Goal: Task Accomplishment & Management: Manage account settings

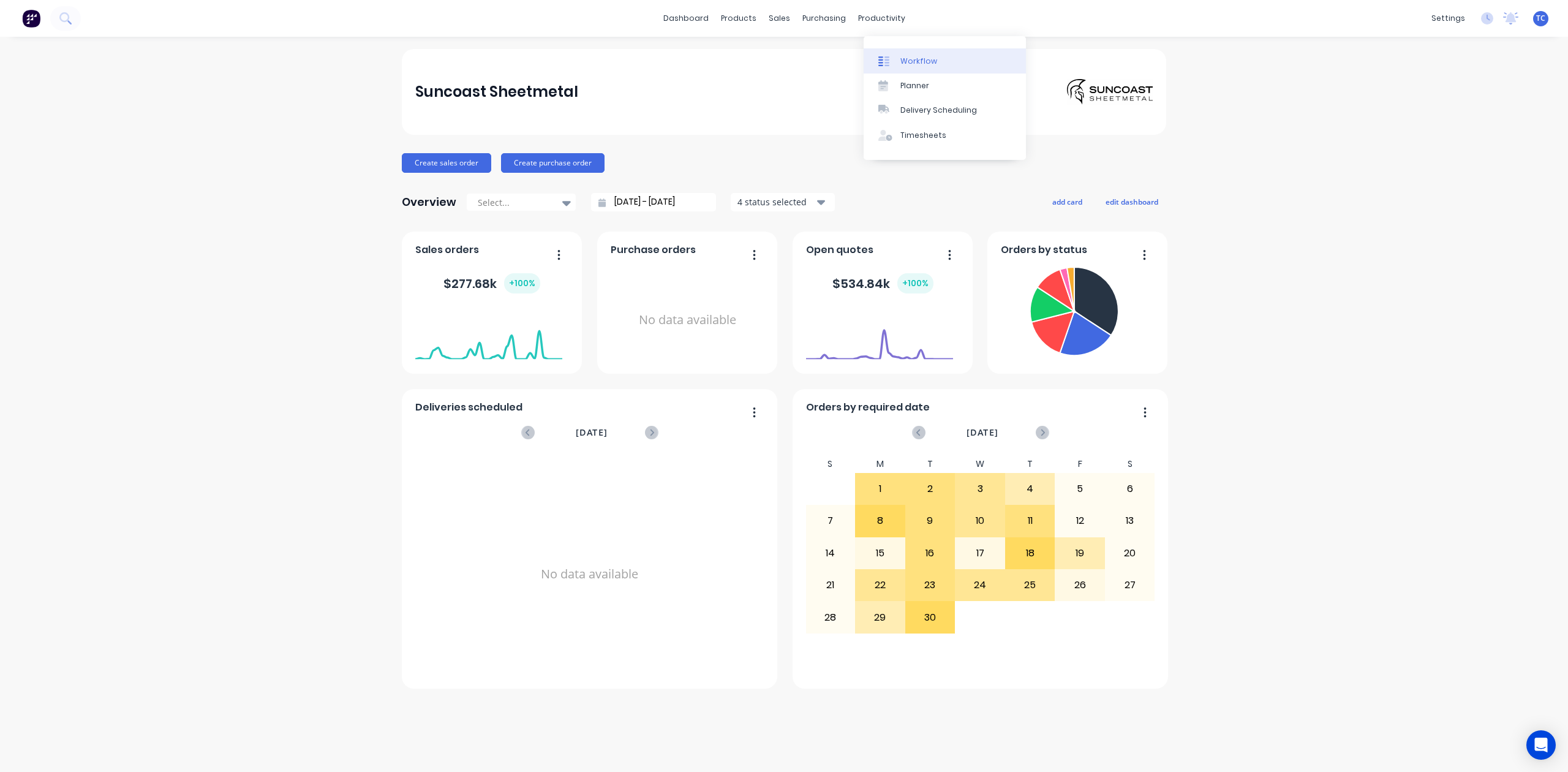
click at [925, 61] on div "Workflow" at bounding box center [919, 61] width 37 height 11
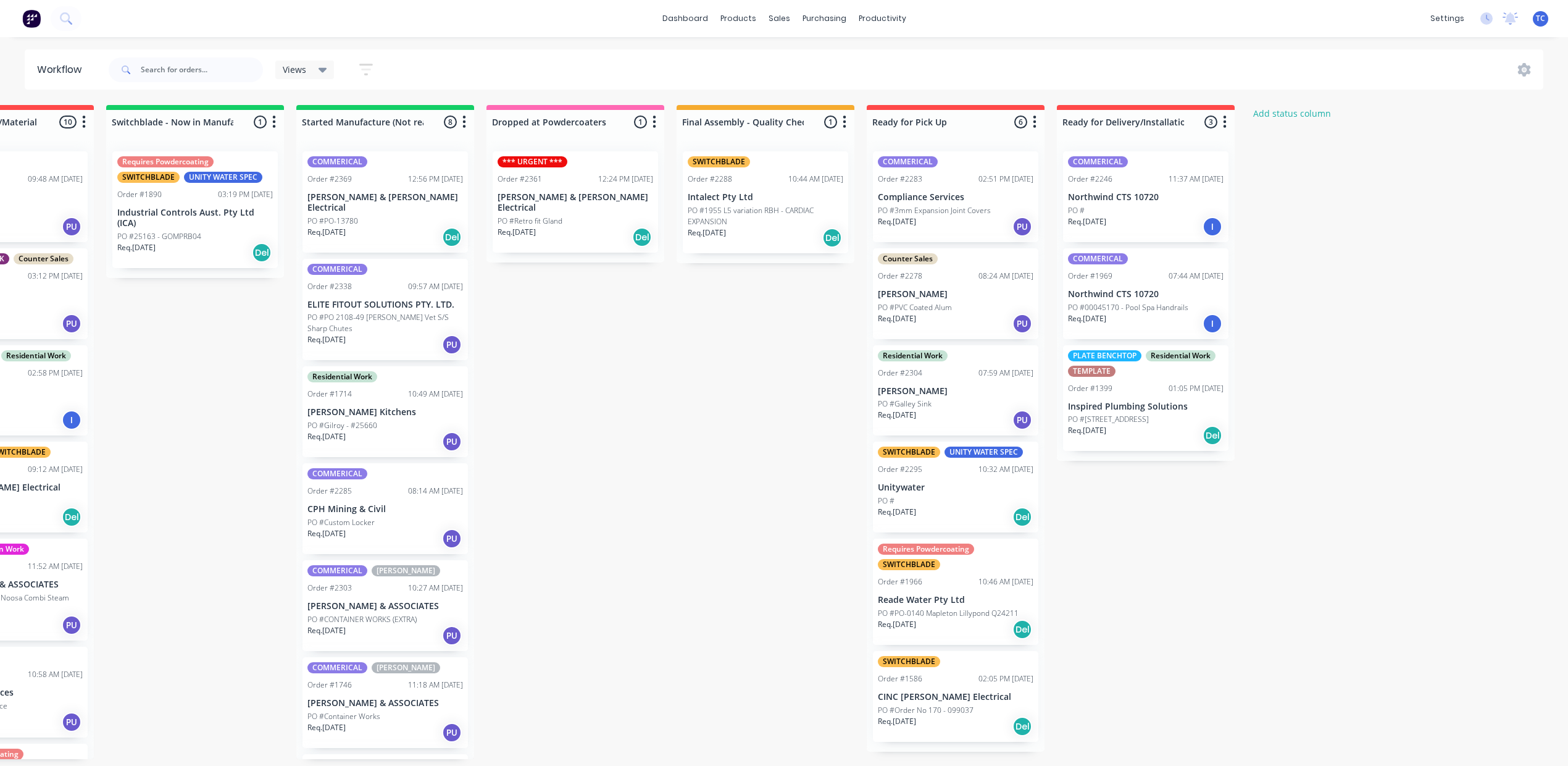
scroll to position [0, 618]
click at [1194, 366] on div "Mark as Picked Up" at bounding box center [1226, 354] width 124 height 25
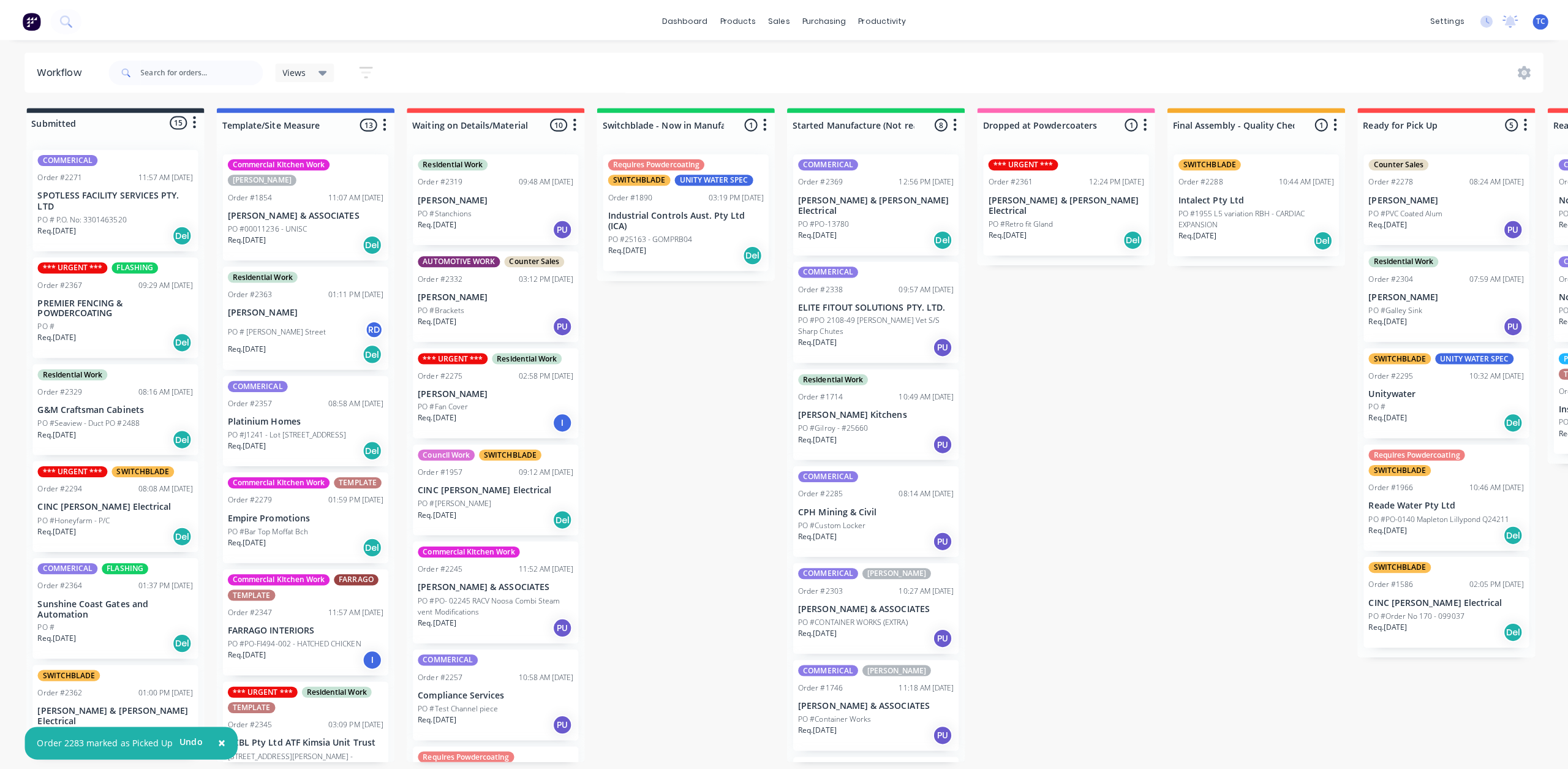
scroll to position [0, 0]
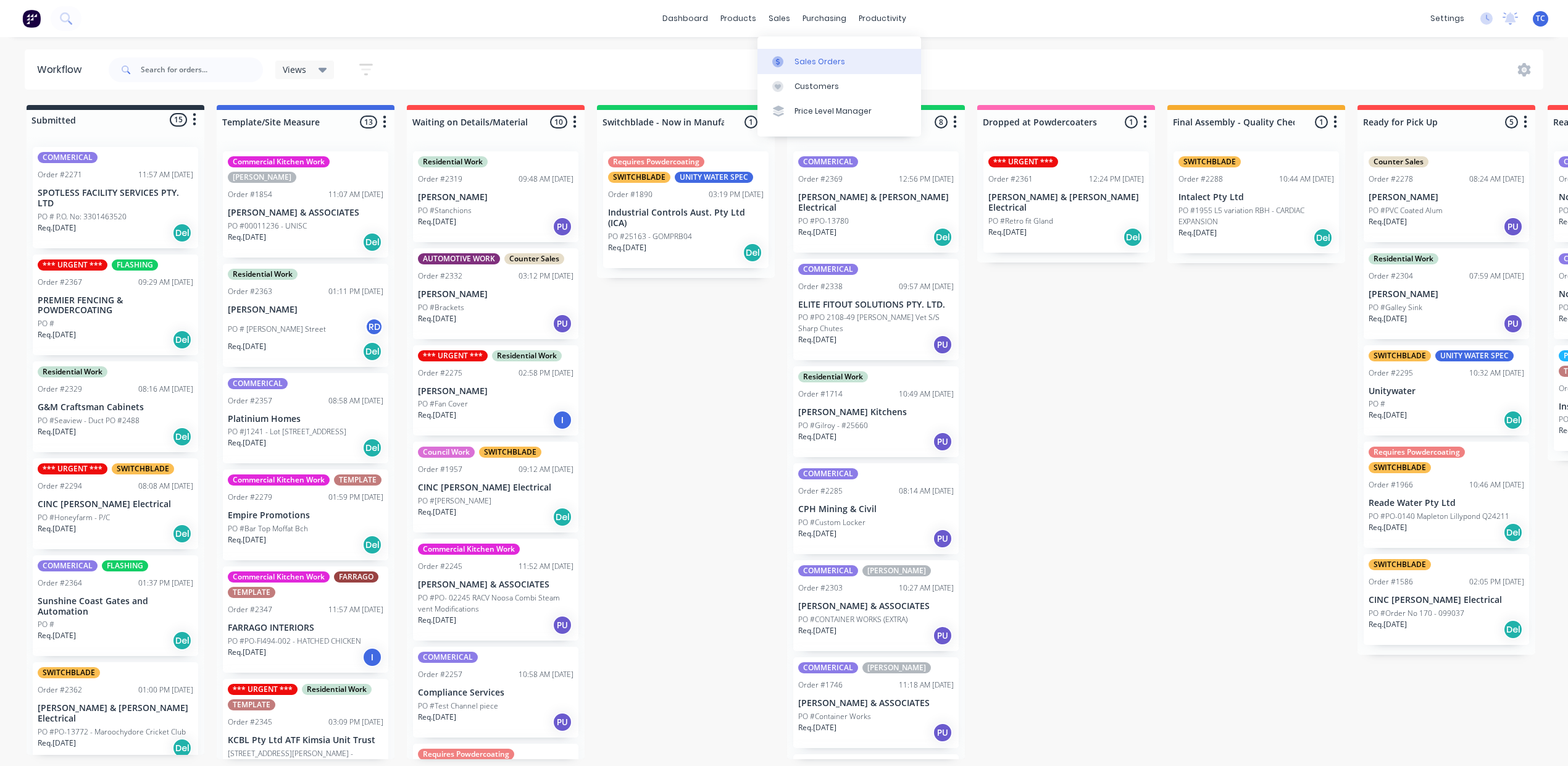
click at [816, 67] on div "Sales Orders" at bounding box center [820, 61] width 51 height 11
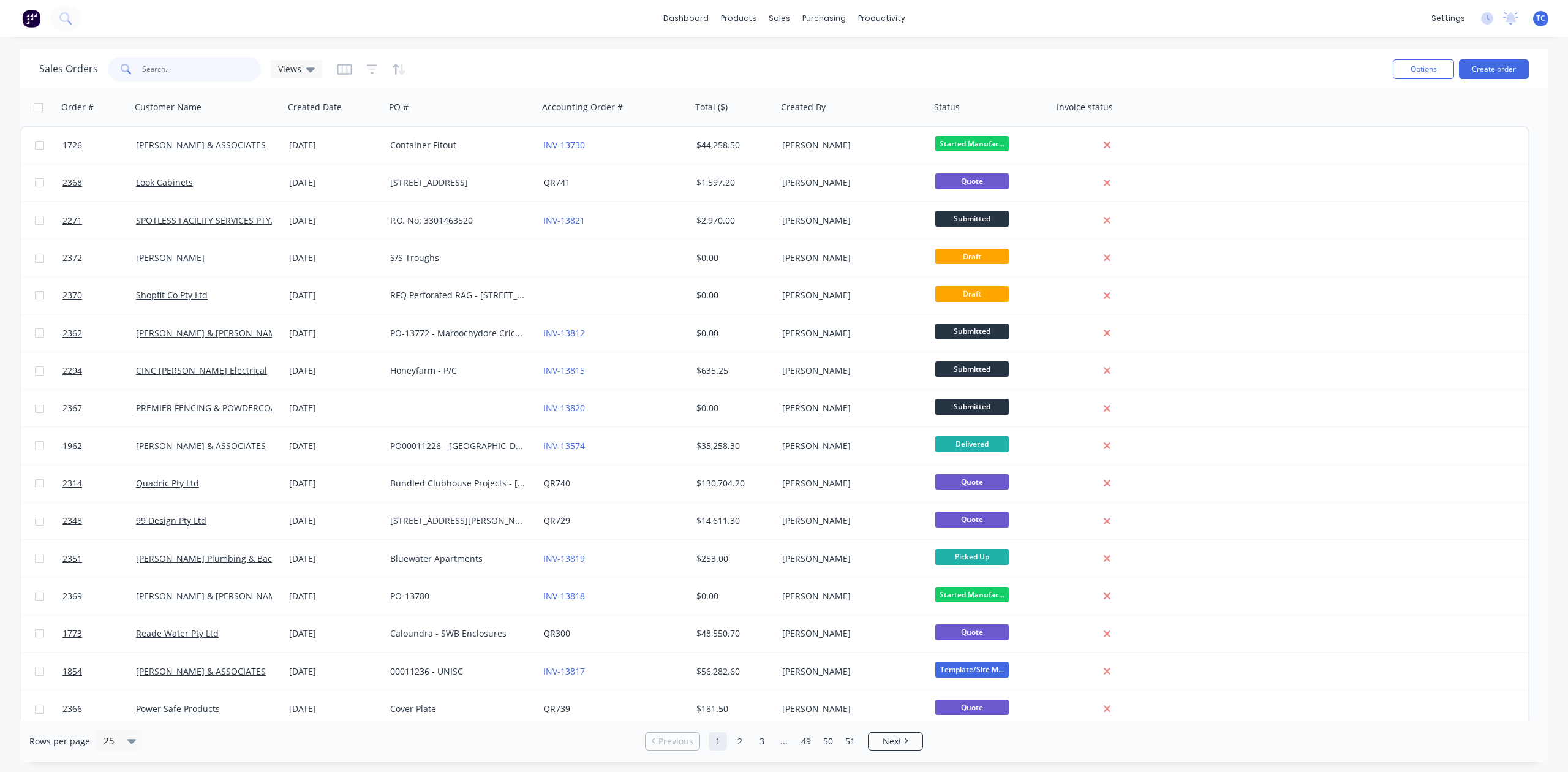
click at [185, 66] on input "text" at bounding box center [202, 69] width 120 height 25
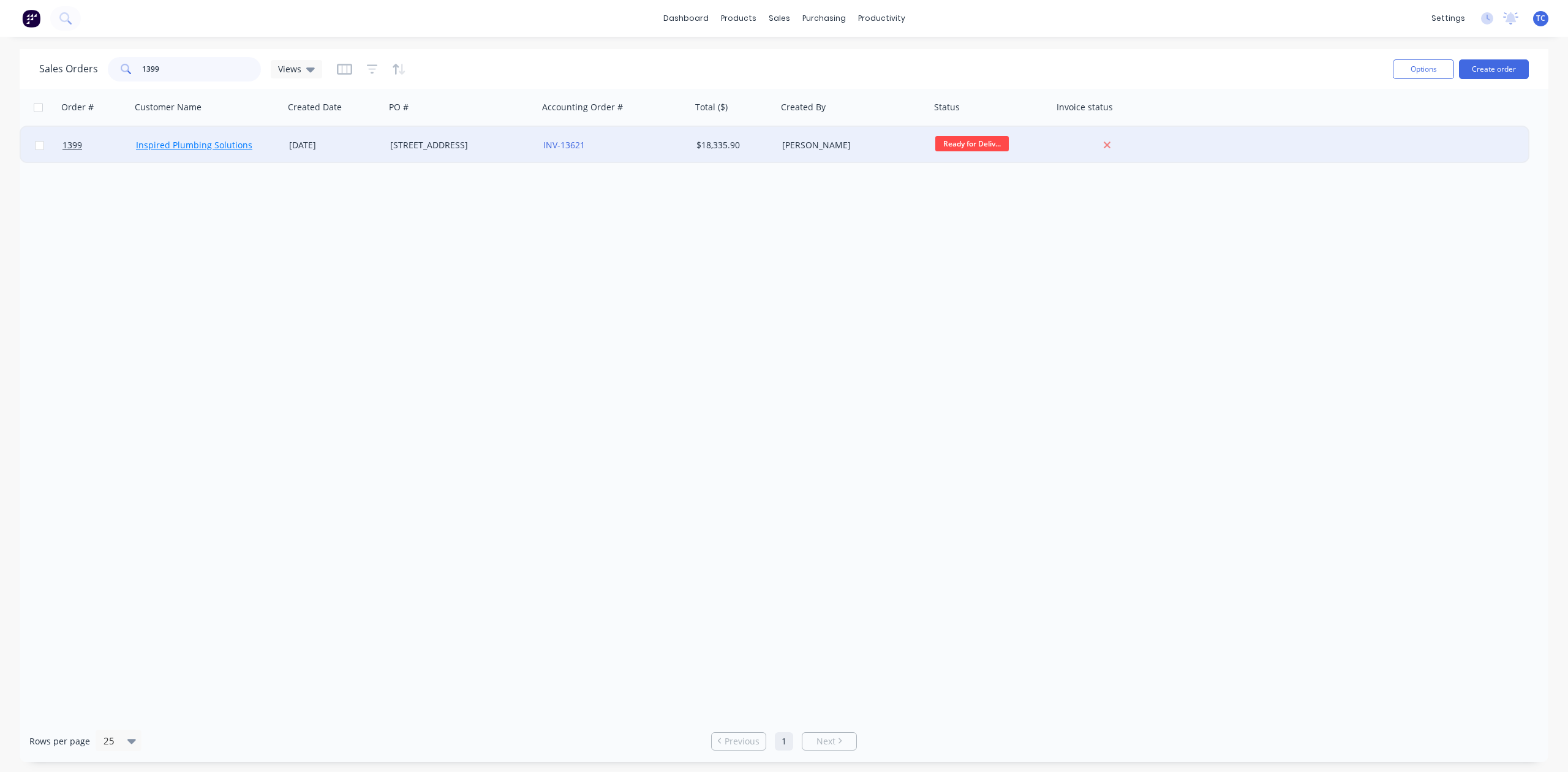
type input "1399"
click at [187, 141] on link "Inspired Plumbing Solutions" at bounding box center [194, 145] width 116 height 12
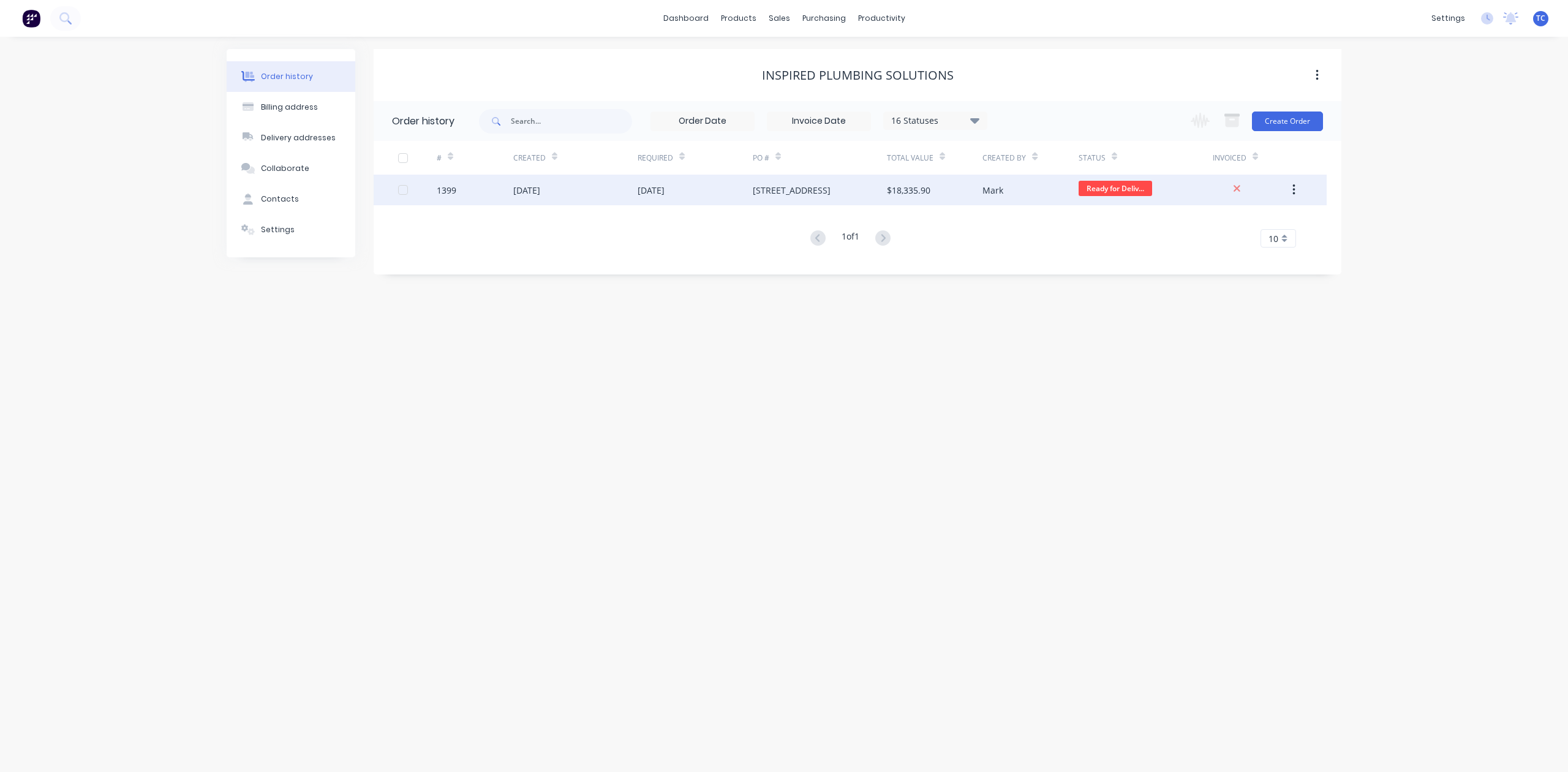
click at [456, 185] on div "1399" at bounding box center [447, 190] width 20 height 13
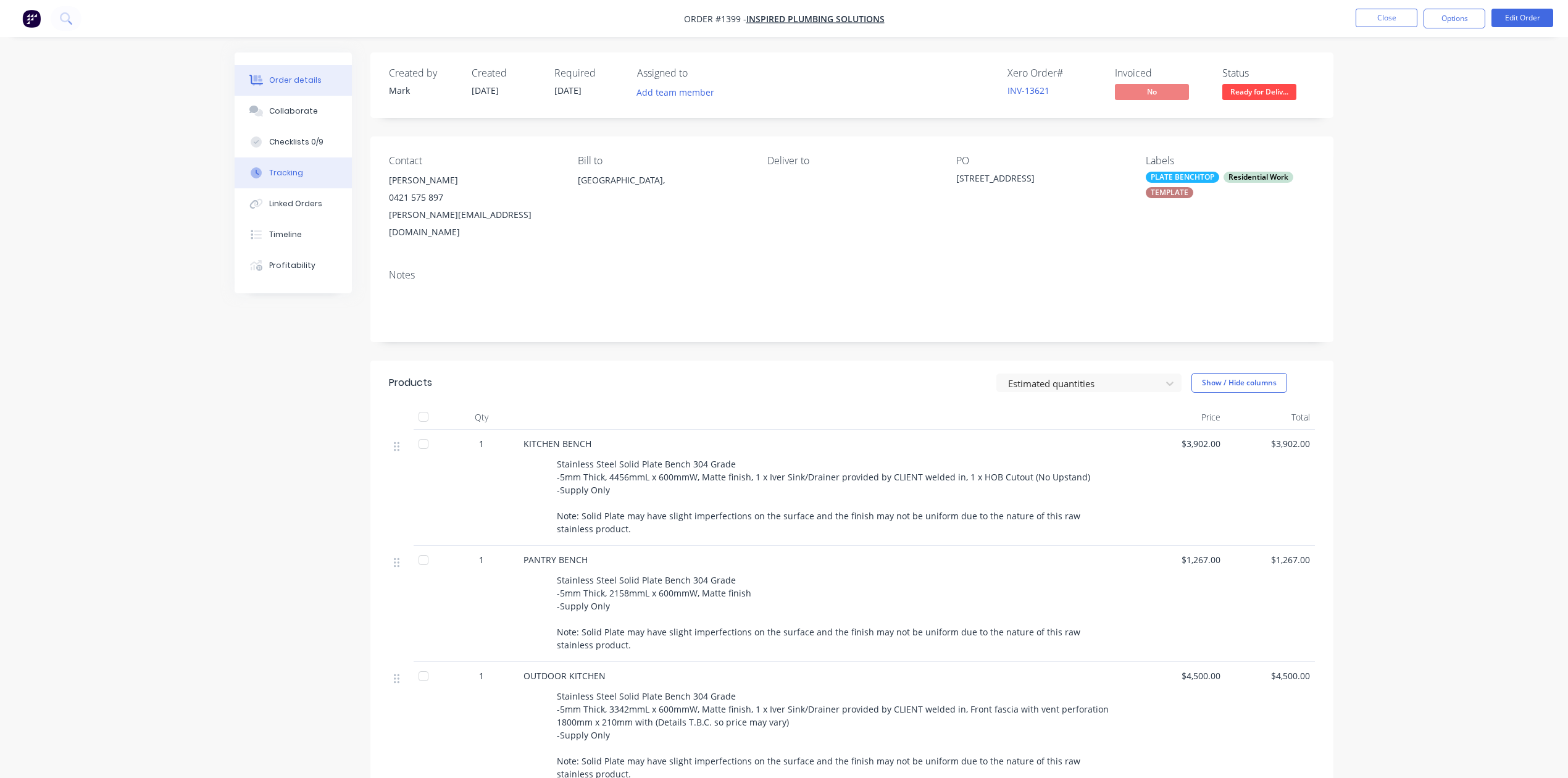
click at [303, 178] on div "Tracking" at bounding box center [286, 172] width 34 height 11
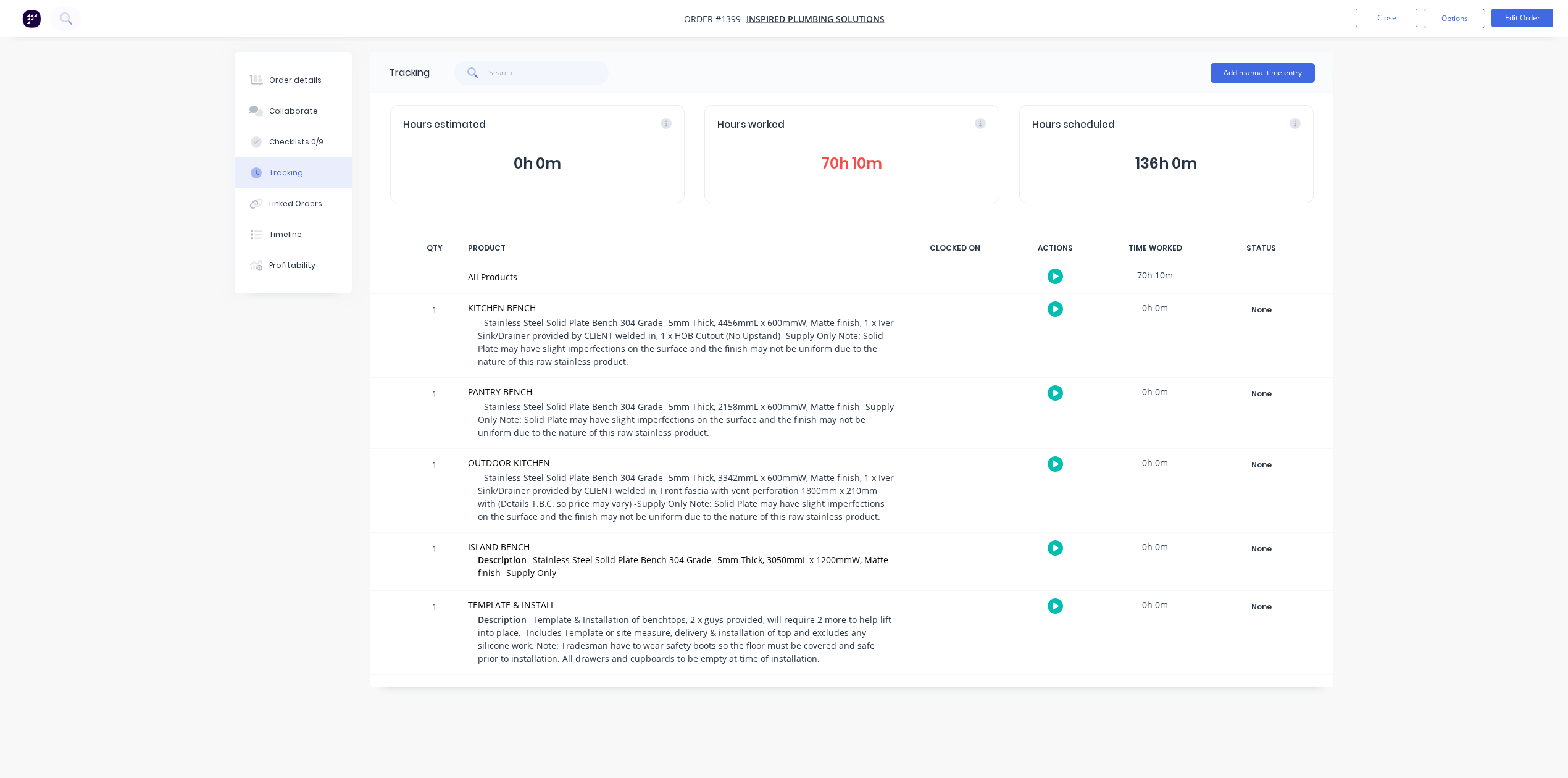
click at [839, 172] on button "70h 10m" at bounding box center [852, 164] width 269 height 24
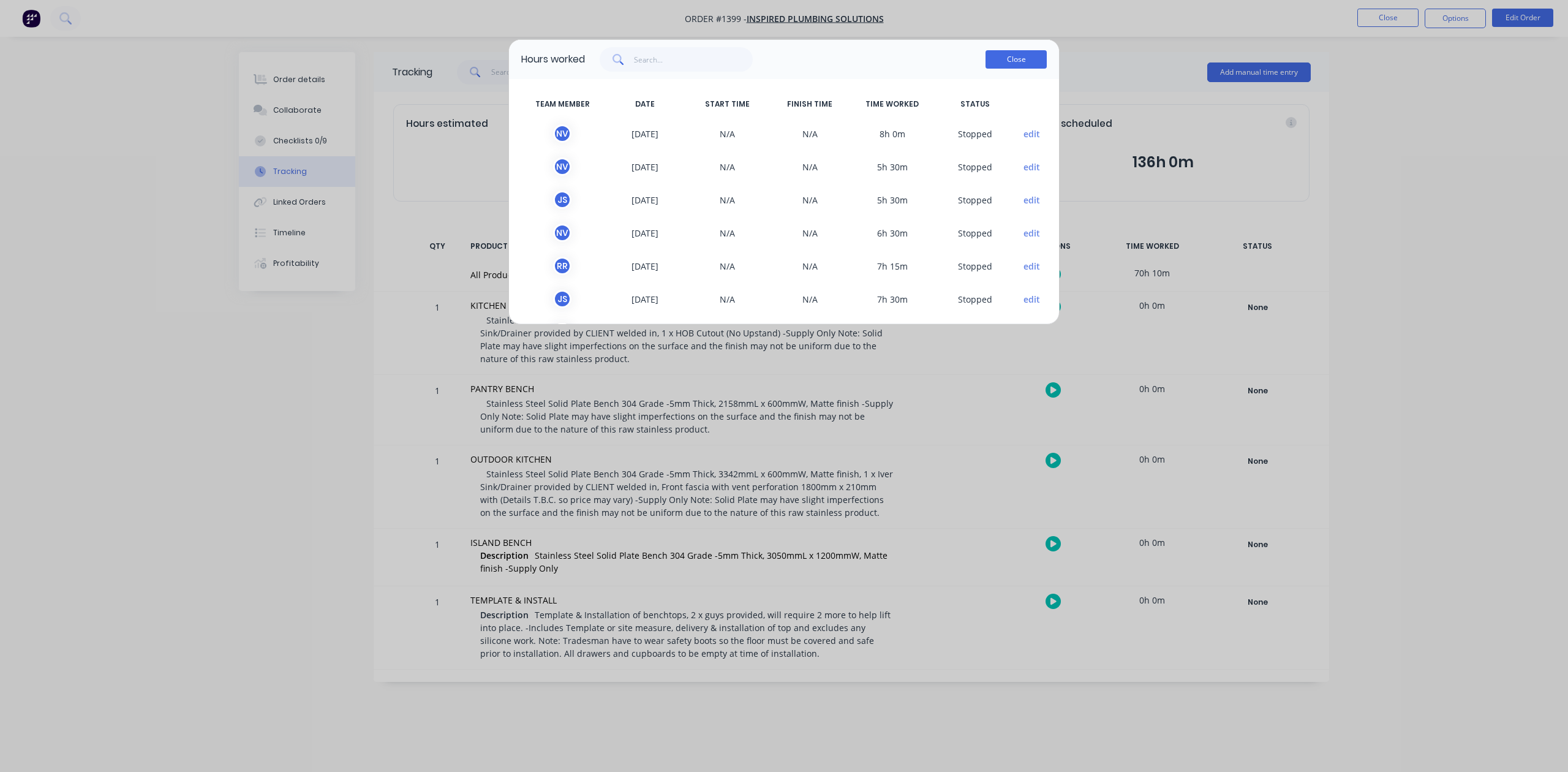
click at [1017, 69] on button "Close" at bounding box center [1016, 59] width 61 height 18
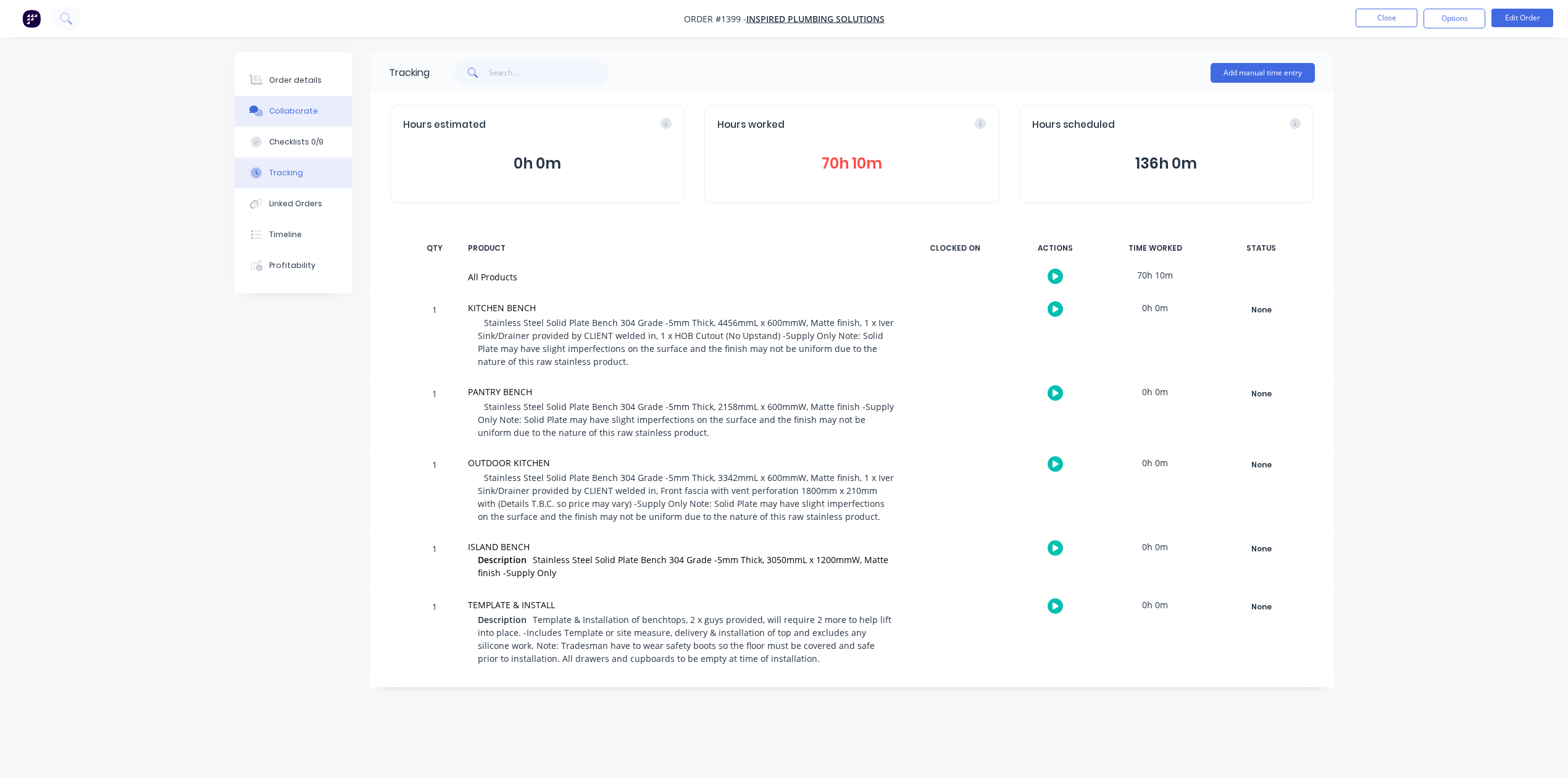
click at [292, 117] on div "Collaborate" at bounding box center [294, 111] width 49 height 11
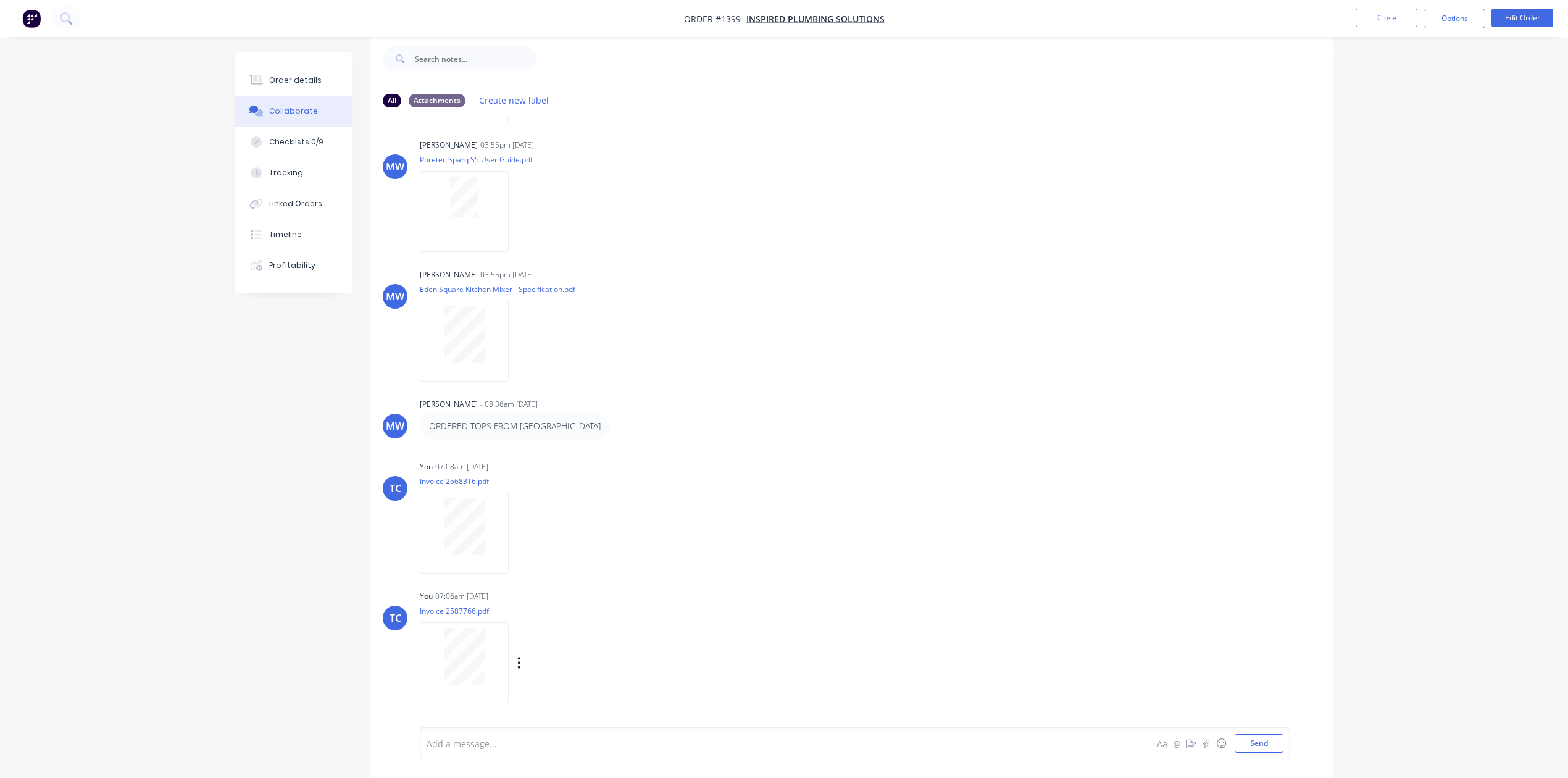
scroll to position [57, 0]
click at [287, 240] on div "Timeline" at bounding box center [286, 234] width 33 height 11
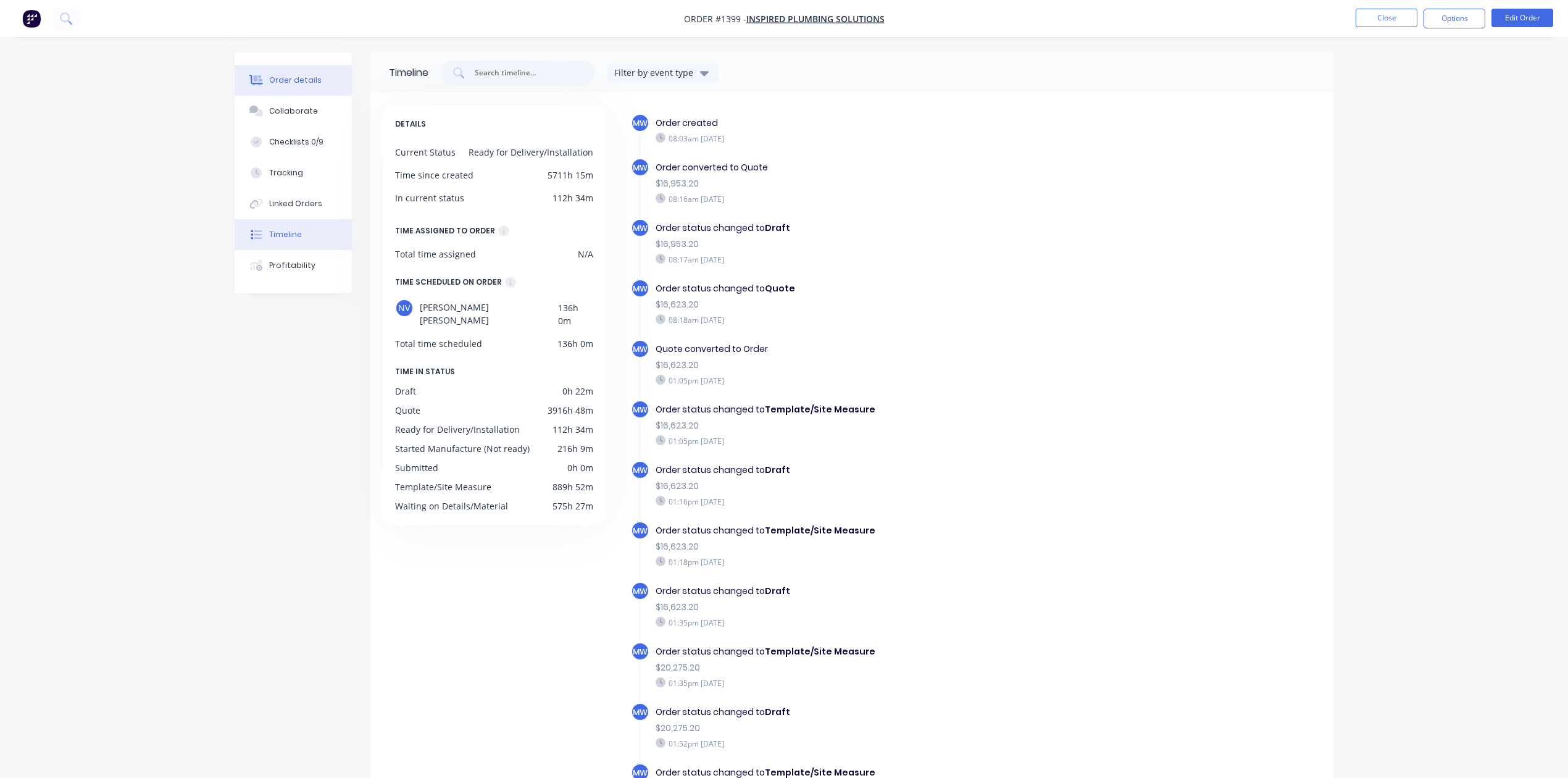
click at [311, 84] on div "Order details" at bounding box center [296, 80] width 53 height 11
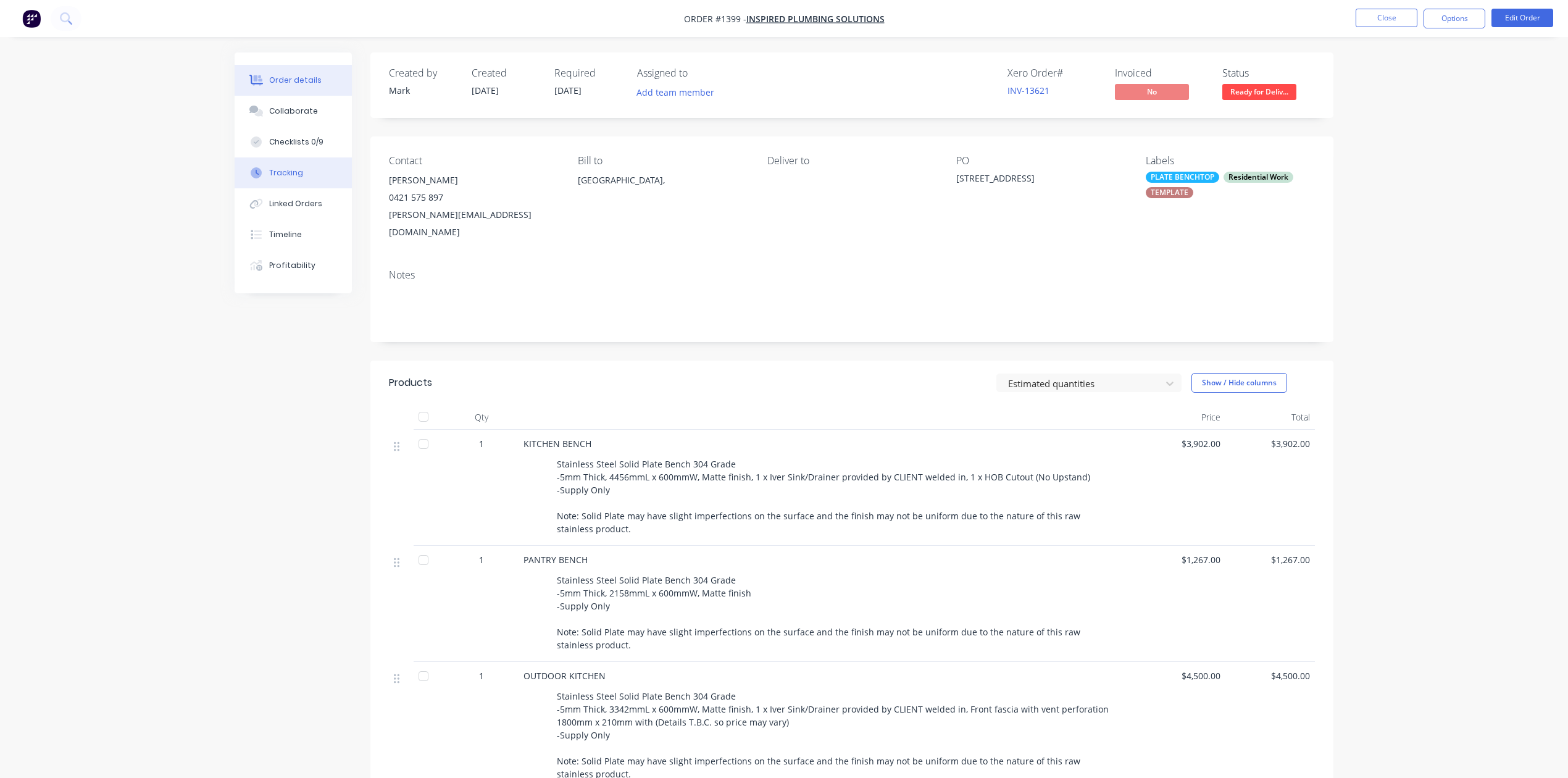
click at [323, 188] on button "Tracking" at bounding box center [293, 172] width 117 height 31
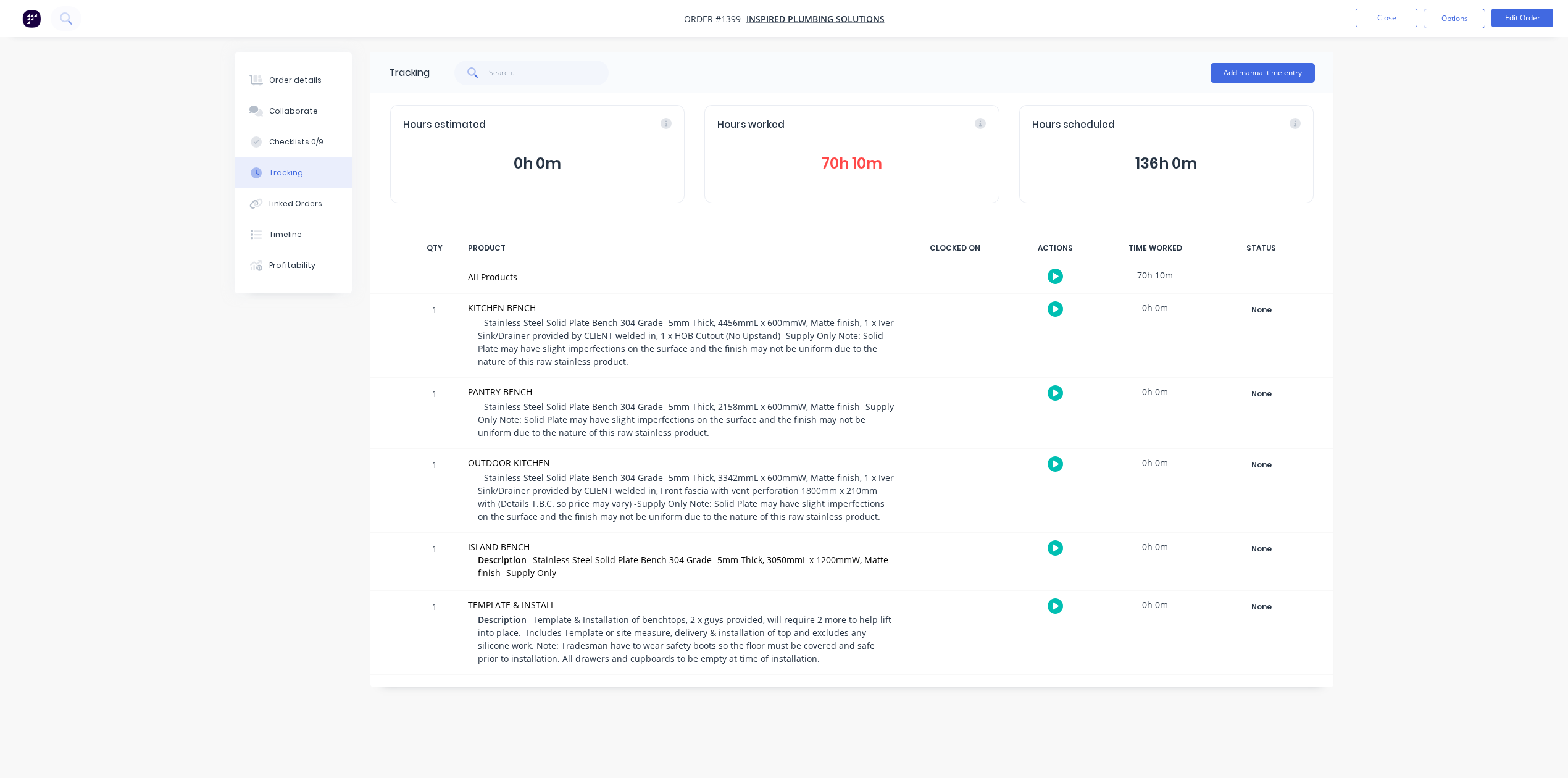
click at [856, 175] on button "70h 10m" at bounding box center [852, 164] width 269 height 24
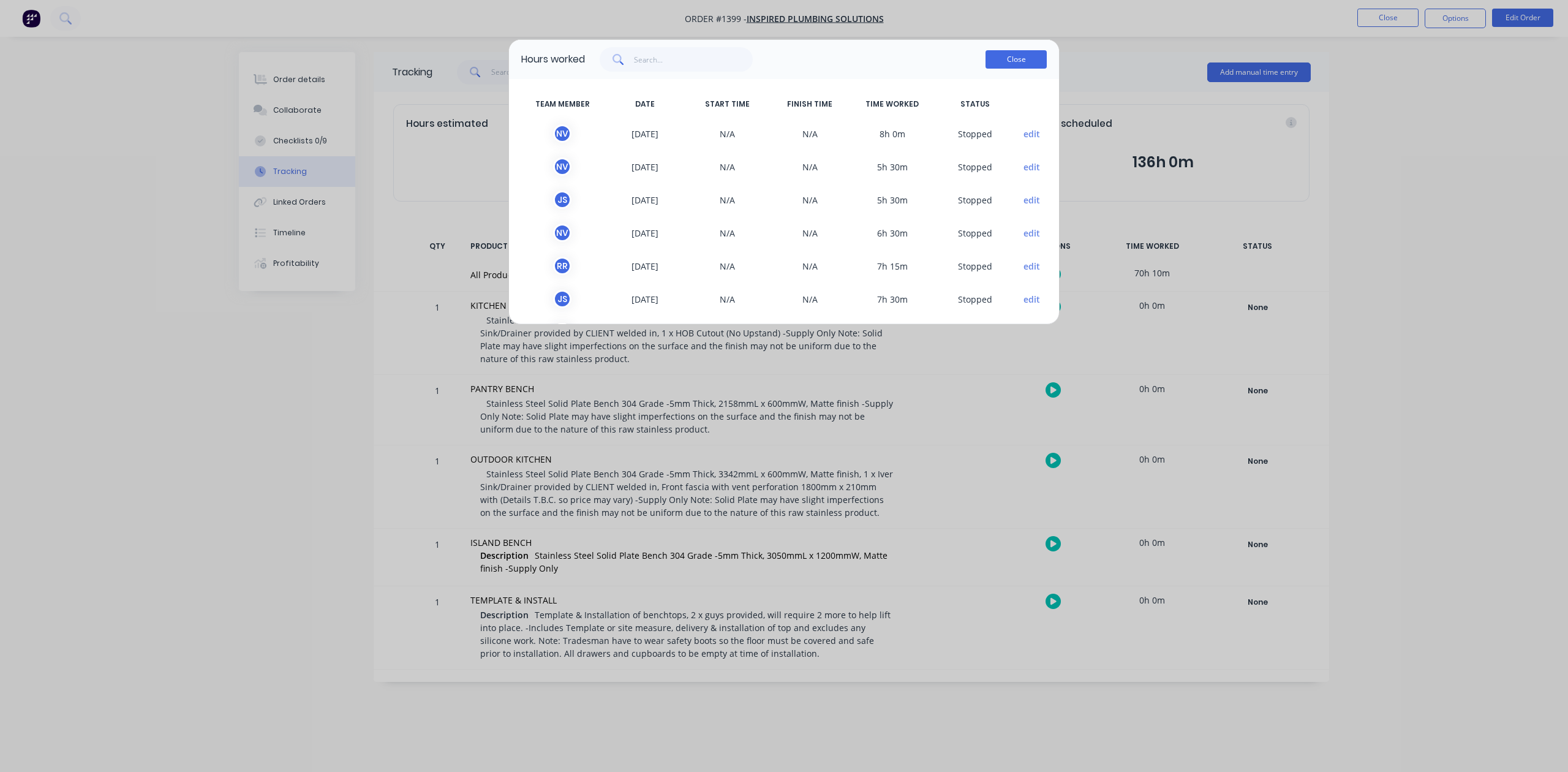
click at [995, 69] on button "Close" at bounding box center [1016, 59] width 61 height 18
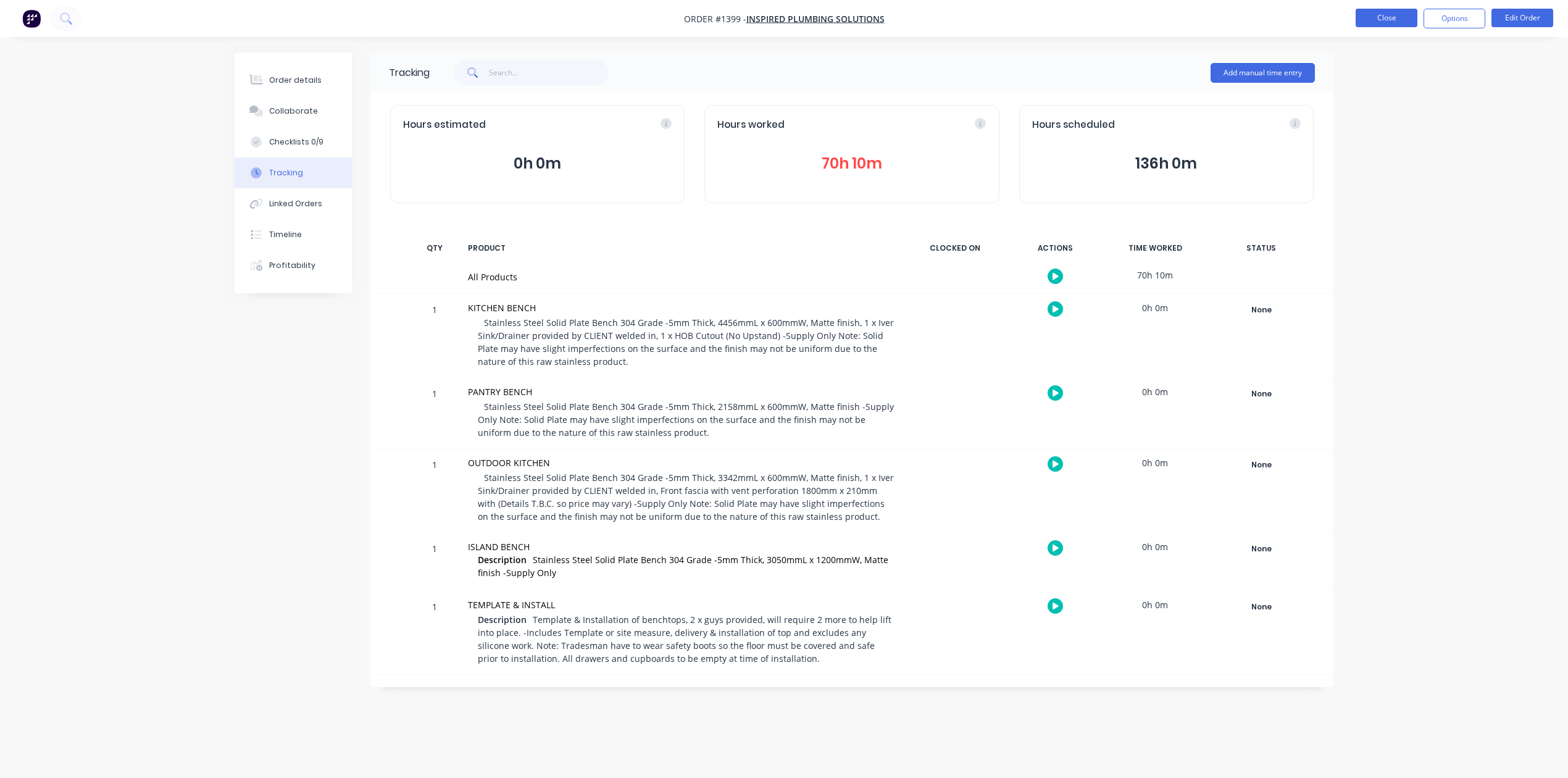
click at [1386, 20] on button "Close" at bounding box center [1386, 18] width 62 height 18
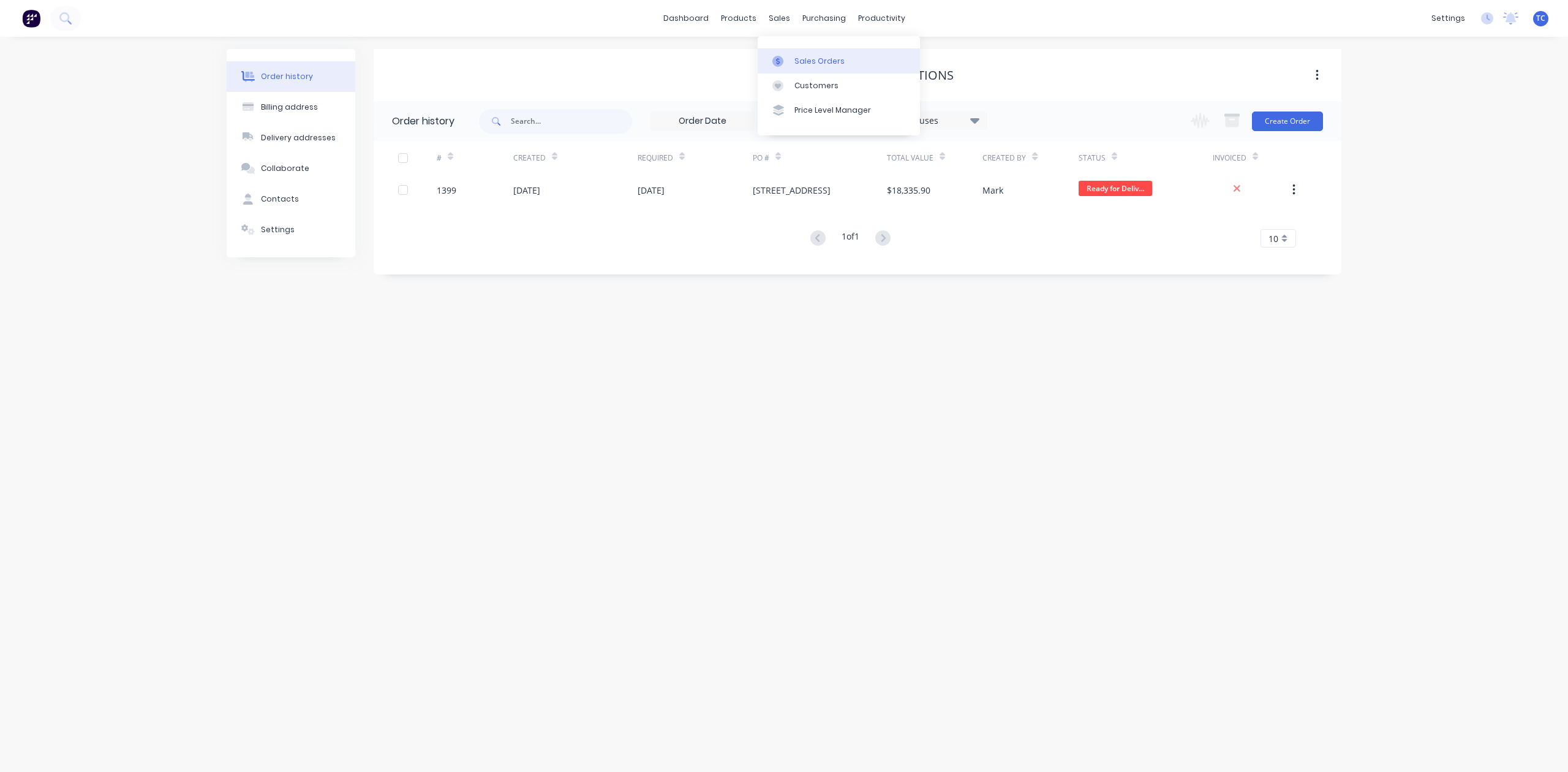
click at [812, 59] on link "Sales Orders" at bounding box center [839, 61] width 163 height 25
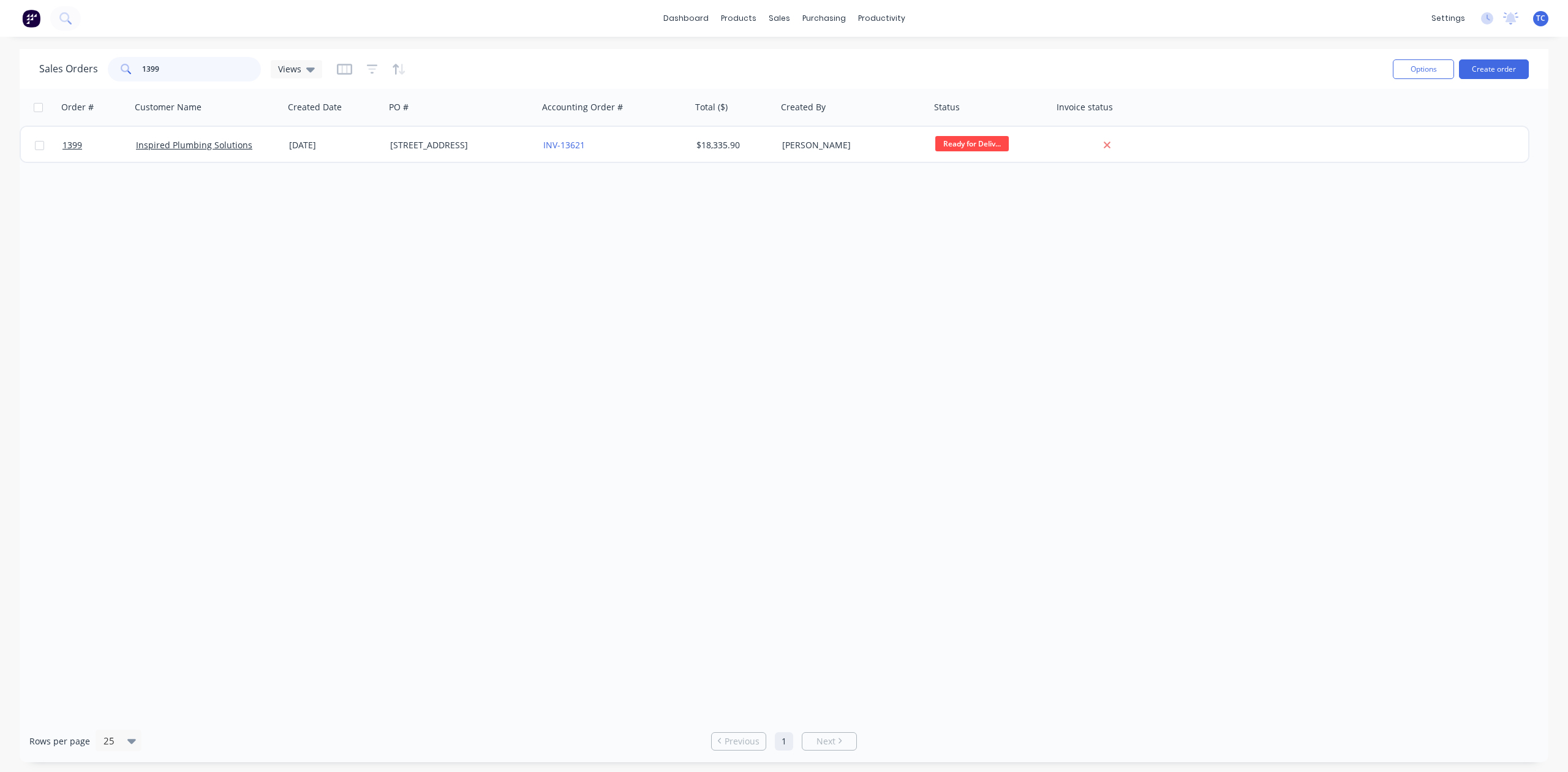
drag, startPoint x: 236, startPoint y: 72, endPoint x: 143, endPoint y: 64, distance: 93.3
click at [133, 69] on div "1399" at bounding box center [184, 69] width 153 height 25
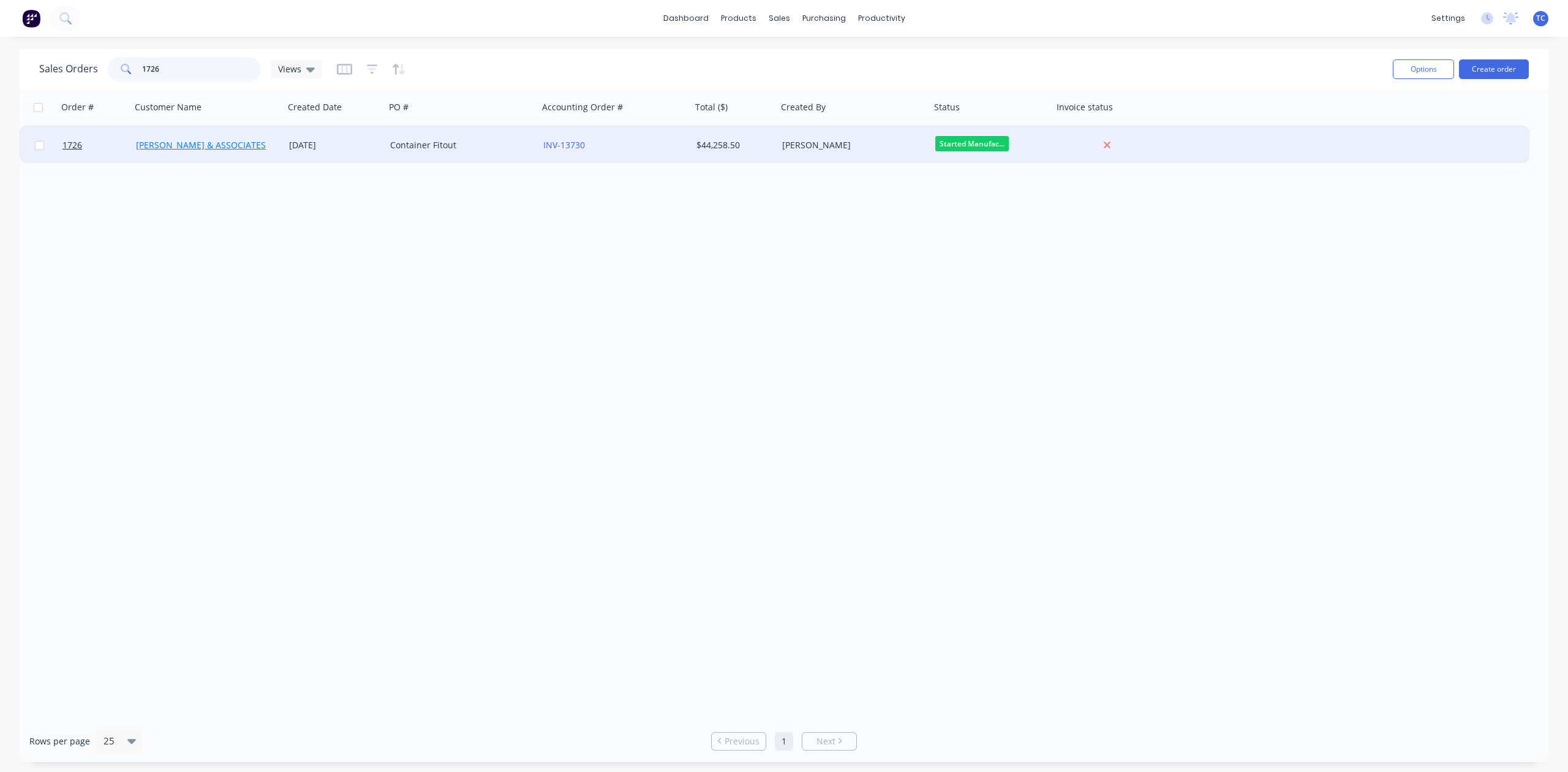
type input "1726"
click at [165, 145] on link "[PERSON_NAME] & ASSOCIATES" at bounding box center [200, 145] width 130 height 12
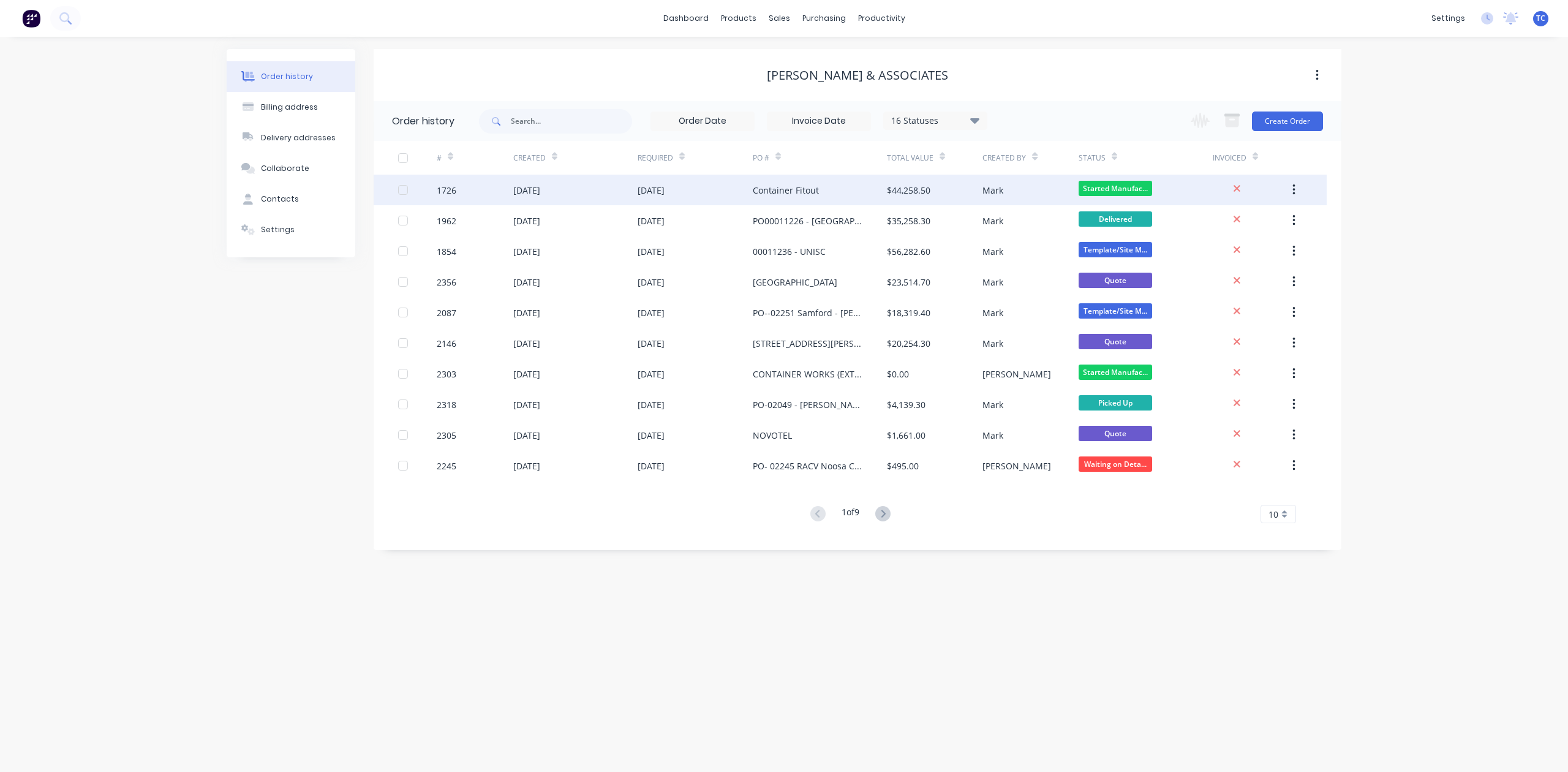
click at [461, 191] on div "1726" at bounding box center [475, 189] width 76 height 31
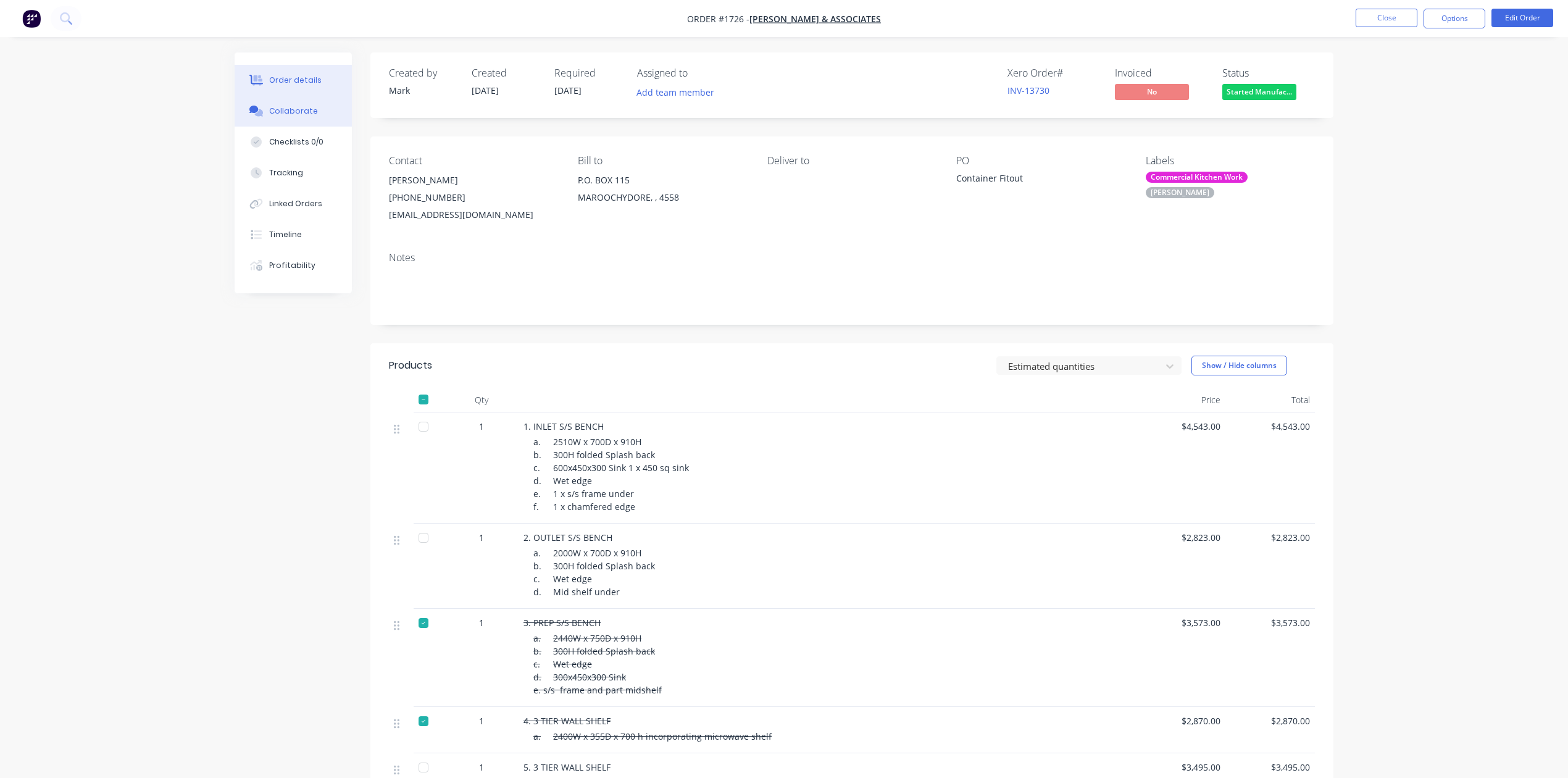
click at [307, 117] on div "Collaborate" at bounding box center [294, 111] width 49 height 11
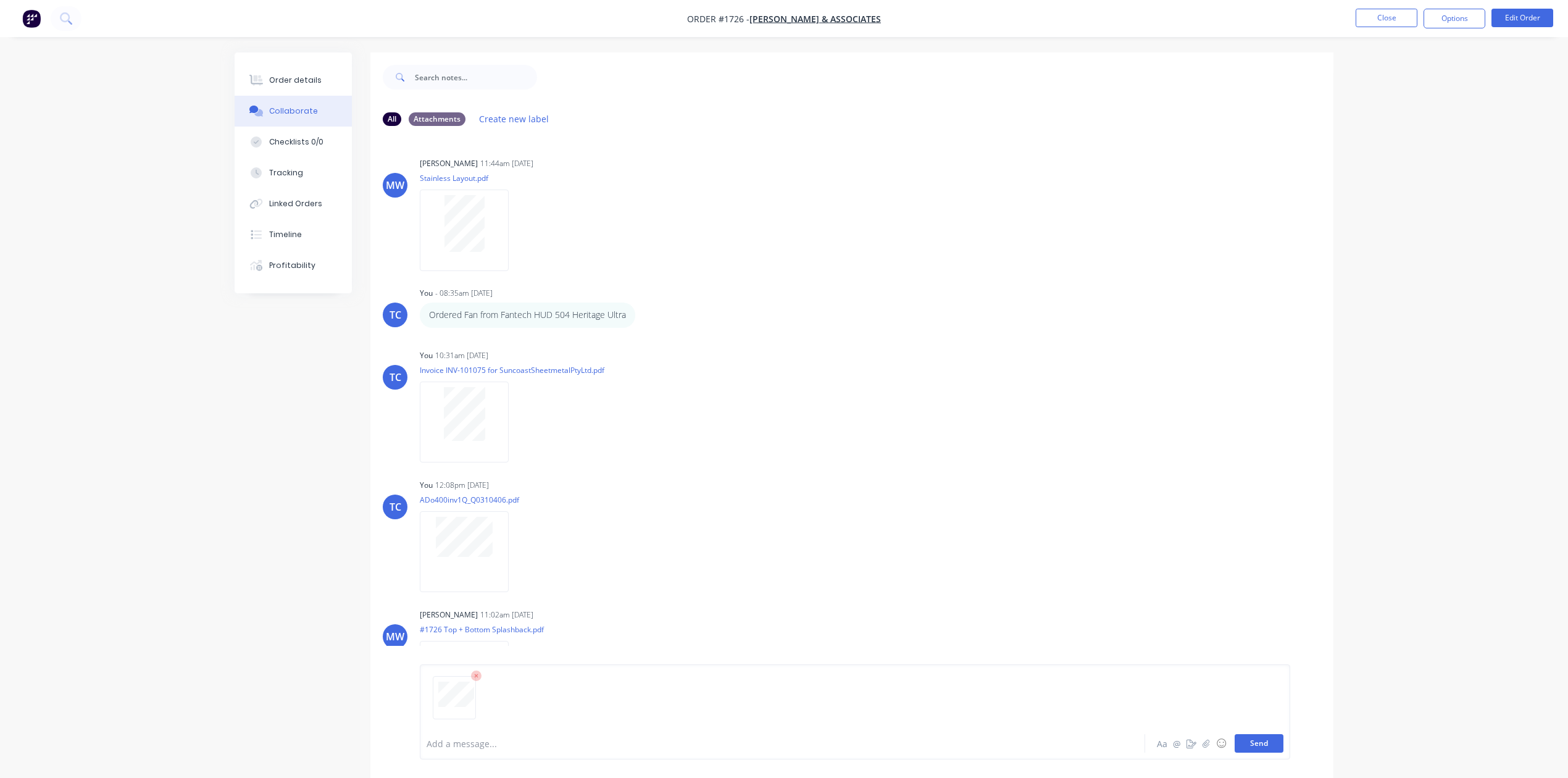
click at [1243, 737] on button "Send" at bounding box center [1259, 743] width 49 height 18
click at [451, 671] on div at bounding box center [464, 666] width 78 height 40
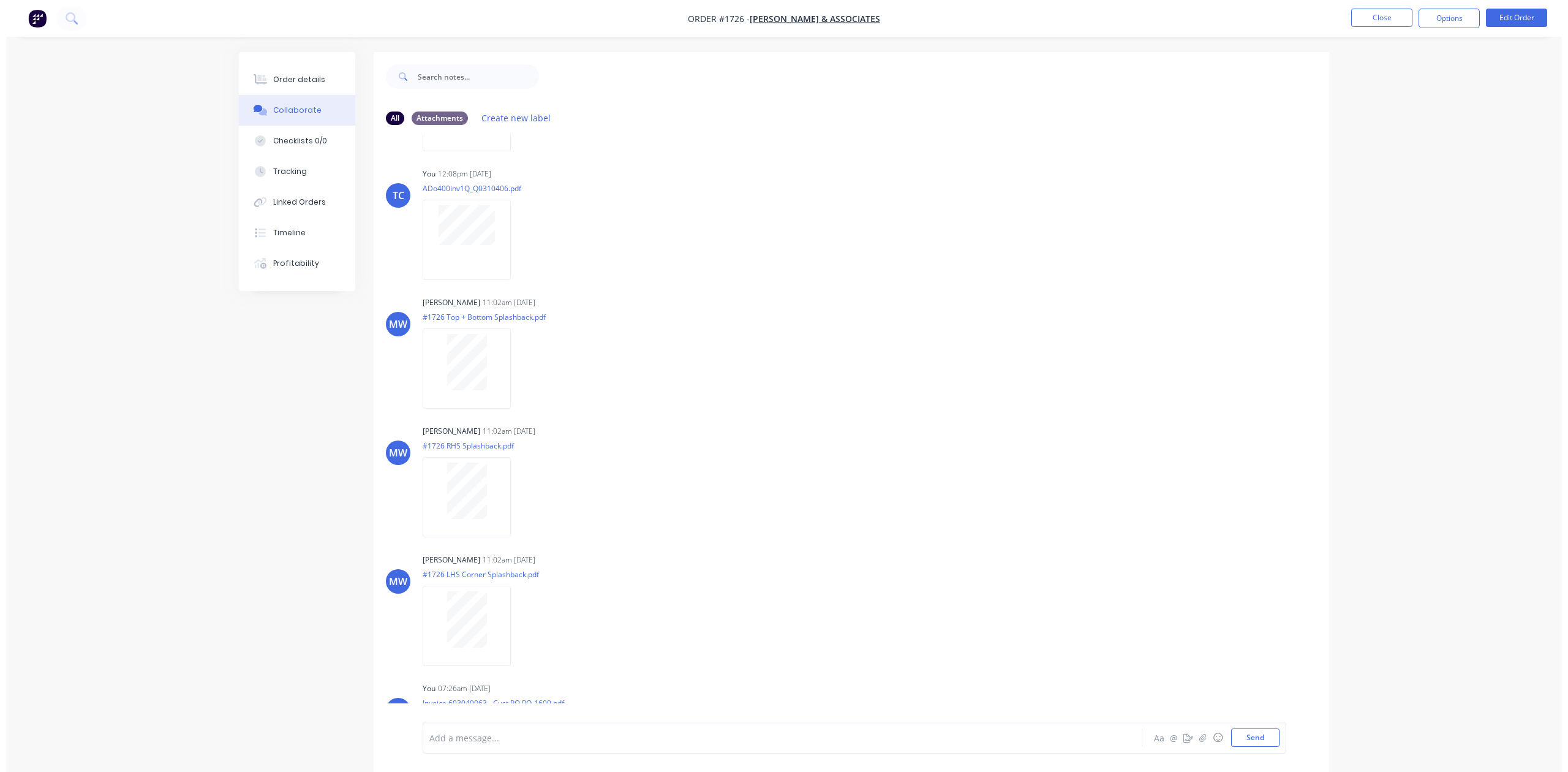
scroll to position [276, 0]
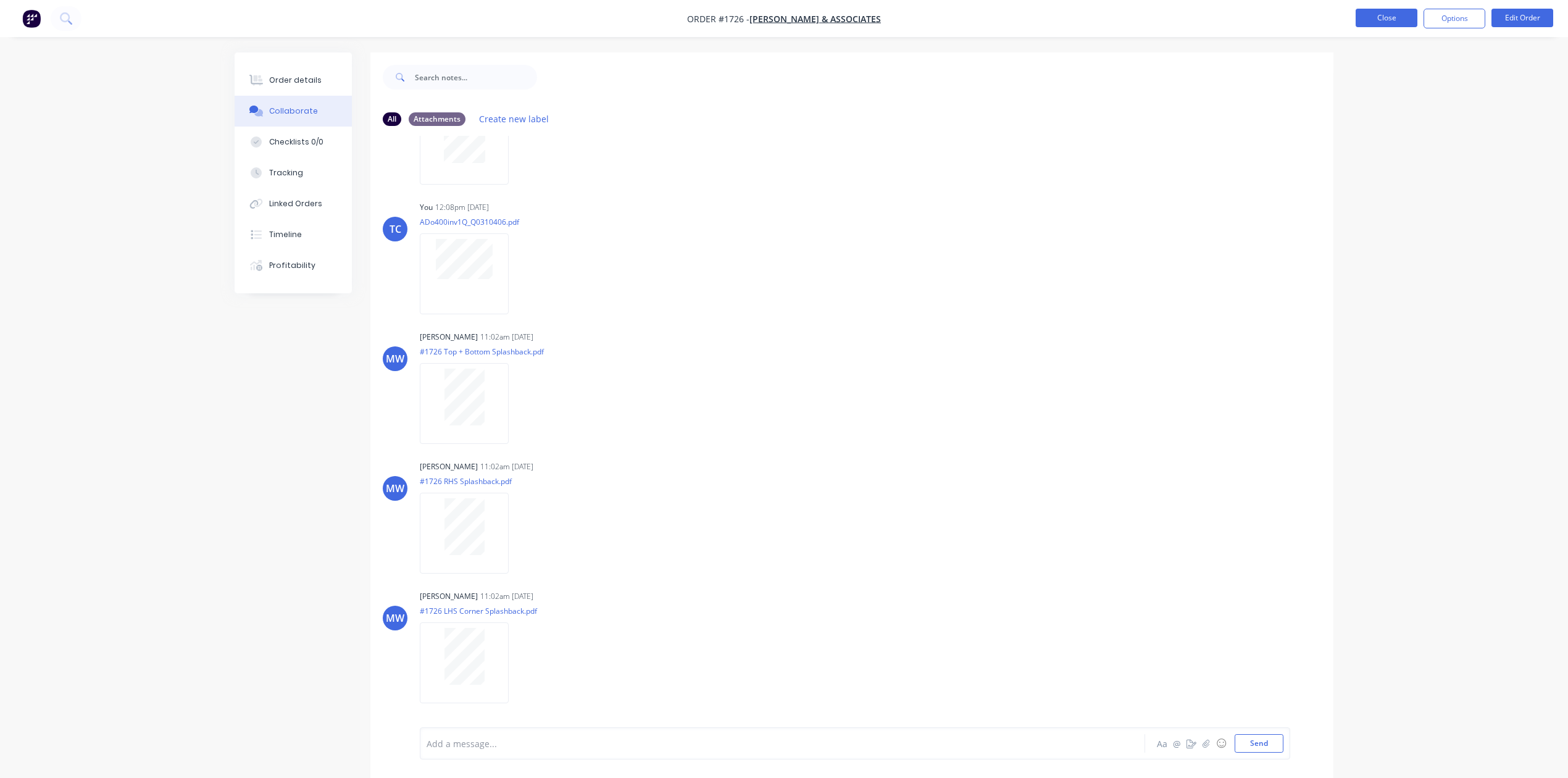
click at [1372, 18] on button "Close" at bounding box center [1386, 18] width 62 height 18
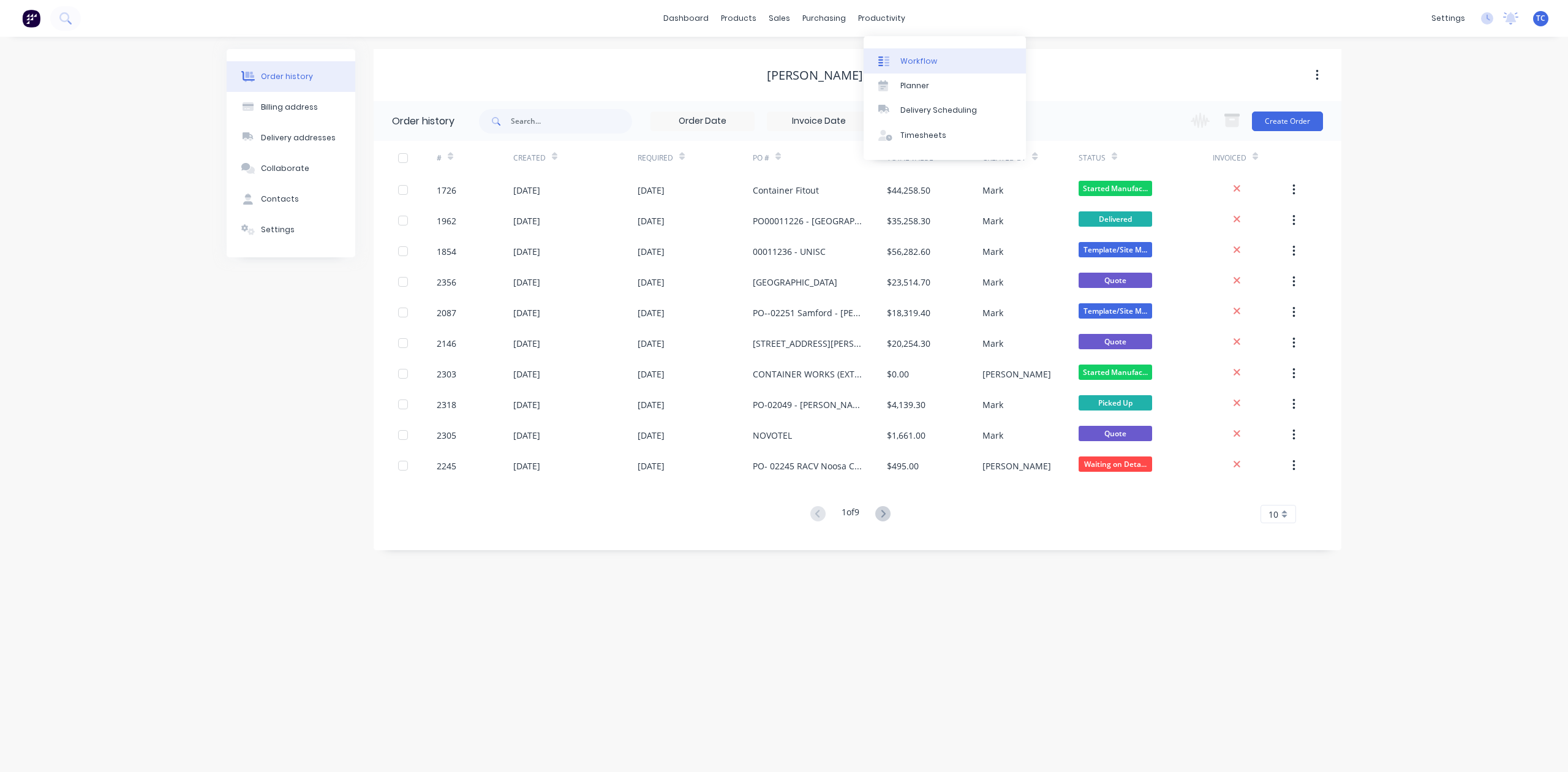
click at [927, 65] on div "Workflow" at bounding box center [919, 61] width 37 height 11
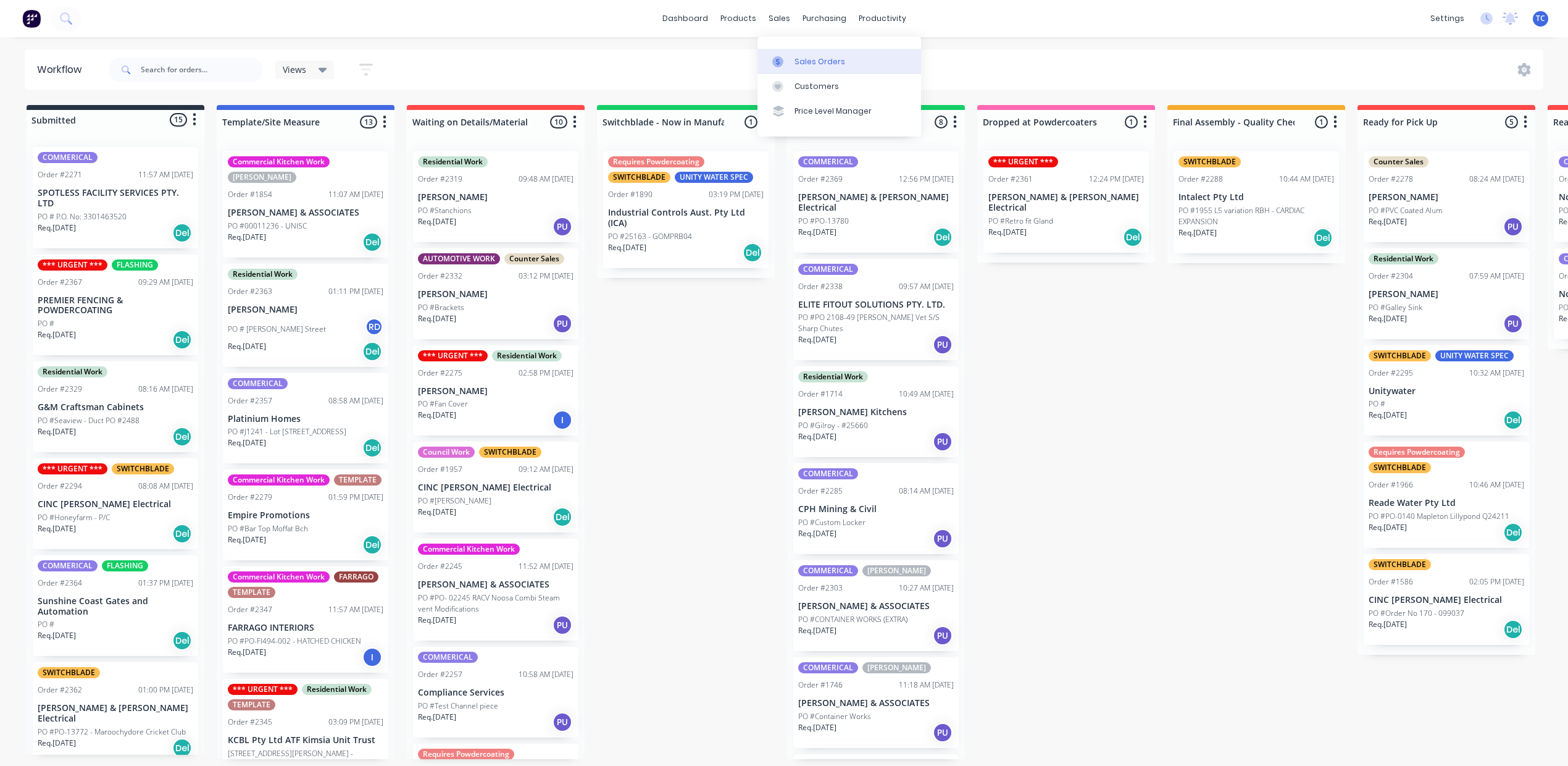
click at [821, 67] on div "Sales Orders" at bounding box center [820, 61] width 51 height 11
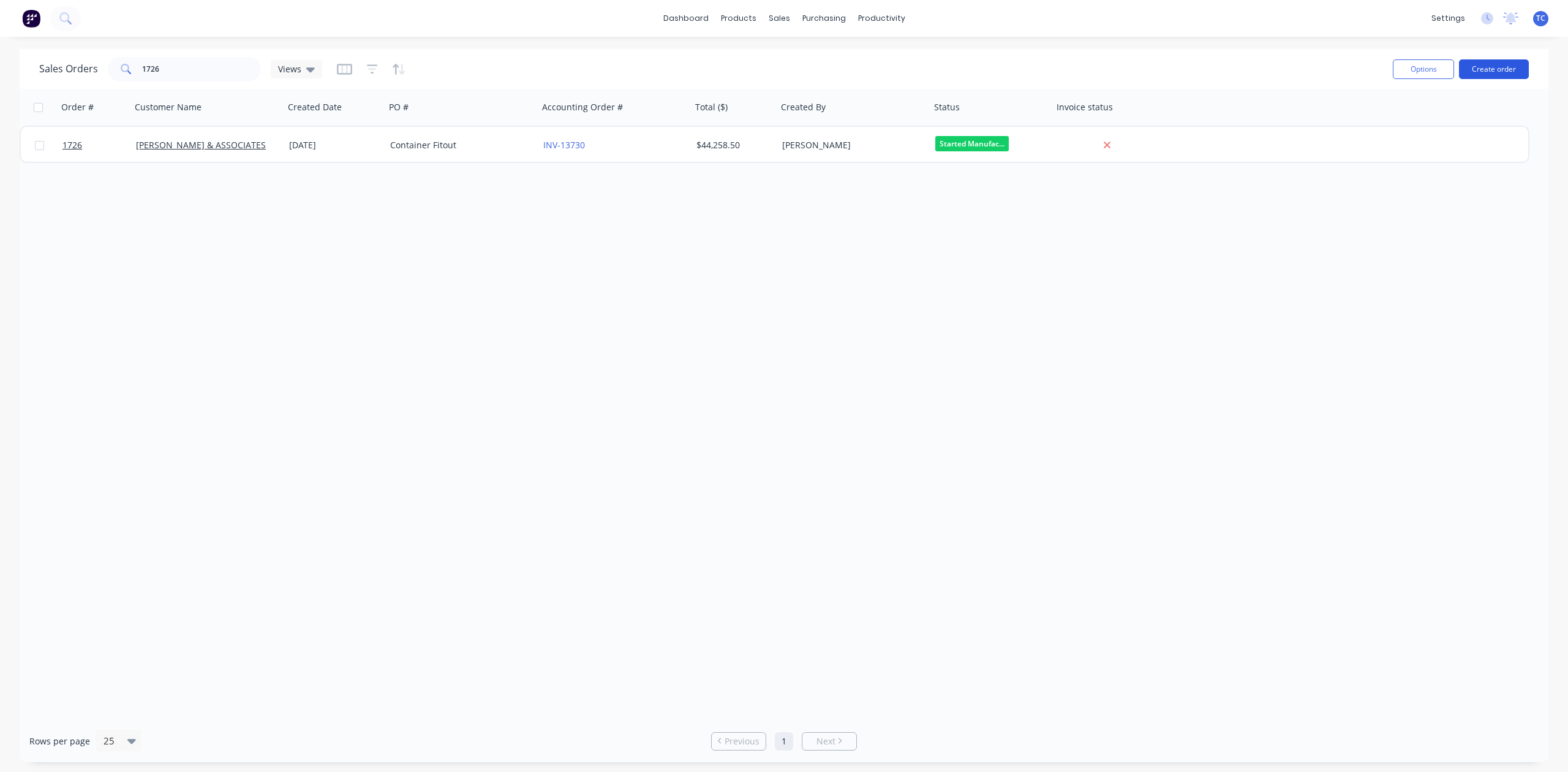
click at [1487, 76] on button "Create order" at bounding box center [1494, 69] width 70 height 20
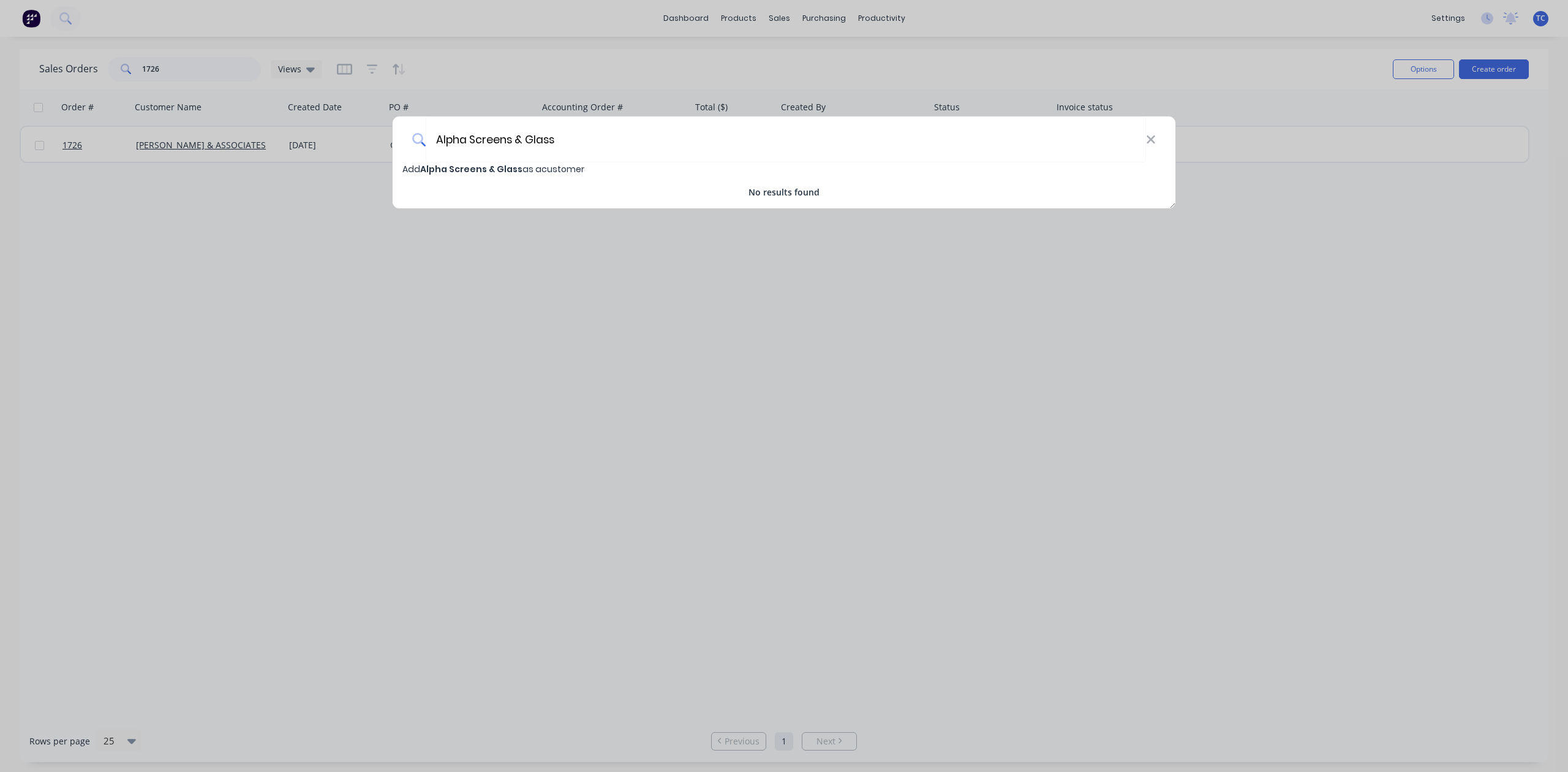
type input "Alpha Screens & Glass"
click at [509, 168] on span "Alpha Screens & Glass" at bounding box center [471, 169] width 103 height 12
select select "AU"
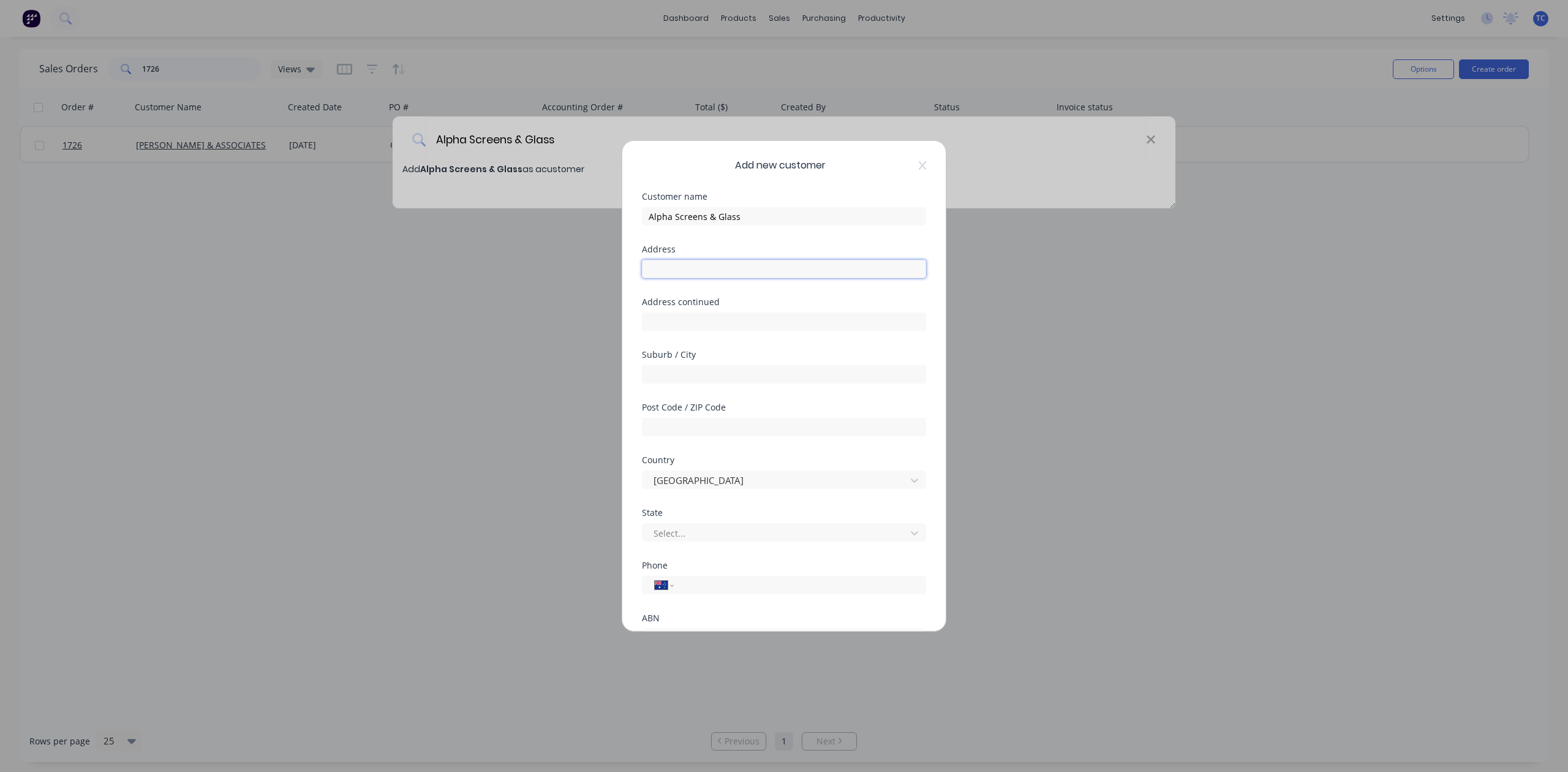
click at [696, 278] on input "text" at bounding box center [784, 269] width 284 height 18
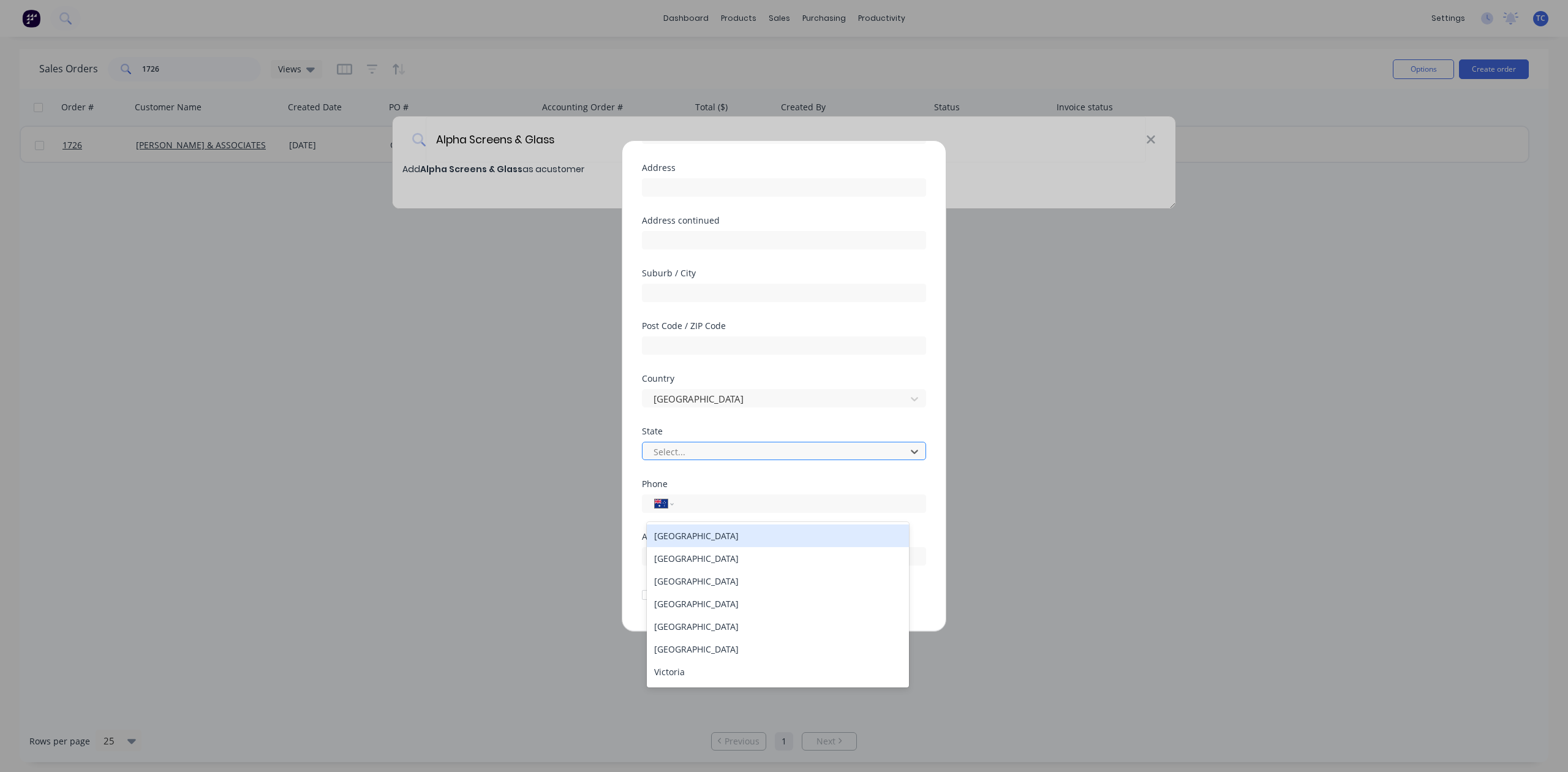
click at [725, 459] on div at bounding box center [776, 451] width 248 height 15
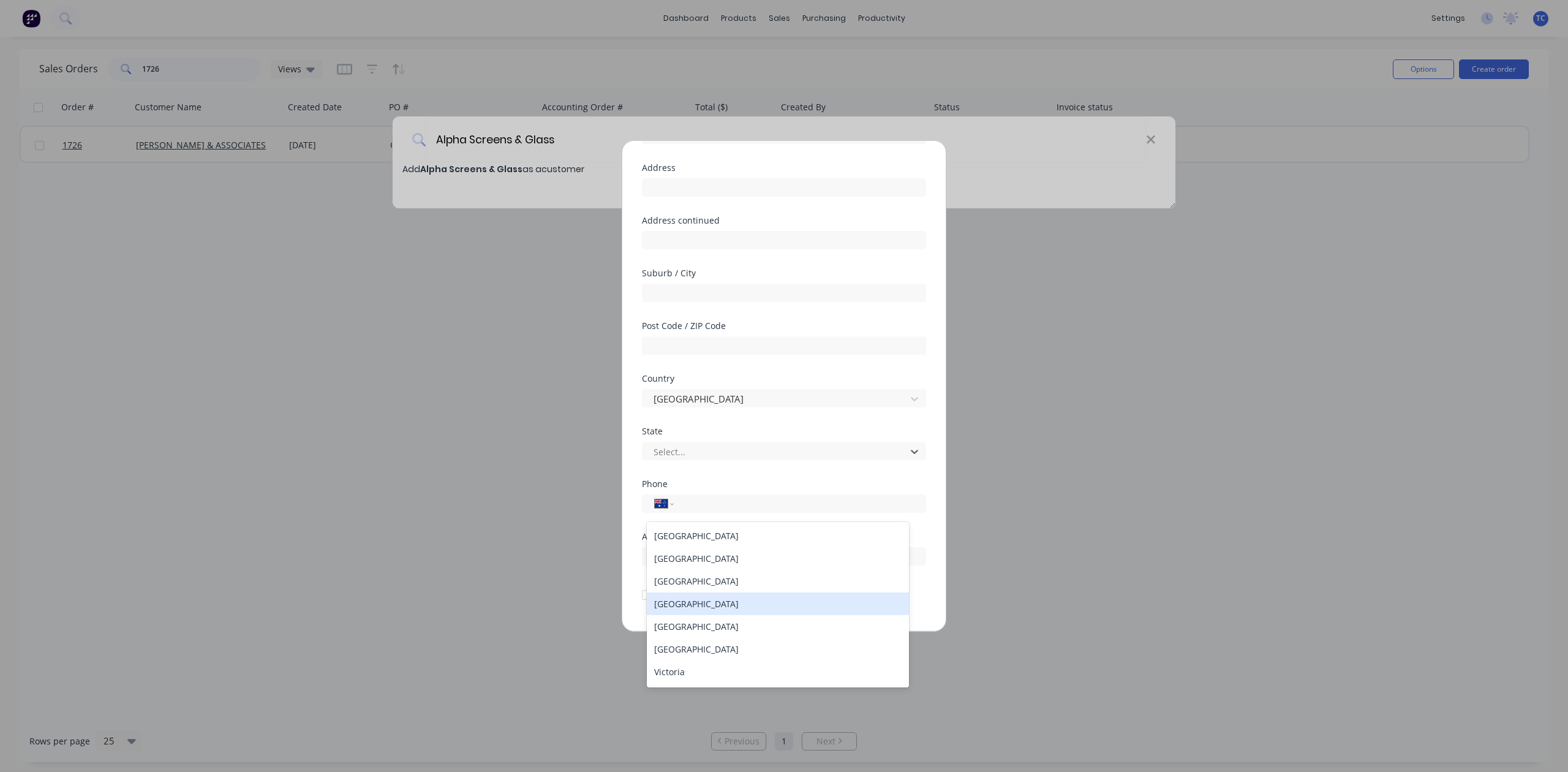
click at [731, 615] on div "[GEOGRAPHIC_DATA]" at bounding box center [777, 603] width 261 height 23
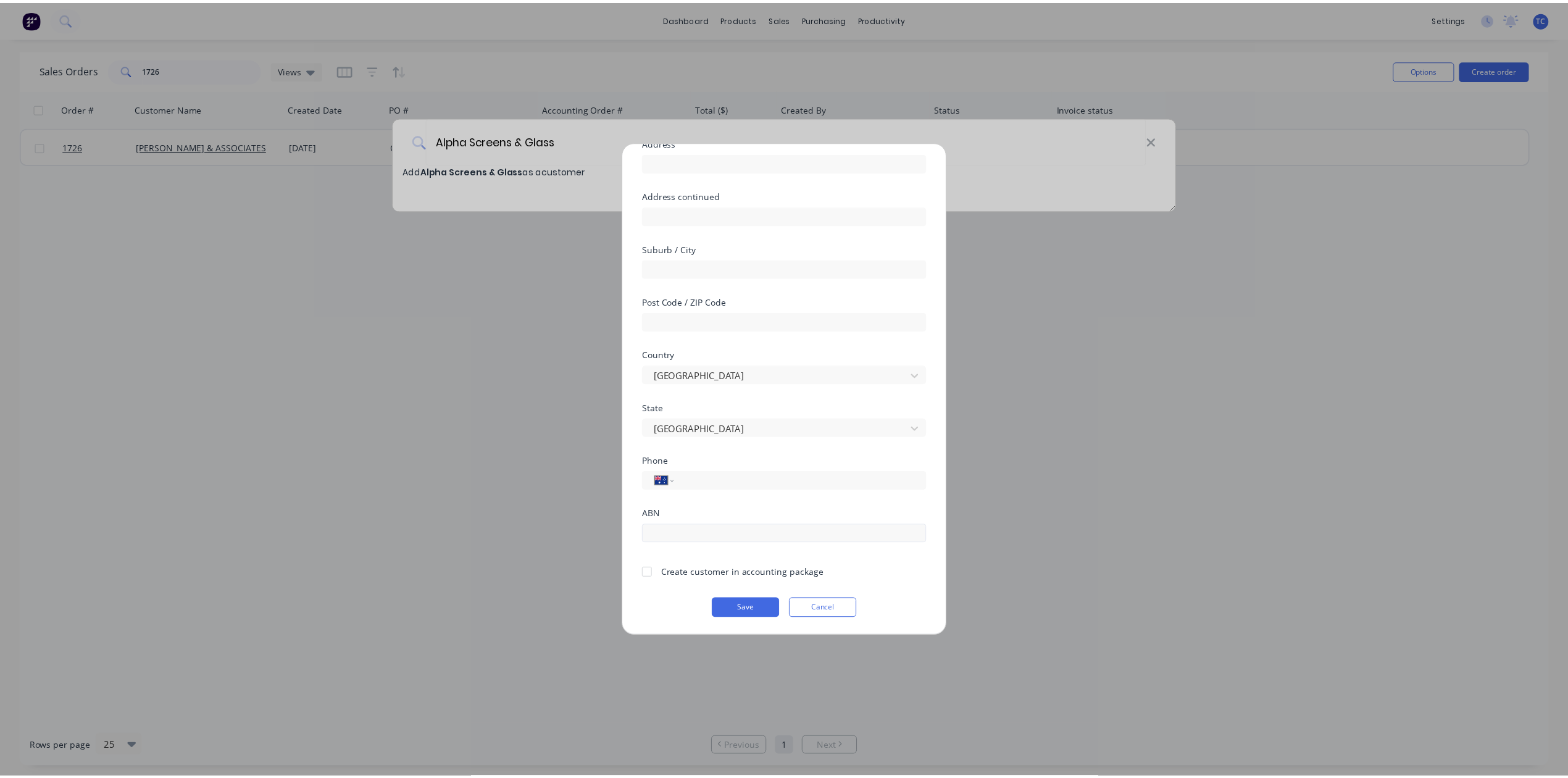
scroll to position [200, 0]
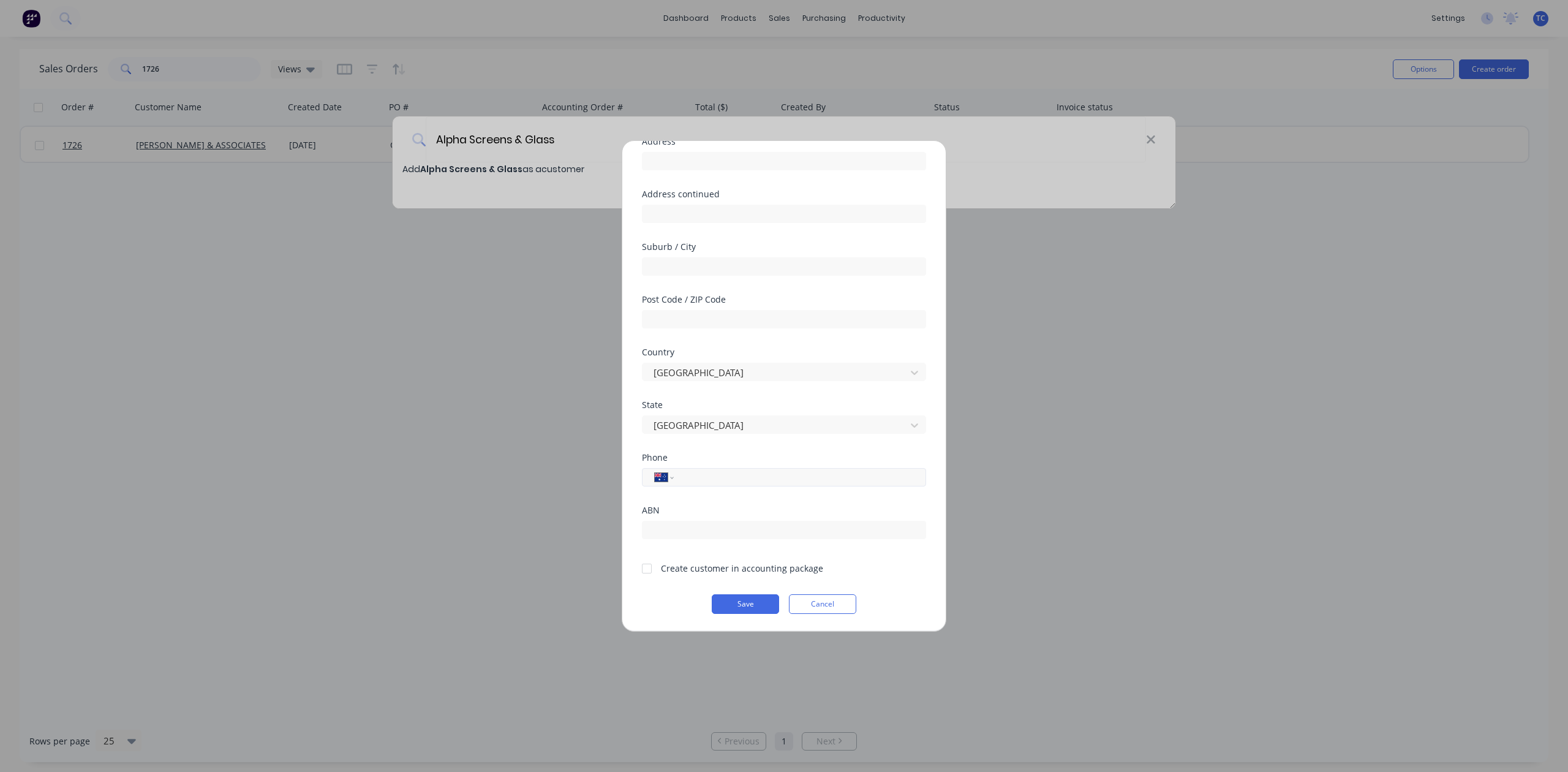
click at [703, 470] on input "tel" at bounding box center [798, 477] width 231 height 14
type input "[PHONE_NUMBER]"
click at [650, 556] on div at bounding box center [647, 569] width 25 height 25
click at [731, 600] on button "Save" at bounding box center [745, 604] width 67 height 20
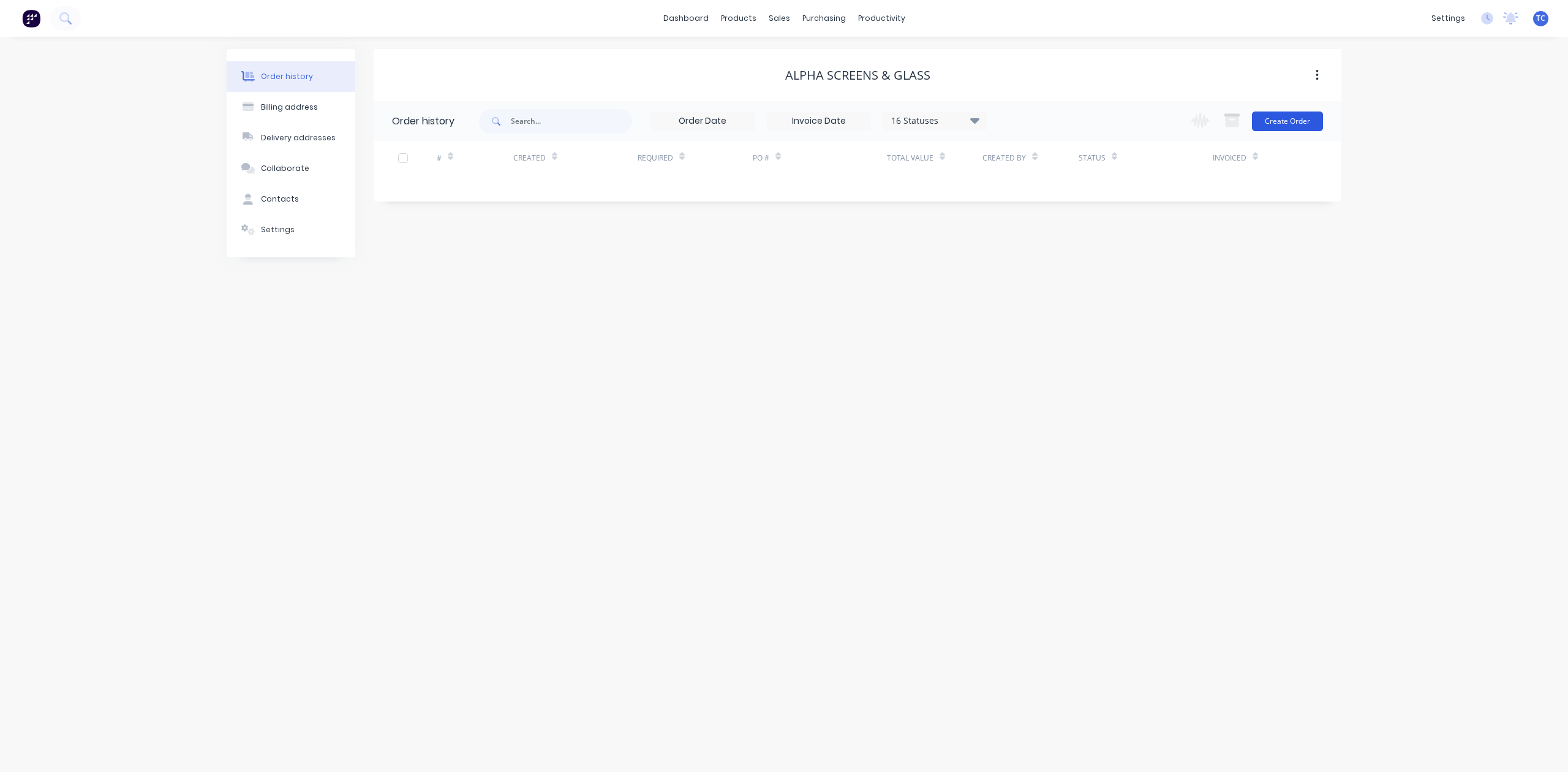
click at [1292, 118] on button "Create Order" at bounding box center [1287, 121] width 71 height 20
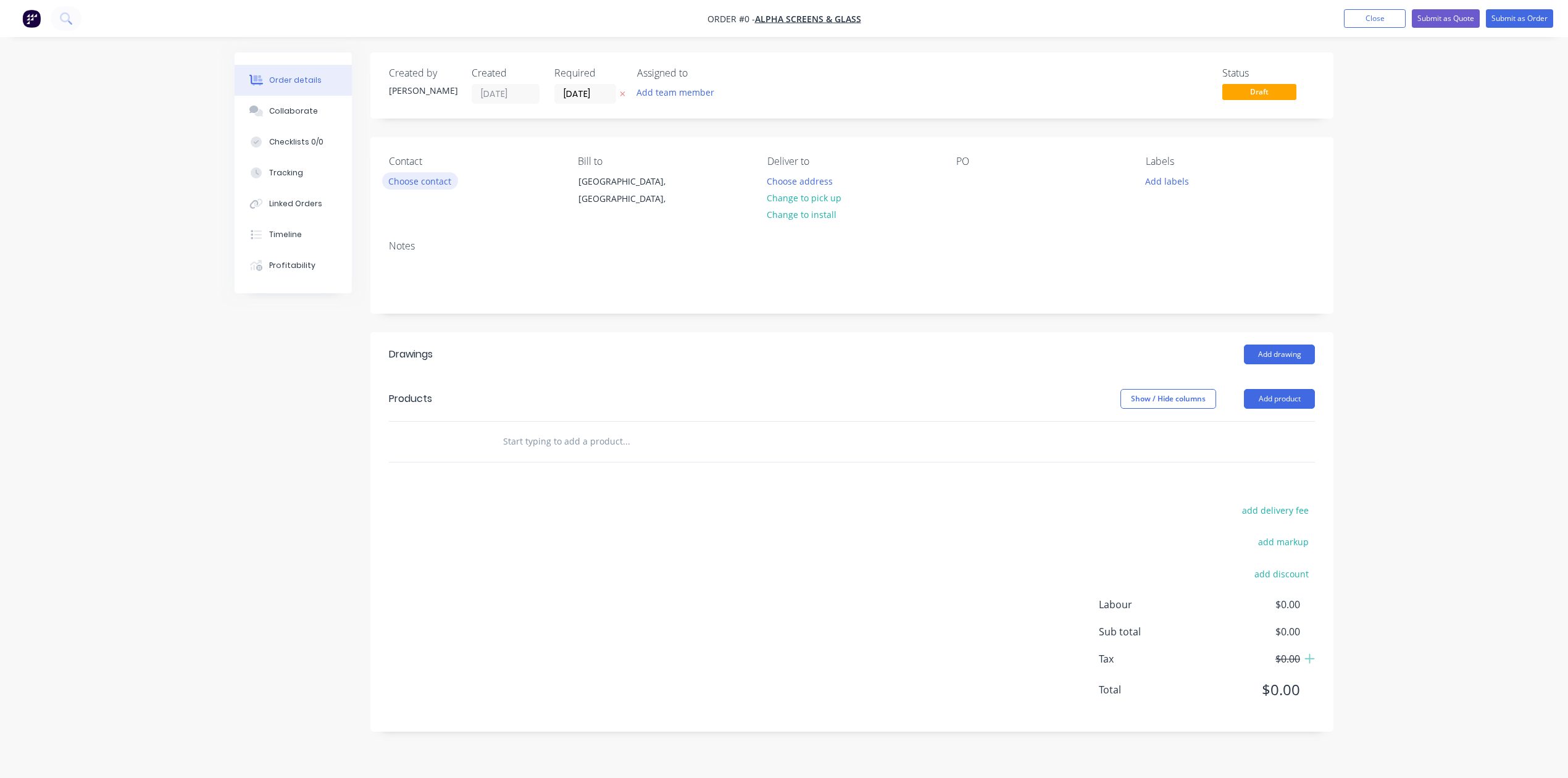
click at [431, 189] on button "Choose contact" at bounding box center [420, 180] width 76 height 16
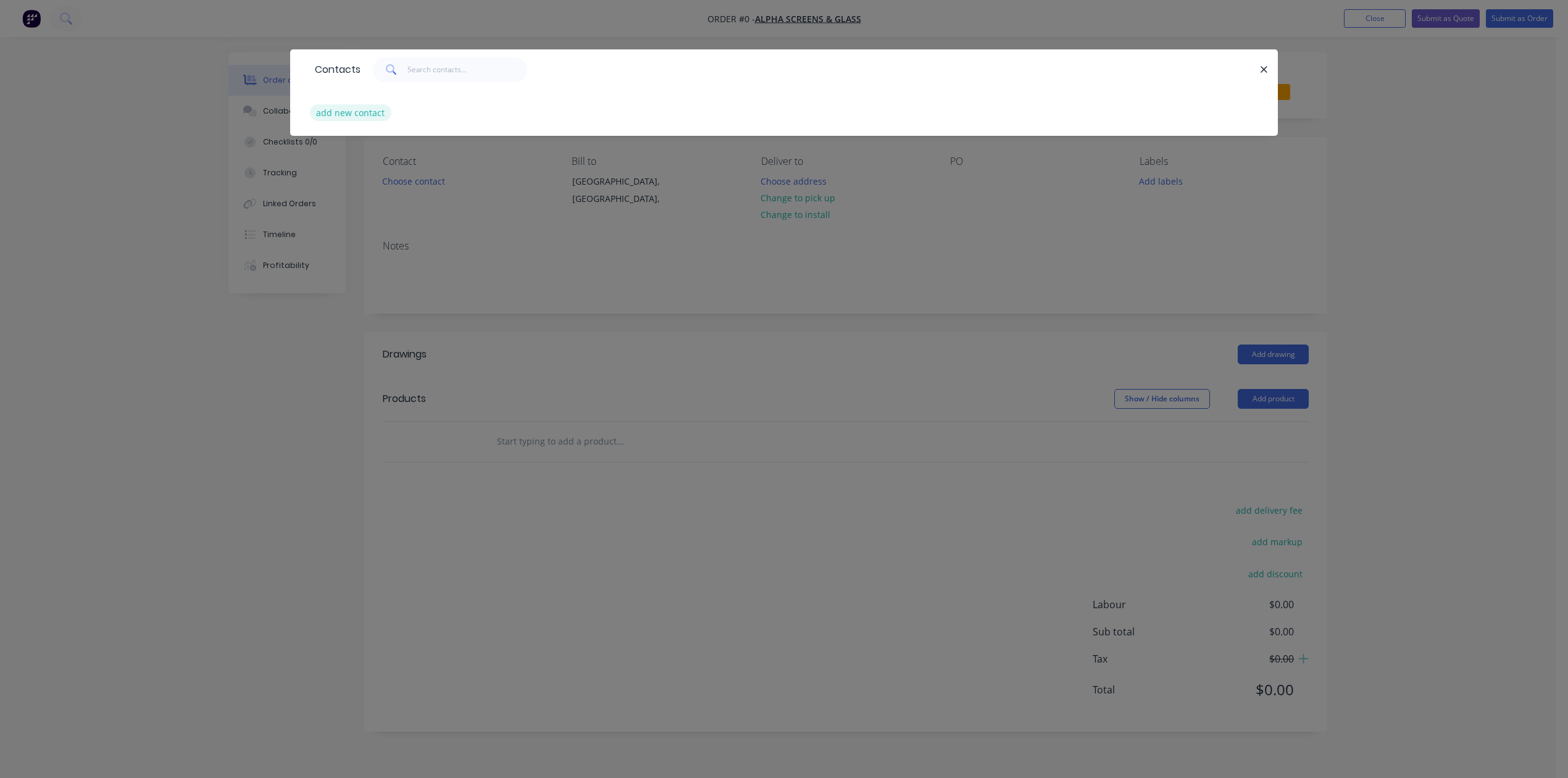
click at [361, 121] on button "add new contact" at bounding box center [351, 112] width 82 height 16
select select "AU"
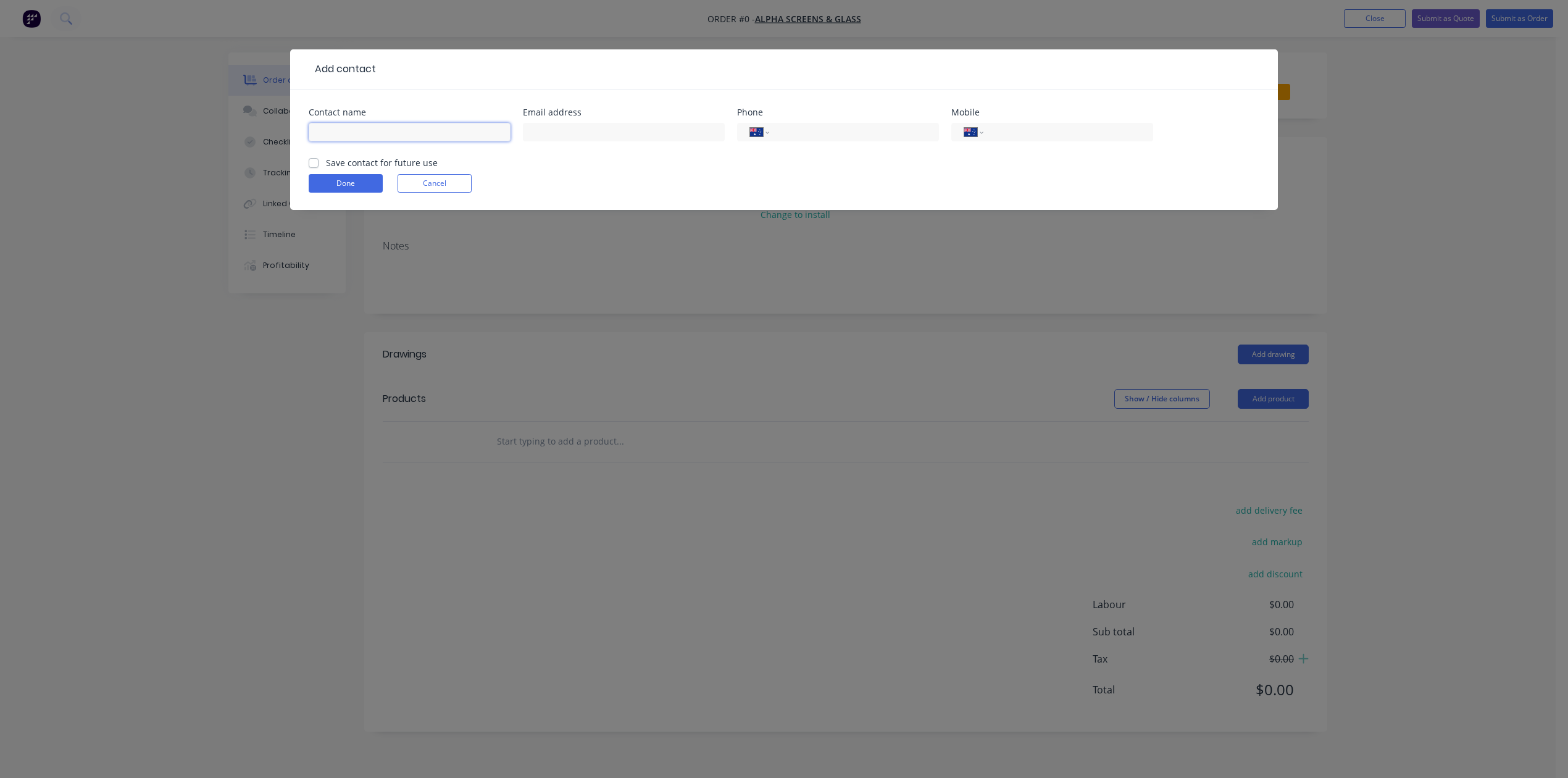
click at [377, 142] on input "text" at bounding box center [409, 132] width 202 height 18
type input "[PERSON_NAME]"
type input "[EMAIL_ADDRESS][DOMAIN_NAME]"
type input "[PHONE_NUMBER]"
click at [326, 169] on label "Save contact for future use" at bounding box center [382, 163] width 112 height 13
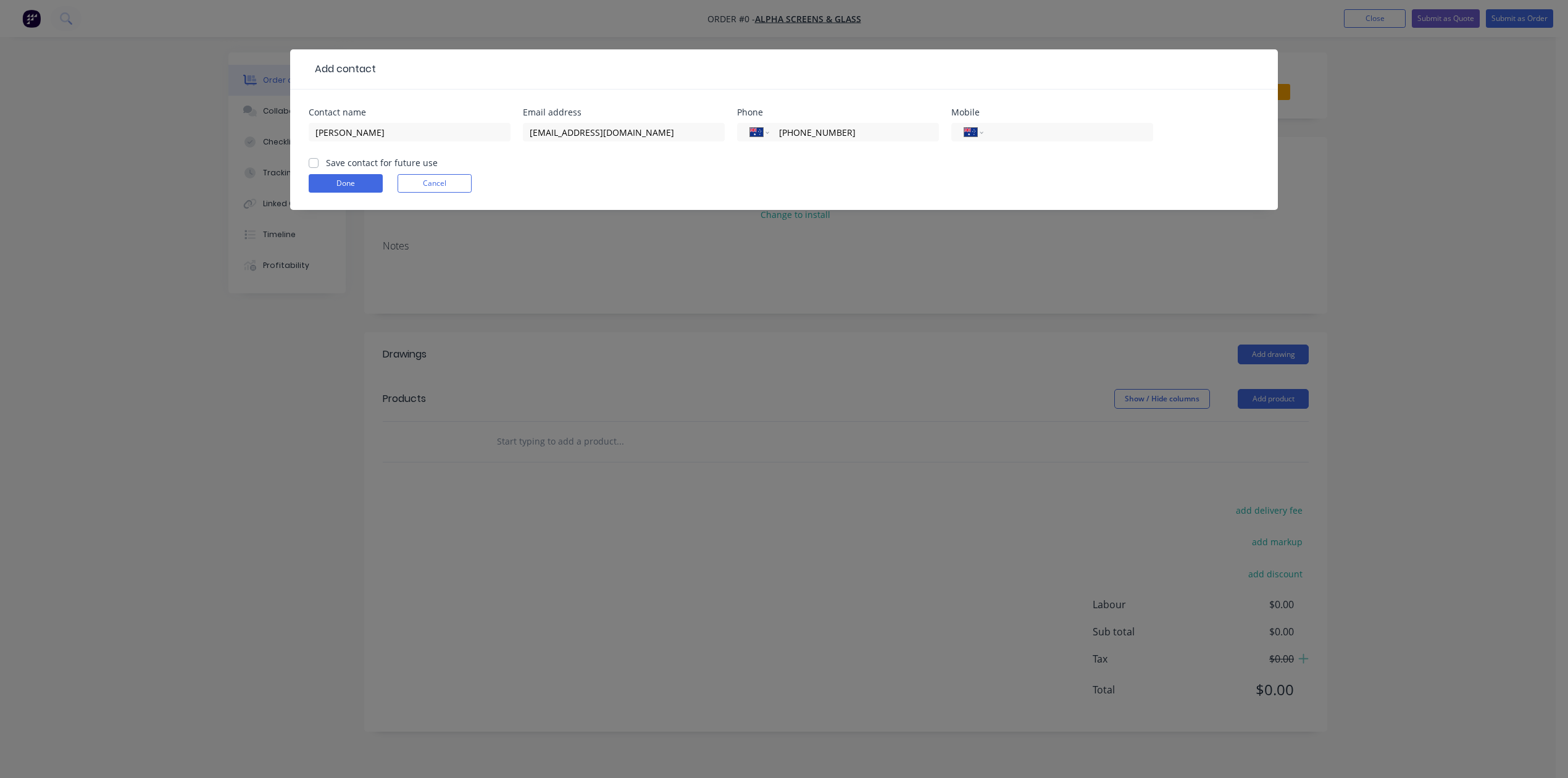
click at [317, 168] on input "Save contact for future use" at bounding box center [313, 162] width 10 height 12
checkbox input "true"
click at [330, 193] on button "Done" at bounding box center [346, 183] width 74 height 18
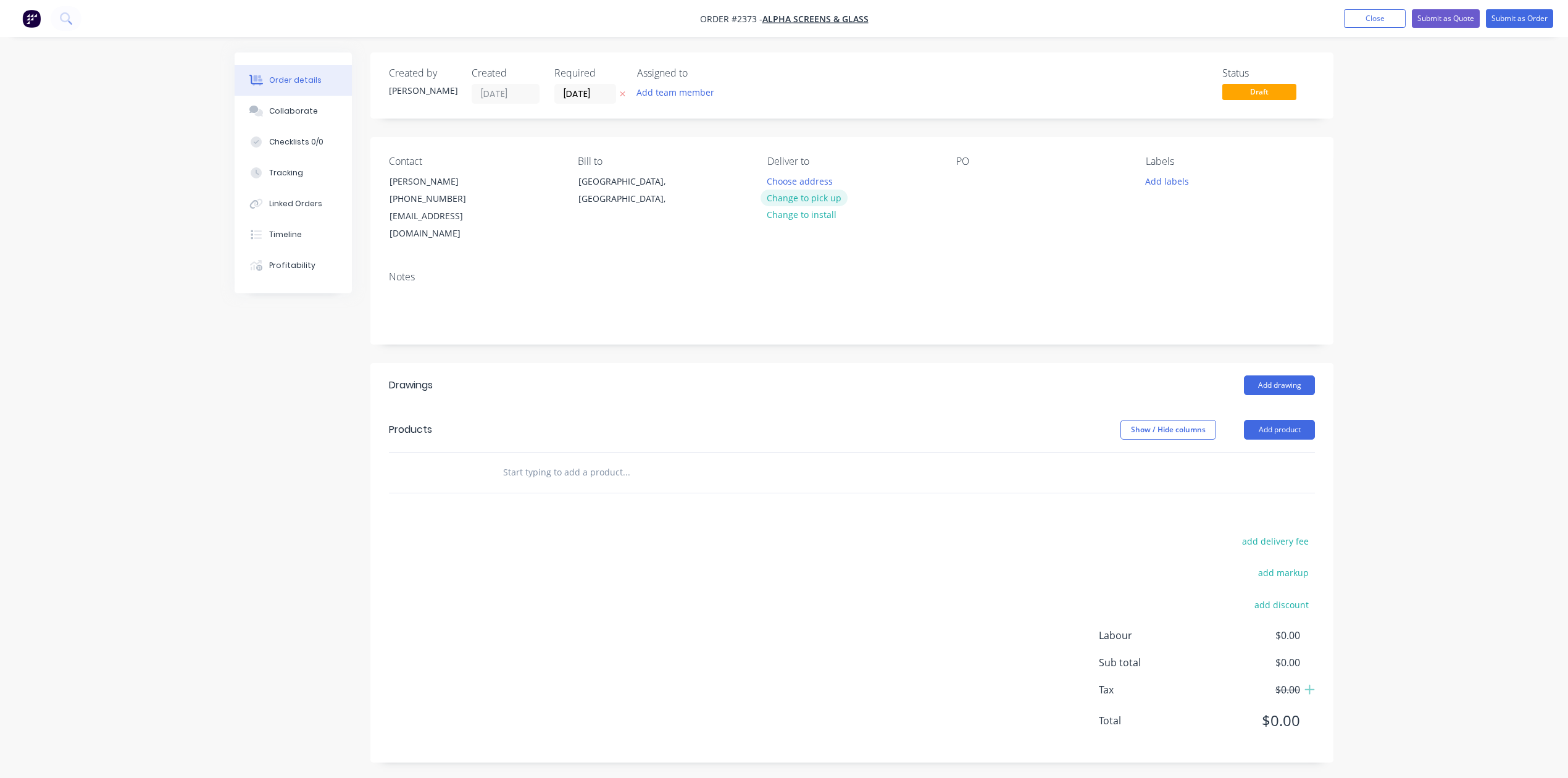
click at [823, 206] on button "Change to pick up" at bounding box center [804, 197] width 88 height 16
click at [960, 190] on div at bounding box center [966, 181] width 20 height 18
click at [1174, 189] on button "Add labels" at bounding box center [1166, 180] width 57 height 16
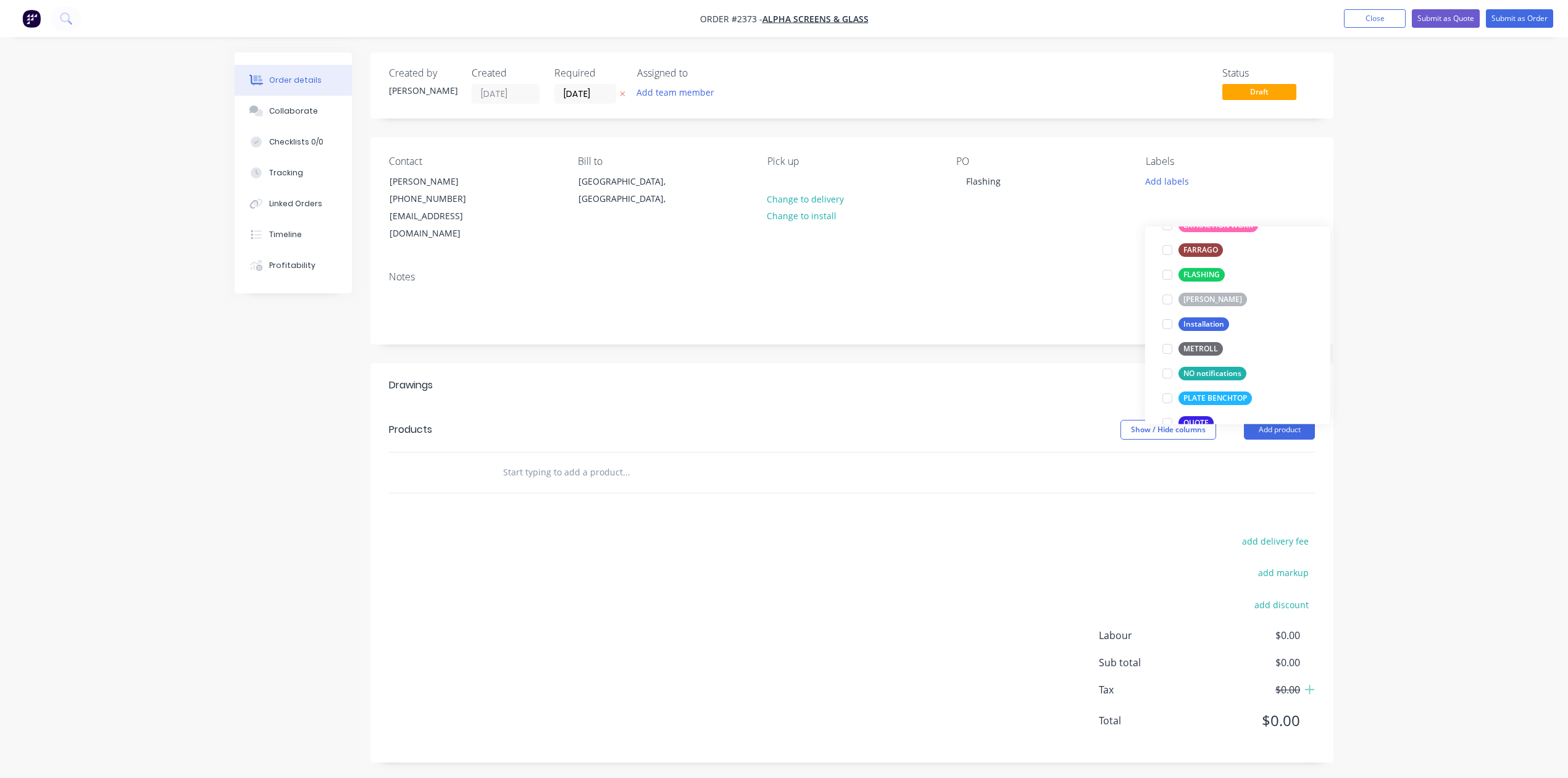
scroll to position [329, 0]
click at [1169, 255] on div at bounding box center [1168, 251] width 25 height 25
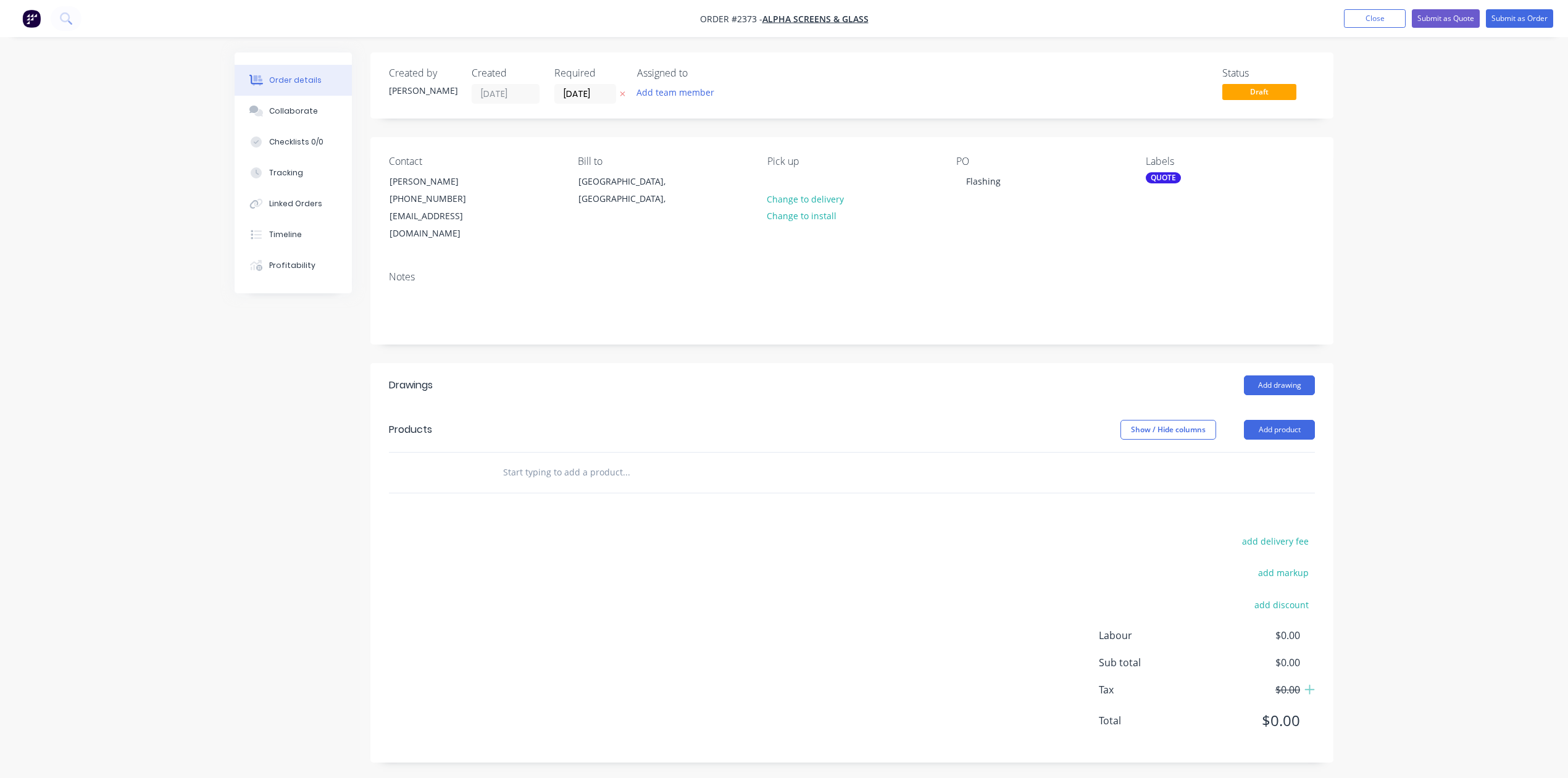
click at [690, 484] on input "text" at bounding box center [625, 473] width 247 height 25
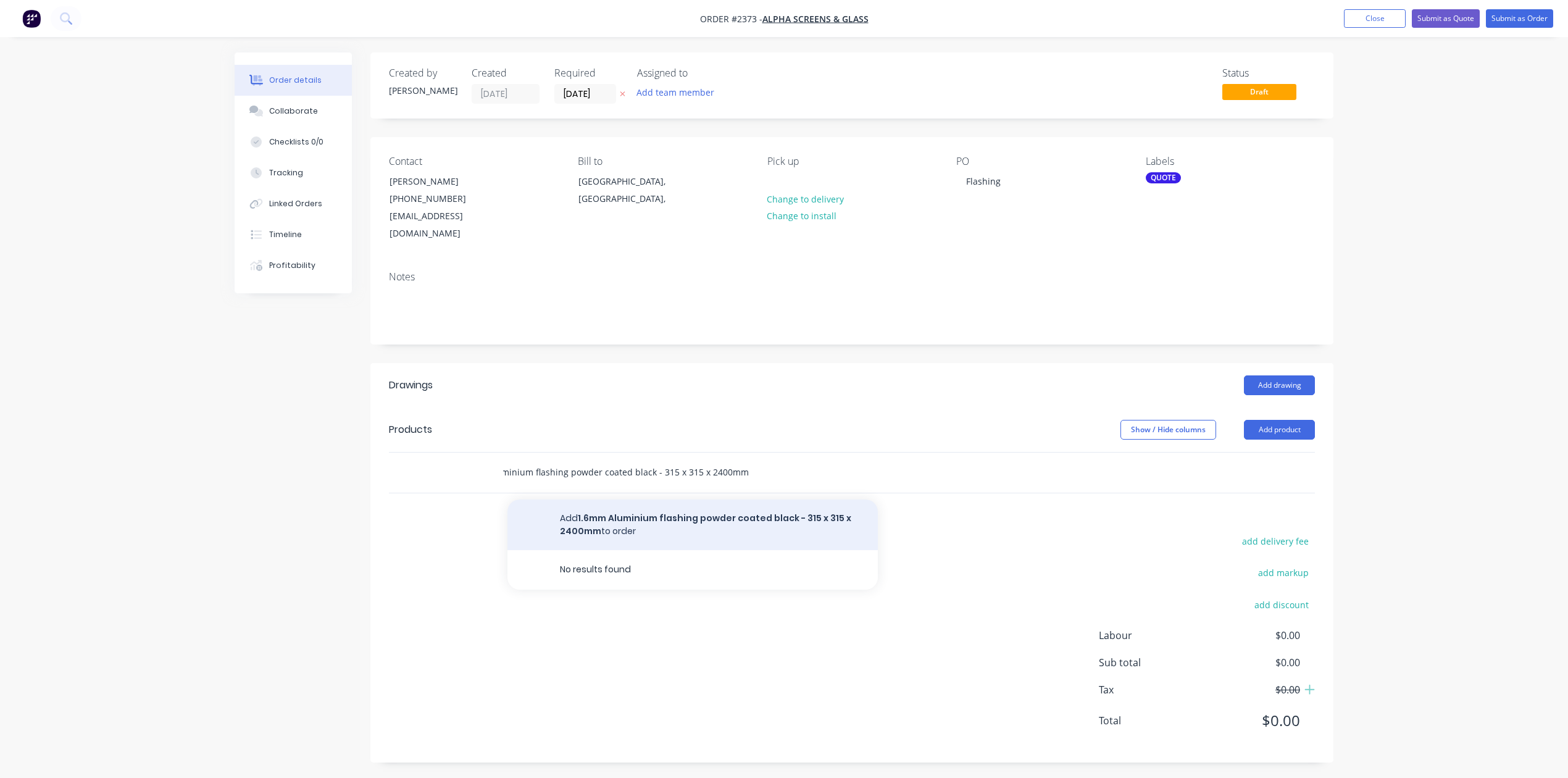
type input "1.6mm Aluminium flashing powder coated black - 315 x 315 x 2400mm"
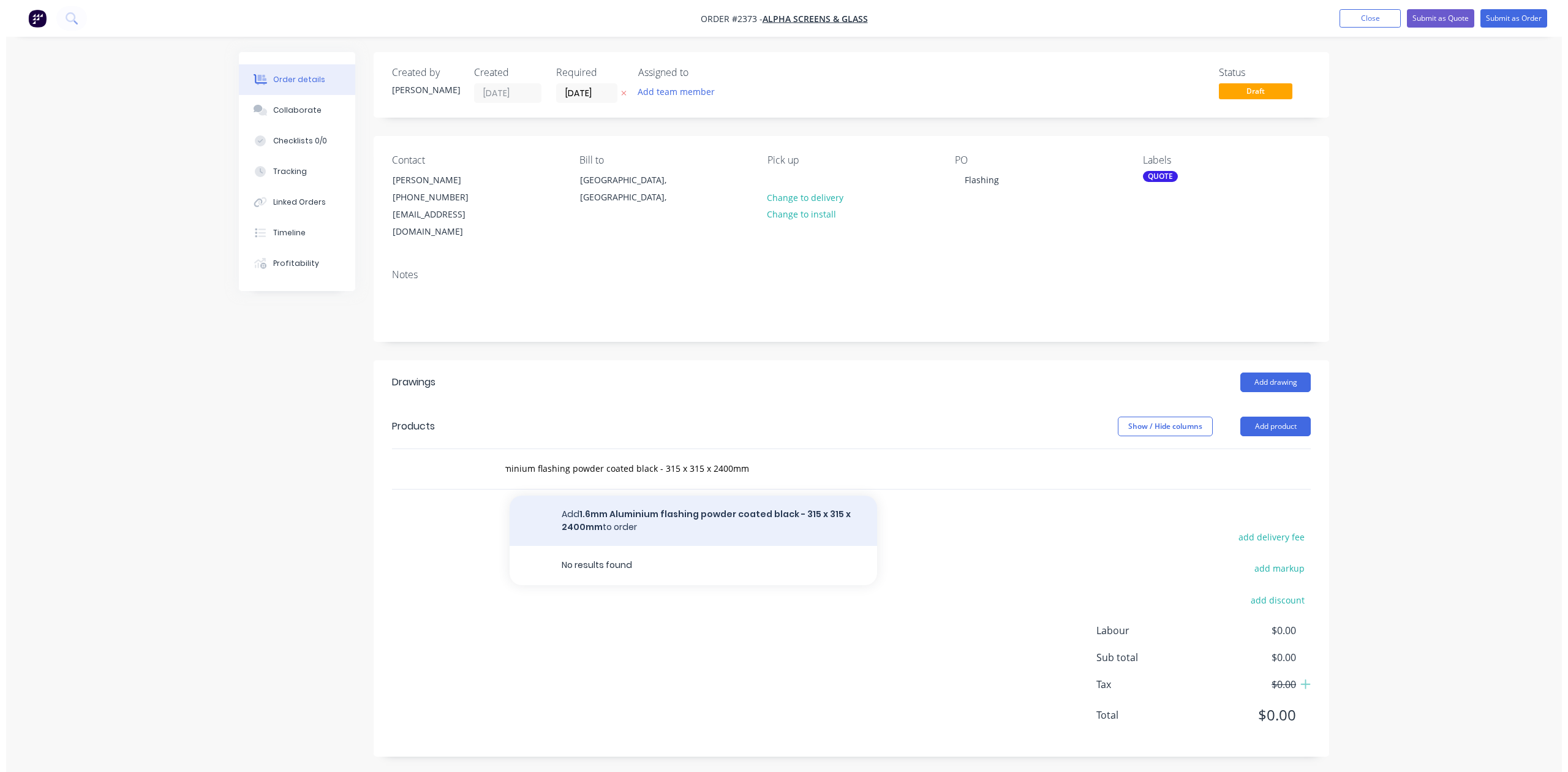
scroll to position [0, 0]
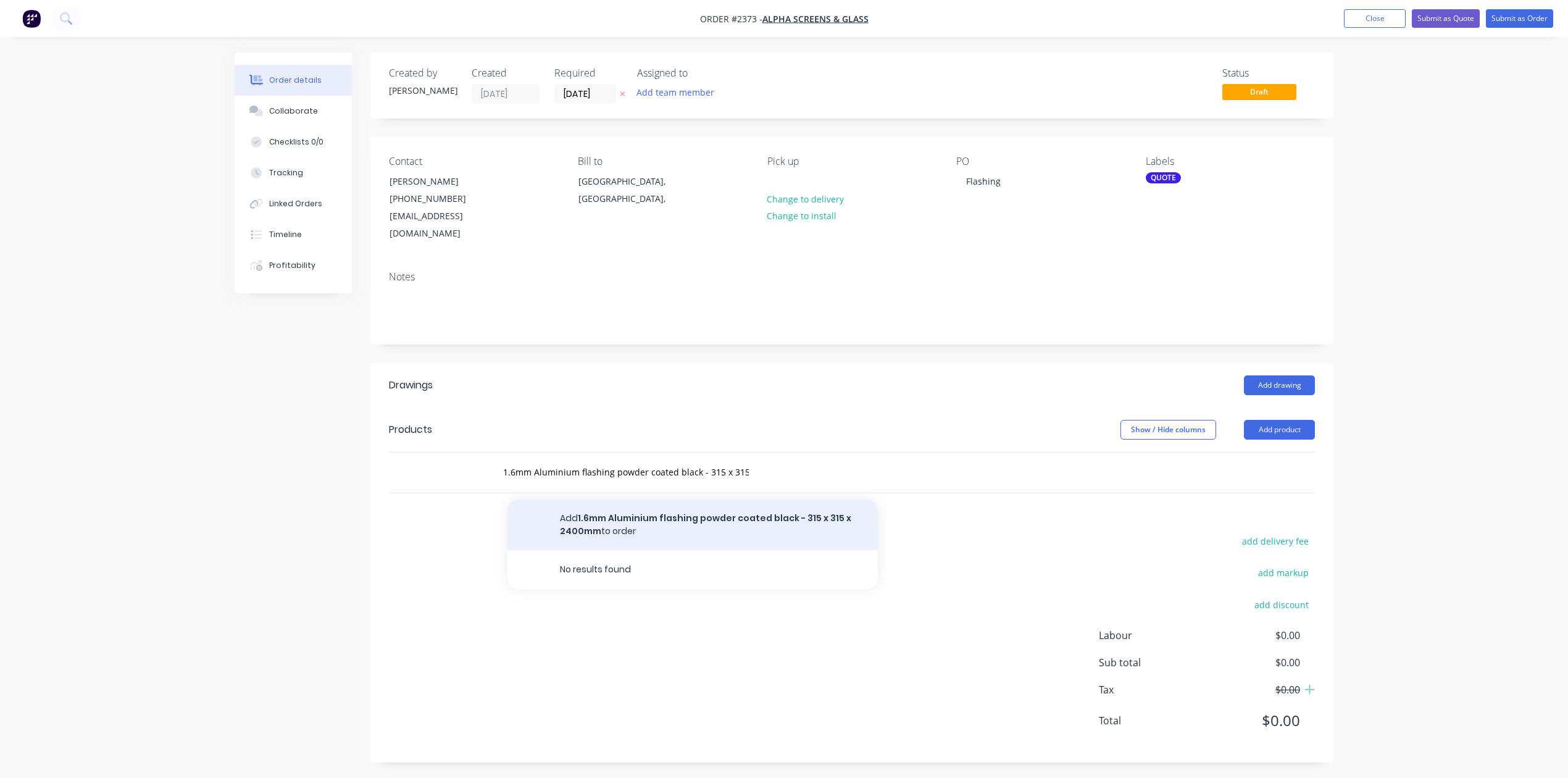
click at [680, 550] on button "Add 1.6mm Aluminium flashing powder coated black - 315 x 315 x 2400mm to order" at bounding box center [693, 525] width 371 height 51
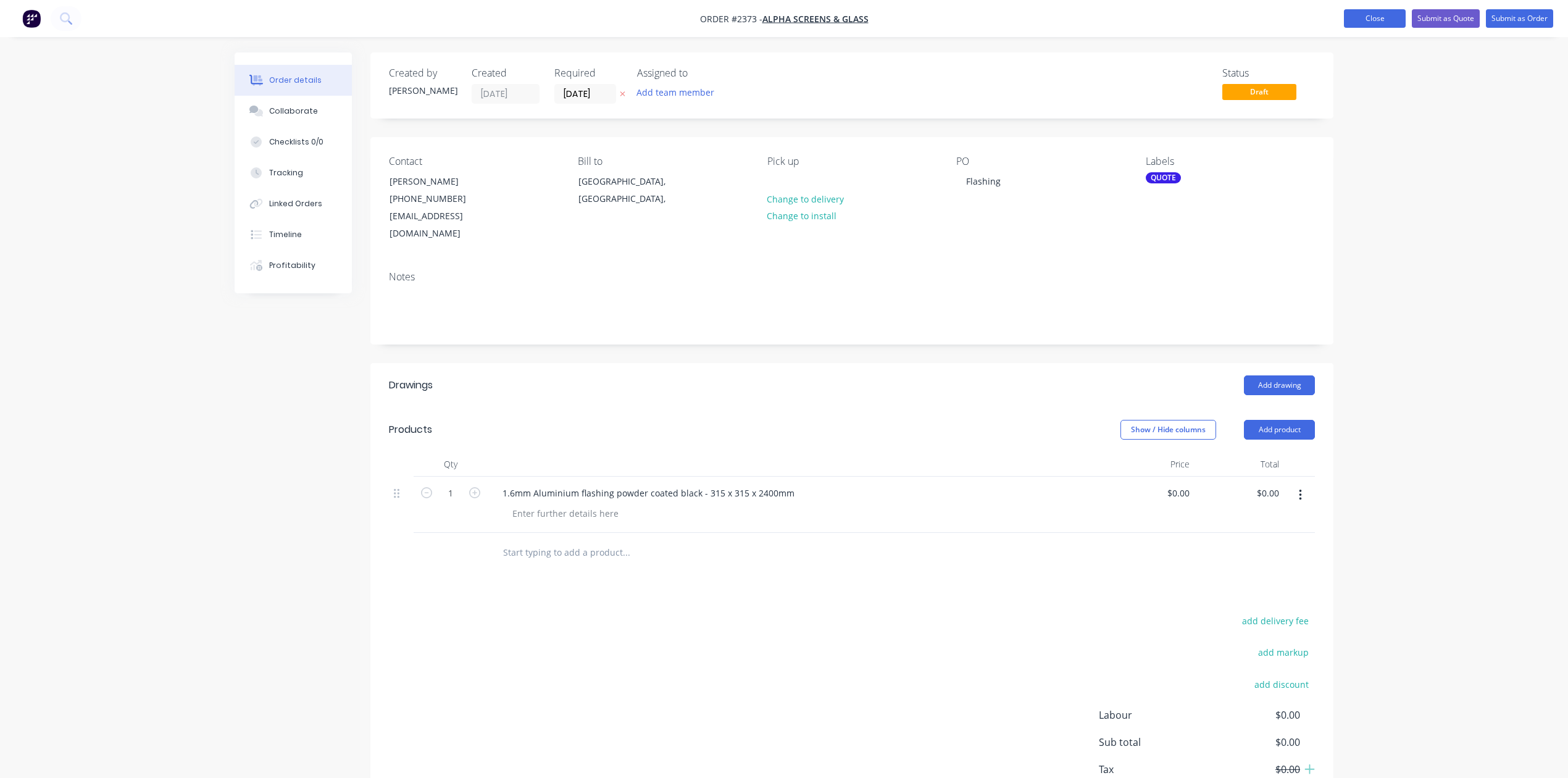
click at [1344, 15] on button "Close" at bounding box center [1375, 18] width 62 height 18
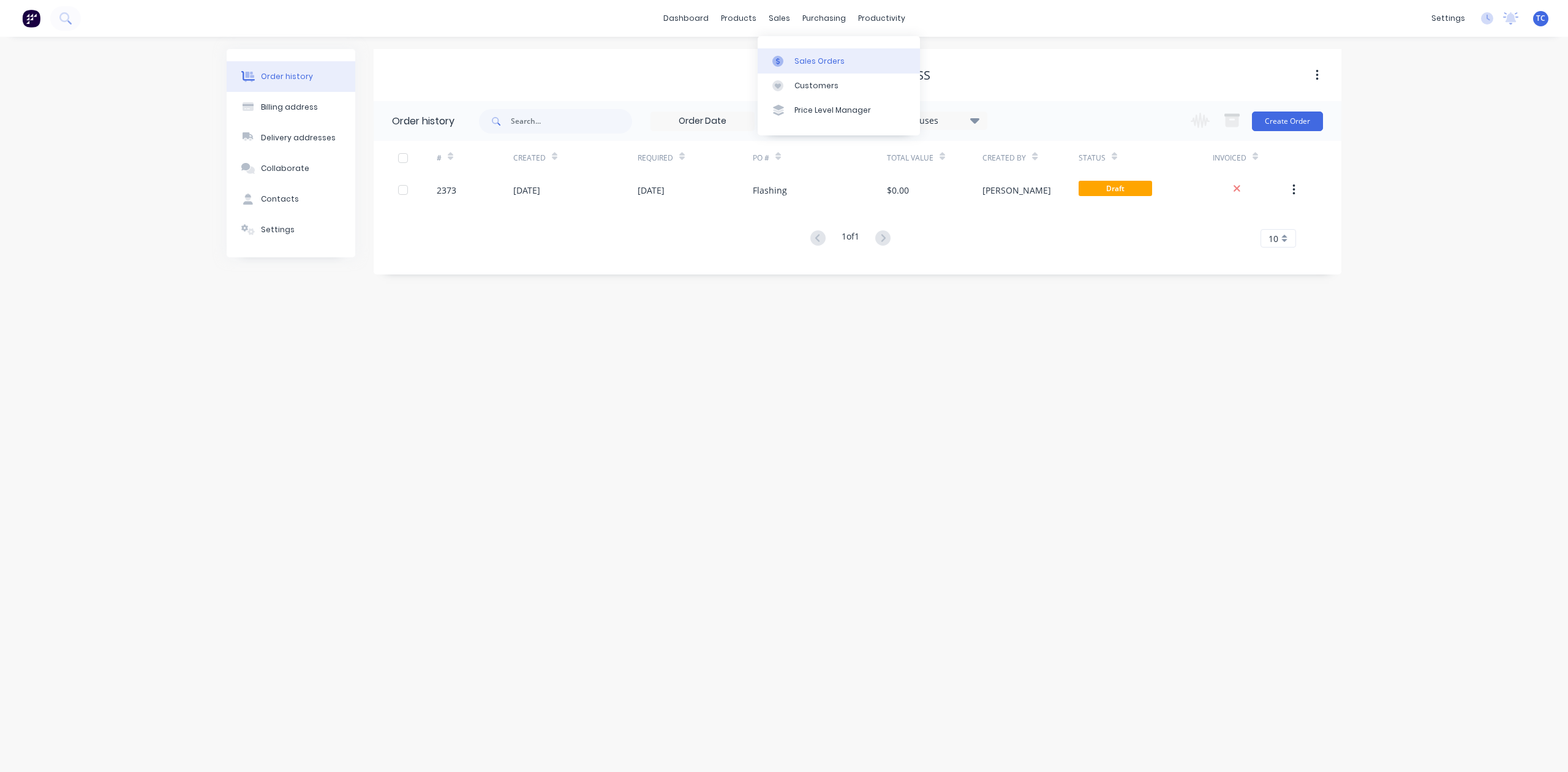
click at [827, 64] on div "Sales Orders" at bounding box center [819, 61] width 50 height 11
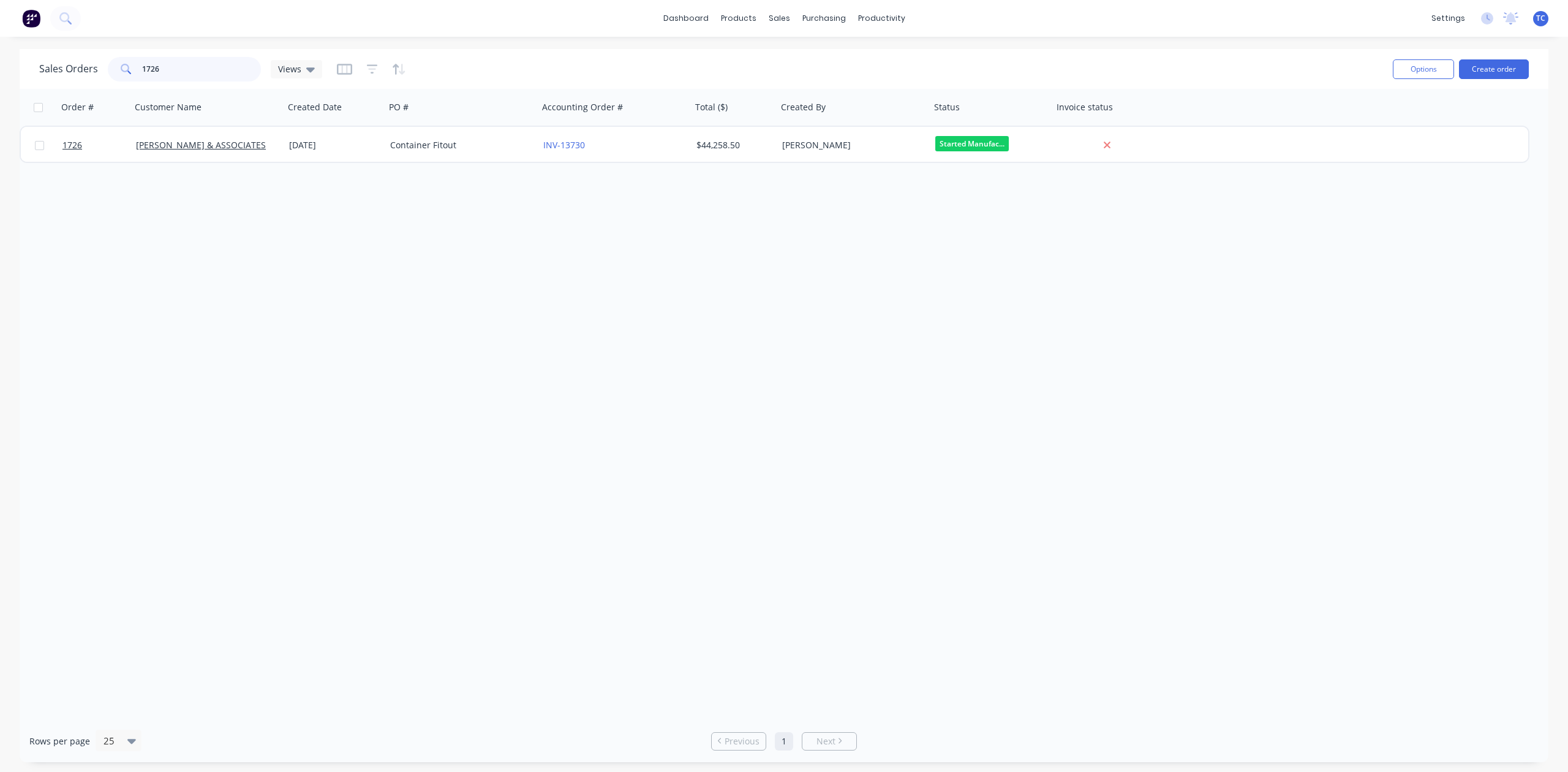
drag, startPoint x: 216, startPoint y: 71, endPoint x: 93, endPoint y: 69, distance: 123.0
click at [86, 70] on div "Sales Orders 1726 Views" at bounding box center [180, 69] width 283 height 25
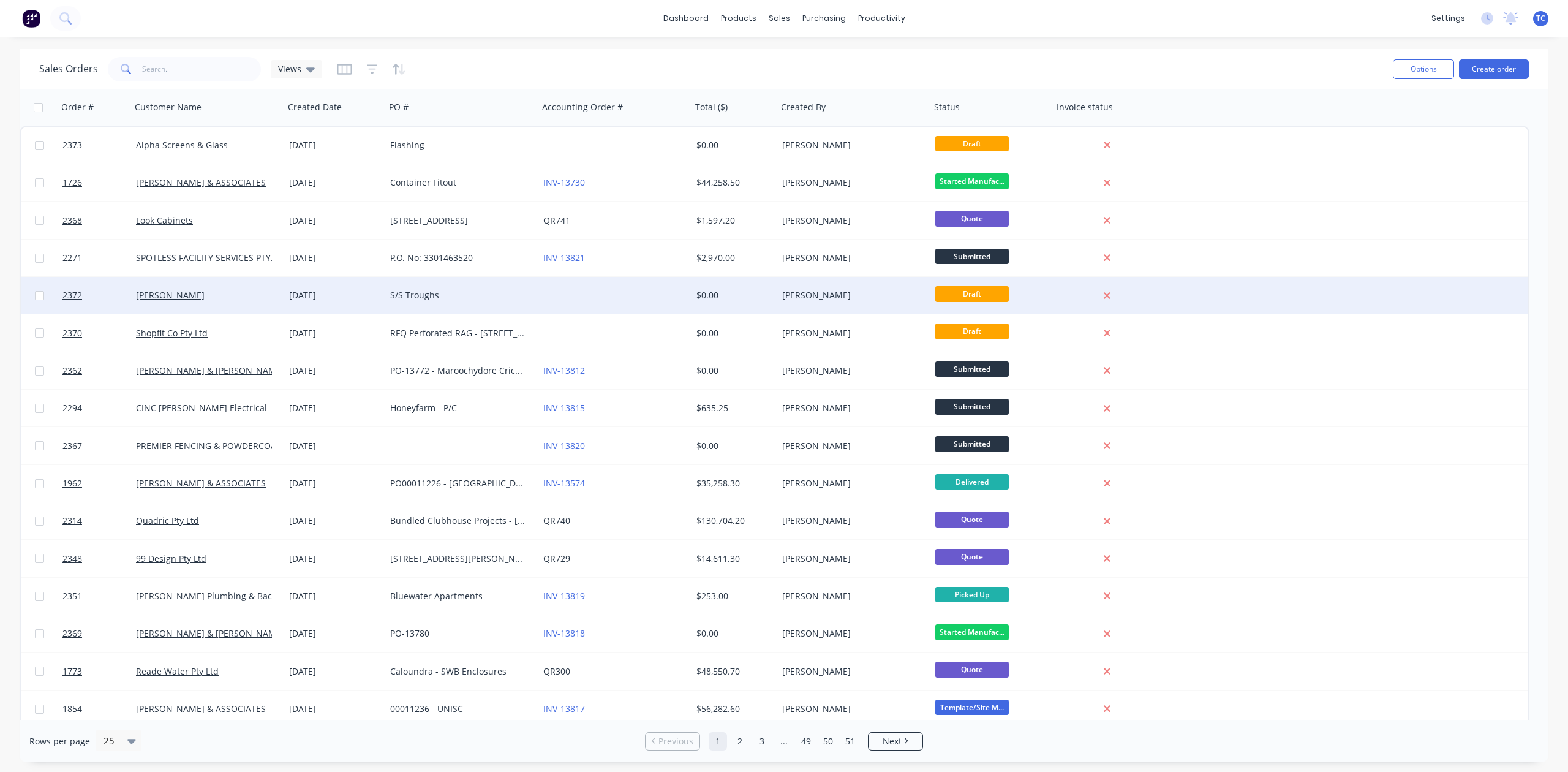
click at [414, 292] on div "S/S Troughs" at bounding box center [458, 295] width 136 height 12
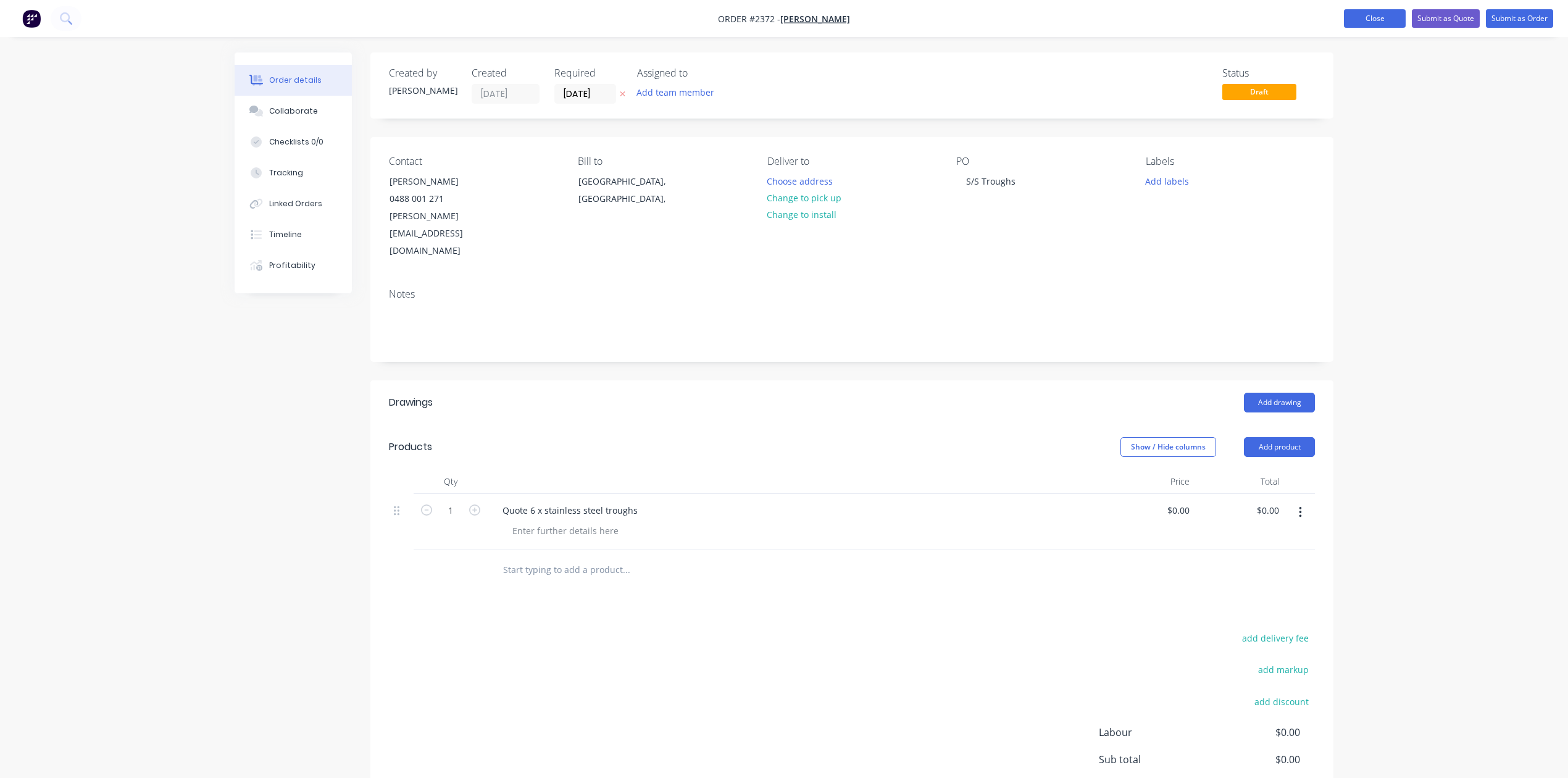
click at [1344, 20] on button "Close" at bounding box center [1375, 18] width 62 height 18
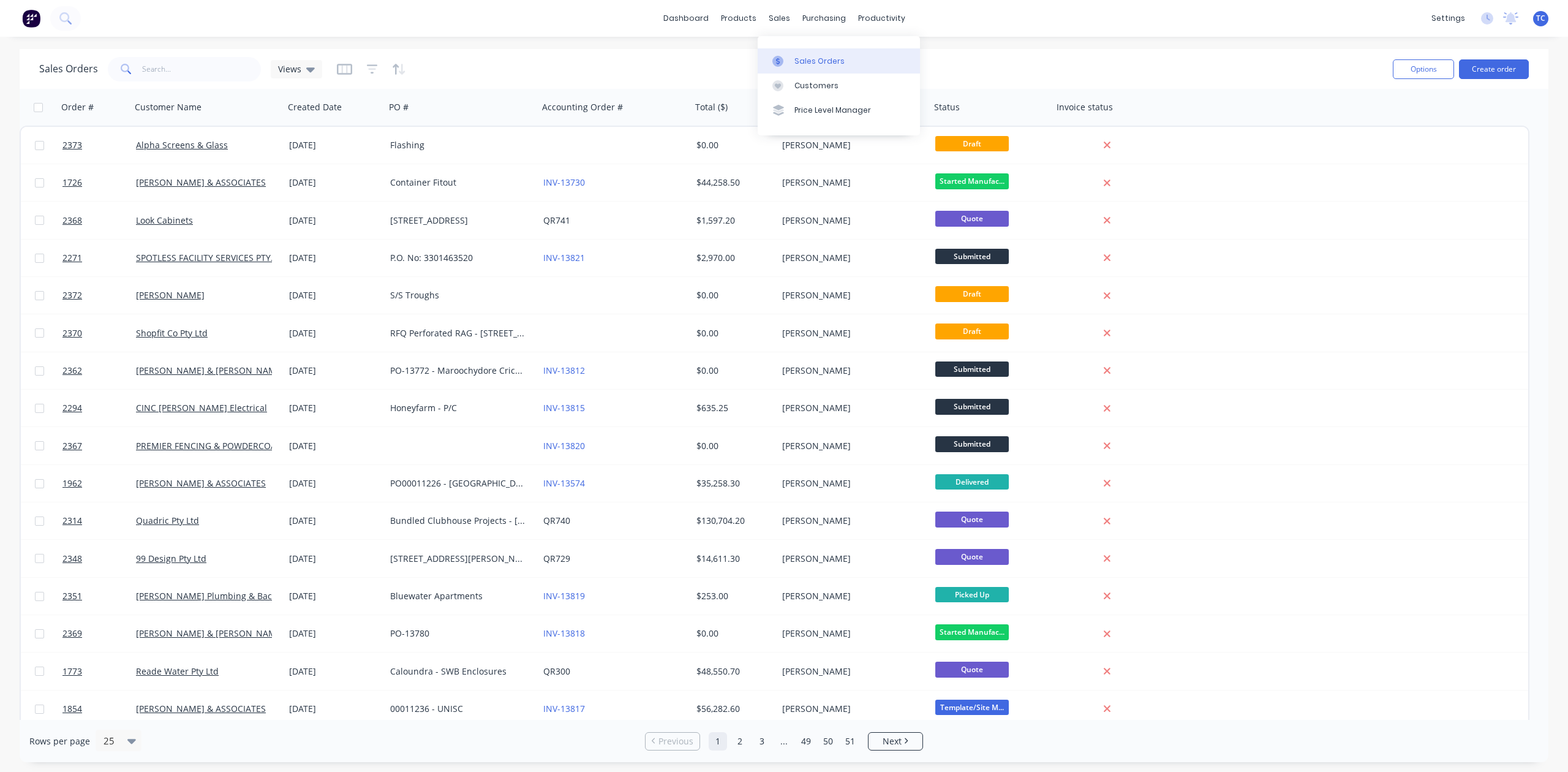
click at [810, 67] on div "Sales Orders" at bounding box center [819, 61] width 50 height 11
click at [199, 79] on input "text" at bounding box center [202, 69] width 120 height 25
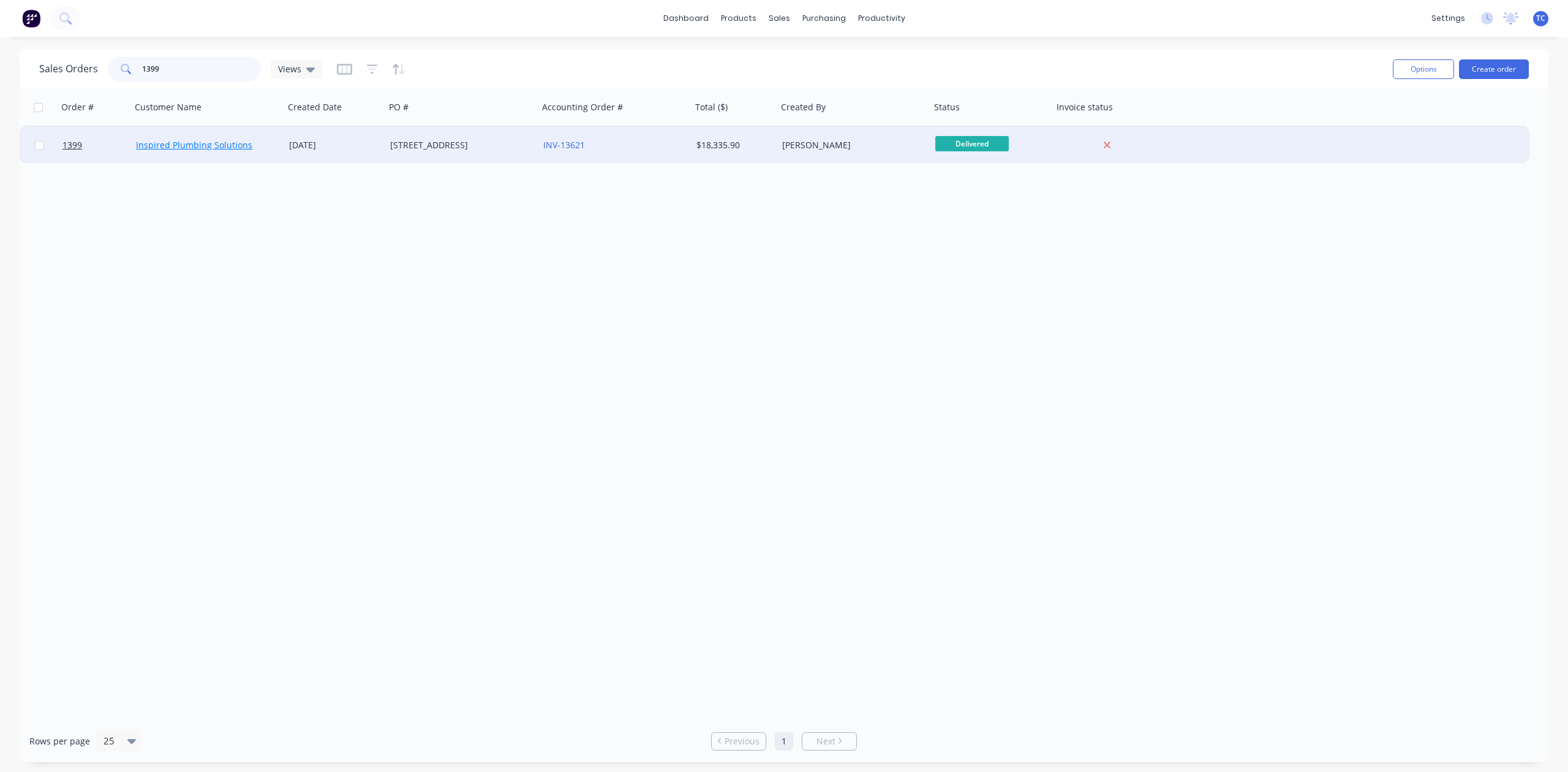
type input "1399"
click at [224, 143] on link "Inspired Plumbing Solutions" at bounding box center [194, 145] width 116 height 12
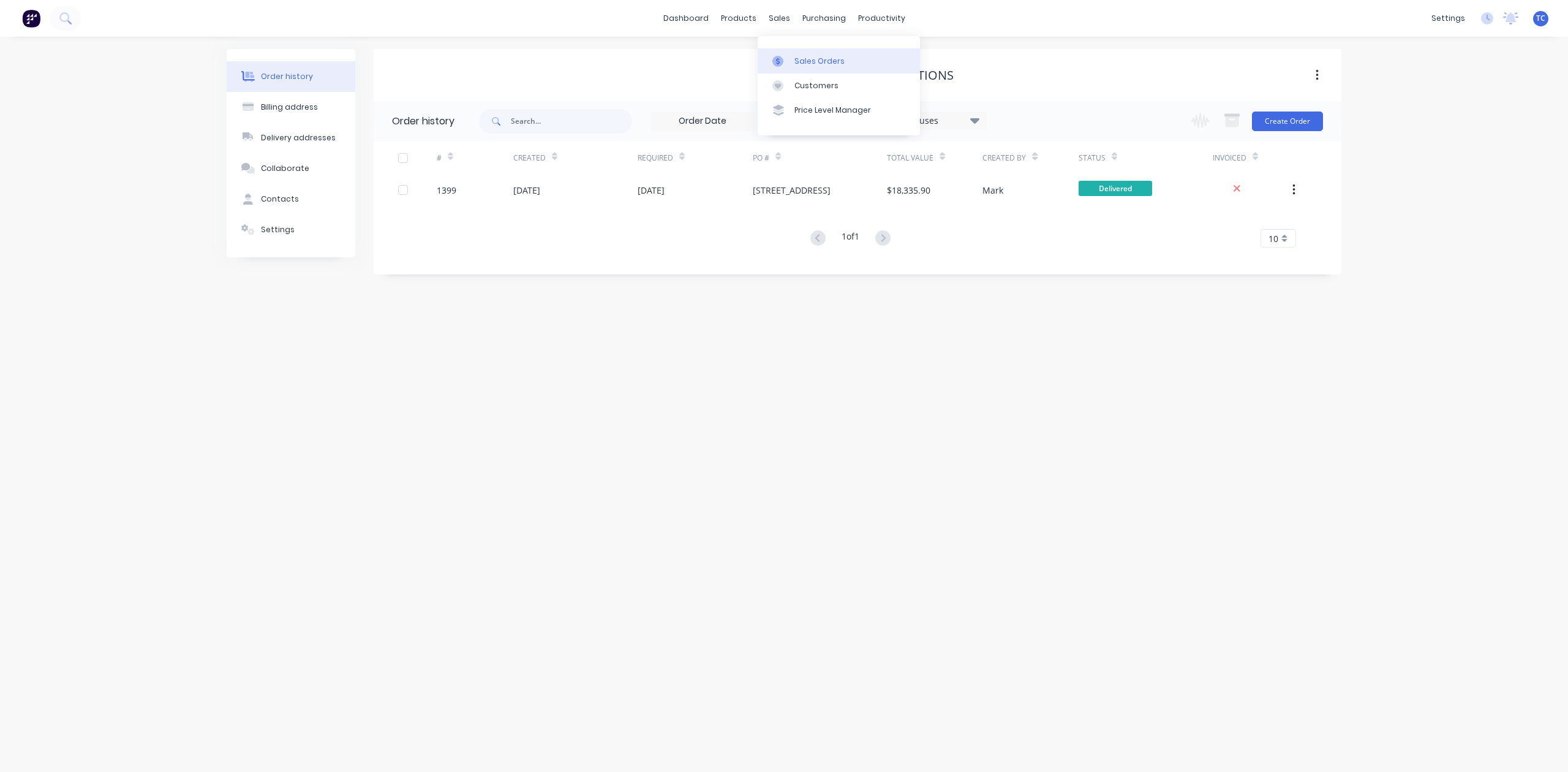
click at [813, 67] on div "Sales Orders" at bounding box center [819, 61] width 50 height 11
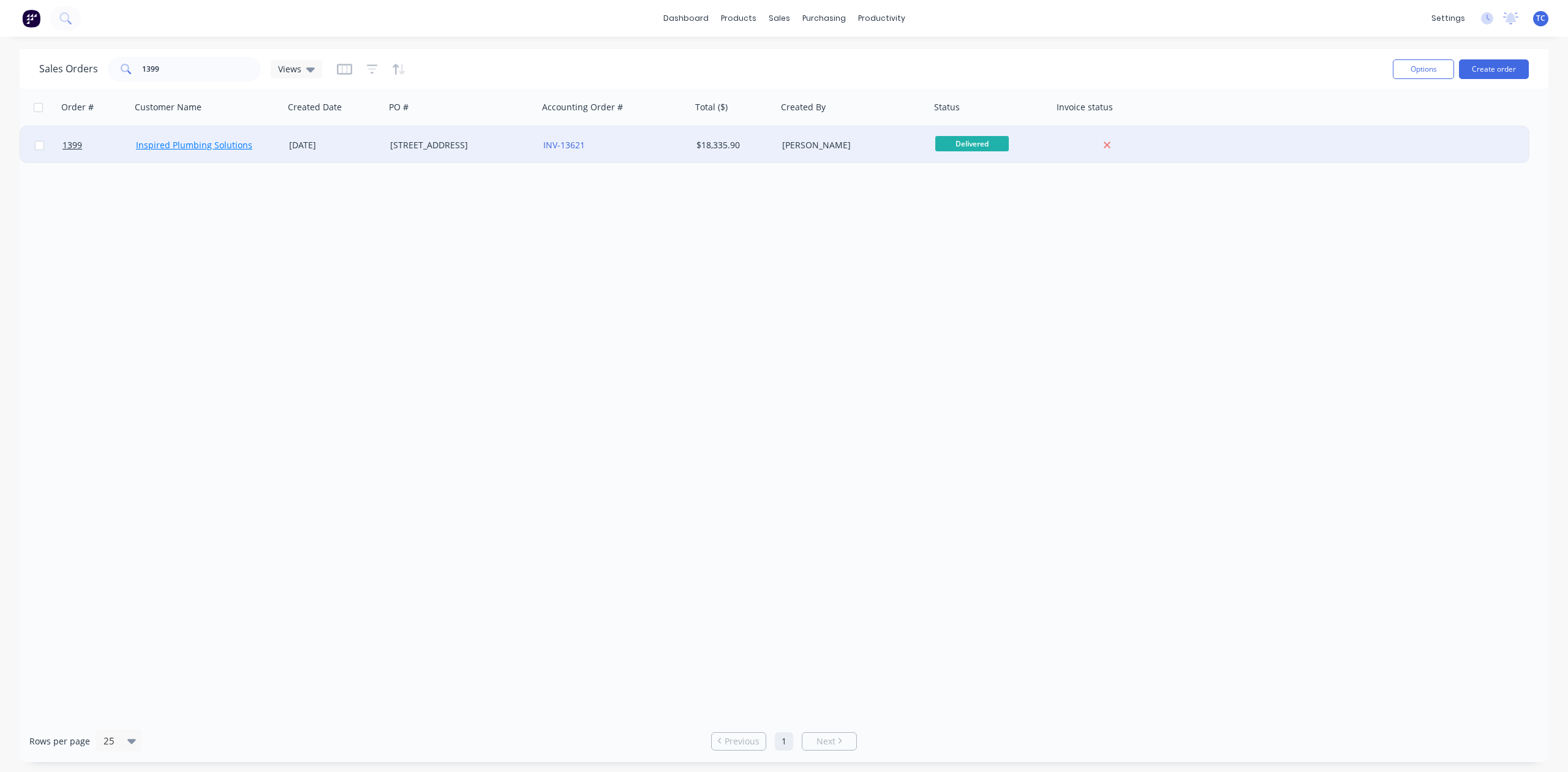
click at [192, 139] on link "Inspired Plumbing Solutions" at bounding box center [194, 145] width 116 height 12
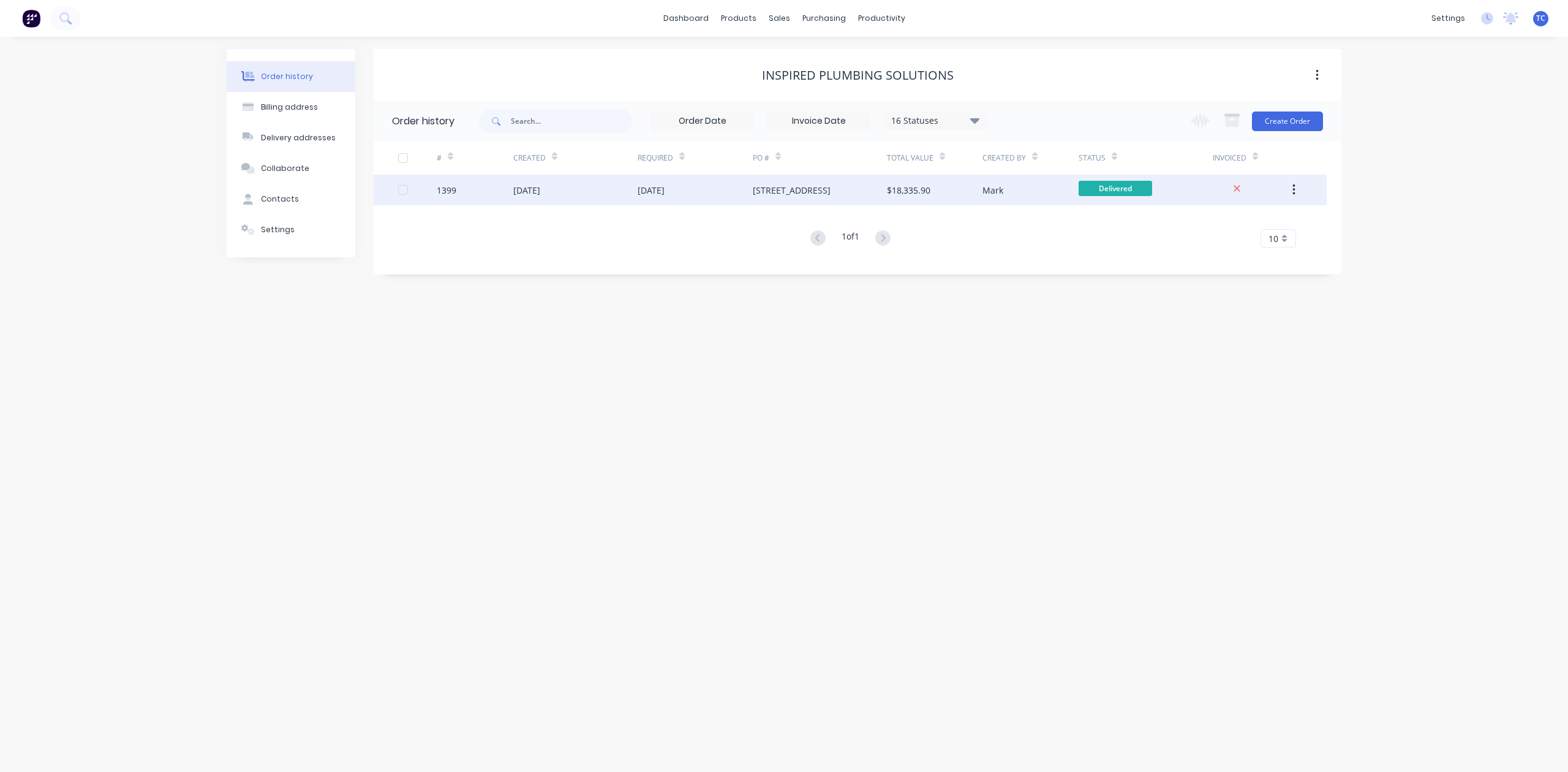
click at [470, 189] on div "1399" at bounding box center [475, 189] width 76 height 31
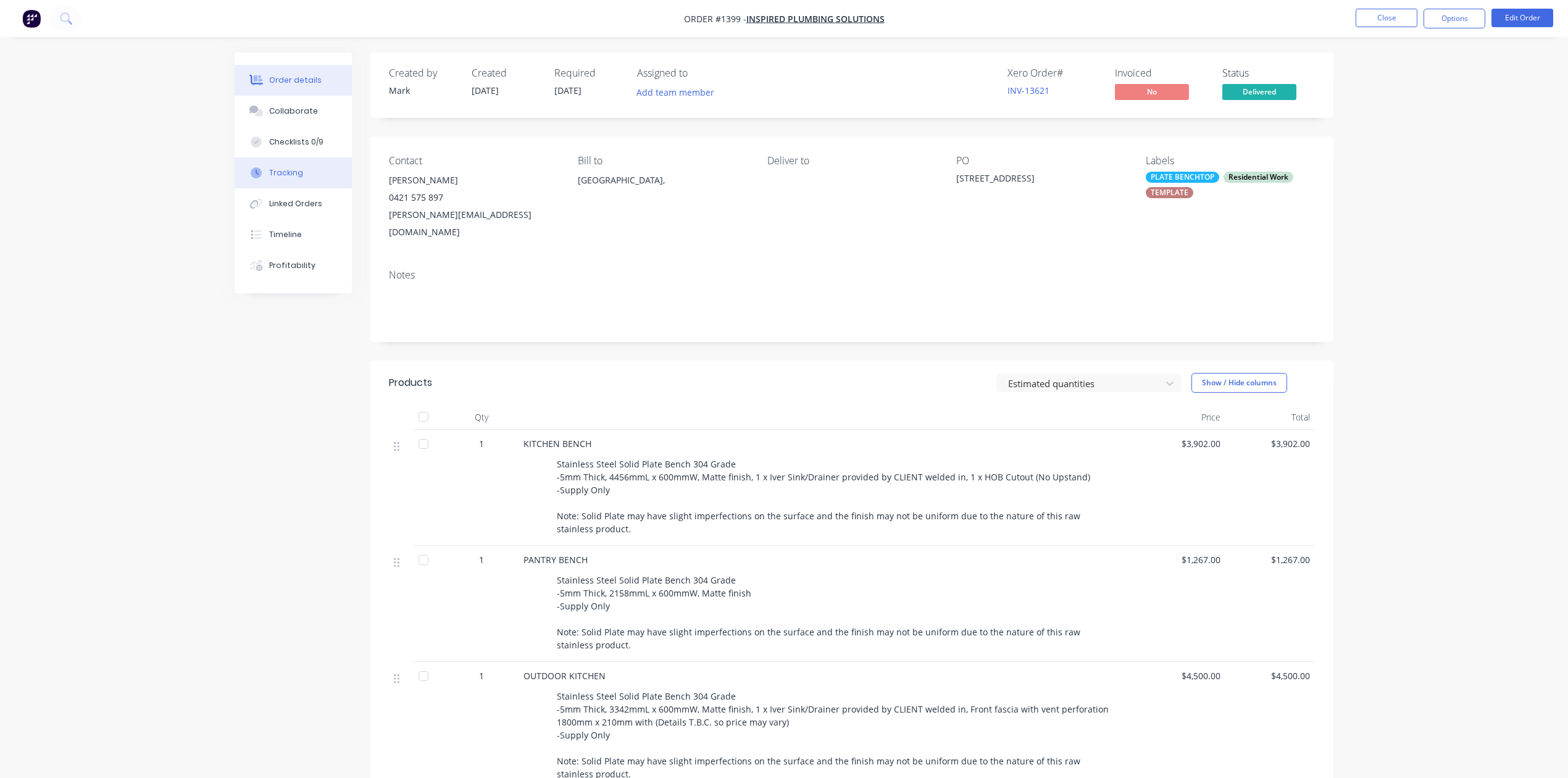
click at [303, 178] on div "Tracking" at bounding box center [286, 172] width 34 height 11
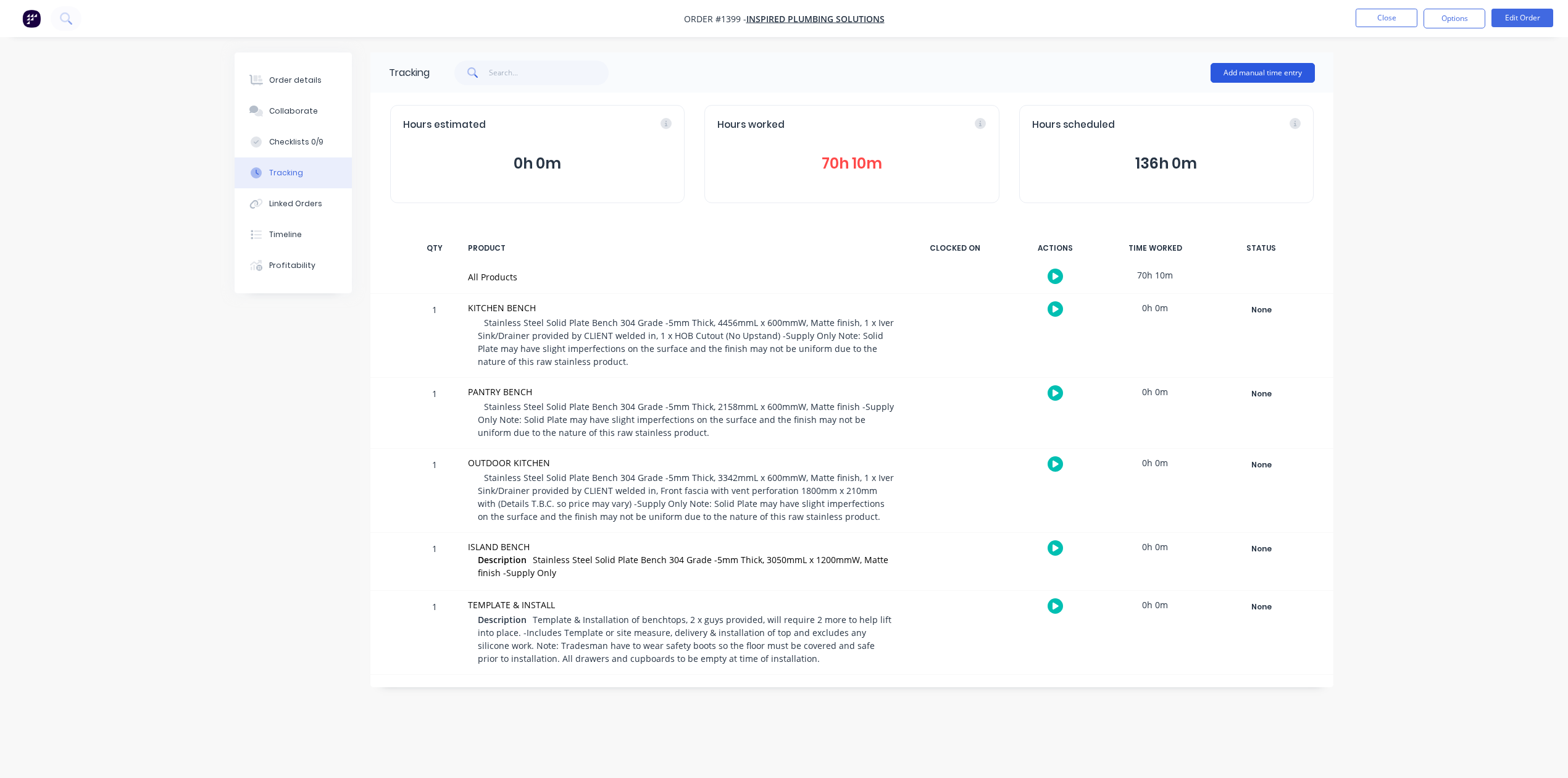
click at [1230, 72] on button "Add manual time entry" at bounding box center [1263, 73] width 104 height 20
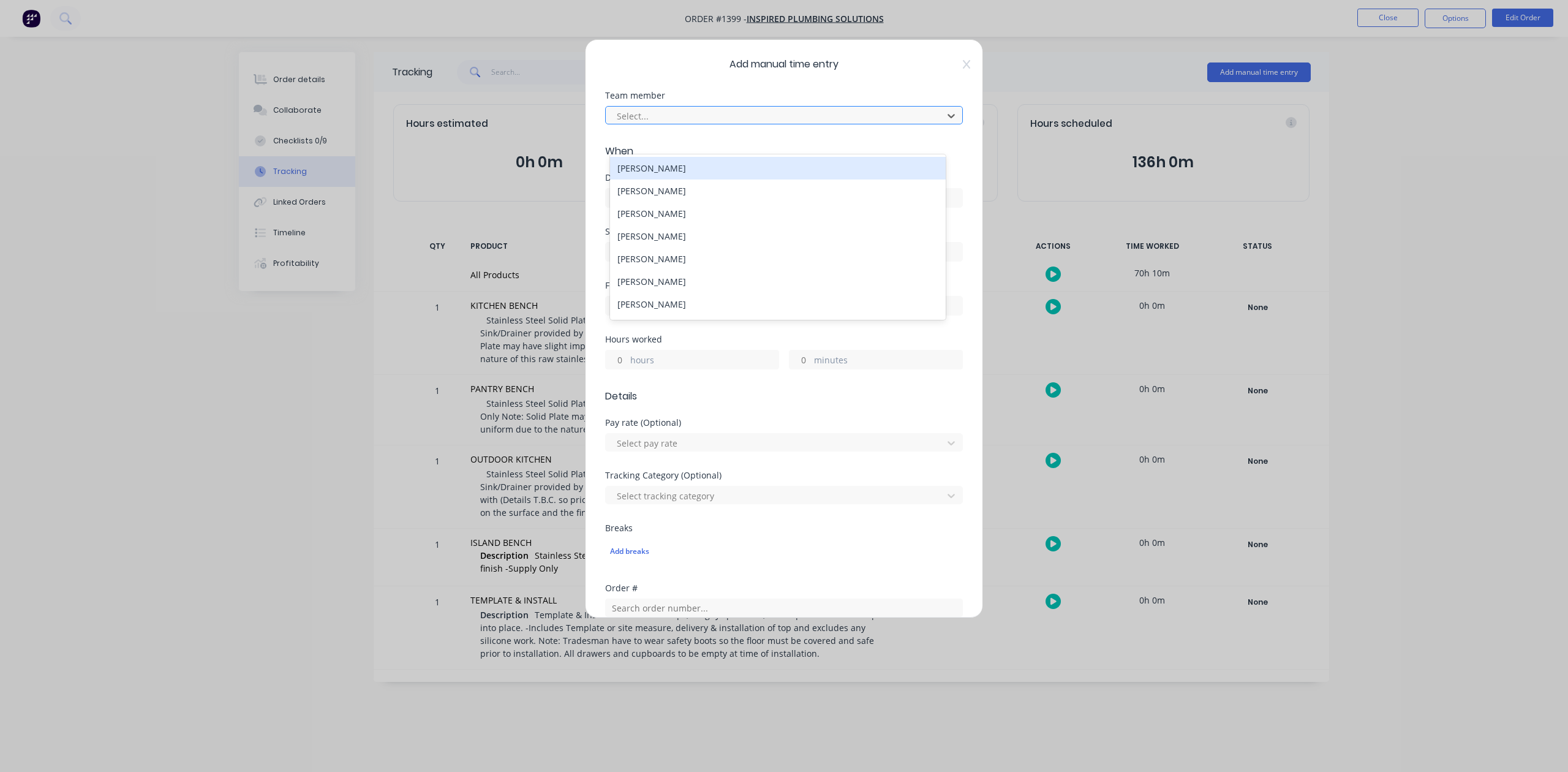
click at [756, 125] on div "Select..." at bounding box center [776, 116] width 328 height 18
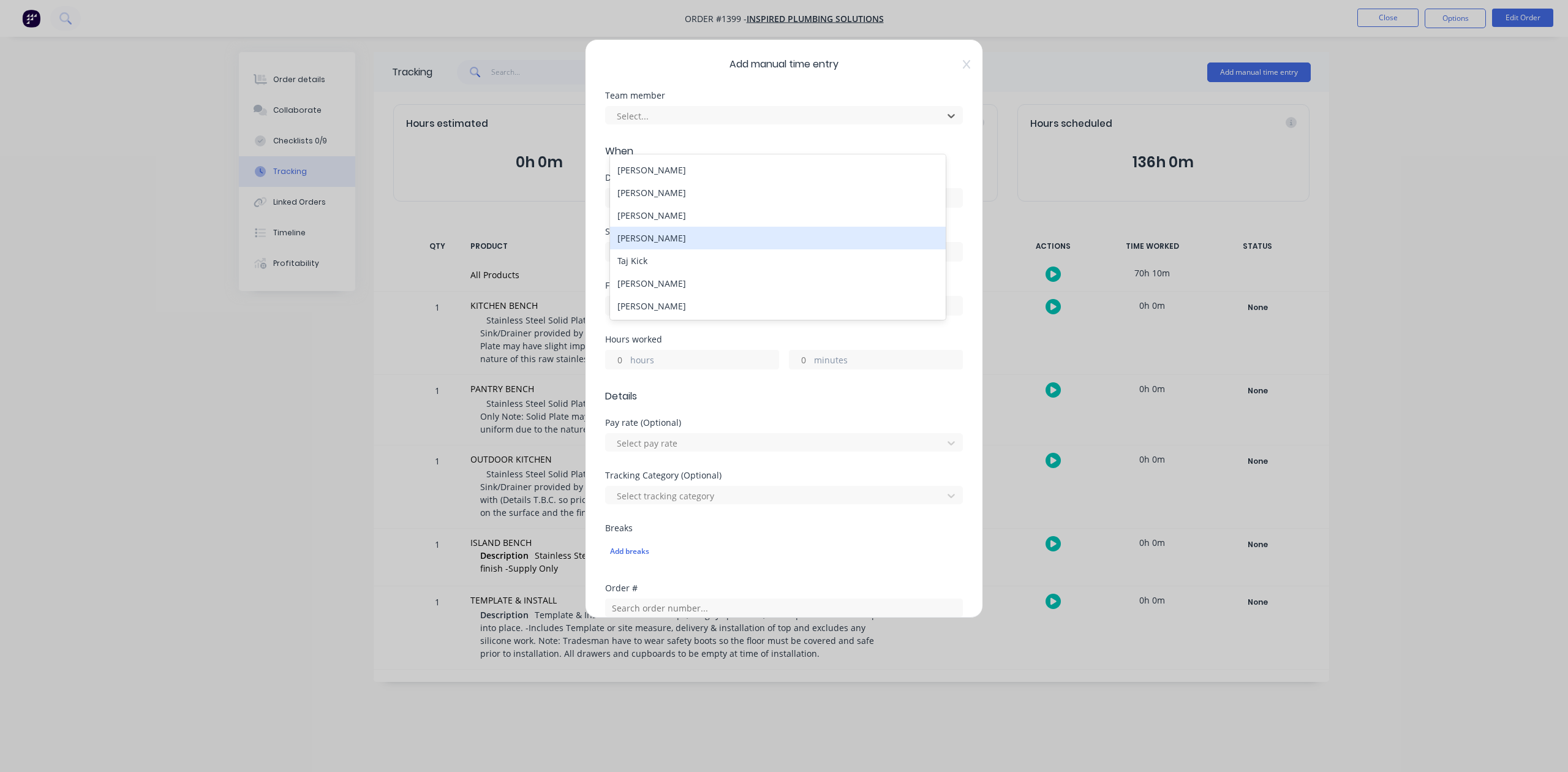
scroll to position [163, 0]
click at [677, 243] on div "[PERSON_NAME]" at bounding box center [777, 232] width 335 height 23
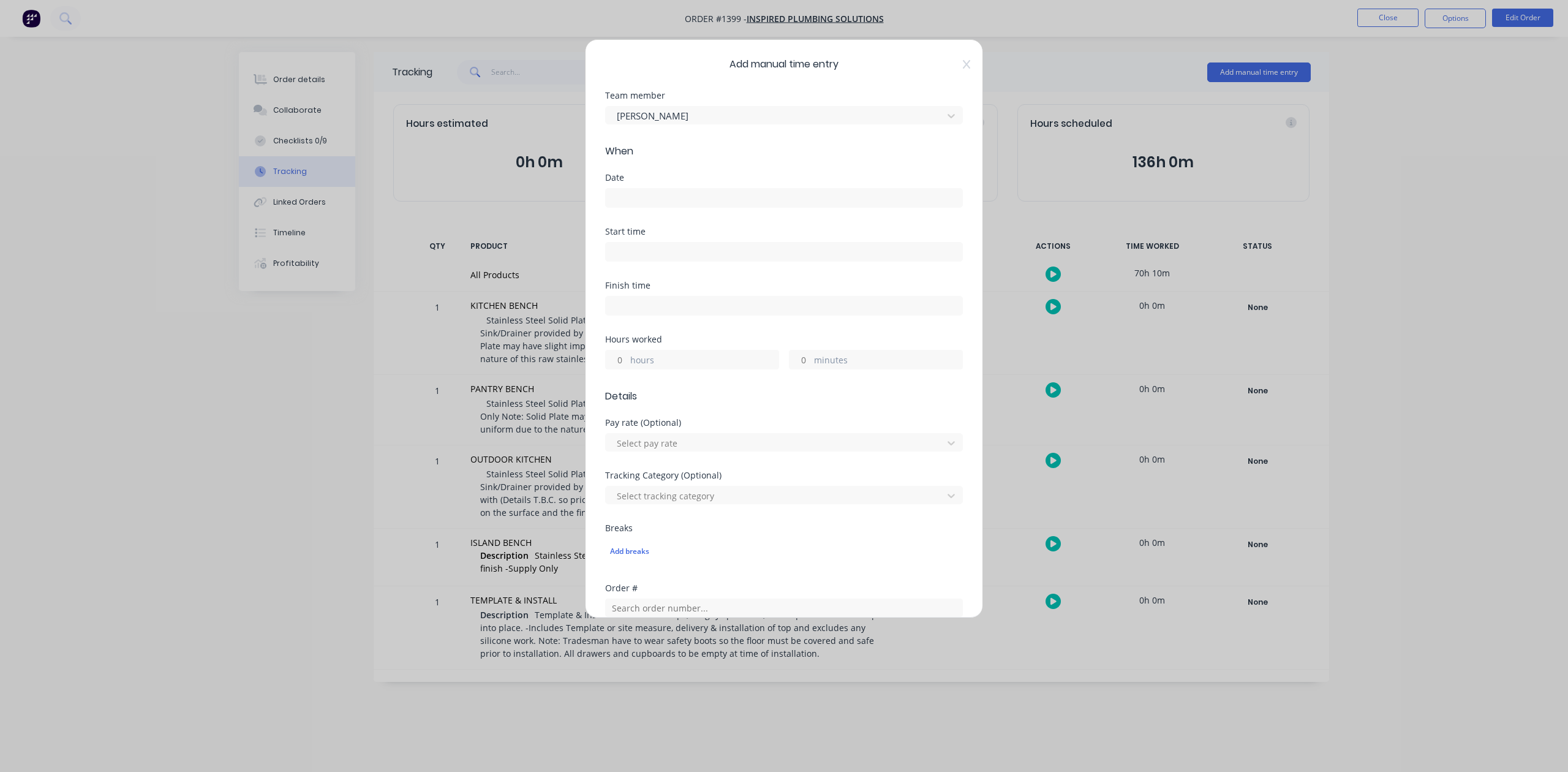
click at [672, 207] on input at bounding box center [784, 198] width 357 height 18
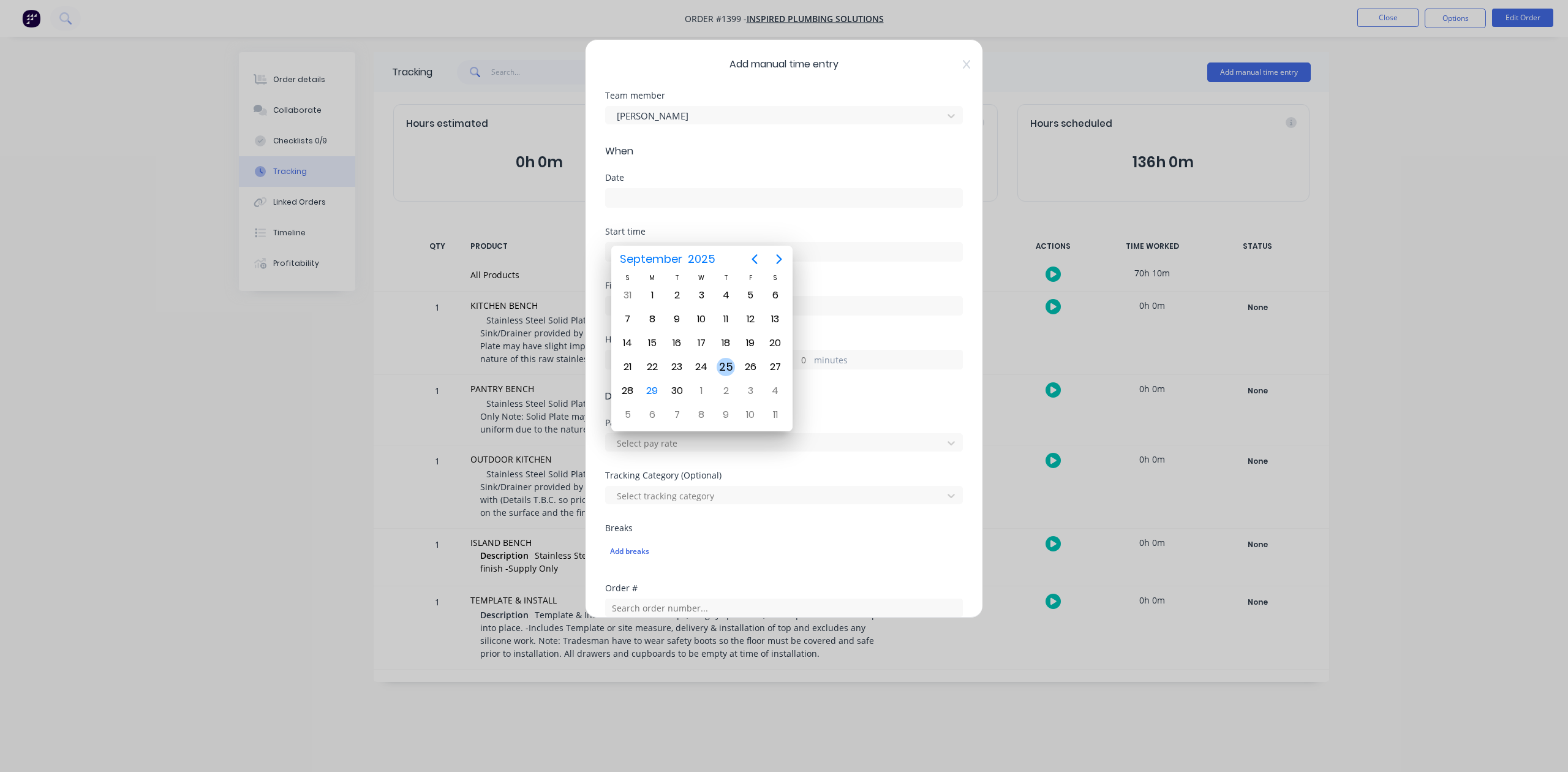
click at [726, 368] on div "25" at bounding box center [726, 367] width 18 height 18
type input "[DATE]"
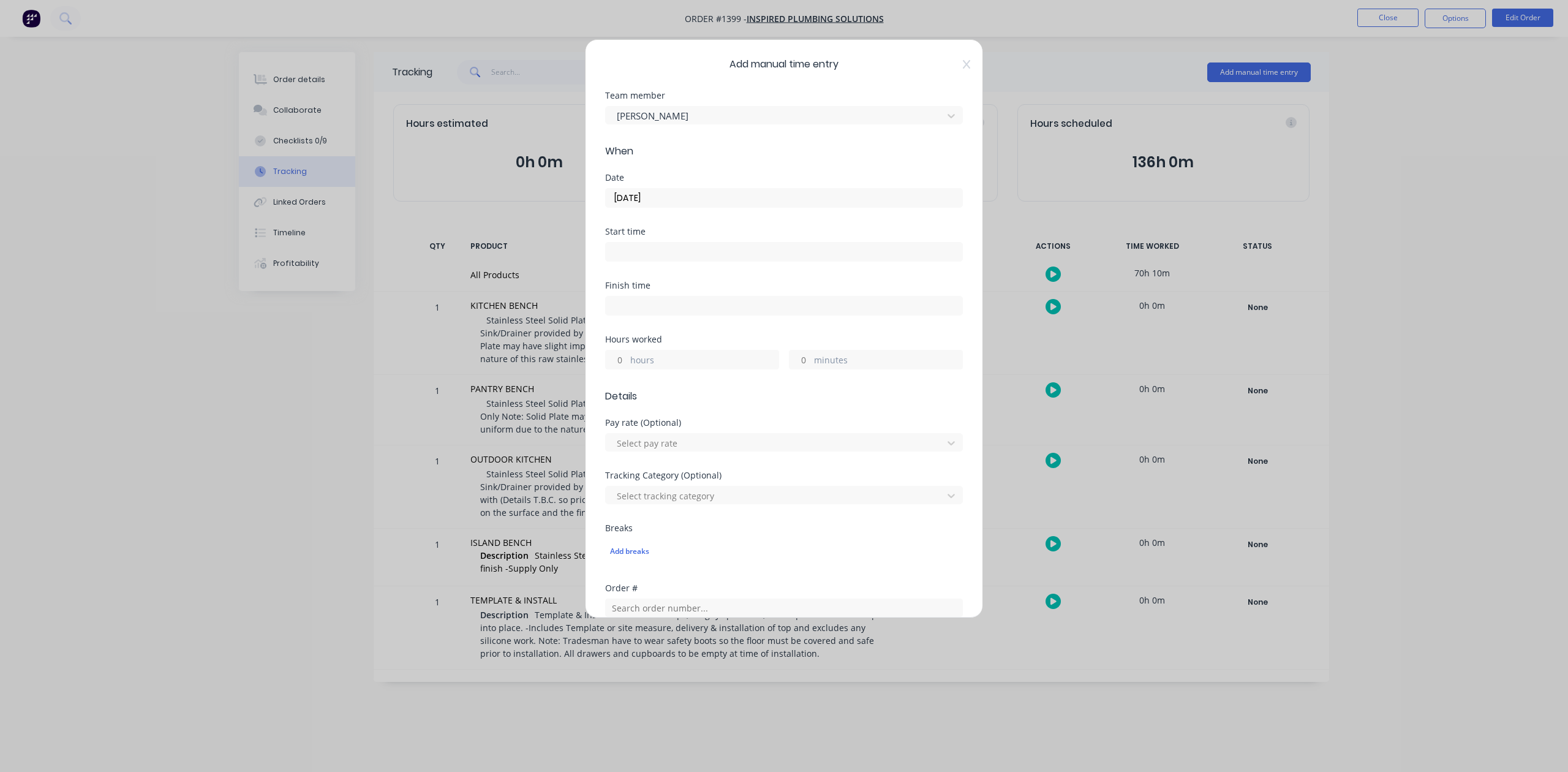
click at [626, 369] on input "hours" at bounding box center [616, 359] width 22 height 18
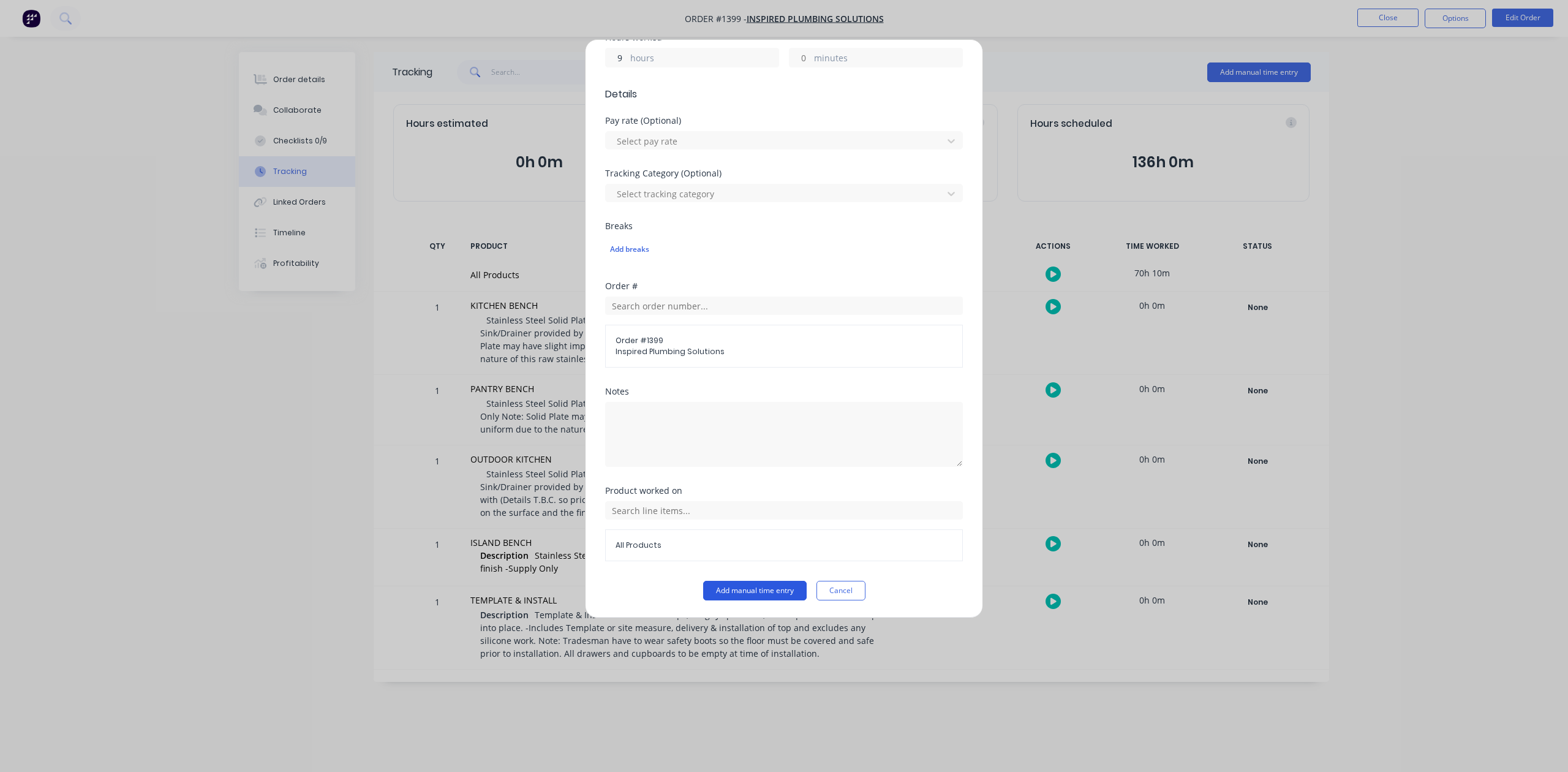
scroll to position [432, 0]
type input "9"
click at [734, 592] on button "Add manual time entry" at bounding box center [755, 590] width 103 height 20
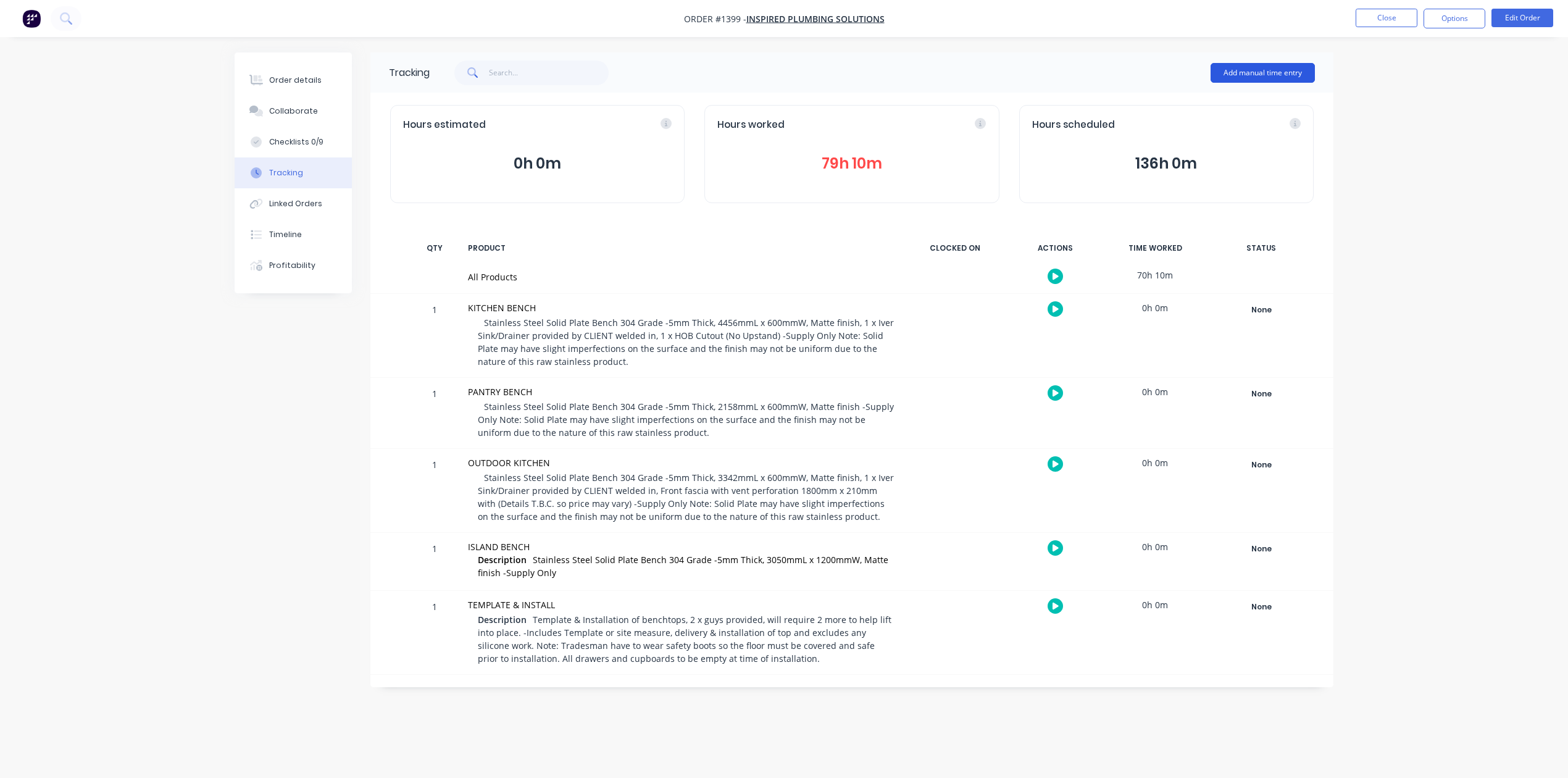
click at [1251, 72] on button "Add manual time entry" at bounding box center [1263, 73] width 104 height 20
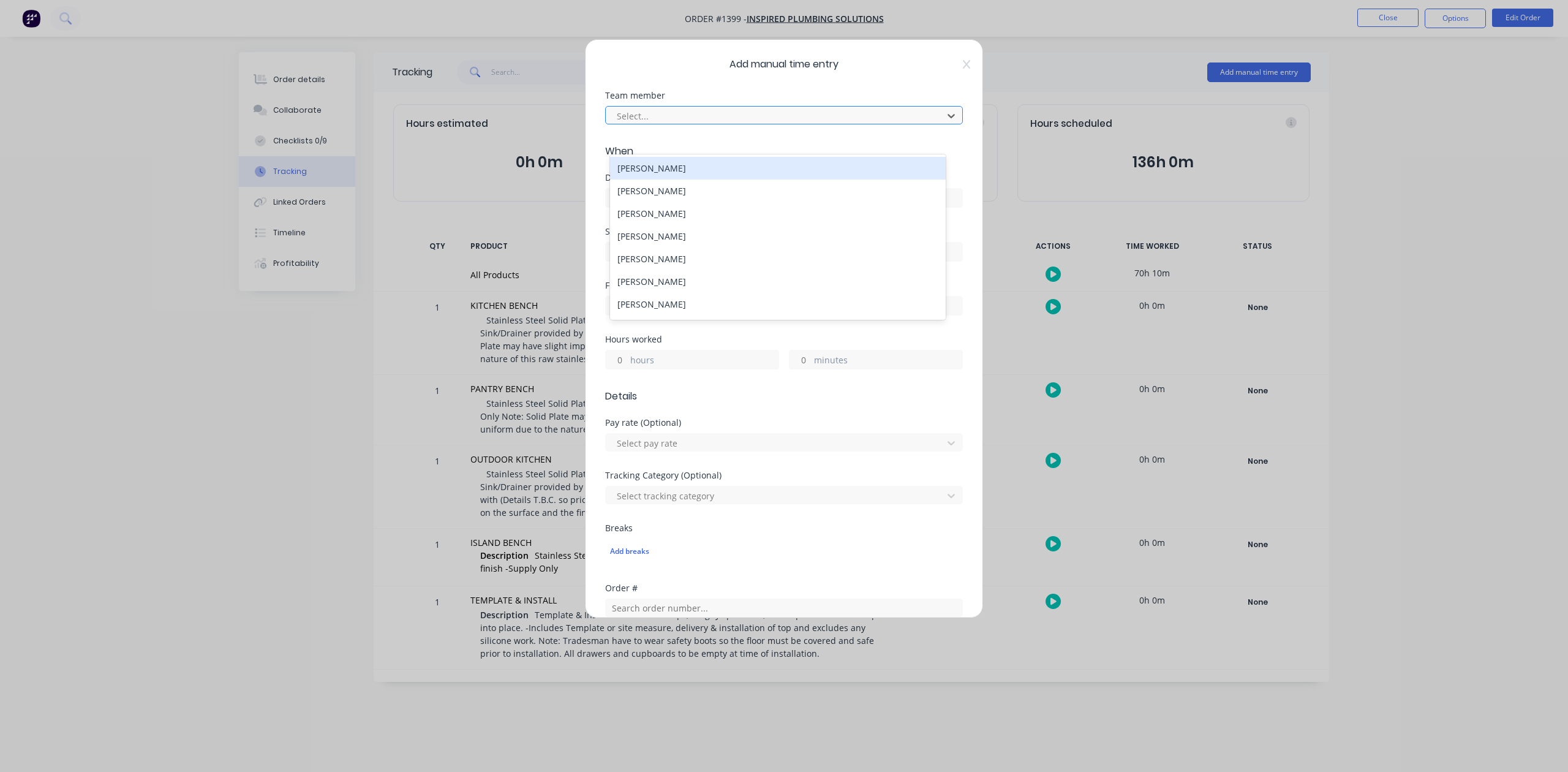
click at [738, 123] on div at bounding box center [776, 116] width 321 height 15
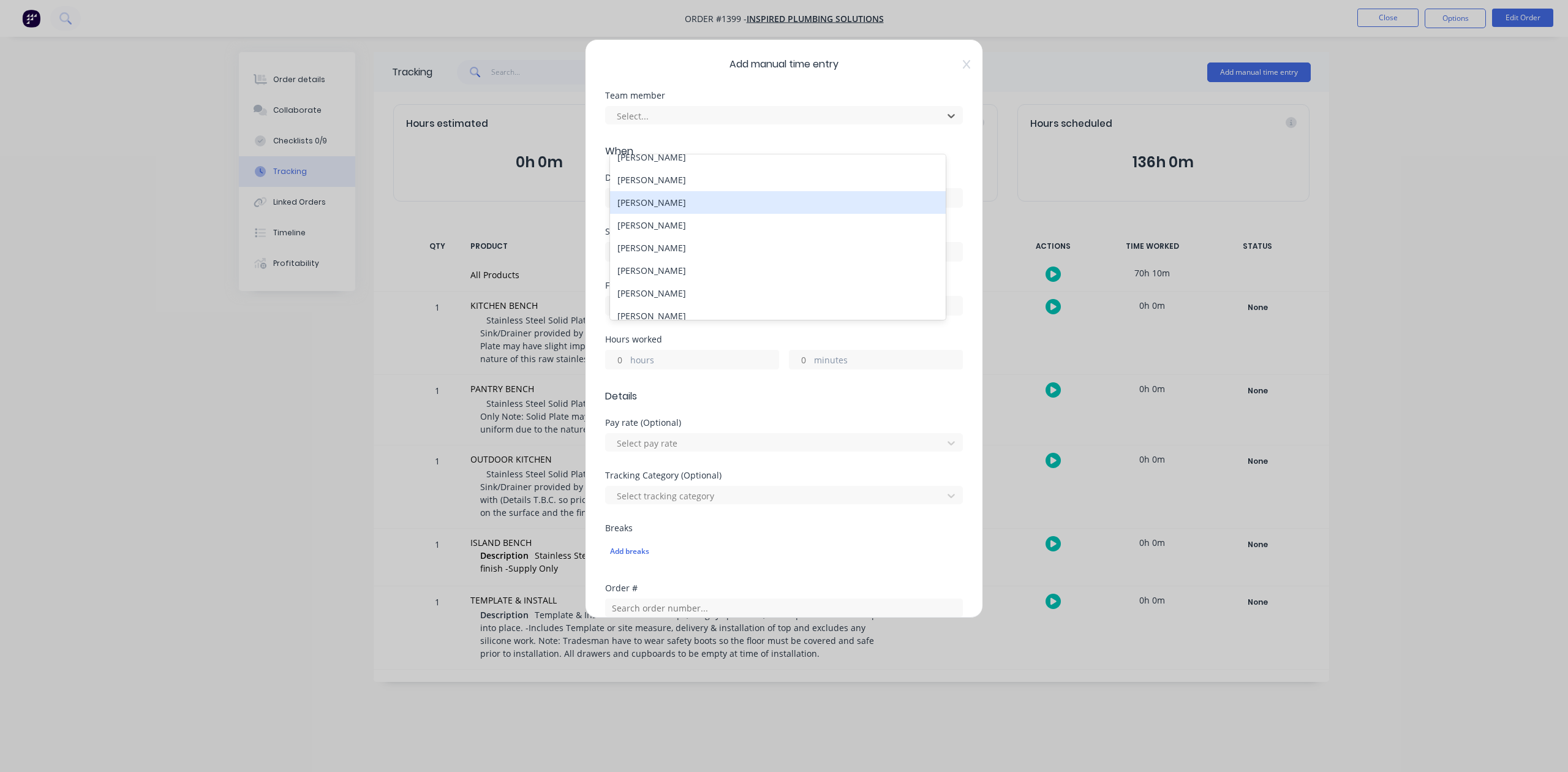
scroll to position [82, 0]
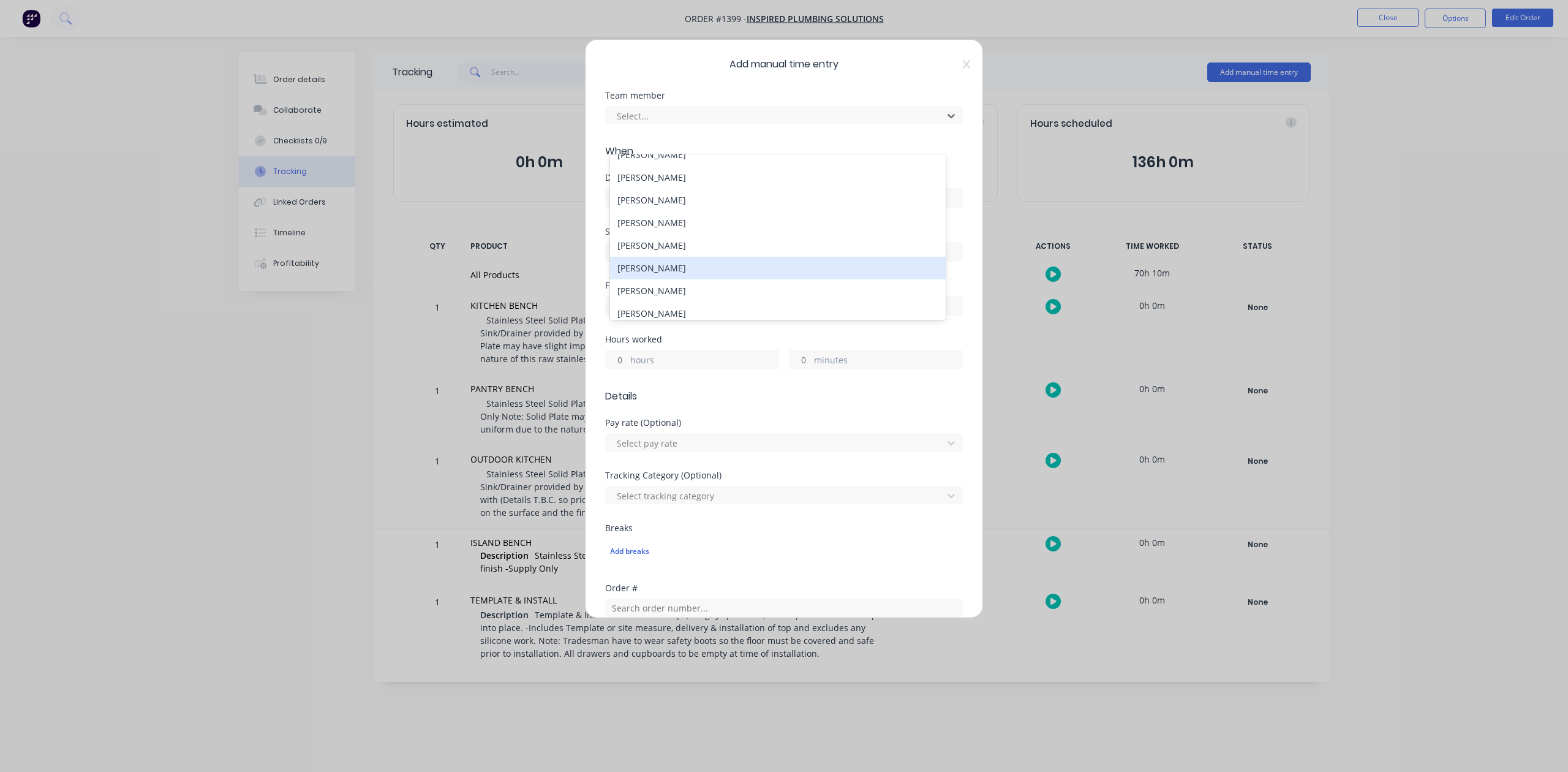
click at [698, 280] on div "[PERSON_NAME]" at bounding box center [777, 268] width 335 height 23
click at [660, 207] on input at bounding box center [784, 198] width 357 height 18
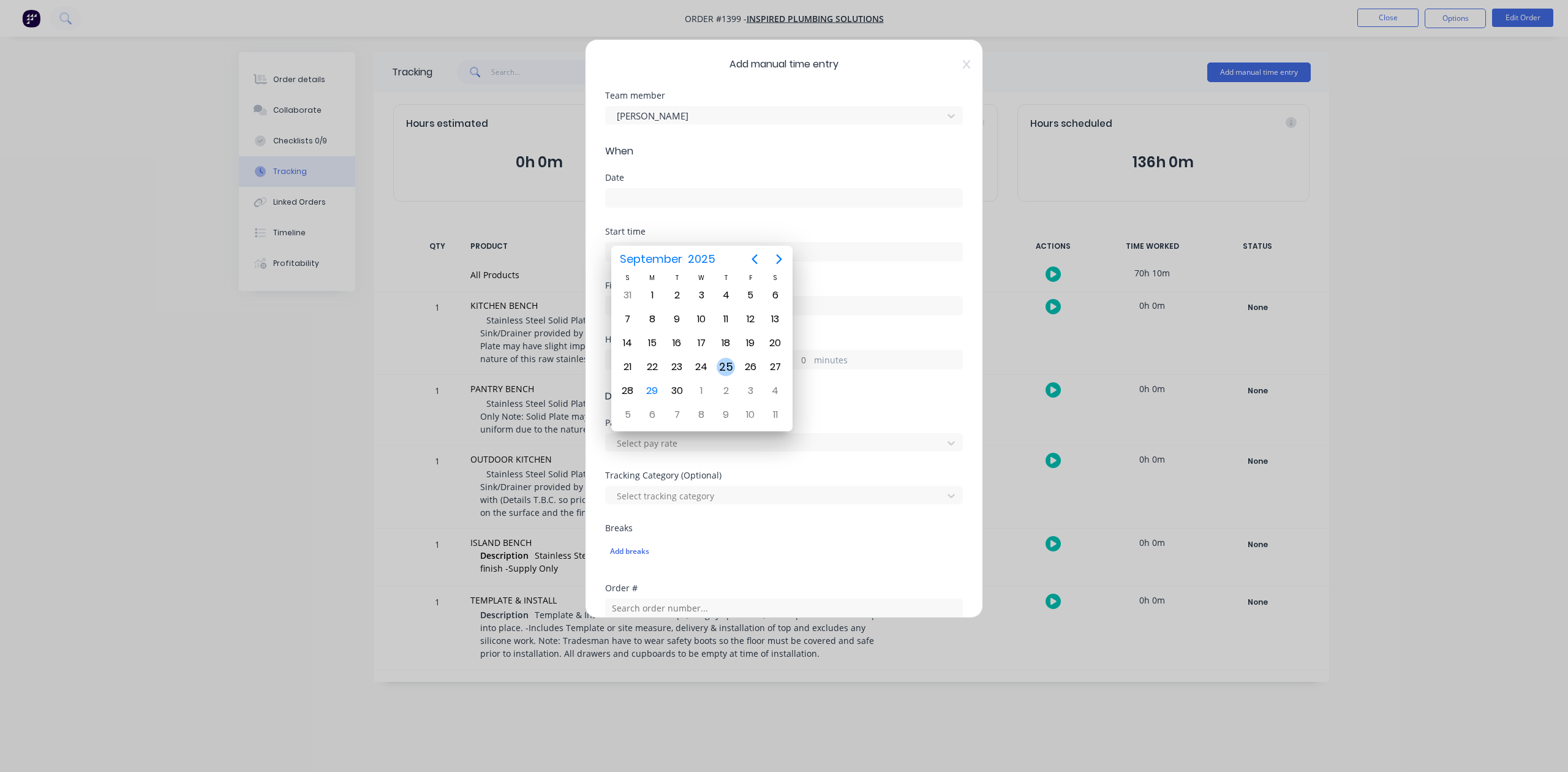
click at [724, 361] on div "25" at bounding box center [726, 367] width 18 height 18
type input "[DATE]"
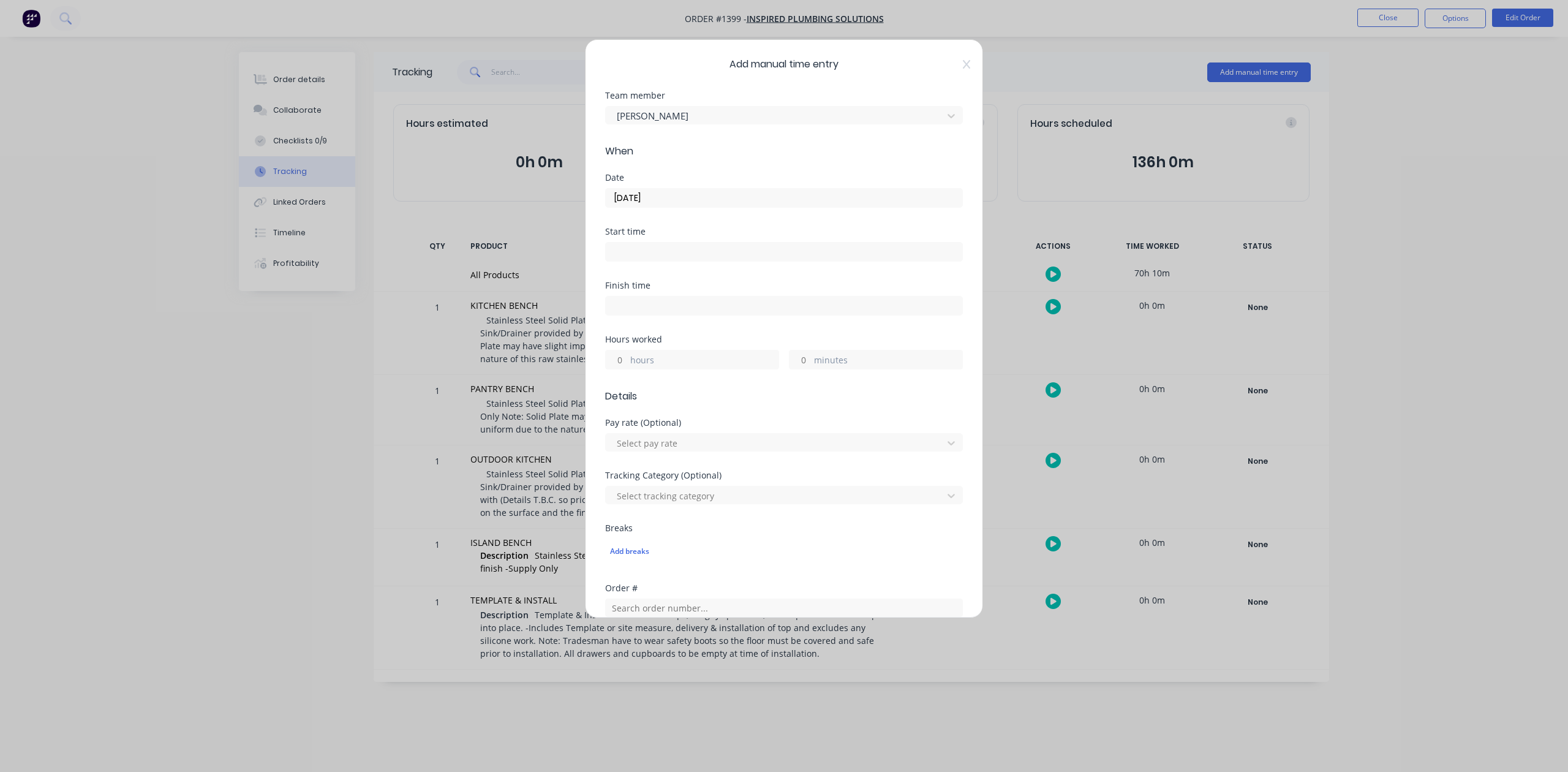
click at [624, 369] on input "hours" at bounding box center [616, 359] width 22 height 18
type input "9"
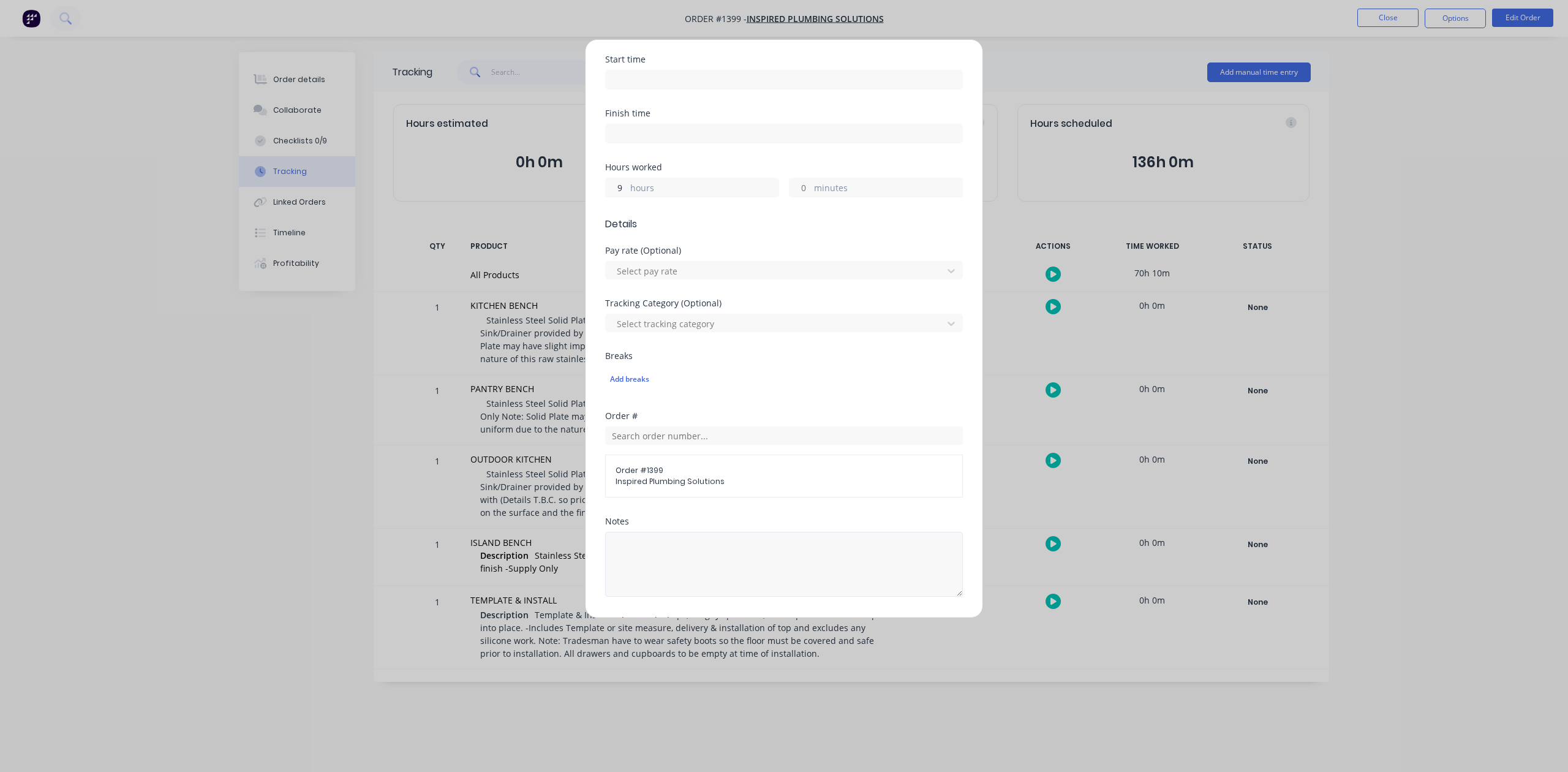
scroll to position [432, 0]
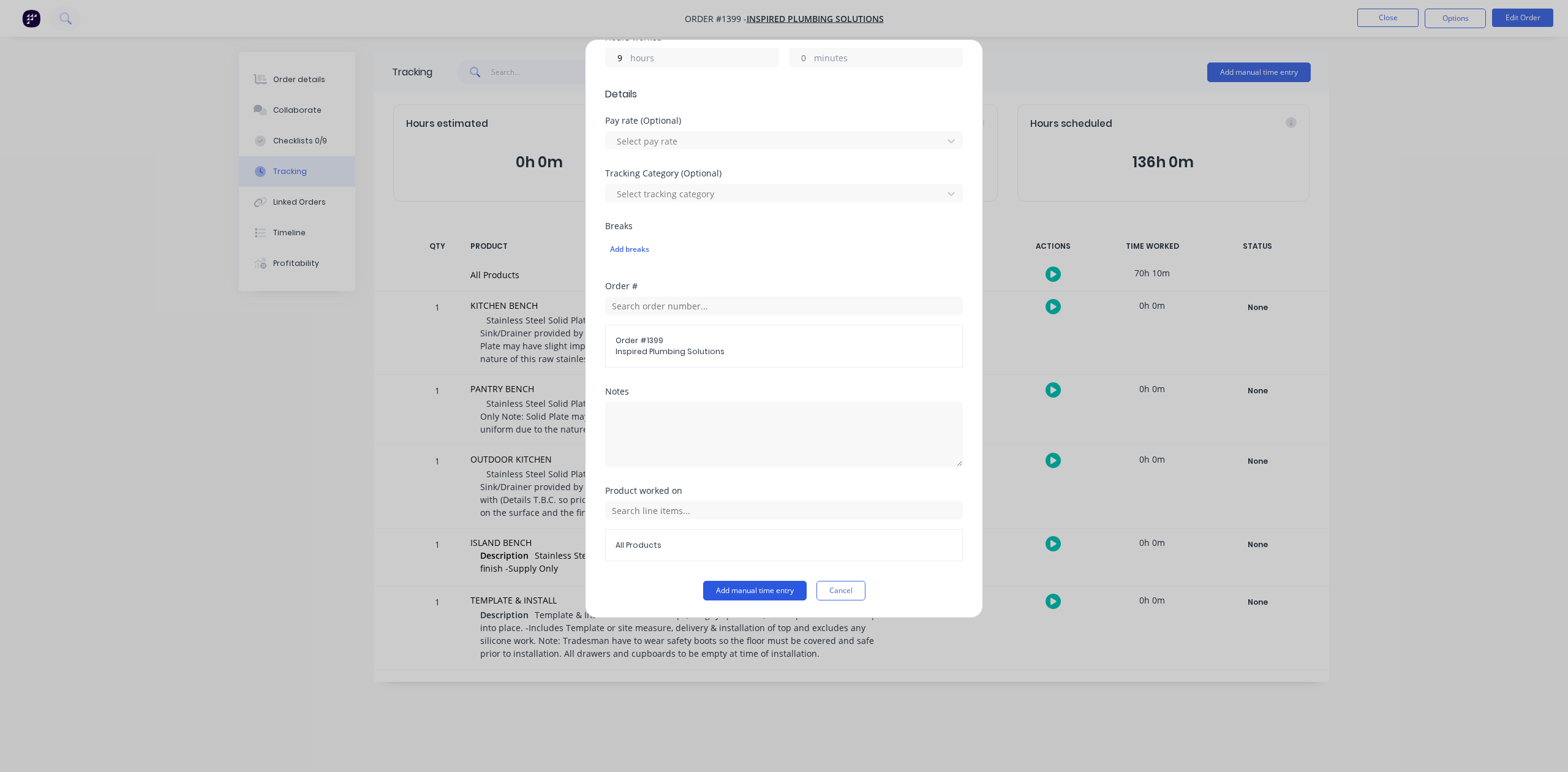
click at [746, 589] on button "Add manual time entry" at bounding box center [755, 590] width 103 height 20
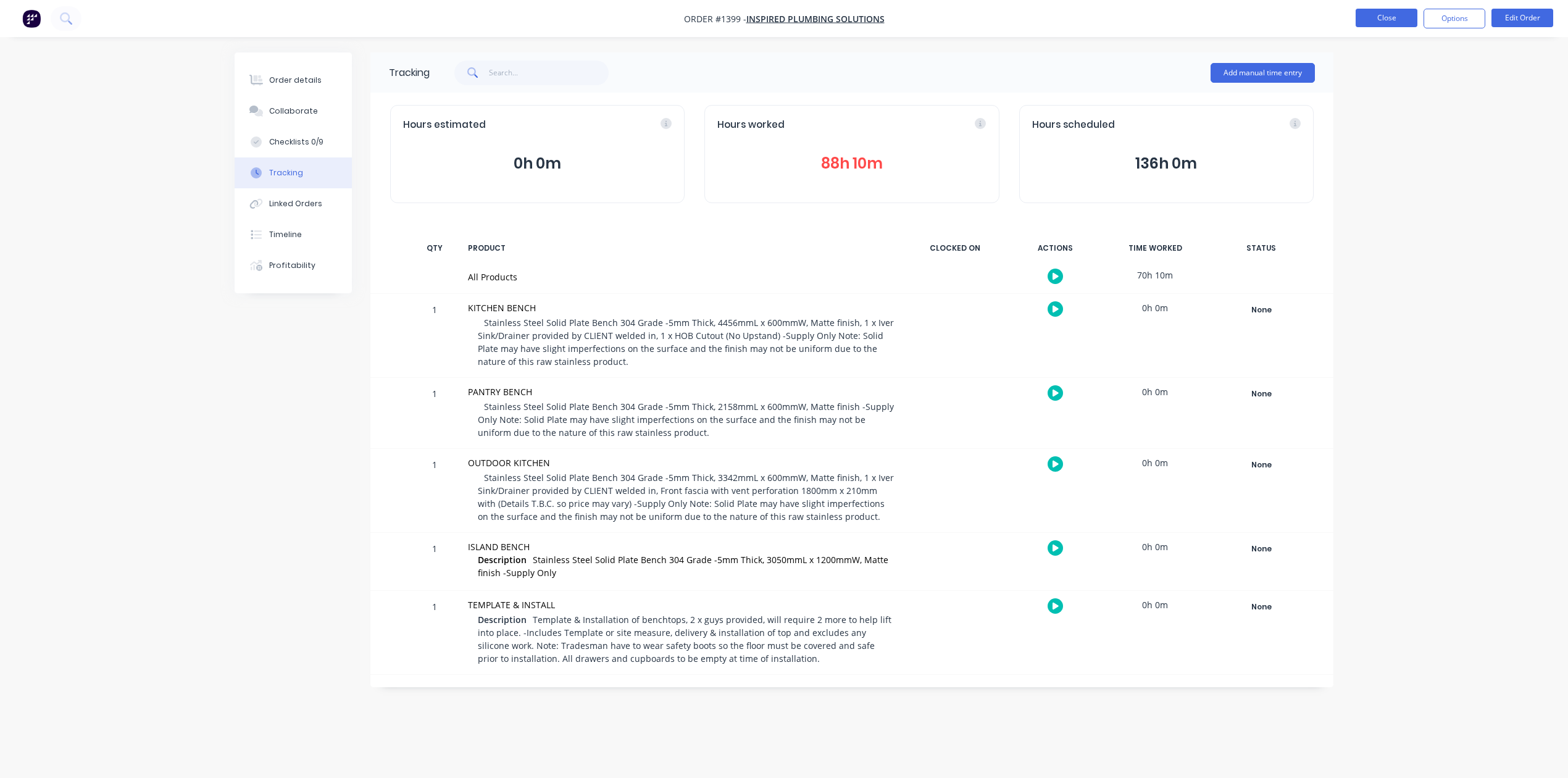
click at [1374, 23] on button "Close" at bounding box center [1386, 18] width 62 height 18
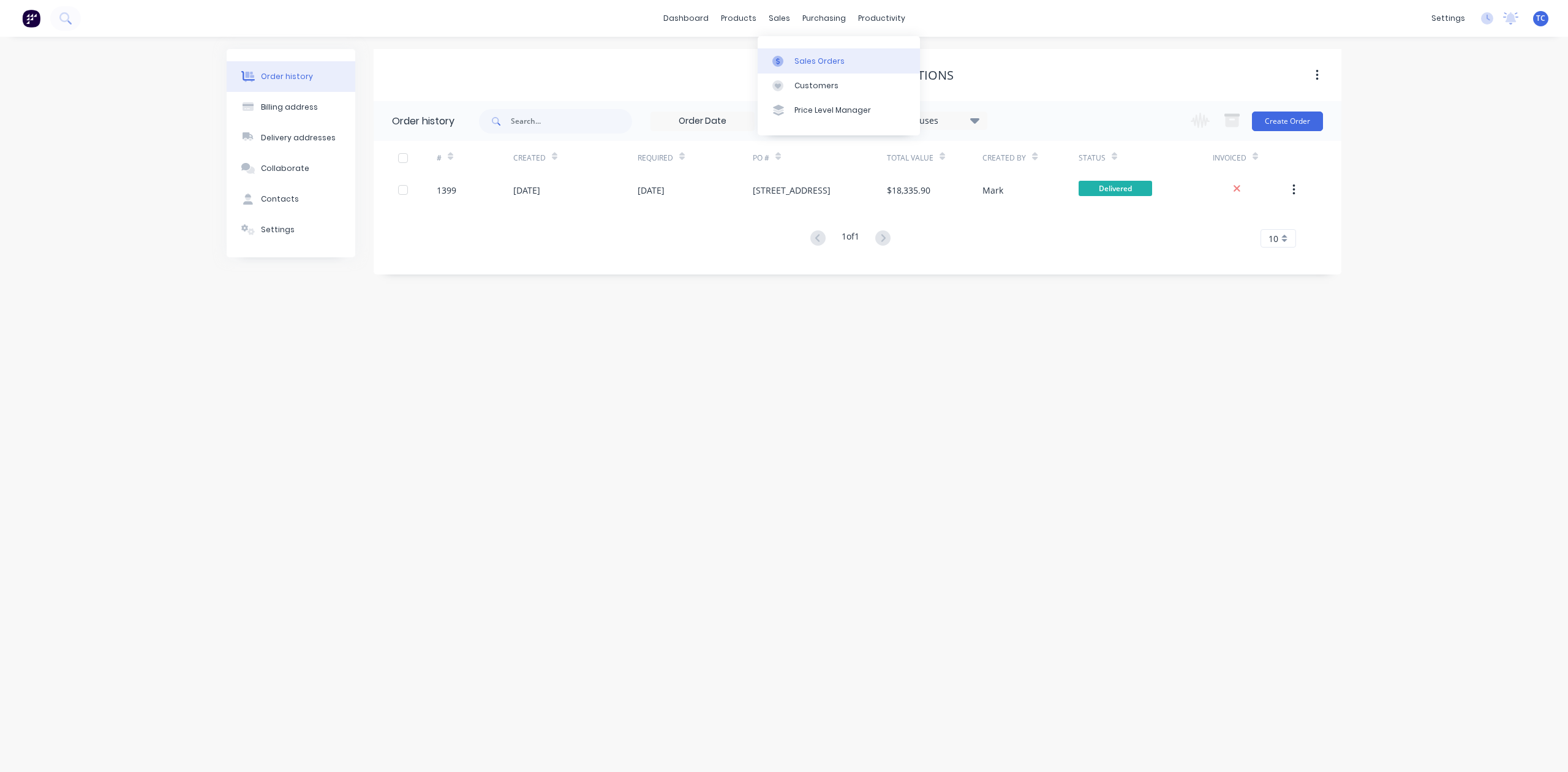
click at [814, 65] on div "Sales Orders" at bounding box center [819, 61] width 50 height 11
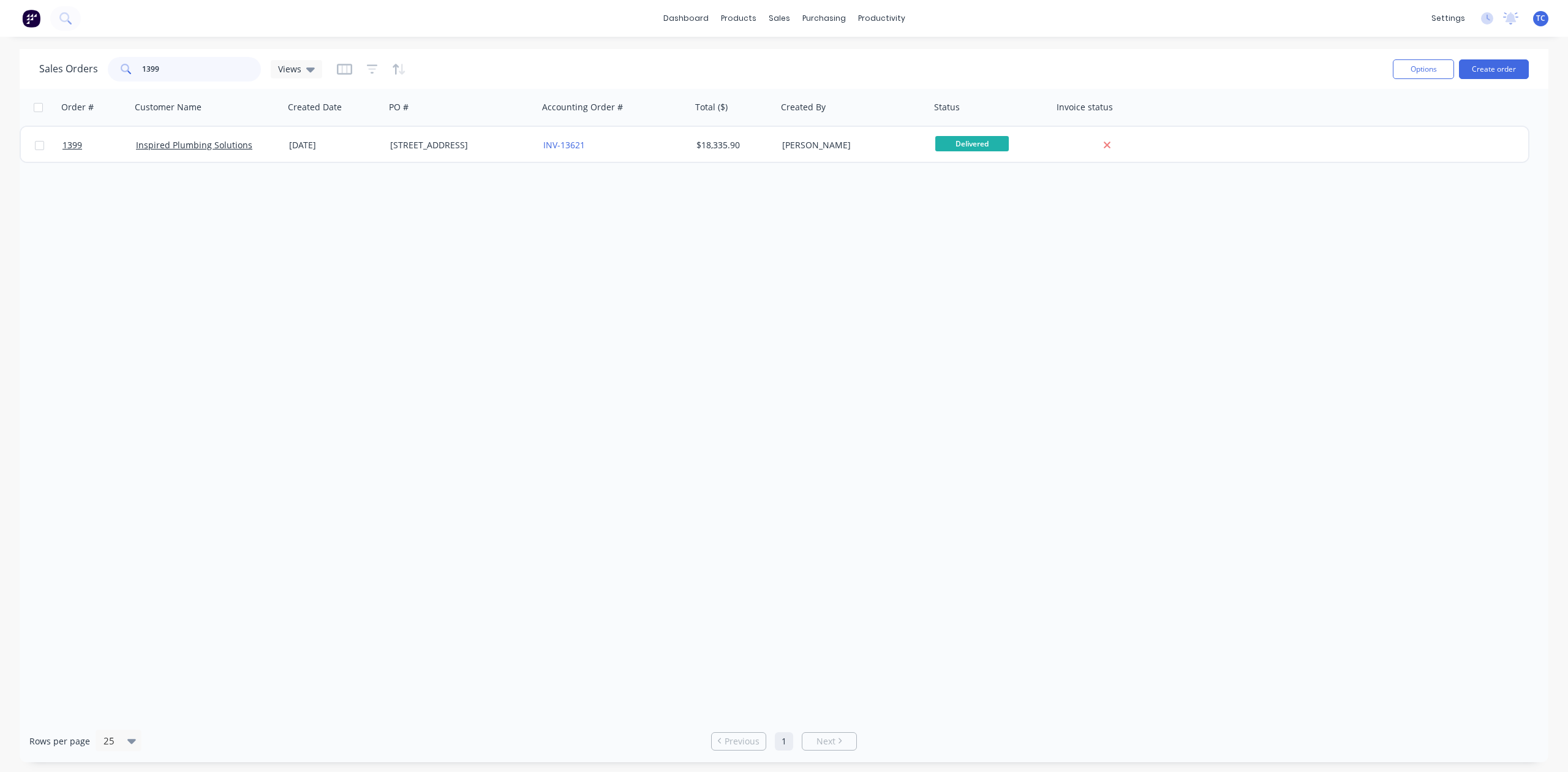
drag, startPoint x: 192, startPoint y: 70, endPoint x: 116, endPoint y: 64, distance: 76.2
click at [116, 70] on div "1399" at bounding box center [184, 69] width 153 height 25
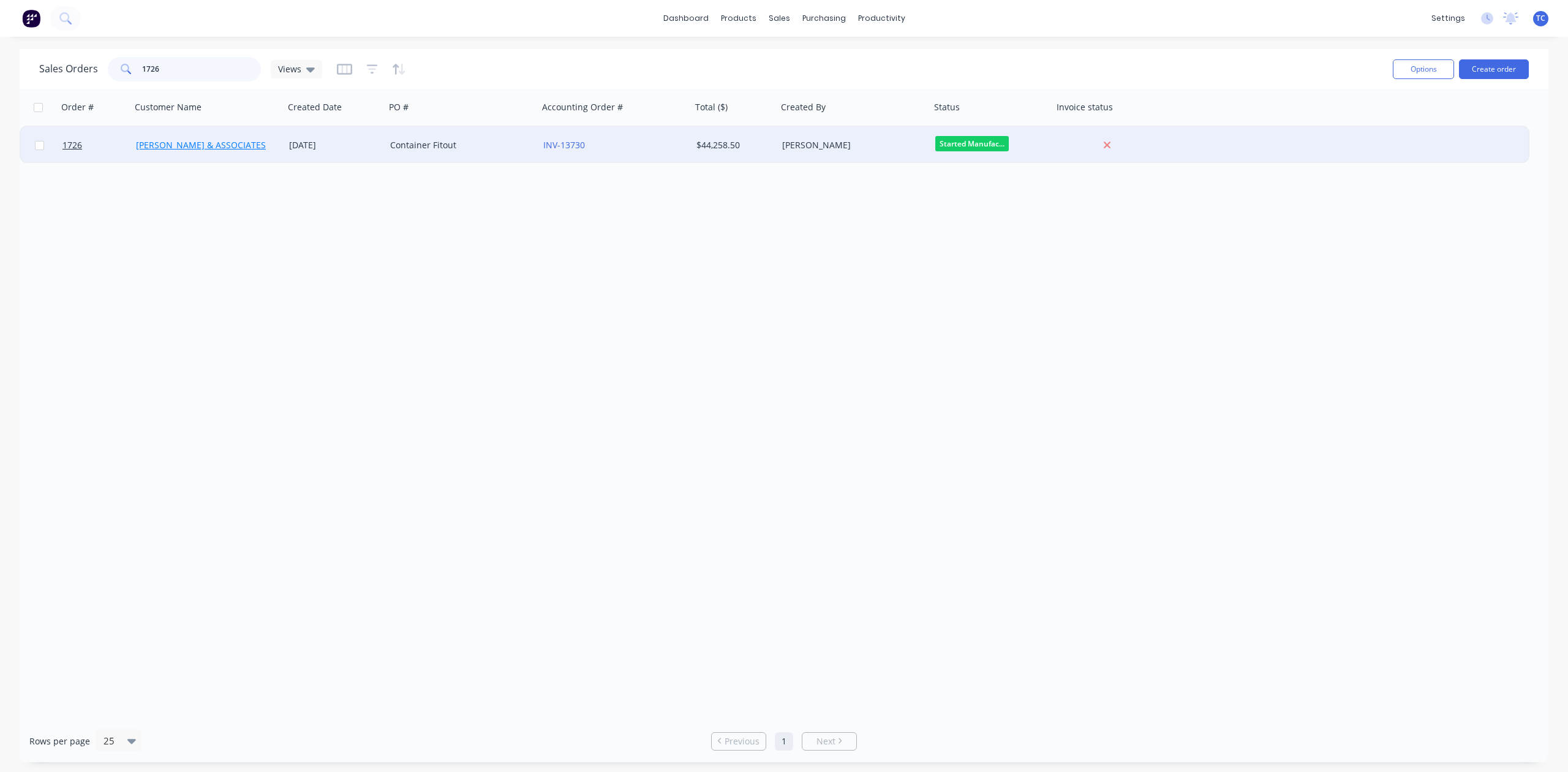
type input "1726"
click at [148, 145] on link "[PERSON_NAME] & ASSOCIATES" at bounding box center [200, 145] width 130 height 12
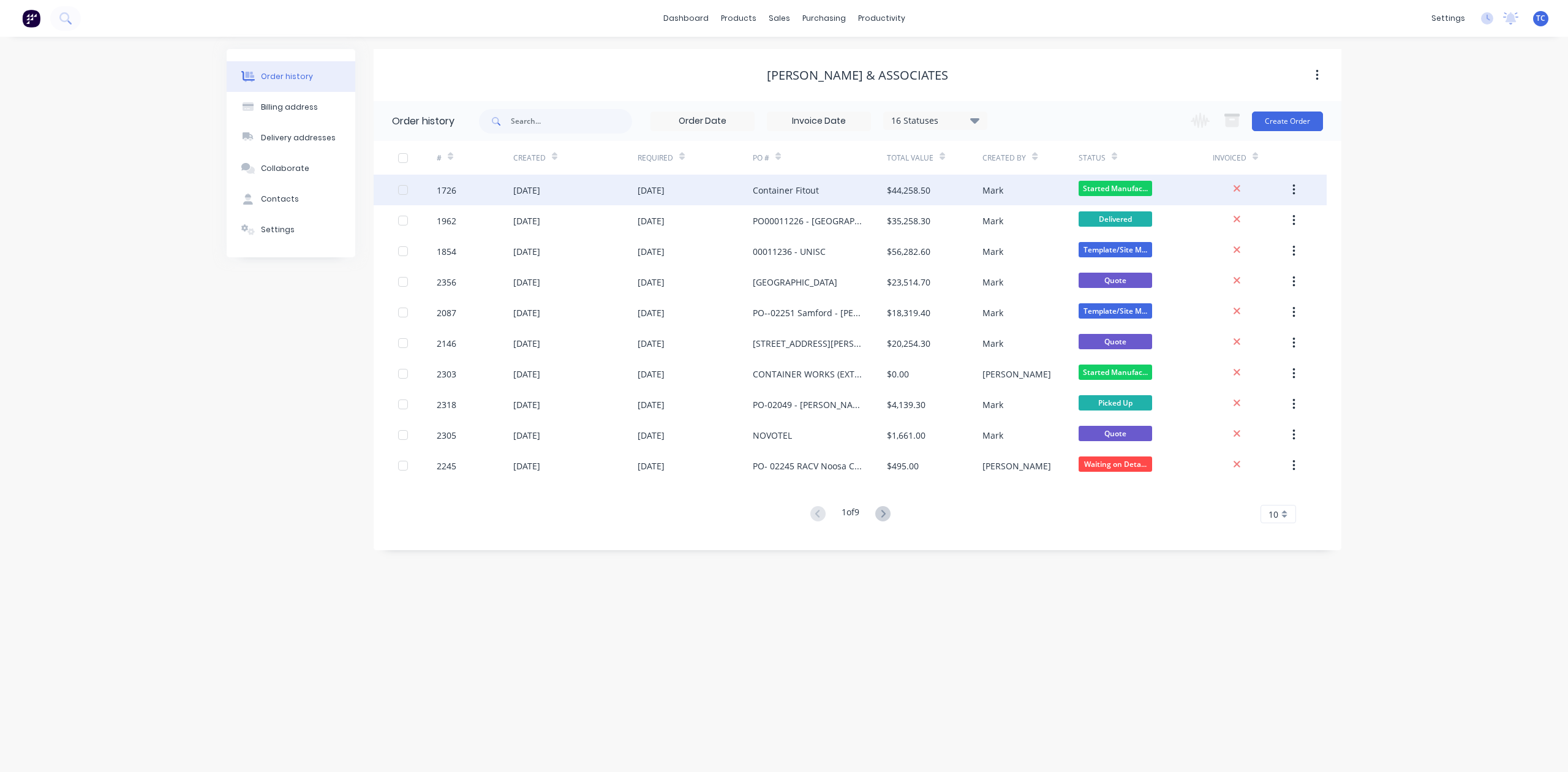
click at [476, 189] on div "1726" at bounding box center [475, 189] width 76 height 31
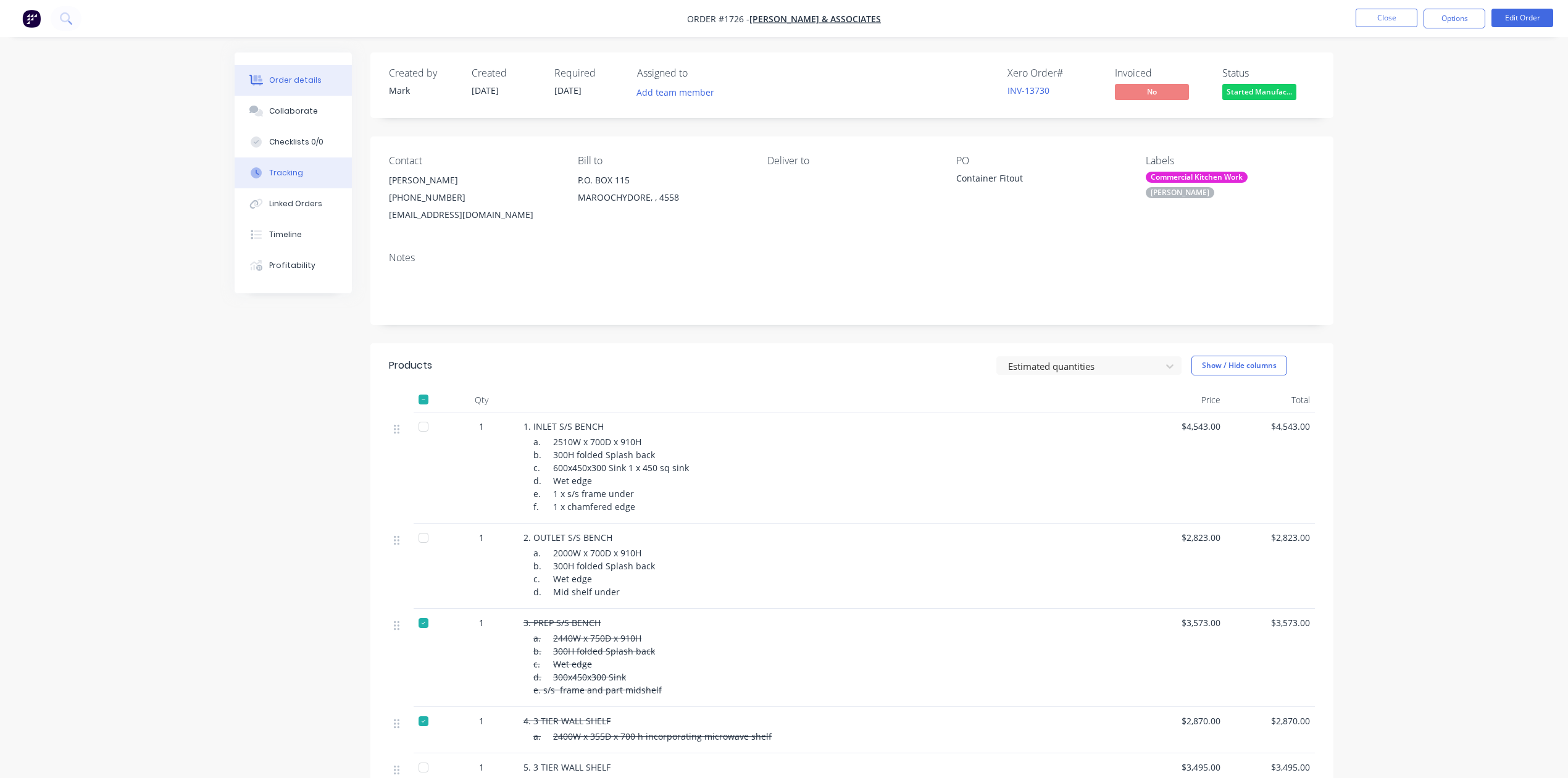
click at [296, 178] on div "Tracking" at bounding box center [286, 172] width 34 height 11
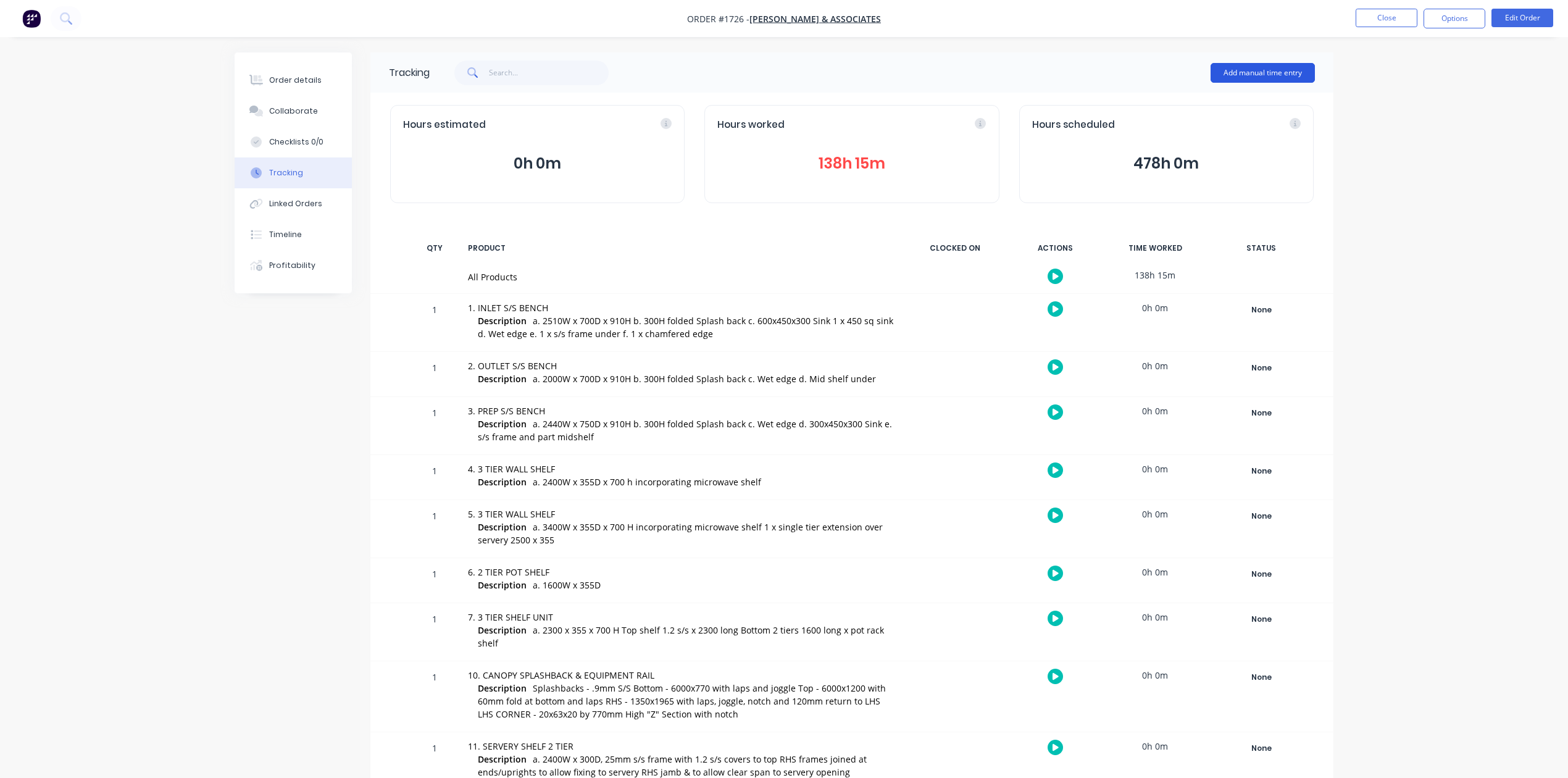
click at [1253, 70] on button "Add manual time entry" at bounding box center [1263, 73] width 104 height 20
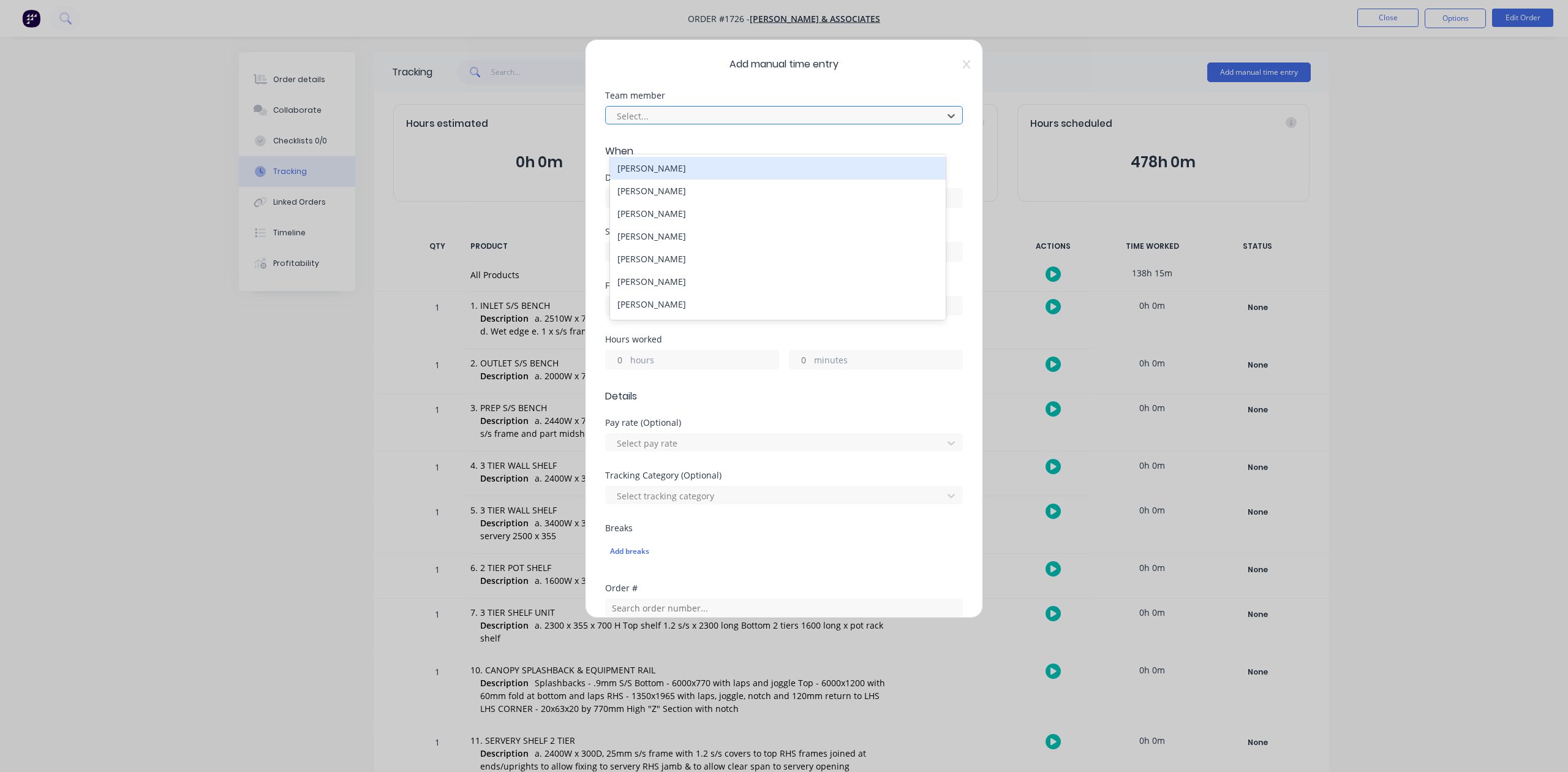
click at [718, 123] on div at bounding box center [776, 116] width 321 height 15
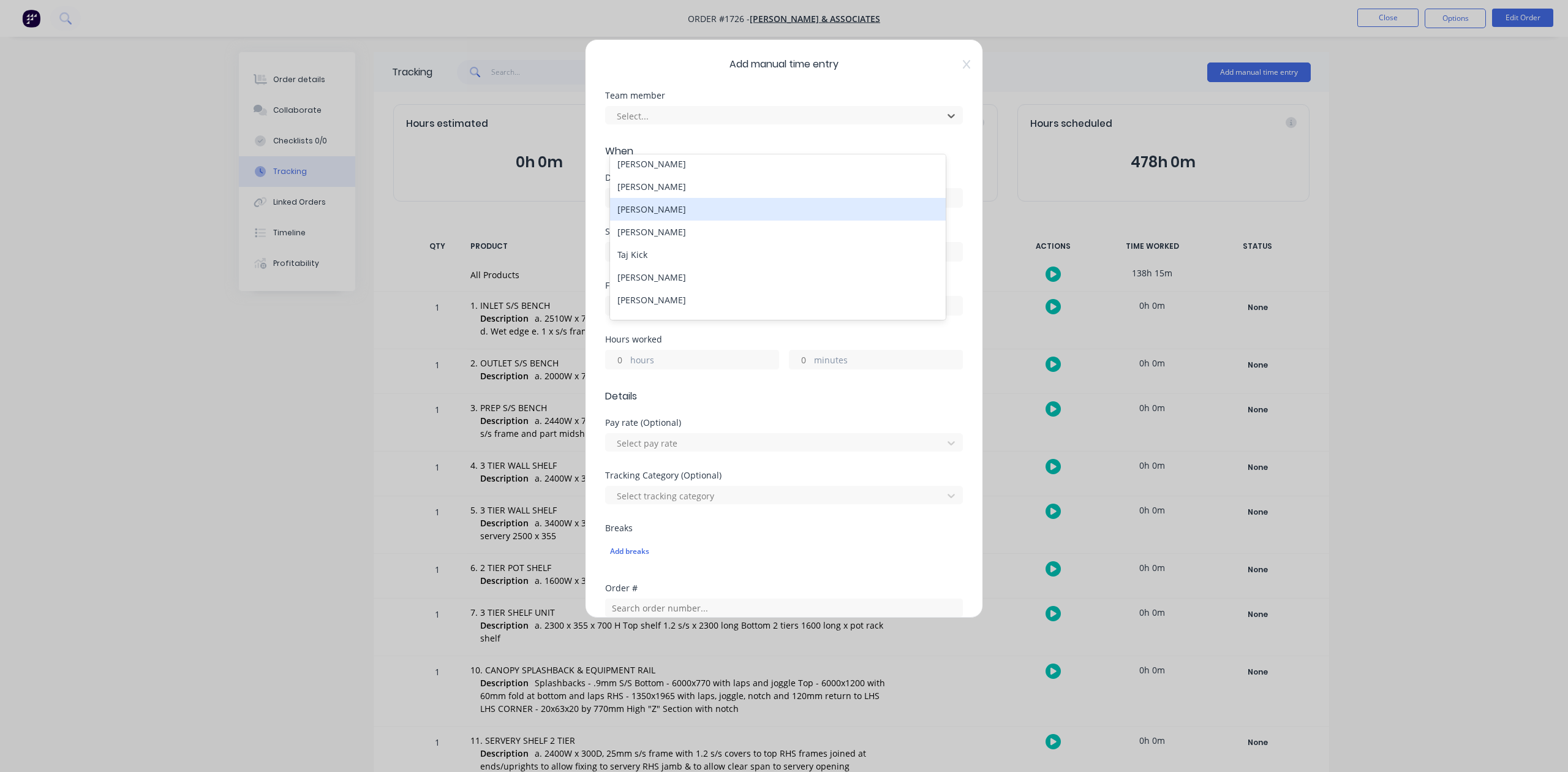
click at [663, 221] on div "[PERSON_NAME]" at bounding box center [777, 209] width 335 height 23
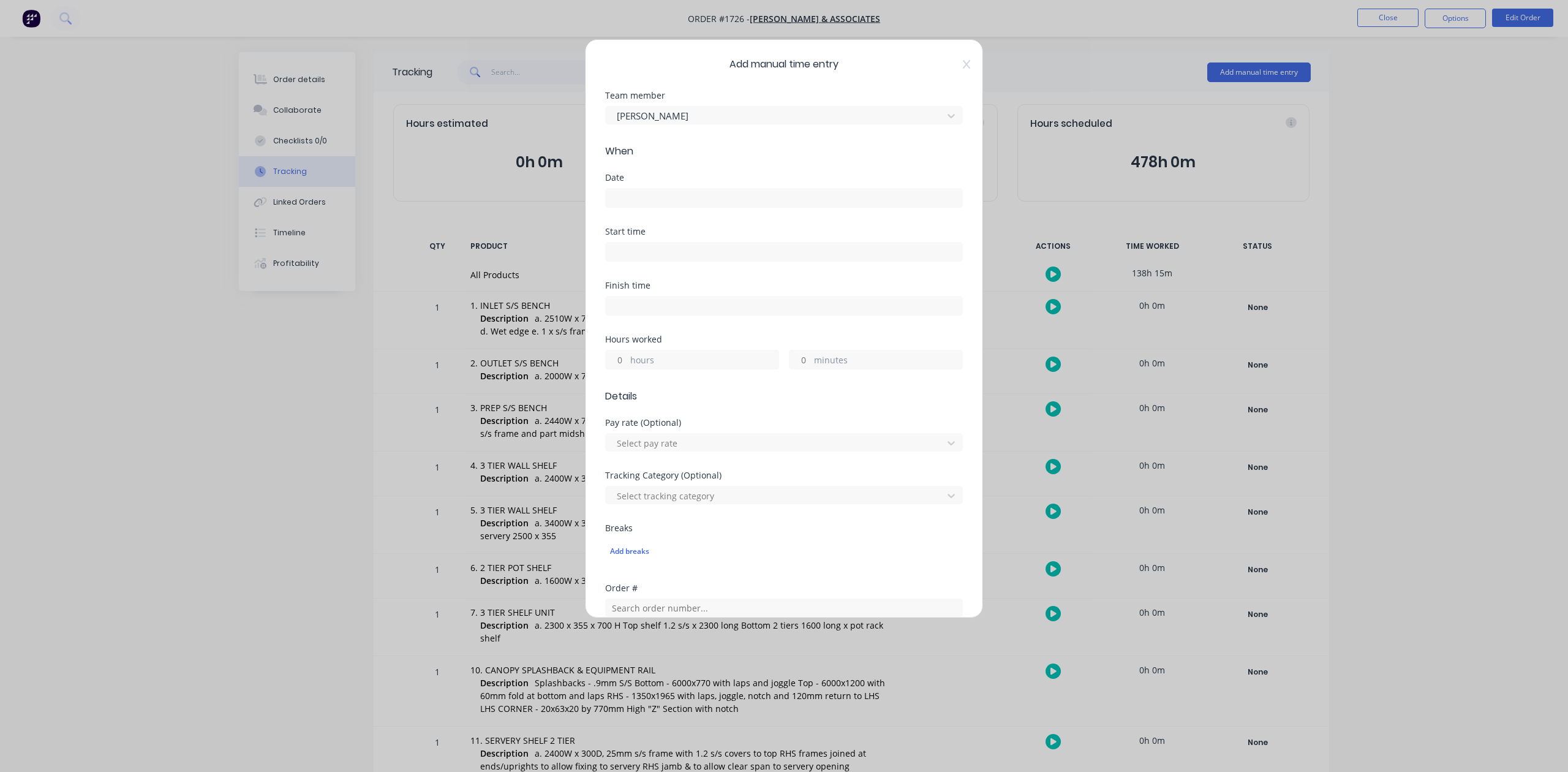
click at [662, 207] on input at bounding box center [784, 198] width 357 height 18
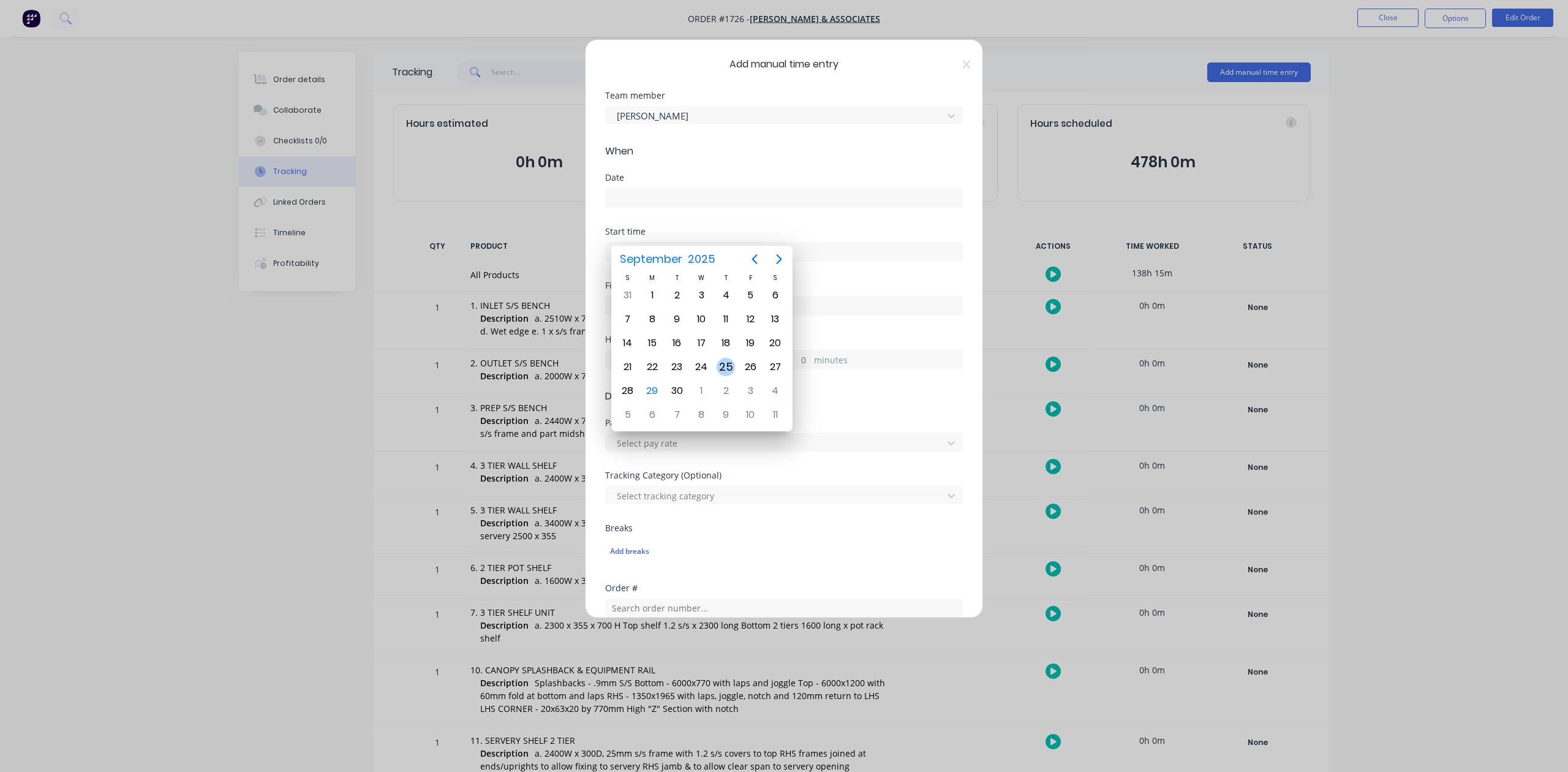
click at [729, 364] on div "25" at bounding box center [726, 367] width 18 height 18
type input "[DATE]"
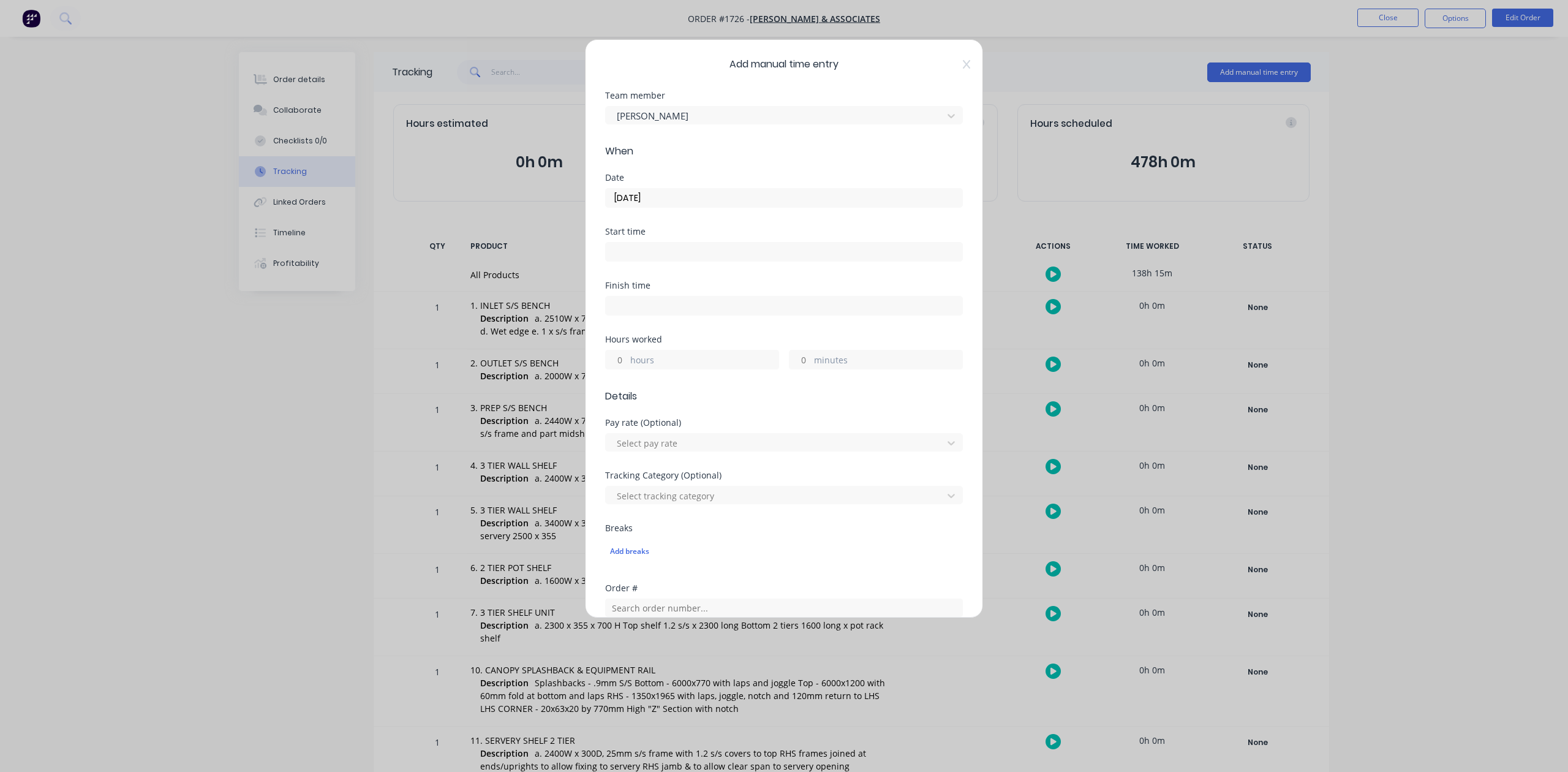
click at [618, 369] on input "hours" at bounding box center [616, 359] width 22 height 18
type input "4"
click at [795, 369] on input "minutes" at bounding box center [800, 359] width 22 height 18
type input "30"
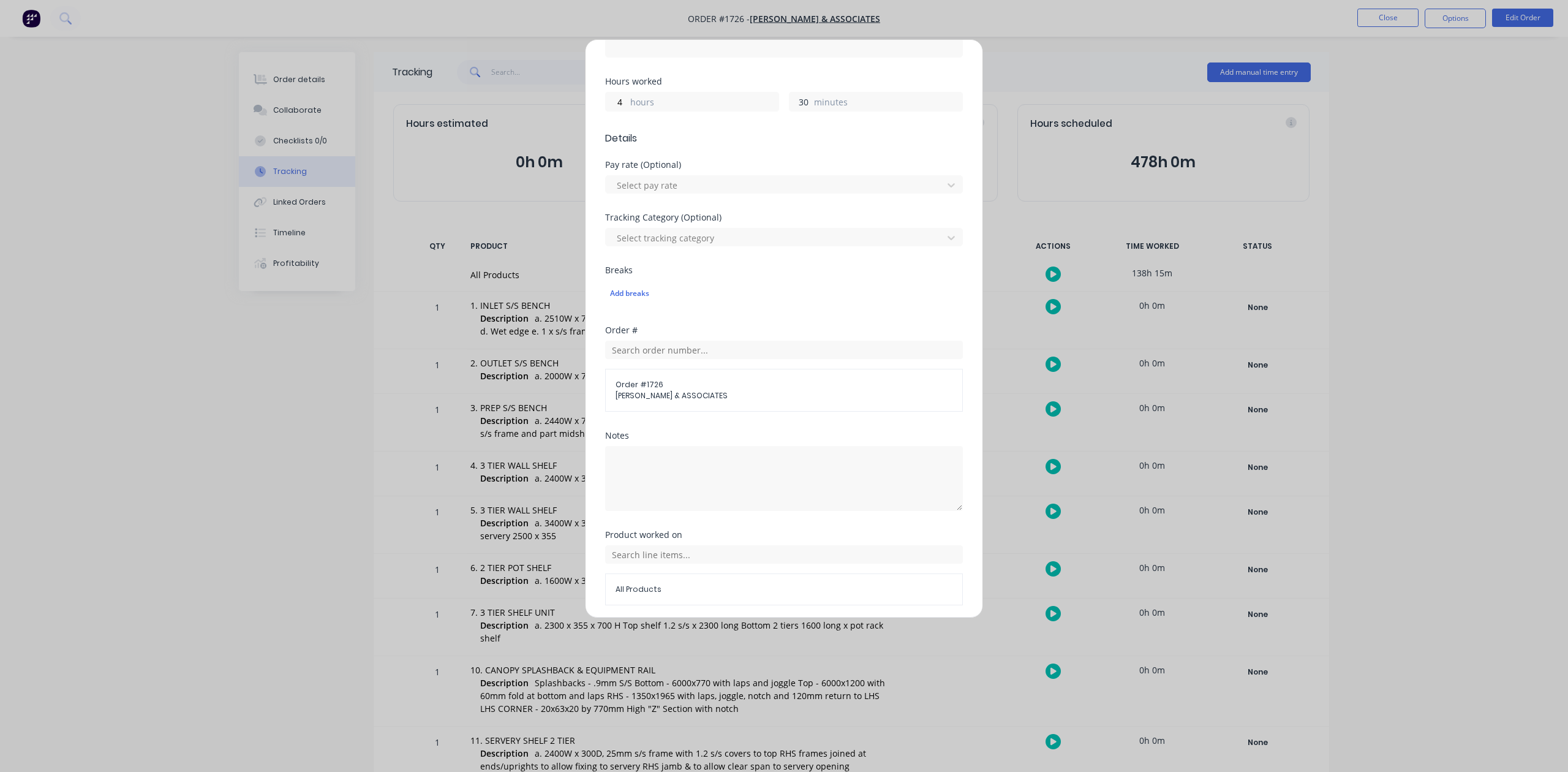
scroll to position [432, 0]
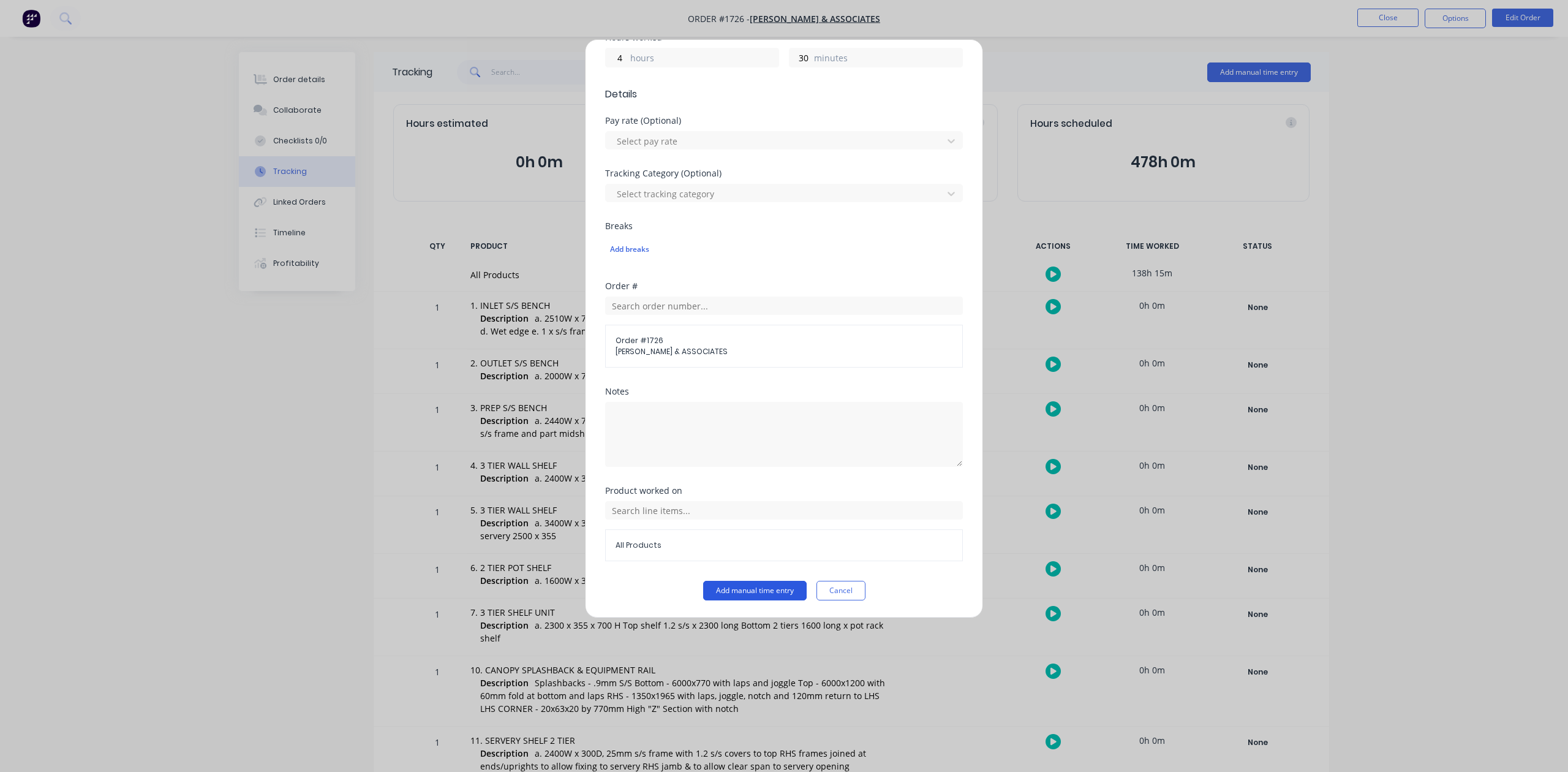
click at [741, 592] on button "Add manual time entry" at bounding box center [755, 590] width 103 height 20
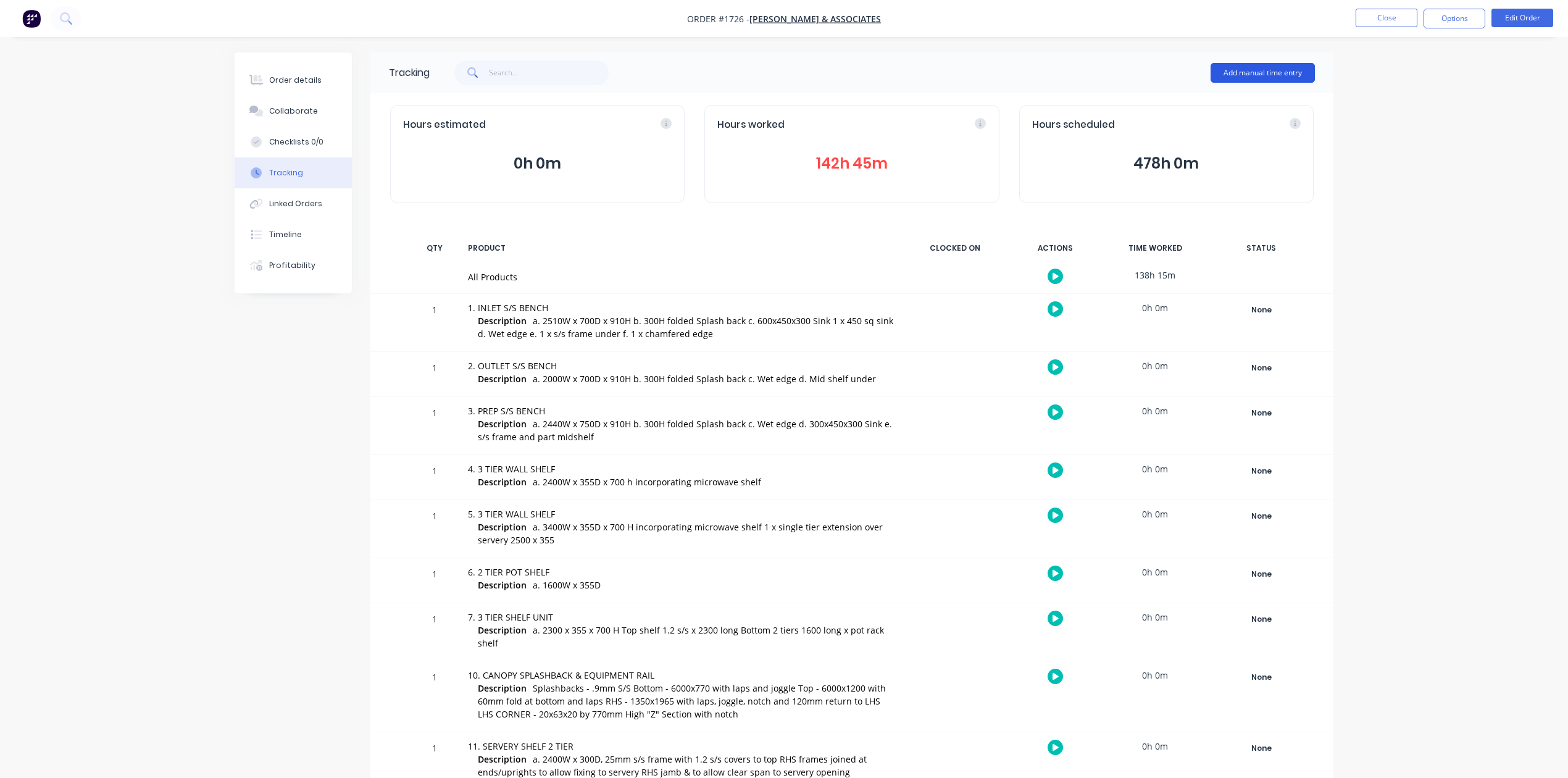
click at [1221, 67] on button "Add manual time entry" at bounding box center [1263, 73] width 104 height 20
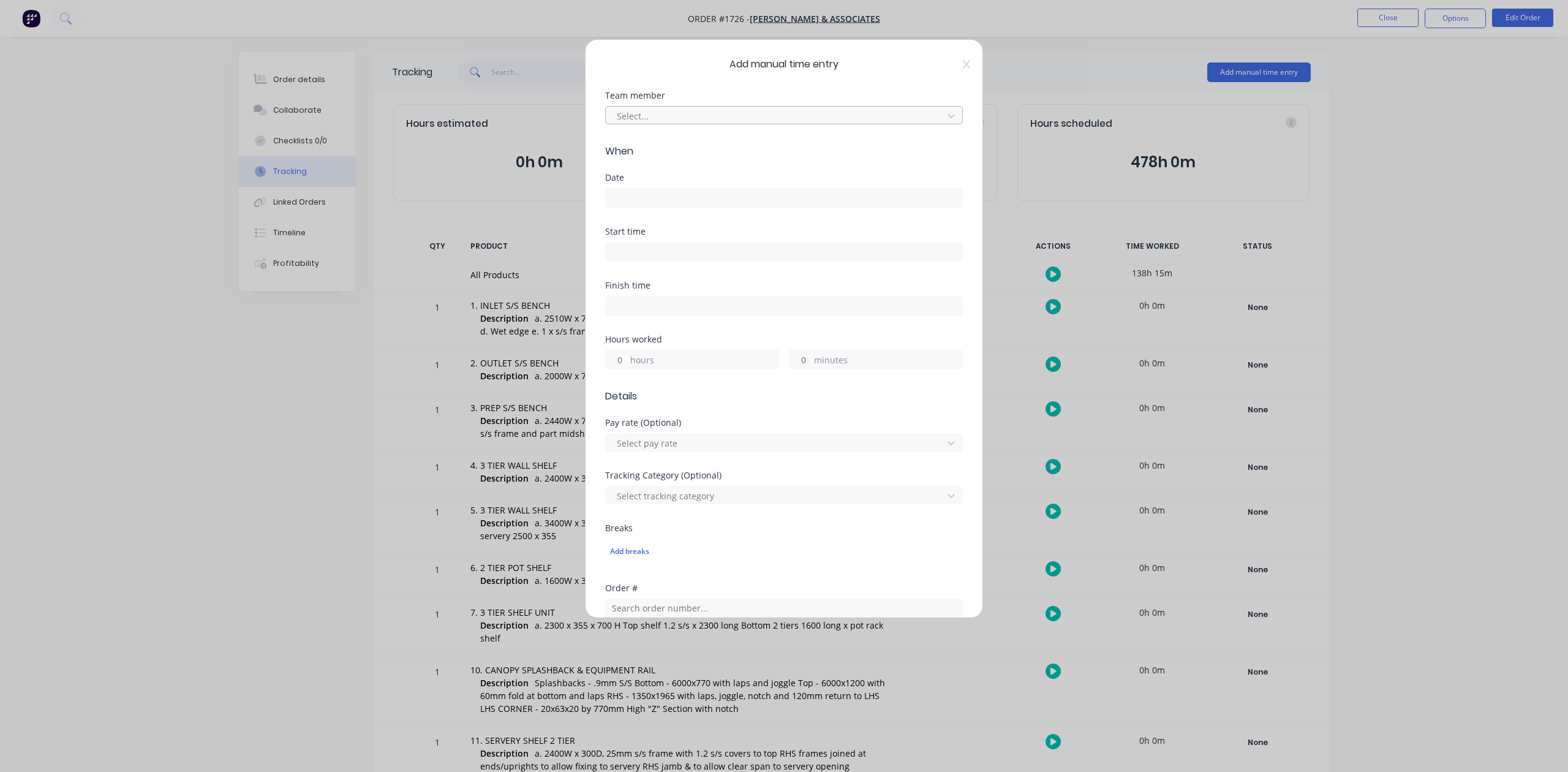
click at [654, 123] on div at bounding box center [776, 116] width 321 height 15
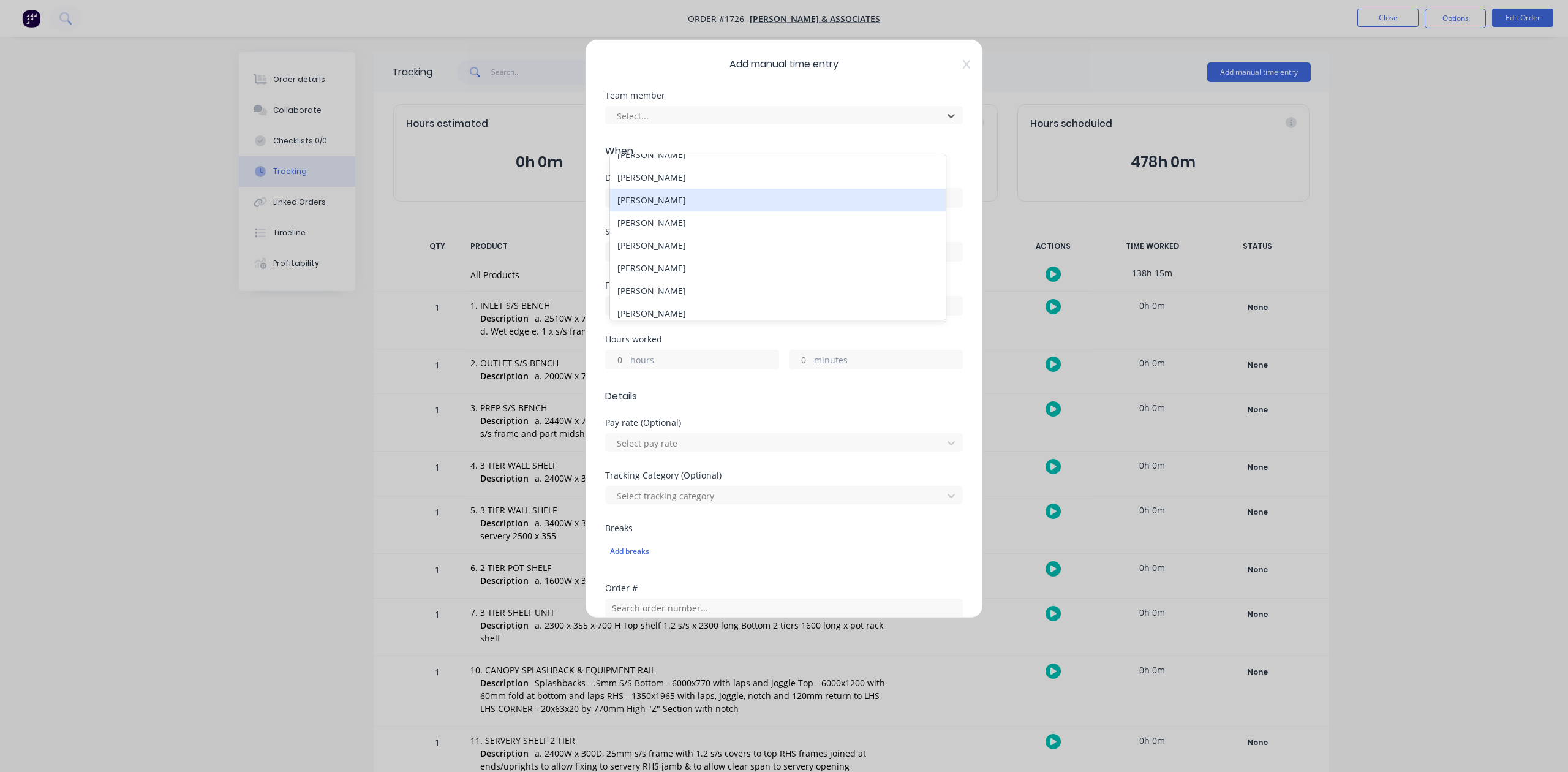
click at [665, 212] on div "[PERSON_NAME]" at bounding box center [777, 200] width 335 height 23
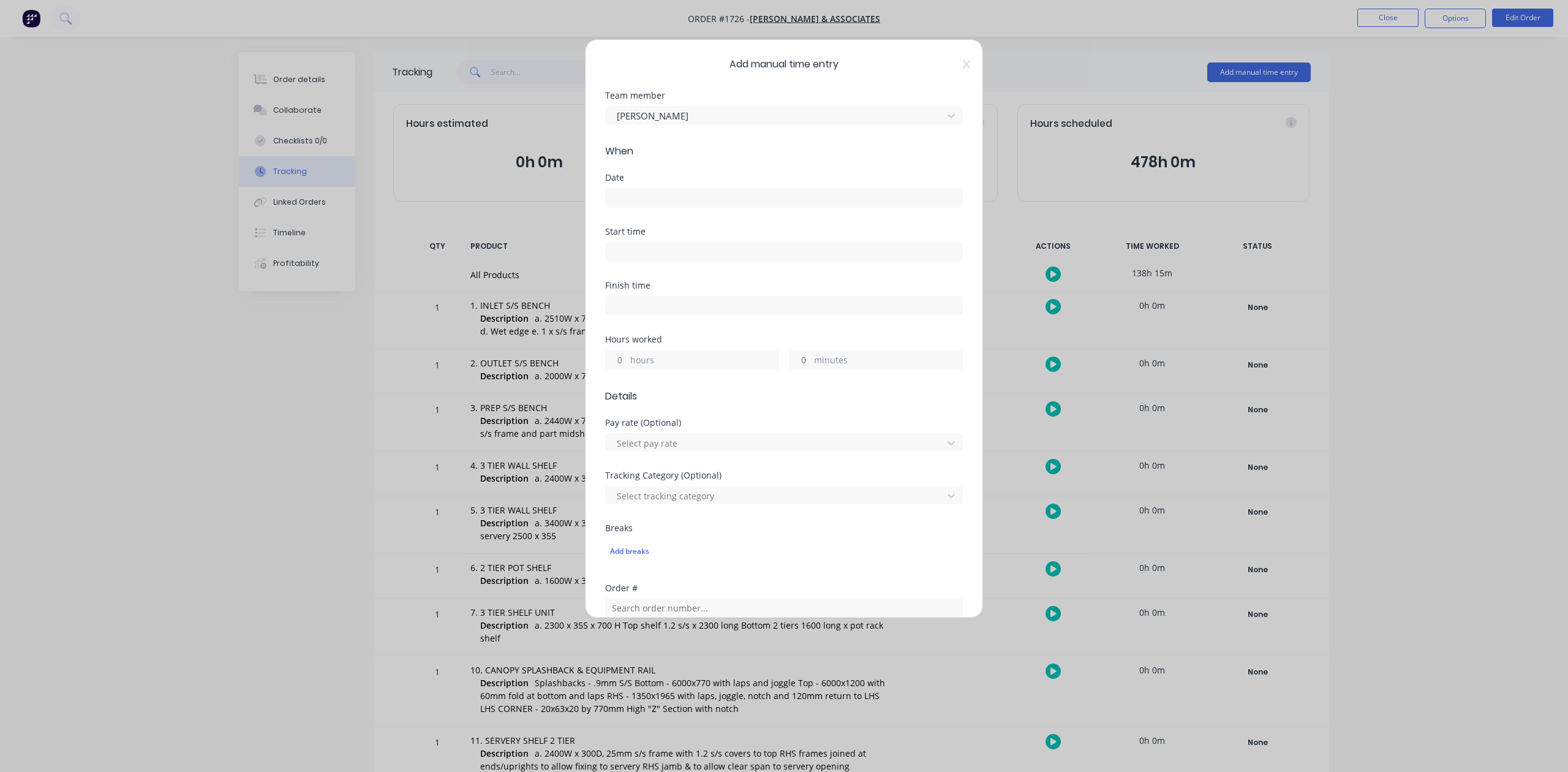
click at [667, 207] on input at bounding box center [784, 198] width 357 height 18
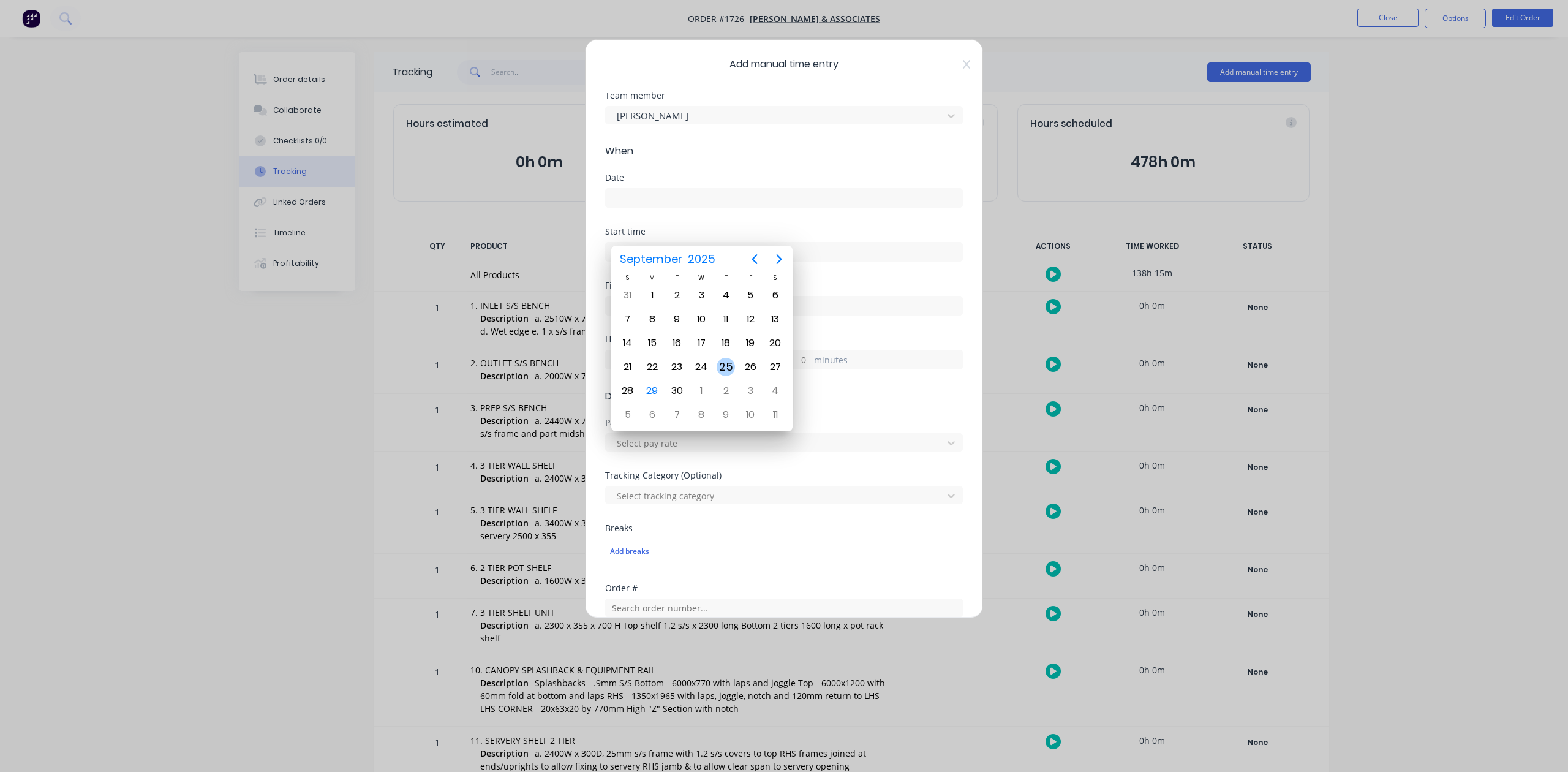
click at [726, 361] on div "25" at bounding box center [726, 367] width 18 height 18
type input "[DATE]"
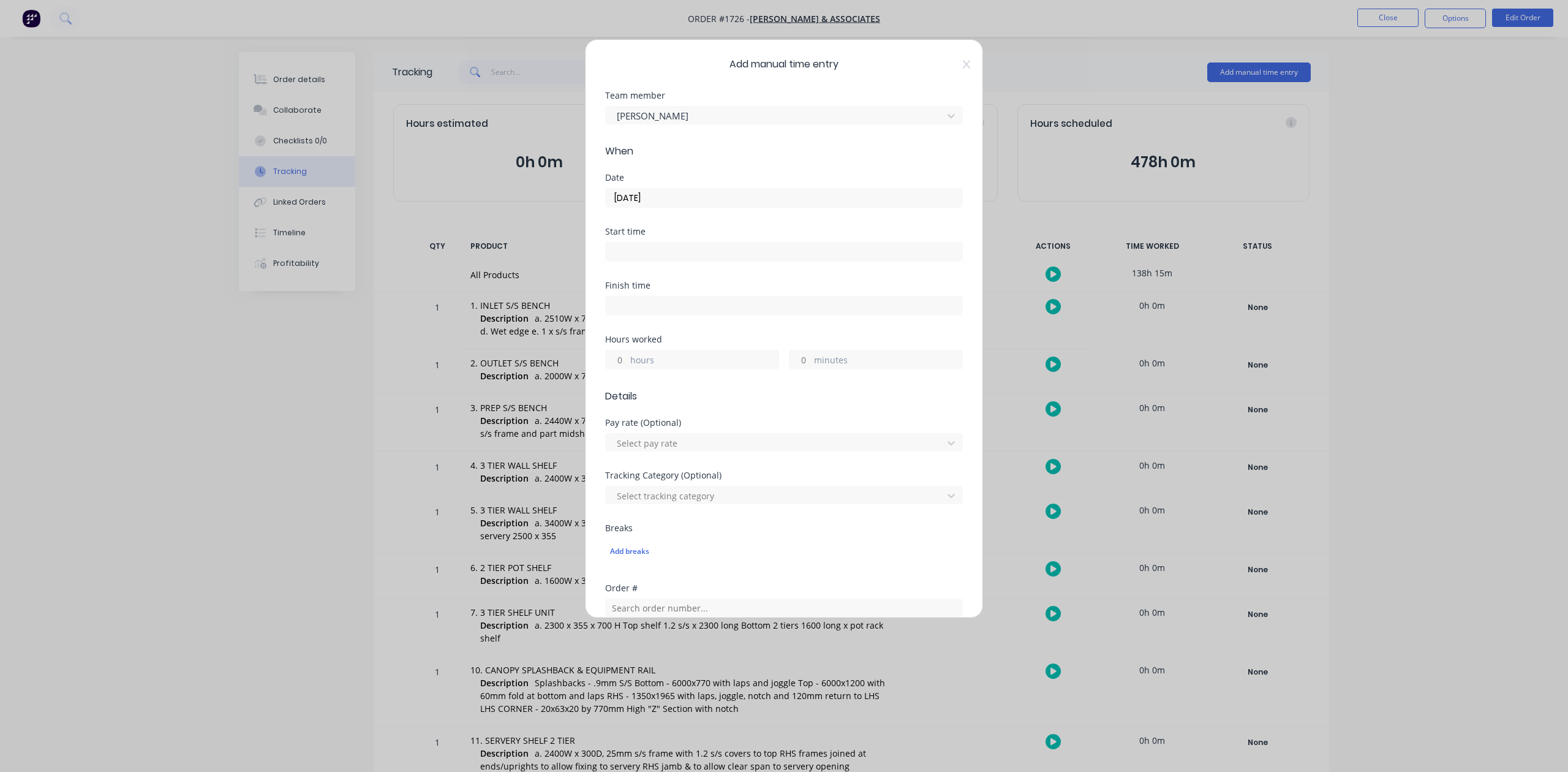
click at [627, 369] on input "hours" at bounding box center [616, 359] width 22 height 18
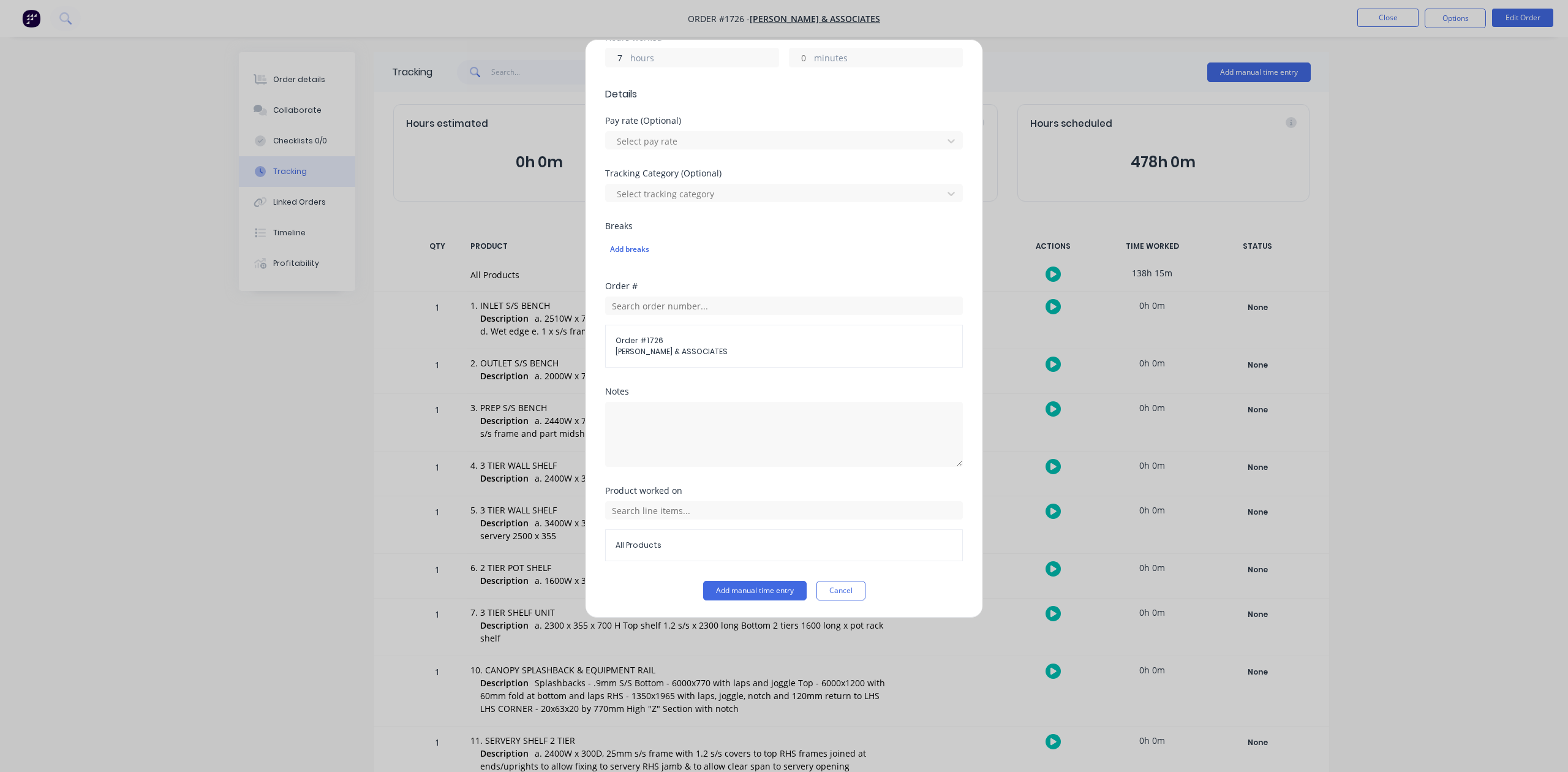
scroll to position [432, 0]
type input "7"
click at [769, 588] on button "Add manual time entry" at bounding box center [755, 590] width 103 height 20
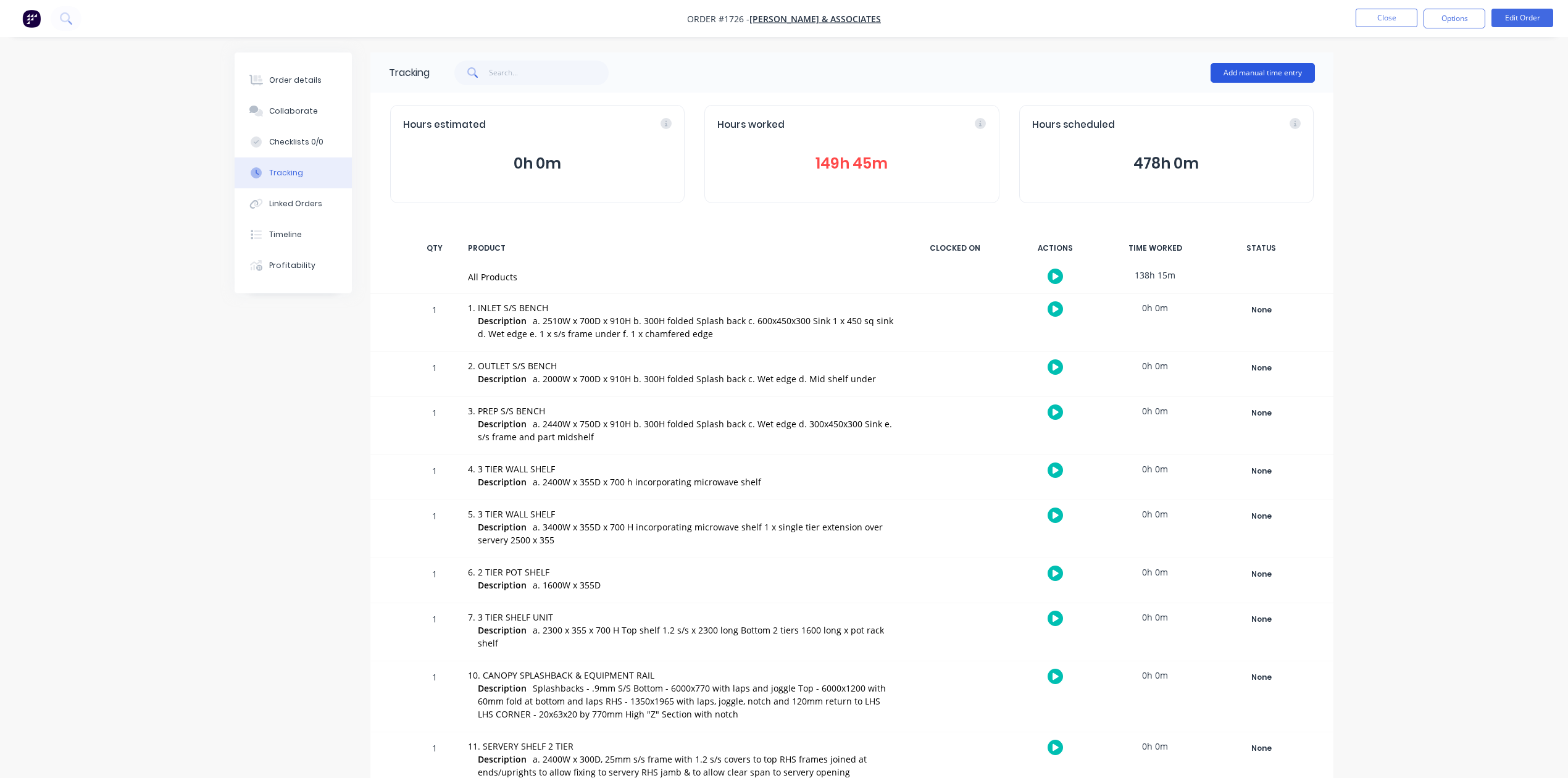
click at [1240, 73] on button "Add manual time entry" at bounding box center [1263, 73] width 104 height 20
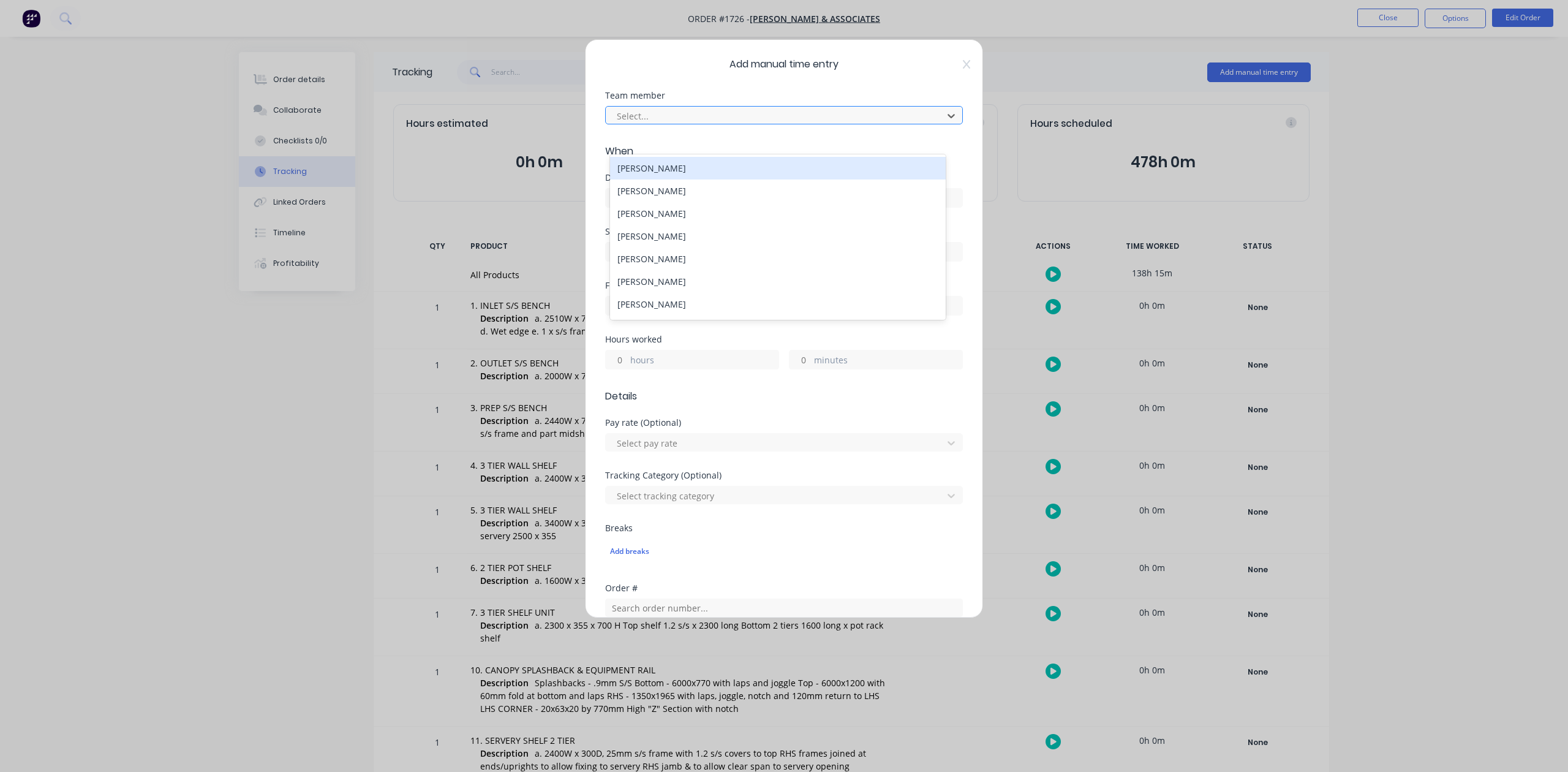
click at [728, 123] on div at bounding box center [776, 116] width 321 height 15
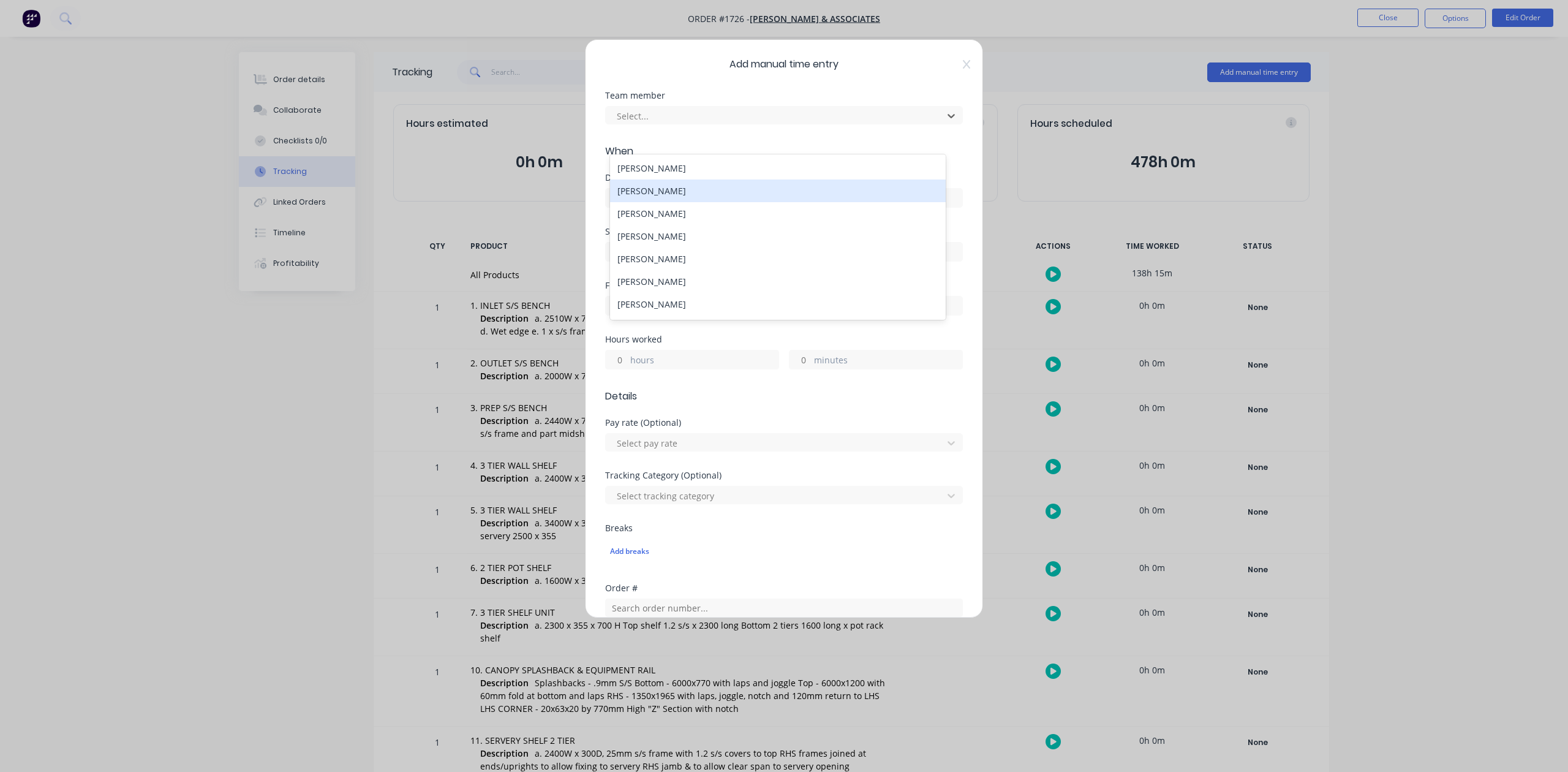
click at [679, 200] on div "[PERSON_NAME]" at bounding box center [777, 191] width 335 height 23
click at [677, 207] on input at bounding box center [784, 198] width 357 height 18
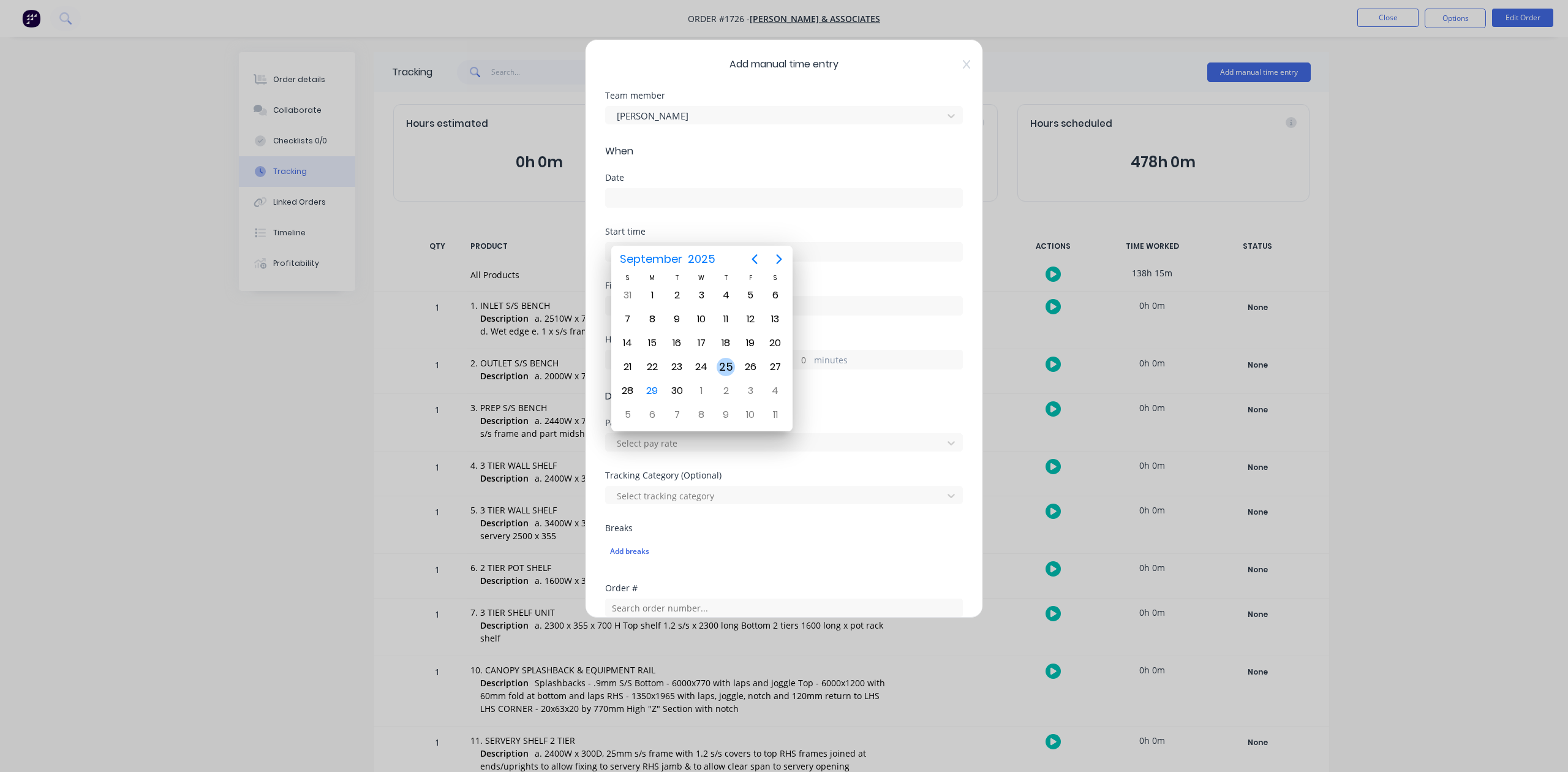
click at [724, 363] on div "25" at bounding box center [726, 367] width 18 height 18
type input "[DATE]"
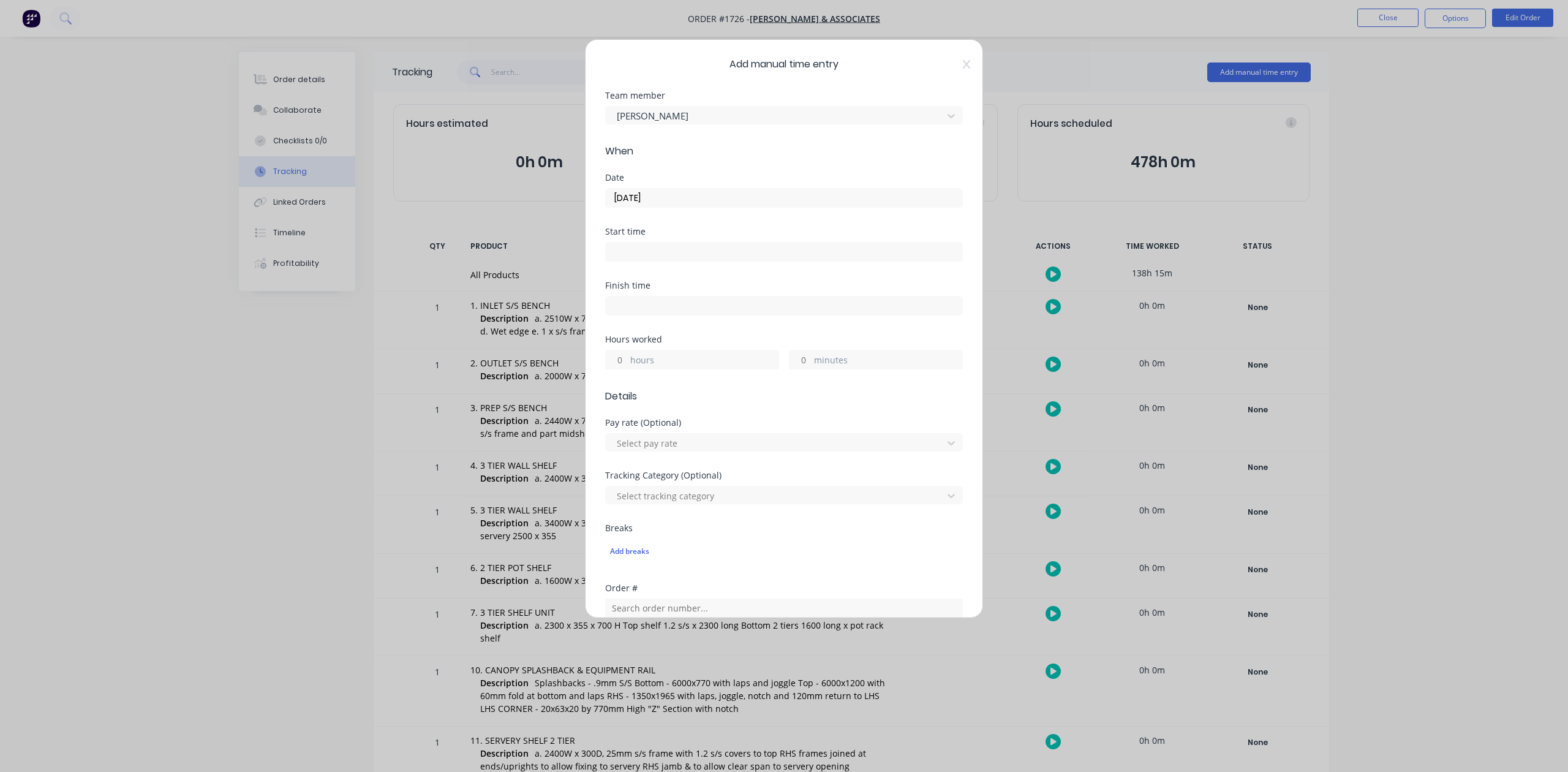
click at [626, 369] on input "hours" at bounding box center [616, 359] width 22 height 18
type input "3"
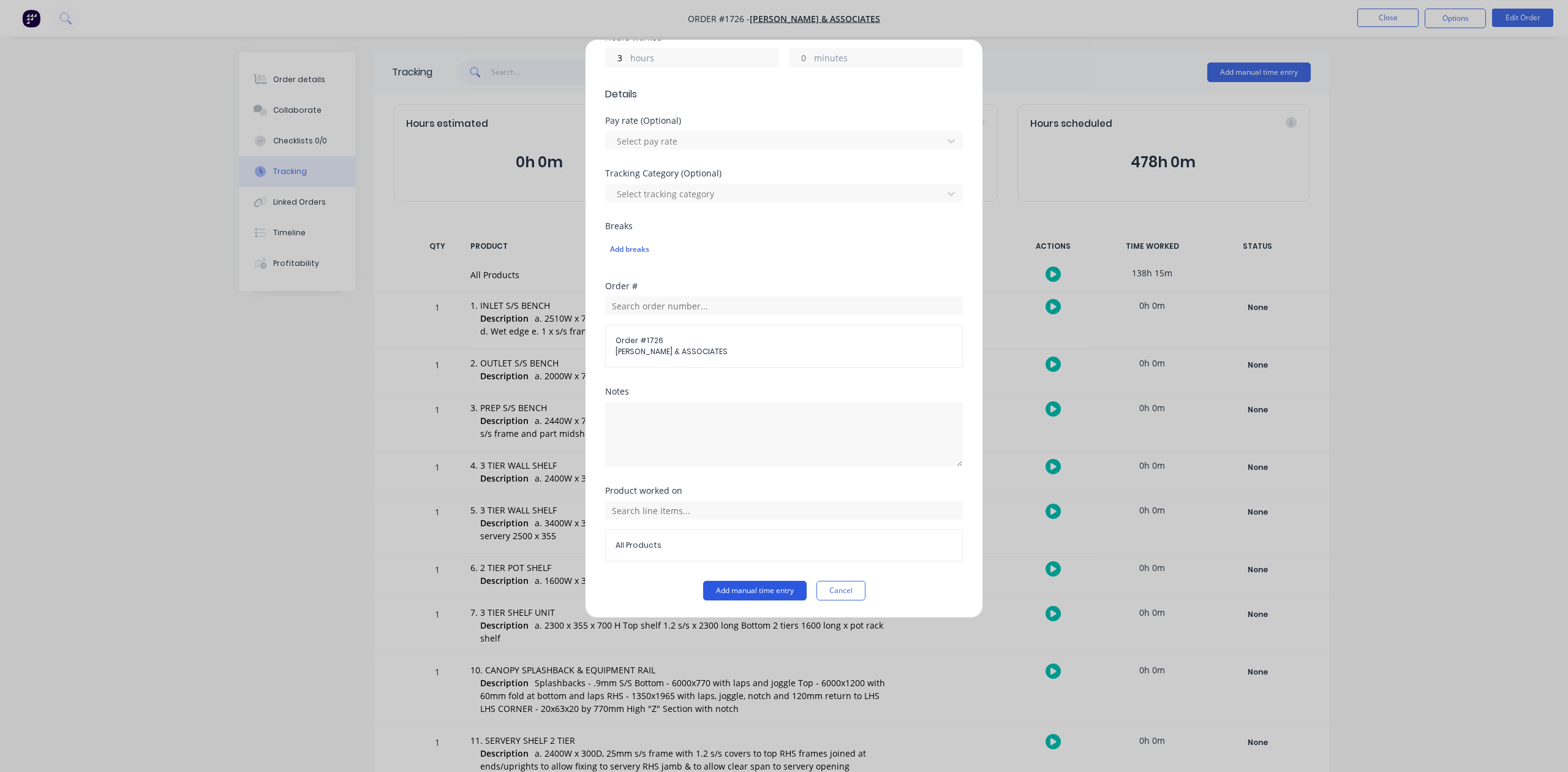
click at [748, 596] on button "Add manual time entry" at bounding box center [755, 590] width 103 height 20
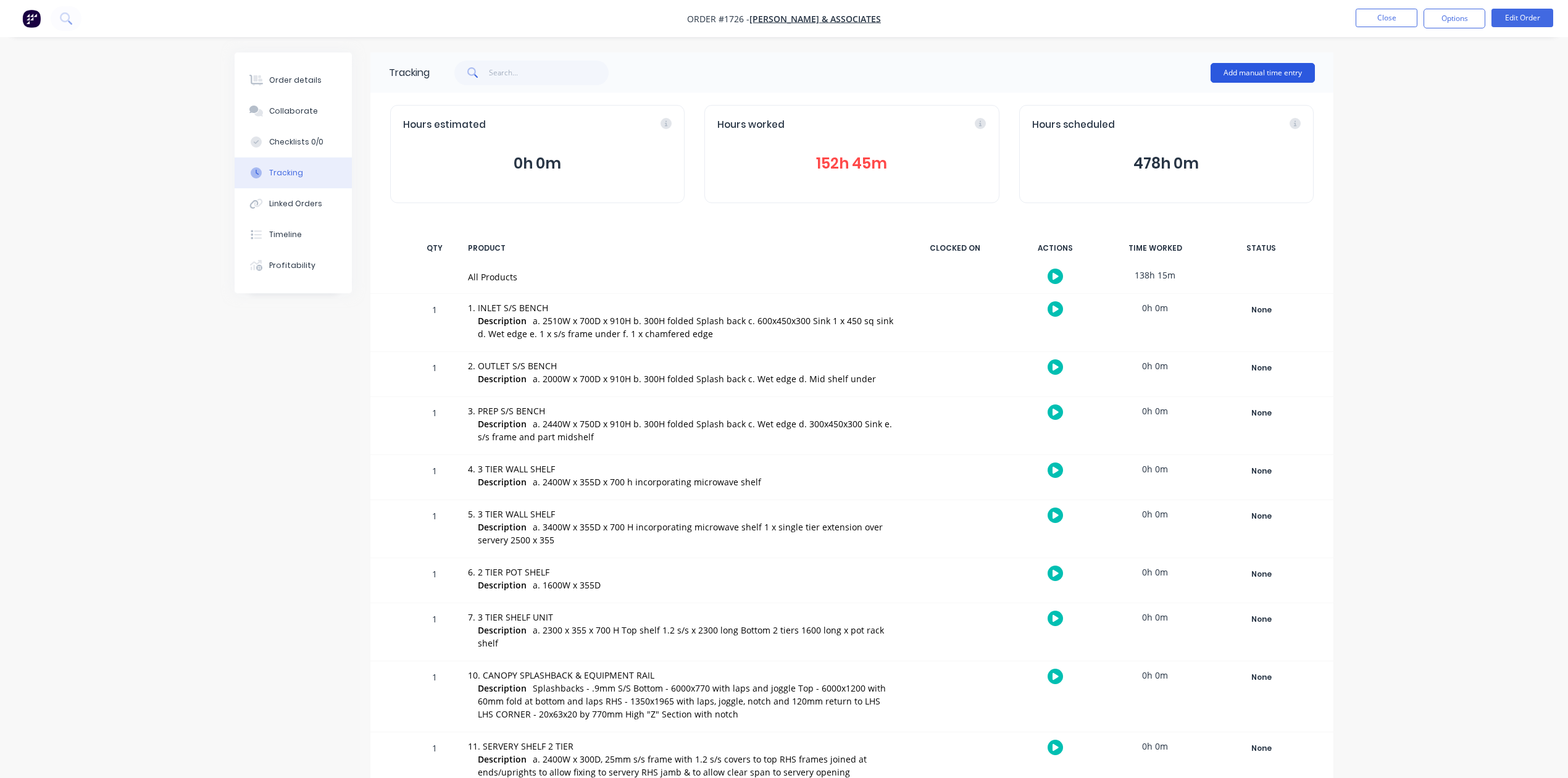
click at [1277, 73] on button "Add manual time entry" at bounding box center [1263, 73] width 104 height 20
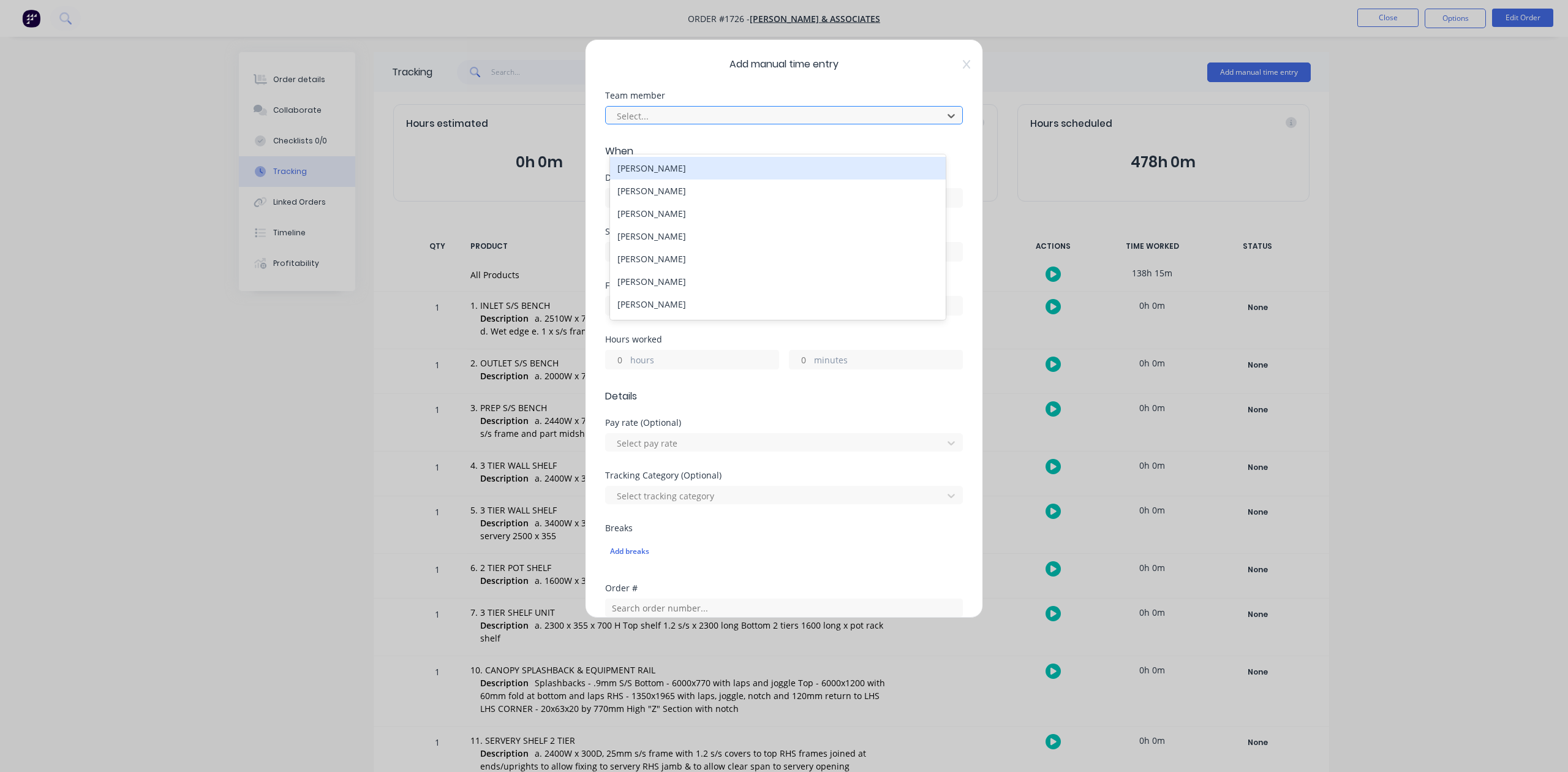
click at [696, 123] on div at bounding box center [776, 116] width 321 height 15
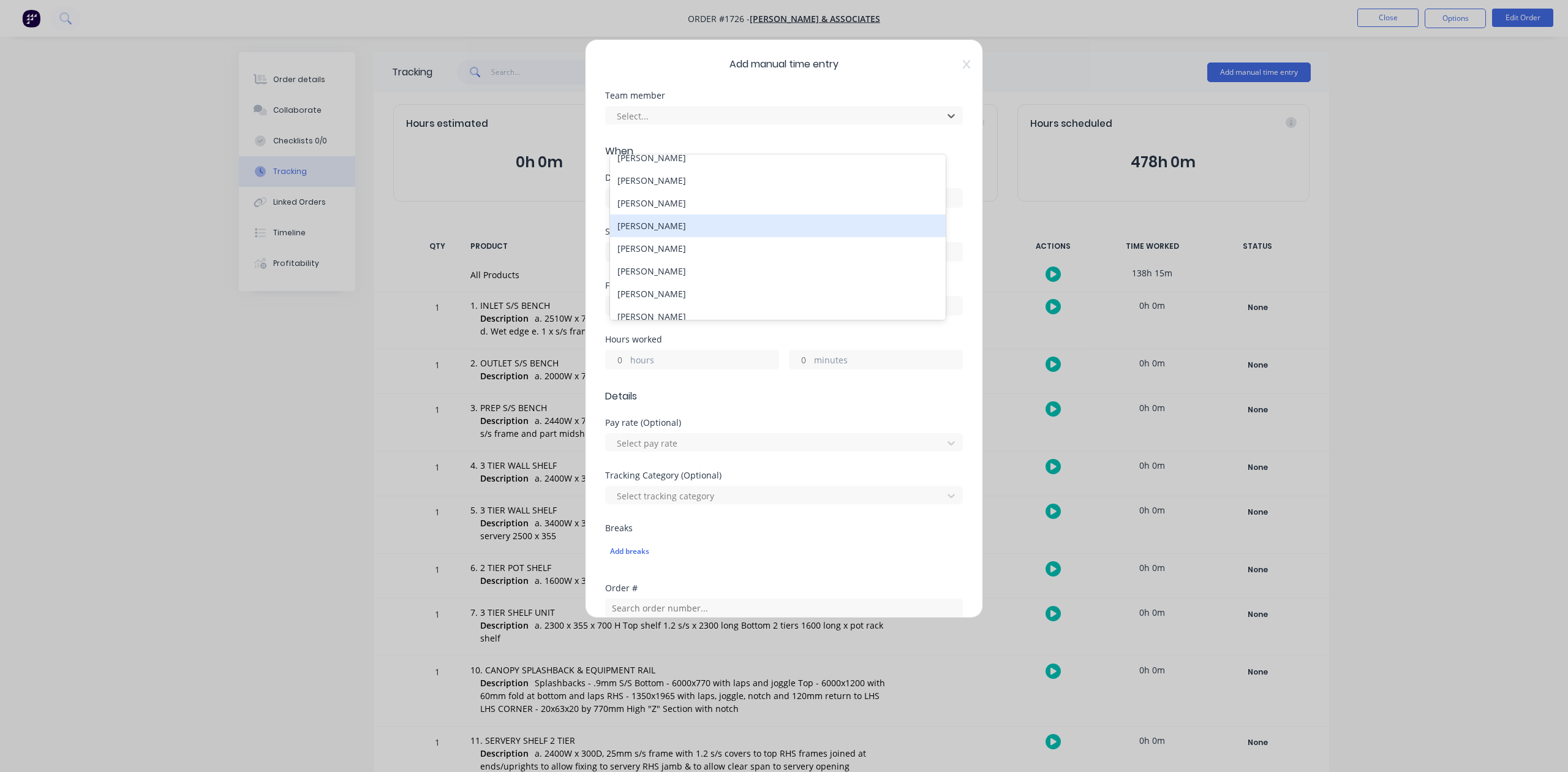
scroll to position [245, 0]
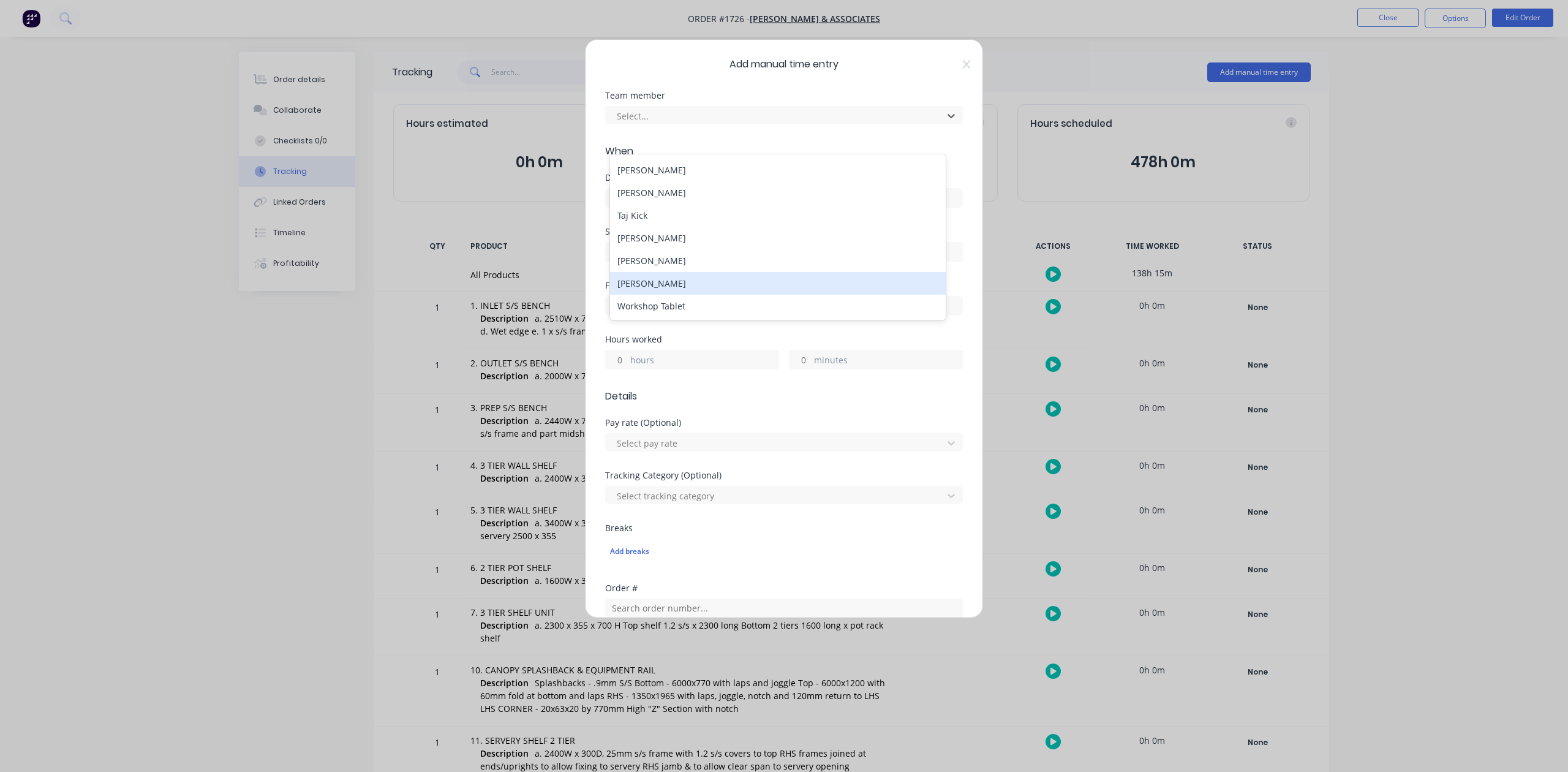
click at [694, 291] on div "[PERSON_NAME]" at bounding box center [777, 283] width 335 height 23
click at [670, 207] on input at bounding box center [784, 198] width 357 height 18
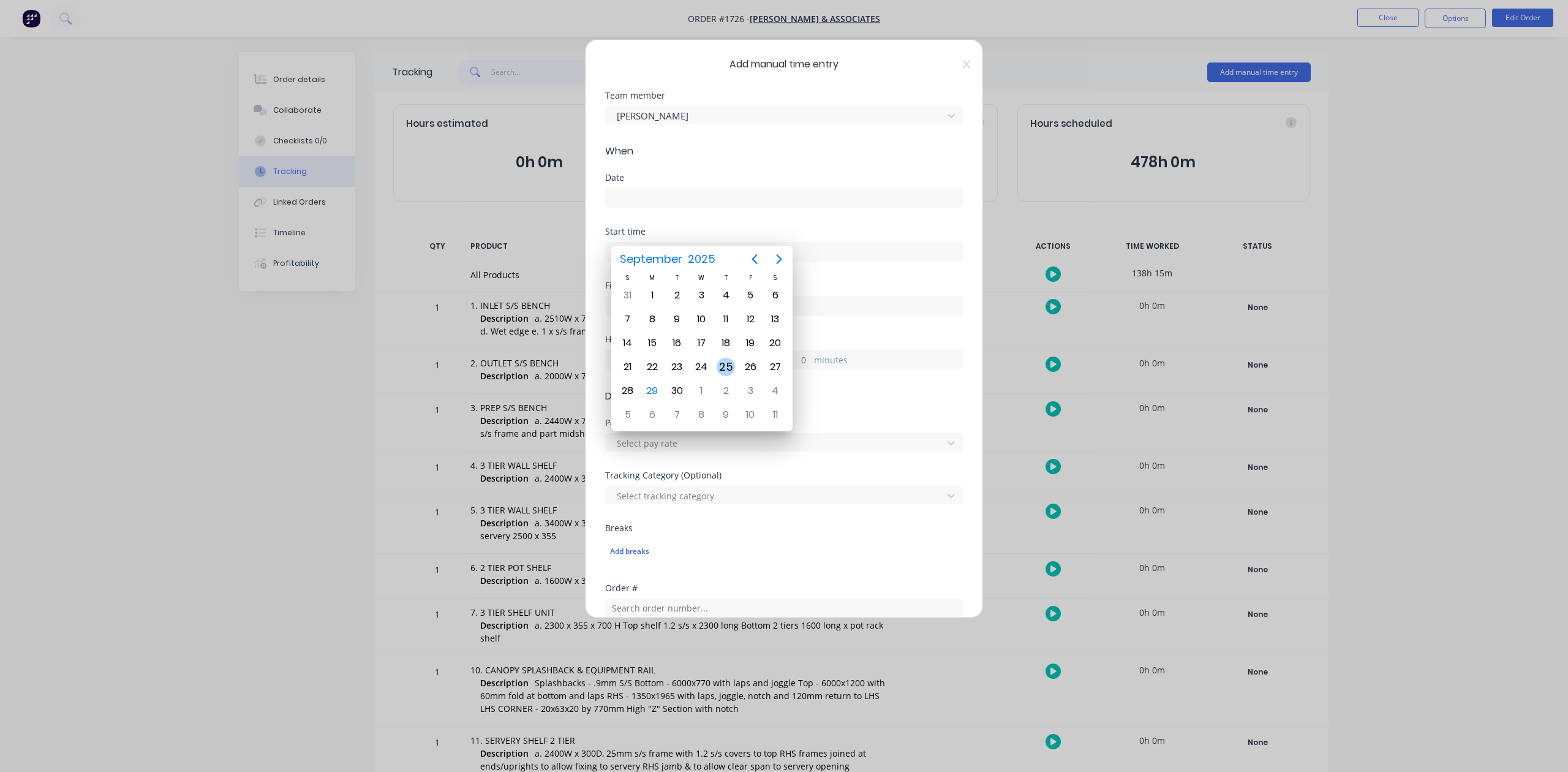
click at [728, 360] on div "25" at bounding box center [726, 367] width 18 height 18
type input "[DATE]"
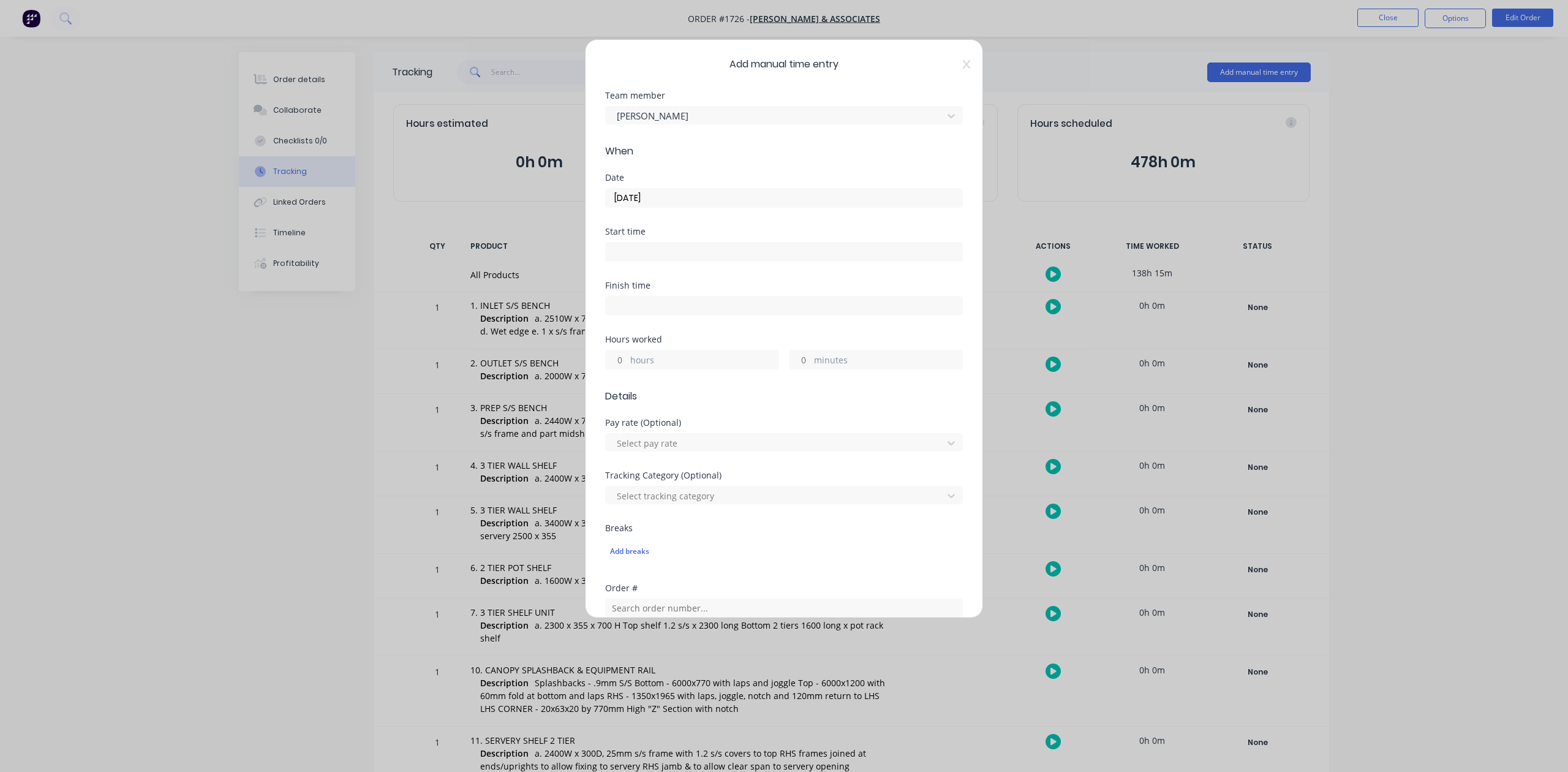
click at [627, 369] on input "hours" at bounding box center [616, 359] width 22 height 18
type input "5"
click at [795, 369] on input "minutes" at bounding box center [800, 359] width 22 height 18
type input "45"
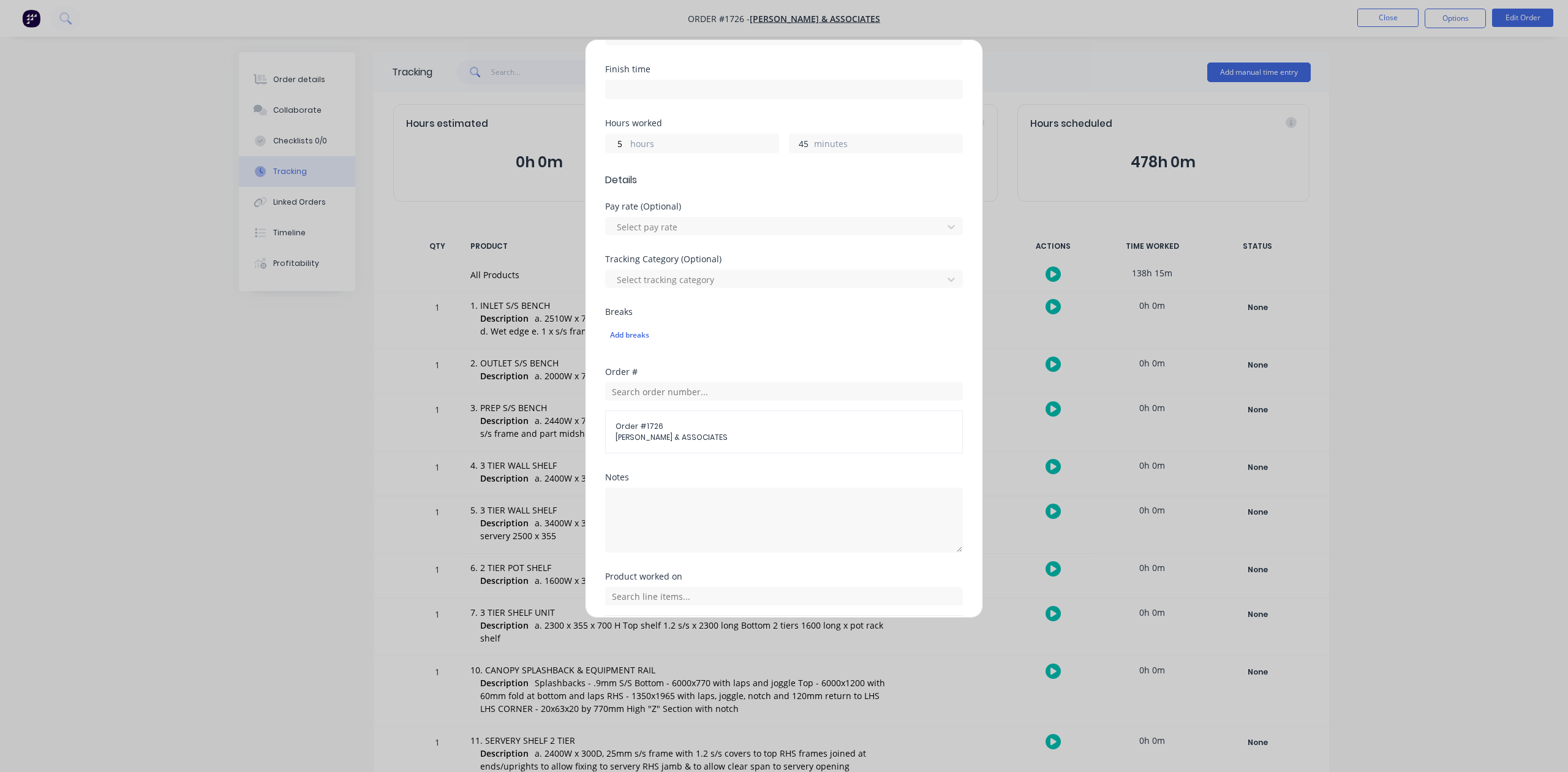
scroll to position [432, 0]
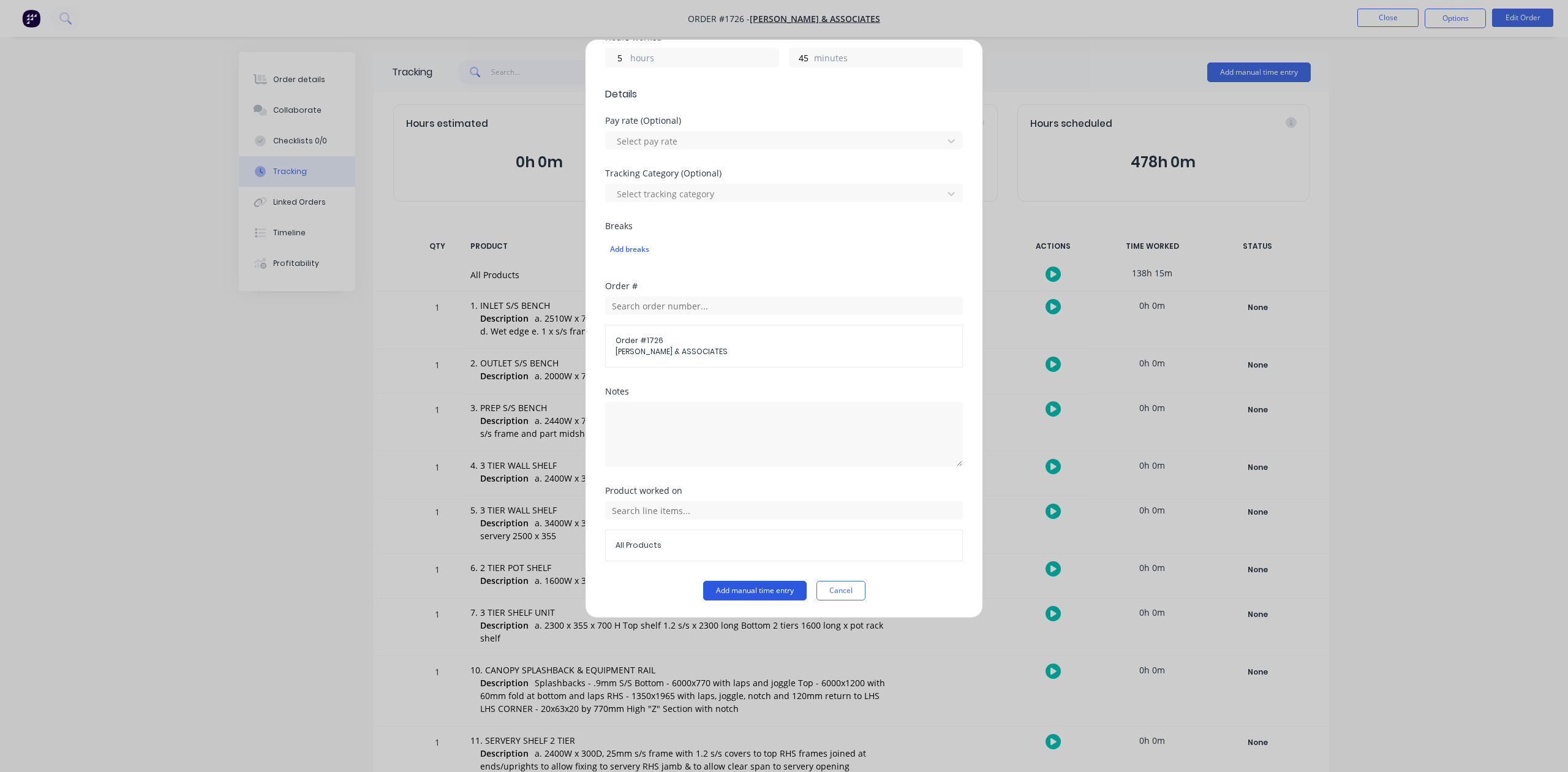
click at [763, 588] on button "Add manual time entry" at bounding box center [755, 590] width 103 height 20
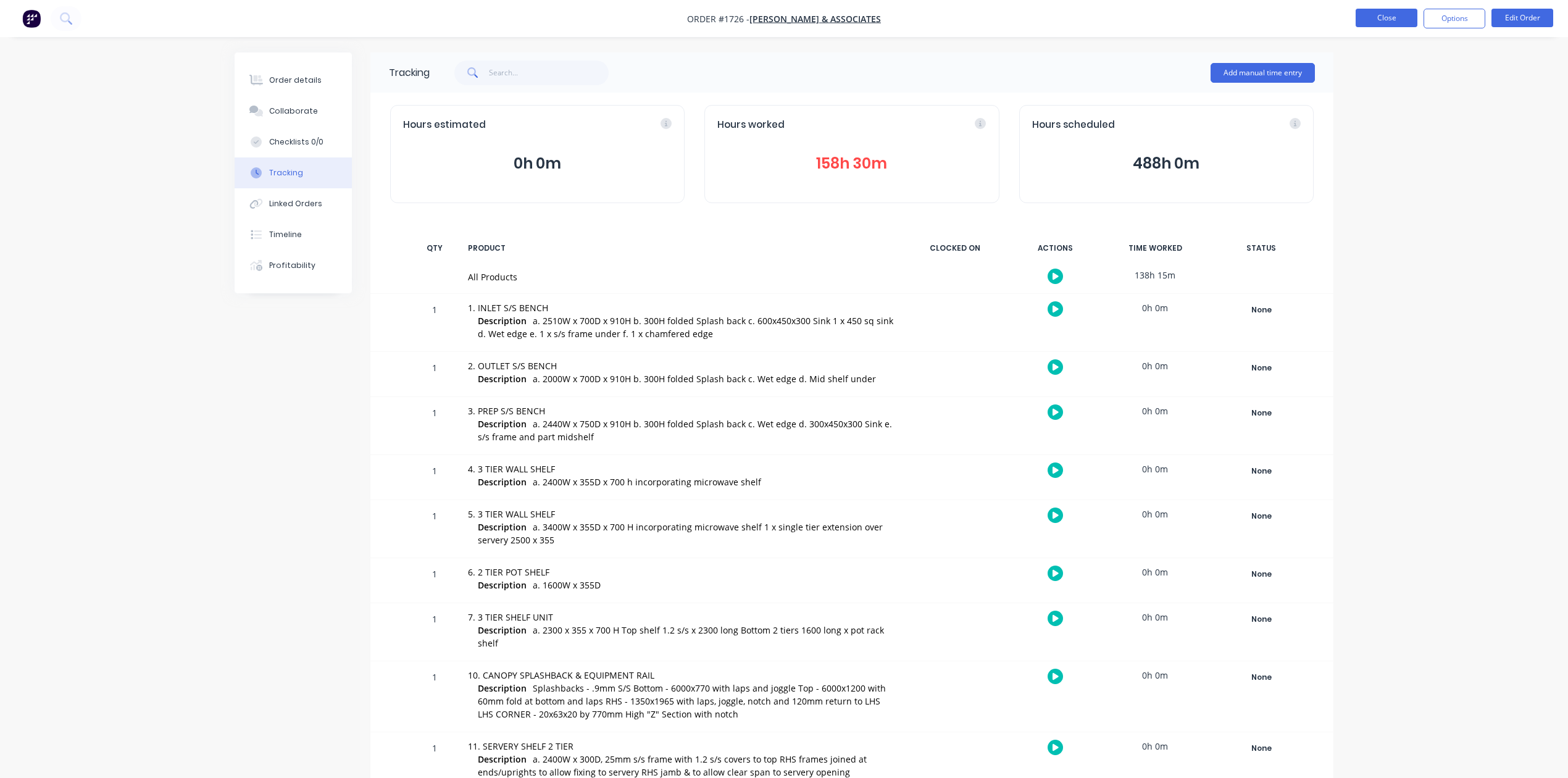
click at [1388, 17] on button "Close" at bounding box center [1386, 18] width 62 height 18
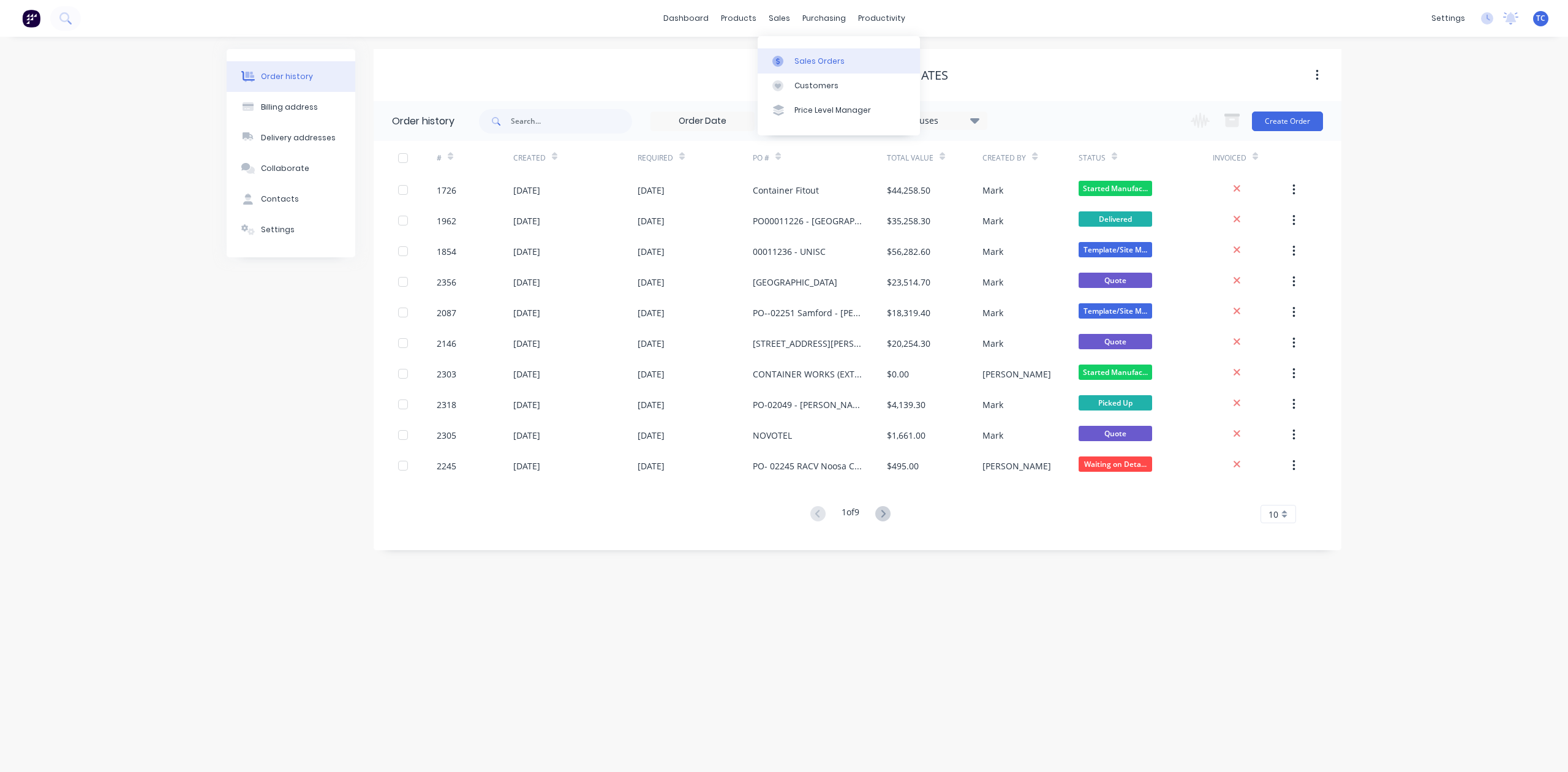
click at [810, 65] on div "Sales Orders" at bounding box center [819, 61] width 50 height 11
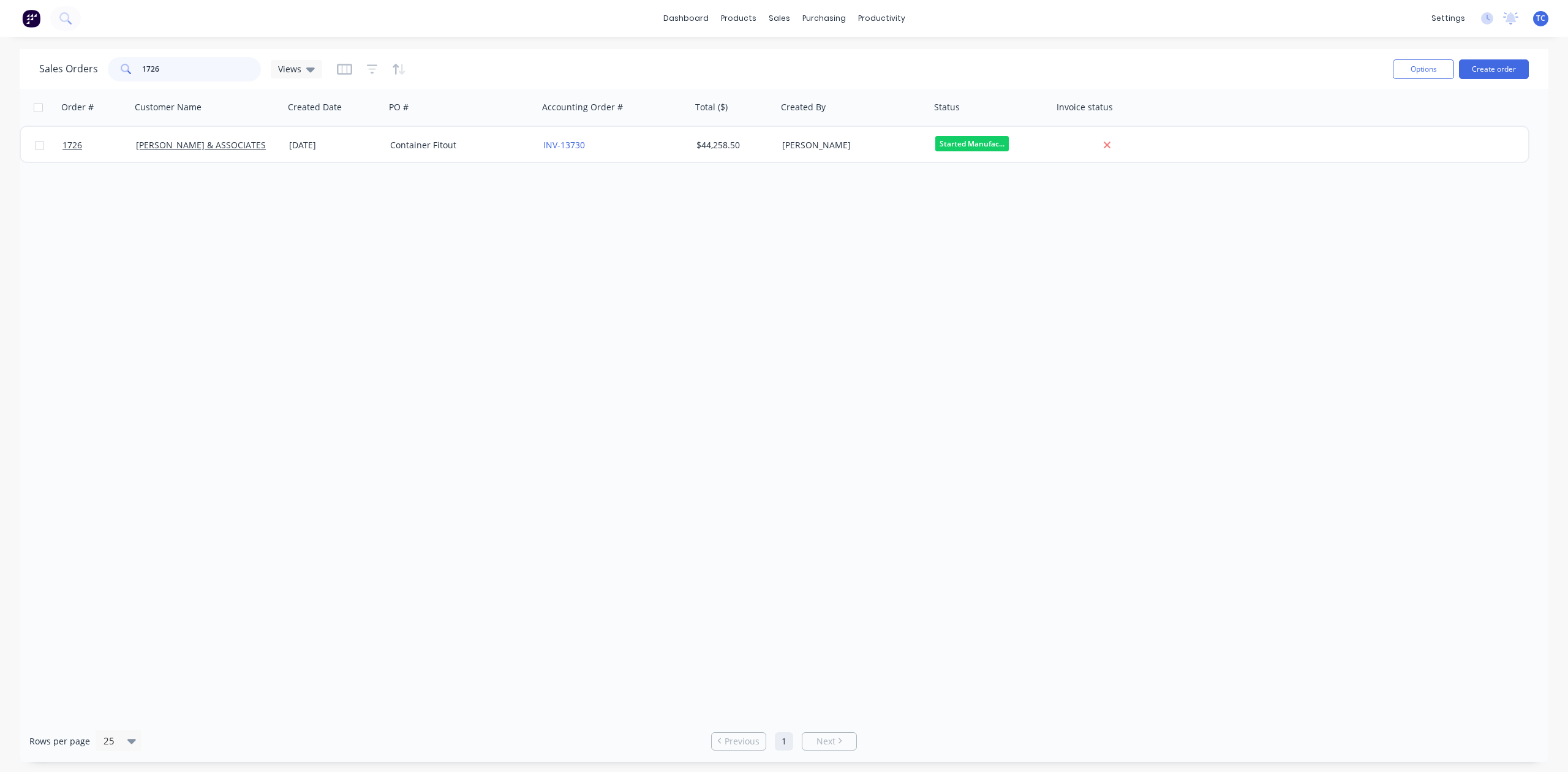
drag, startPoint x: 160, startPoint y: 69, endPoint x: 103, endPoint y: 74, distance: 57.2
click at [103, 74] on div "Sales Orders 1726 Views" at bounding box center [180, 69] width 283 height 25
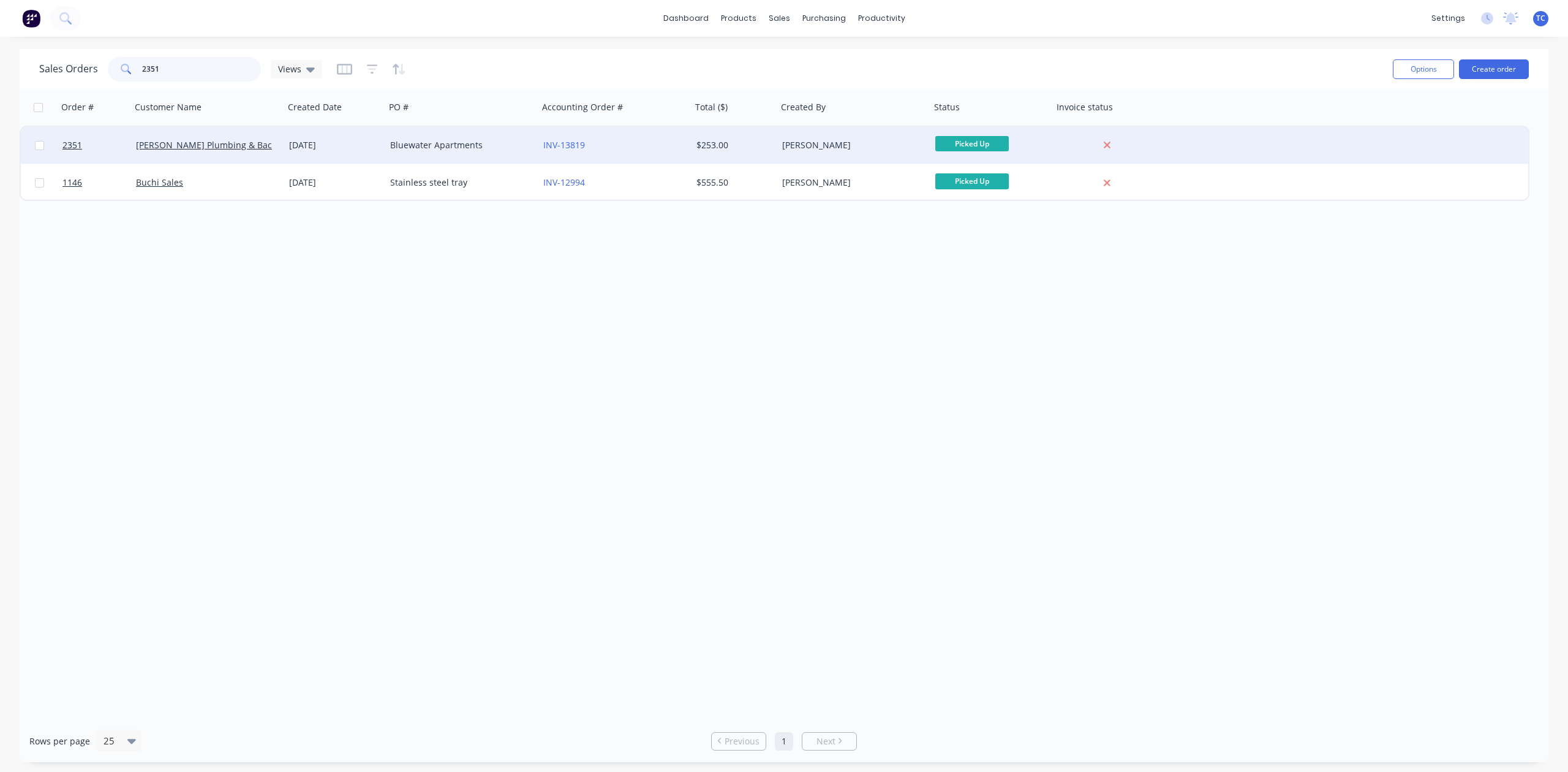
type input "2351"
click at [182, 138] on div "[PERSON_NAME] Plumbing & Backflow" at bounding box center [208, 145] width 153 height 37
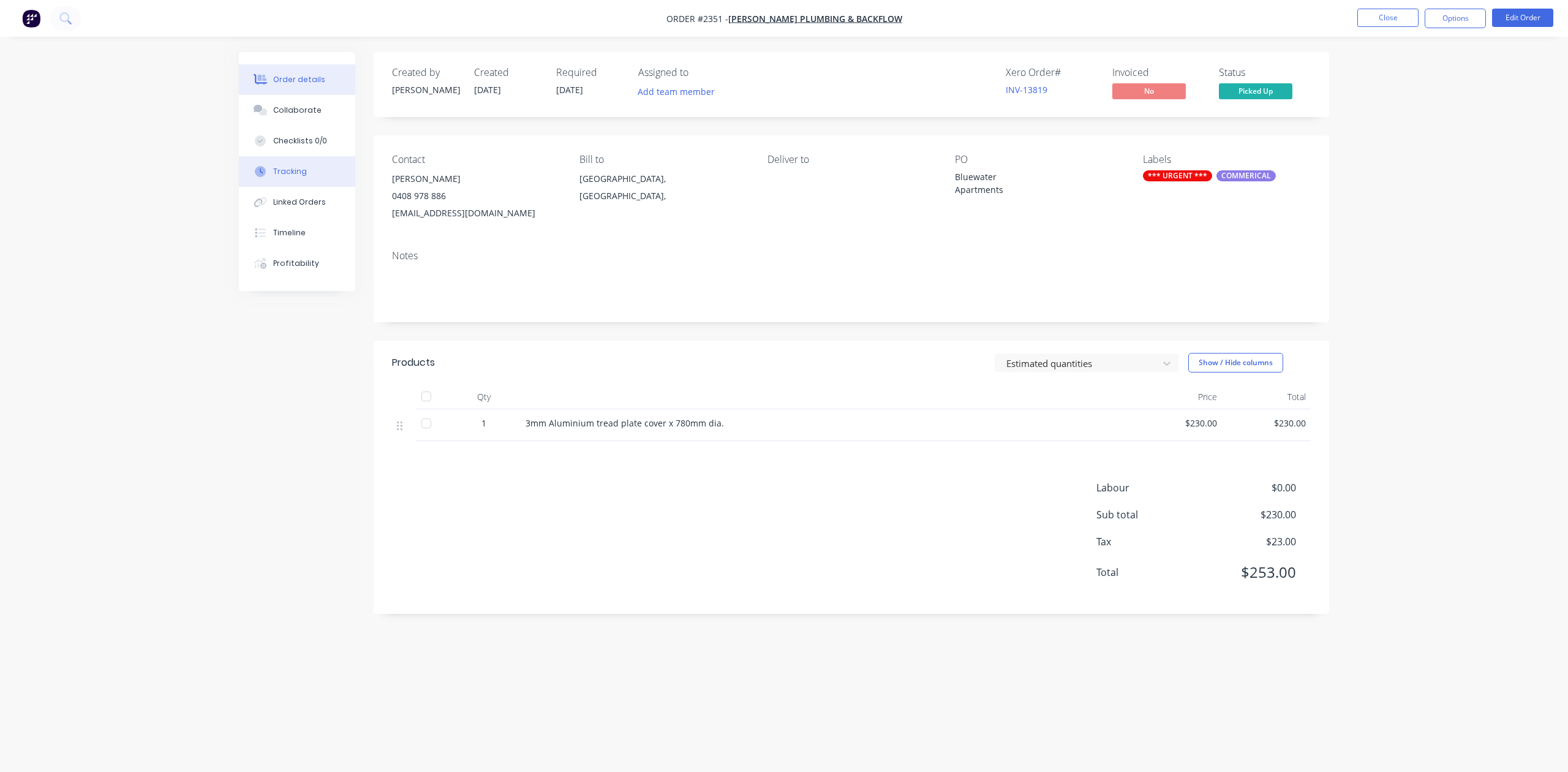
click at [300, 177] on div "Tracking" at bounding box center [290, 171] width 34 height 11
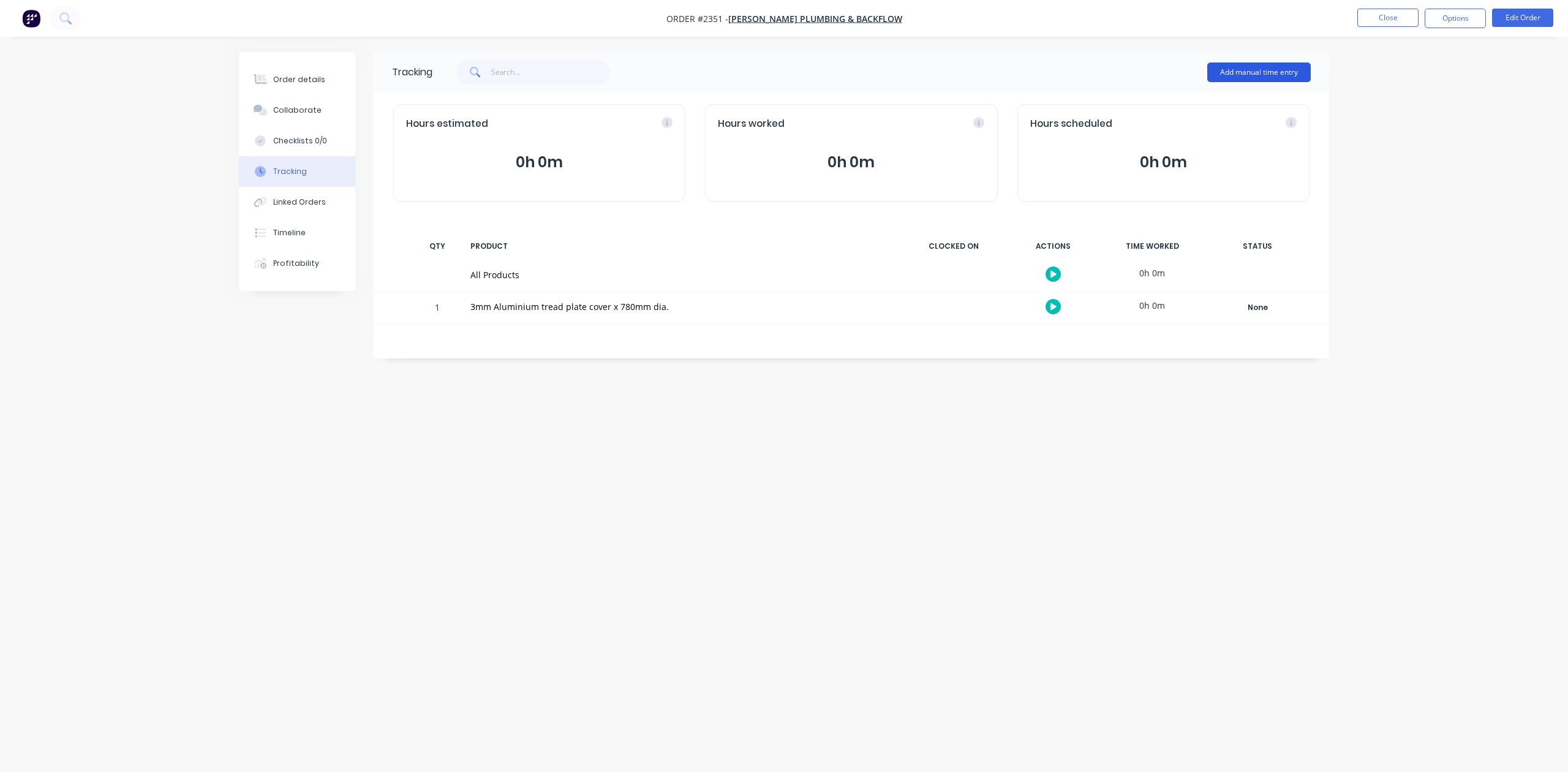
click at [1260, 67] on button "Add manual time entry" at bounding box center [1258, 72] width 103 height 20
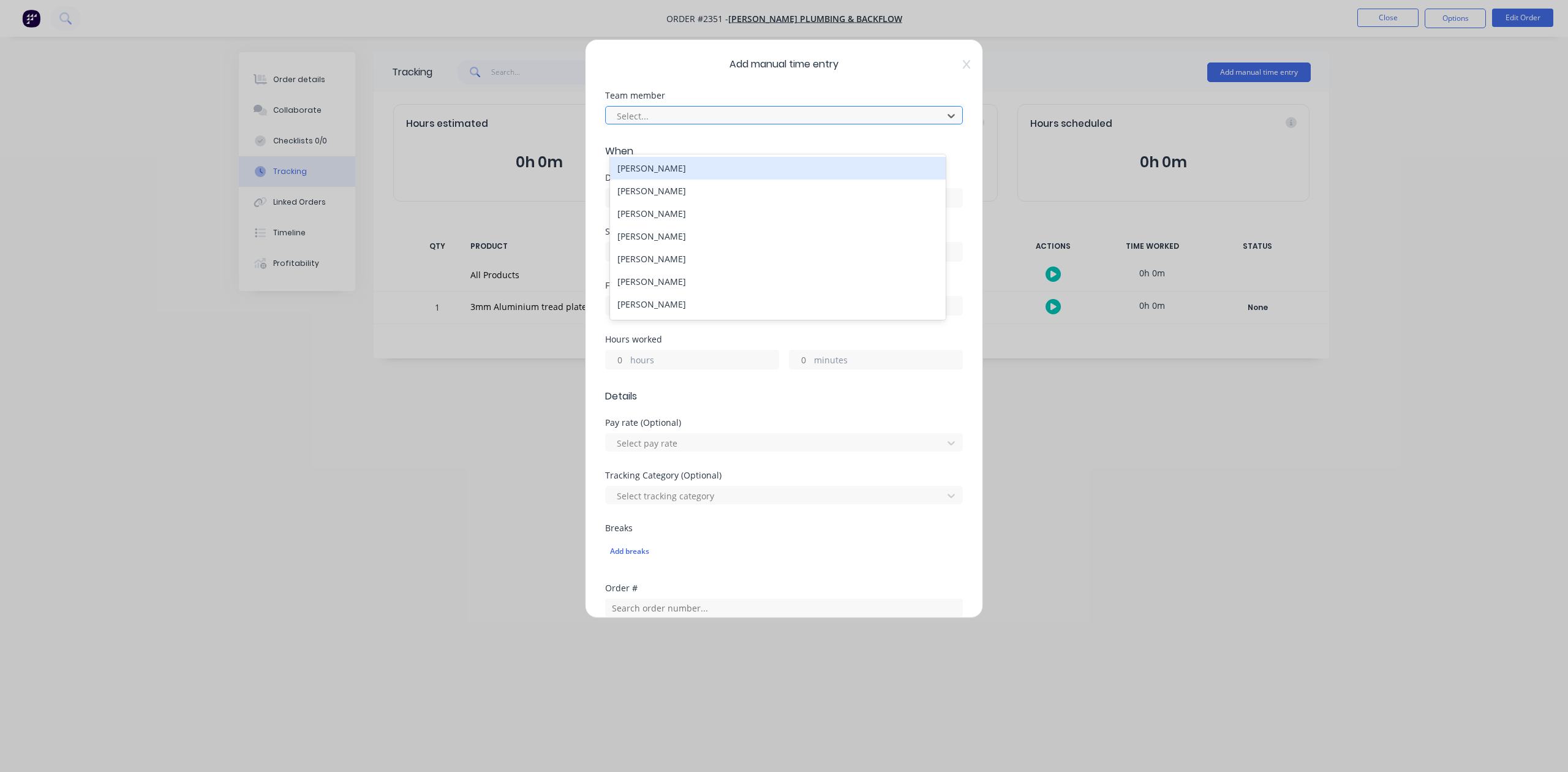
click at [763, 123] on div at bounding box center [776, 116] width 321 height 15
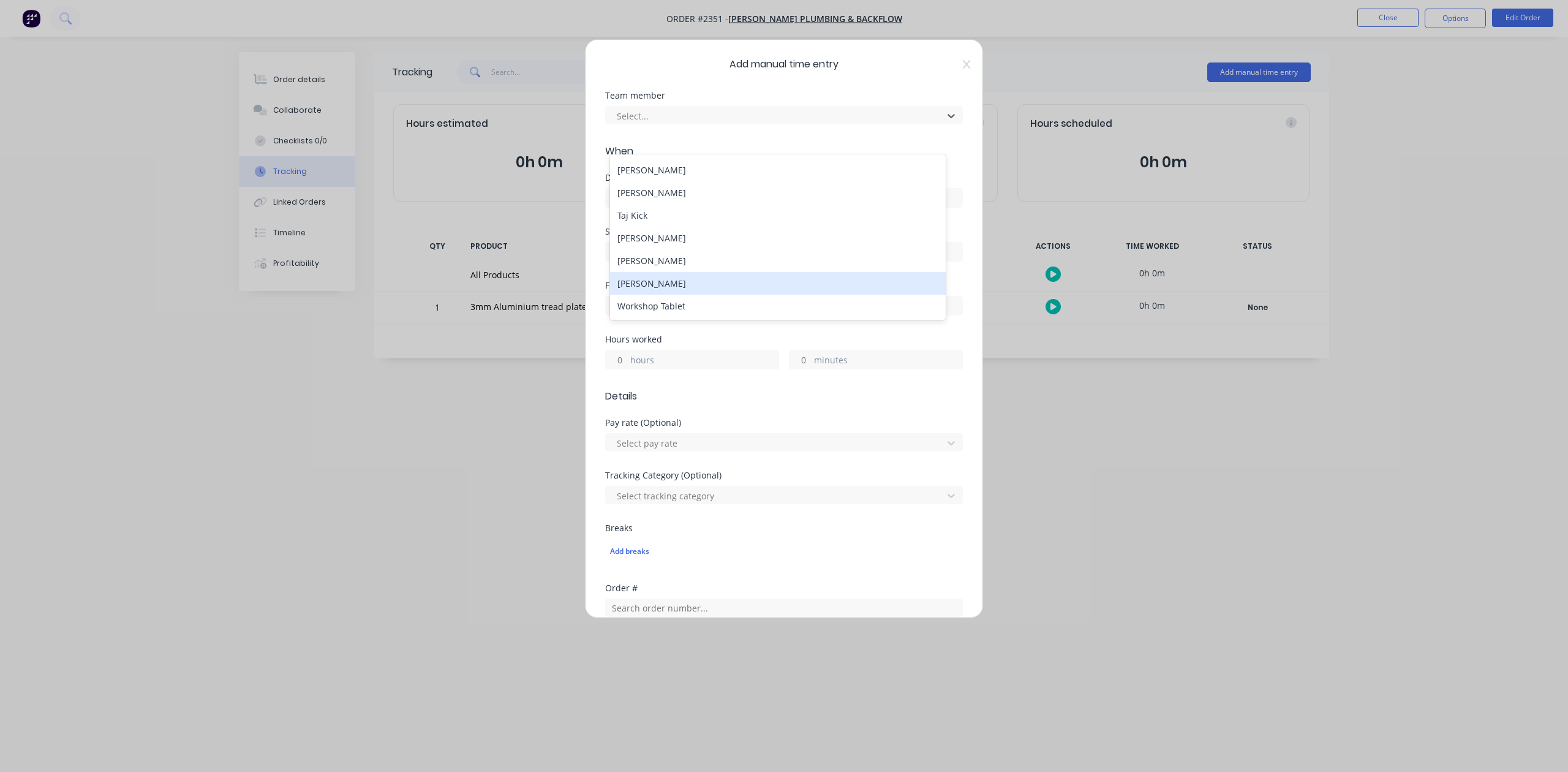
click at [698, 289] on div "[PERSON_NAME]" at bounding box center [777, 283] width 335 height 23
click at [669, 207] on input at bounding box center [784, 198] width 357 height 18
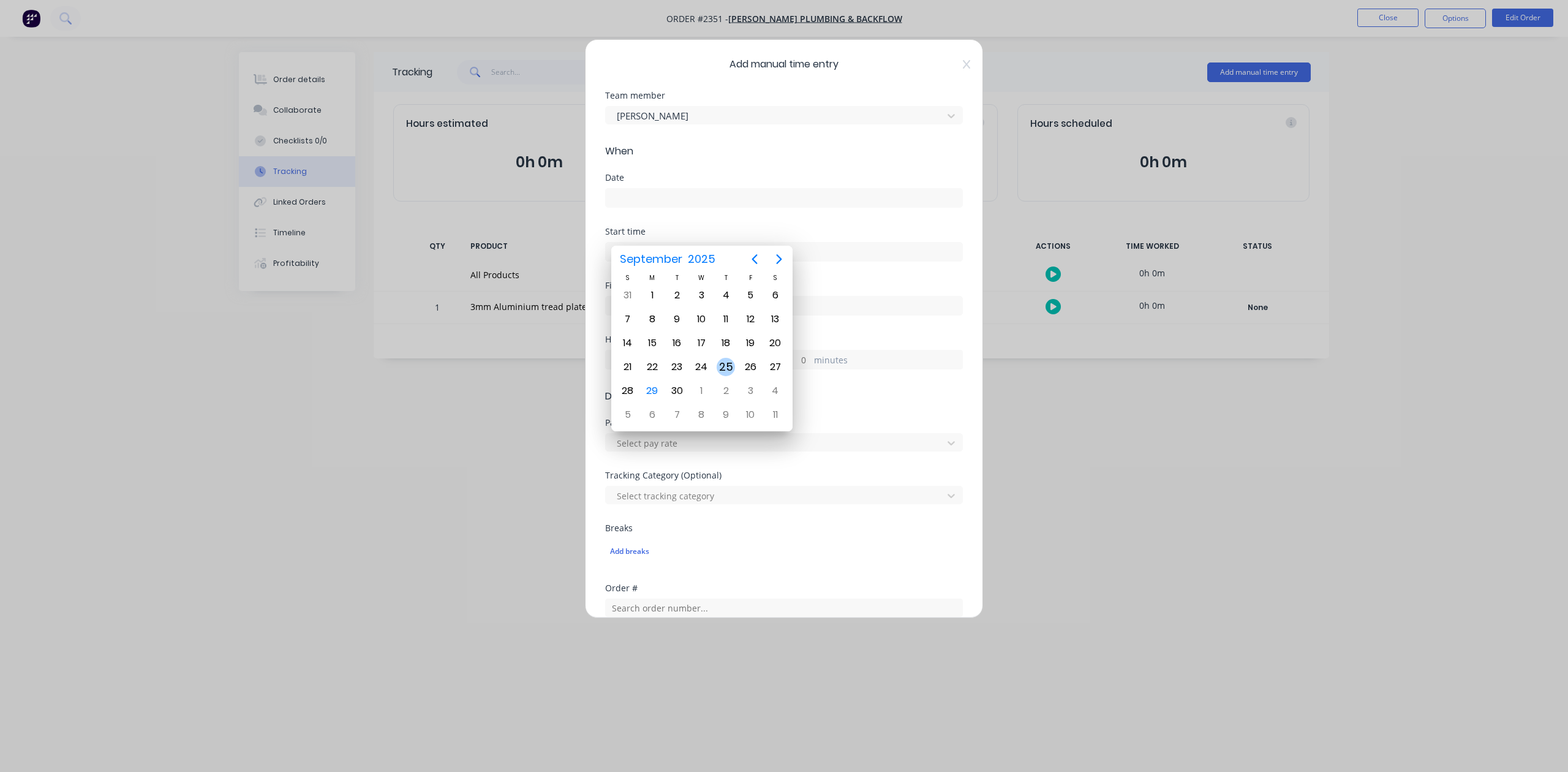
click at [729, 363] on div "25" at bounding box center [726, 367] width 18 height 18
type input "[DATE]"
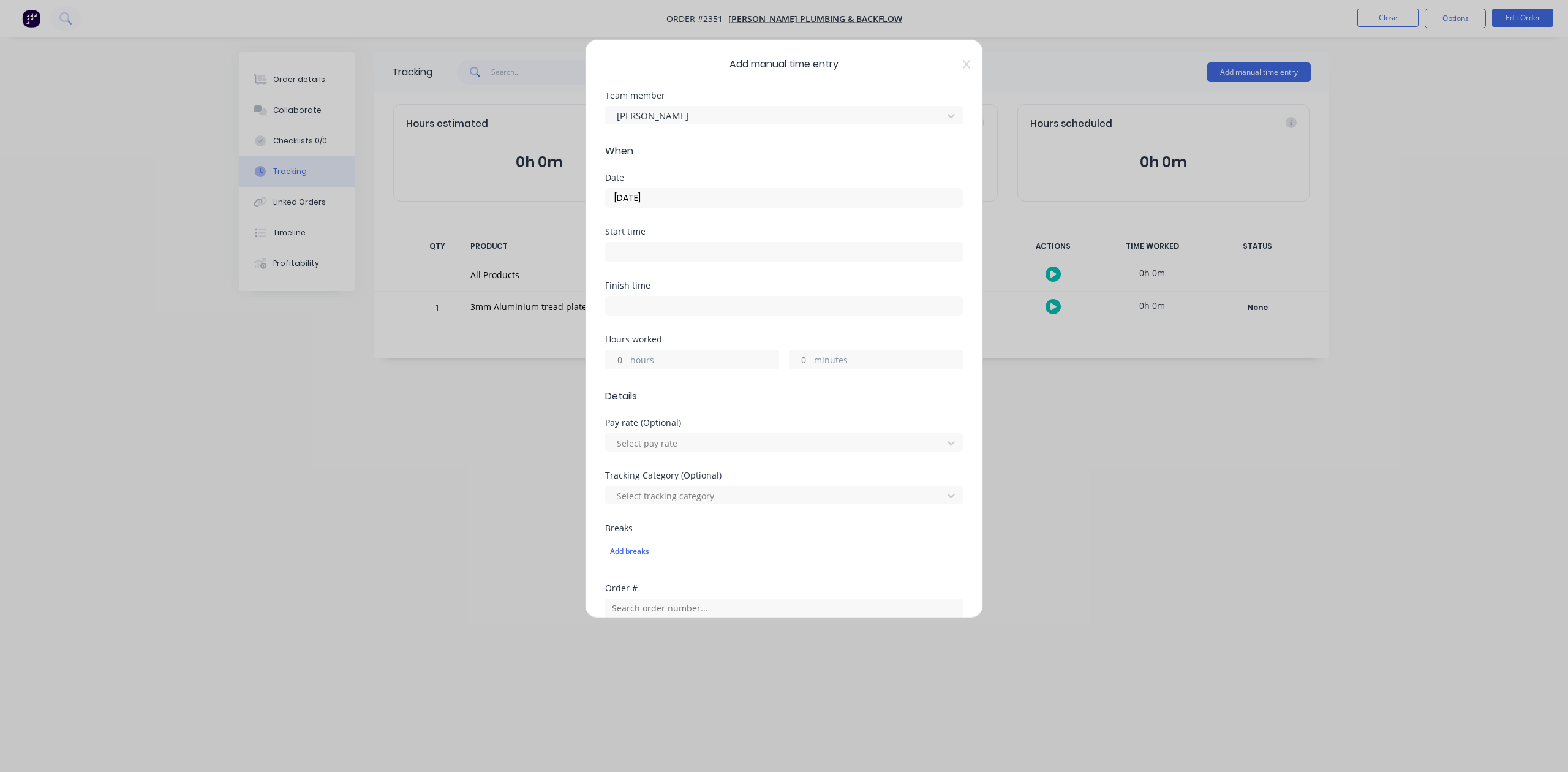
click at [650, 315] on input at bounding box center [784, 306] width 357 height 18
type input "08:07 AM"
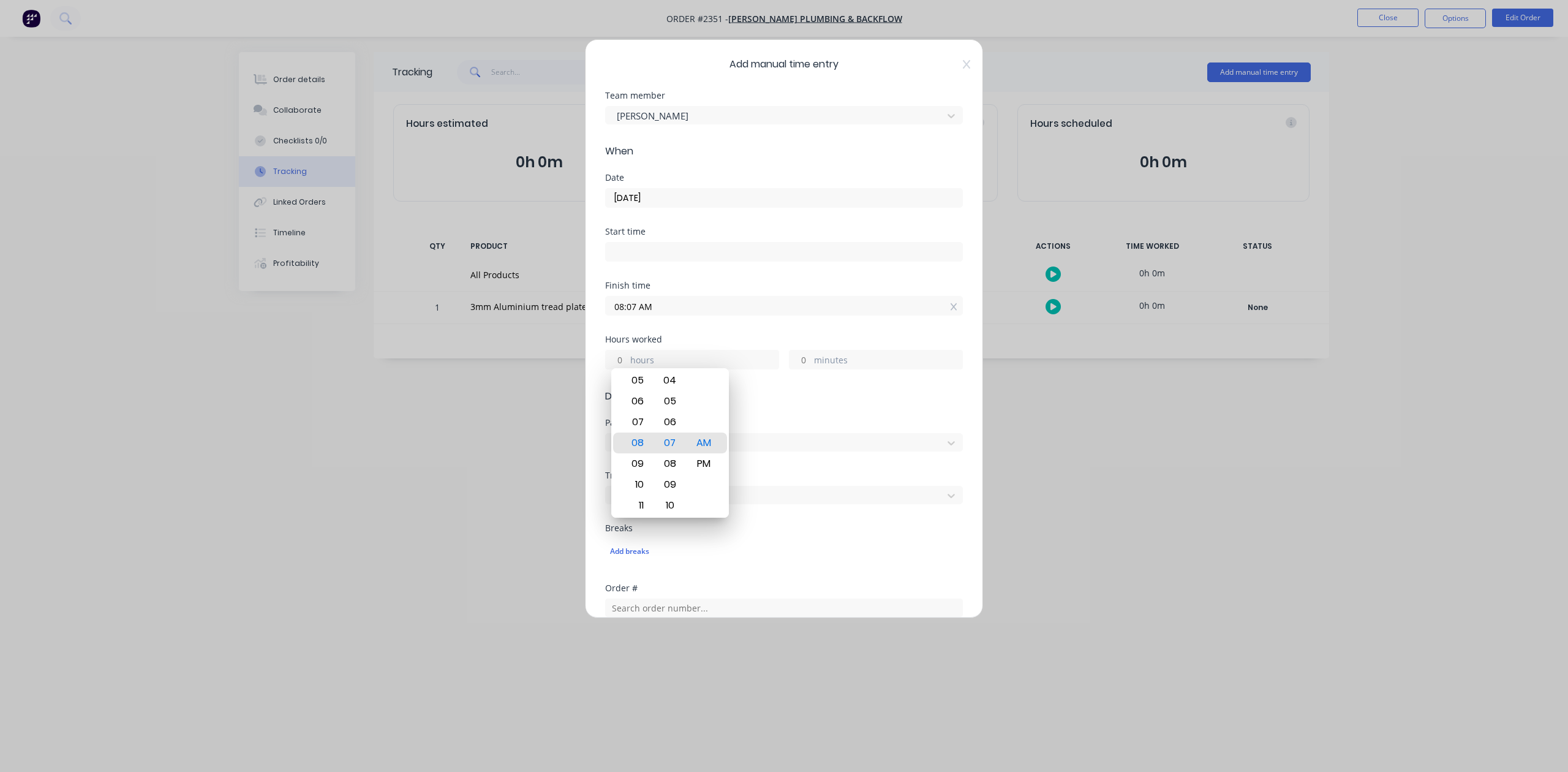
click at [541, 404] on div "Add manual time entry Team member [PERSON_NAME] When Date [DATE] Start time Fin…" at bounding box center [784, 386] width 1568 height 772
click at [950, 311] on icon at bounding box center [953, 306] width 7 height 8
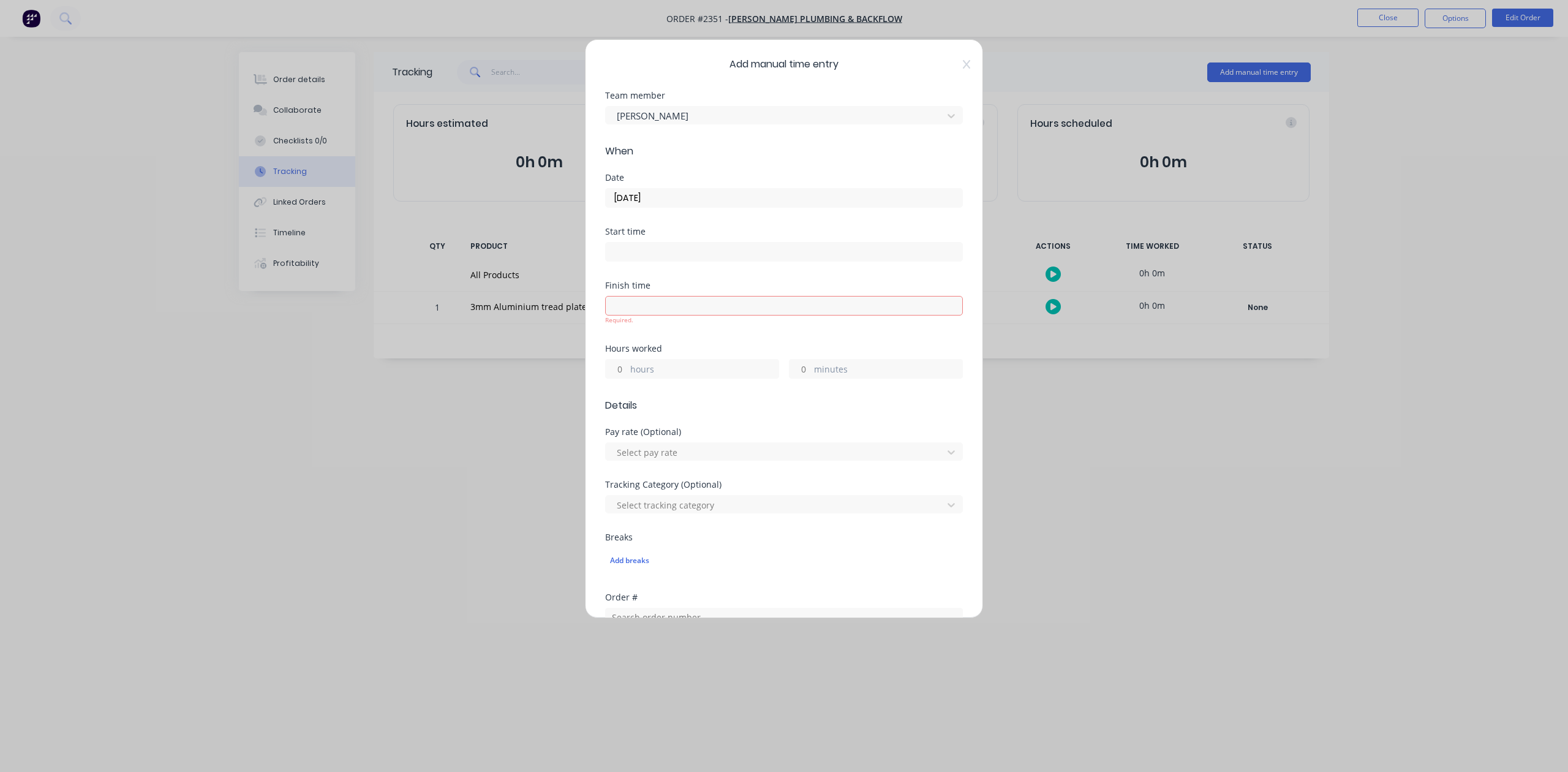
click at [626, 378] on input "hours" at bounding box center [616, 369] width 22 height 18
type input "1"
click at [797, 369] on input "minutes" at bounding box center [800, 359] width 22 height 18
type input "15"
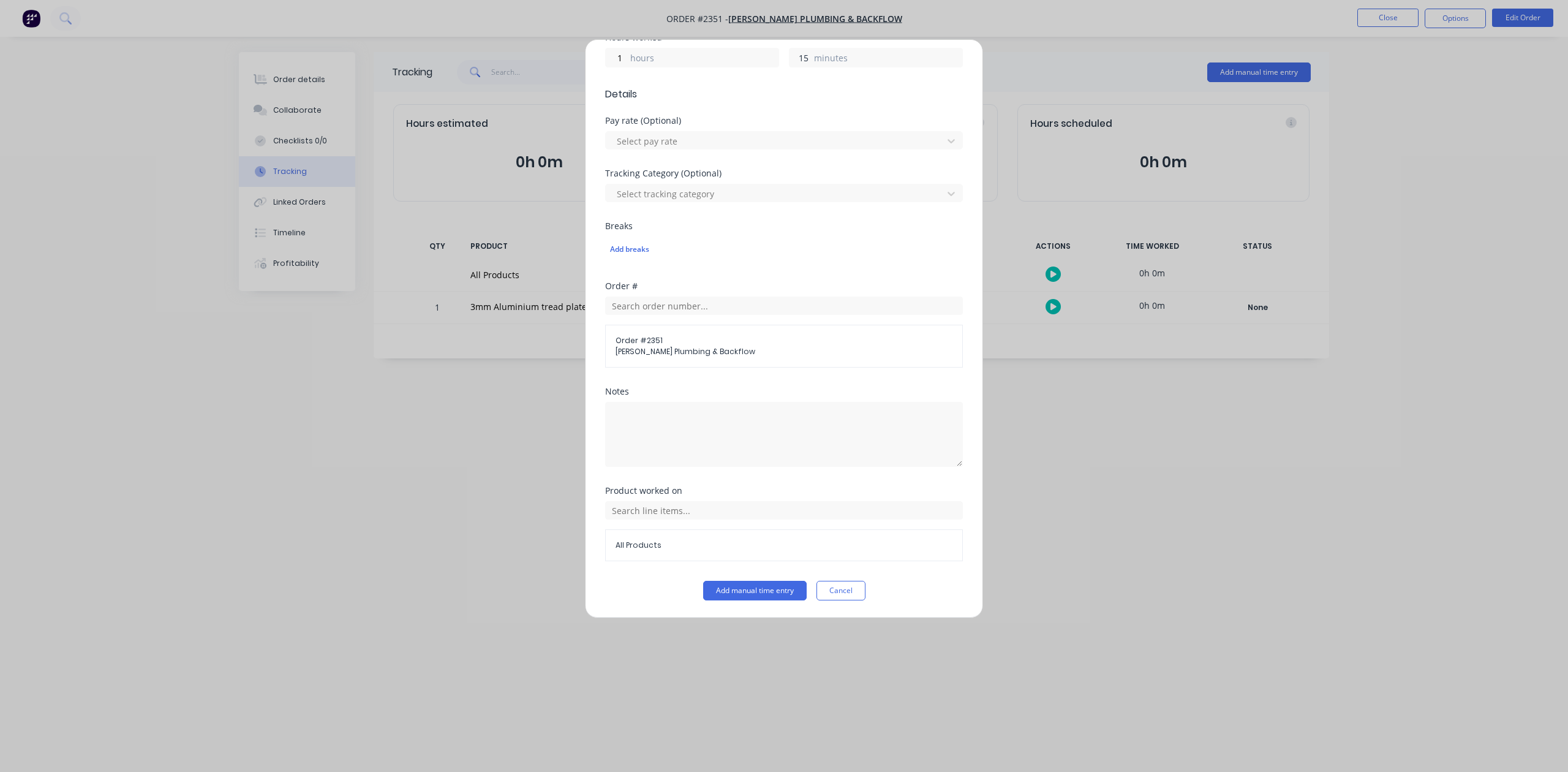
scroll to position [432, 0]
click at [757, 596] on button "Add manual time entry" at bounding box center [755, 590] width 103 height 20
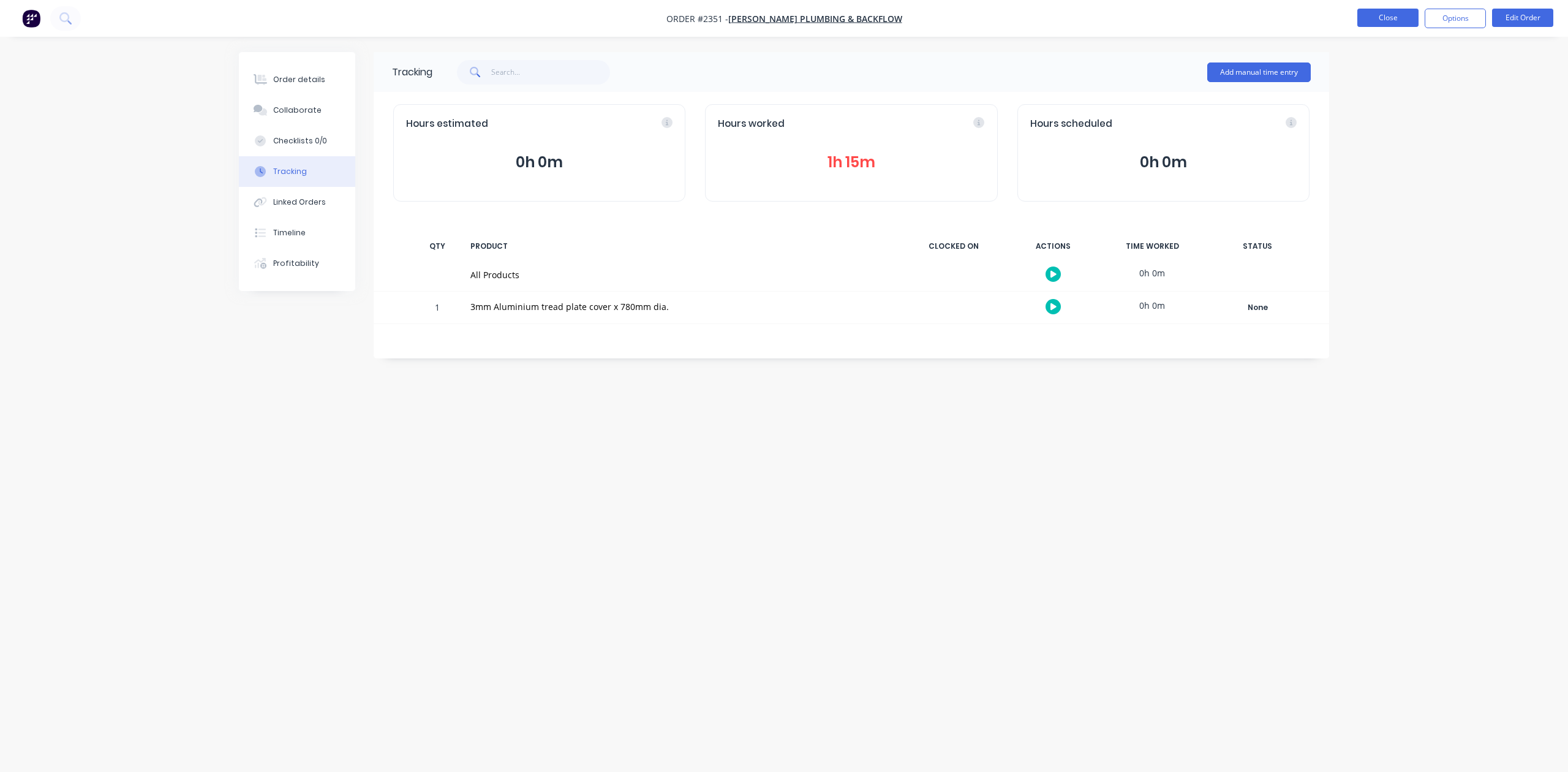
click at [1388, 20] on button "Close" at bounding box center [1388, 18] width 61 height 18
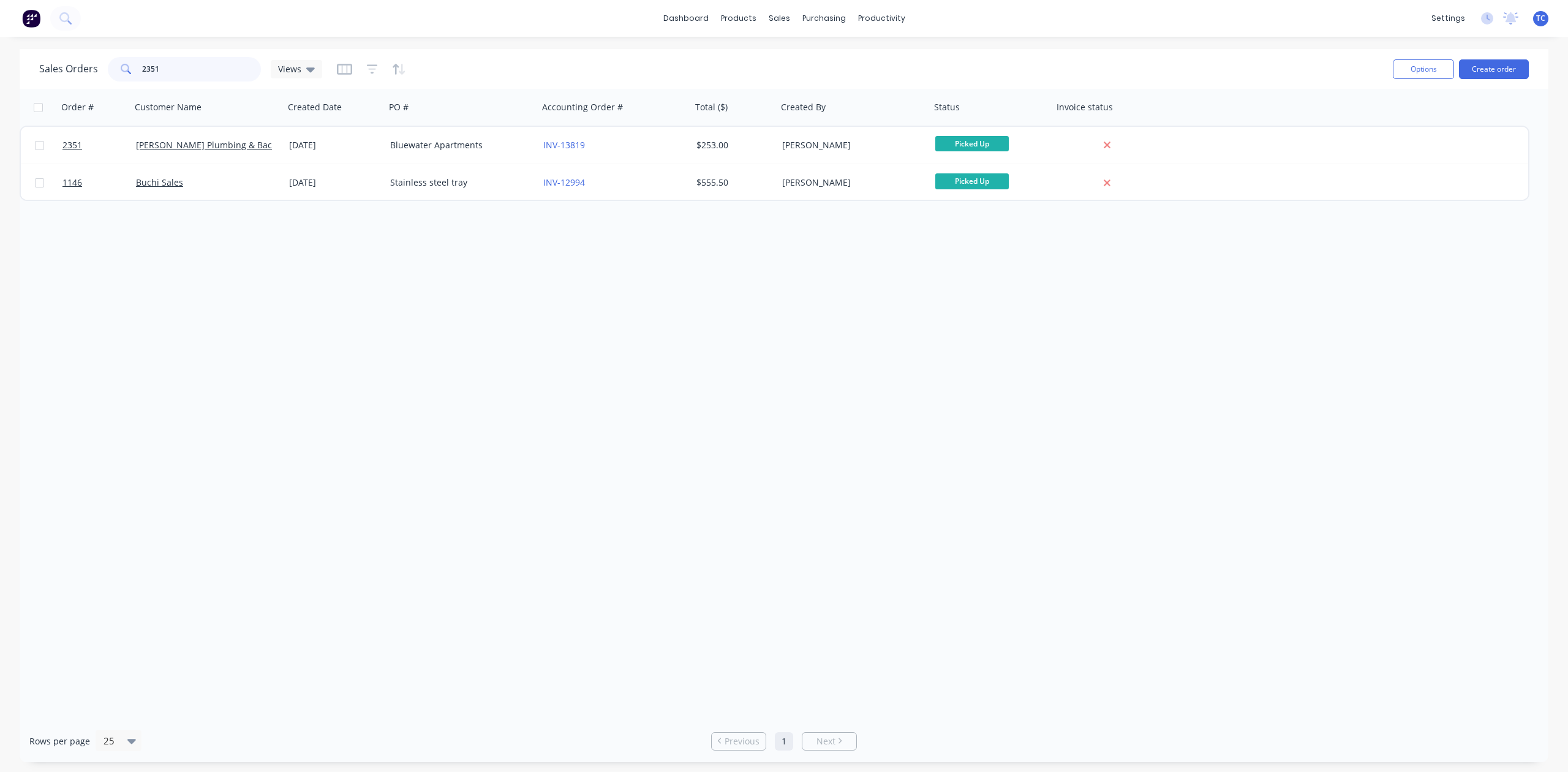
drag, startPoint x: 182, startPoint y: 67, endPoint x: 127, endPoint y: 70, distance: 55.1
click at [127, 70] on div "2351" at bounding box center [184, 69] width 153 height 25
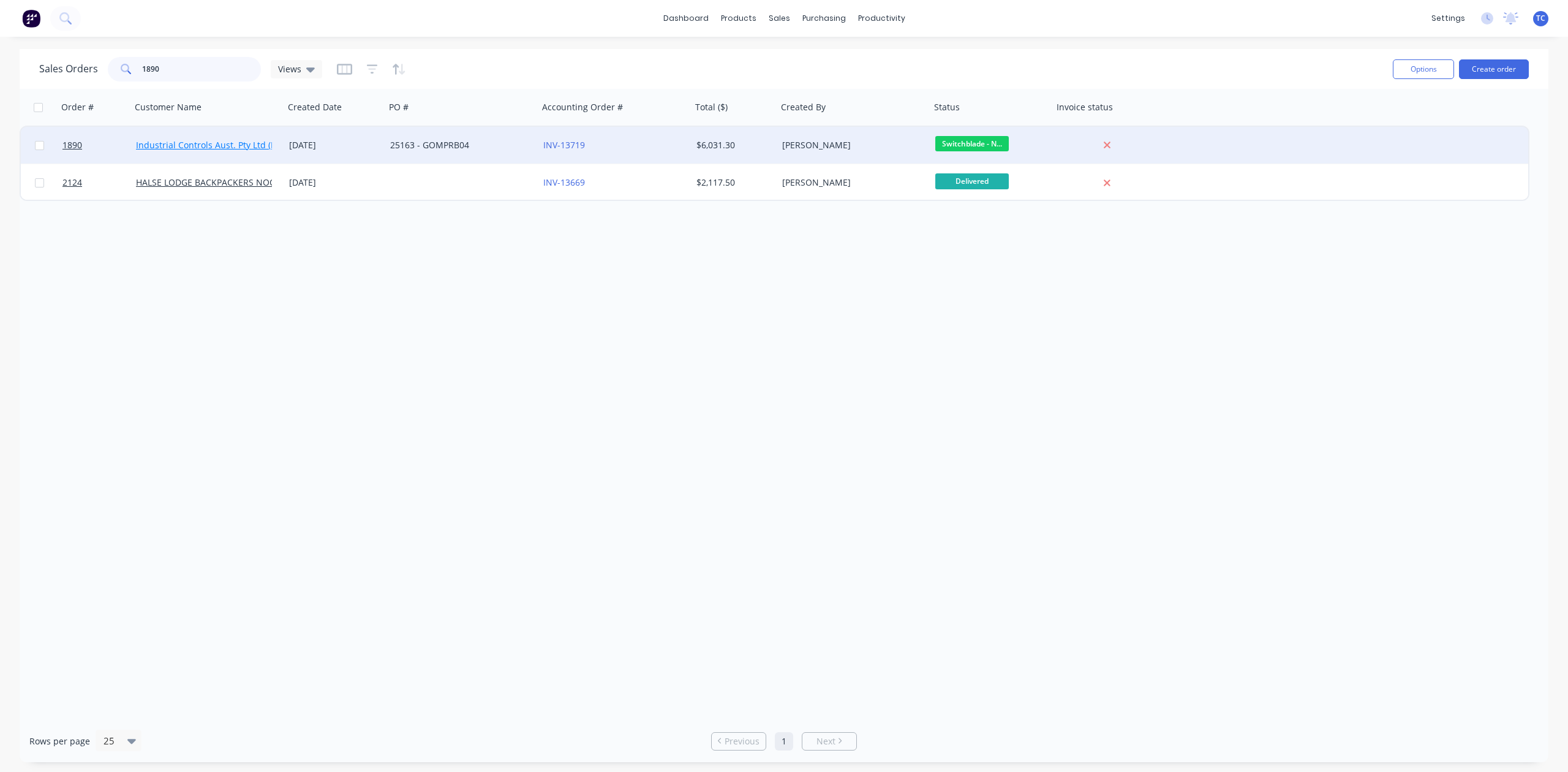
type input "1890"
click at [167, 144] on link "Industrial Controls Aust. Pty Ltd (ICA)" at bounding box center [211, 145] width 151 height 12
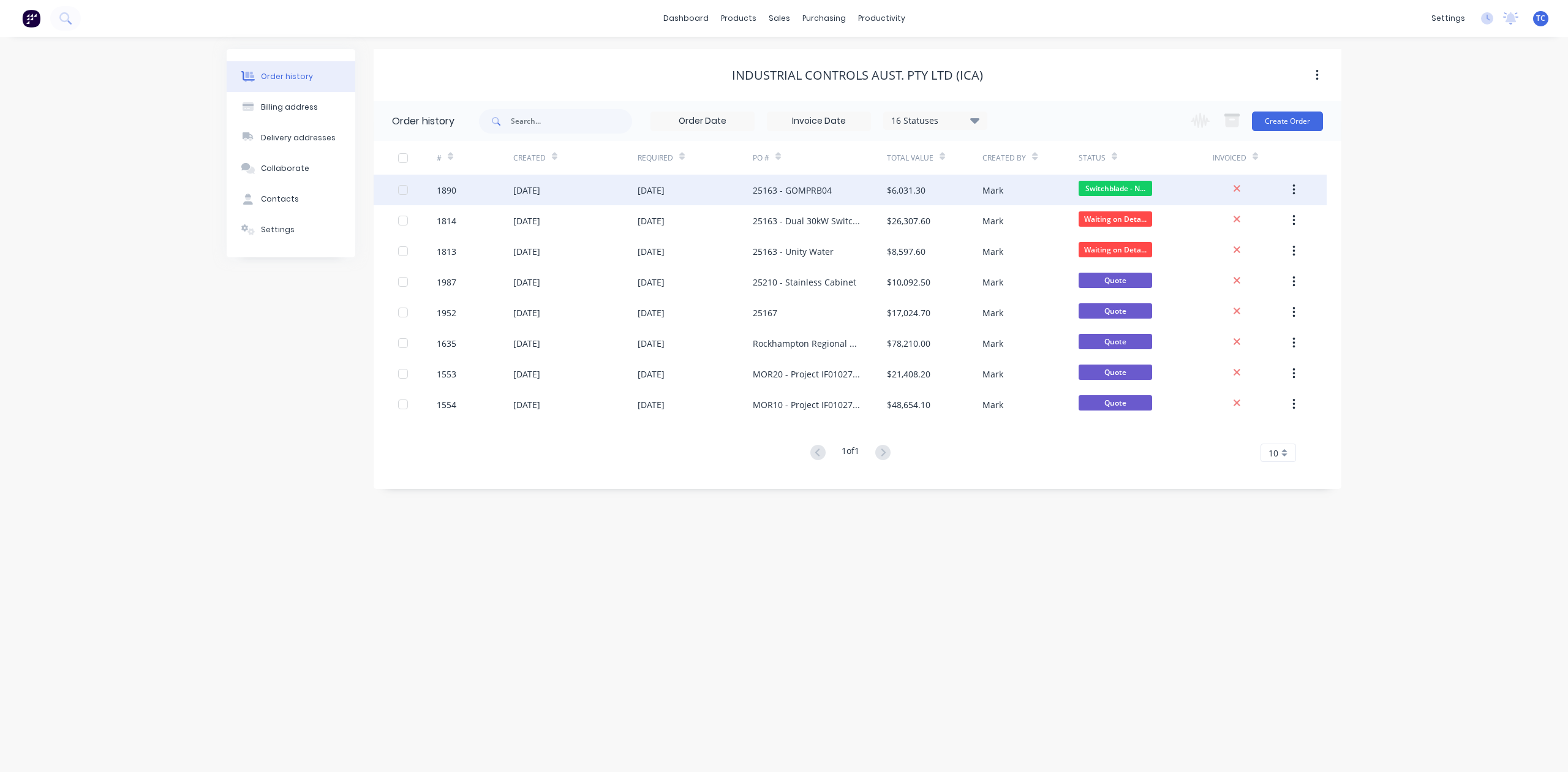
click at [533, 185] on div "[DATE]" at bounding box center [526, 190] width 27 height 13
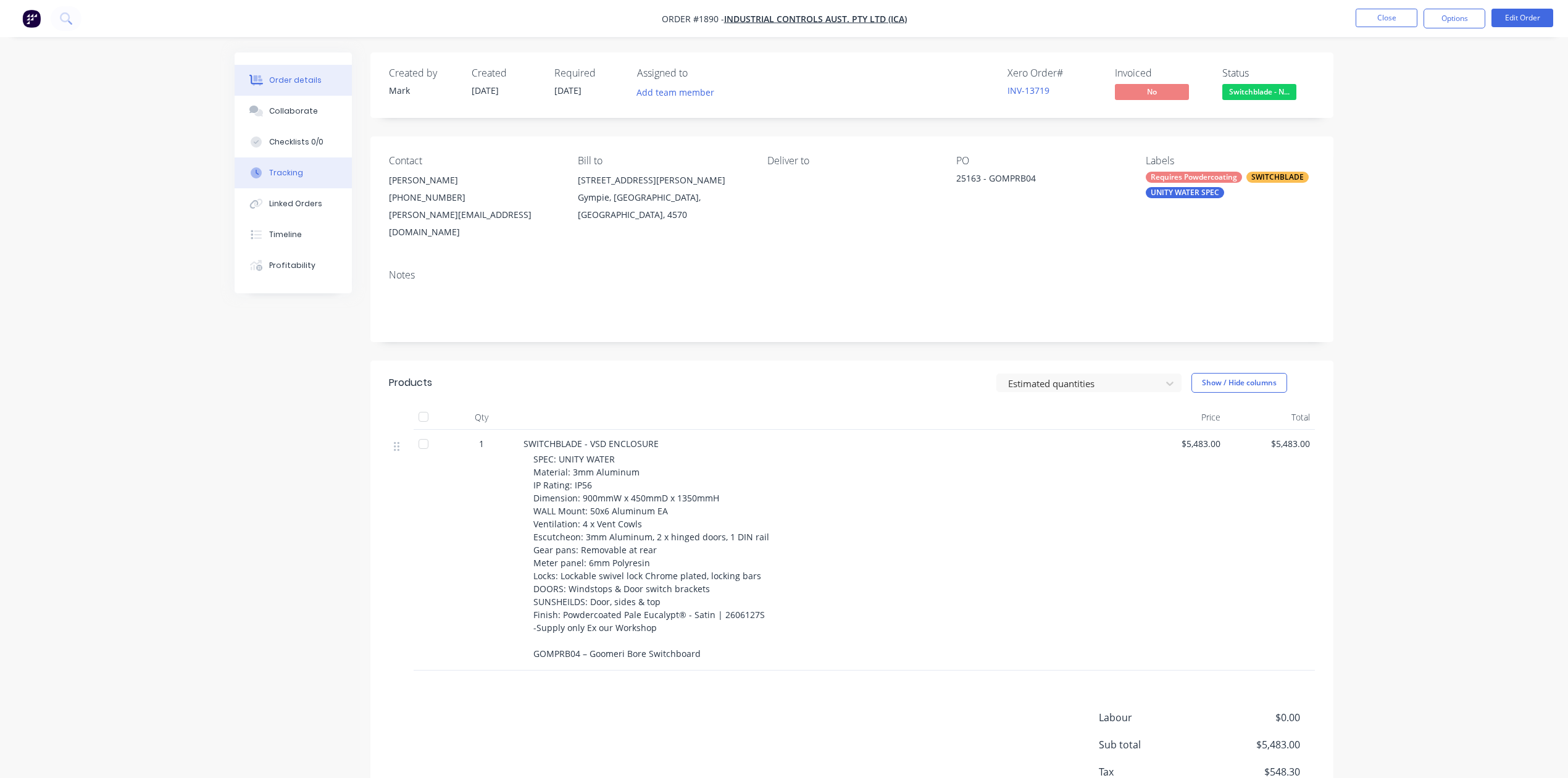
click at [300, 178] on div "Tracking" at bounding box center [286, 172] width 34 height 11
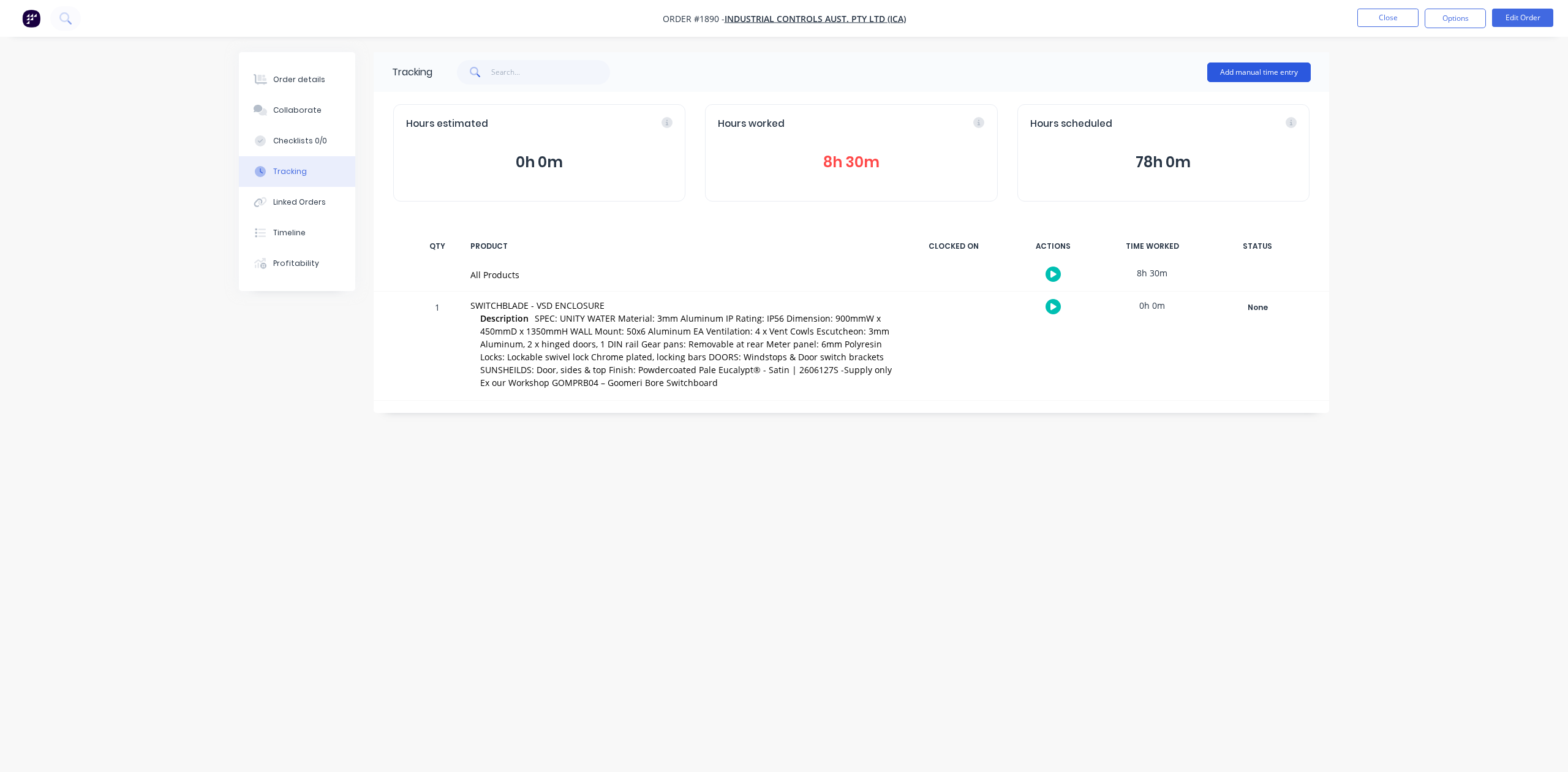
click at [1228, 69] on button "Add manual time entry" at bounding box center [1258, 72] width 103 height 20
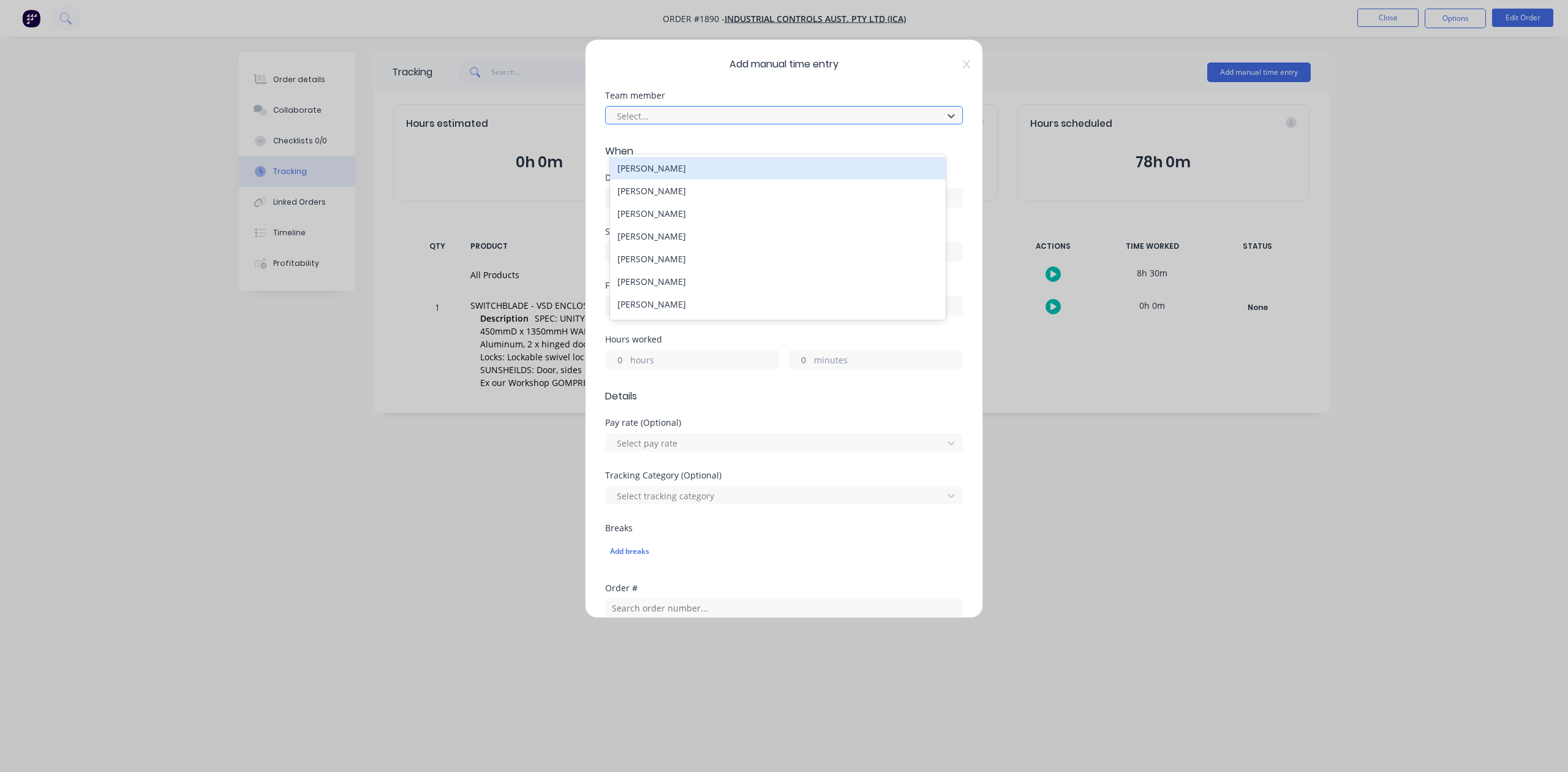
click at [814, 123] on div at bounding box center [776, 116] width 321 height 15
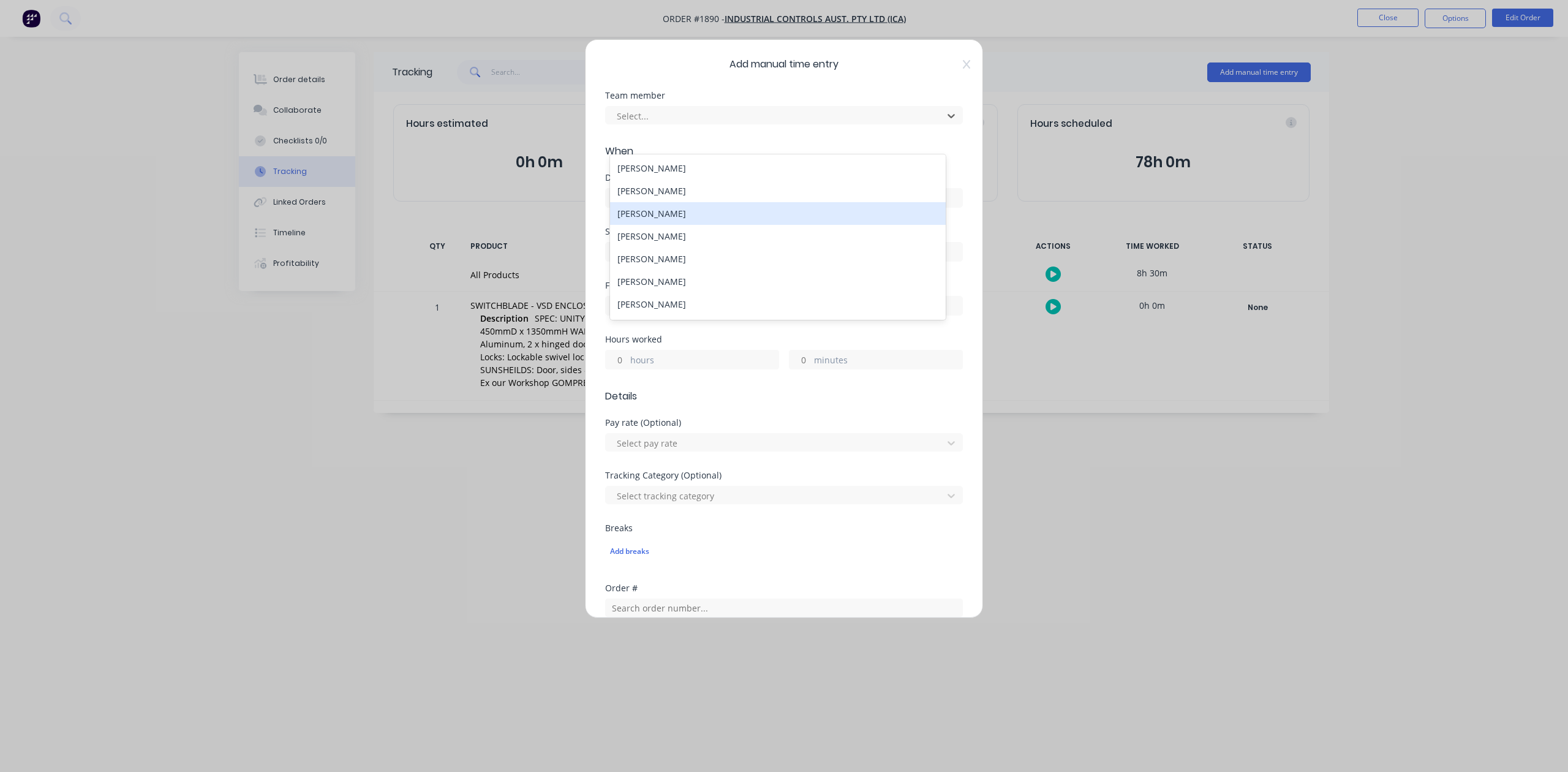
click at [750, 225] on div "[PERSON_NAME]" at bounding box center [777, 213] width 335 height 23
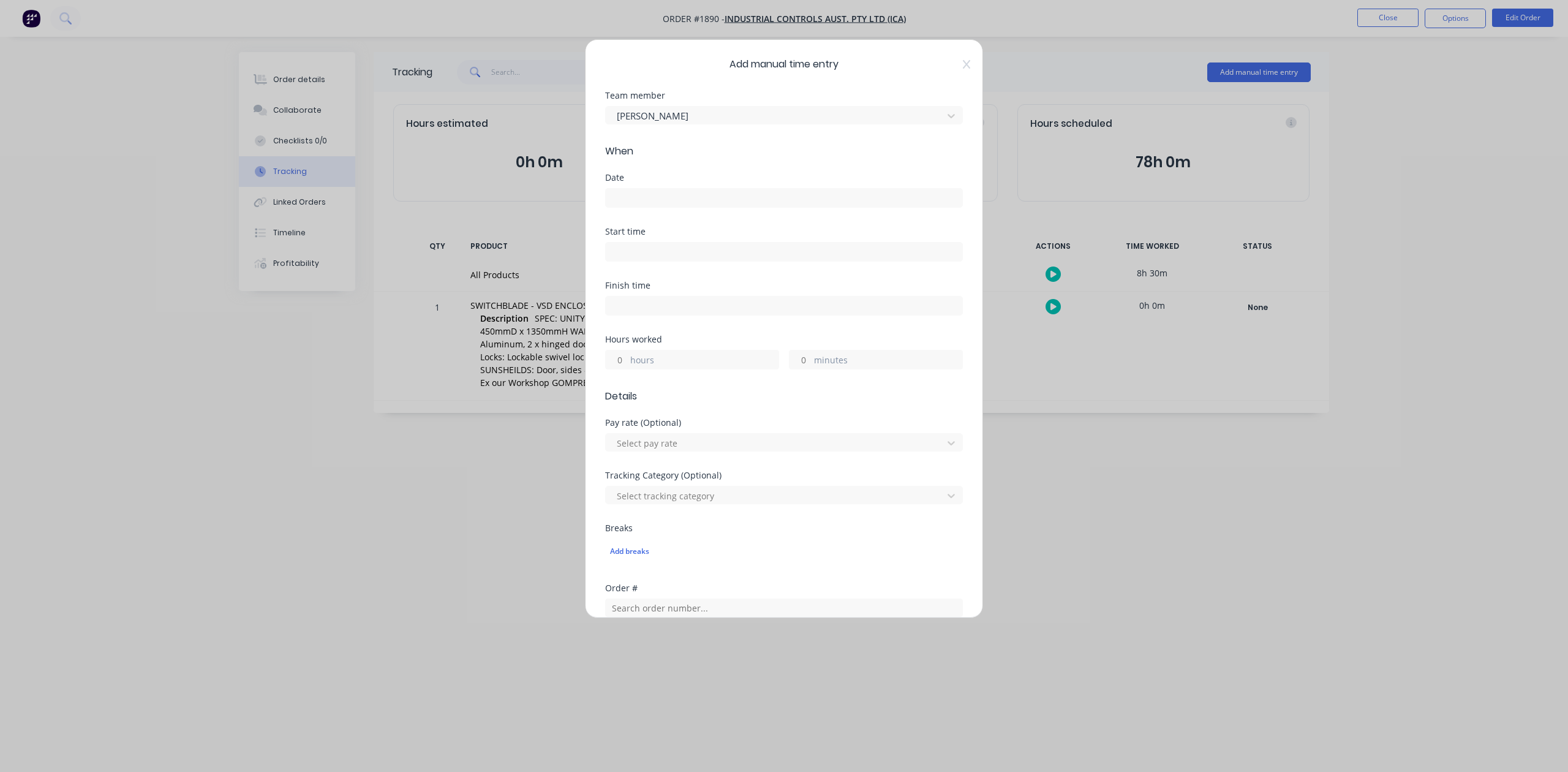
click at [667, 207] on input at bounding box center [784, 198] width 357 height 18
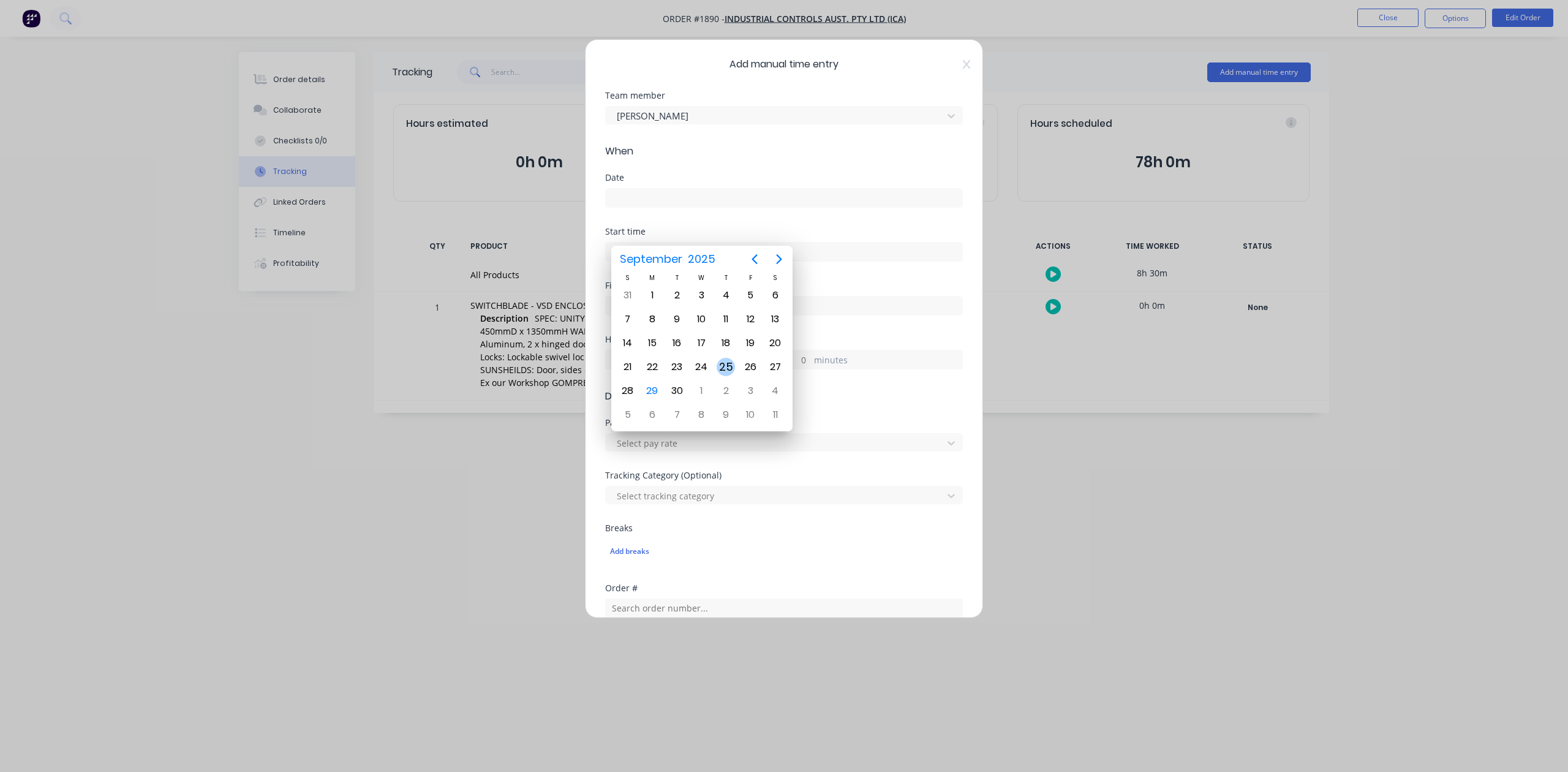
click at [729, 362] on div "25" at bounding box center [726, 367] width 18 height 18
type input "[DATE]"
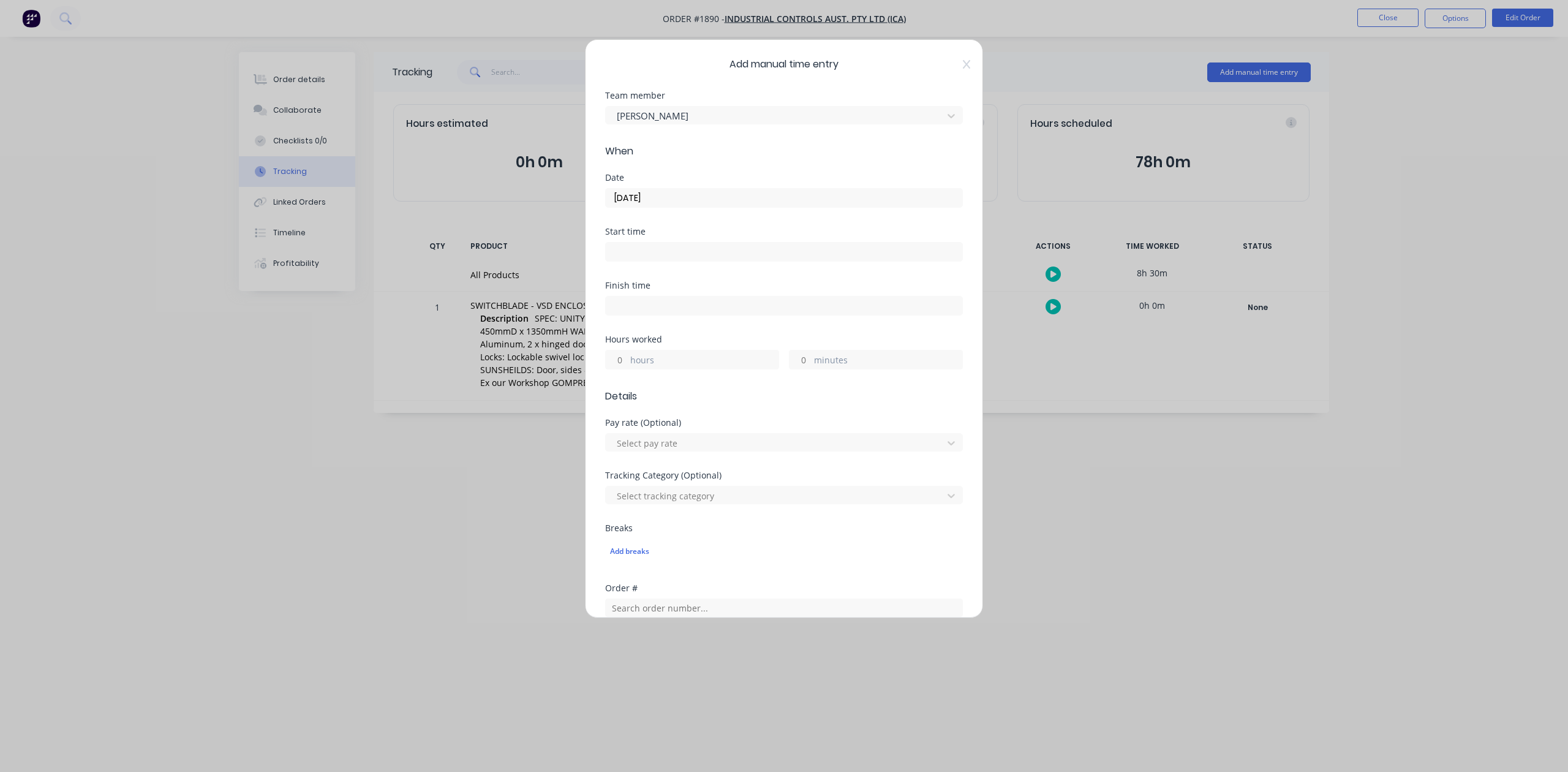
click at [622, 369] on input "hours" at bounding box center [616, 359] width 22 height 18
type input "8"
click at [794, 369] on input "minutes" at bounding box center [800, 359] width 22 height 18
type input "30"
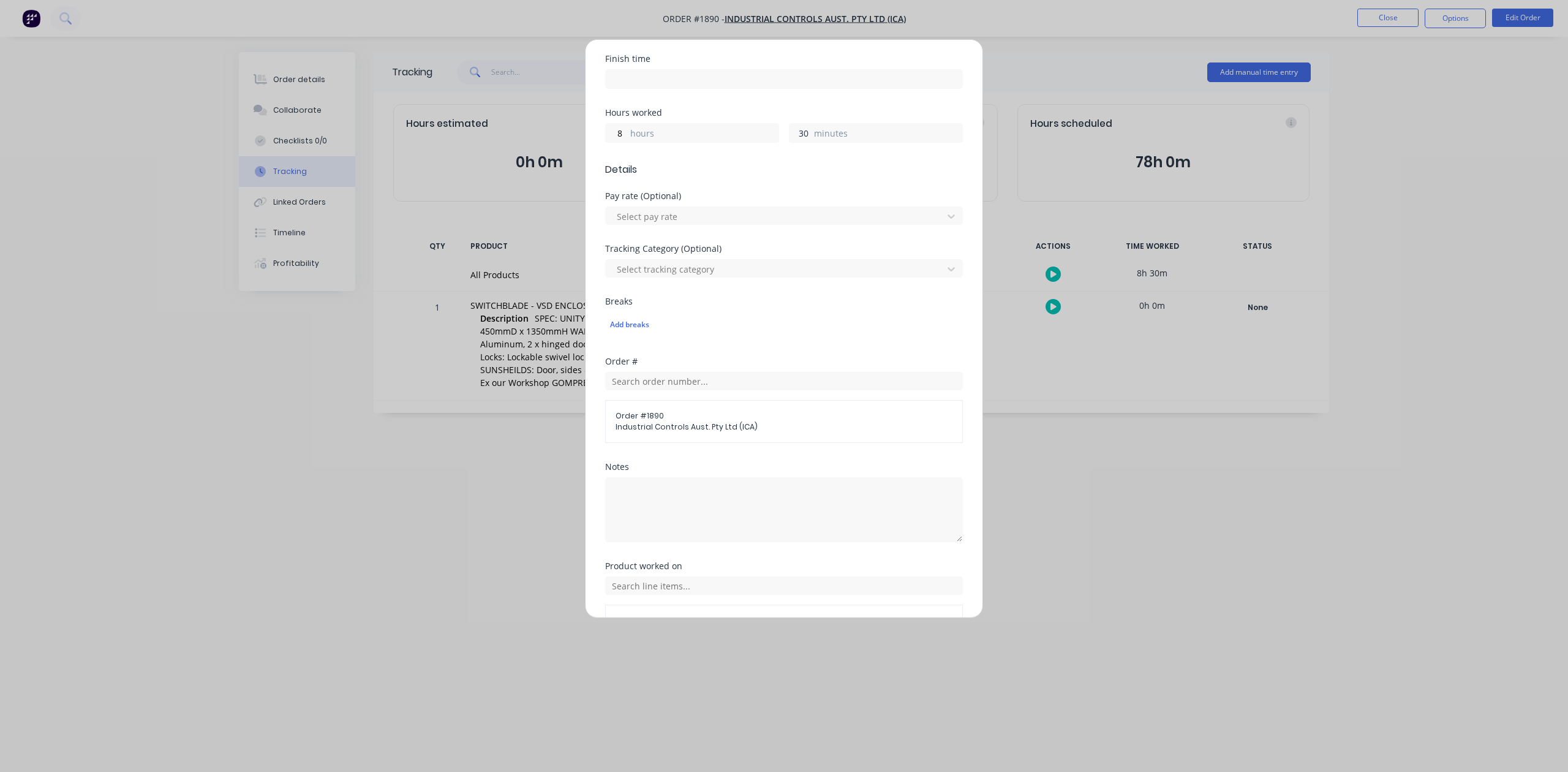
scroll to position [432, 0]
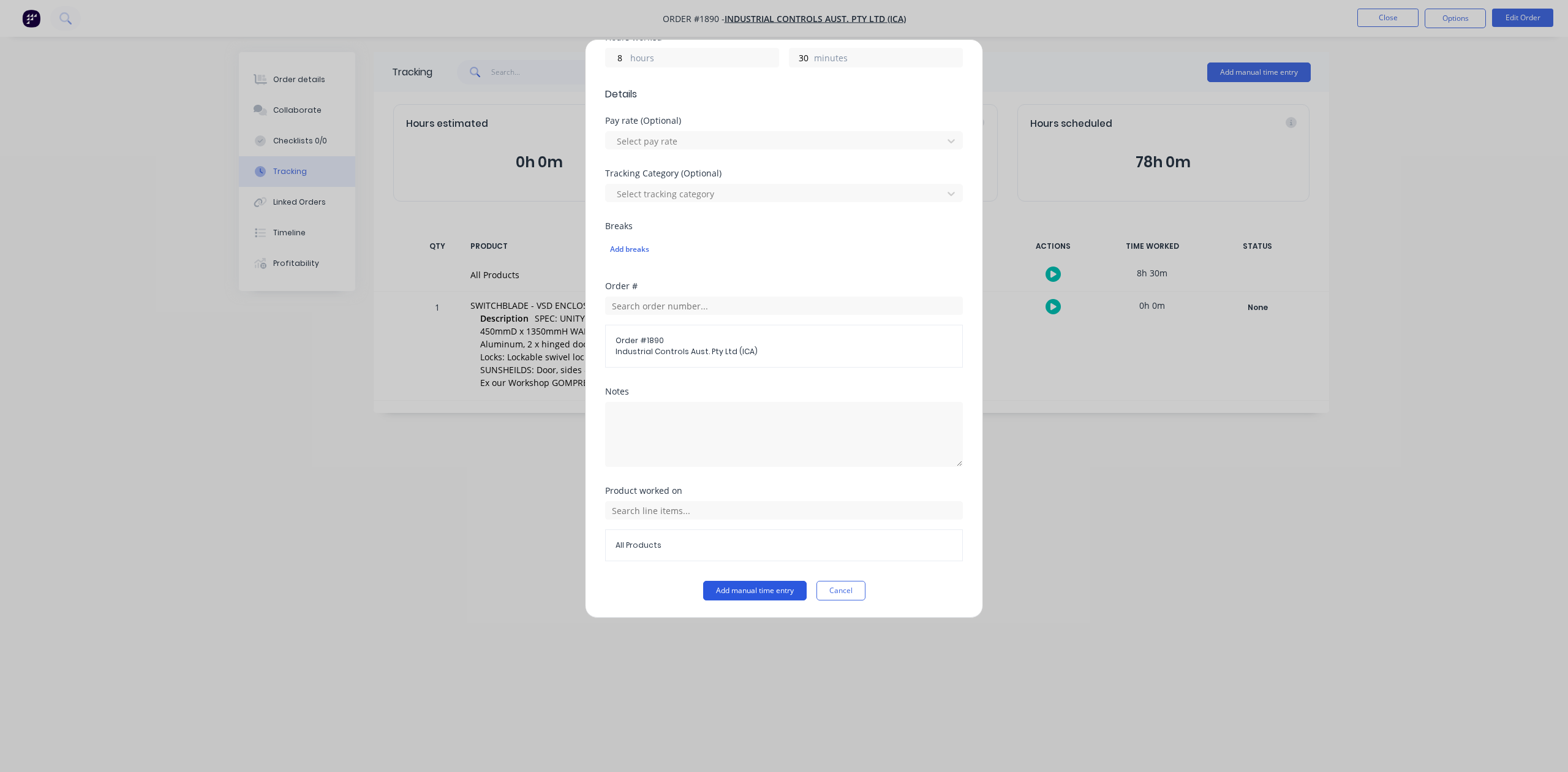
click at [728, 591] on button "Add manual time entry" at bounding box center [755, 590] width 103 height 20
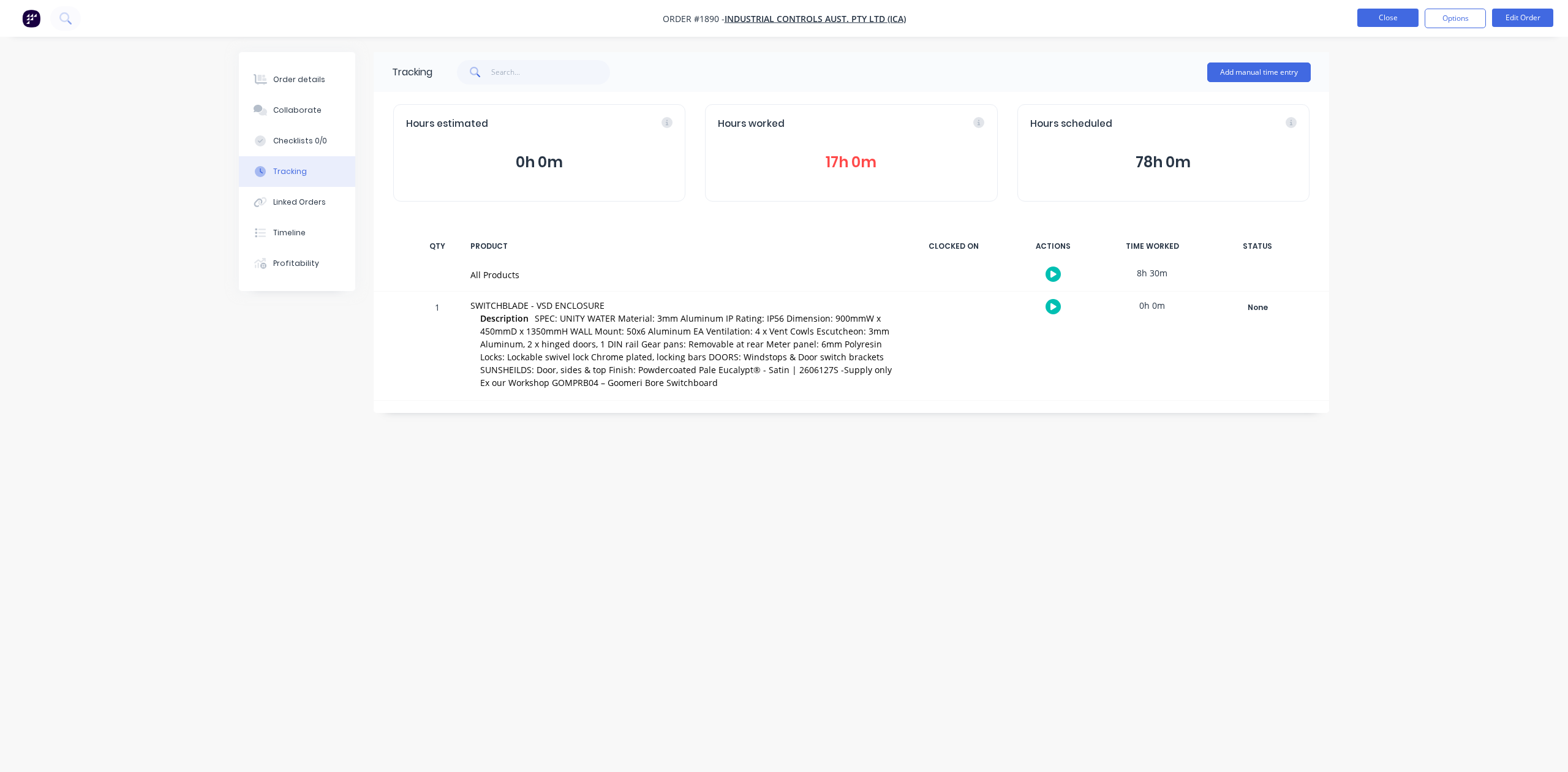
click at [1364, 18] on button "Close" at bounding box center [1388, 18] width 61 height 18
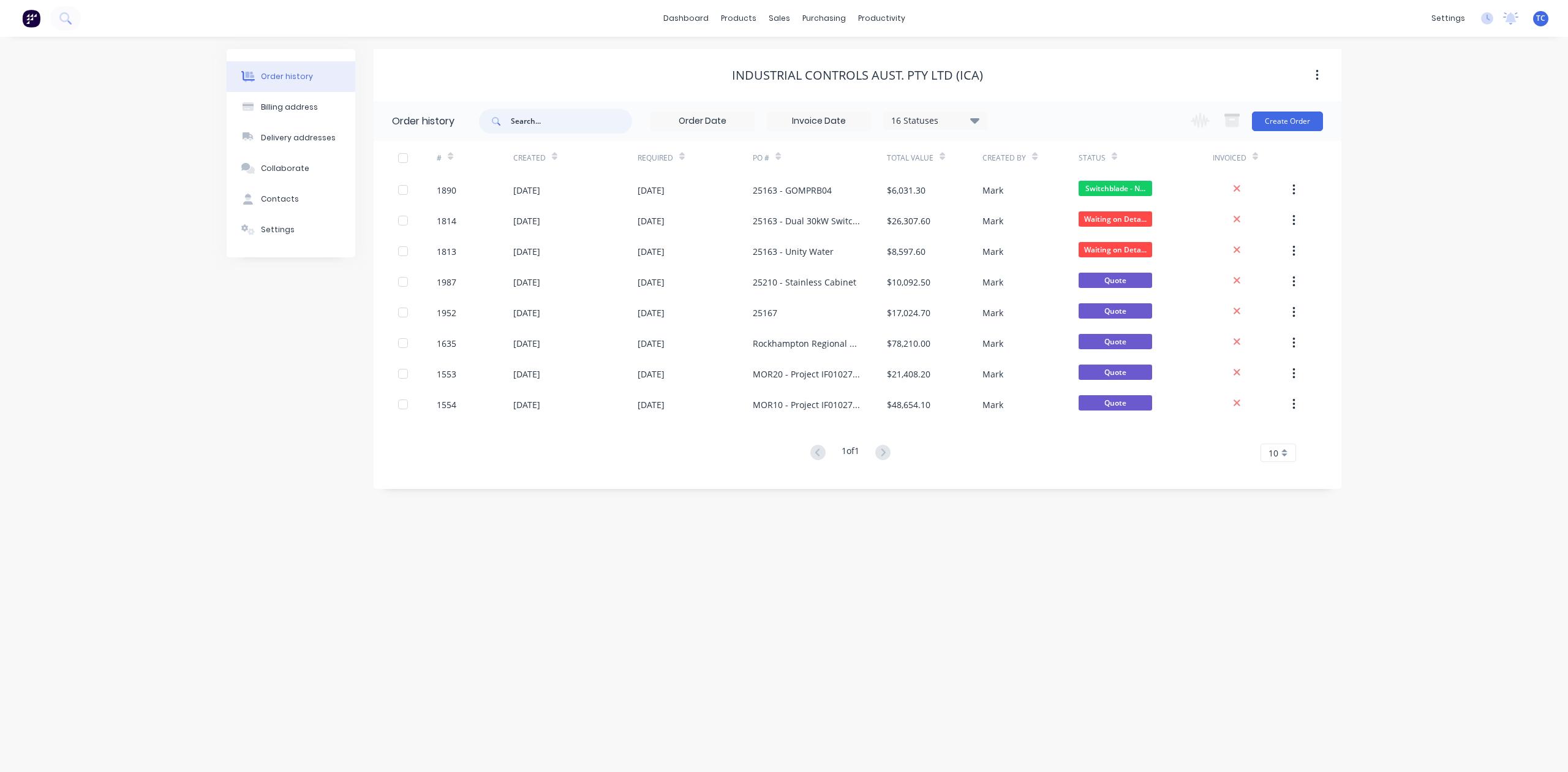
click at [535, 118] on input "text" at bounding box center [571, 121] width 121 height 25
type input "1726"
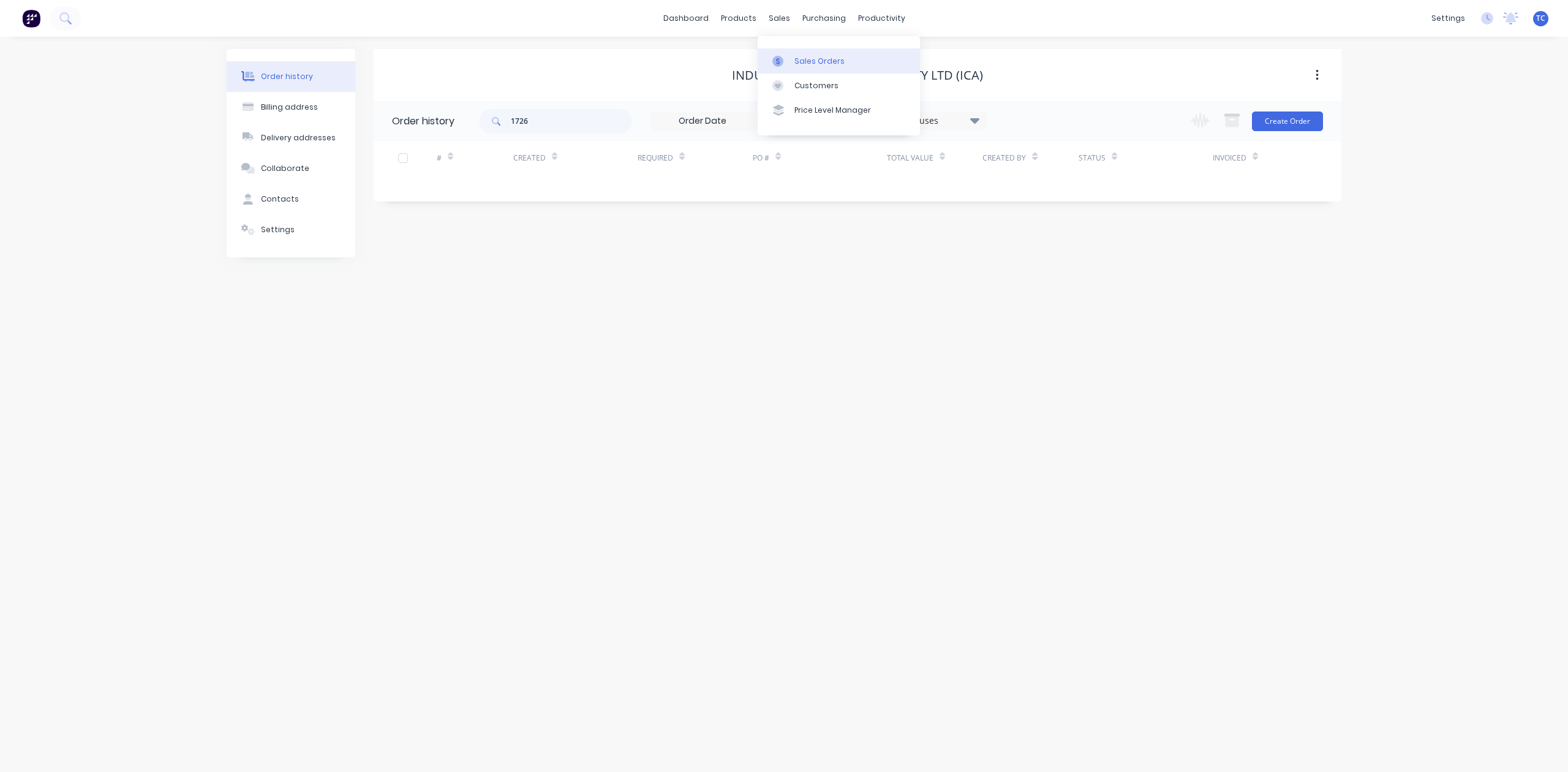
click at [824, 64] on div "Sales Orders" at bounding box center [819, 61] width 50 height 11
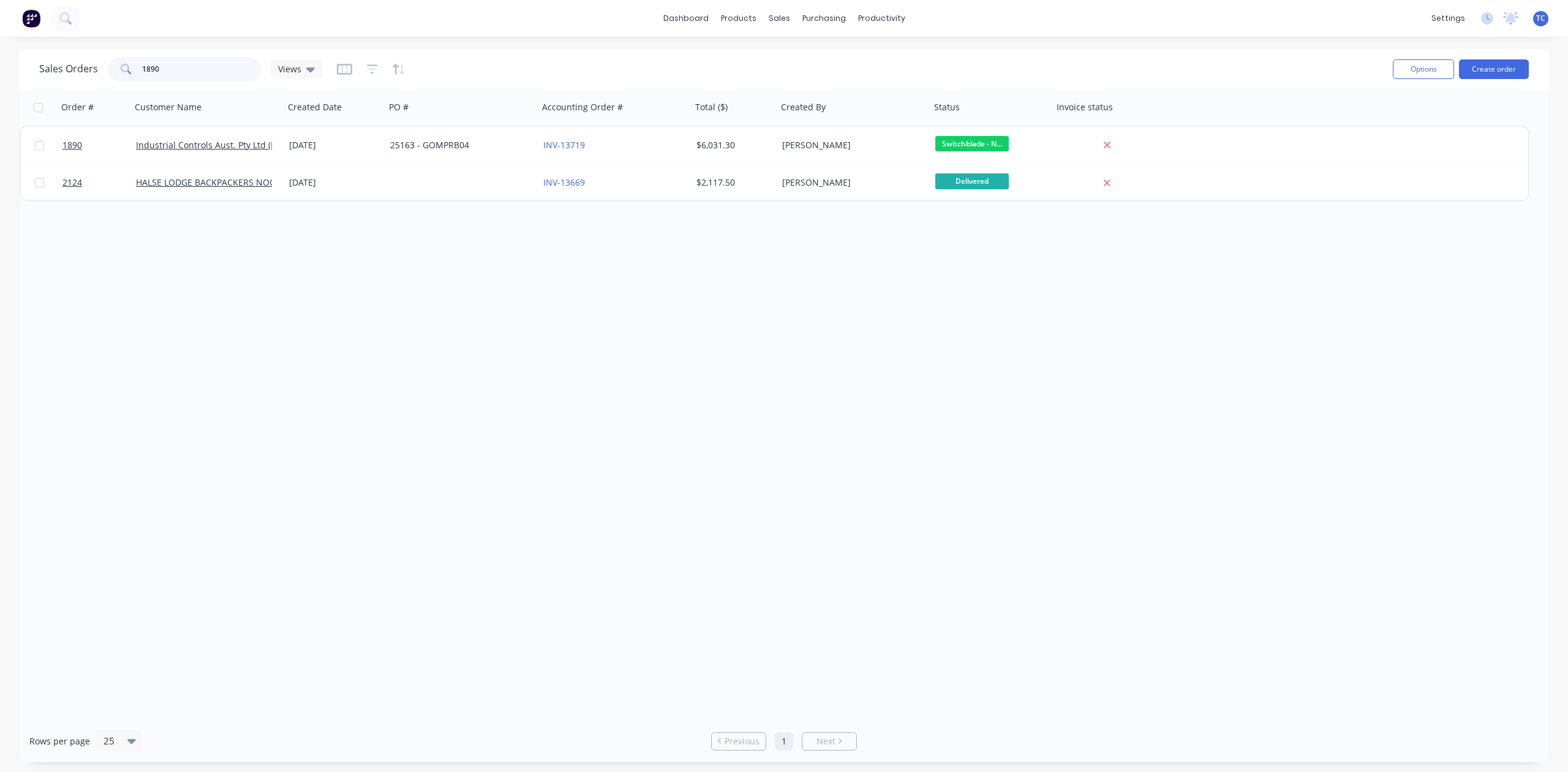
drag, startPoint x: 238, startPoint y: 72, endPoint x: 42, endPoint y: 74, distance: 196.0
click at [42, 74] on div "Sales Orders 1890 Views Options Create order" at bounding box center [784, 69] width 1529 height 40
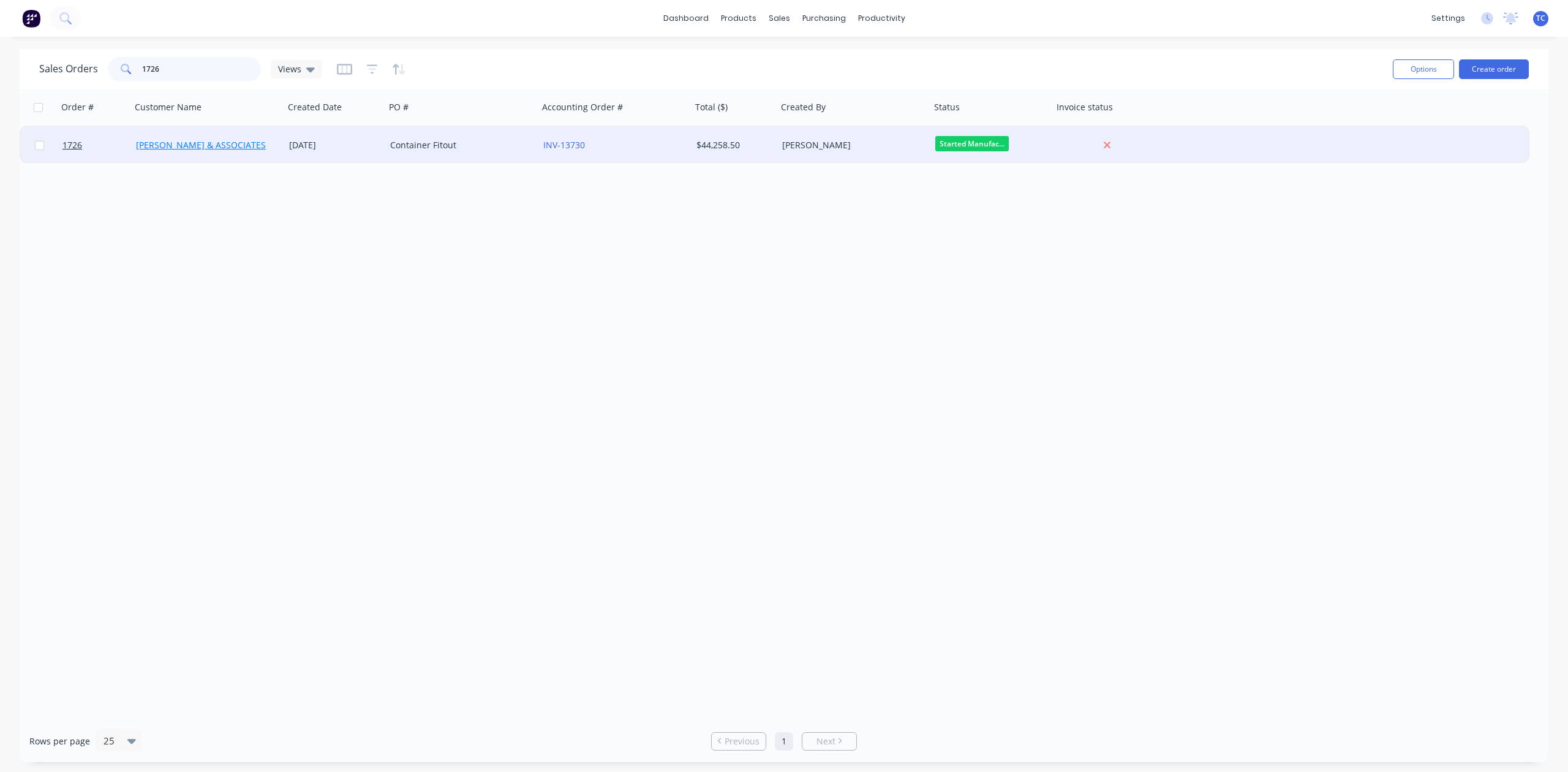
type input "1726"
click at [172, 141] on link "[PERSON_NAME] & ASSOCIATES" at bounding box center [200, 145] width 130 height 12
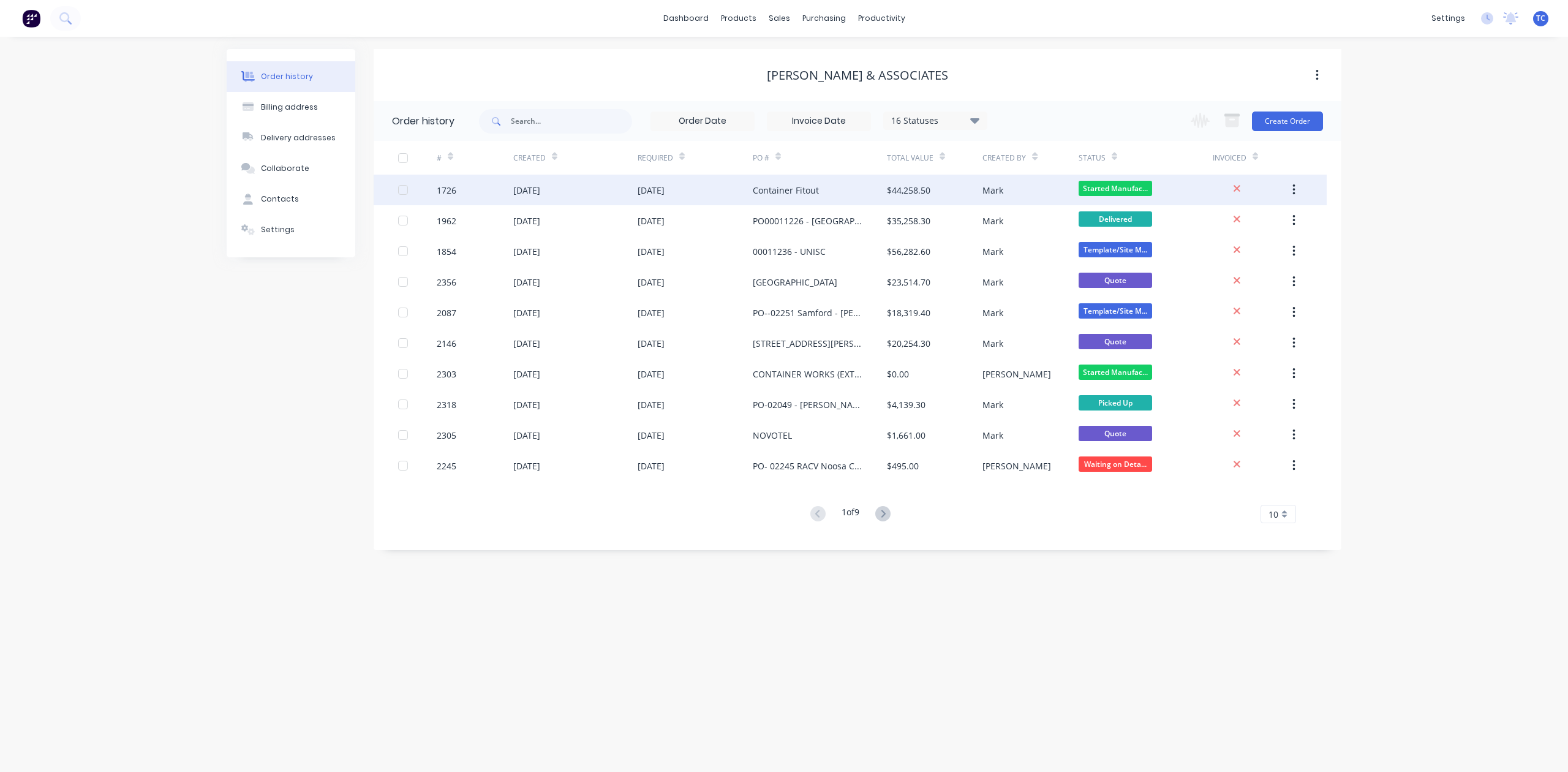
click at [540, 187] on div "[DATE]" at bounding box center [526, 190] width 27 height 13
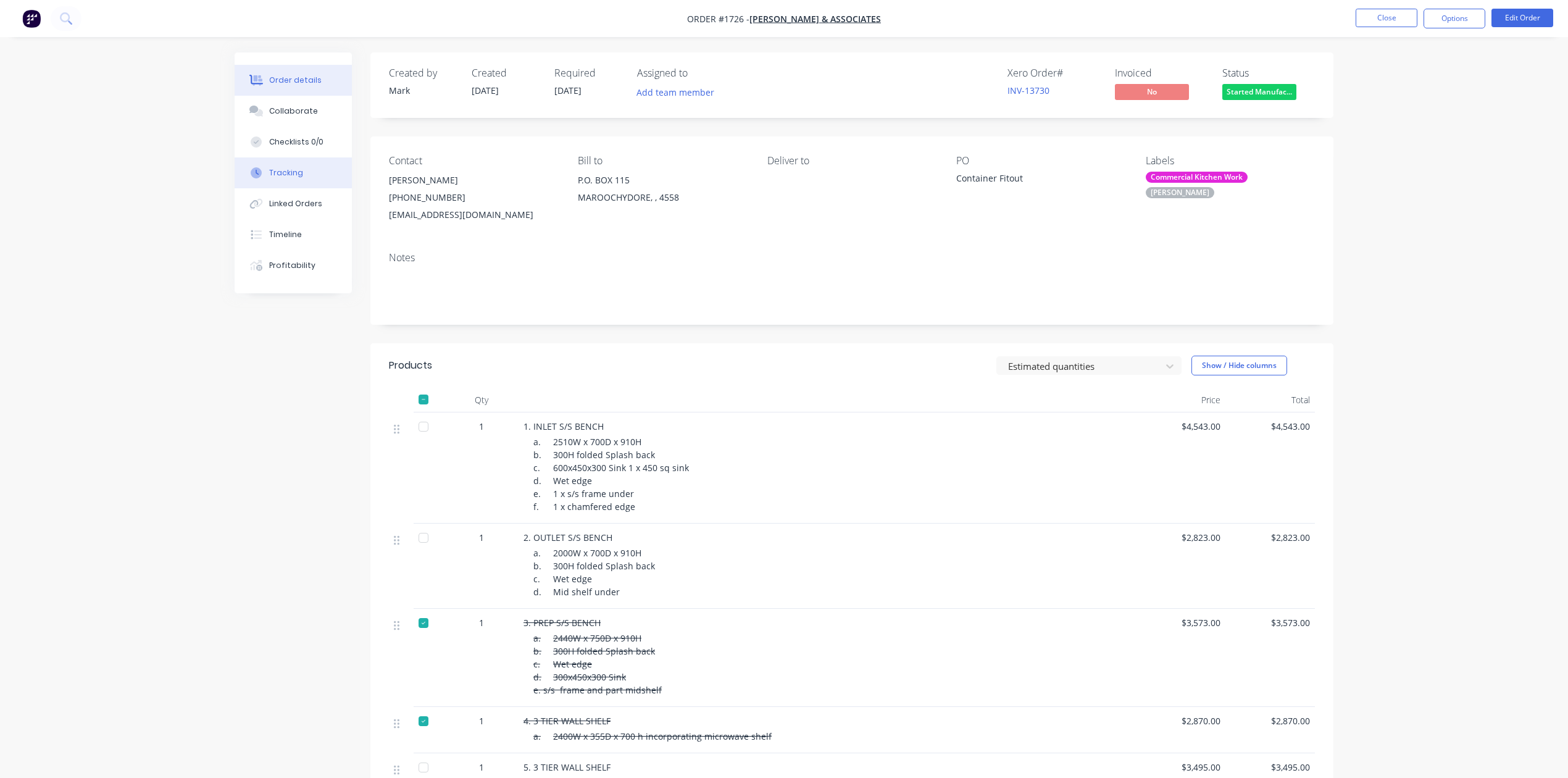
click at [303, 178] on div "Tracking" at bounding box center [286, 172] width 34 height 11
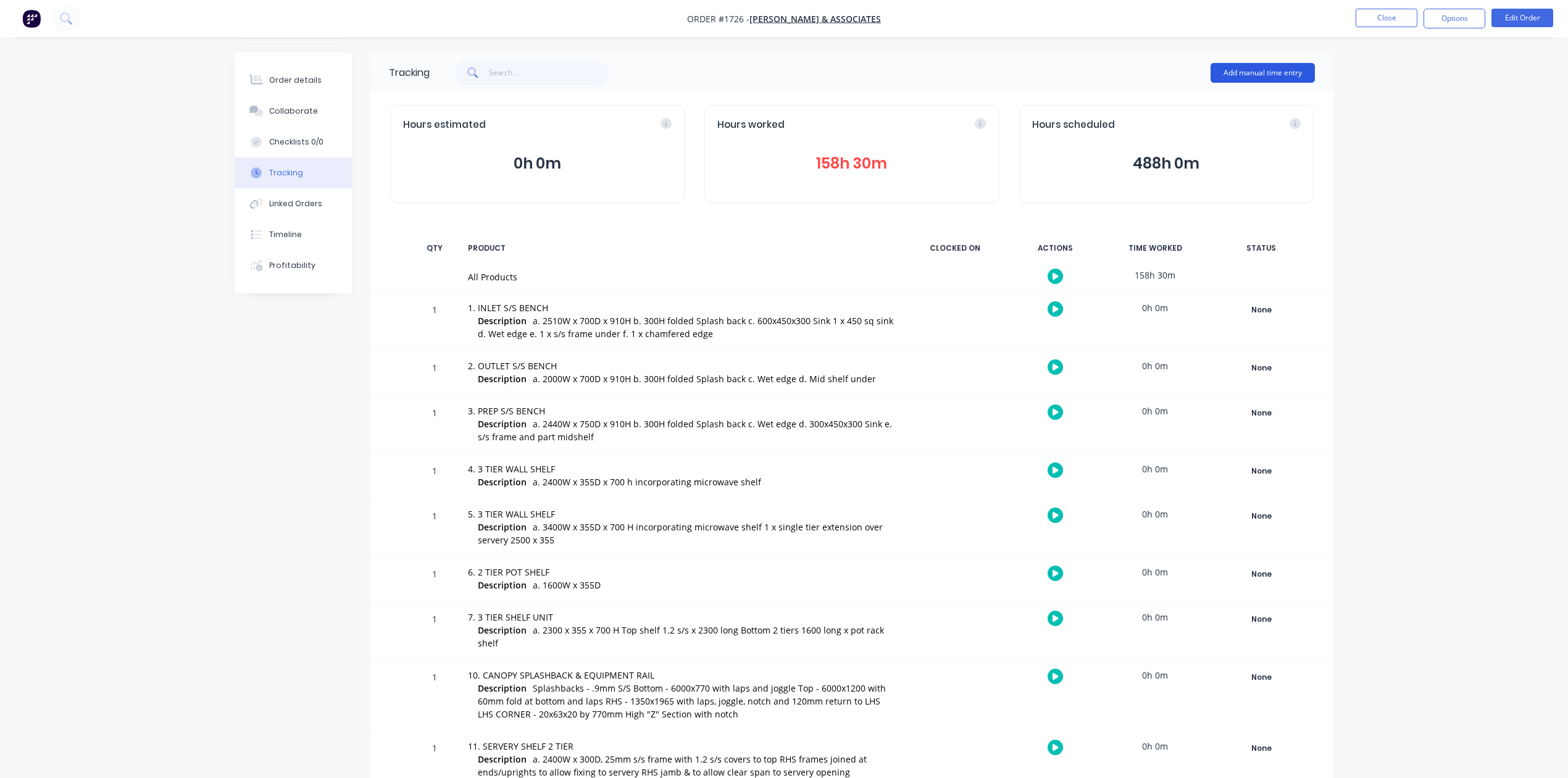
click at [1230, 65] on button "Add manual time entry" at bounding box center [1263, 73] width 104 height 20
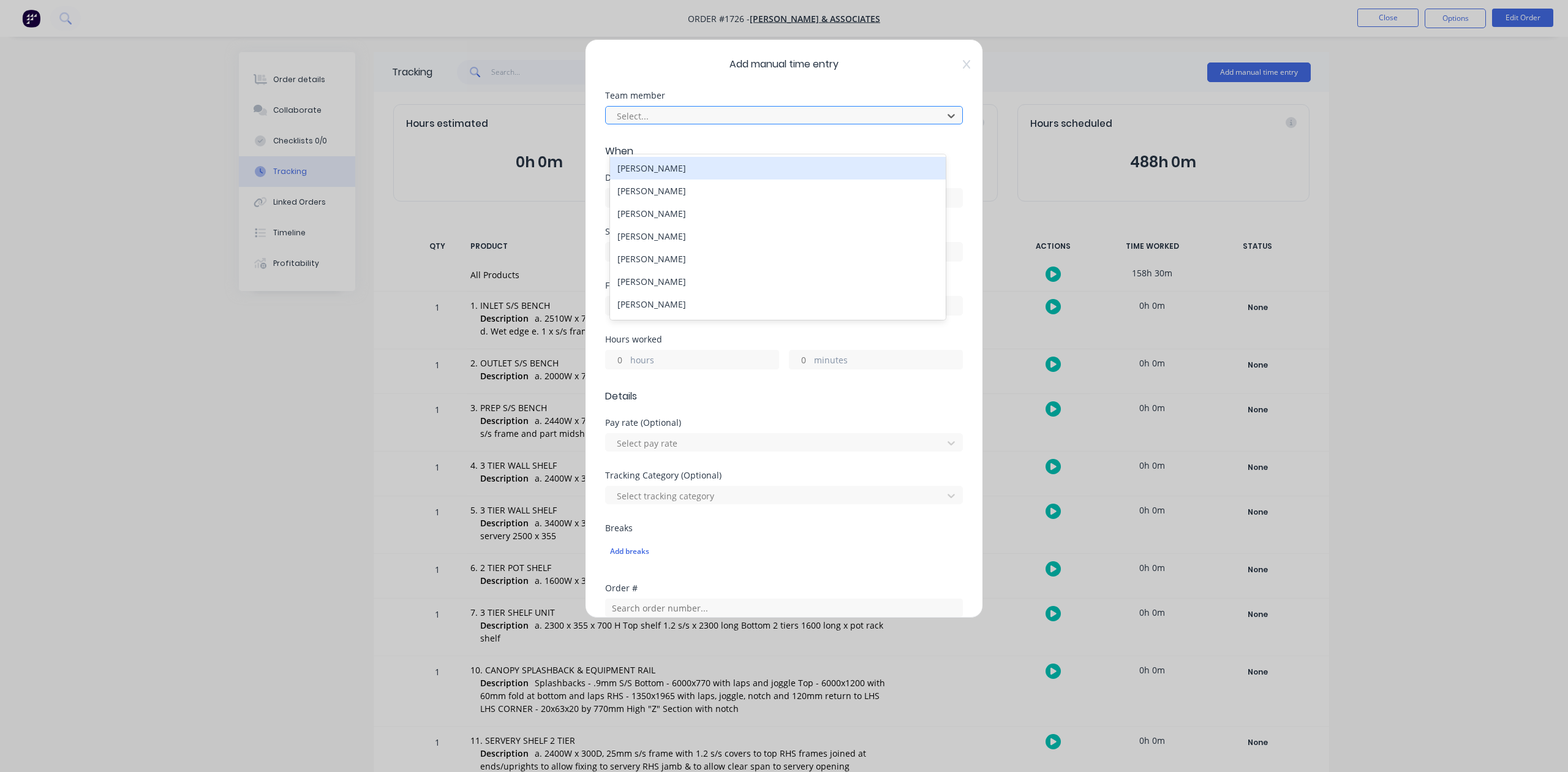
click at [770, 123] on div at bounding box center [776, 116] width 321 height 15
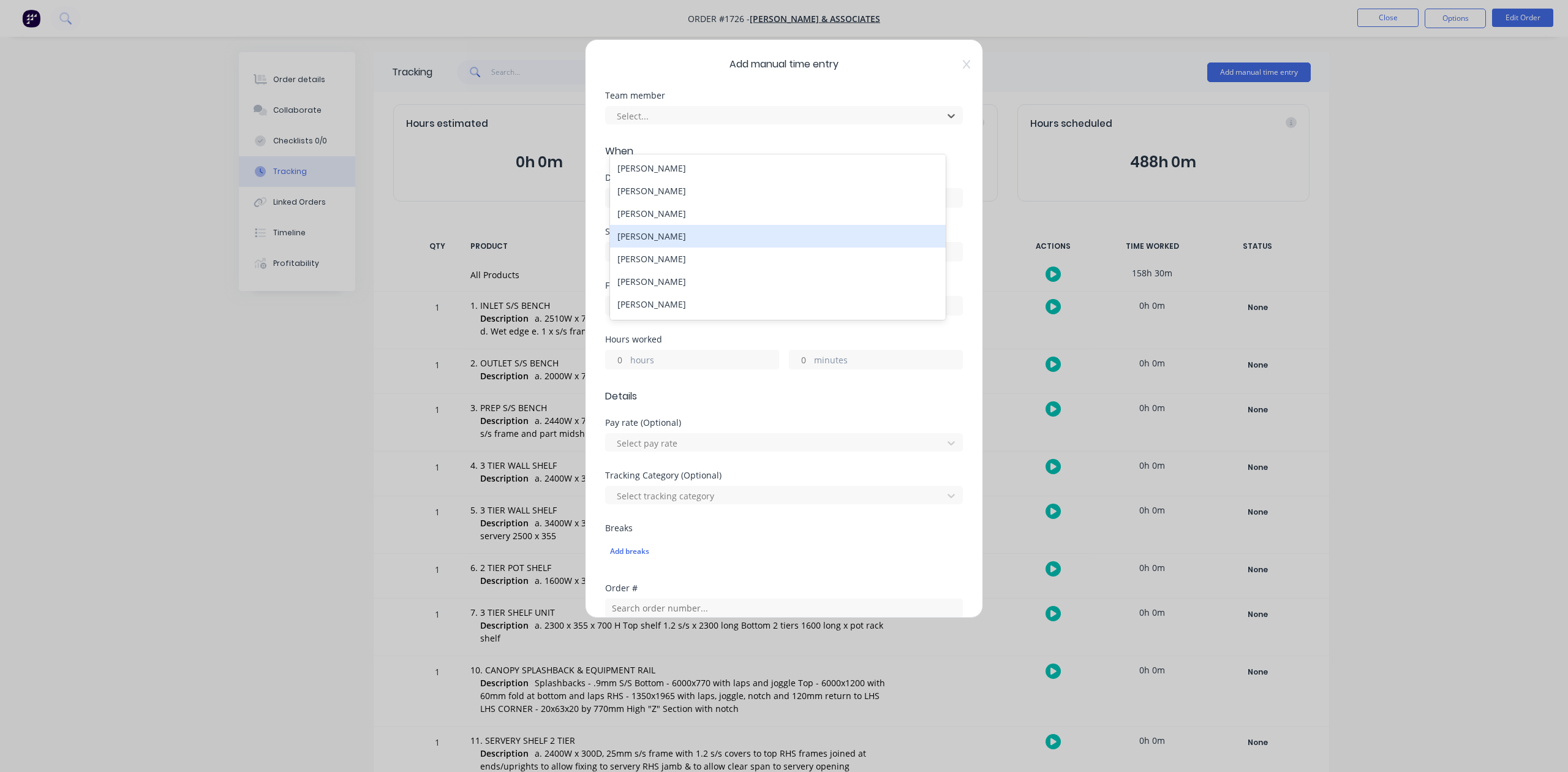
click at [696, 248] on div "[PERSON_NAME]" at bounding box center [777, 236] width 335 height 23
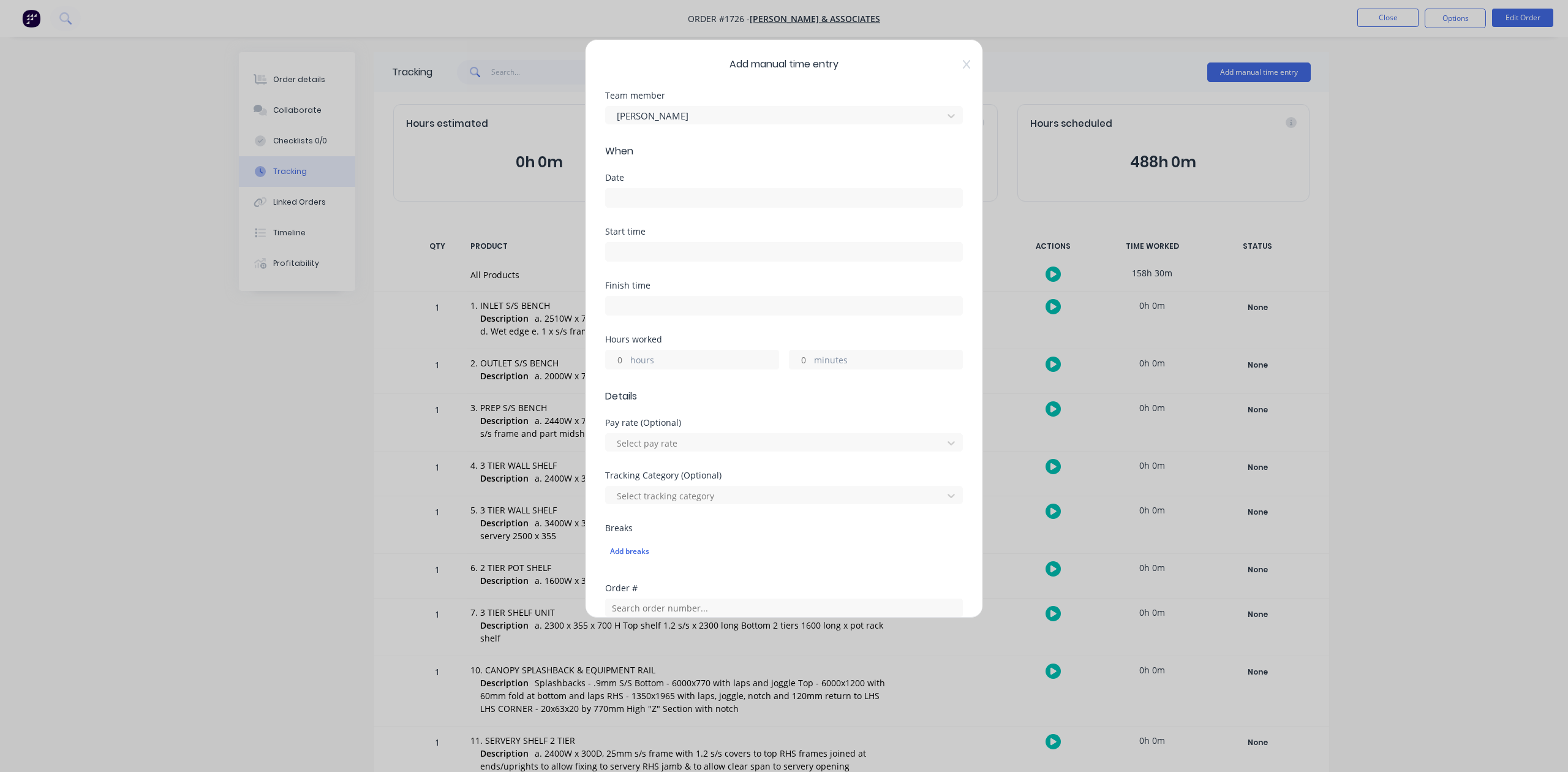
click at [669, 207] on input at bounding box center [784, 198] width 357 height 18
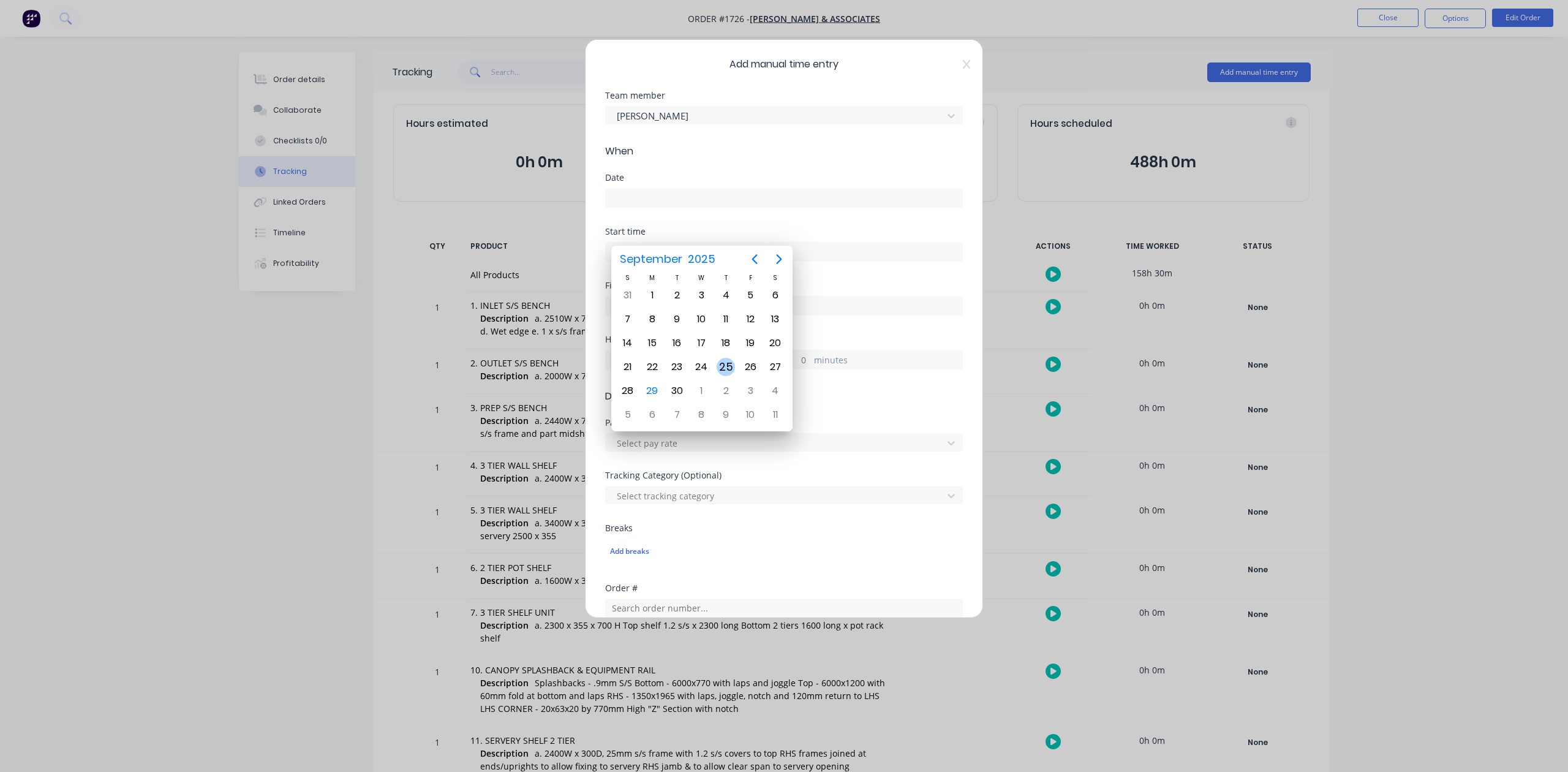
click at [724, 366] on div "25" at bounding box center [726, 367] width 18 height 18
type input "[DATE]"
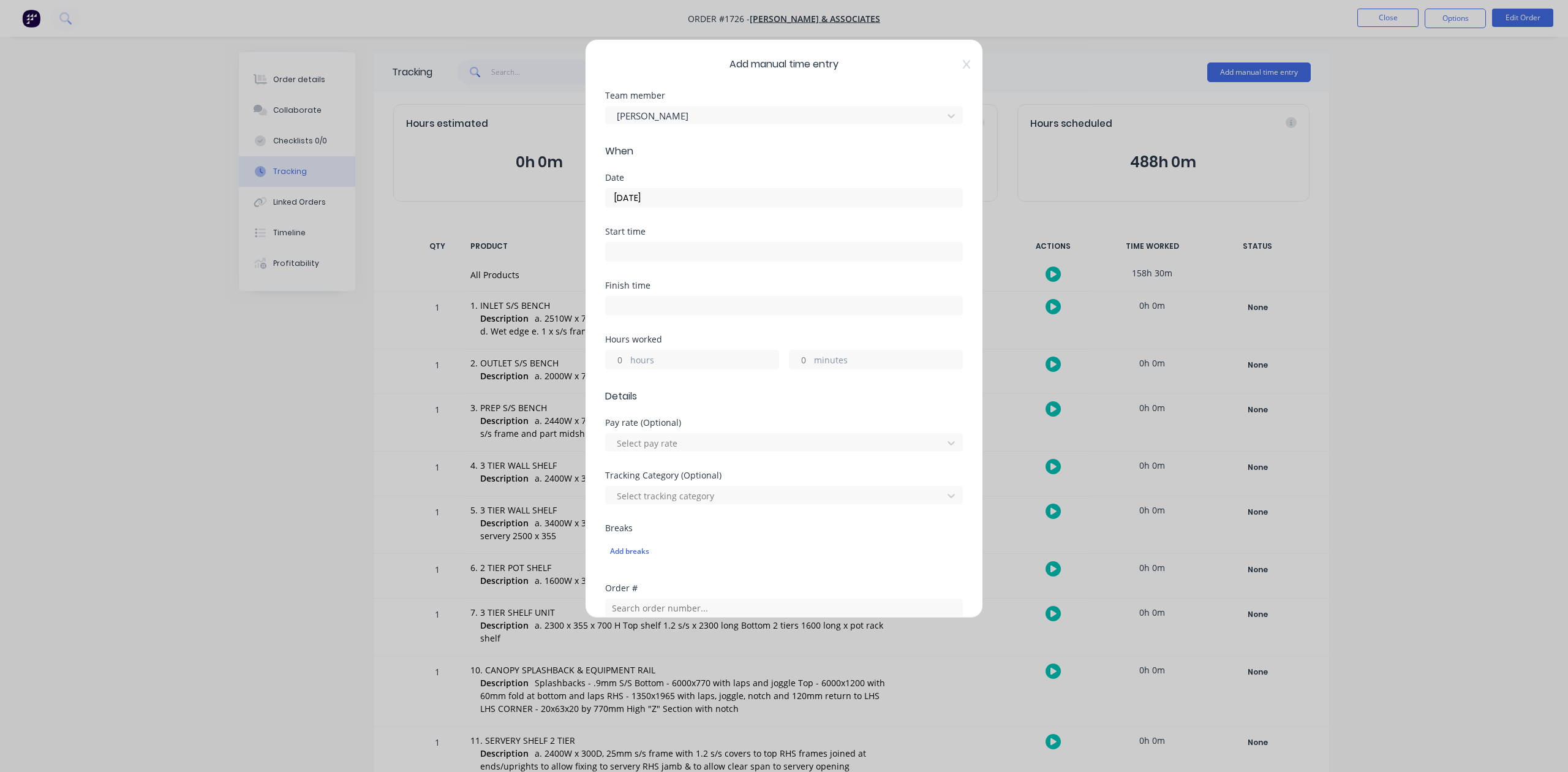
click at [796, 369] on input "minutes" at bounding box center [800, 359] width 22 height 18
type input "30"
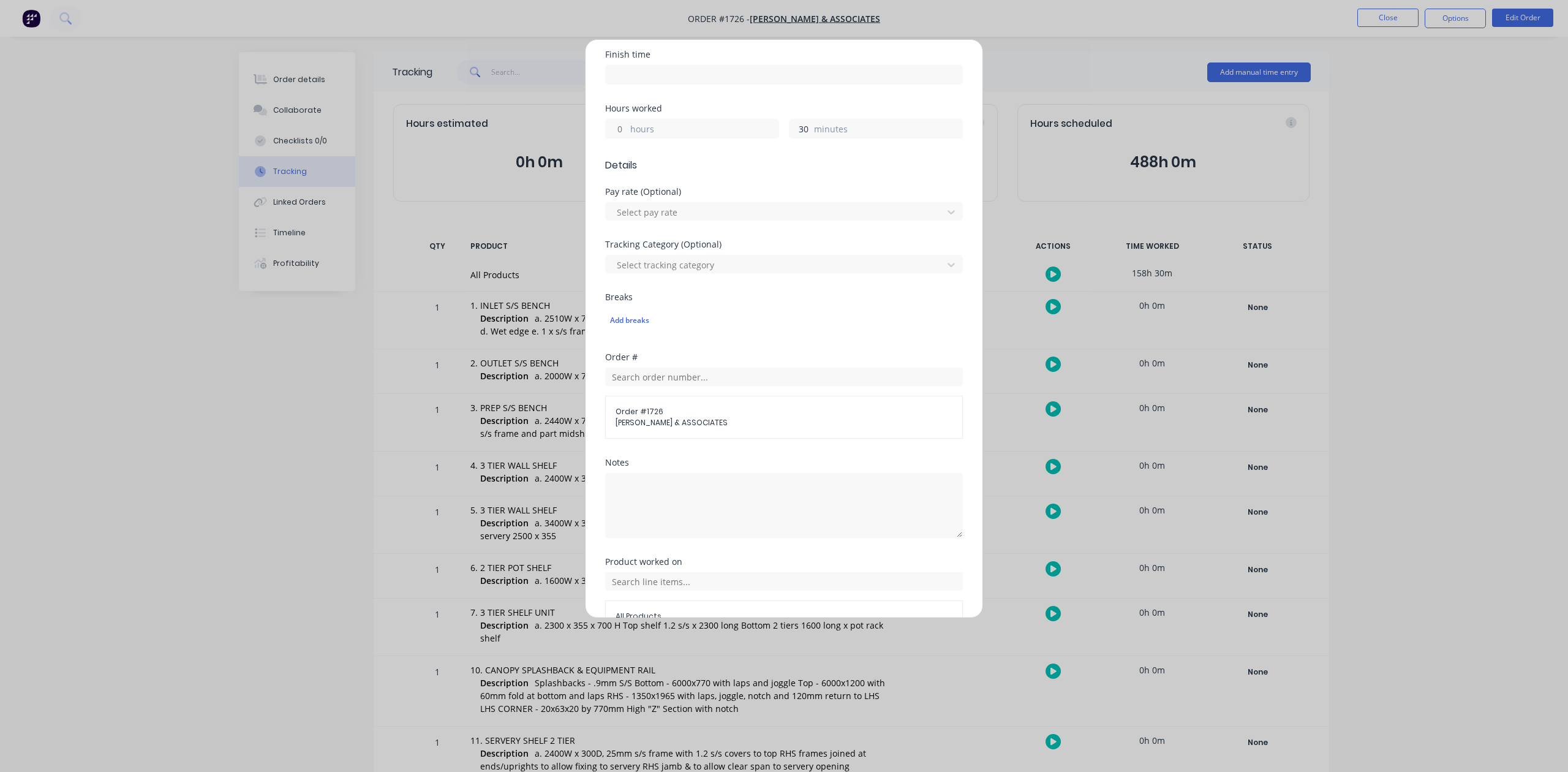
scroll to position [432, 0]
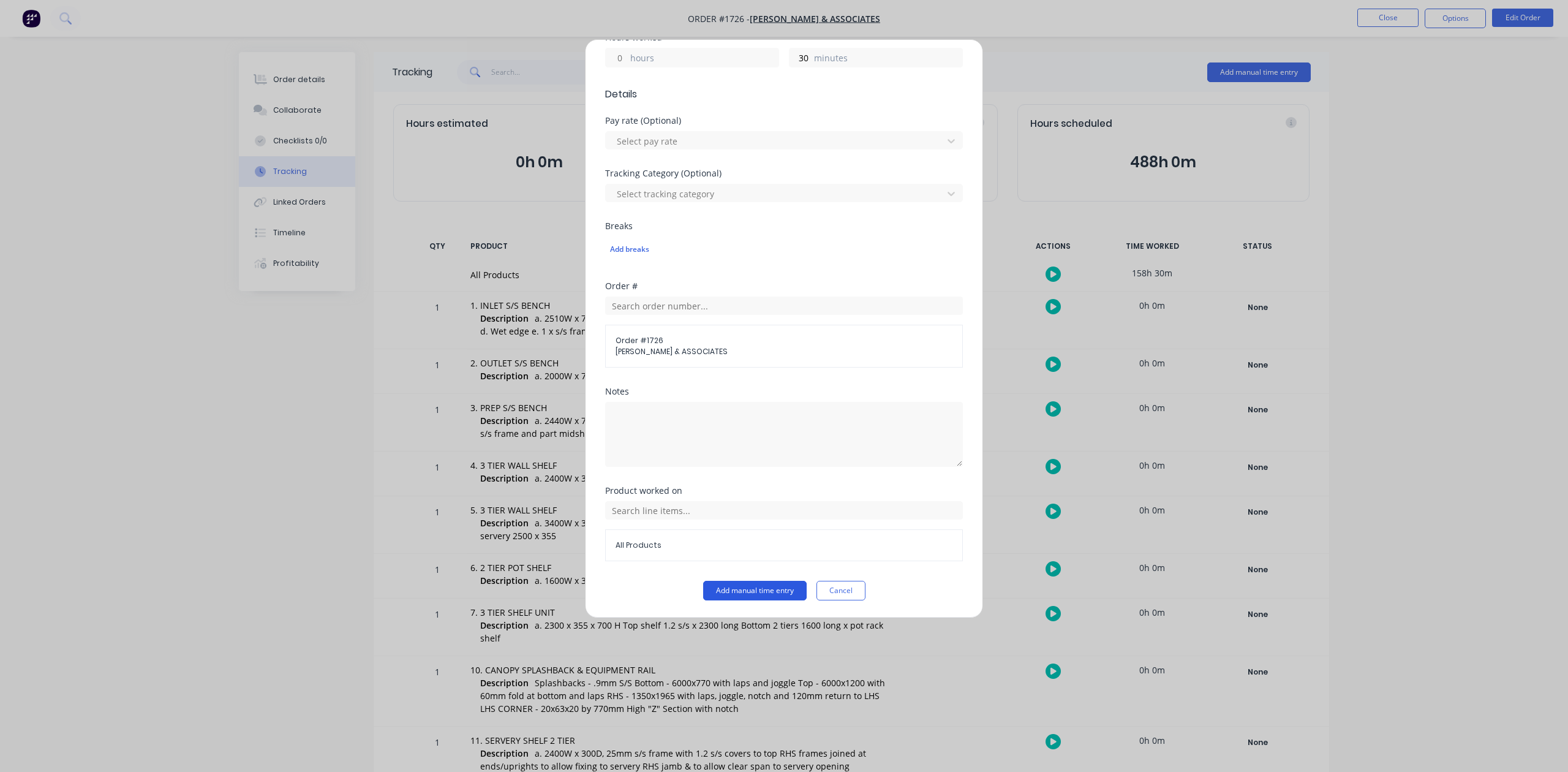
click at [778, 600] on button "Add manual time entry" at bounding box center [755, 590] width 103 height 20
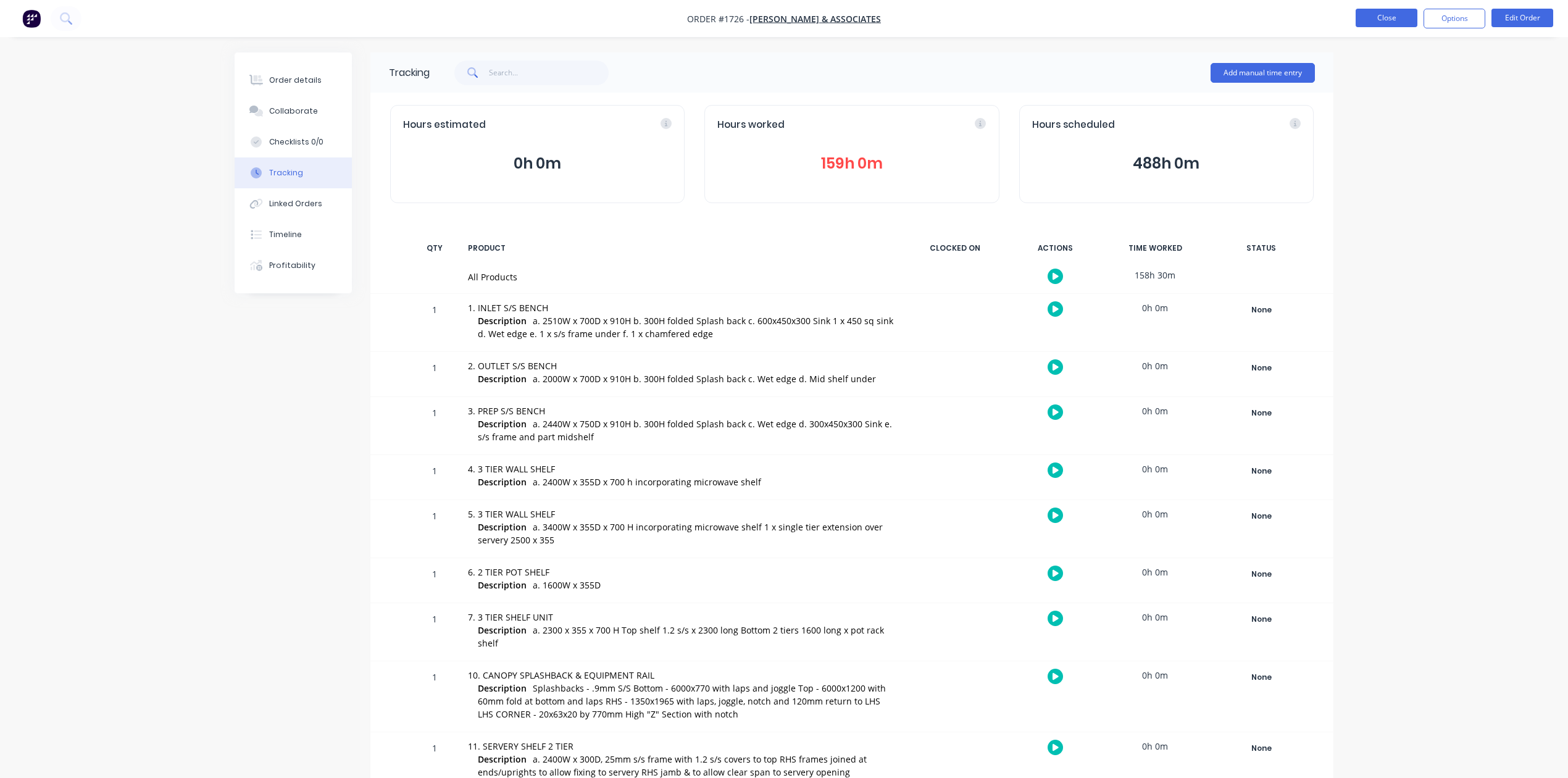
click at [1362, 15] on button "Close" at bounding box center [1386, 18] width 62 height 18
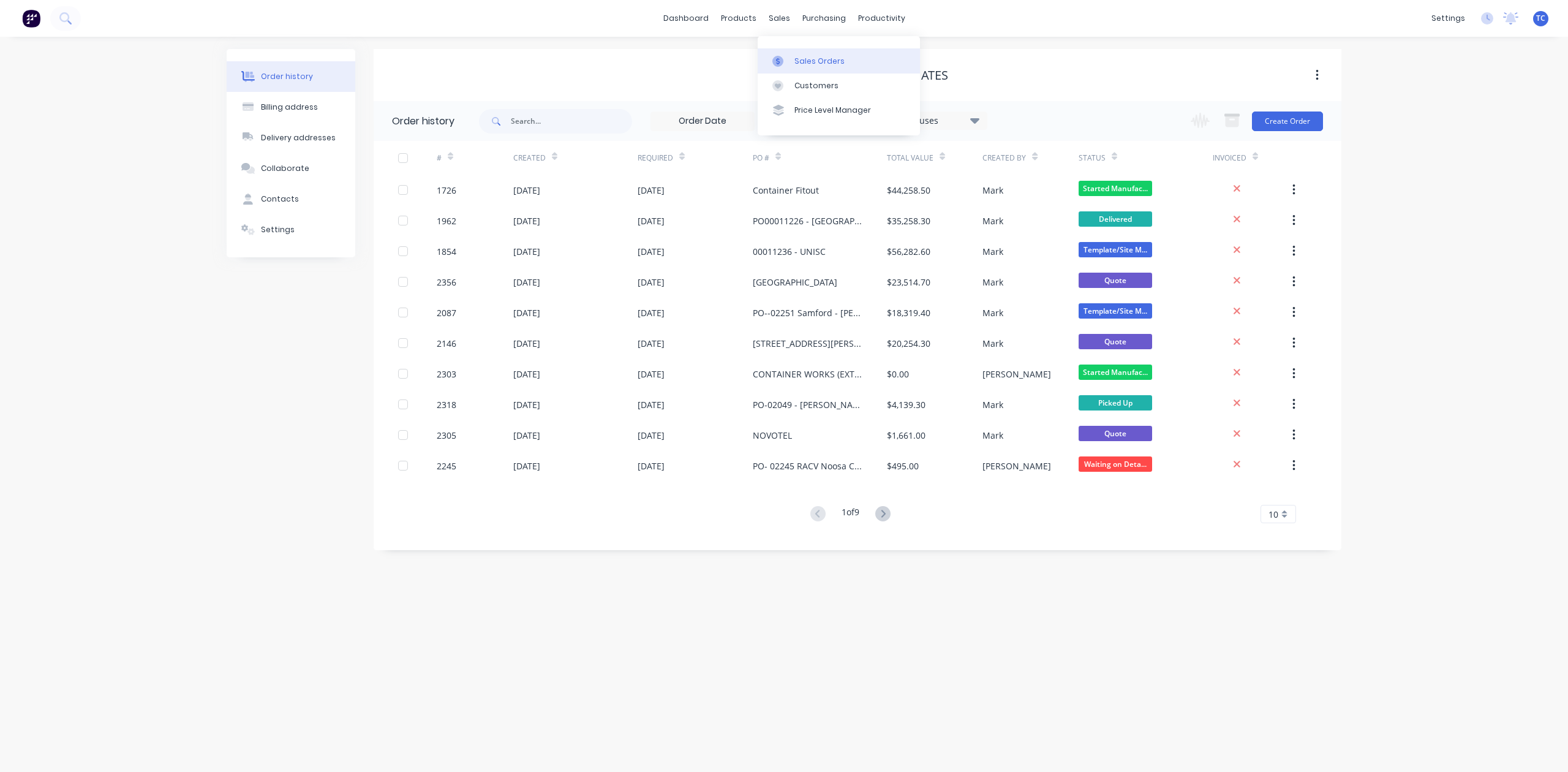
click at [829, 67] on div "Sales Orders" at bounding box center [819, 61] width 50 height 11
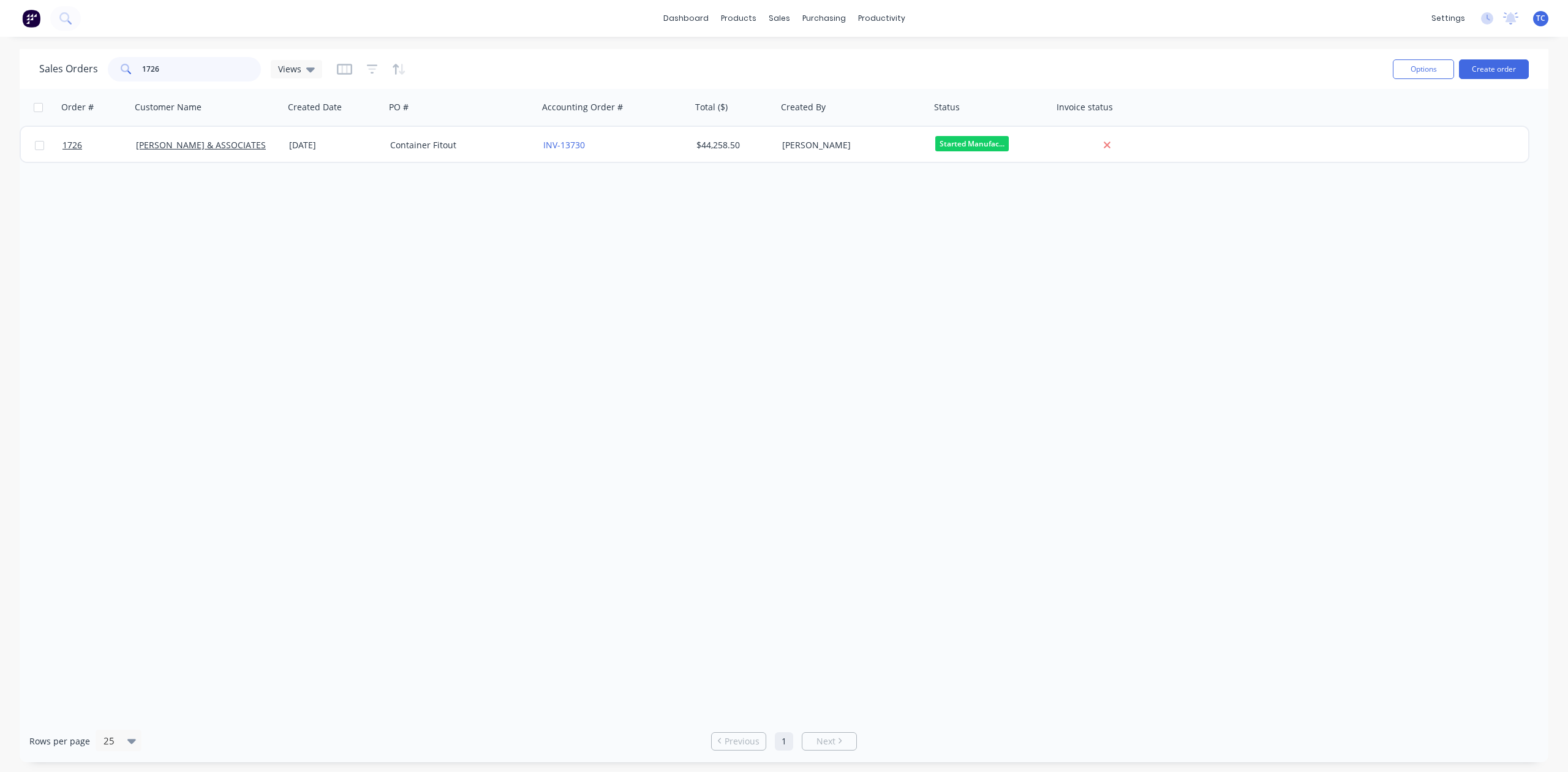
drag, startPoint x: 217, startPoint y: 74, endPoint x: 130, endPoint y: 72, distance: 87.0
click at [130, 72] on div "1726" at bounding box center [184, 69] width 153 height 25
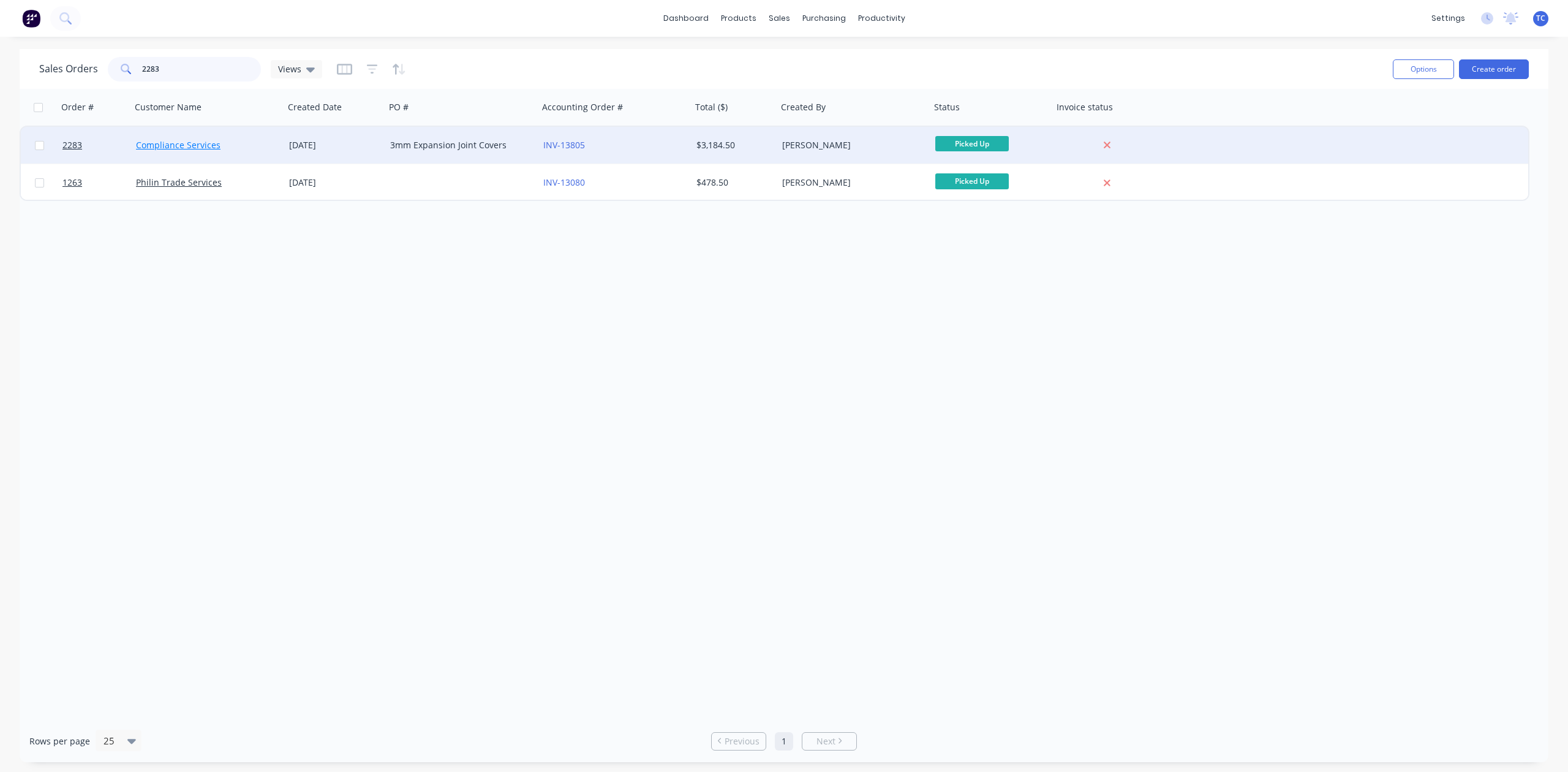
type input "2283"
click at [172, 141] on link "Compliance Services" at bounding box center [178, 145] width 84 height 12
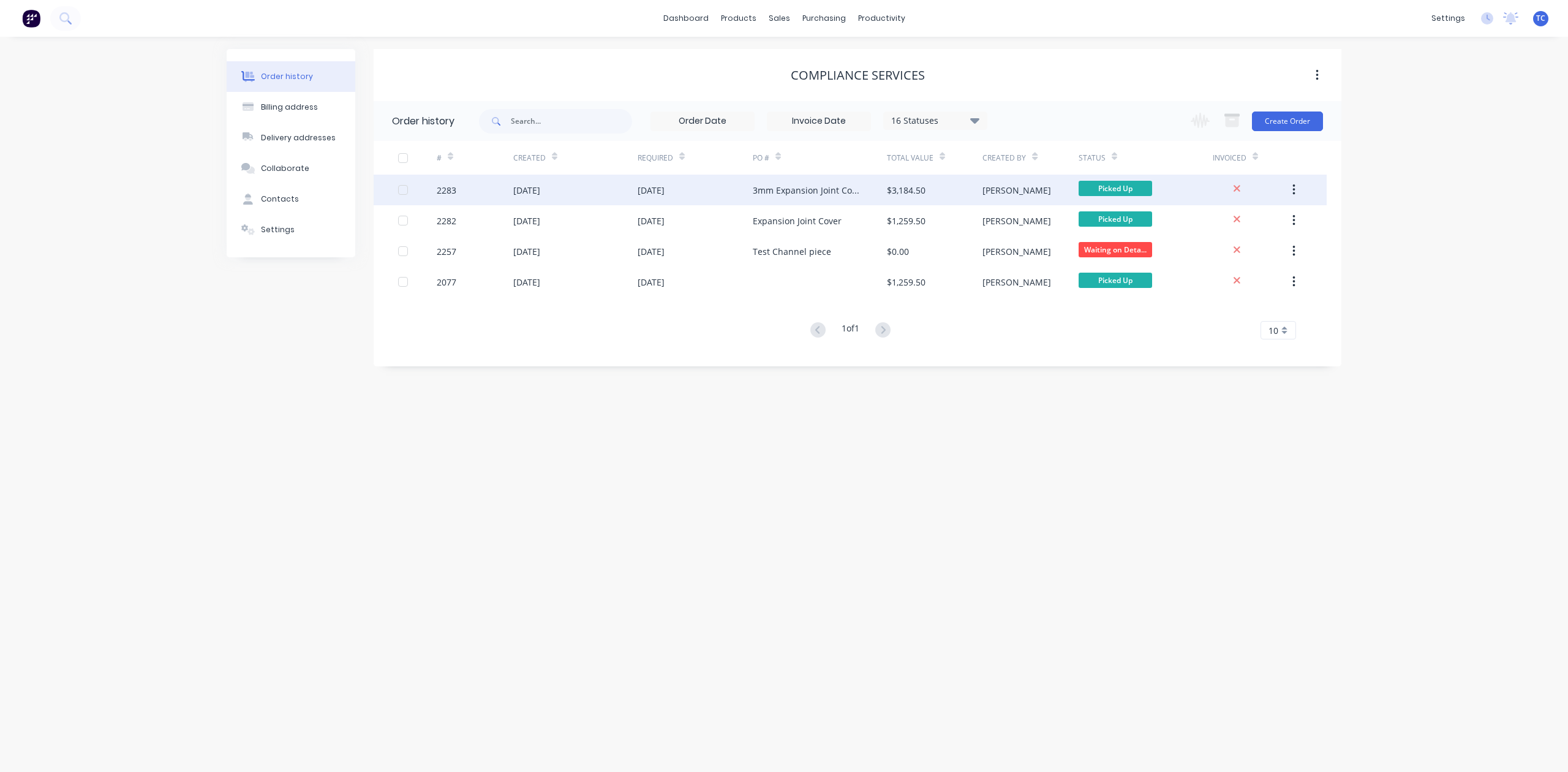
click at [447, 186] on div "2283" at bounding box center [447, 190] width 20 height 13
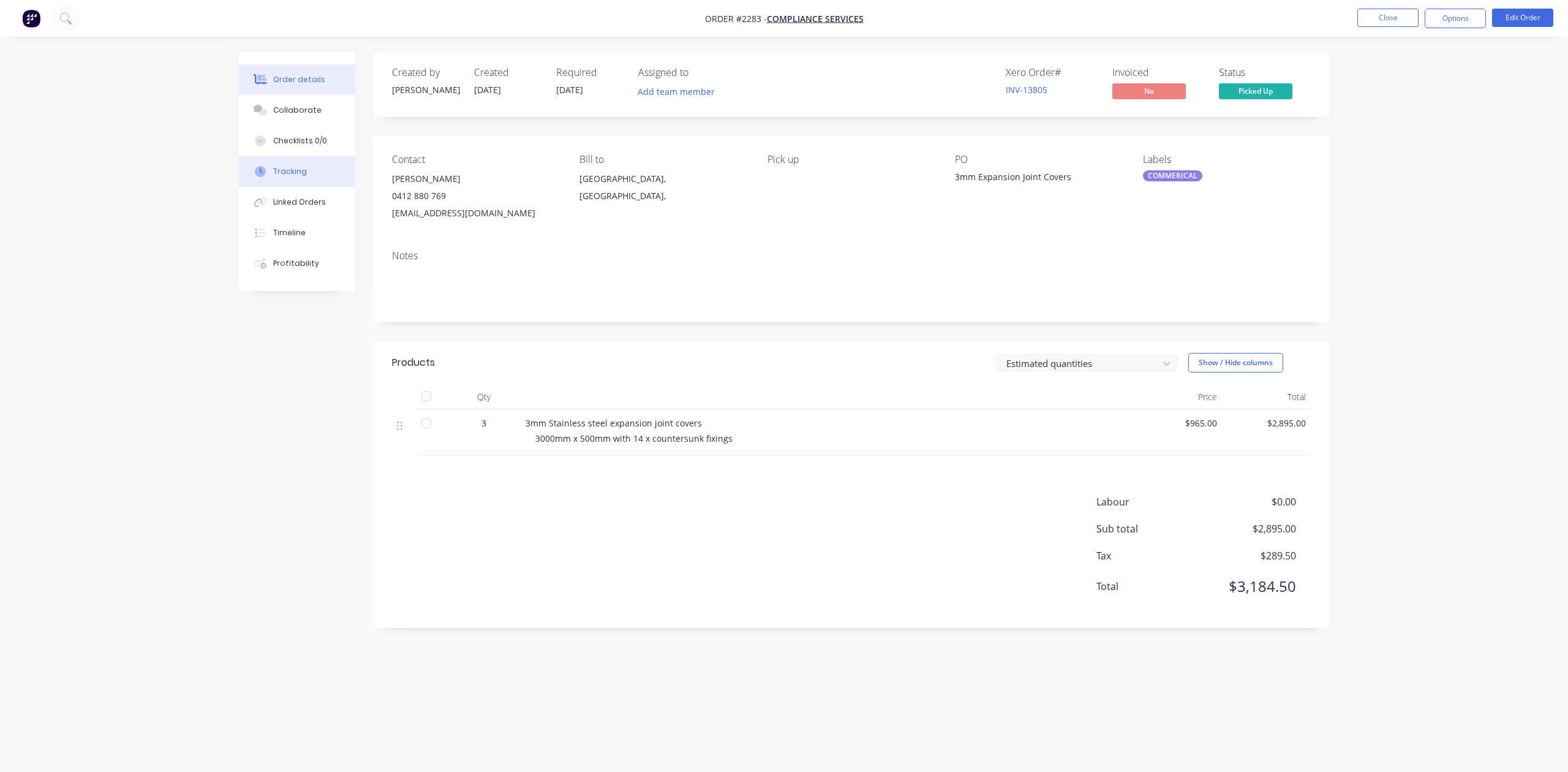
click at [307, 177] on div "Tracking" at bounding box center [290, 171] width 34 height 11
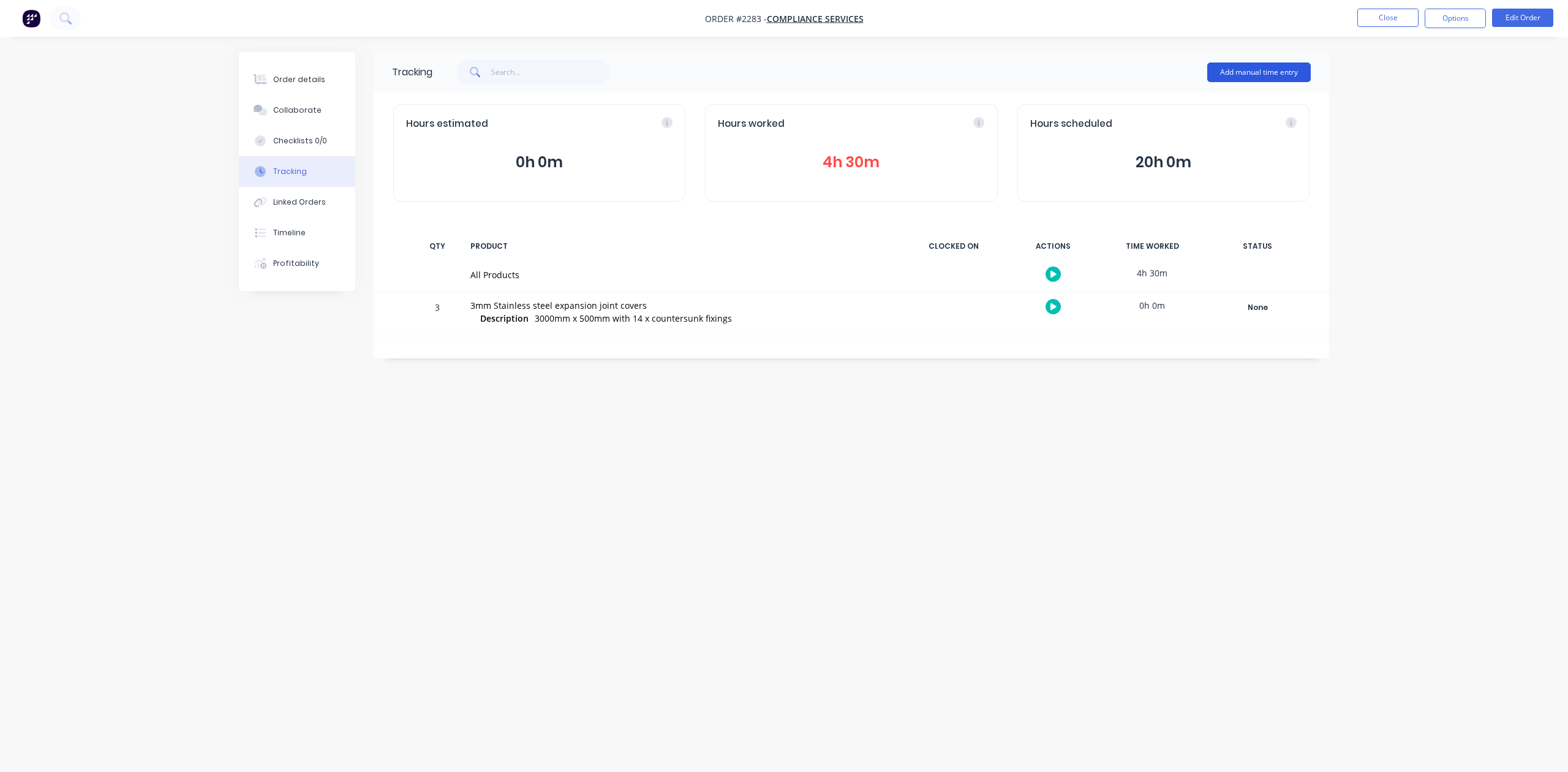
click at [1240, 70] on button "Add manual time entry" at bounding box center [1258, 72] width 103 height 20
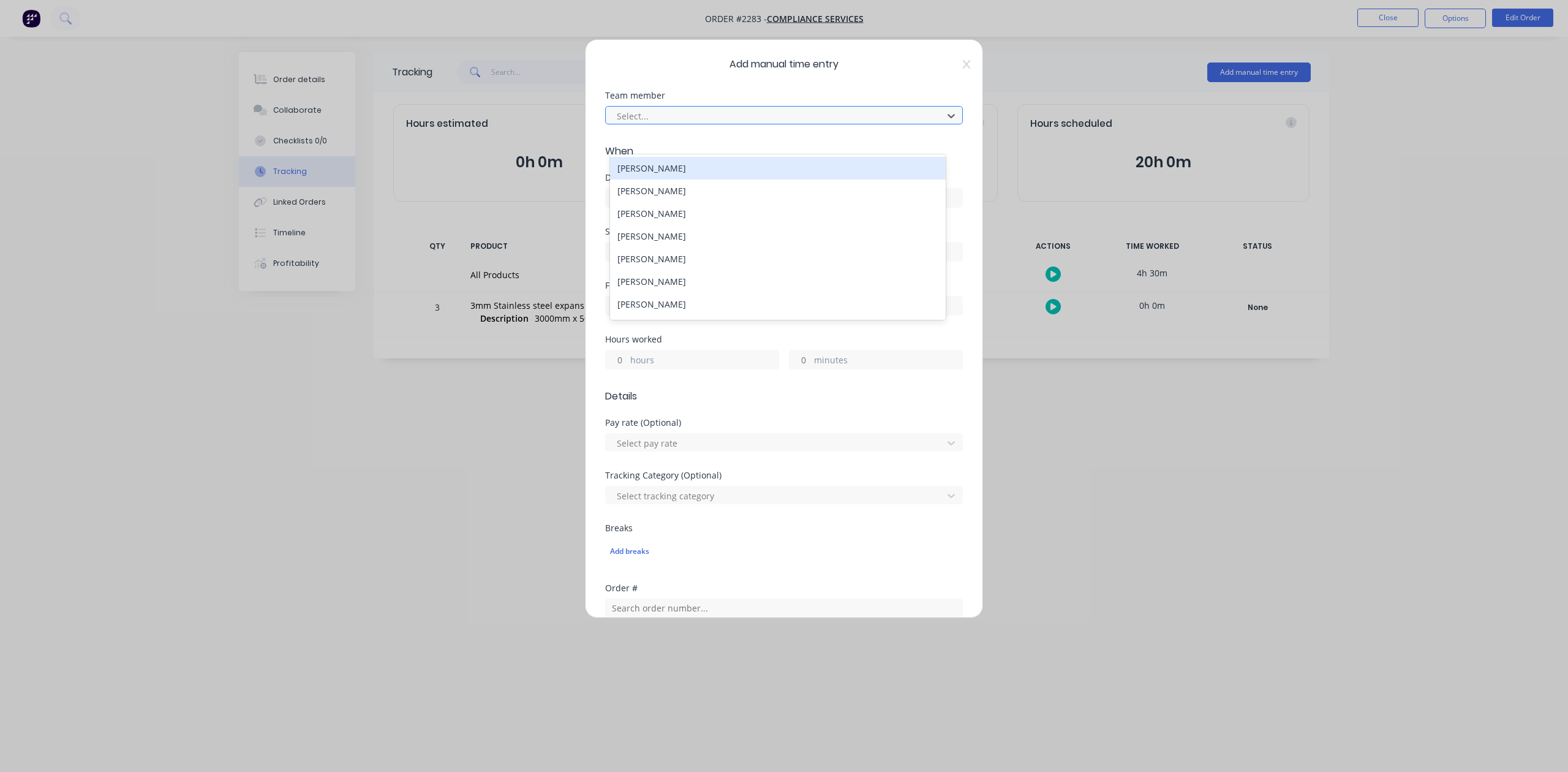
click at [763, 123] on div at bounding box center [776, 116] width 321 height 15
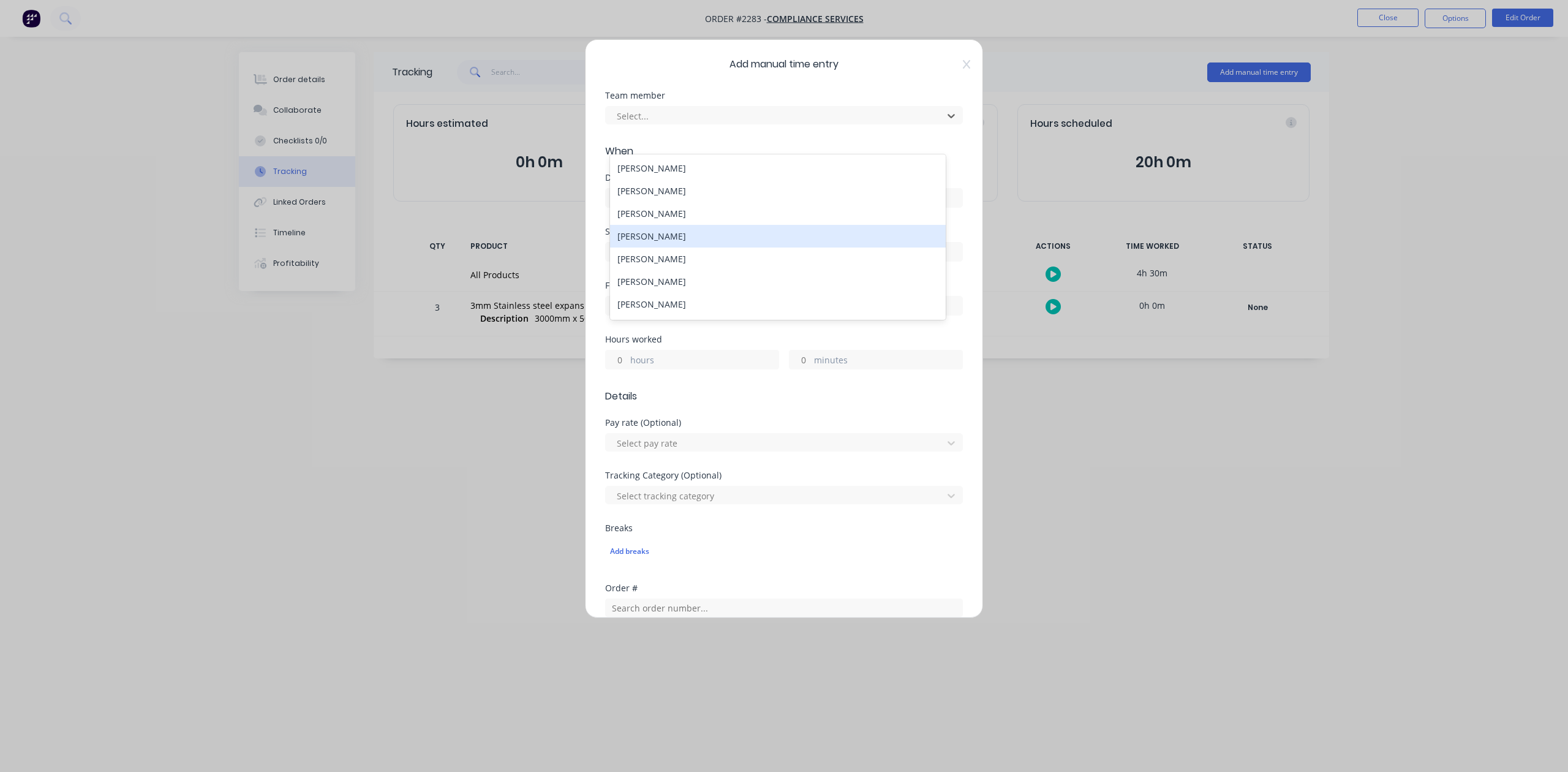
click at [733, 248] on div "[PERSON_NAME]" at bounding box center [777, 236] width 335 height 23
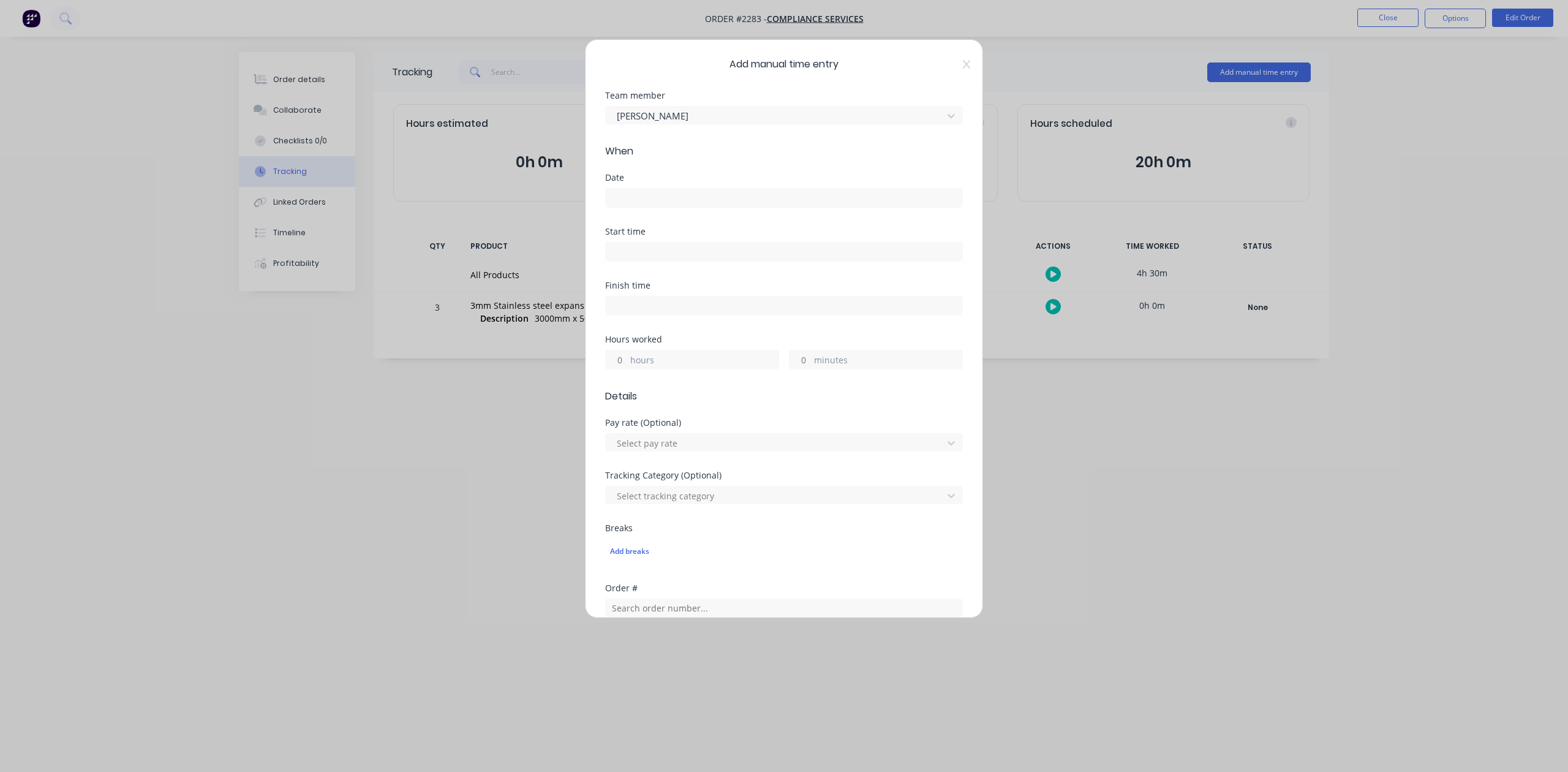
click at [715, 207] on input at bounding box center [784, 198] width 357 height 18
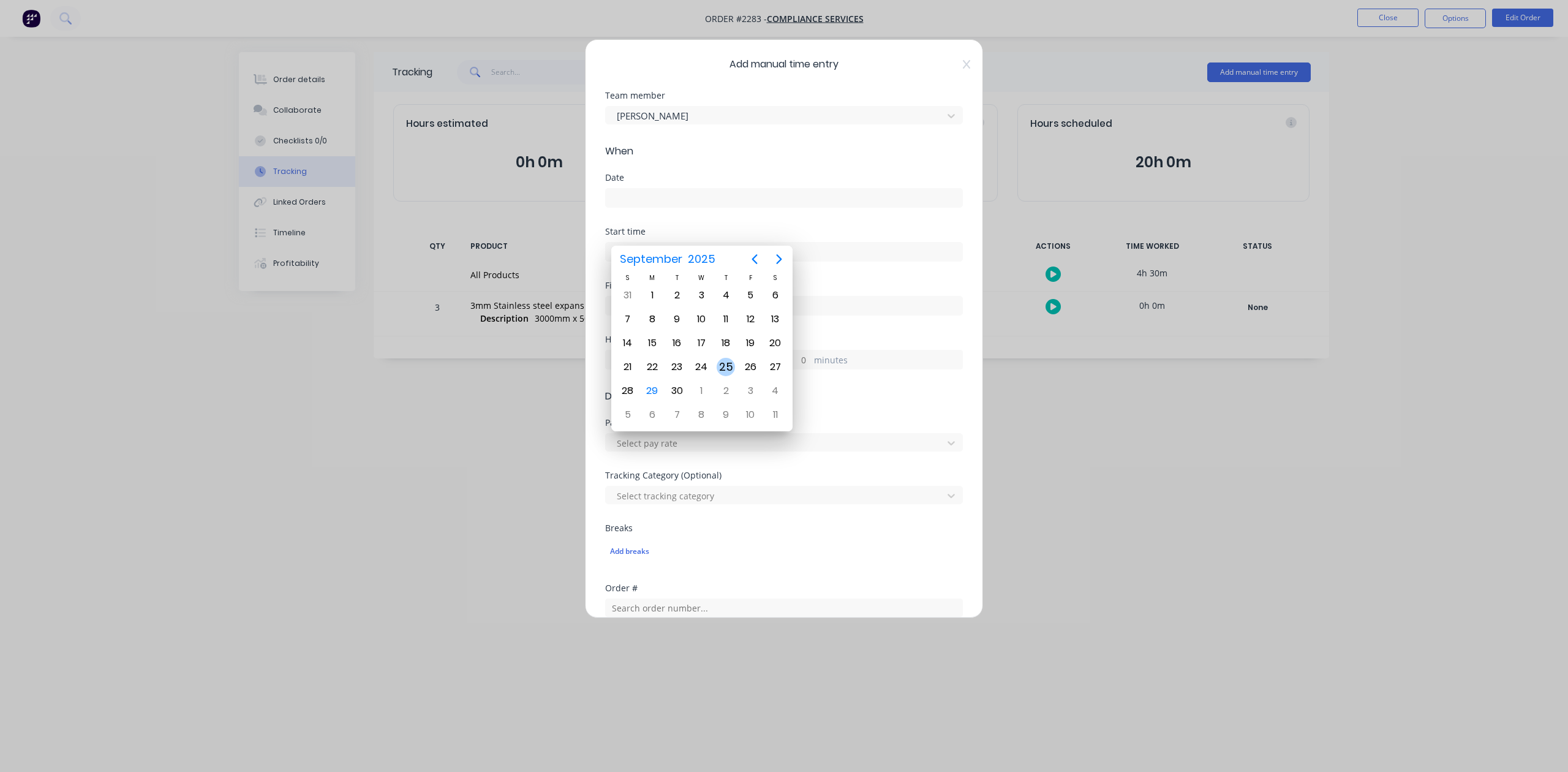
click at [730, 366] on div "25" at bounding box center [726, 367] width 18 height 18
type input "[DATE]"
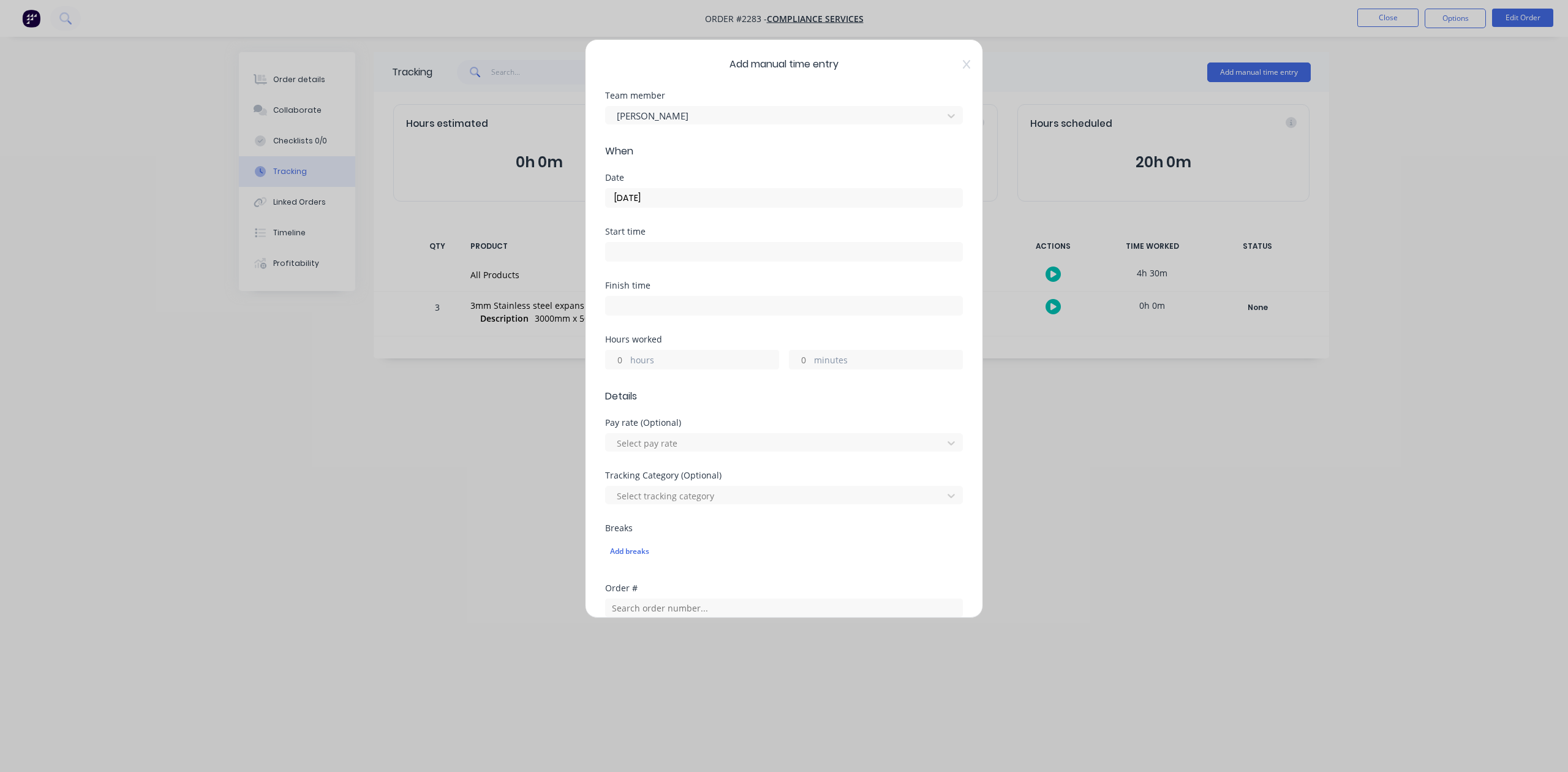
click at [626, 369] on input "hours" at bounding box center [616, 359] width 22 height 18
type input "1"
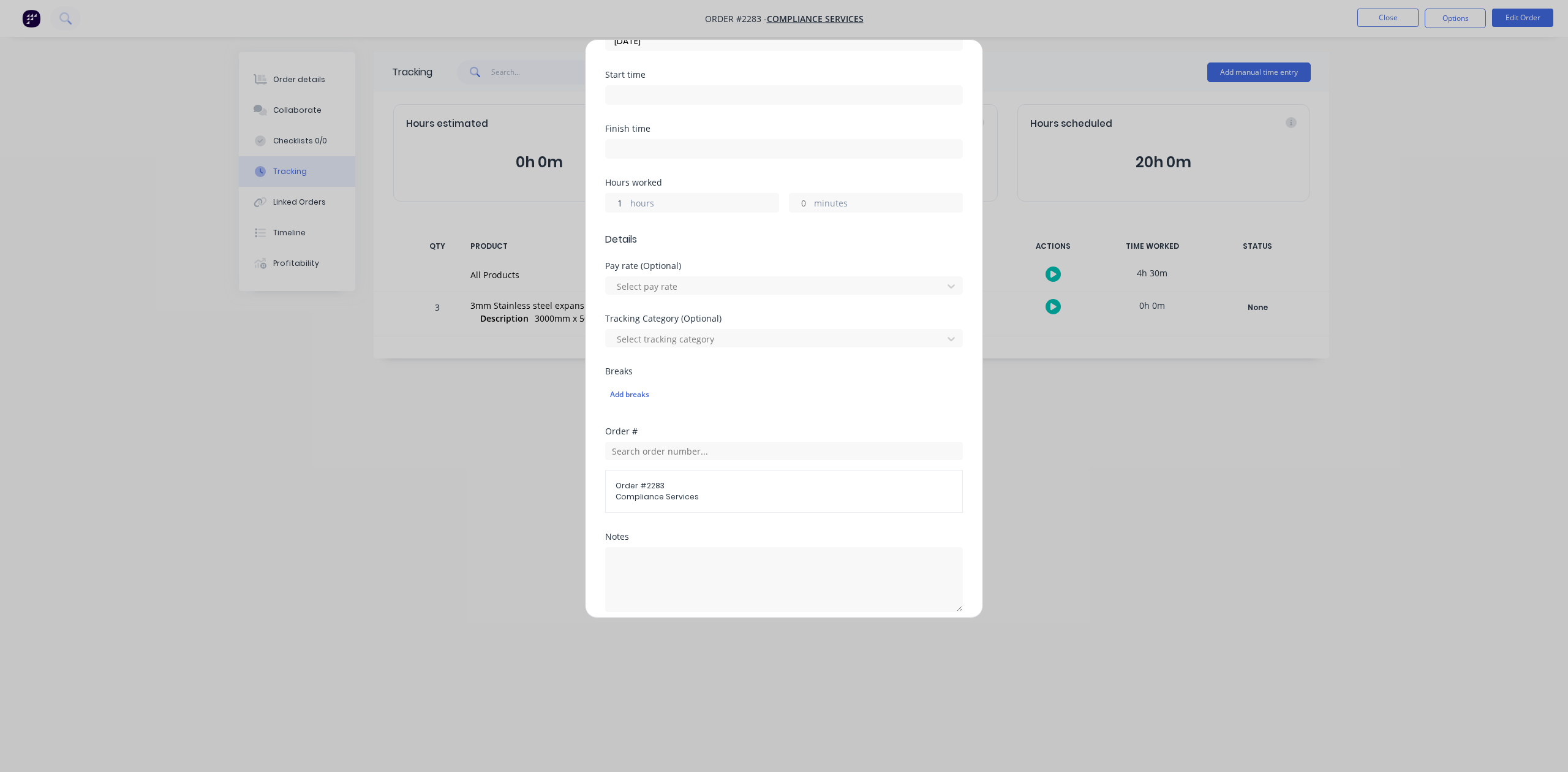
scroll to position [432, 0]
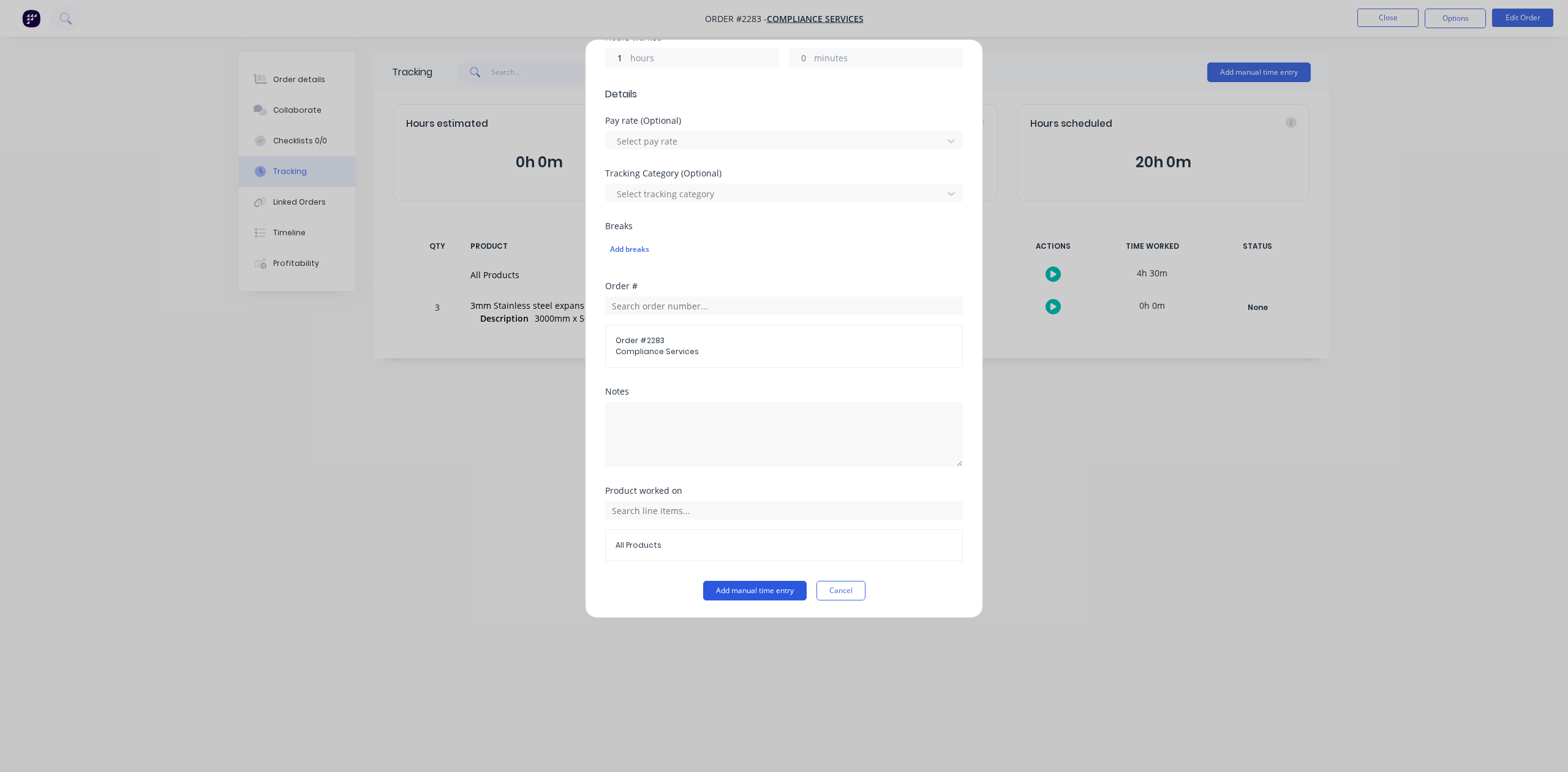
click at [728, 592] on button "Add manual time entry" at bounding box center [755, 590] width 103 height 20
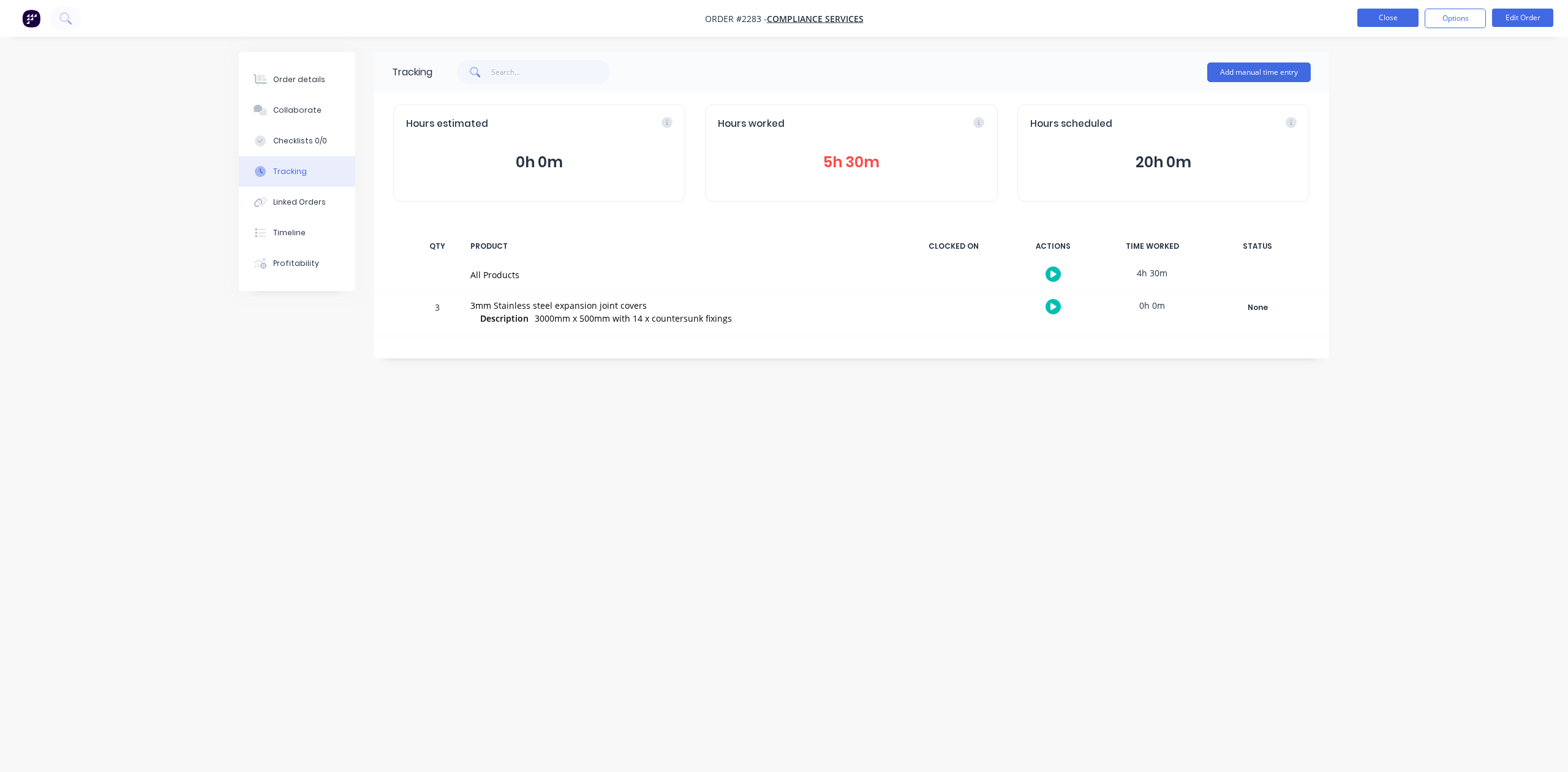
click at [1385, 15] on button "Close" at bounding box center [1388, 18] width 61 height 18
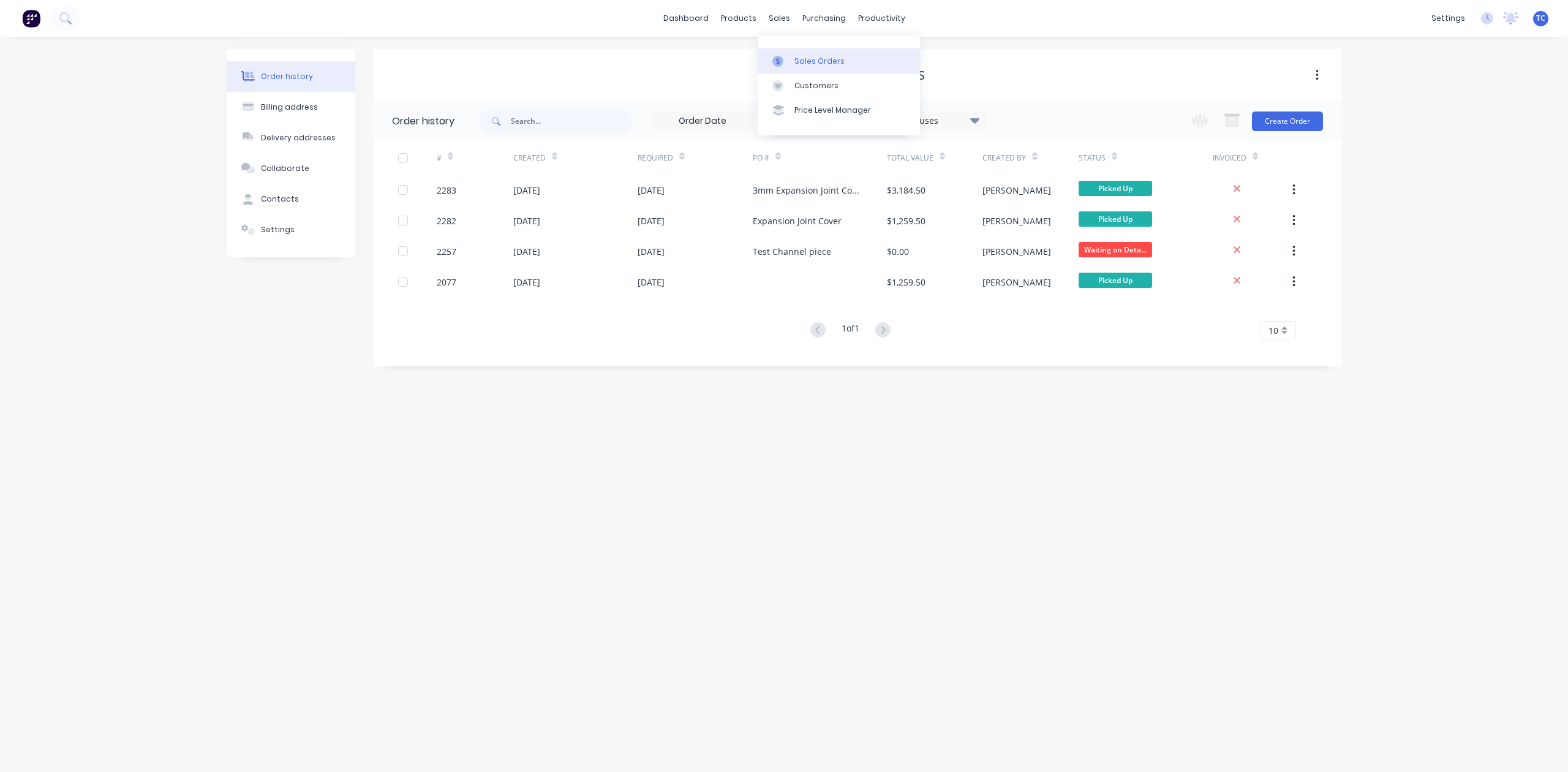
click at [823, 67] on div "Sales Orders" at bounding box center [819, 61] width 50 height 11
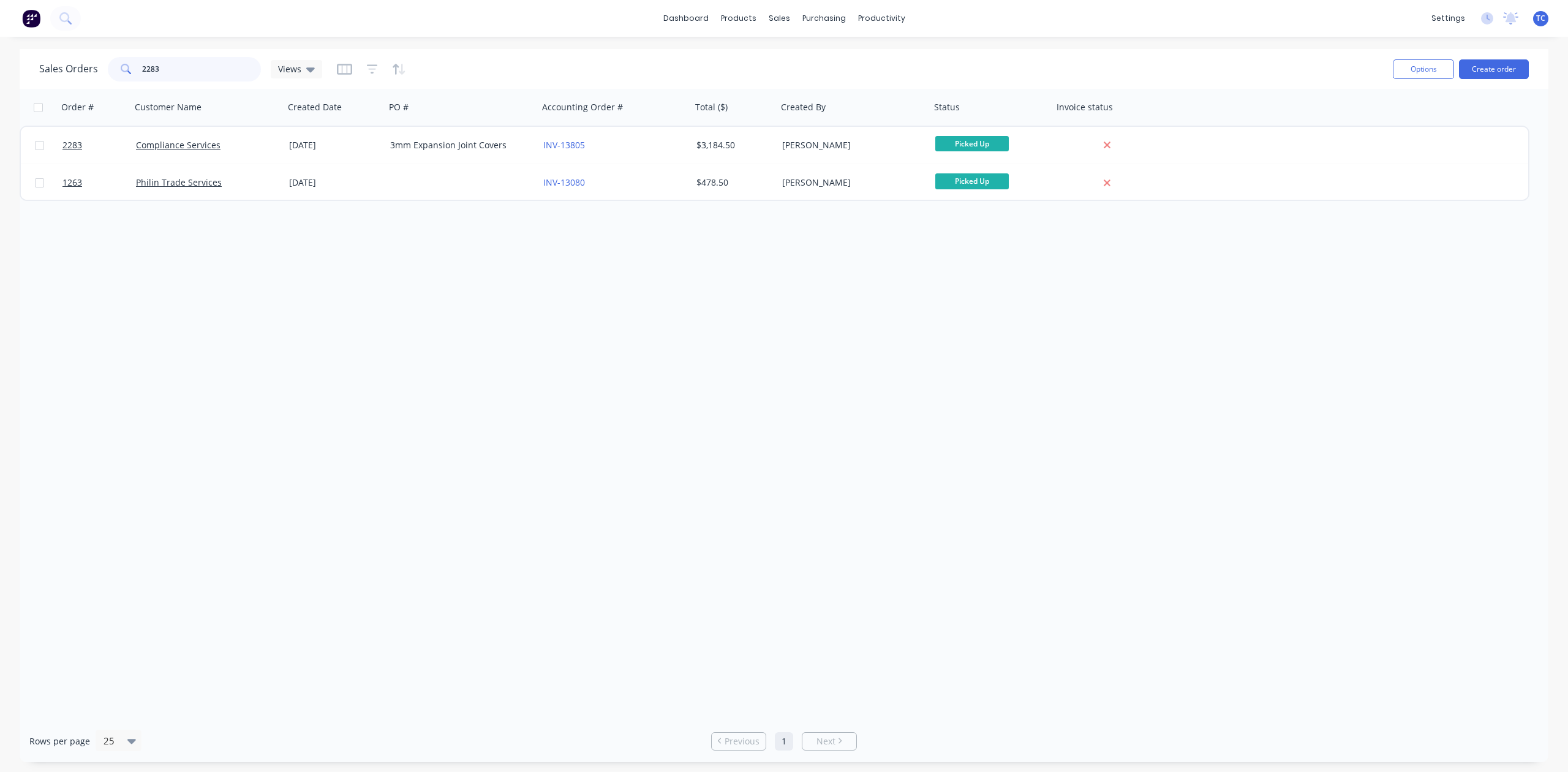
drag, startPoint x: 204, startPoint y: 70, endPoint x: 60, endPoint y: 72, distance: 144.0
click at [60, 72] on div "Sales Orders 2283 Views" at bounding box center [180, 69] width 283 height 25
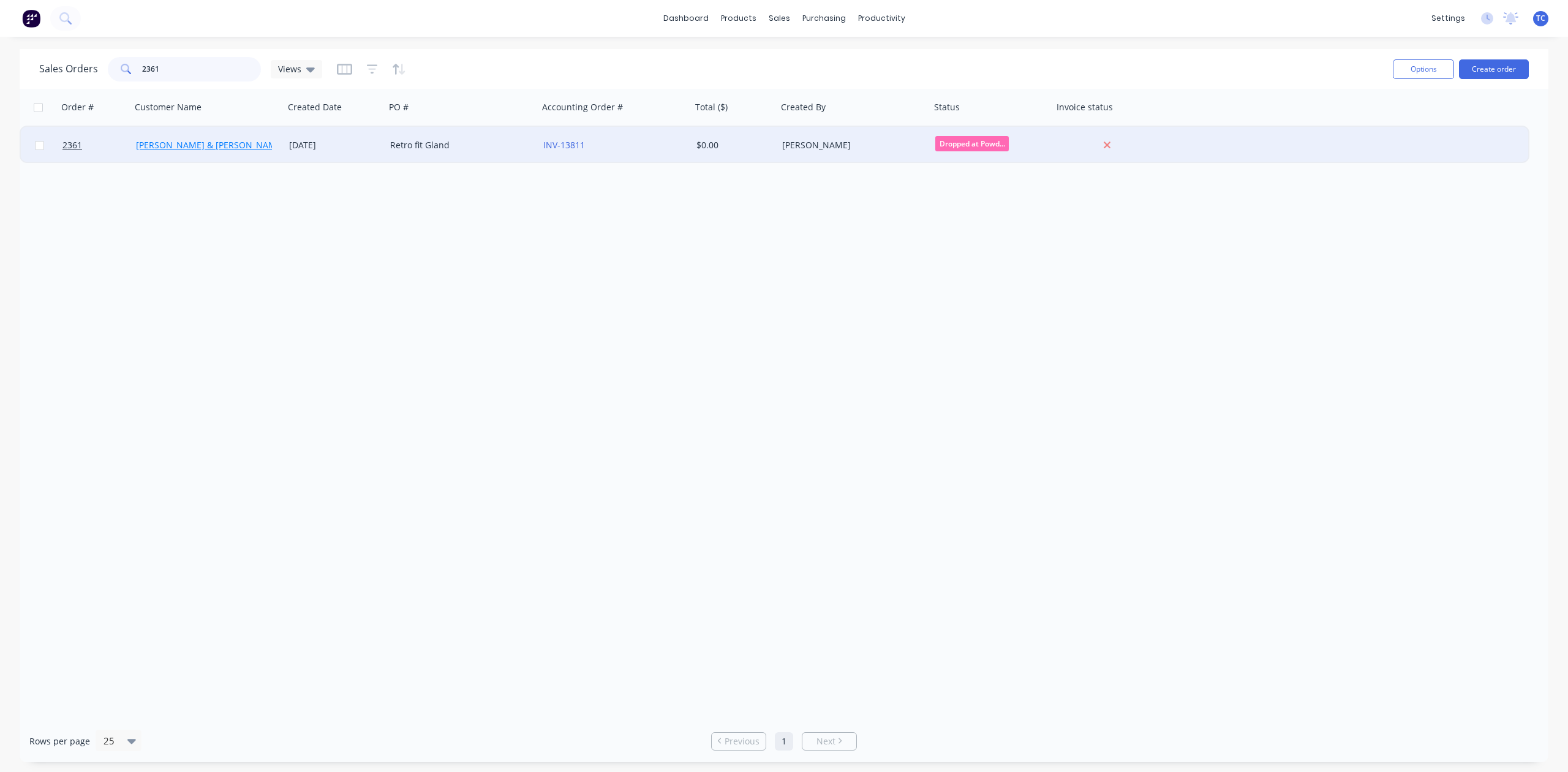
type input "2361"
click at [180, 143] on link "[PERSON_NAME] & [PERSON_NAME] Electrical" at bounding box center [230, 145] width 188 height 12
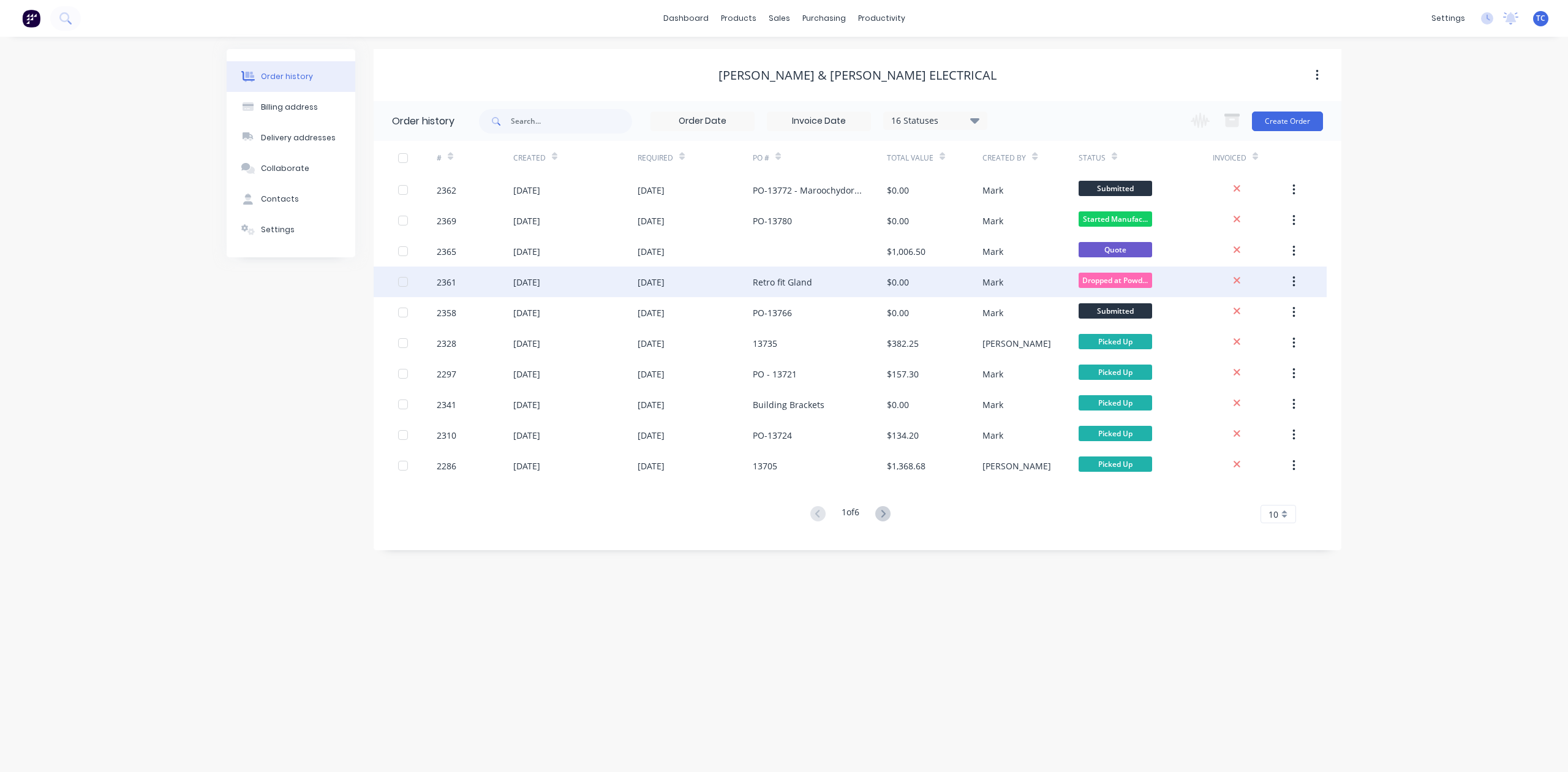
click at [498, 283] on div "2361" at bounding box center [475, 281] width 76 height 31
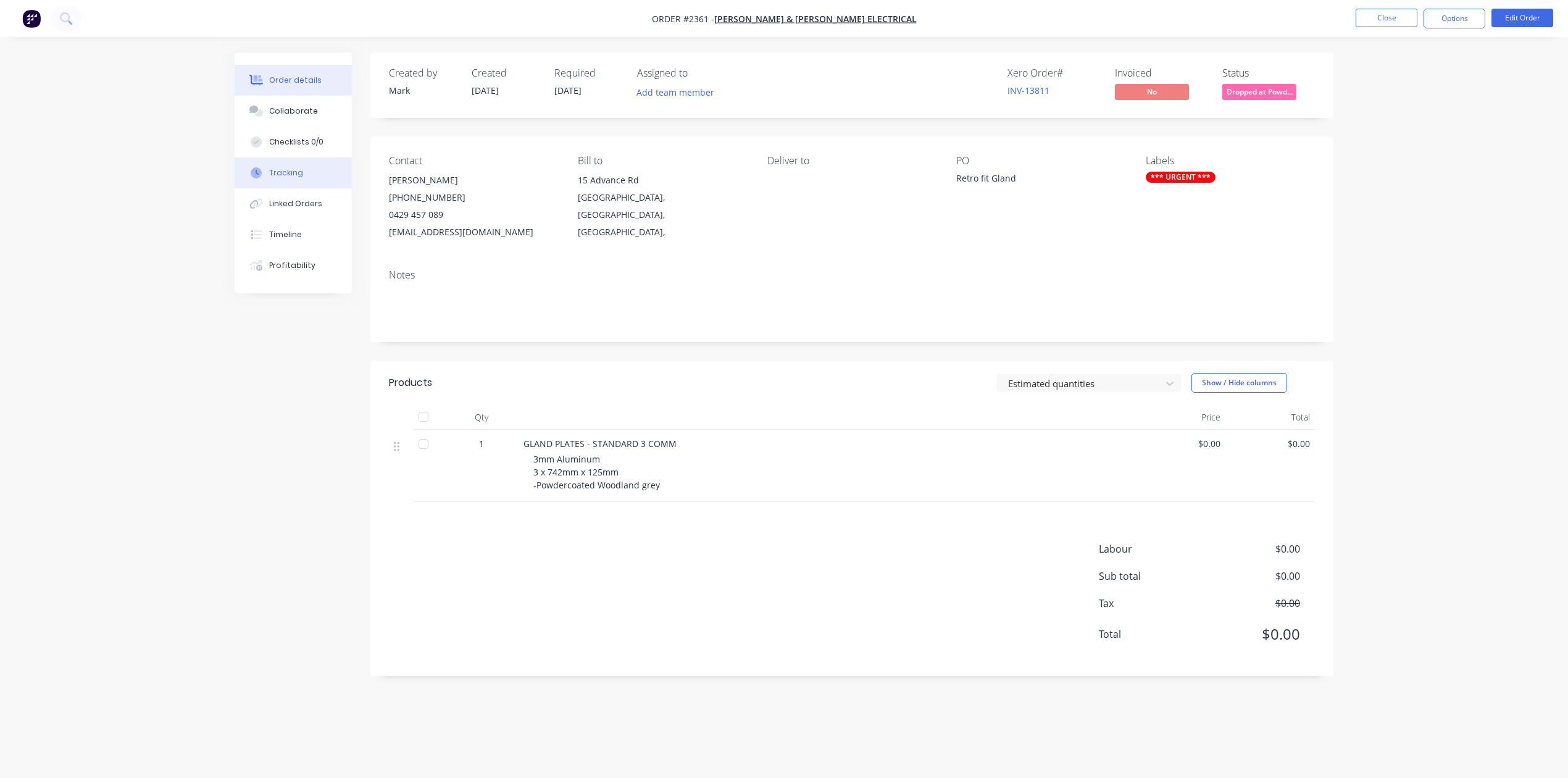
click at [277, 178] on div "Tracking" at bounding box center [286, 172] width 34 height 11
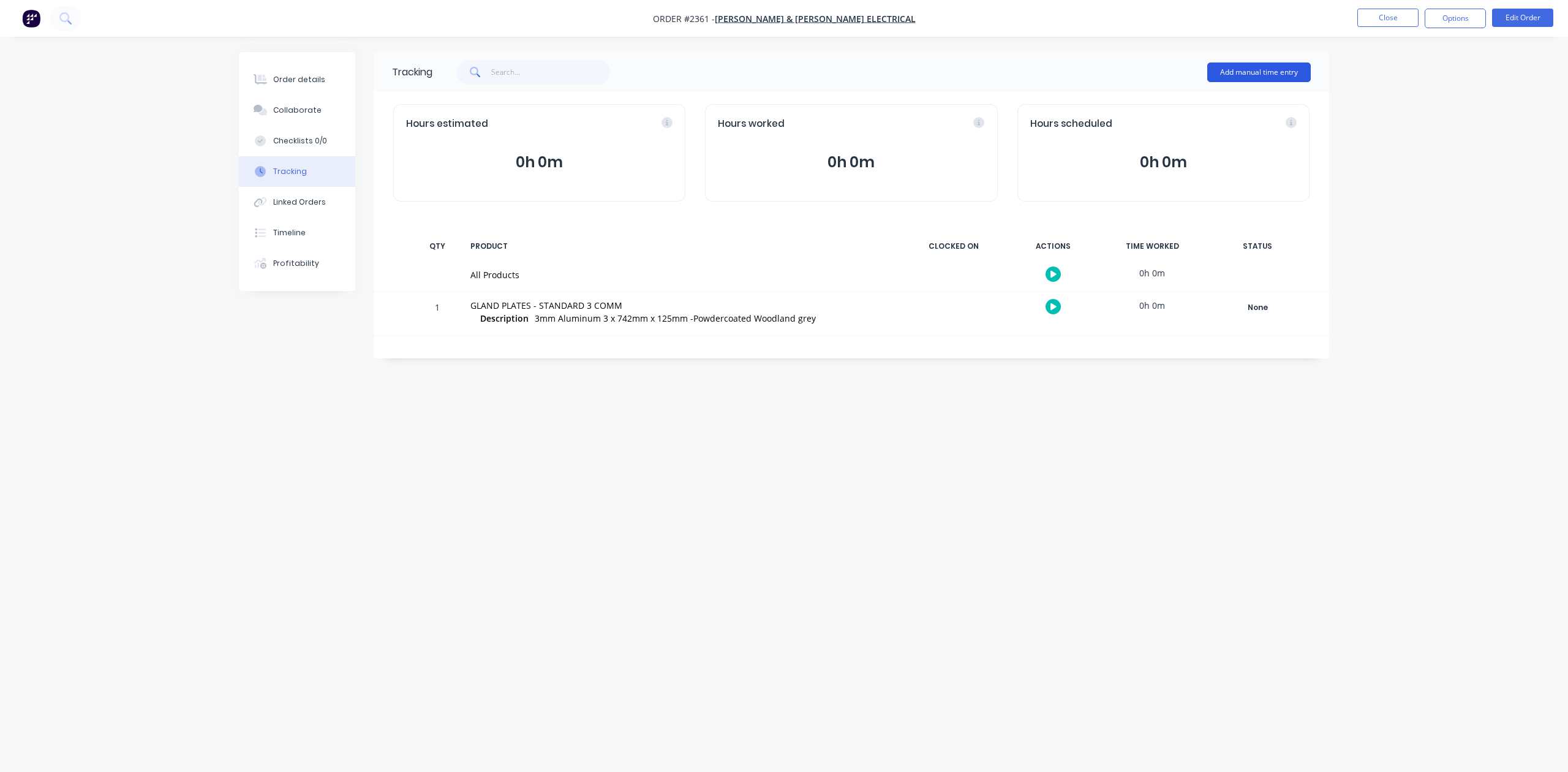
click at [1243, 67] on button "Add manual time entry" at bounding box center [1258, 72] width 103 height 20
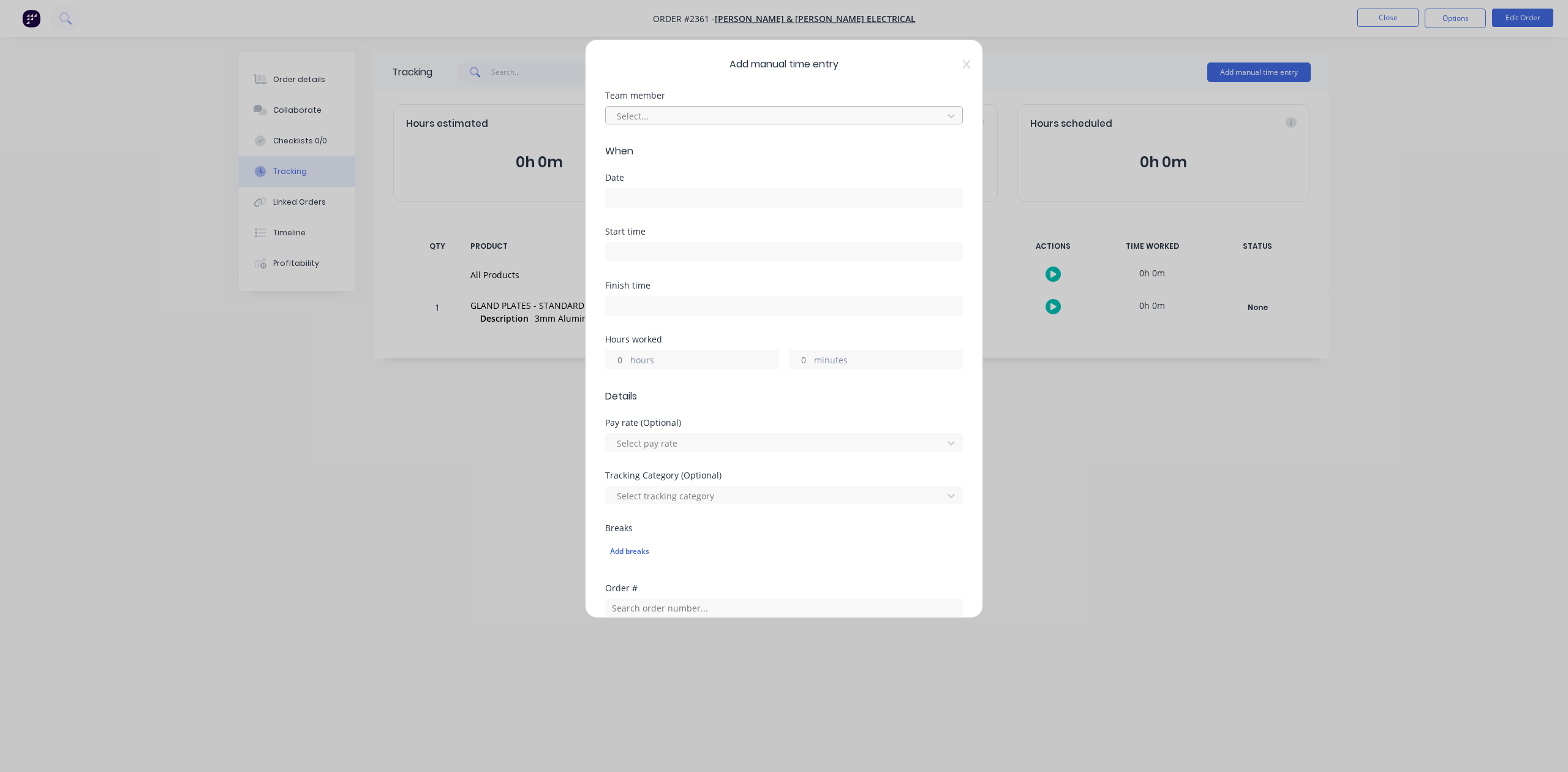
click at [744, 123] on div at bounding box center [776, 116] width 321 height 15
click at [723, 223] on div "[PERSON_NAME]" at bounding box center [777, 213] width 335 height 23
click at [718, 227] on div "Date" at bounding box center [784, 200] width 358 height 54
click at [715, 207] on input at bounding box center [784, 198] width 357 height 18
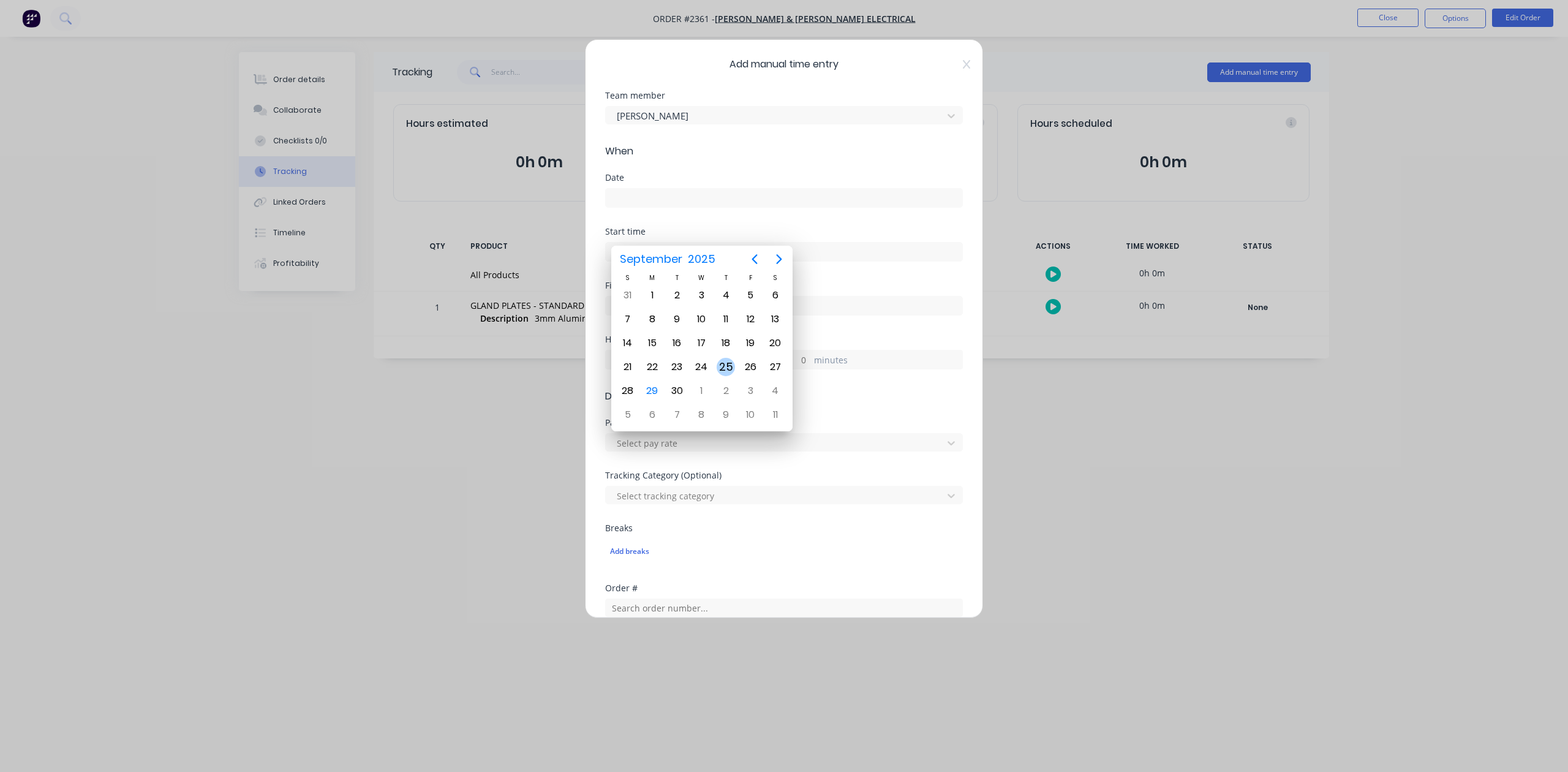
click at [726, 366] on div "25" at bounding box center [726, 367] width 18 height 18
type input "[DATE]"
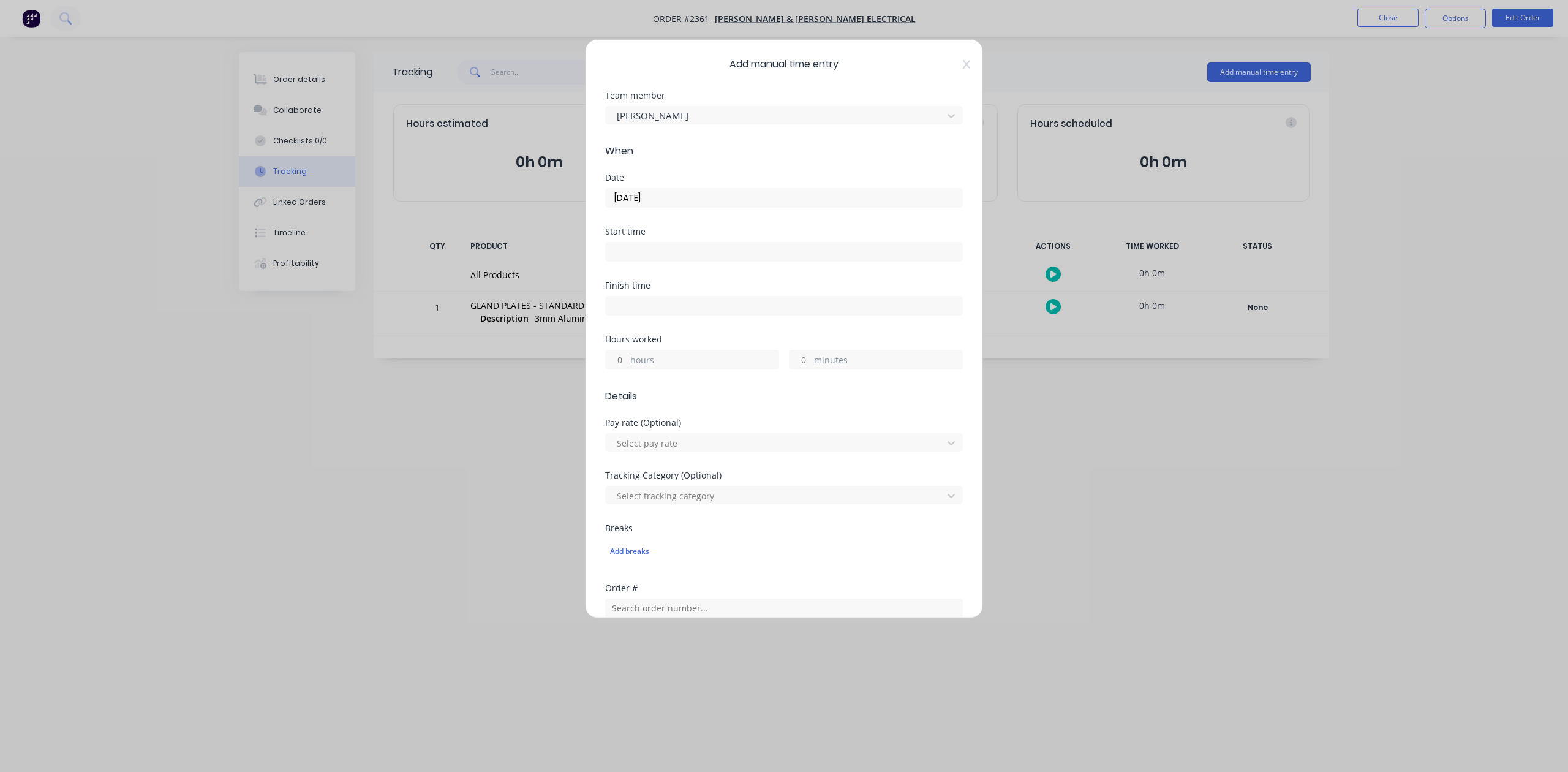
click at [800, 369] on input "minutes" at bounding box center [800, 359] width 22 height 18
type input "30"
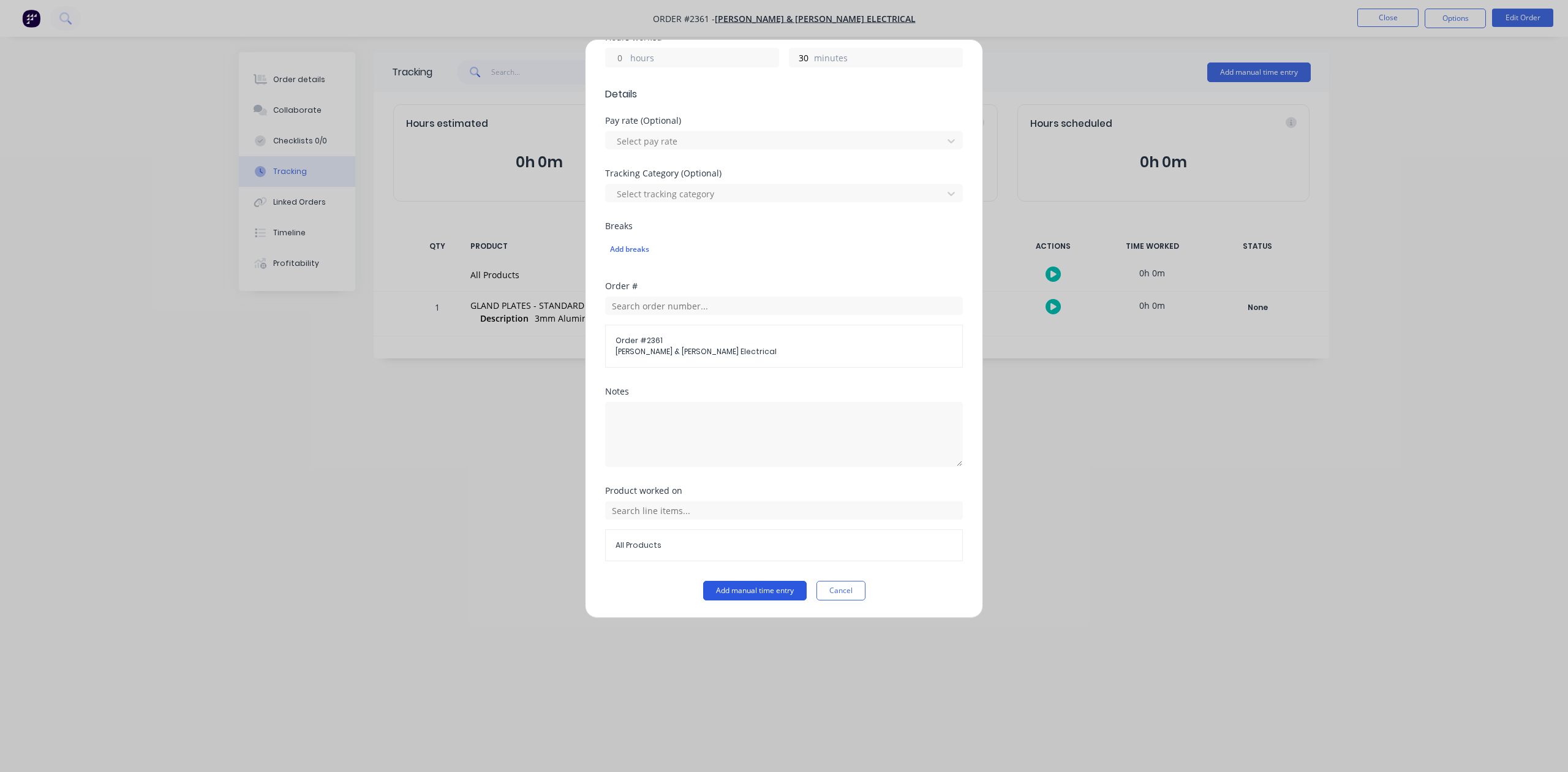
click at [758, 593] on button "Add manual time entry" at bounding box center [755, 590] width 103 height 20
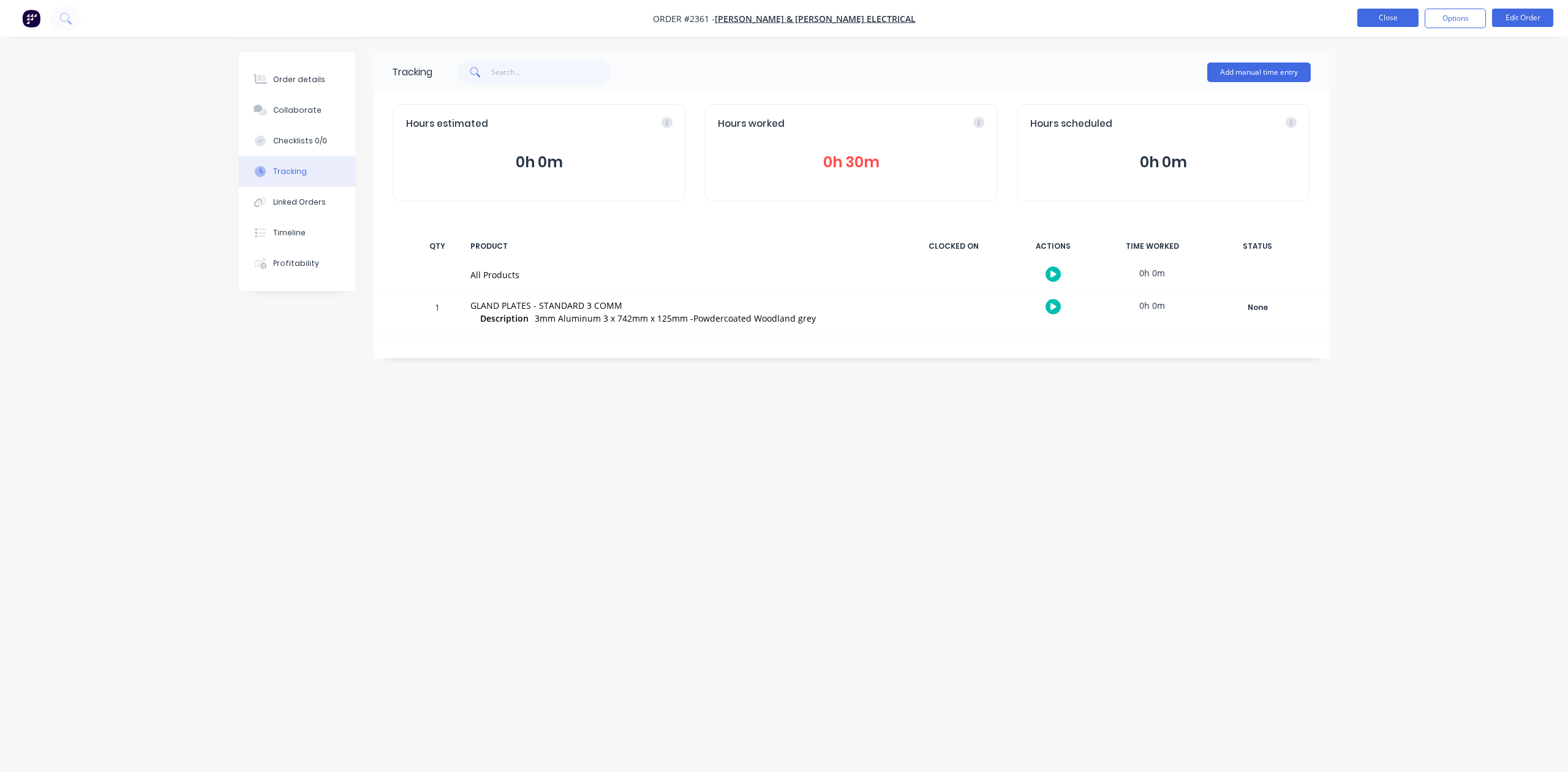
click at [1384, 15] on button "Close" at bounding box center [1388, 18] width 61 height 18
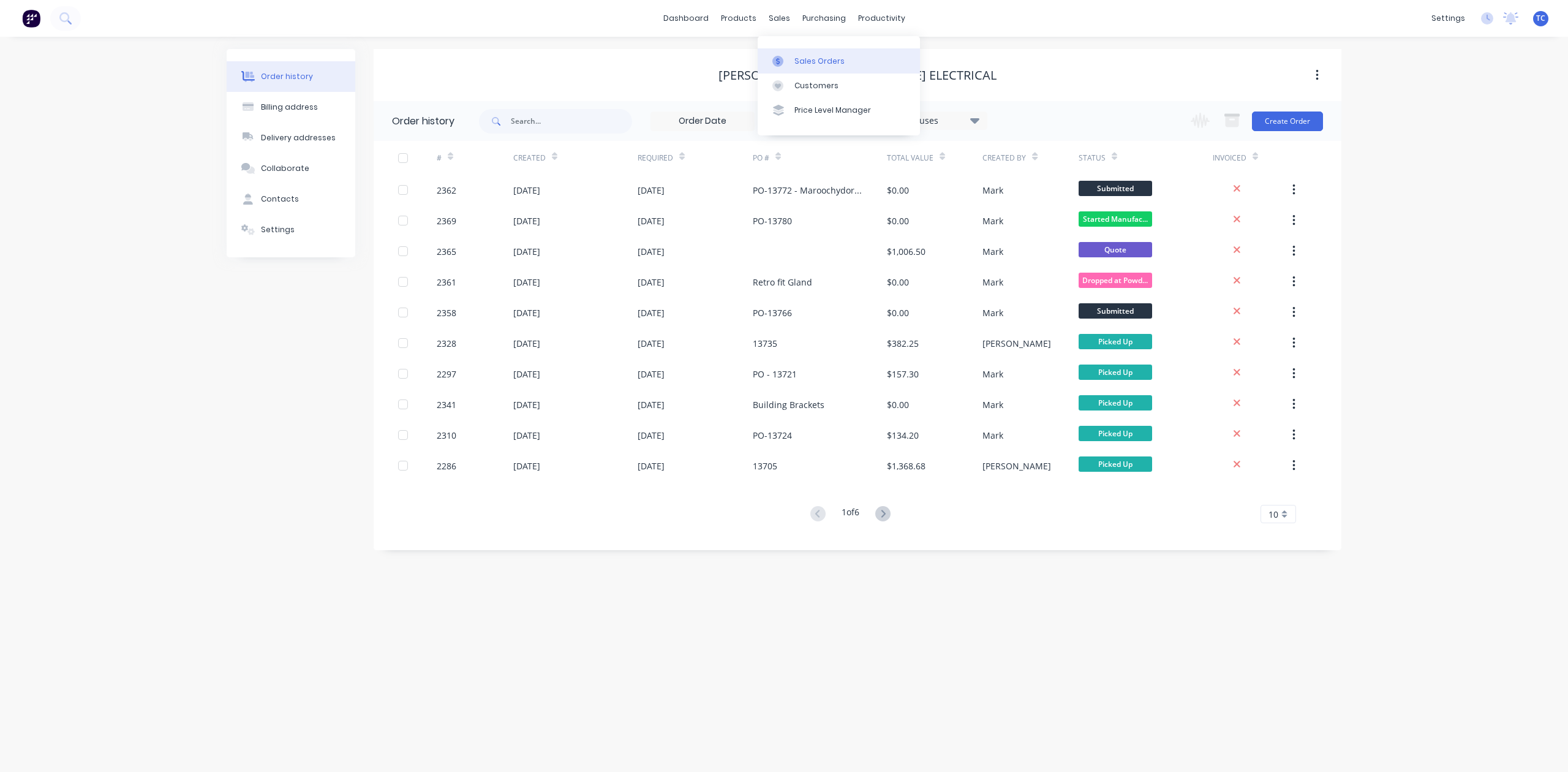
click at [818, 67] on div "Sales Orders" at bounding box center [819, 61] width 50 height 11
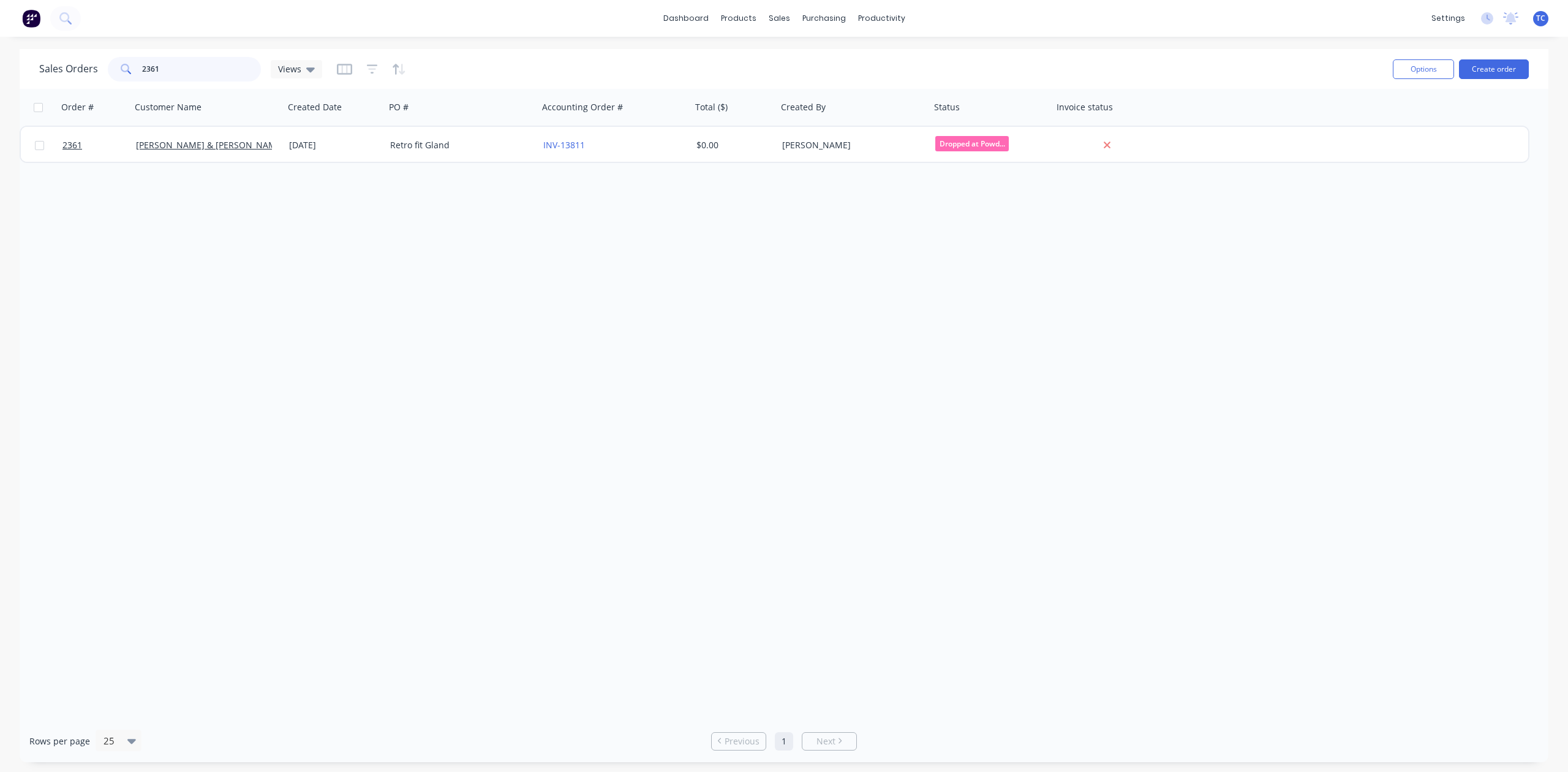
drag, startPoint x: 190, startPoint y: 69, endPoint x: 123, endPoint y: 70, distance: 67.0
click at [123, 70] on div "2361" at bounding box center [184, 69] width 153 height 25
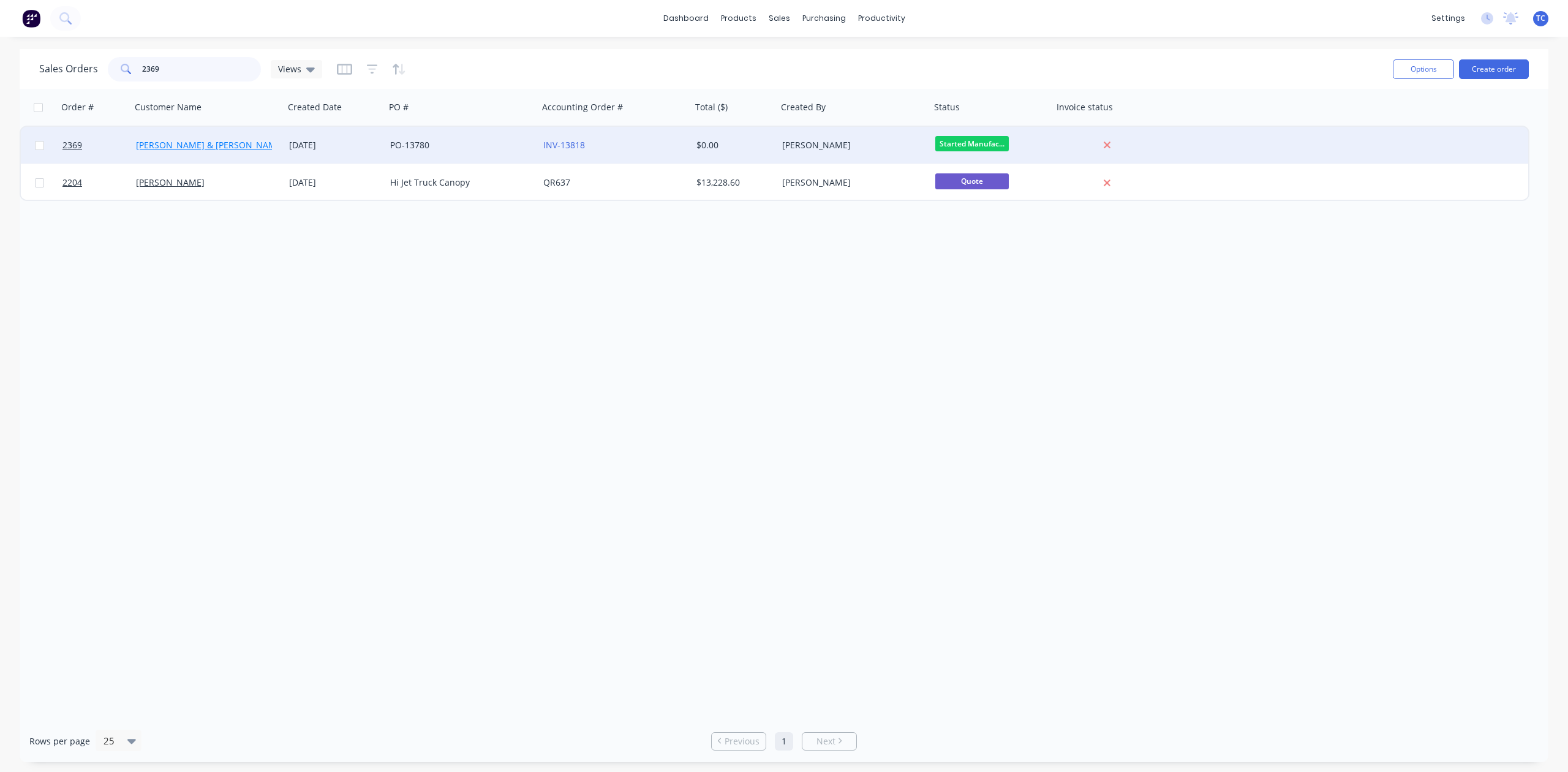
type input "2369"
click at [209, 145] on link "[PERSON_NAME] & [PERSON_NAME] Electrical" at bounding box center [230, 145] width 188 height 12
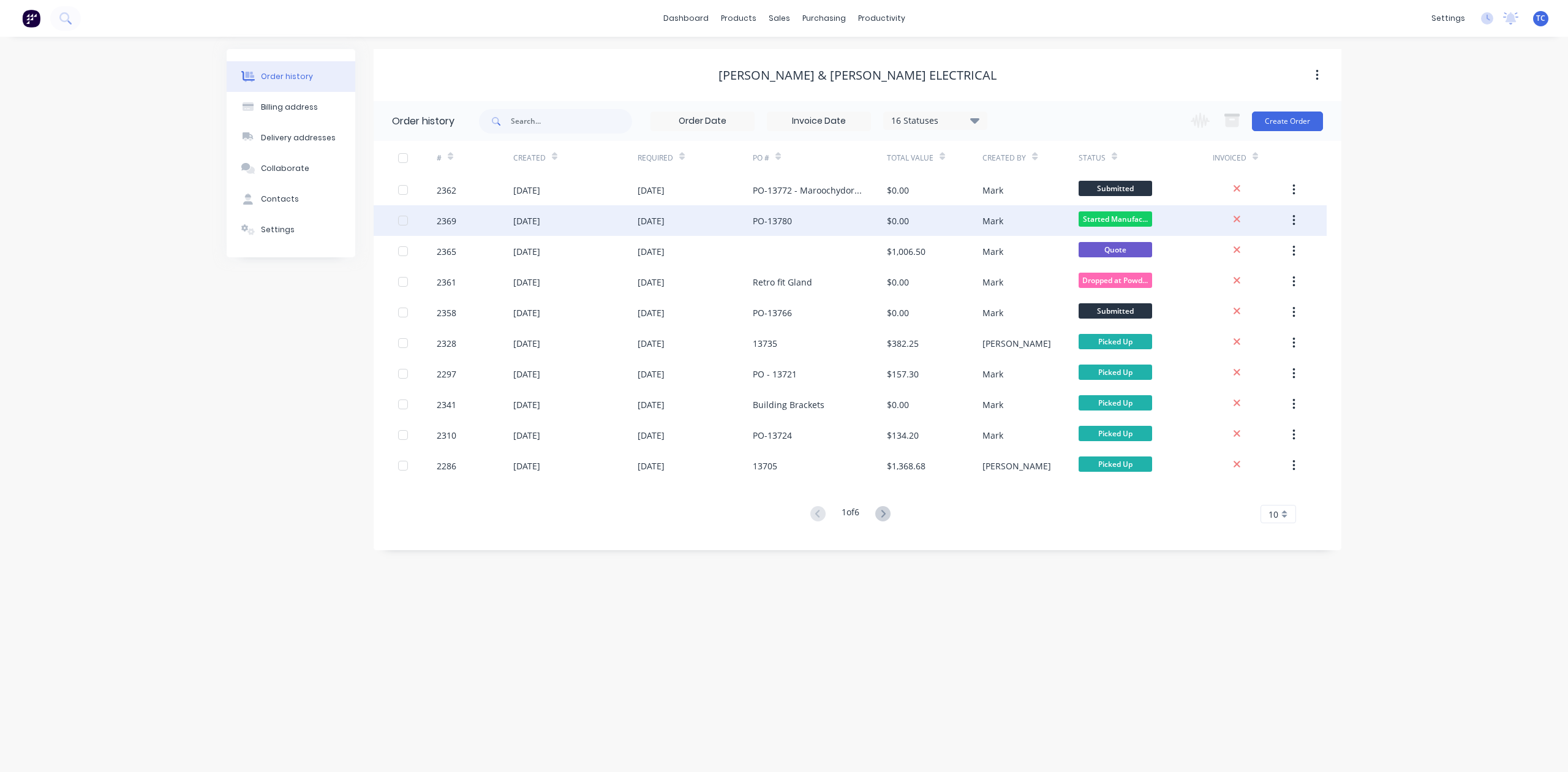
click at [453, 219] on div "2369" at bounding box center [447, 221] width 20 height 13
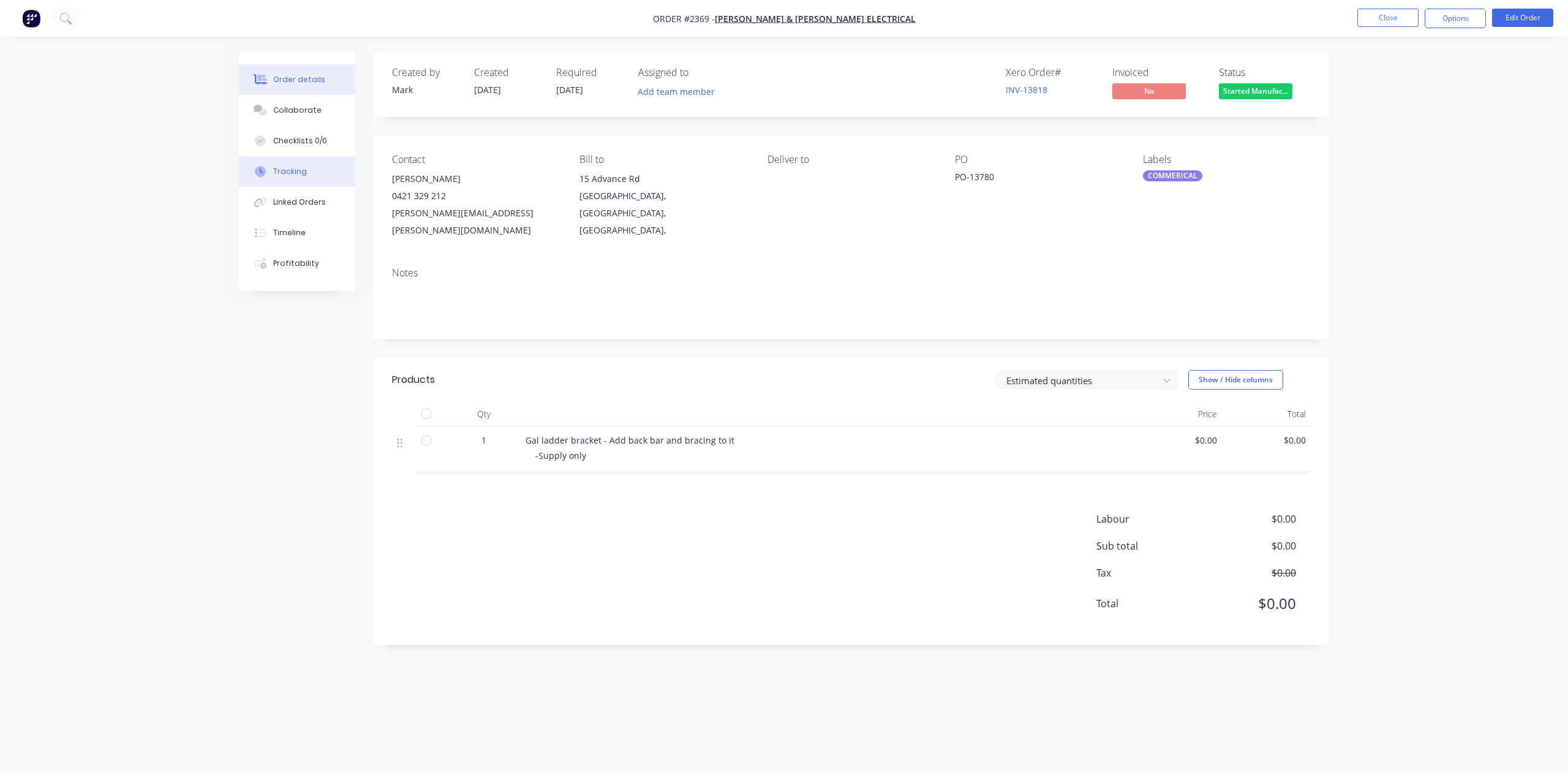
click at [307, 177] on div "Tracking" at bounding box center [290, 171] width 34 height 11
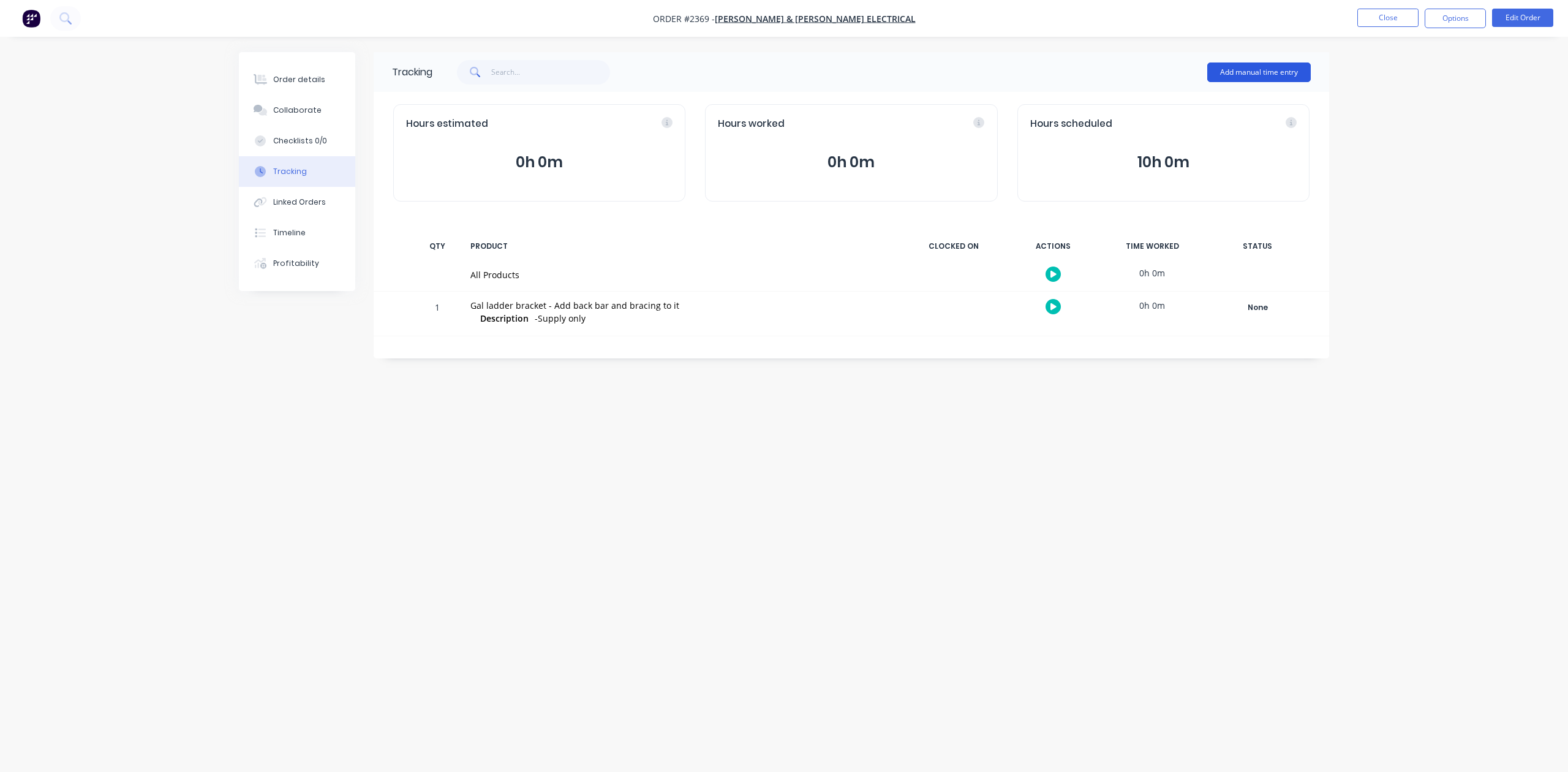
click at [1231, 70] on button "Add manual time entry" at bounding box center [1258, 72] width 103 height 20
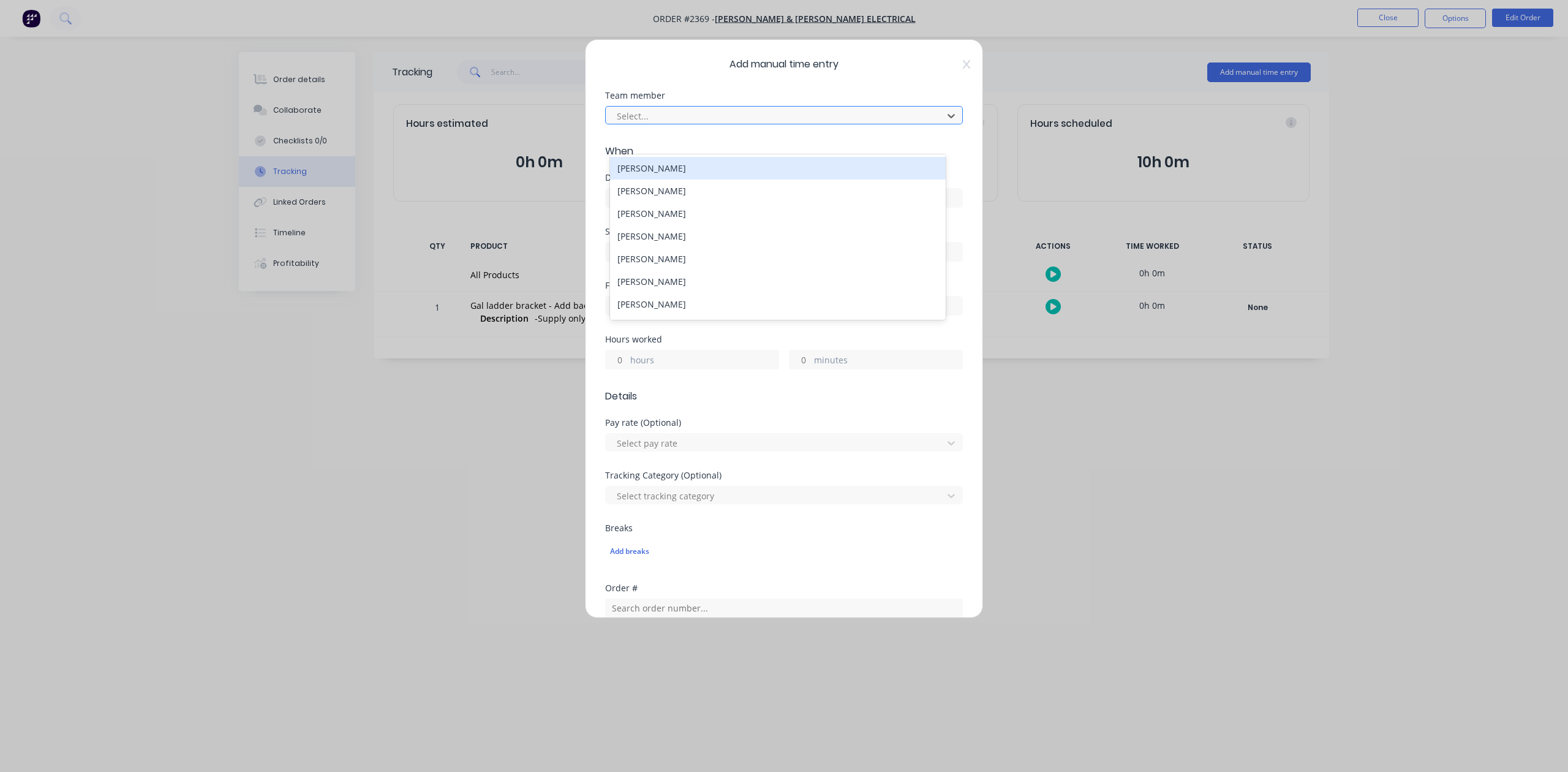
click at [848, 123] on div at bounding box center [776, 116] width 321 height 15
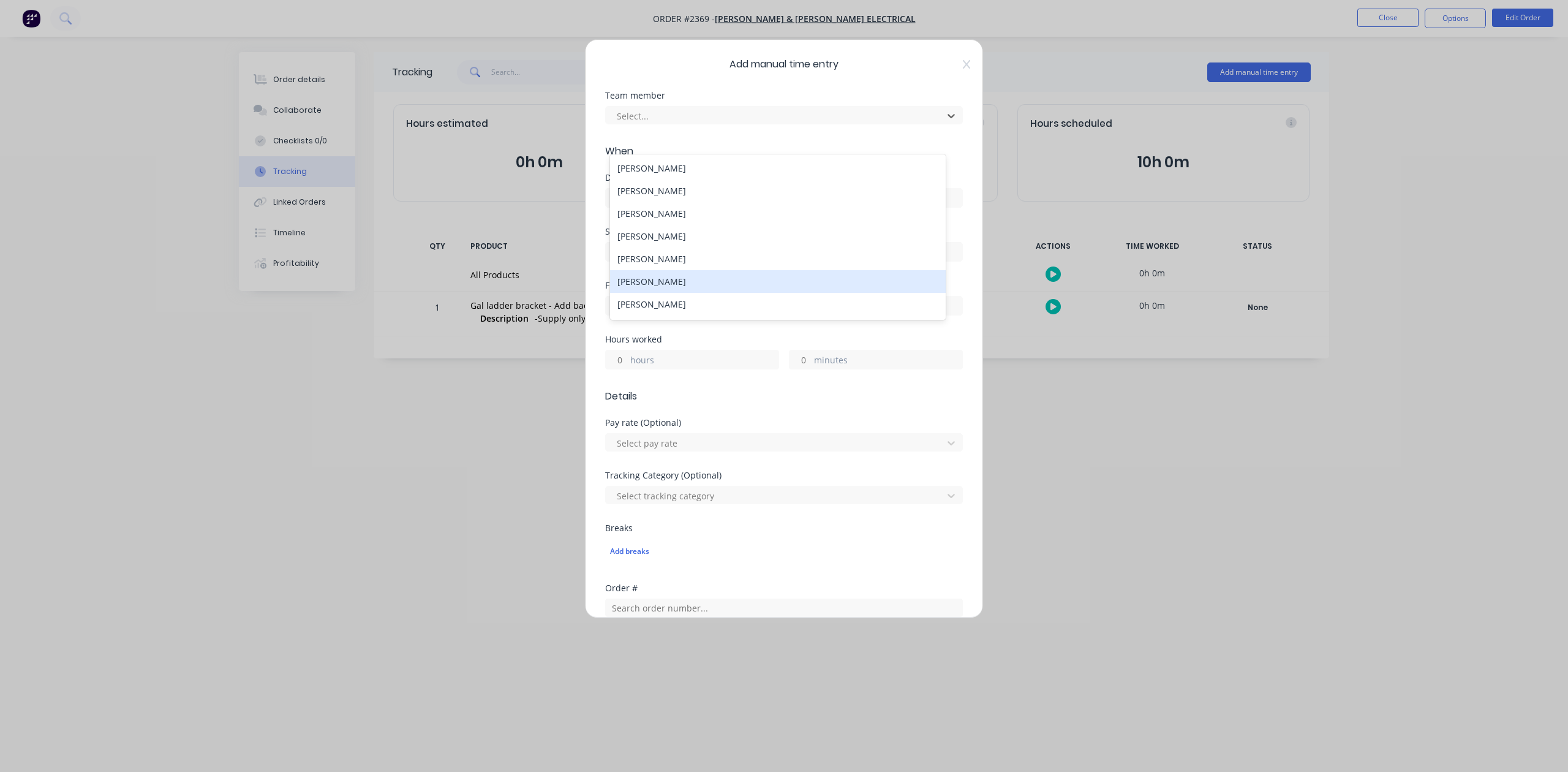
click at [677, 293] on div "[PERSON_NAME]" at bounding box center [777, 281] width 335 height 23
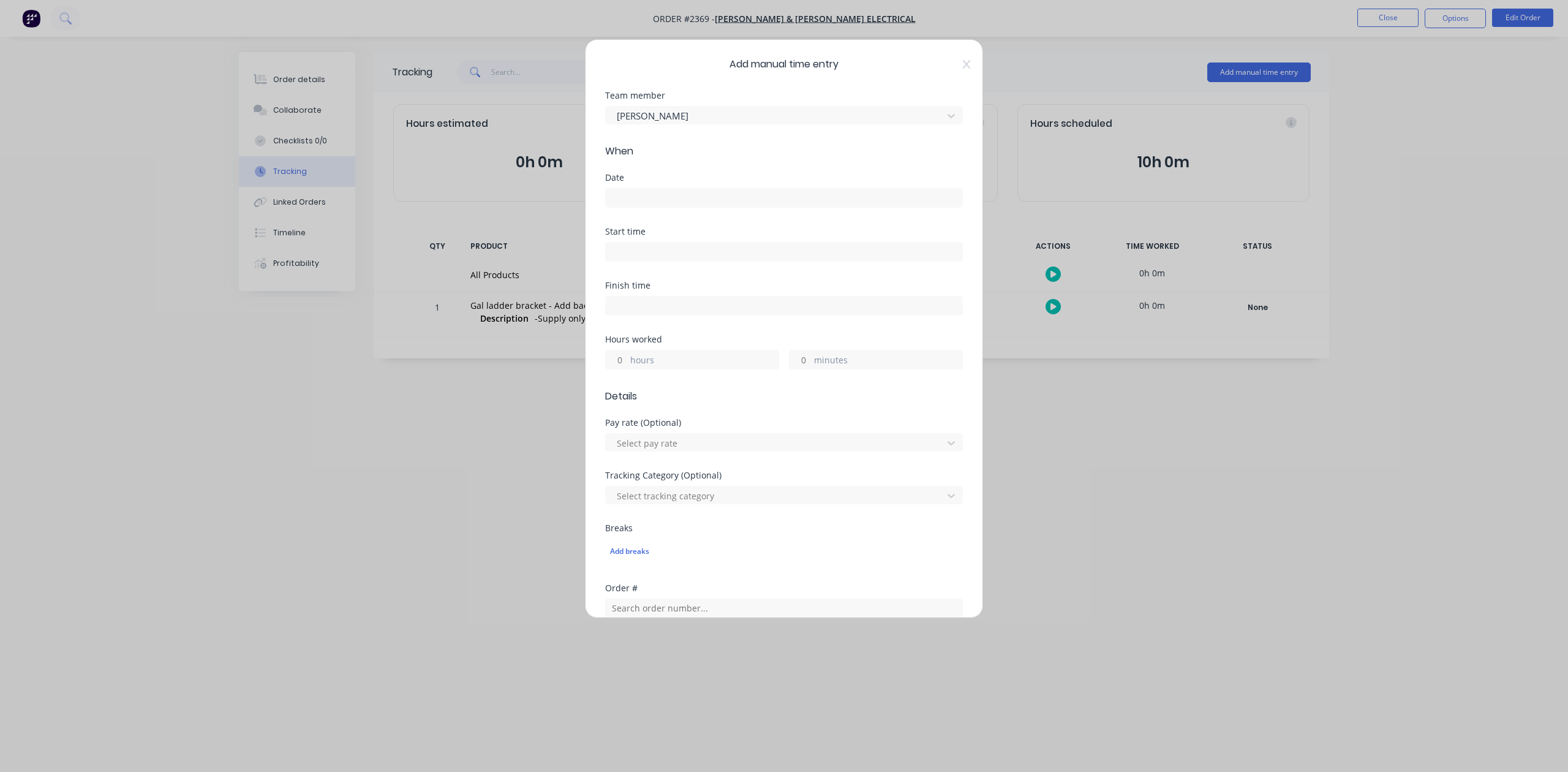
click at [658, 207] on input at bounding box center [784, 198] width 357 height 18
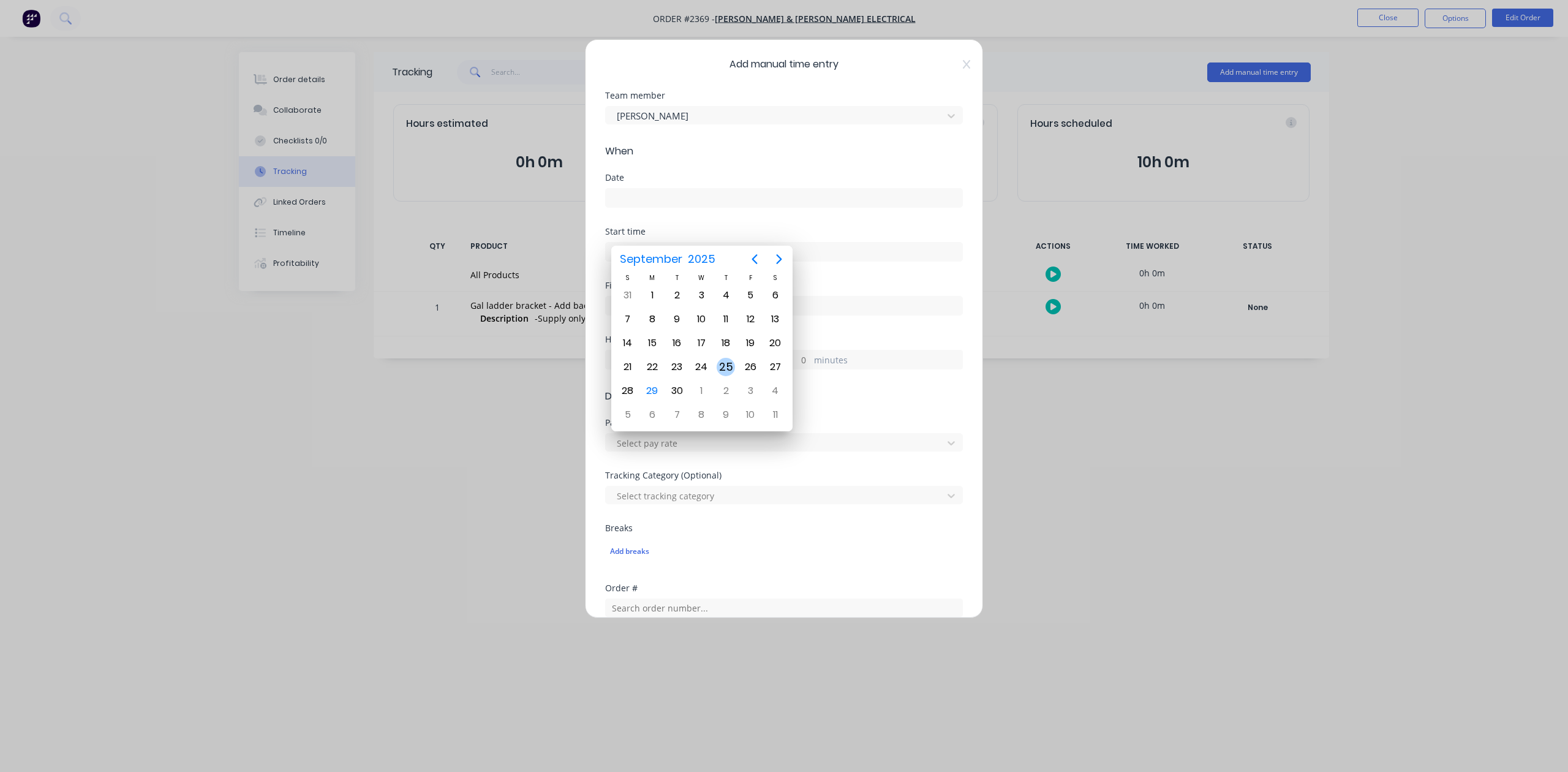
click at [726, 361] on div "25" at bounding box center [726, 367] width 18 height 18
type input "[DATE]"
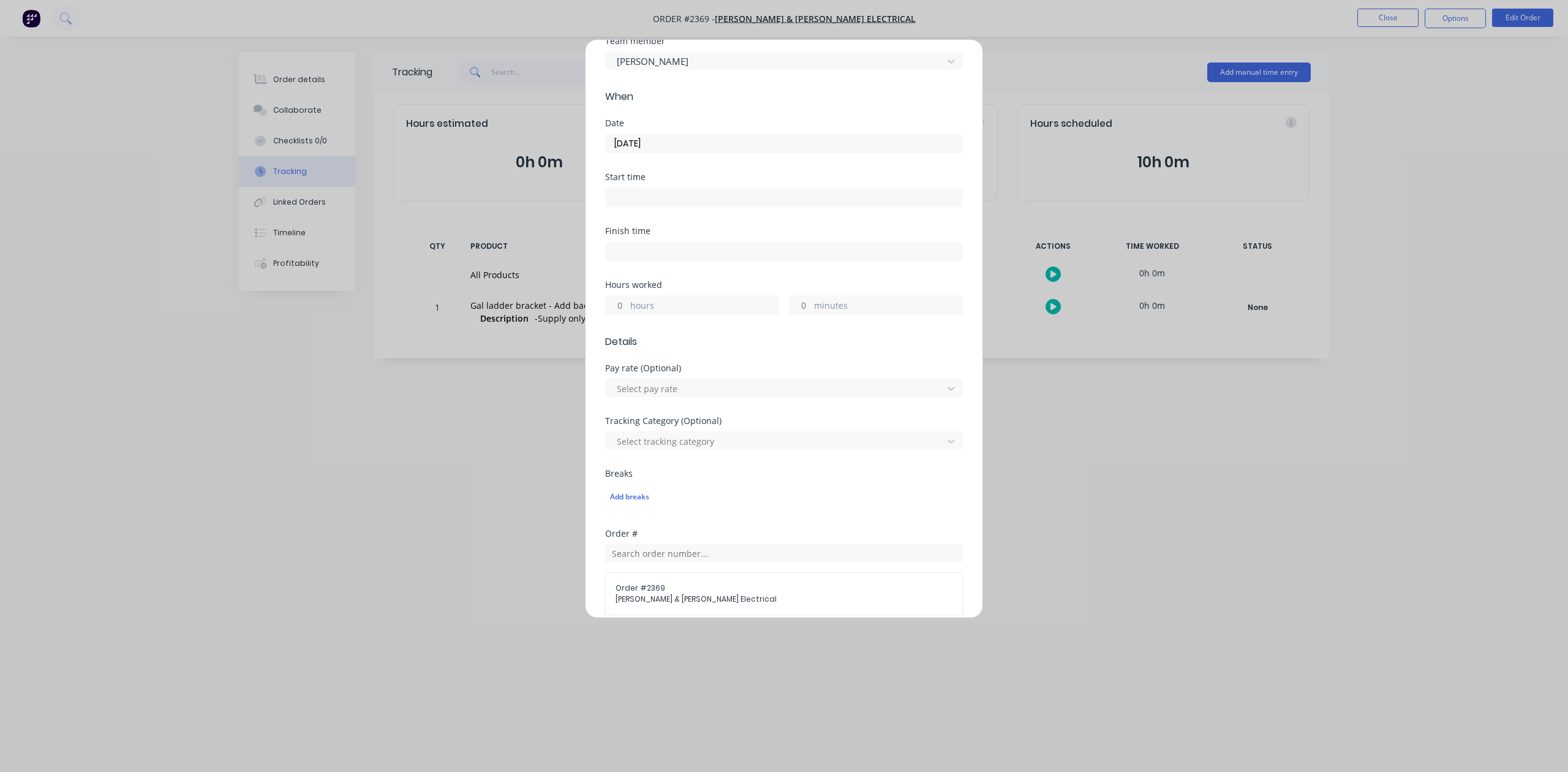
scroll to position [82, 0]
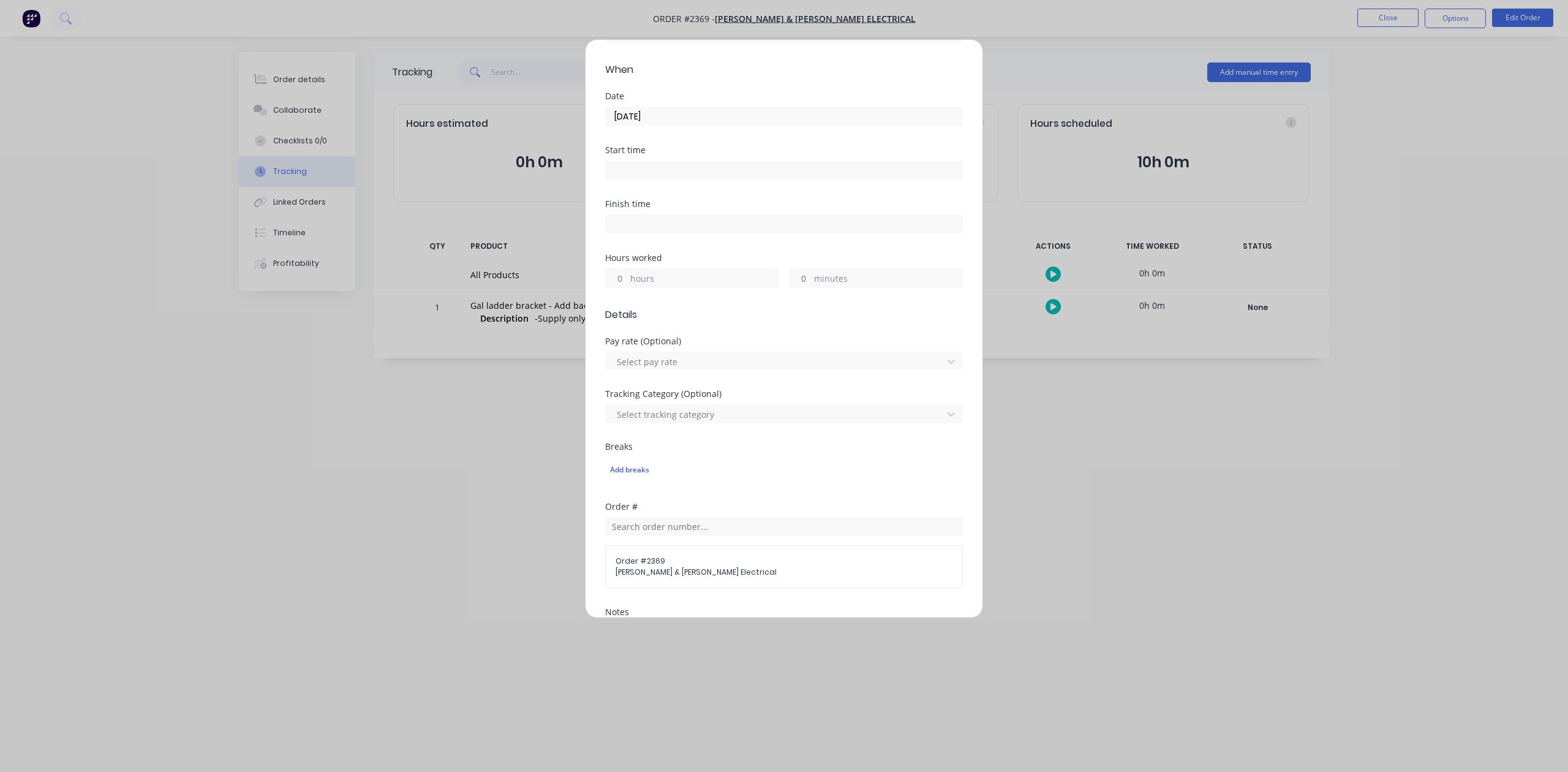
click at [626, 287] on input "hours" at bounding box center [616, 278] width 22 height 18
type input "1"
click at [796, 287] on input "minutes" at bounding box center [800, 278] width 22 height 18
type input "15"
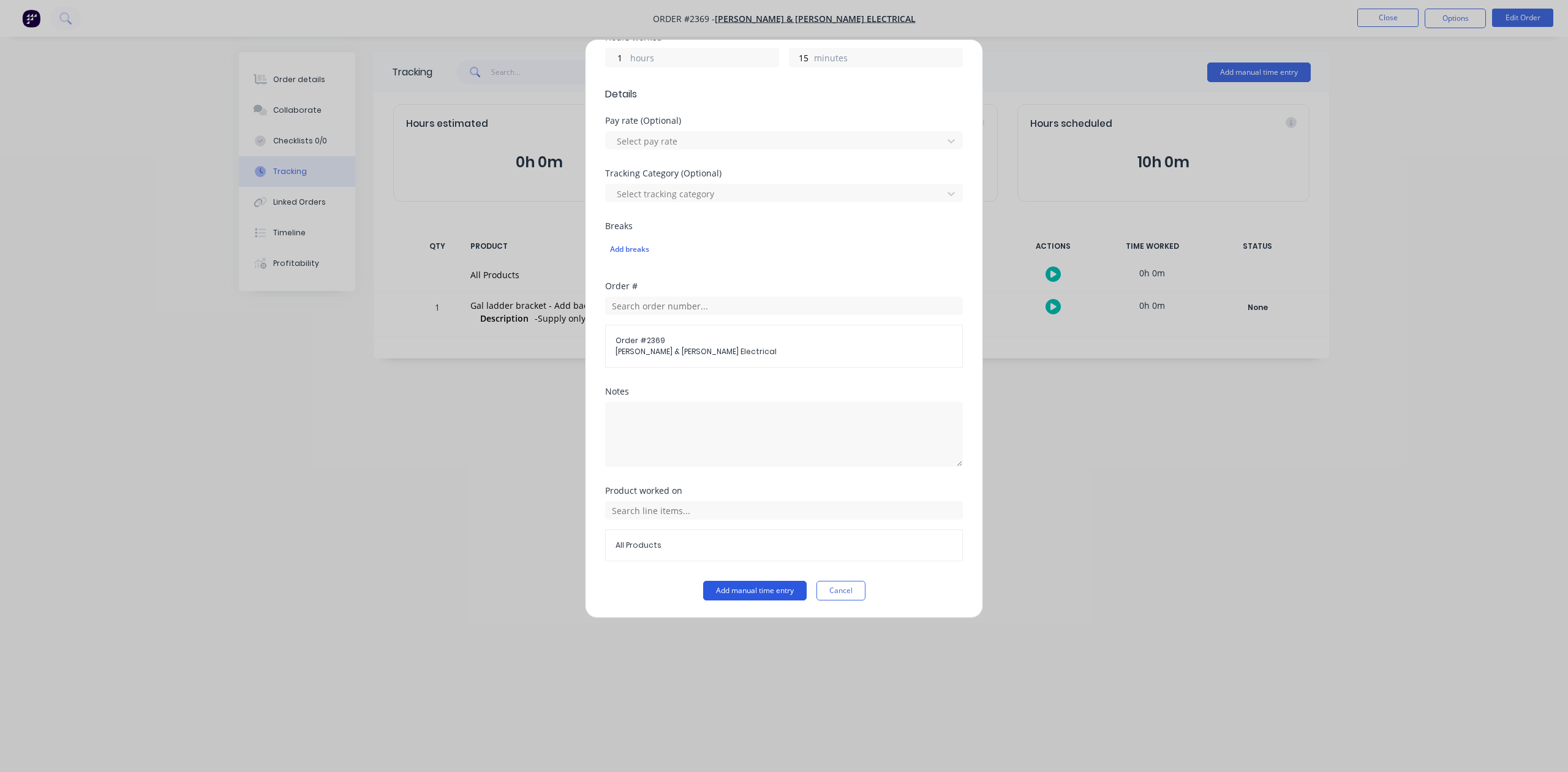
click at [754, 594] on button "Add manual time entry" at bounding box center [755, 590] width 103 height 20
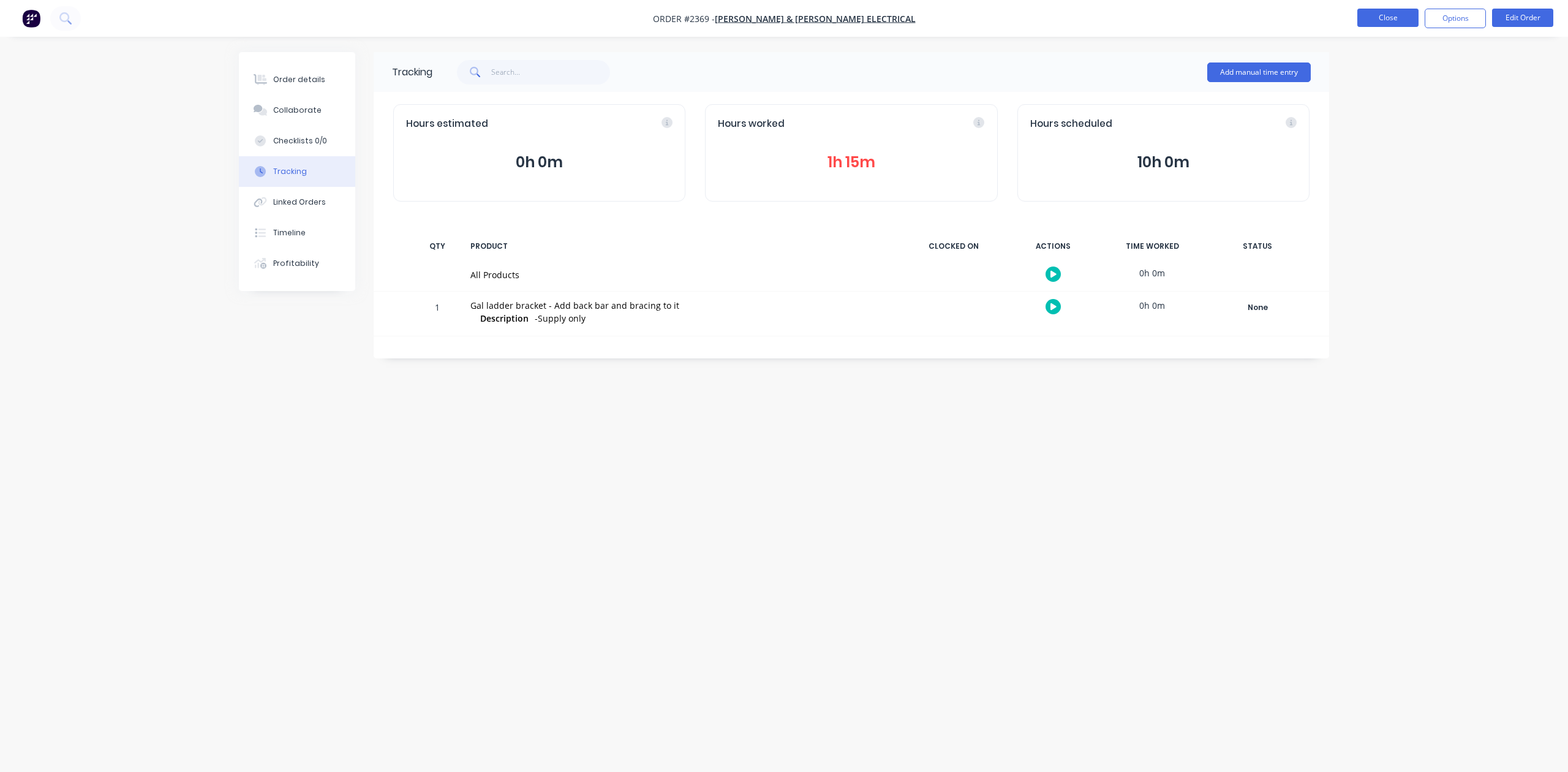
click at [1370, 18] on button "Close" at bounding box center [1388, 18] width 61 height 18
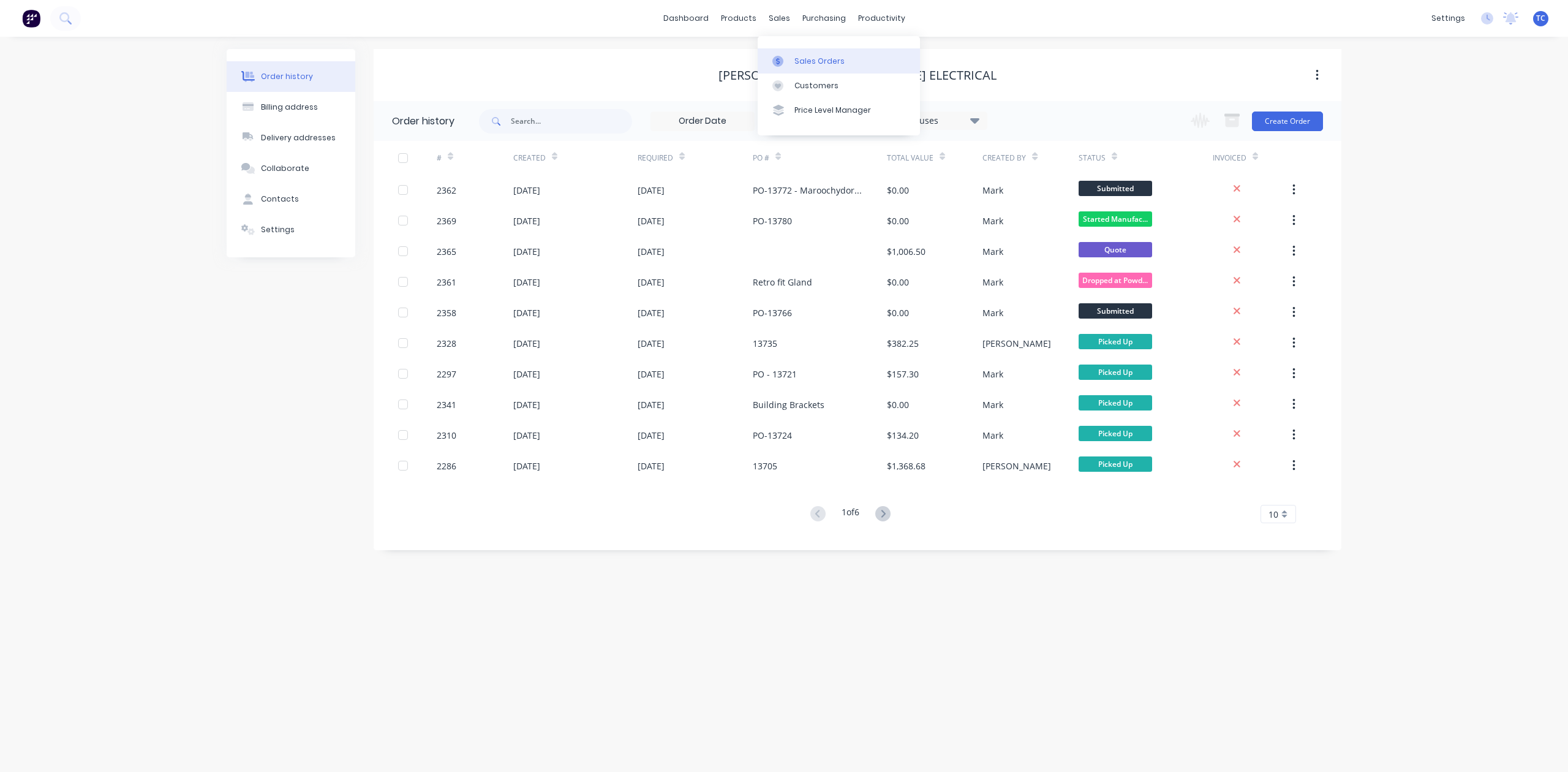
click at [808, 66] on div "Sales Orders" at bounding box center [819, 61] width 50 height 11
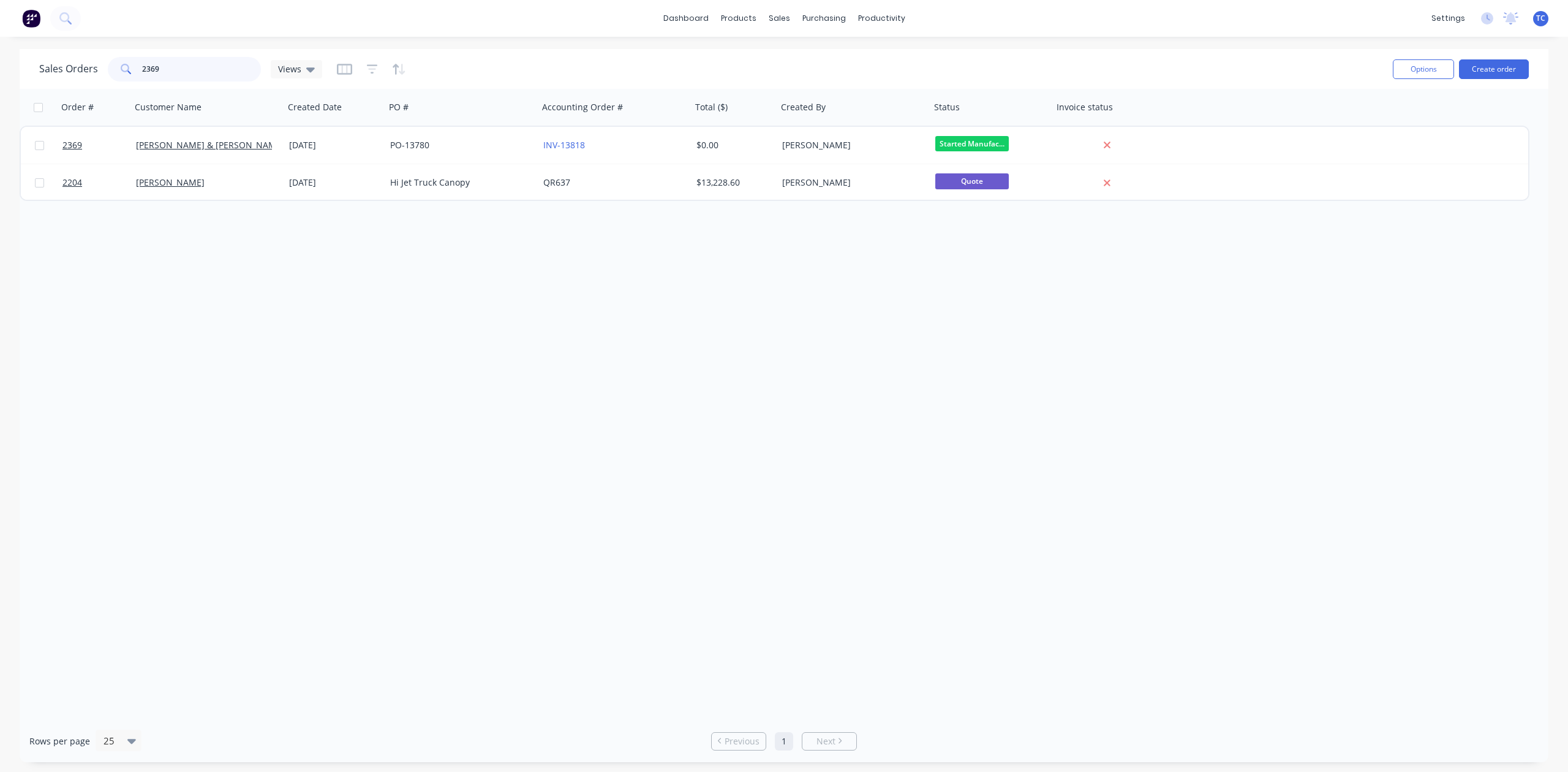
drag, startPoint x: 212, startPoint y: 71, endPoint x: 119, endPoint y: 69, distance: 93.0
click at [119, 69] on div "2369" at bounding box center [184, 69] width 153 height 25
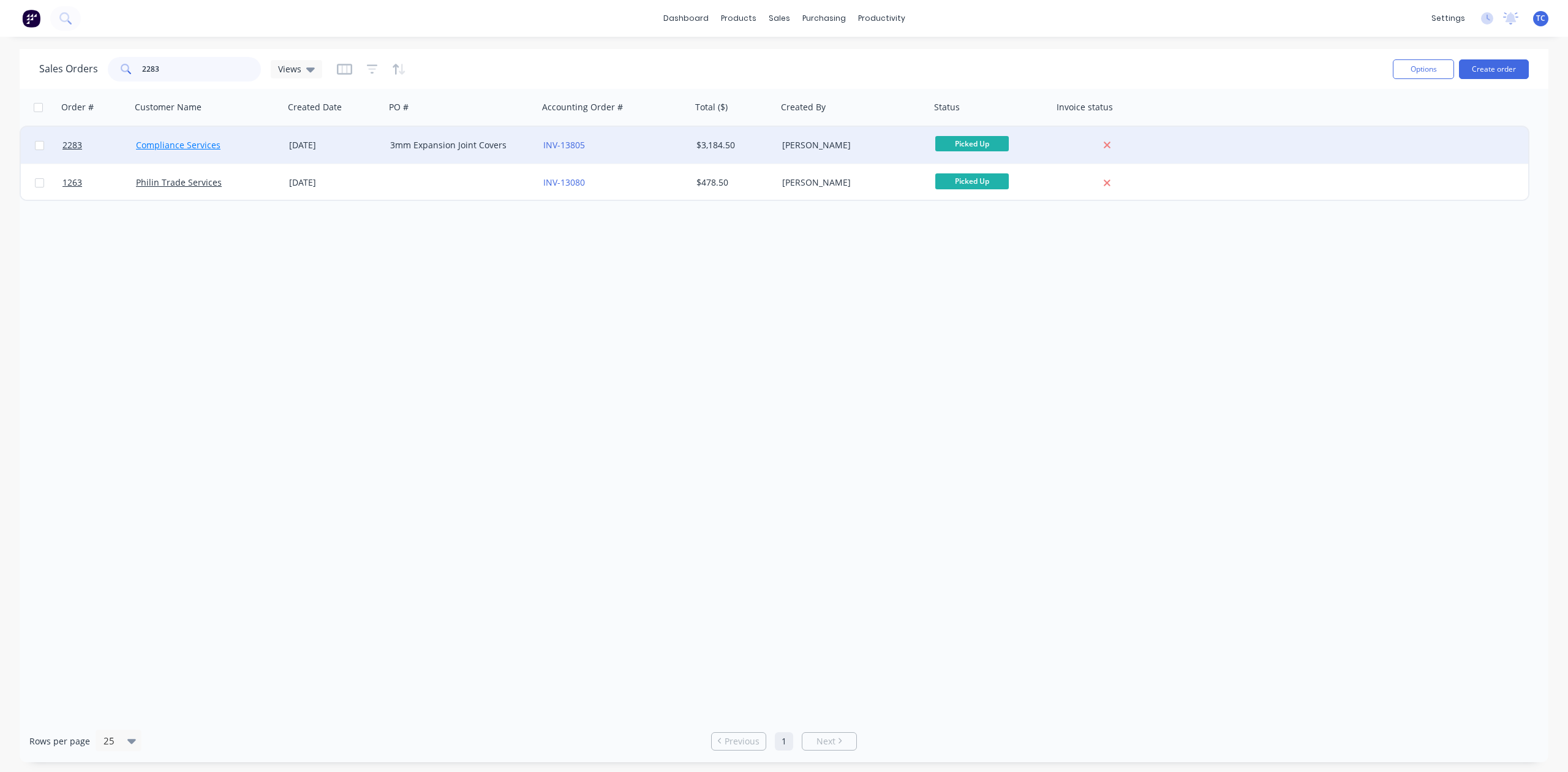
type input "2283"
click at [192, 143] on link "Compliance Services" at bounding box center [178, 145] width 84 height 12
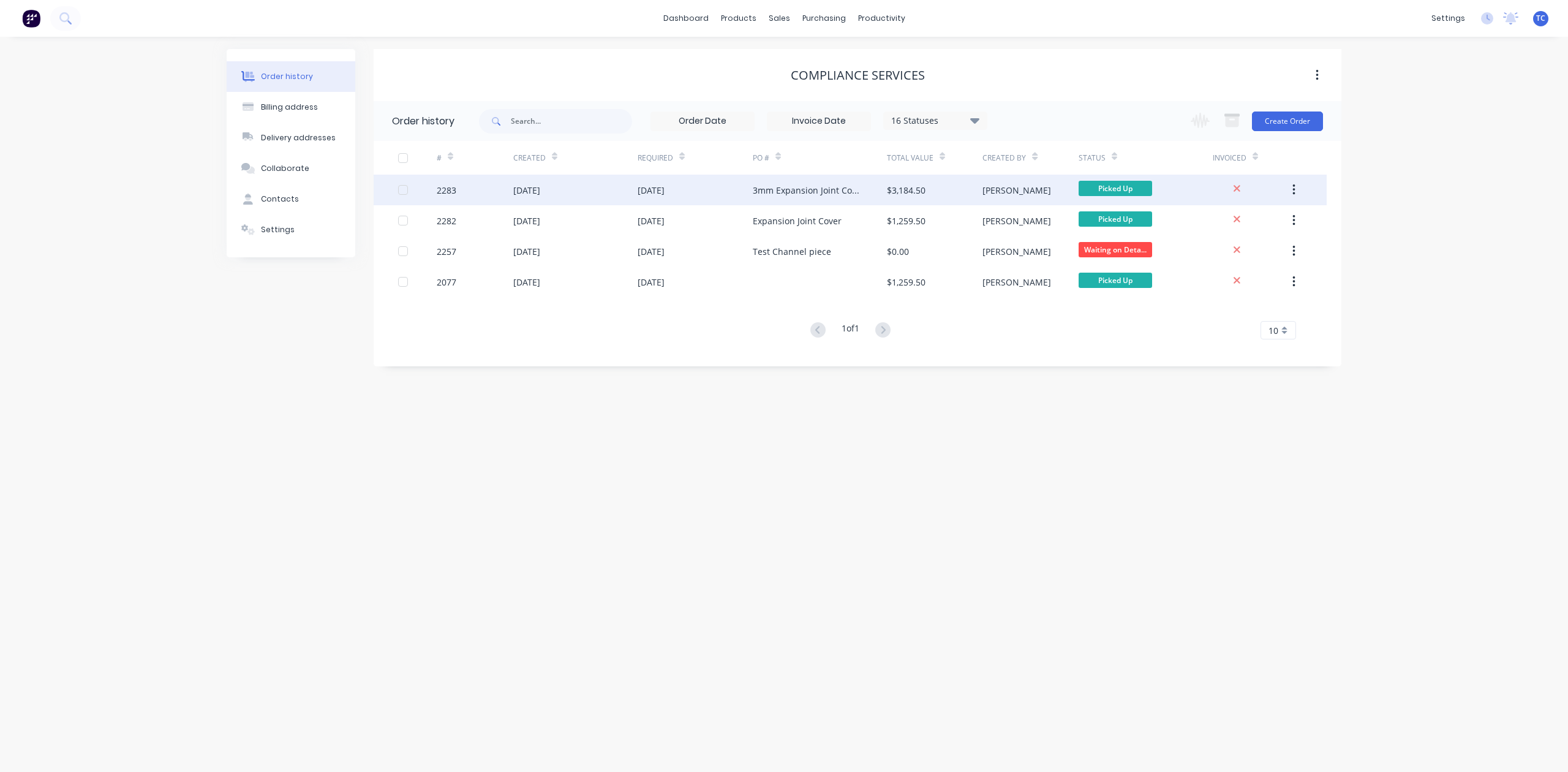
click at [456, 186] on div "2283" at bounding box center [447, 190] width 20 height 13
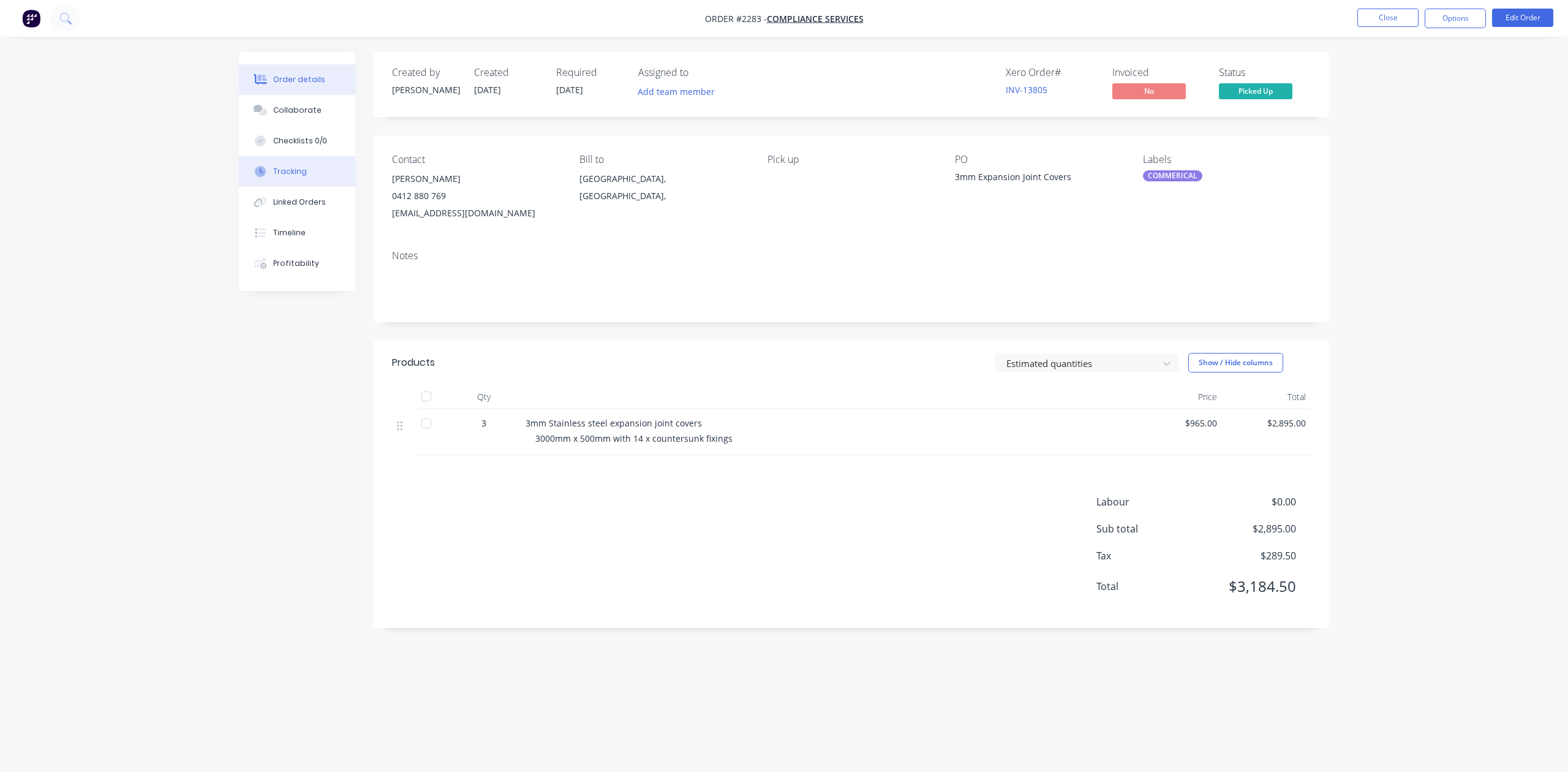
click at [291, 177] on div "Tracking" at bounding box center [290, 171] width 34 height 11
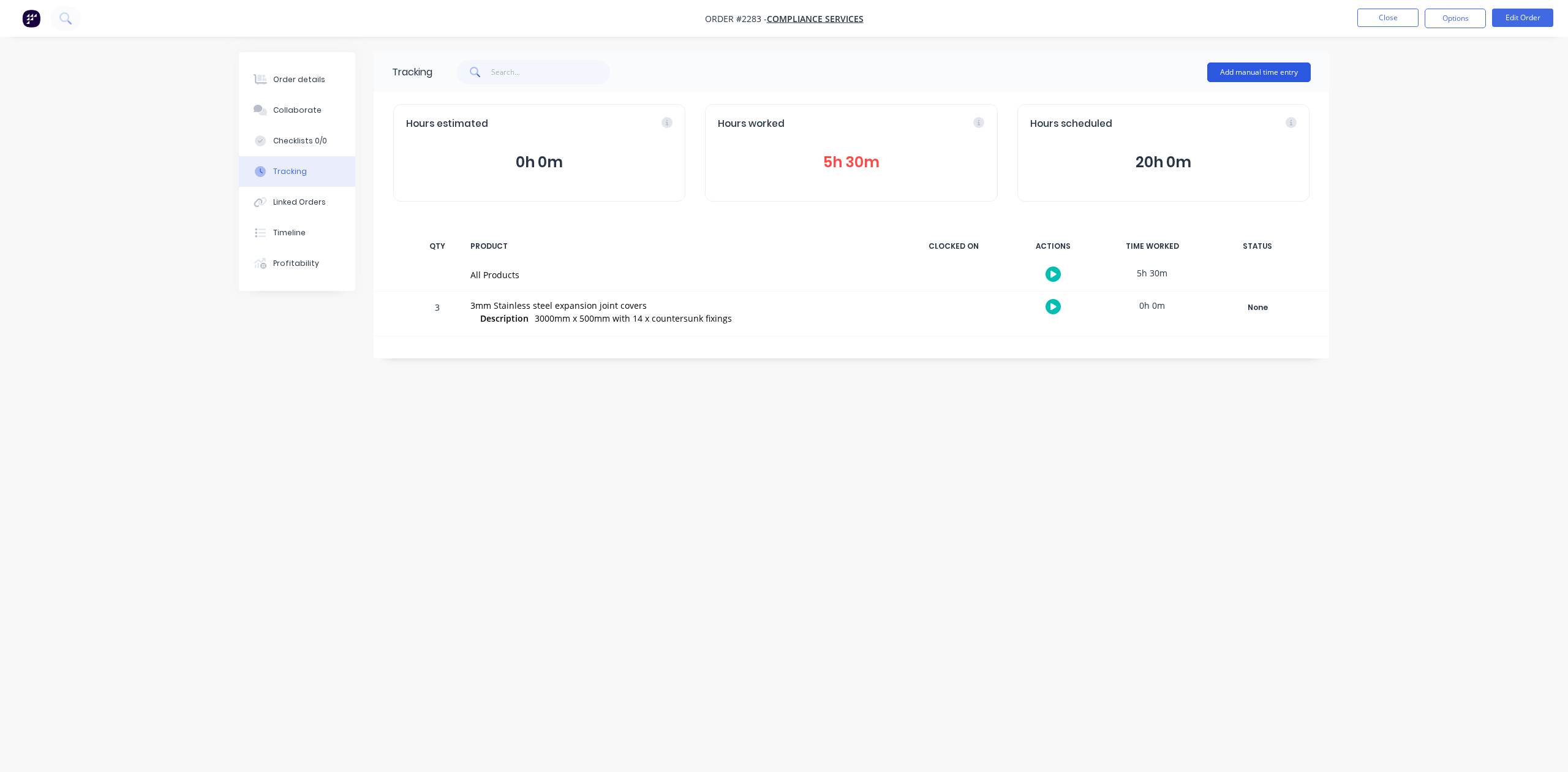
click at [1240, 69] on button "Add manual time entry" at bounding box center [1258, 72] width 103 height 20
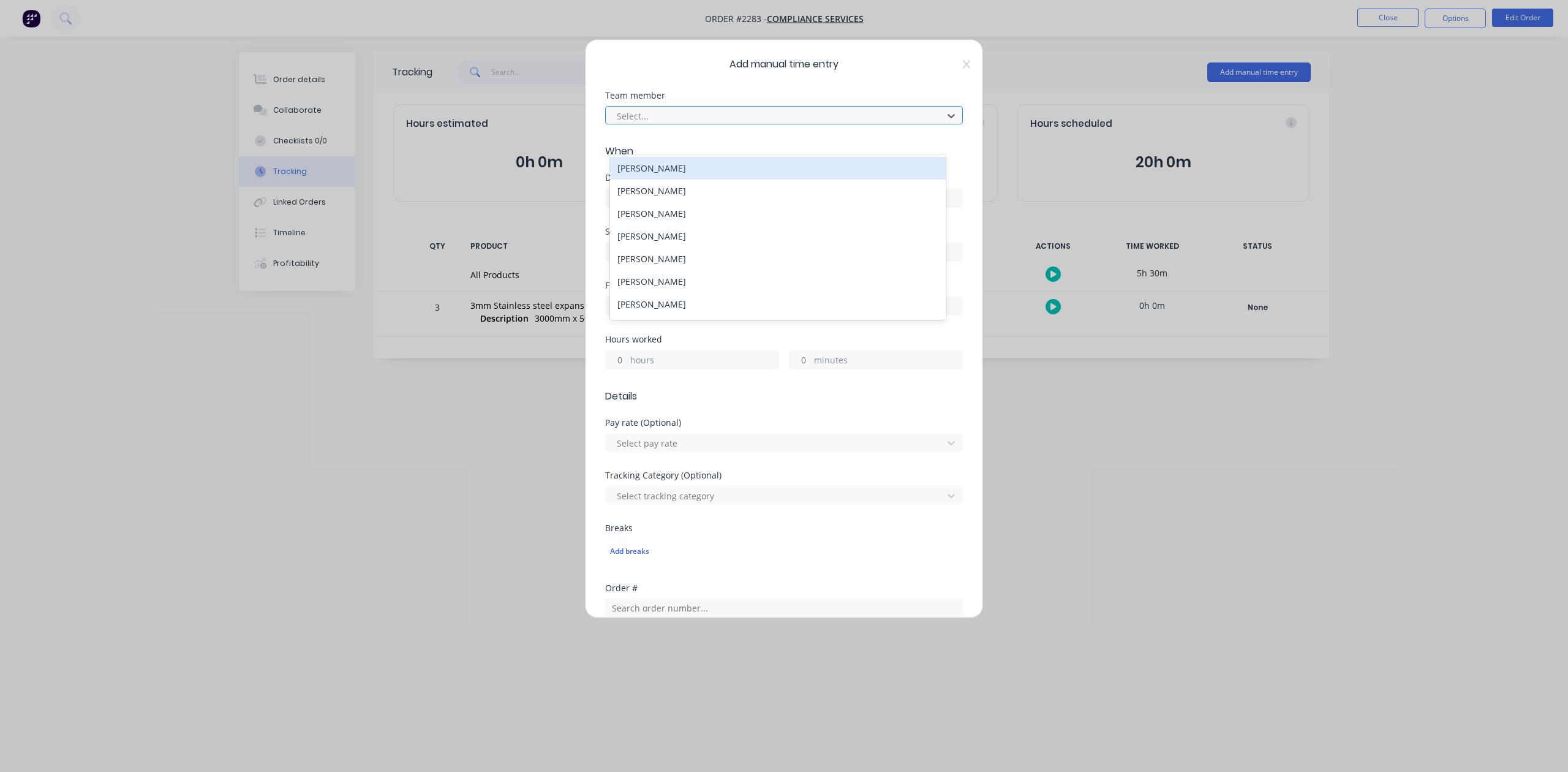
click at [808, 123] on div at bounding box center [776, 116] width 321 height 15
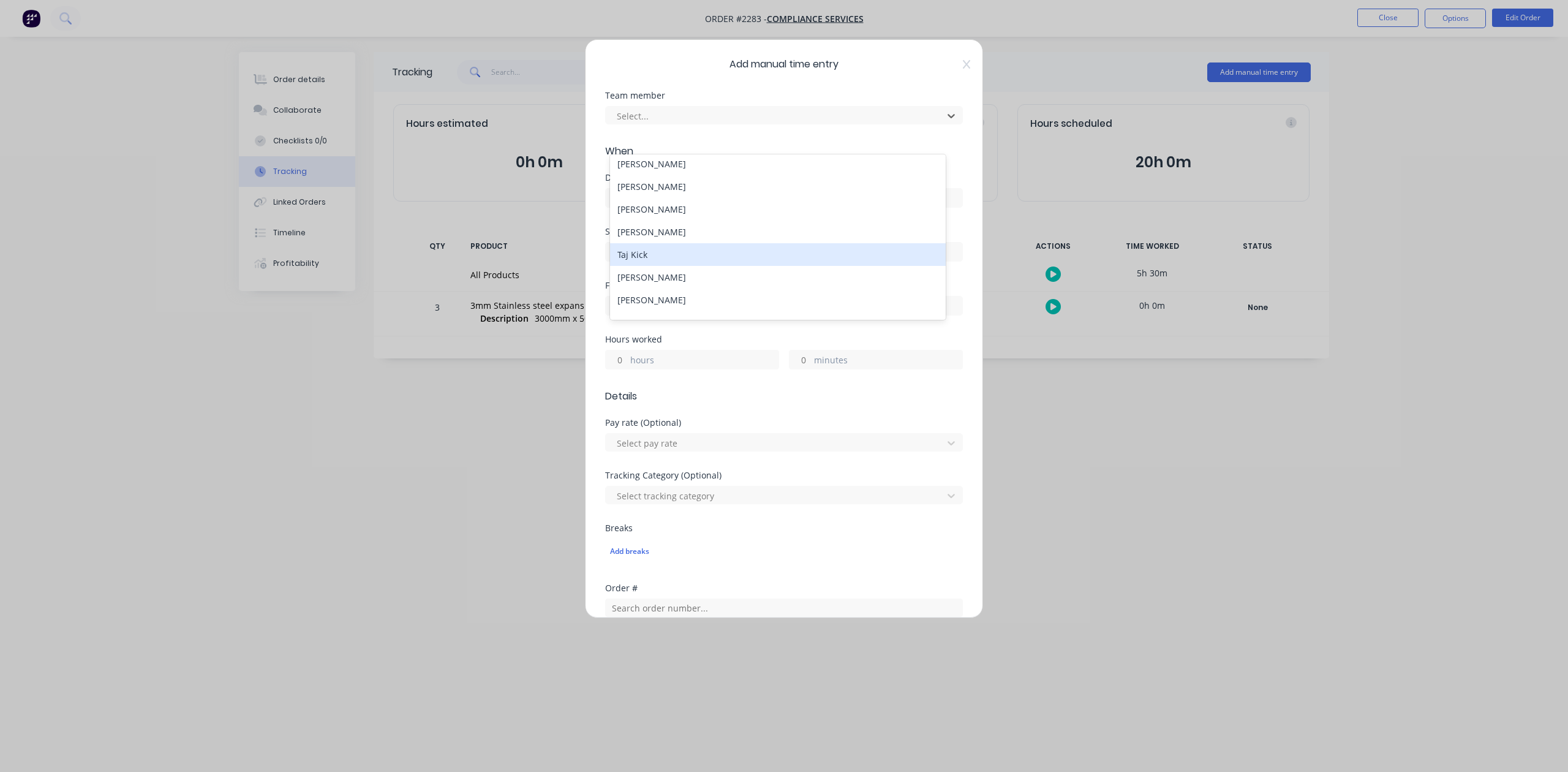
drag, startPoint x: 642, startPoint y: 292, endPoint x: 642, endPoint y: 281, distance: 11.0
click at [642, 266] on div "Taj Kick" at bounding box center [777, 254] width 335 height 23
click at [638, 207] on input at bounding box center [784, 198] width 357 height 18
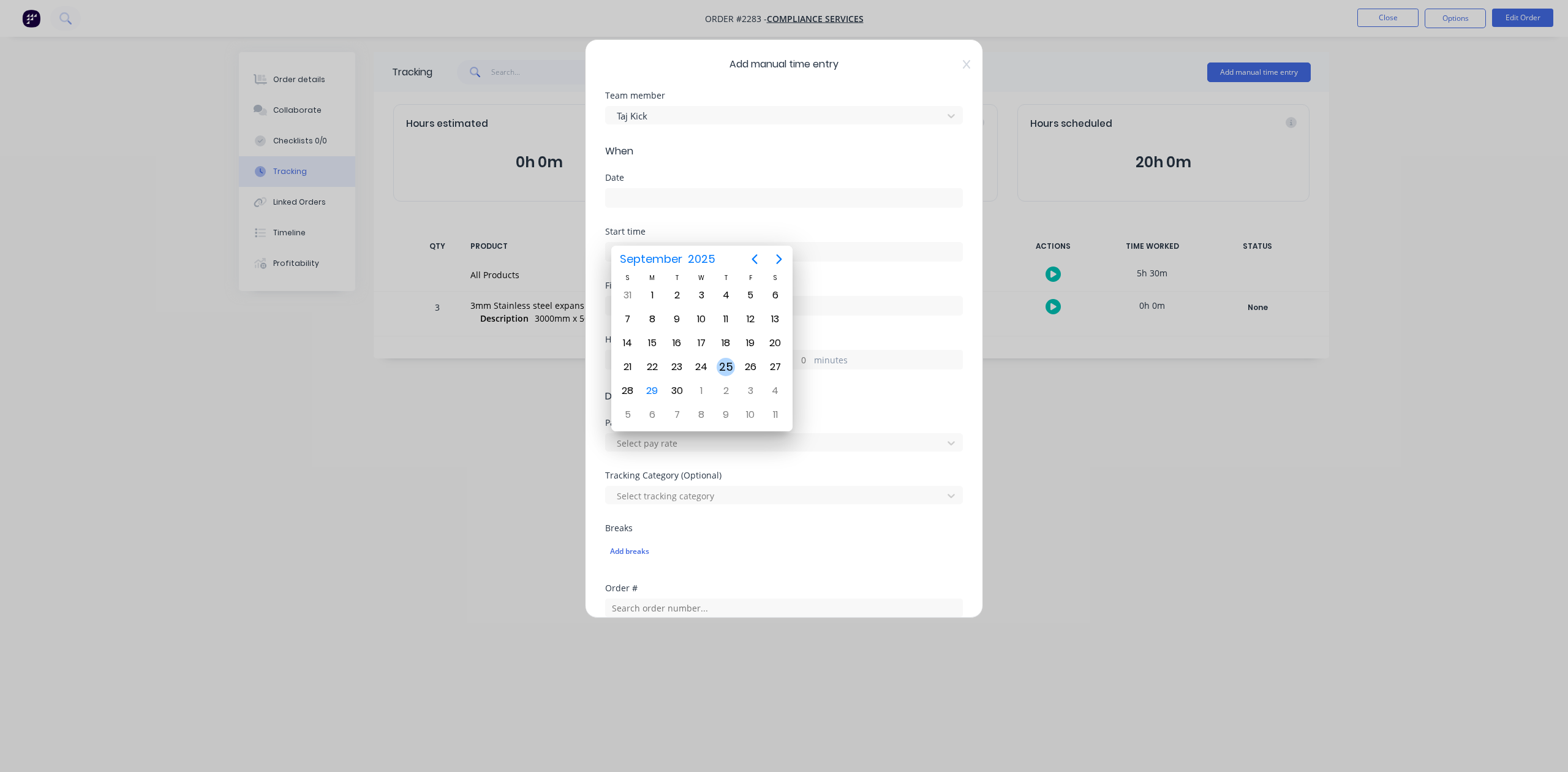
click at [726, 362] on div "25" at bounding box center [726, 367] width 18 height 18
type input "[DATE]"
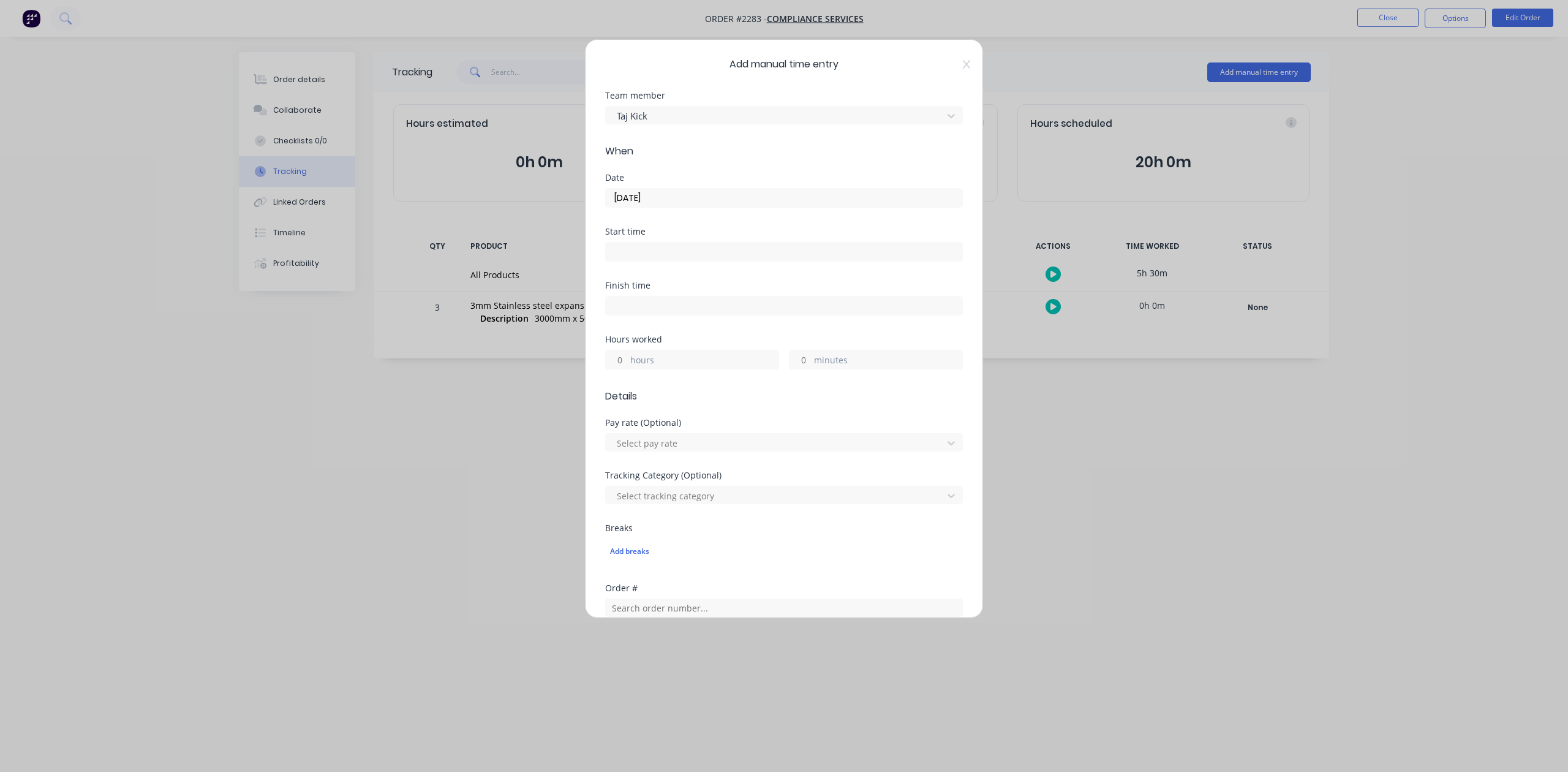
click at [625, 369] on input "hours" at bounding box center [616, 359] width 22 height 18
type input "3"
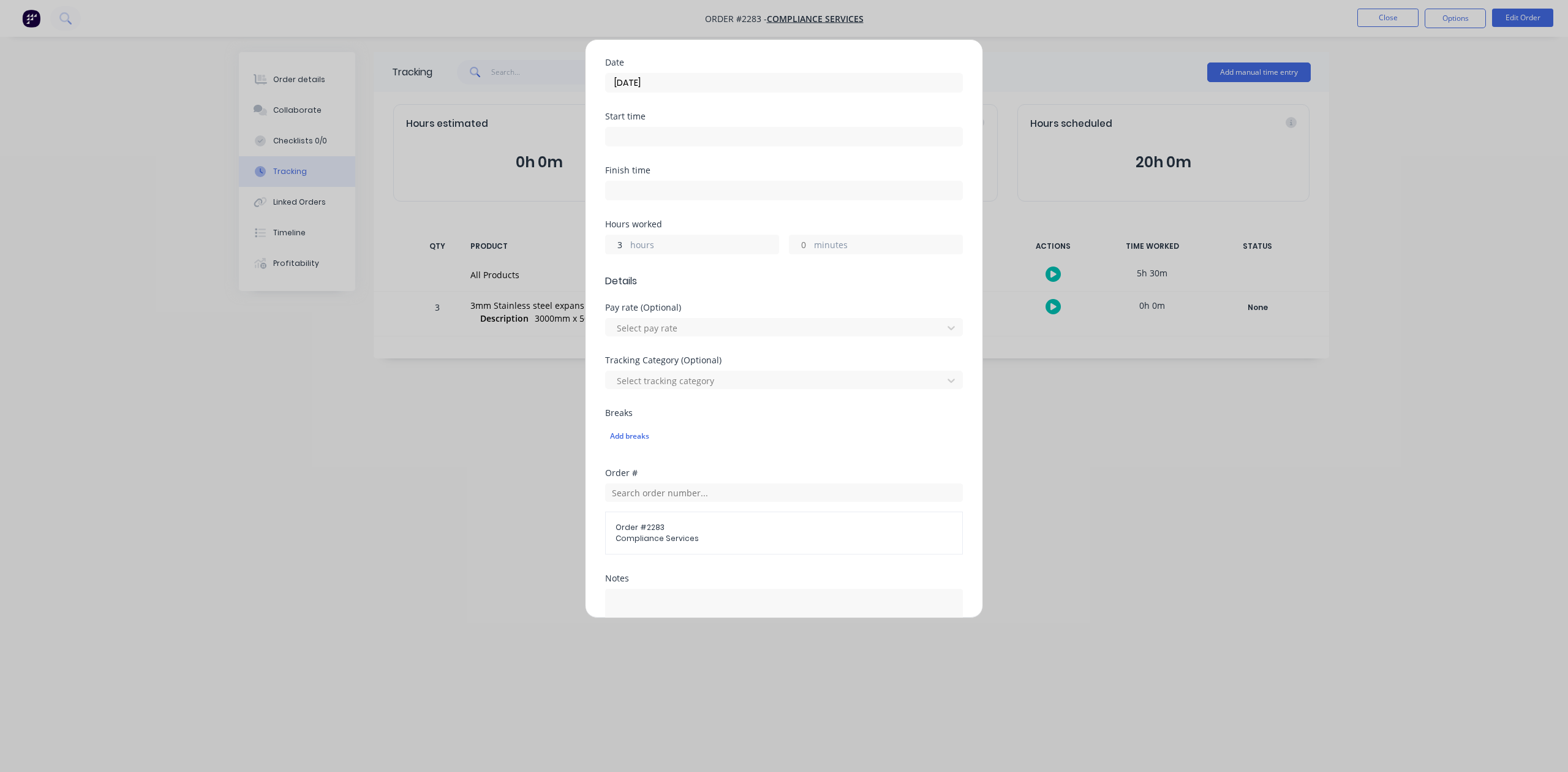
scroll to position [432, 0]
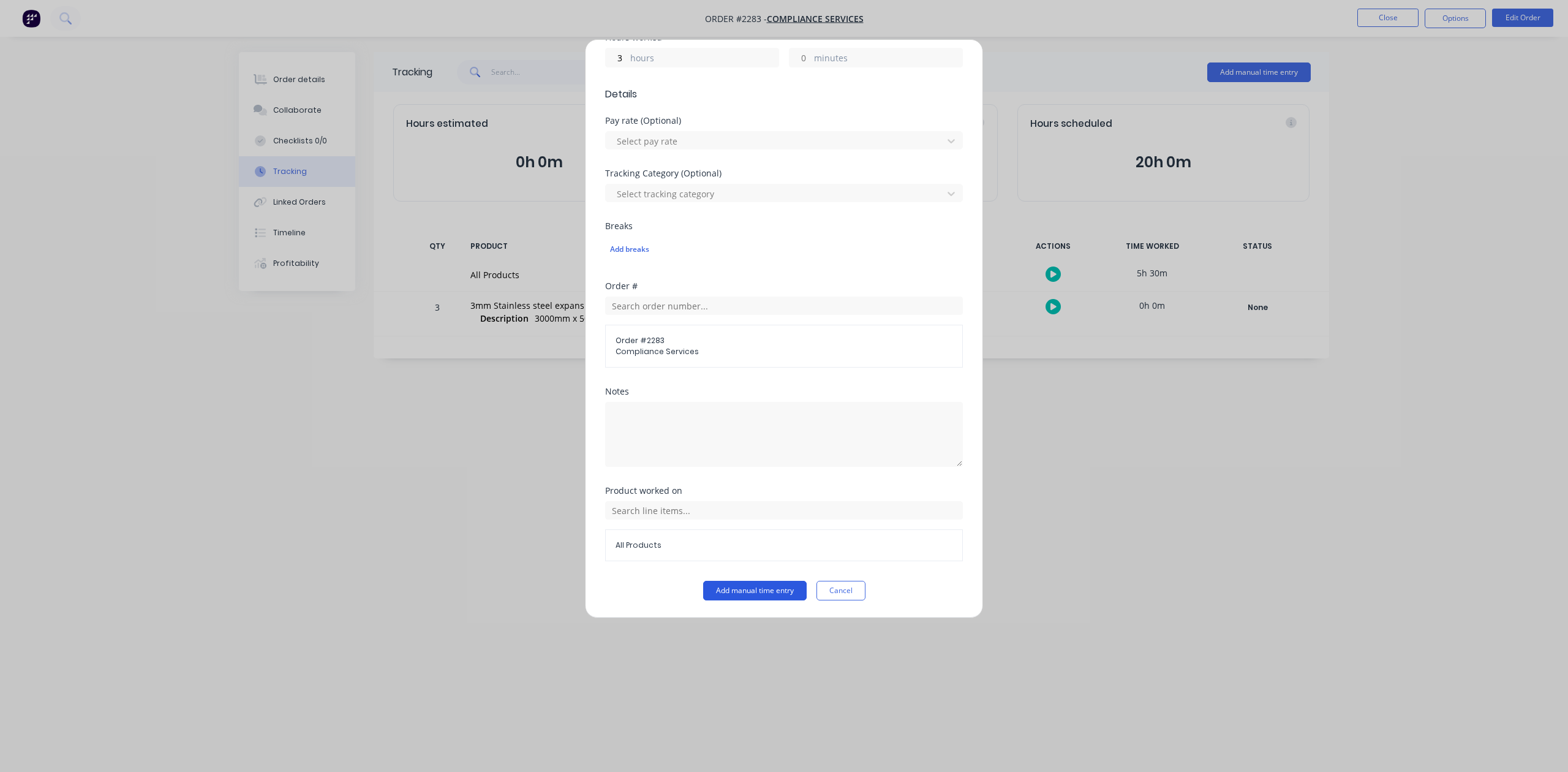
click at [754, 596] on button "Add manual time entry" at bounding box center [755, 590] width 103 height 20
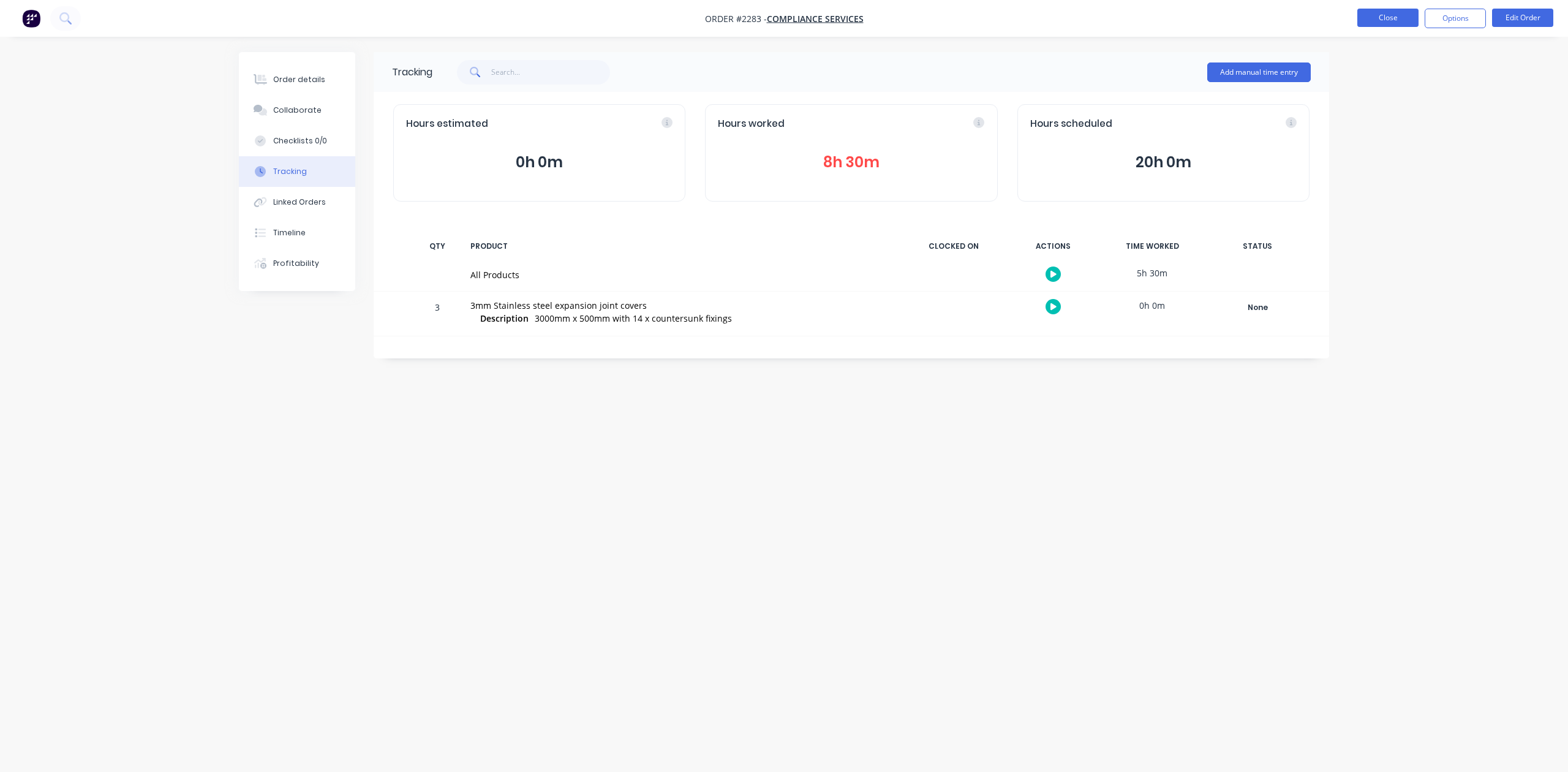
click at [1373, 17] on button "Close" at bounding box center [1388, 18] width 61 height 18
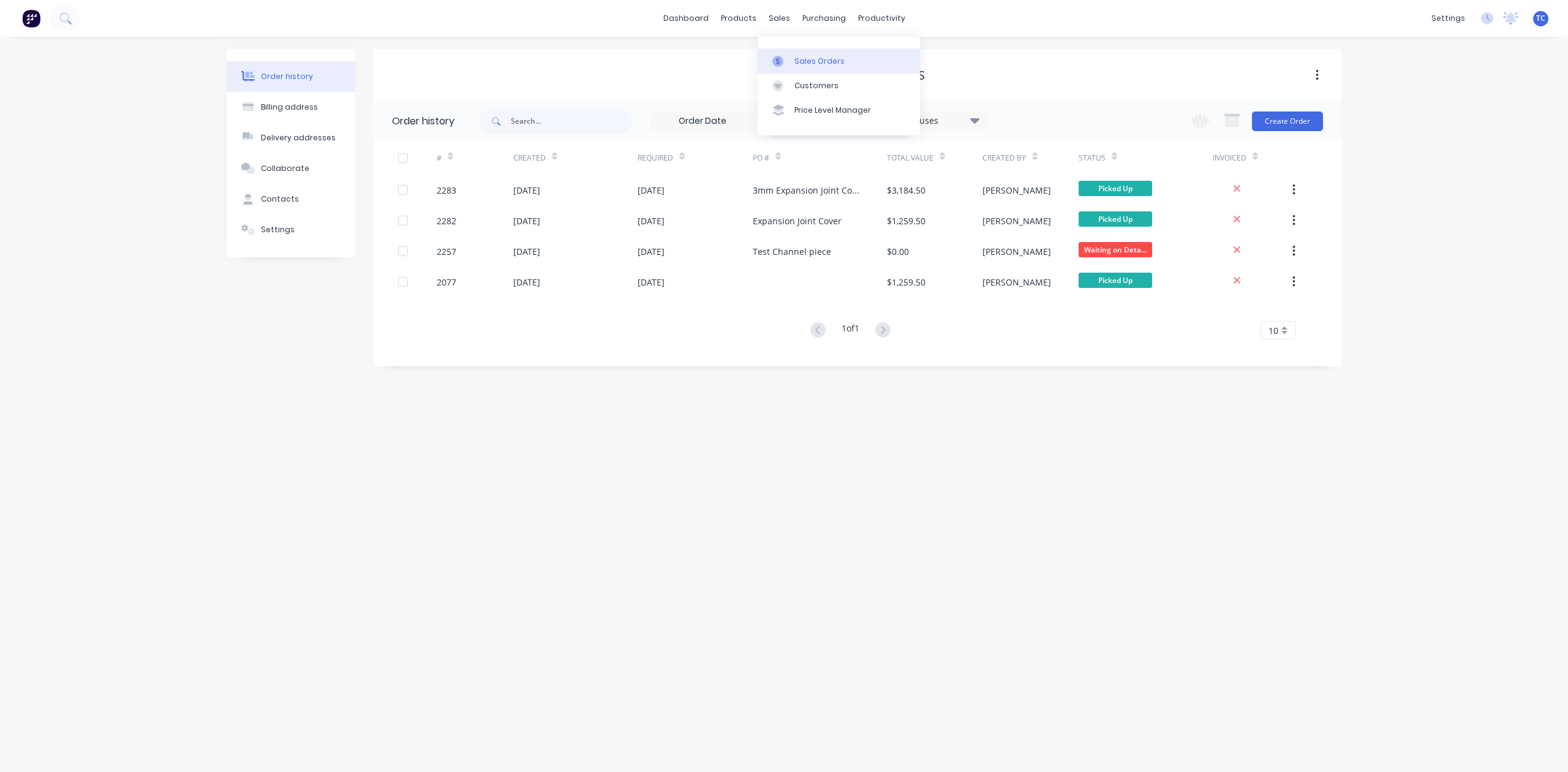
click at [807, 66] on div "Sales Orders" at bounding box center [819, 61] width 50 height 11
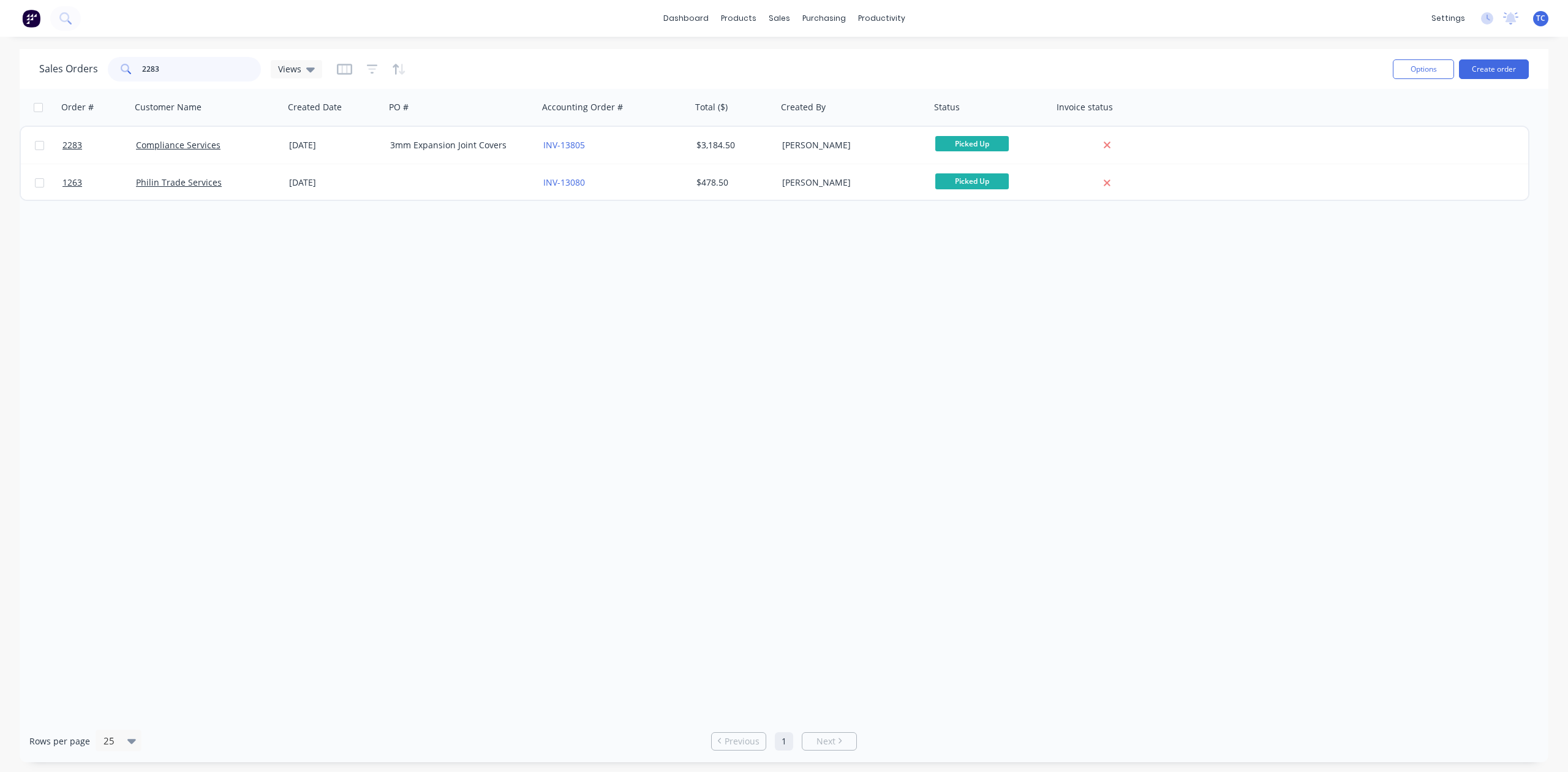
drag, startPoint x: 224, startPoint y: 76, endPoint x: 95, endPoint y: 54, distance: 130.9
click at [95, 57] on div "Sales Orders 2283 Views" at bounding box center [180, 69] width 283 height 25
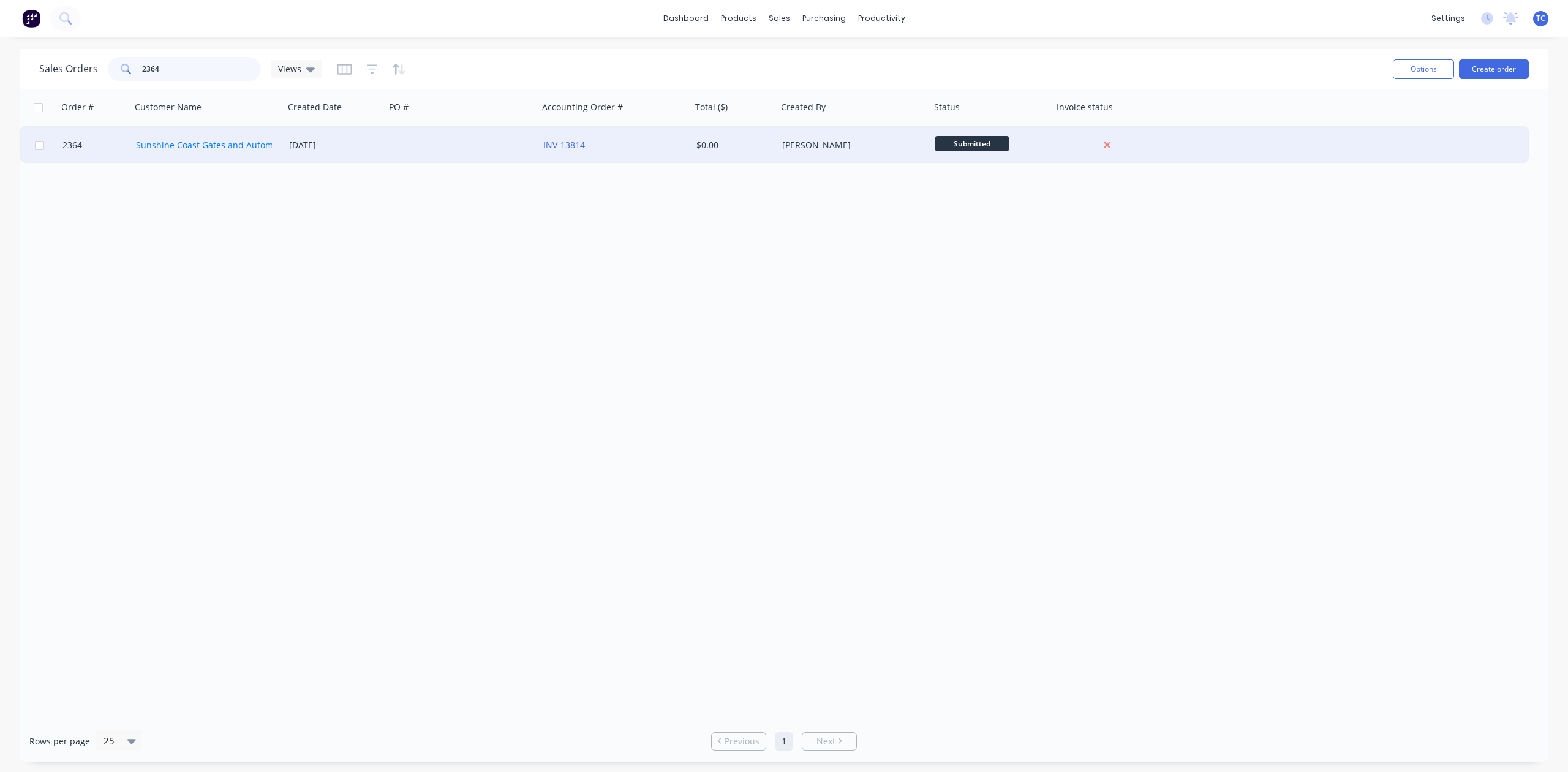
type input "2364"
click at [168, 141] on link "Sunshine Coast Gates and Automation" at bounding box center [215, 145] width 158 height 12
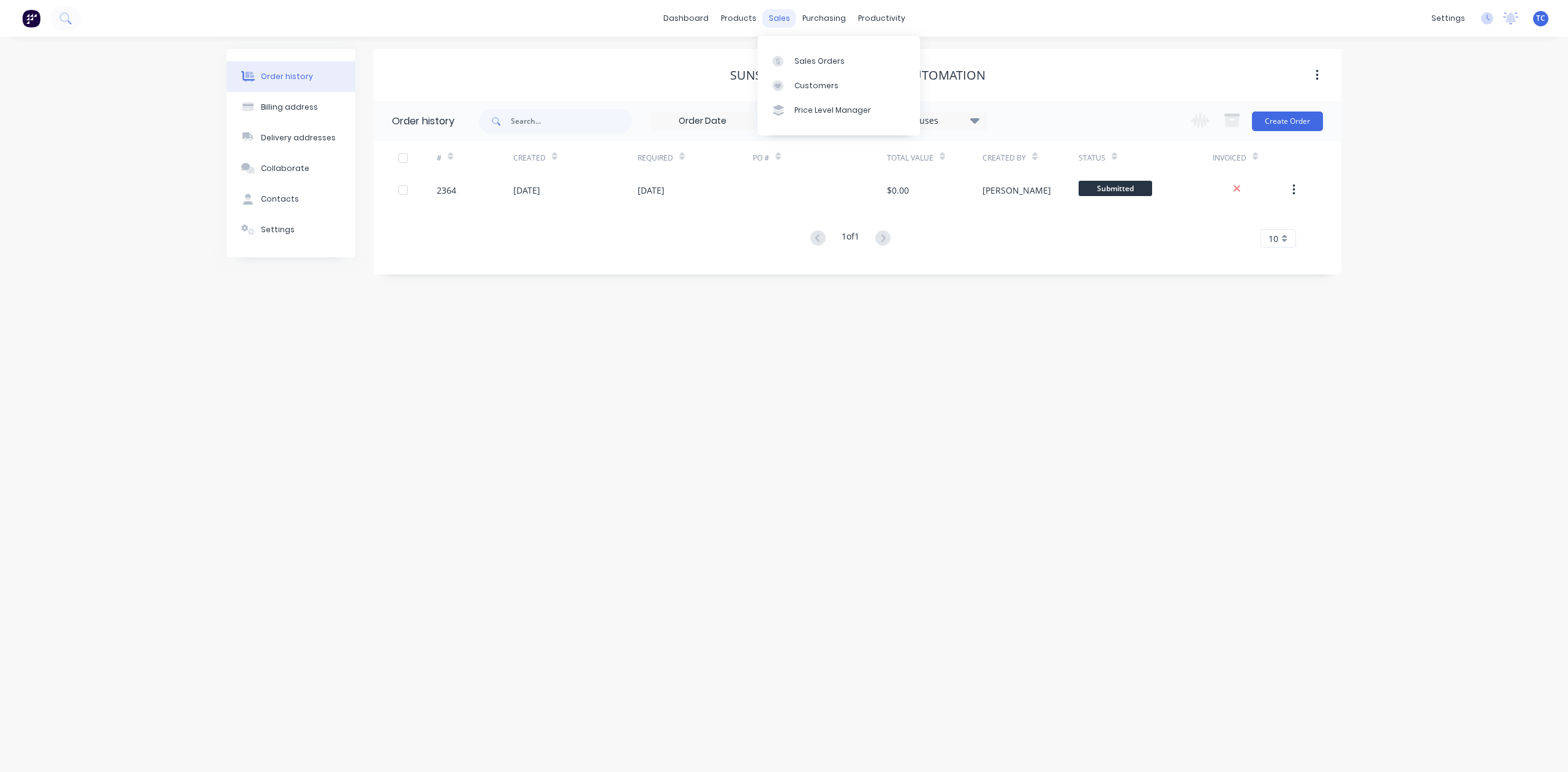
click at [776, 17] on div "sales" at bounding box center [780, 18] width 34 height 18
click at [822, 64] on div "Sales Orders" at bounding box center [819, 61] width 50 height 11
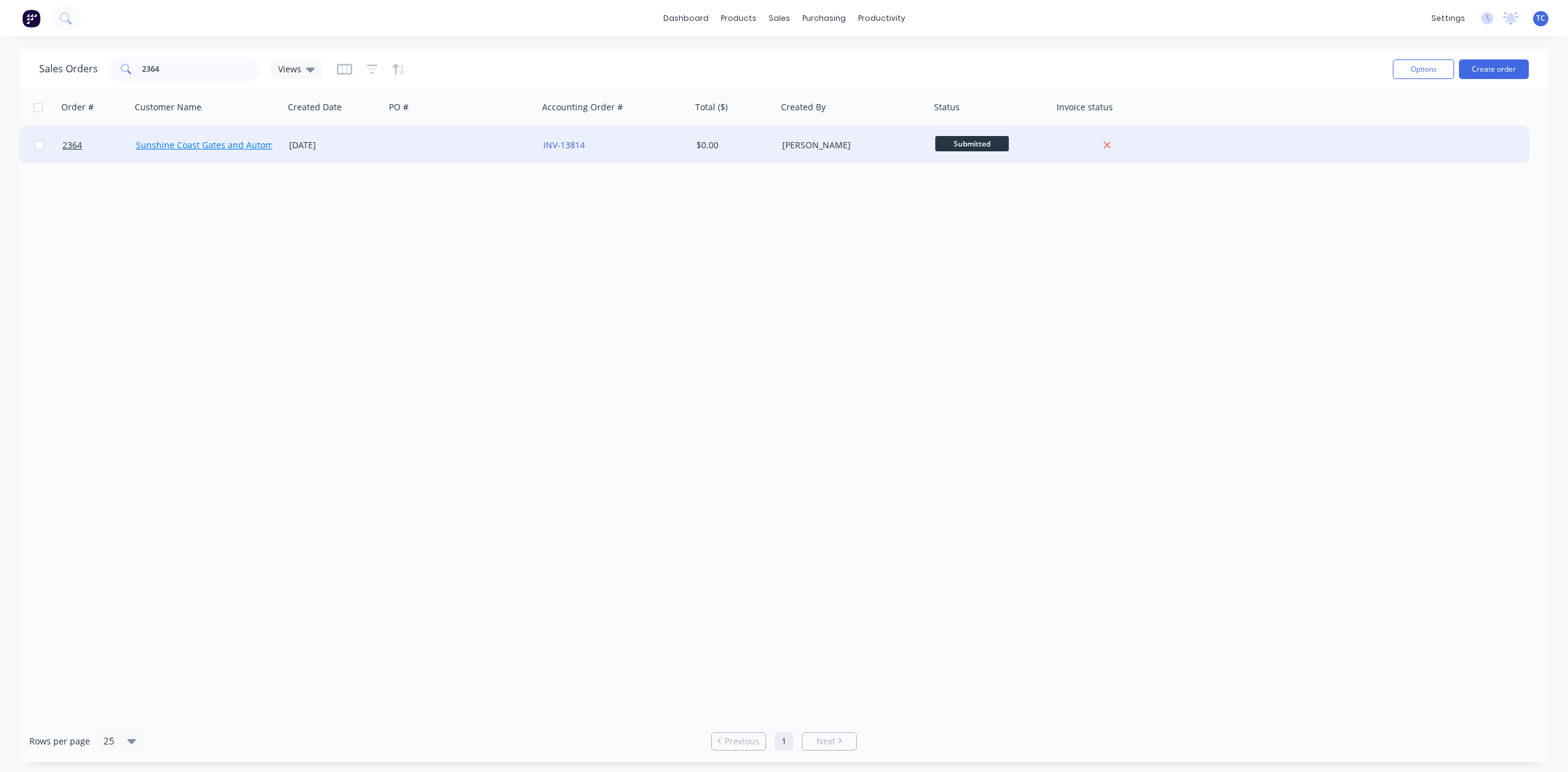
click at [231, 145] on link "Sunshine Coast Gates and Automation" at bounding box center [215, 145] width 158 height 12
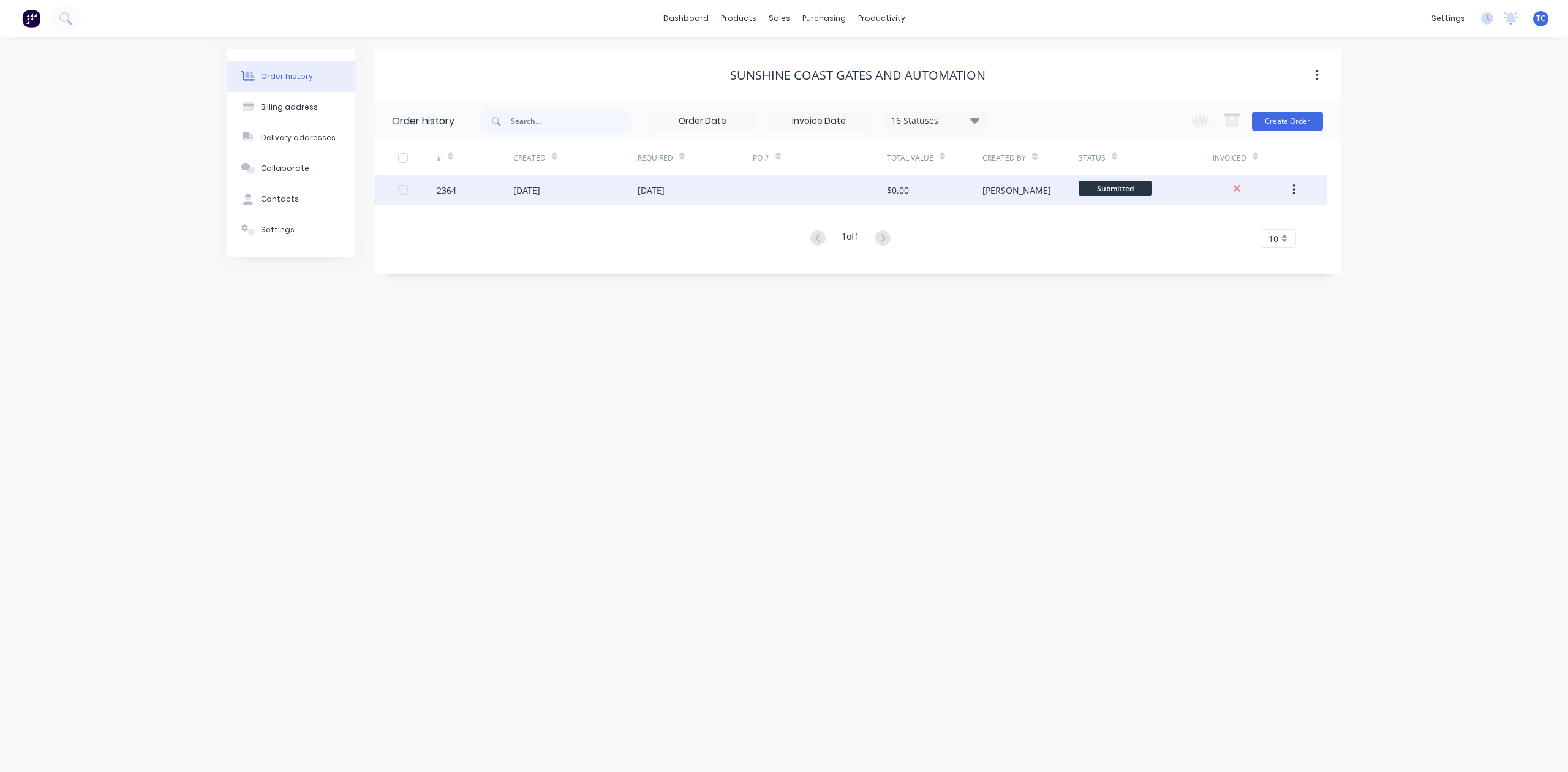
click at [463, 190] on div "2364" at bounding box center [475, 189] width 76 height 31
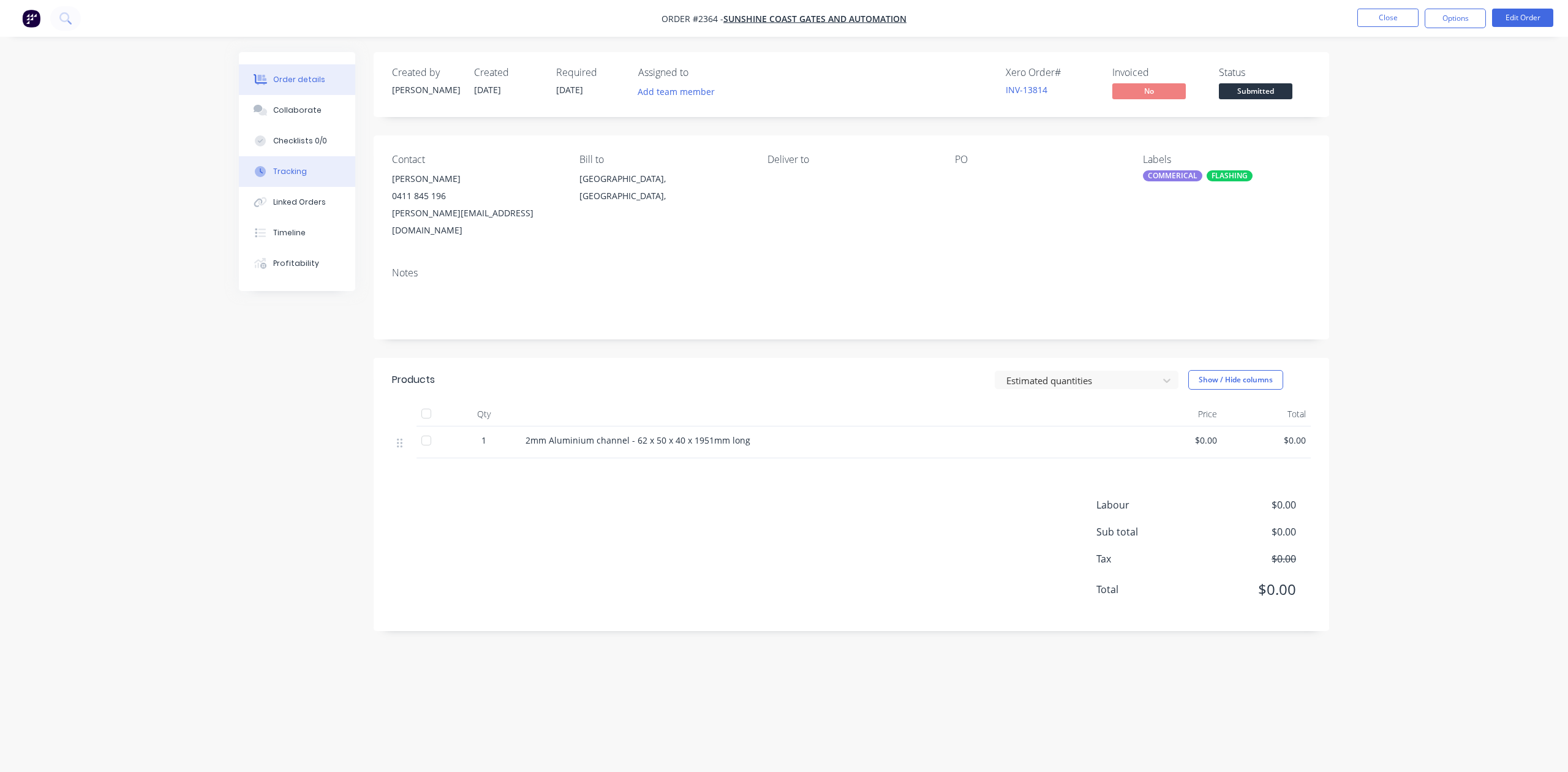
click at [307, 177] on div "Tracking" at bounding box center [290, 171] width 34 height 11
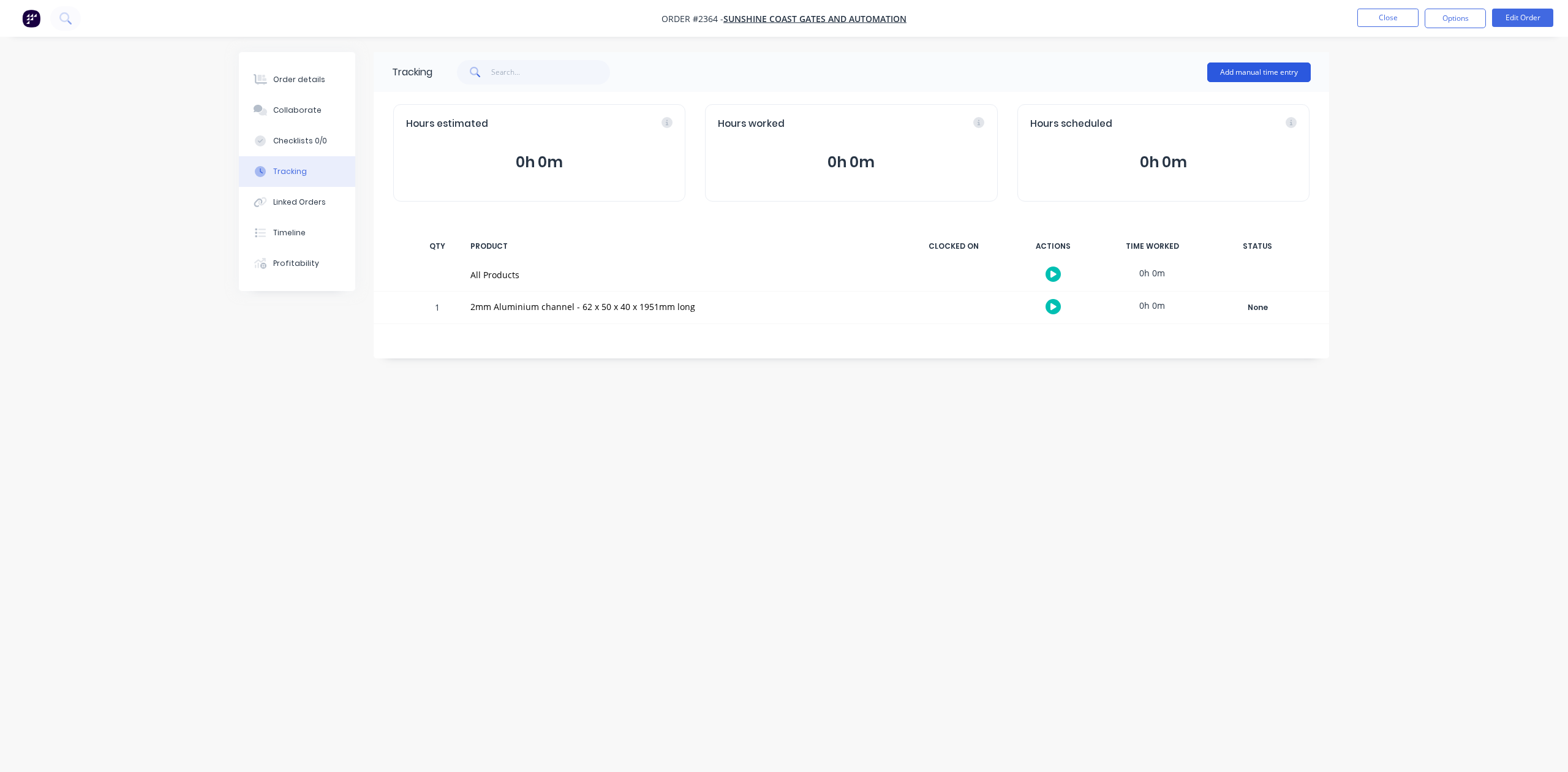
click at [1215, 69] on button "Add manual time entry" at bounding box center [1258, 72] width 103 height 20
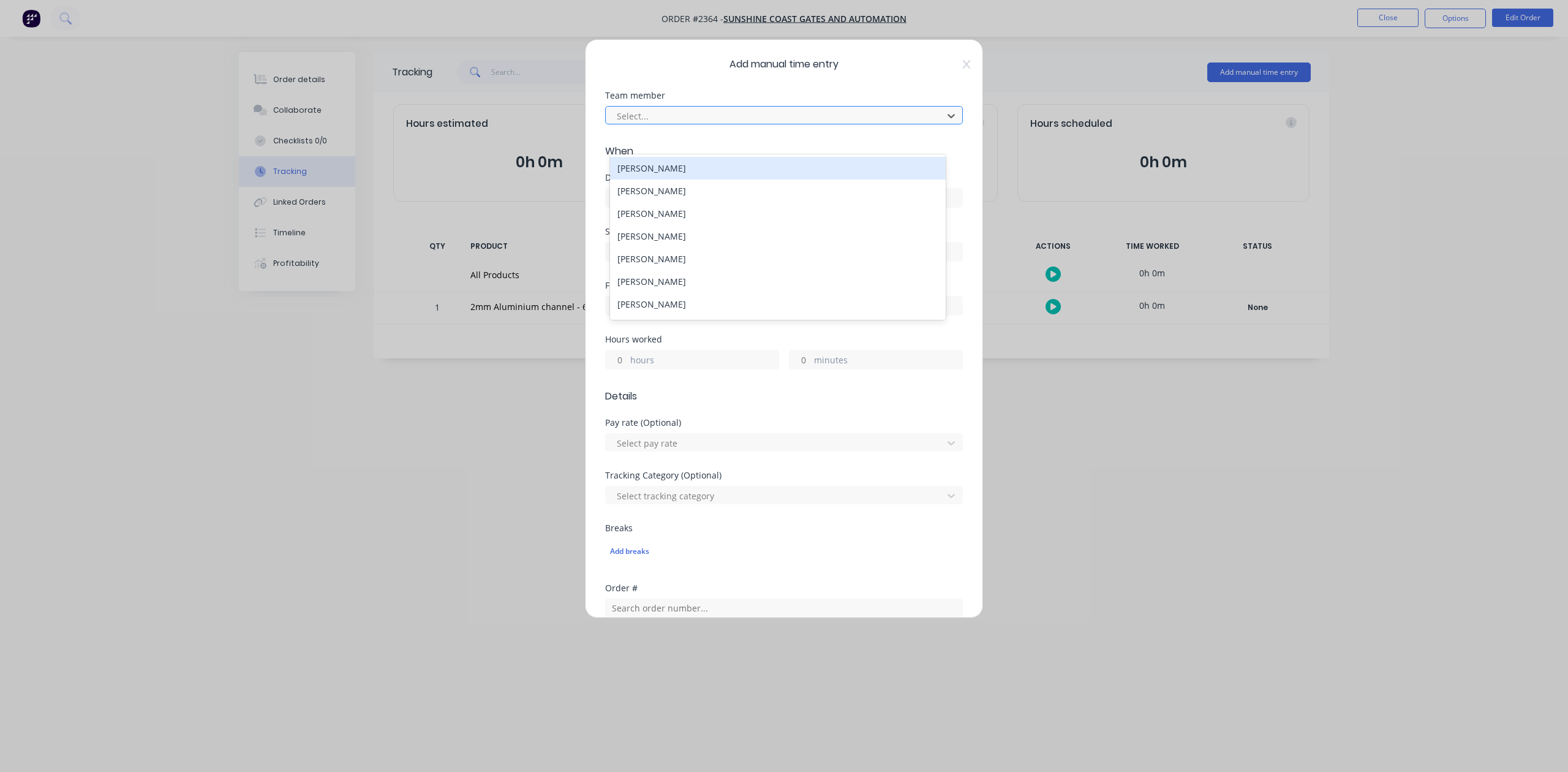
click at [796, 123] on div at bounding box center [776, 116] width 321 height 15
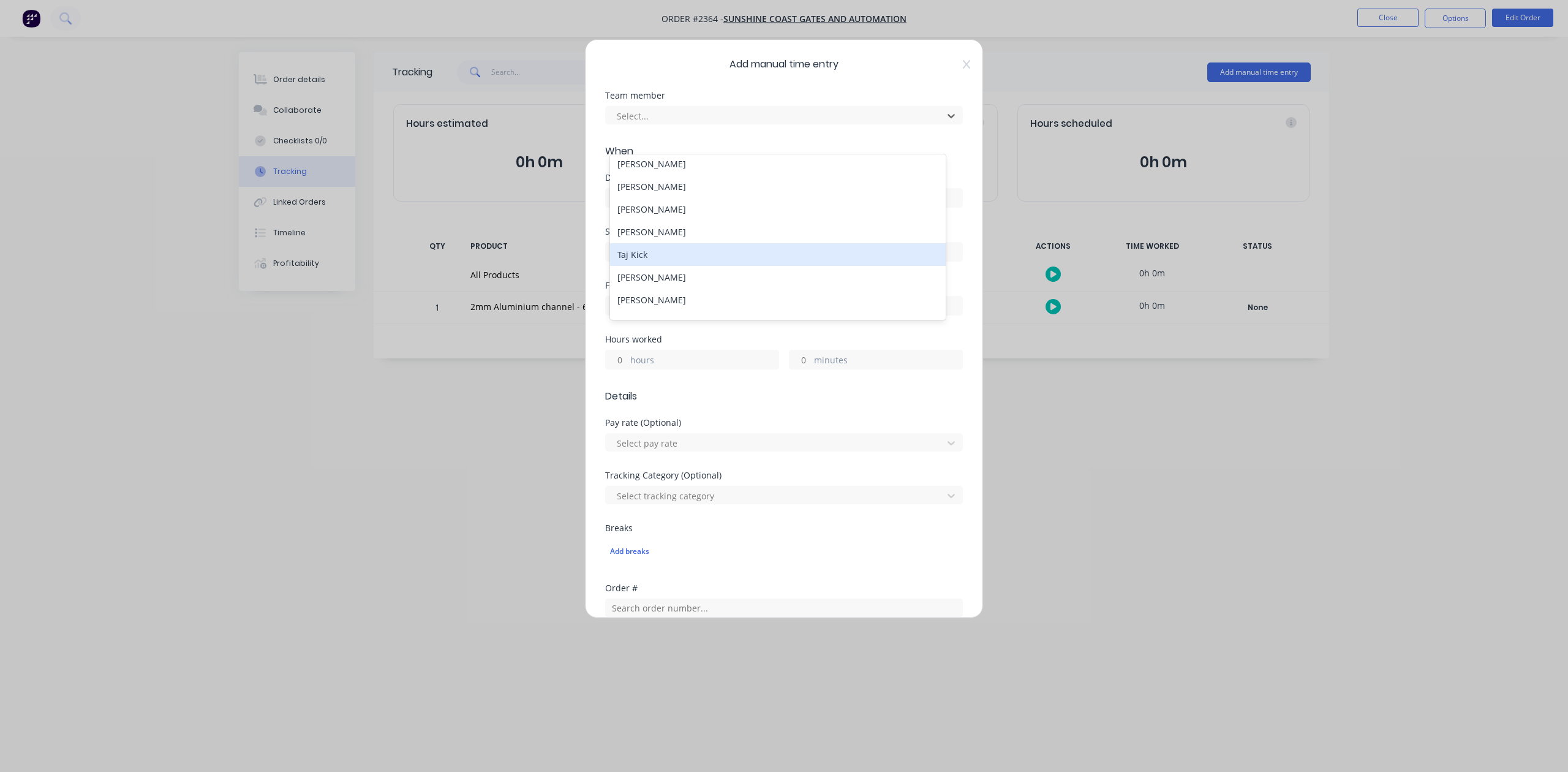
click at [654, 266] on div "Taj Kick" at bounding box center [777, 254] width 335 height 23
click at [677, 207] on input at bounding box center [784, 198] width 357 height 18
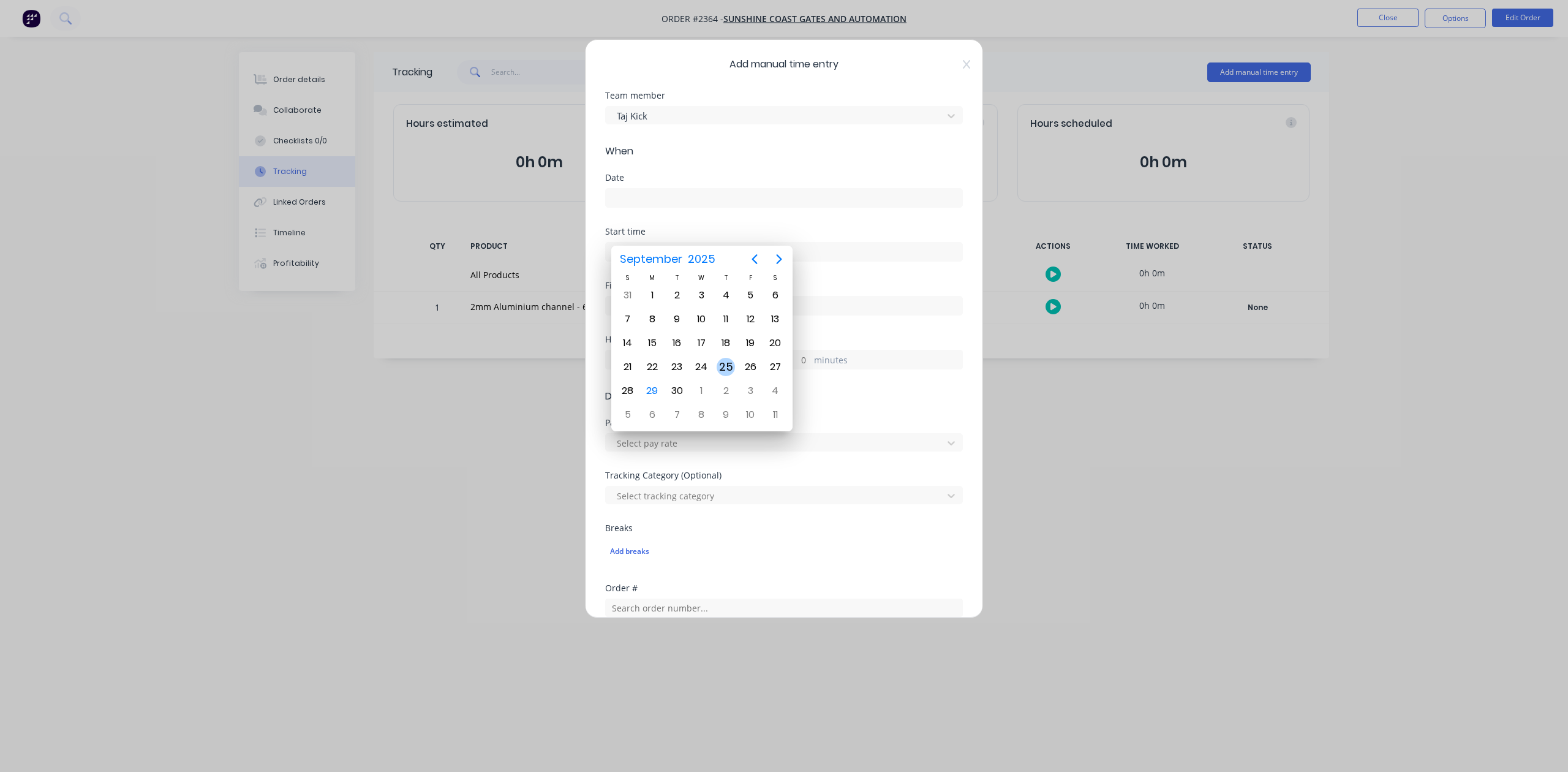
click at [724, 365] on div "25" at bounding box center [726, 367] width 18 height 18
type input "[DATE]"
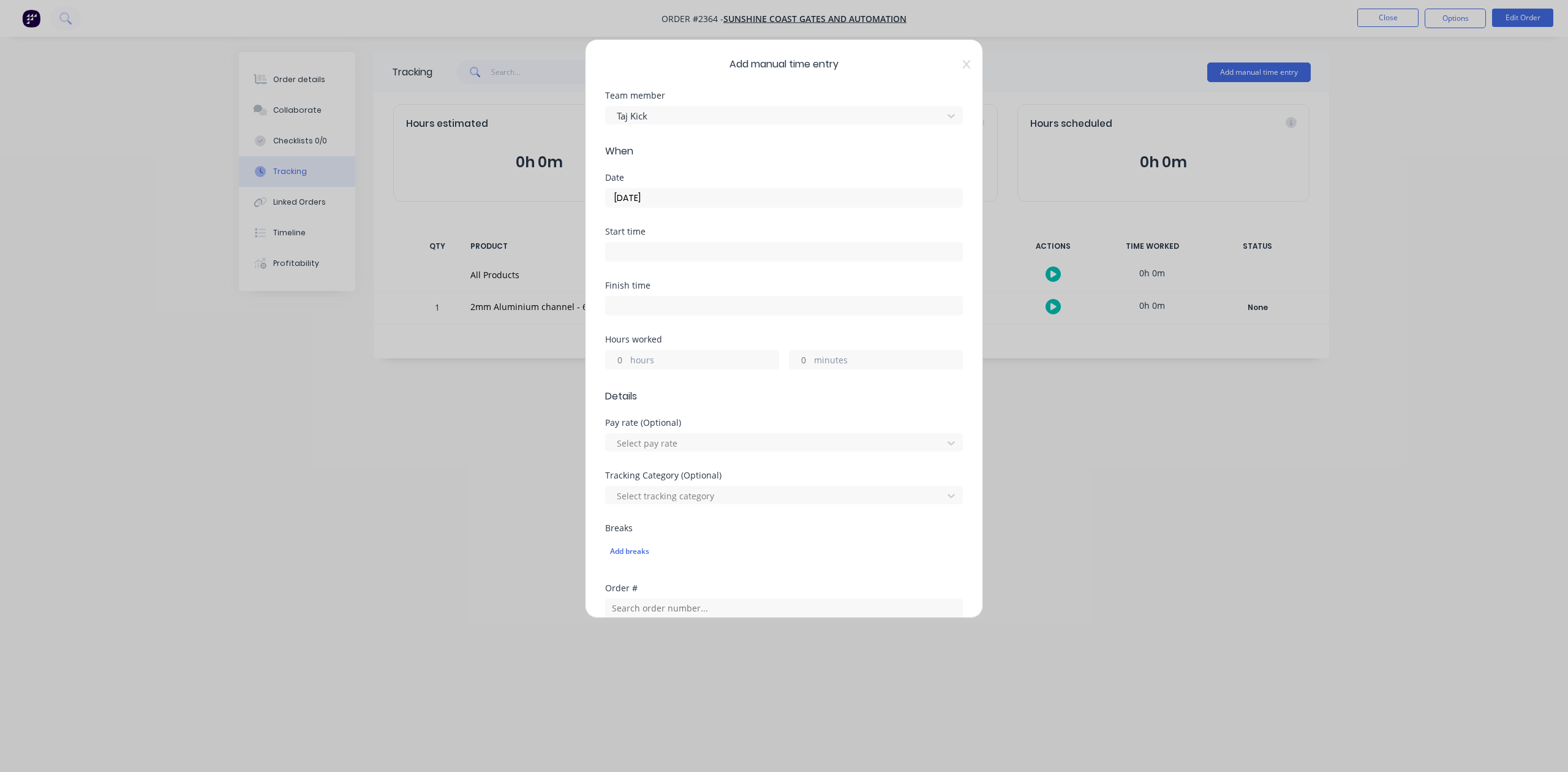
click at [621, 369] on input "hours" at bounding box center [616, 359] width 22 height 18
type input "1"
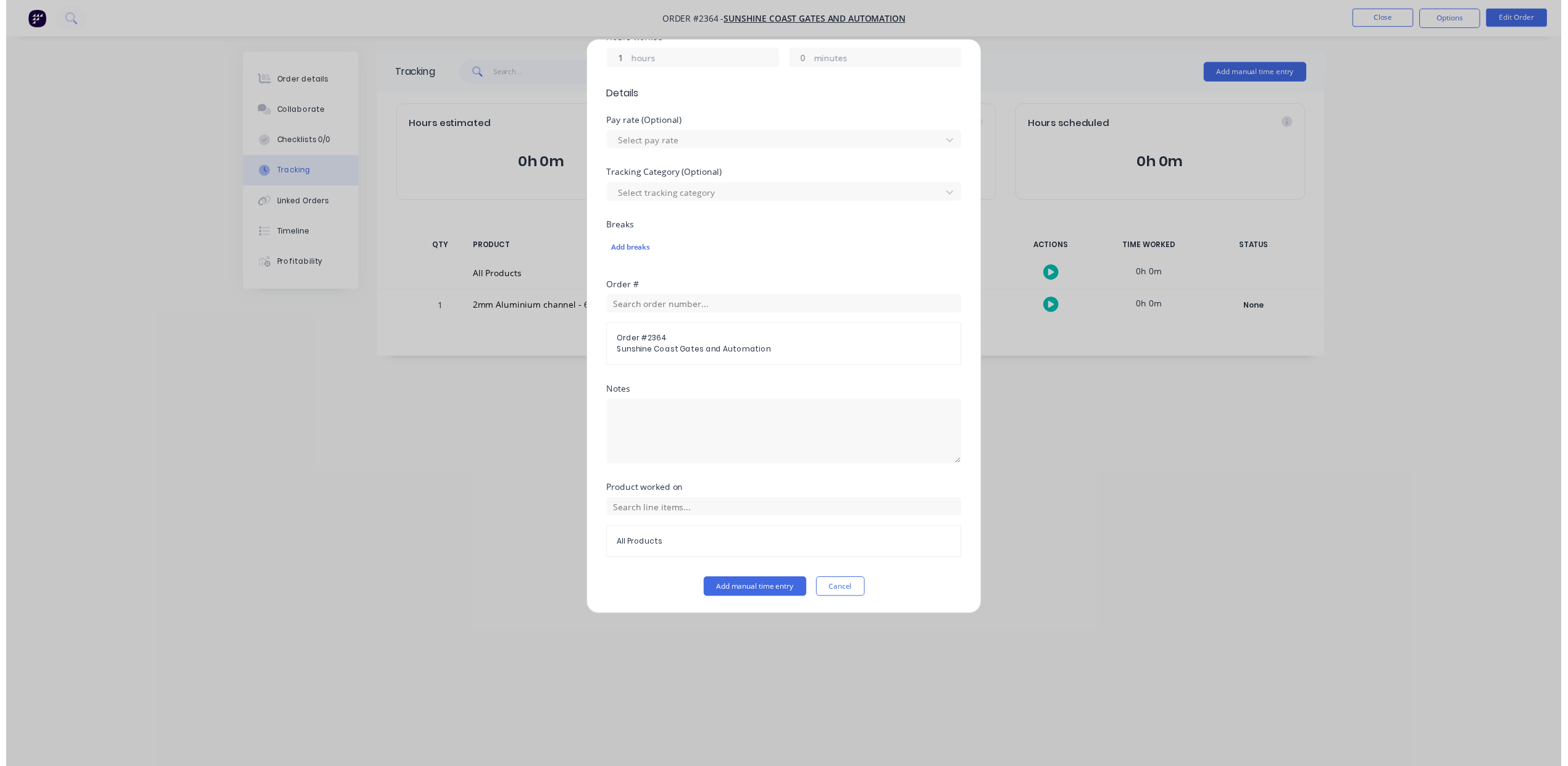
scroll to position [436, 0]
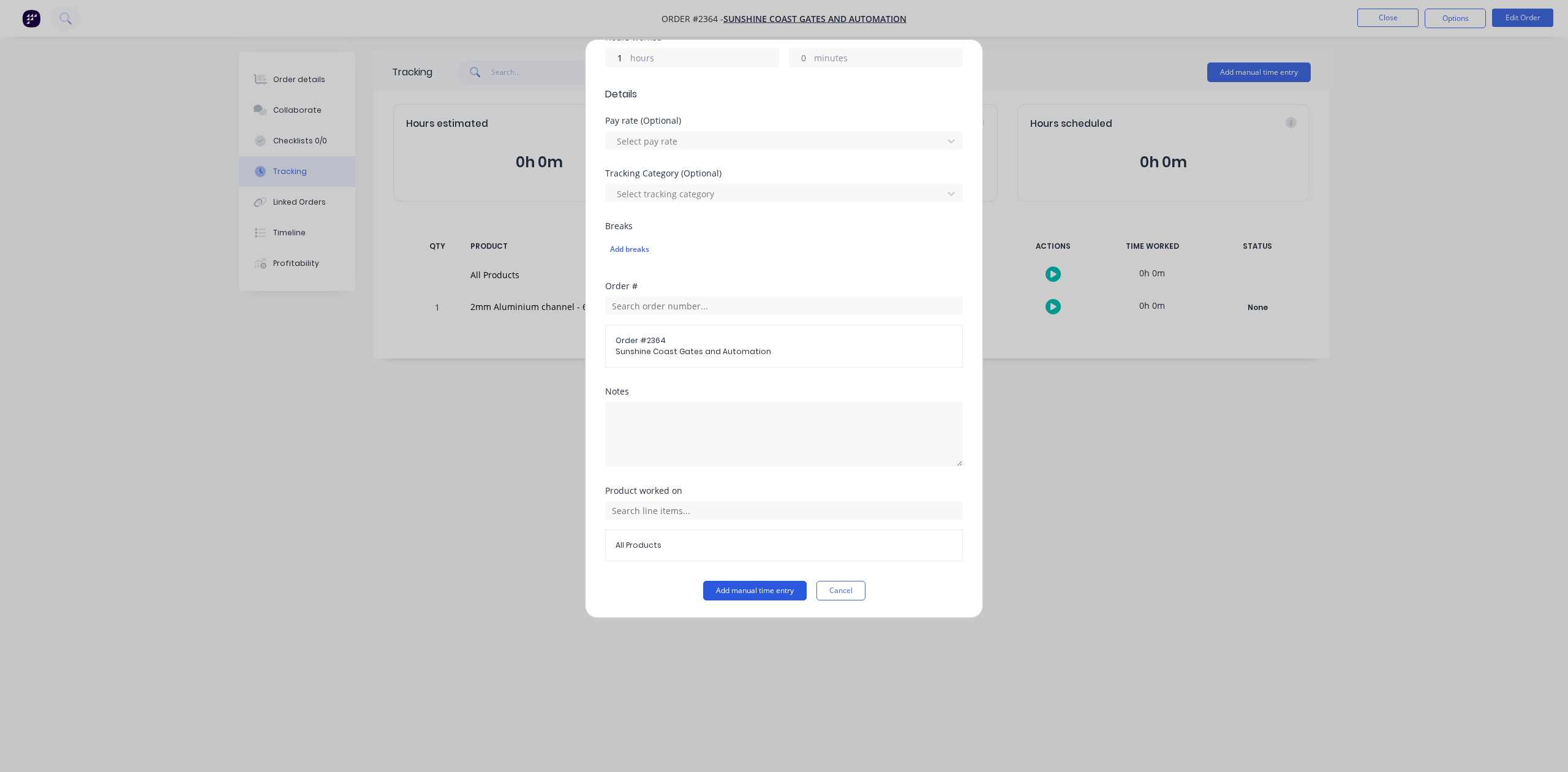
click at [747, 593] on button "Add manual time entry" at bounding box center [755, 590] width 103 height 20
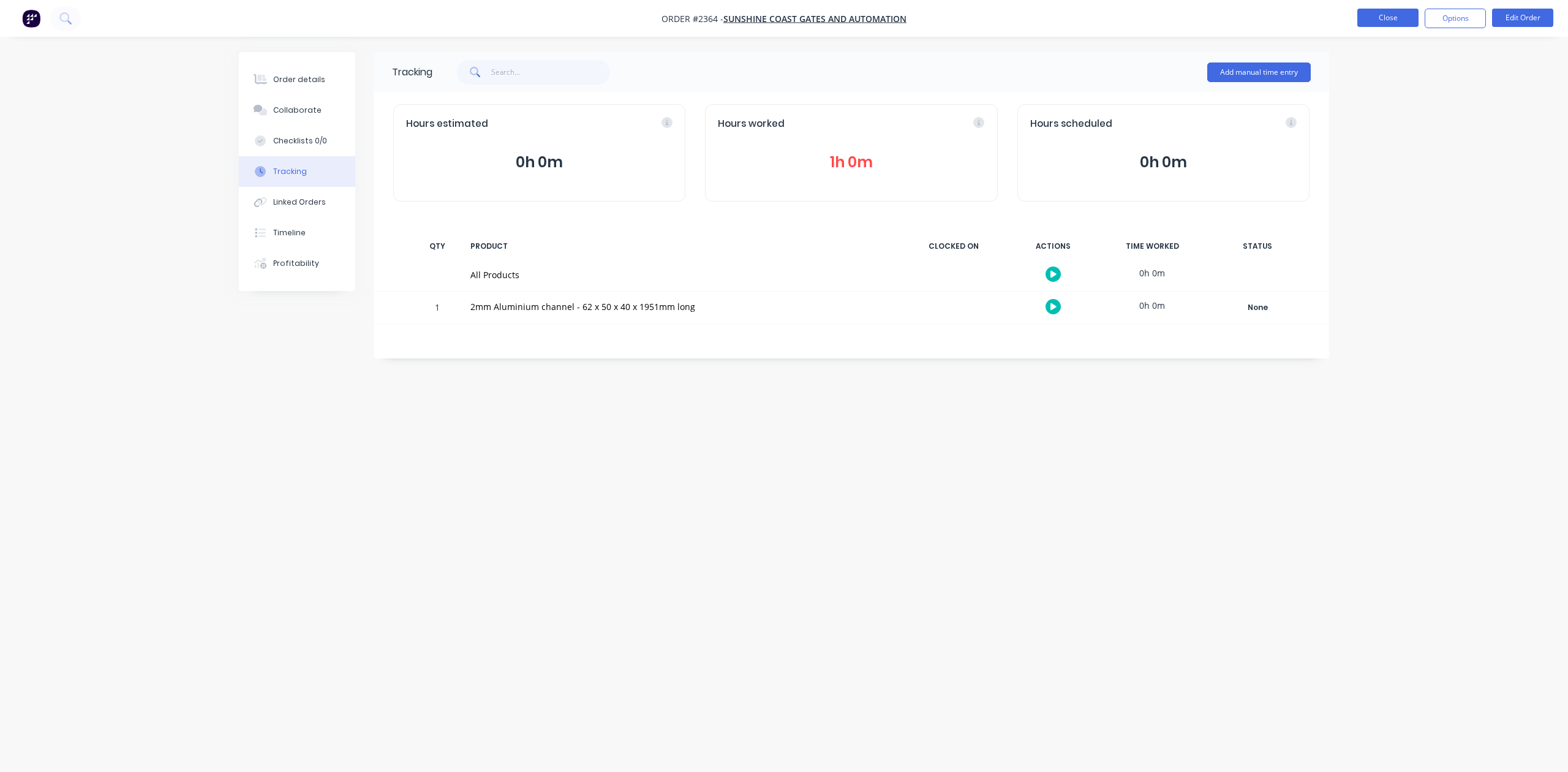
click at [1378, 21] on button "Close" at bounding box center [1388, 18] width 61 height 18
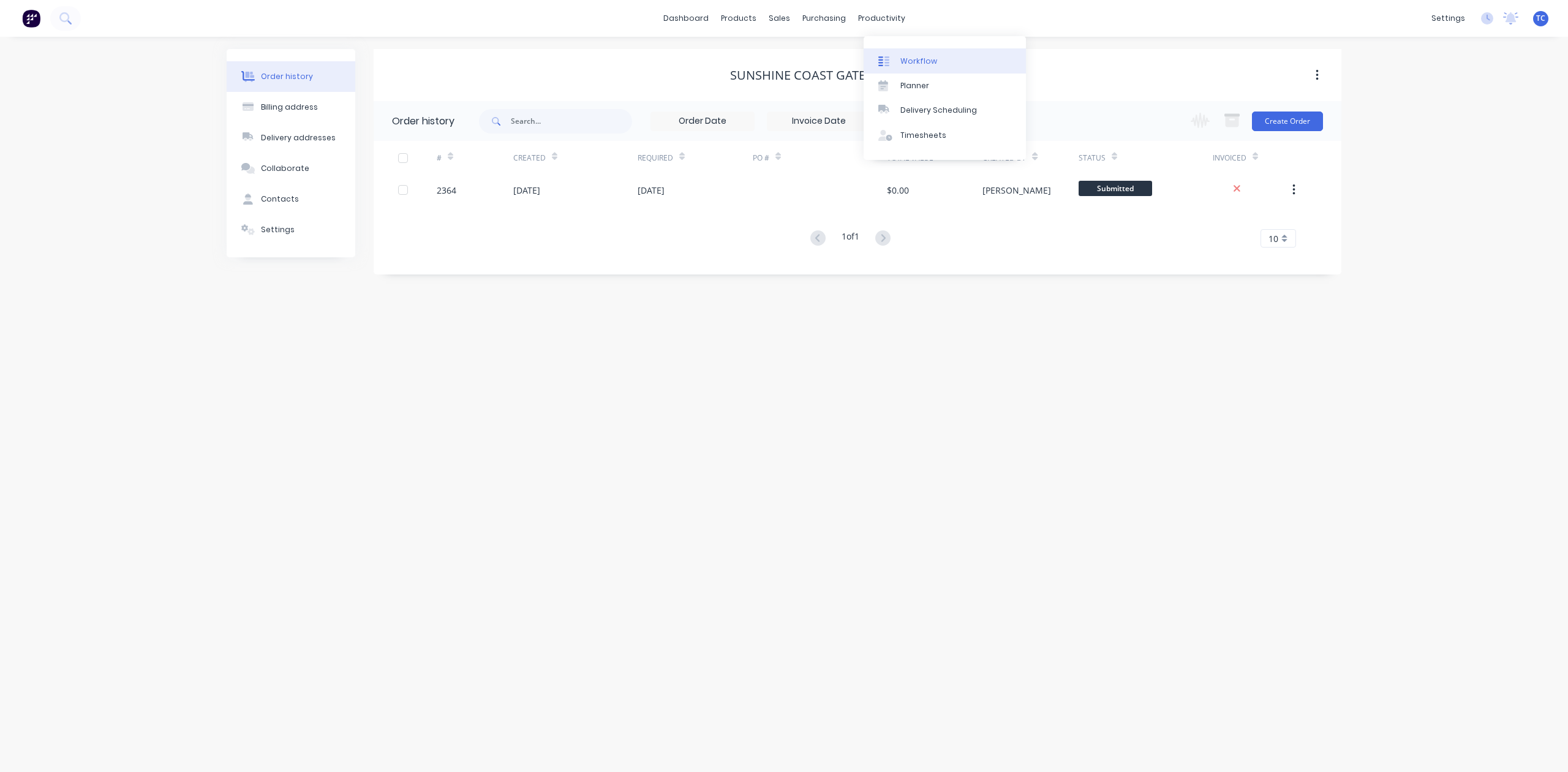
click at [916, 64] on div "Workflow" at bounding box center [919, 61] width 37 height 11
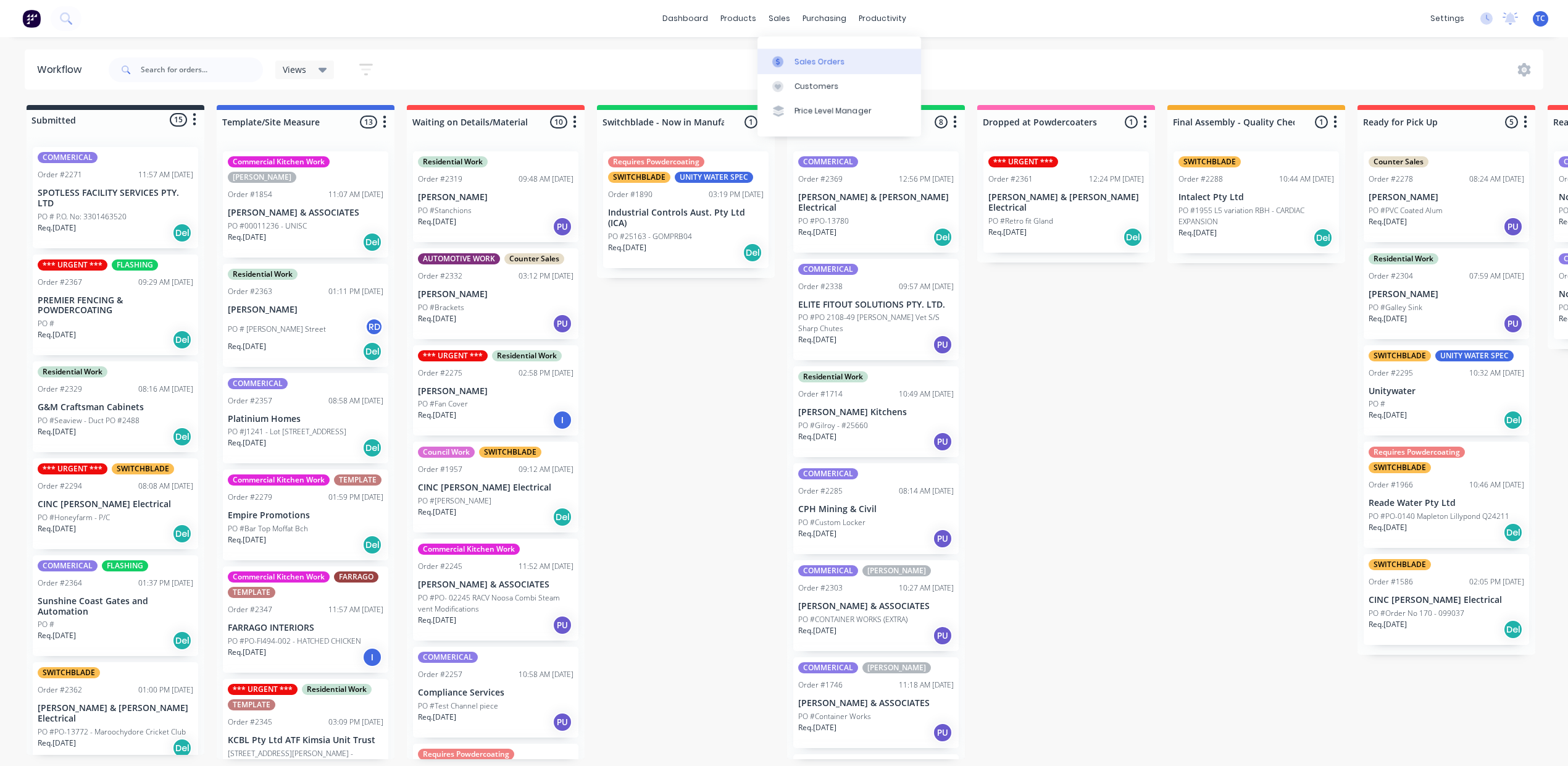
click at [840, 67] on div "Sales Orders" at bounding box center [820, 61] width 51 height 11
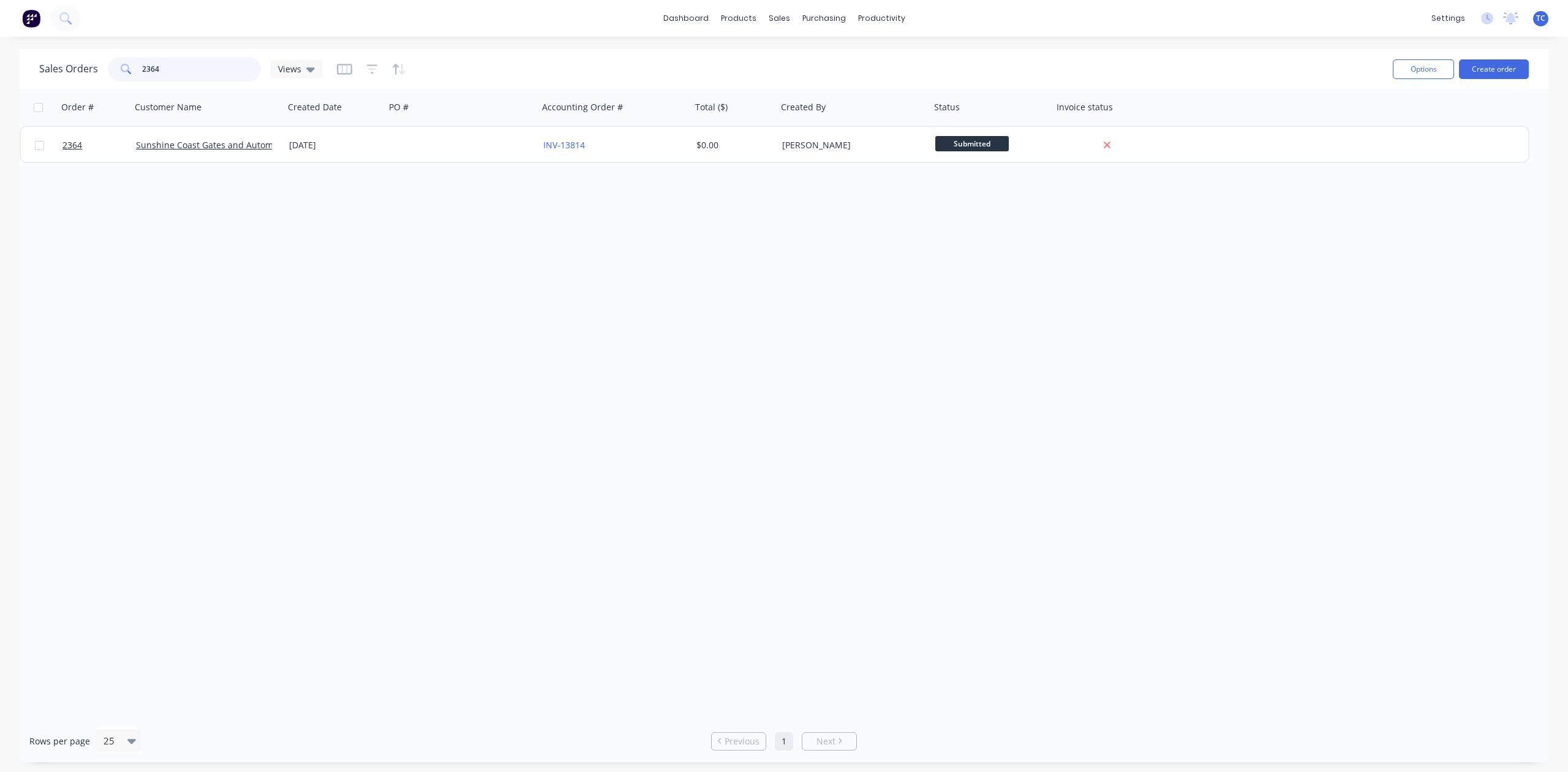
drag, startPoint x: 228, startPoint y: 72, endPoint x: 92, endPoint y: 55, distance: 137.1
click at [97, 66] on div "Sales Orders 2364 Views" at bounding box center [180, 69] width 283 height 25
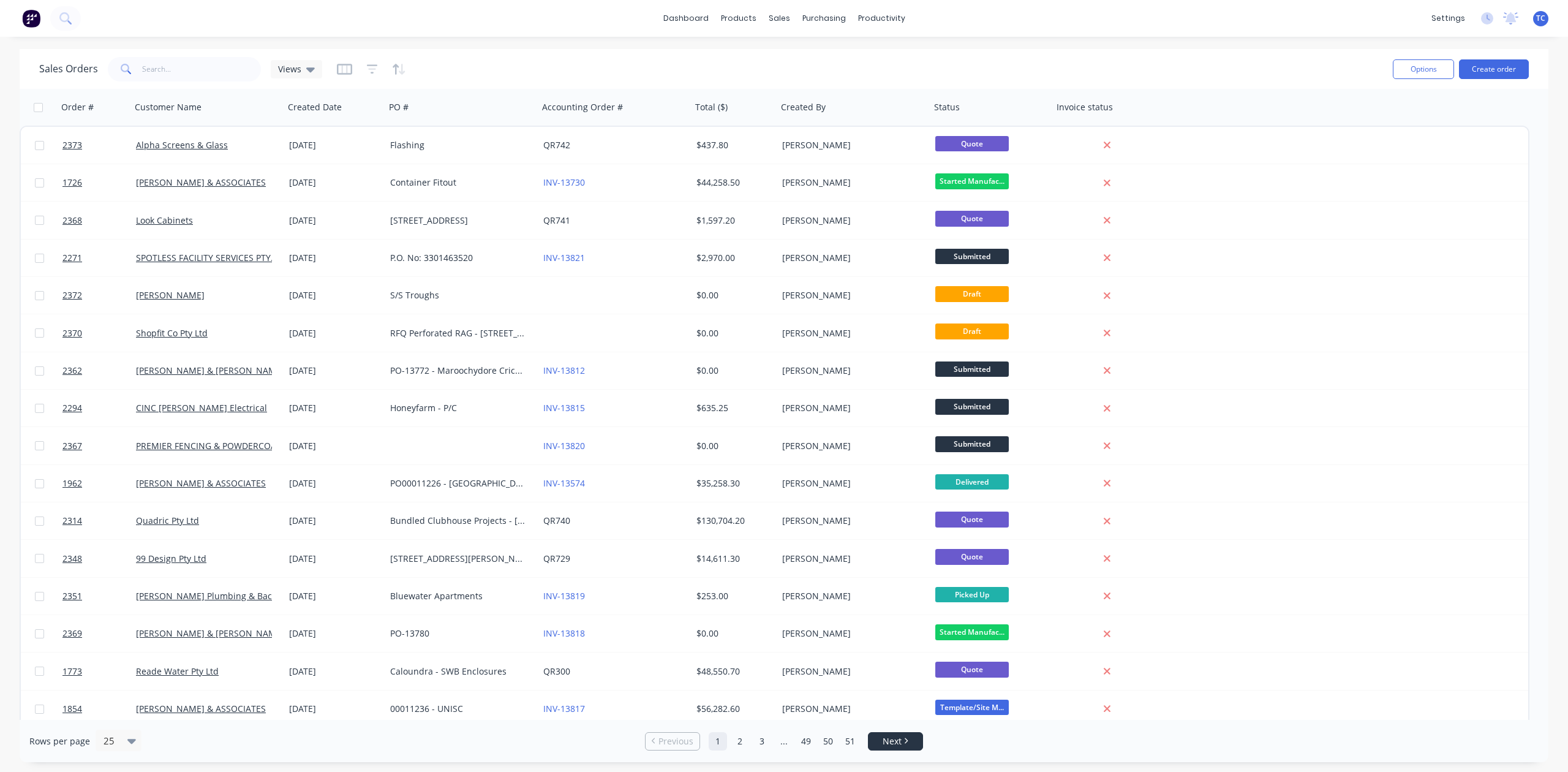
click at [910, 743] on link "Next" at bounding box center [895, 741] width 54 height 12
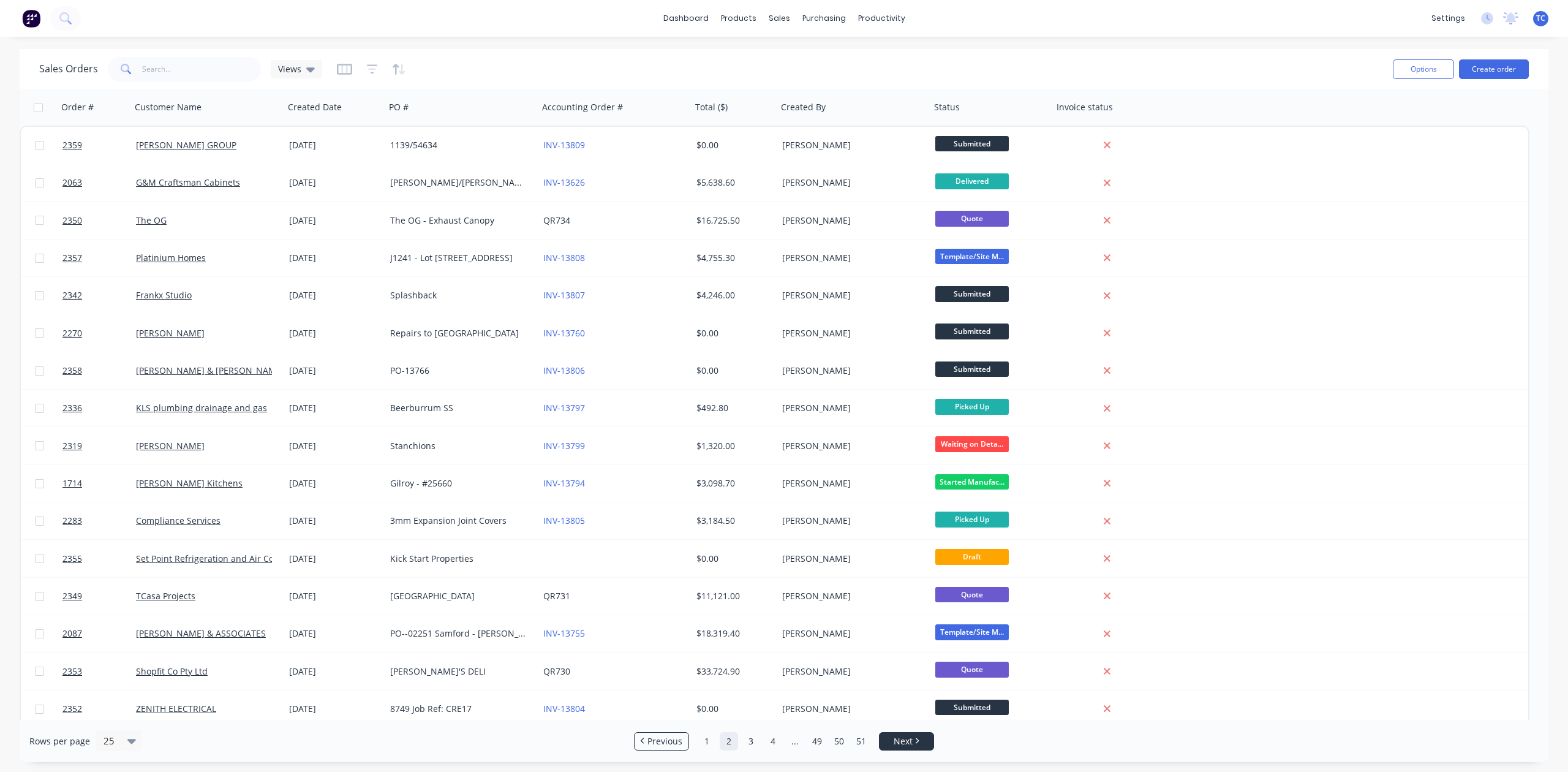
click at [910, 743] on span "Next" at bounding box center [903, 741] width 19 height 12
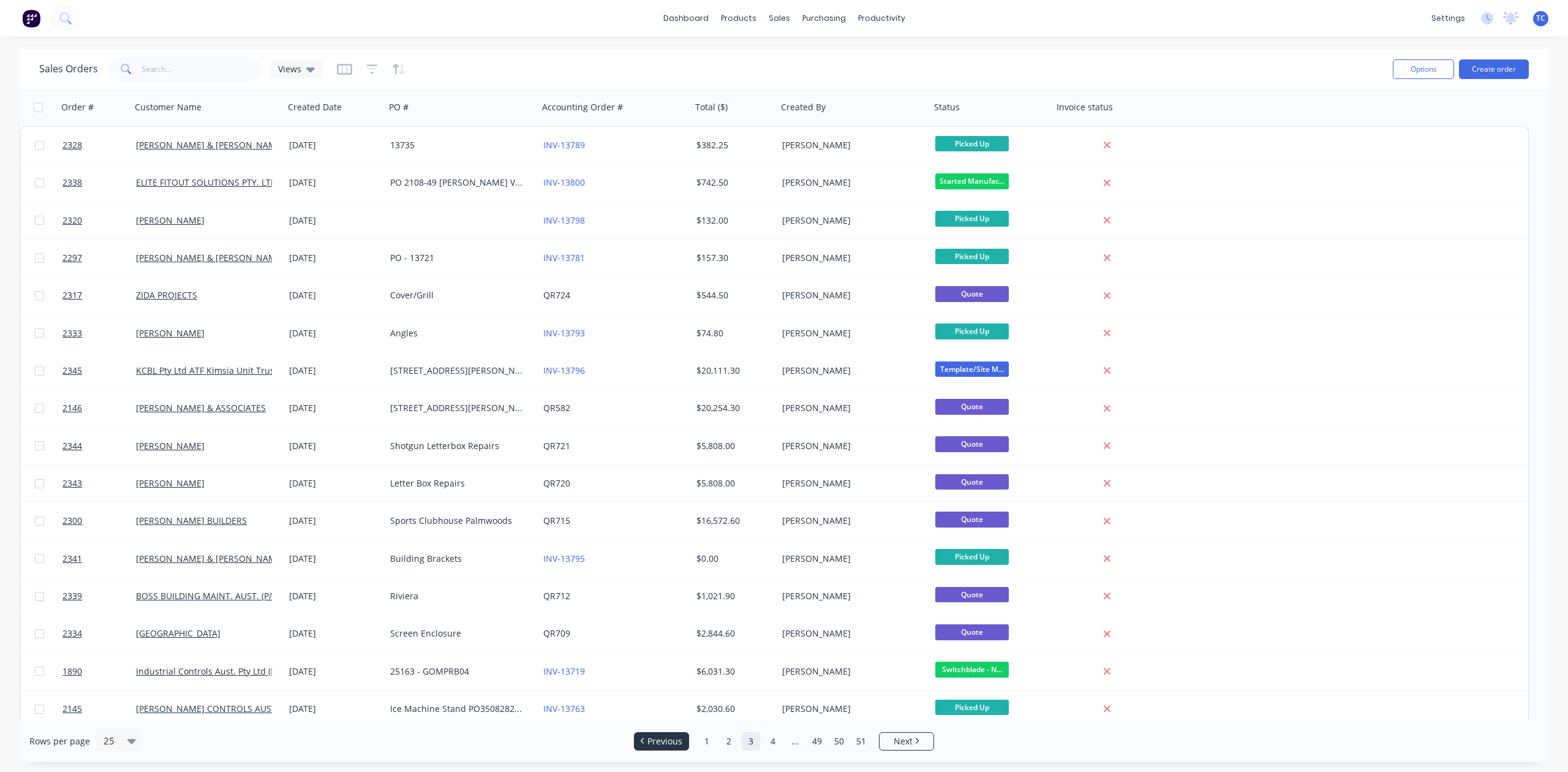
click at [657, 741] on span "Previous" at bounding box center [664, 741] width 35 height 12
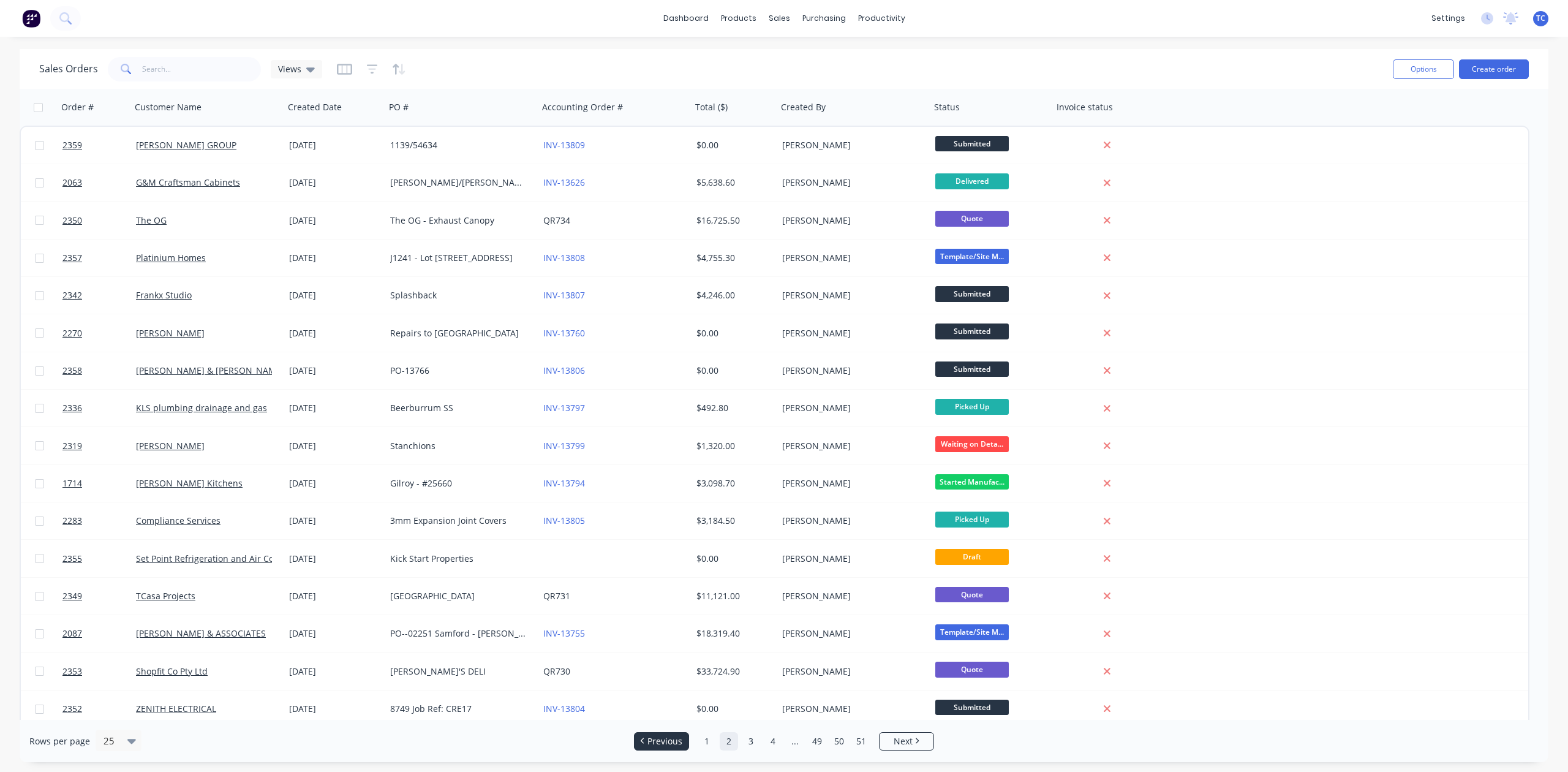
click at [657, 741] on span "Previous" at bounding box center [664, 741] width 35 height 12
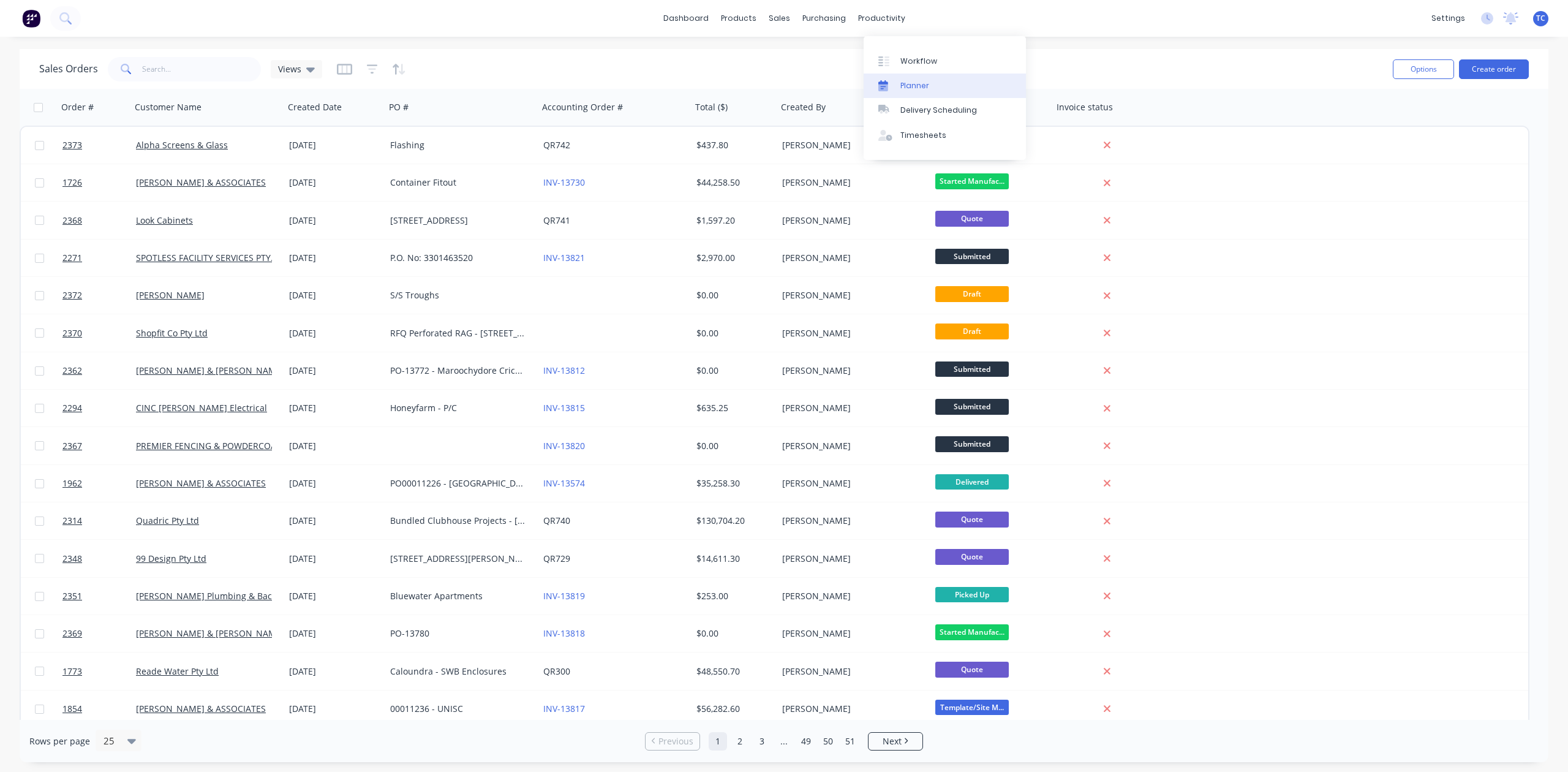
click at [942, 93] on link "Planner" at bounding box center [944, 86] width 163 height 25
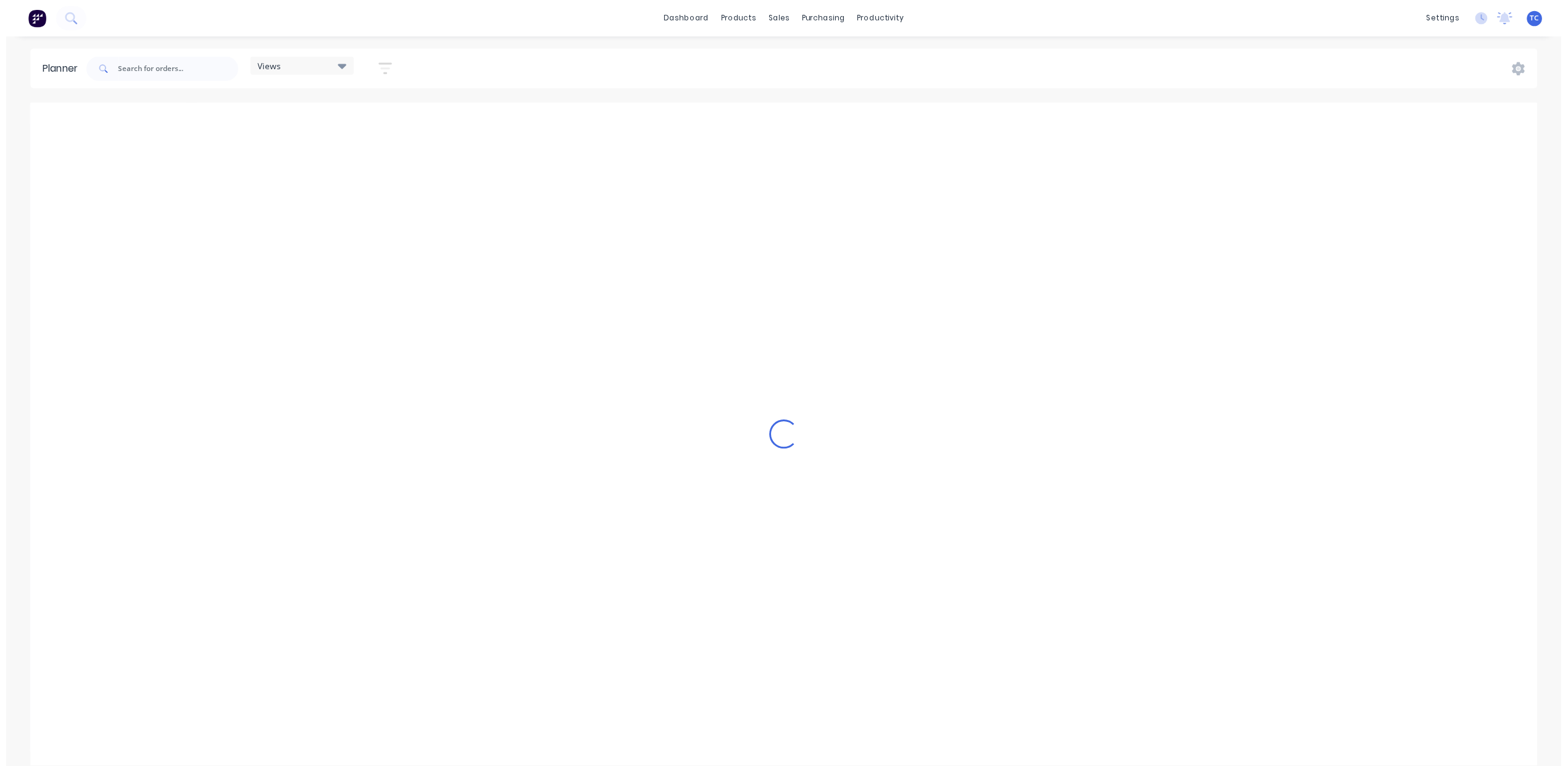
scroll to position [0, 494]
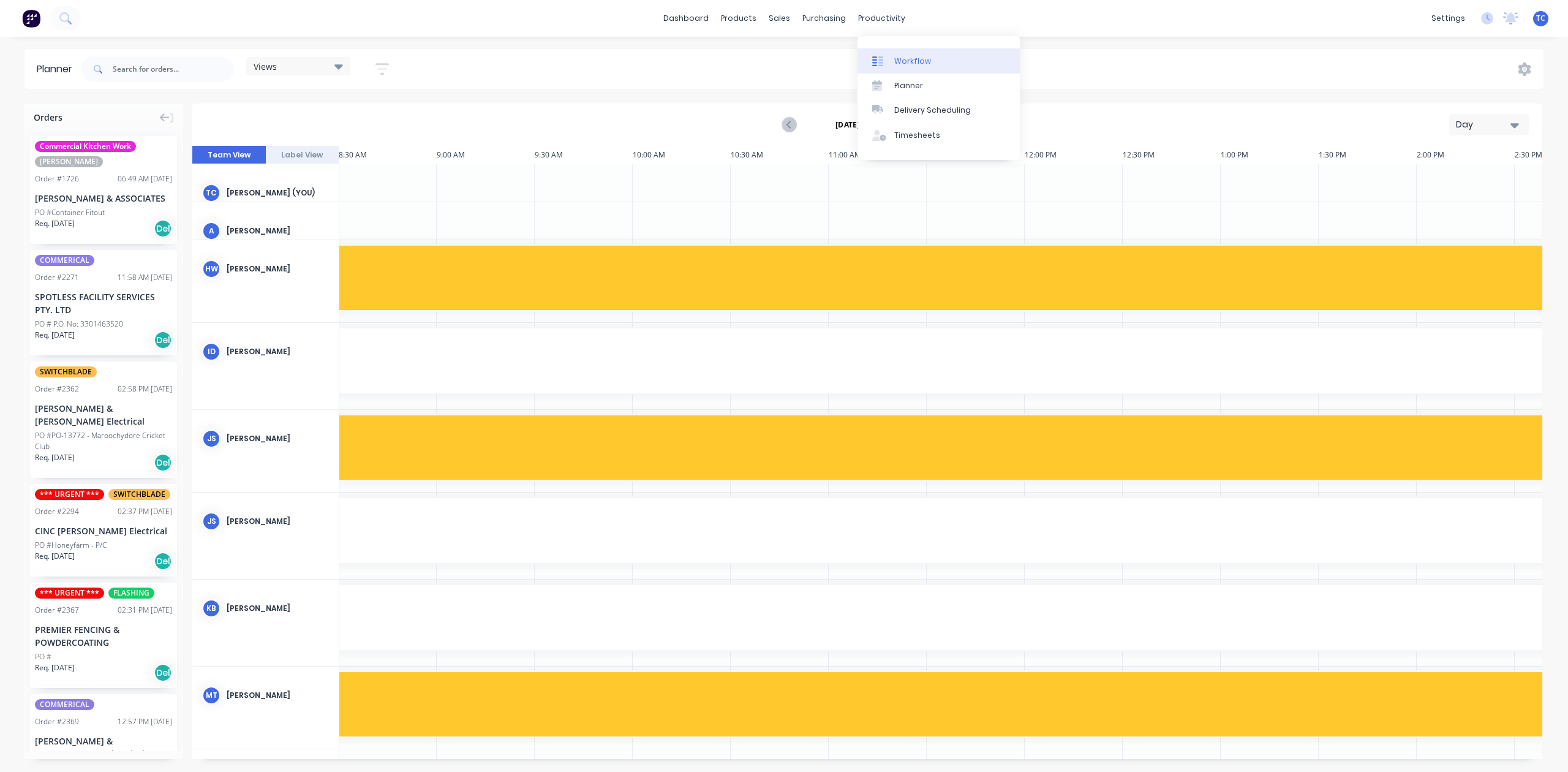
click at [916, 65] on div "Workflow" at bounding box center [912, 61] width 37 height 11
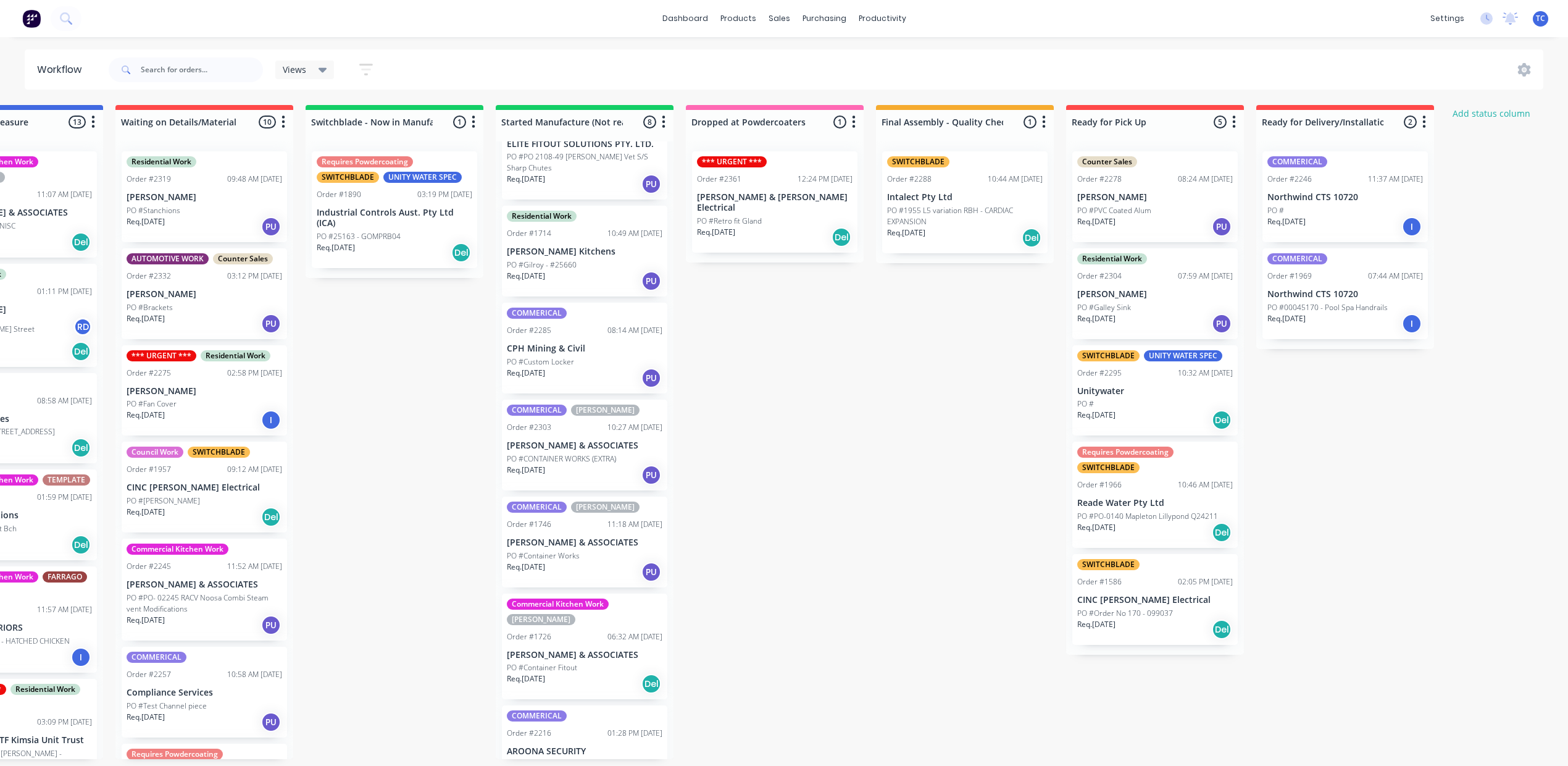
scroll to position [164, 0]
click at [662, 482] on div "Req. [DATE] PU" at bounding box center [585, 472] width 155 height 21
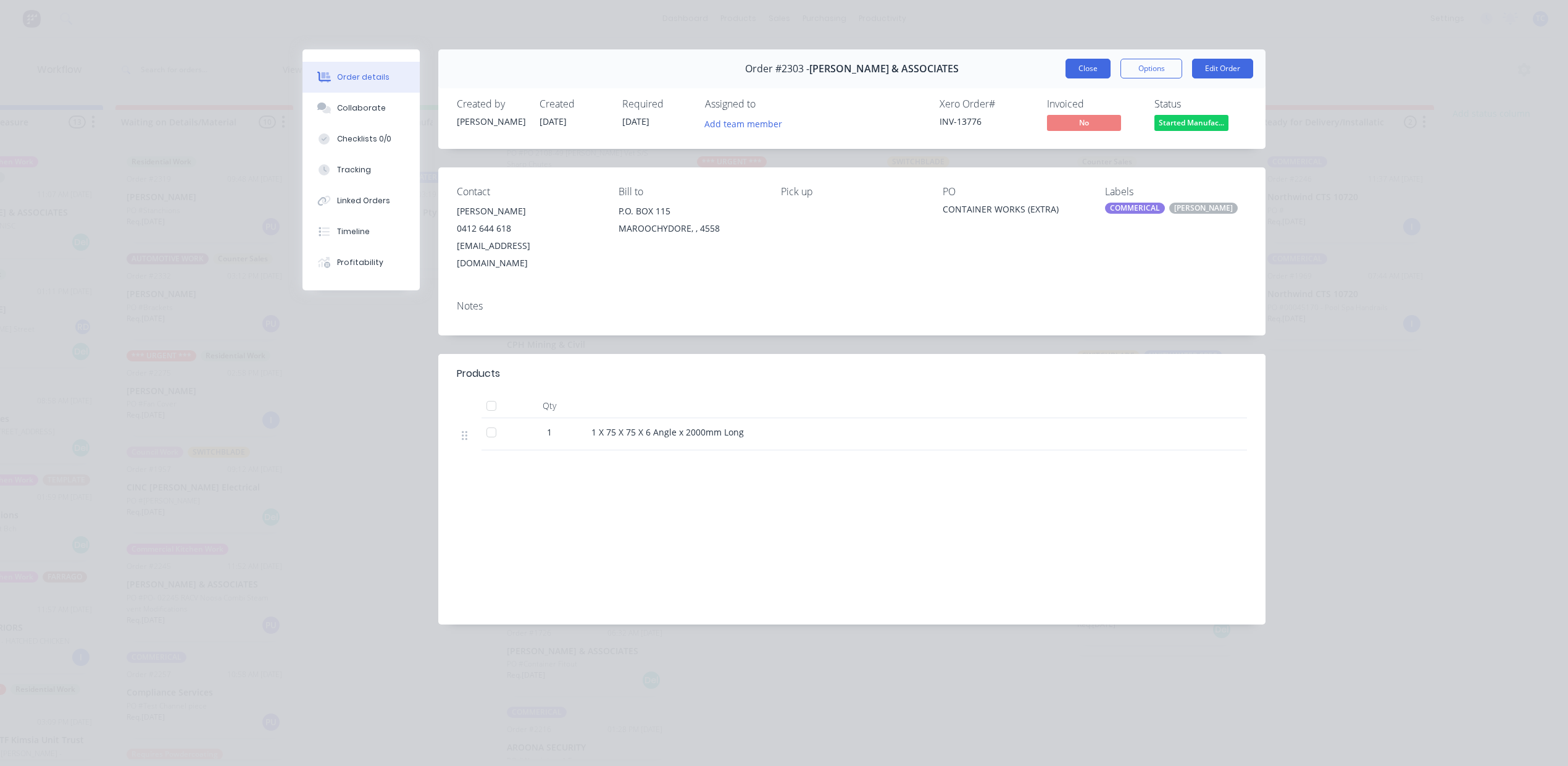
click at [1066, 78] on button "Close" at bounding box center [1088, 68] width 45 height 20
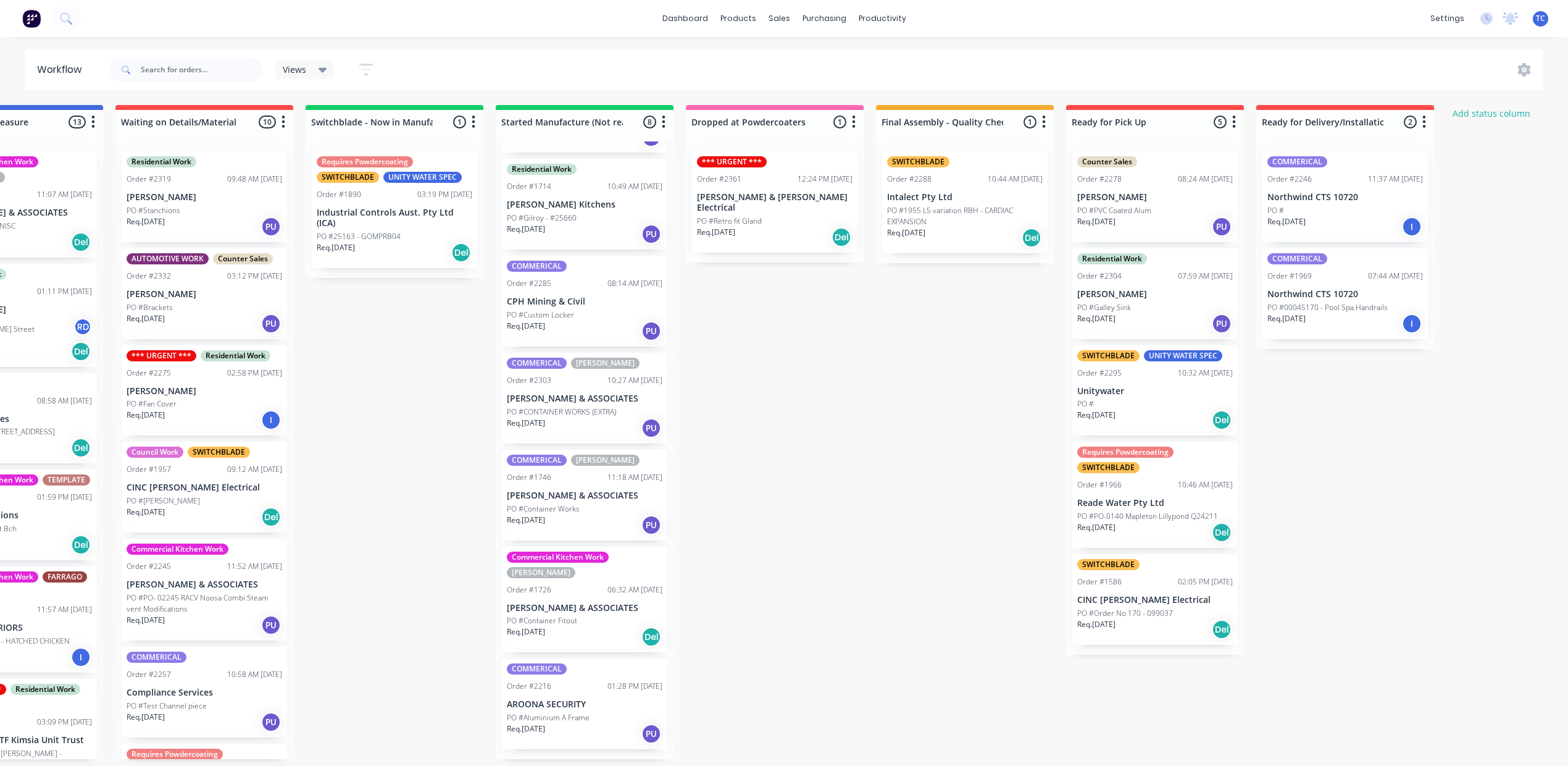
scroll to position [329, 0]
click at [577, 615] on p "PO #Container Fitout" at bounding box center [542, 620] width 70 height 11
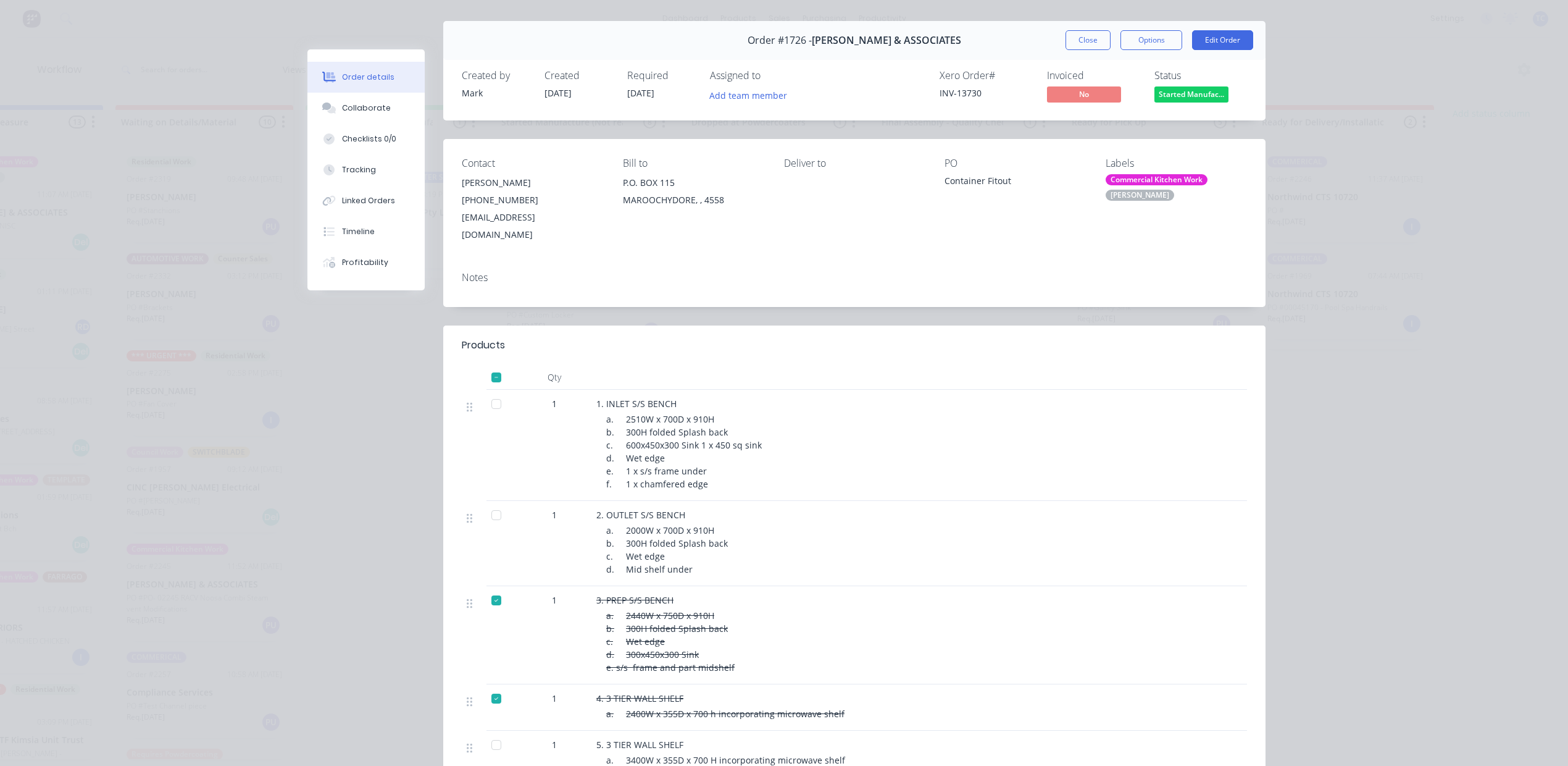
scroll to position [0, 0]
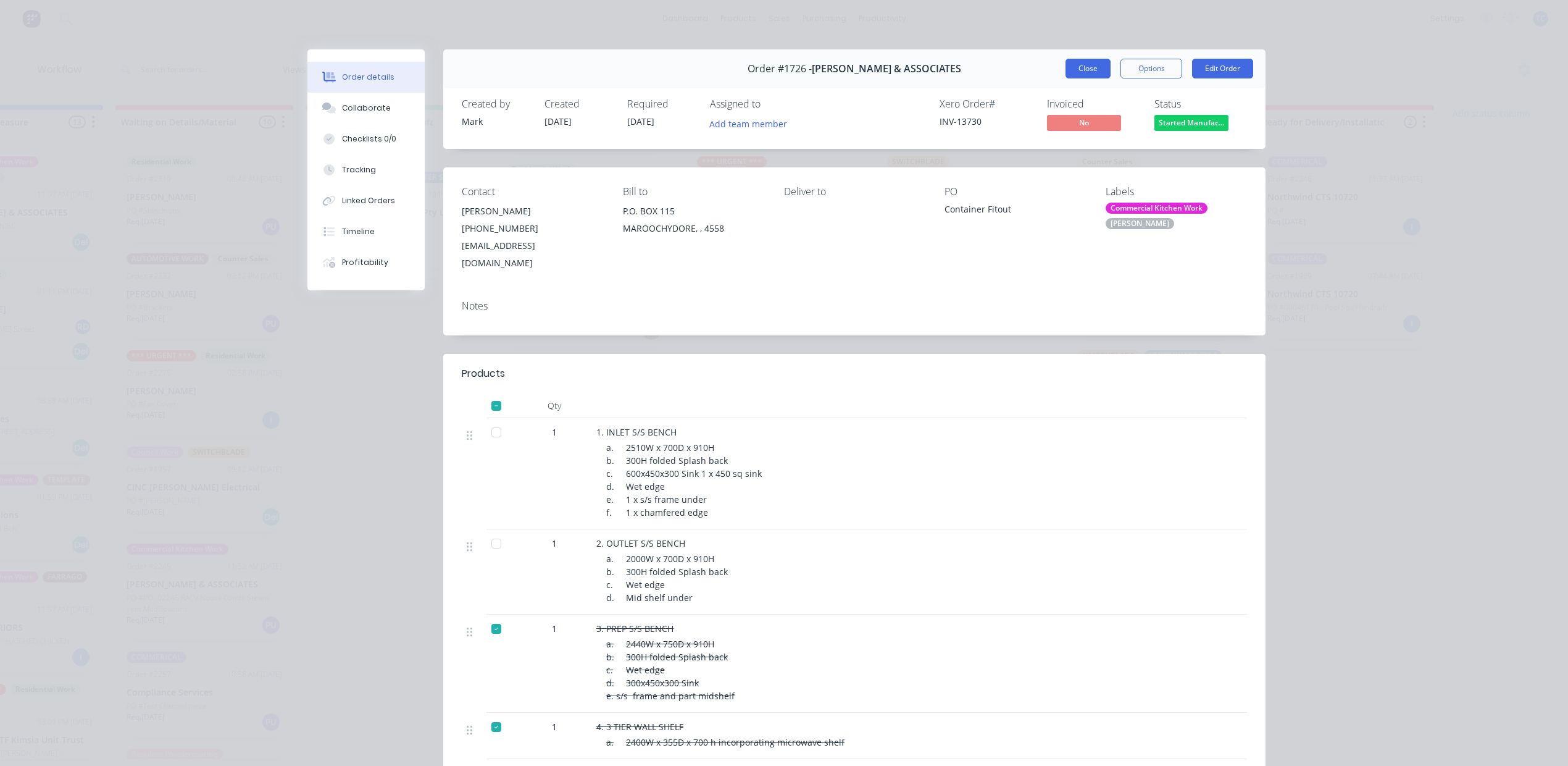
click at [1072, 76] on button "Close" at bounding box center [1088, 68] width 45 height 20
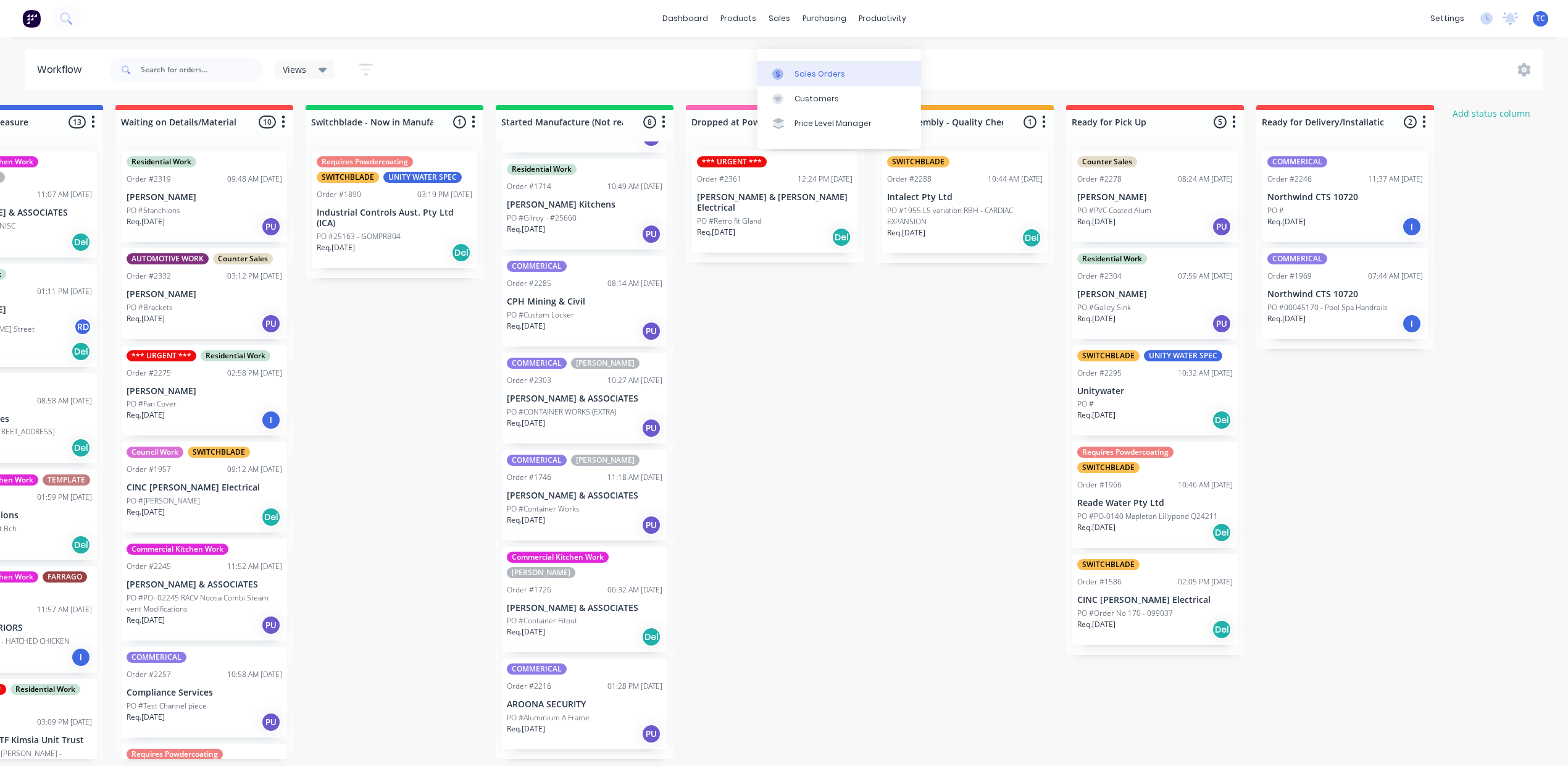
click at [806, 68] on div "Sales Orders" at bounding box center [820, 74] width 51 height 11
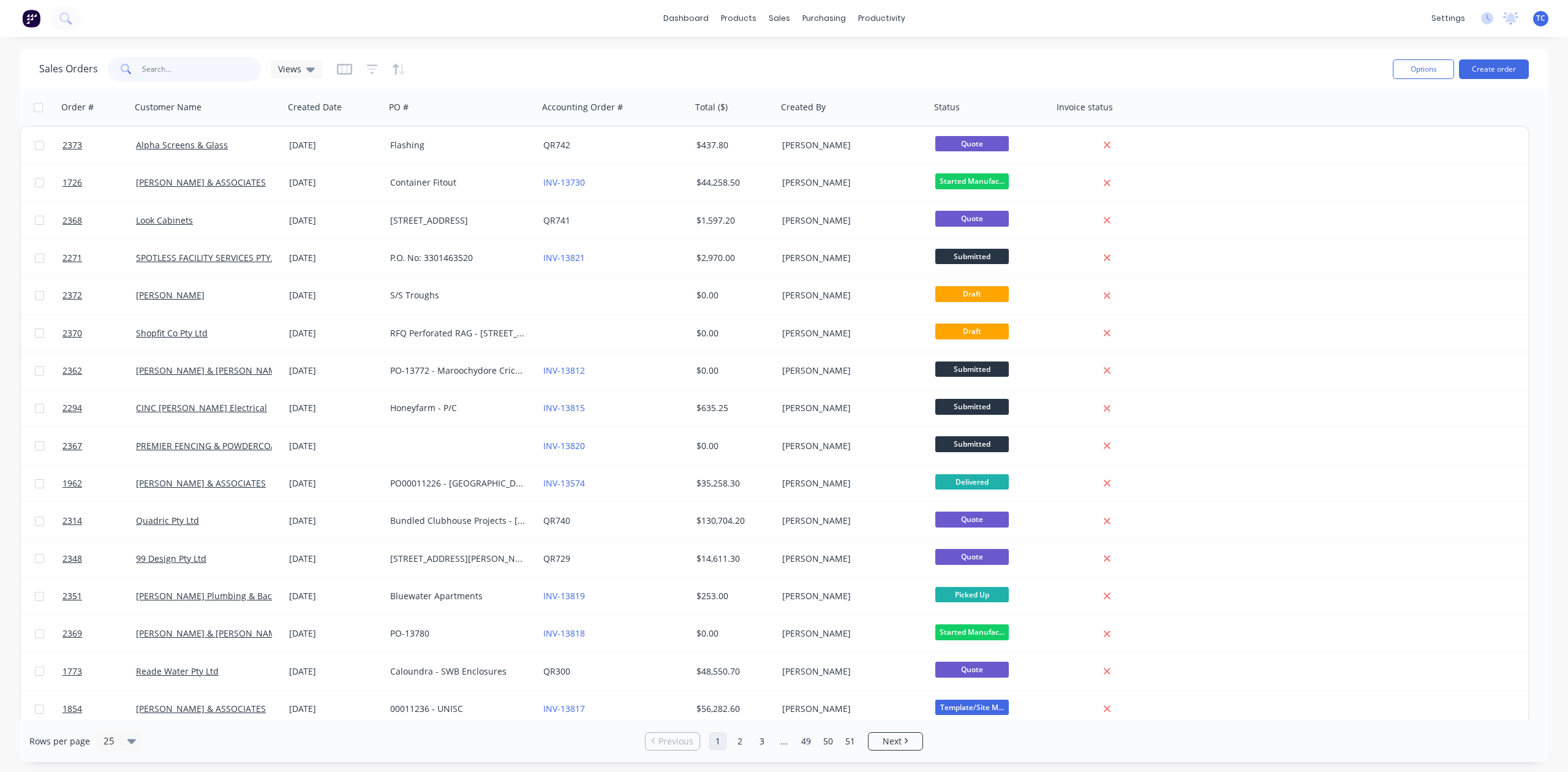
click at [178, 69] on input "text" at bounding box center [202, 69] width 120 height 25
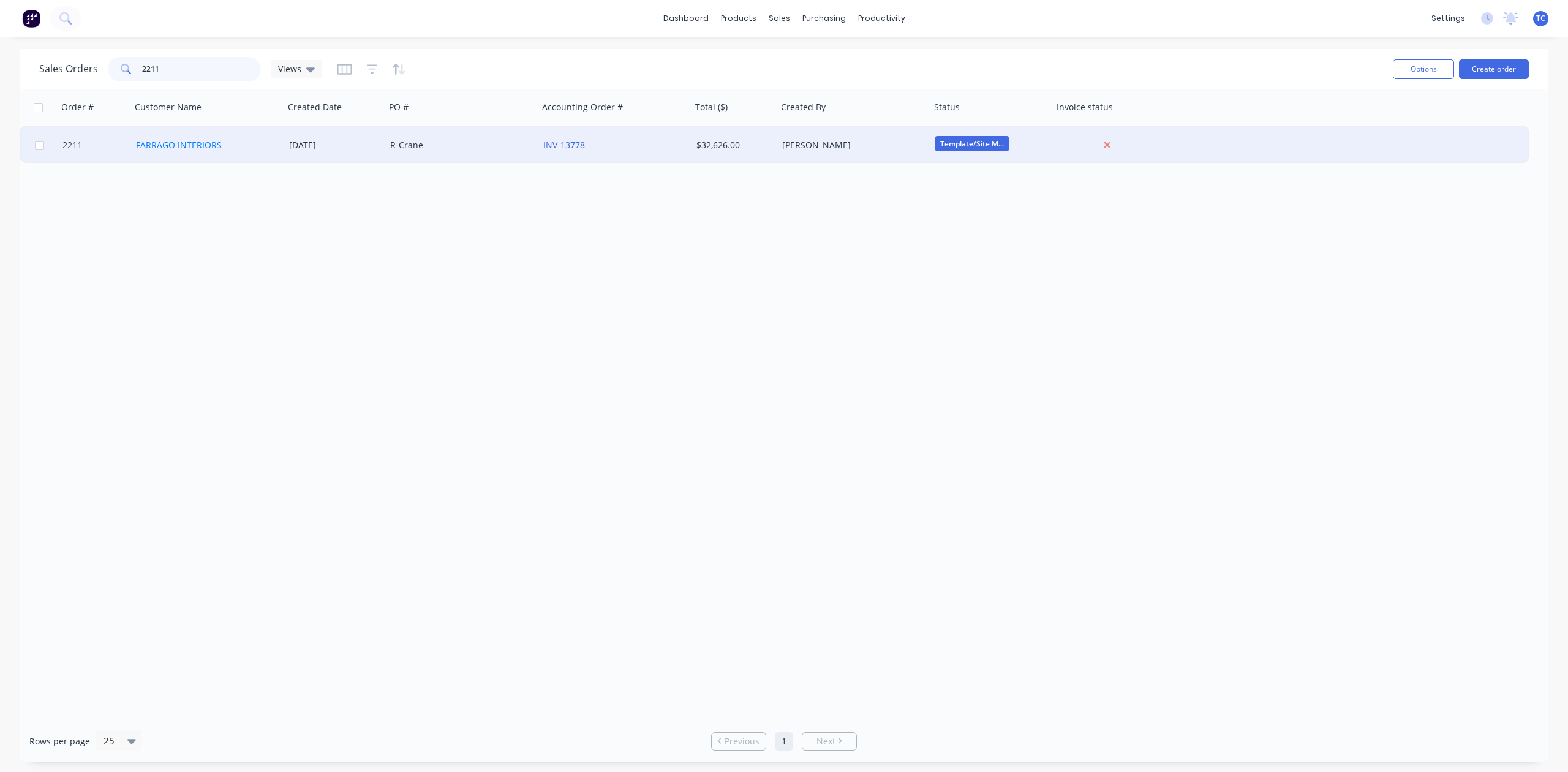
type input "2211"
click at [182, 144] on link "FARRAGO INTERIORS" at bounding box center [178, 145] width 86 height 12
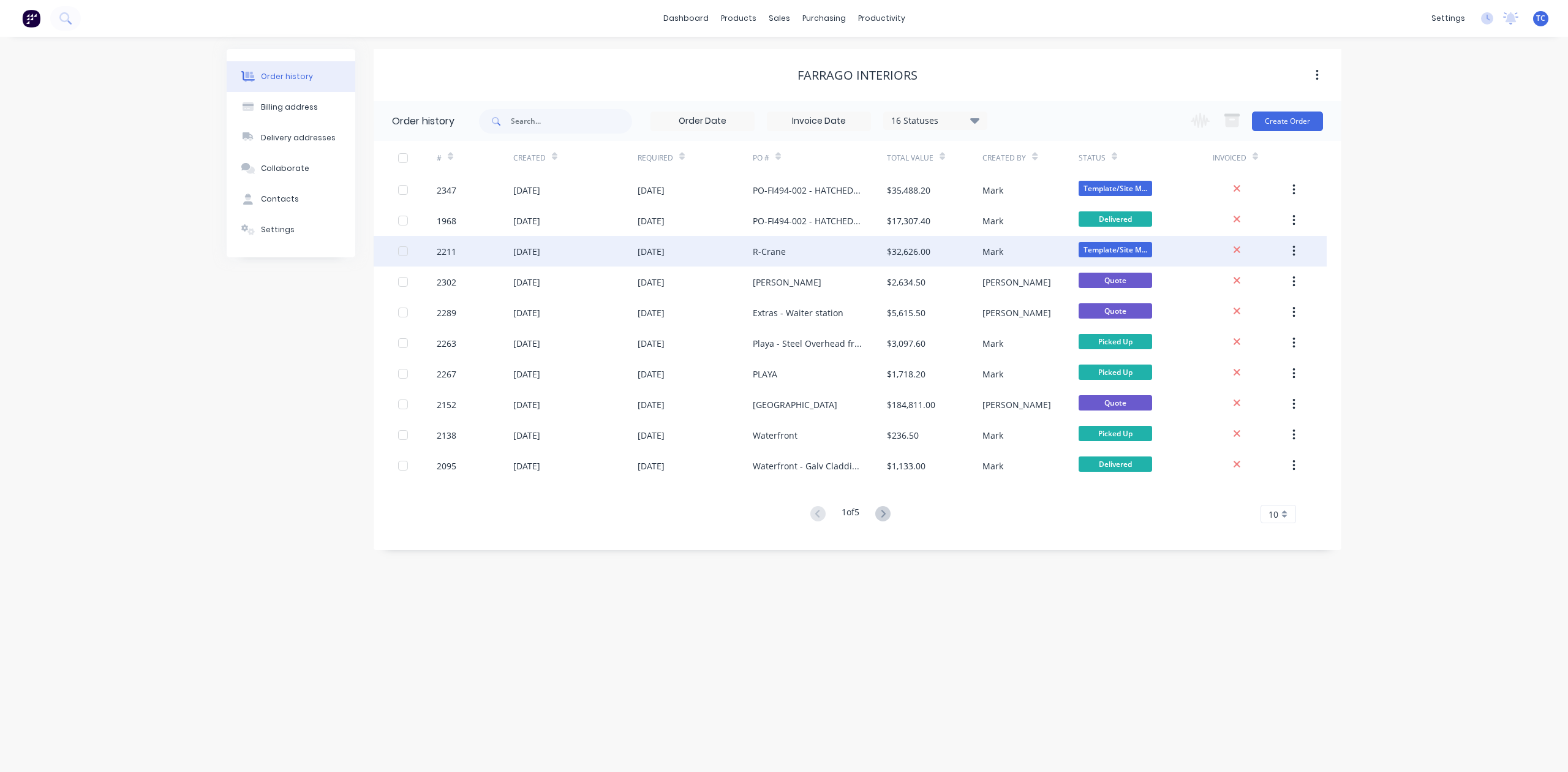
click at [449, 253] on div "2211" at bounding box center [447, 251] width 20 height 13
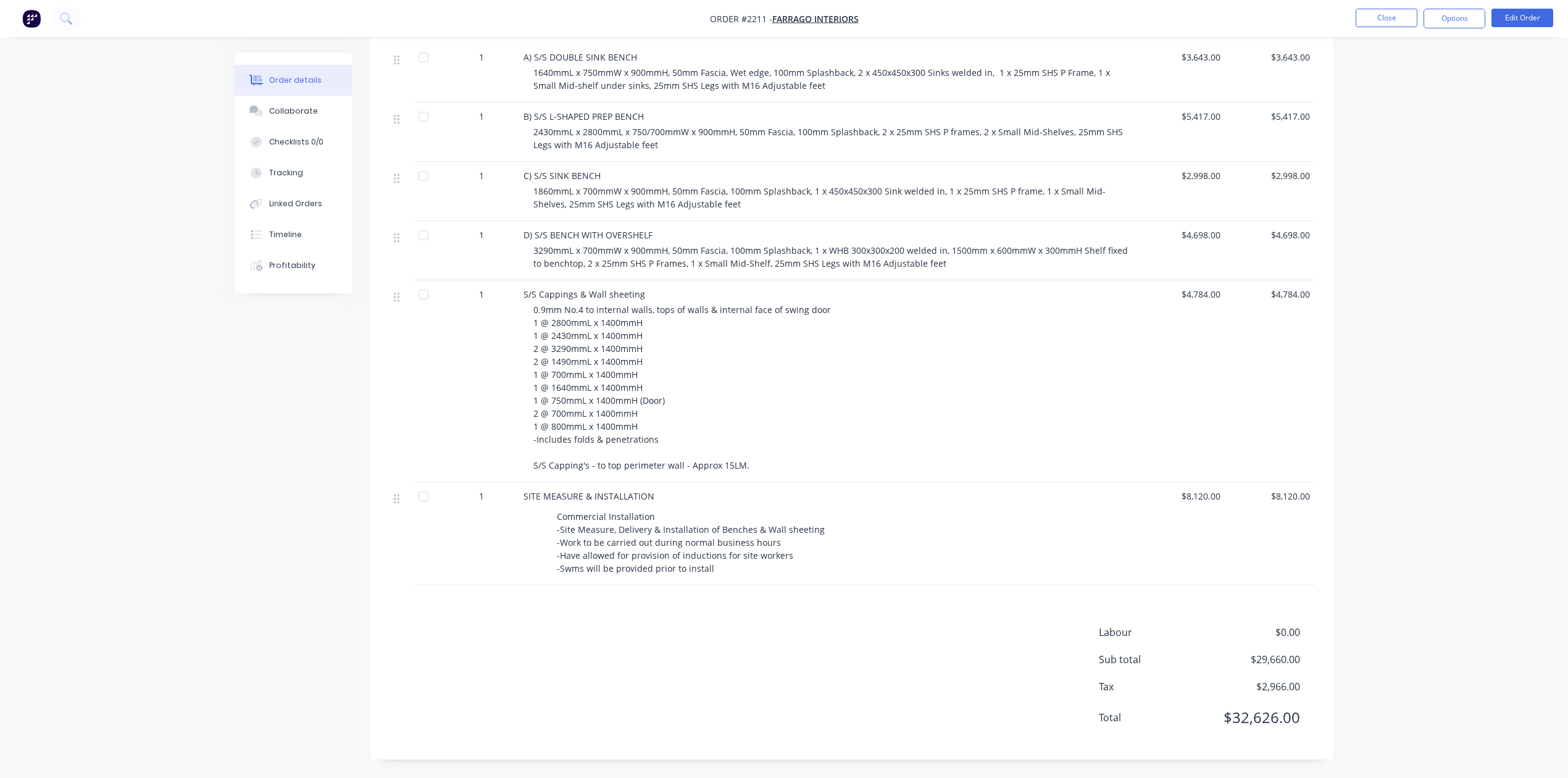
scroll to position [11, 0]
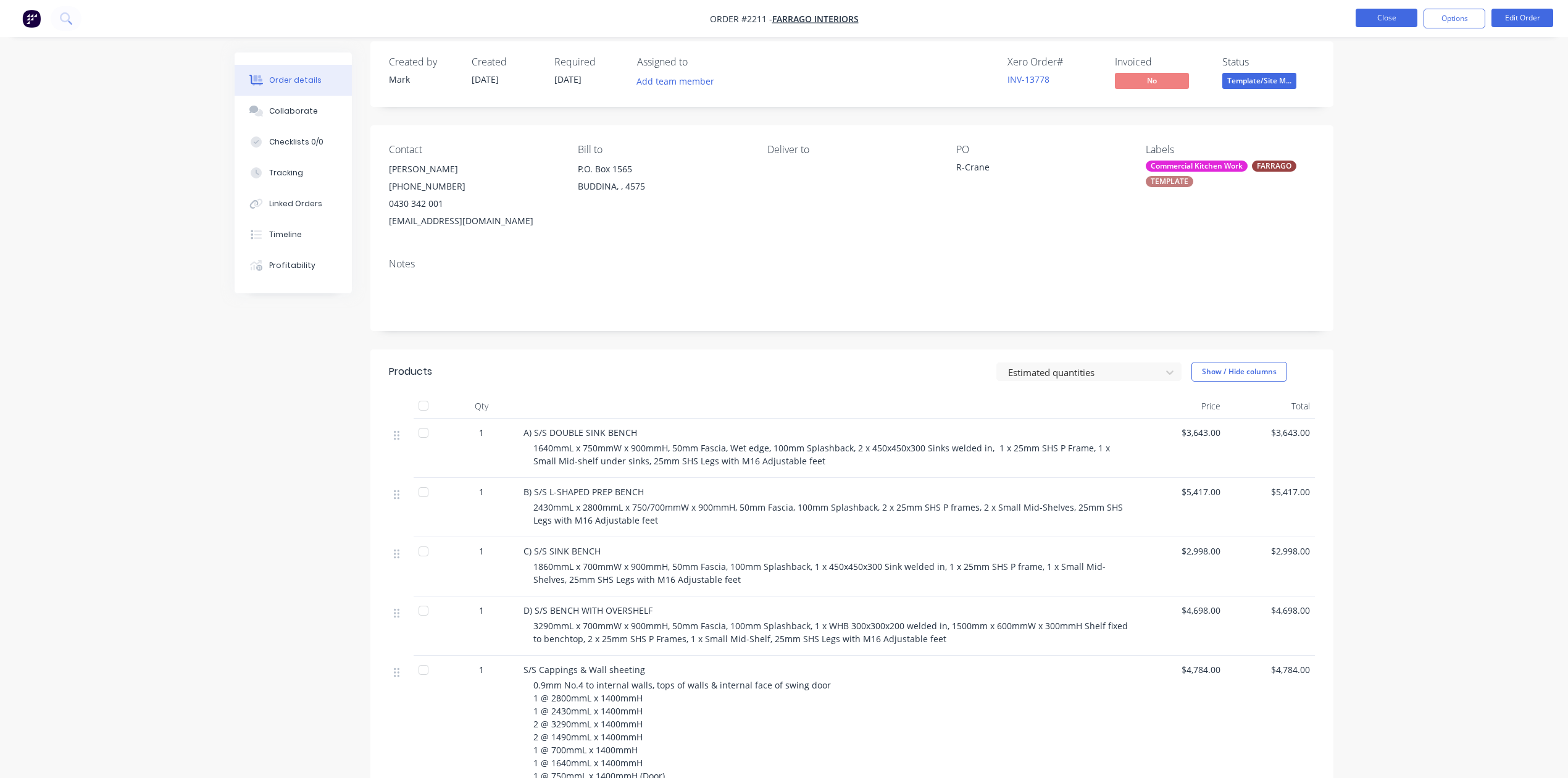
click at [1375, 13] on button "Close" at bounding box center [1386, 18] width 62 height 18
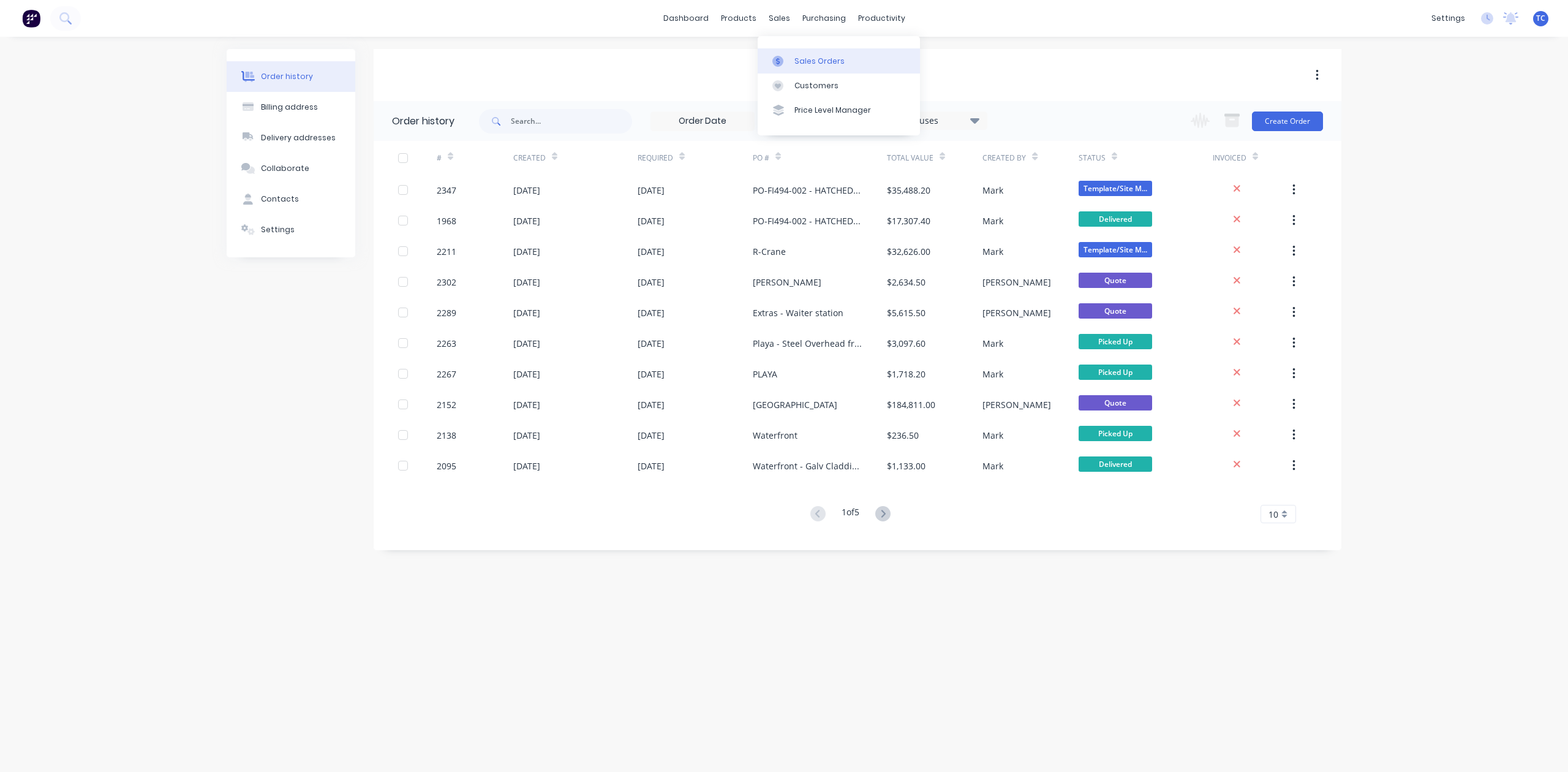
click at [823, 66] on div "Sales Orders" at bounding box center [819, 61] width 50 height 11
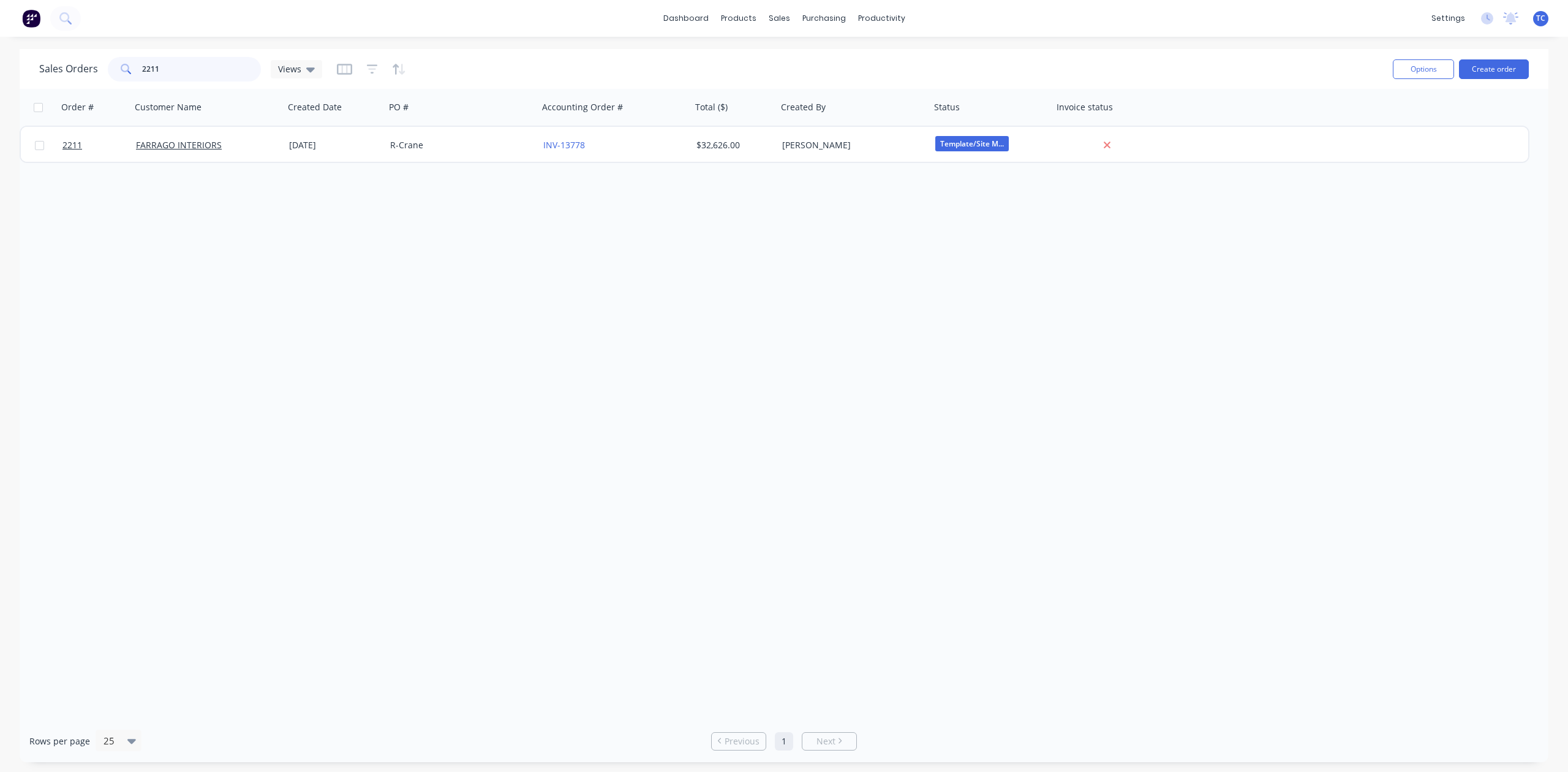
drag, startPoint x: 175, startPoint y: 62, endPoint x: 120, endPoint y: 65, distance: 55.1
click at [106, 69] on div "Sales Orders 2211 Views" at bounding box center [180, 69] width 283 height 25
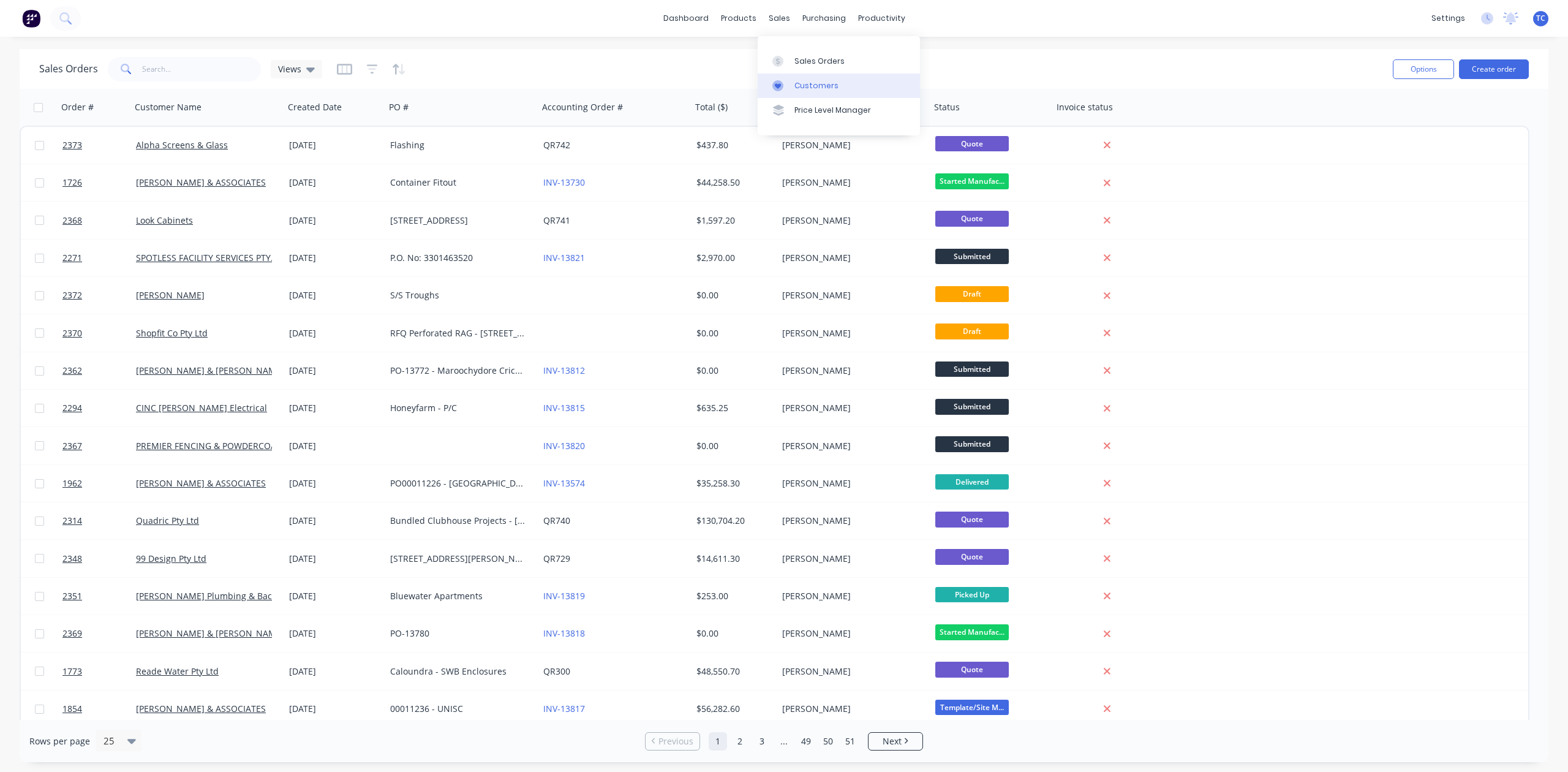
click at [816, 91] on div "Customers" at bounding box center [816, 86] width 44 height 11
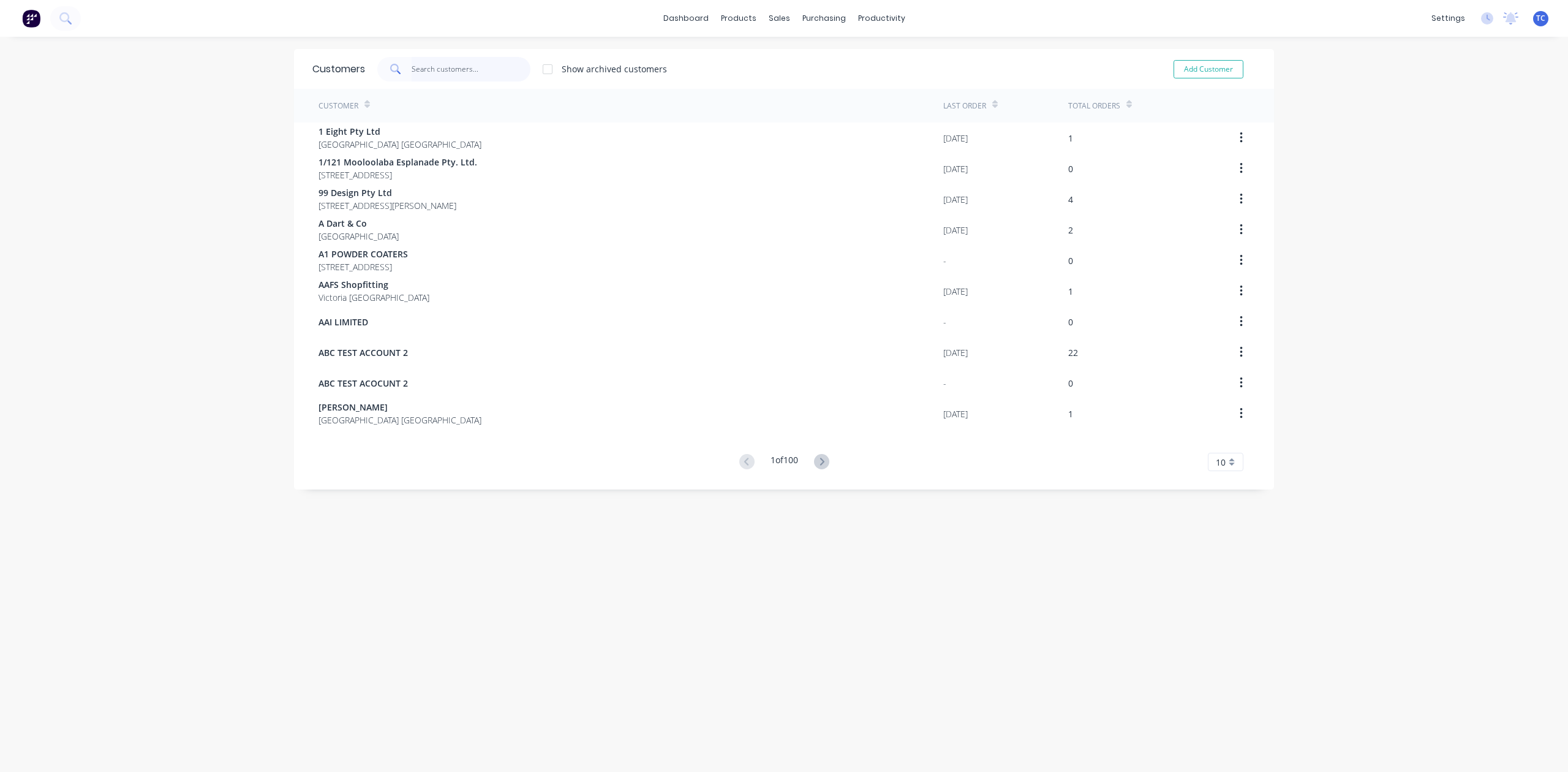
click at [493, 64] on input "text" at bounding box center [471, 69] width 120 height 25
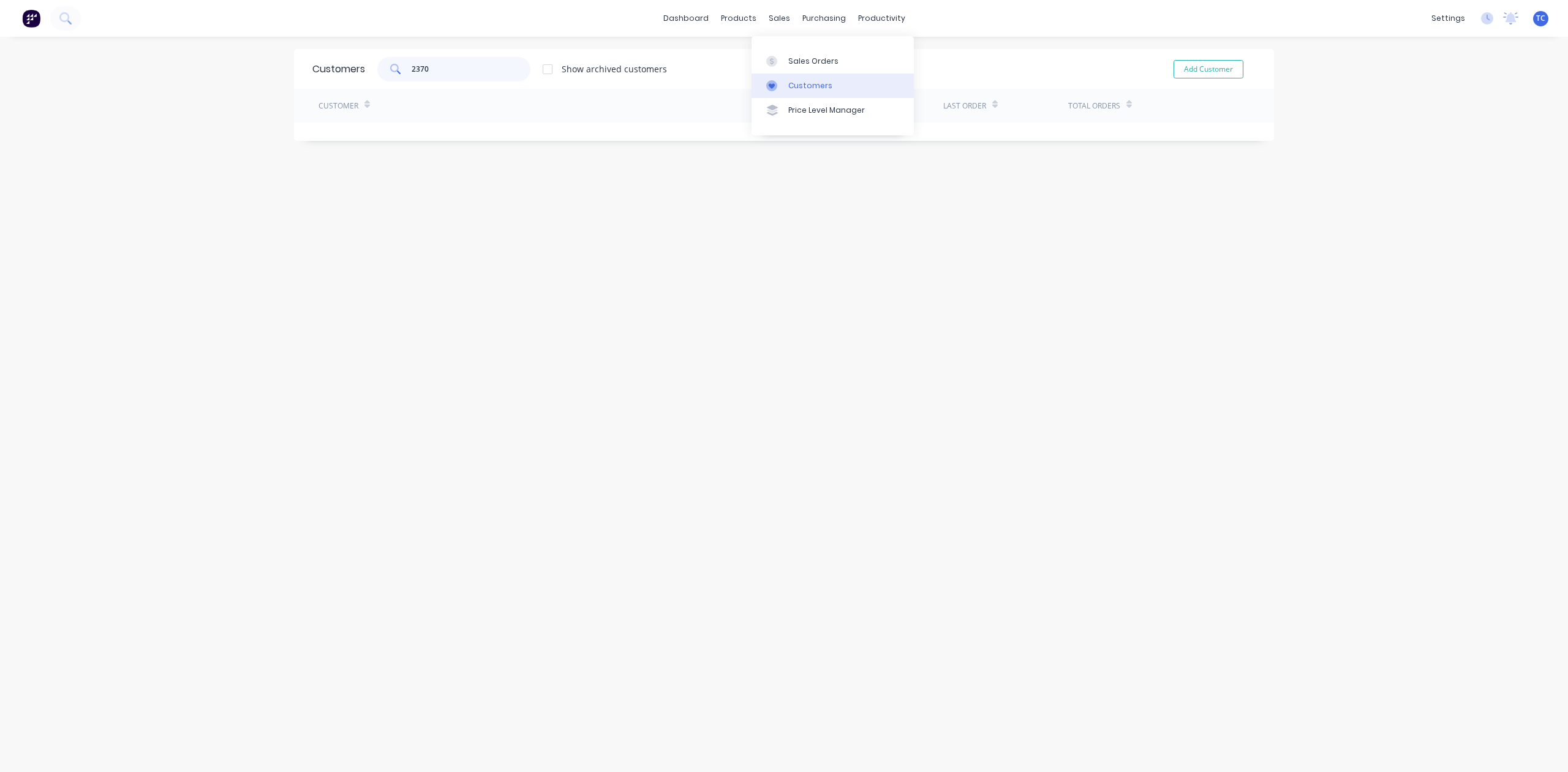
type input "2370"
click at [825, 91] on div "Customers" at bounding box center [810, 86] width 44 height 11
drag, startPoint x: 458, startPoint y: 67, endPoint x: 402, endPoint y: 74, distance: 56.4
click at [403, 74] on div "2370" at bounding box center [454, 69] width 153 height 25
click at [820, 91] on div "Customers" at bounding box center [810, 86] width 44 height 11
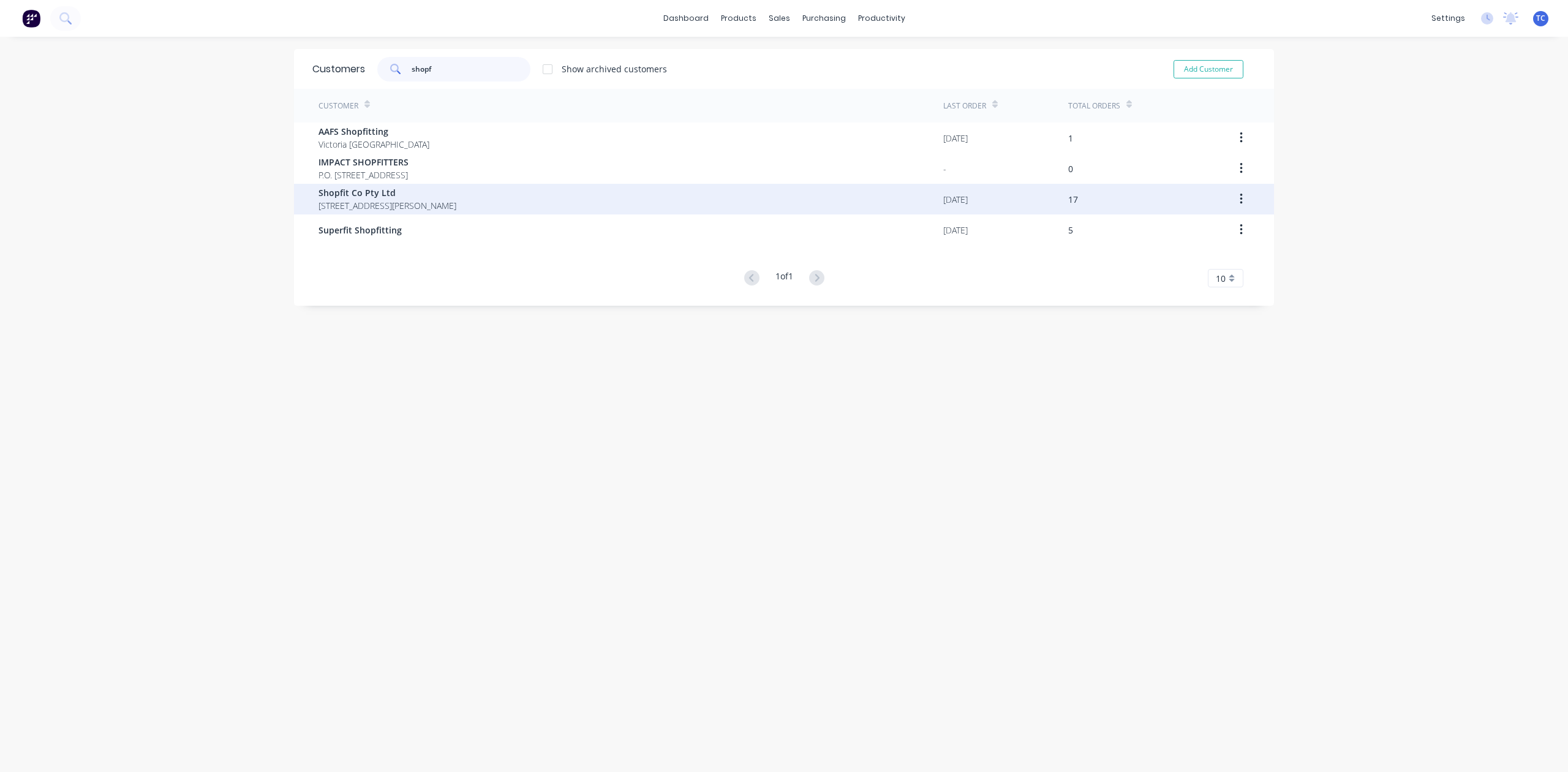
type input "shopf"
click at [425, 204] on span "[STREET_ADDRESS][PERSON_NAME]" at bounding box center [387, 206] width 138 height 13
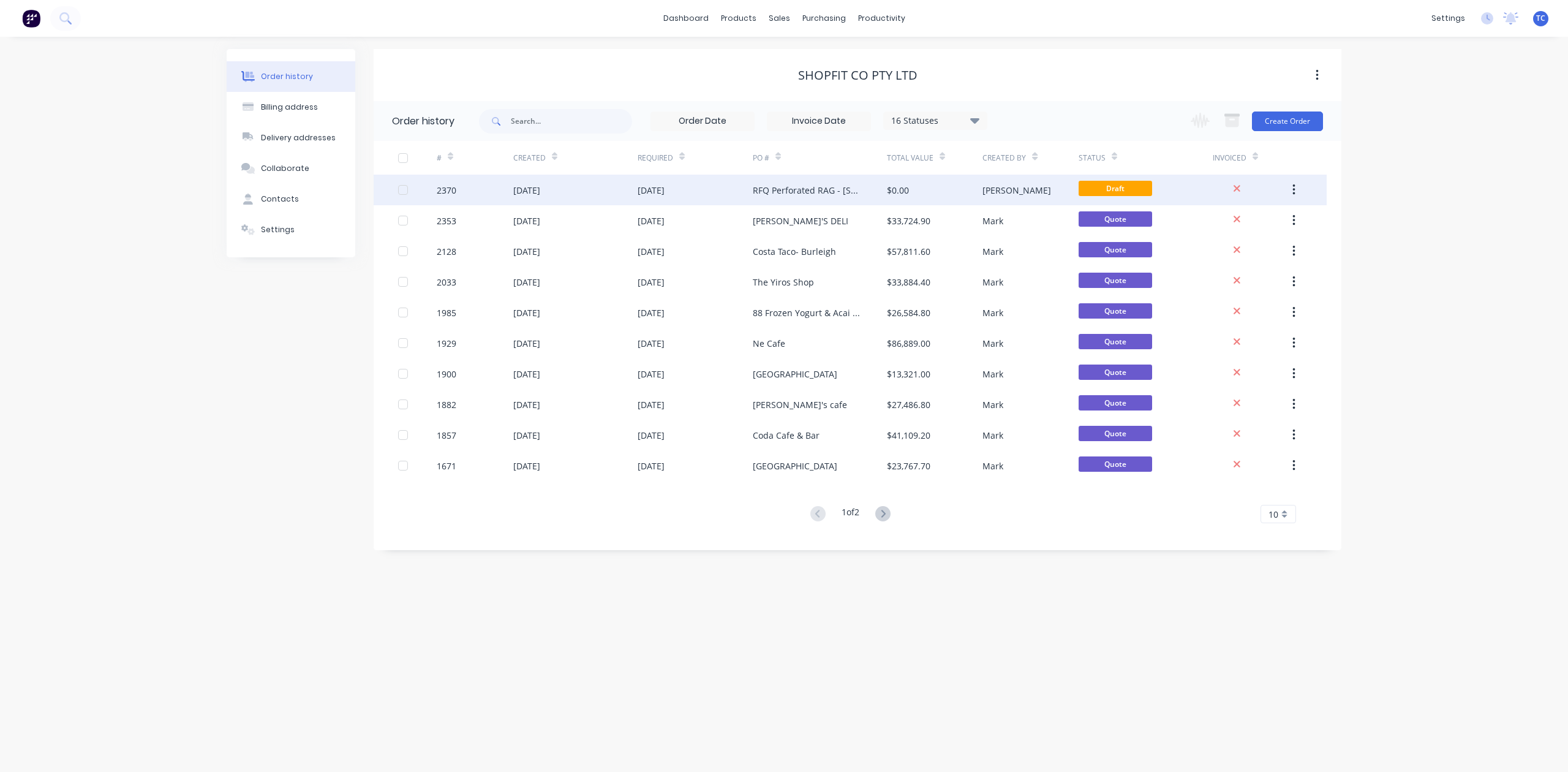
click at [1292, 190] on icon "button" at bounding box center [1294, 189] width 3 height 11
click at [1234, 225] on div "Archive" at bounding box center [1250, 221] width 94 height 18
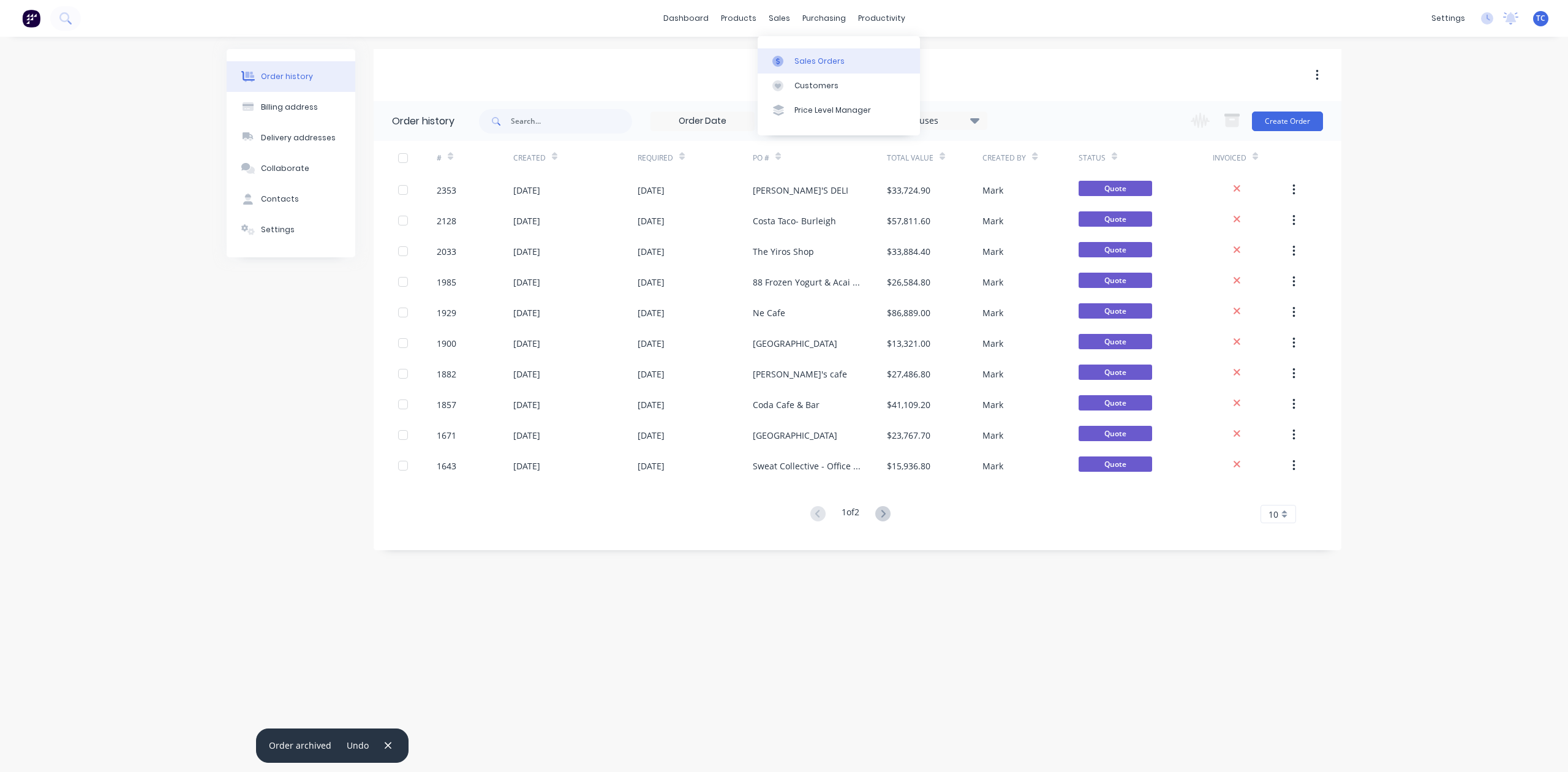
click at [817, 64] on div "Sales Orders" at bounding box center [819, 61] width 50 height 11
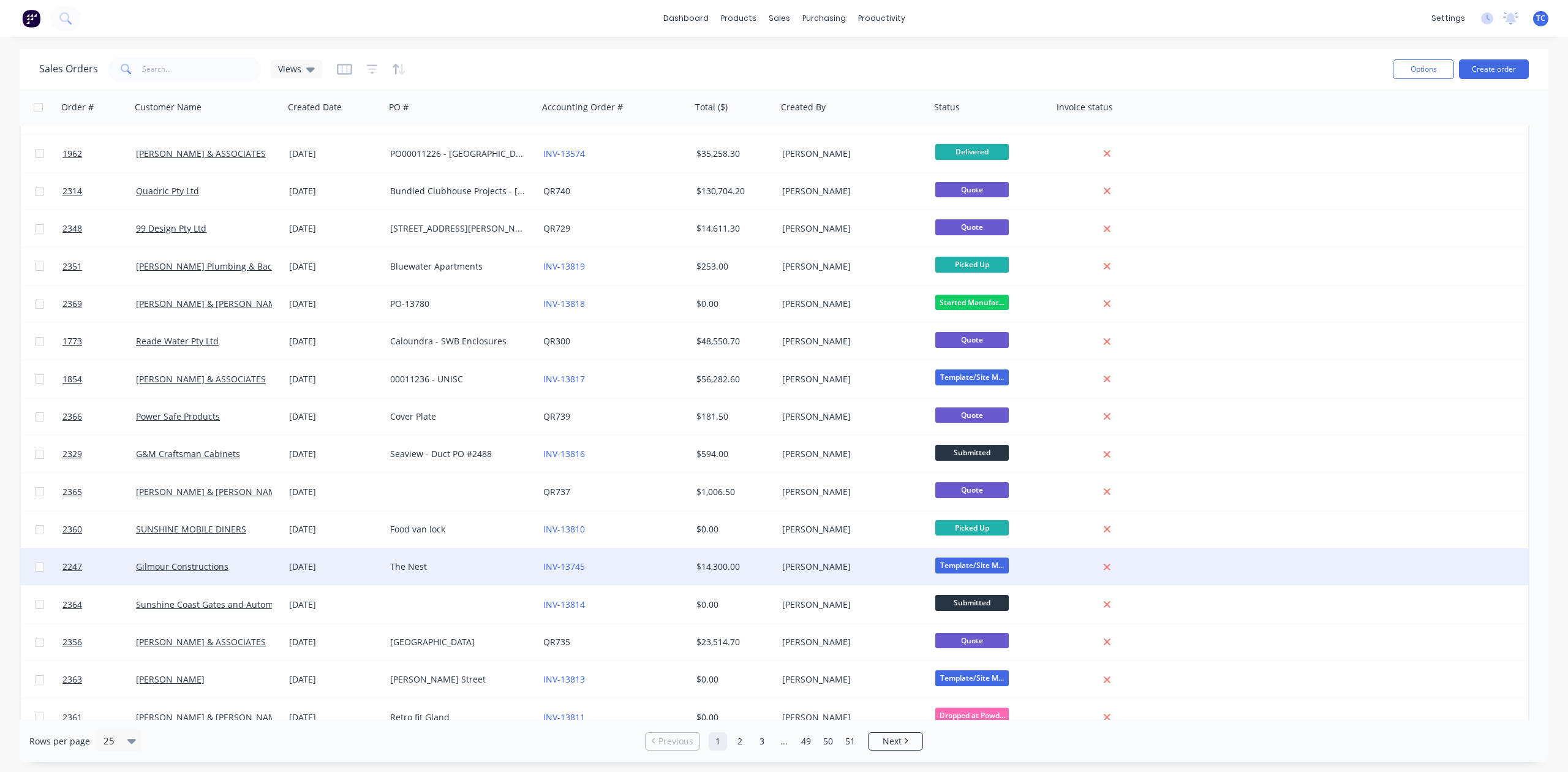
scroll to position [344, 0]
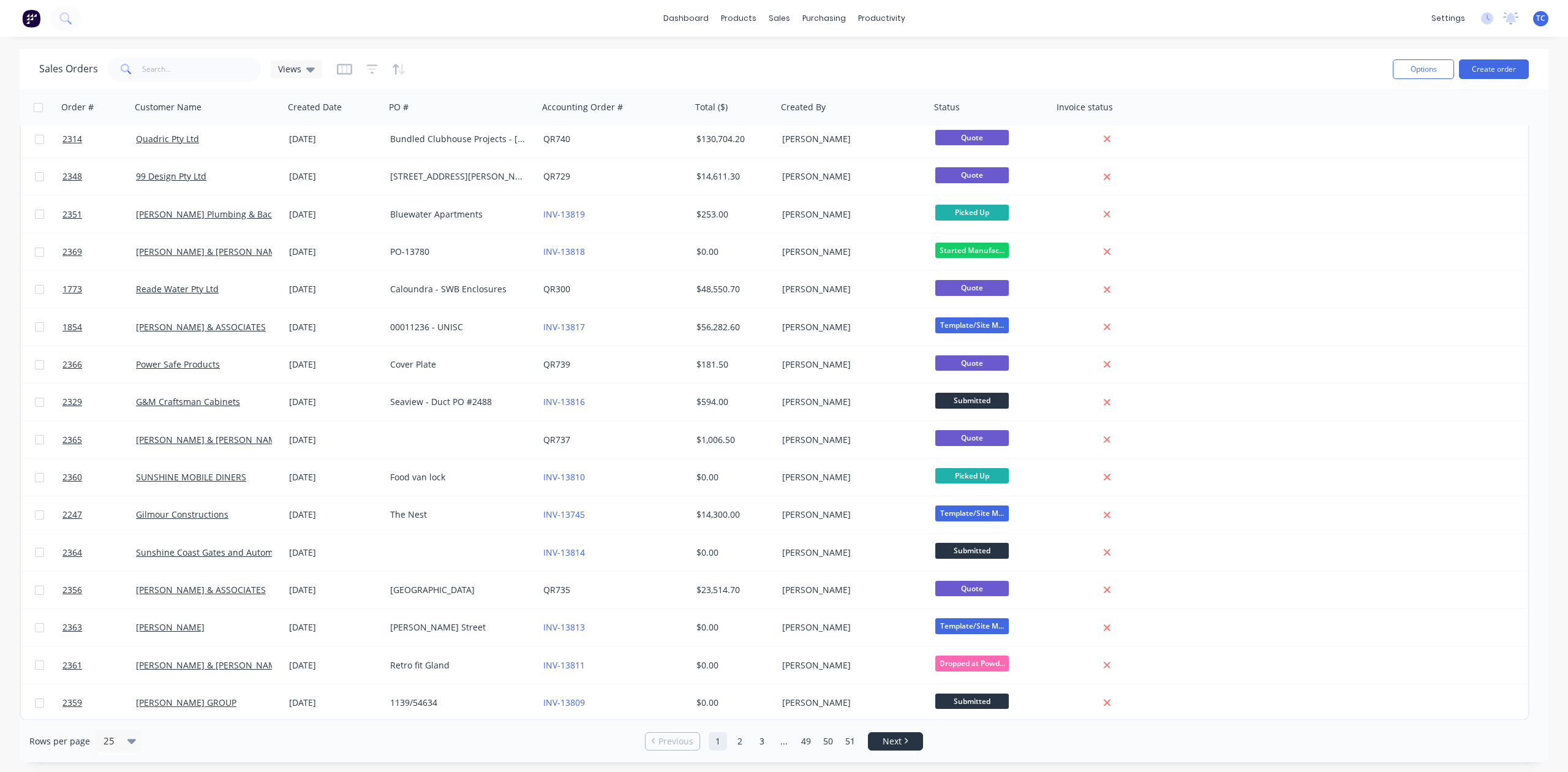
click at [884, 741] on span "Next" at bounding box center [891, 741] width 19 height 12
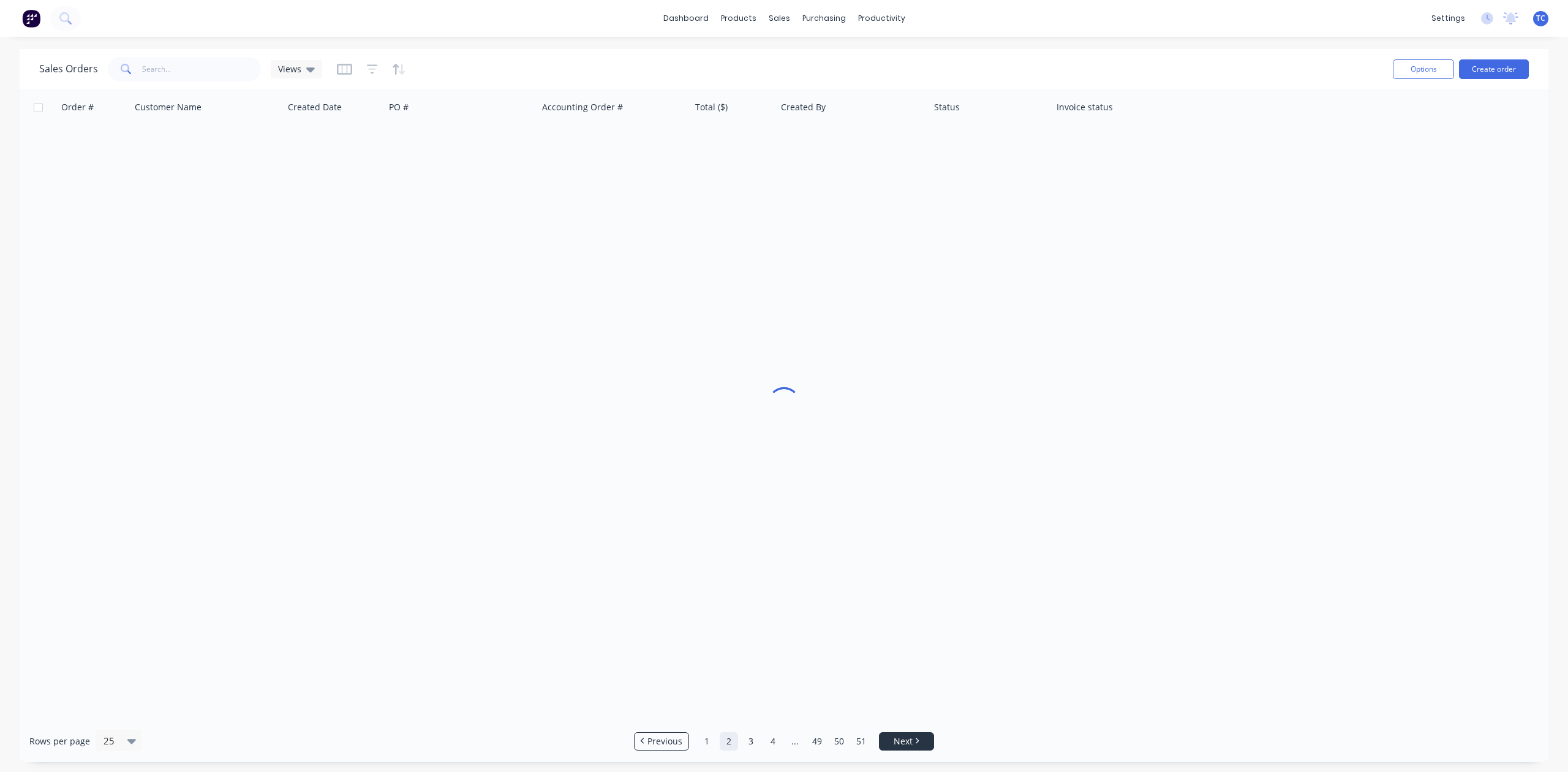
scroll to position [0, 0]
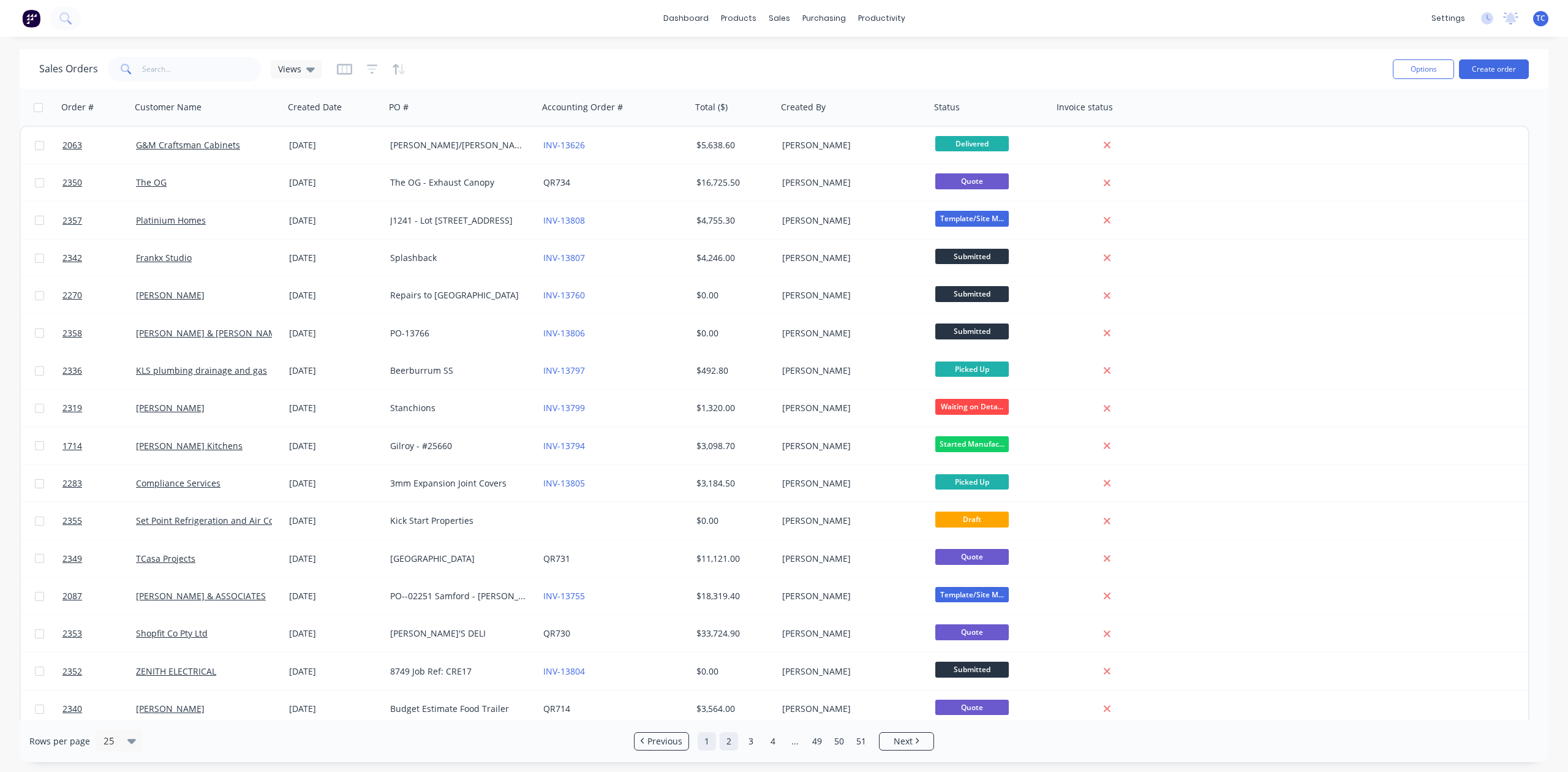
click at [703, 739] on link "1" at bounding box center [707, 741] width 18 height 18
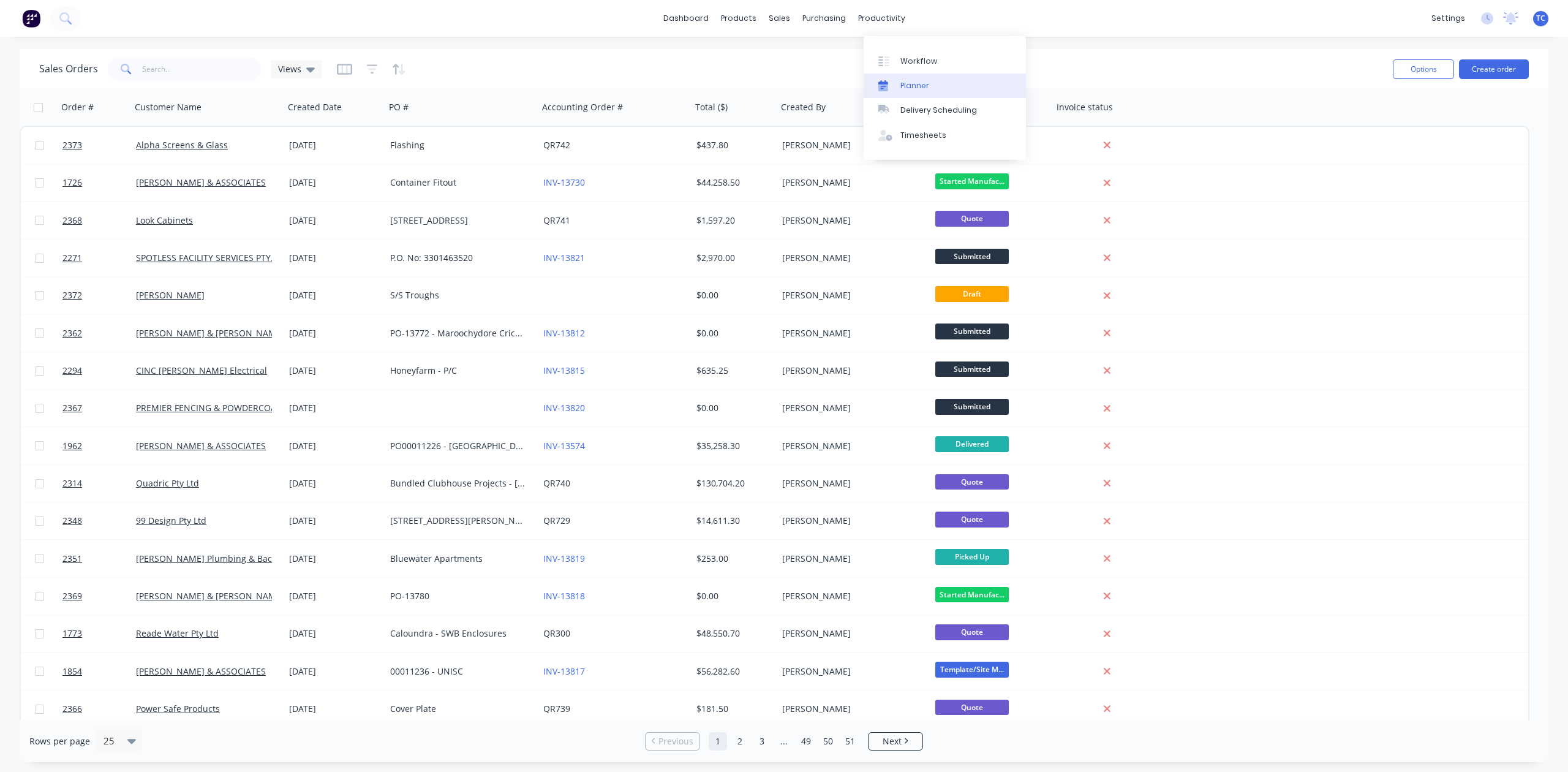
click at [929, 91] on div "Planner" at bounding box center [915, 86] width 29 height 11
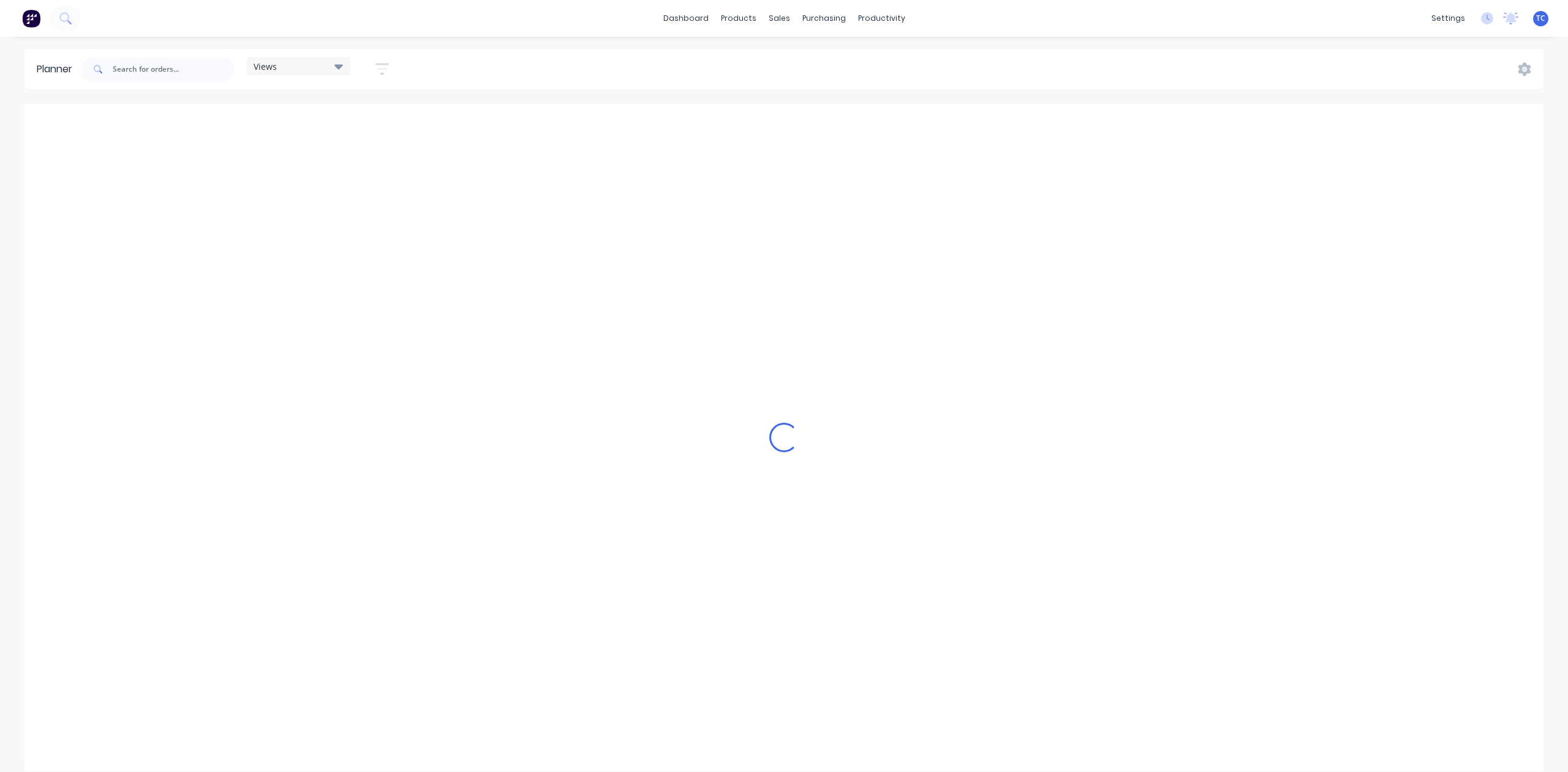
scroll to position [0, 735]
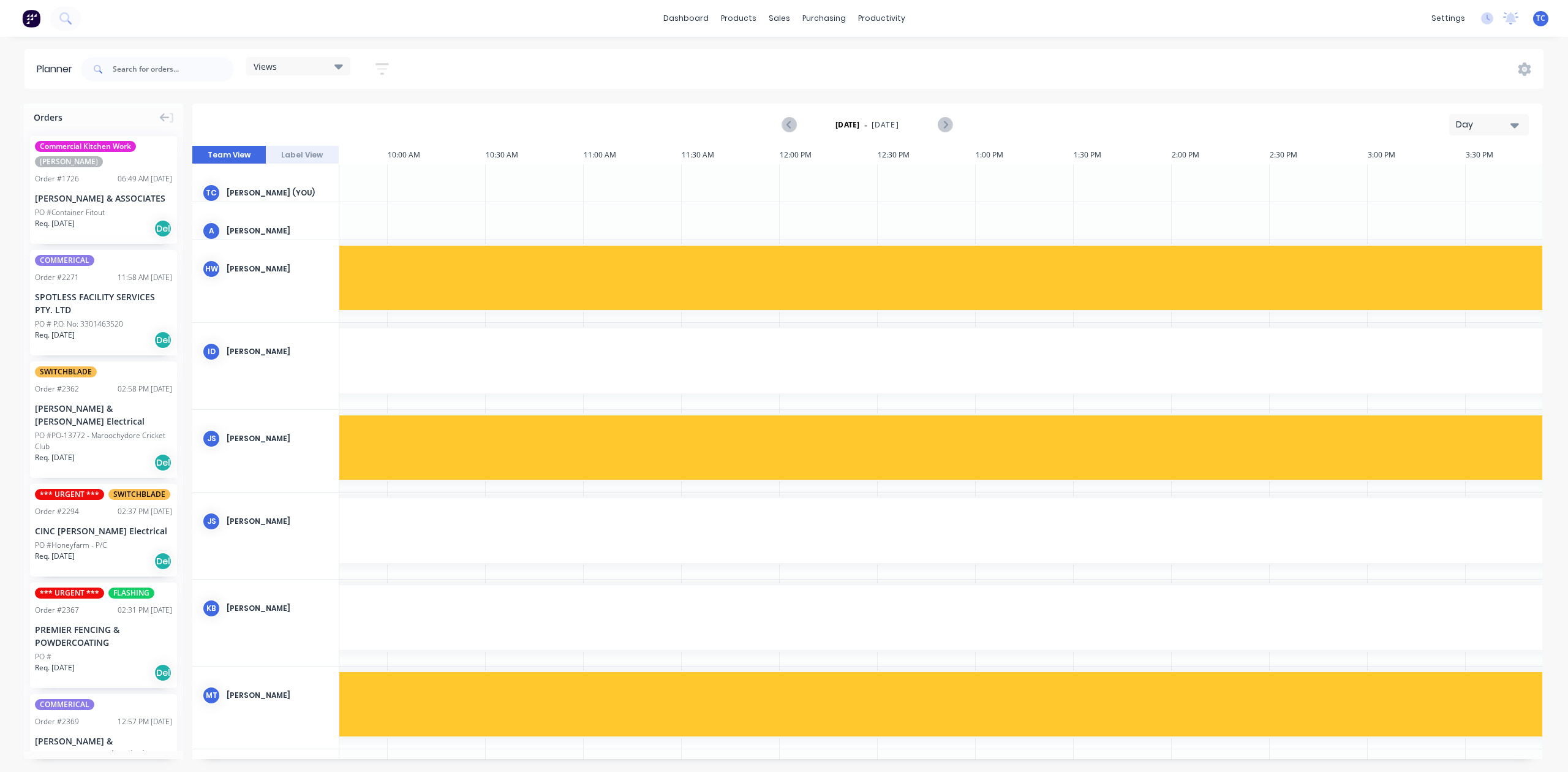
click at [1456, 131] on div "Day" at bounding box center [1484, 125] width 56 height 13
click at [1448, 194] on div "Week" at bounding box center [1474, 182] width 121 height 25
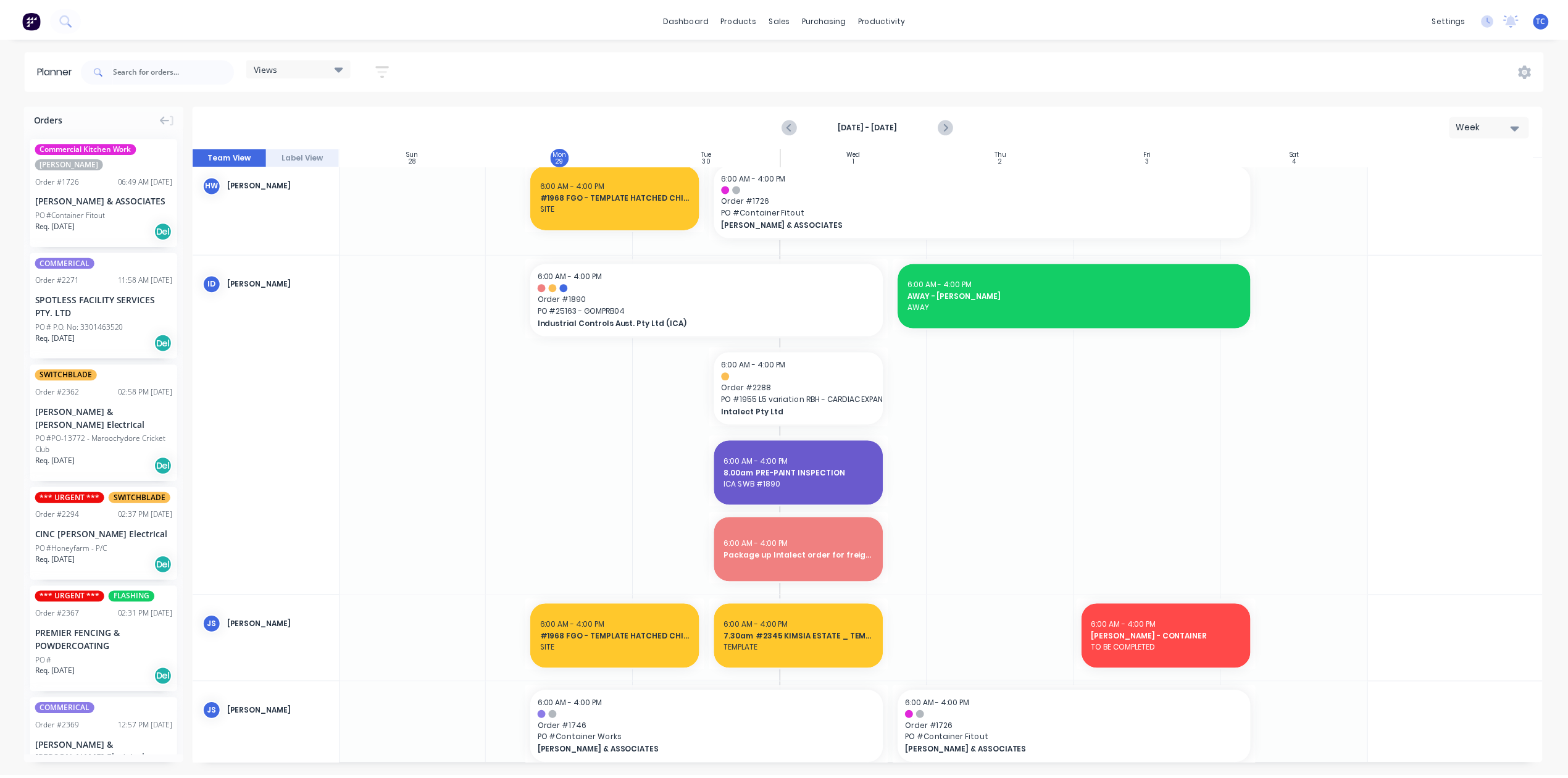
scroll to position [164, 1]
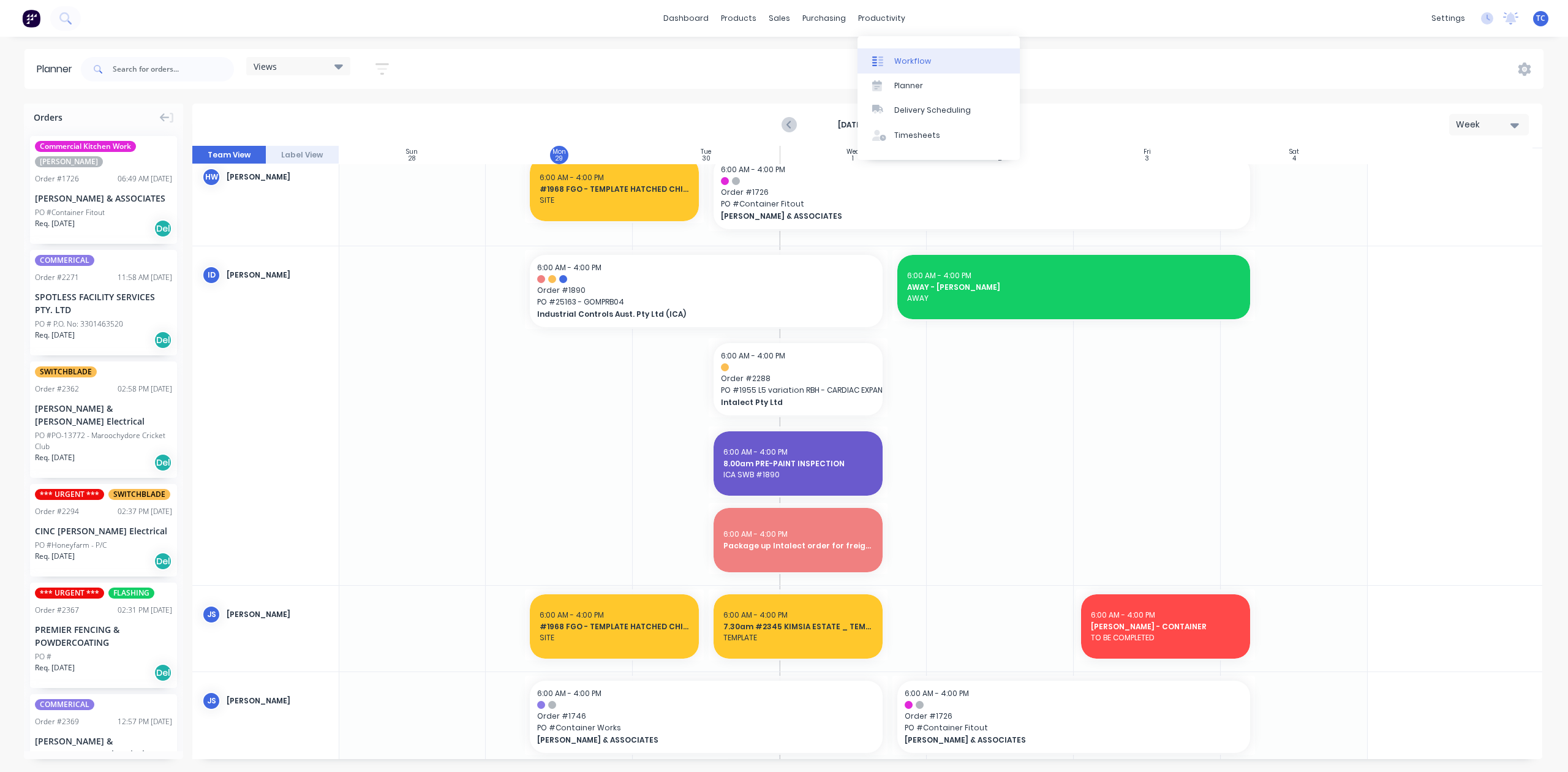
click at [916, 67] on div "Workflow" at bounding box center [912, 61] width 37 height 11
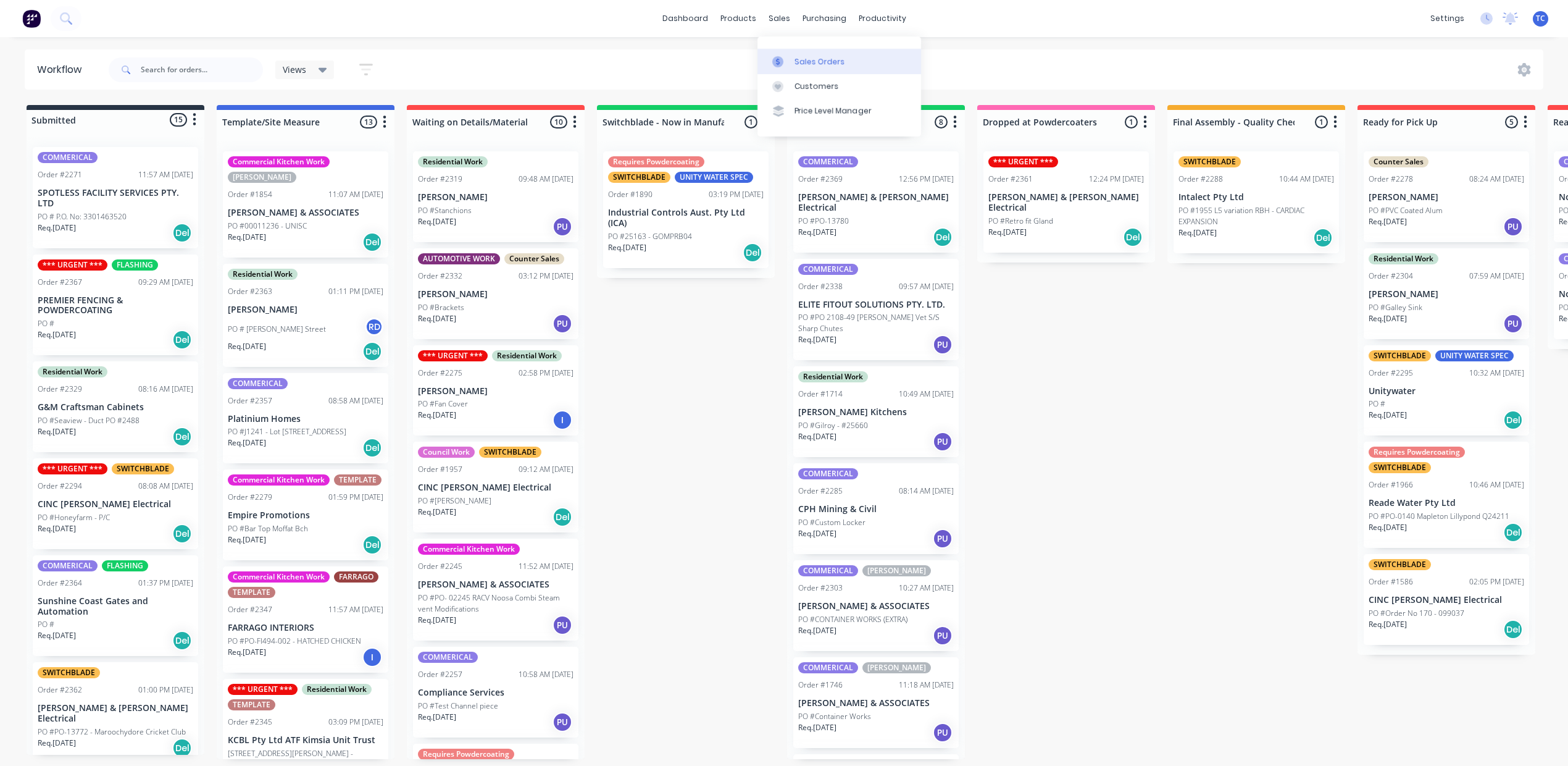
click at [828, 67] on div "Sales Orders" at bounding box center [820, 61] width 51 height 11
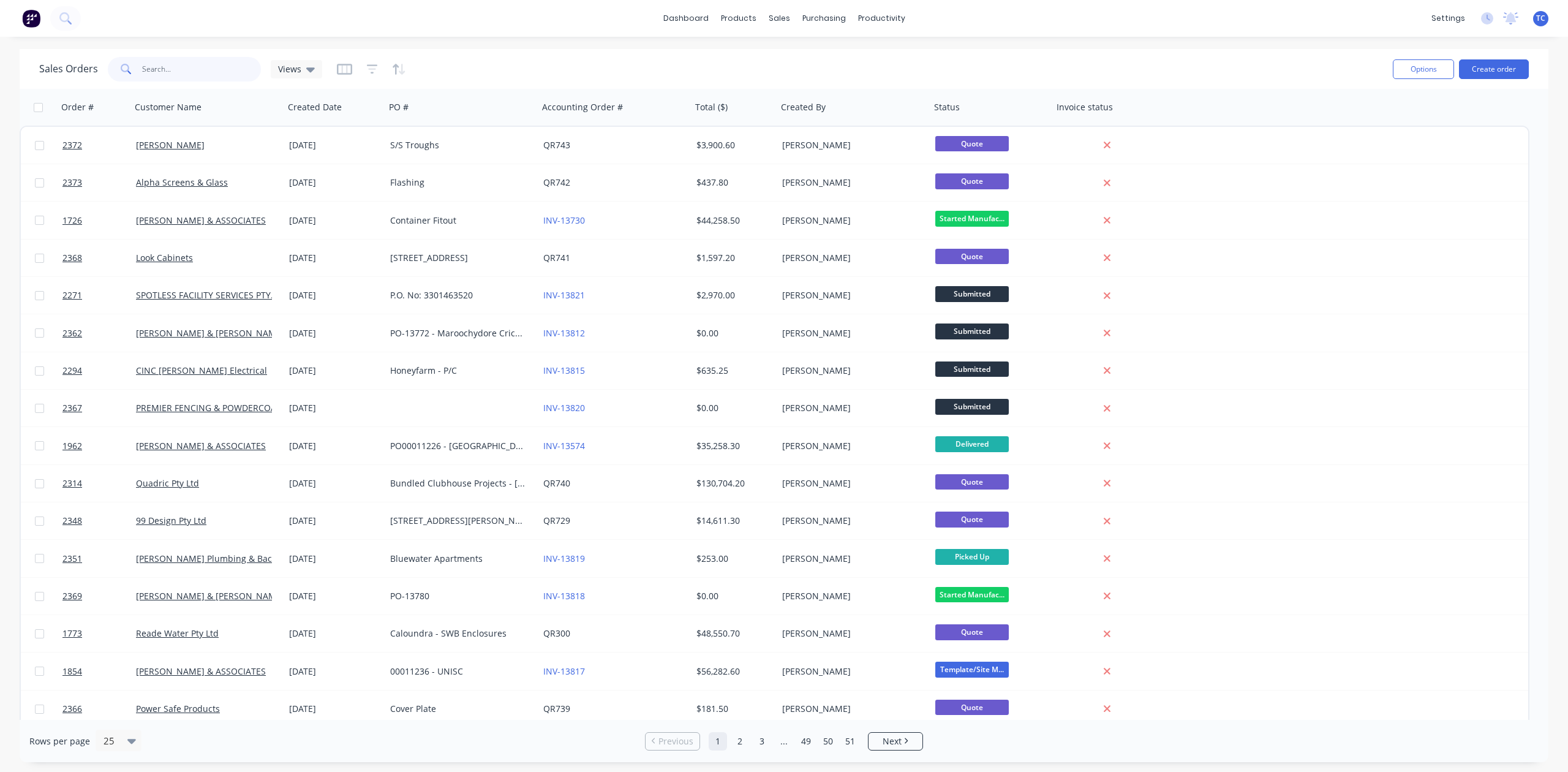
click at [199, 65] on input "text" at bounding box center [202, 69] width 120 height 25
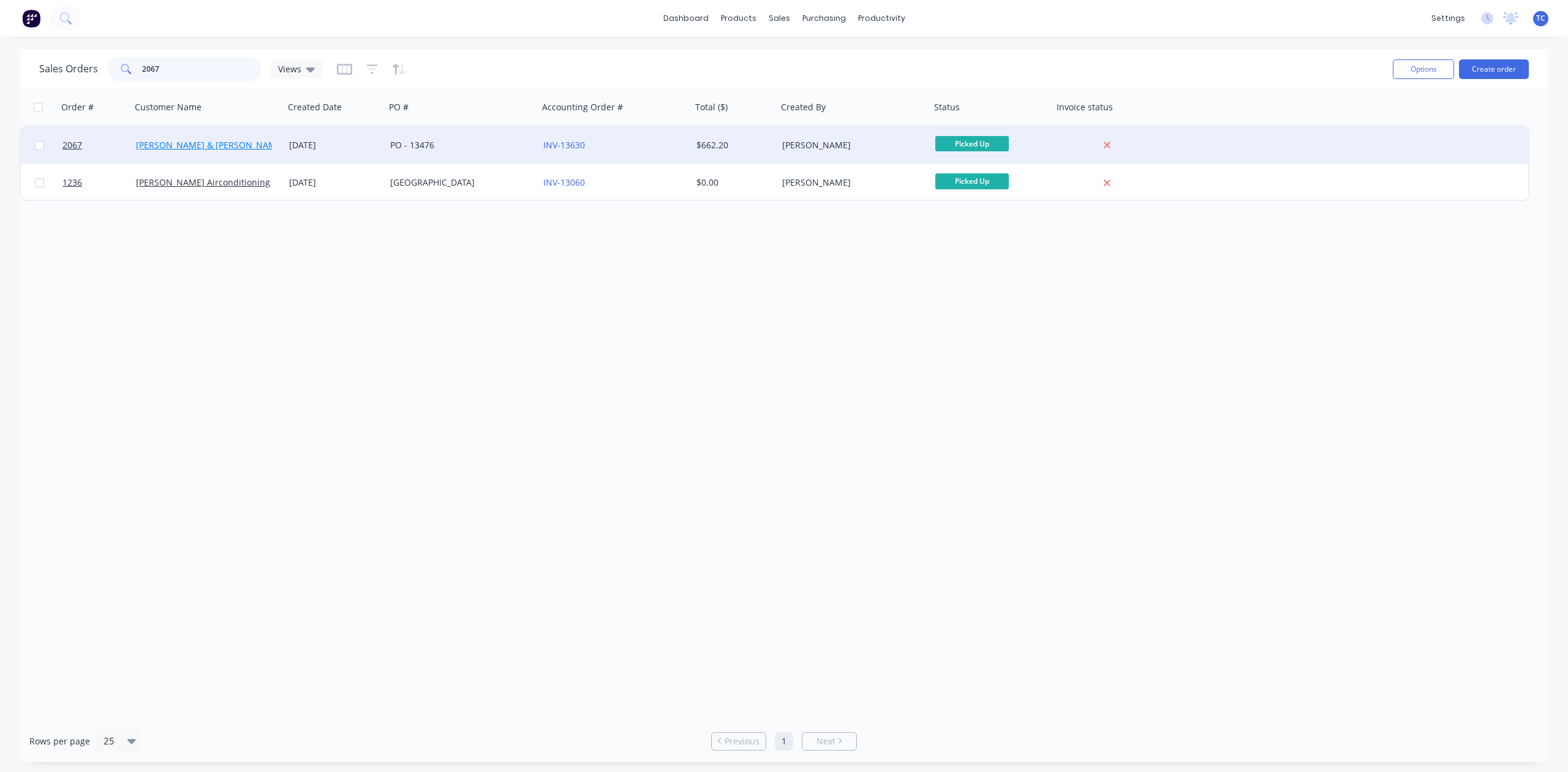
type input "2067"
click at [223, 142] on link "[PERSON_NAME] & [PERSON_NAME] Electrical" at bounding box center [230, 145] width 188 height 12
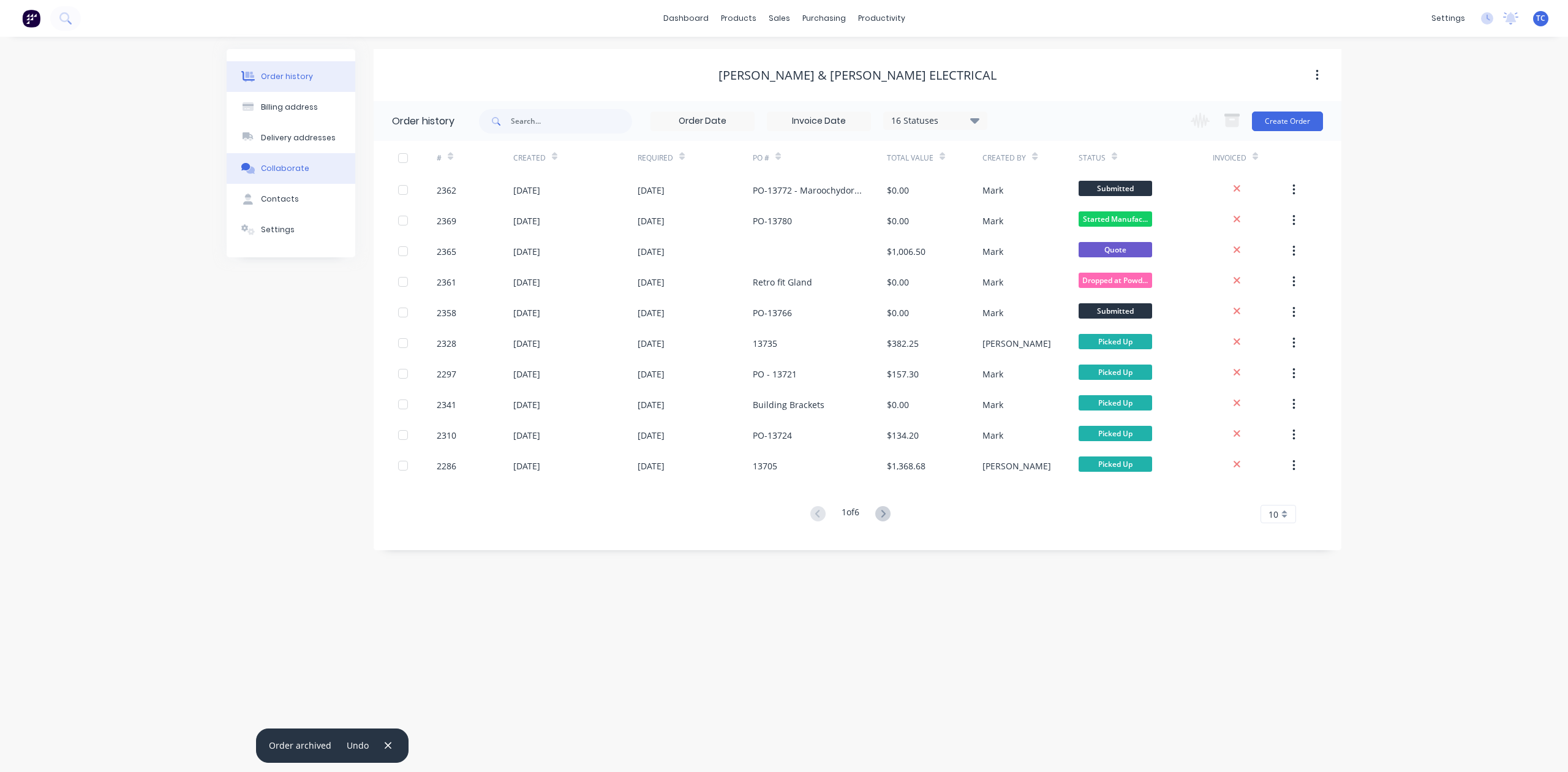
click at [287, 174] on div "Collaborate" at bounding box center [285, 168] width 48 height 11
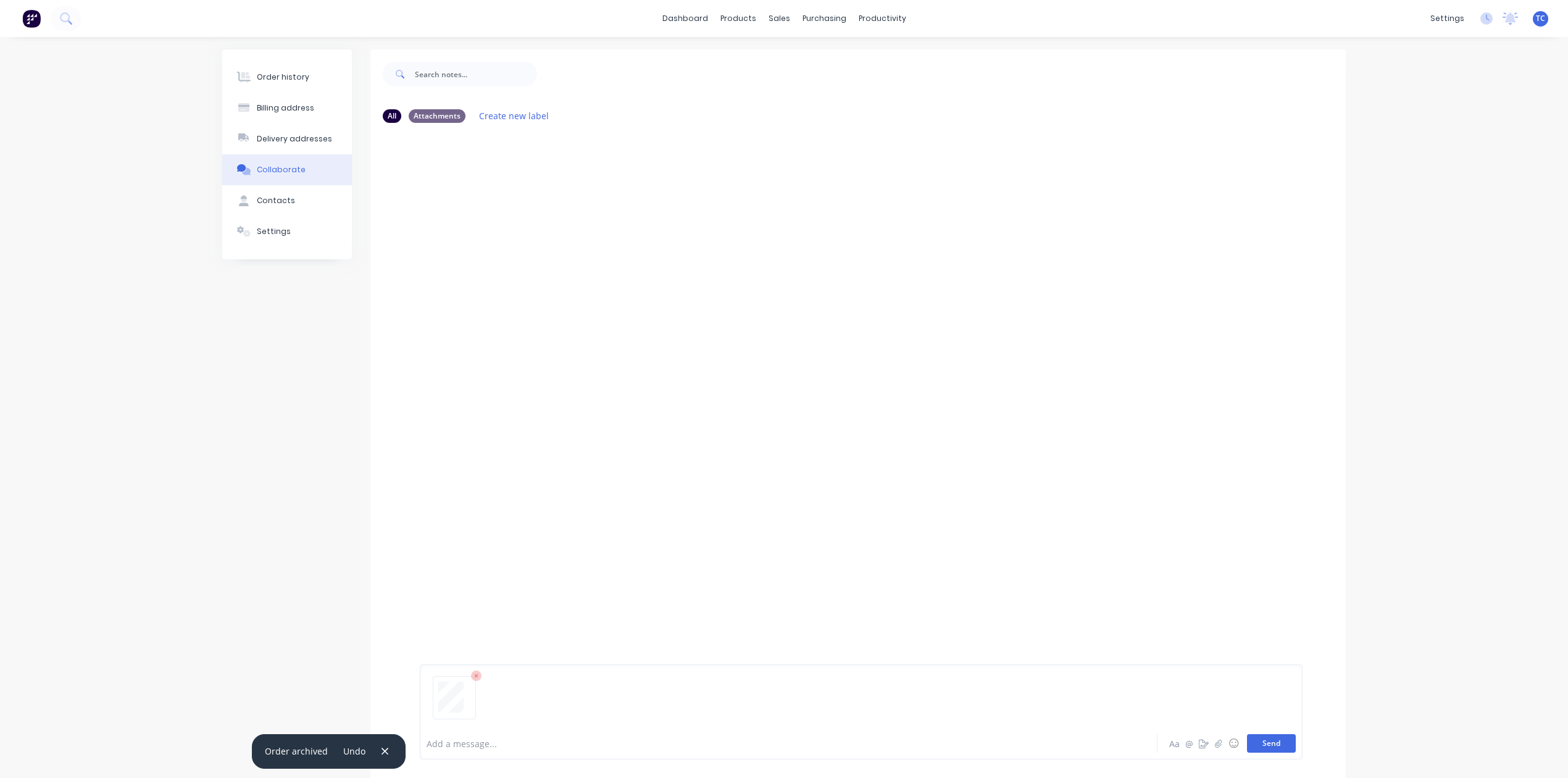
click at [1247, 737] on button "Send" at bounding box center [1271, 743] width 49 height 18
click at [816, 66] on div "Sales Orders" at bounding box center [820, 61] width 51 height 11
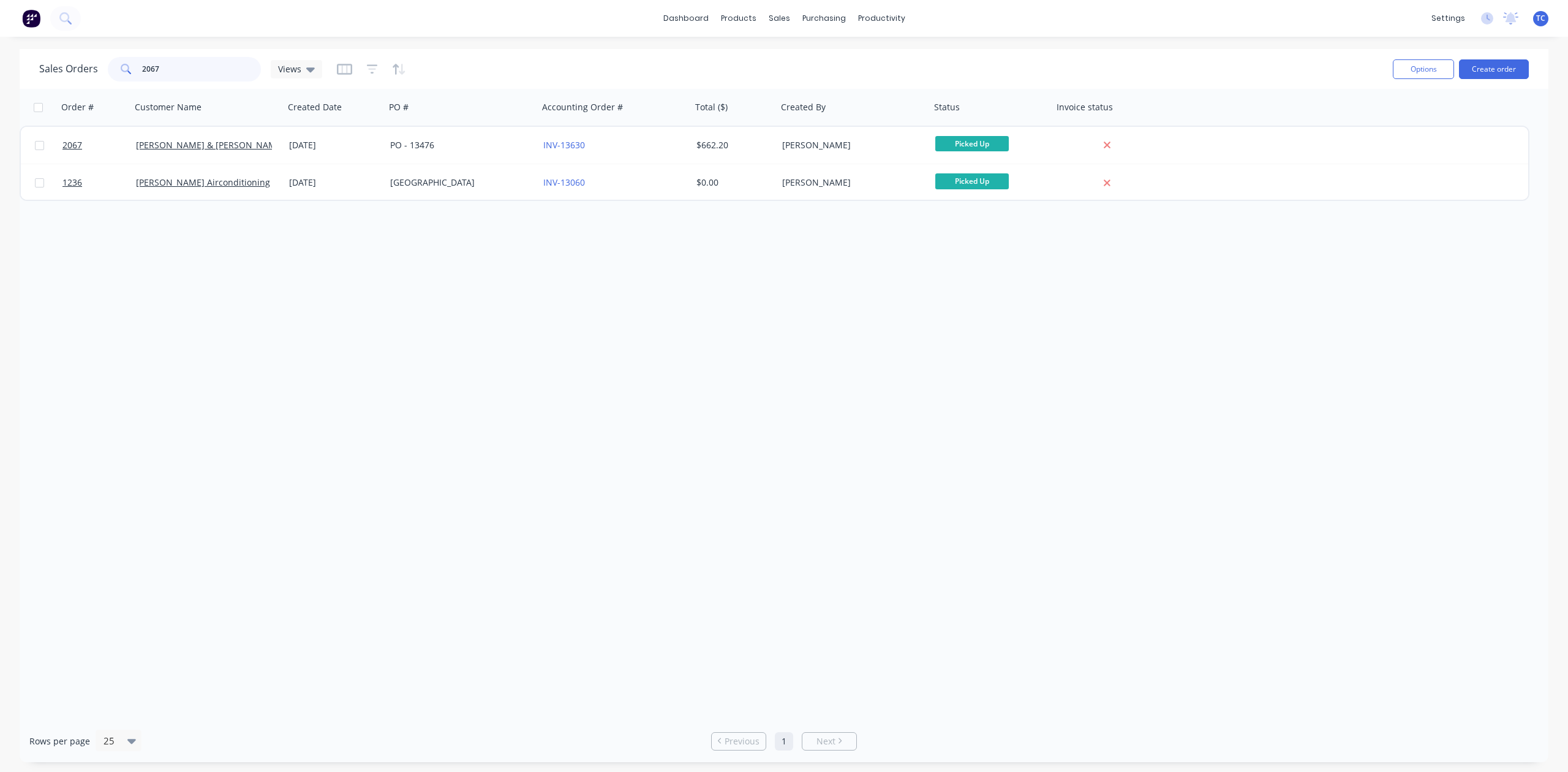
drag, startPoint x: 206, startPoint y: 67, endPoint x: 84, endPoint y: 76, distance: 122.3
click at [84, 76] on div "Sales Orders 2067 Views" at bounding box center [180, 69] width 283 height 25
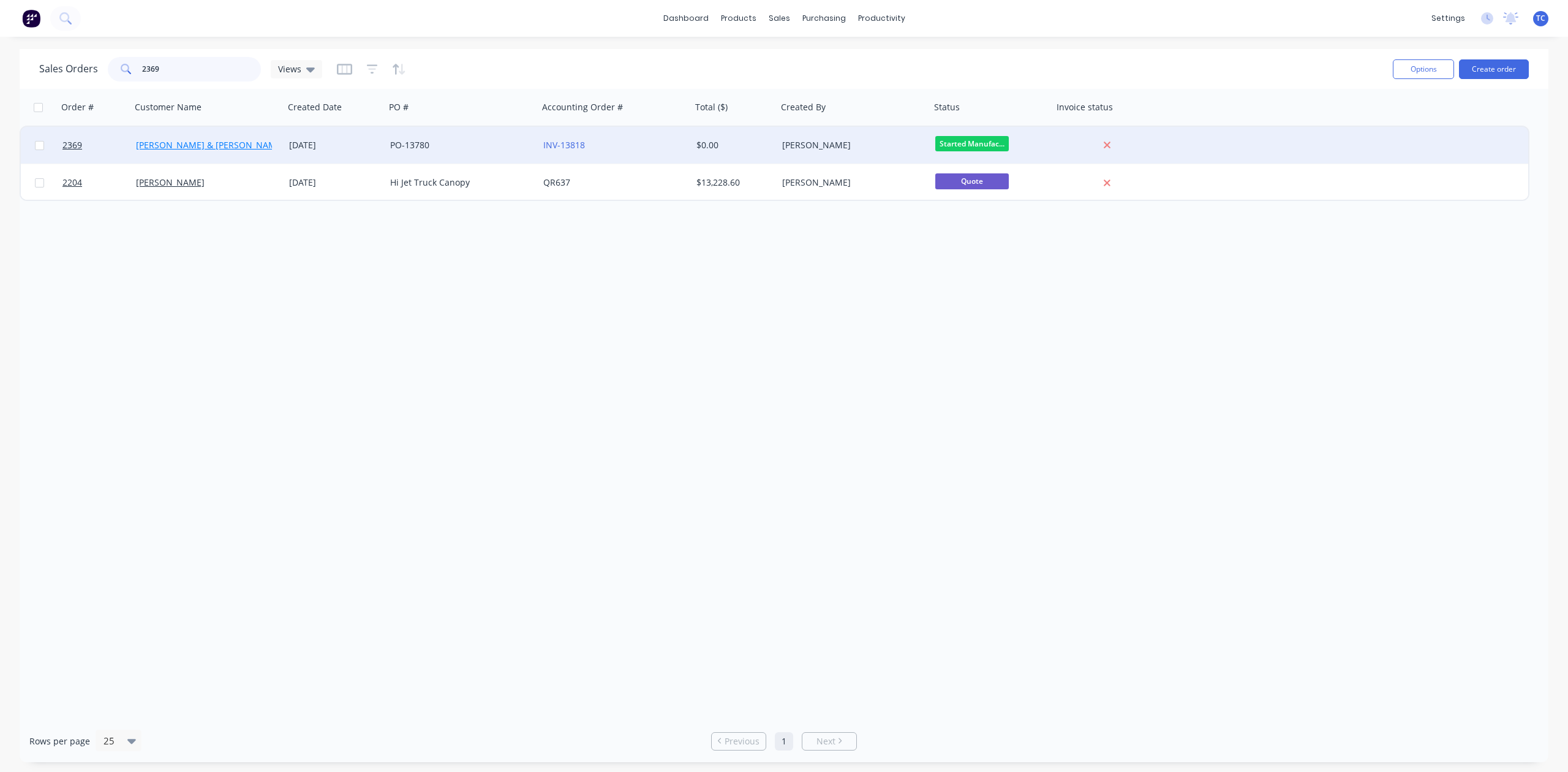
type input "2369"
click at [163, 140] on link "[PERSON_NAME] & [PERSON_NAME] Electrical" at bounding box center [230, 145] width 188 height 12
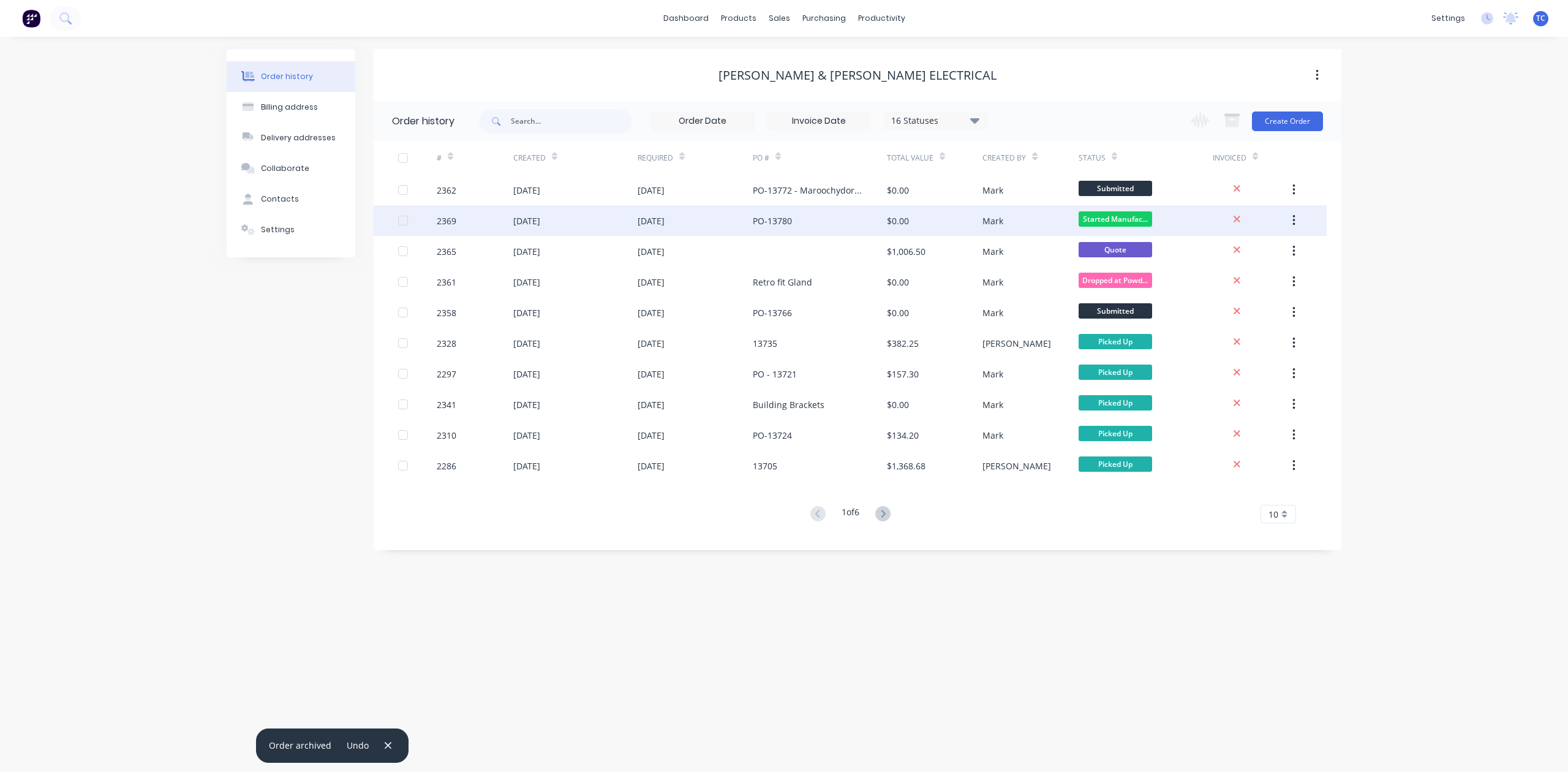
click at [519, 218] on div "[DATE]" at bounding box center [526, 221] width 27 height 13
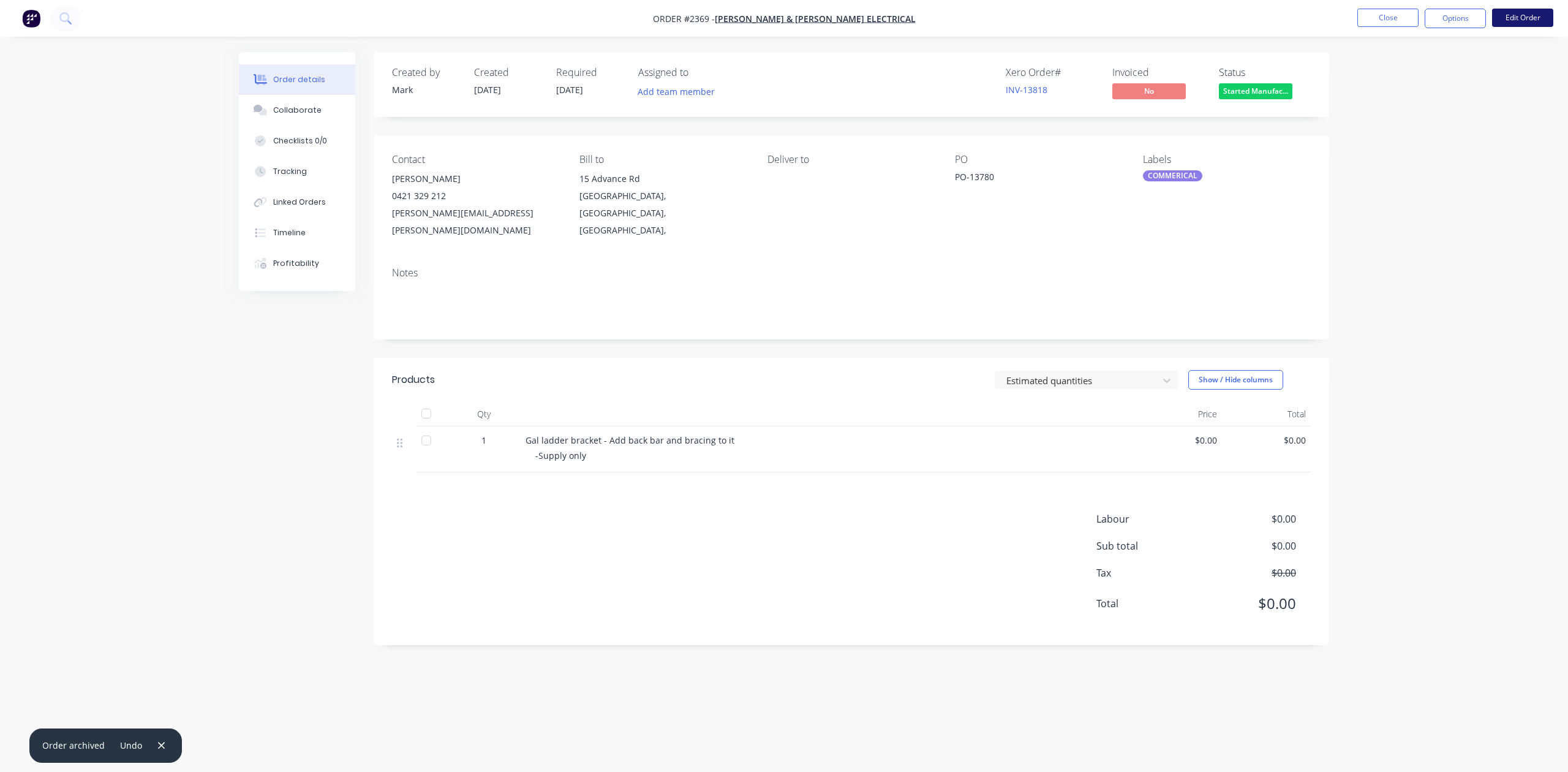
click at [1520, 18] on button "Edit Order" at bounding box center [1523, 18] width 61 height 18
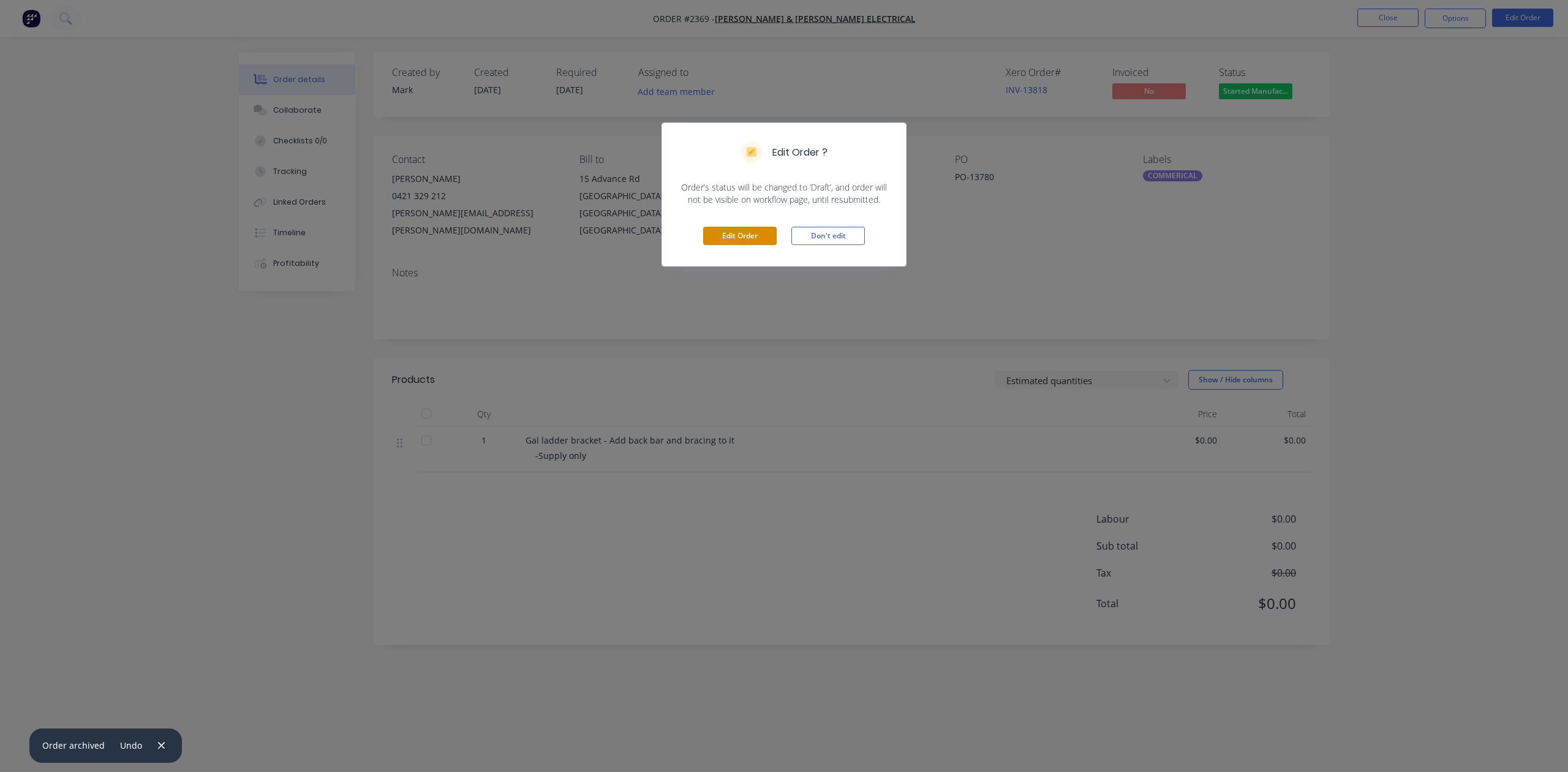
click at [746, 245] on button "Edit Order" at bounding box center [740, 236] width 74 height 18
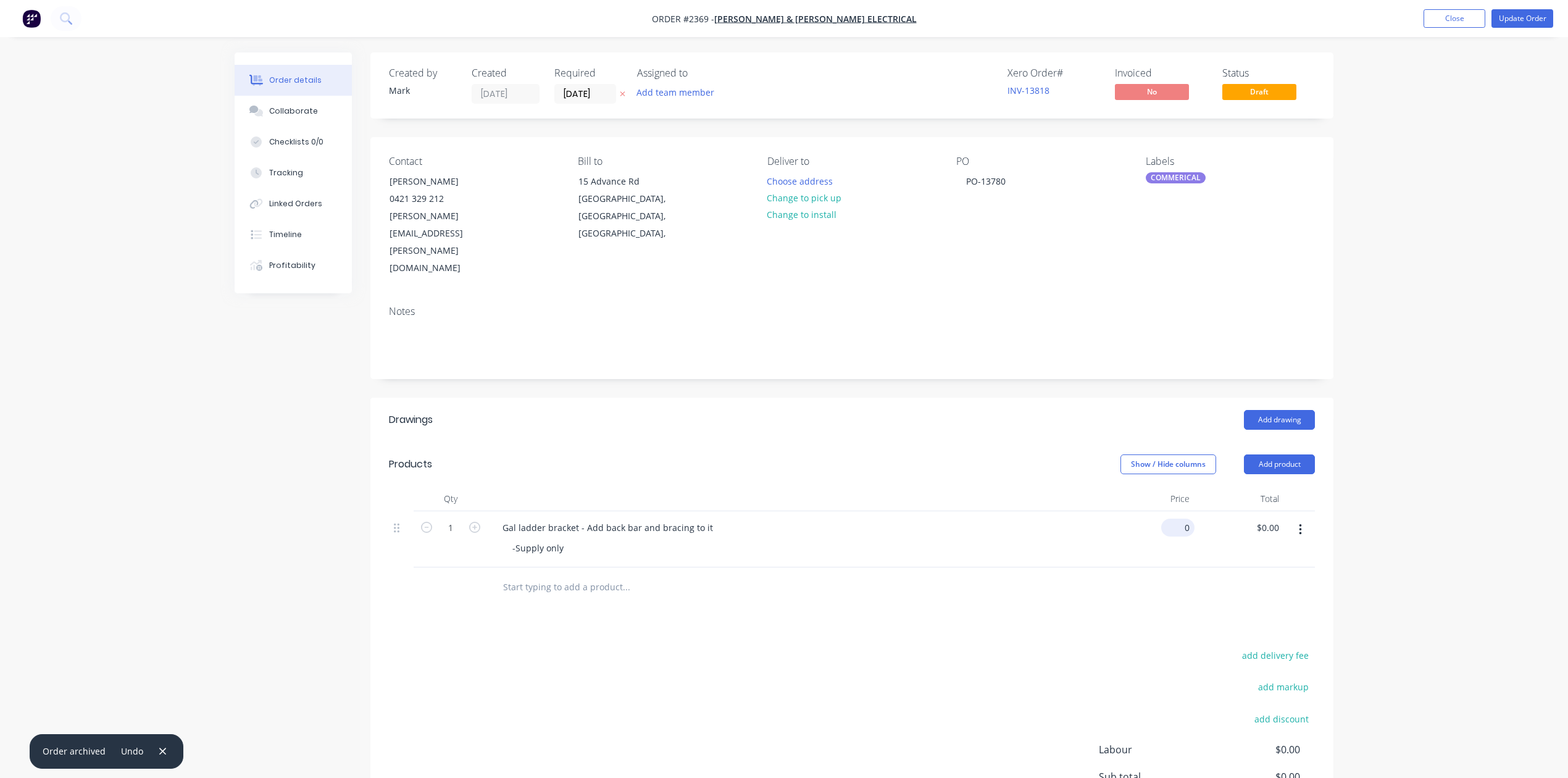
click at [1178, 536] on input "0" at bounding box center [1180, 527] width 28 height 18
type input "$655.00"
click at [1514, 18] on button "Update Order" at bounding box center [1523, 18] width 62 height 18
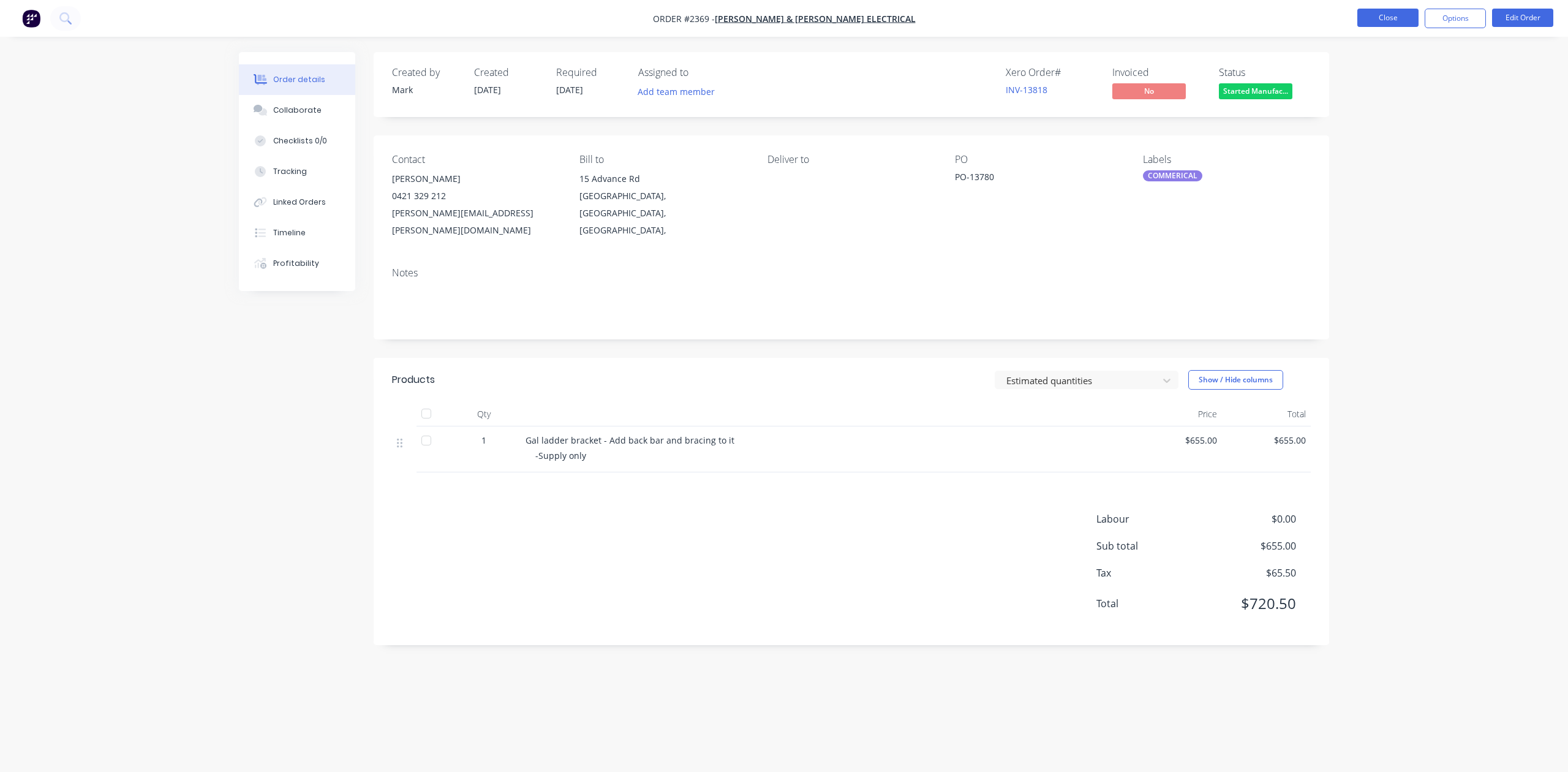
click at [1390, 18] on button "Close" at bounding box center [1388, 18] width 61 height 18
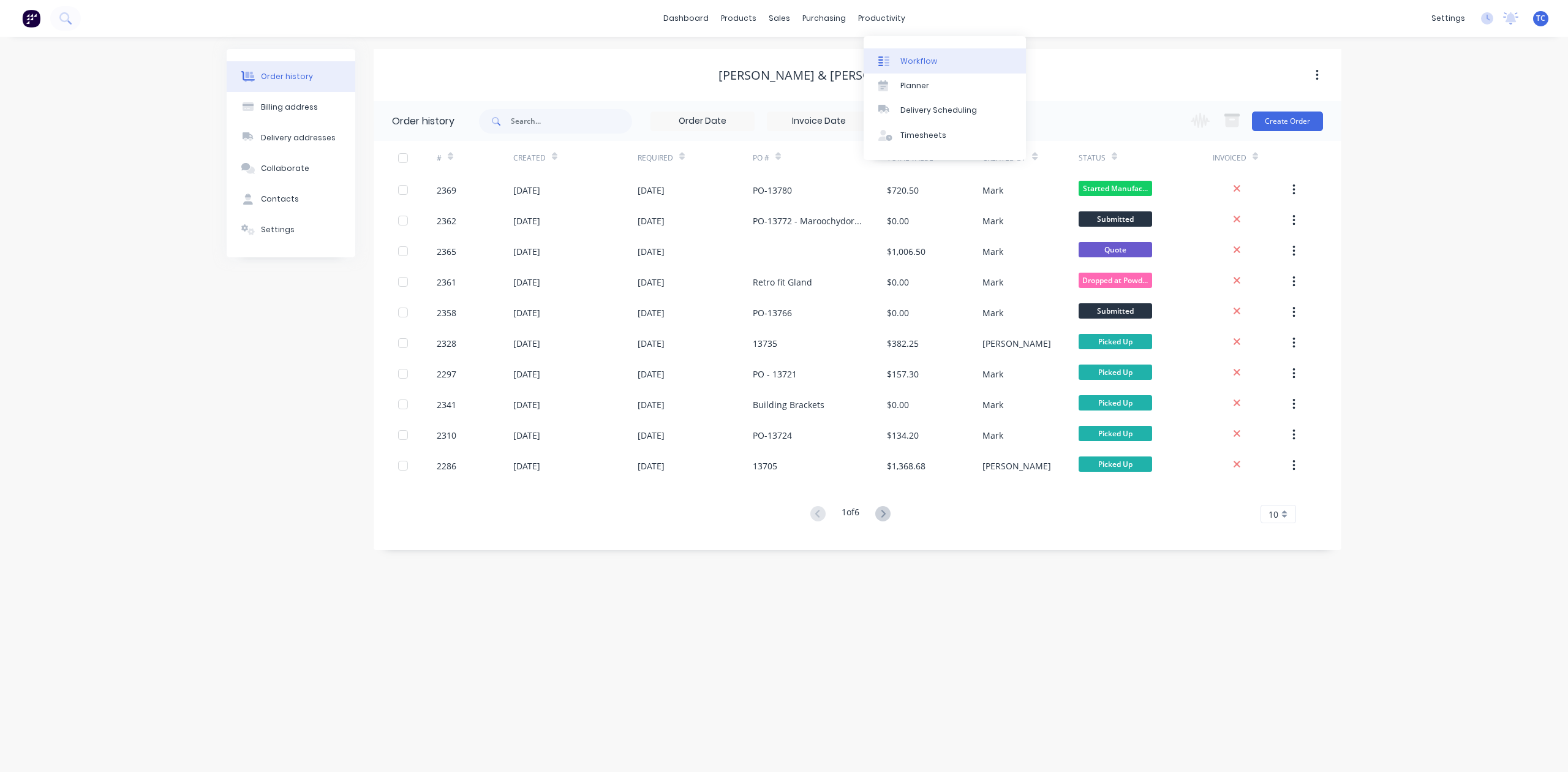
click at [908, 64] on div "Workflow" at bounding box center [919, 61] width 37 height 11
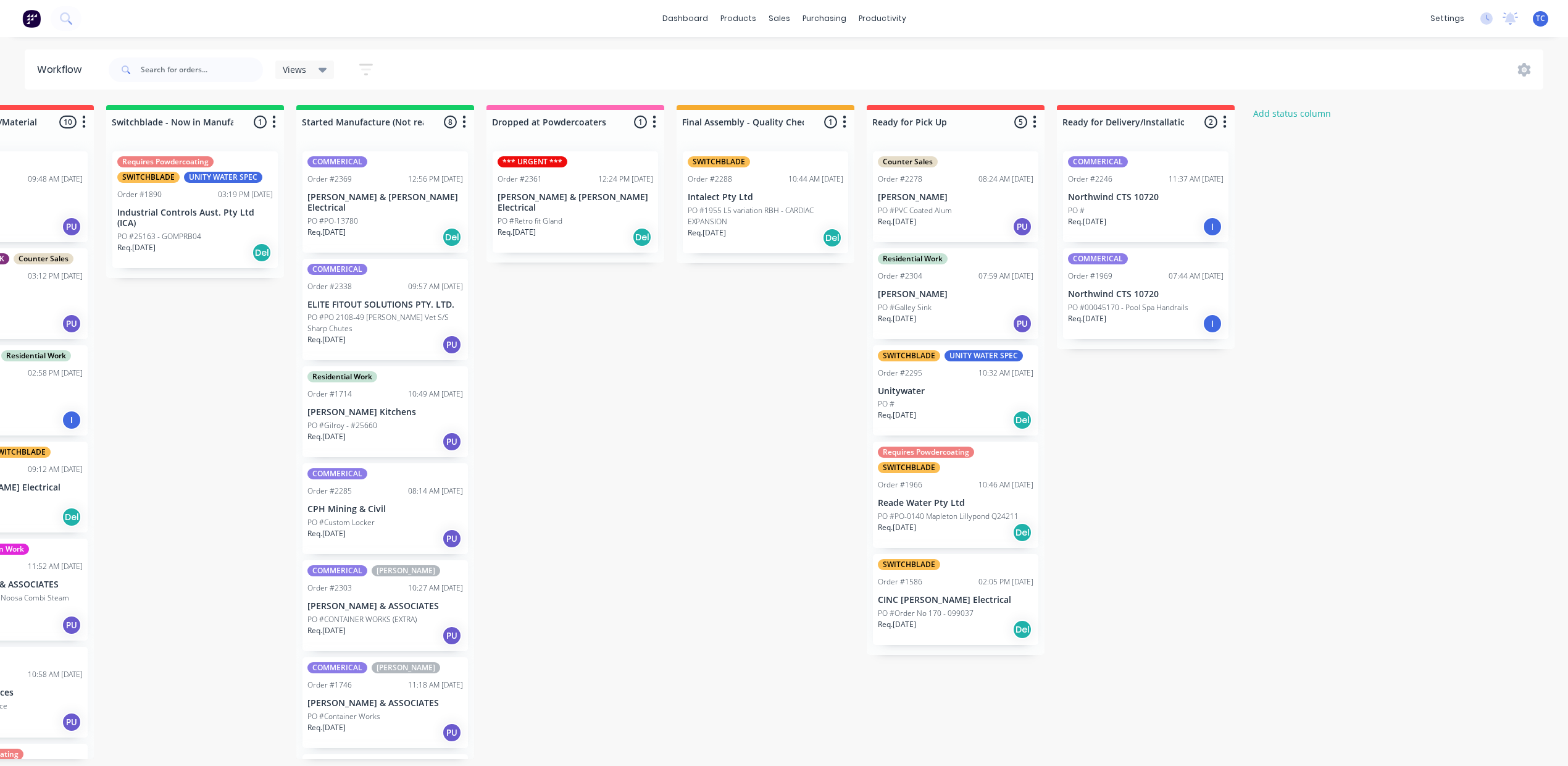
scroll to position [0, 702]
click at [192, 67] on input "text" at bounding box center [202, 70] width 122 height 25
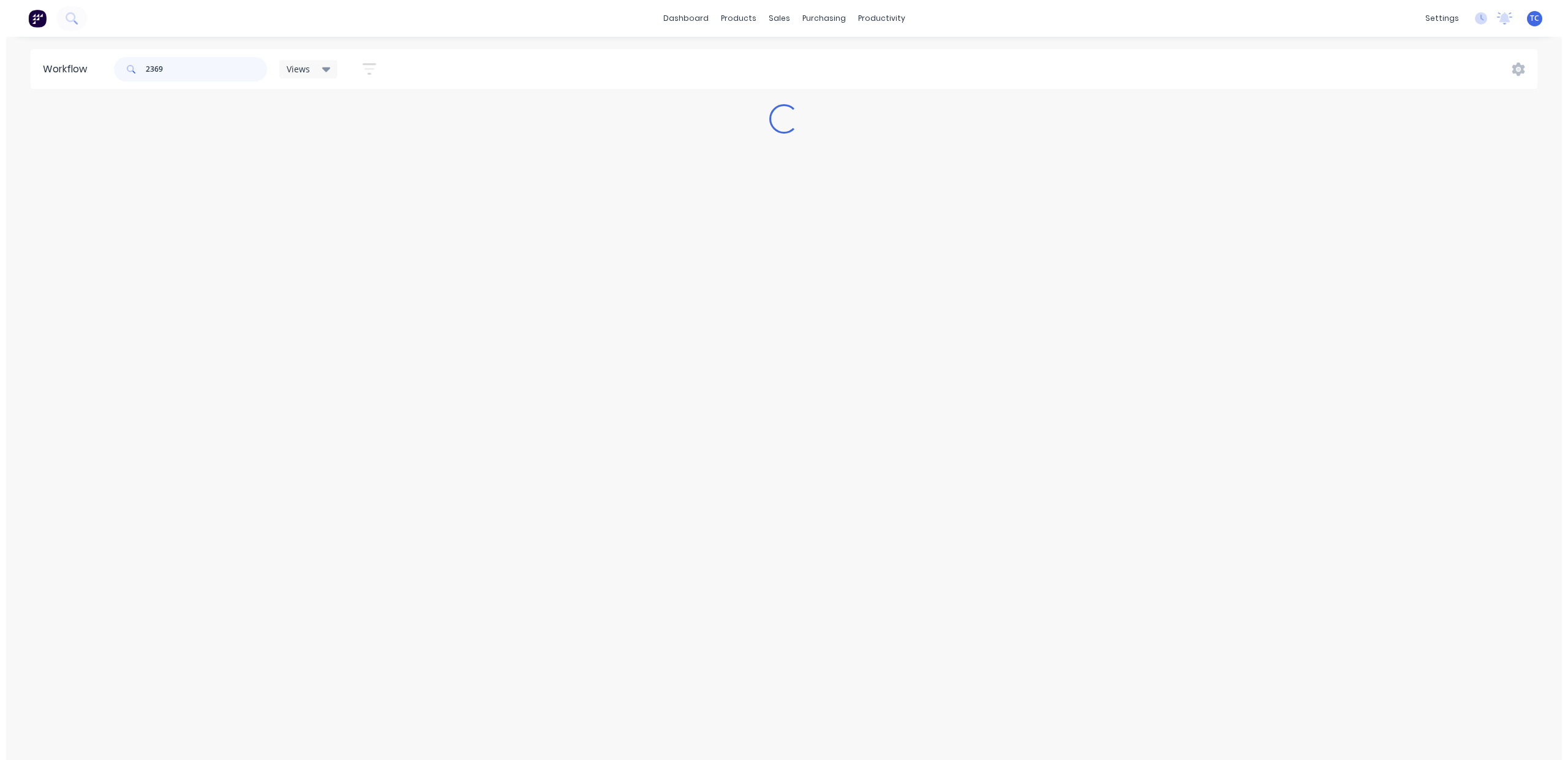
scroll to position [0, 0]
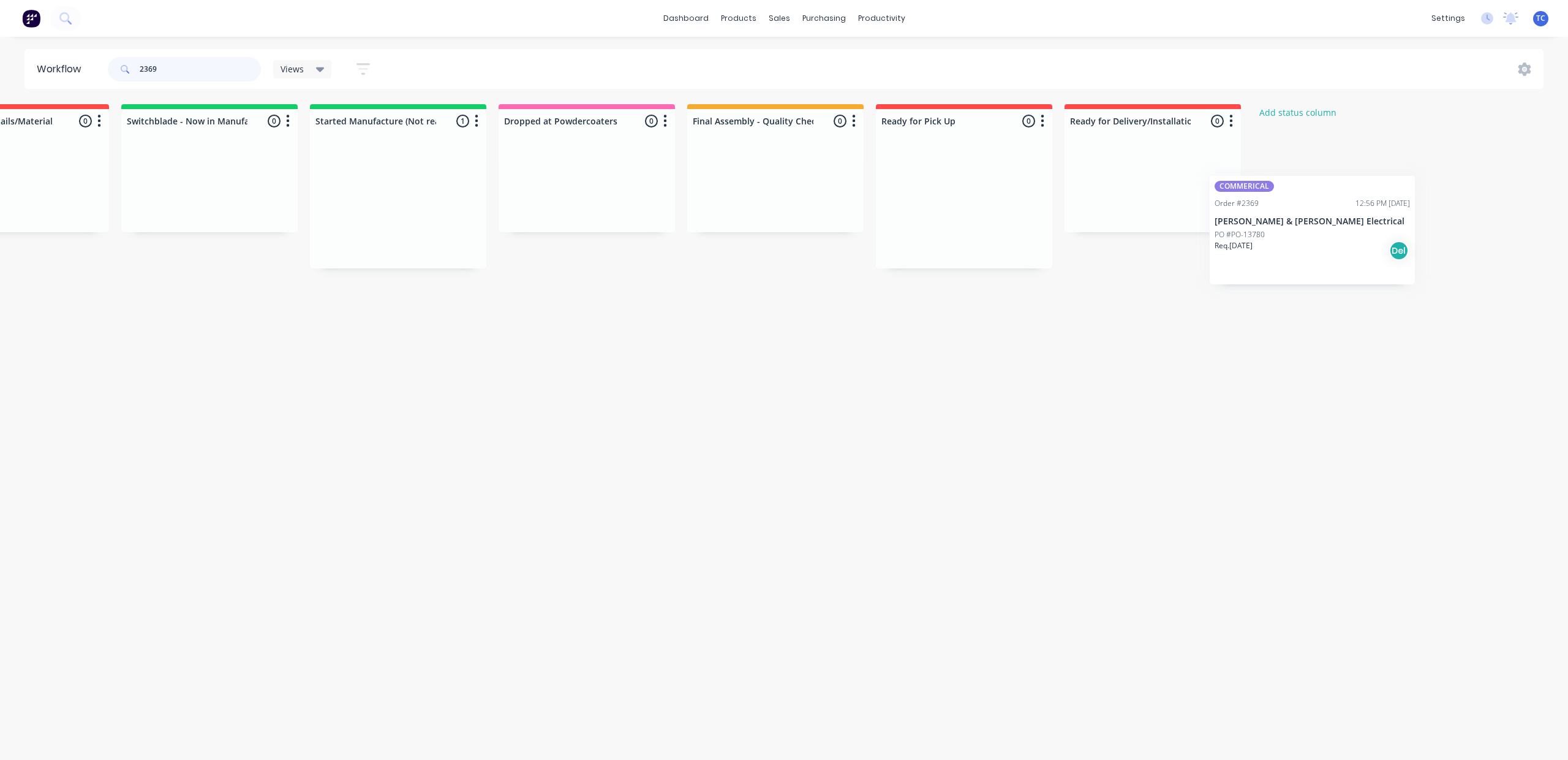
drag, startPoint x: 1074, startPoint y: 216, endPoint x: 1300, endPoint y: 218, distance: 226.0
click at [1302, 222] on div "Submitted 0 Status colour #273444 hex #273444 Save Cancel Summaries Total order…" at bounding box center [541, 186] width 2043 height 164
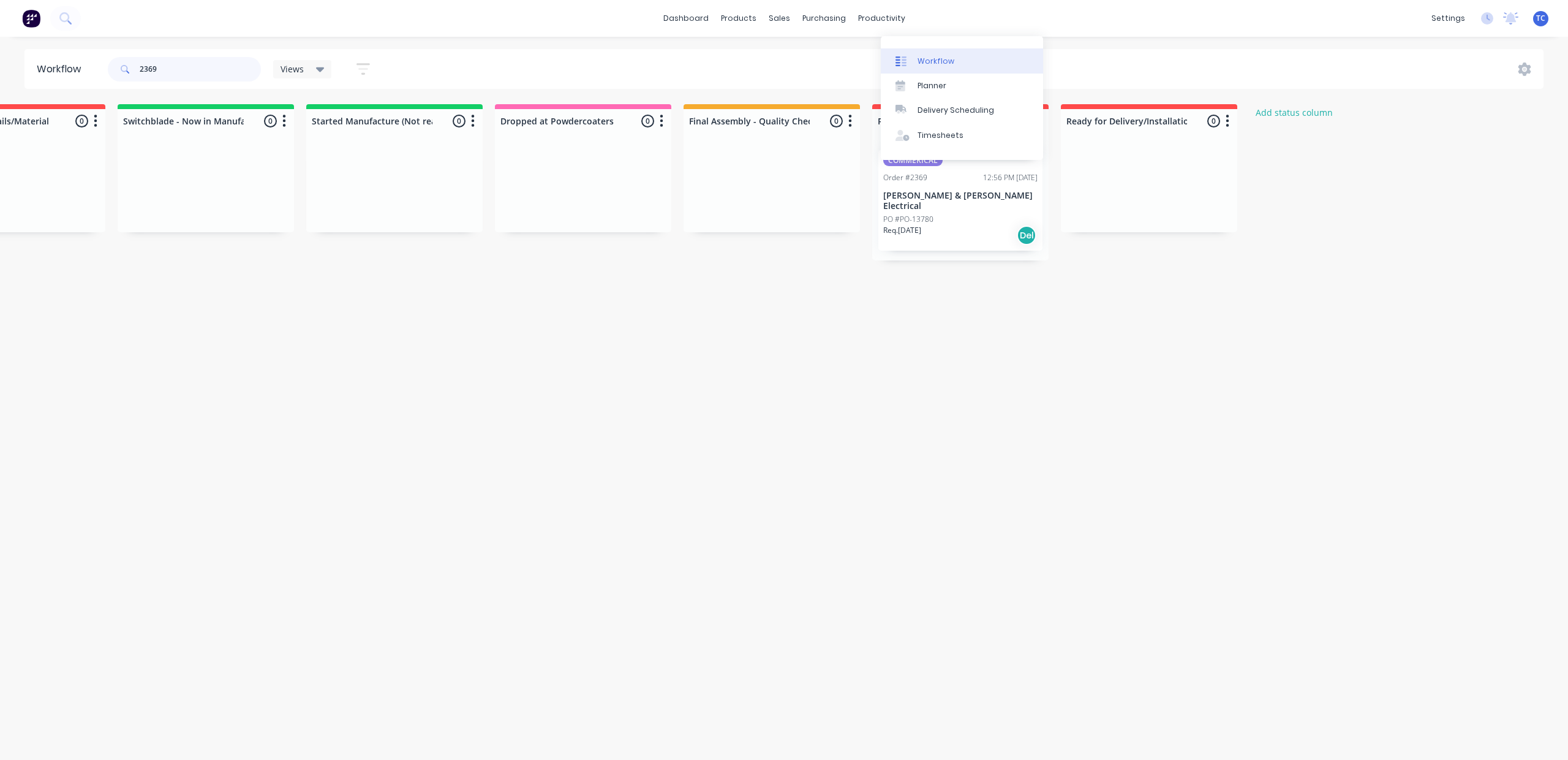
type input "2369"
click at [919, 59] on link "Workflow" at bounding box center [962, 61] width 163 height 25
click at [921, 62] on div "Workflow" at bounding box center [936, 61] width 37 height 11
click at [667, 15] on link "dashboard" at bounding box center [686, 18] width 57 height 18
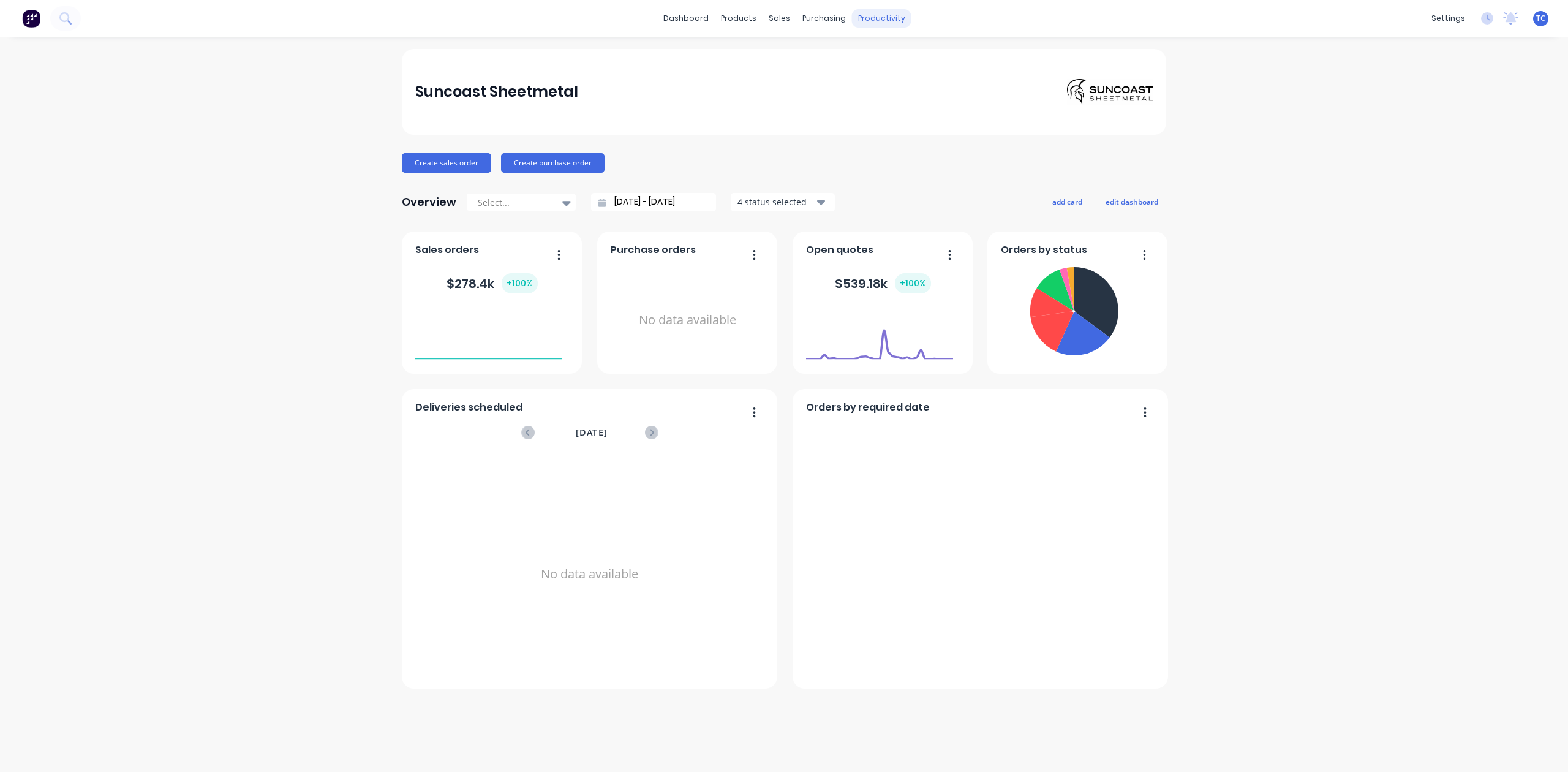
click at [910, 15] on div "productivity" at bounding box center [882, 18] width 59 height 18
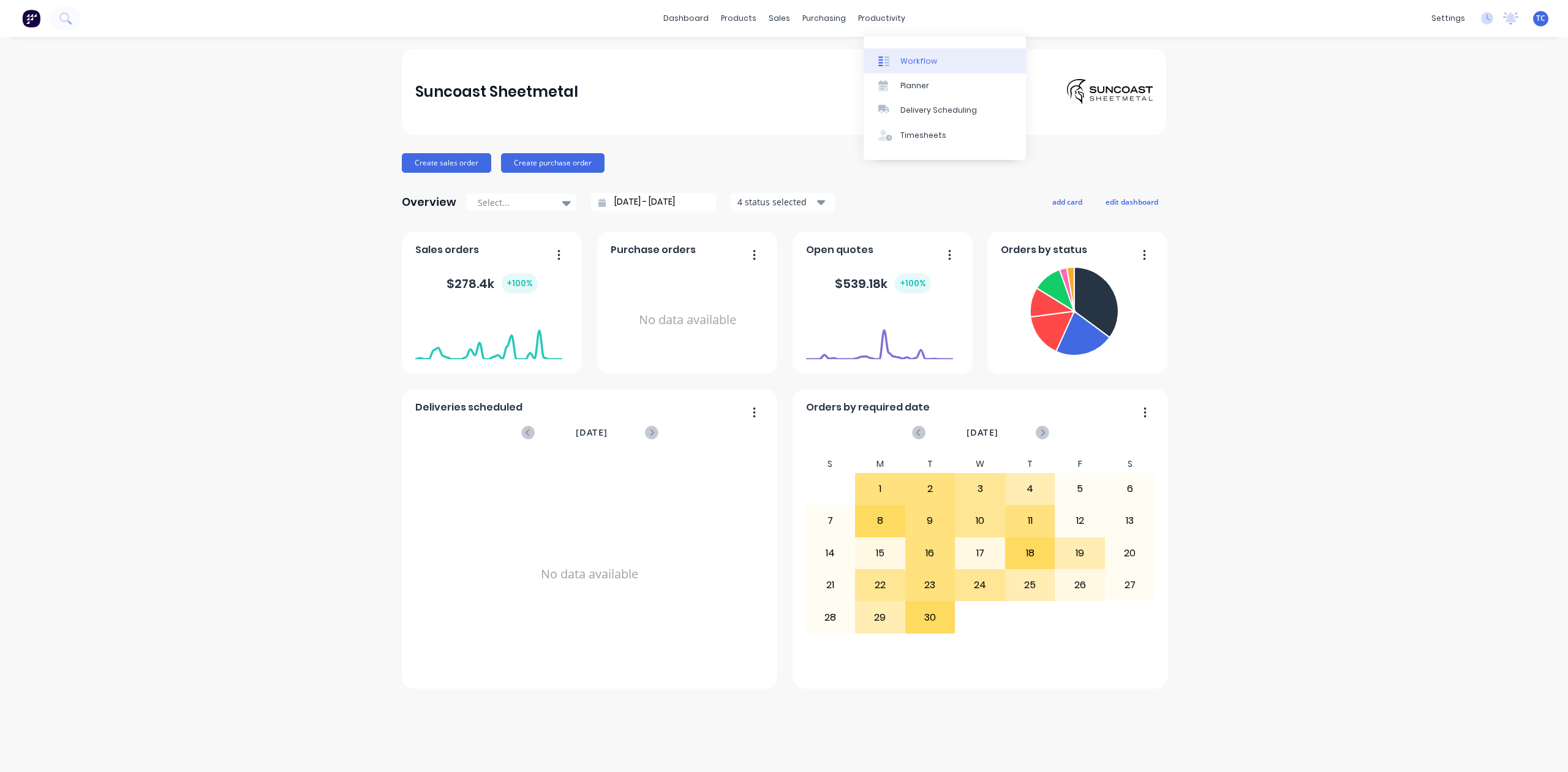
click at [929, 64] on div "Workflow" at bounding box center [919, 61] width 37 height 11
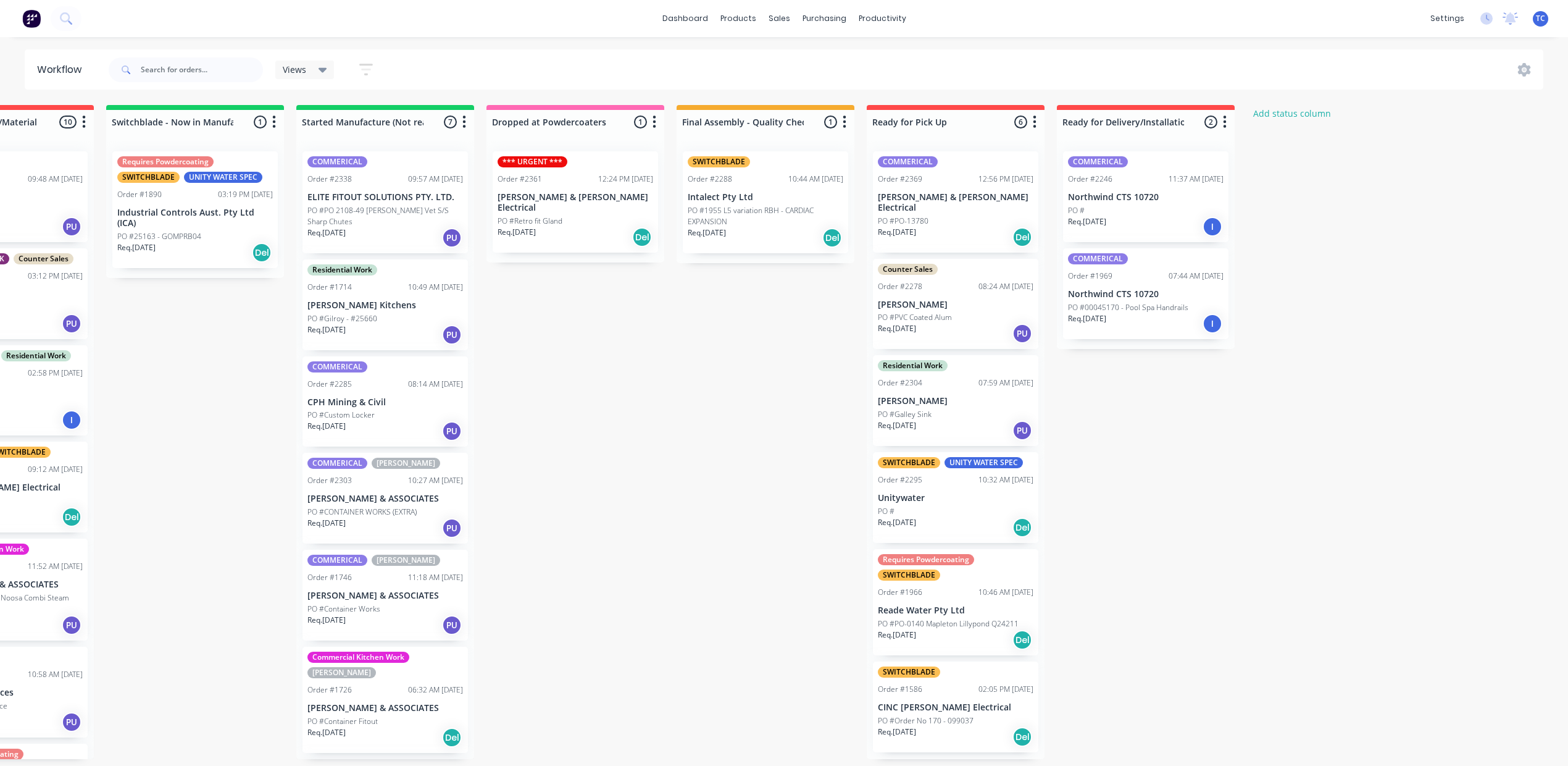
scroll to position [0, 625]
click at [928, 65] on div "Sales Orders" at bounding box center [953, 61] width 51 height 11
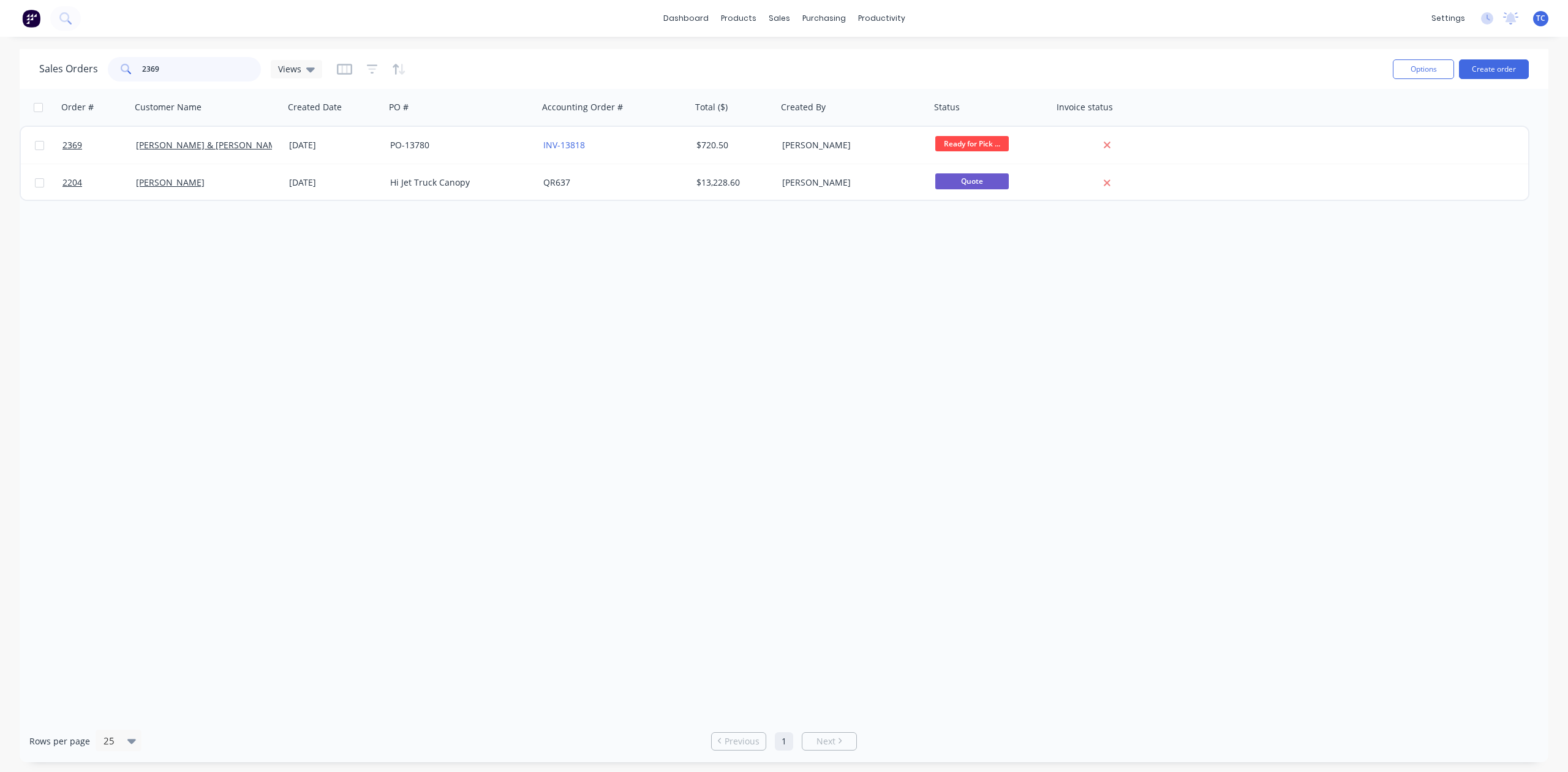
drag, startPoint x: 193, startPoint y: 57, endPoint x: 138, endPoint y: 67, distance: 55.9
click at [138, 67] on div "2369" at bounding box center [184, 69] width 153 height 25
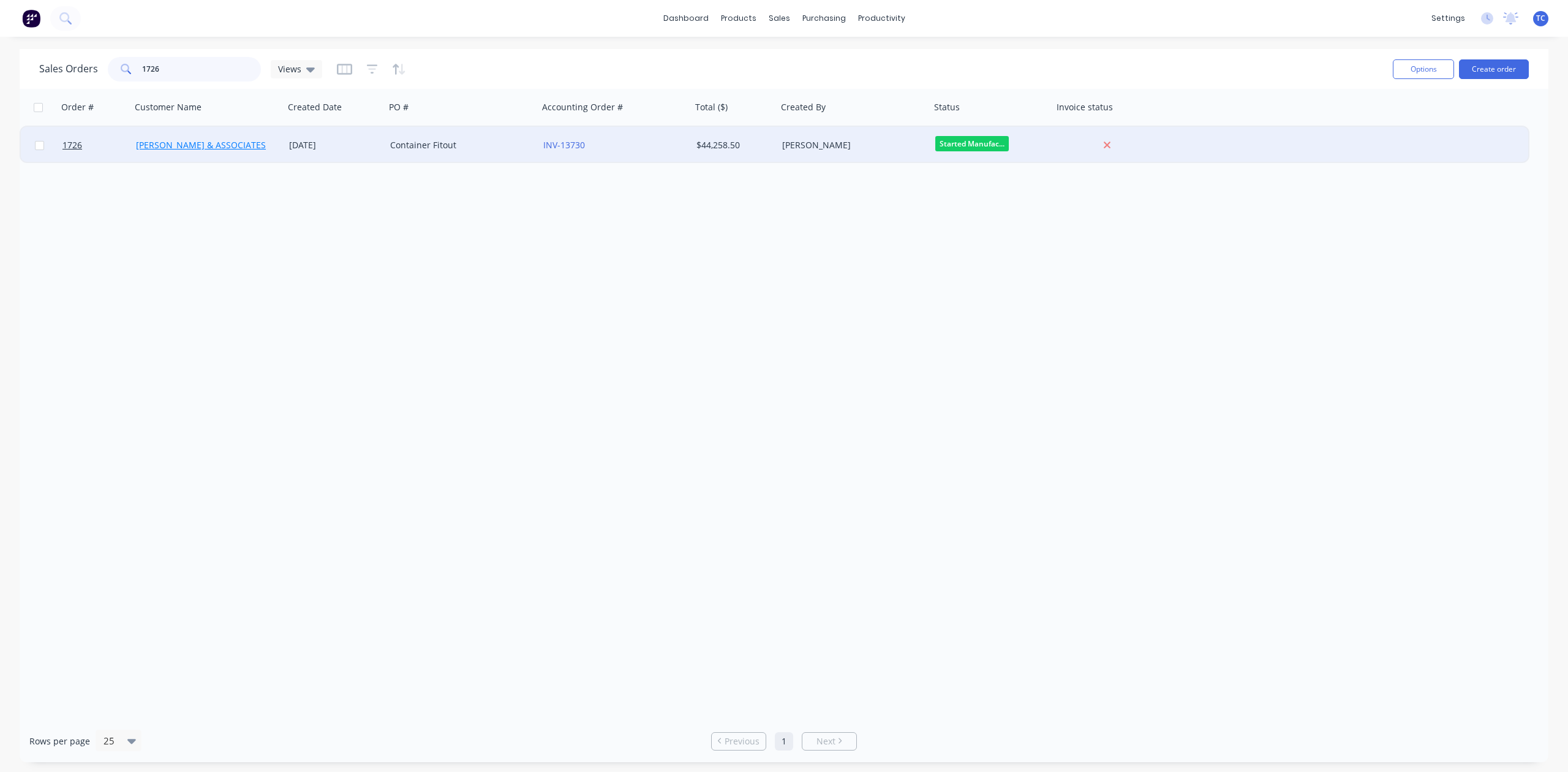
type input "1726"
click at [177, 141] on link "[PERSON_NAME] & ASSOCIATES" at bounding box center [200, 145] width 130 height 12
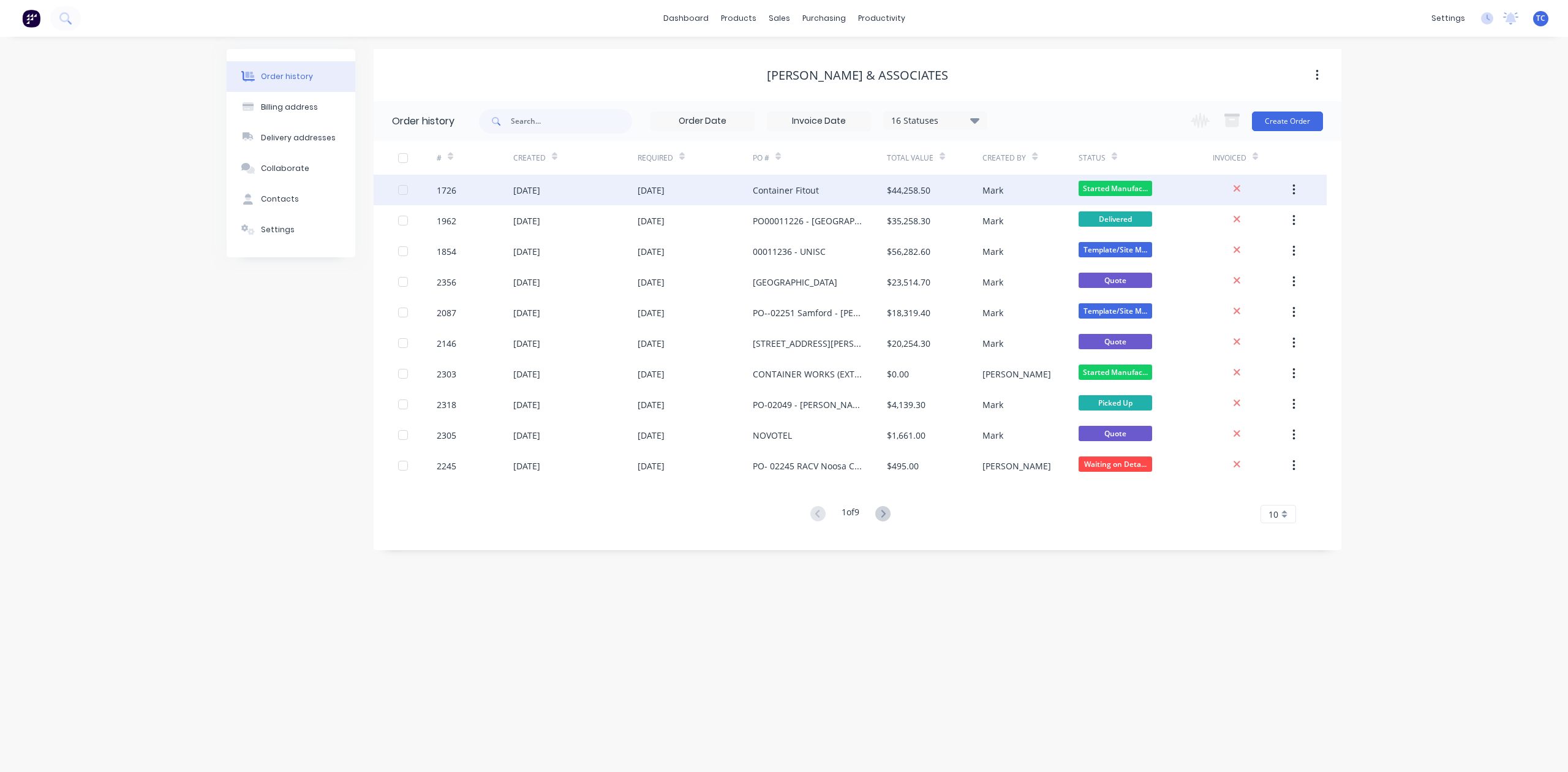
click at [540, 185] on div "[DATE]" at bounding box center [526, 190] width 27 height 13
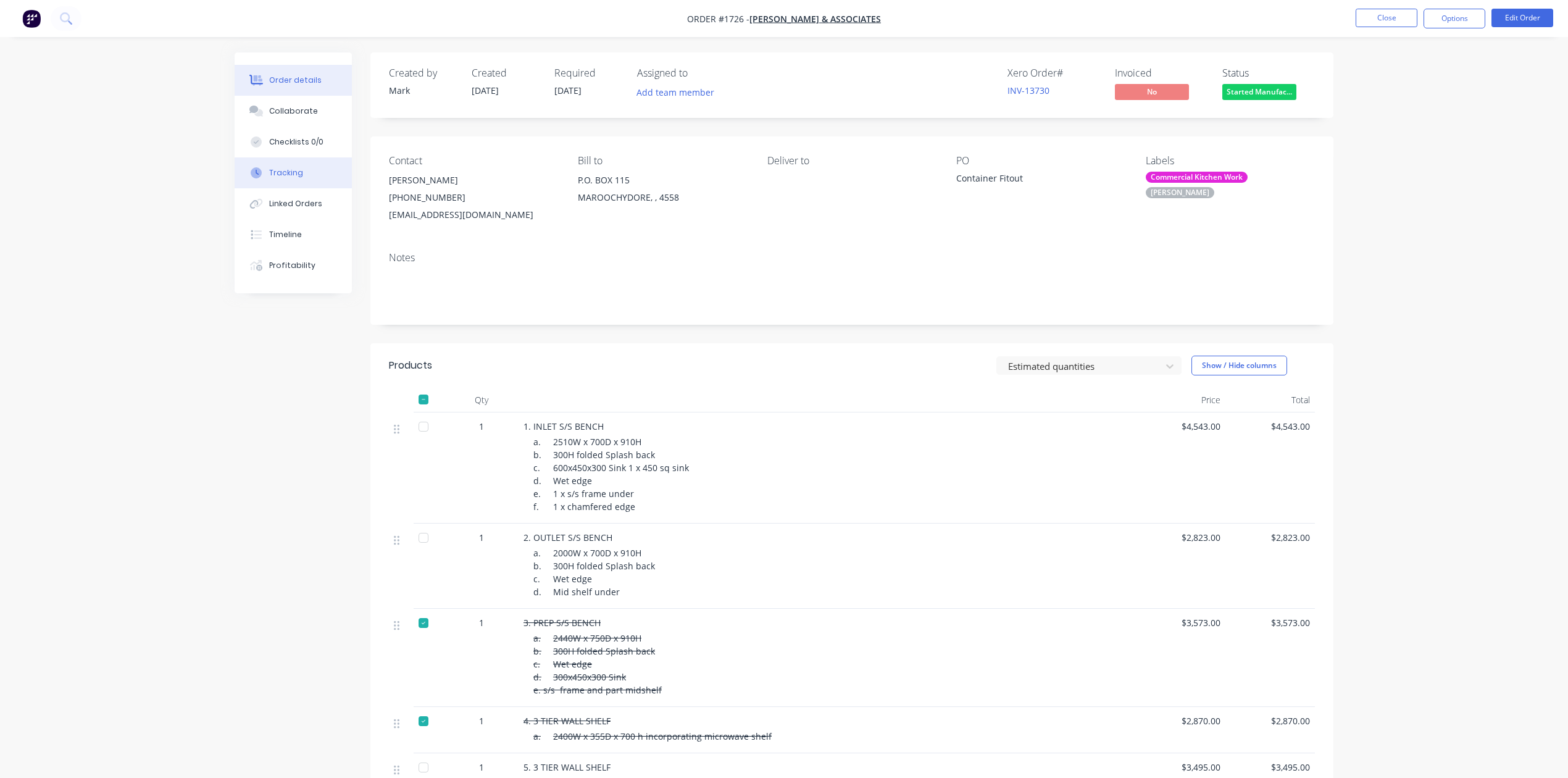
click at [293, 178] on div "Tracking" at bounding box center [286, 172] width 34 height 11
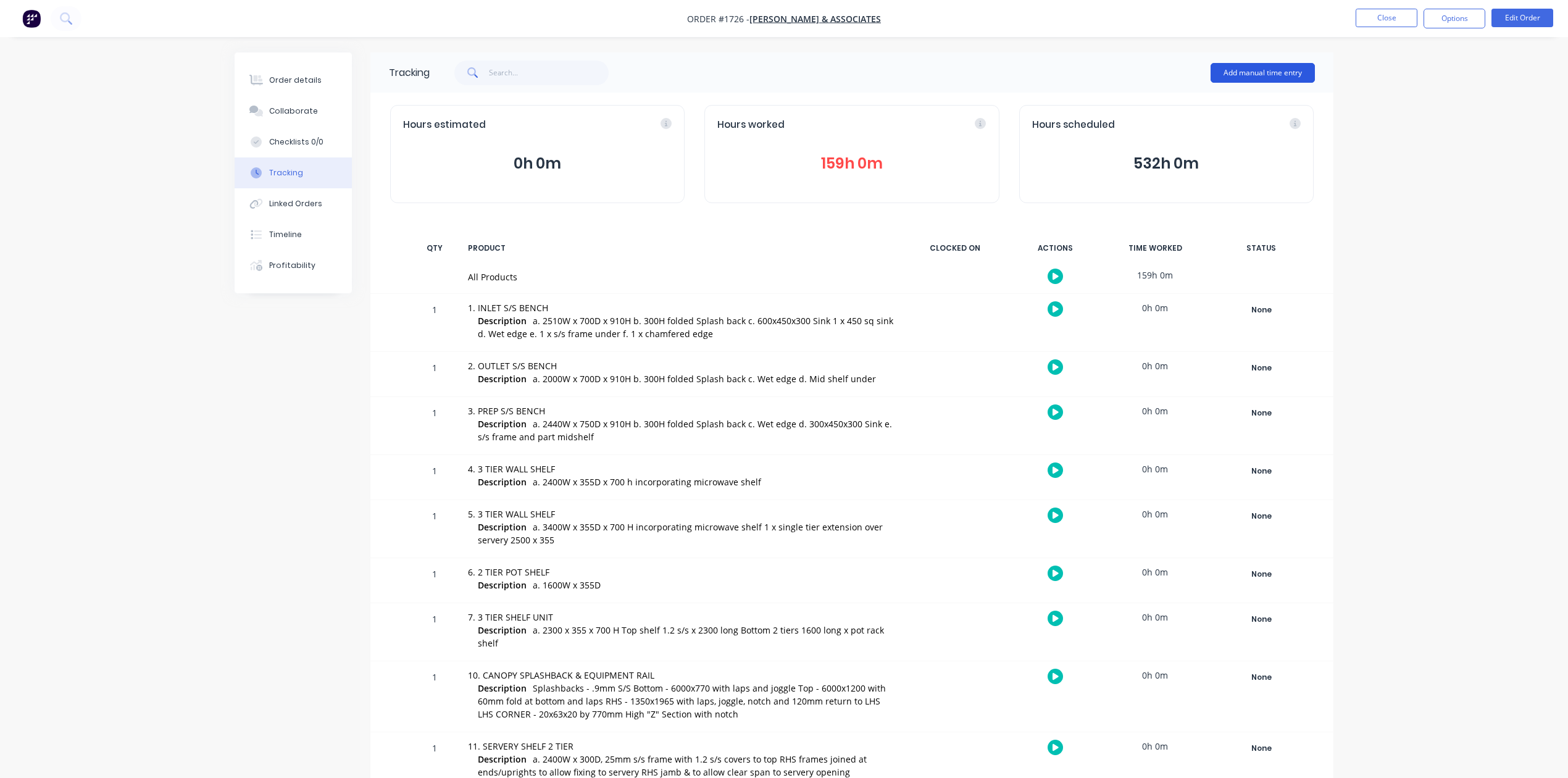
click at [1240, 67] on button "Add manual time entry" at bounding box center [1263, 73] width 104 height 20
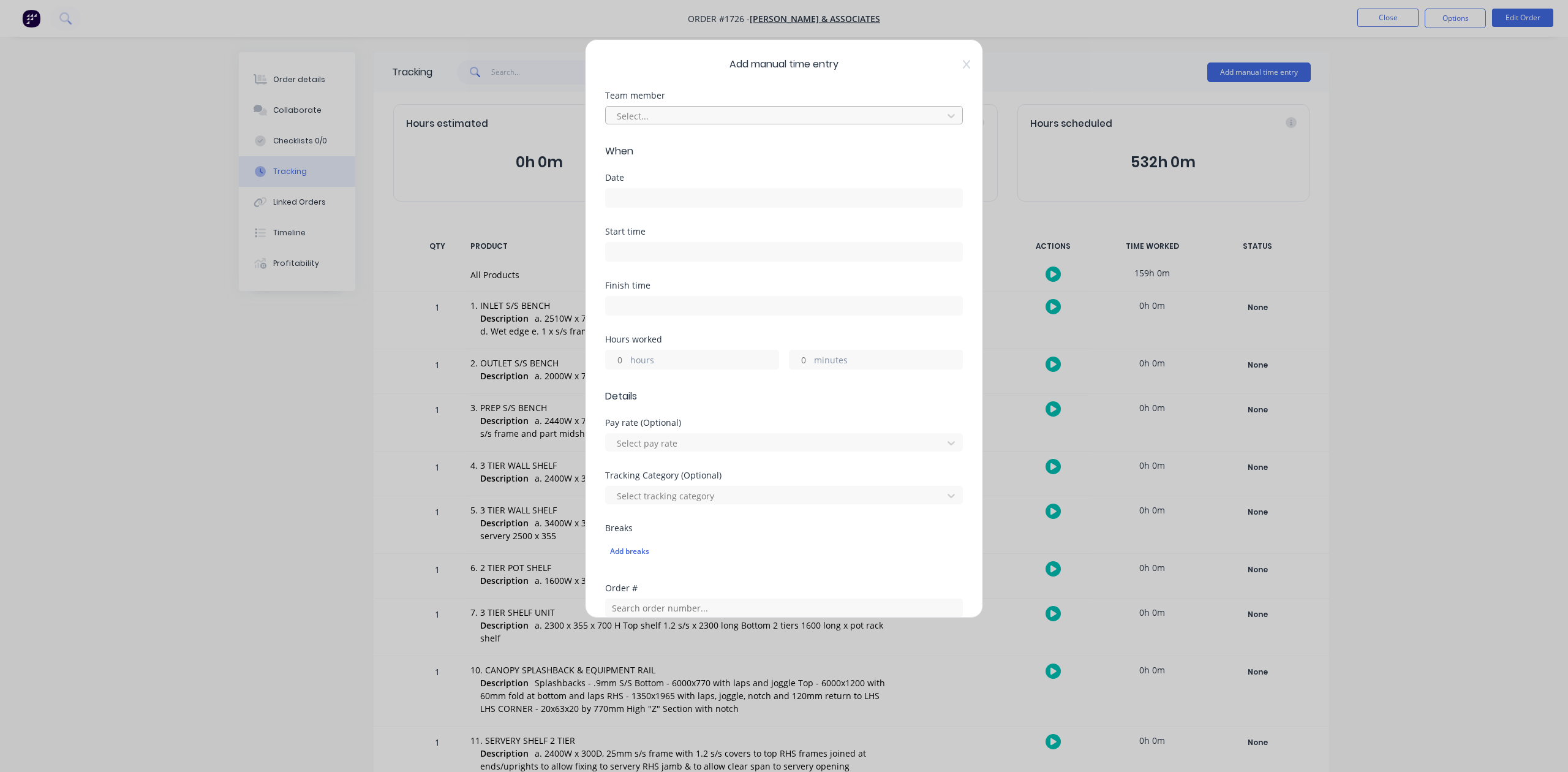
click at [744, 123] on div at bounding box center [776, 116] width 321 height 15
click at [709, 270] on div "[PERSON_NAME]" at bounding box center [777, 259] width 335 height 23
click at [679, 207] on input at bounding box center [784, 198] width 357 height 18
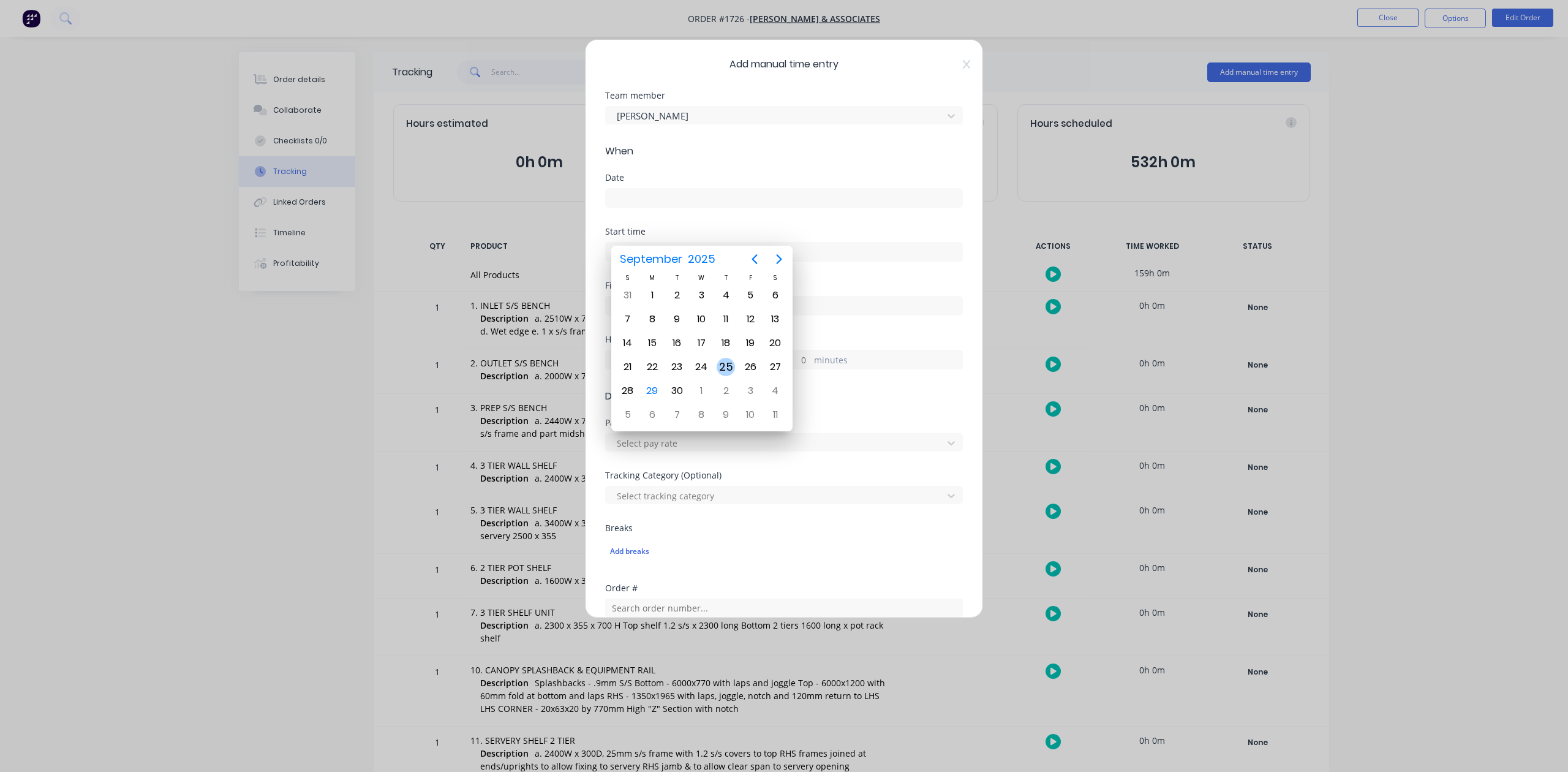
click at [720, 363] on div "25" at bounding box center [726, 367] width 18 height 18
type input "[DATE]"
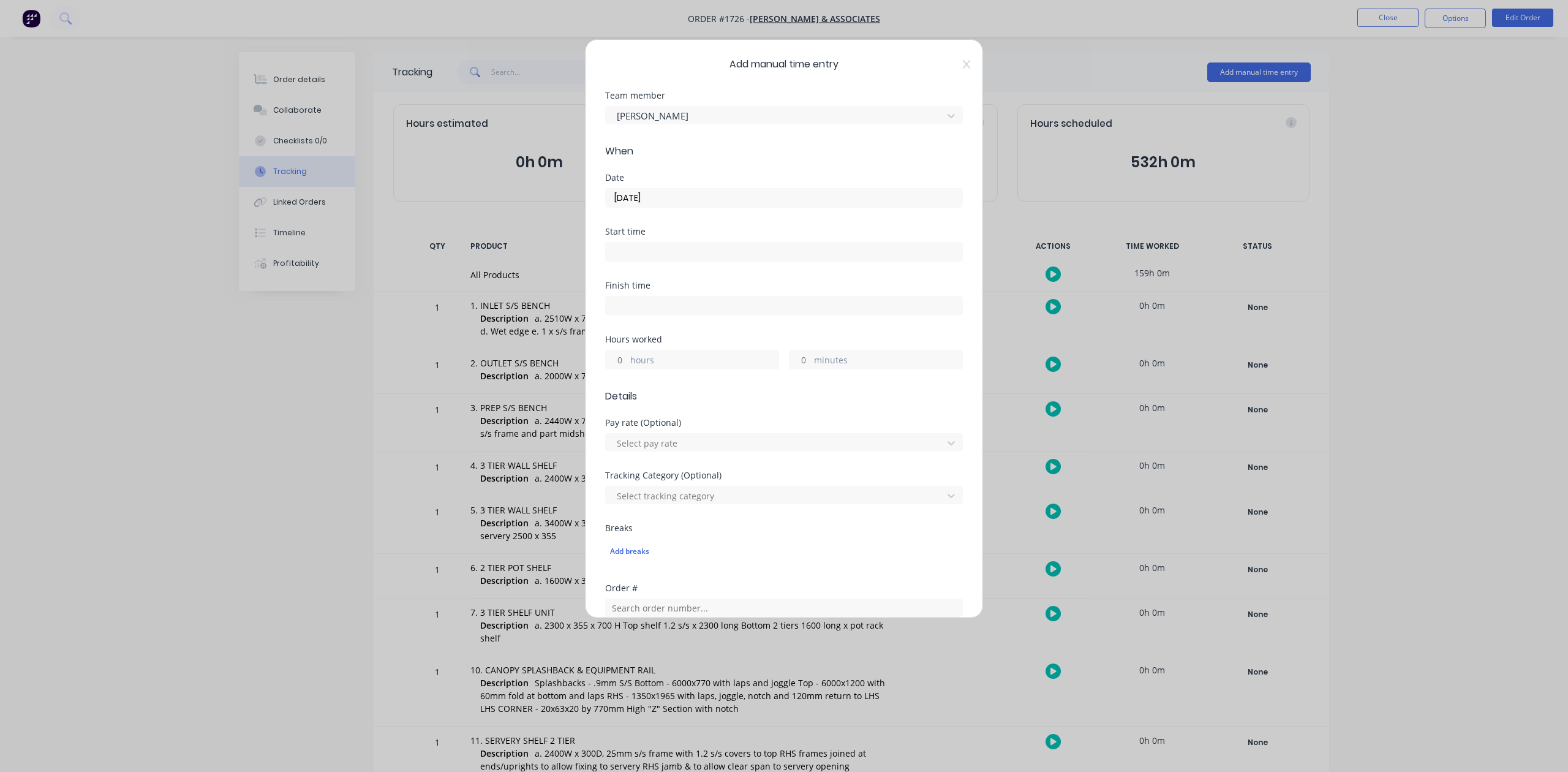
click at [623, 369] on input "hours" at bounding box center [616, 359] width 22 height 18
type input "1"
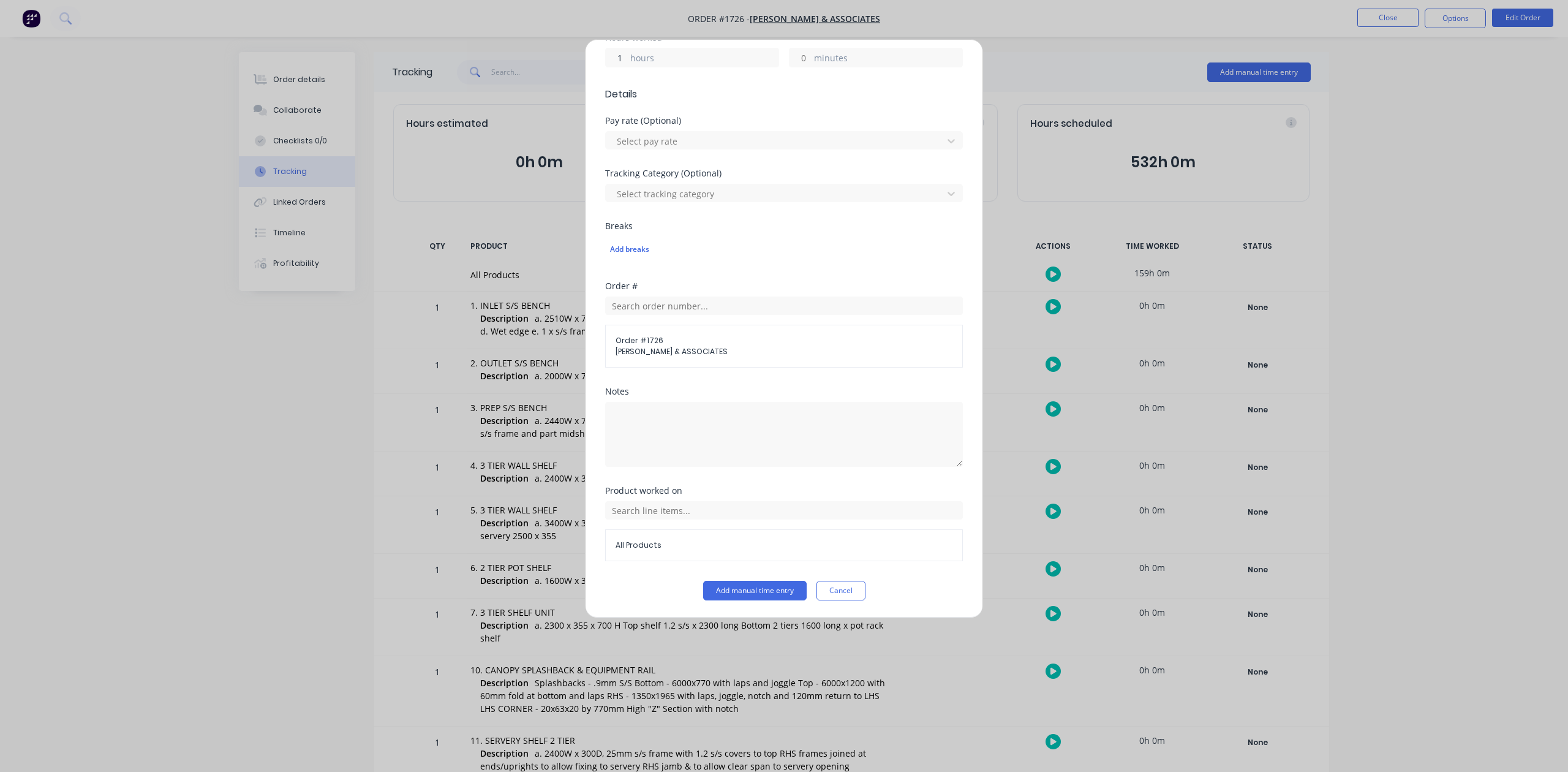
scroll to position [432, 0]
click at [731, 596] on button "Add manual time entry" at bounding box center [755, 590] width 103 height 20
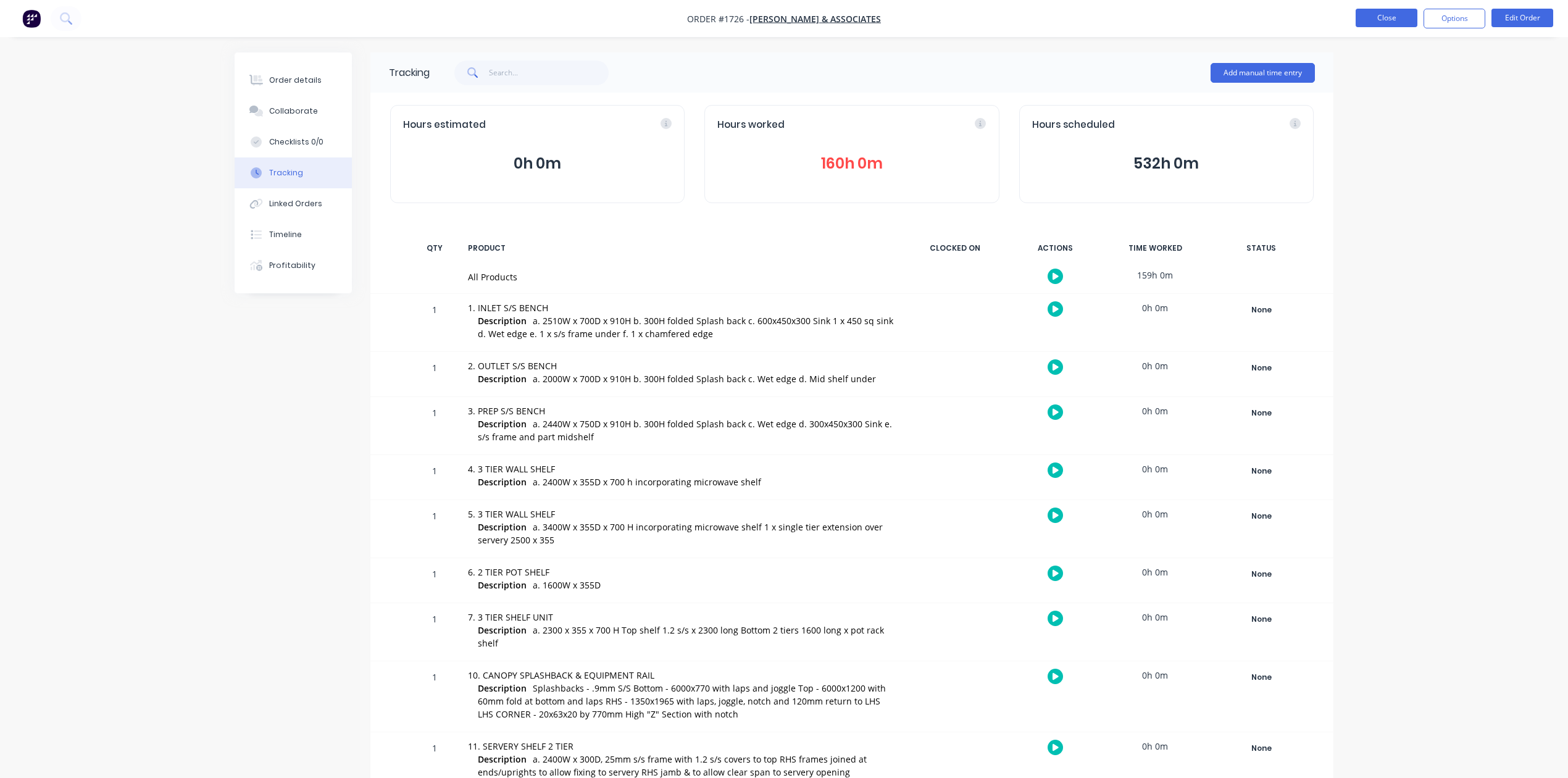
click at [1369, 16] on button "Close" at bounding box center [1386, 18] width 62 height 18
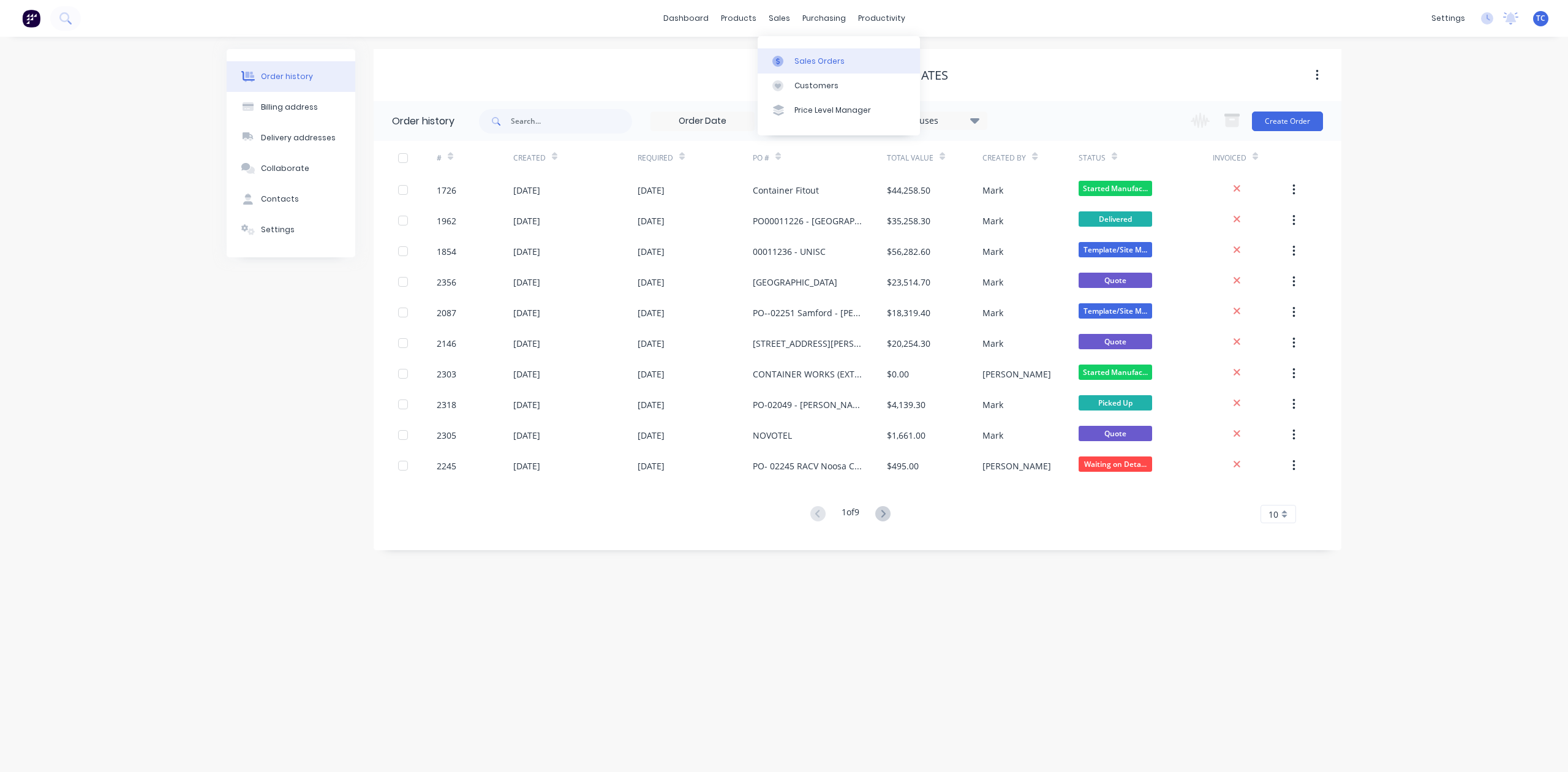
click at [824, 66] on div "Sales Orders" at bounding box center [819, 61] width 50 height 11
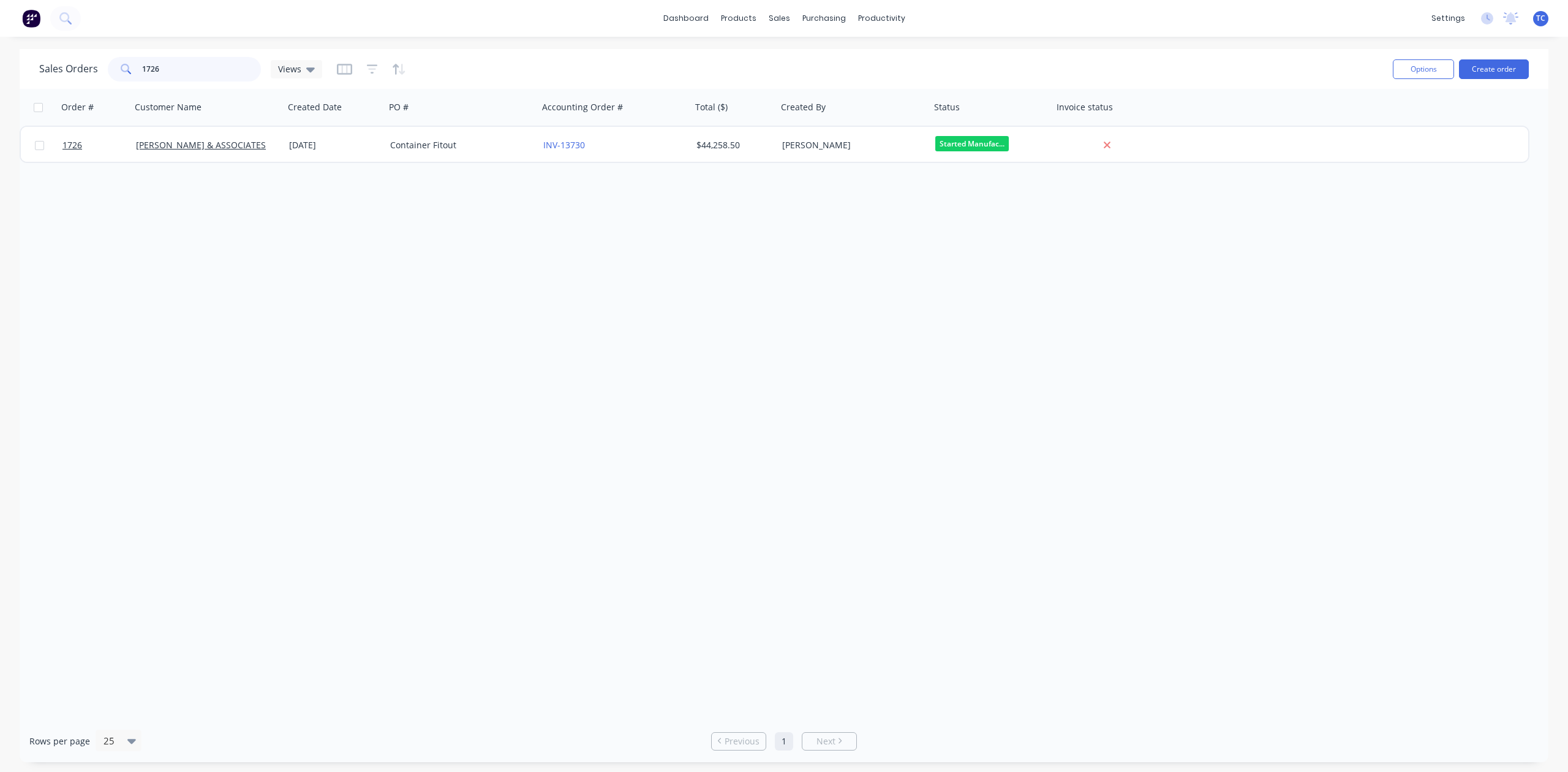
drag, startPoint x: 182, startPoint y: 69, endPoint x: 136, endPoint y: 72, distance: 46.1
click at [136, 72] on div "1726" at bounding box center [184, 69] width 153 height 25
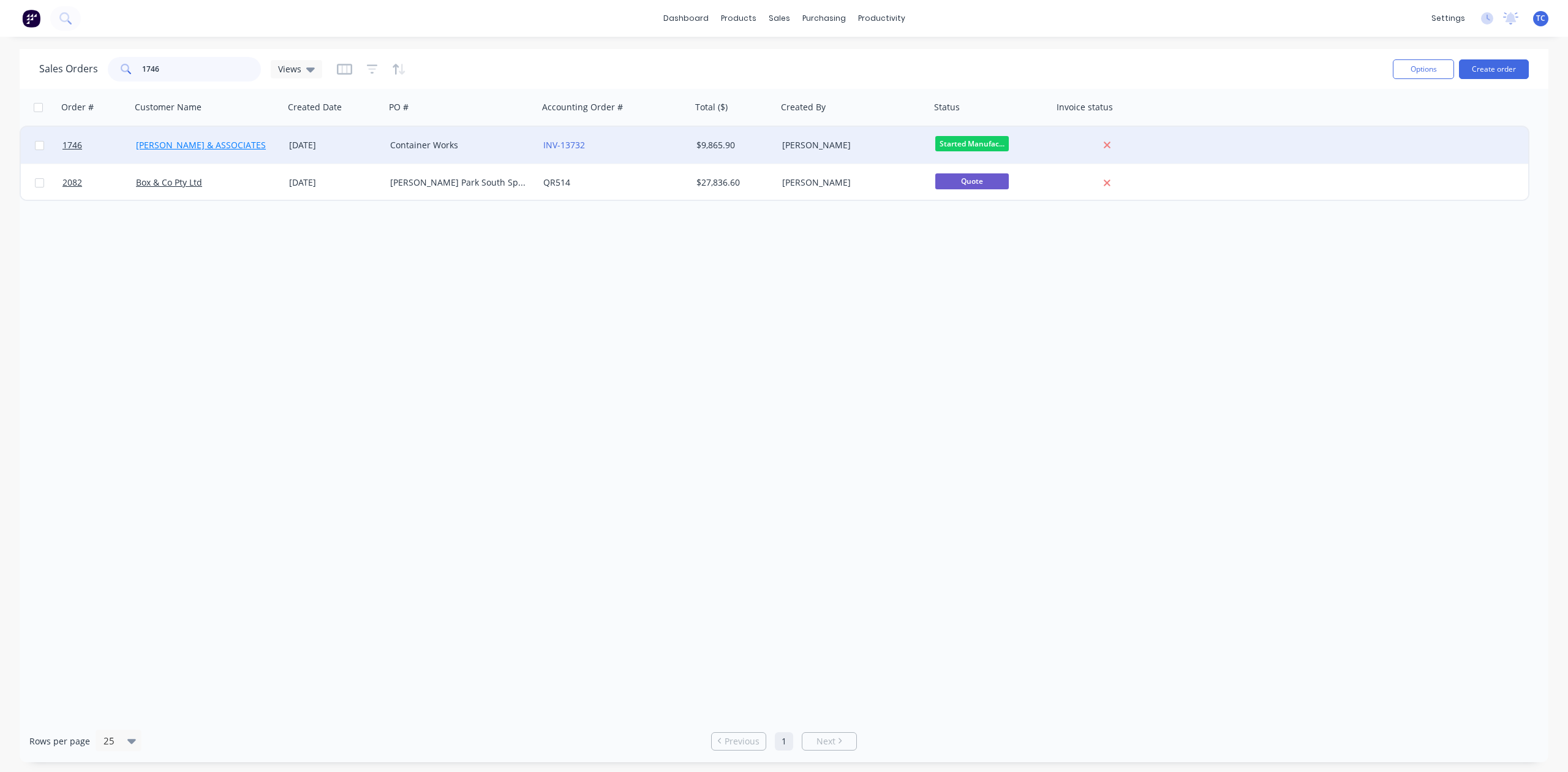
type input "1746"
click at [187, 142] on link "[PERSON_NAME] & ASSOCIATES" at bounding box center [200, 145] width 130 height 12
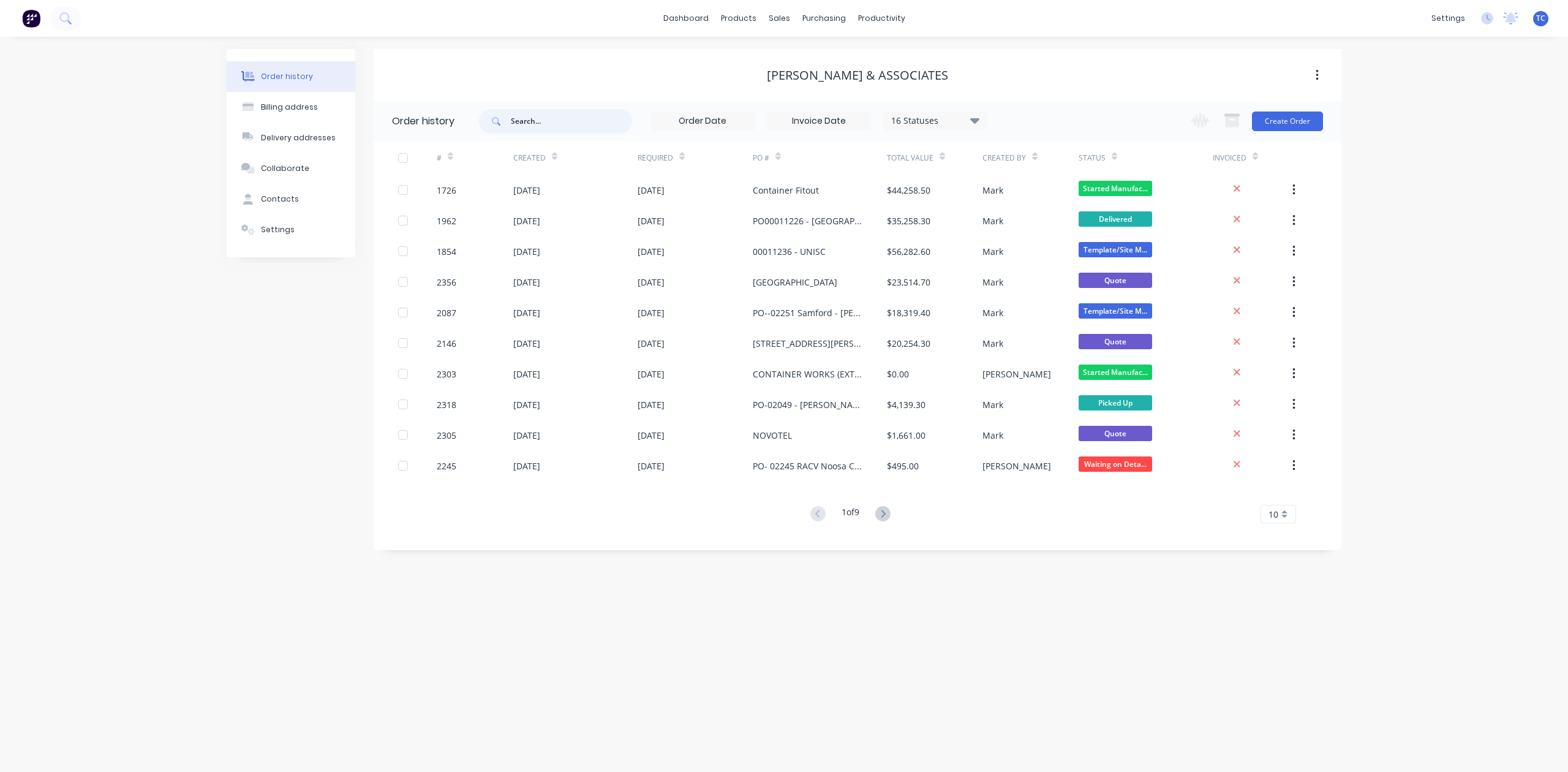
click at [527, 119] on input "text" at bounding box center [571, 121] width 121 height 25
type input "1746"
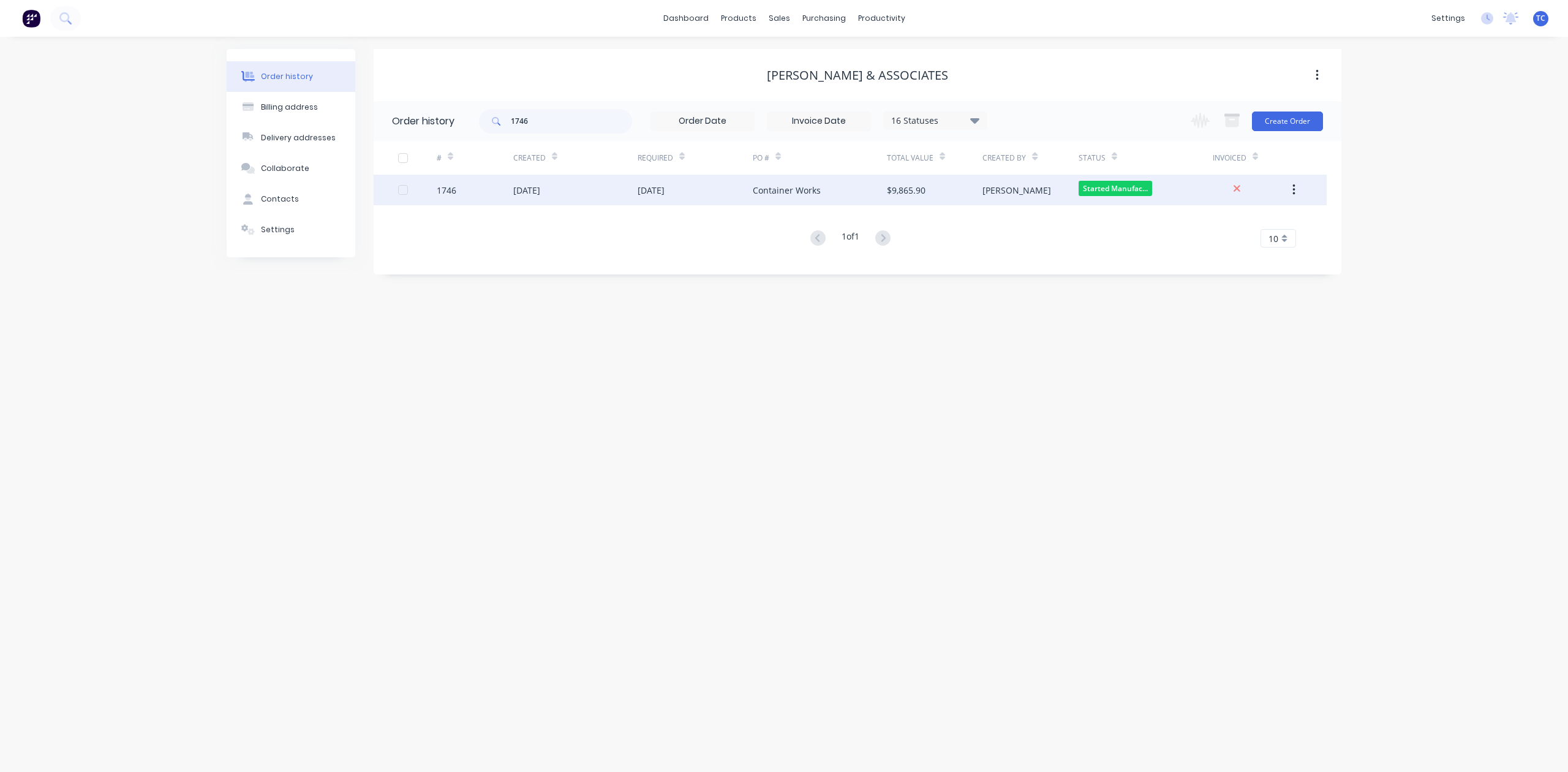
click at [532, 190] on div "[DATE]" at bounding box center [526, 190] width 27 height 13
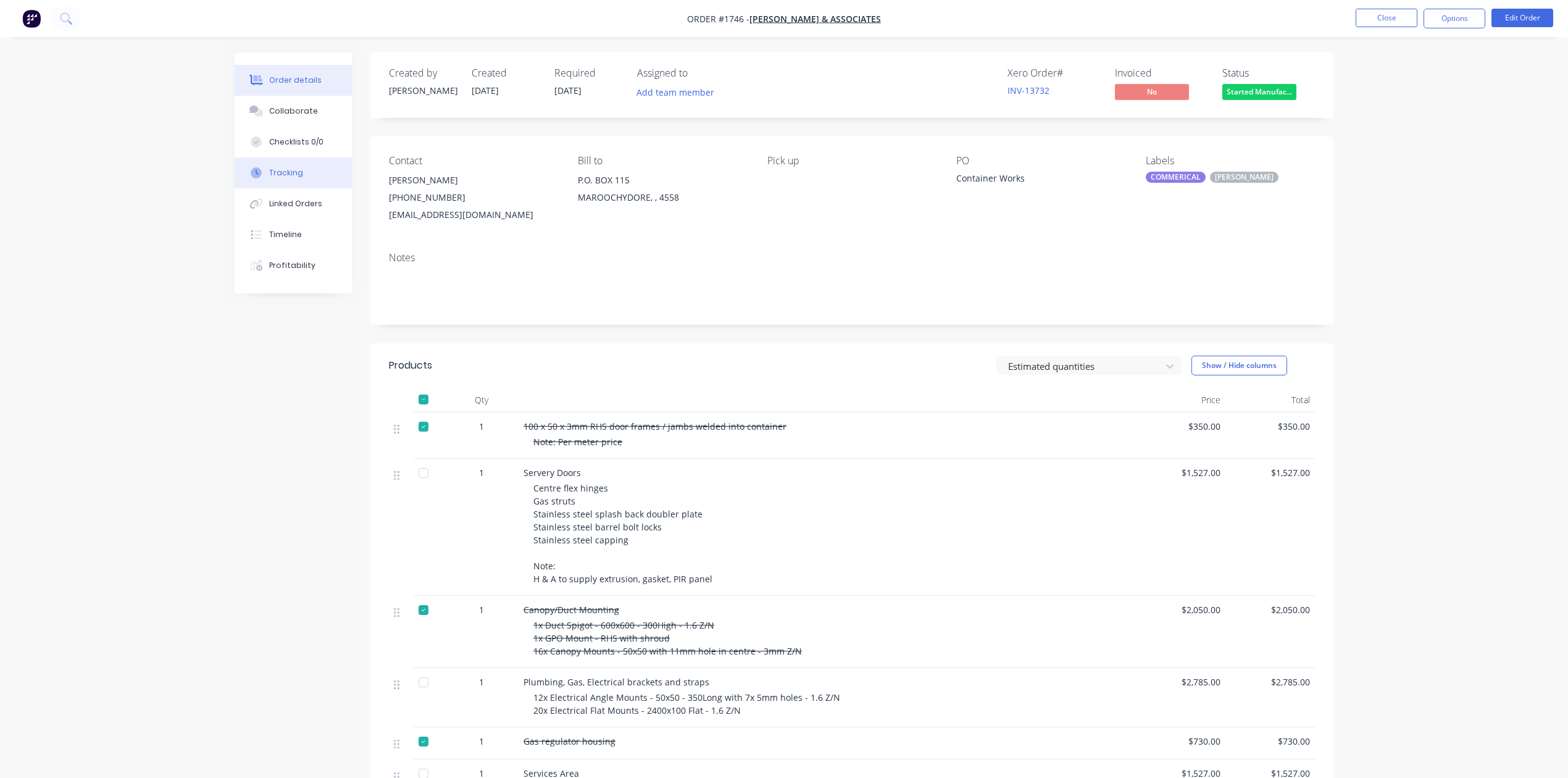
click at [290, 178] on div "Tracking" at bounding box center [286, 172] width 34 height 11
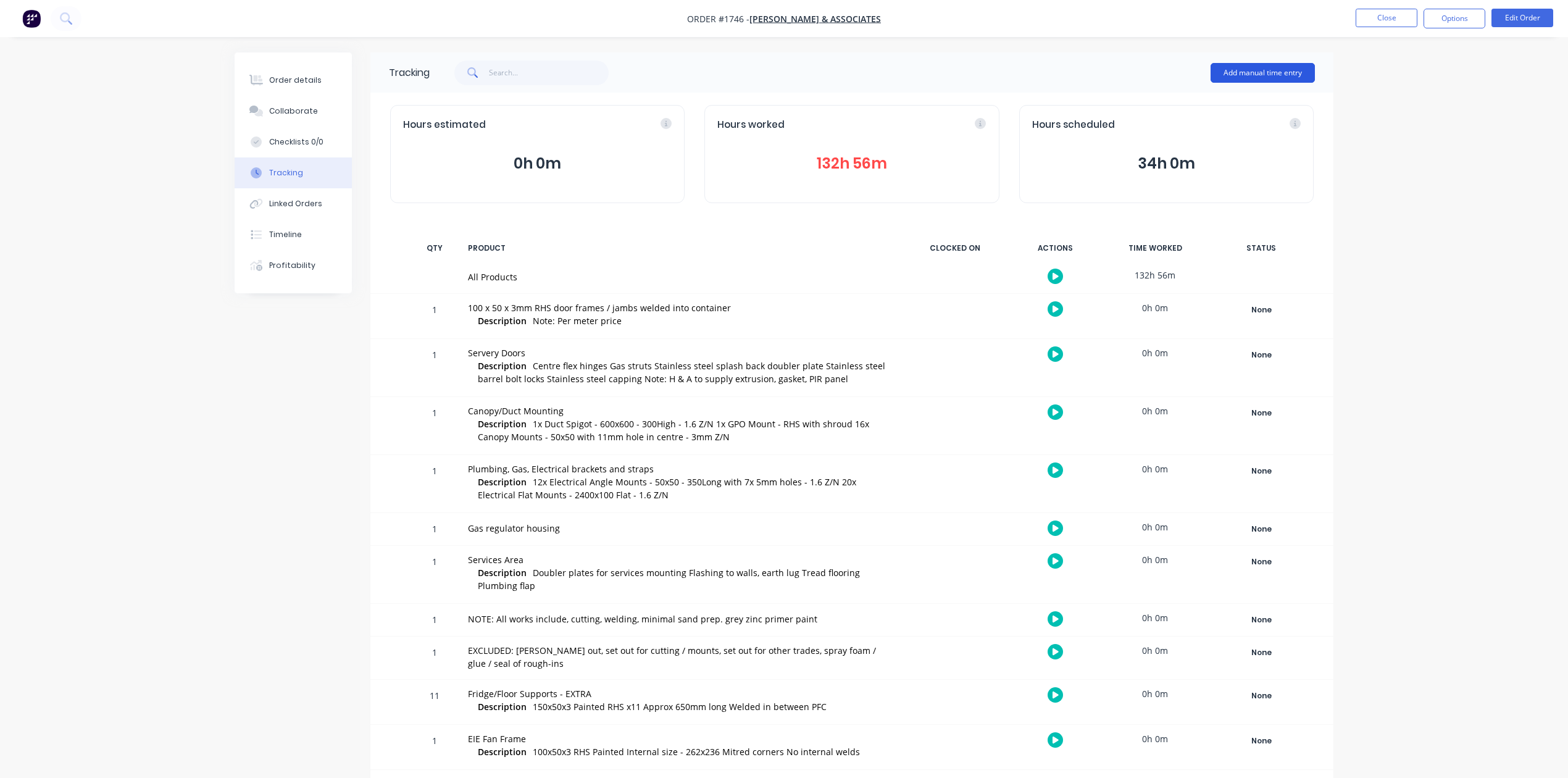
click at [1223, 68] on button "Add manual time entry" at bounding box center [1263, 73] width 104 height 20
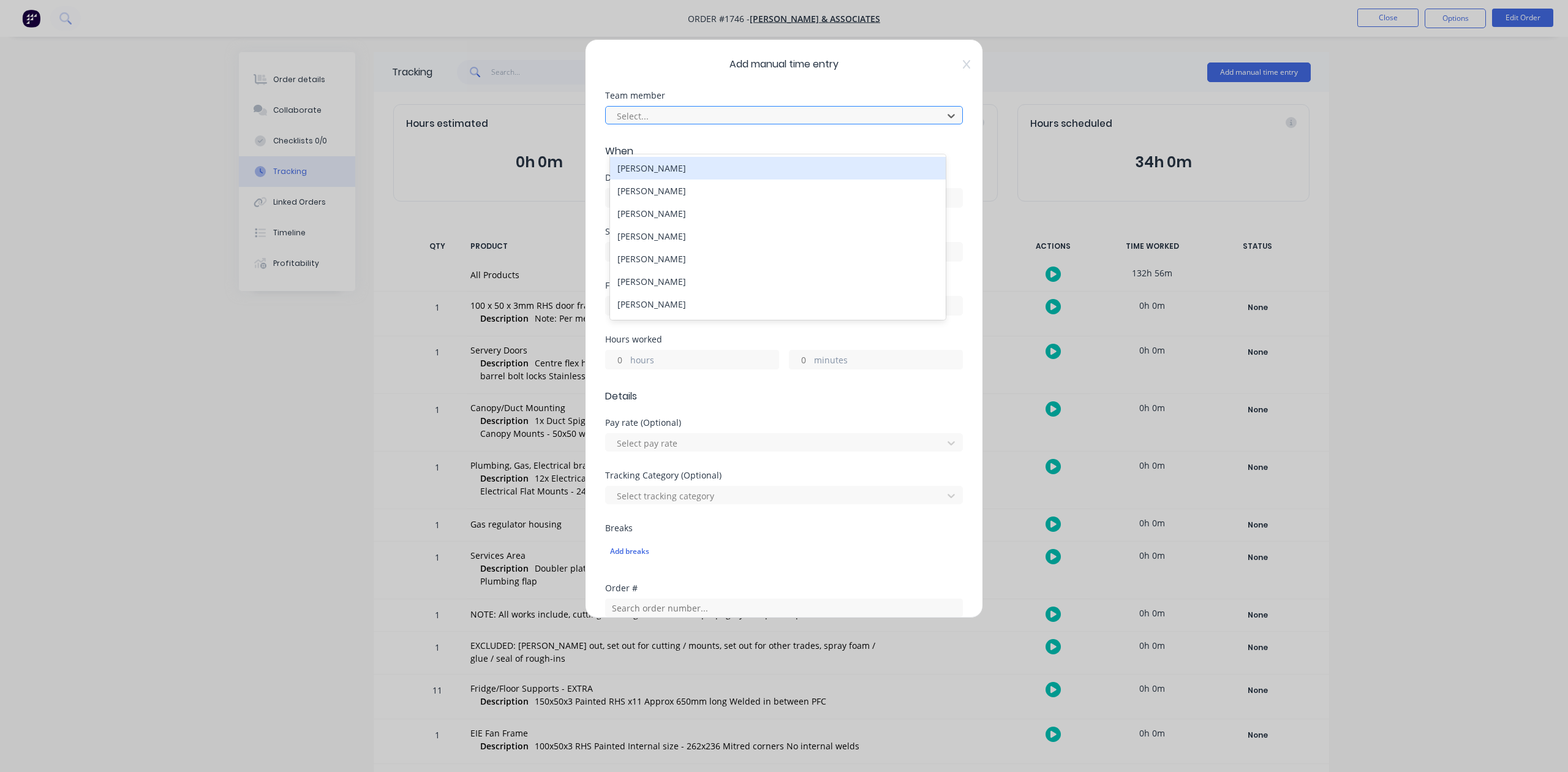
click at [714, 123] on div at bounding box center [776, 116] width 321 height 15
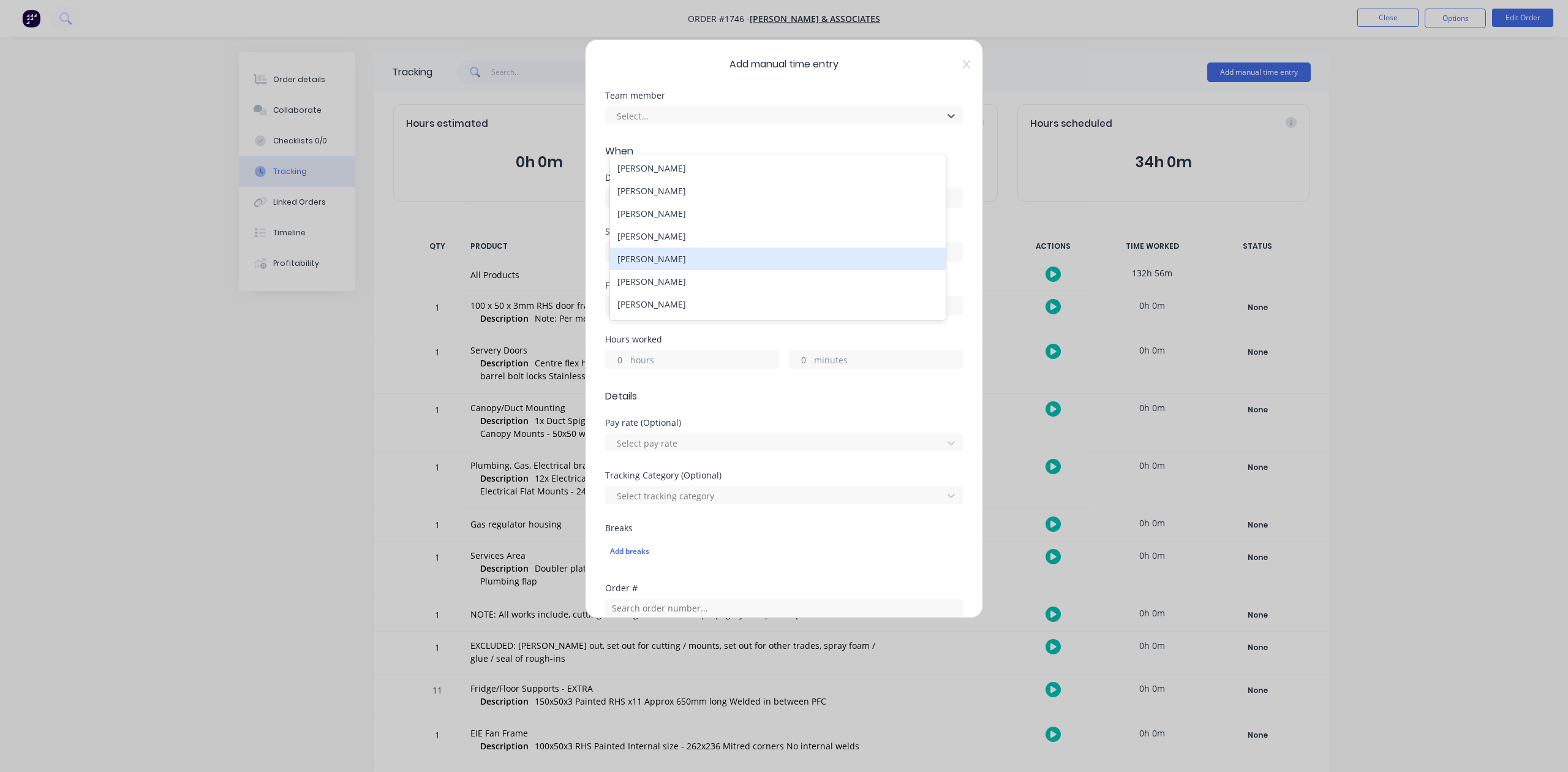
click at [686, 270] on div "[PERSON_NAME]" at bounding box center [777, 259] width 335 height 23
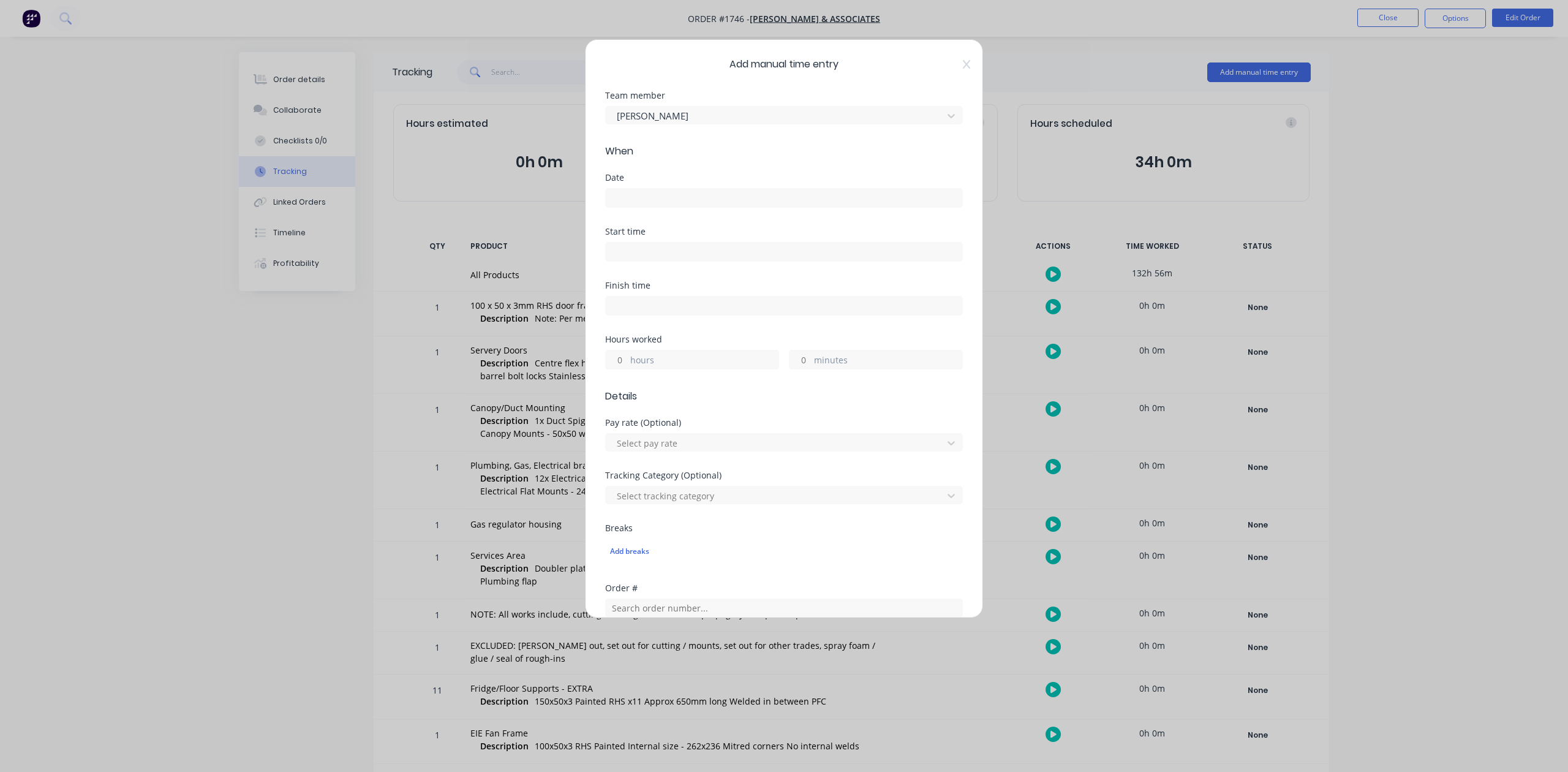
click at [684, 207] on input at bounding box center [784, 198] width 357 height 18
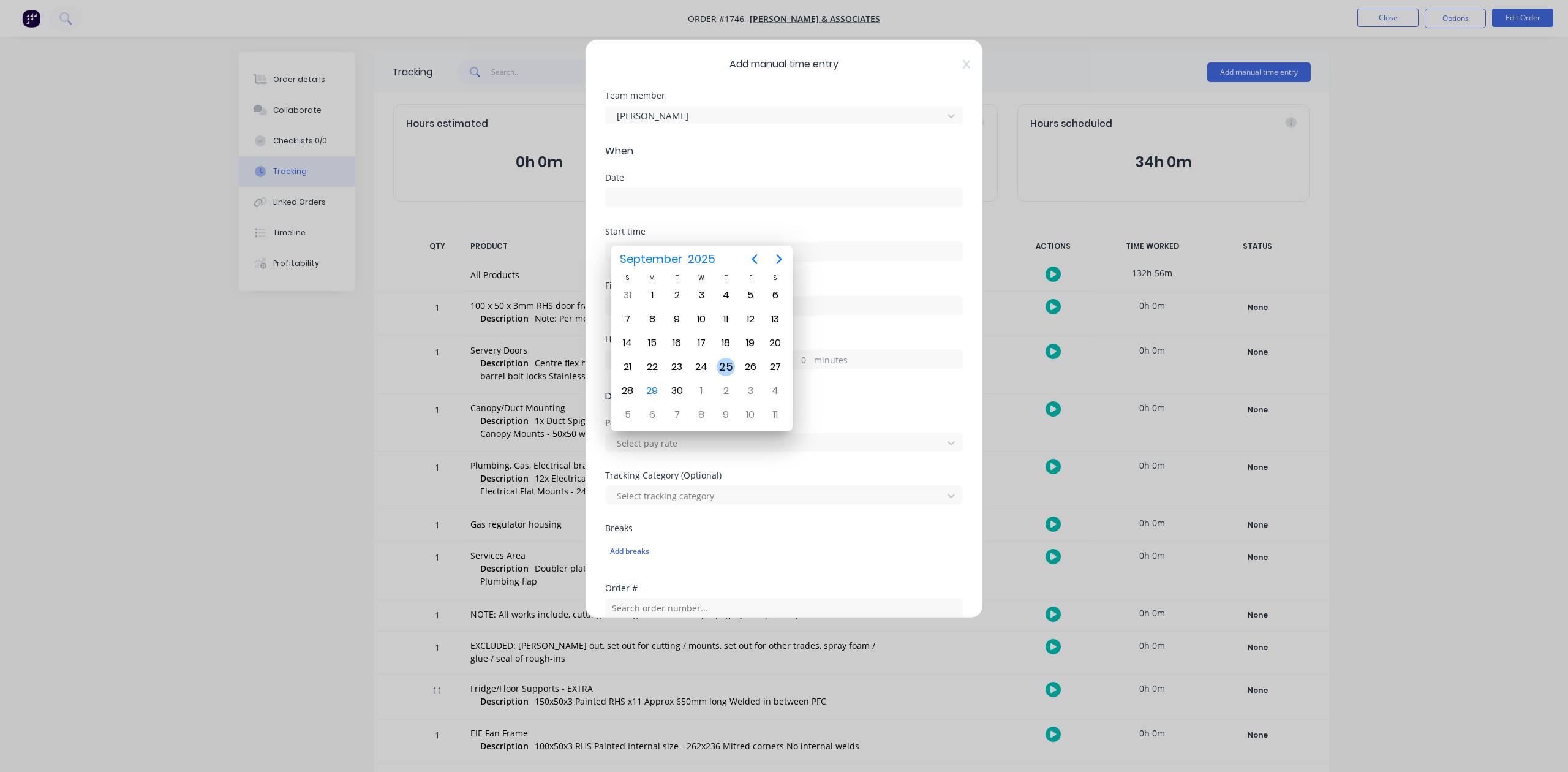
click at [728, 365] on div "25" at bounding box center [726, 367] width 18 height 18
type input "[DATE]"
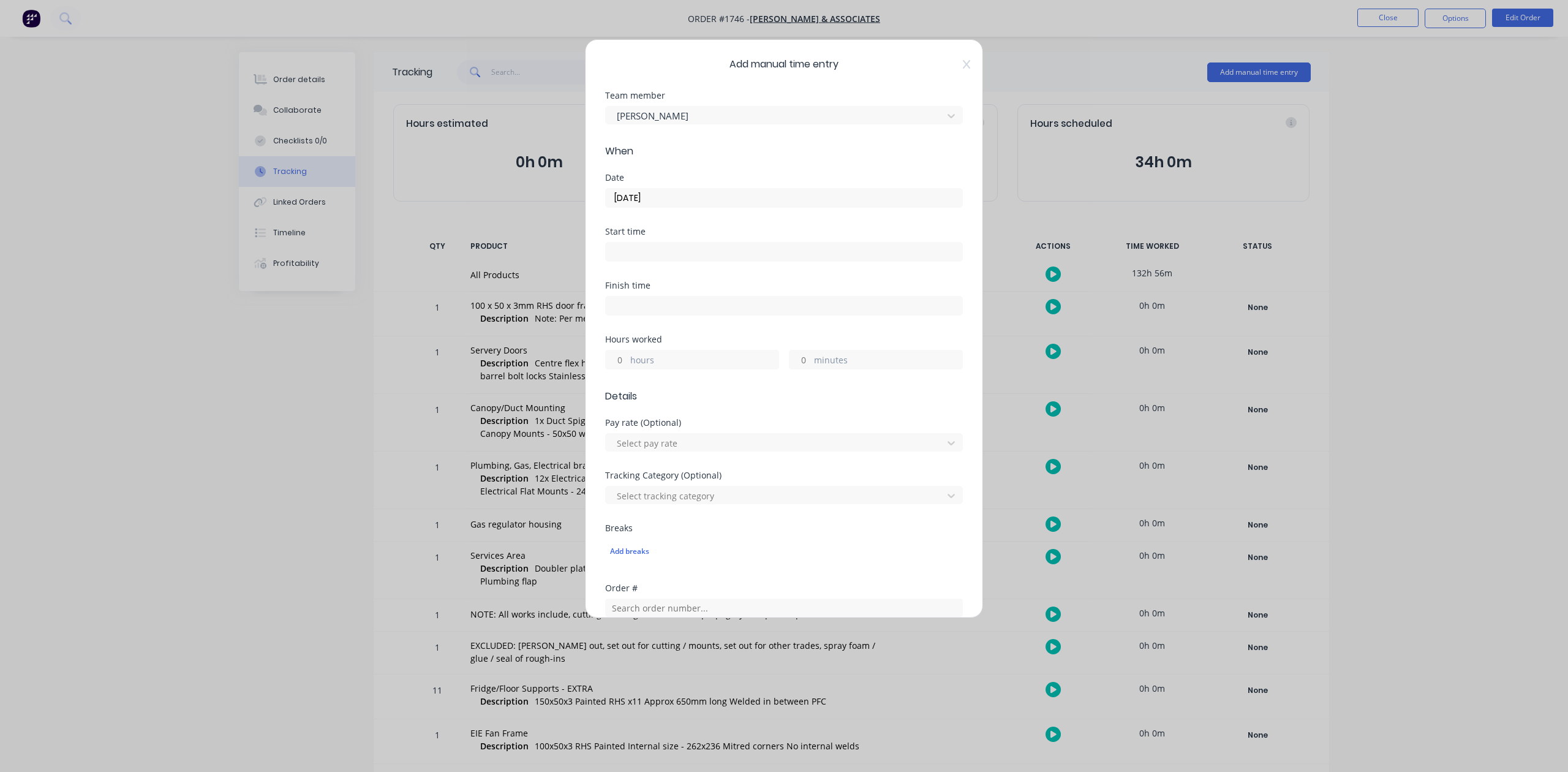
click at [623, 369] on input "hours" at bounding box center [616, 359] width 22 height 18
type input "7"
click at [803, 369] on input "minutes" at bounding box center [800, 359] width 22 height 18
type input "15"
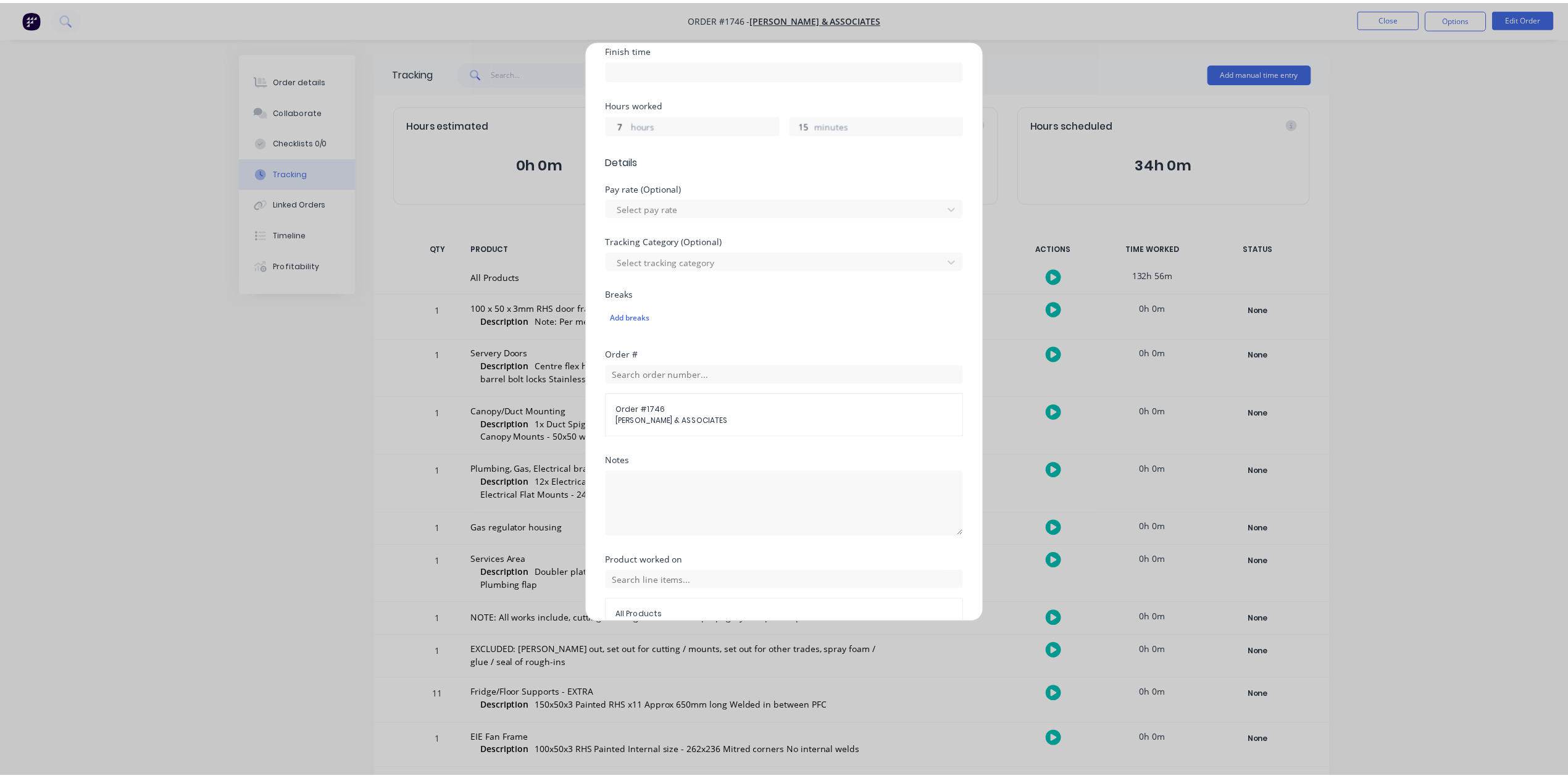
scroll to position [436, 0]
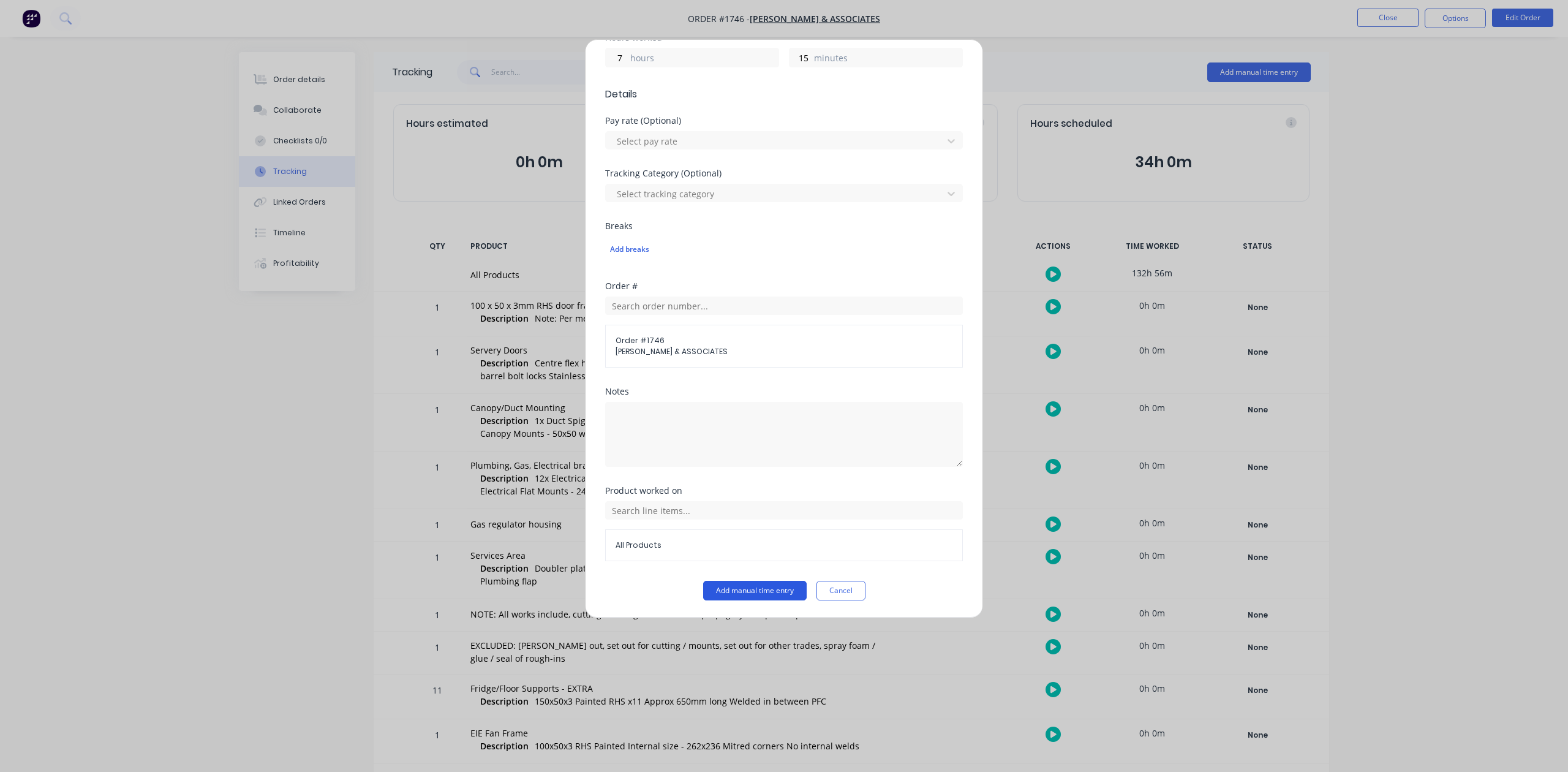
click at [753, 596] on button "Add manual time entry" at bounding box center [755, 590] width 103 height 20
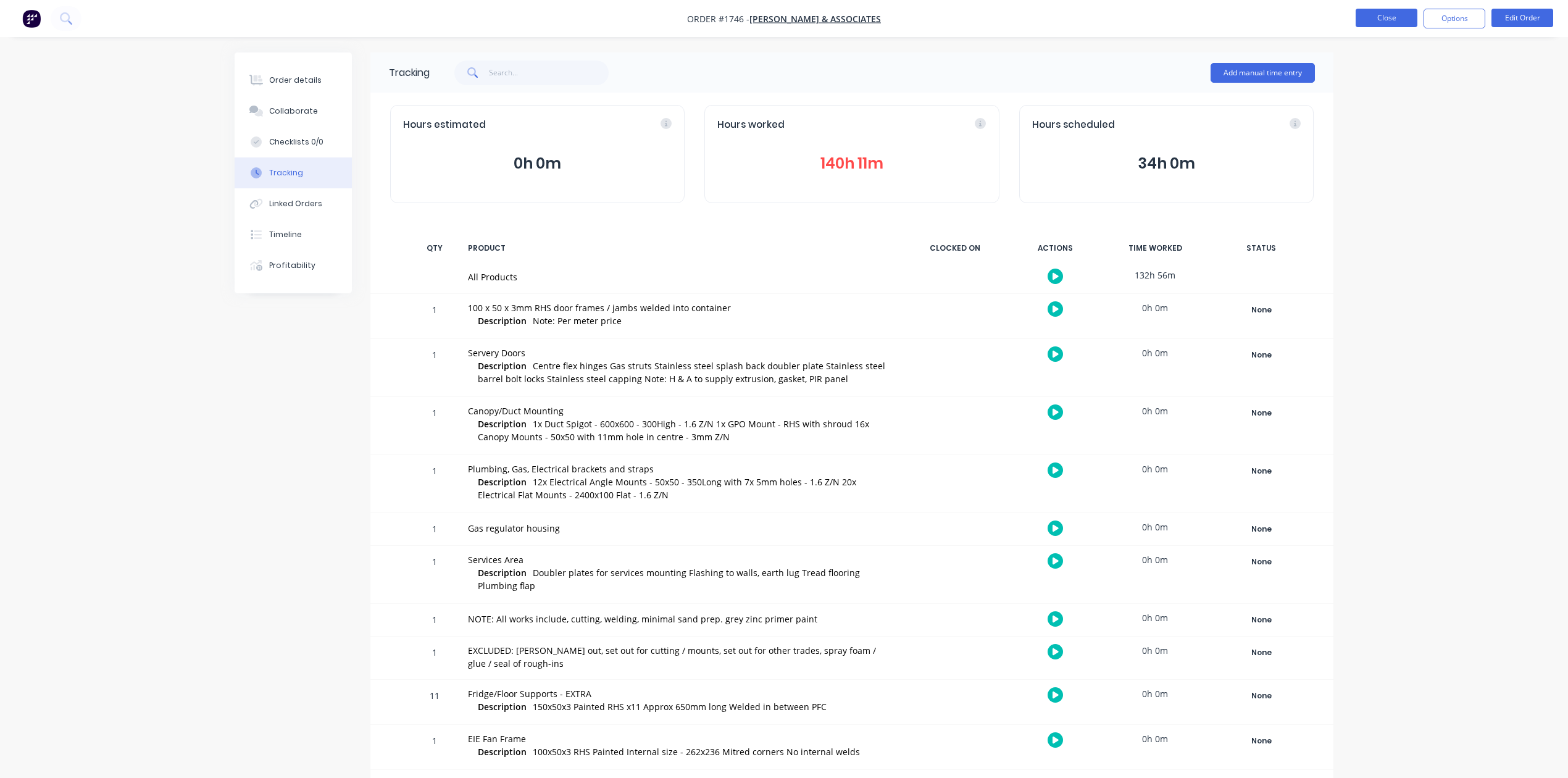
click at [1401, 15] on button "Close" at bounding box center [1386, 18] width 62 height 18
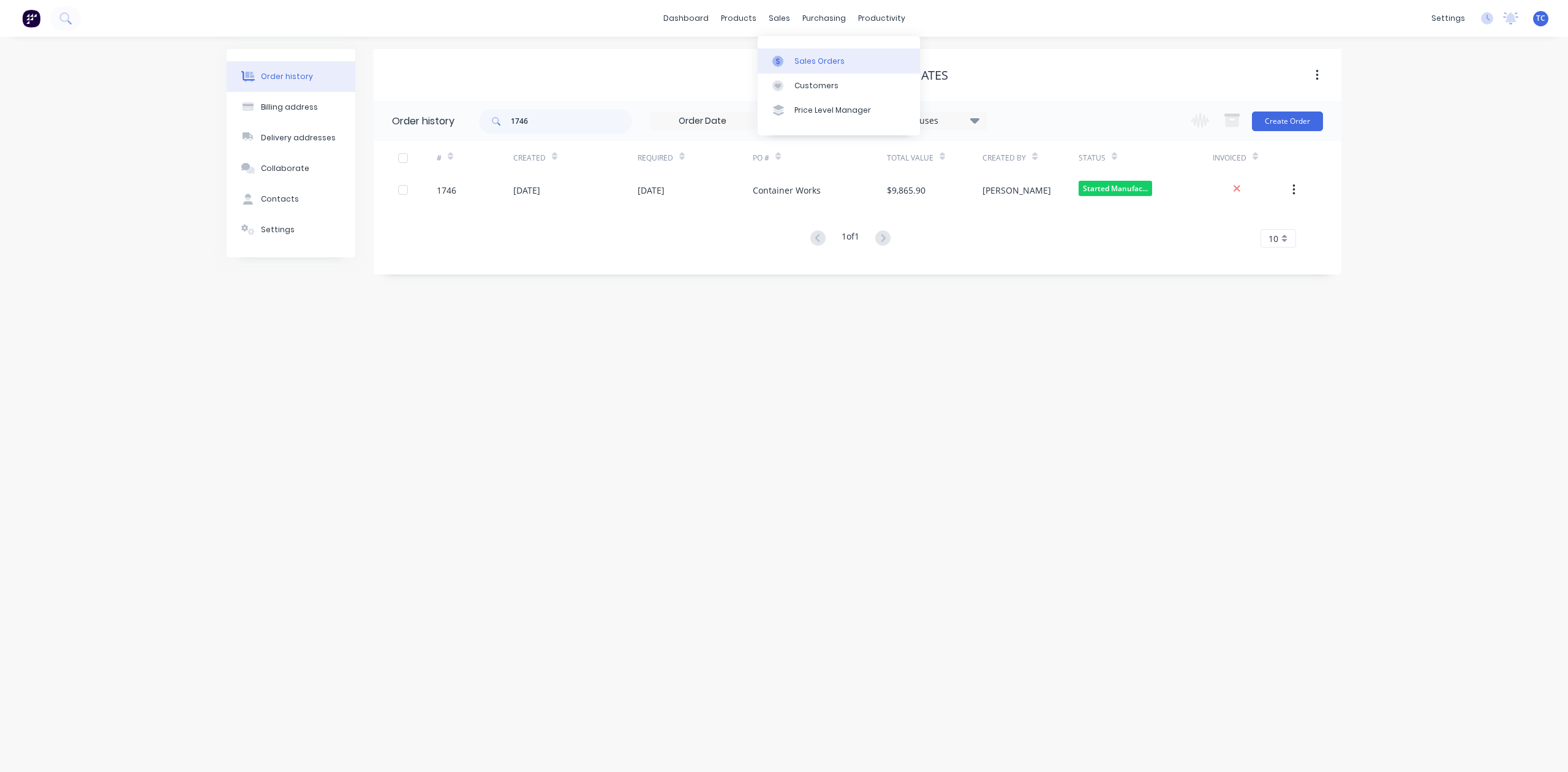
click at [807, 67] on div "Sales Orders" at bounding box center [819, 61] width 50 height 11
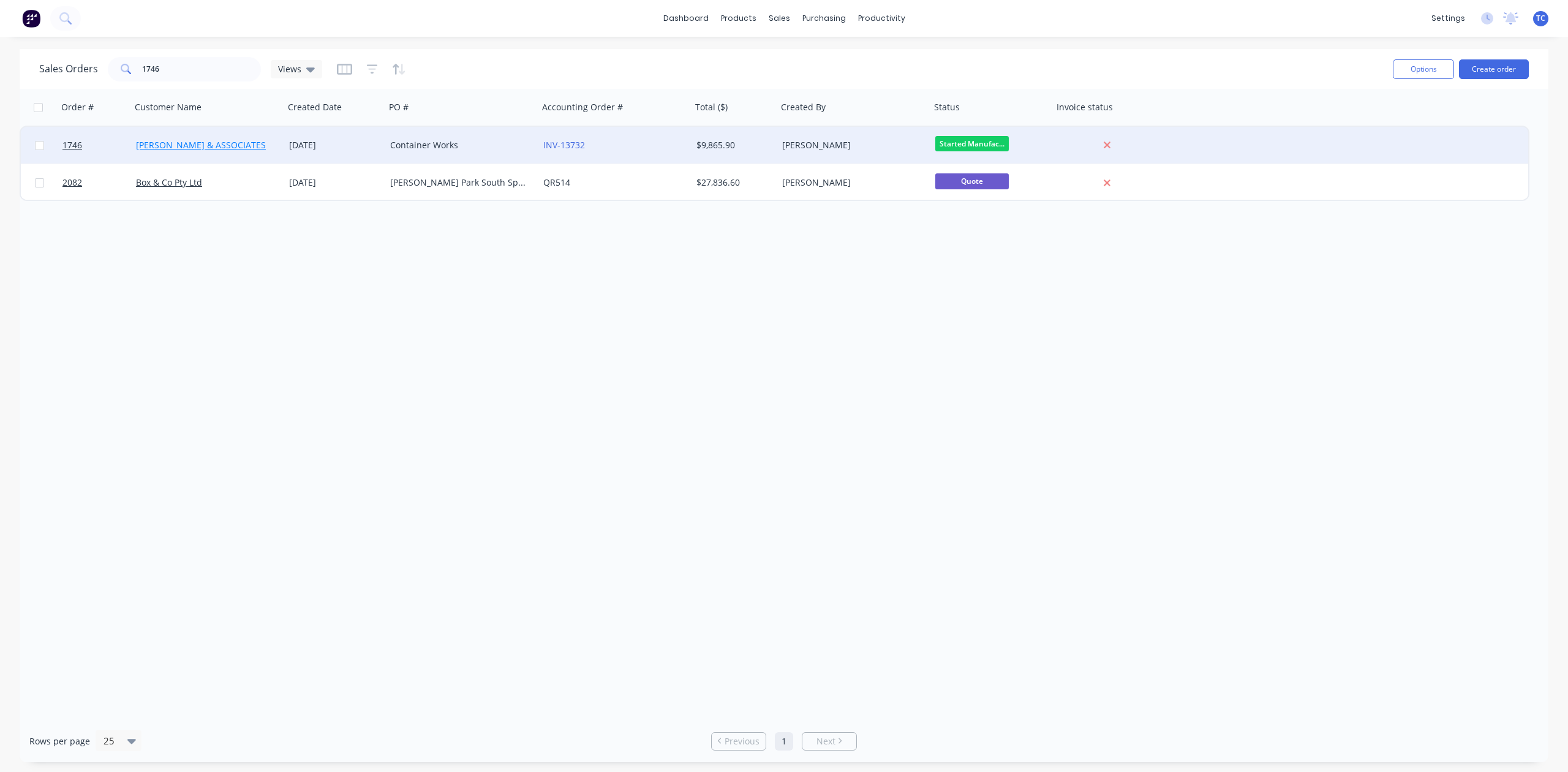
click at [182, 143] on link "[PERSON_NAME] & ASSOCIATES" at bounding box center [200, 145] width 130 height 12
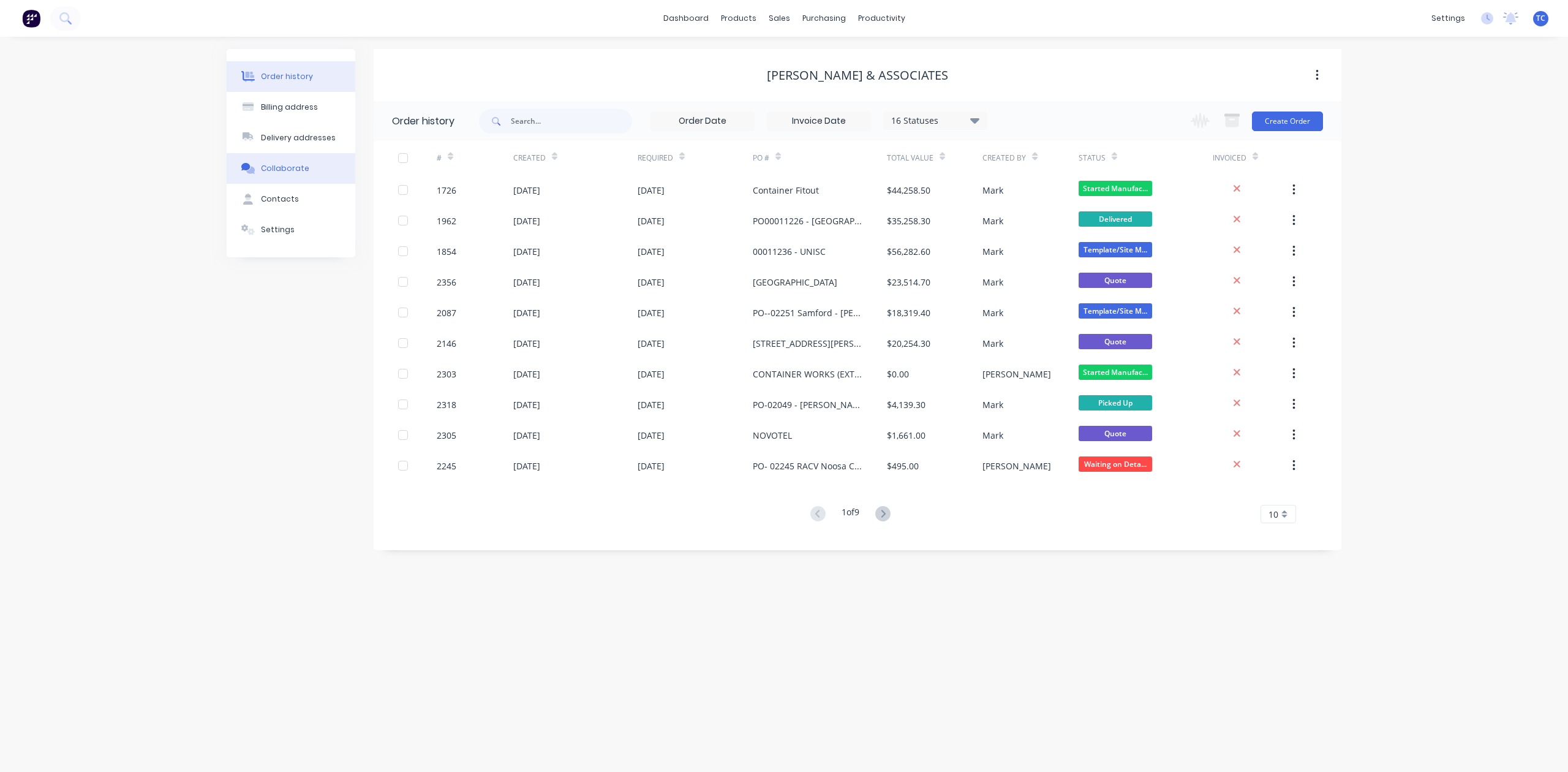
click at [302, 174] on div "Collaborate" at bounding box center [285, 168] width 48 height 11
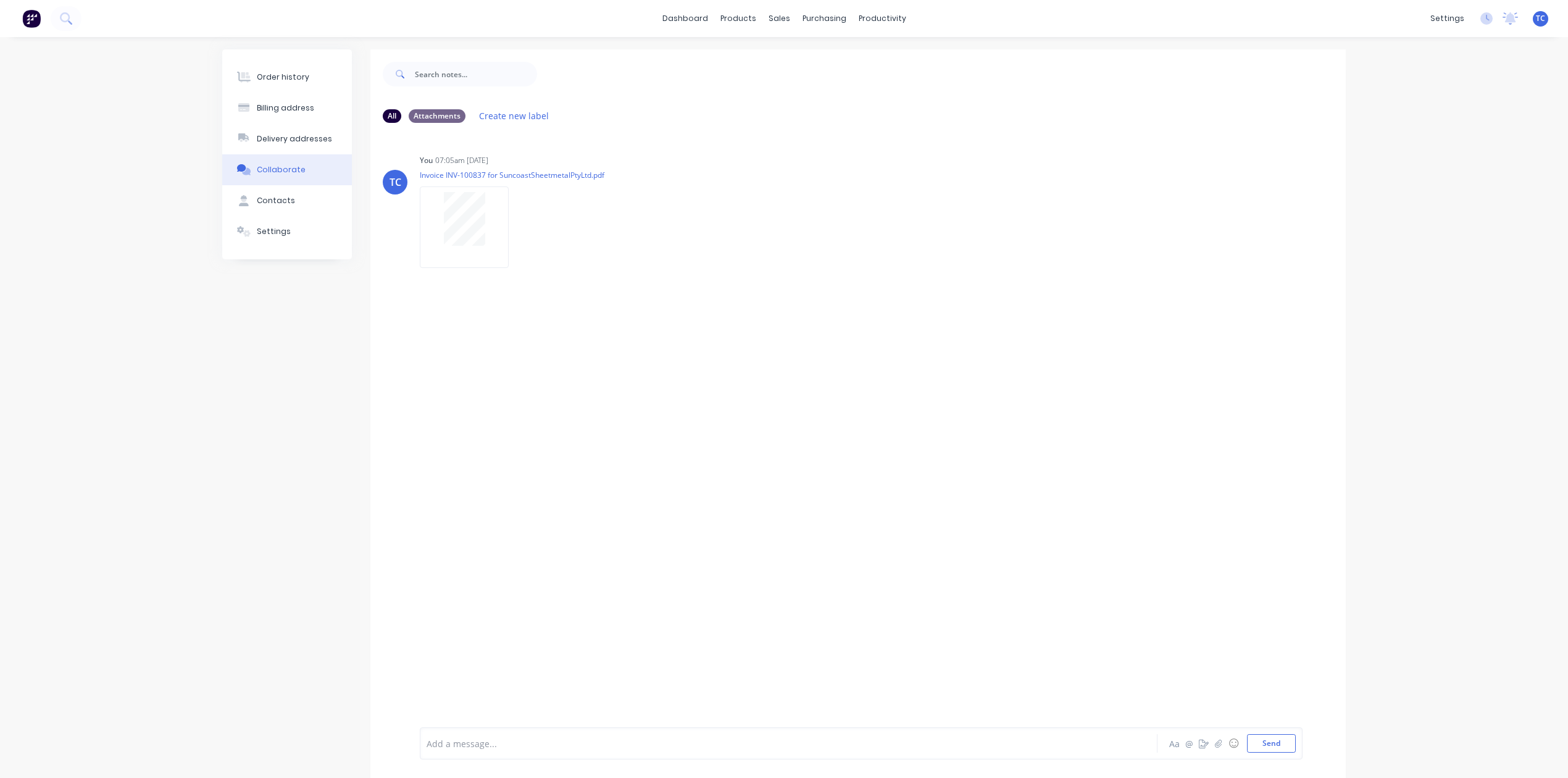
drag, startPoint x: 515, startPoint y: 268, endPoint x: 1207, endPoint y: 359, distance: 698.0
click at [1201, 366] on div "TC You 07:05am [DATE] Invoice INV-100837 for SuncoastSheetmetalPtyLtd.pdf Label…" at bounding box center [858, 428] width 976 height 591
click at [521, 234] on icon "button" at bounding box center [519, 228] width 4 height 14
click at [598, 331] on button "Delete" at bounding box center [600, 317] width 139 height 28
click at [777, 17] on div "sales" at bounding box center [779, 18] width 34 height 18
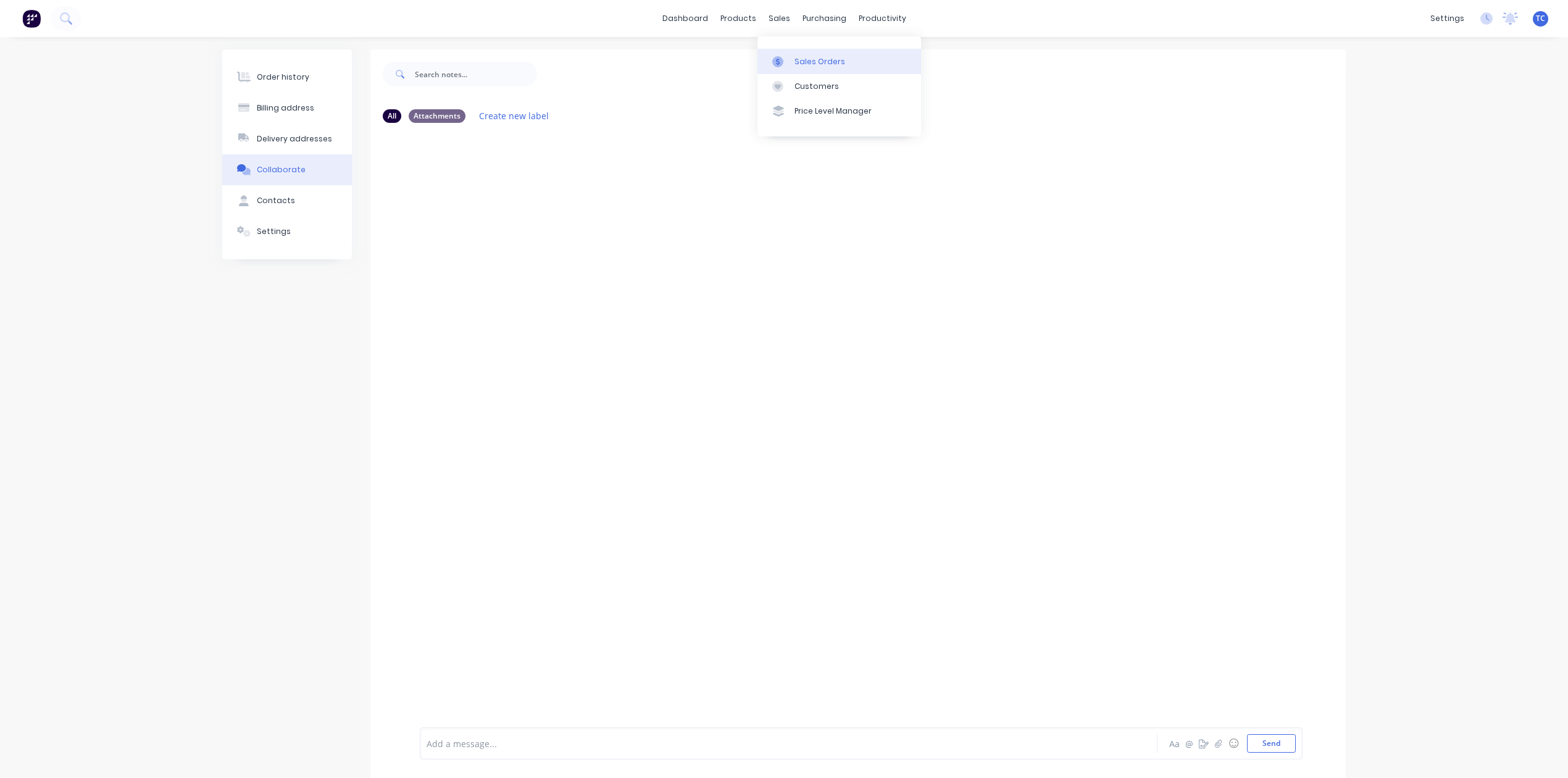
click at [828, 67] on div "Sales Orders" at bounding box center [820, 61] width 51 height 11
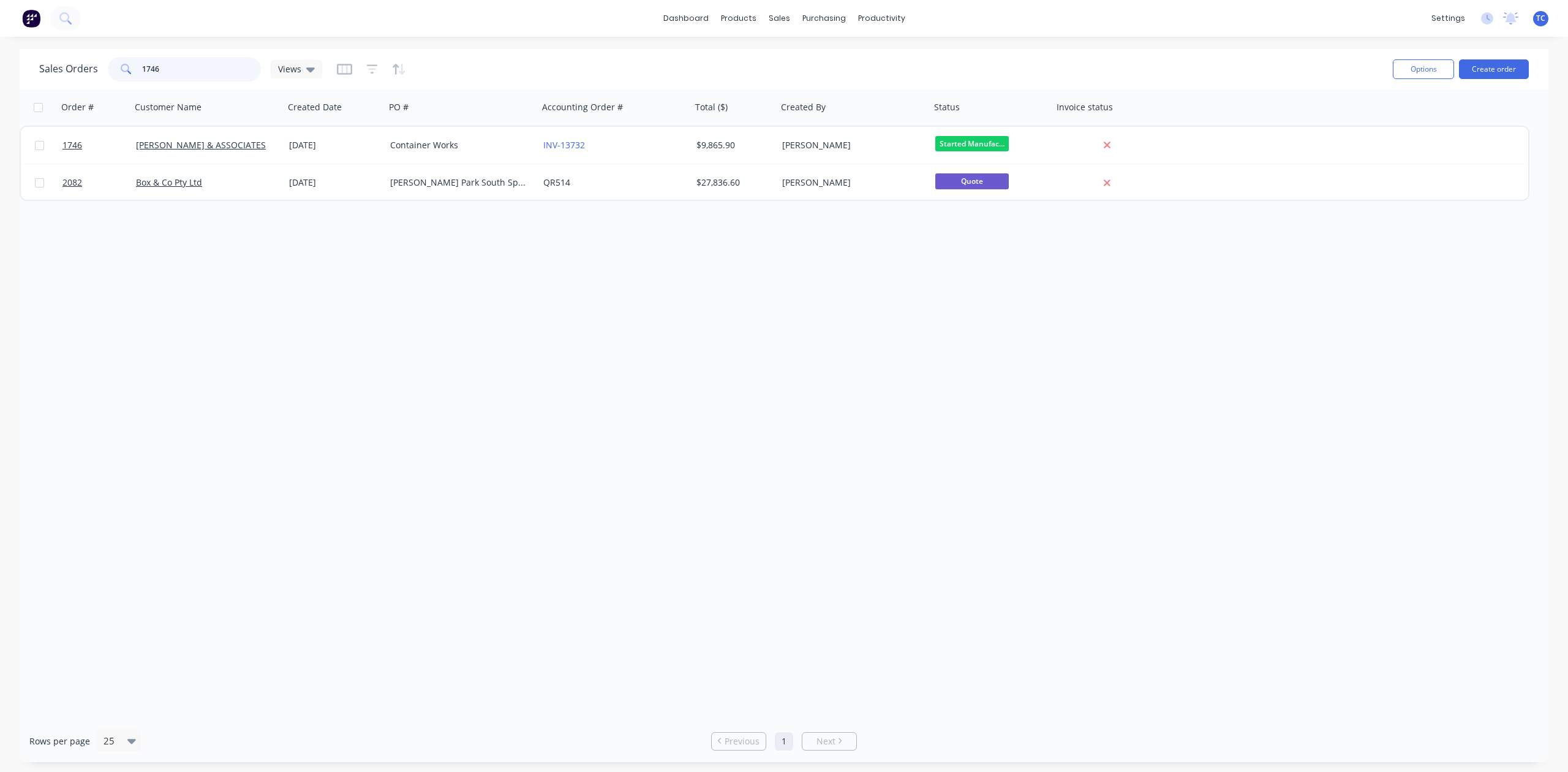
drag, startPoint x: 217, startPoint y: 61, endPoint x: 91, endPoint y: 59, distance: 126.0
click at [91, 59] on div "Sales Orders 1746 Views" at bounding box center [180, 69] width 283 height 25
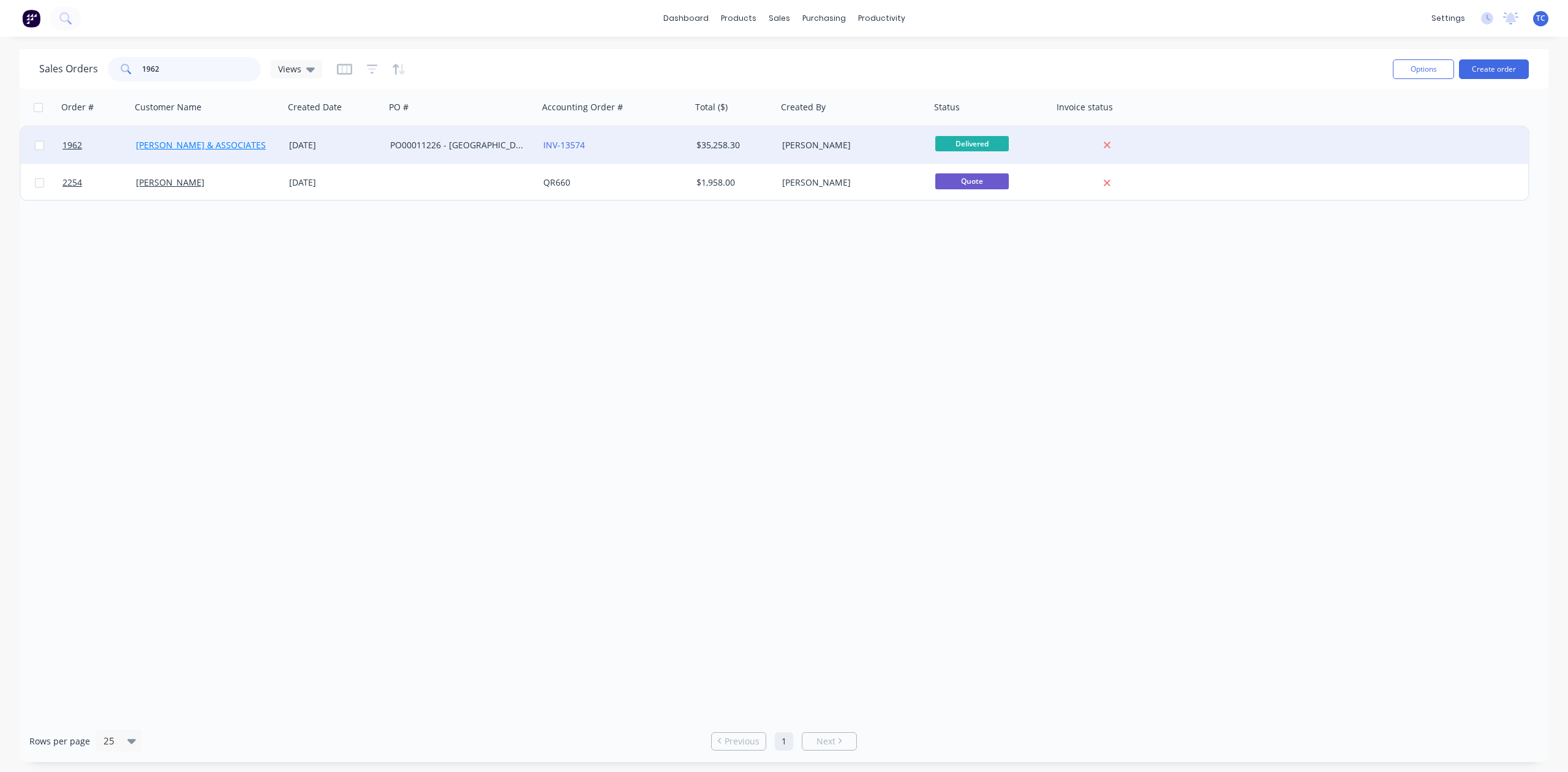
type input "1962"
click at [167, 142] on link "[PERSON_NAME] & ASSOCIATES" at bounding box center [200, 145] width 130 height 12
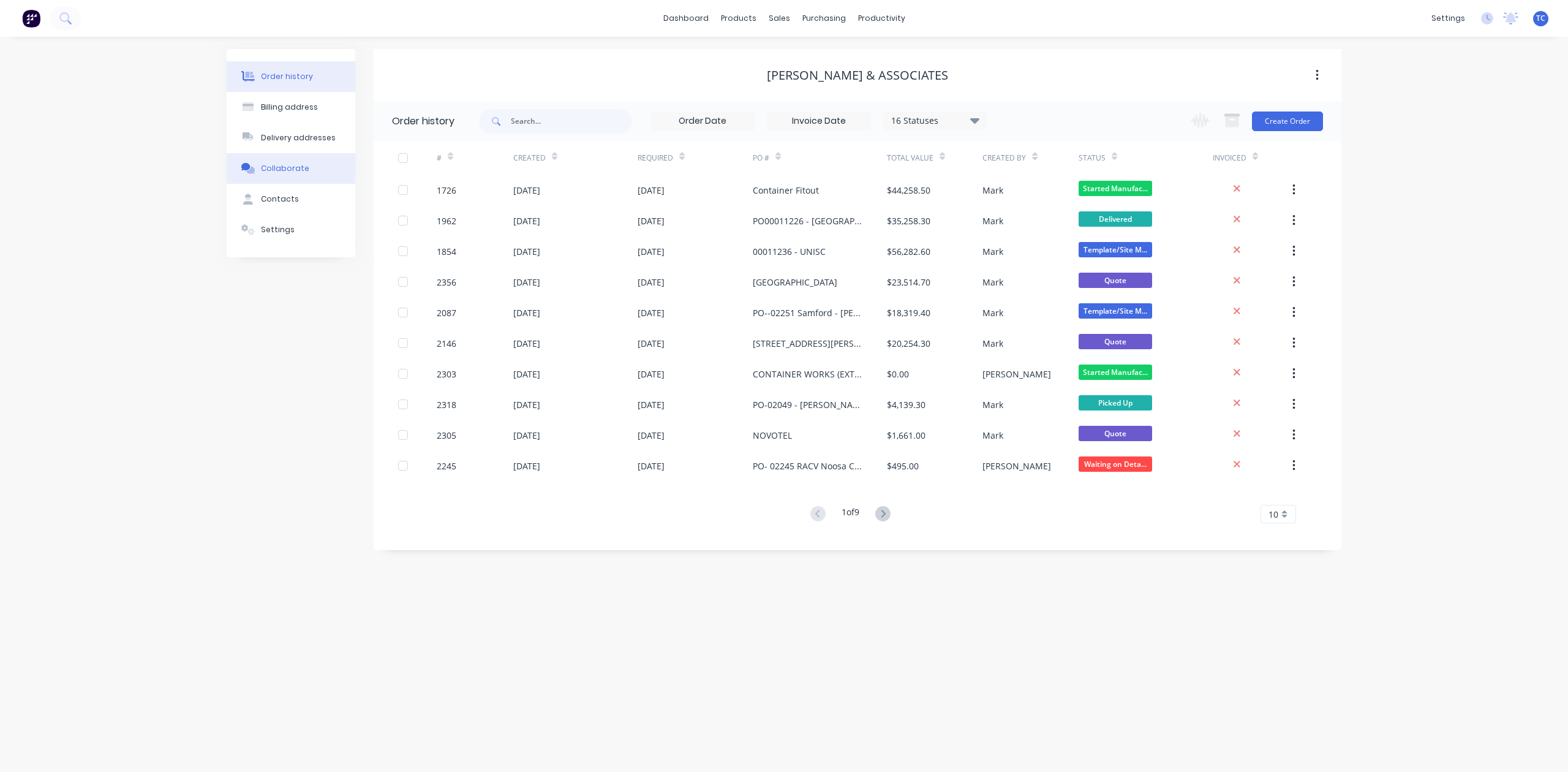
click at [281, 174] on div "Collaborate" at bounding box center [285, 168] width 48 height 11
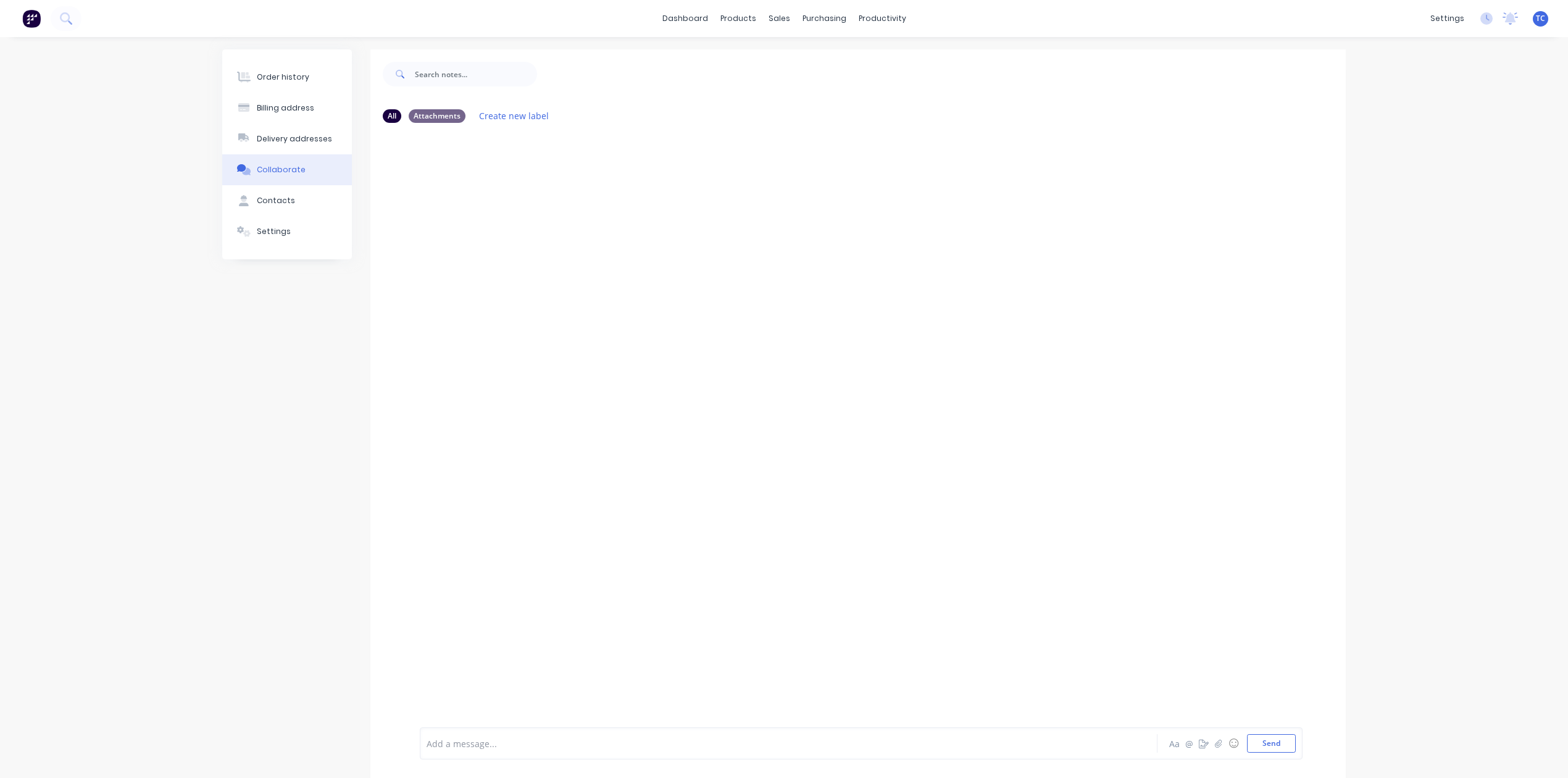
click at [305, 175] on div "Collaborate" at bounding box center [281, 169] width 49 height 11
click at [289, 175] on div "Collaborate" at bounding box center [281, 169] width 49 height 11
click at [601, 740] on div at bounding box center [752, 744] width 651 height 13
click at [1247, 736] on button "Send" at bounding box center [1271, 743] width 49 height 18
click at [813, 92] on div "Customers" at bounding box center [817, 86] width 45 height 11
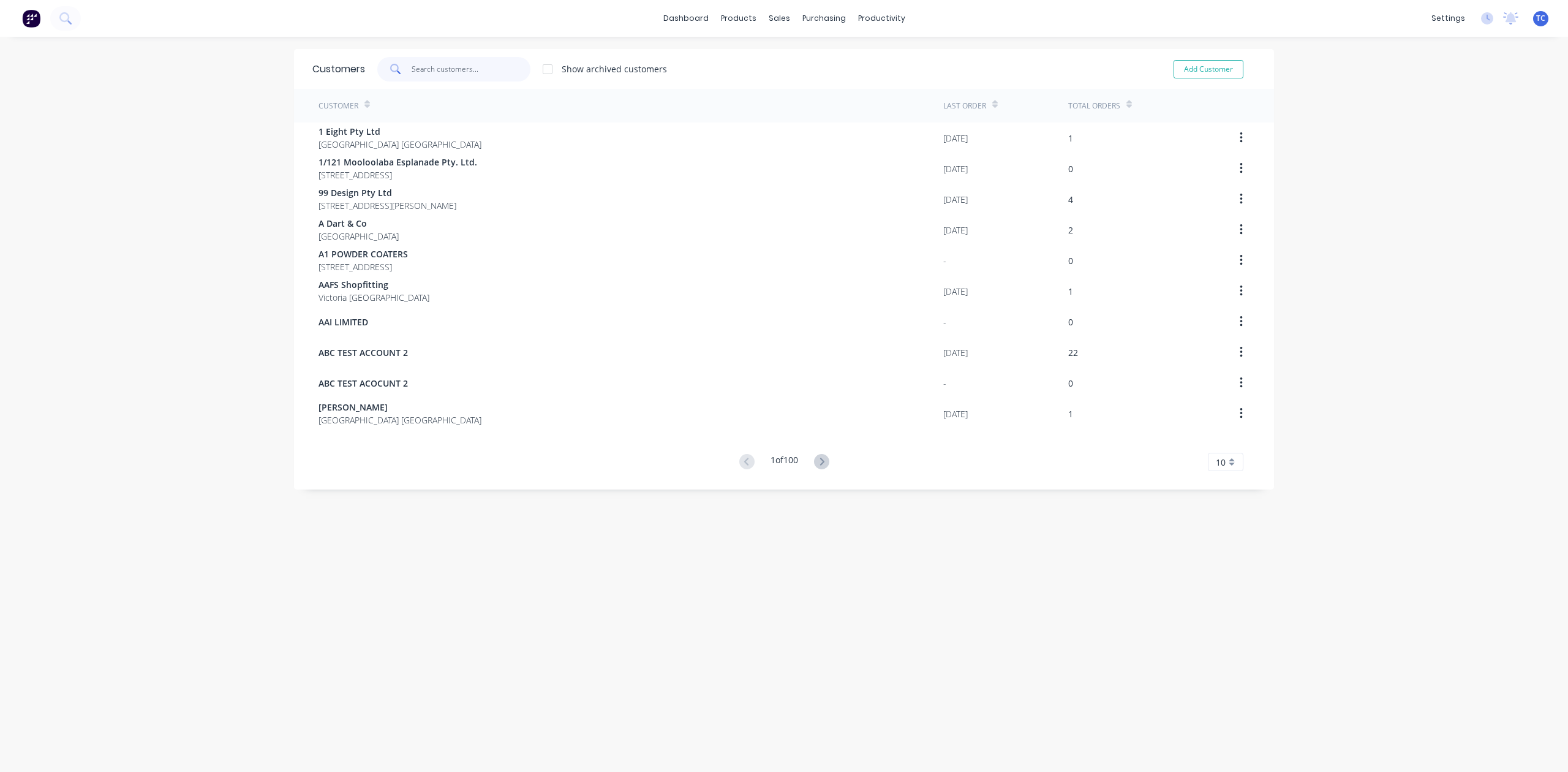
click at [488, 74] on input "text" at bounding box center [471, 69] width 120 height 25
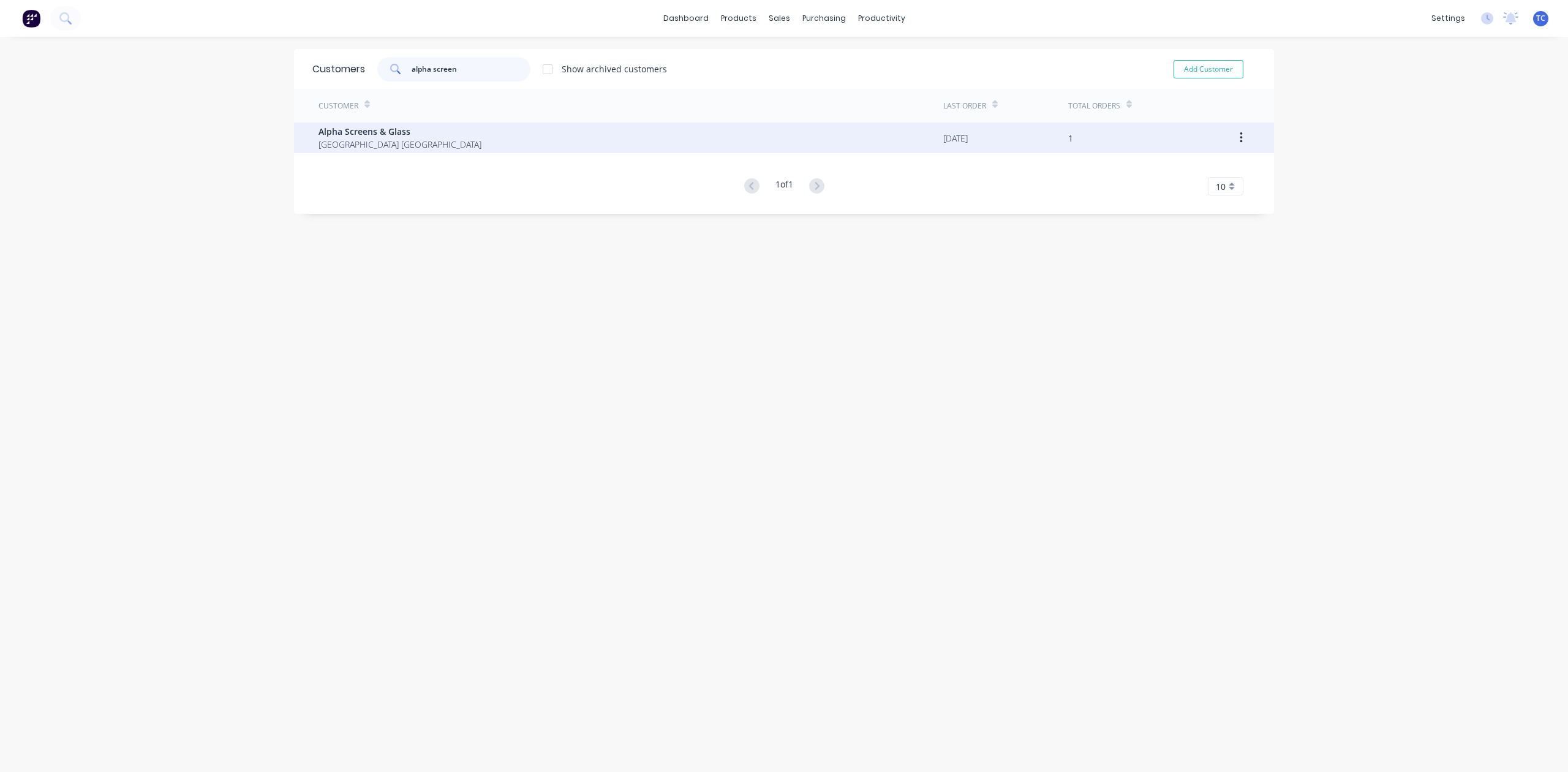
type input "alpha screen"
click at [333, 133] on span "Alpha Screens & Glass" at bounding box center [400, 131] width 163 height 13
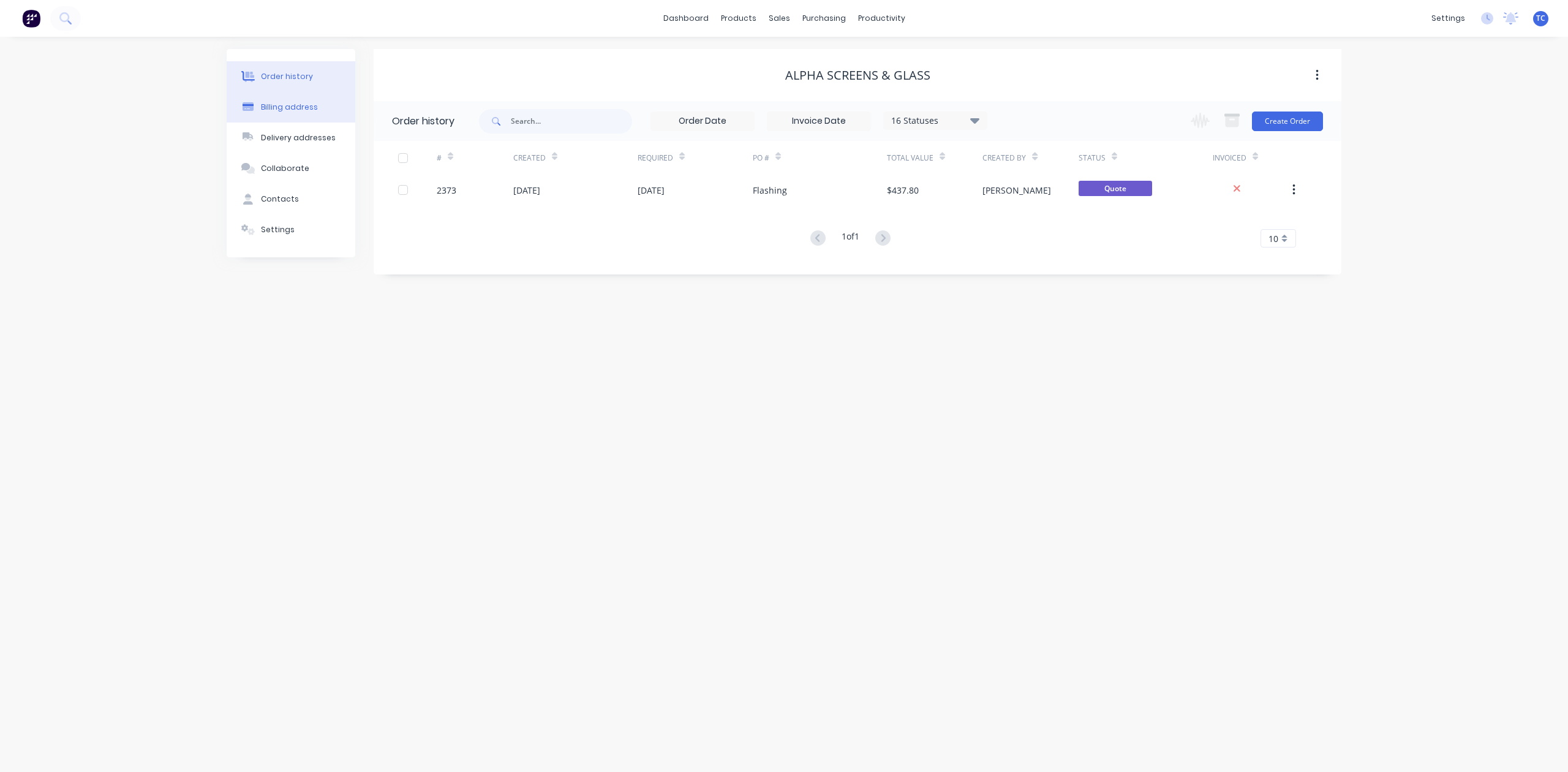
click at [298, 113] on div "Billing address" at bounding box center [289, 107] width 57 height 11
select select "AU"
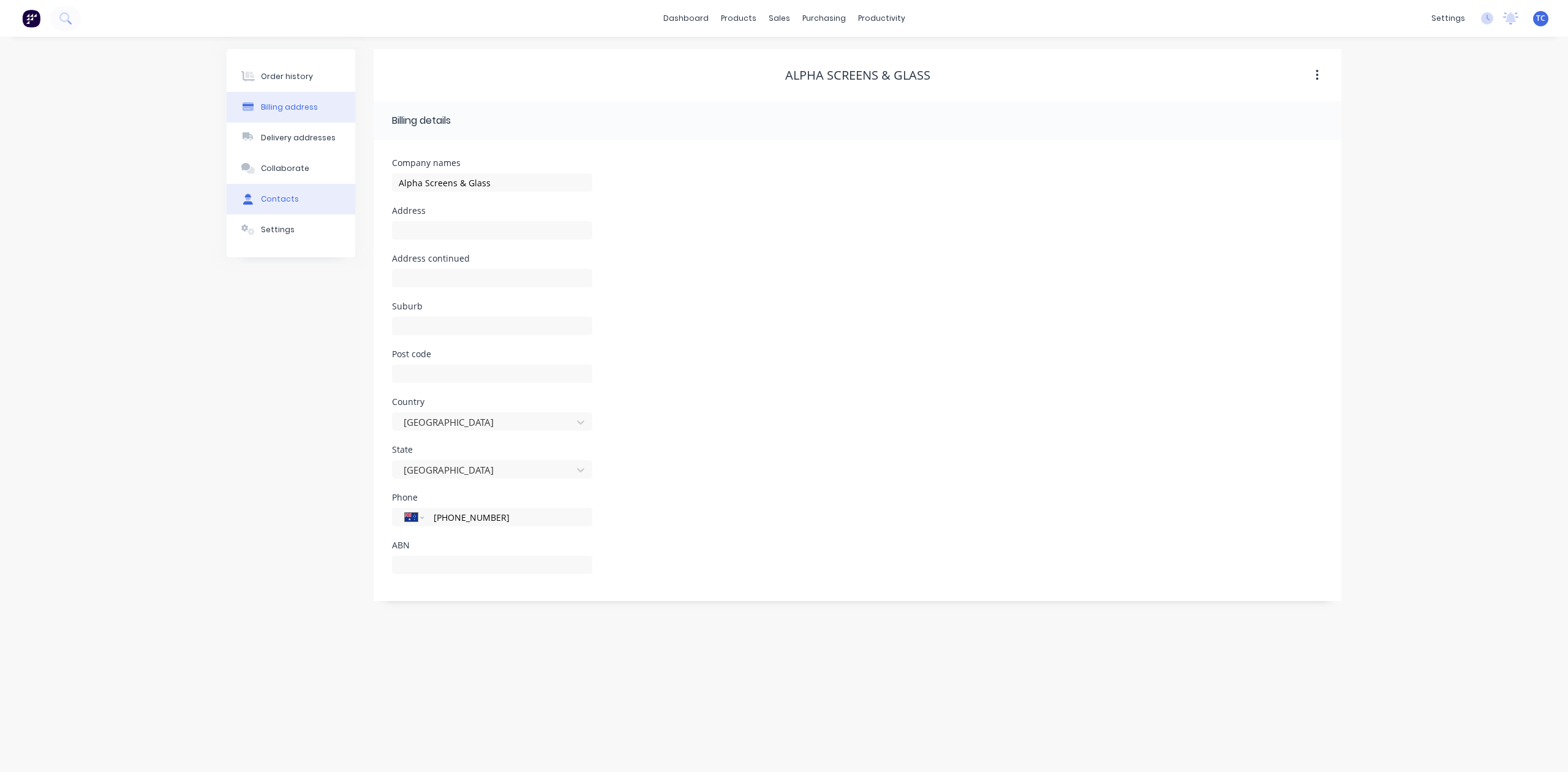
click at [299, 204] on div "Contacts" at bounding box center [280, 199] width 38 height 11
select select "AU"
click at [457, 171] on div "[PERSON_NAME]" at bounding box center [439, 163] width 76 height 15
click at [388, 167] on icon "button" at bounding box center [387, 163] width 7 height 7
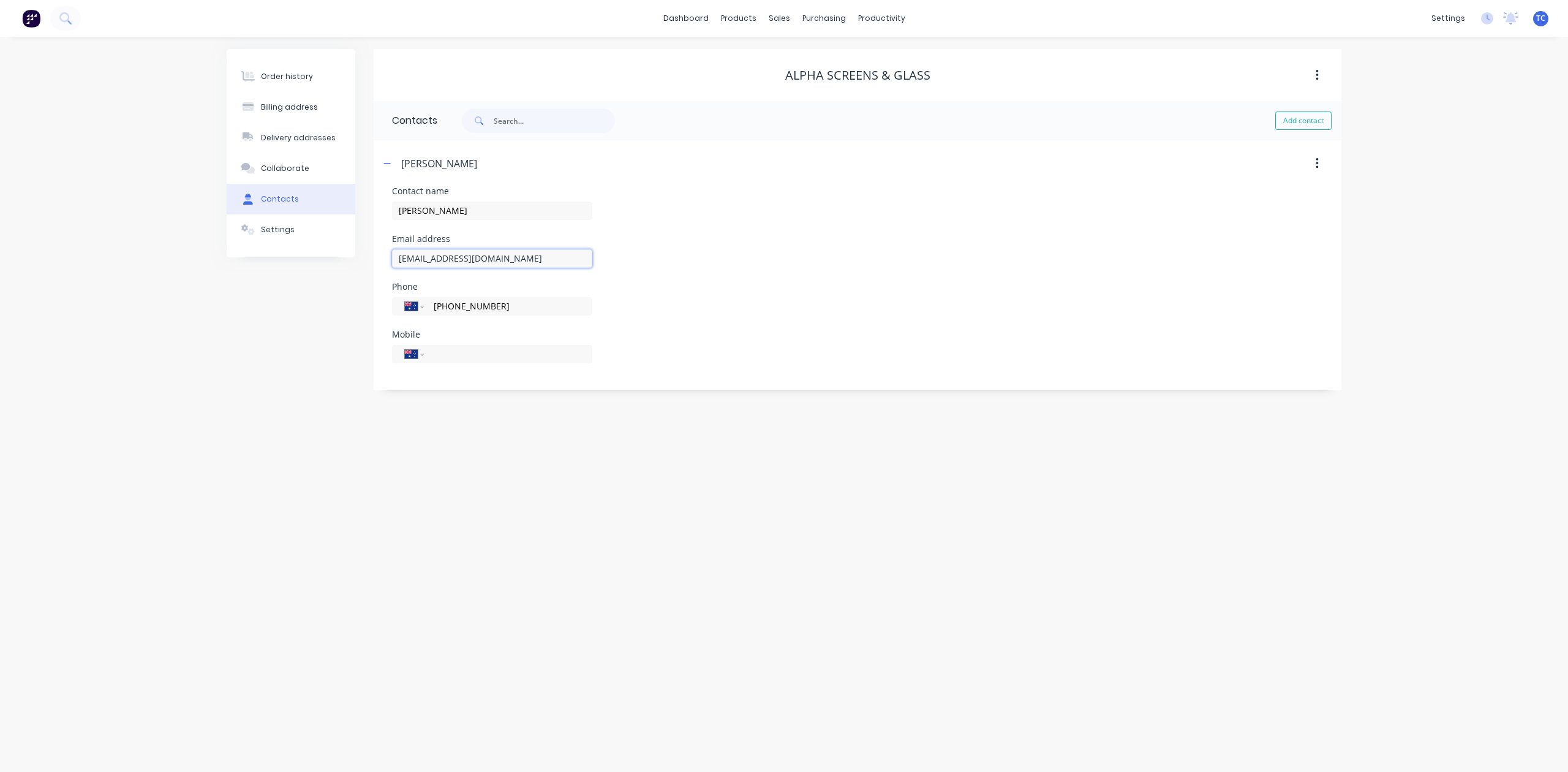
click at [473, 268] on input "[EMAIL_ADDRESS][DOMAIN_NAME]" at bounding box center [492, 259] width 200 height 18
type input "[EMAIL_ADDRESS][DOMAIN_NAME]"
click at [1468, 200] on div "Order history Billing address Delivery addresses Collaborate Contacts Settings …" at bounding box center [784, 404] width 1568 height 735
click at [803, 62] on div "Sales Orders" at bounding box center [819, 61] width 50 height 11
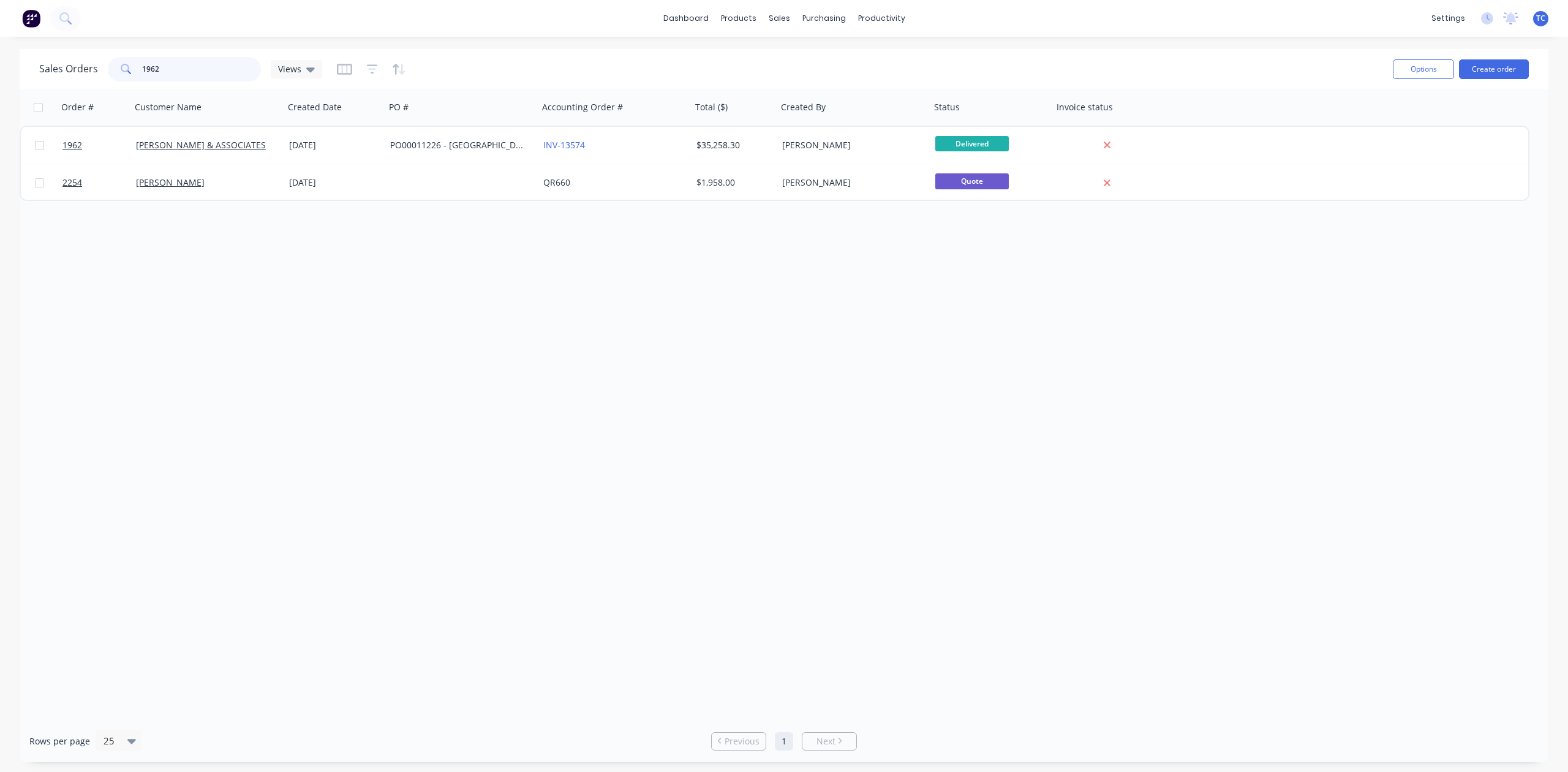
drag, startPoint x: 199, startPoint y: 72, endPoint x: 116, endPoint y: 78, distance: 83.2
click at [116, 78] on div "1962" at bounding box center [184, 69] width 153 height 25
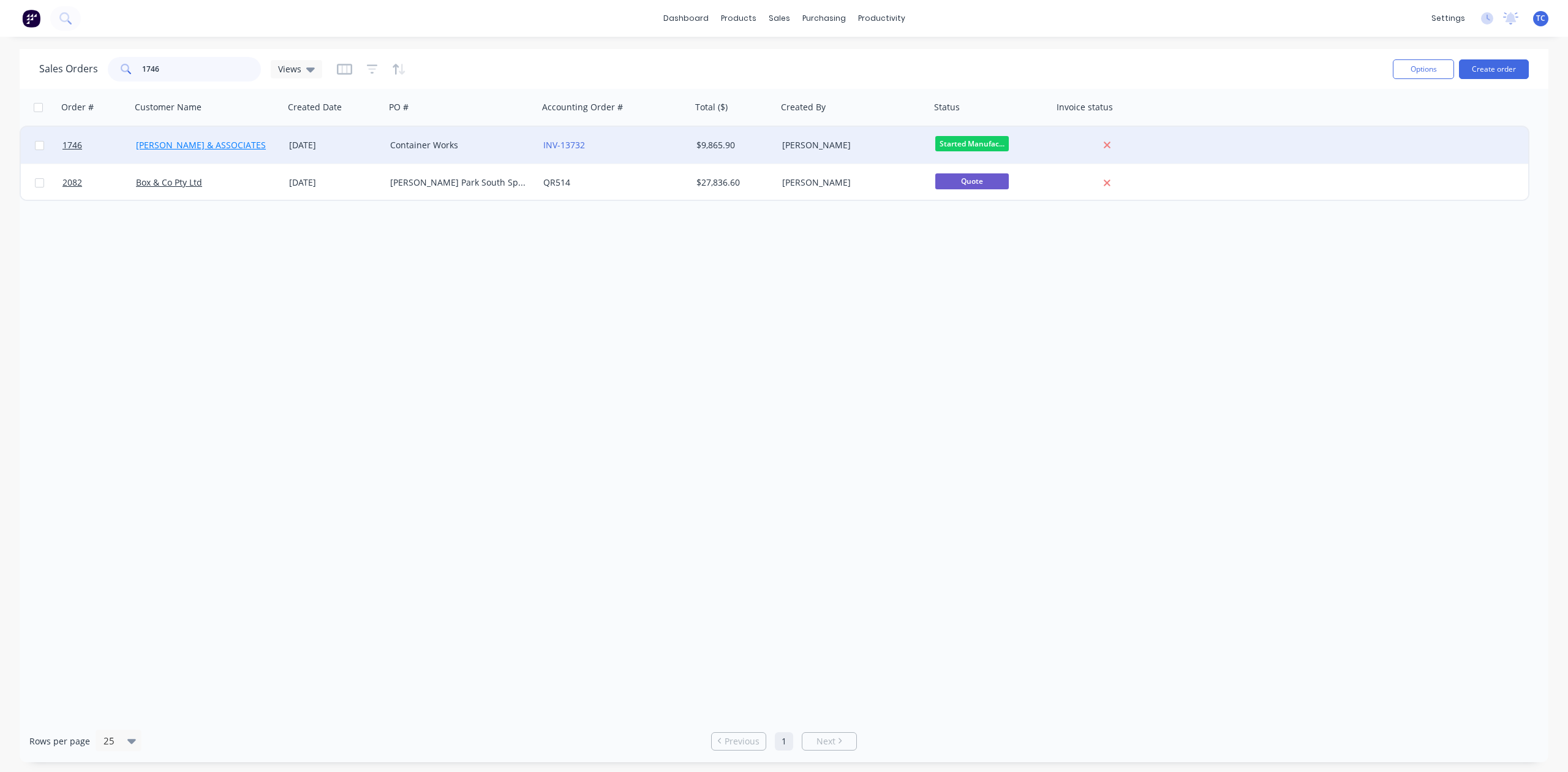
type input "1746"
click at [153, 143] on link "[PERSON_NAME] & ASSOCIATES" at bounding box center [200, 145] width 130 height 12
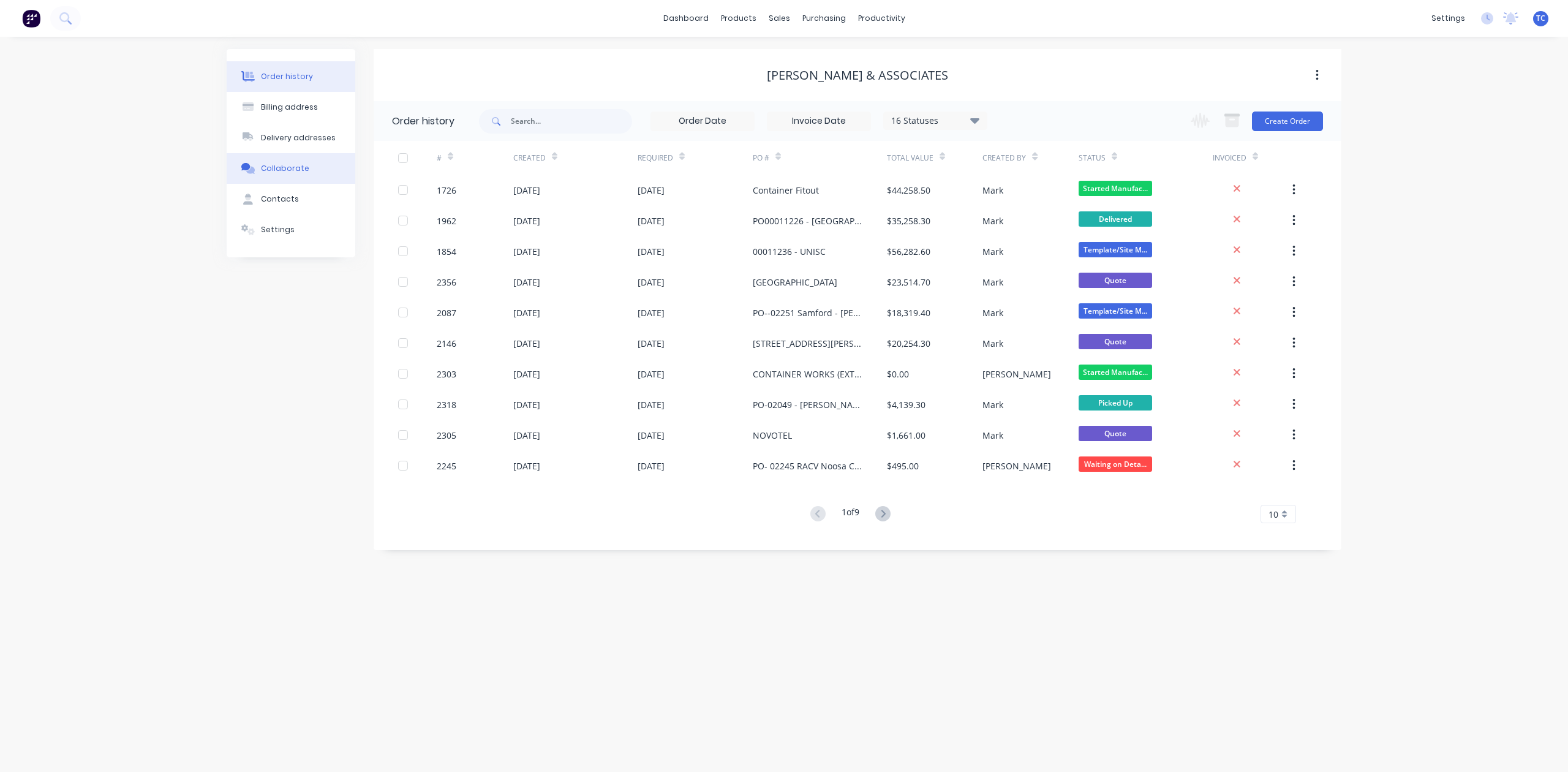
click at [274, 174] on div "Collaborate" at bounding box center [285, 168] width 48 height 11
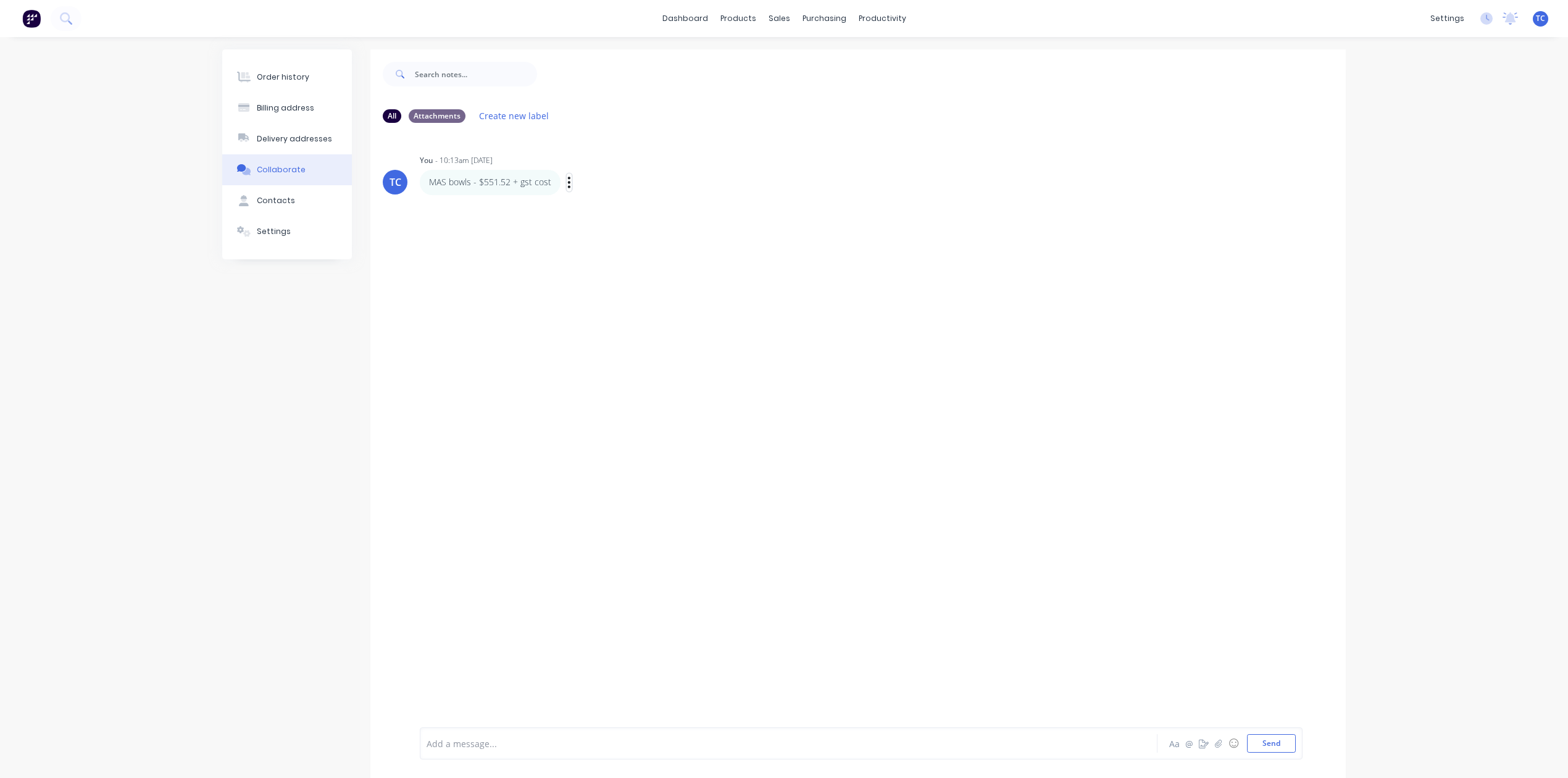
click at [571, 188] on icon "button" at bounding box center [569, 182] width 3 height 11
click at [612, 235] on button "Delete" at bounding box center [615, 224] width 78 height 20
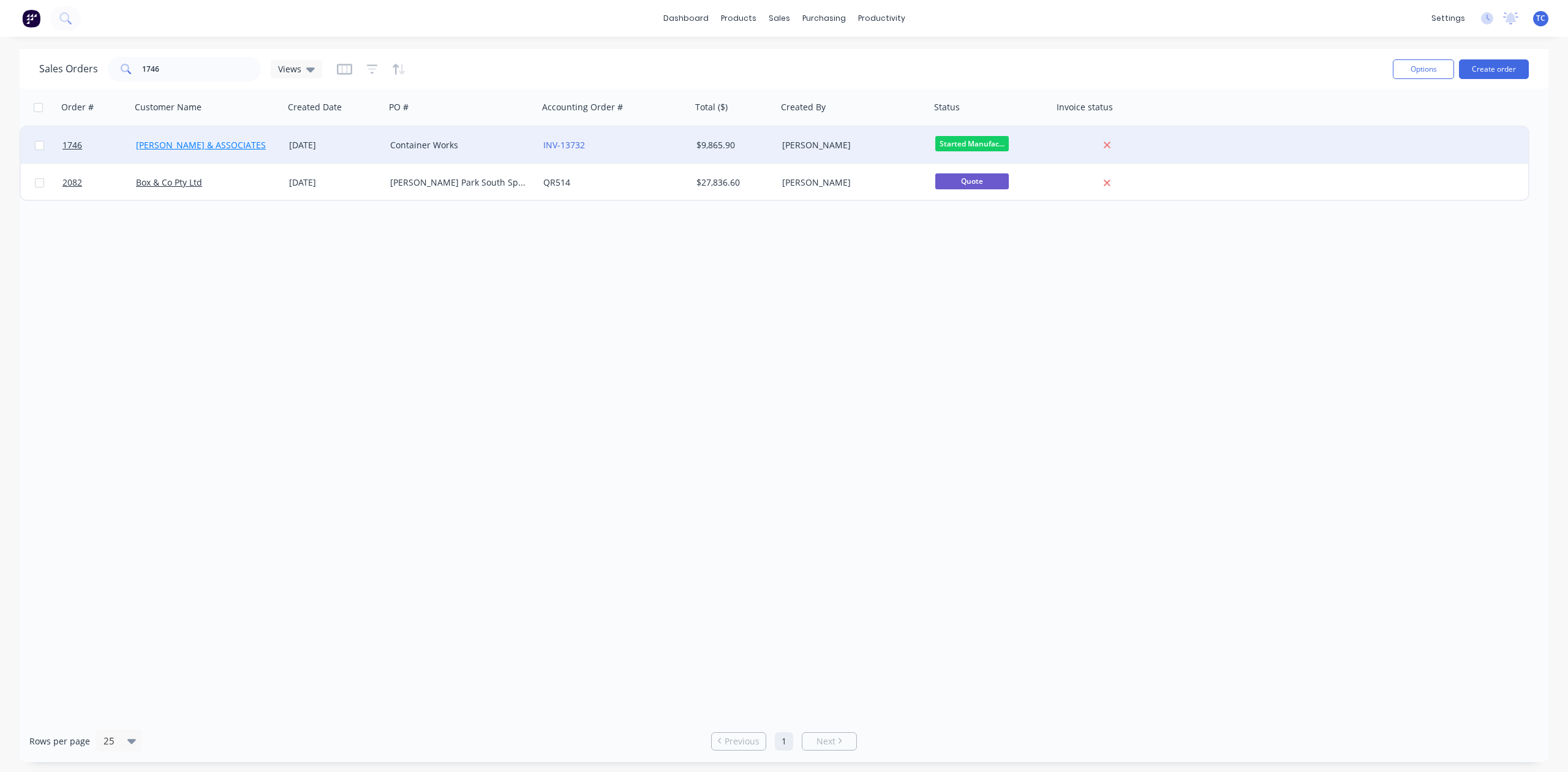
click at [168, 144] on link "[PERSON_NAME] & ASSOCIATES" at bounding box center [200, 145] width 130 height 12
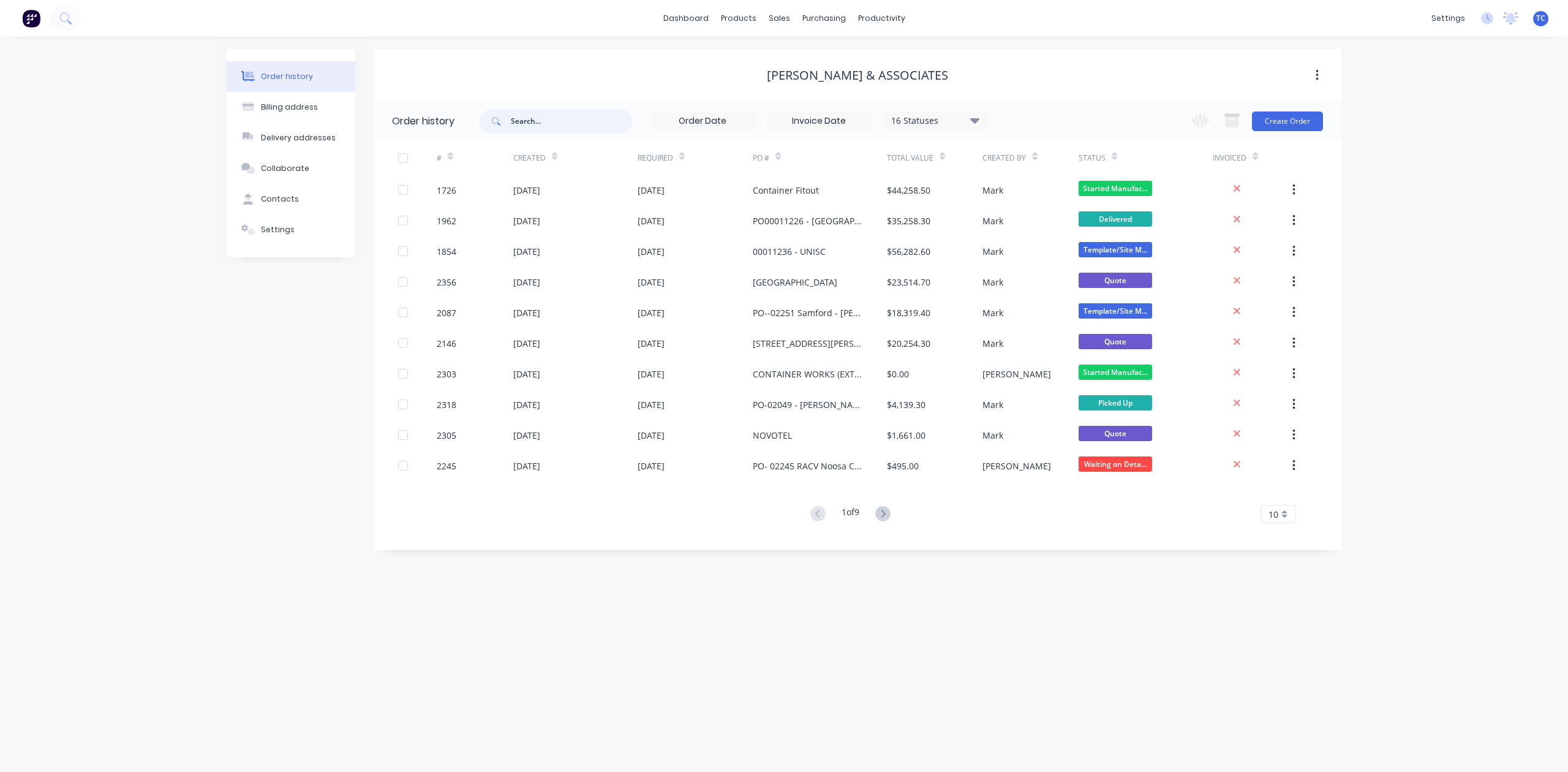
click at [536, 125] on input "text" at bounding box center [571, 121] width 121 height 25
type input "1746"
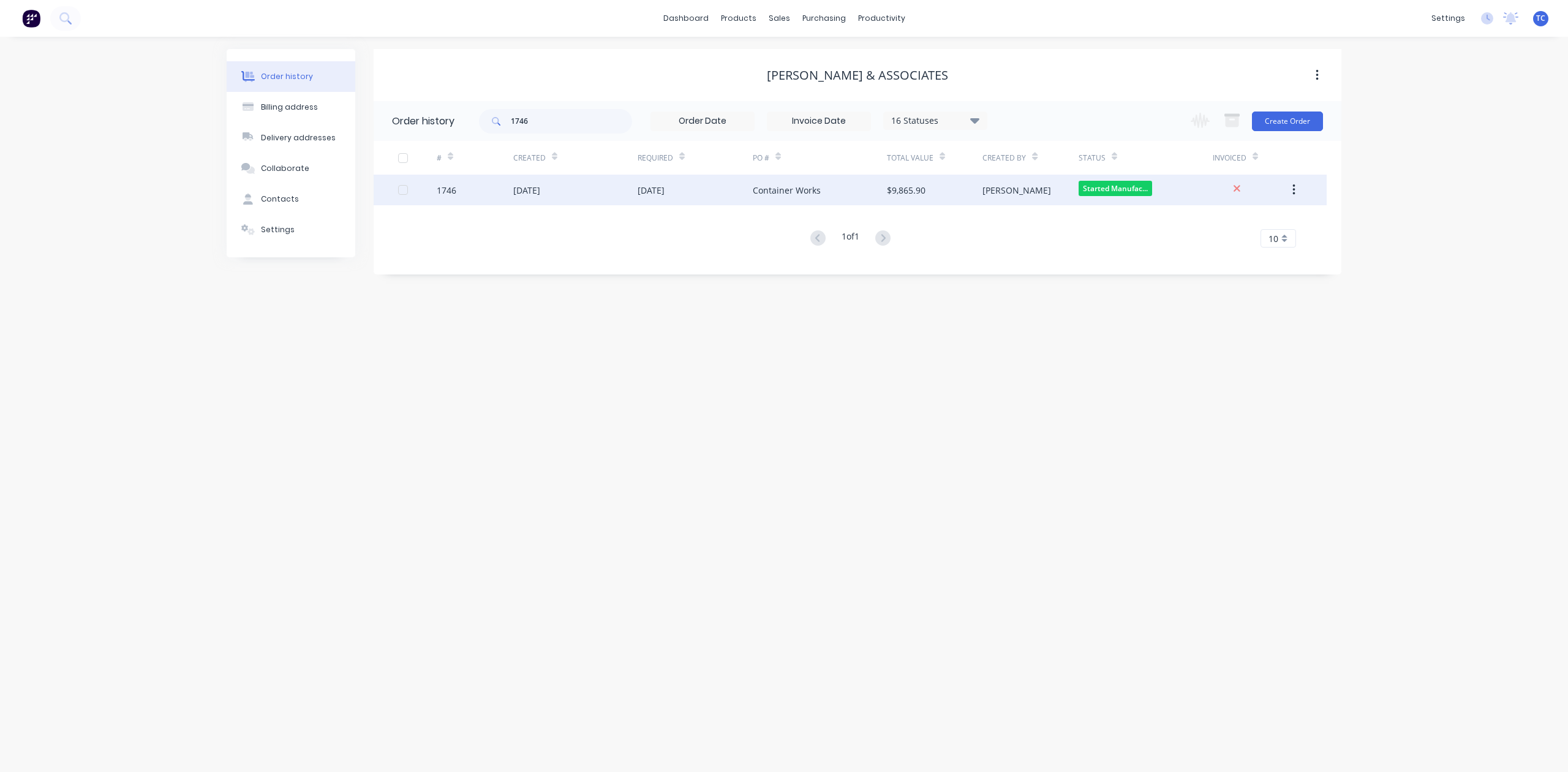
click at [537, 191] on div "[DATE]" at bounding box center [526, 190] width 27 height 13
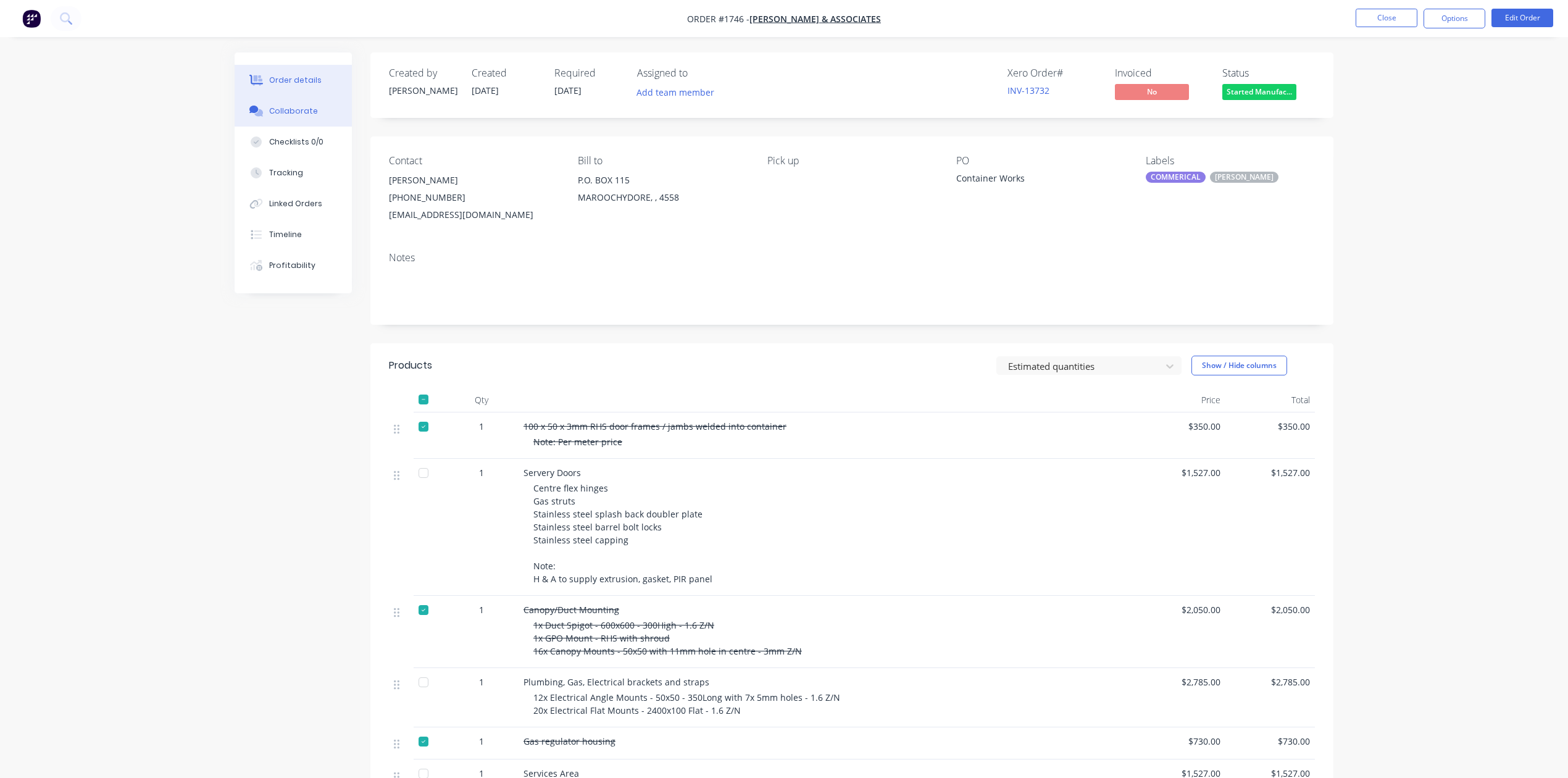
click at [300, 117] on div "Collaborate" at bounding box center [294, 111] width 49 height 11
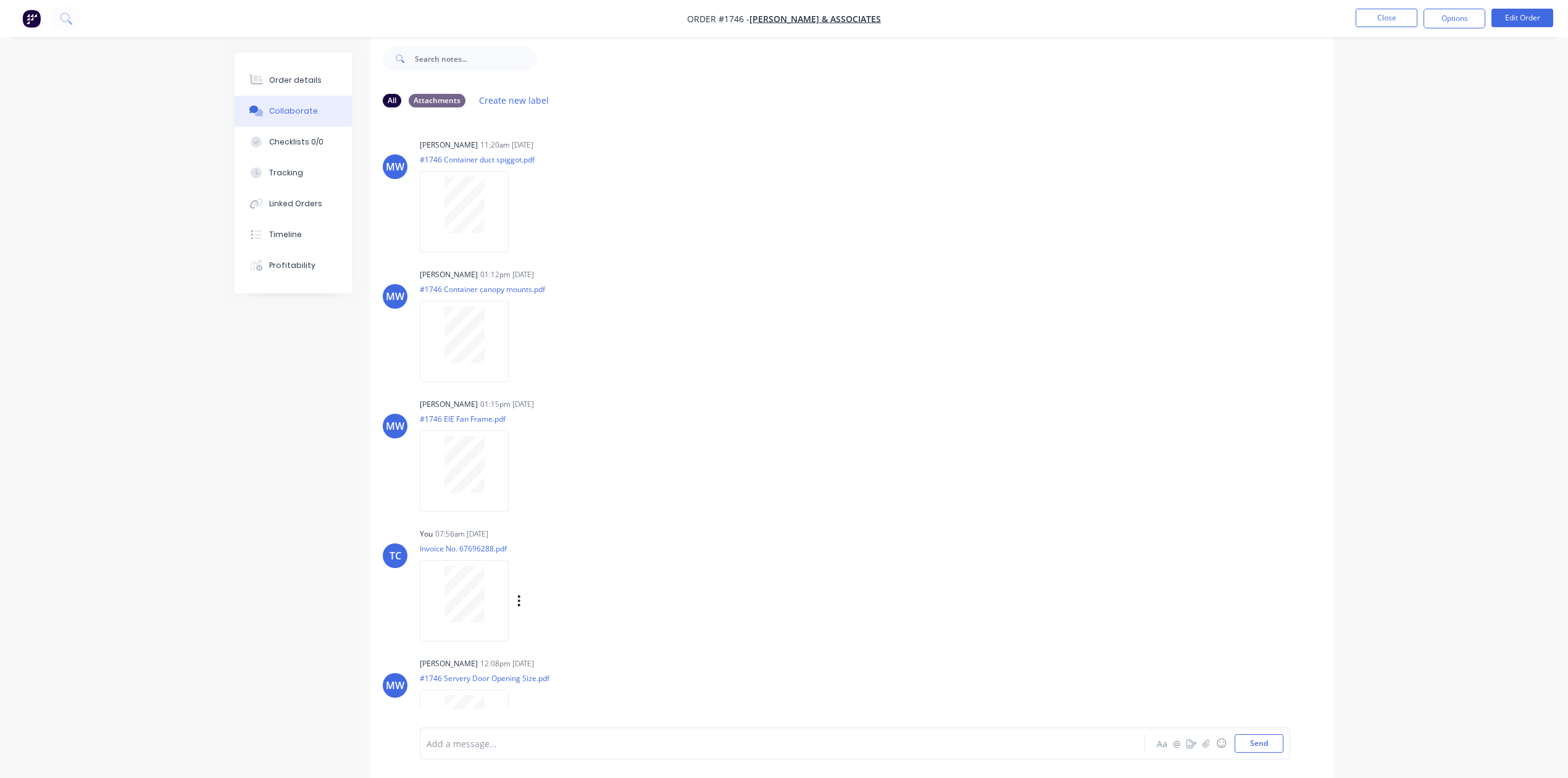
scroll to position [371, 0]
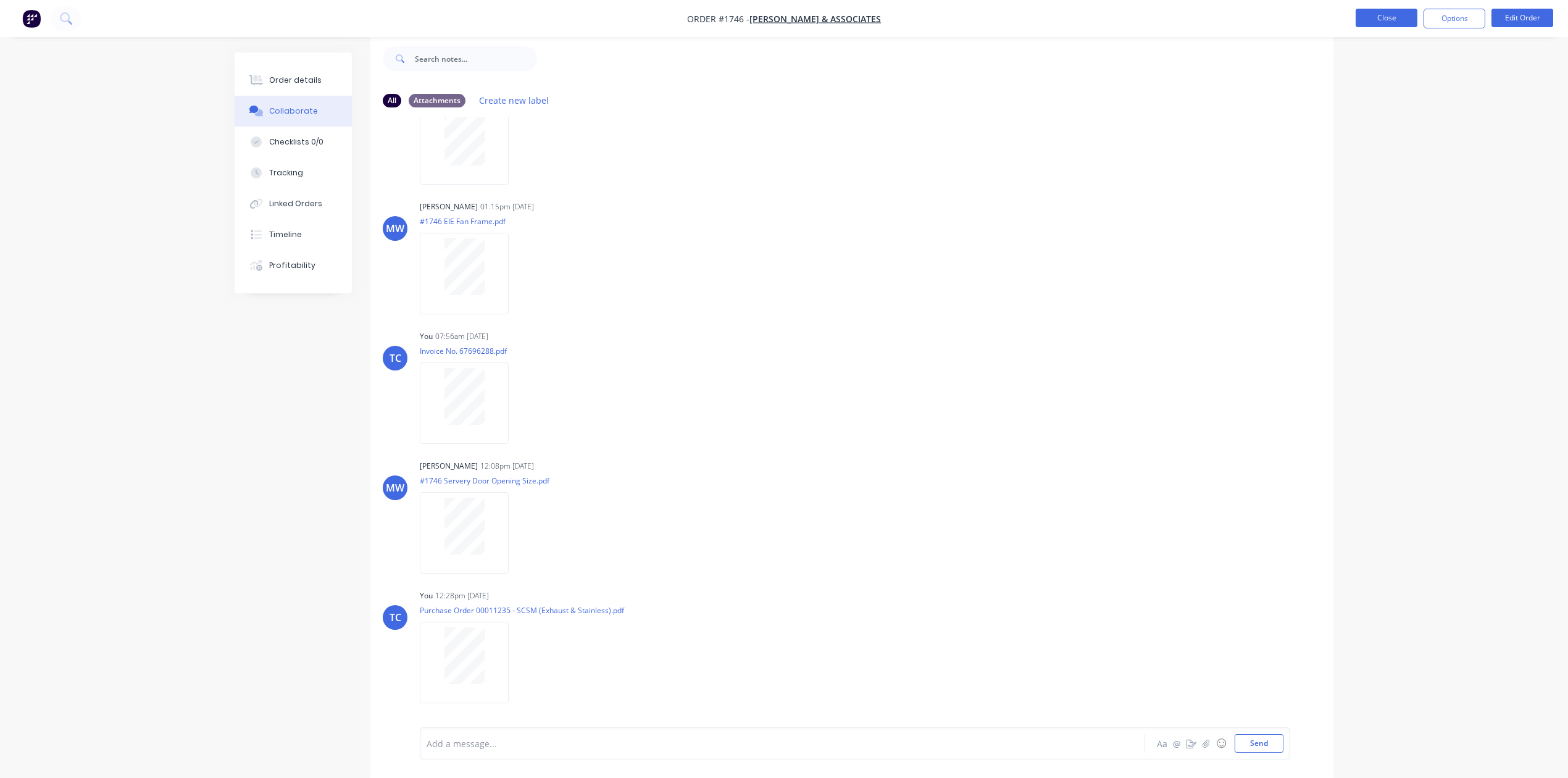
click at [1365, 23] on button "Close" at bounding box center [1386, 18] width 62 height 18
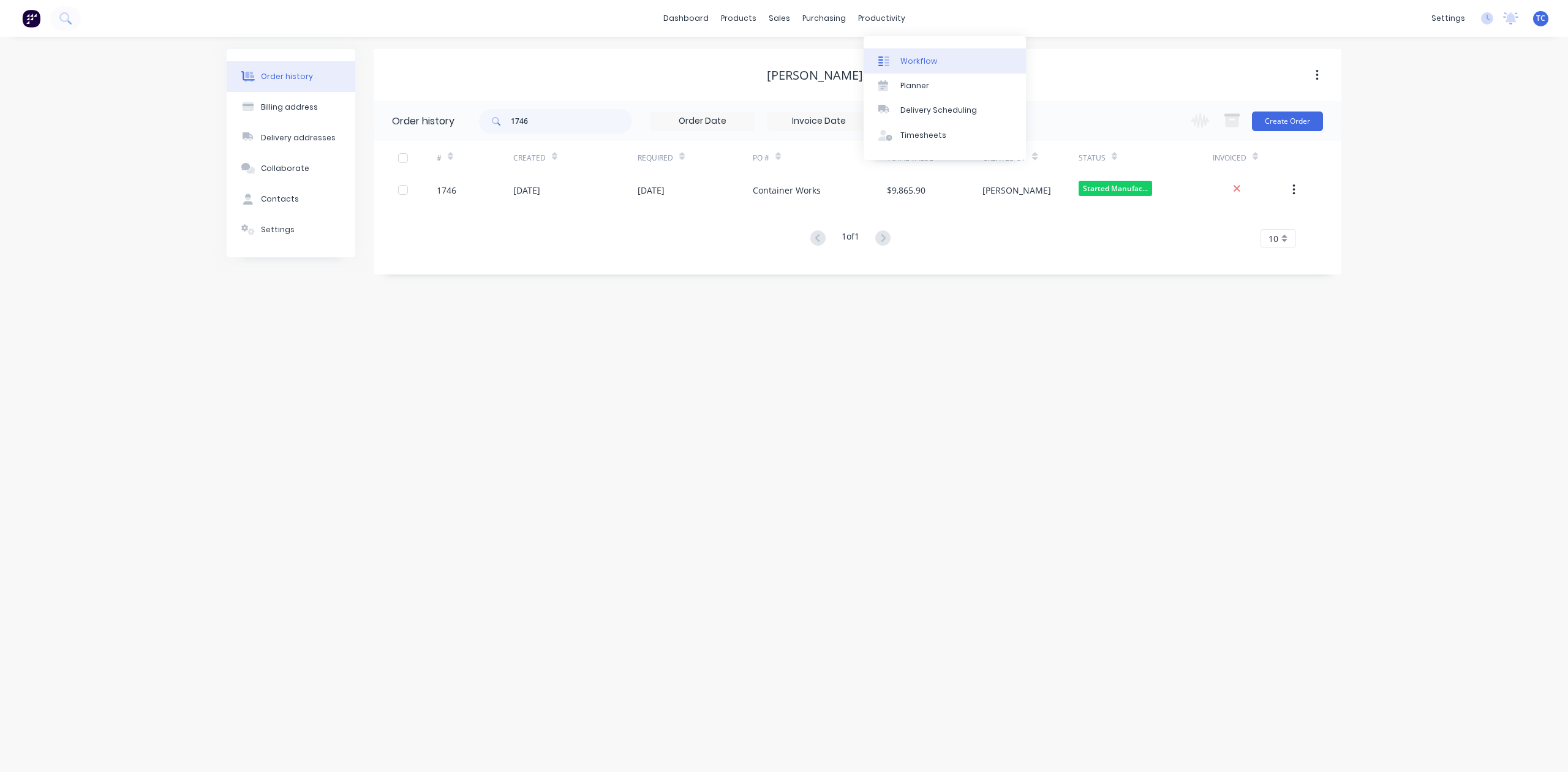
click at [931, 60] on link "Workflow" at bounding box center [944, 61] width 163 height 25
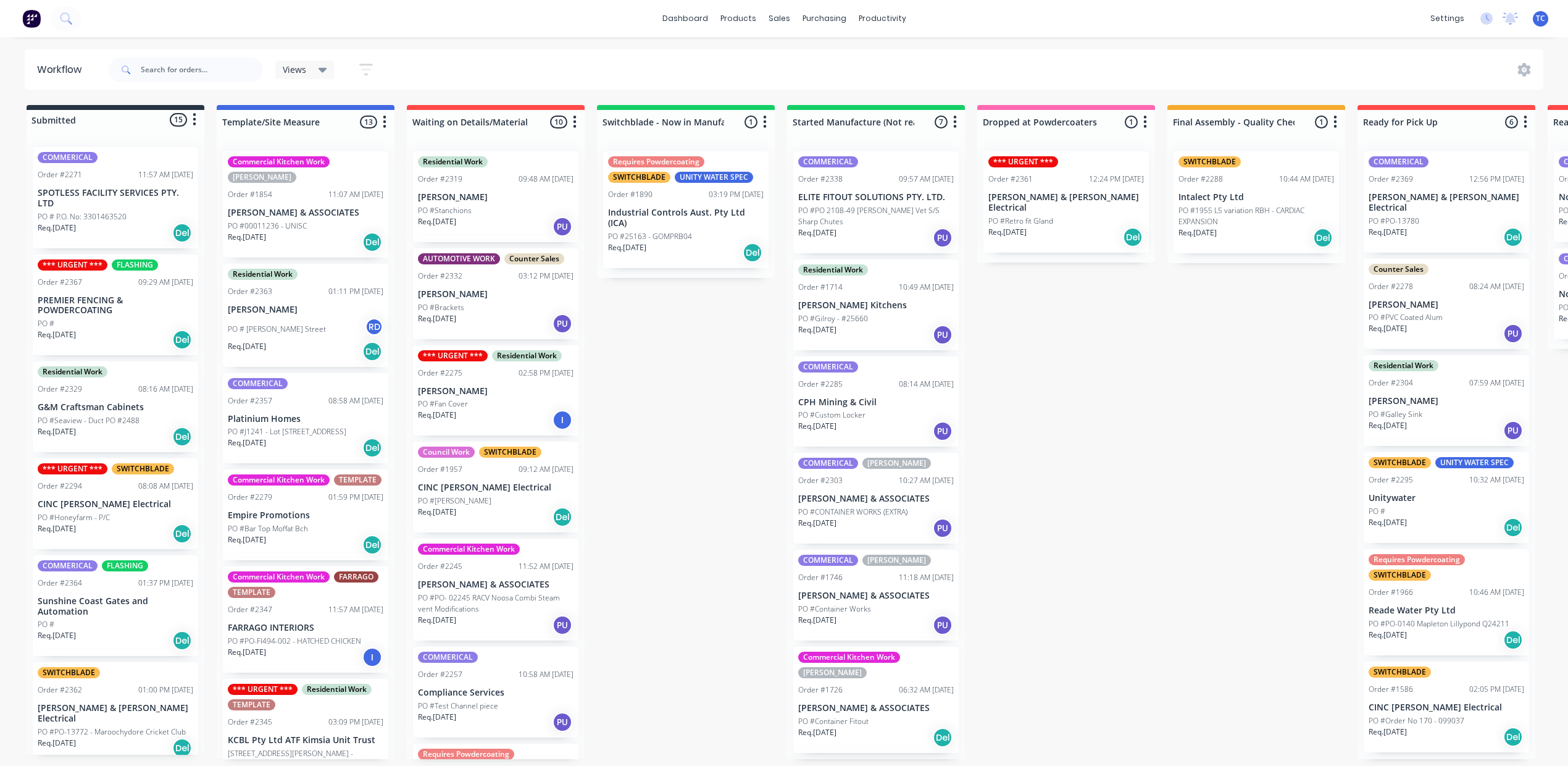
click at [193, 316] on p "PREMIER FENCING & POWDERCOATING" at bounding box center [115, 306] width 155 height 21
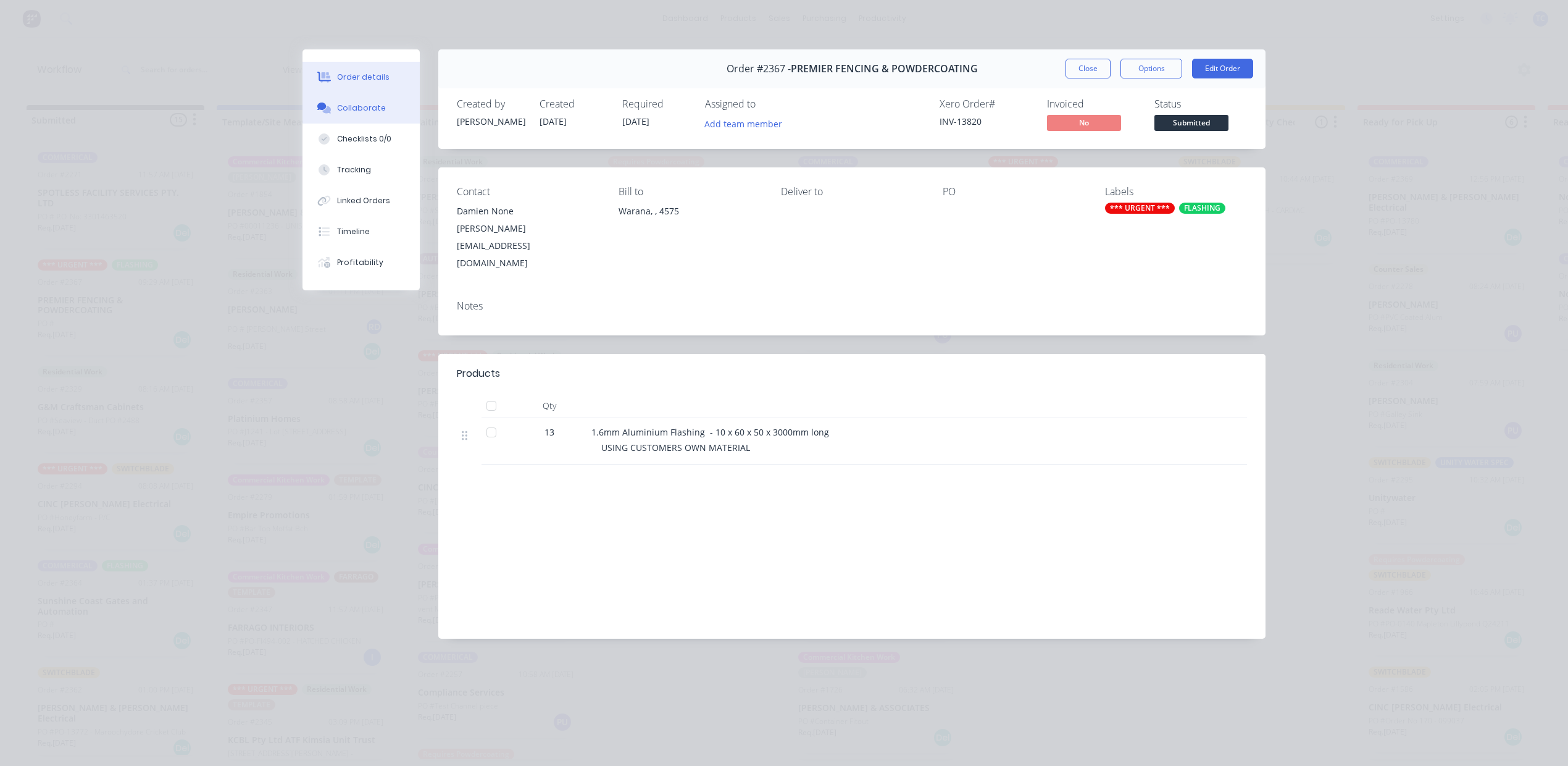
click at [382, 114] on div "Collaborate" at bounding box center [361, 108] width 49 height 11
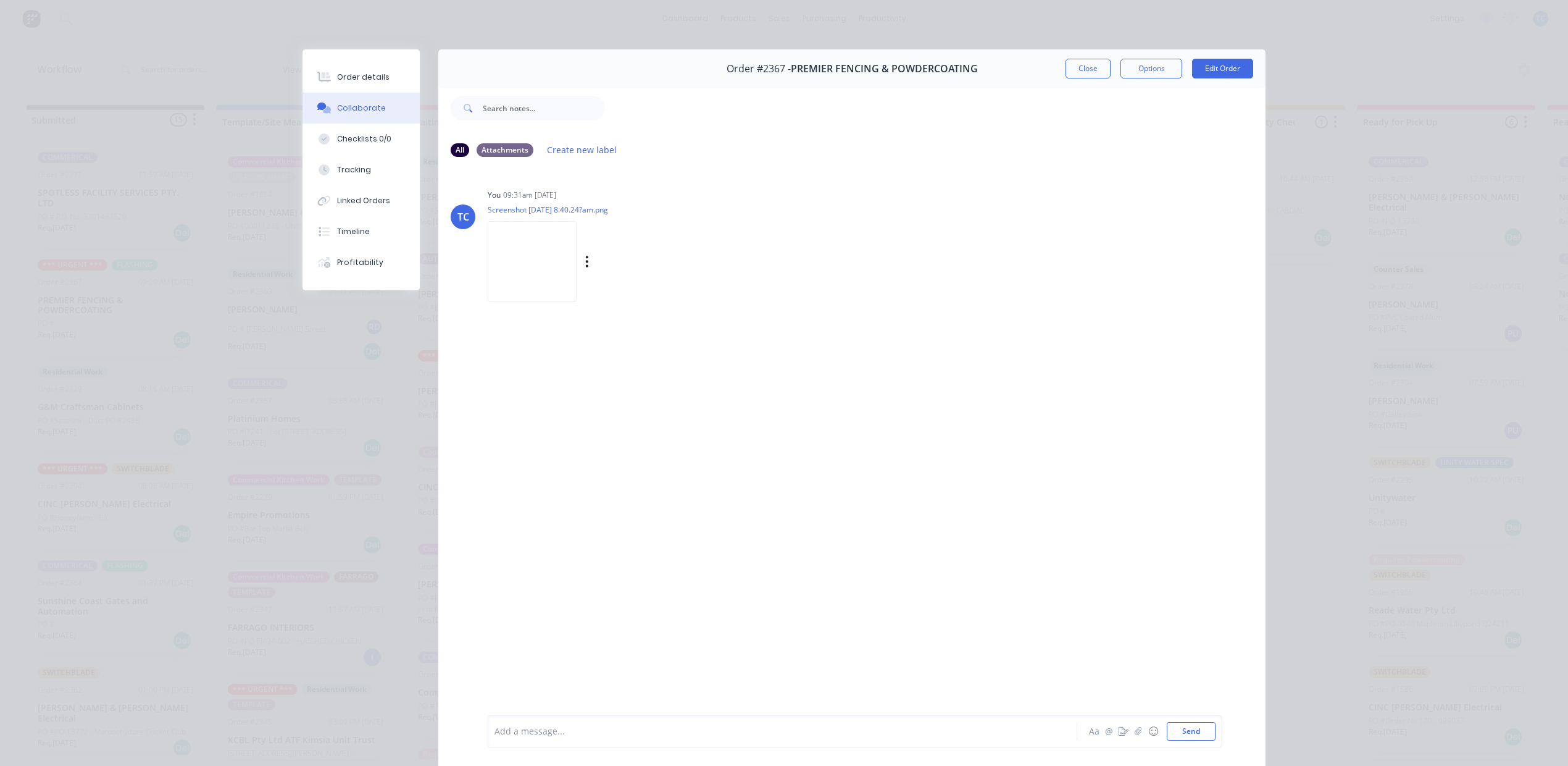
click at [541, 302] on img at bounding box center [532, 261] width 89 height 81
click at [1203, 78] on button "Edit Order" at bounding box center [1222, 68] width 61 height 20
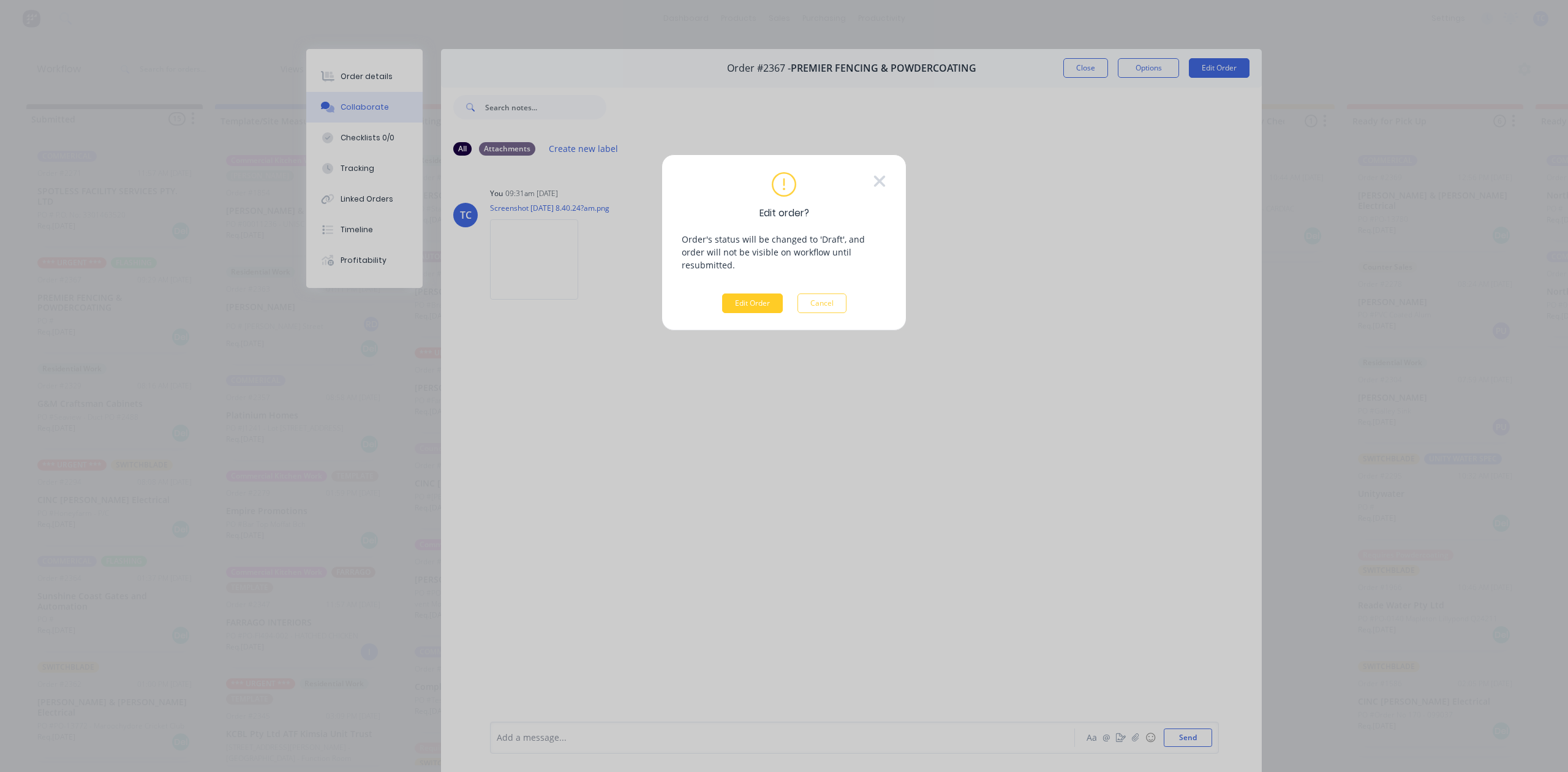
click at [762, 313] on button "Edit Order" at bounding box center [752, 303] width 61 height 20
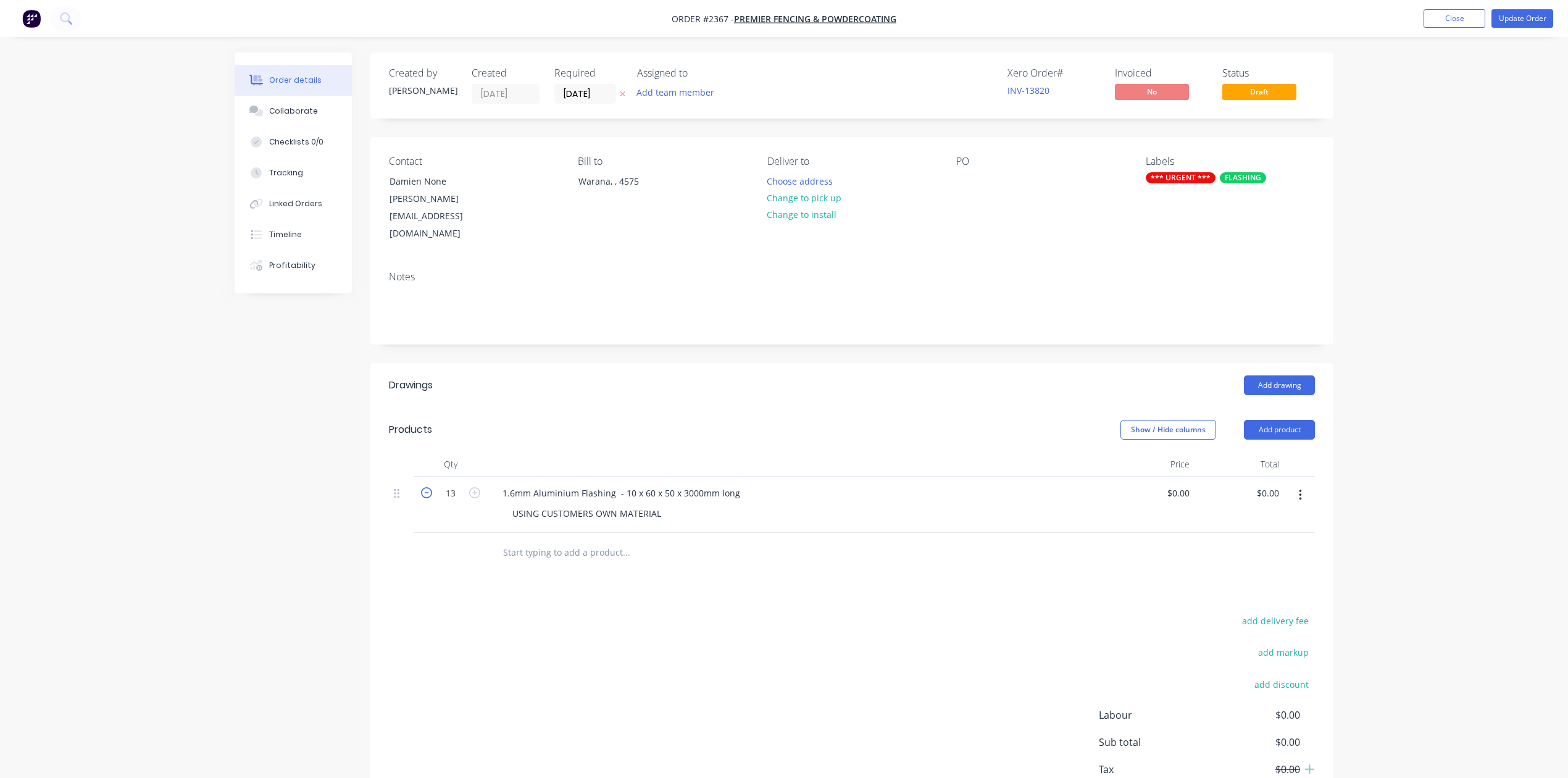
click at [432, 498] on icon "button" at bounding box center [427, 492] width 11 height 11
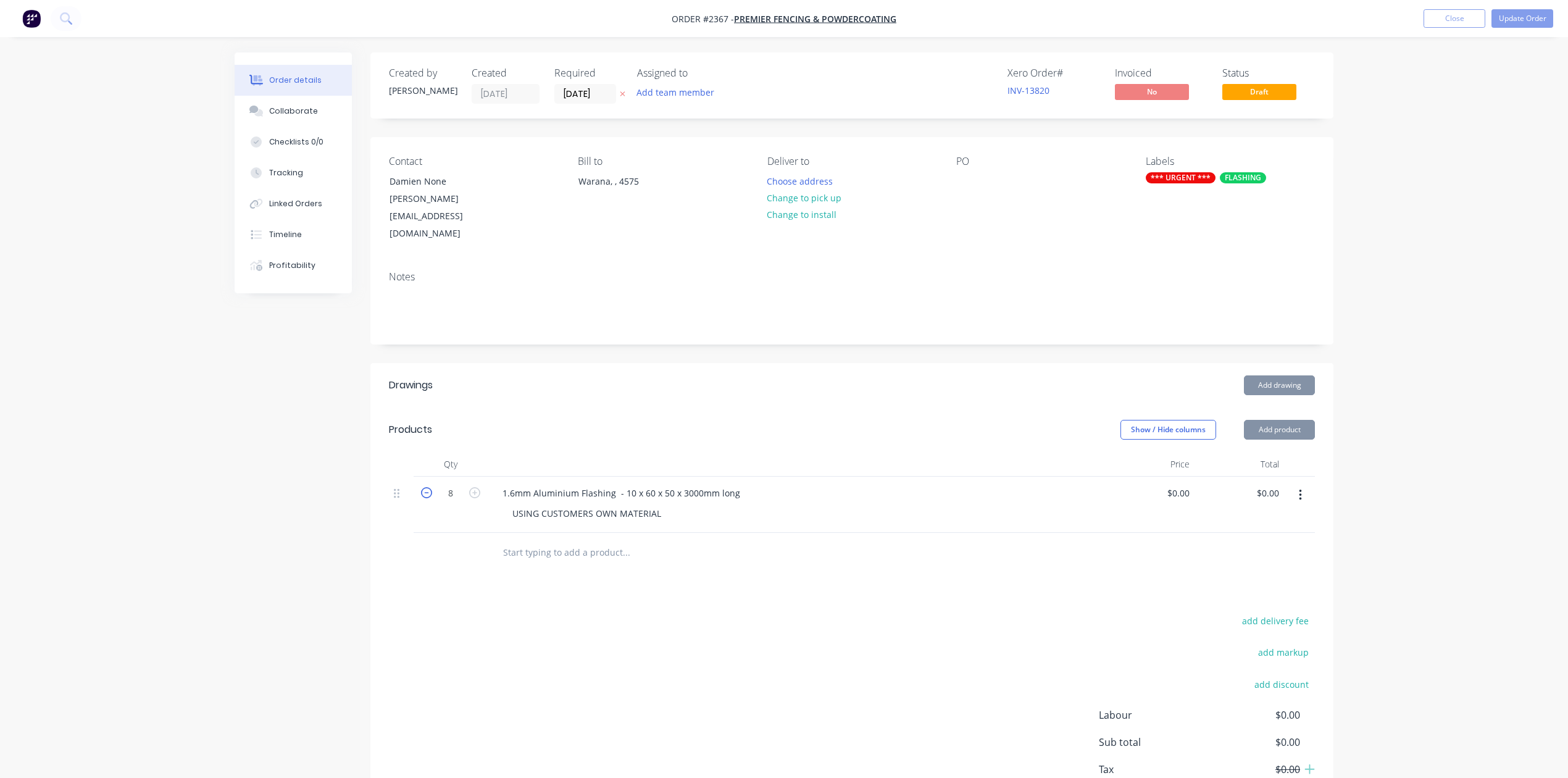
click at [432, 498] on icon "button" at bounding box center [427, 492] width 11 height 11
type input "6"
click at [1502, 18] on button "Update Order" at bounding box center [1523, 18] width 62 height 18
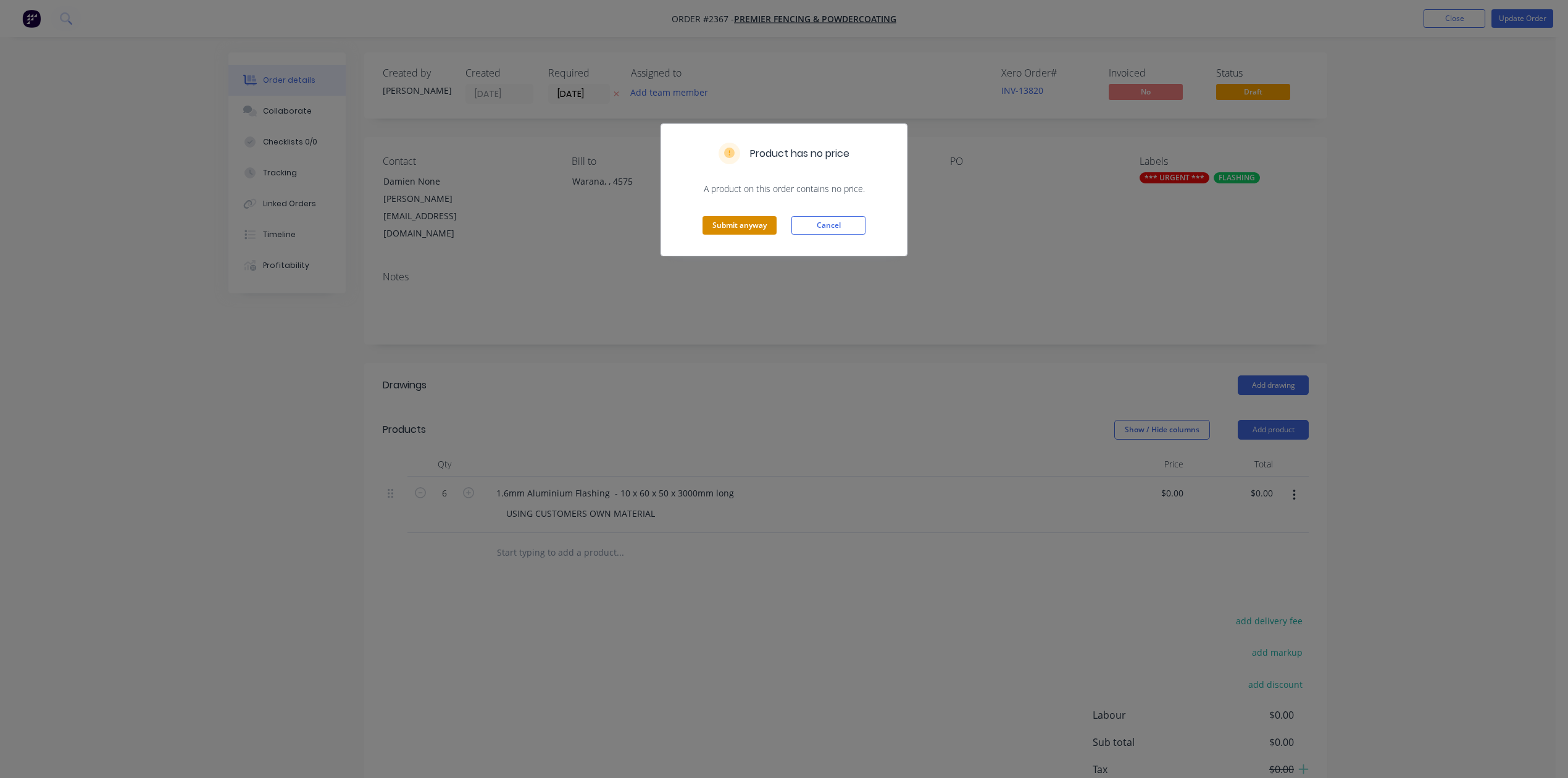
click at [732, 234] on button "Submit anyway" at bounding box center [739, 225] width 74 height 18
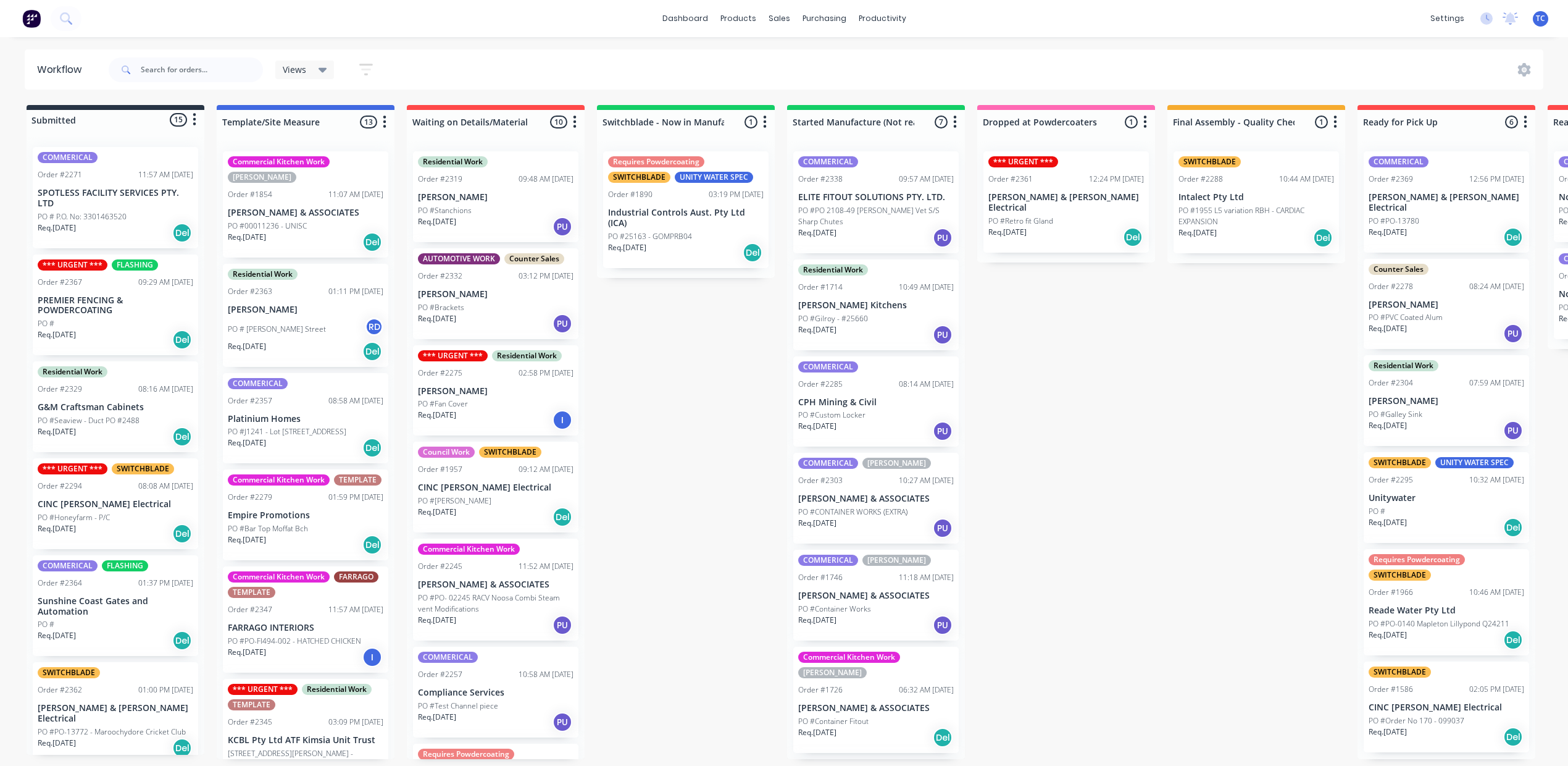
click at [104, 329] on div "PO #" at bounding box center [115, 323] width 155 height 11
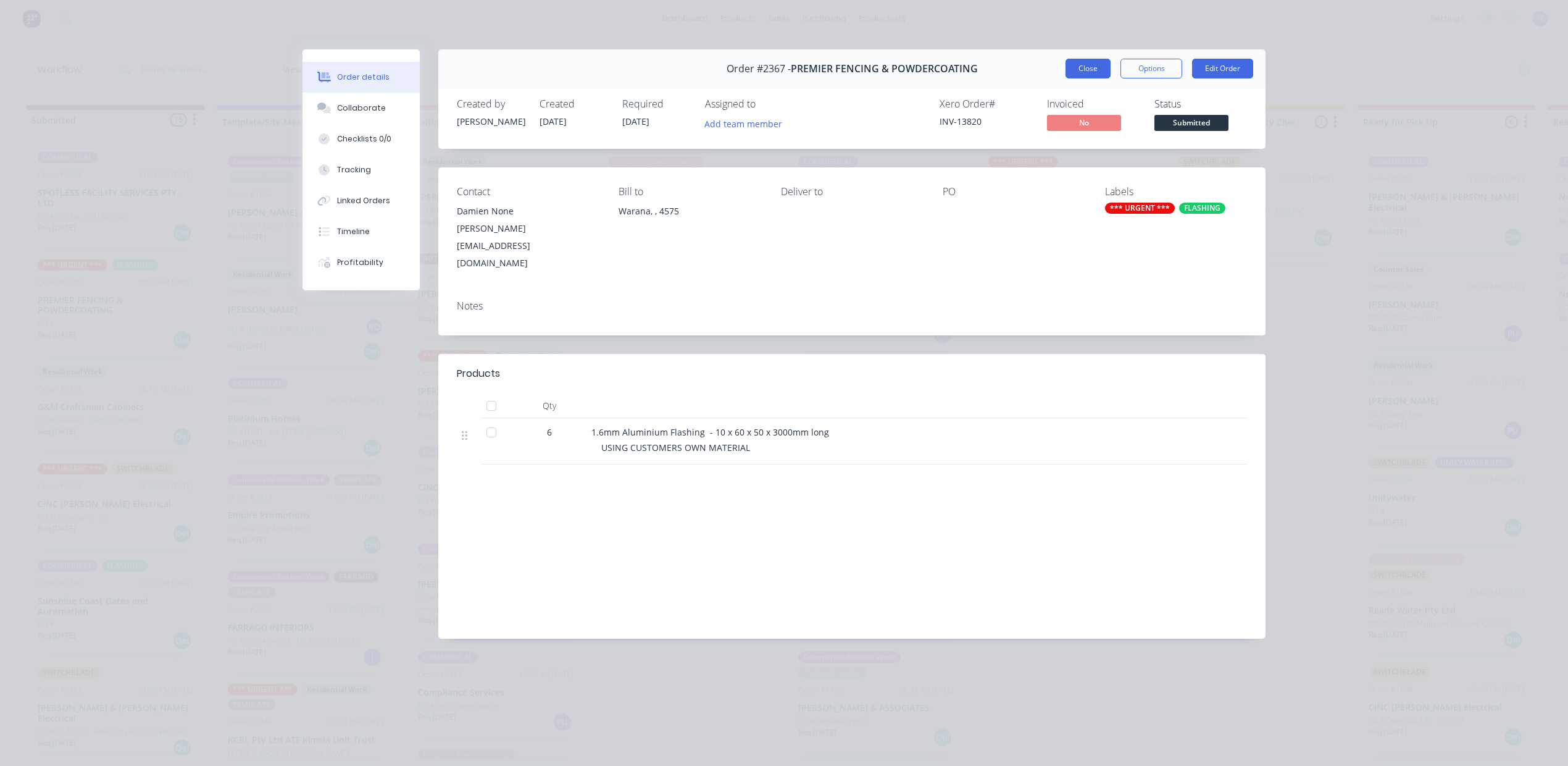
click at [1066, 75] on button "Close" at bounding box center [1088, 68] width 45 height 20
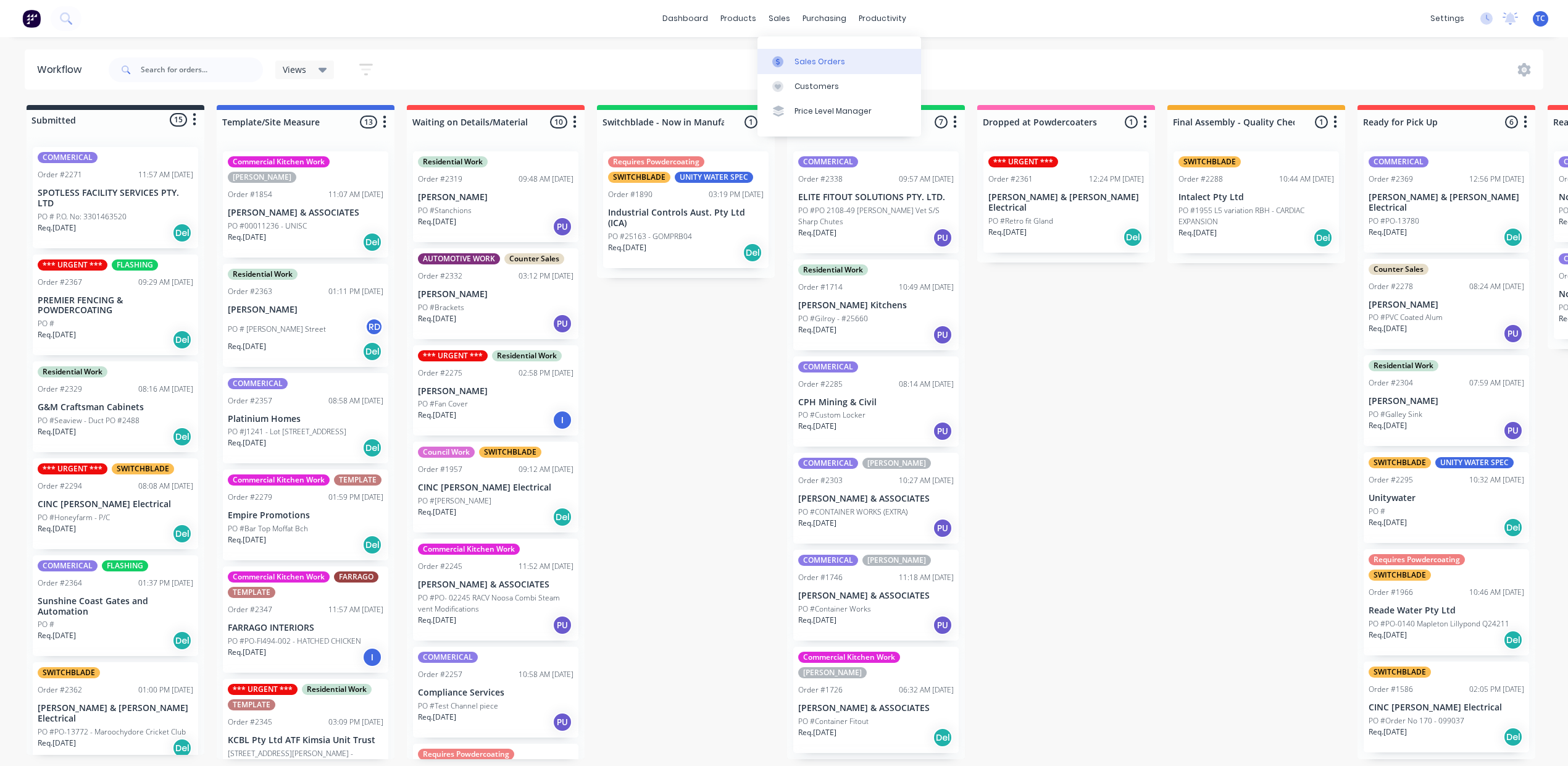
click at [818, 63] on div "Sales Orders" at bounding box center [820, 61] width 51 height 11
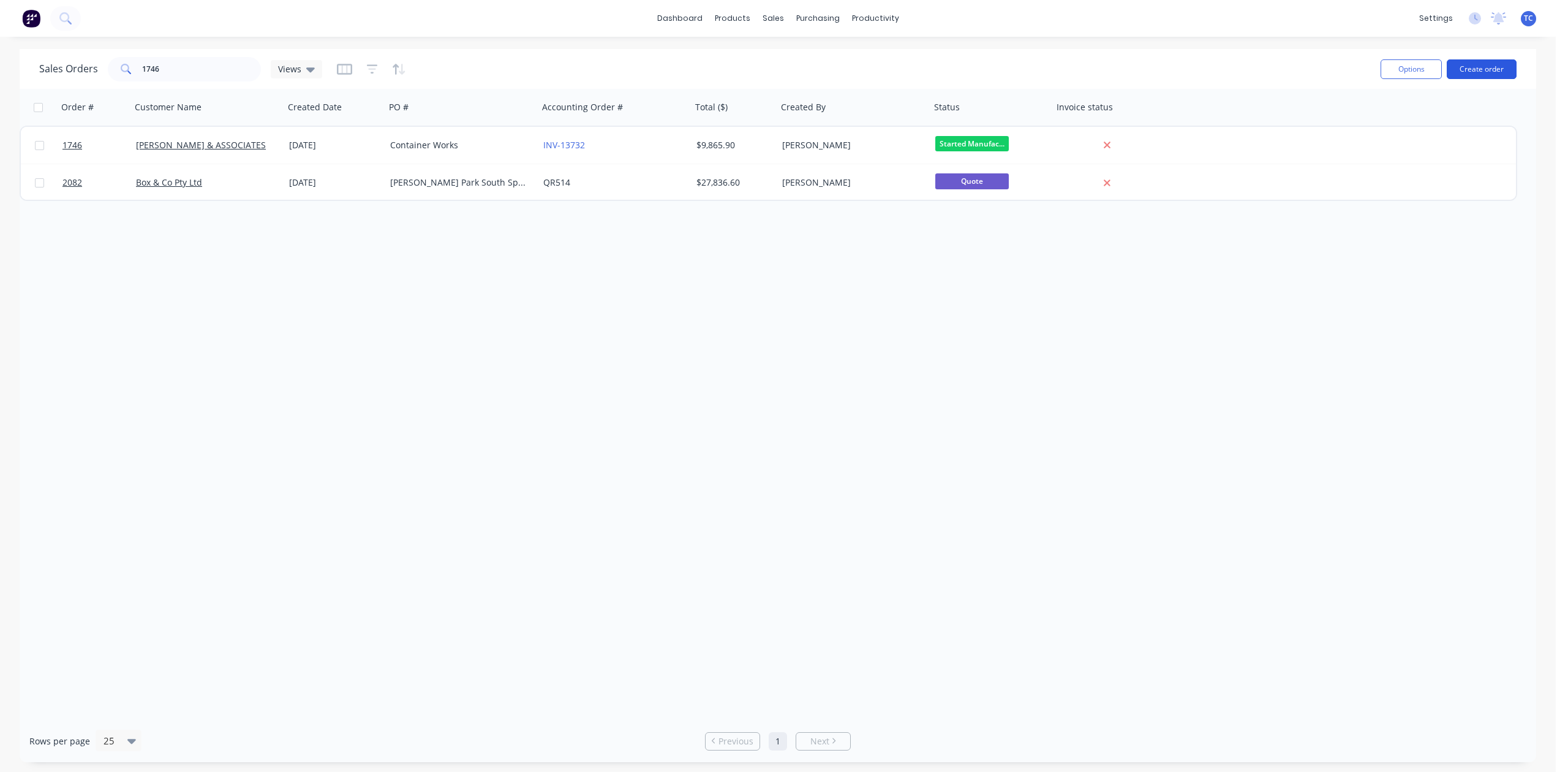
click at [1475, 67] on button "Create order" at bounding box center [1481, 69] width 70 height 20
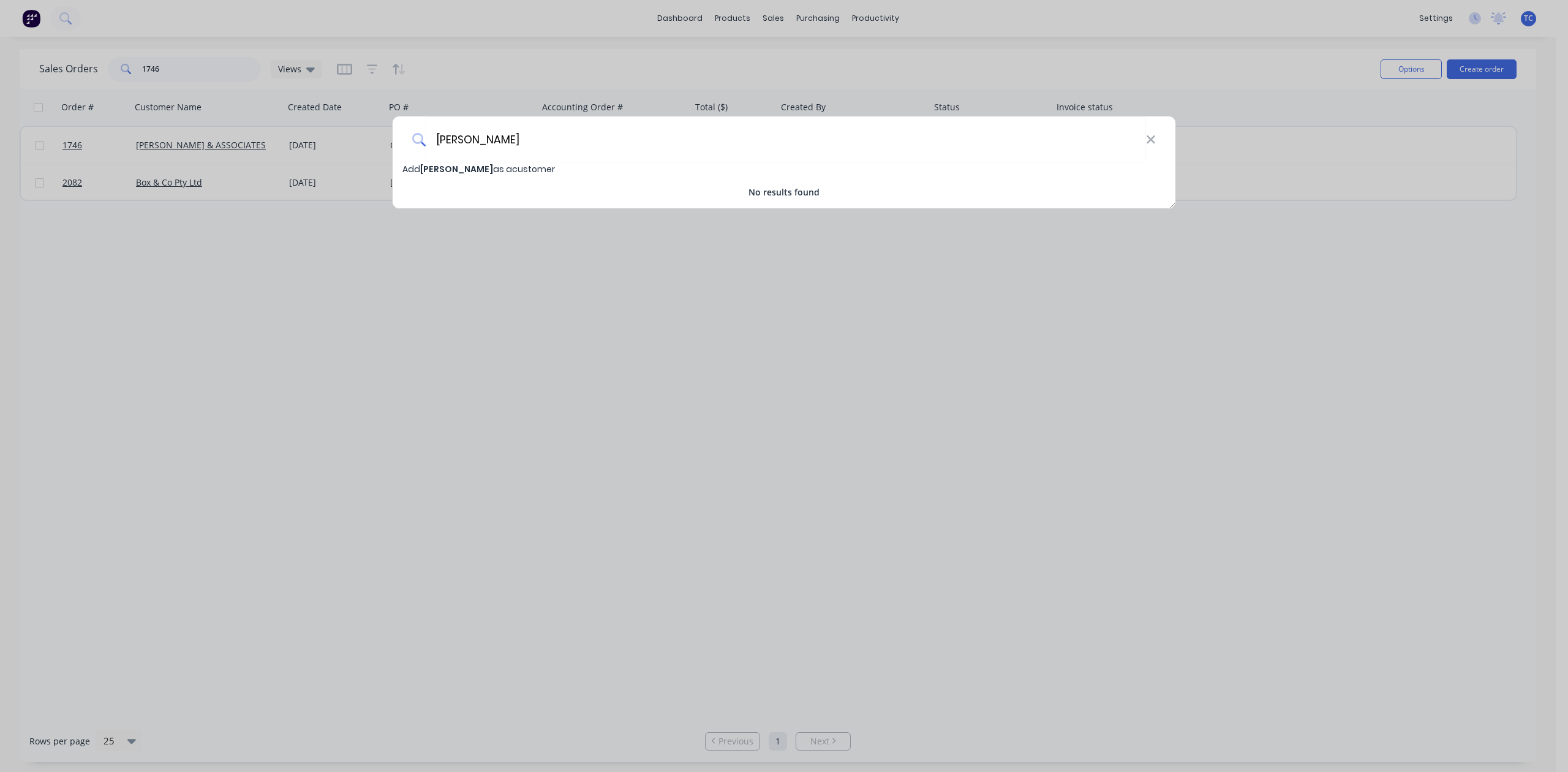
type input "[PERSON_NAME]"
click at [441, 165] on span "[PERSON_NAME]" at bounding box center [456, 169] width 73 height 12
select select "AU"
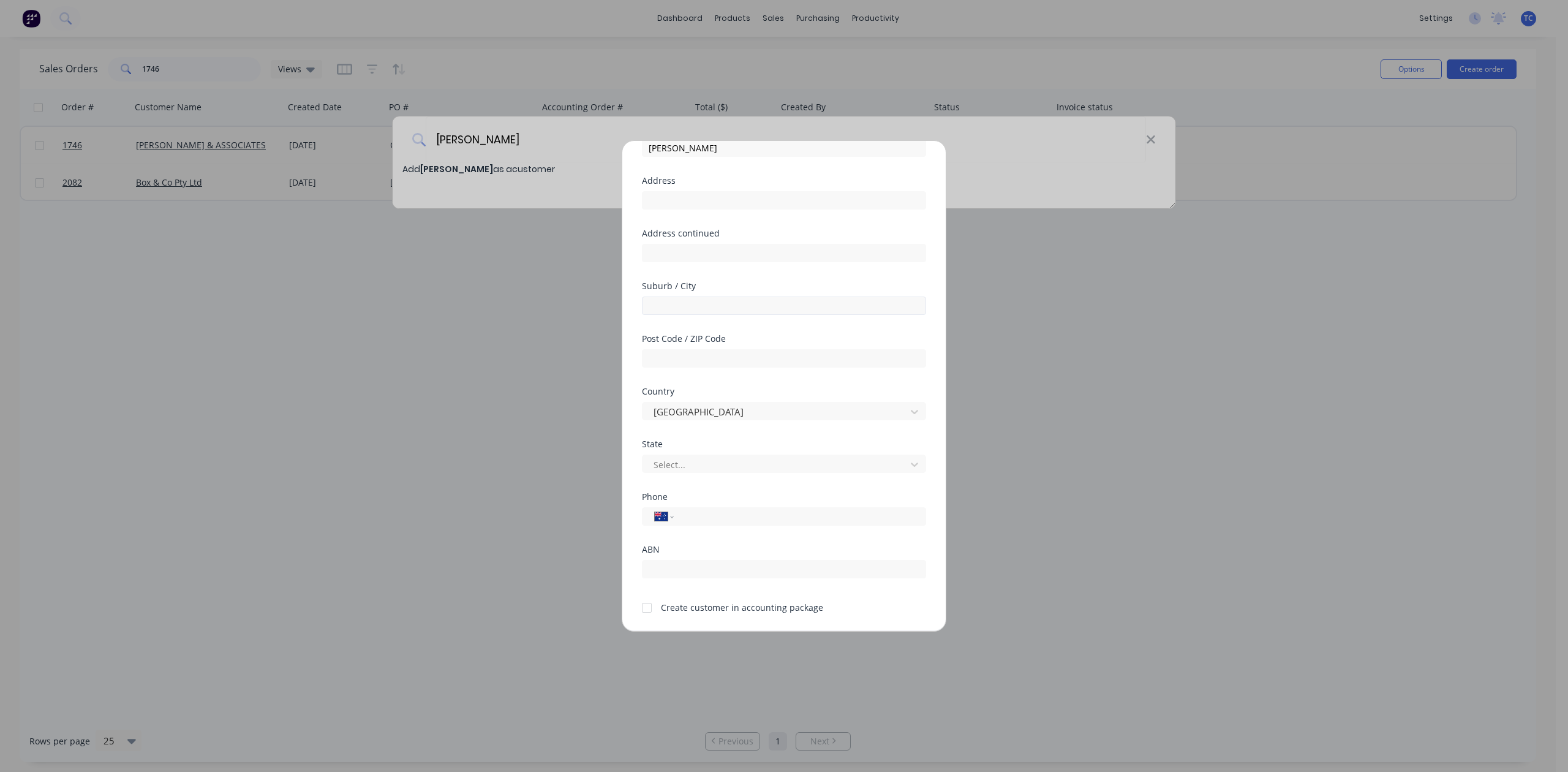
scroll to position [163, 0]
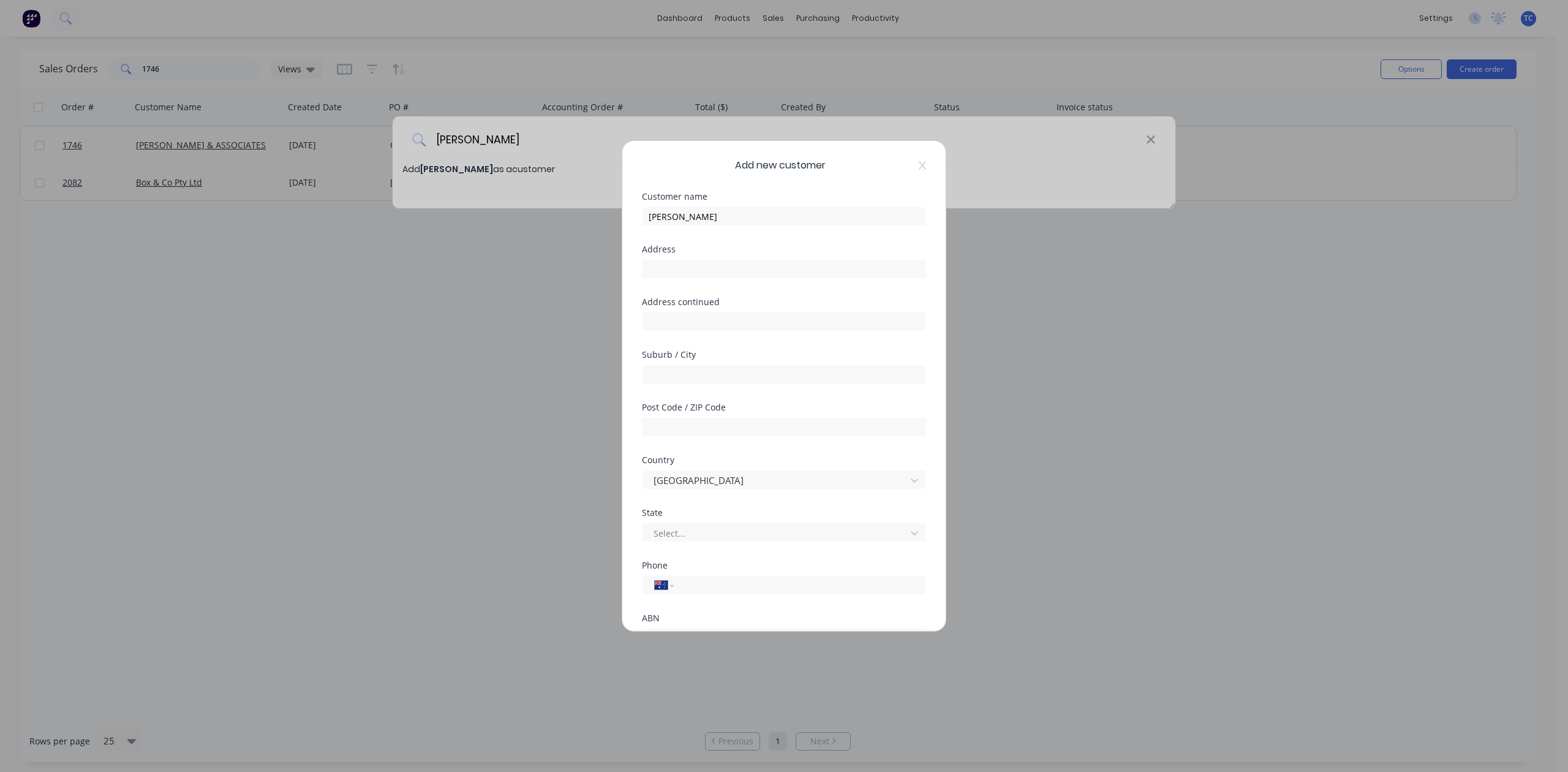
select select "AU"
click at [778, 526] on div at bounding box center [776, 533] width 248 height 15
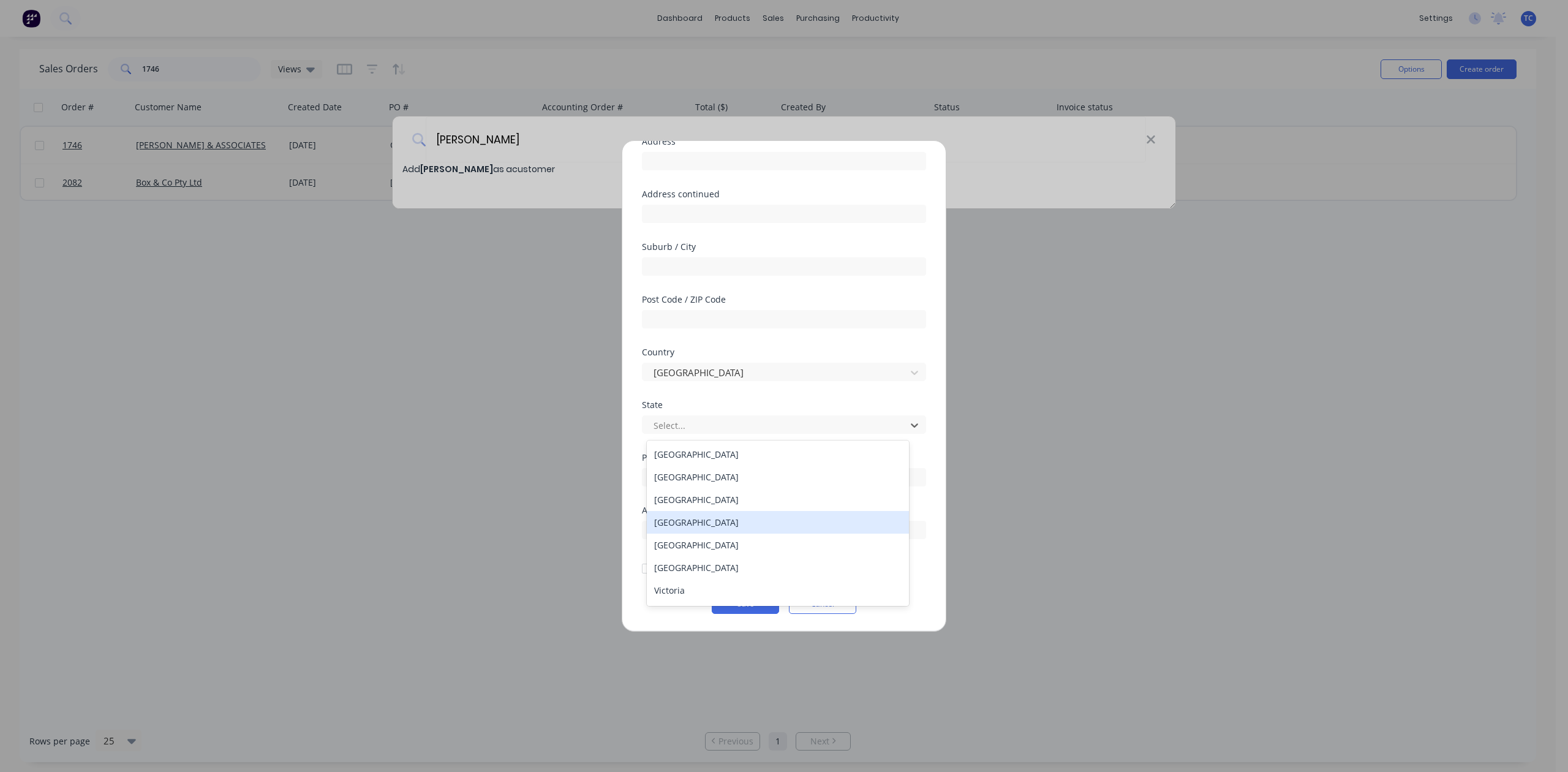
click at [745, 534] on div "[GEOGRAPHIC_DATA]" at bounding box center [777, 522] width 261 height 23
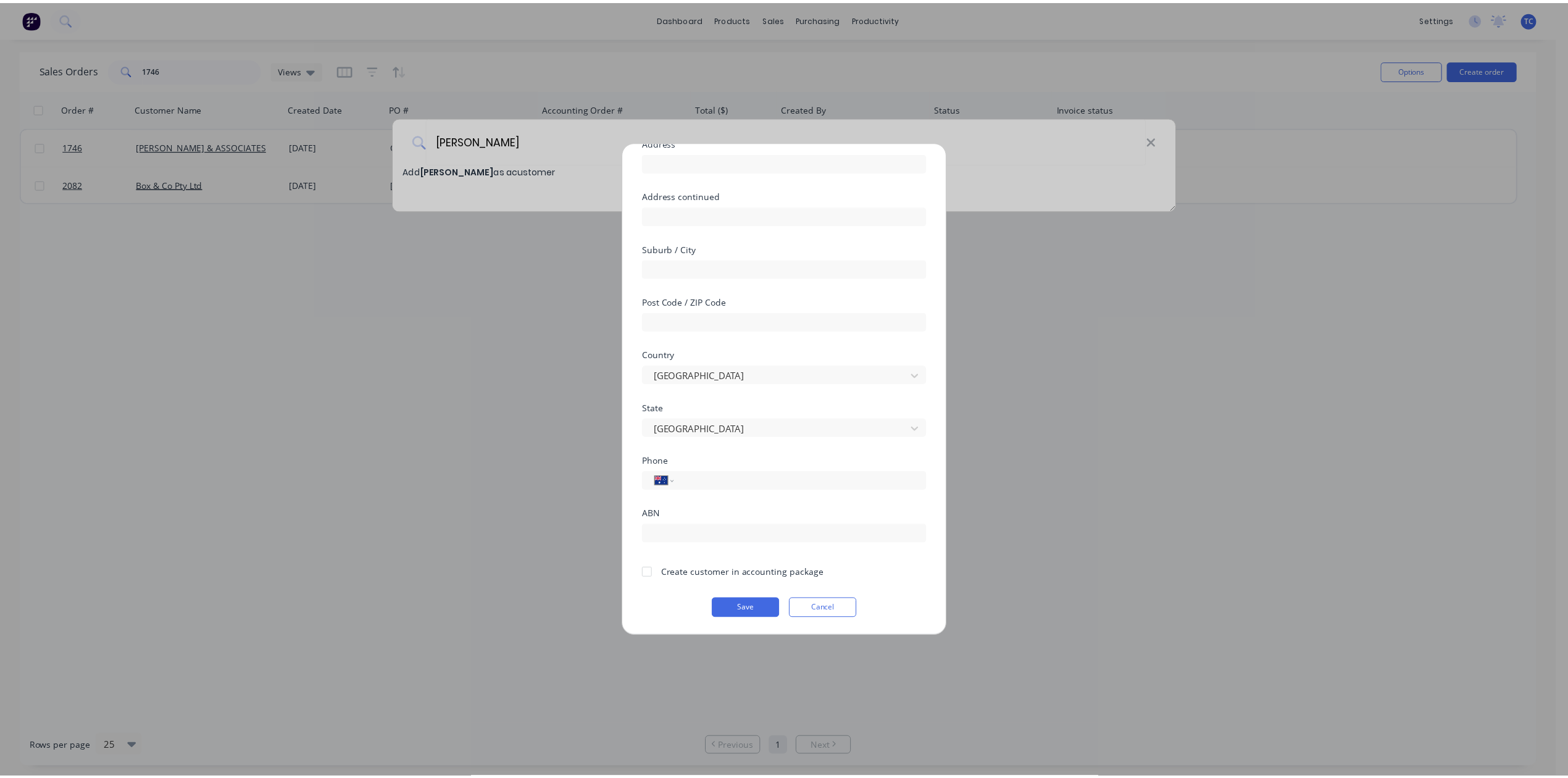
scroll to position [200, 0]
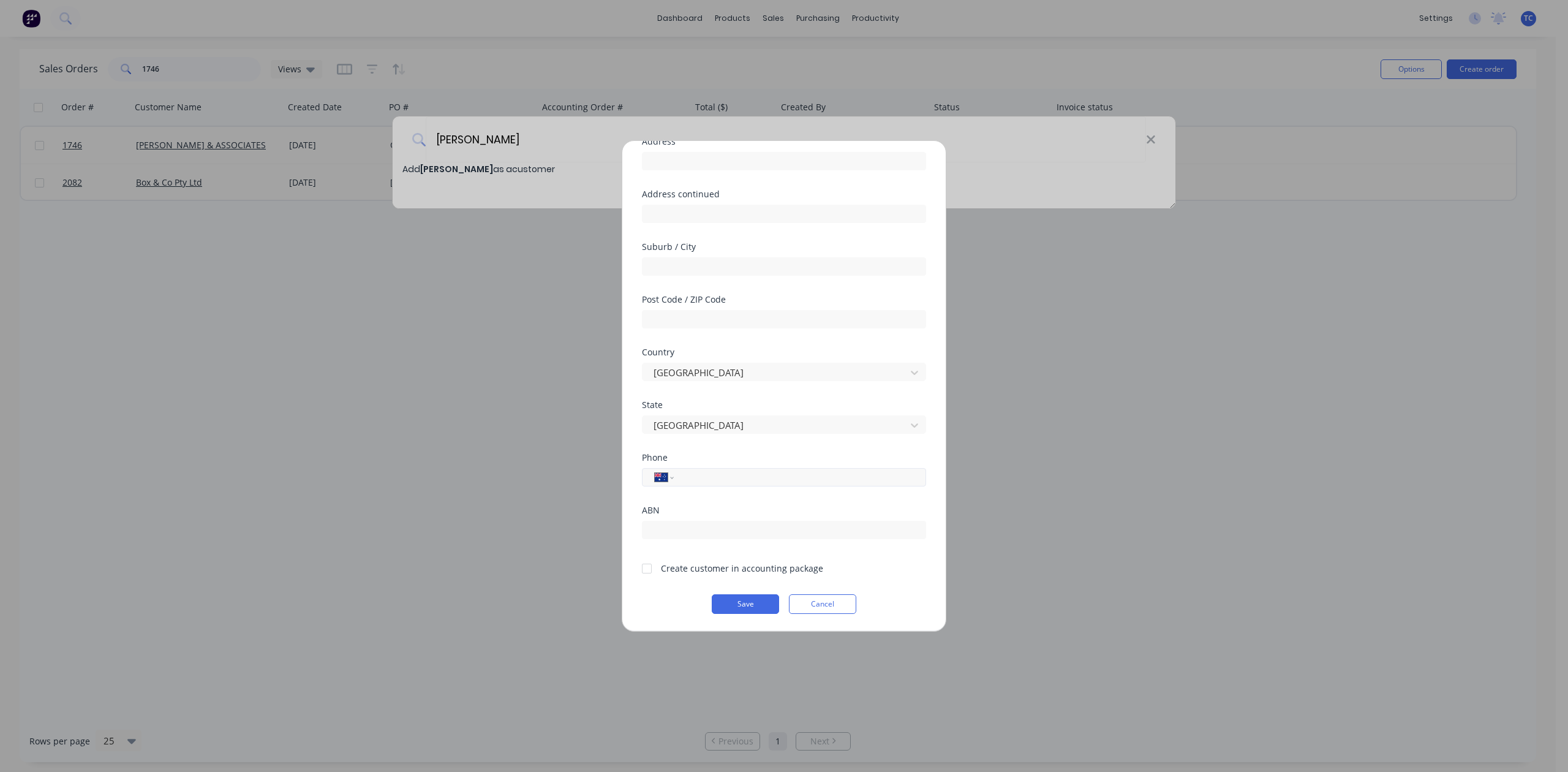
click at [714, 470] on input "tel" at bounding box center [798, 477] width 231 height 14
type input "0433 141 960"
click at [647, 556] on div at bounding box center [647, 569] width 25 height 25
click at [722, 594] on button "Save" at bounding box center [745, 604] width 67 height 20
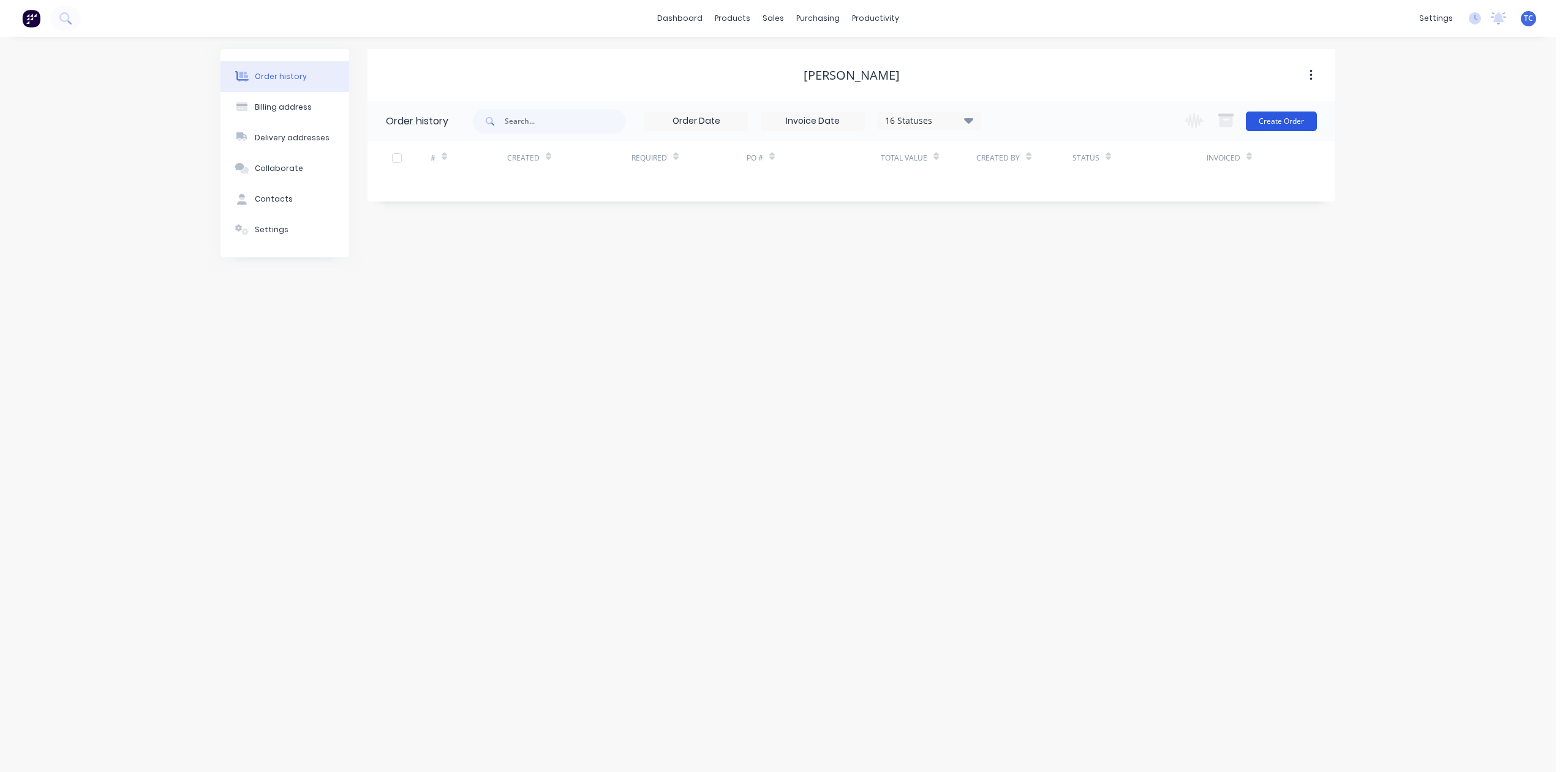
click at [1294, 121] on button "Create Order" at bounding box center [1281, 121] width 71 height 20
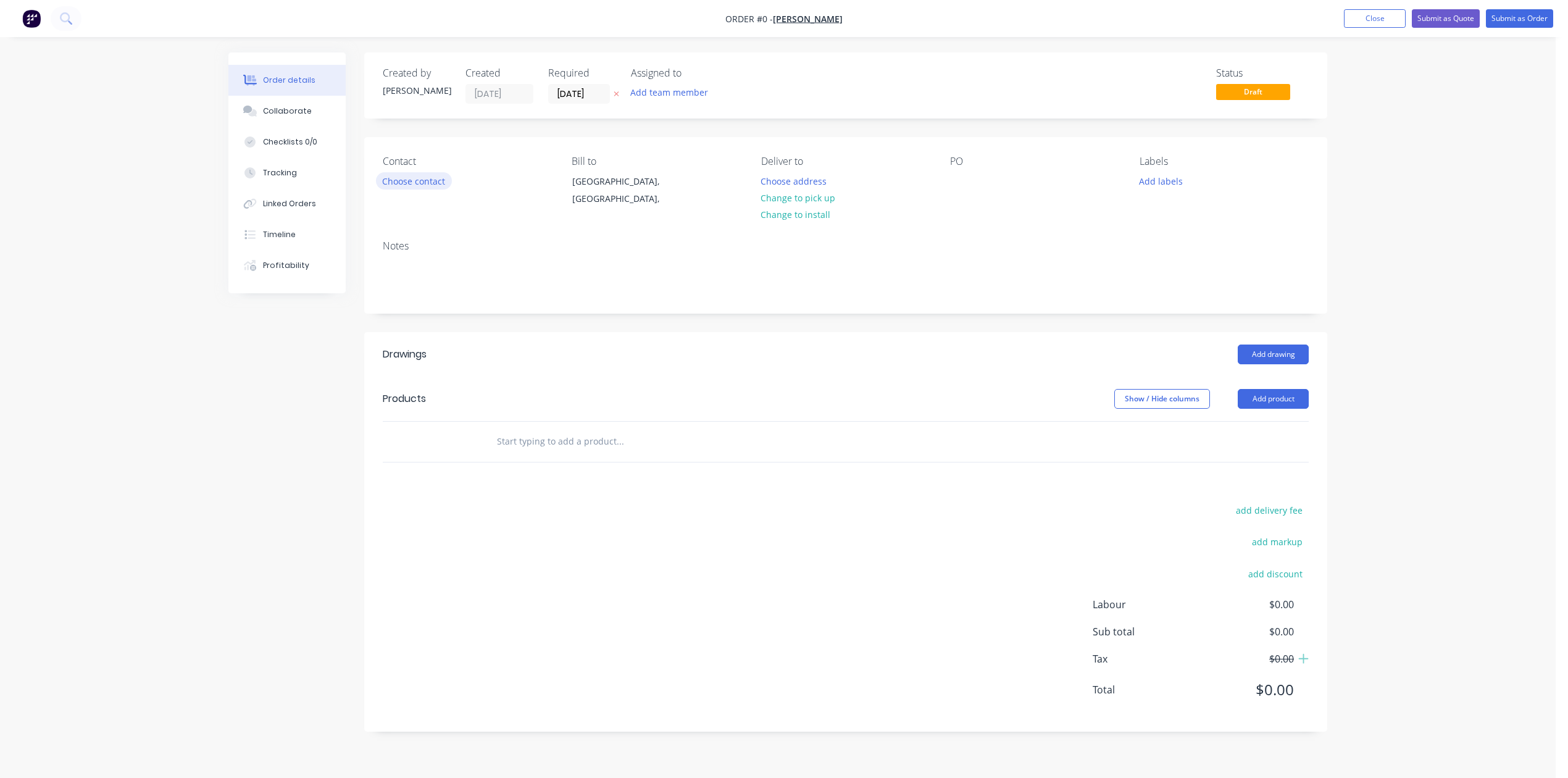
click at [442, 189] on button "Choose contact" at bounding box center [413, 180] width 76 height 16
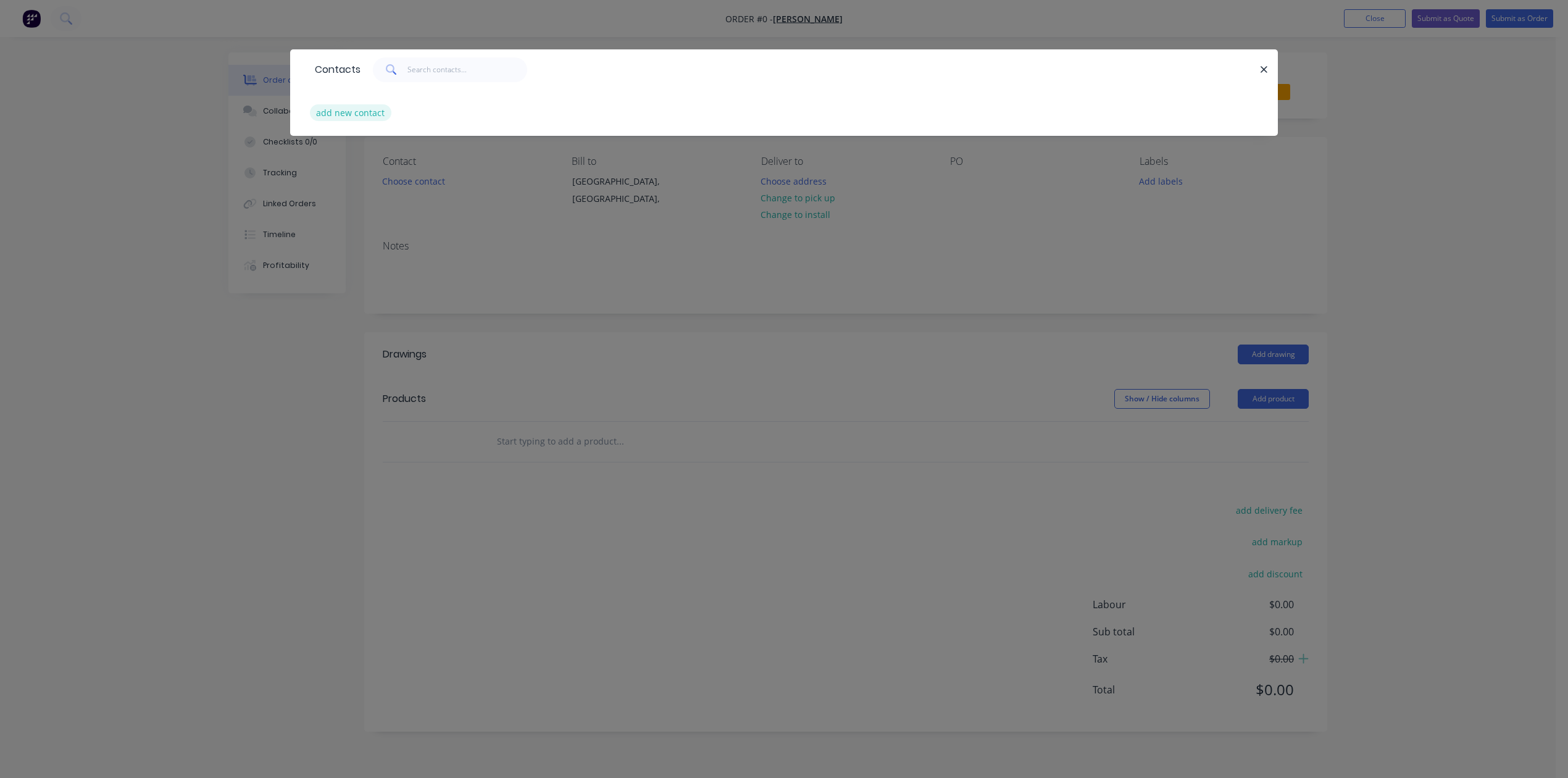
click at [357, 121] on button "add new contact" at bounding box center [351, 112] width 82 height 16
select select "AU"
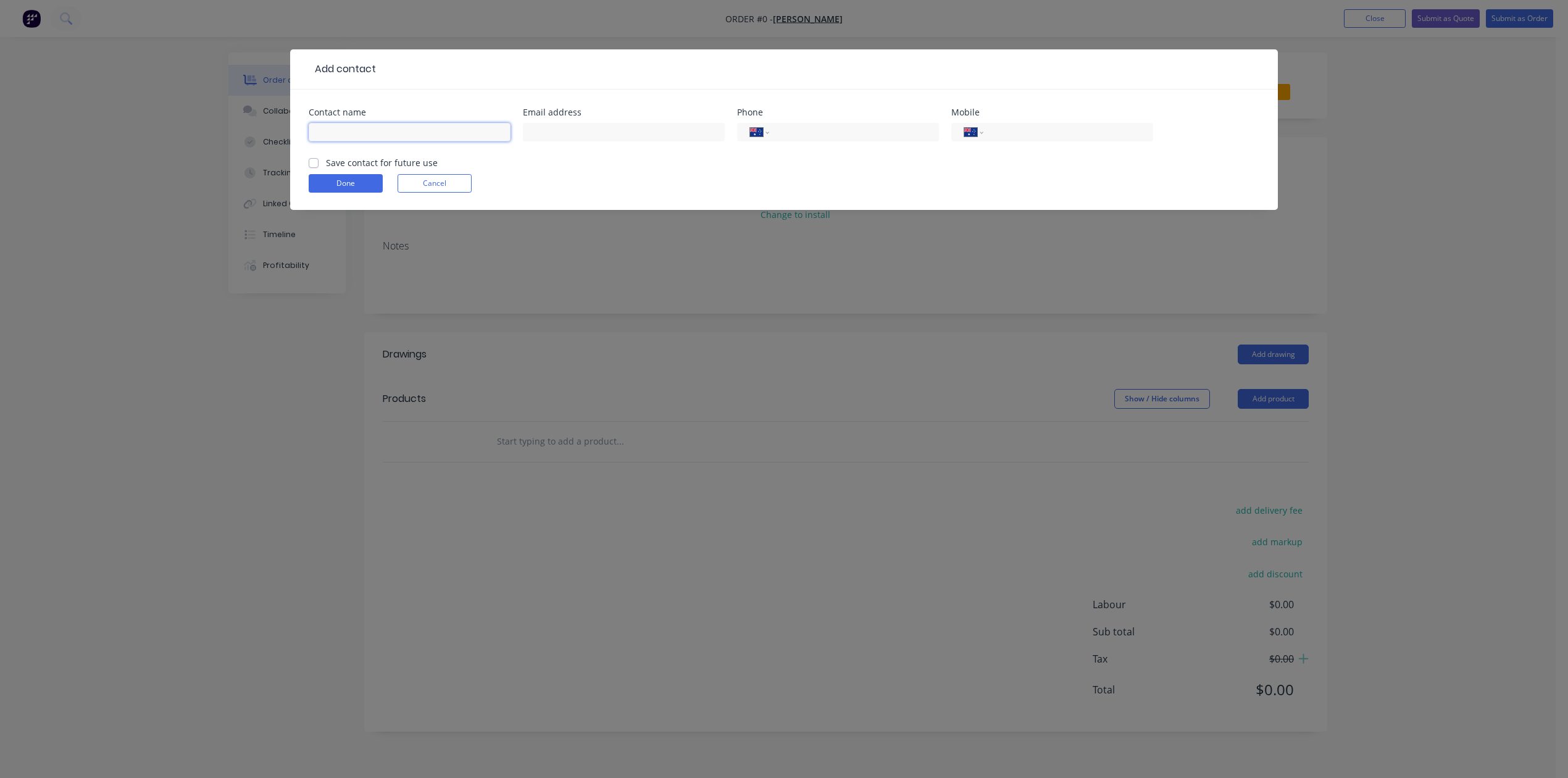
click at [349, 142] on input "text" at bounding box center [409, 132] width 202 height 18
type input "[PERSON_NAME]"
type input "alexgonow@gmail.com"
type input "0433 141 960"
click at [326, 169] on label "Save contact for future use" at bounding box center [382, 163] width 112 height 13
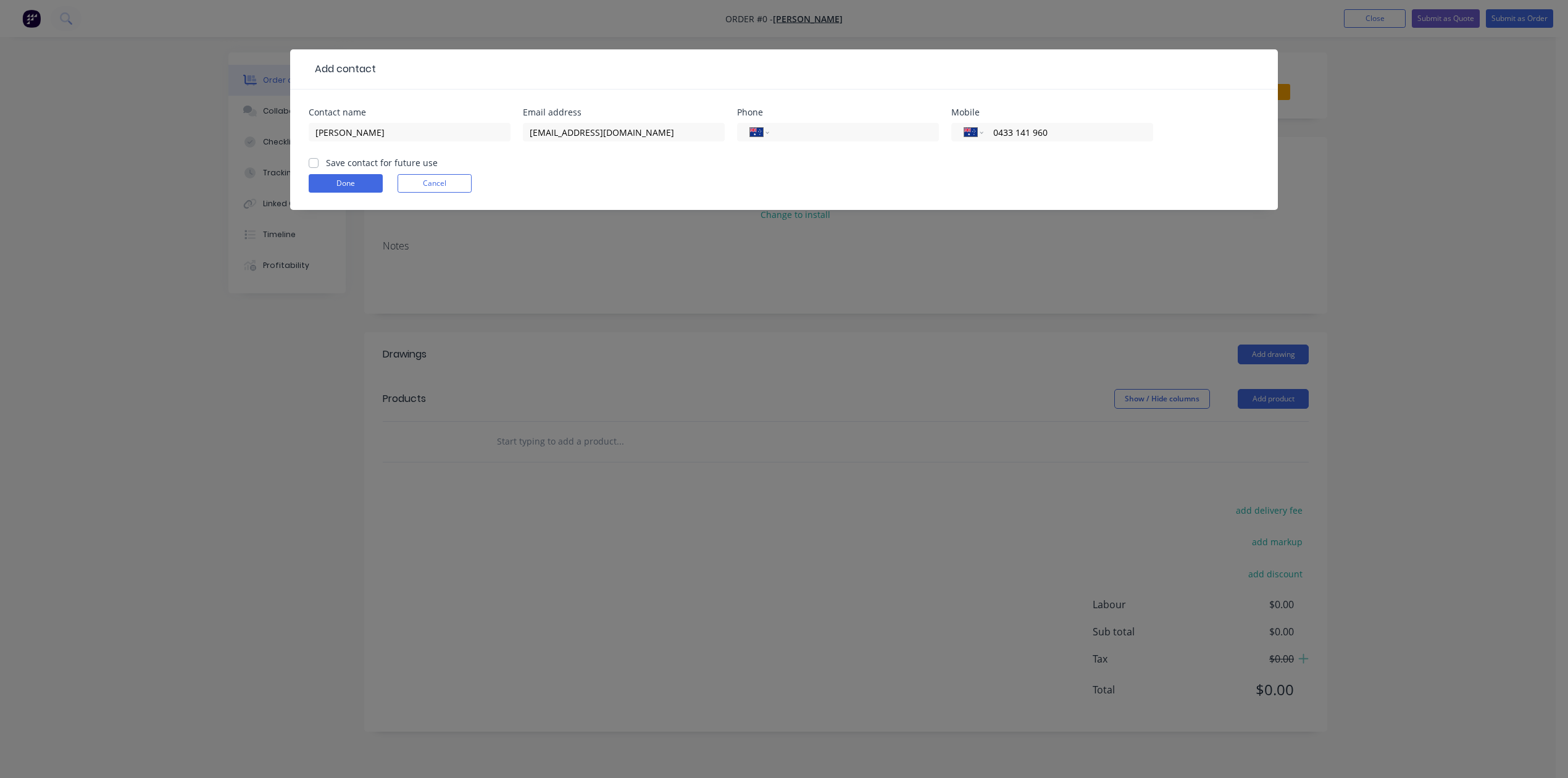
click at [319, 168] on input "Save contact for future use" at bounding box center [313, 162] width 10 height 12
checkbox input "true"
click at [340, 193] on button "Done" at bounding box center [346, 183] width 74 height 18
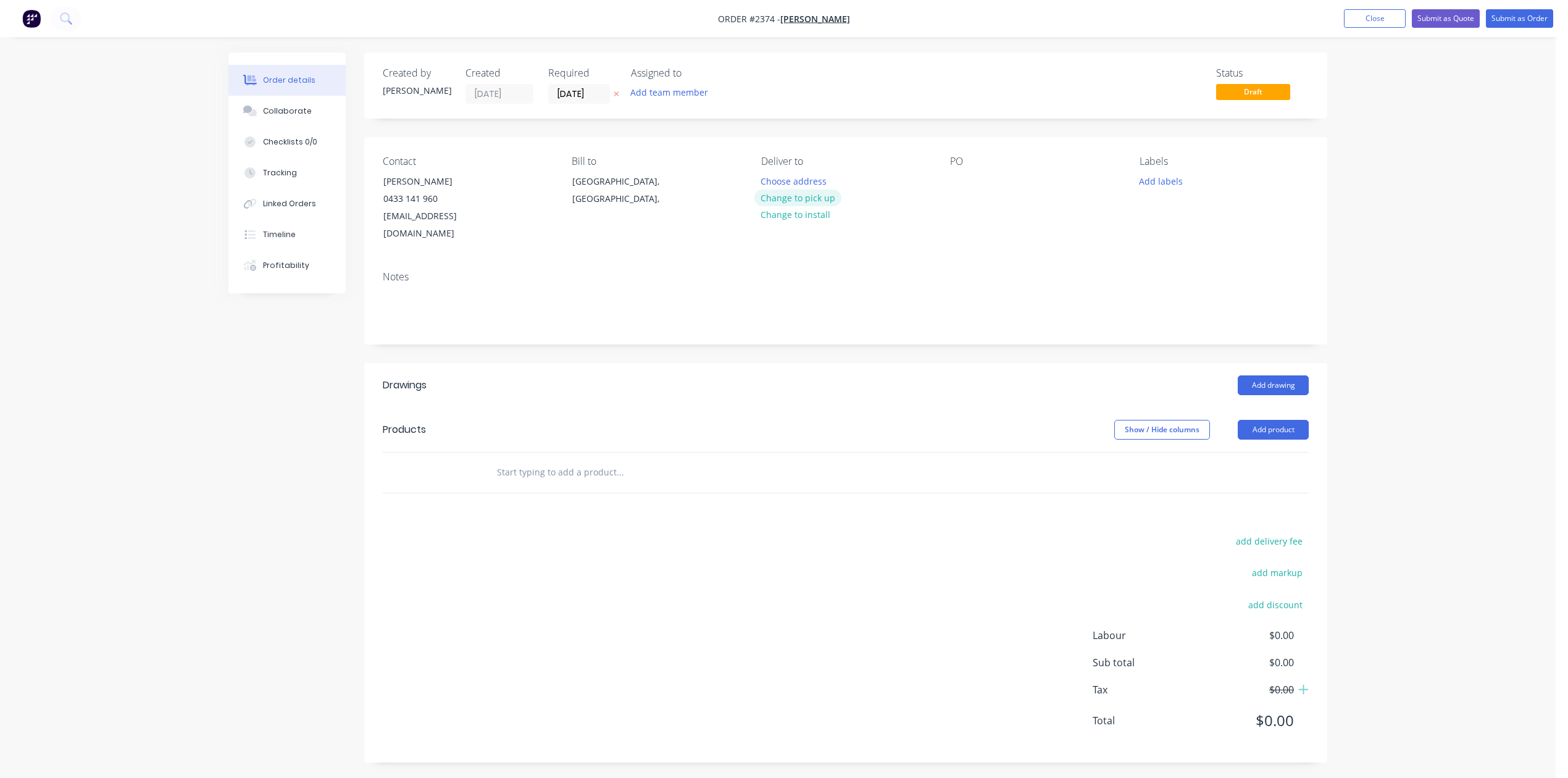
click at [793, 206] on button "Change to pick up" at bounding box center [798, 197] width 88 height 16
click at [1174, 189] on button "Add labels" at bounding box center [1161, 180] width 57 height 16
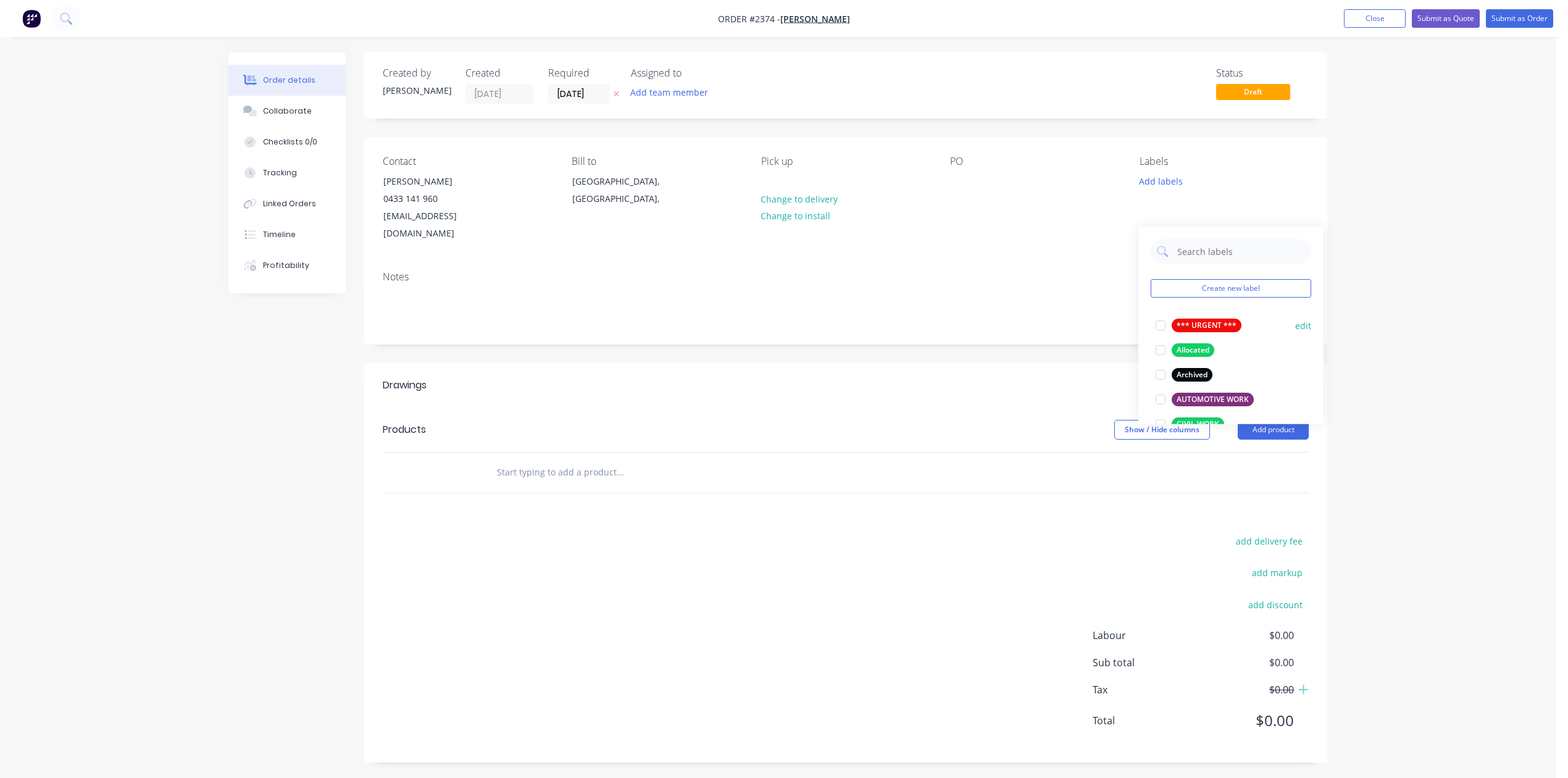
click at [1157, 329] on div at bounding box center [1161, 325] width 25 height 25
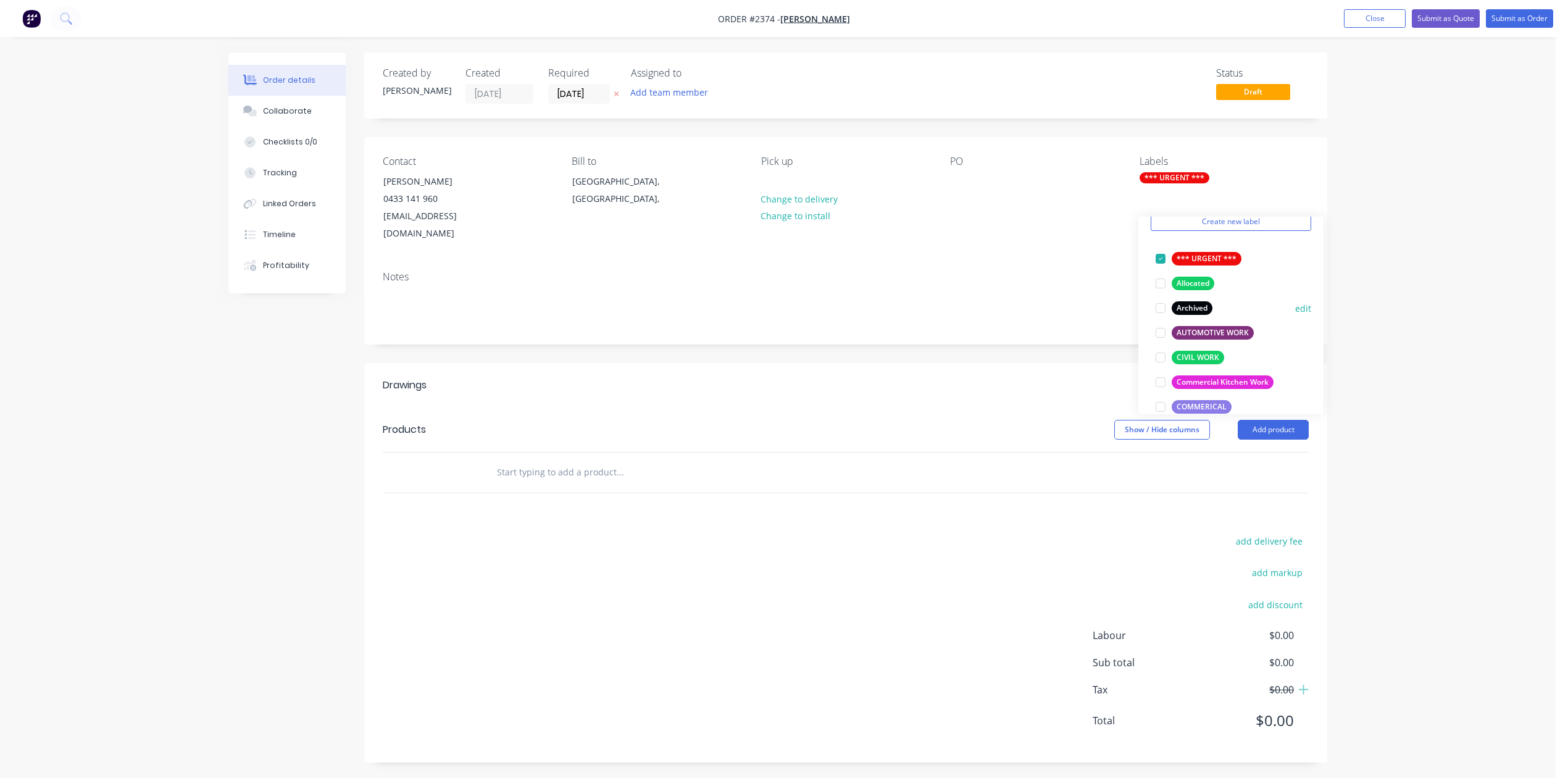
scroll to position [164, 0]
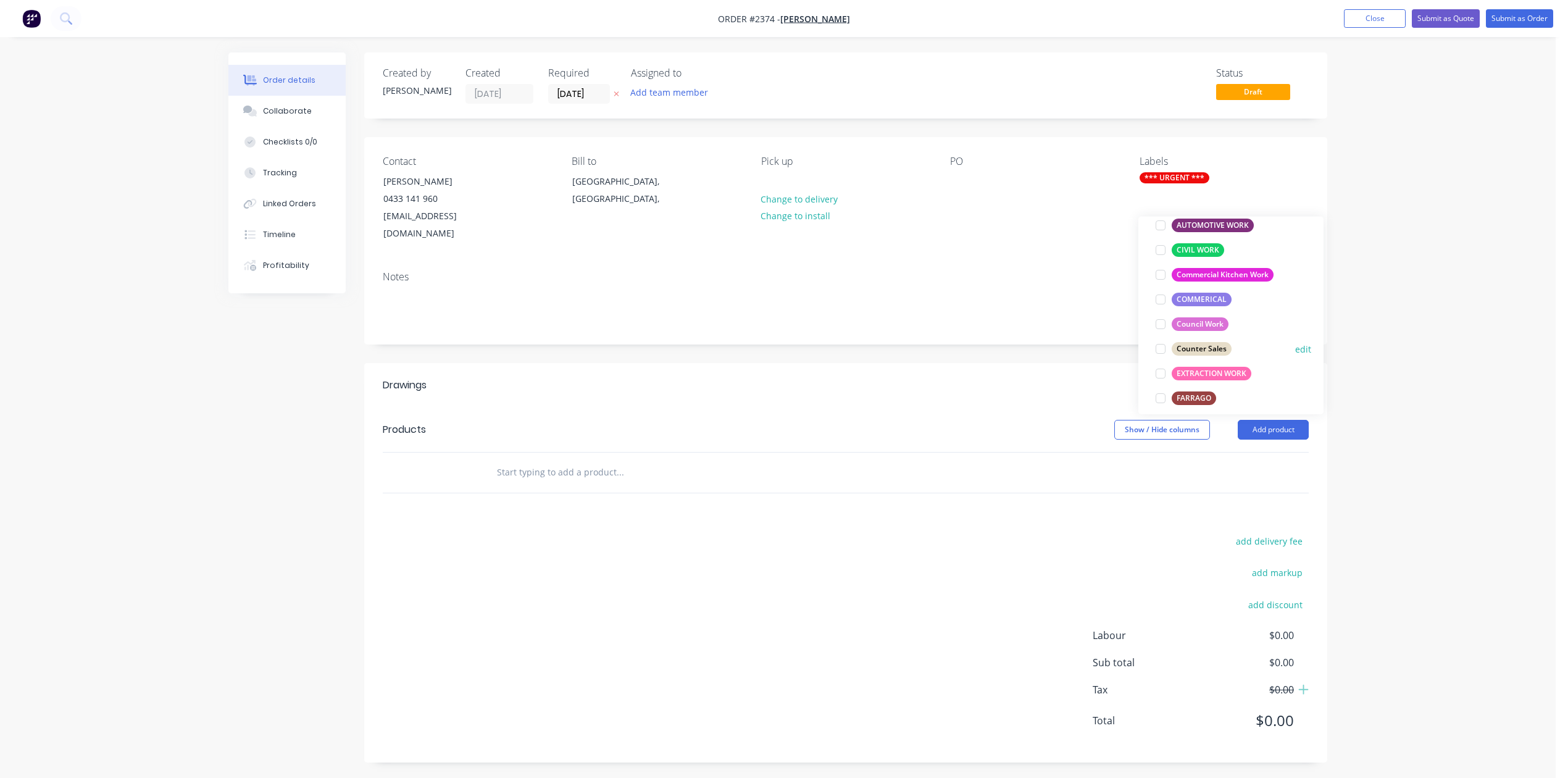
click at [1161, 353] on div at bounding box center [1161, 349] width 25 height 25
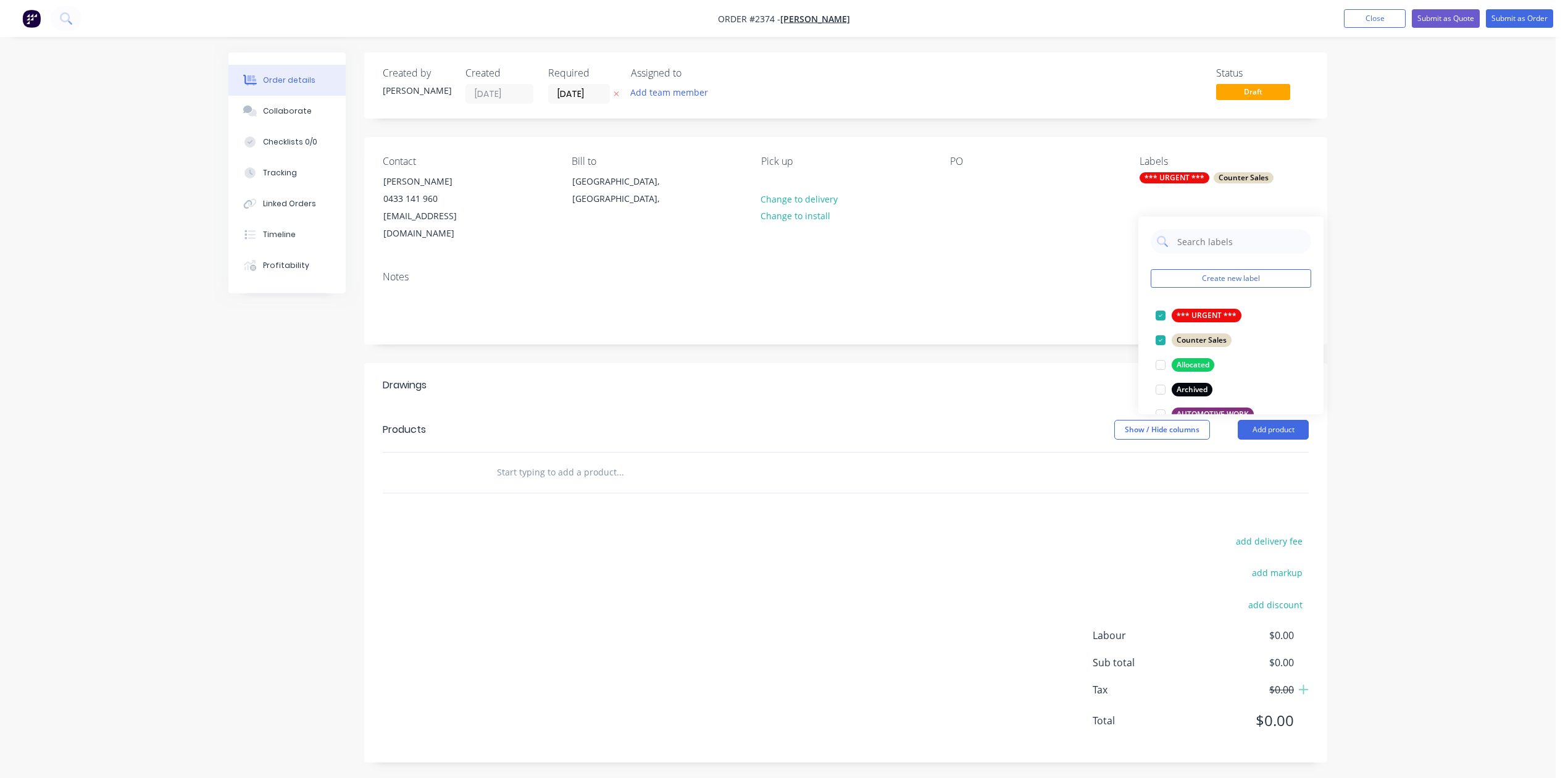
click at [1036, 283] on div "Notes" at bounding box center [845, 277] width 926 height 12
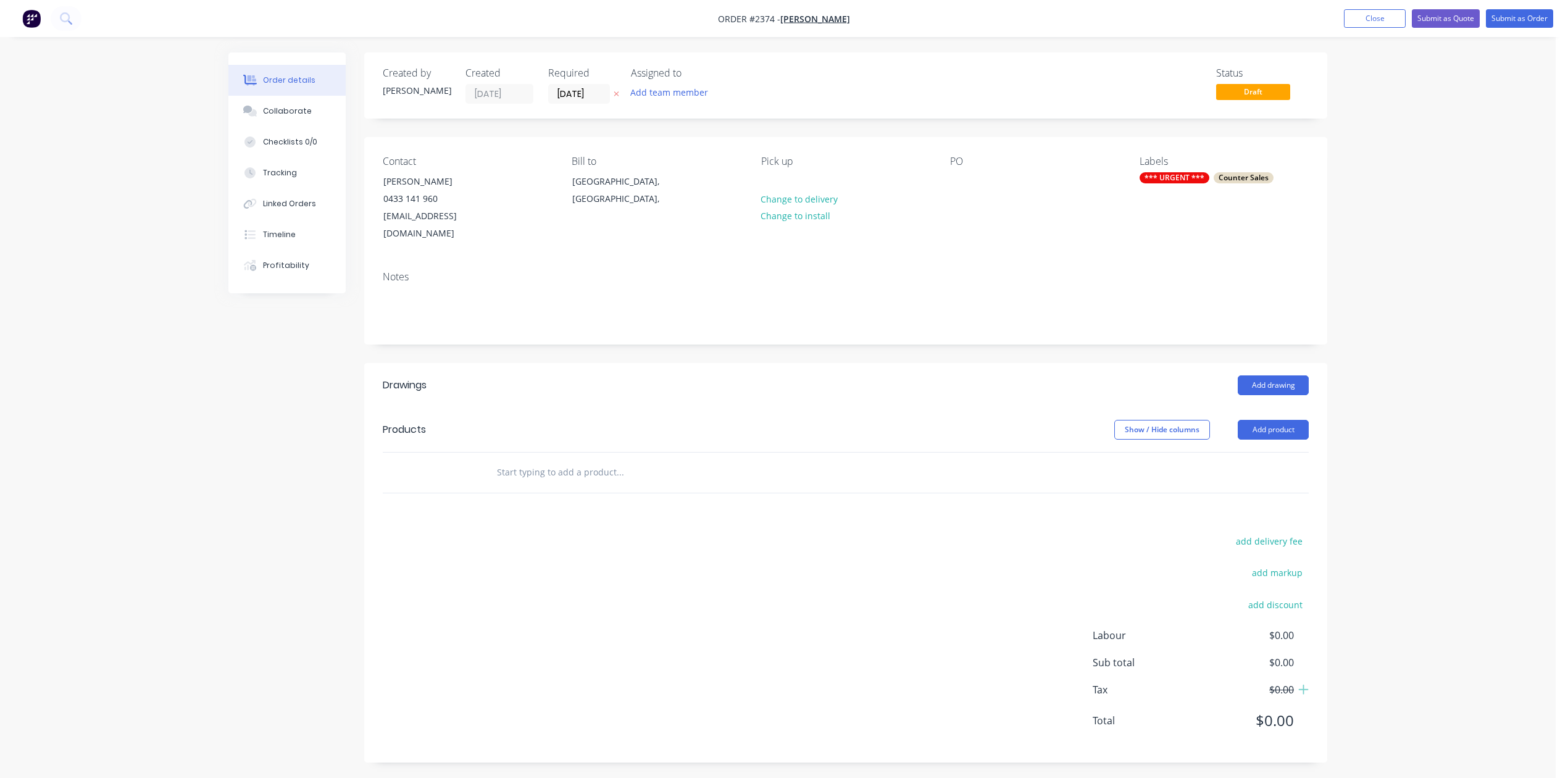
click at [616, 484] on input "text" at bounding box center [619, 473] width 247 height 25
type input "Weld own tube to cyclinder to make level"
click at [719, 539] on button "Add Weld own tube to cyclinder to make level to order" at bounding box center [687, 519] width 371 height 39
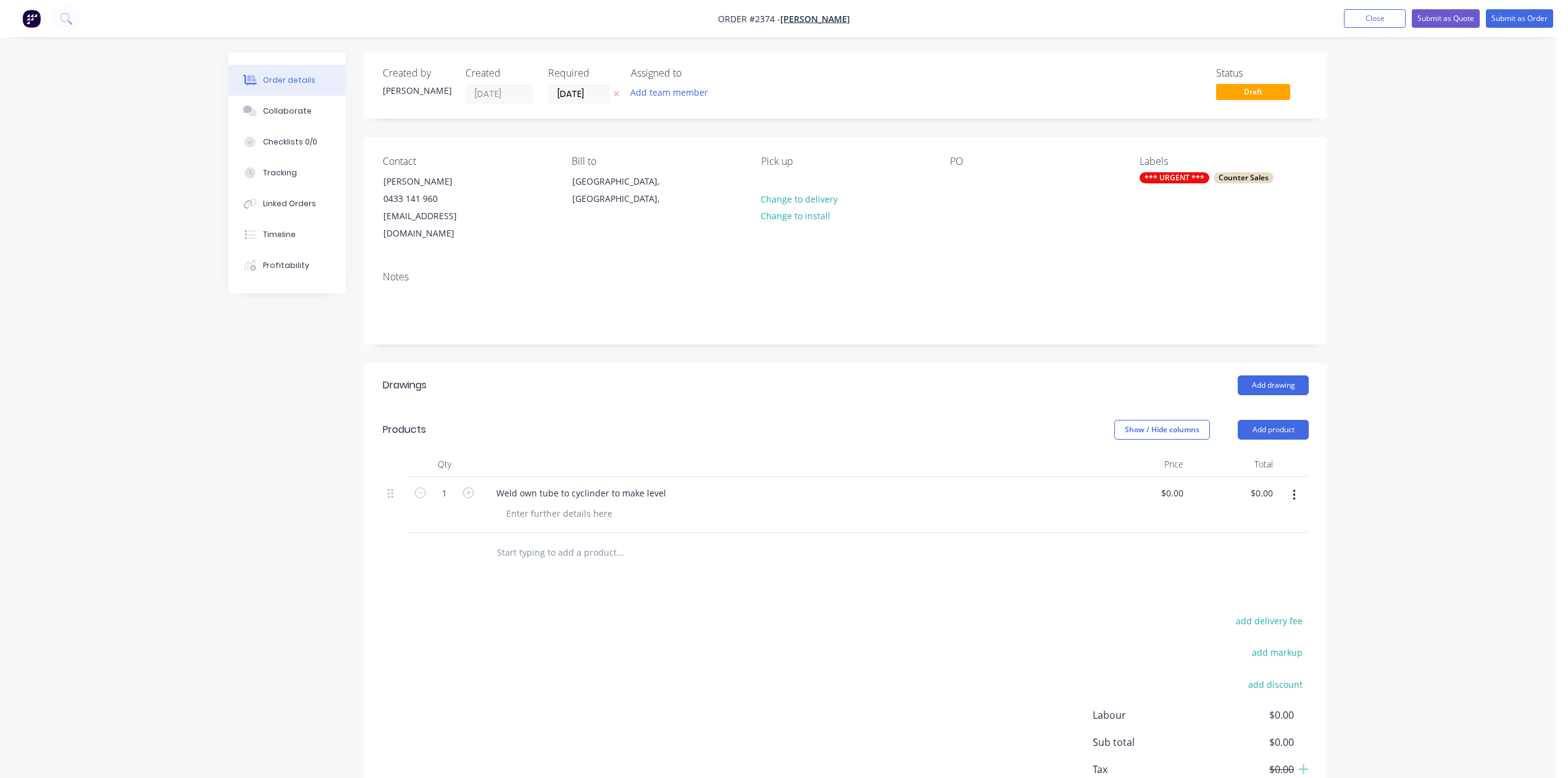
scroll to position [11, 0]
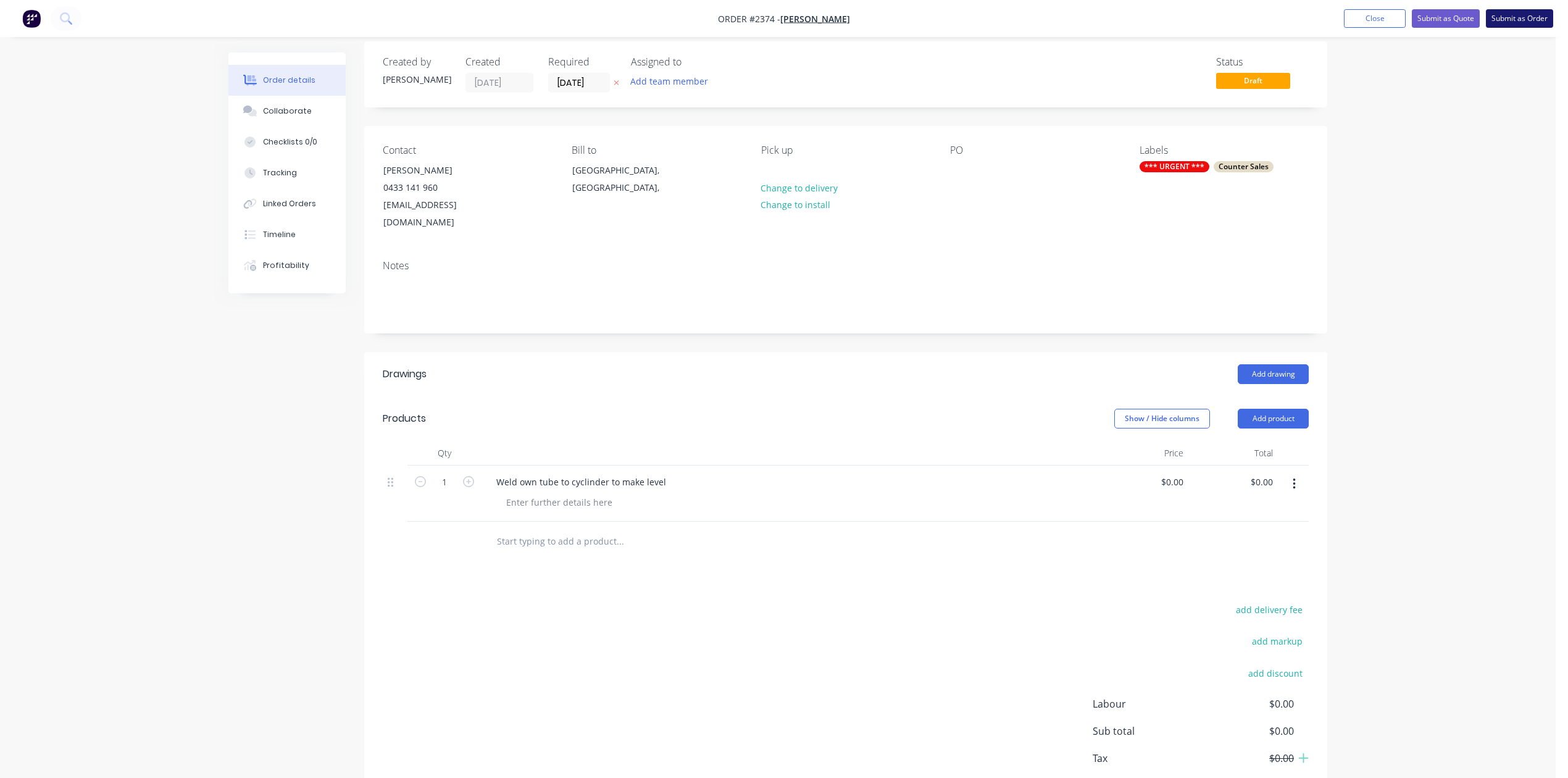
click at [1496, 16] on button "Submit as Order" at bounding box center [1519, 18] width 67 height 18
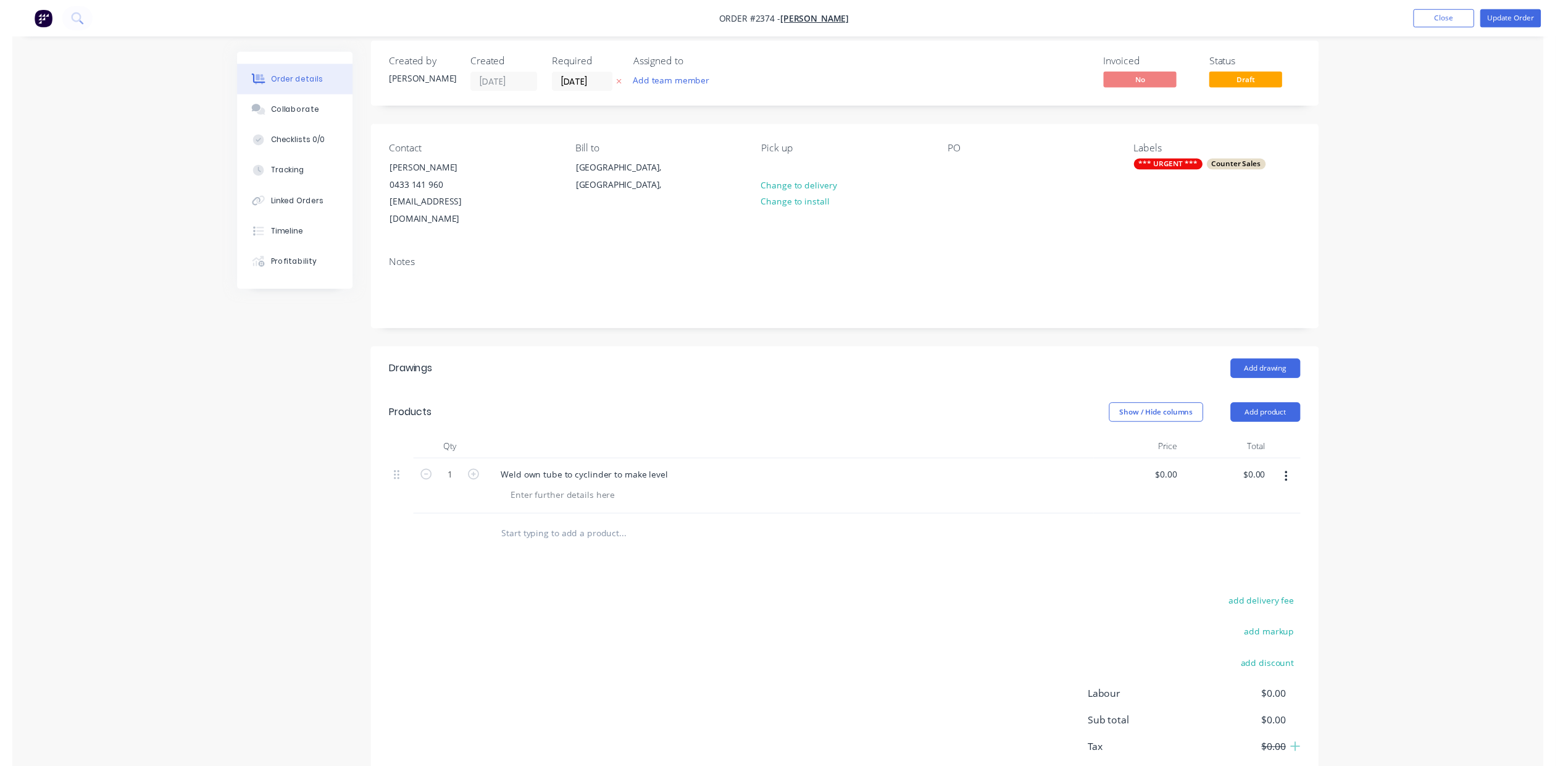
scroll to position [0, 0]
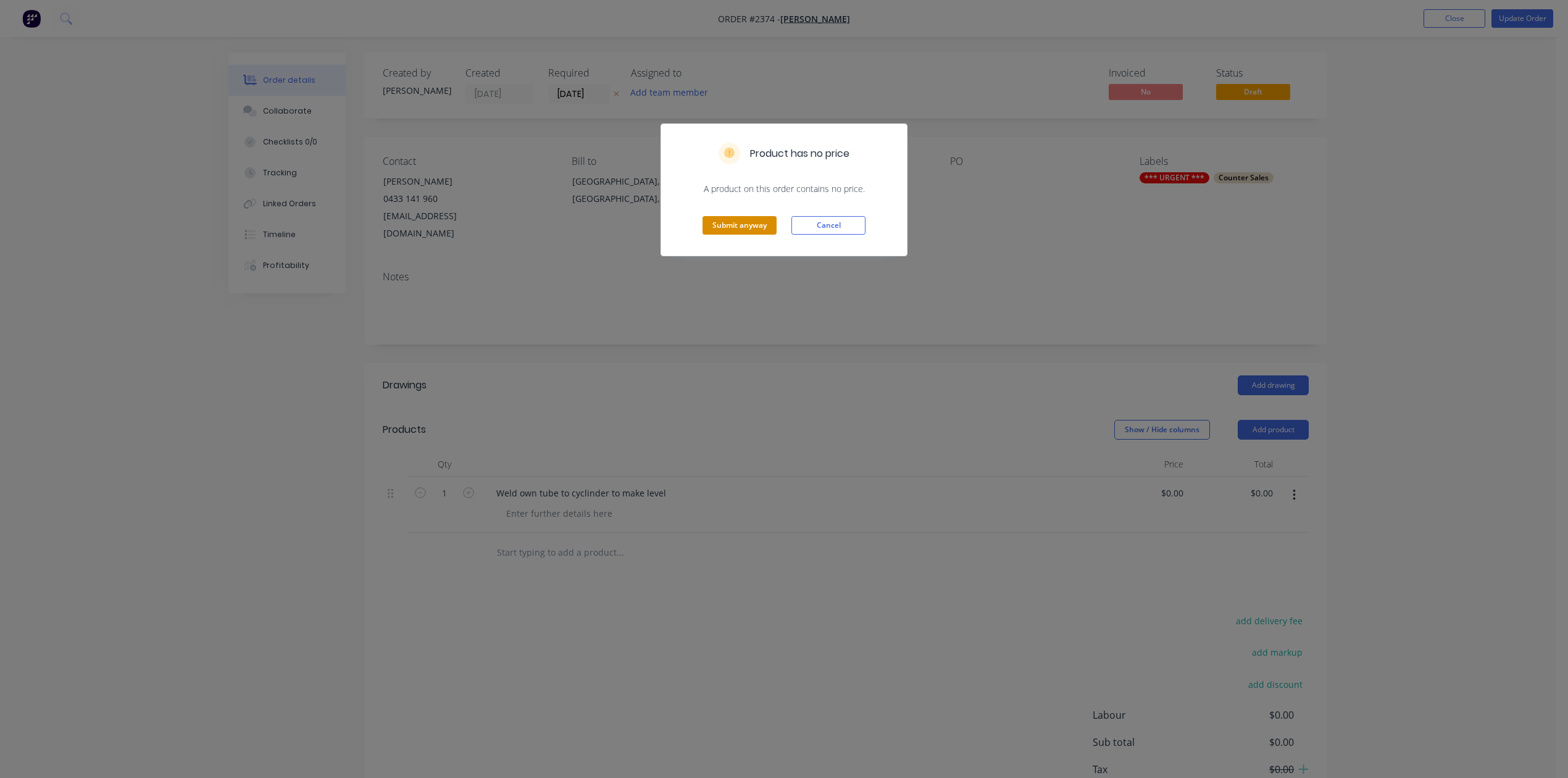
click at [737, 234] on button "Submit anyway" at bounding box center [739, 225] width 74 height 18
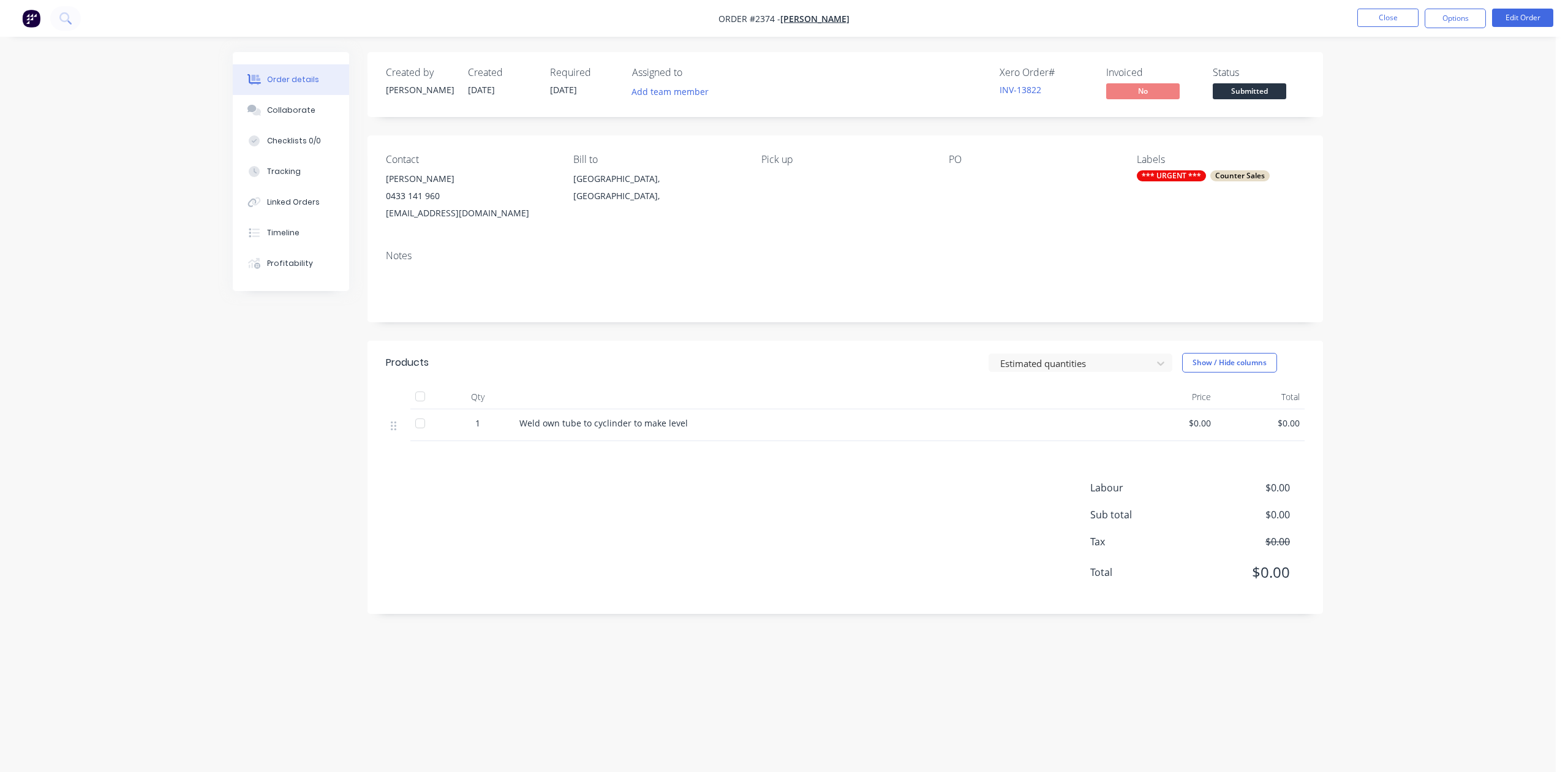
drag, startPoint x: 1379, startPoint y: 17, endPoint x: 1341, endPoint y: 66, distance: 62.0
click at [1341, 66] on div "Order #2374 - Alex Sacco Close Options Edit Order Order details Collaborate Che…" at bounding box center [778, 386] width 1556 height 772
click at [1367, 13] on button "Close" at bounding box center [1388, 18] width 61 height 18
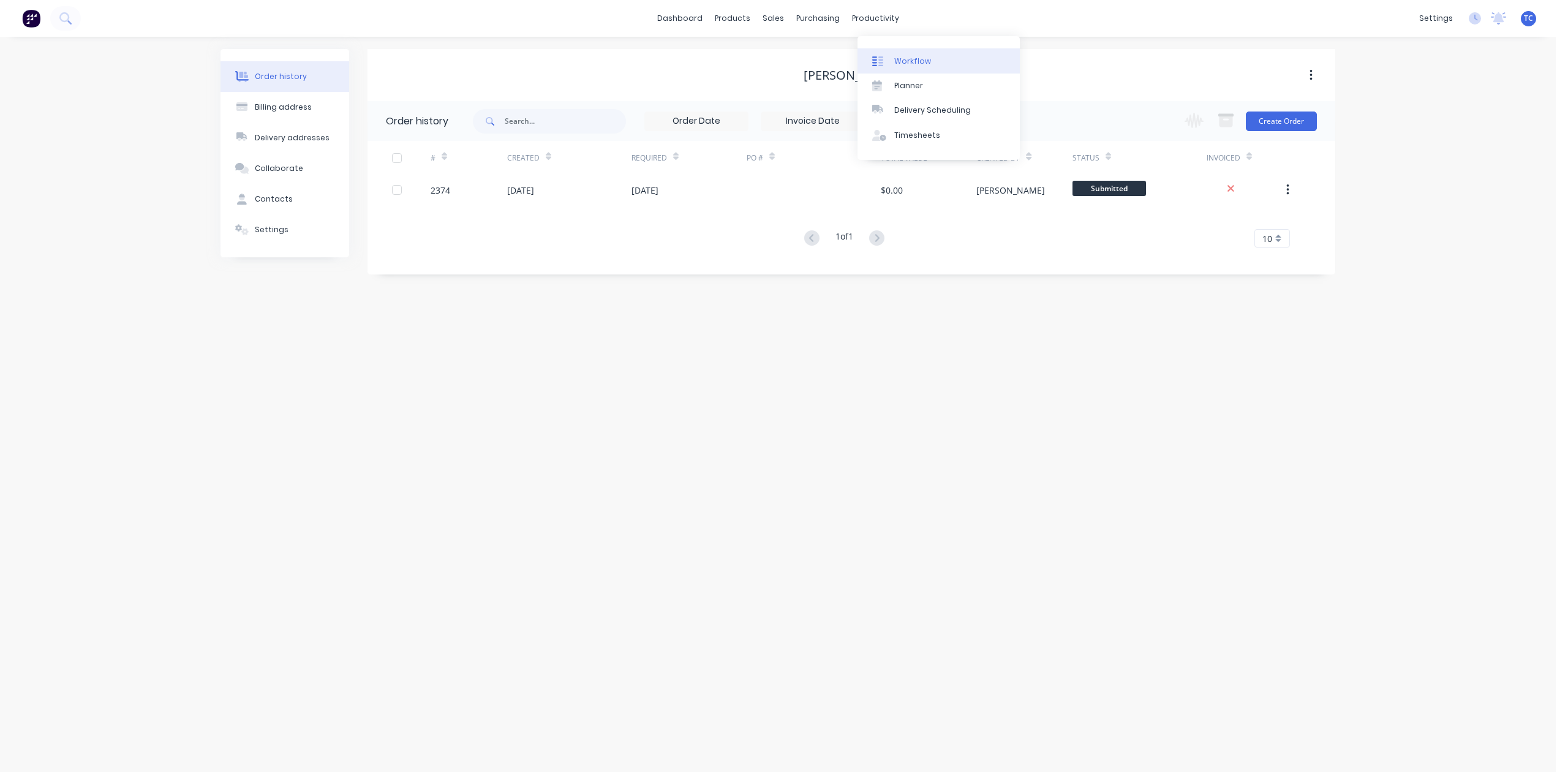
click at [914, 67] on div "Workflow" at bounding box center [912, 61] width 37 height 11
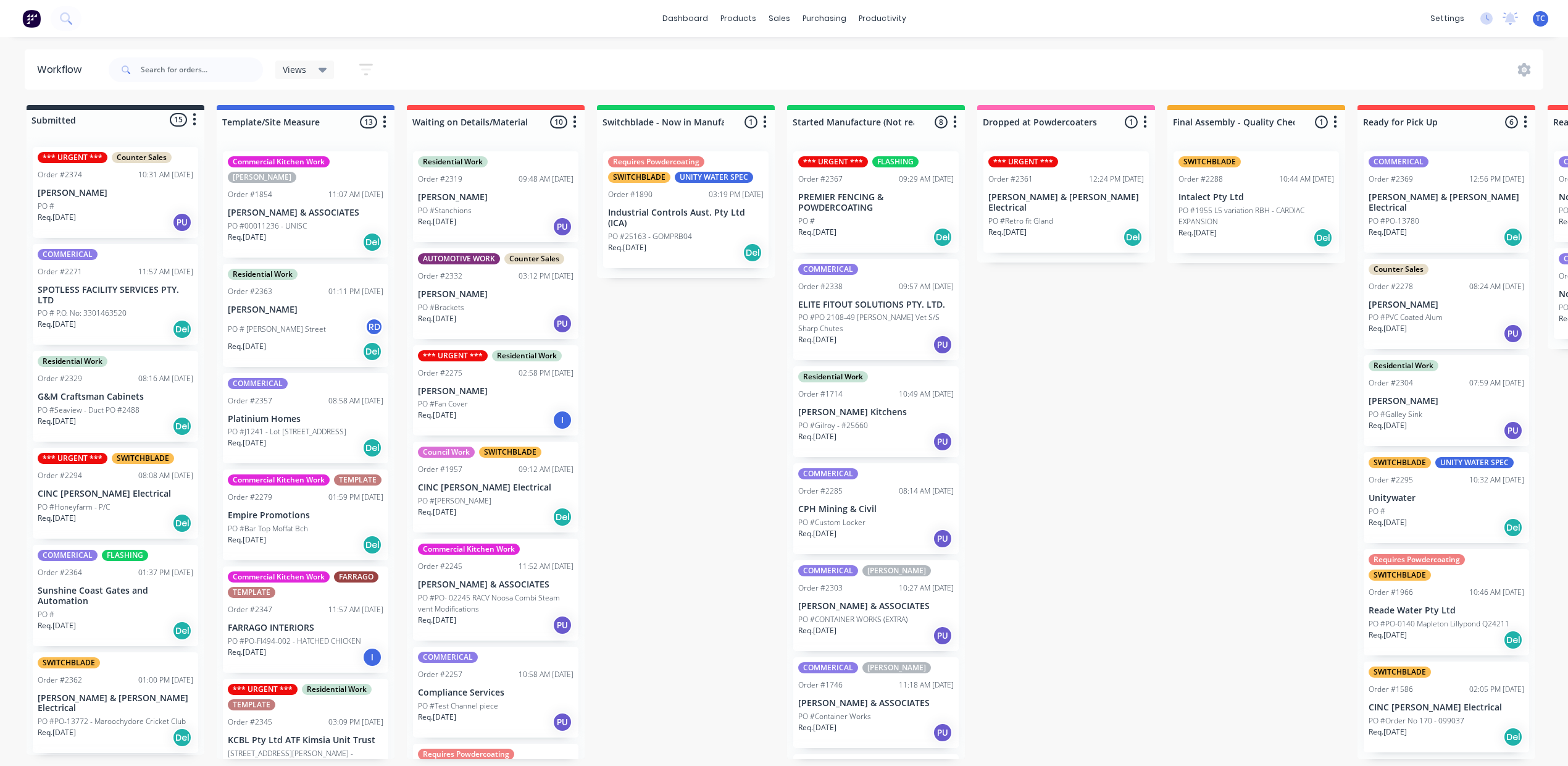
click at [198, 193] on div "*** URGENT *** Counter Sales Order #2374 10:31 AM 29/09/25 Alex Sacco PO # Req.…" at bounding box center [115, 192] width 165 height 91
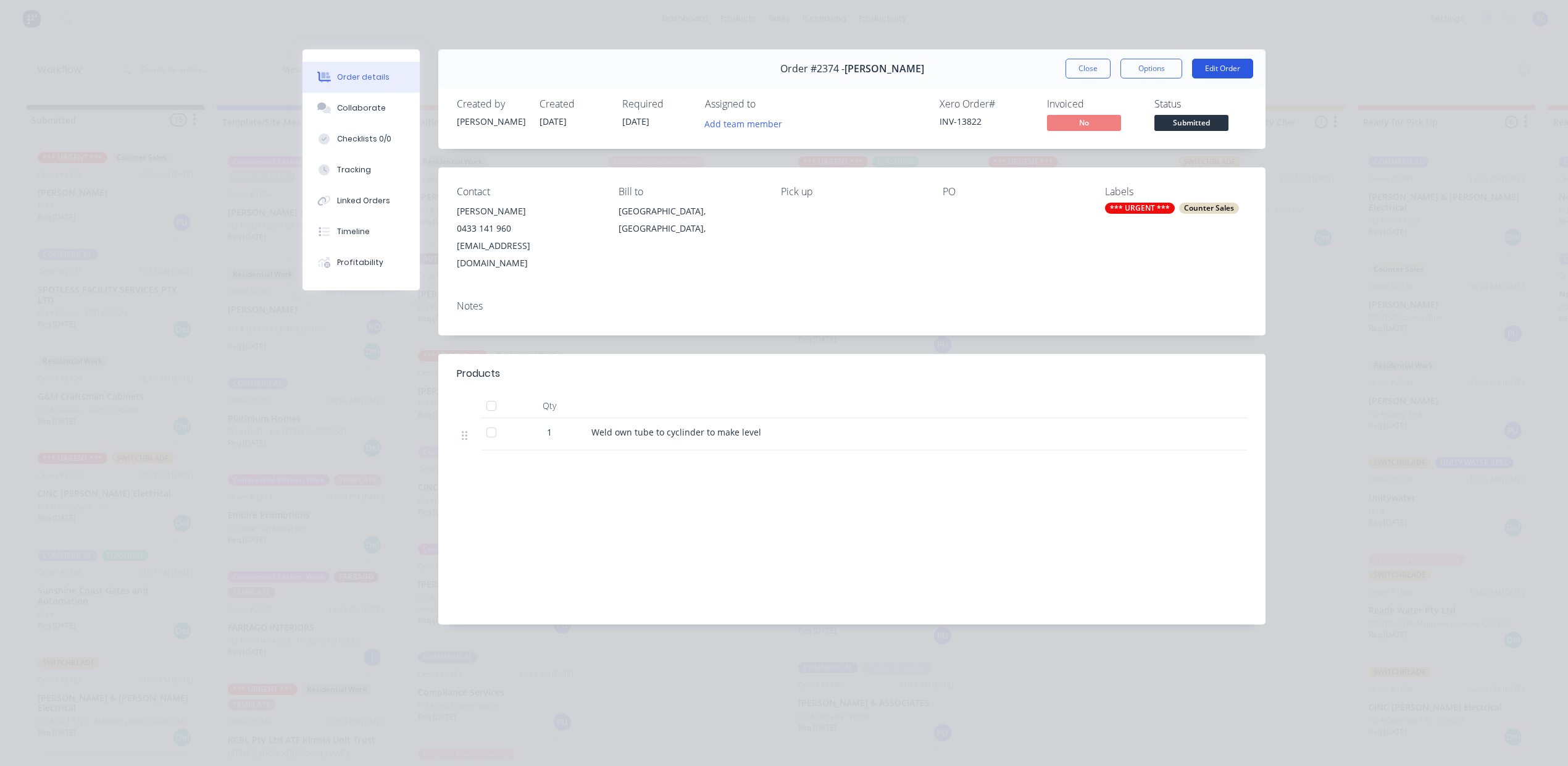
click at [1216, 78] on button "Edit Order" at bounding box center [1222, 68] width 61 height 20
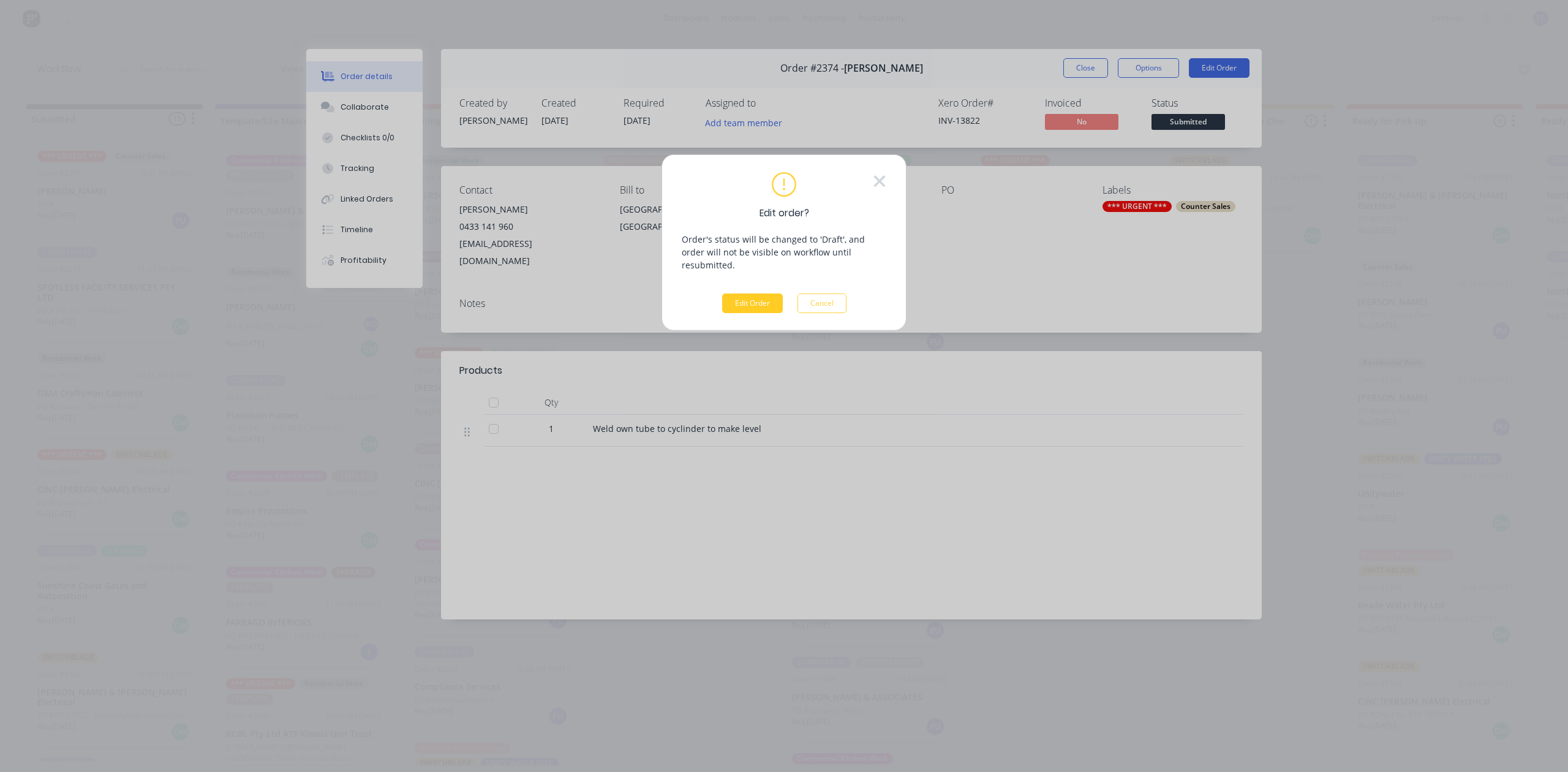
click at [758, 313] on button "Edit Order" at bounding box center [752, 303] width 61 height 20
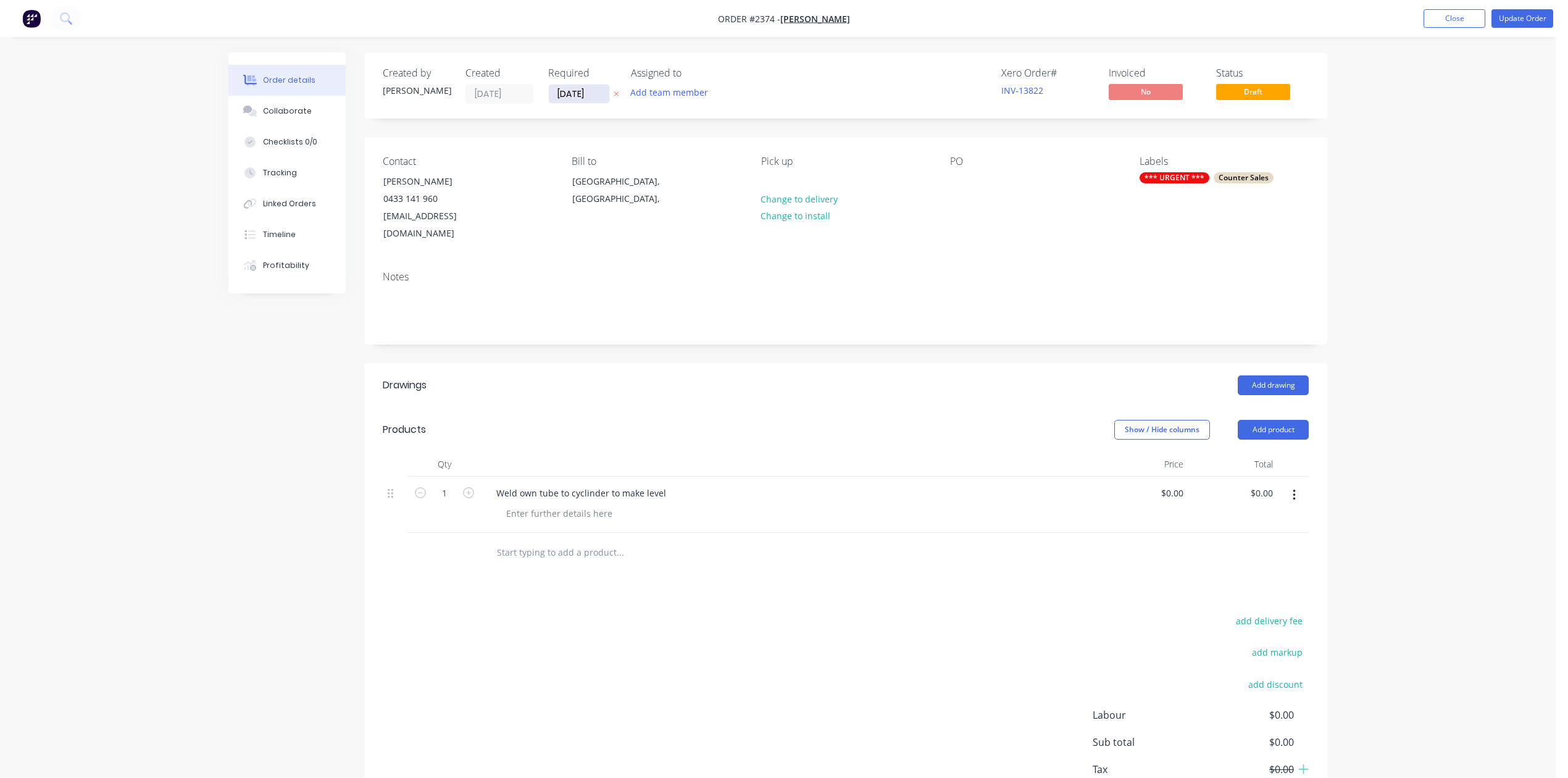
click at [609, 102] on input "[DATE]" at bounding box center [579, 93] width 61 height 18
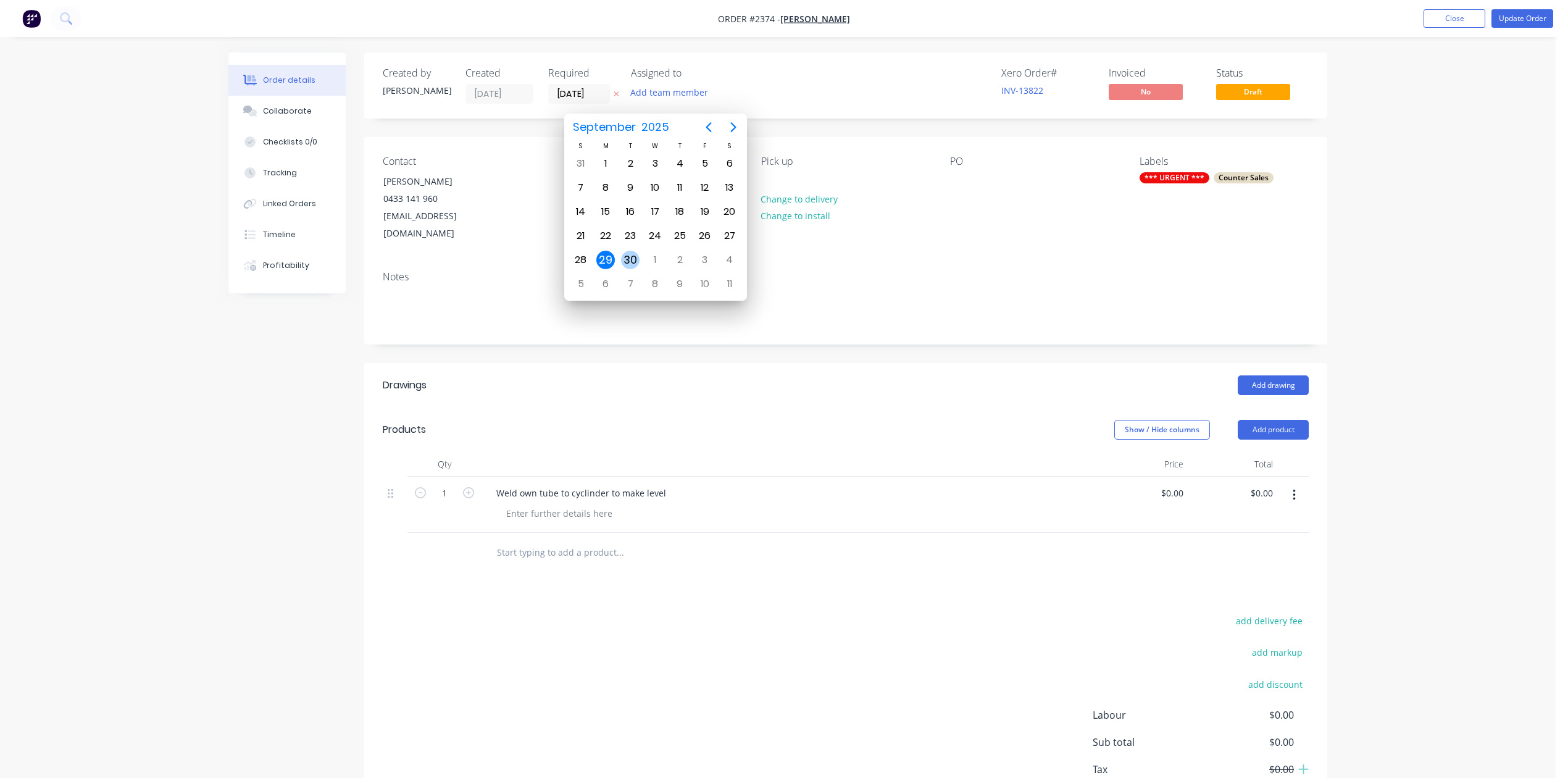
click at [631, 258] on div "30" at bounding box center [630, 260] width 18 height 18
type input "[DATE]"
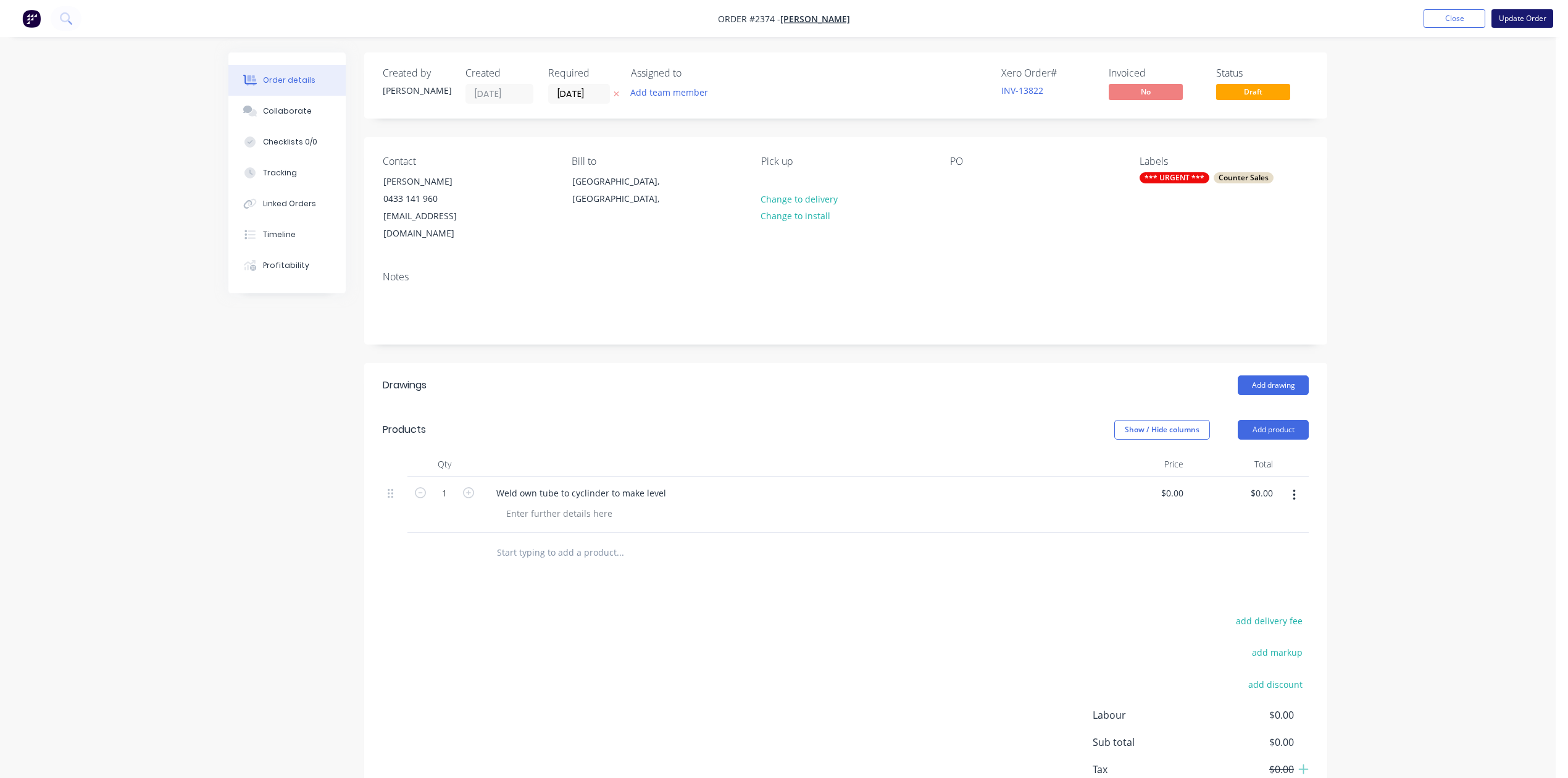
click at [1507, 17] on button "Update Order" at bounding box center [1523, 18] width 62 height 18
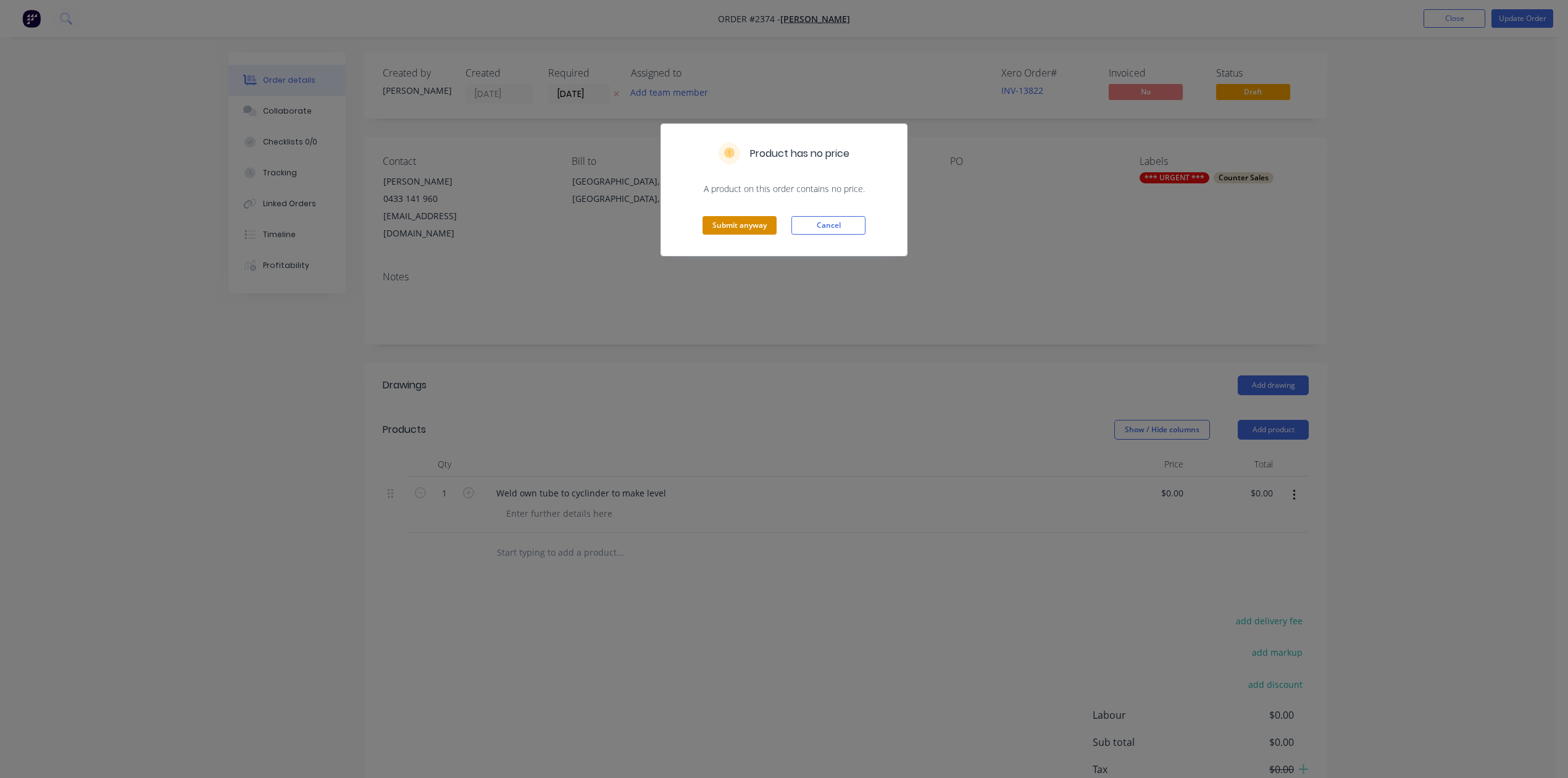
click at [736, 234] on button "Submit anyway" at bounding box center [739, 225] width 74 height 18
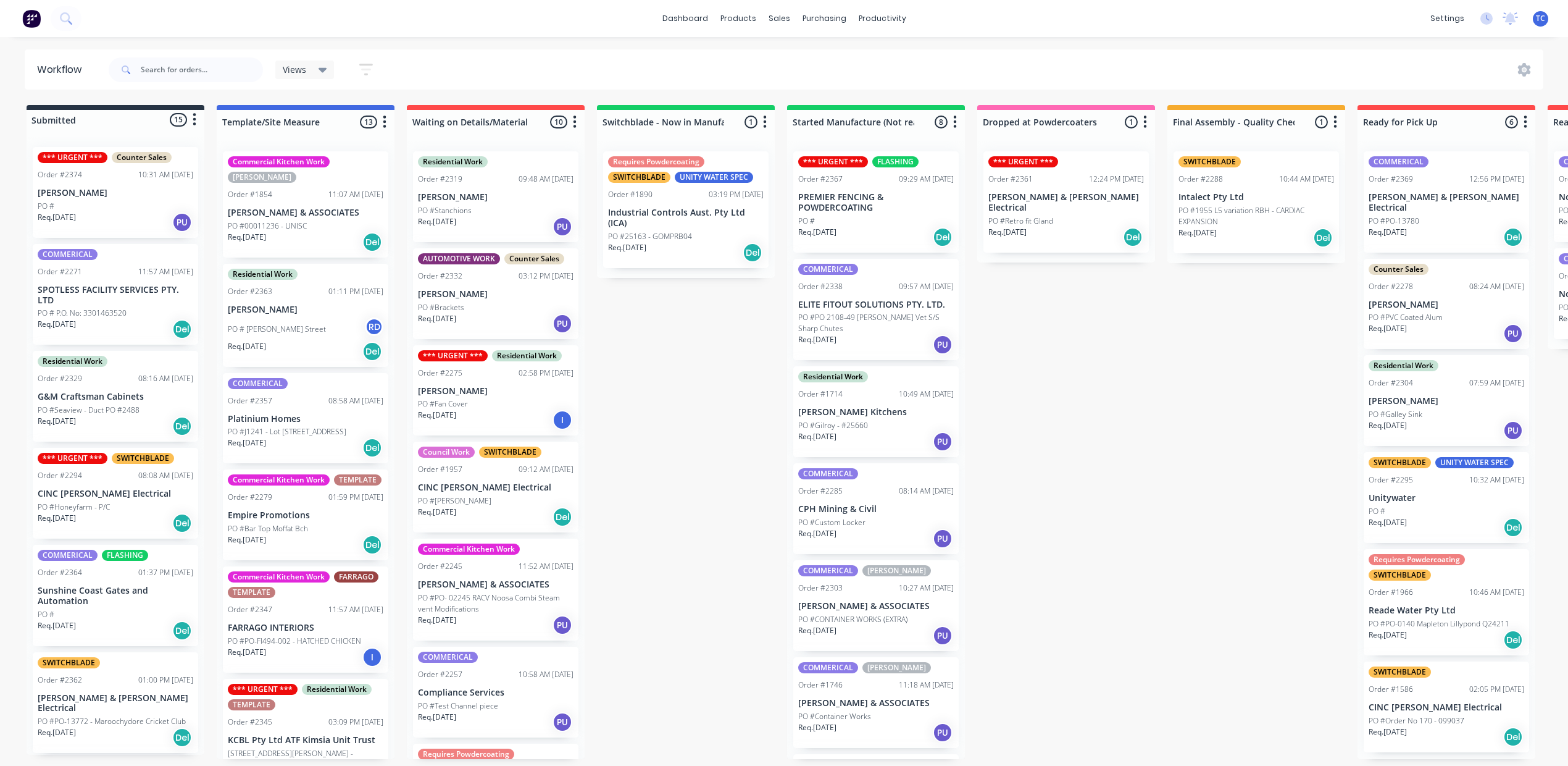
click at [130, 212] on div "PO #" at bounding box center [115, 206] width 155 height 11
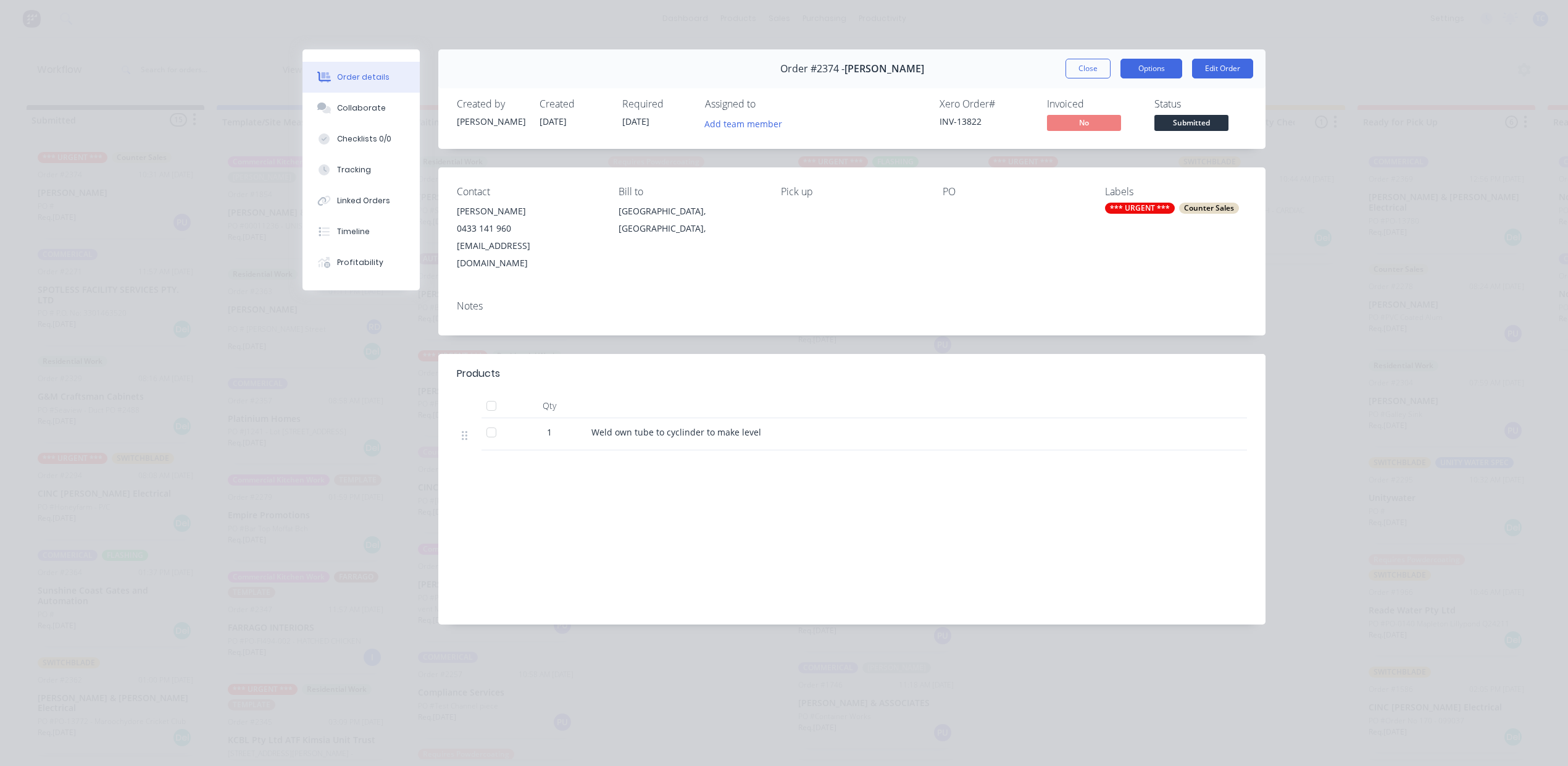
click at [1125, 78] on button "Options" at bounding box center [1151, 68] width 62 height 20
click at [1103, 134] on div "Work Order" at bounding box center [1117, 124] width 107 height 18
click at [1097, 159] on div "Standard" at bounding box center [1117, 150] width 107 height 18
click at [1072, 78] on button "Close" at bounding box center [1088, 68] width 45 height 20
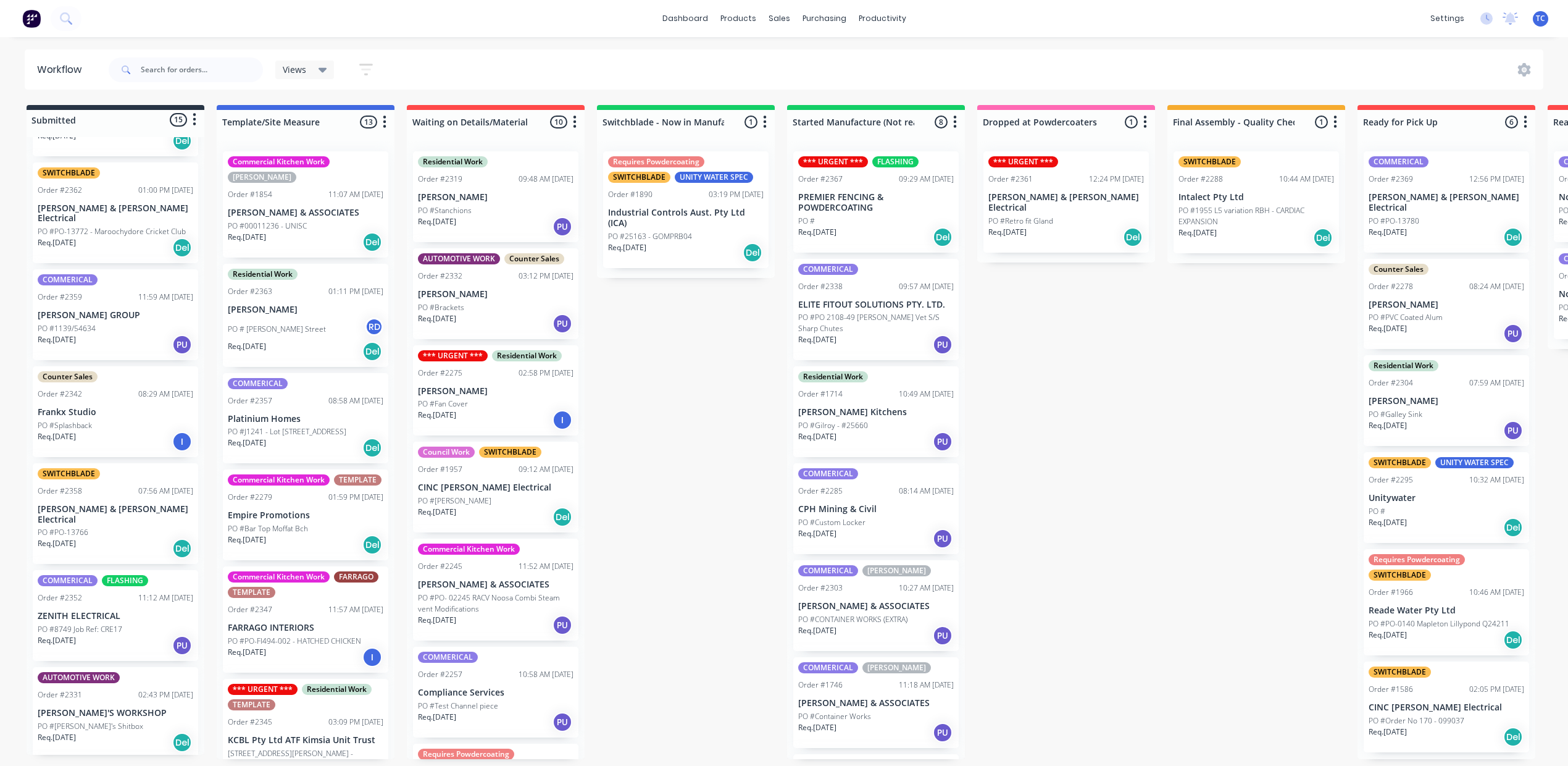
scroll to position [494, 0]
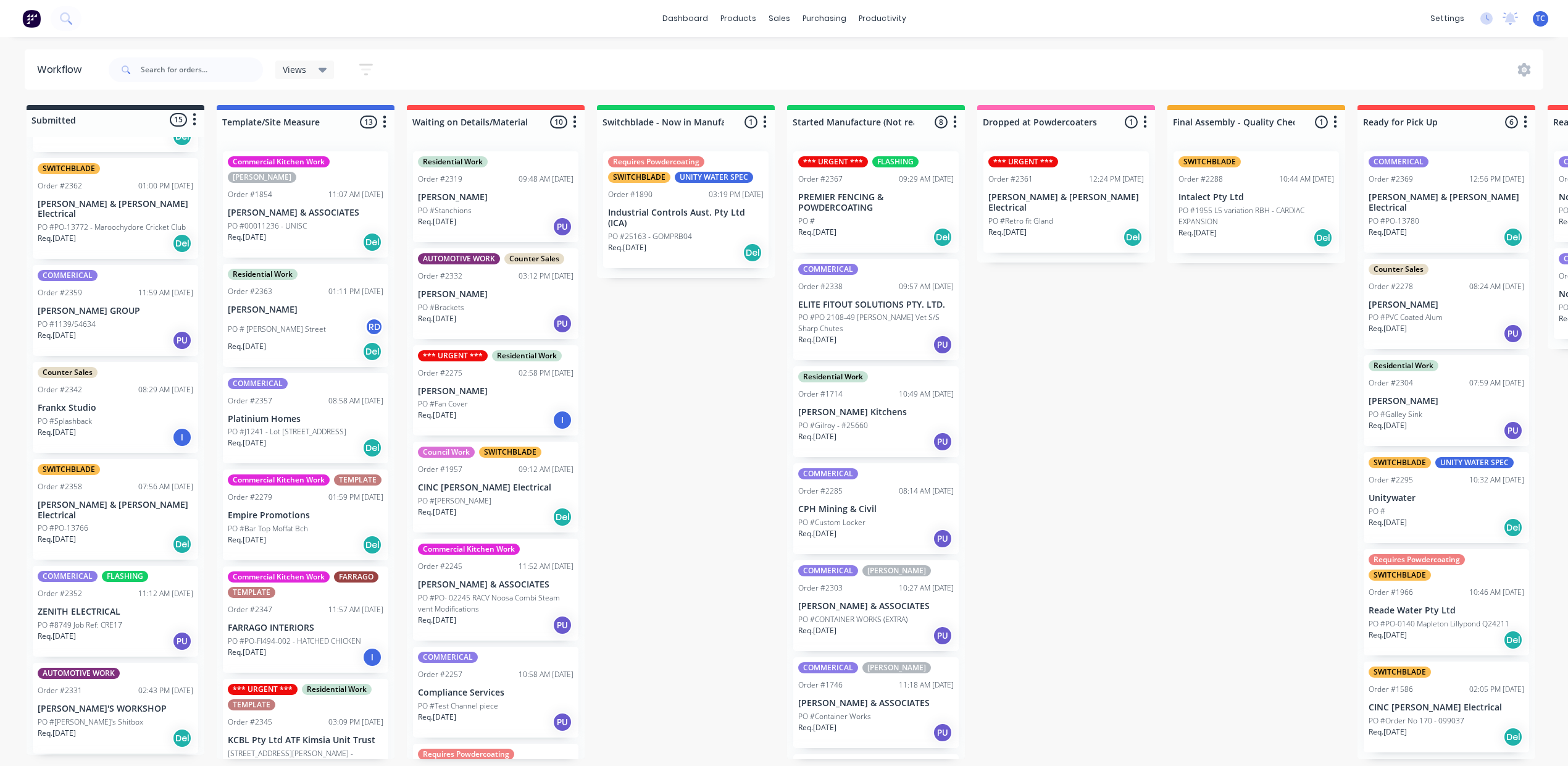
click at [151, 413] on p "Frankx Studio" at bounding box center [115, 408] width 155 height 11
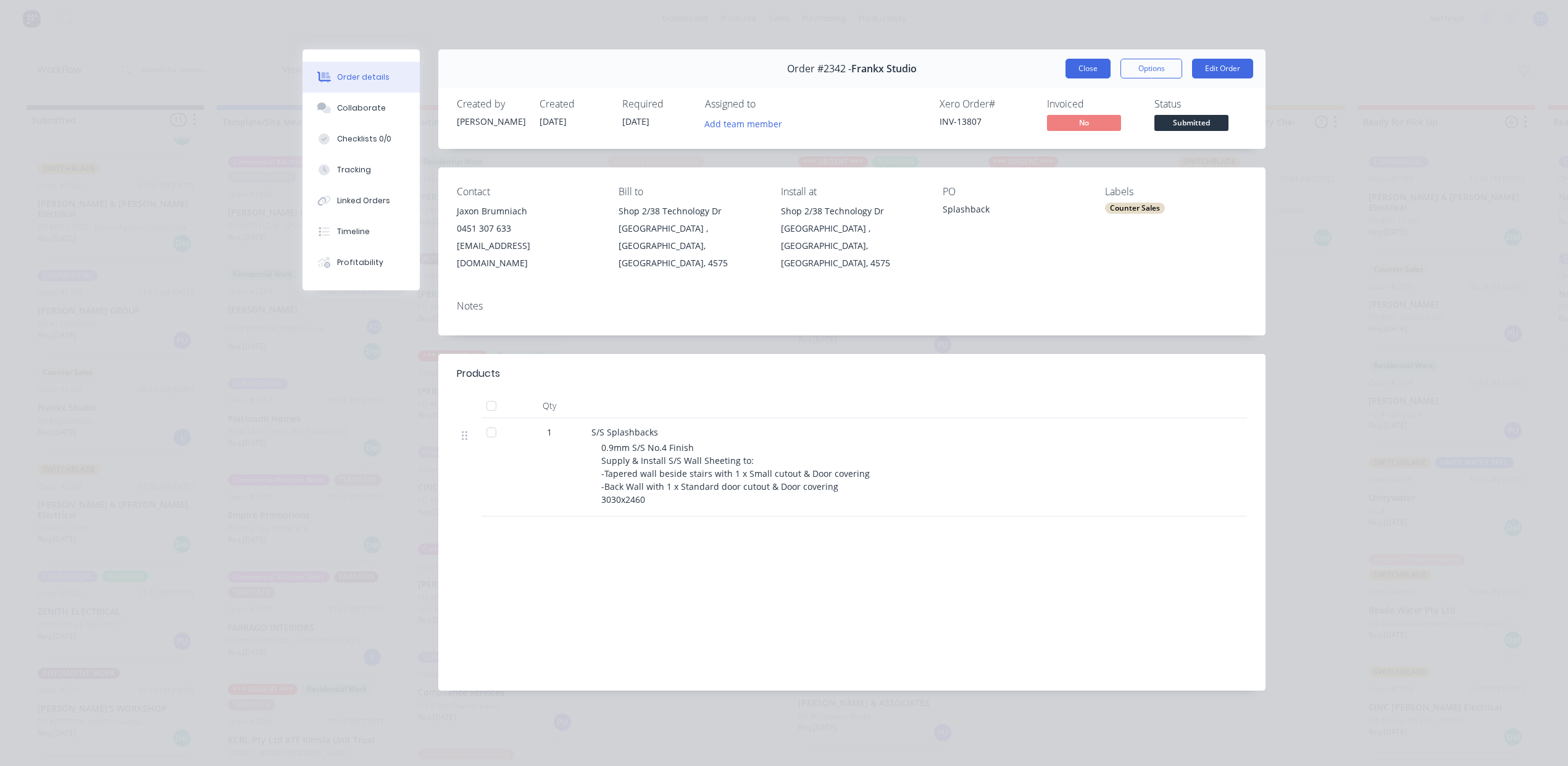
click at [1066, 78] on button "Close" at bounding box center [1088, 68] width 45 height 20
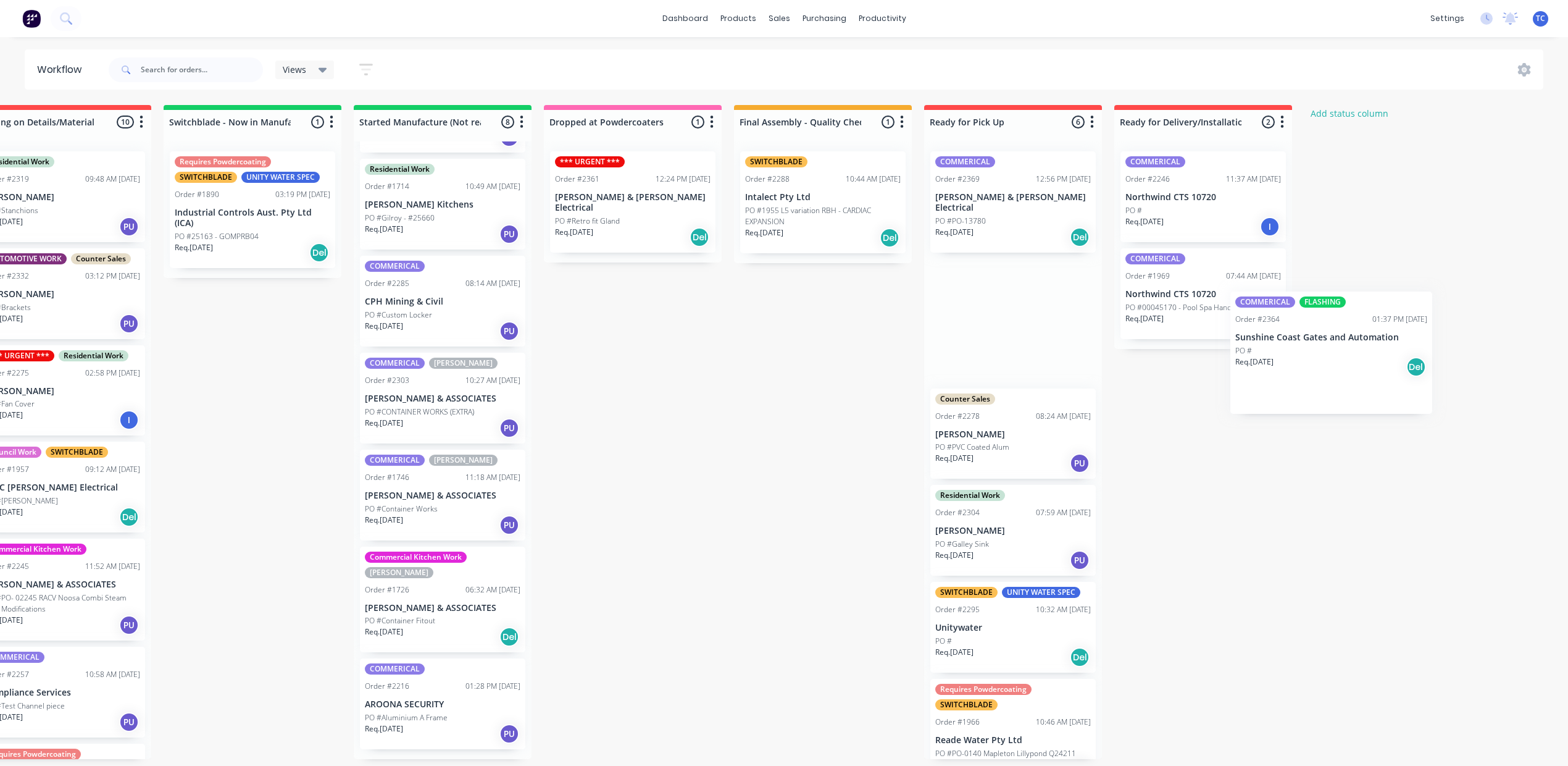
scroll to position [13, 462]
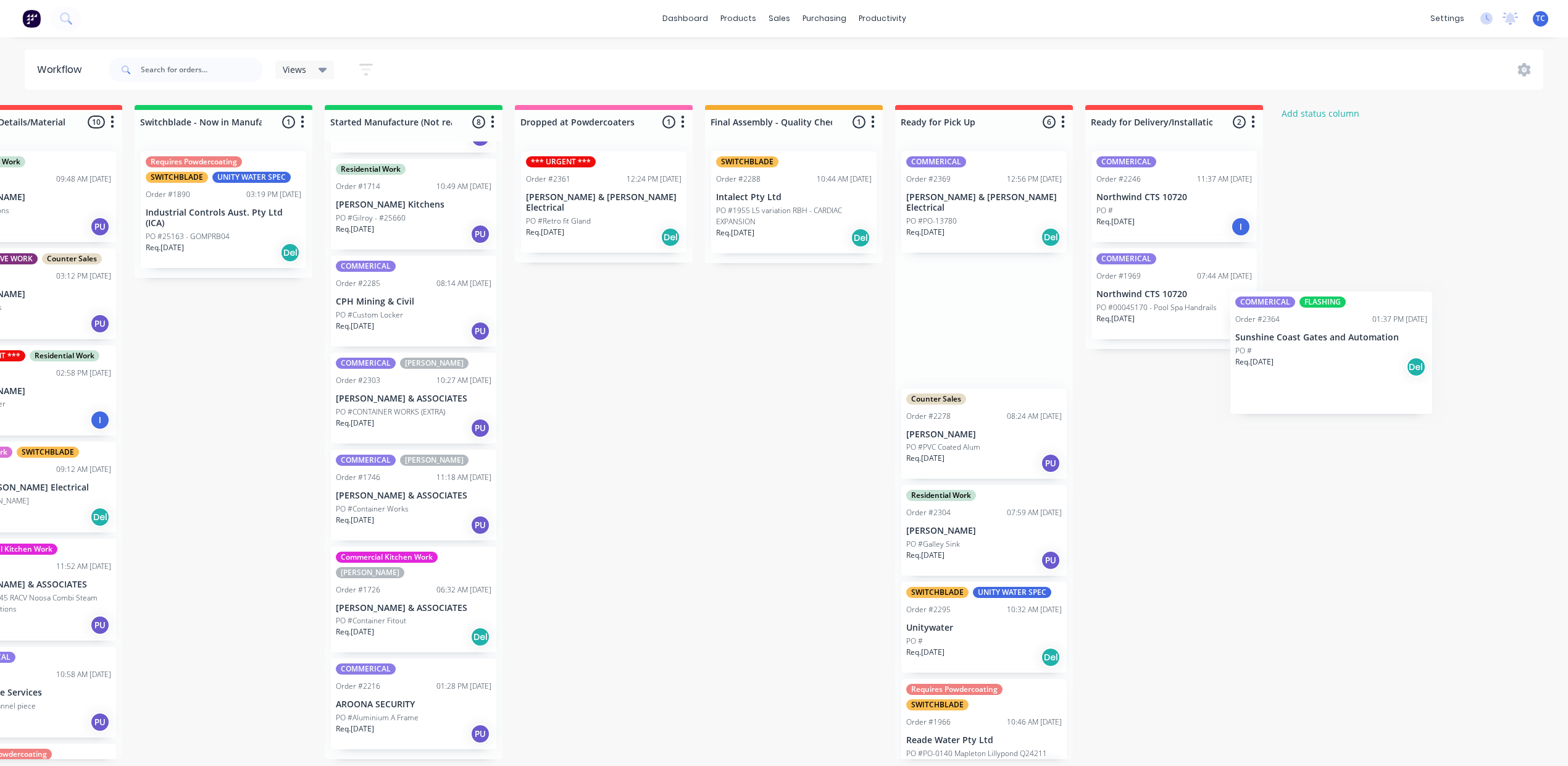
drag, startPoint x: 129, startPoint y: 458, endPoint x: 1322, endPoint y: 363, distance: 1196.8
click at [1322, 364] on div "Submitted 15 Status colour #273444 hex #273444 Save Cancel Summaries Total orde…" at bounding box center [558, 431] width 2059 height 654
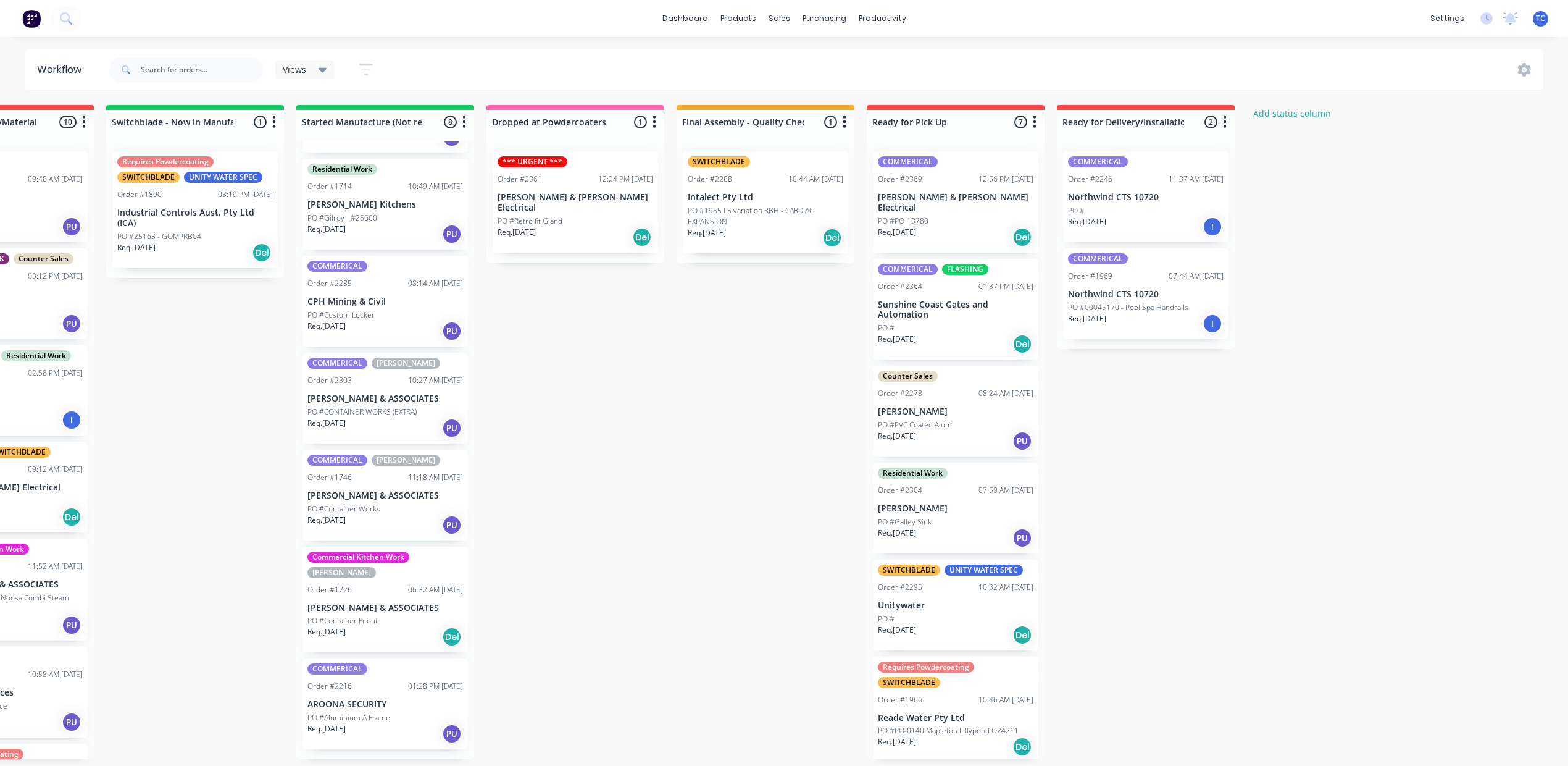
scroll to position [13, 643]
click at [1033, 321] on p "Sunshine Coast Gates and Automation" at bounding box center [956, 310] width 155 height 21
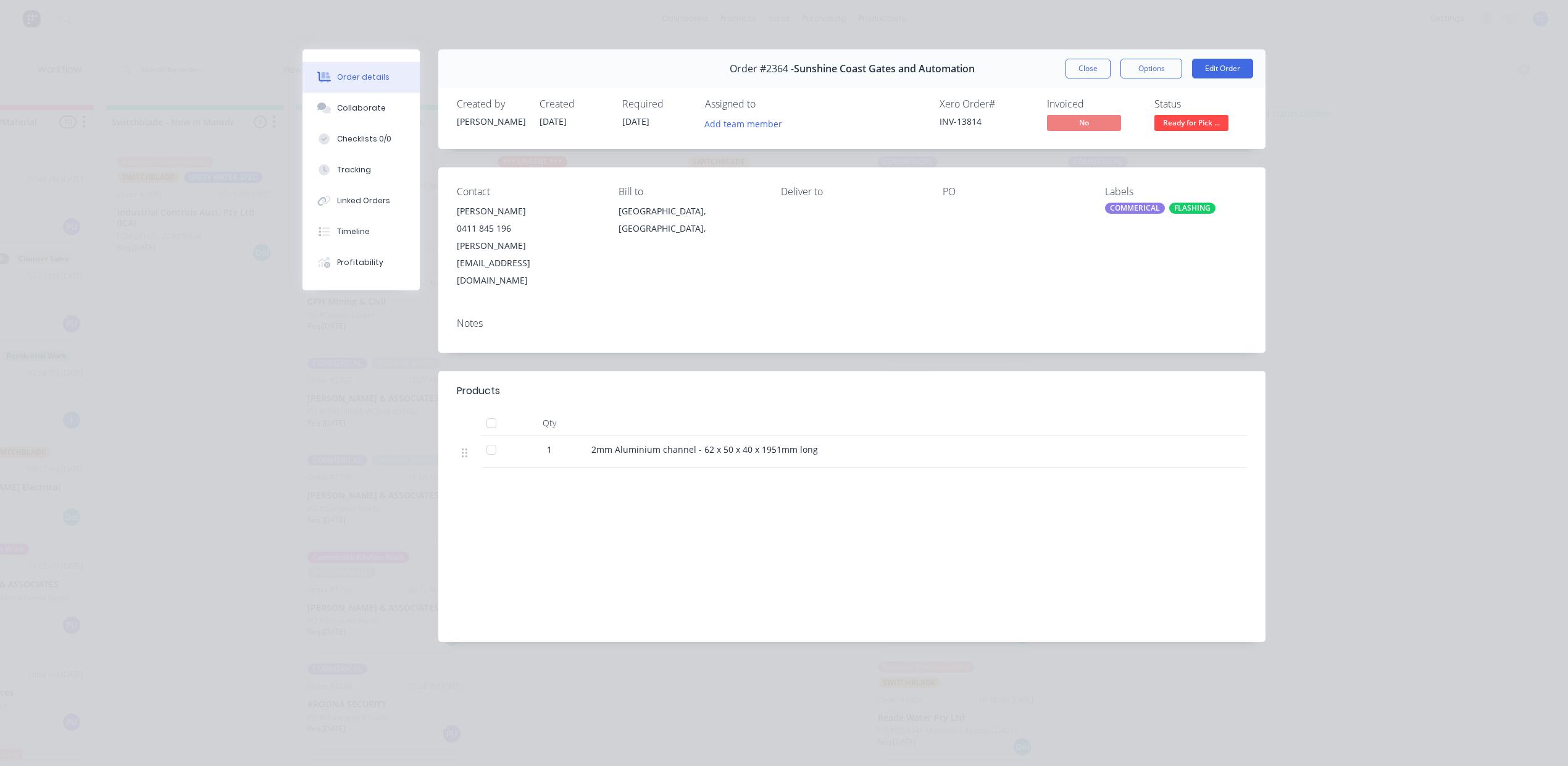
scroll to position [0, 0]
click at [1200, 78] on button "Edit Order" at bounding box center [1222, 68] width 61 height 20
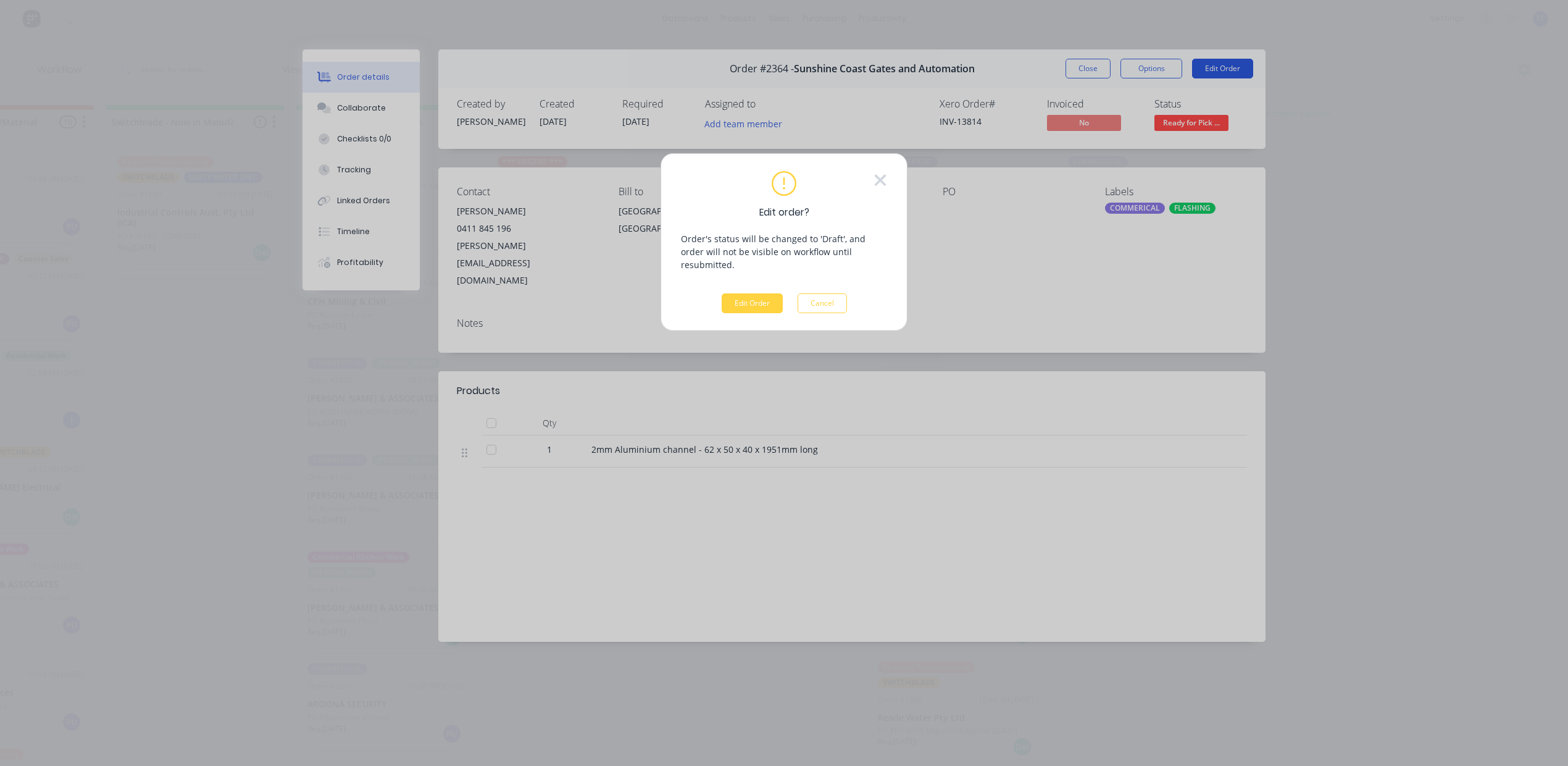
scroll to position [0, 643]
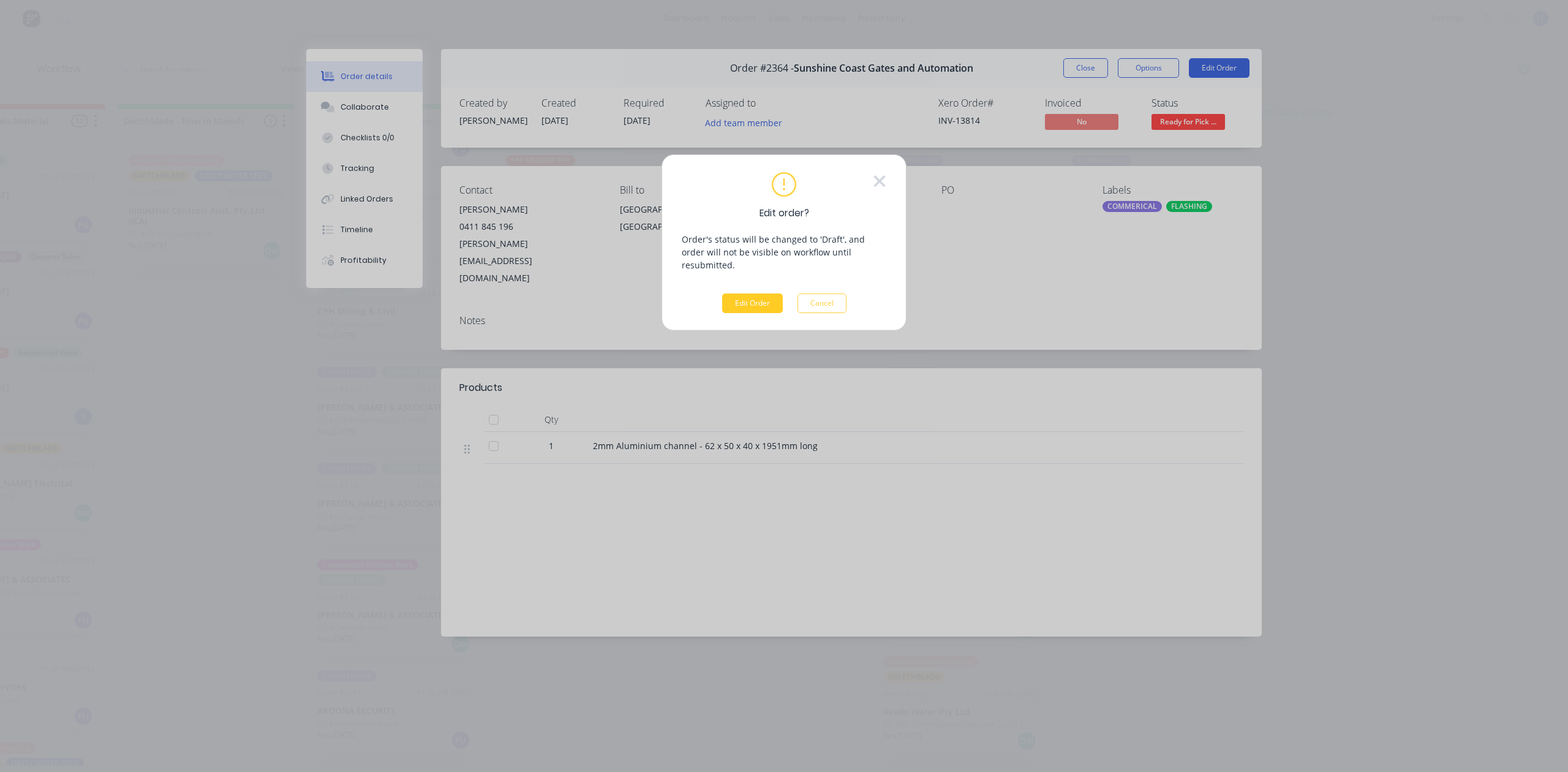
click at [733, 313] on button "Edit Order" at bounding box center [752, 303] width 61 height 20
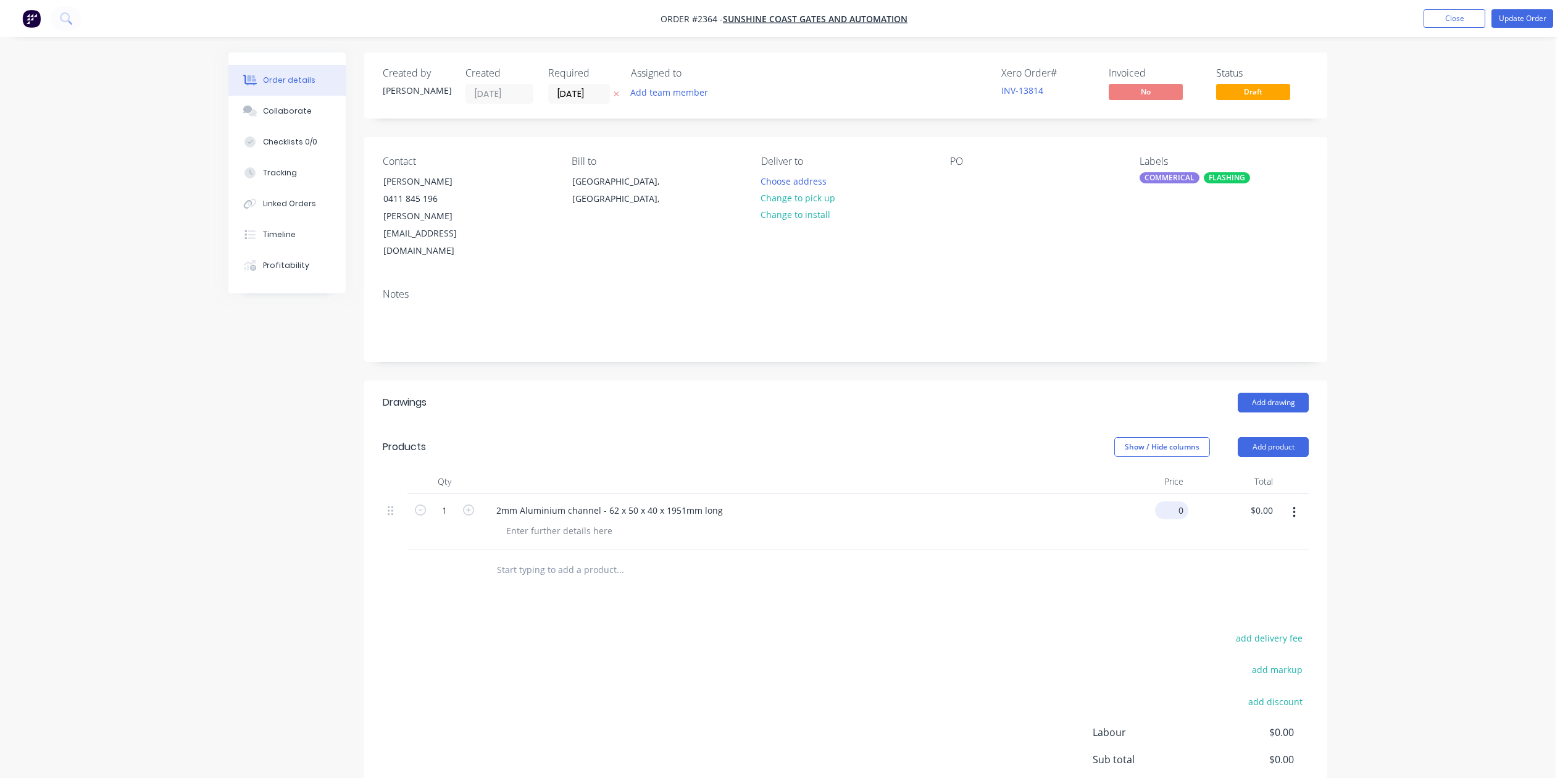
click at [1166, 550] on div "0 $0.00" at bounding box center [1143, 521] width 90 height 56
click at [1168, 519] on div "0 $0.00" at bounding box center [1172, 510] width 34 height 18
type input "$185.00"
click at [1492, 16] on button "Update Order" at bounding box center [1523, 18] width 62 height 18
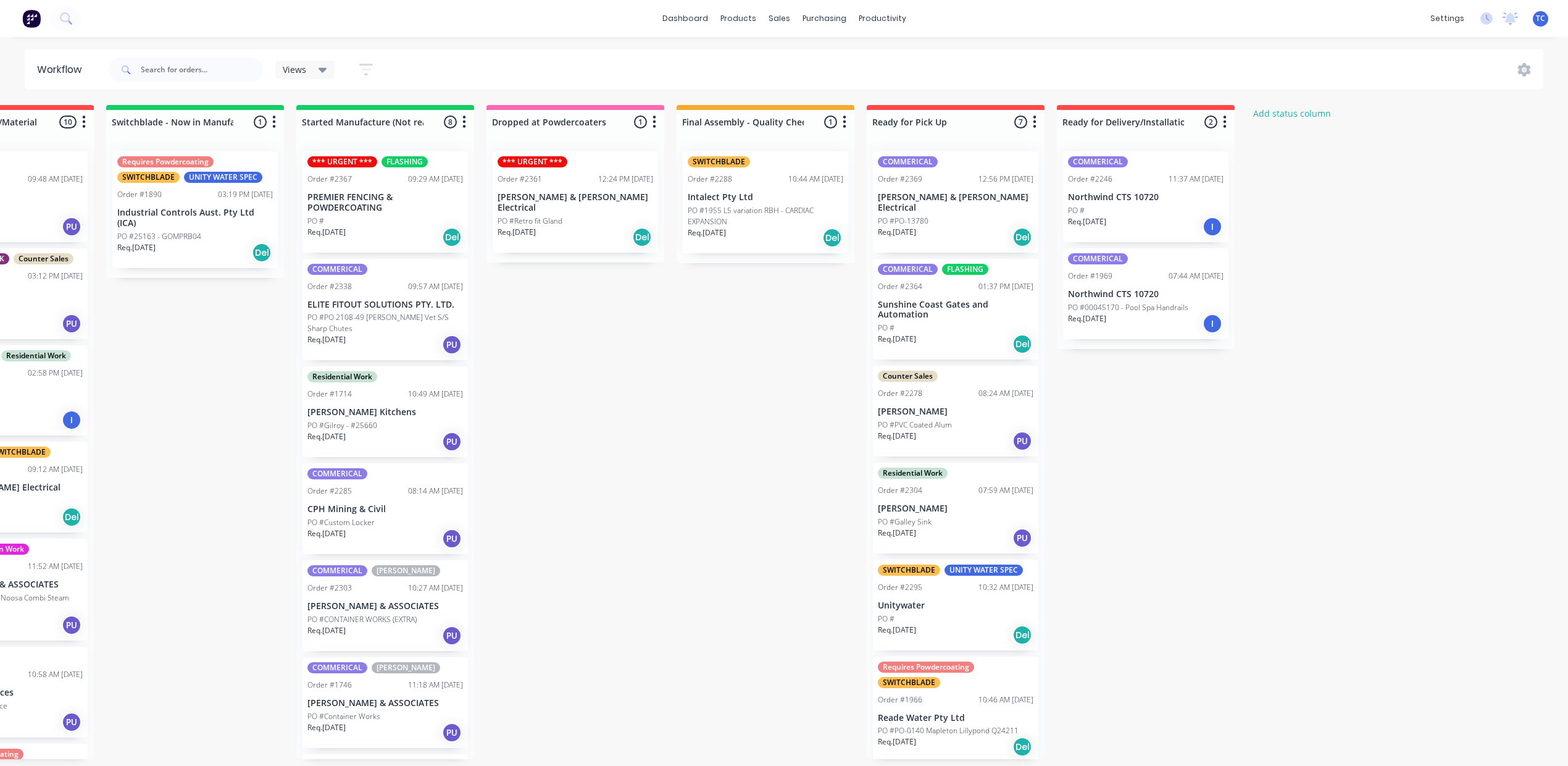
scroll to position [0, 588]
click at [1033, 321] on p "Sunshine Coast Gates and Automation" at bounding box center [956, 310] width 155 height 21
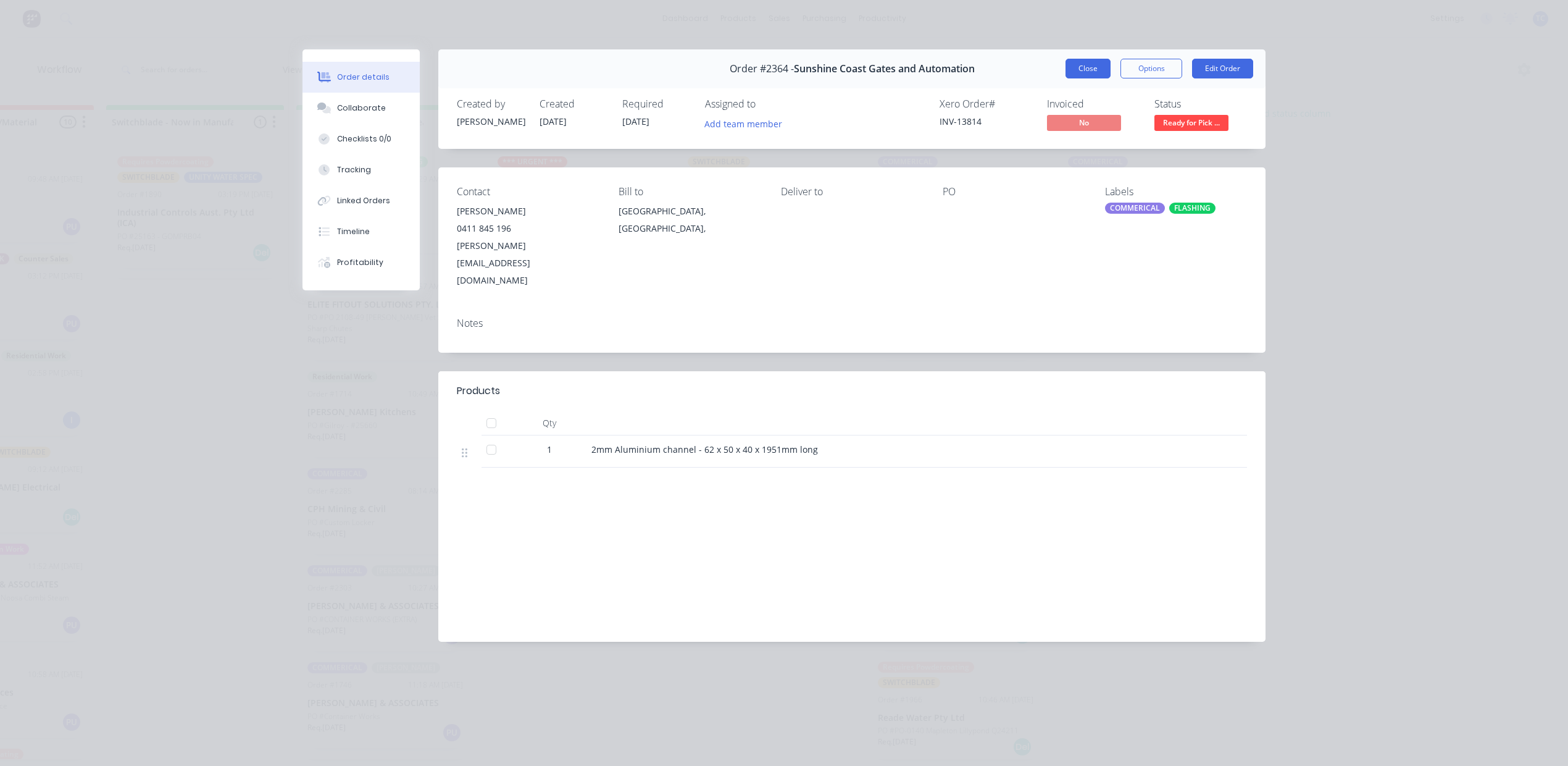
click at [1068, 75] on button "Close" at bounding box center [1088, 68] width 45 height 20
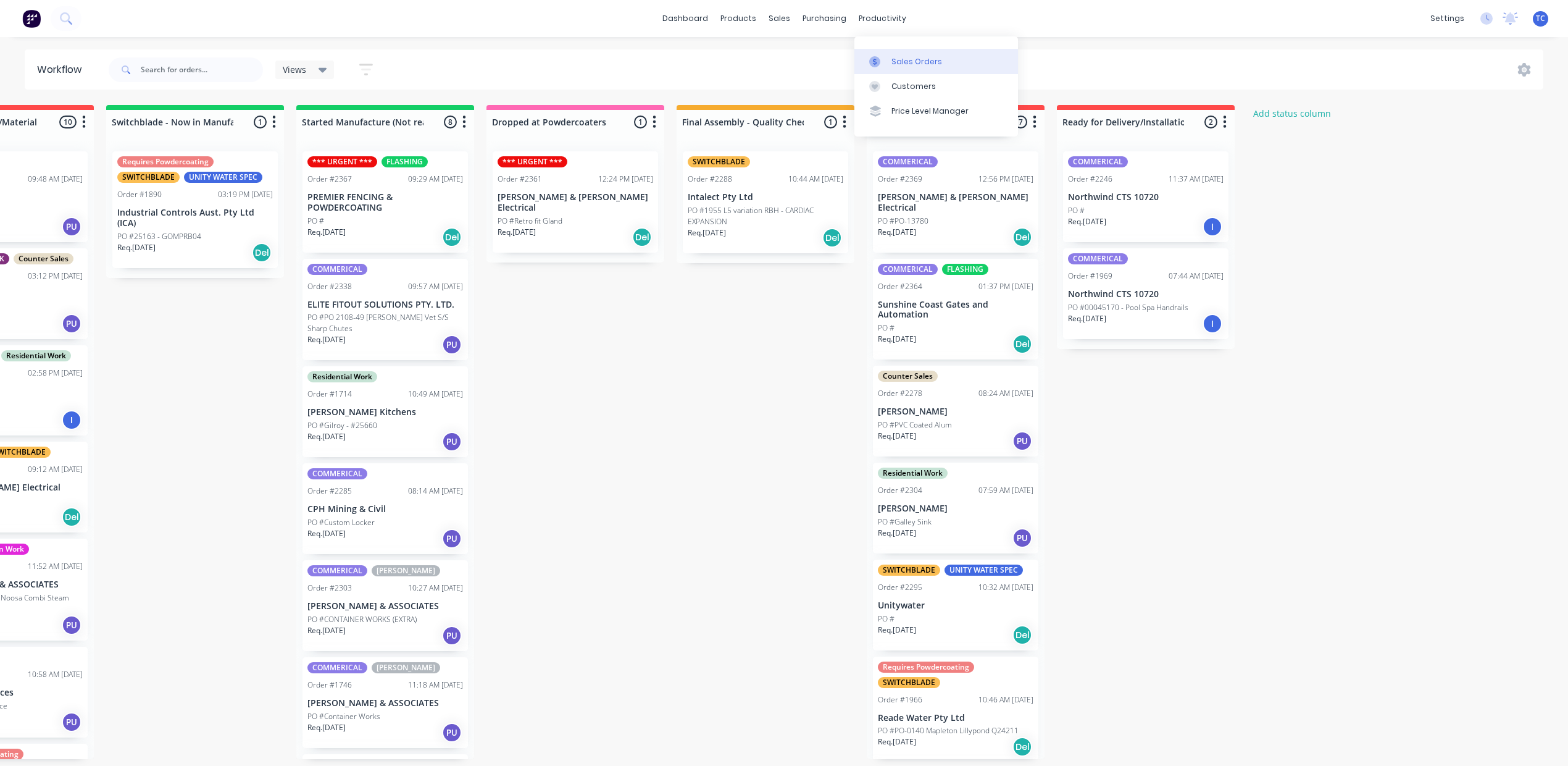
click at [891, 67] on div "Sales Orders" at bounding box center [916, 61] width 51 height 11
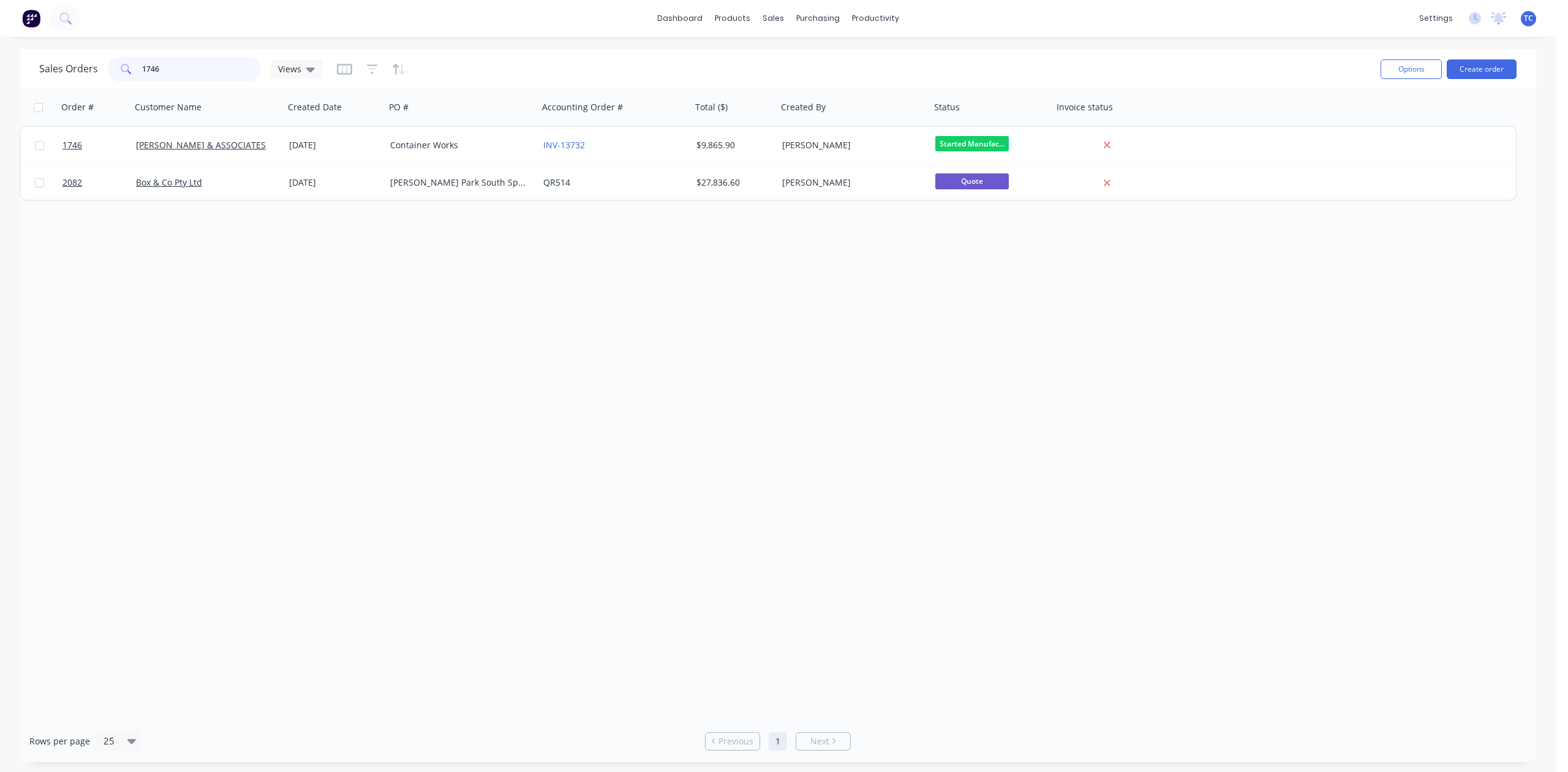
drag, startPoint x: 190, startPoint y: 74, endPoint x: 114, endPoint y: 76, distance: 76.0
click at [114, 76] on div "1746" at bounding box center [184, 69] width 153 height 25
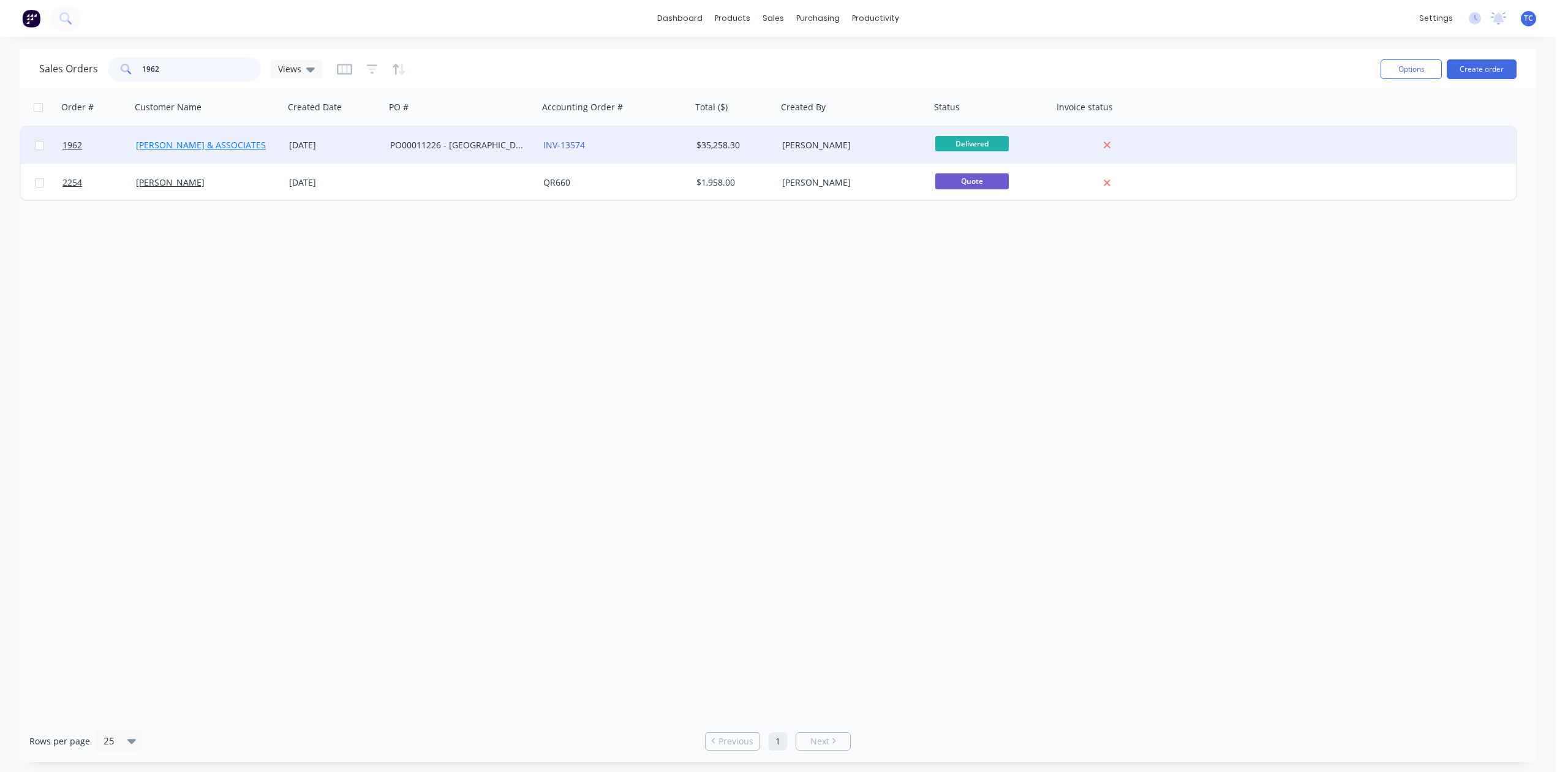
type input "1962"
click at [153, 143] on link "[PERSON_NAME] & ASSOCIATES" at bounding box center [200, 145] width 130 height 12
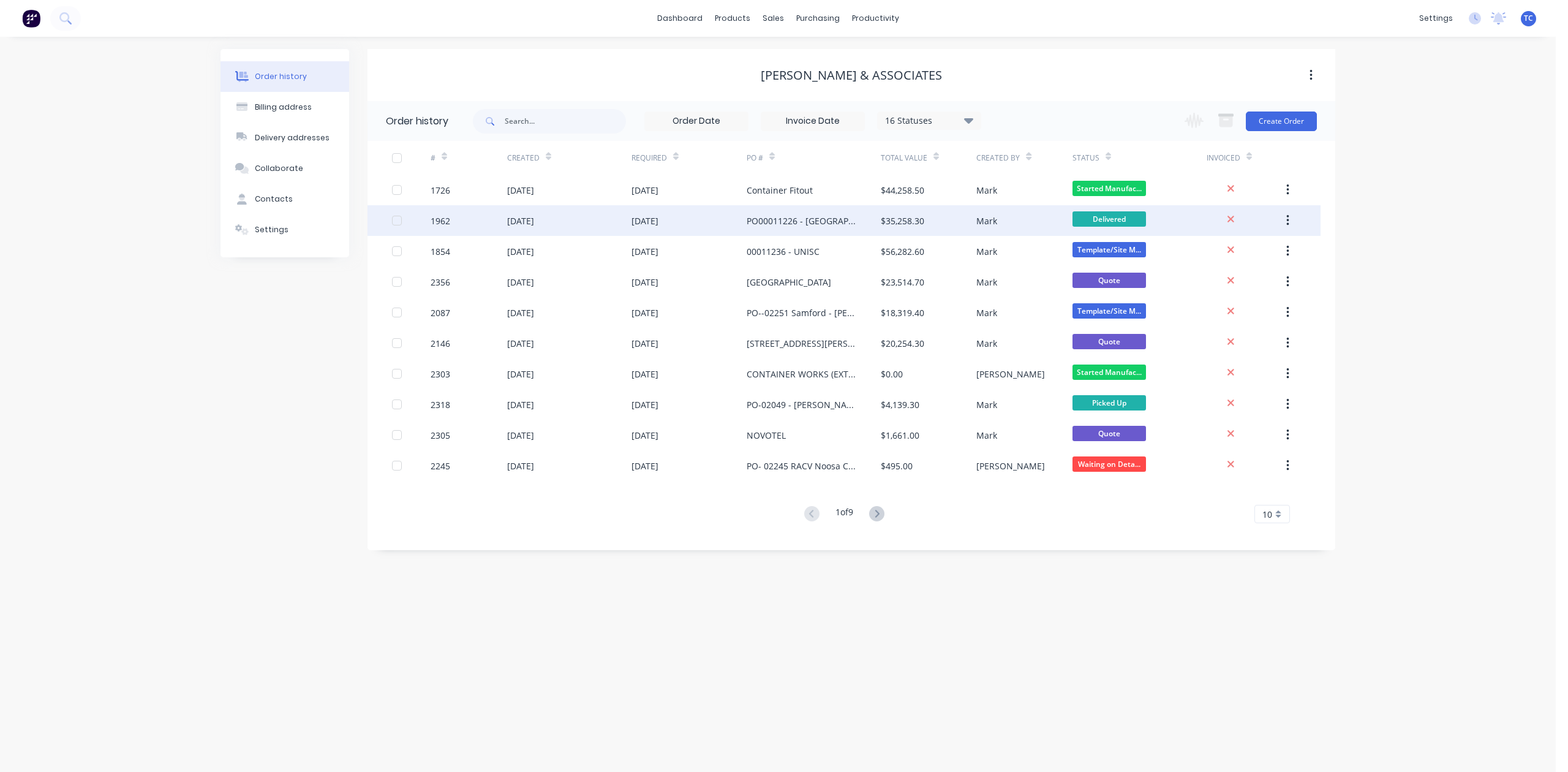
click at [443, 221] on div "1962" at bounding box center [440, 221] width 20 height 13
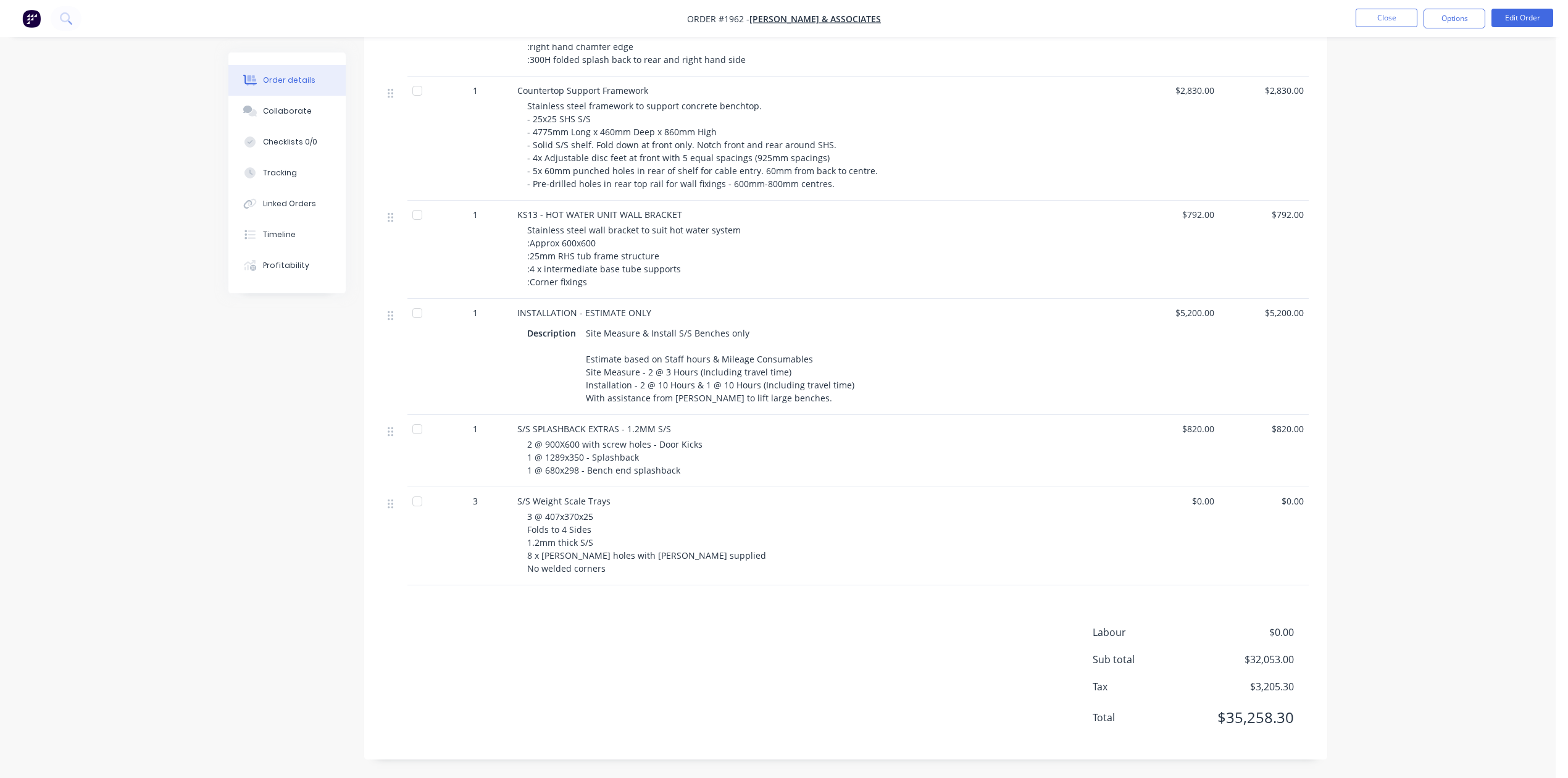
scroll to position [1070, 0]
click at [1527, 20] on button "Edit Order" at bounding box center [1523, 18] width 62 height 18
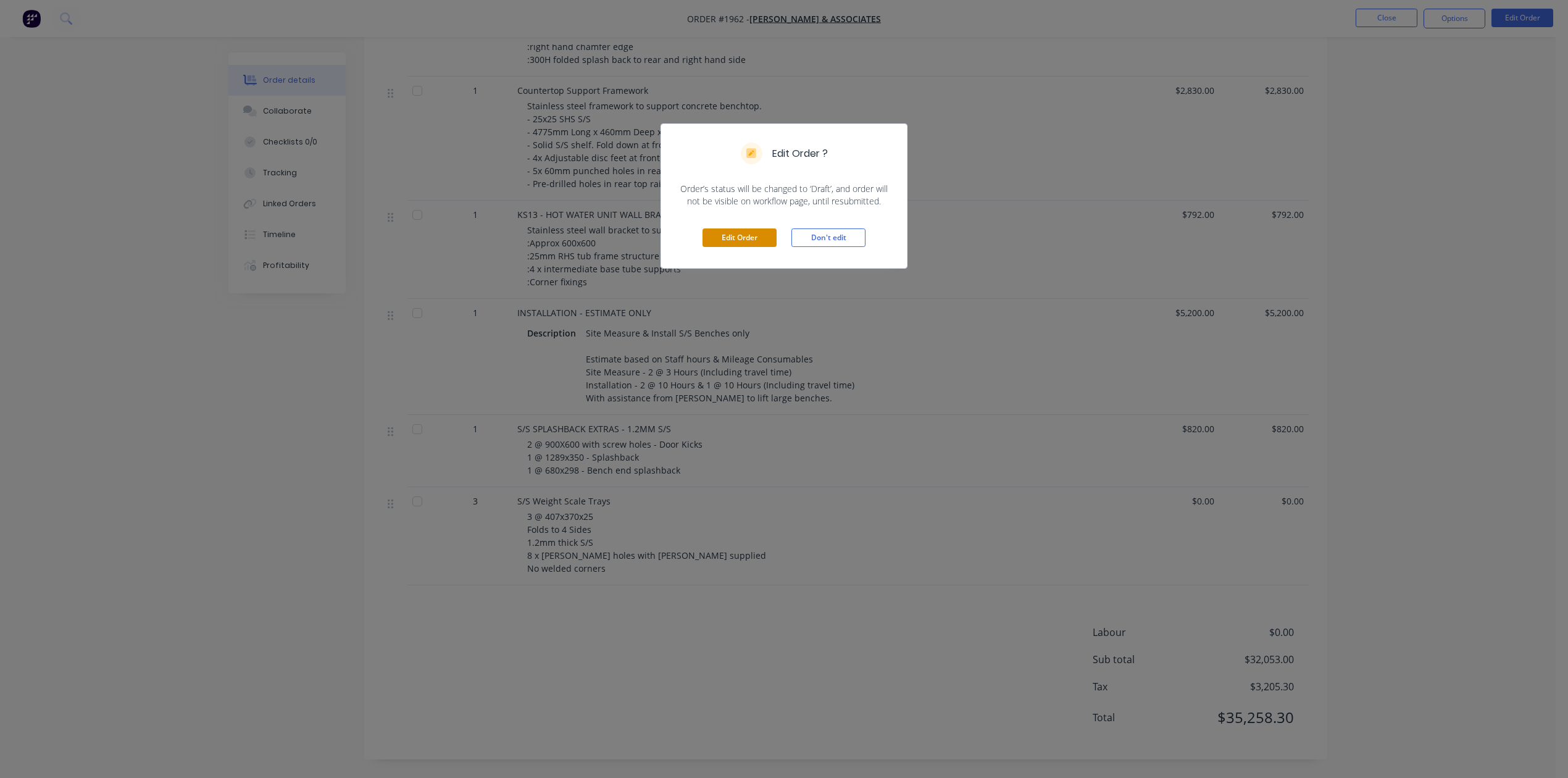
click at [736, 247] on button "Edit Order" at bounding box center [739, 238] width 74 height 18
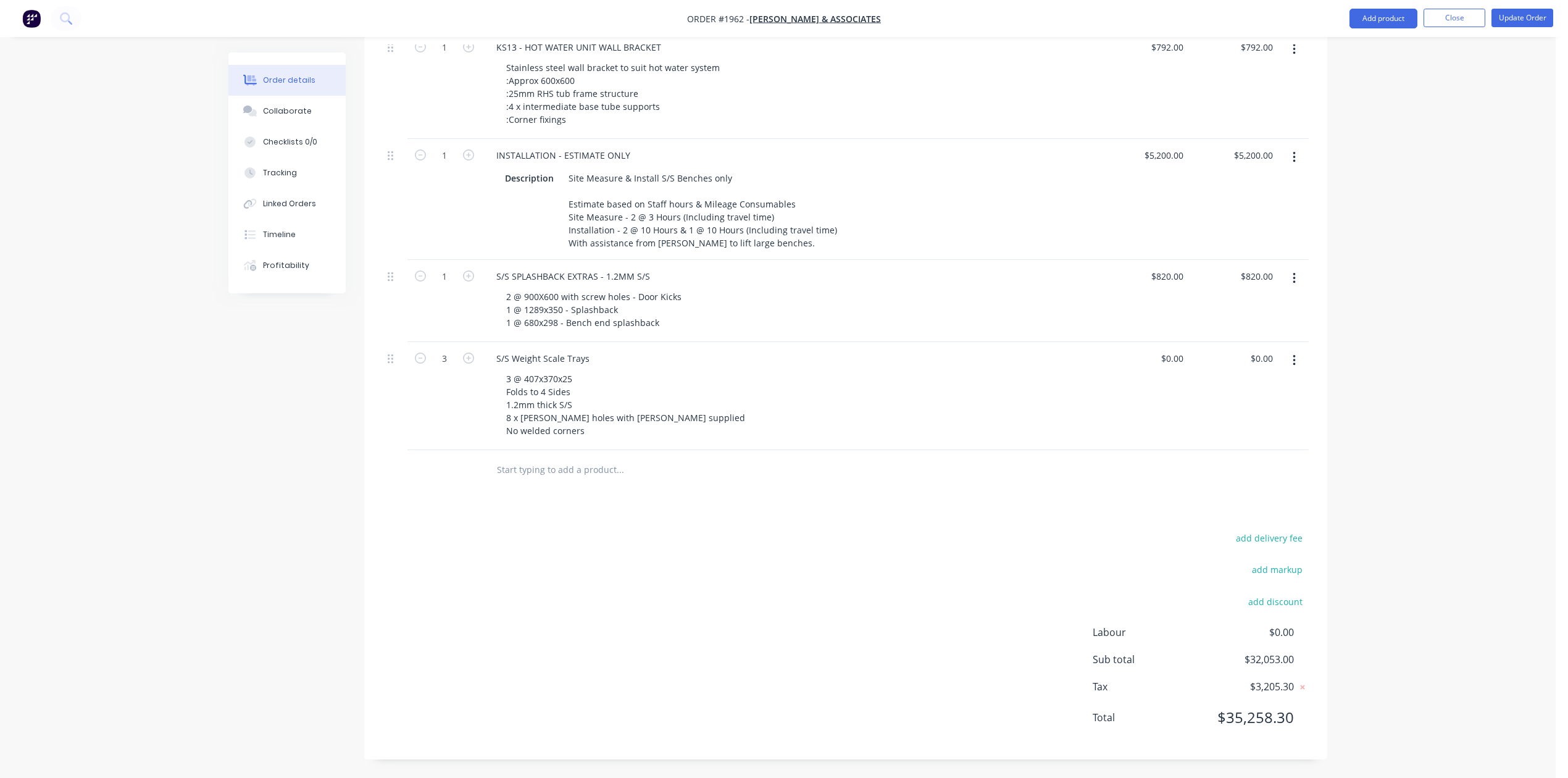
scroll to position [1399, 0]
click at [1174, 367] on input "0" at bounding box center [1174, 358] width 28 height 18
type input "$540.00"
type input "$1,620.00"
click at [640, 164] on div "INSTALLATION - ESTIMATE ONLY" at bounding box center [563, 155] width 154 height 18
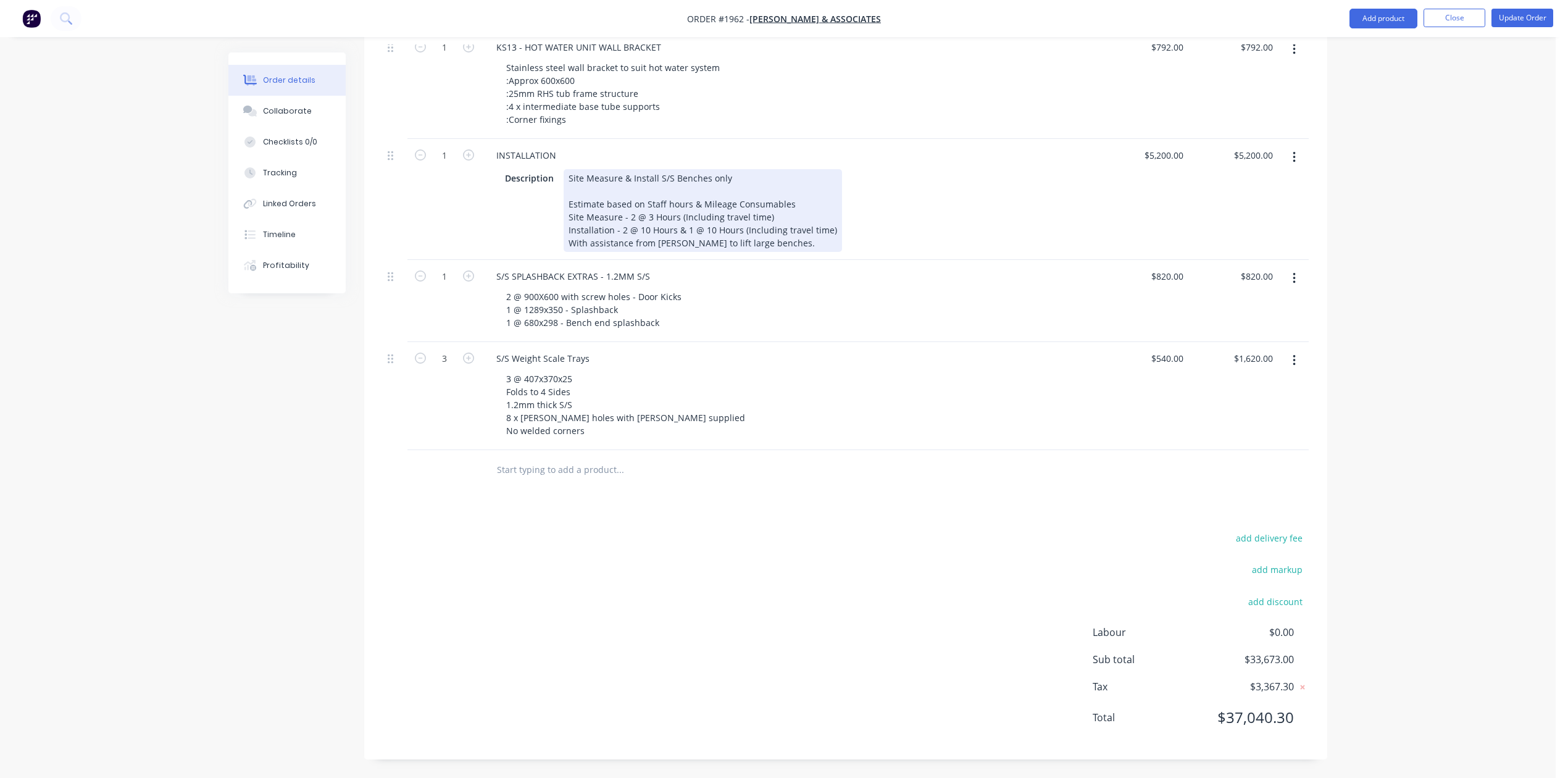
click at [842, 252] on div "Site Measure & Install S/S Benches only Estimate based on Staff hours & Mileage…" at bounding box center [702, 211] width 278 height 83
type input "$5,200.00"
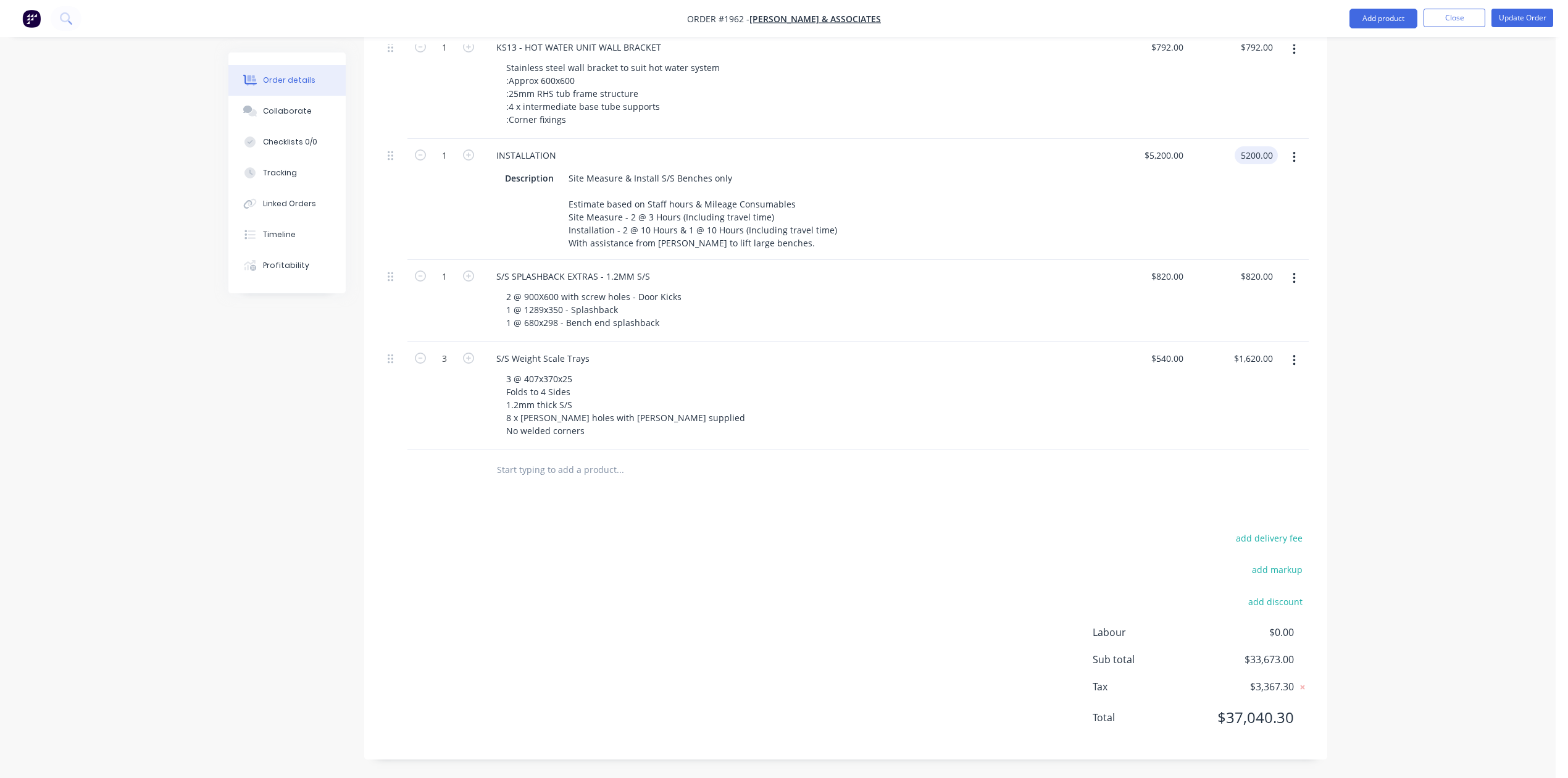
scroll to position [1613, 0]
type input "$5,200.00"
click at [1514, 18] on button "Update Order" at bounding box center [1523, 18] width 62 height 18
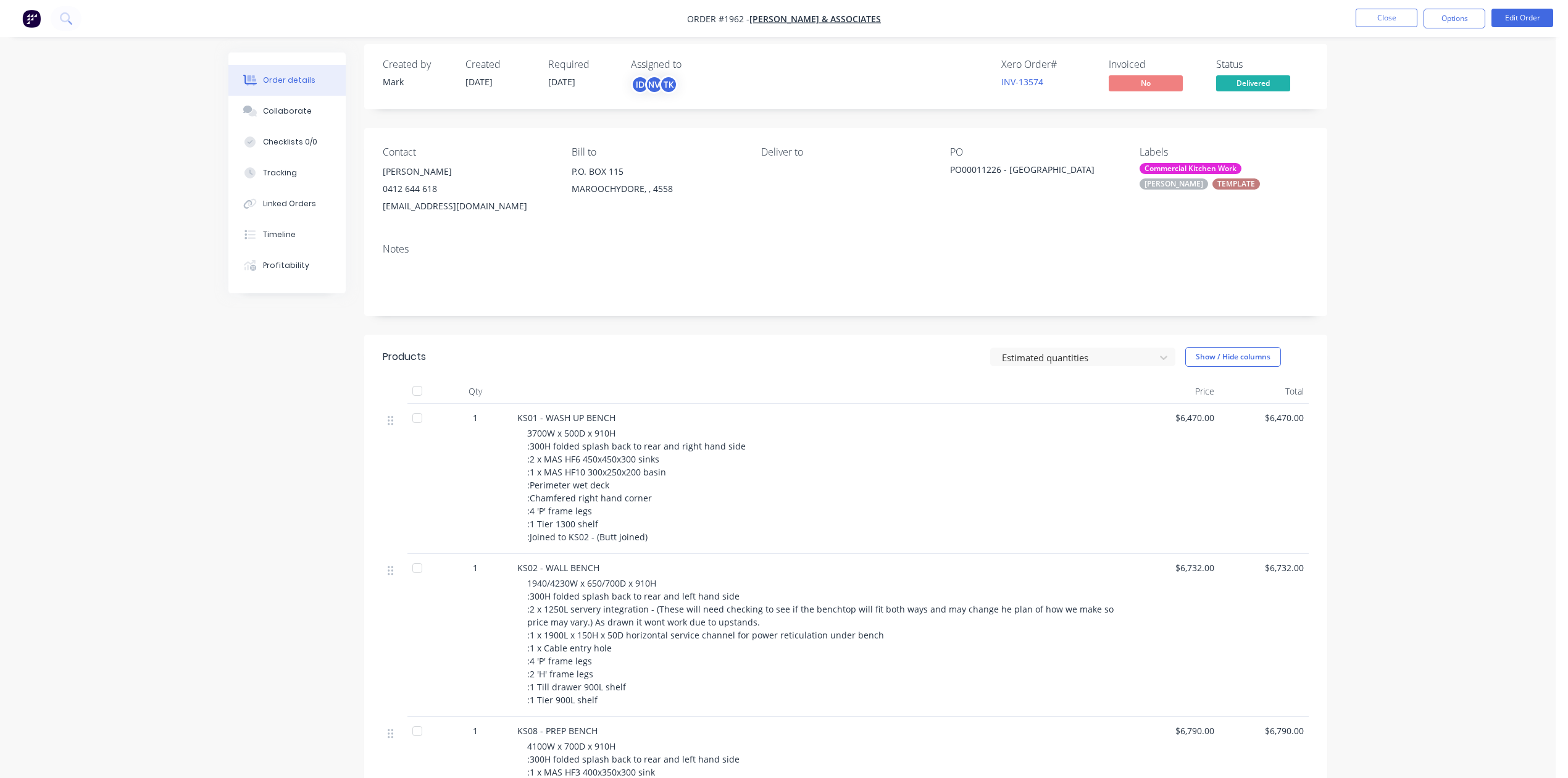
scroll to position [0, 0]
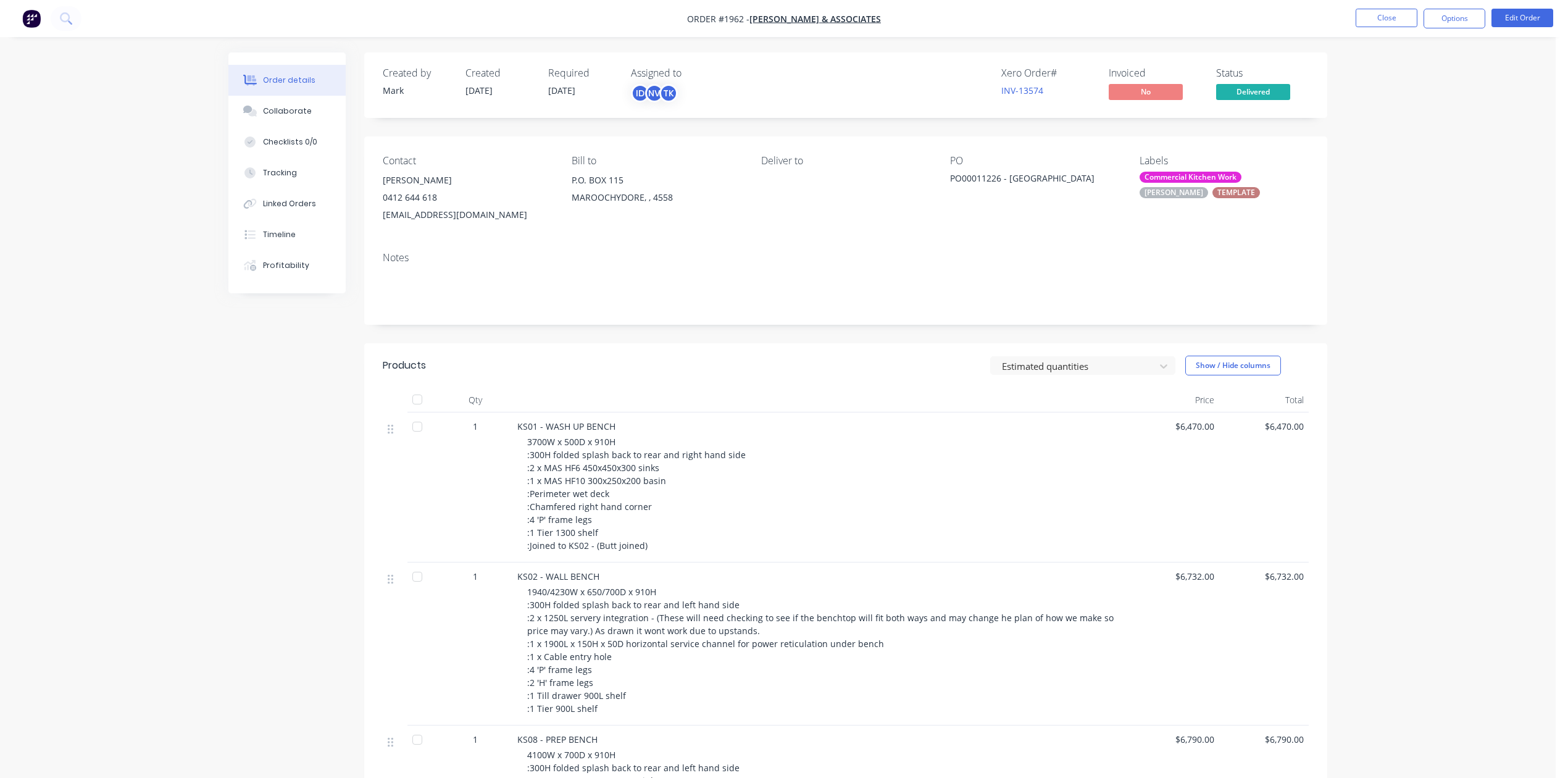
drag, startPoint x: 1392, startPoint y: 17, endPoint x: 1385, endPoint y: 59, distance: 42.6
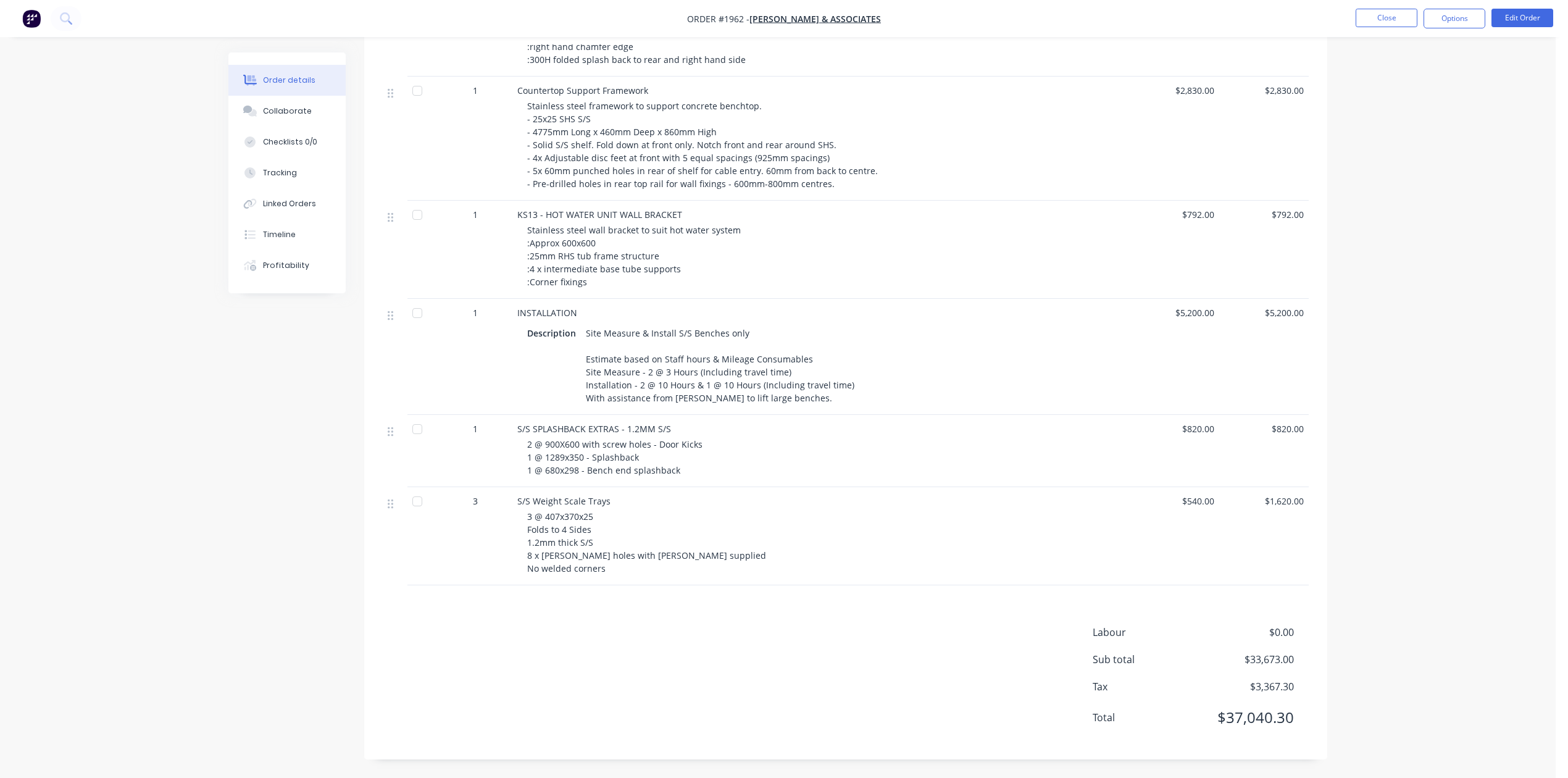
scroll to position [1276, 0]
click at [1391, 24] on button "Close" at bounding box center [1386, 18] width 62 height 18
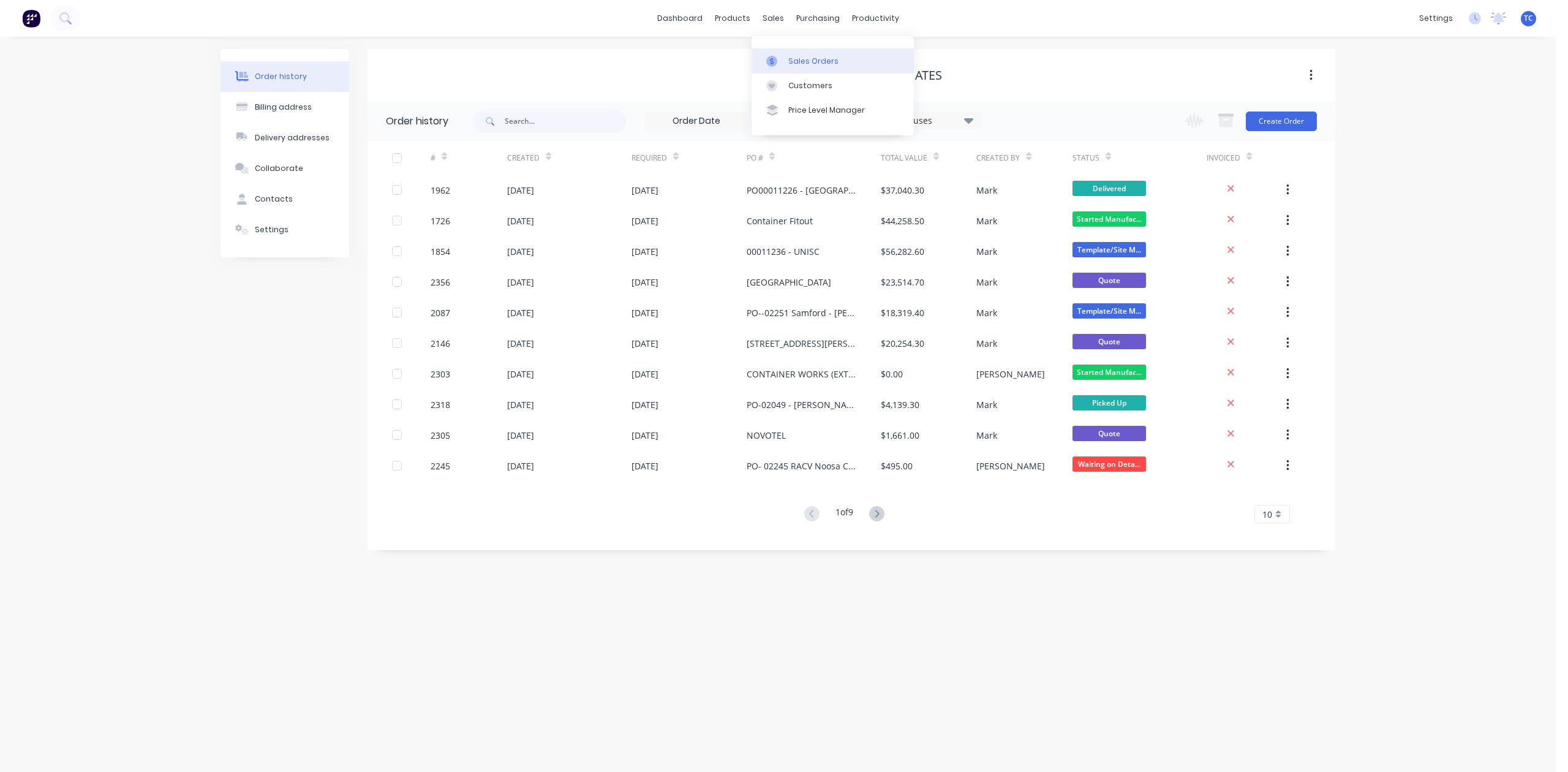
click at [812, 66] on div "Sales Orders" at bounding box center [813, 61] width 50 height 11
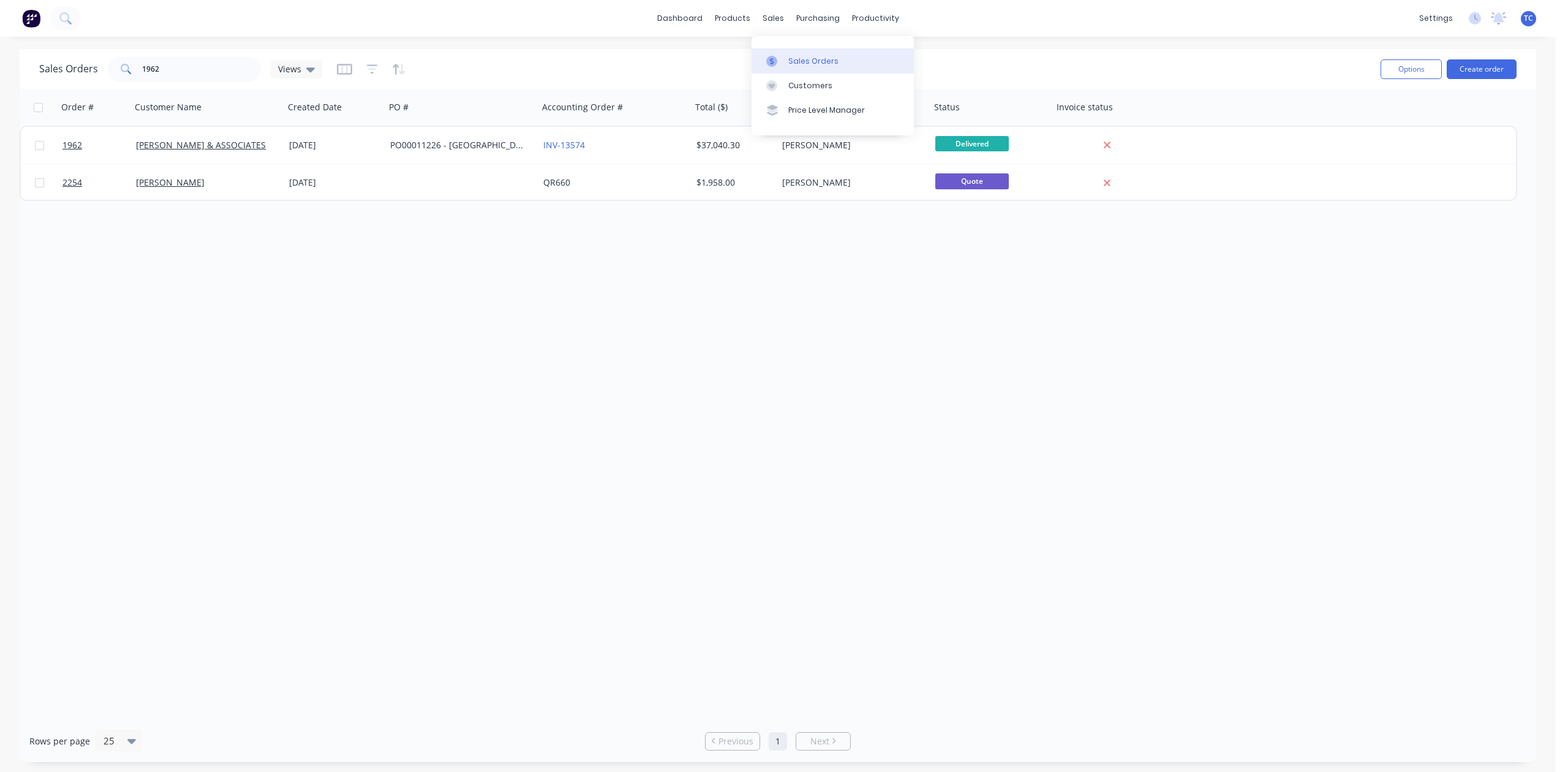
click at [814, 65] on div "Sales Orders" at bounding box center [813, 61] width 50 height 11
click at [1465, 69] on button "Create order" at bounding box center [1481, 69] width 70 height 20
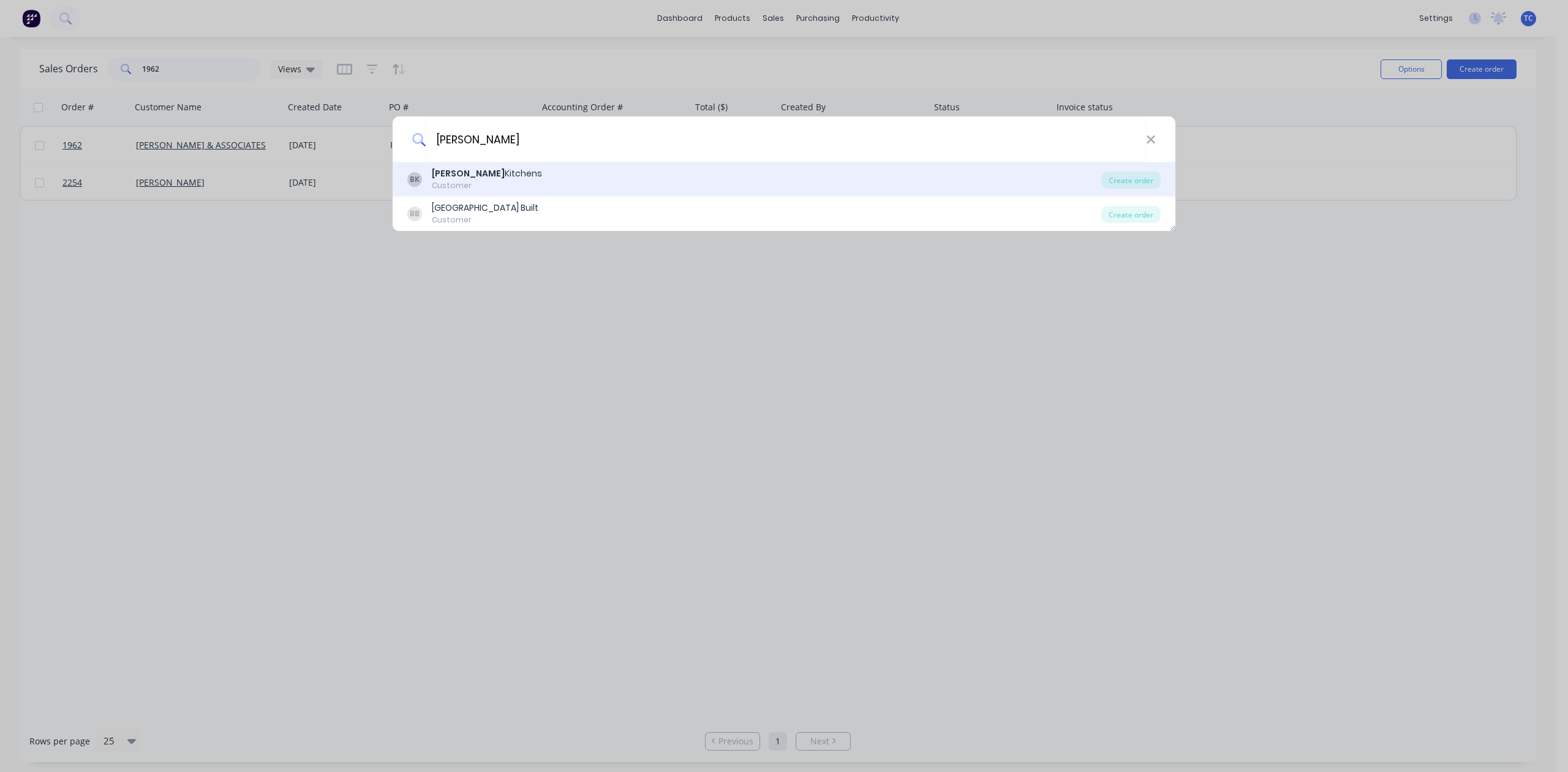
type input "bain"
click at [468, 182] on div "Customer" at bounding box center [487, 185] width 110 height 11
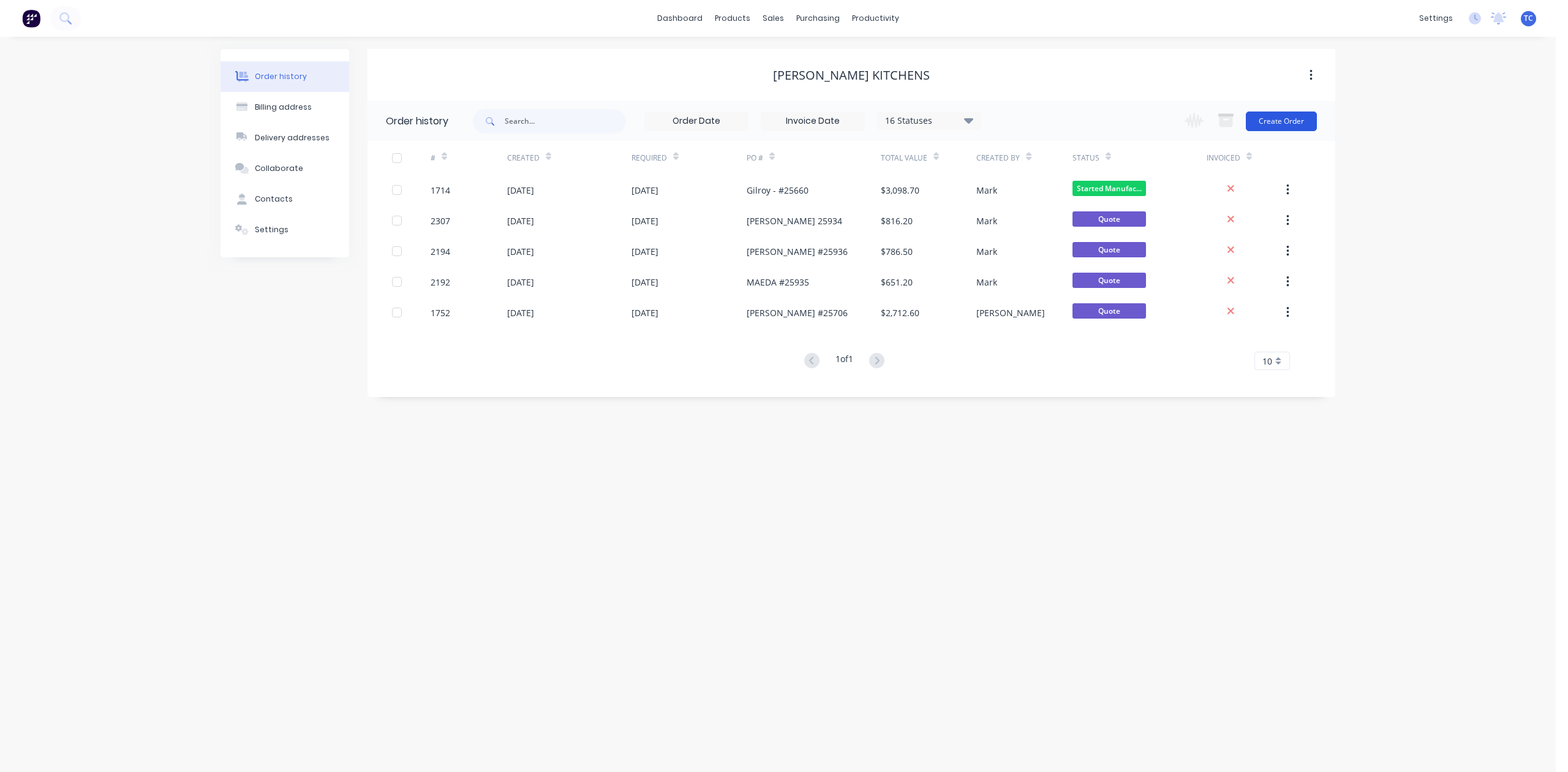
click at [1277, 119] on button "Create Order" at bounding box center [1281, 121] width 71 height 20
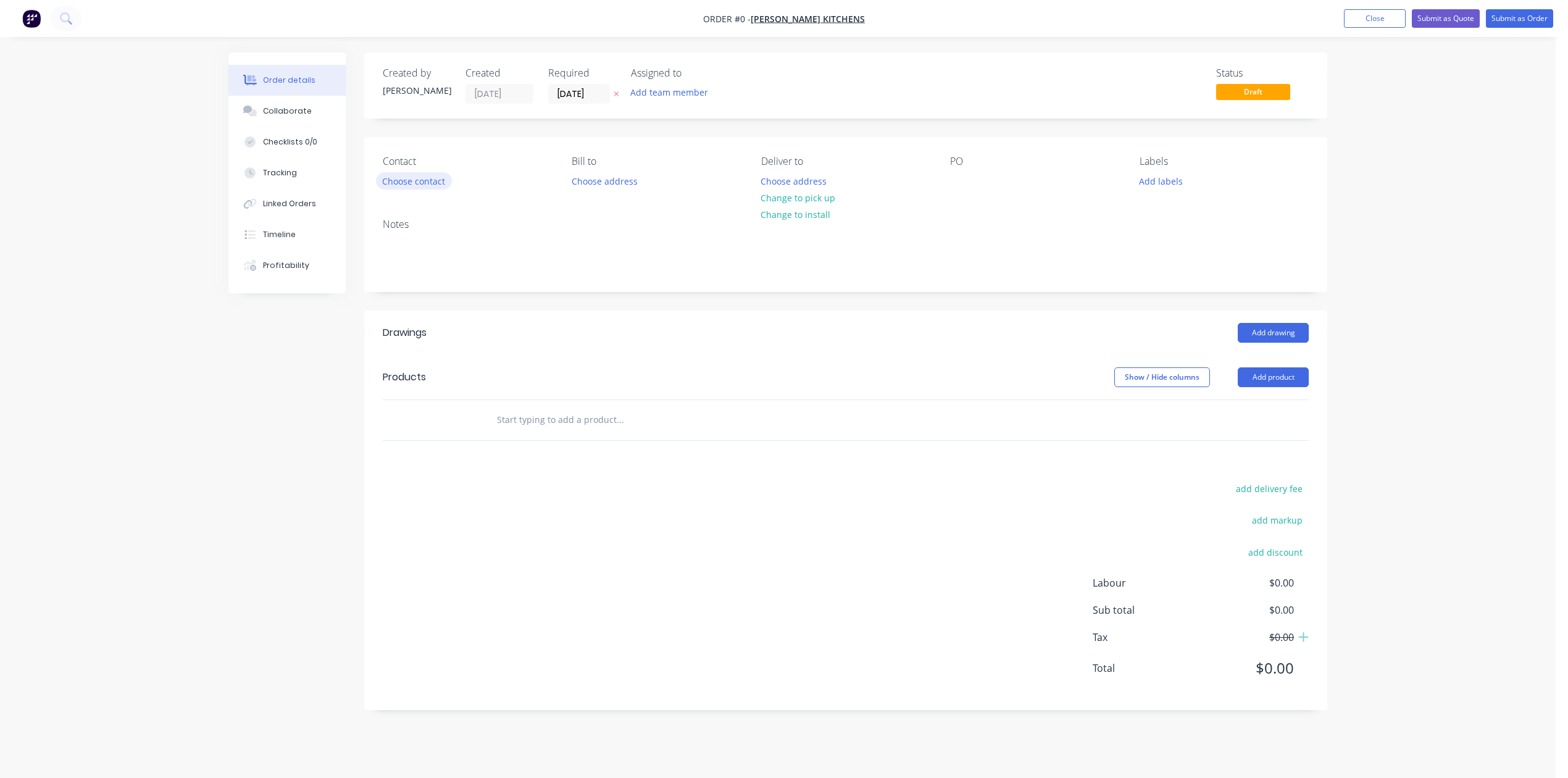
click at [430, 189] on button "Choose contact" at bounding box center [413, 180] width 76 height 16
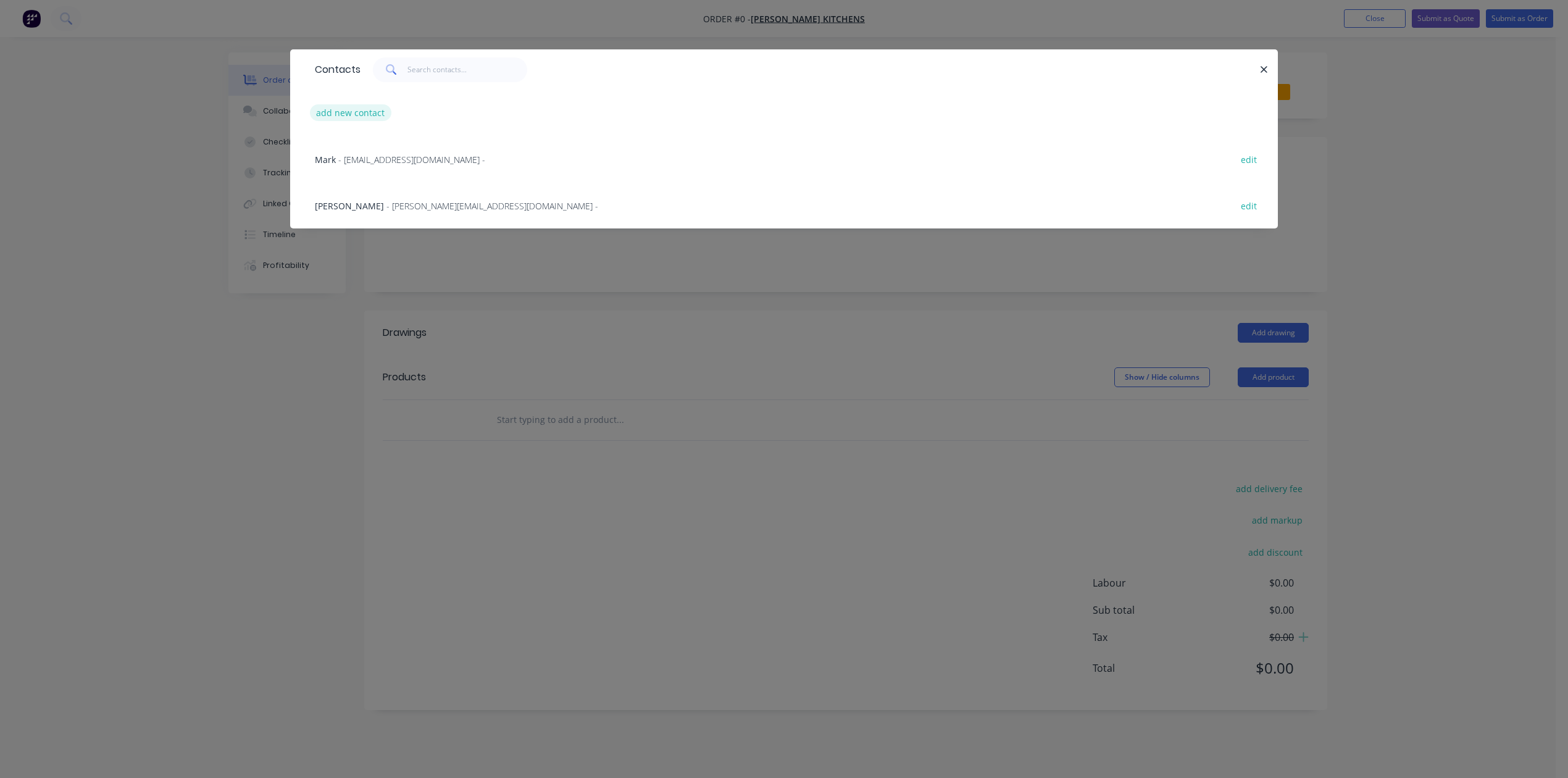
click at [373, 121] on button "add new contact" at bounding box center [351, 112] width 82 height 16
select select "AU"
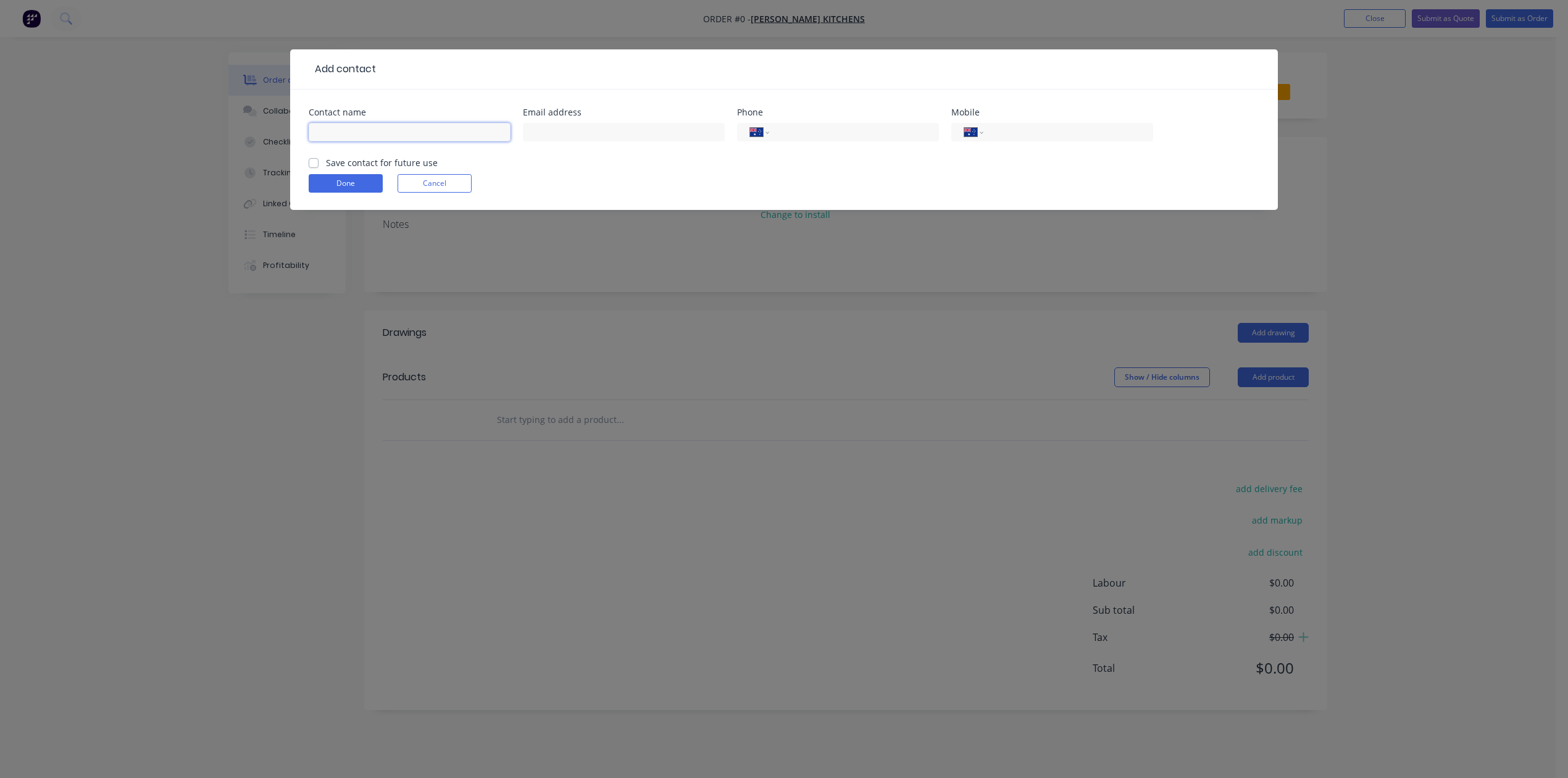
click at [372, 142] on input "text" at bounding box center [409, 132] width 202 height 18
type input "Neil Bunney"
type input "neil@bainkitchens.com.au"
type input "(07) 5449 7479"
click at [326, 169] on label "Save contact for future use" at bounding box center [382, 163] width 112 height 13
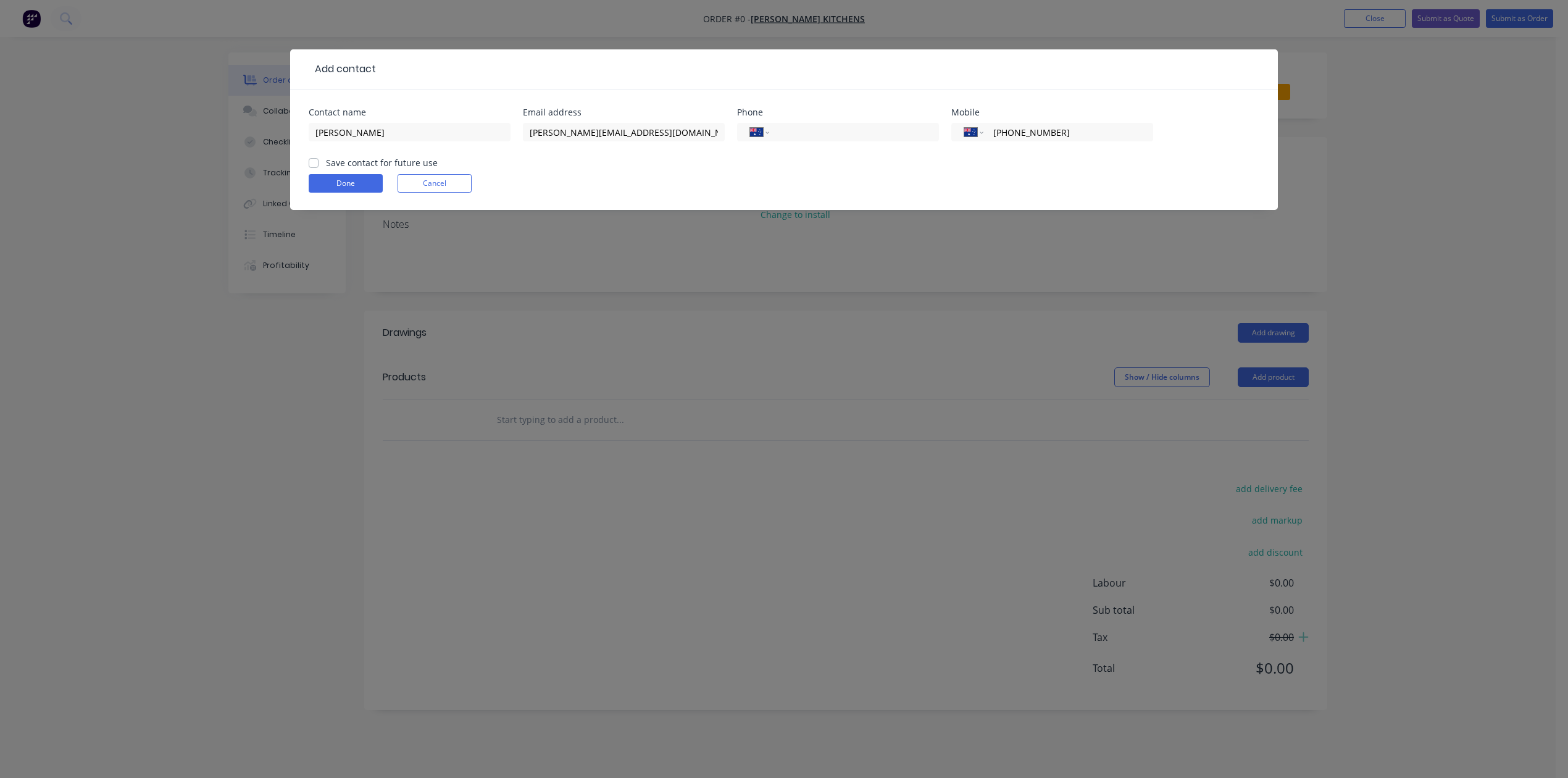
click at [317, 168] on input "Save contact for future use" at bounding box center [313, 162] width 10 height 12
checkbox input "true"
click at [337, 193] on button "Done" at bounding box center [346, 183] width 74 height 18
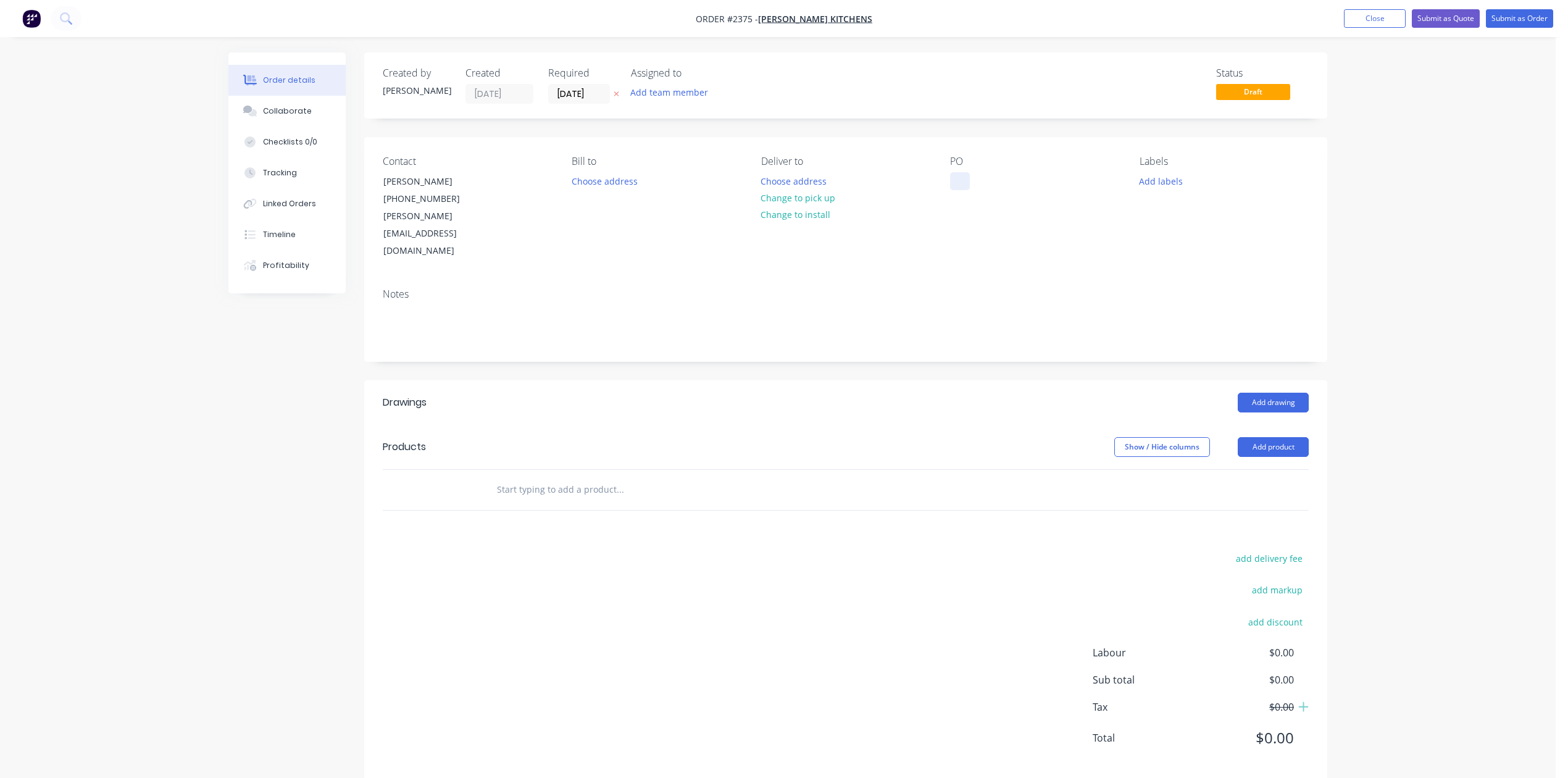
click at [966, 190] on div at bounding box center [960, 181] width 20 height 18
click at [282, 117] on div "Collaborate" at bounding box center [288, 111] width 49 height 11
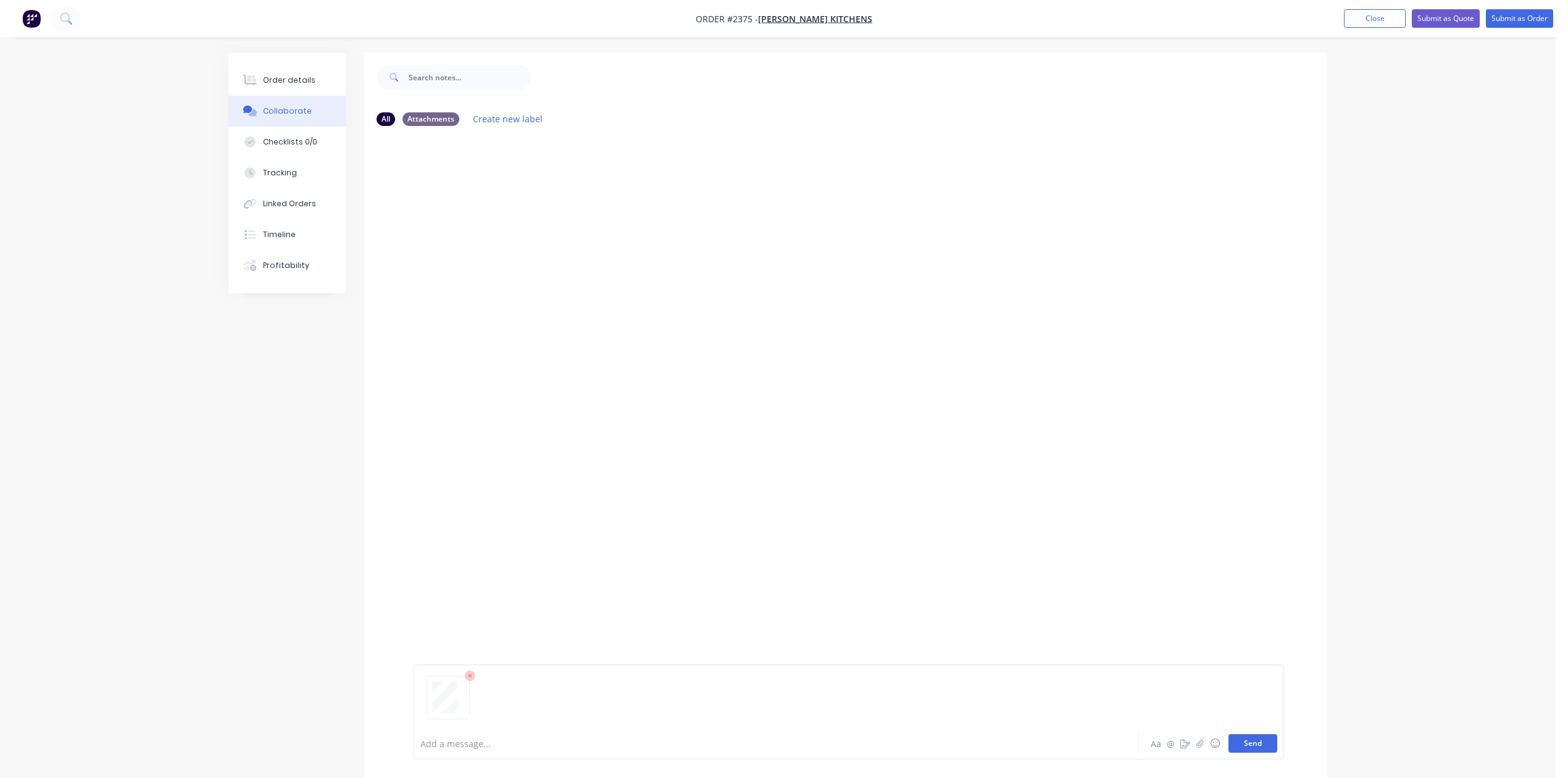
click at [1228, 734] on button "Send" at bounding box center [1253, 743] width 49 height 18
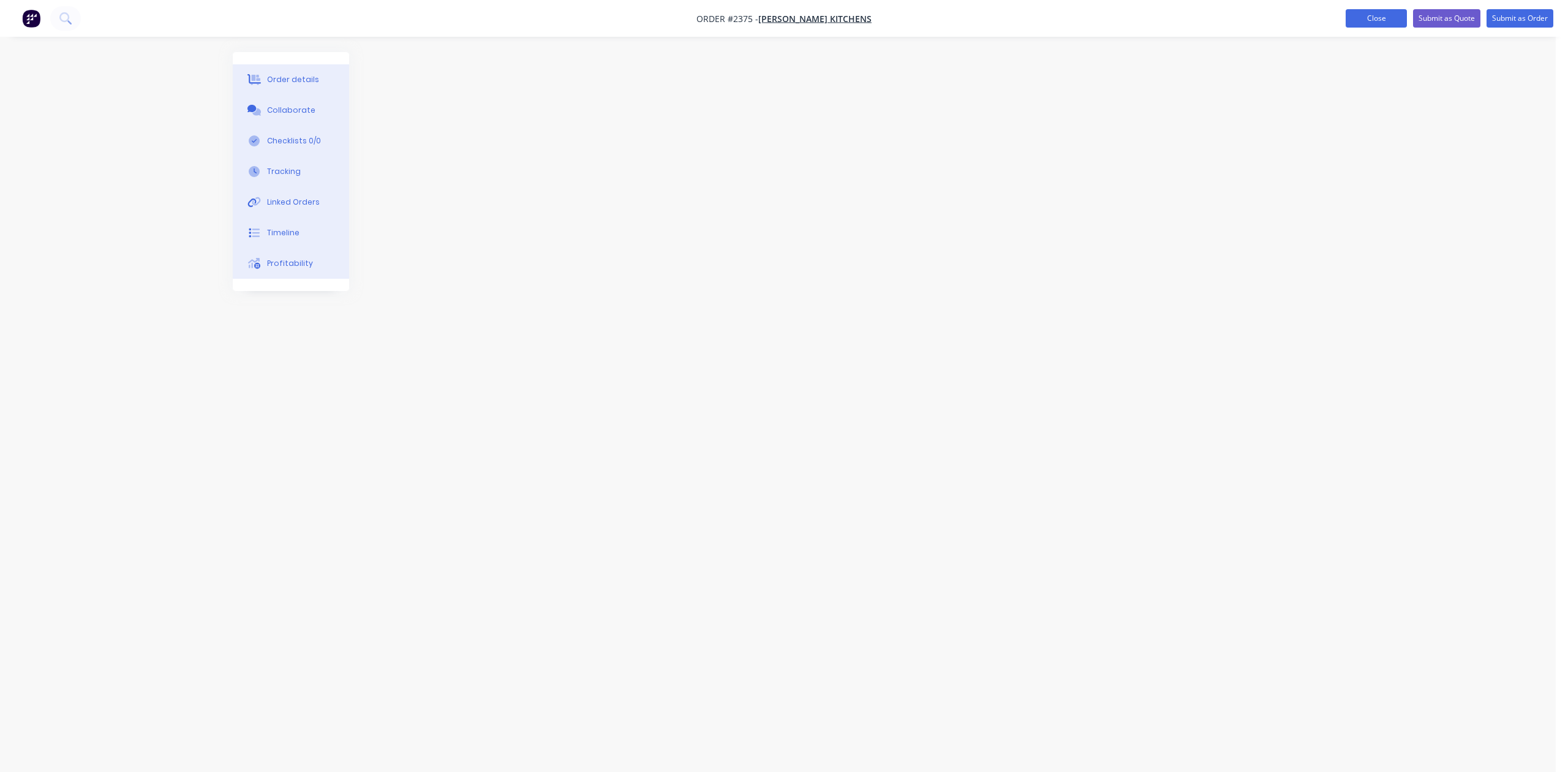
click at [1345, 20] on button "Close" at bounding box center [1376, 18] width 61 height 18
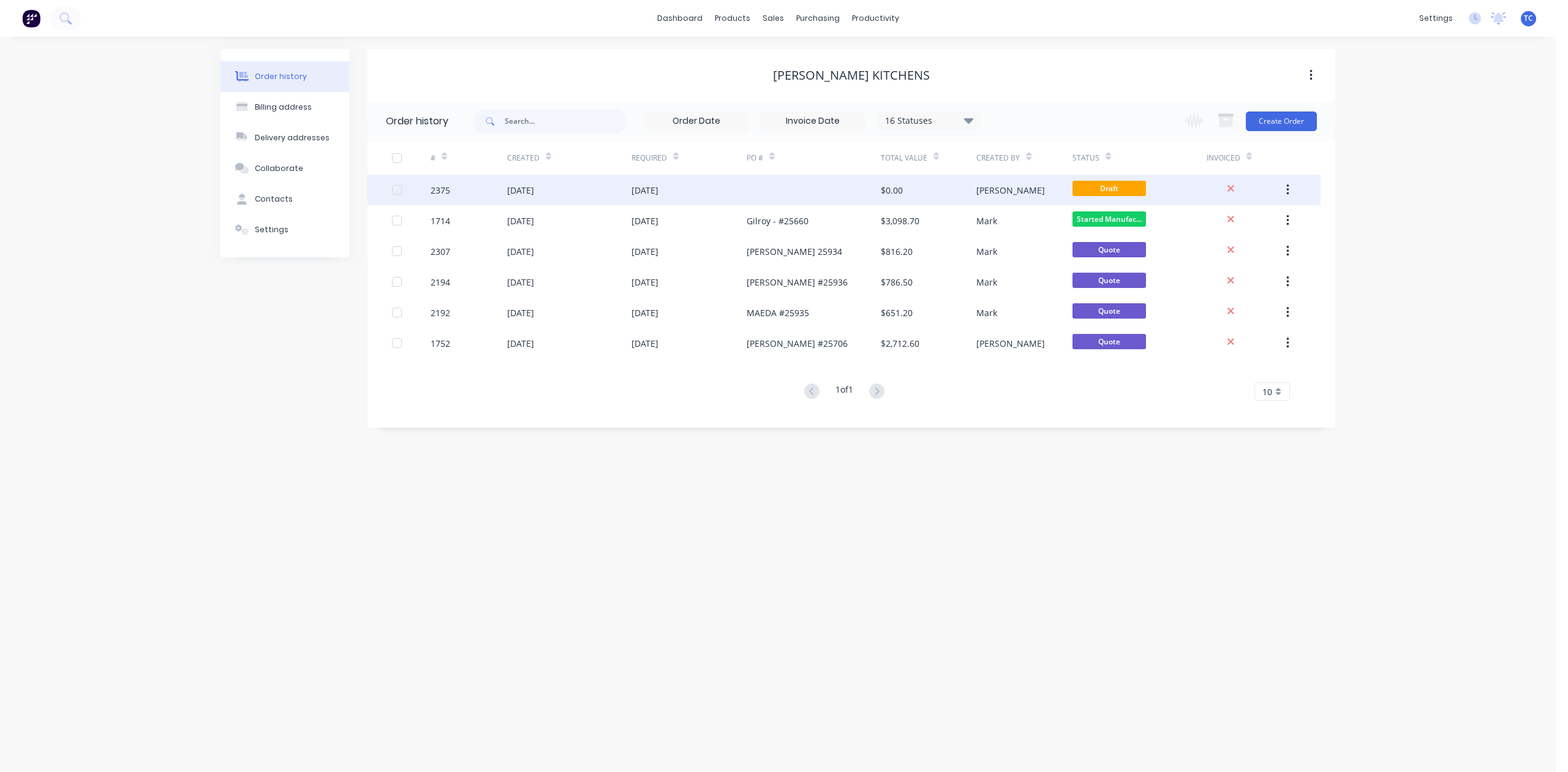
click at [534, 186] on div "[DATE]" at bounding box center [520, 190] width 27 height 13
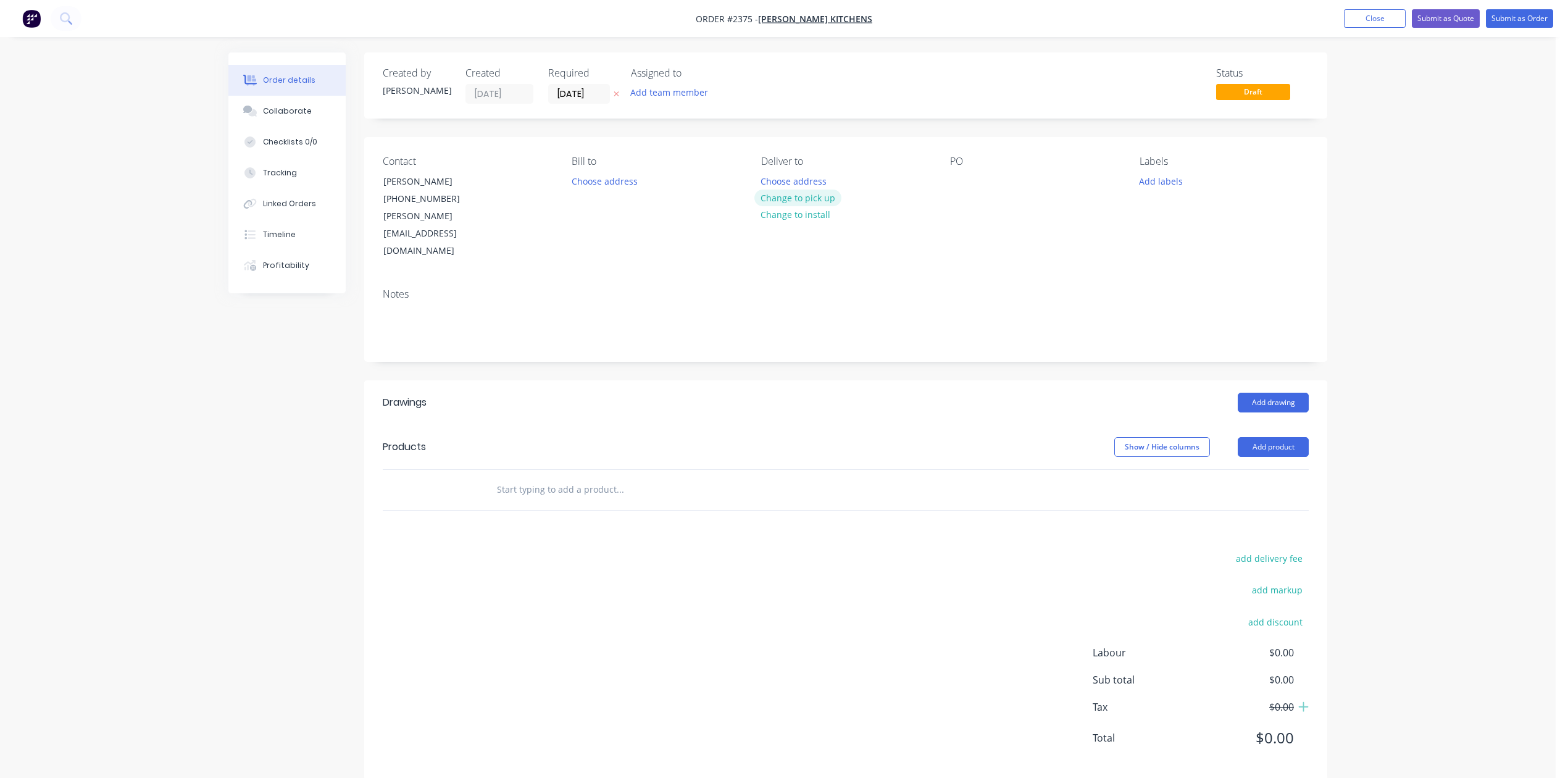
click at [829, 206] on button "Change to pick up" at bounding box center [798, 197] width 88 height 16
click at [959, 190] on div at bounding box center [960, 181] width 20 height 18
click at [1166, 189] on button "Add labels" at bounding box center [1161, 180] width 57 height 16
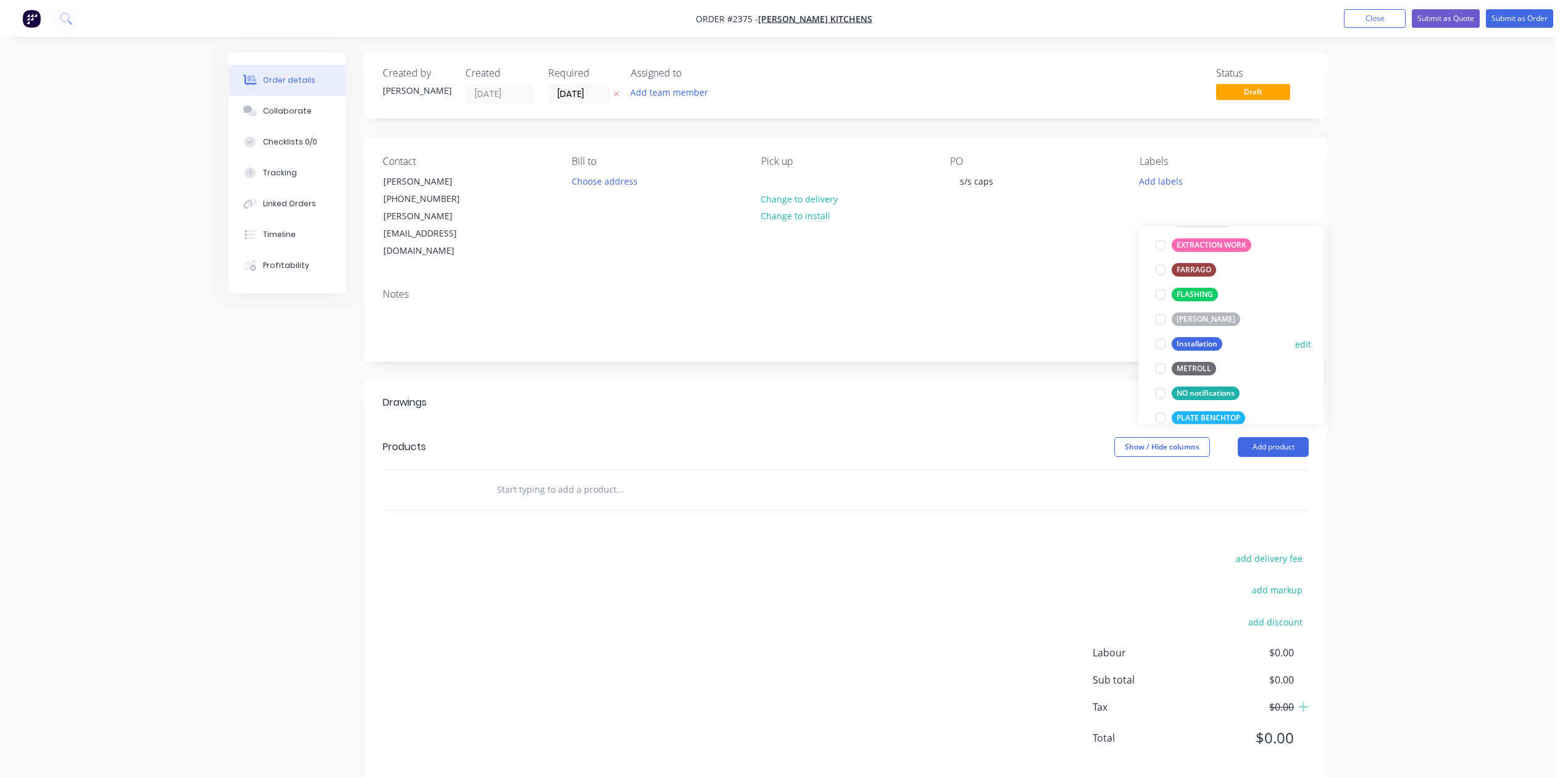
scroll to position [329, 0]
click at [1162, 419] on div at bounding box center [1161, 416] width 25 height 25
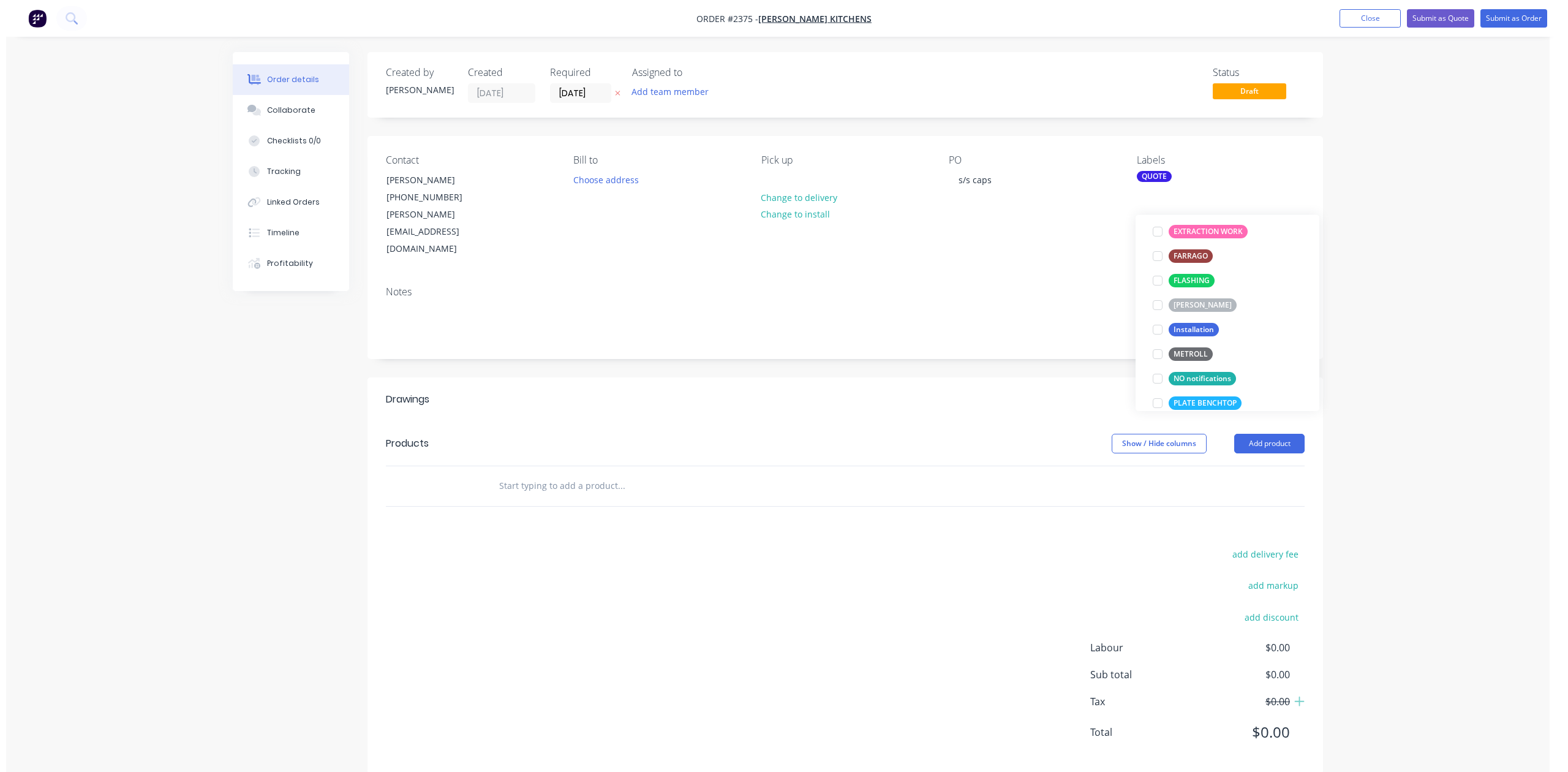
scroll to position [0, 0]
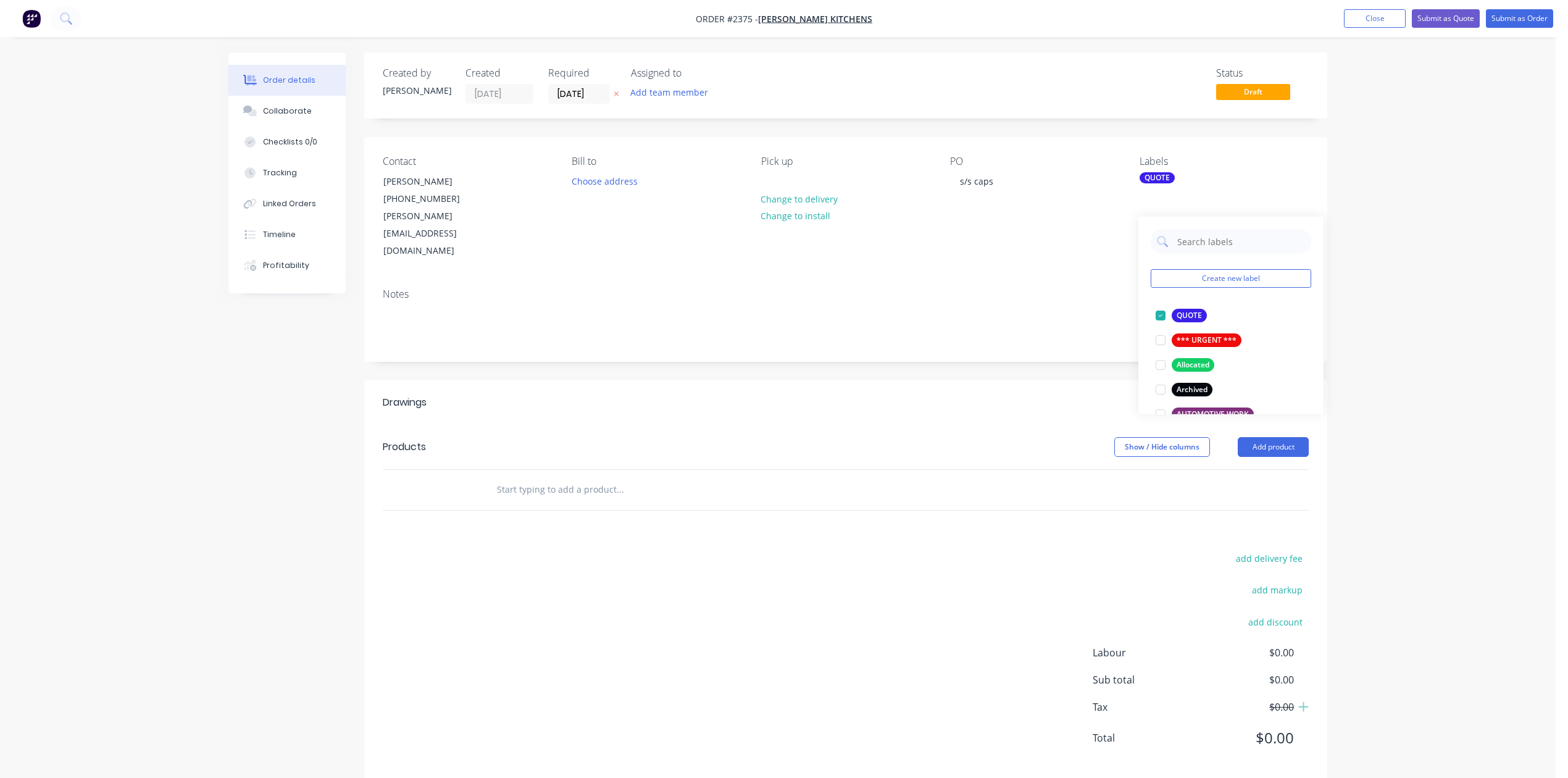
click at [1420, 257] on div "Order details Collaborate Checklists 0/0 Tracking Linked Orders Timeline Profit…" at bounding box center [777, 399] width 1555 height 798
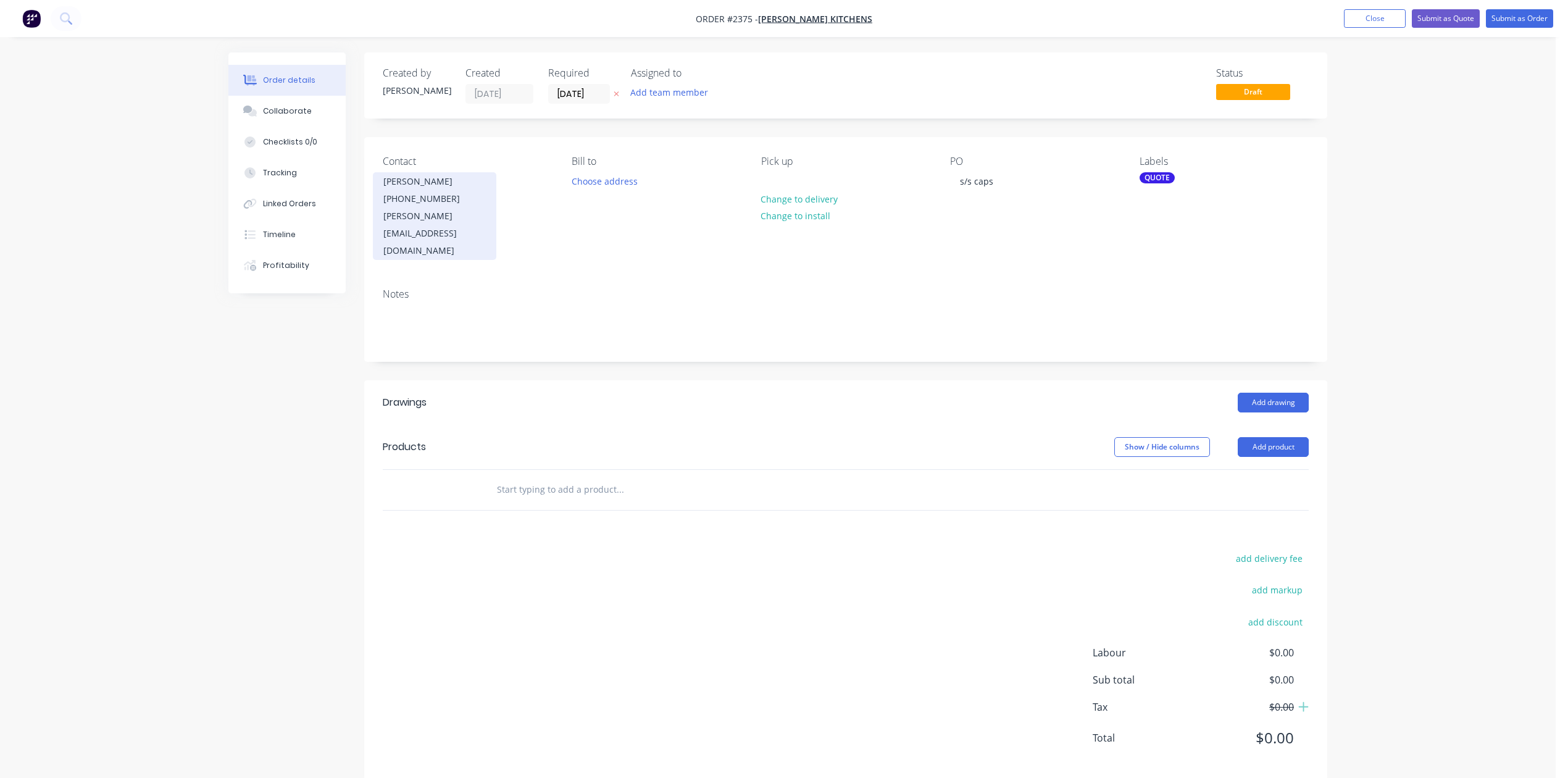
click at [459, 253] on div "neil@bainkitchens.com.au" at bounding box center [434, 233] width 103 height 52
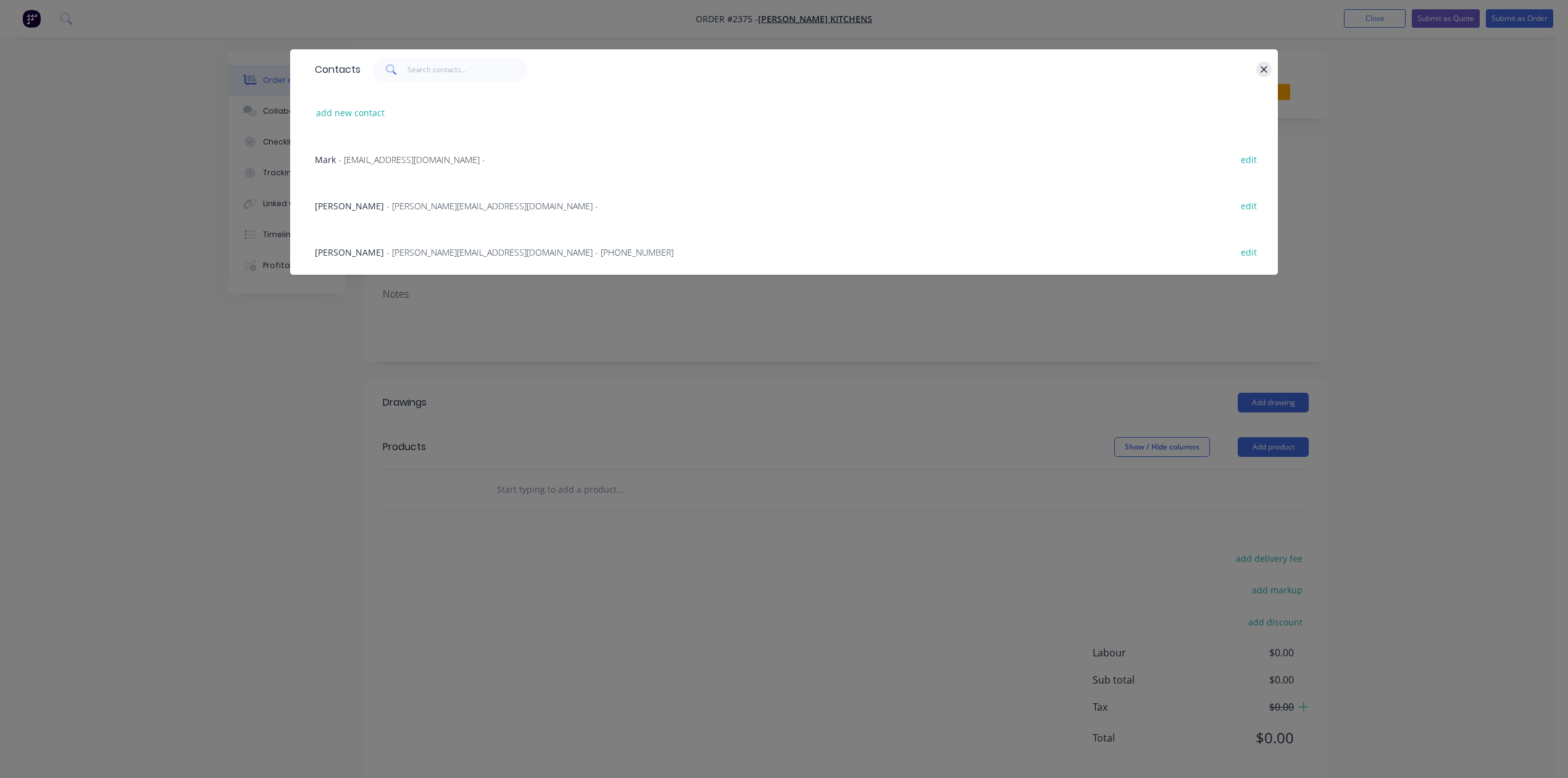
click at [1261, 73] on icon "button" at bounding box center [1264, 69] width 7 height 7
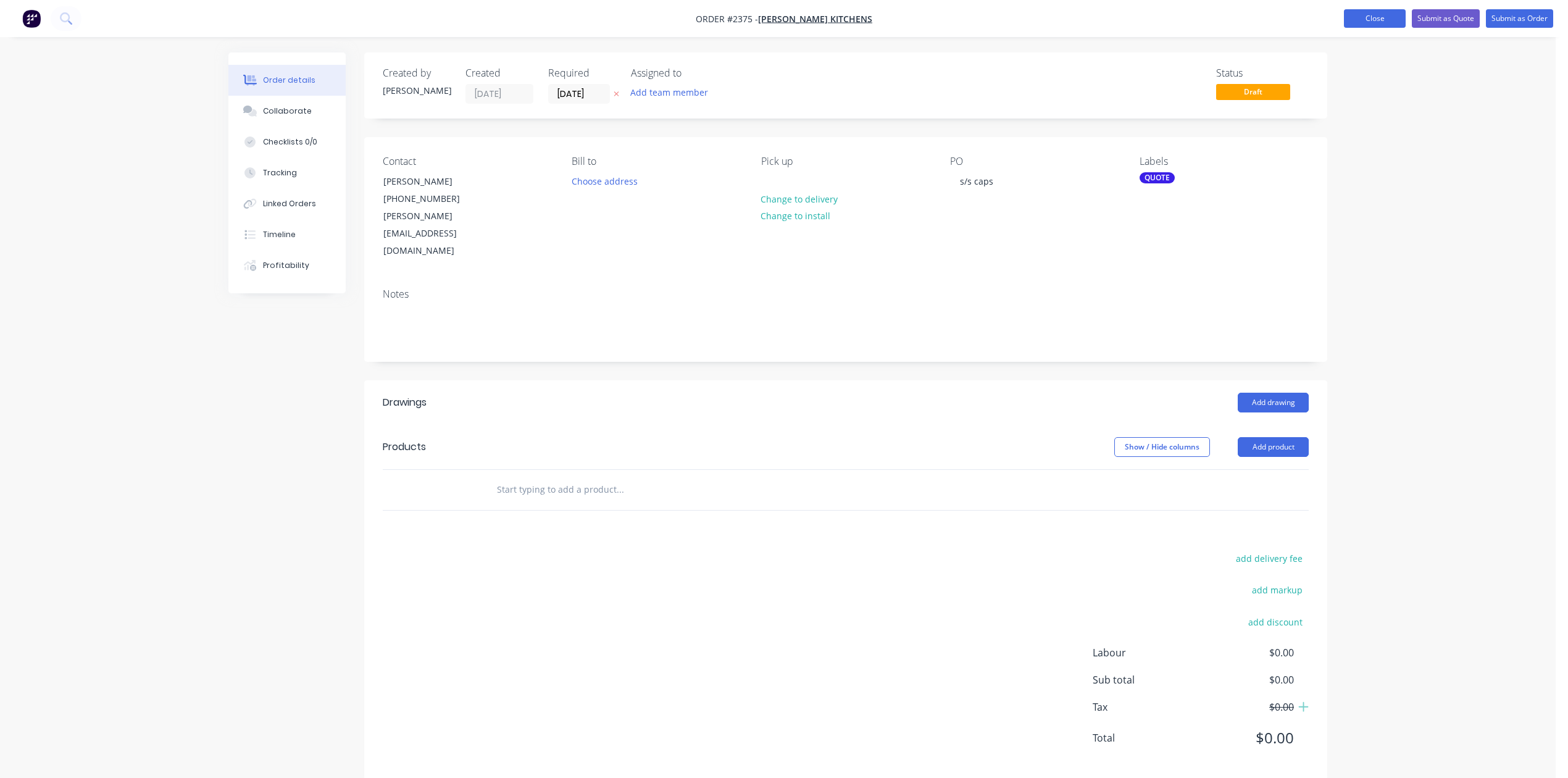
click at [1344, 15] on button "Close" at bounding box center [1375, 18] width 62 height 18
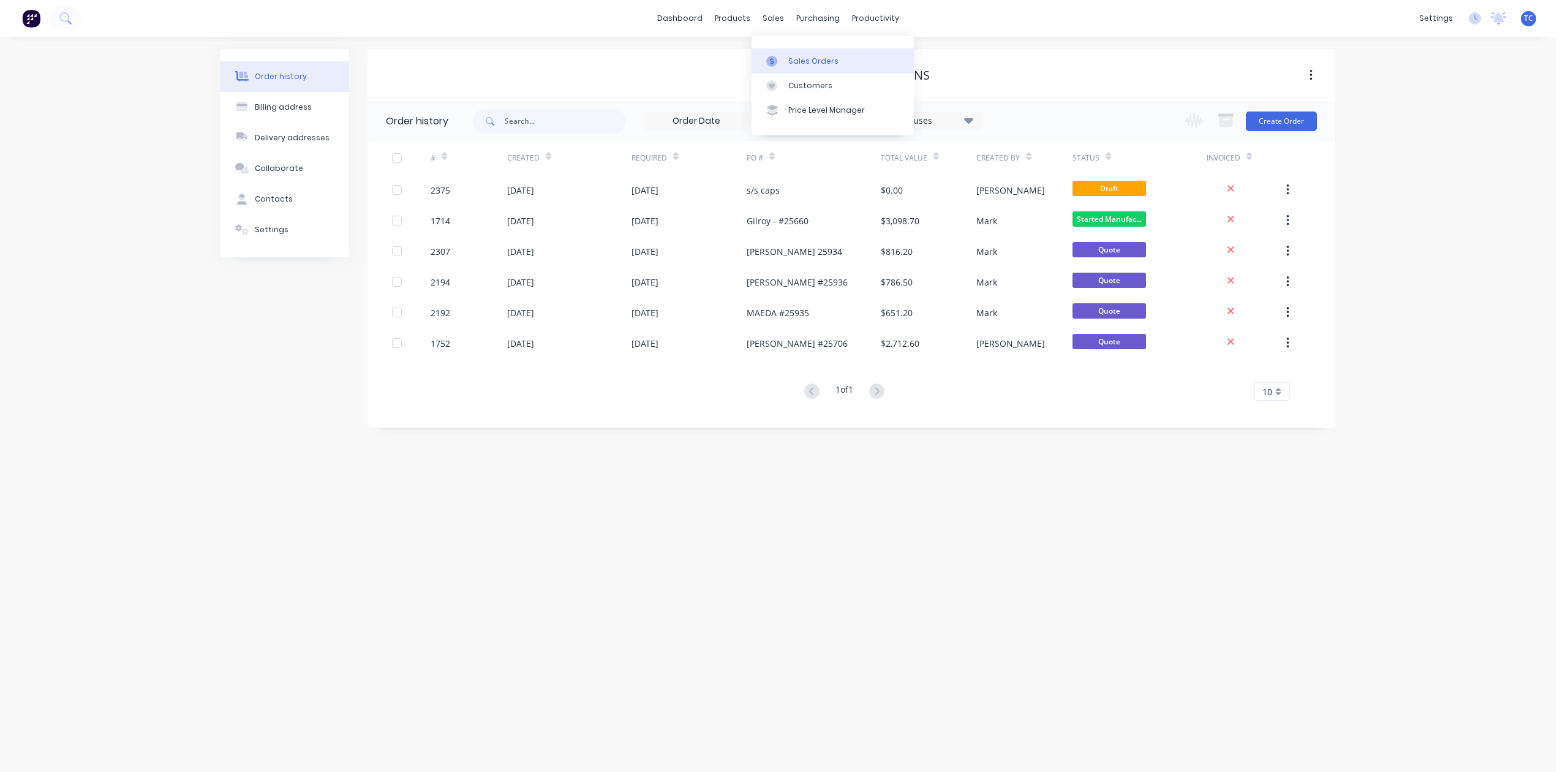
click at [813, 64] on div "Sales Orders" at bounding box center [813, 61] width 50 height 11
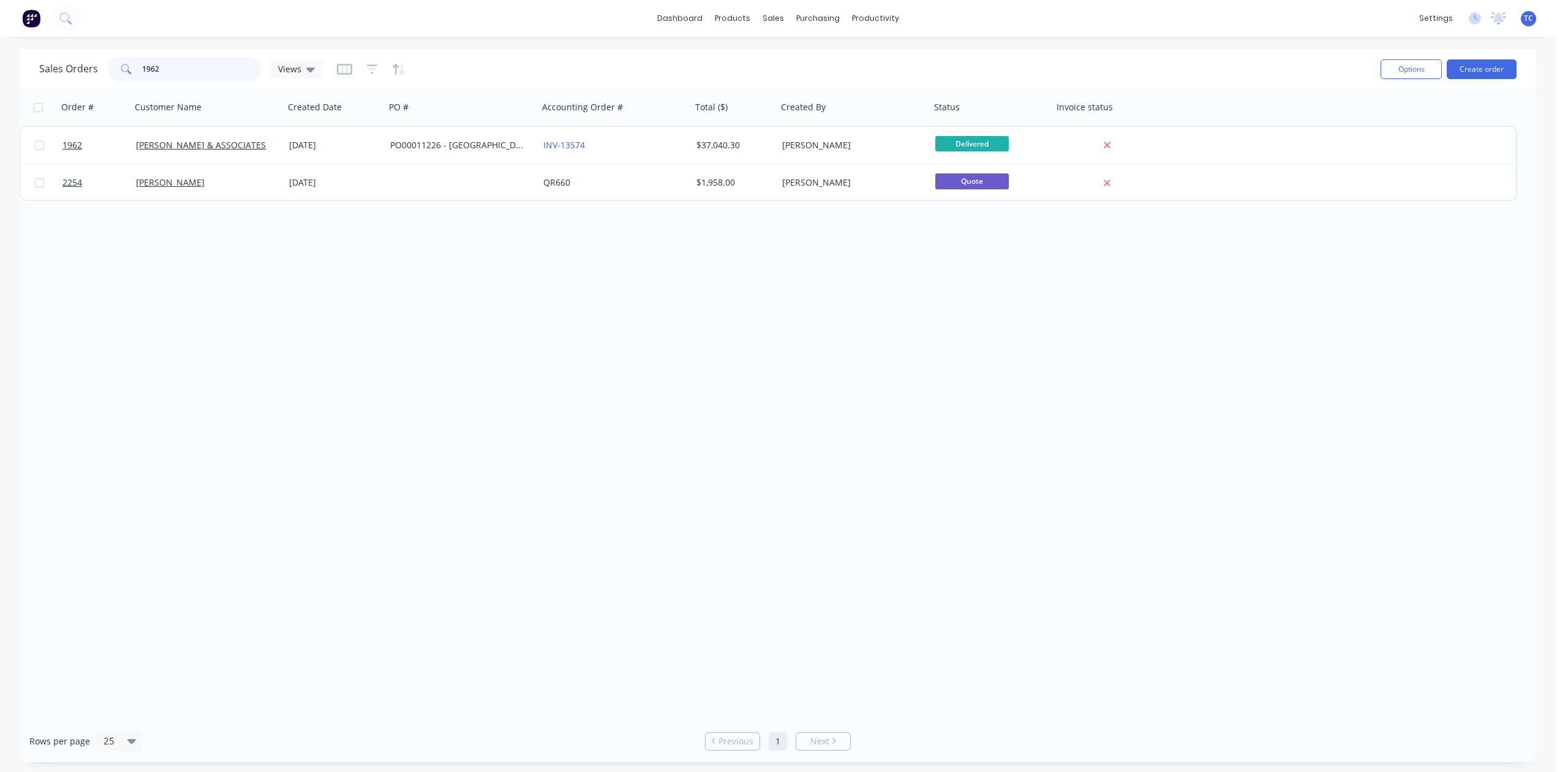
drag, startPoint x: 180, startPoint y: 70, endPoint x: 91, endPoint y: 69, distance: 89.0
click at [91, 69] on div "Sales Orders 1962 Views" at bounding box center [180, 69] width 283 height 25
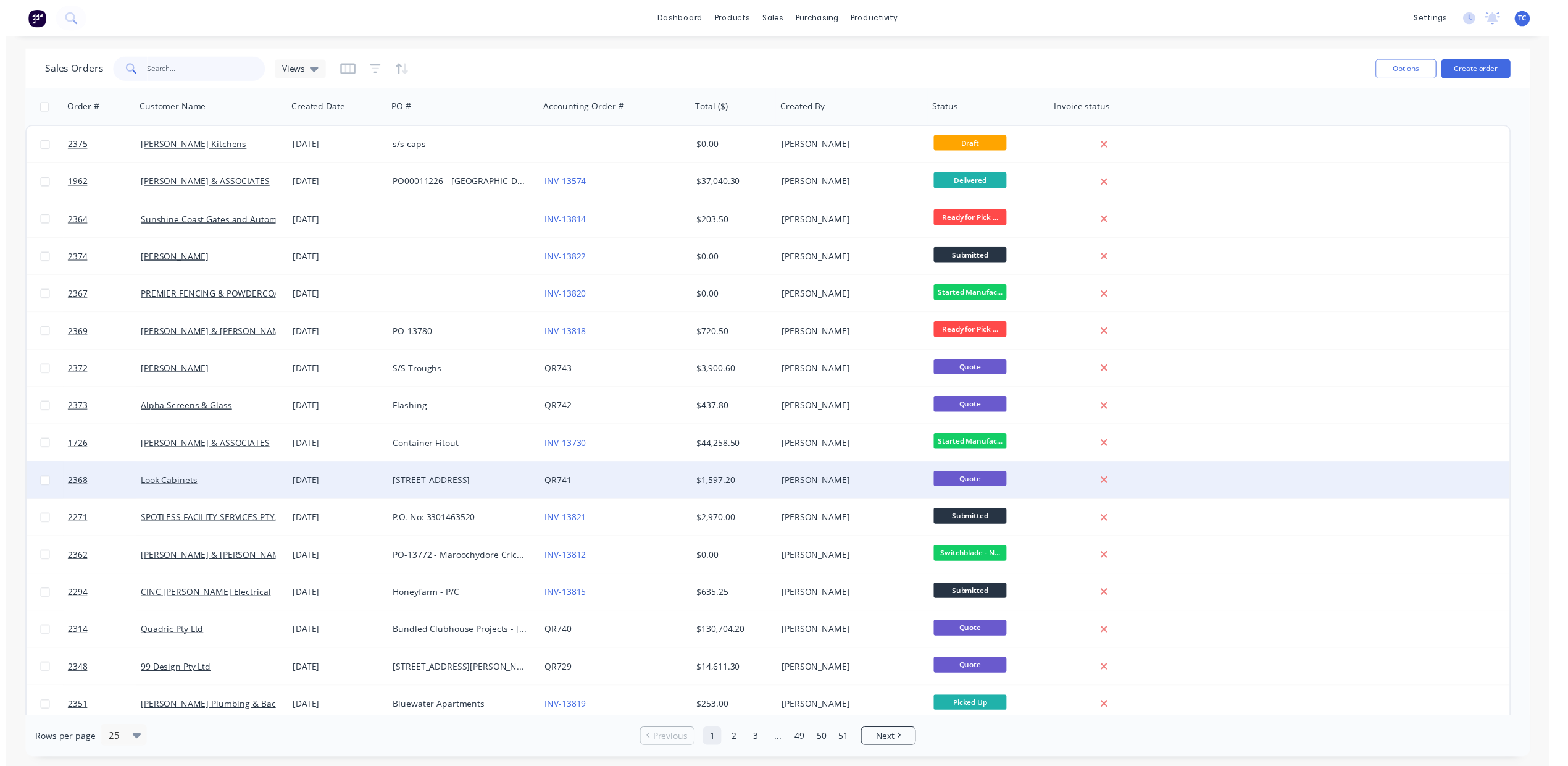
scroll to position [347, 0]
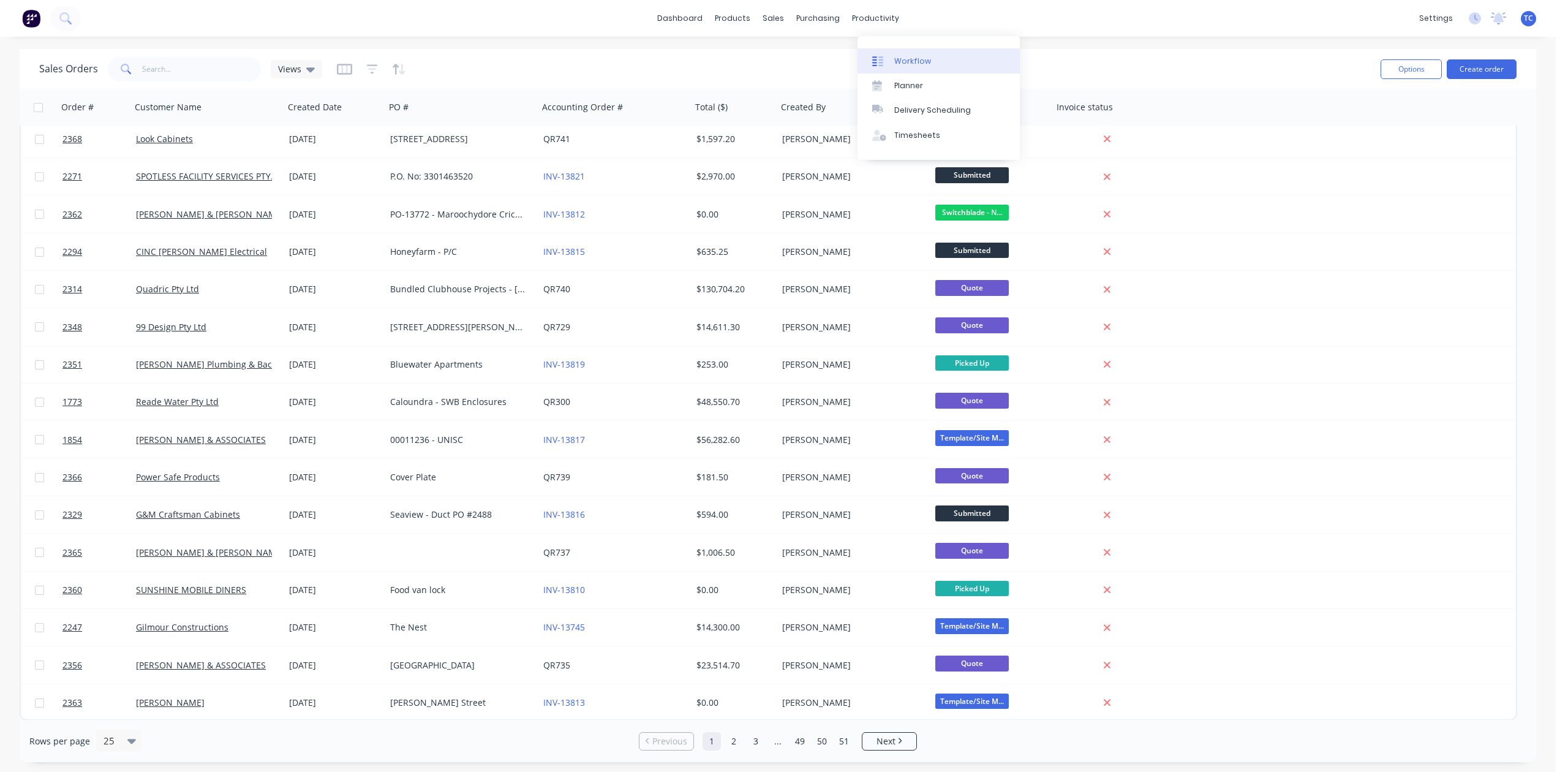
click at [920, 59] on link "Workflow" at bounding box center [938, 61] width 163 height 25
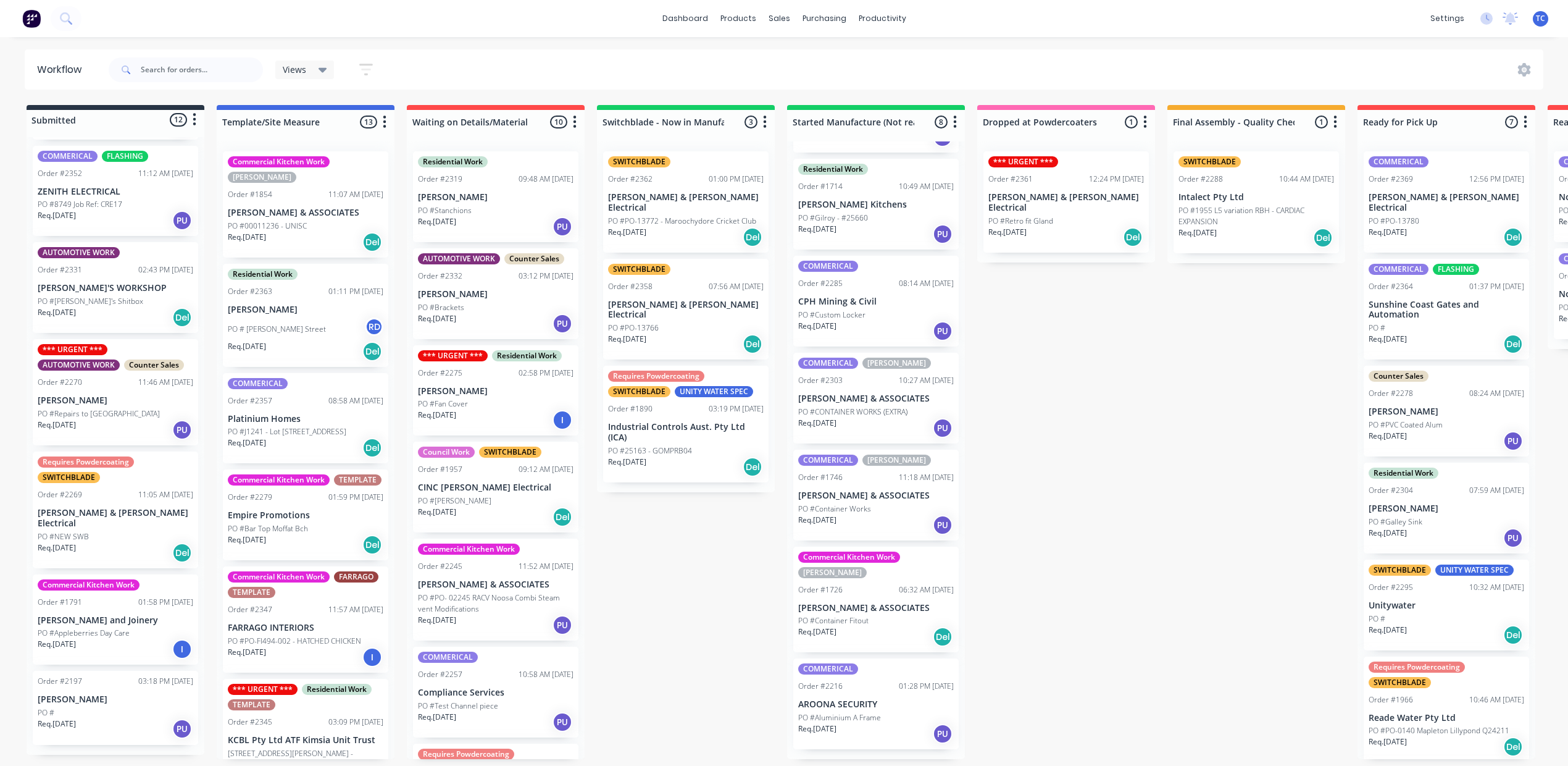
scroll to position [741, 0]
click at [113, 660] on div "Req. 20/05/25 I" at bounding box center [115, 649] width 155 height 21
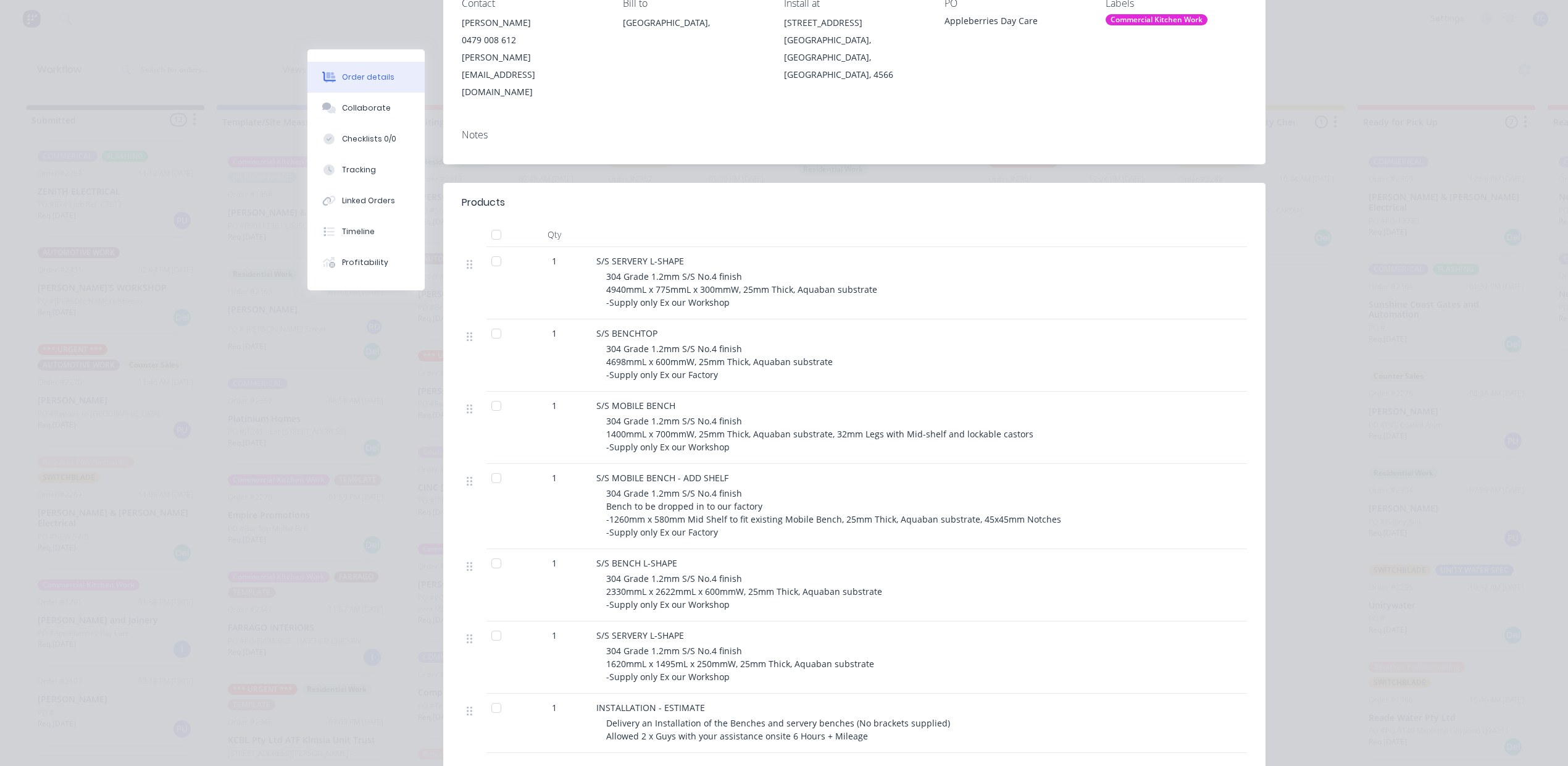
scroll to position [0, 0]
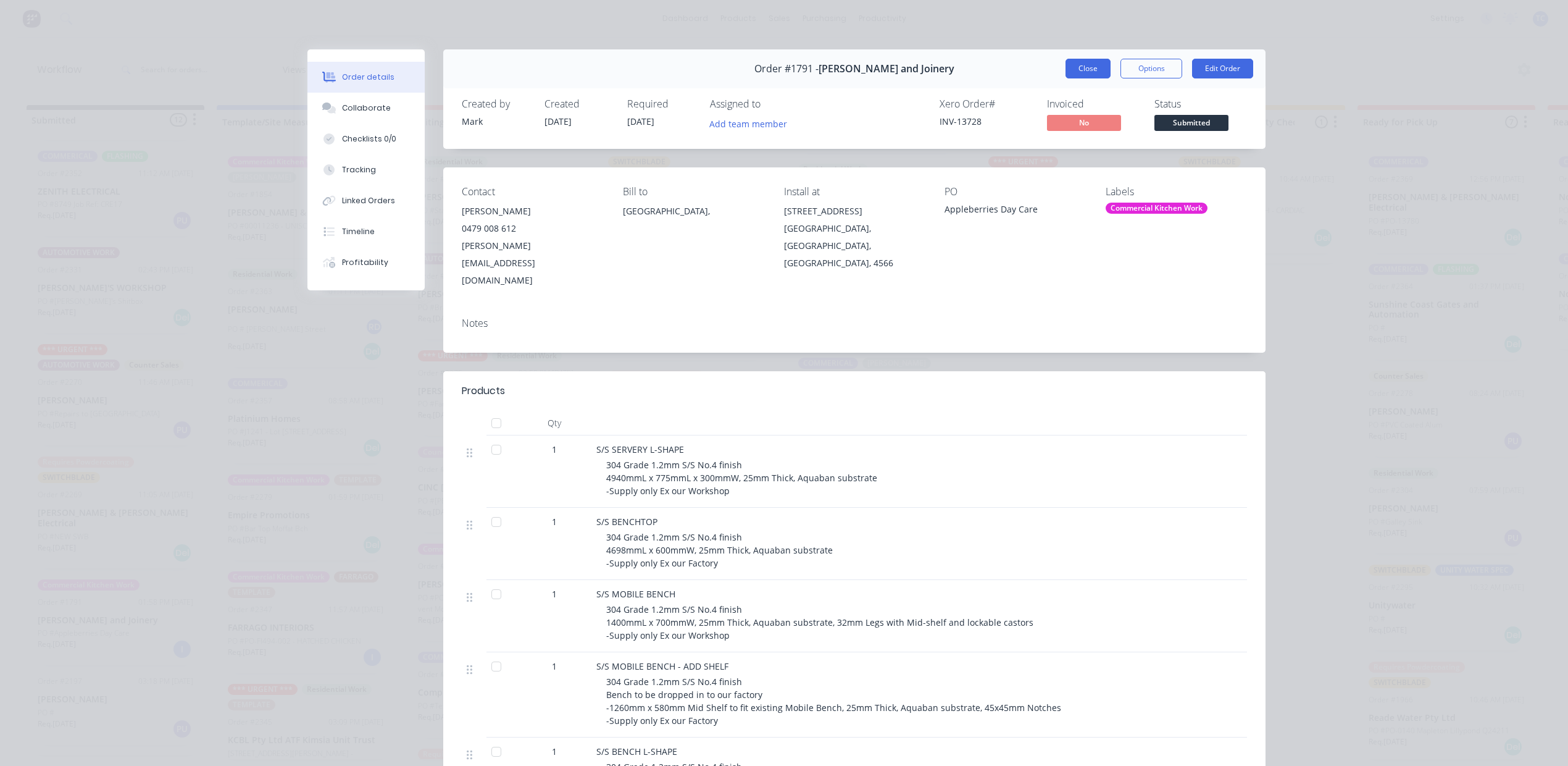
click at [1078, 78] on button "Close" at bounding box center [1088, 68] width 45 height 20
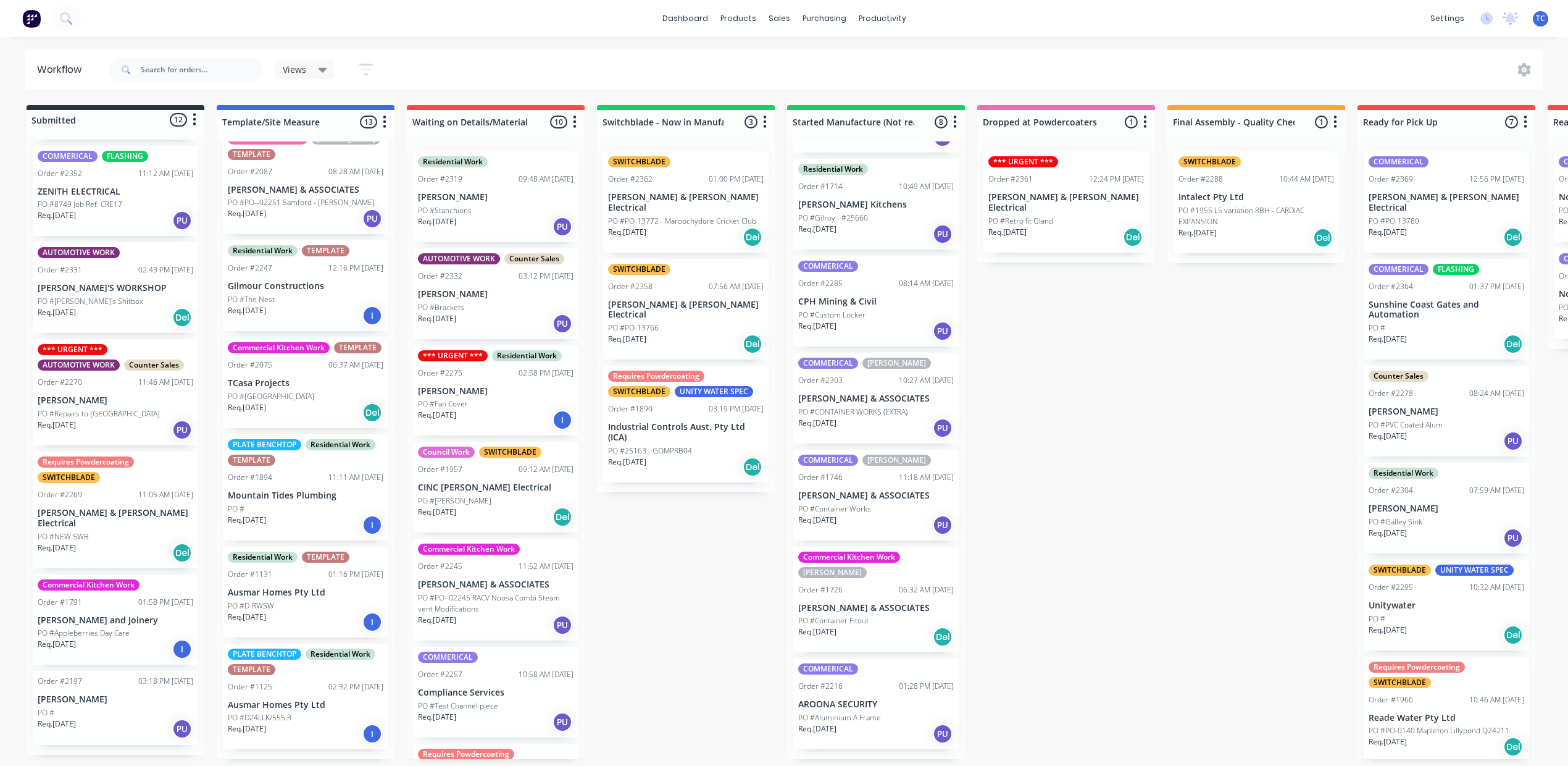
scroll to position [1036, 0]
click at [106, 615] on p "[PERSON_NAME] and Joinery" at bounding box center [115, 620] width 155 height 11
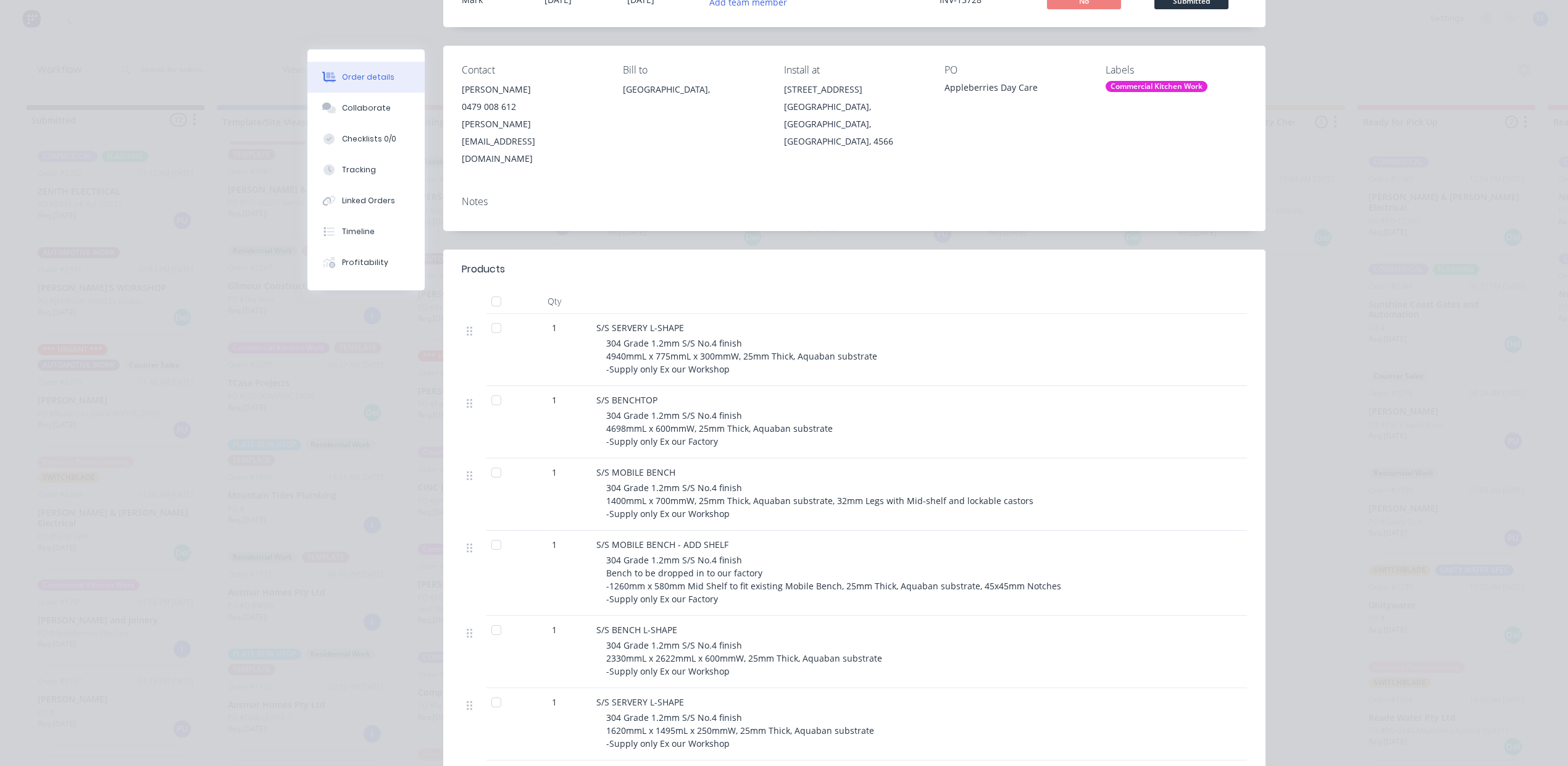
scroll to position [0, 0]
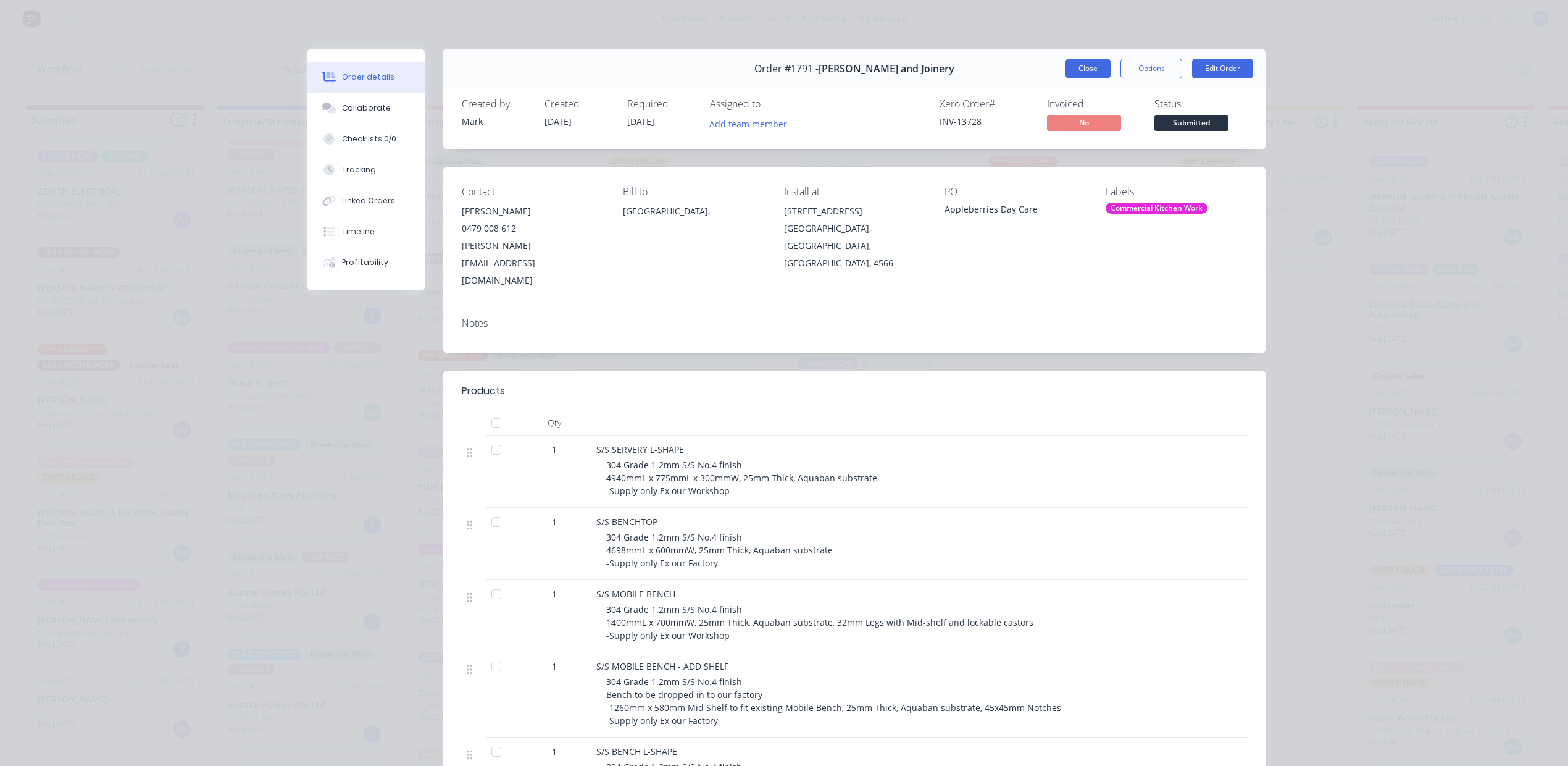
click at [1066, 78] on button "Close" at bounding box center [1088, 68] width 45 height 20
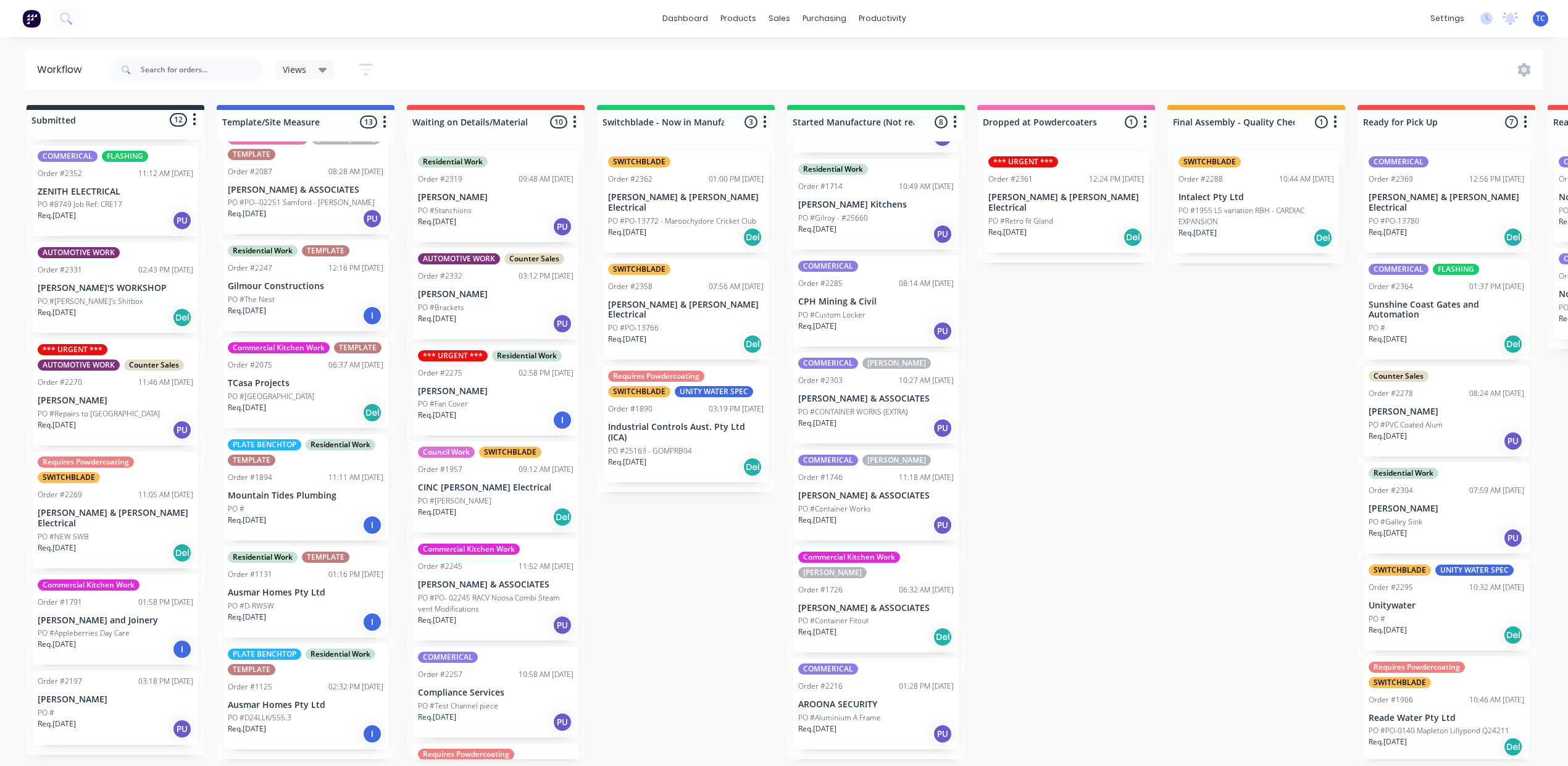
scroll to position [1036, 0]
click at [107, 628] on p "PO #Appleberries Day Care" at bounding box center [84, 633] width 92 height 11
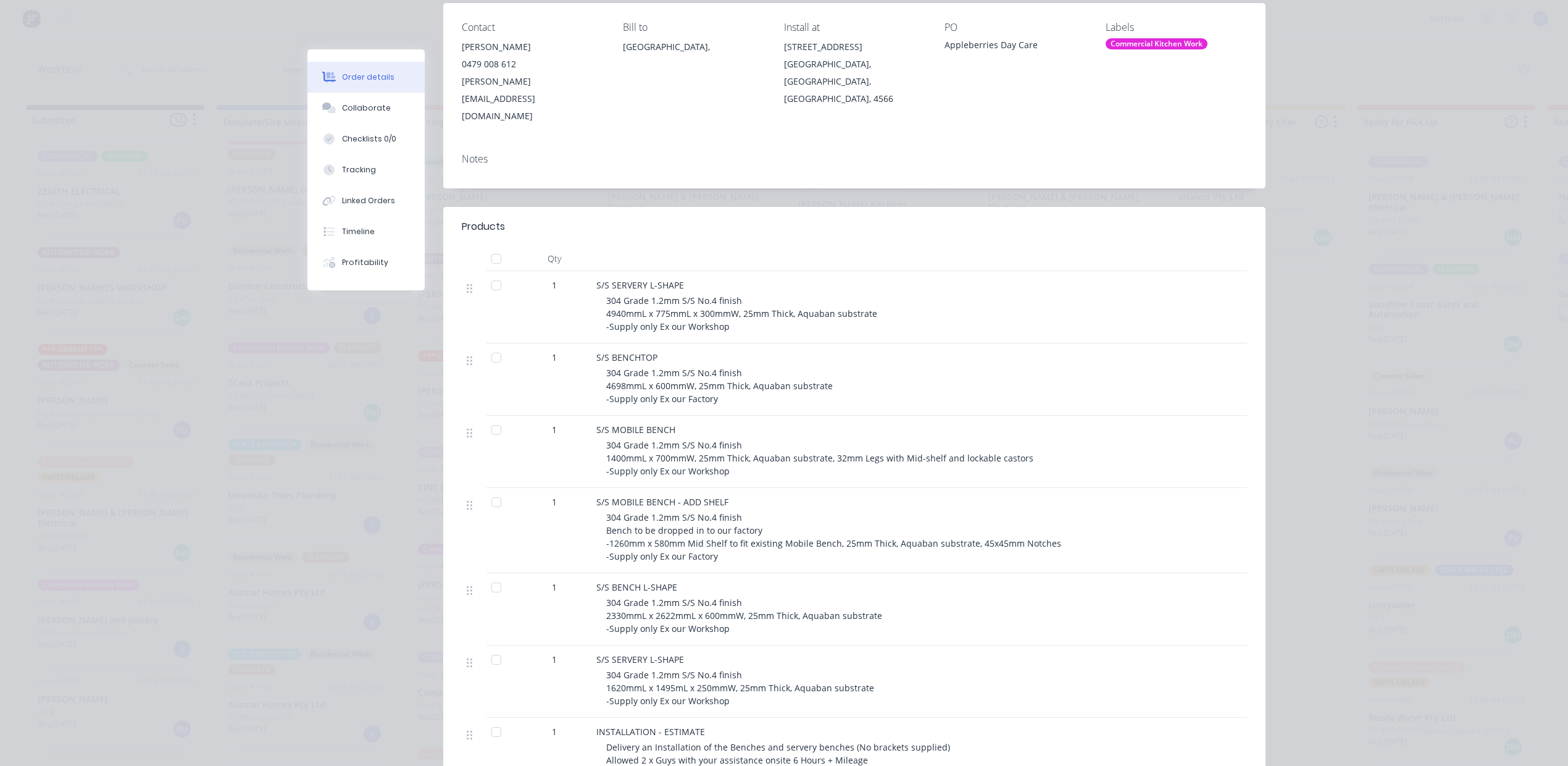
scroll to position [0, 0]
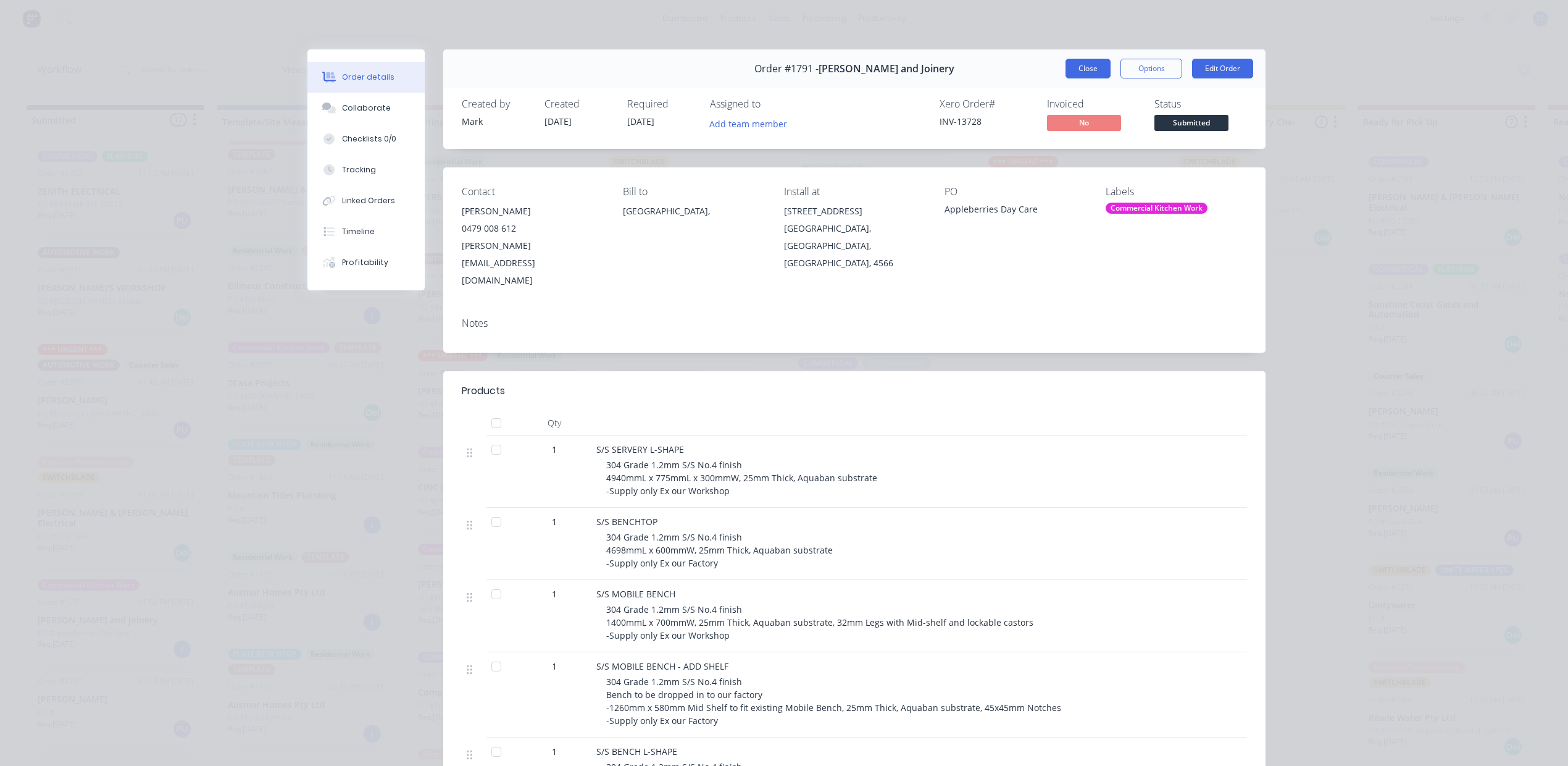
click at [1066, 78] on button "Close" at bounding box center [1088, 68] width 45 height 20
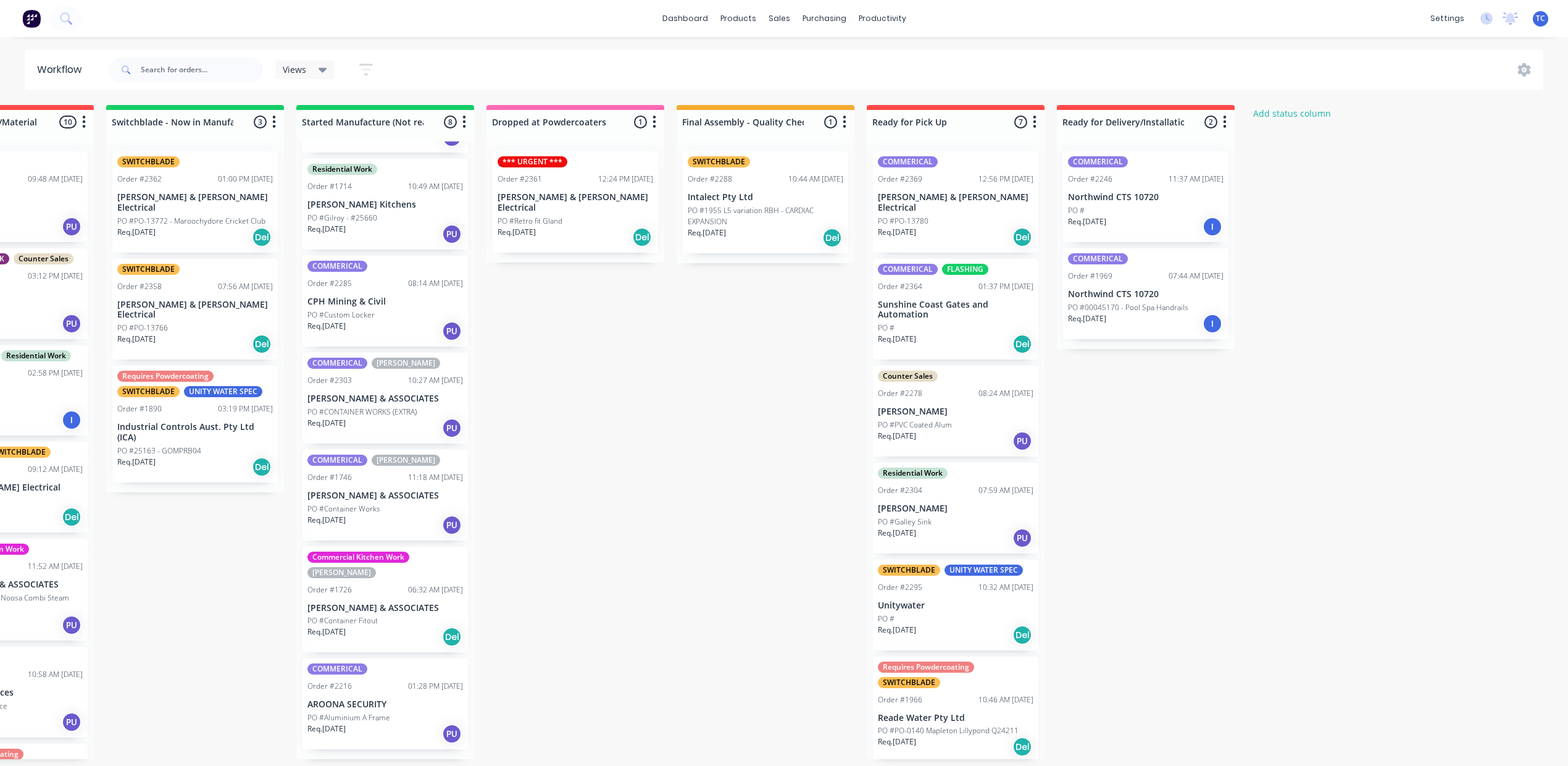
scroll to position [13, 829]
click at [1133, 68] on div "Sales Orders" at bounding box center [1158, 74] width 51 height 11
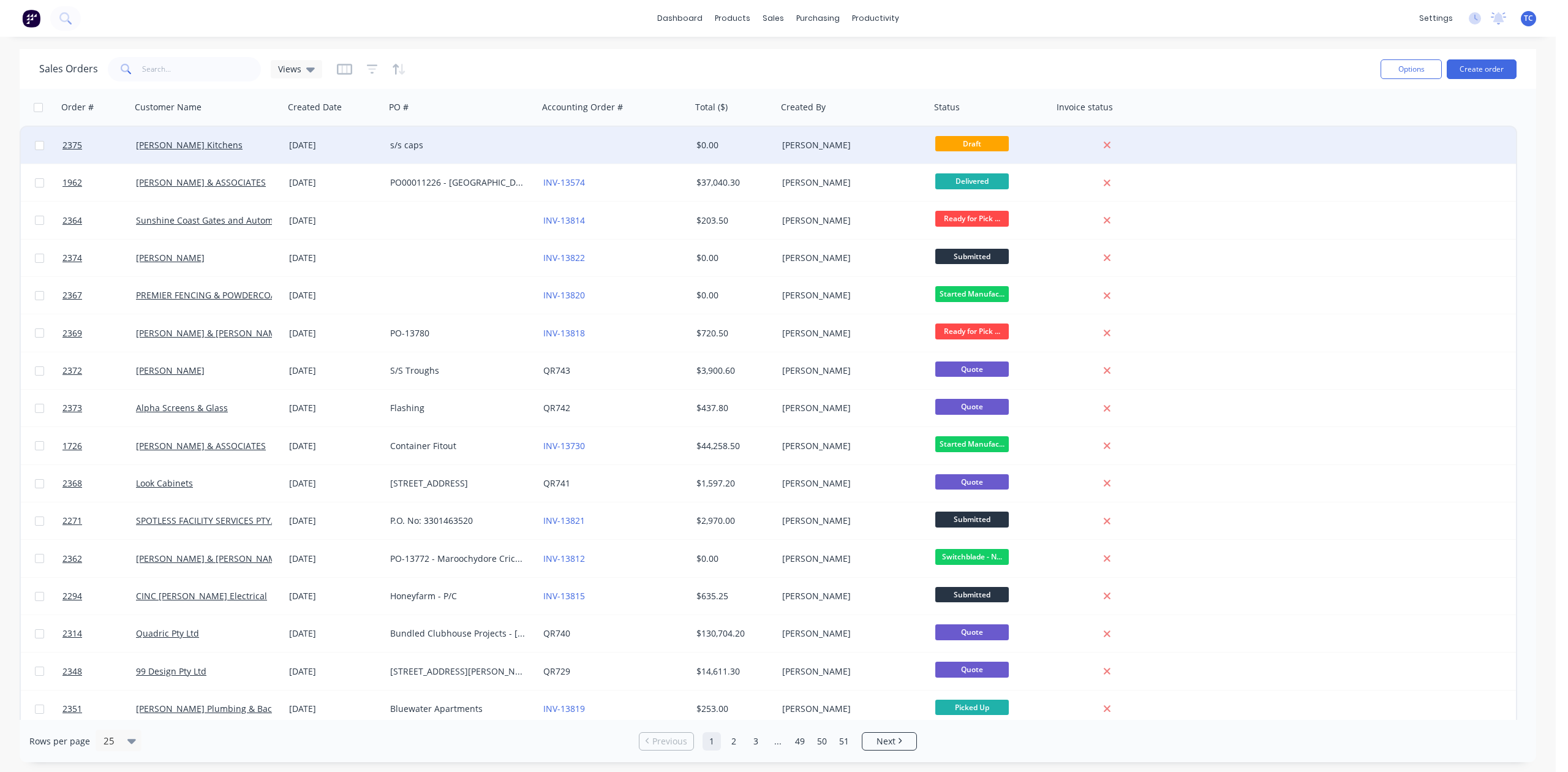
click at [708, 143] on div "$0.00" at bounding box center [732, 145] width 72 height 12
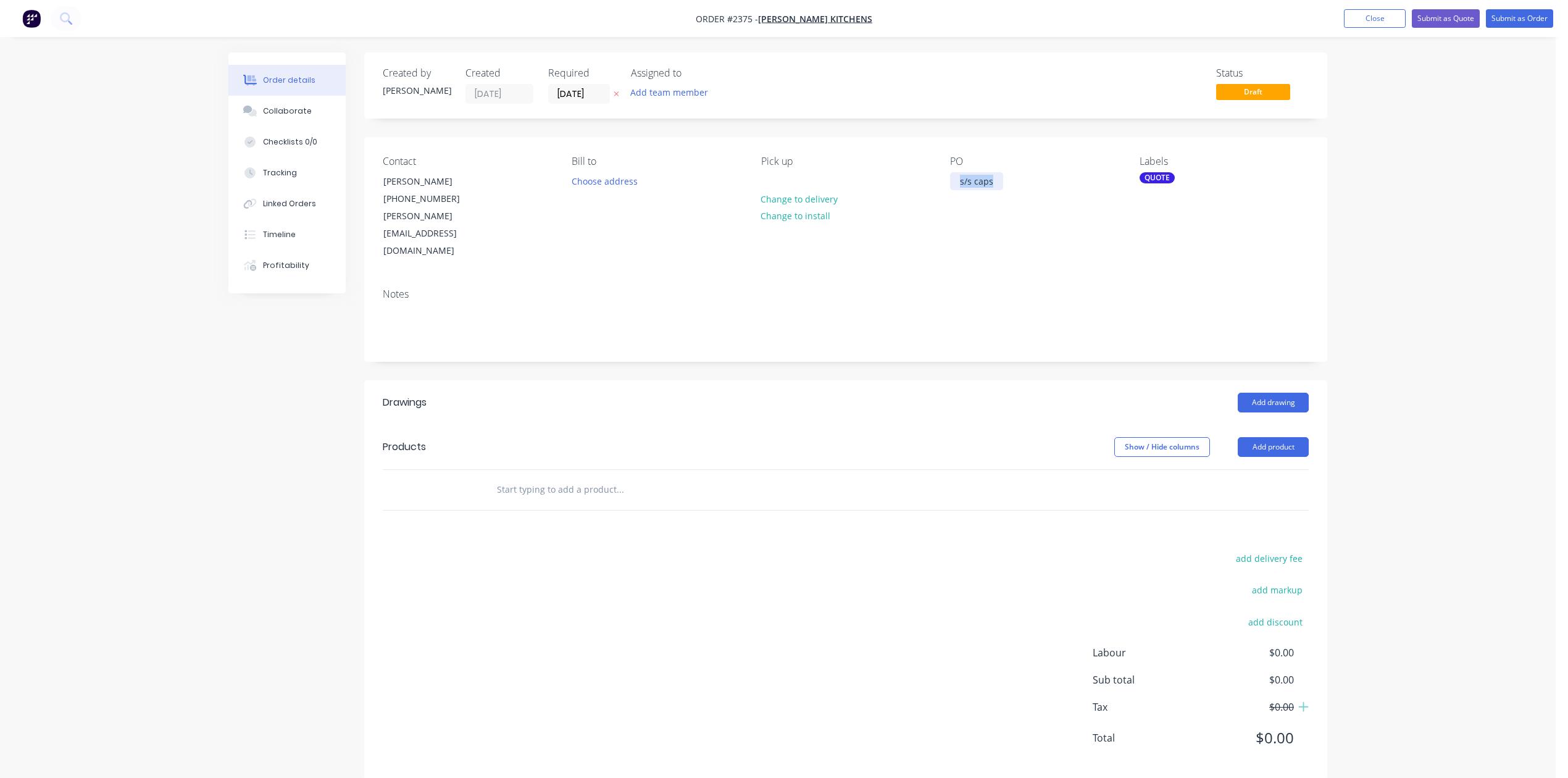
drag, startPoint x: 1004, startPoint y: 211, endPoint x: 924, endPoint y: 210, distance: 80.0
click at [924, 210] on div "Contact Neil Bunney (07) 5449 7479 neil@bainkitchens.com.au Bill to Choose addr…" at bounding box center [845, 207] width 963 height 142
click at [1322, 250] on div "Contact Neil Bunney (07) 5449 7479 neil@bainkitchens.com.au Bill to Choose addr…" at bounding box center [845, 207] width 963 height 142
click at [1344, 18] on button "Close" at bounding box center [1375, 18] width 62 height 18
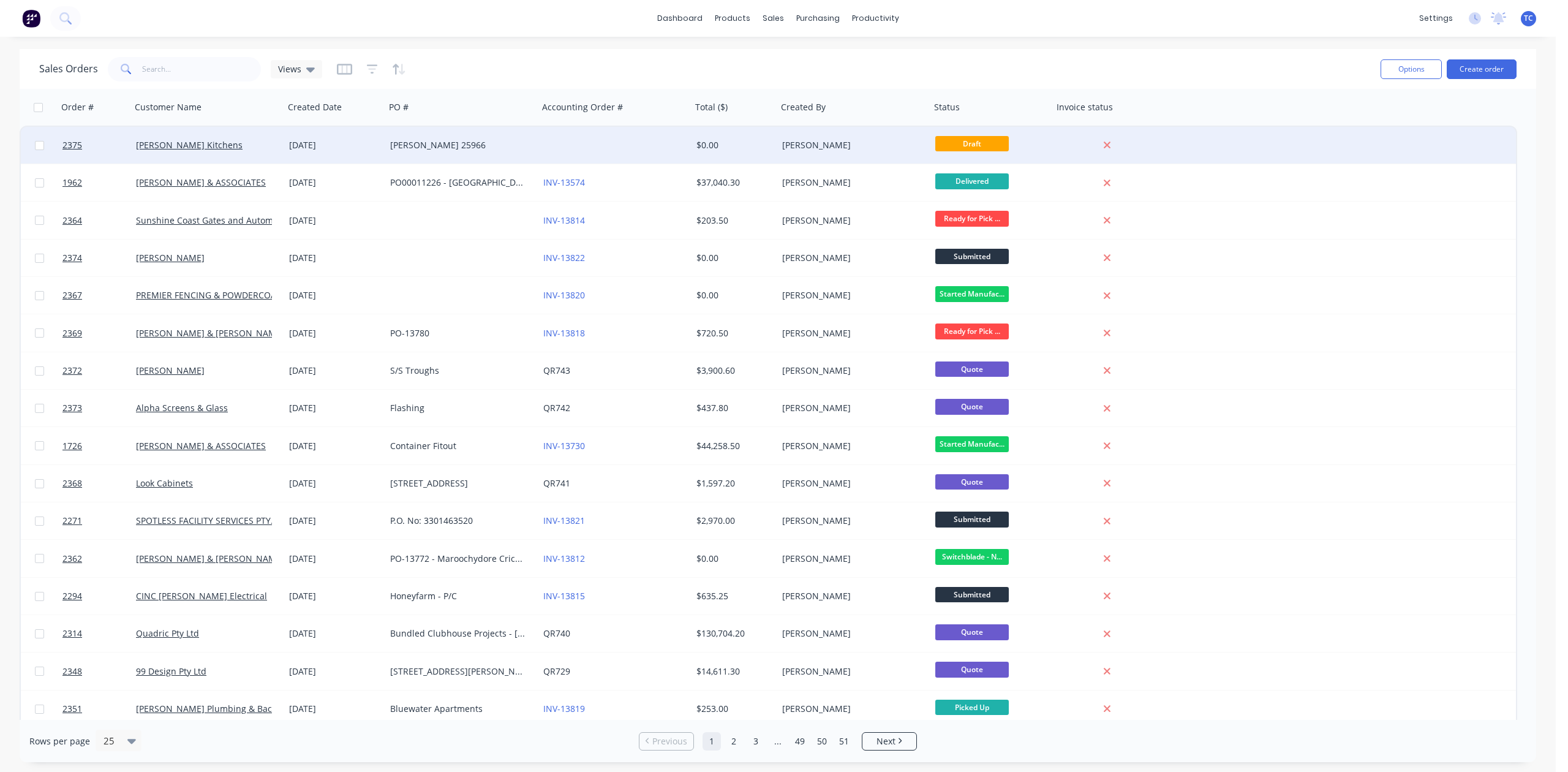
click at [435, 136] on div "BENJAMIN 25966" at bounding box center [462, 145] width 153 height 37
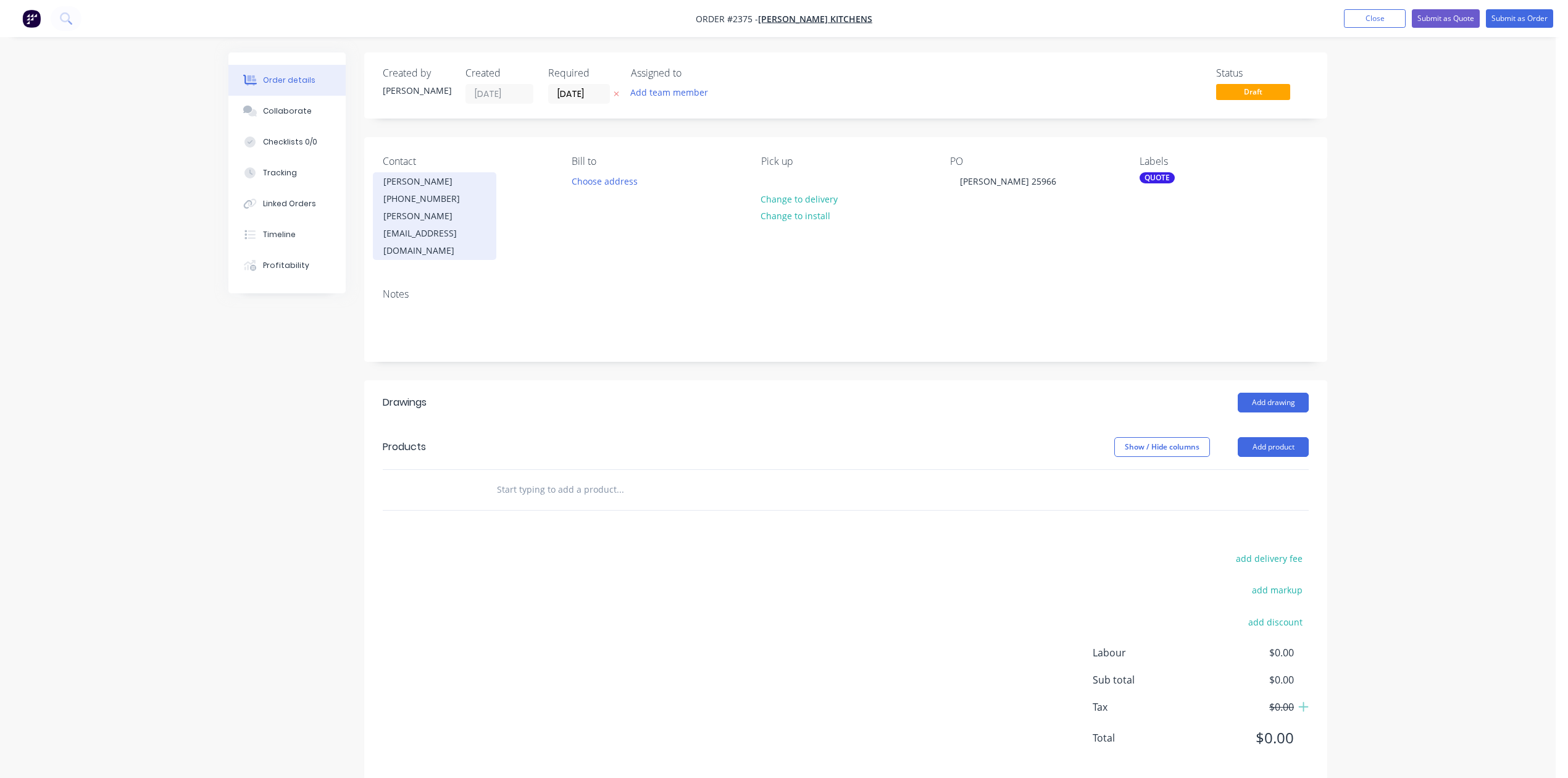
click at [426, 259] on div "neil@bainkitchens.com.au" at bounding box center [434, 233] width 103 height 52
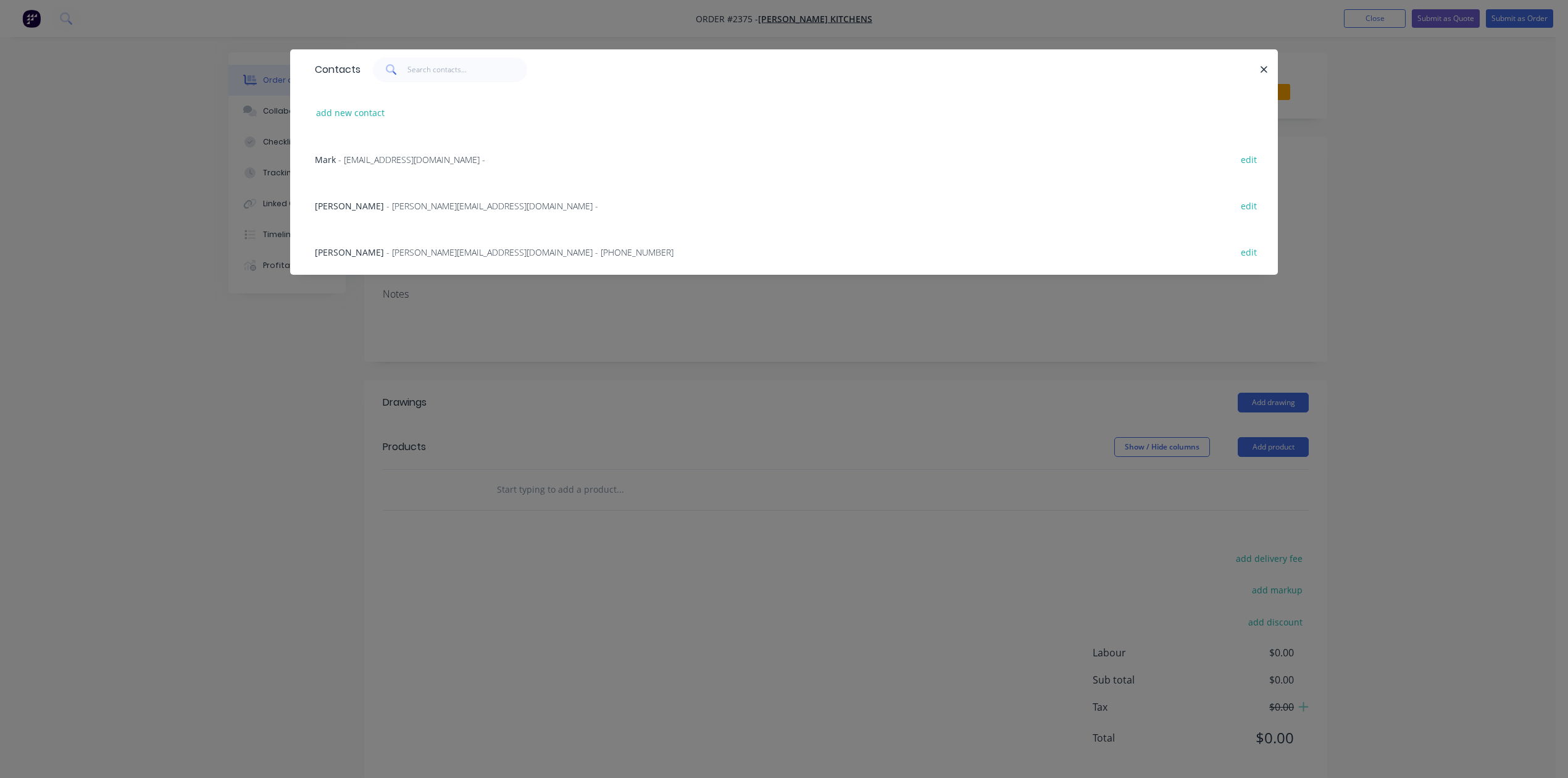
click at [1234, 260] on button "edit" at bounding box center [1249, 251] width 29 height 16
select select "AU"
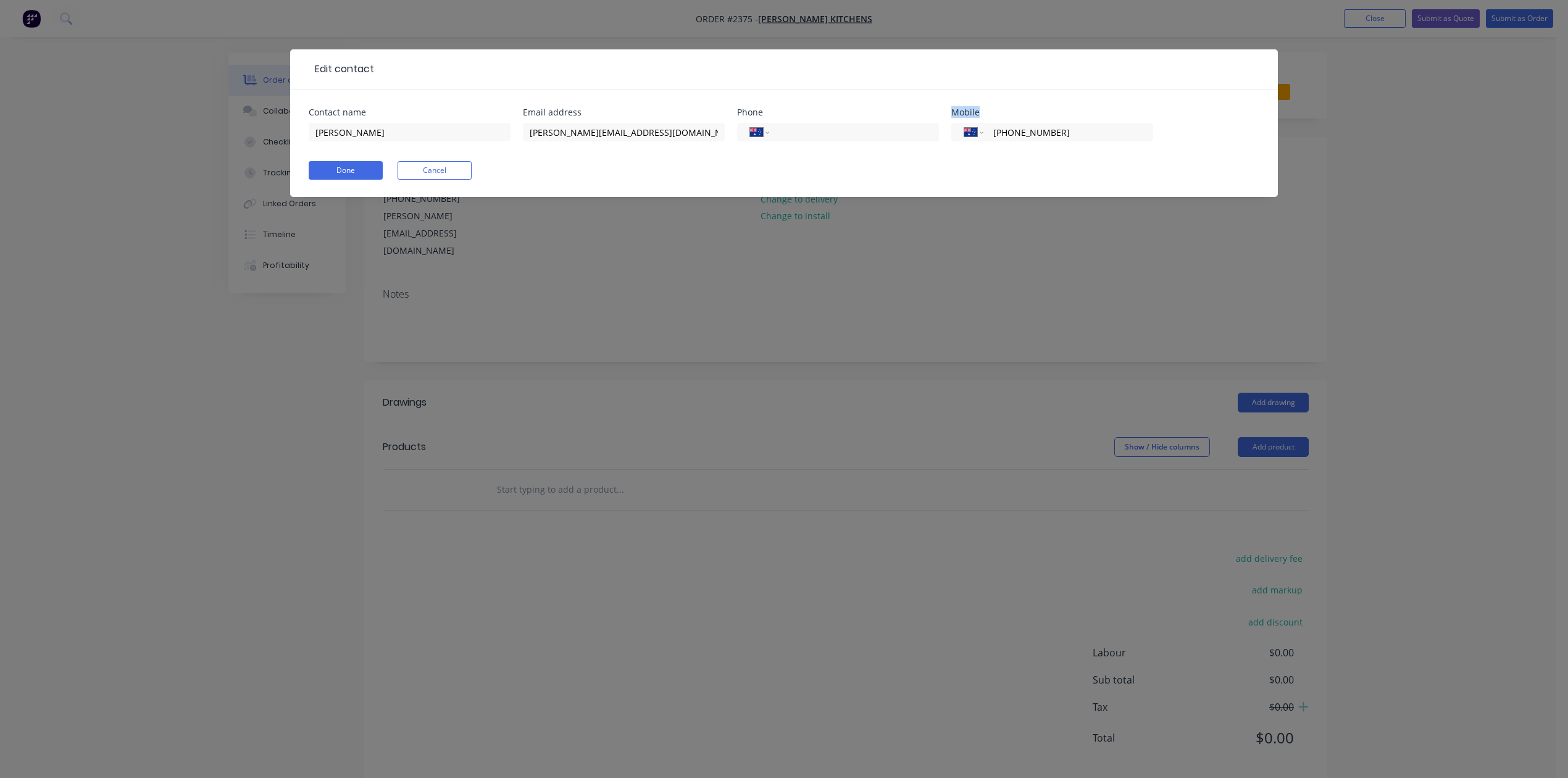
drag, startPoint x: 1067, startPoint y: 152, endPoint x: 947, endPoint y: 169, distance: 121.2
click at [947, 156] on div "Contact name Neil Bunney Email address neil@bainkitchens.com.au Phone Internati…" at bounding box center [784, 132] width 951 height 48
click at [1074, 140] on input "(07) 5449 7479" at bounding box center [1066, 132] width 148 height 14
type input "0"
type input "0412 013 005"
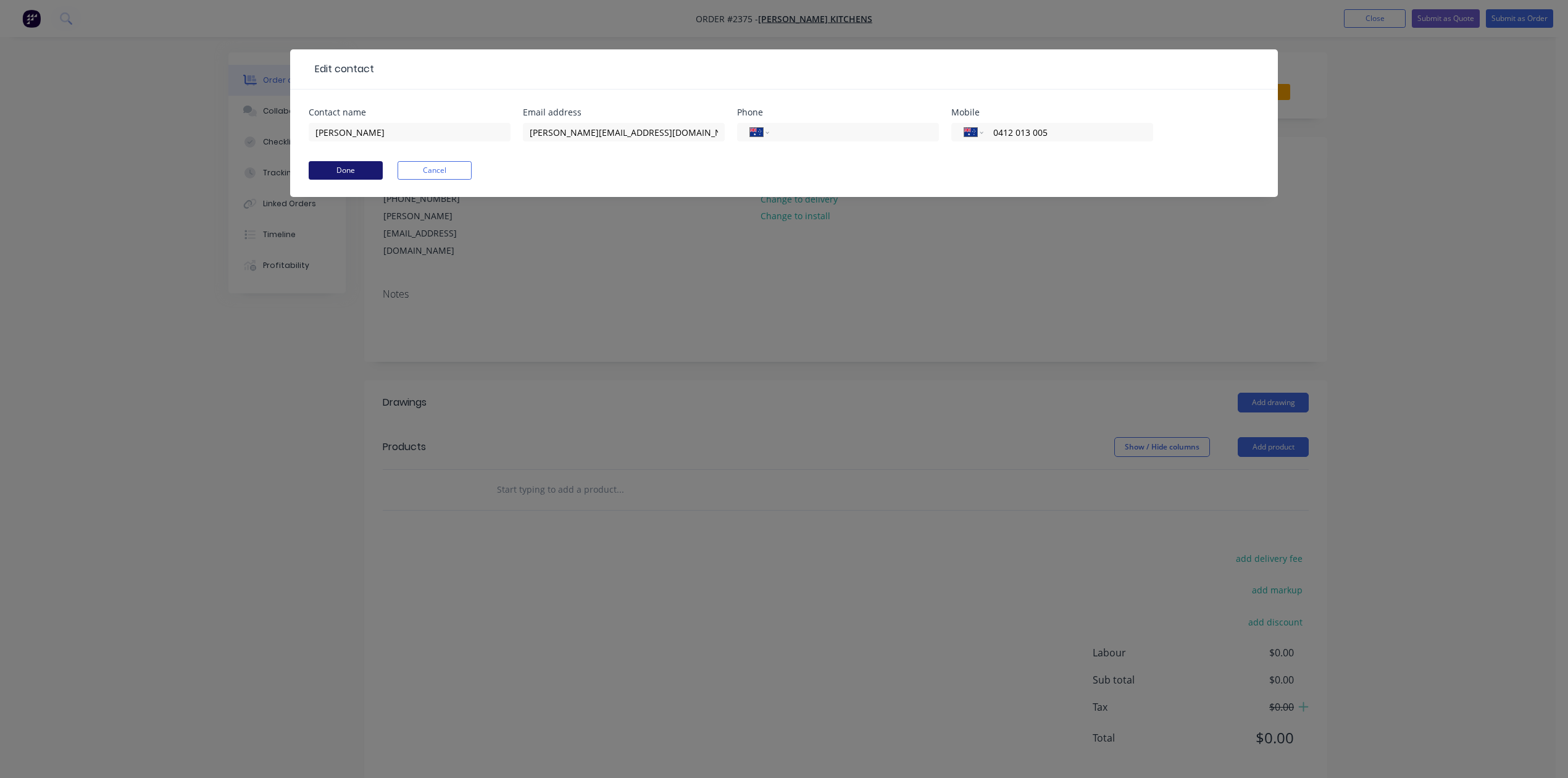
click at [336, 180] on button "Done" at bounding box center [346, 170] width 74 height 18
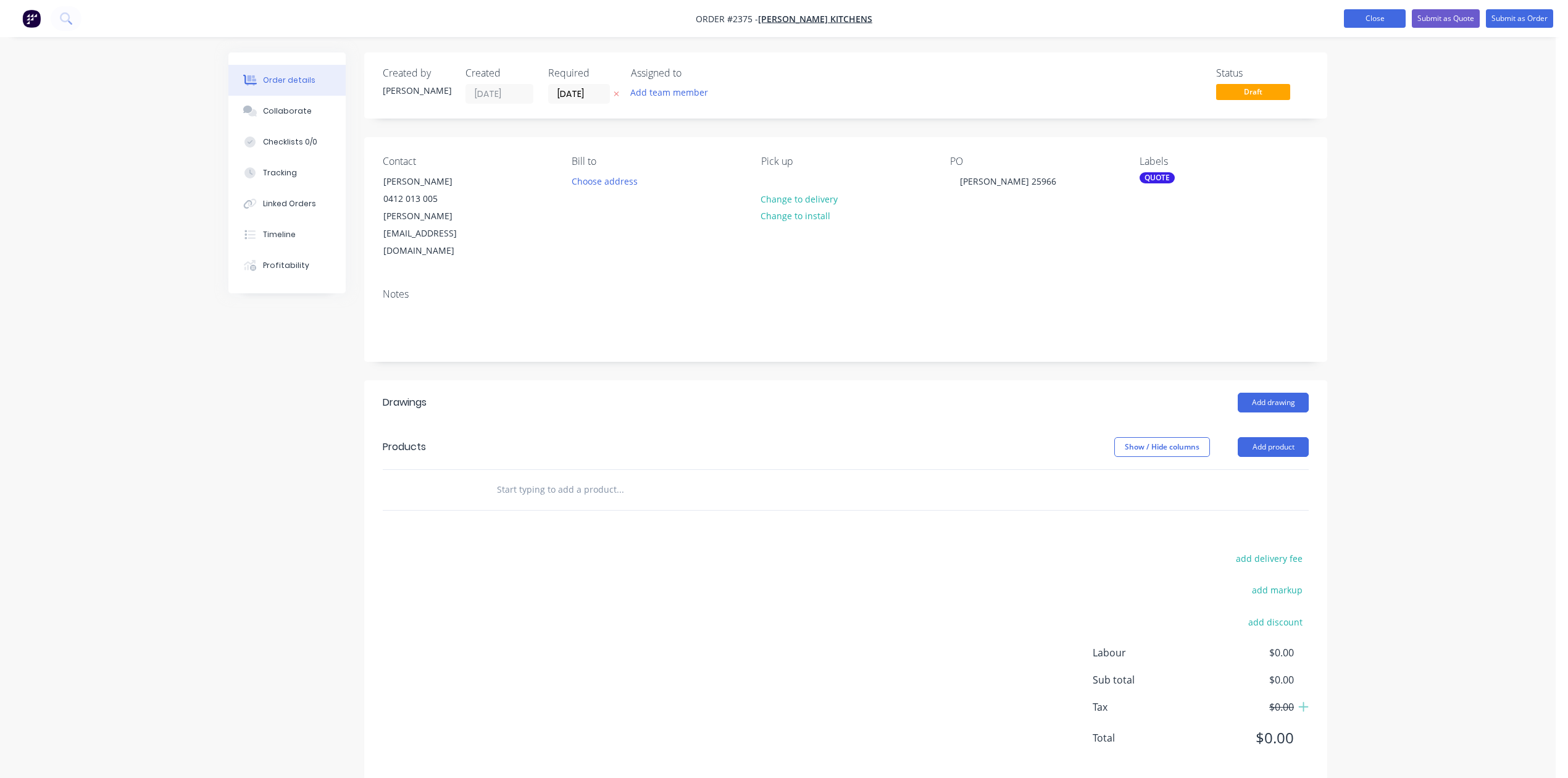
click at [1344, 24] on button "Close" at bounding box center [1375, 18] width 62 height 18
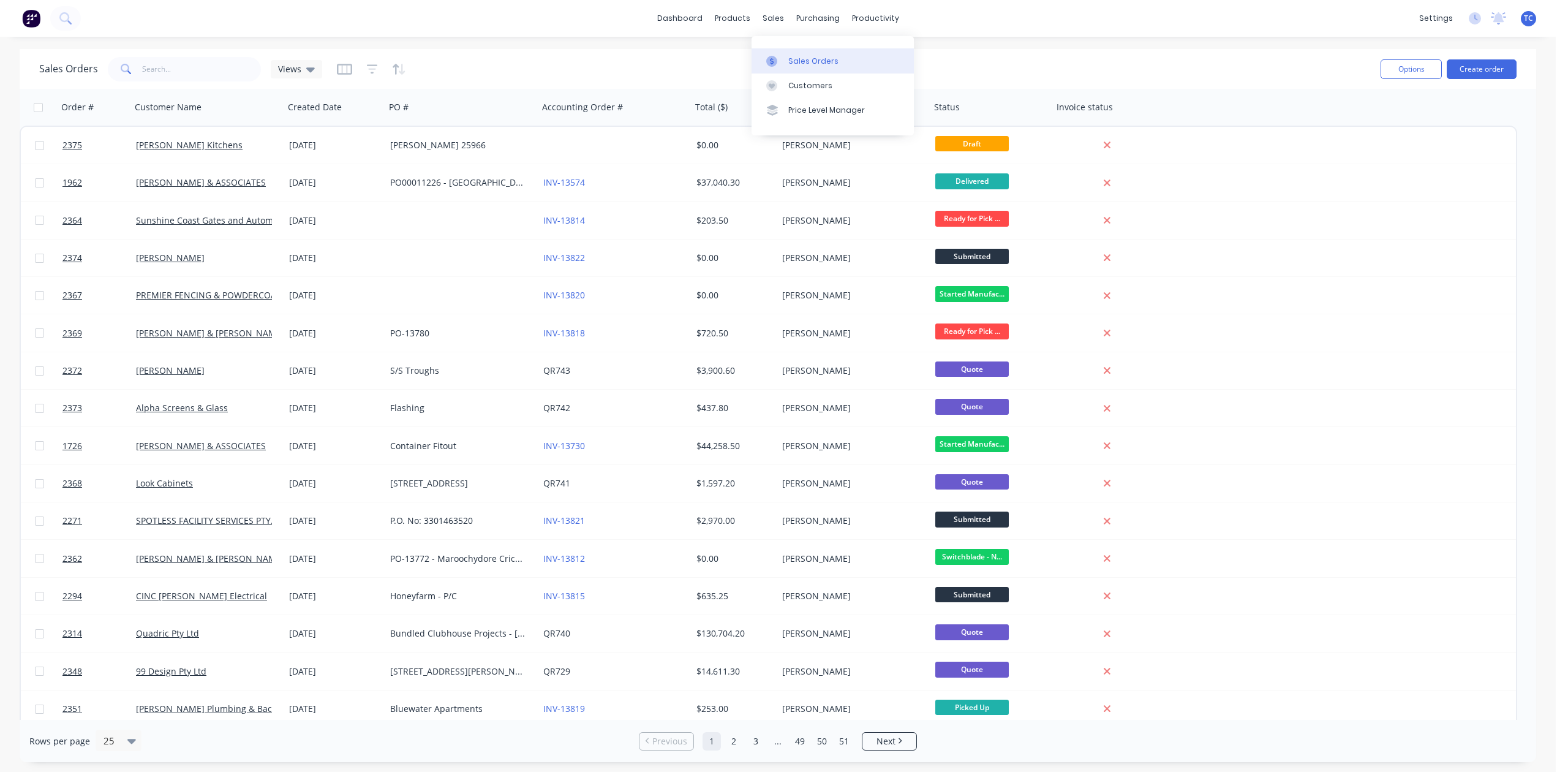
click at [823, 64] on div "Sales Orders" at bounding box center [813, 61] width 50 height 11
click at [214, 74] on input "text" at bounding box center [202, 69] width 120 height 25
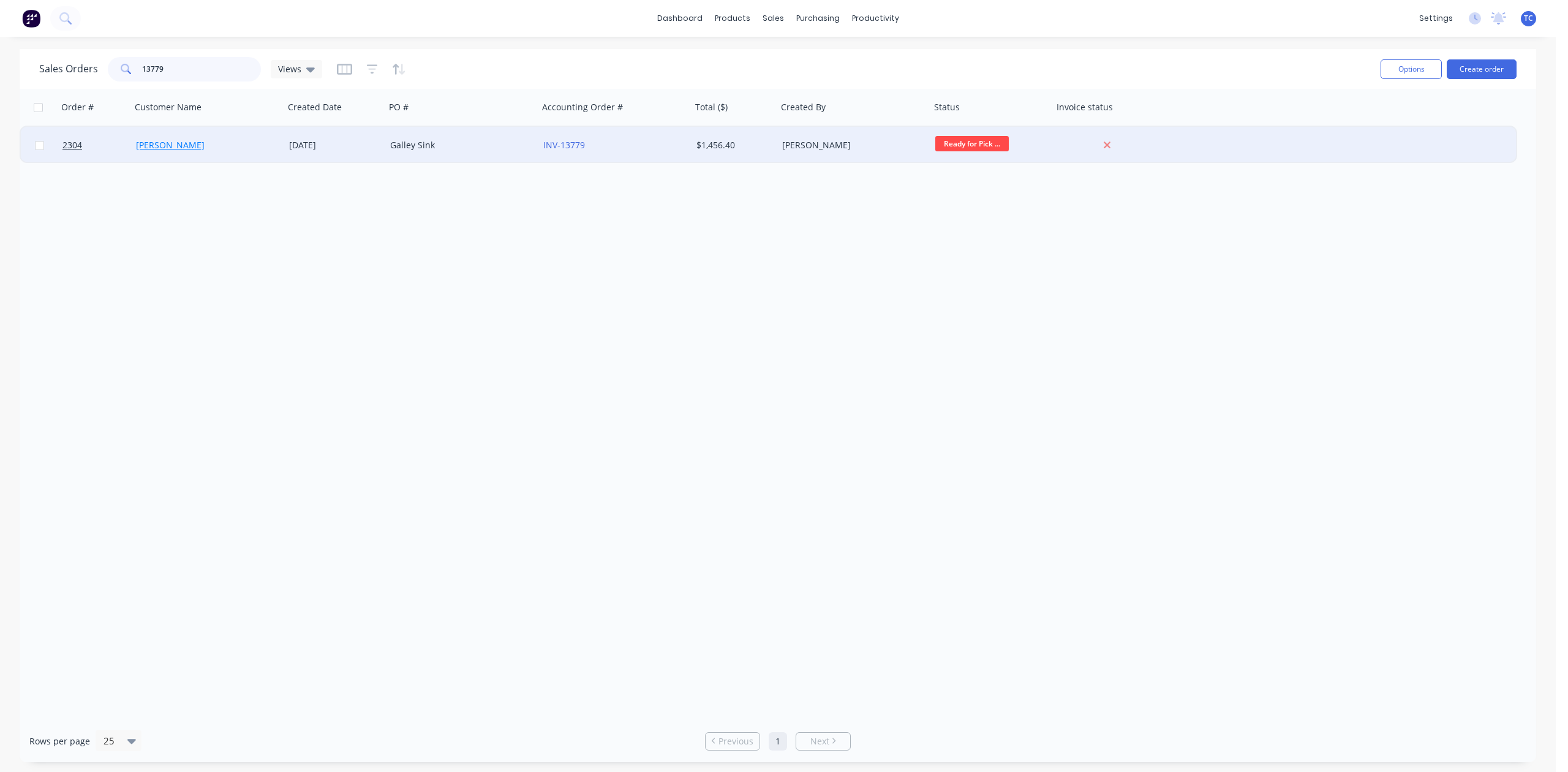
type input "13779"
click at [170, 146] on link "[PERSON_NAME]" at bounding box center [170, 145] width 69 height 12
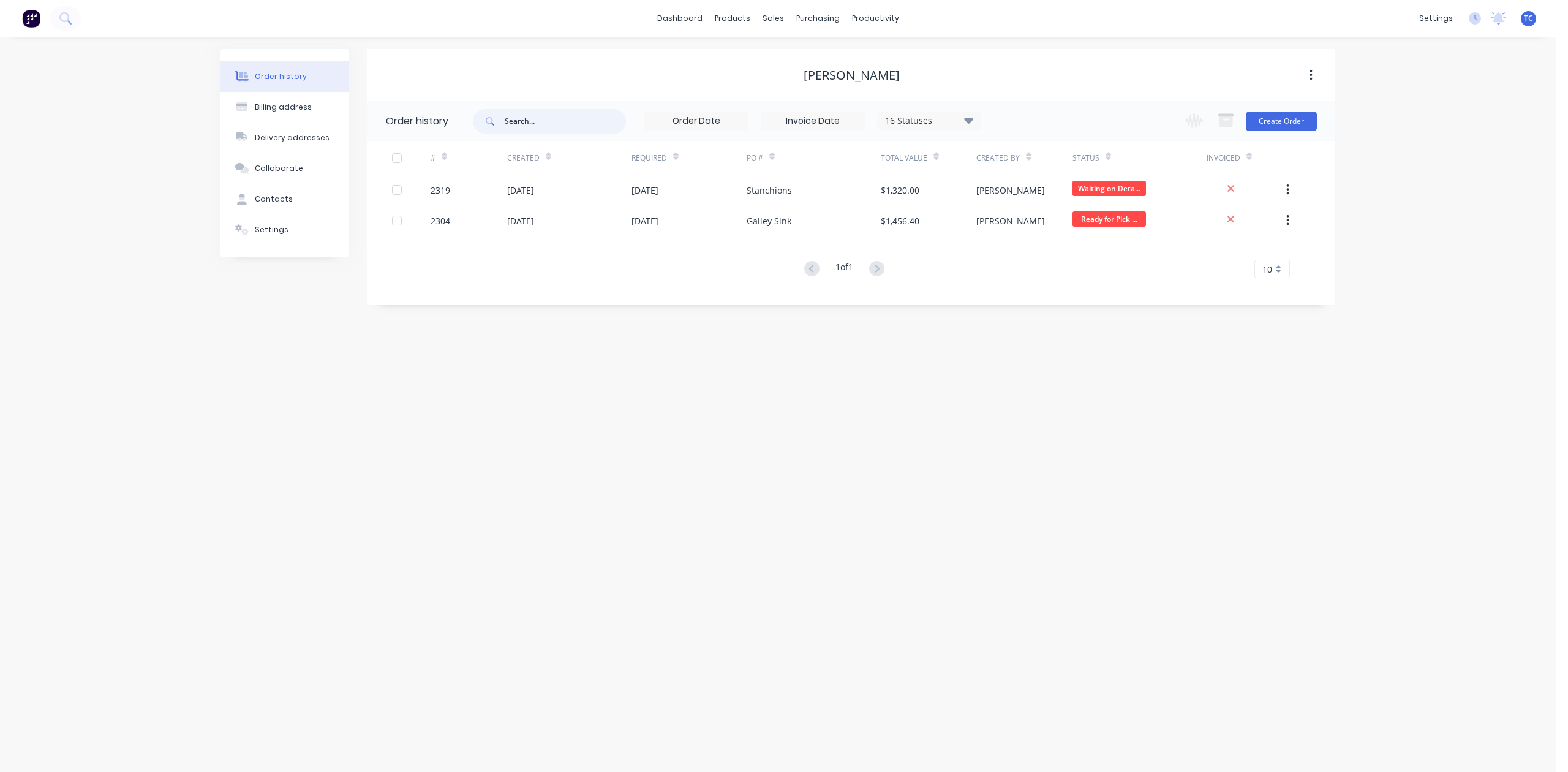
click at [530, 121] on input "text" at bounding box center [566, 121] width 121 height 25
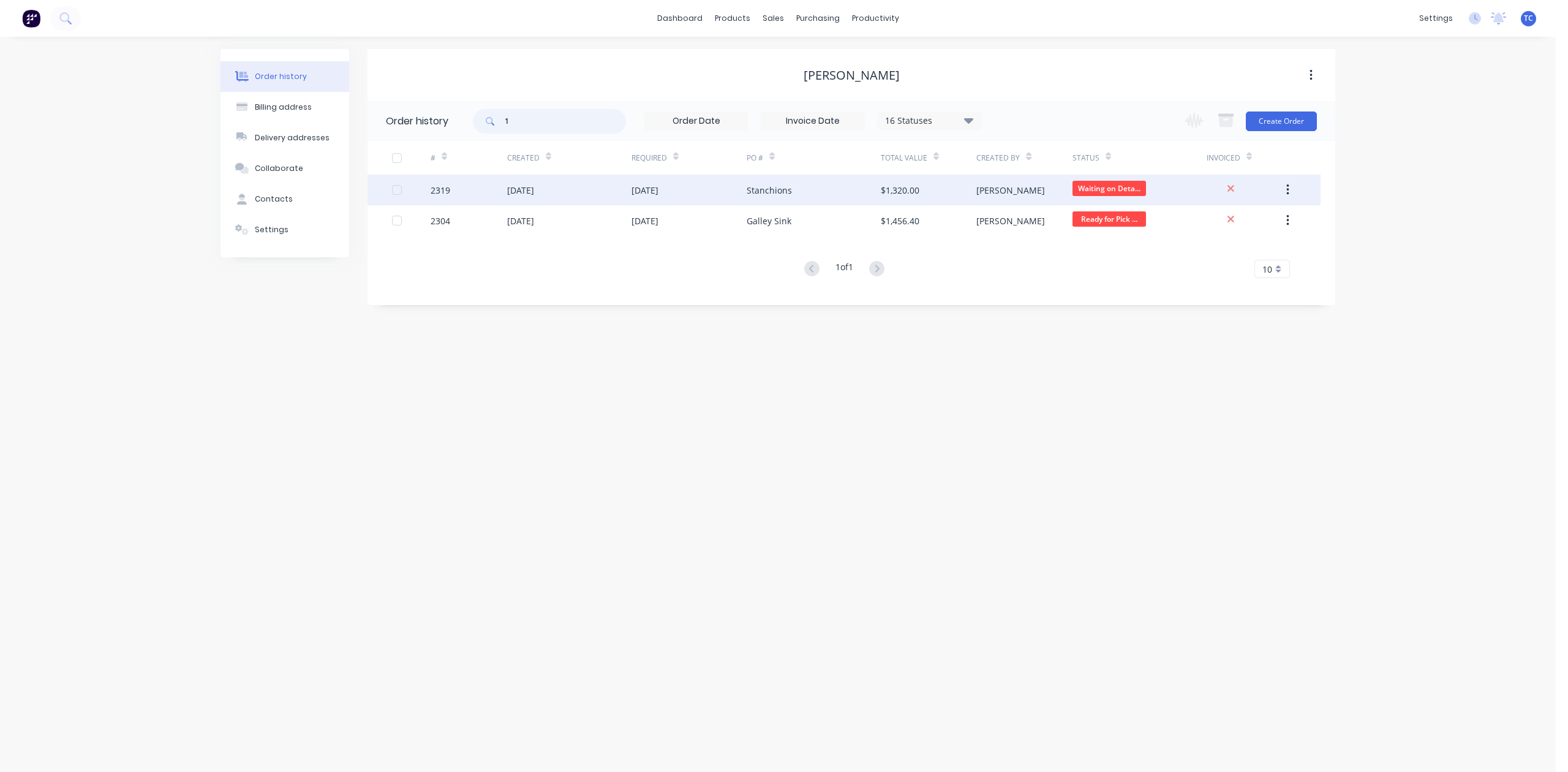
type input "13"
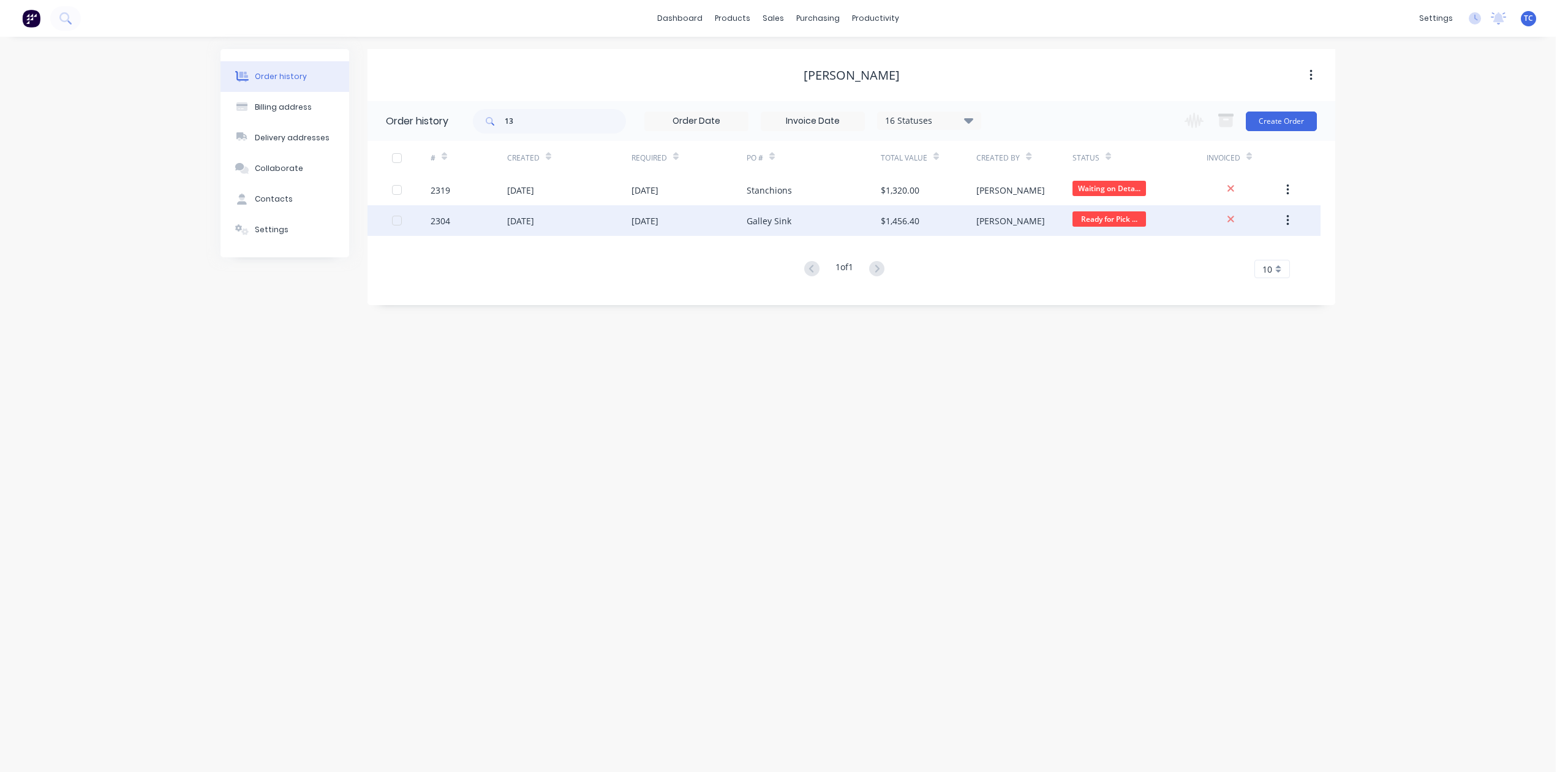
click at [534, 221] on div "[DATE]" at bounding box center [520, 221] width 27 height 13
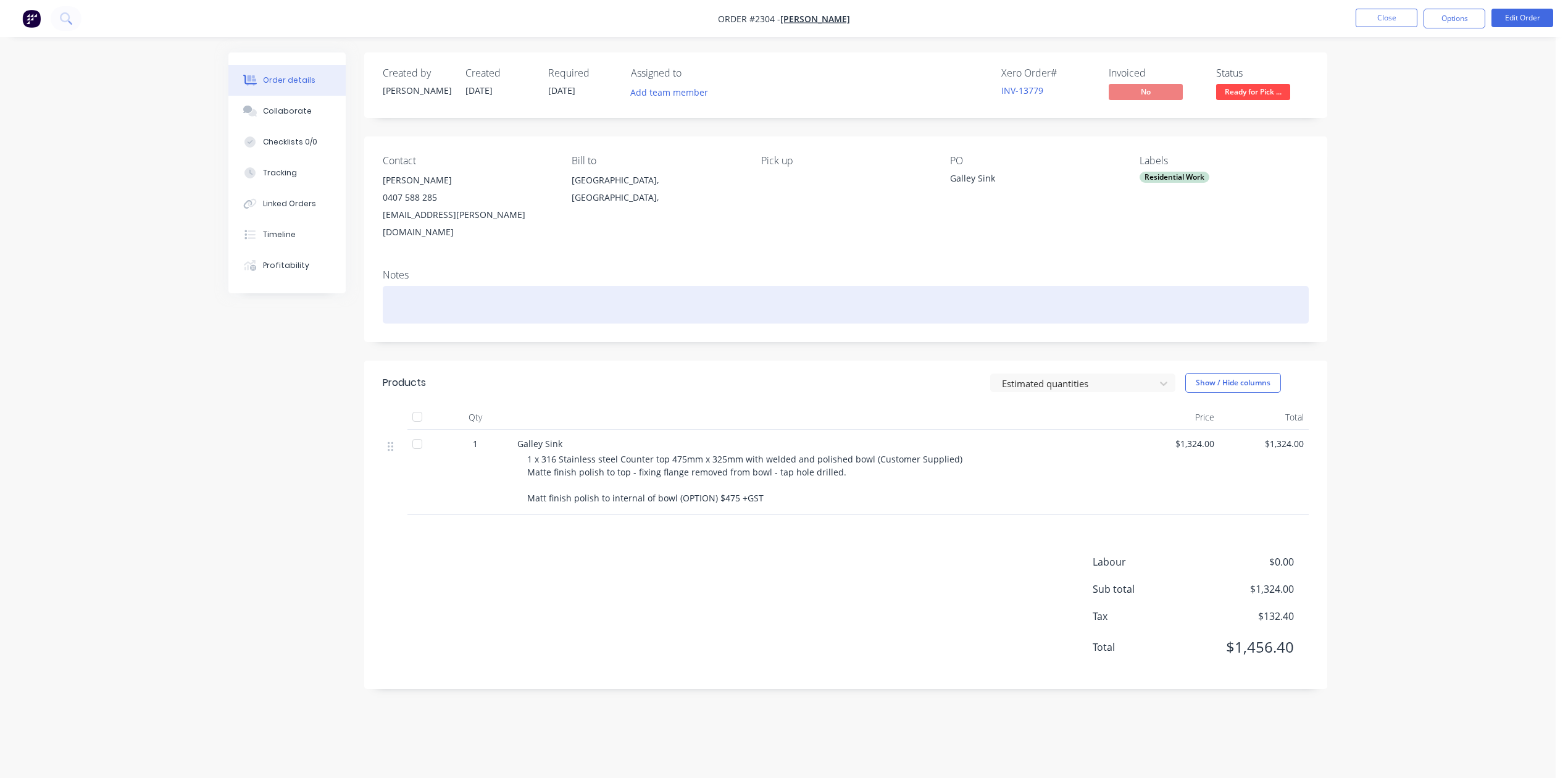
scroll to position [45, 0]
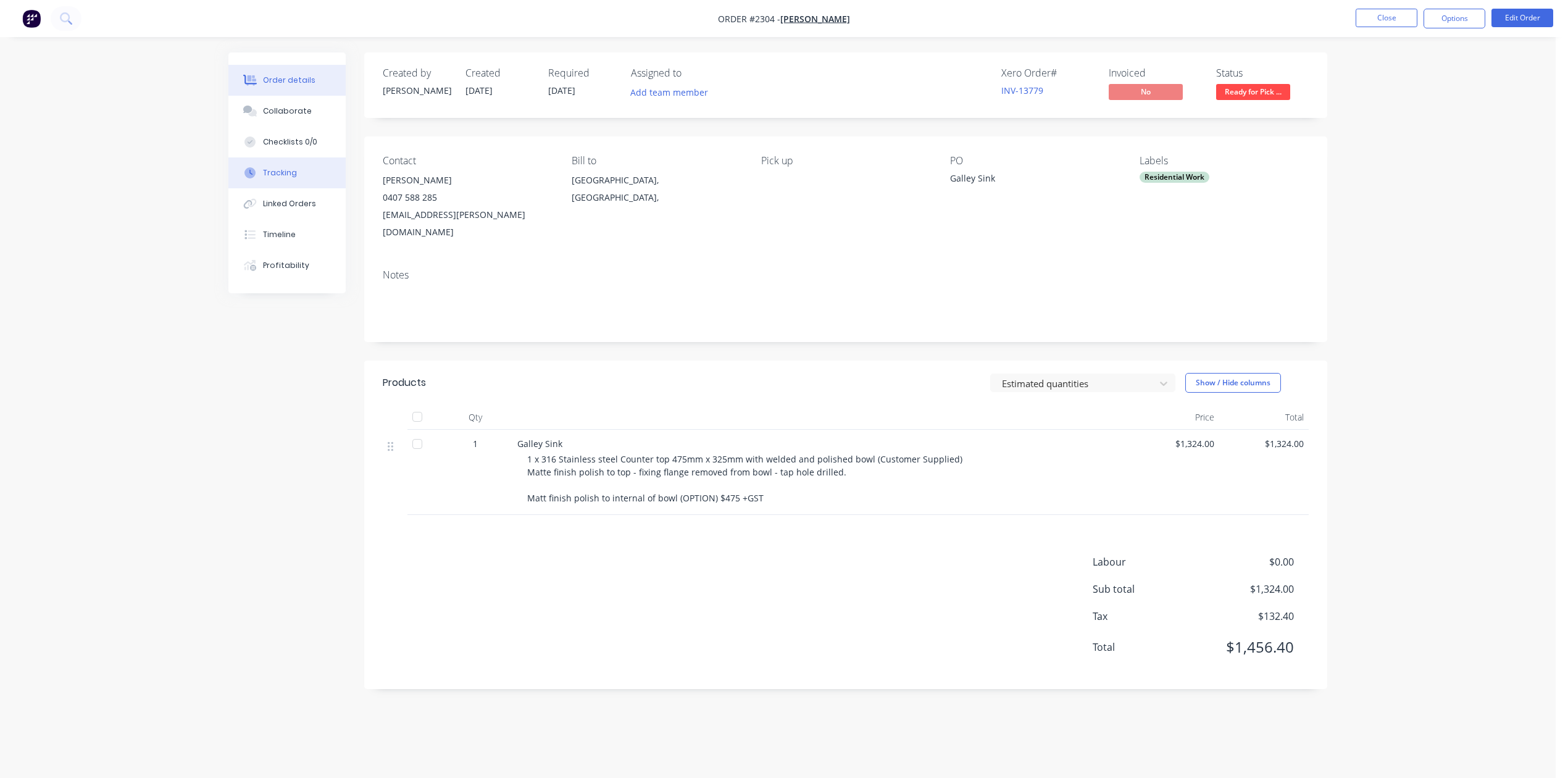
click at [282, 178] on div "Tracking" at bounding box center [280, 172] width 34 height 11
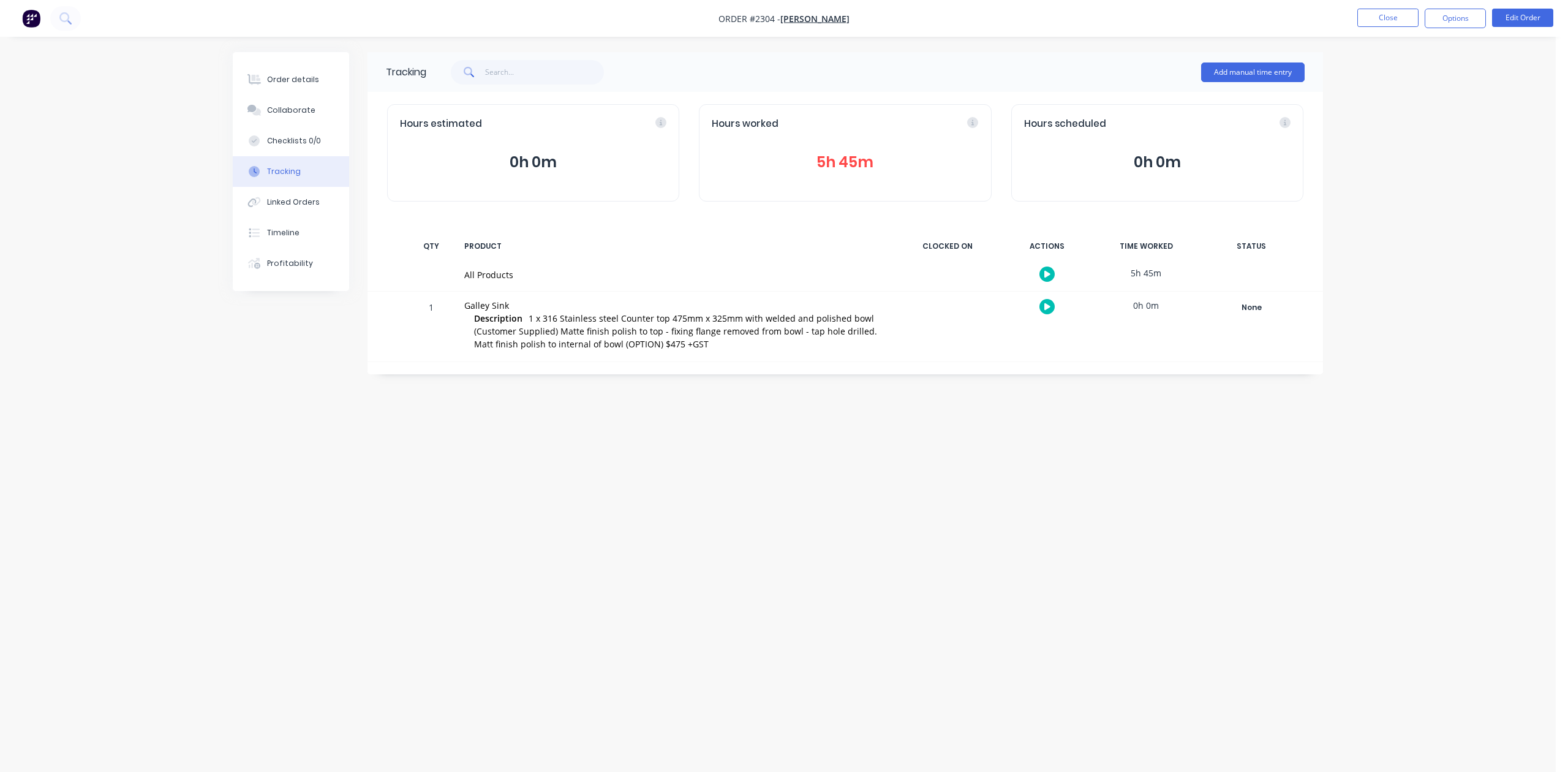
click at [844, 174] on button "5h 45m" at bounding box center [845, 163] width 266 height 24
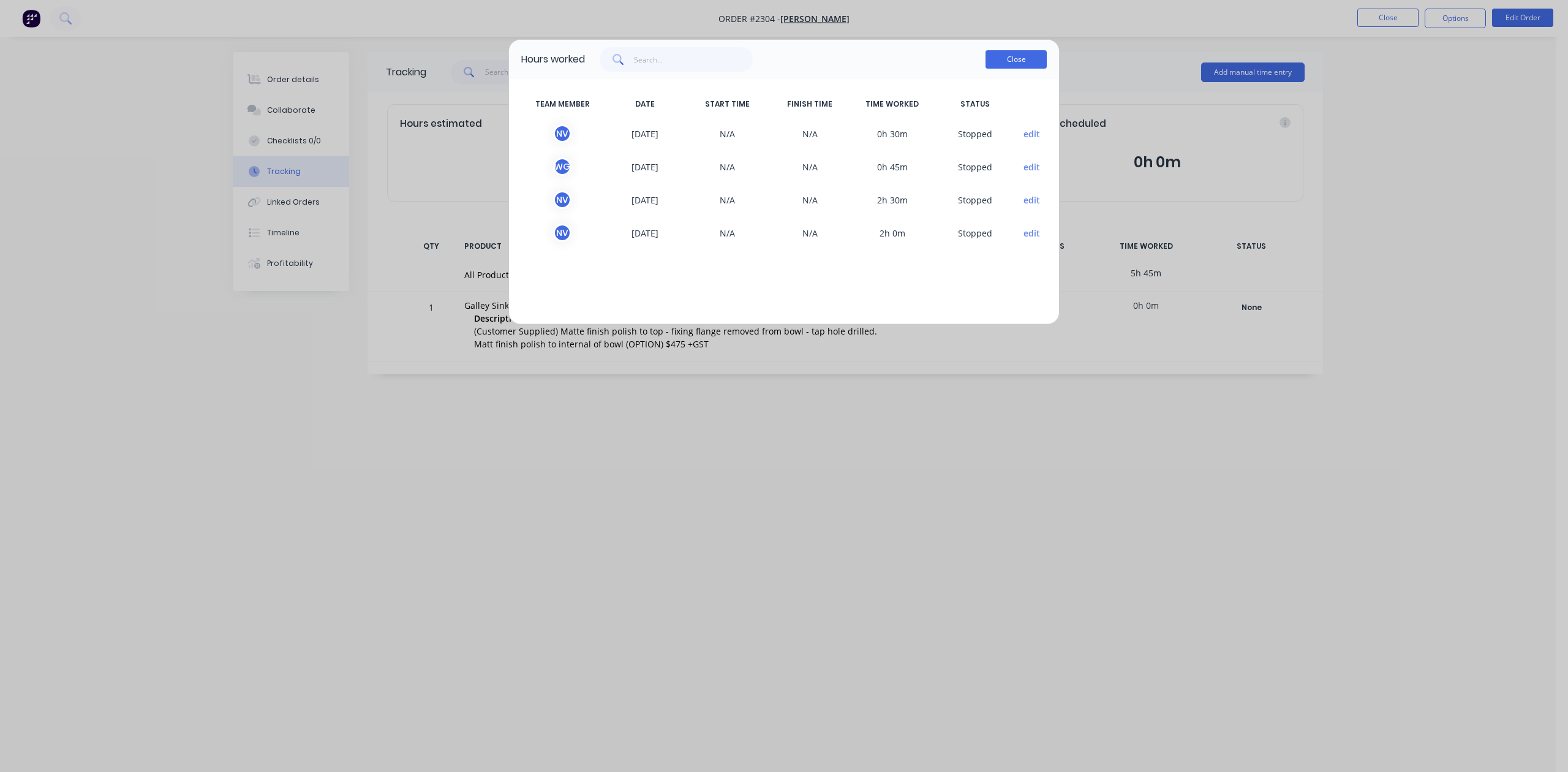
click at [1012, 69] on button "Close" at bounding box center [1016, 59] width 61 height 18
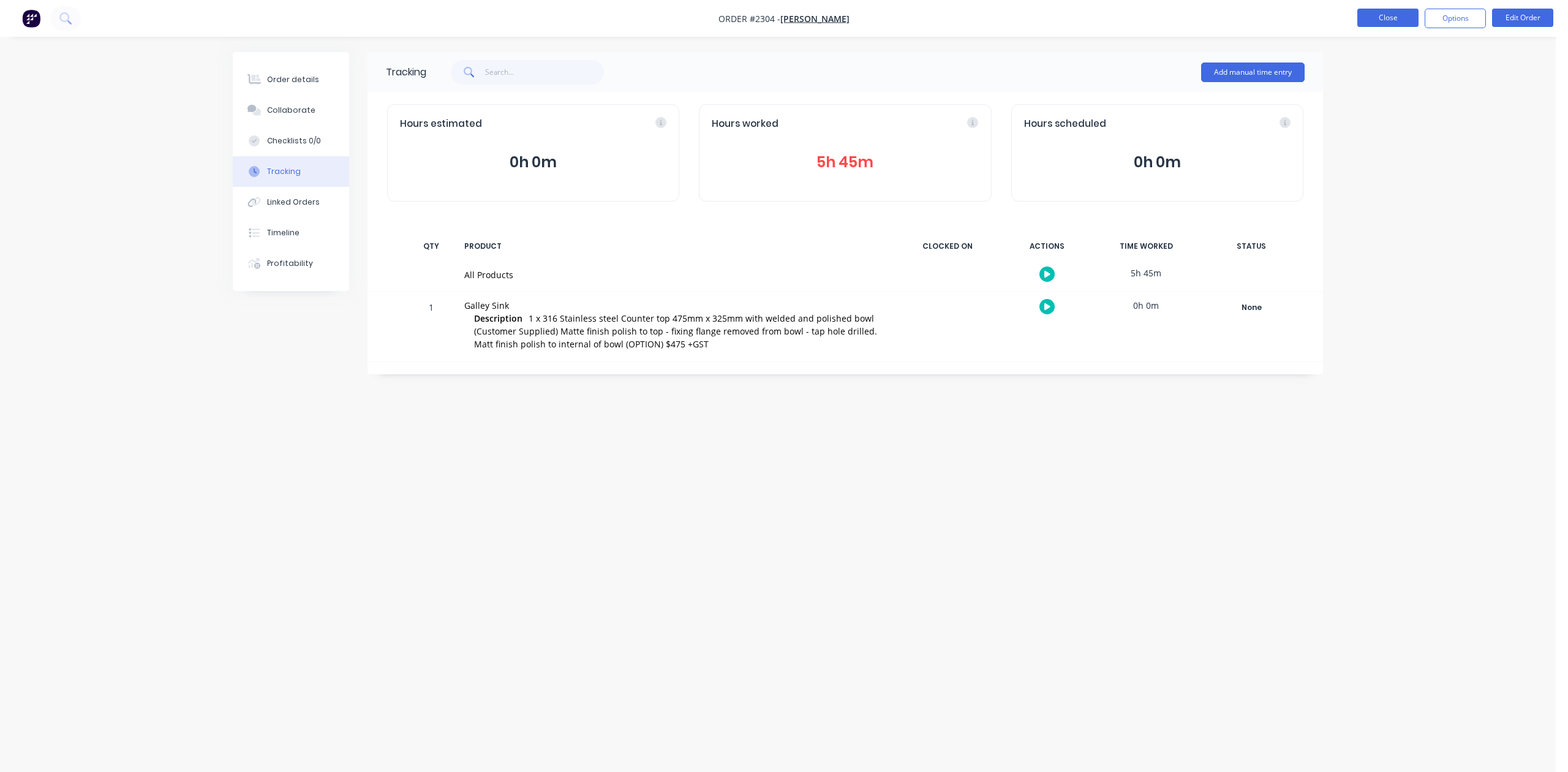
click at [1386, 15] on button "Close" at bounding box center [1388, 18] width 61 height 18
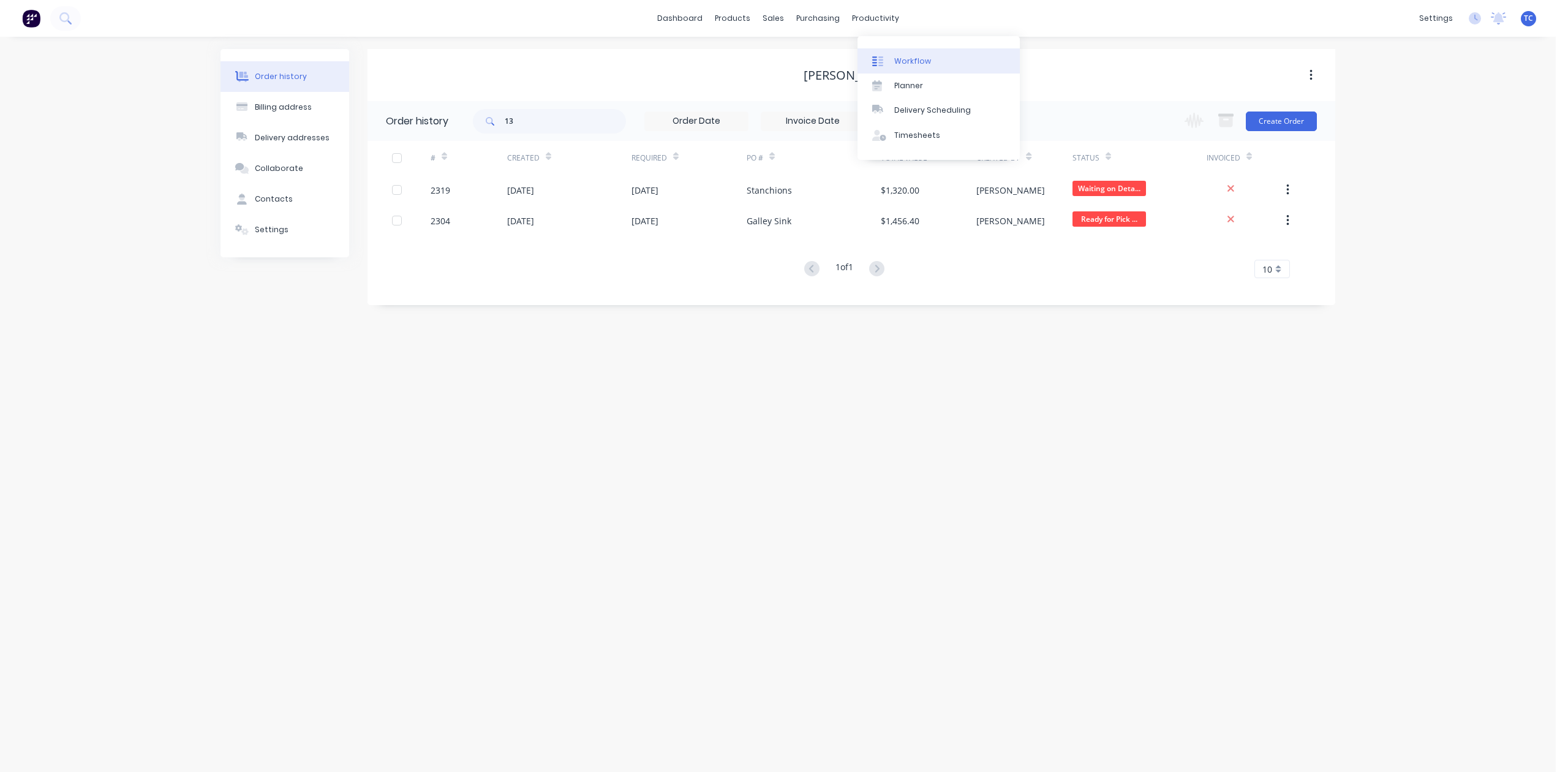
click at [919, 67] on div "Workflow" at bounding box center [912, 61] width 37 height 11
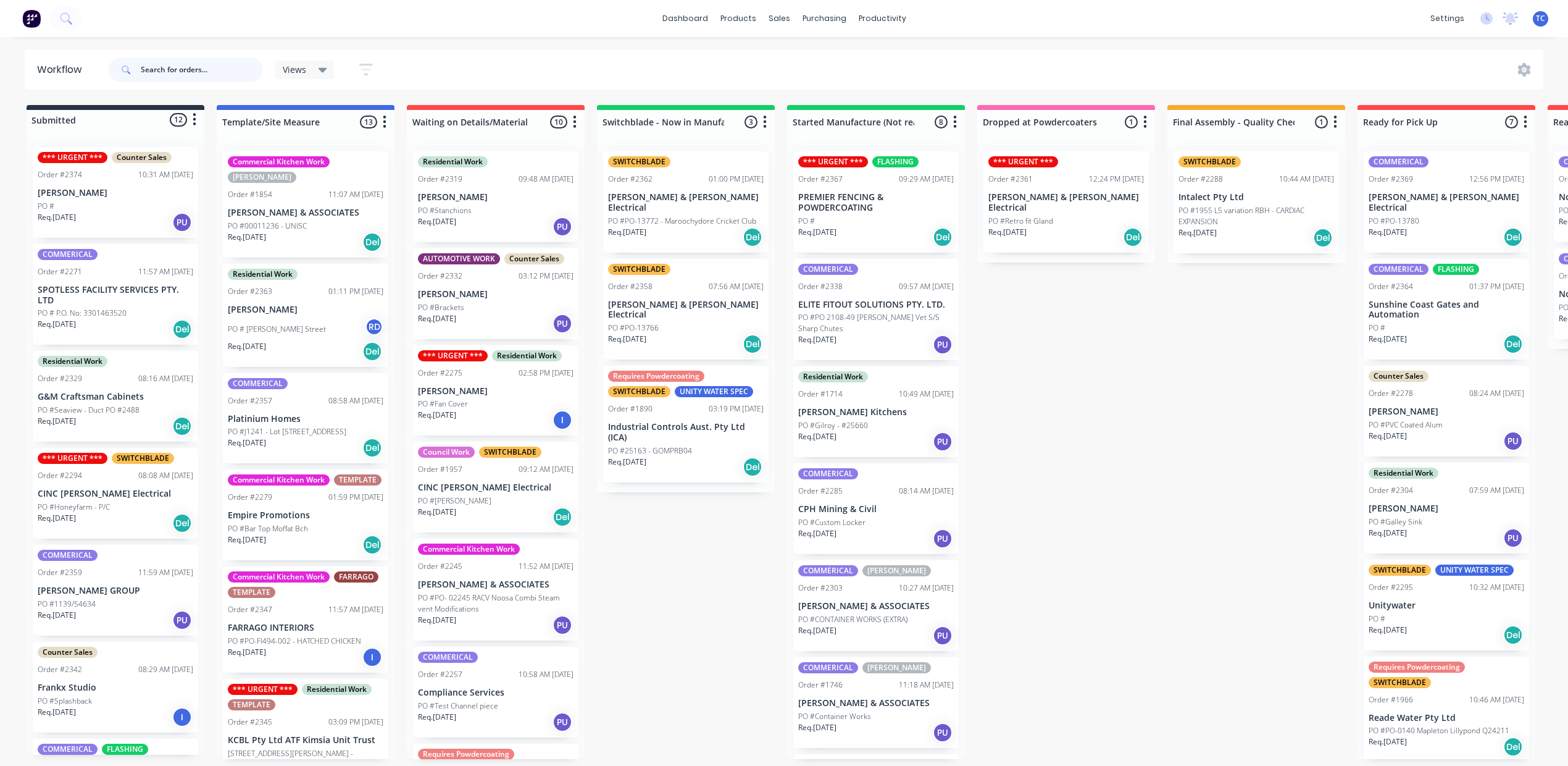
click at [218, 70] on input "text" at bounding box center [202, 70] width 122 height 25
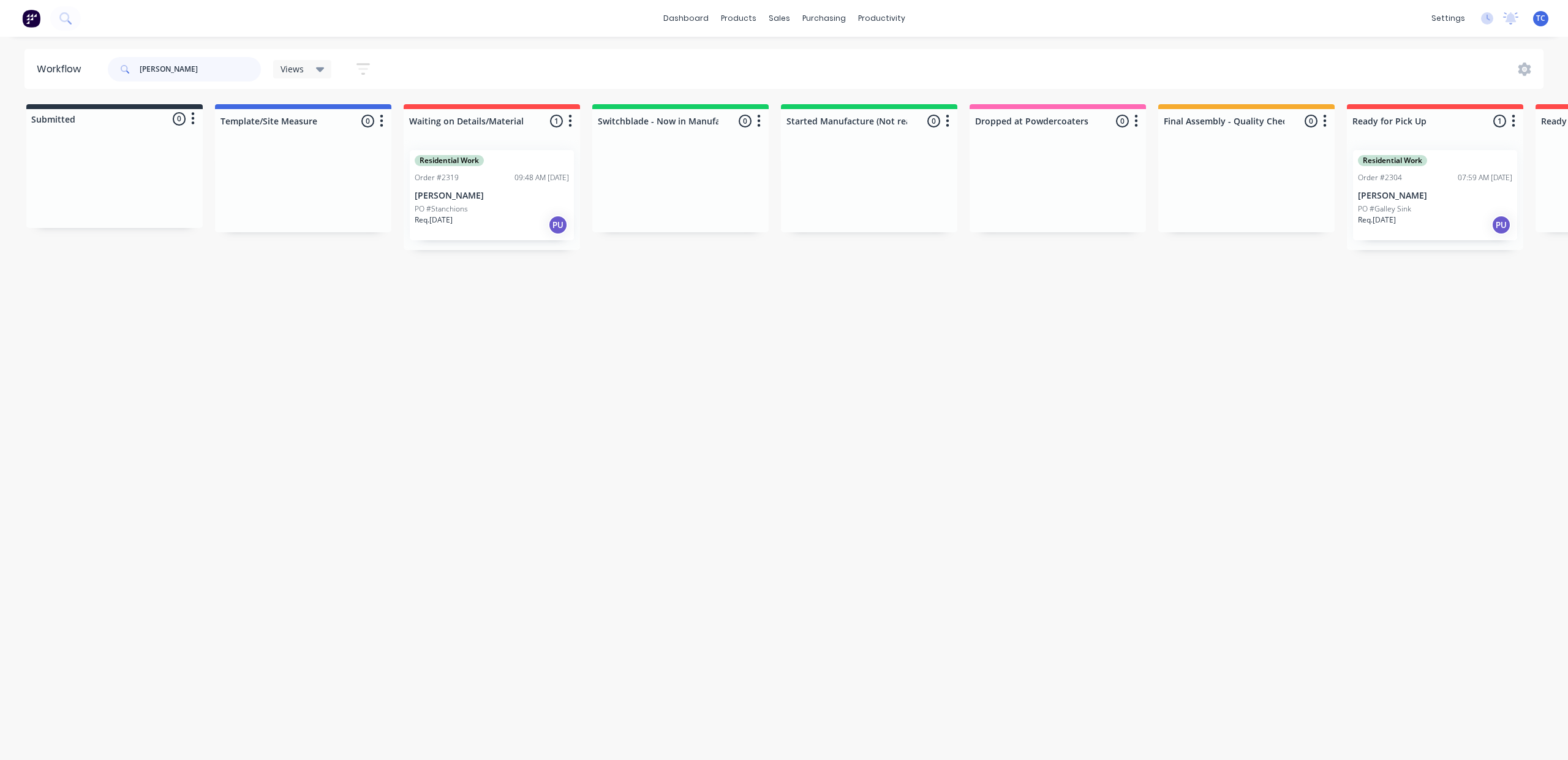
type input "chris taylor"
click at [569, 214] on div "PO #Stanchions" at bounding box center [492, 208] width 154 height 11
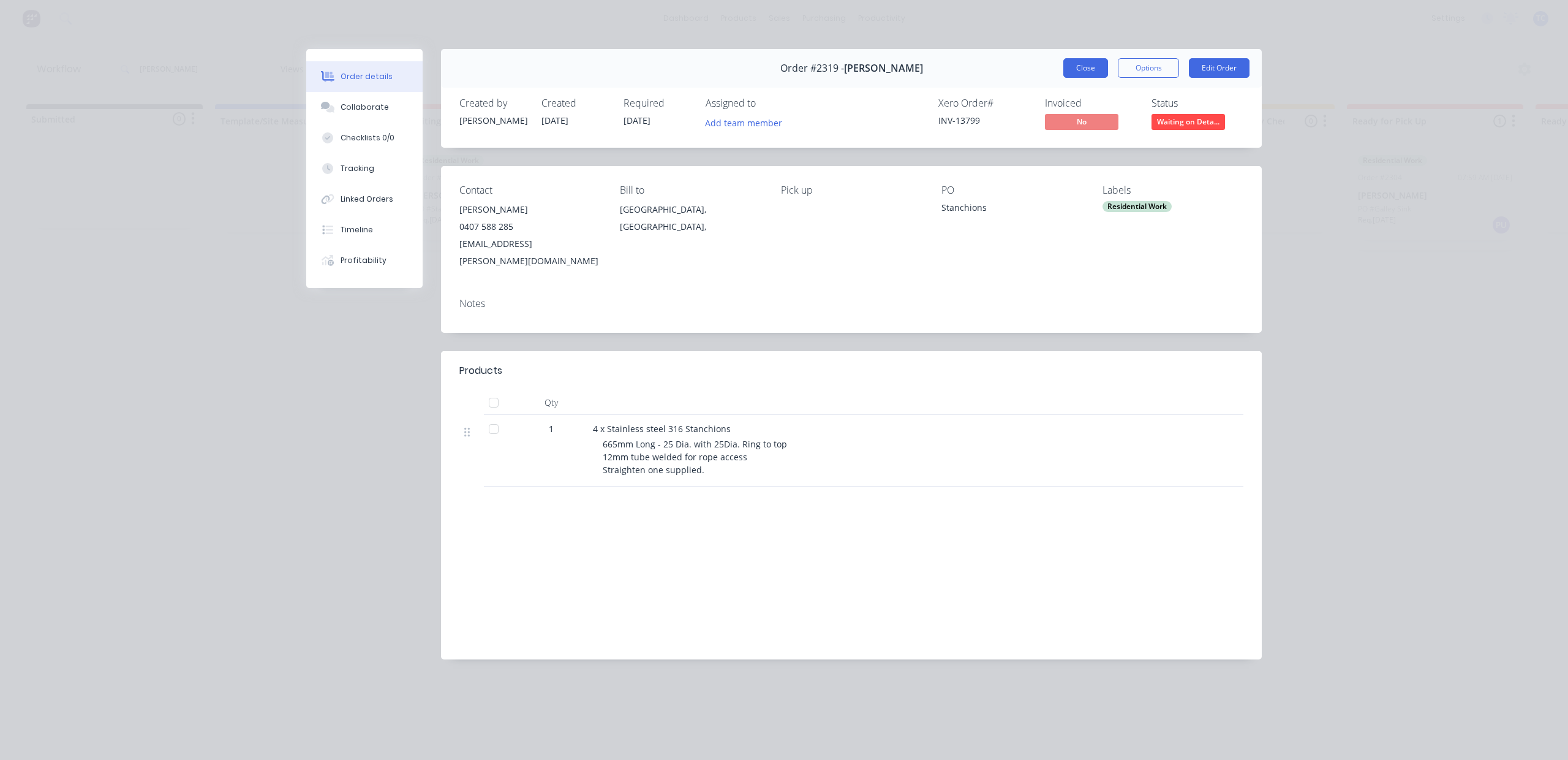
click at [1063, 78] on button "Close" at bounding box center [1085, 68] width 44 height 20
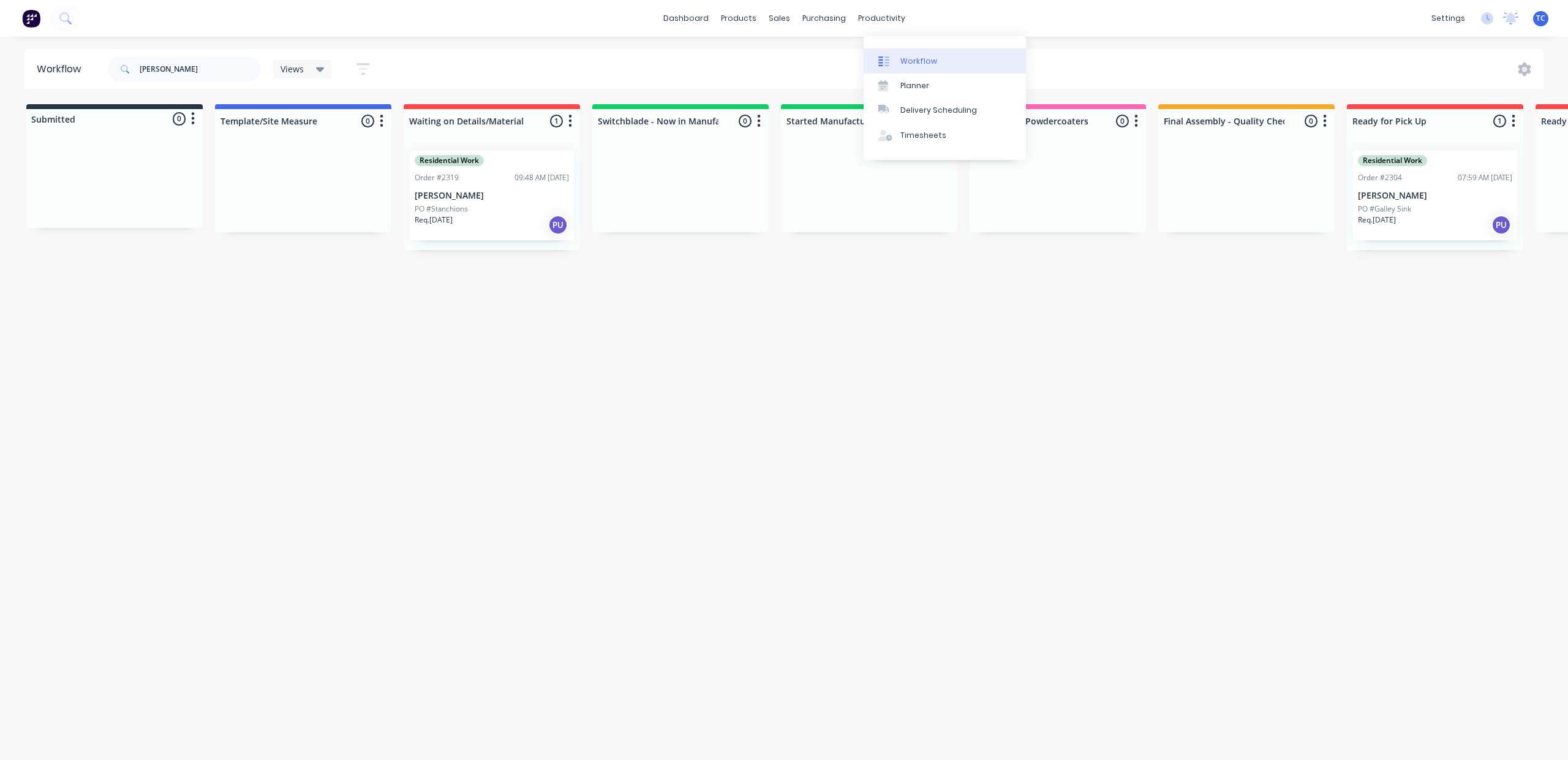
click at [930, 66] on div "Workflow" at bounding box center [919, 61] width 37 height 11
click at [931, 66] on div "Workflow" at bounding box center [919, 61] width 37 height 11
click at [671, 18] on link "dashboard" at bounding box center [686, 18] width 57 height 18
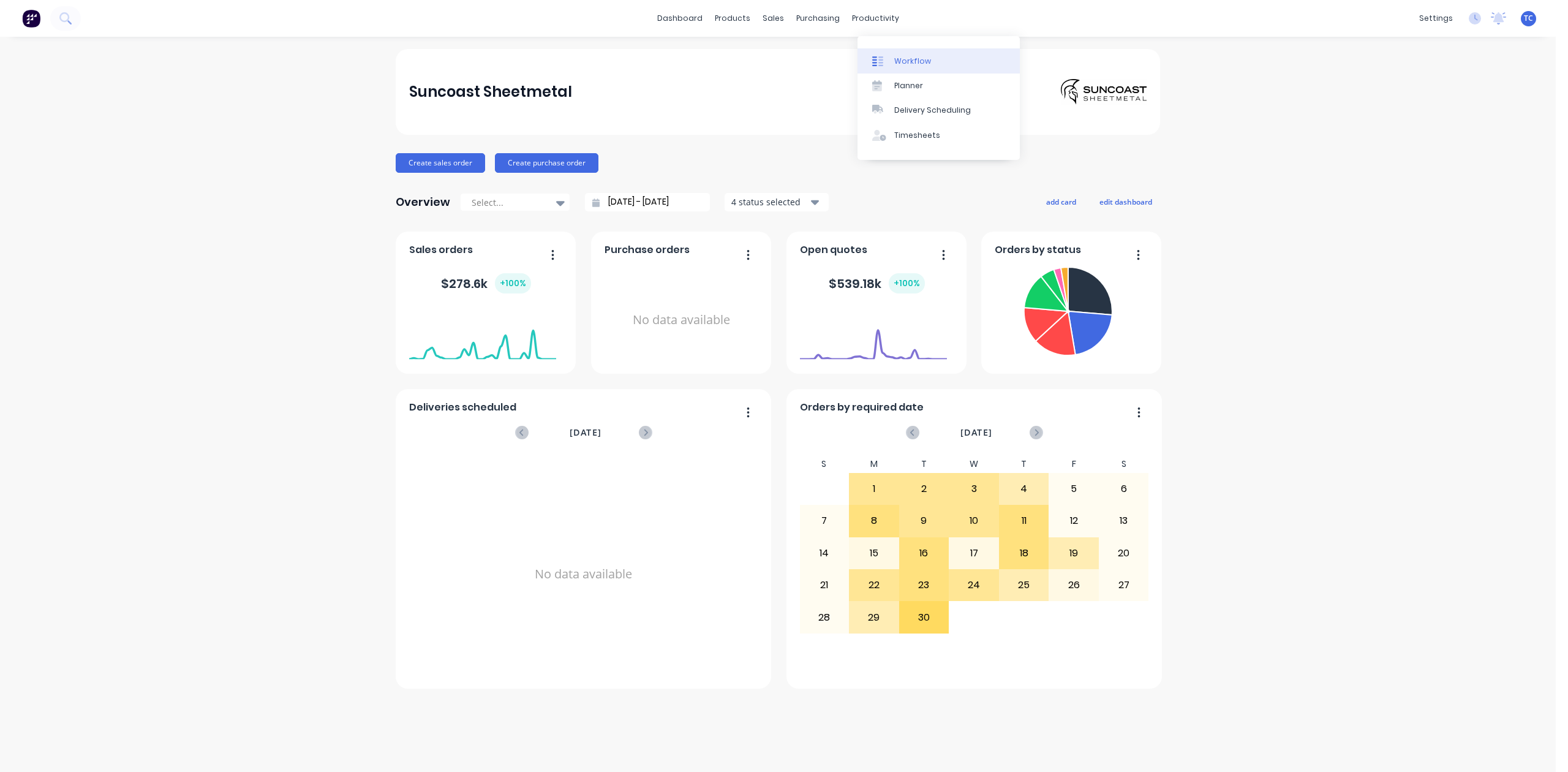
click at [914, 67] on div "Workflow" at bounding box center [912, 61] width 37 height 11
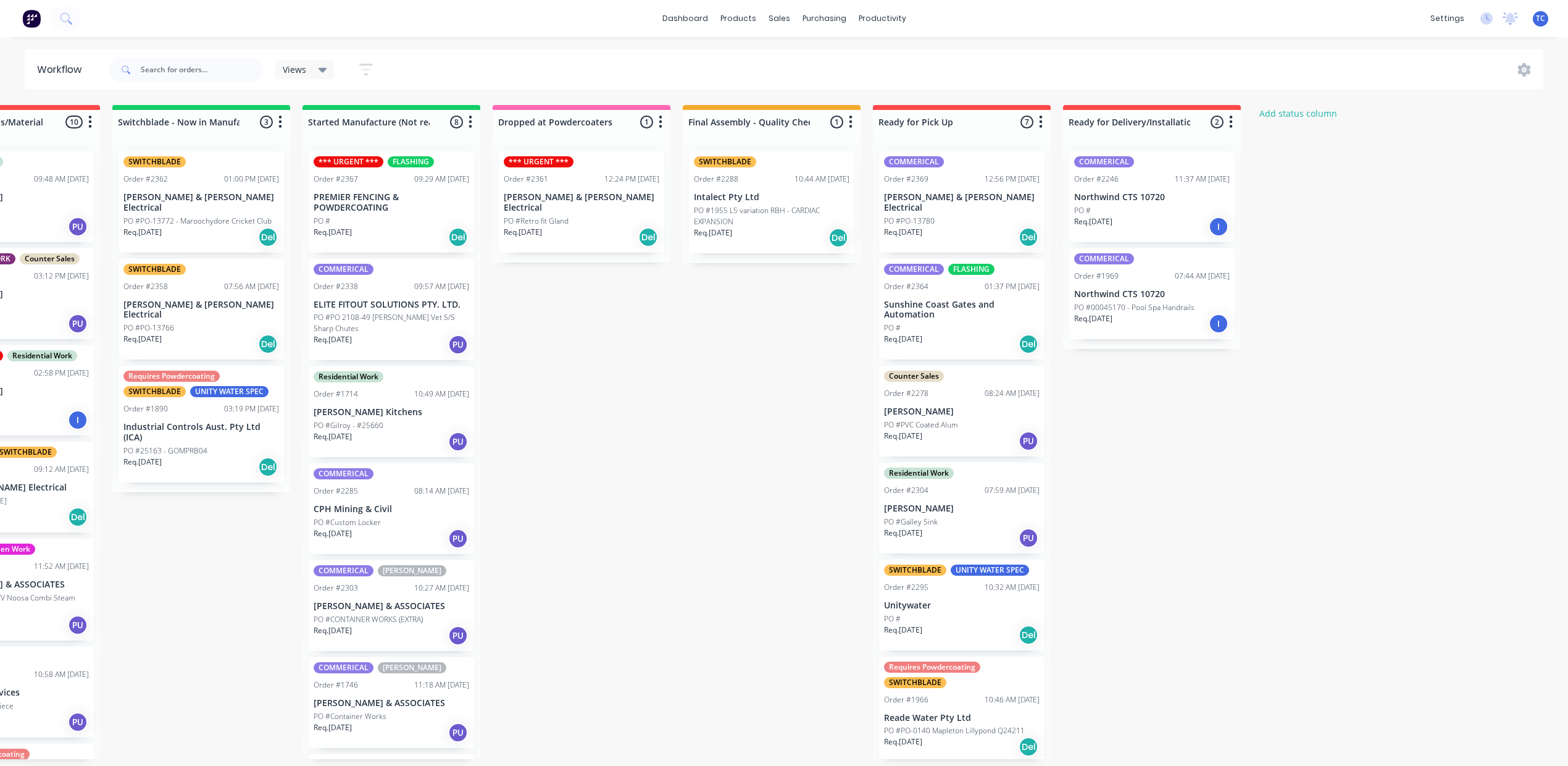
scroll to position [13, 727]
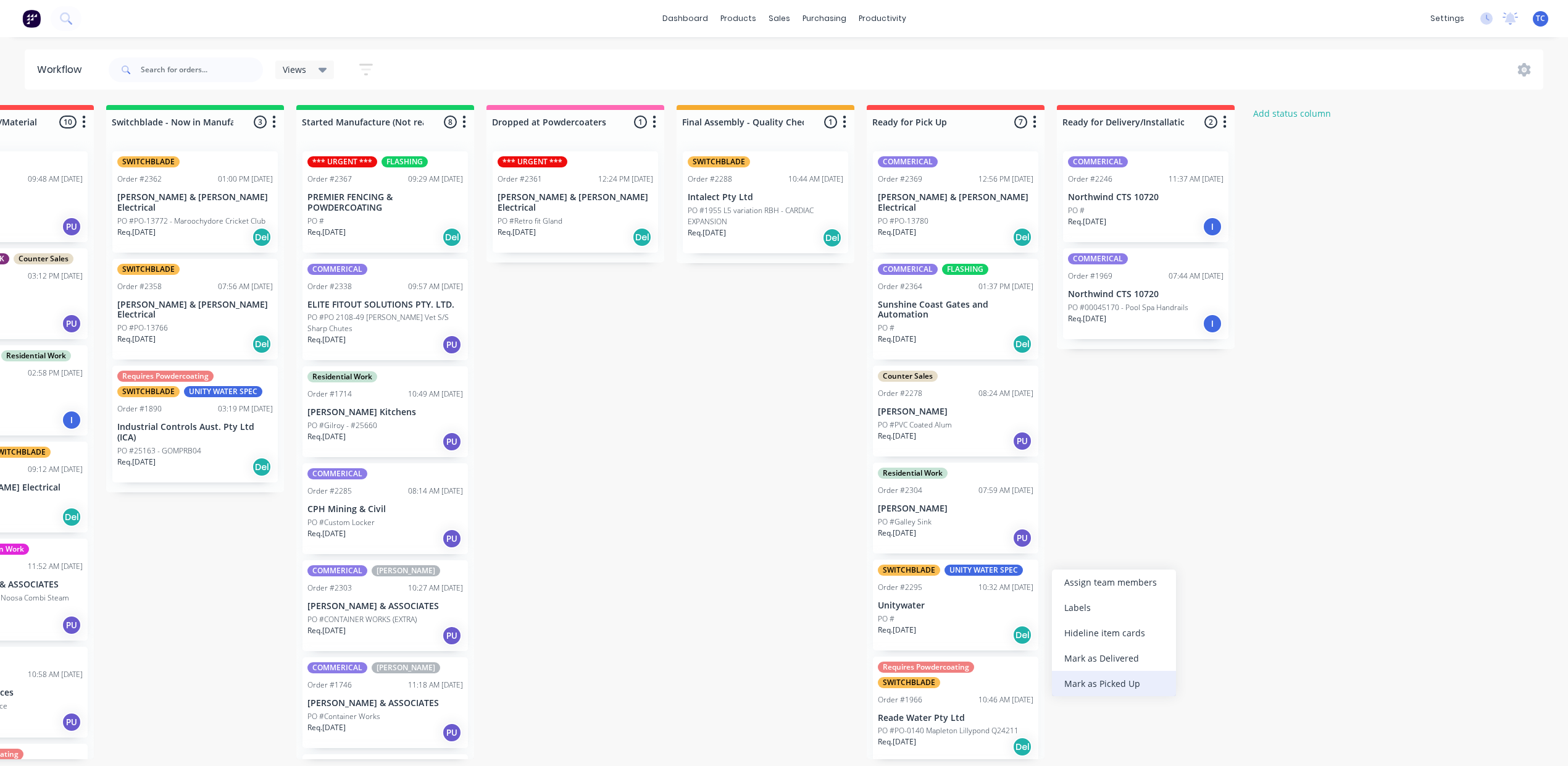
click at [1087, 696] on div "Mark as Picked Up" at bounding box center [1114, 683] width 124 height 25
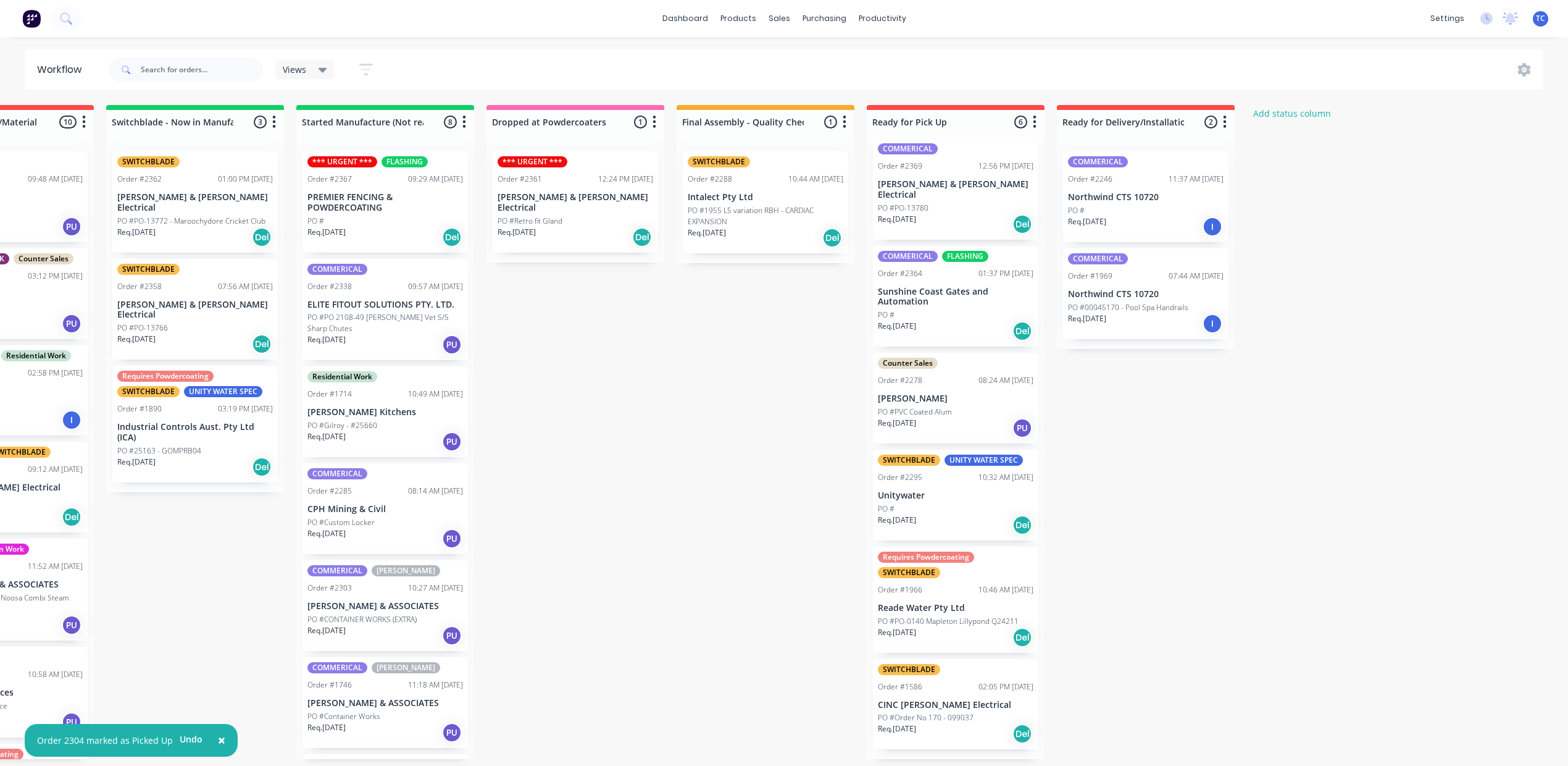
scroll to position [0, 0]
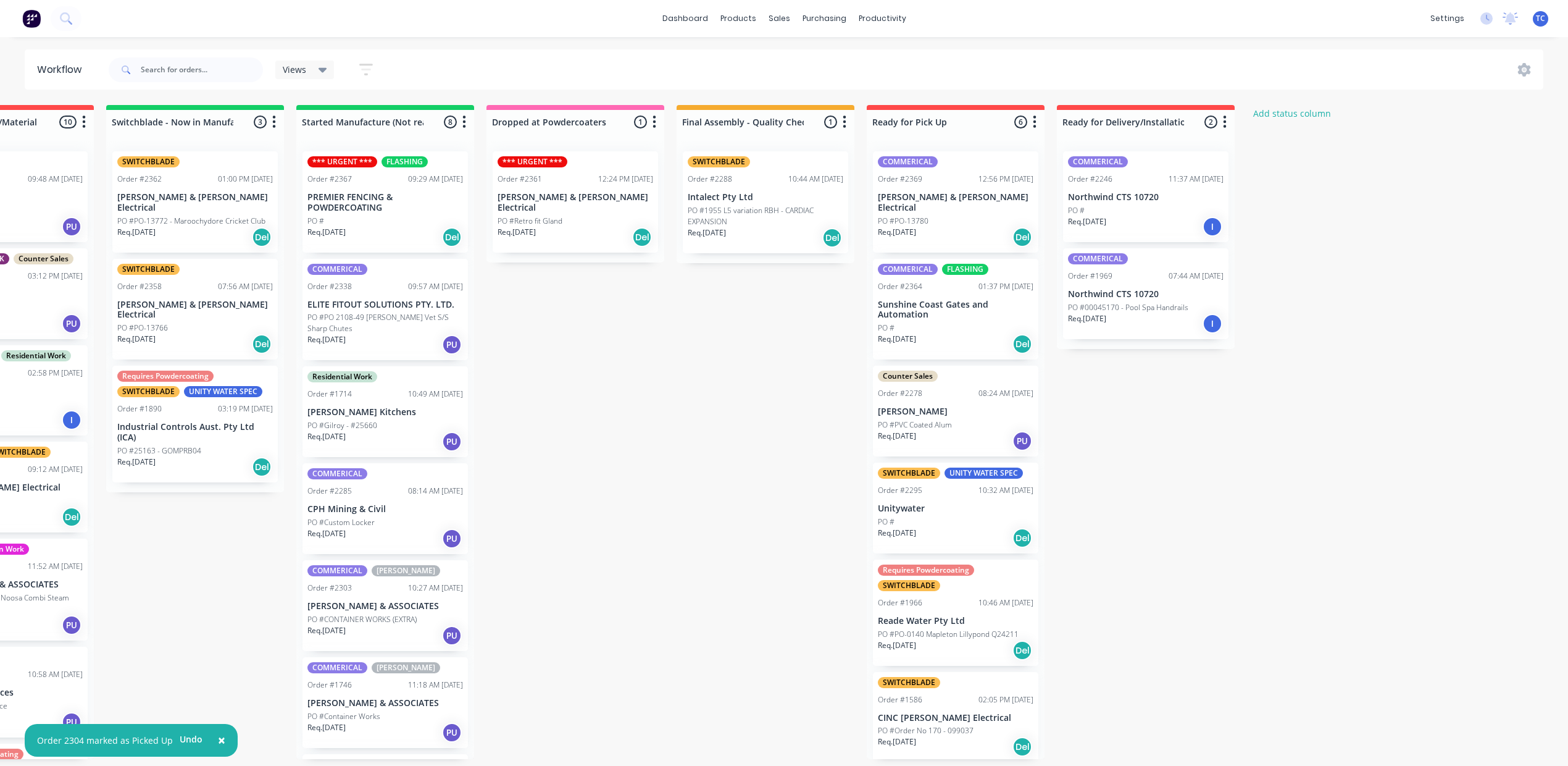
click at [694, 559] on div "Submitted 12 Status colour #273444 hex #273444 Save Cancel Summaries Total orde…" at bounding box center [529, 431] width 2059 height 654
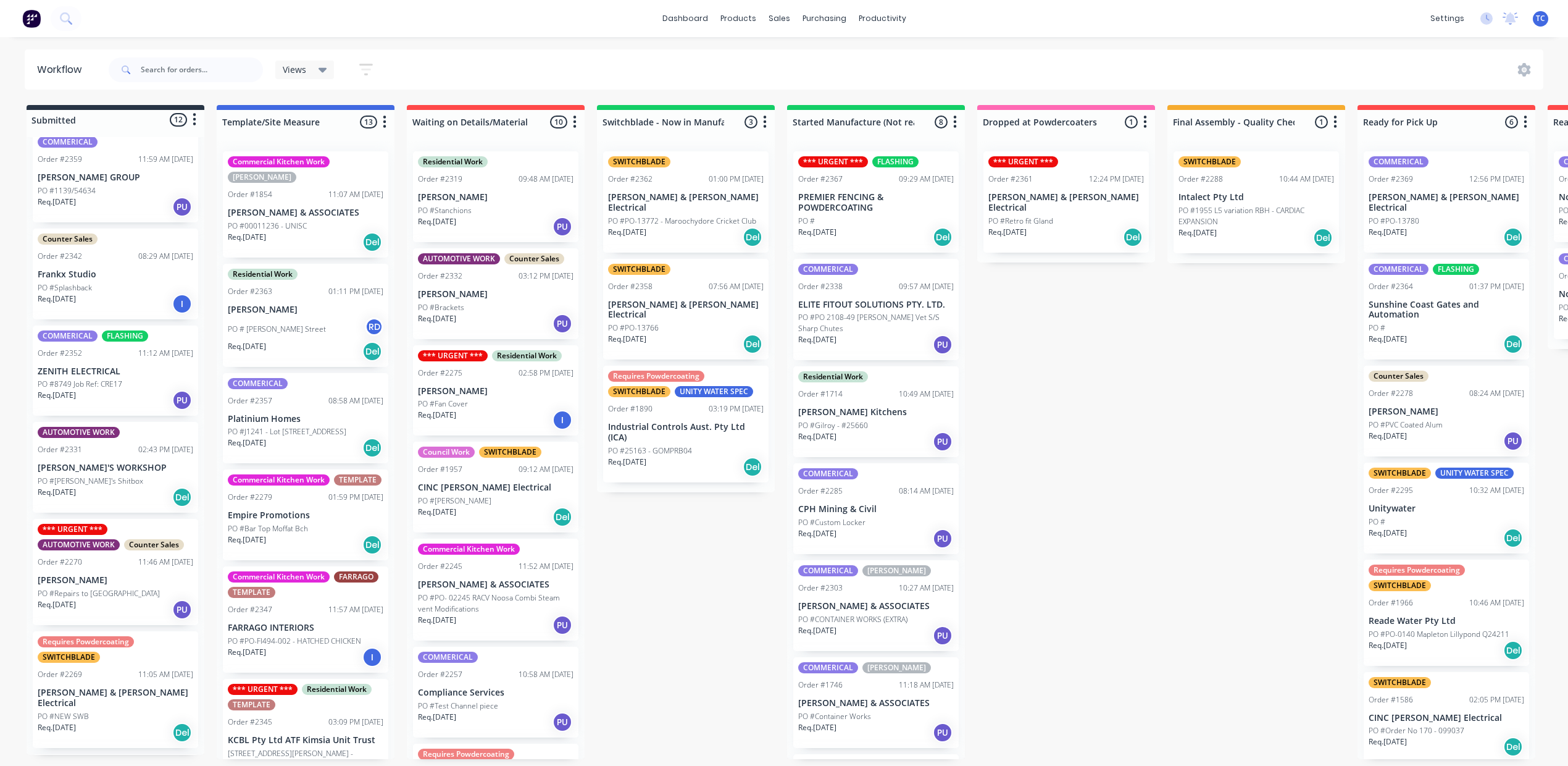
scroll to position [494, 0]
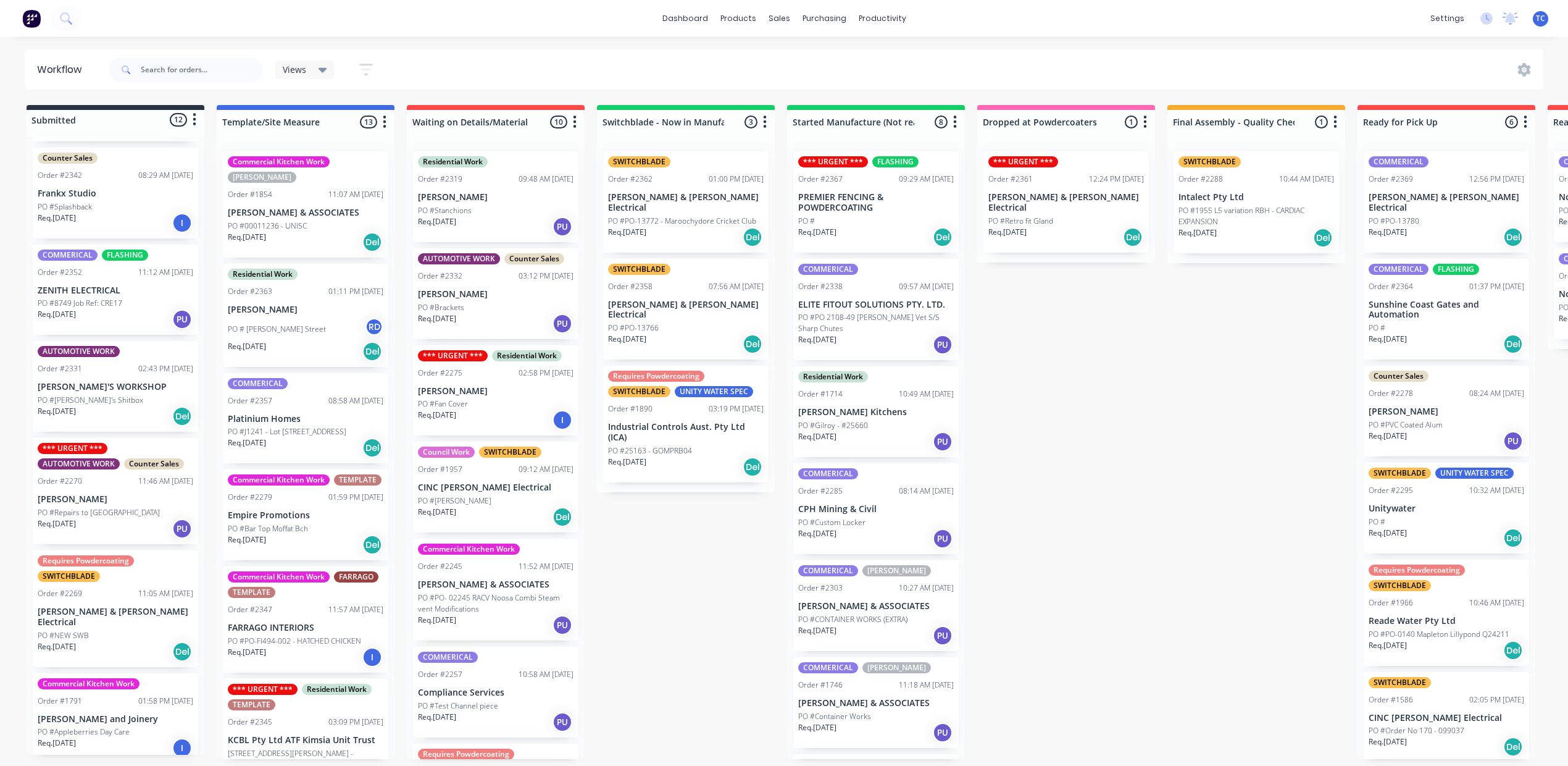
click at [132, 393] on p "[PERSON_NAME]'S WORKSHOP" at bounding box center [115, 387] width 155 height 11
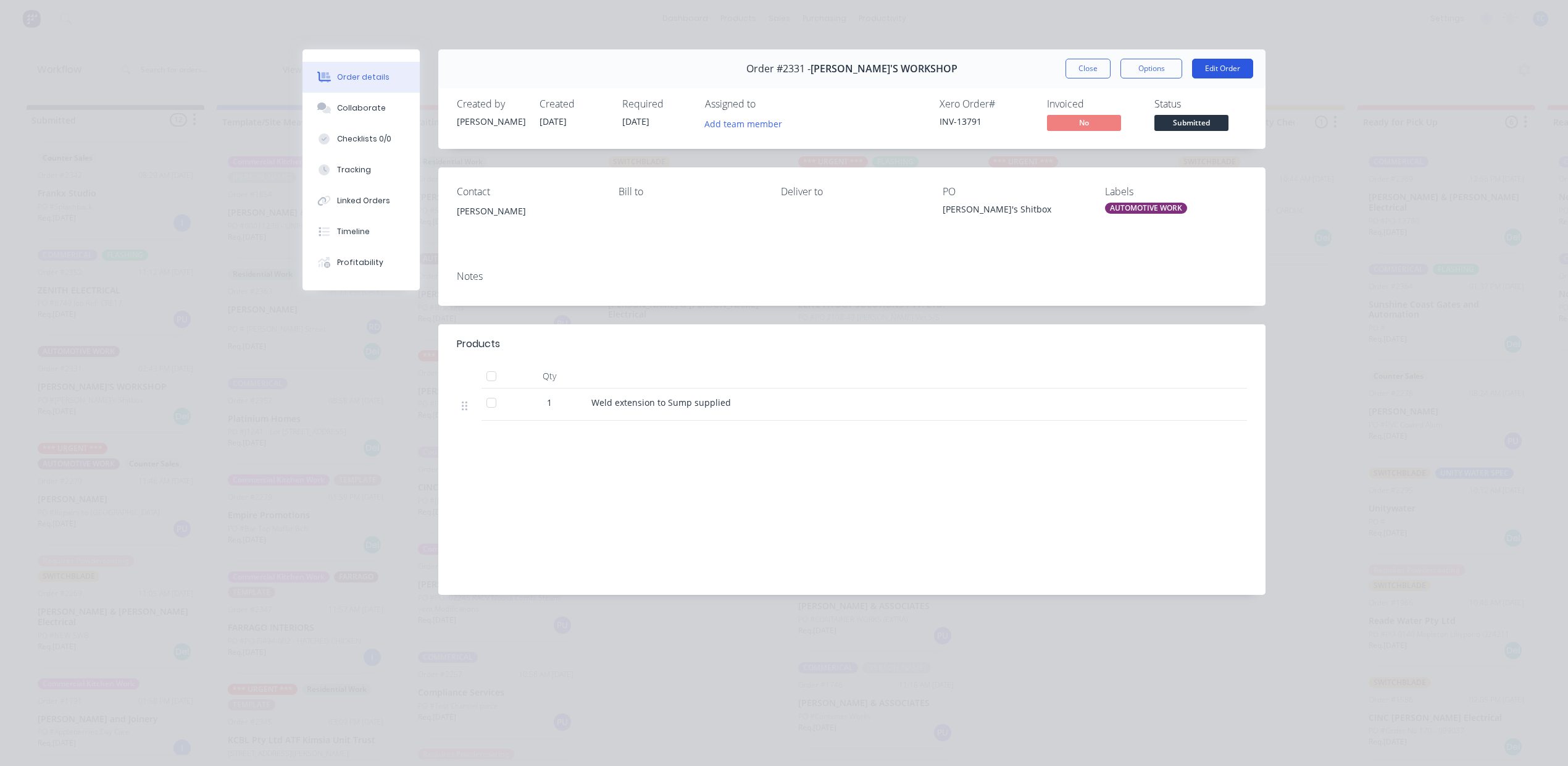
click at [1194, 78] on button "Edit Order" at bounding box center [1222, 68] width 61 height 20
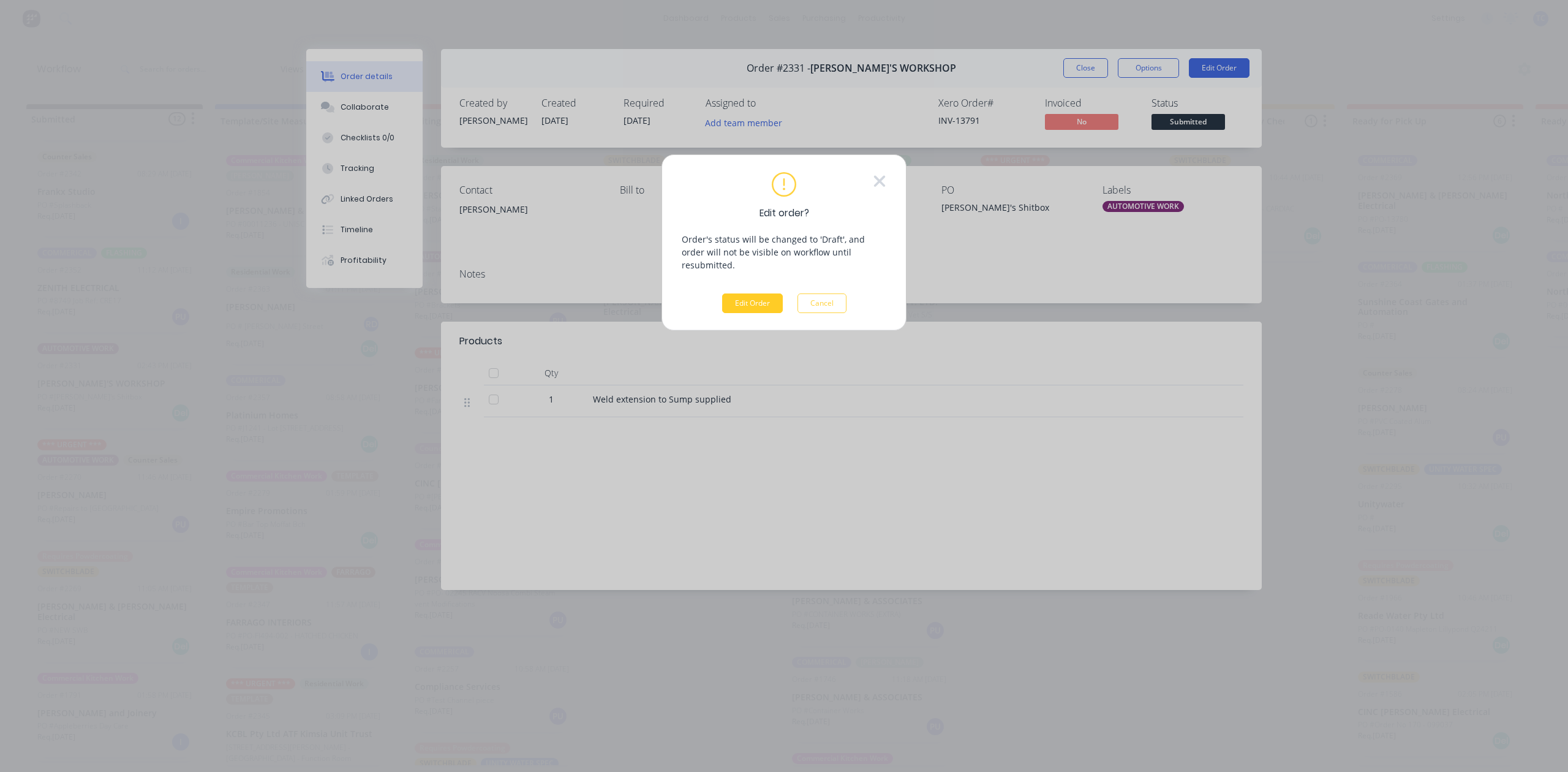
click at [726, 313] on button "Edit Order" at bounding box center [752, 303] width 61 height 20
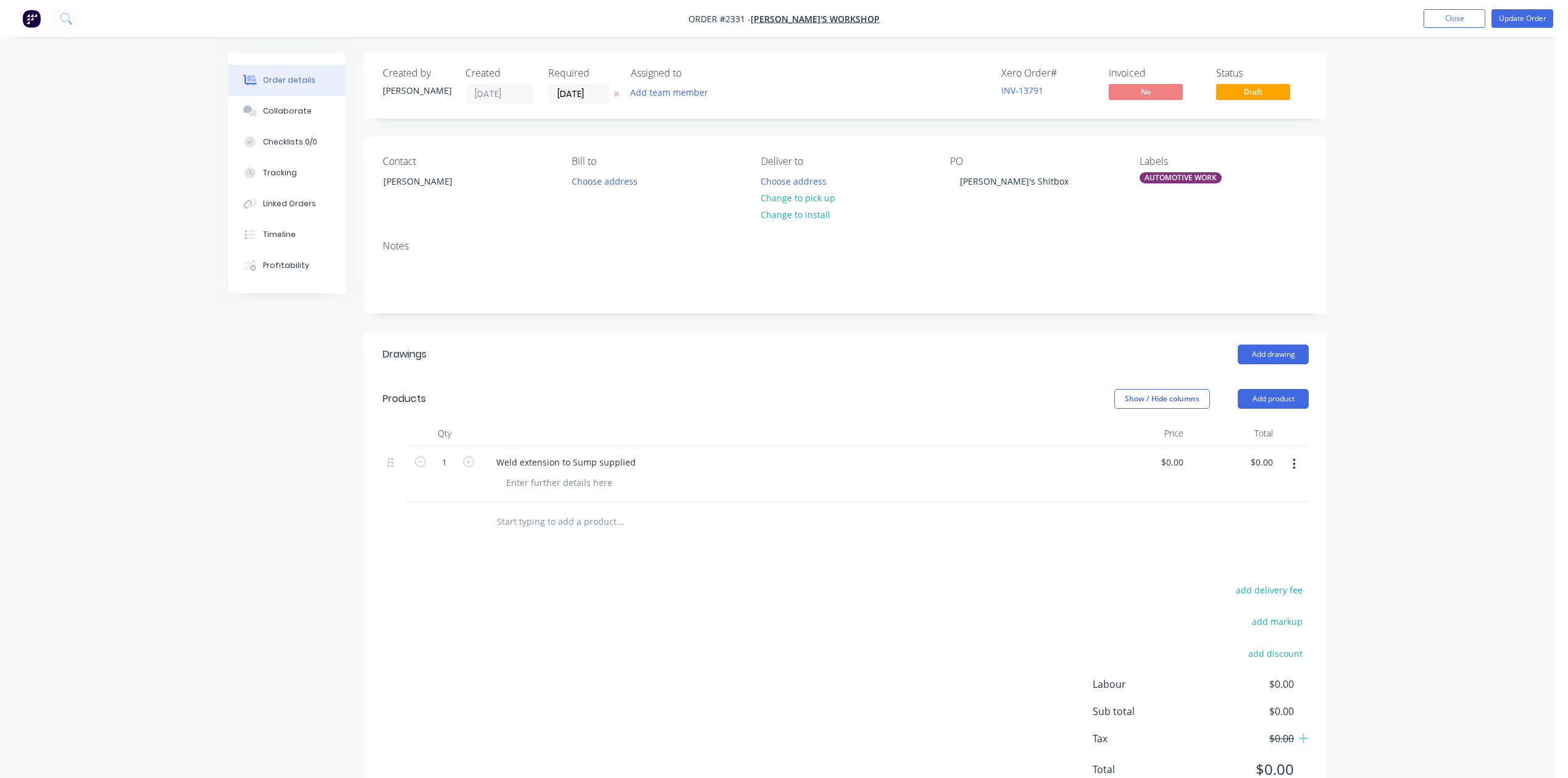
click at [546, 534] on input "text" at bounding box center [619, 522] width 247 height 25
type input "Weld Aluminium fittings to tappet cover"
click at [746, 588] on button "Add Weld Aluminium fittings to tappet cover to order" at bounding box center [687, 569] width 371 height 39
click at [1514, 17] on button "Update Order" at bounding box center [1523, 18] width 62 height 18
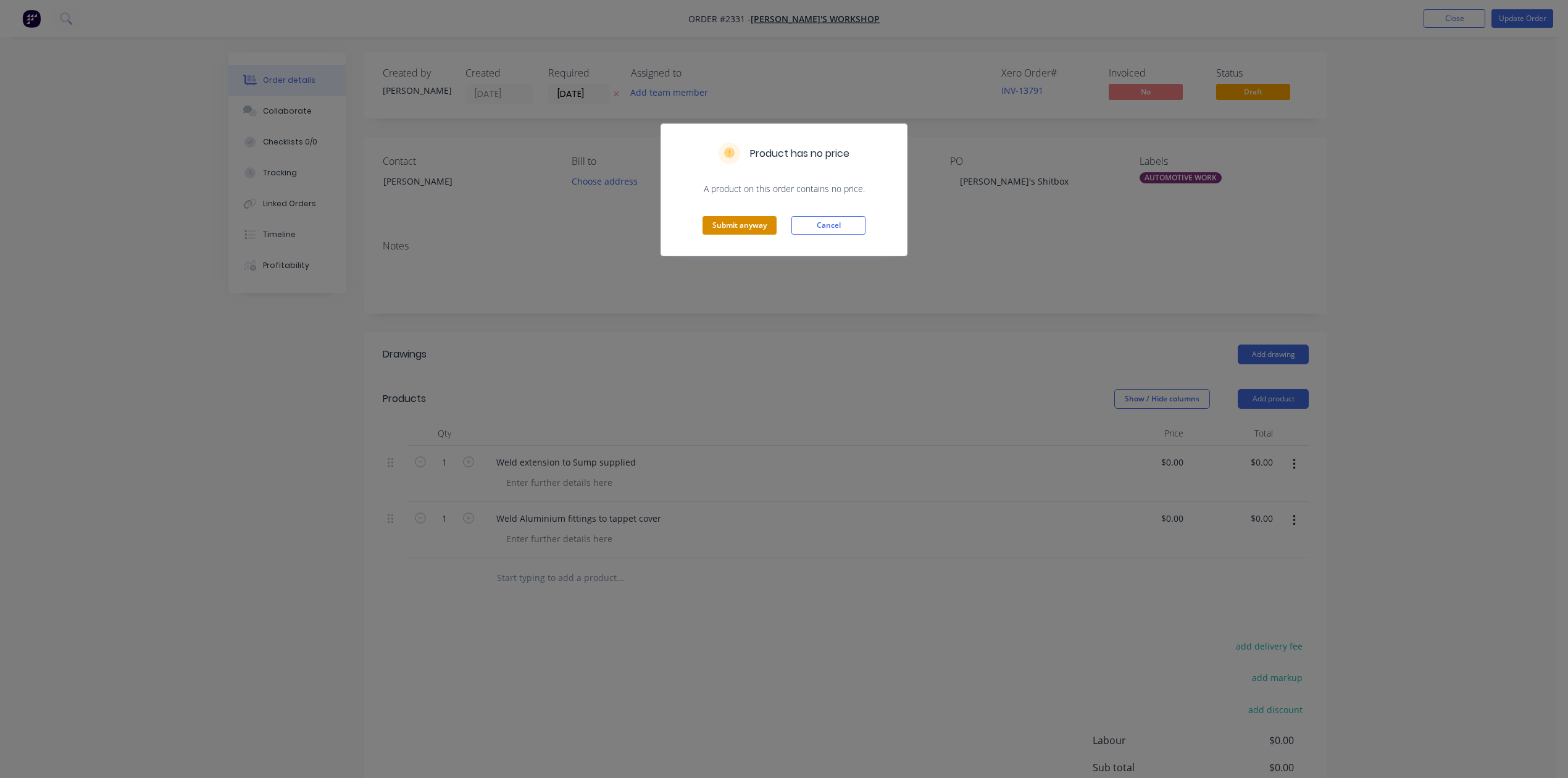
click at [737, 234] on button "Submit anyway" at bounding box center [739, 225] width 74 height 18
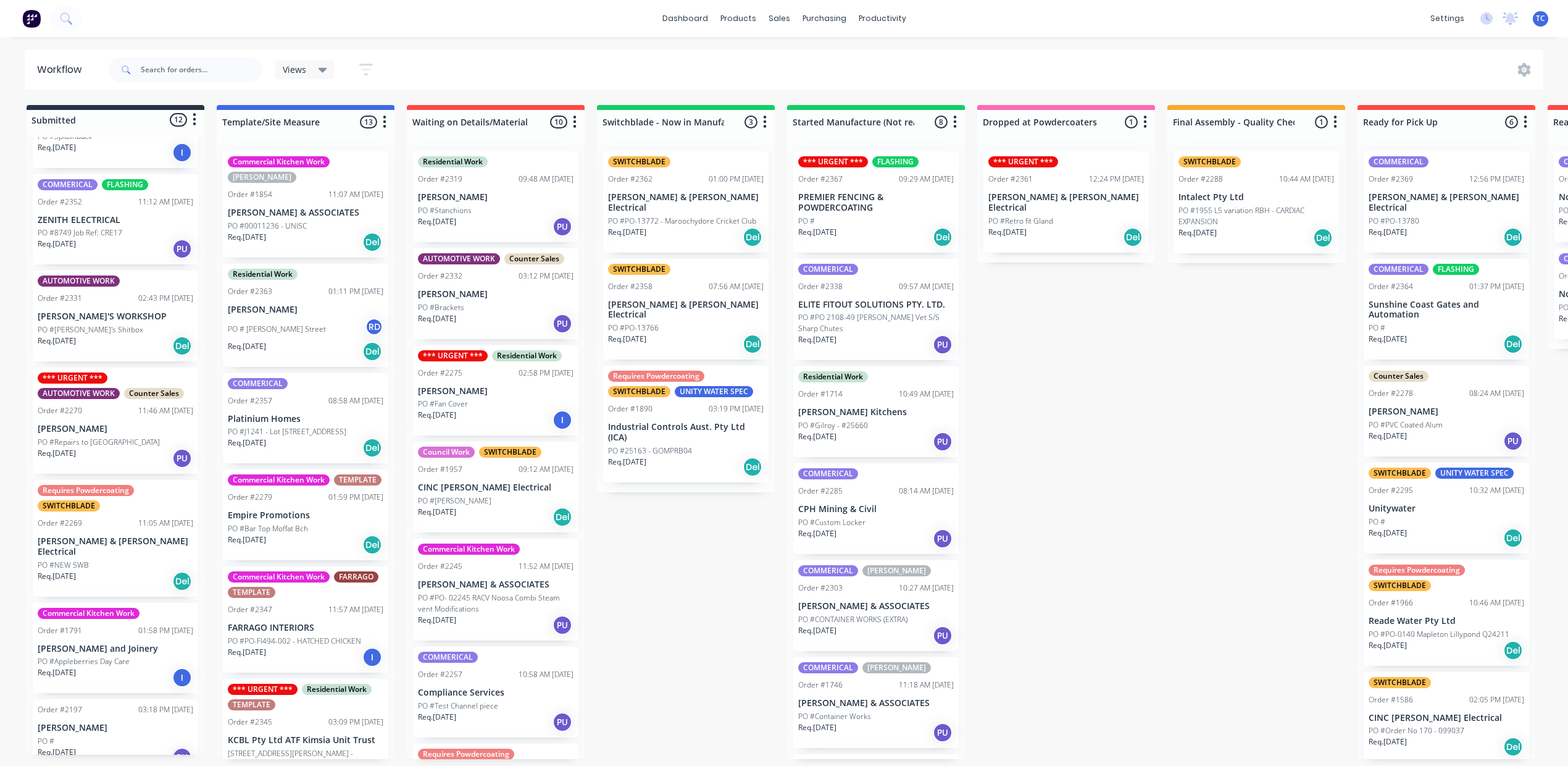
scroll to position [551, 0]
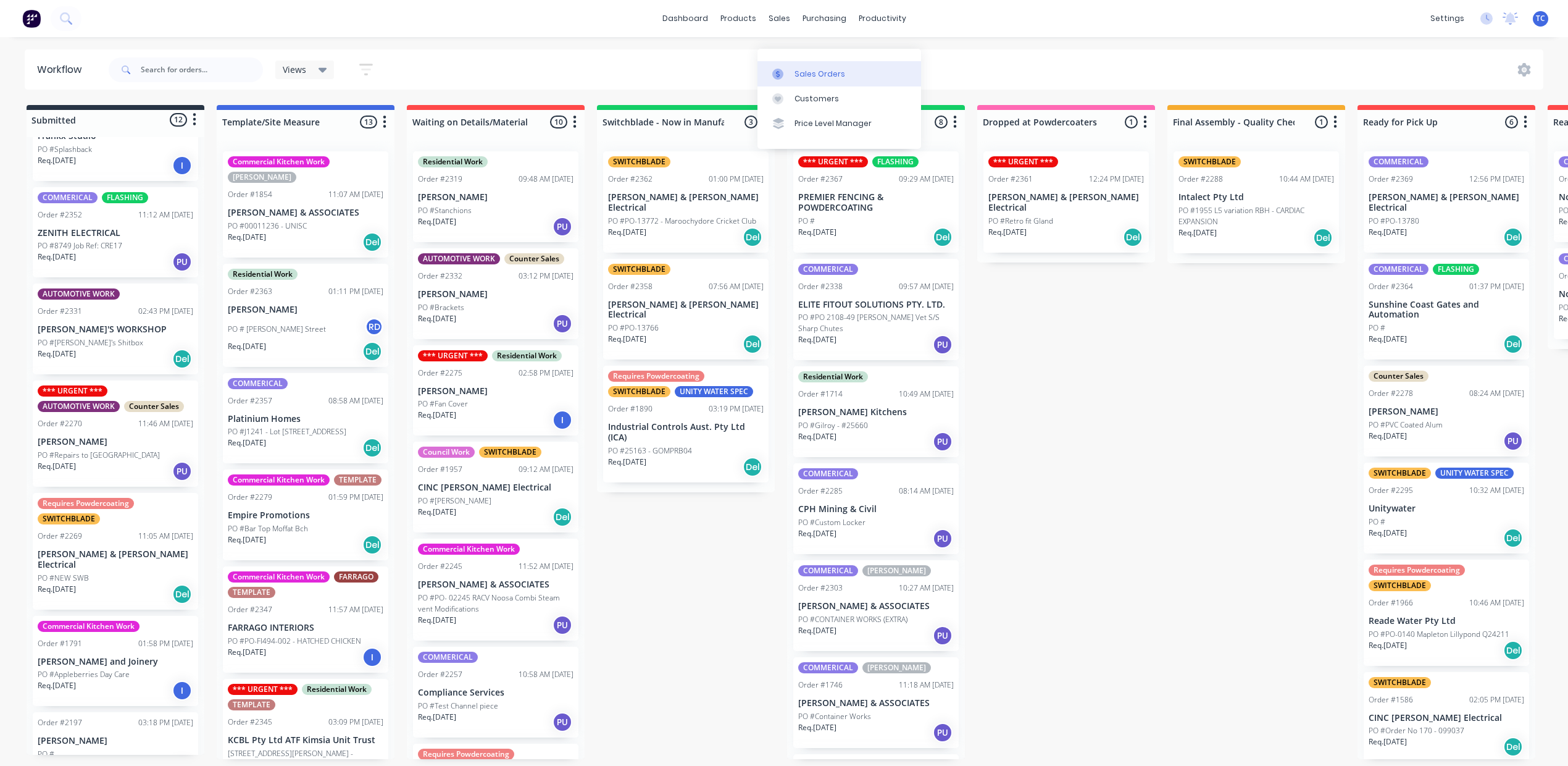
click at [815, 68] on div "Sales Orders" at bounding box center [820, 74] width 51 height 11
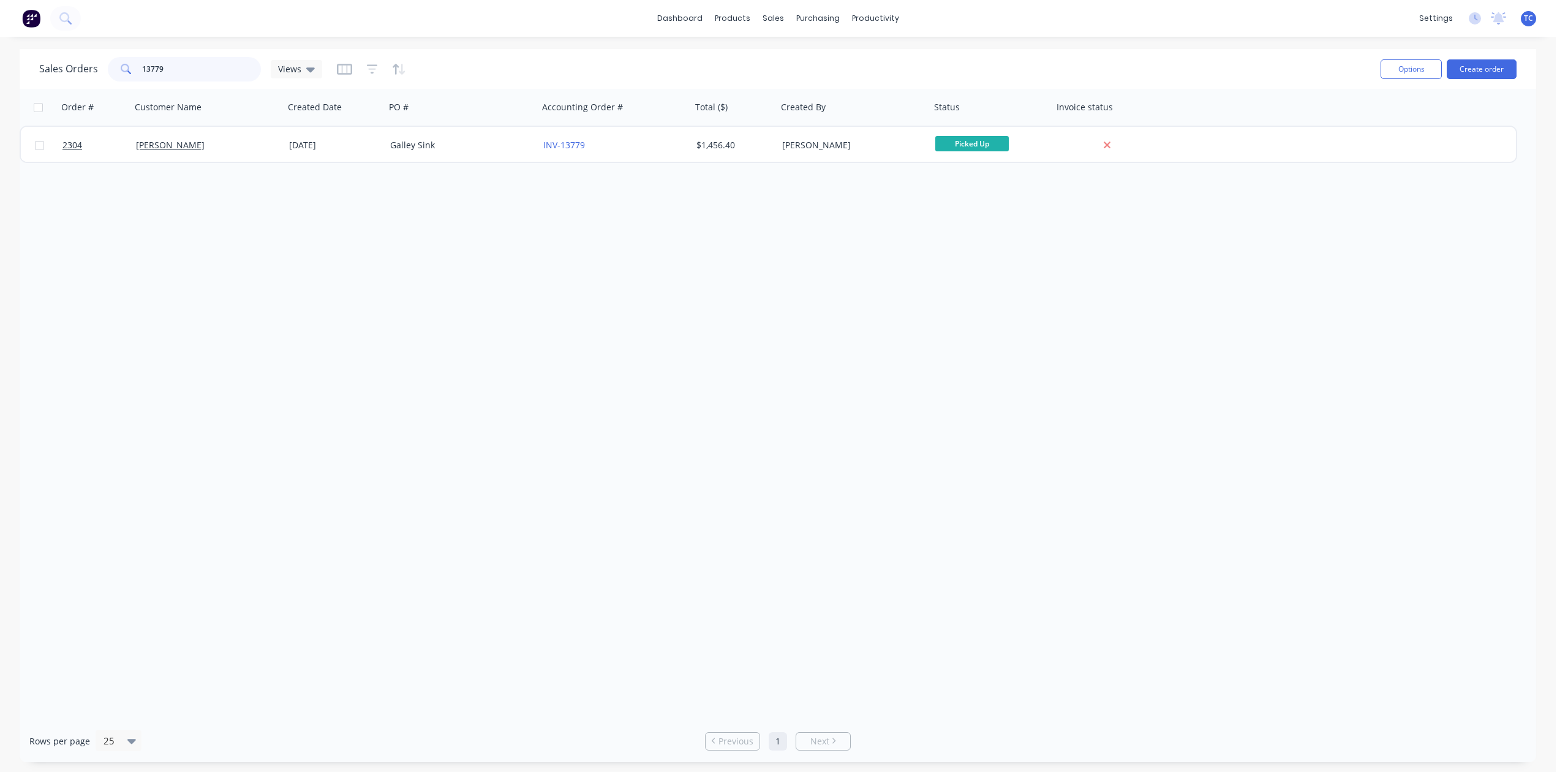
drag, startPoint x: 211, startPoint y: 66, endPoint x: 123, endPoint y: 71, distance: 88.1
click at [123, 71] on div "13779" at bounding box center [184, 69] width 153 height 25
click at [825, 67] on div "Sales Orders" at bounding box center [813, 61] width 50 height 11
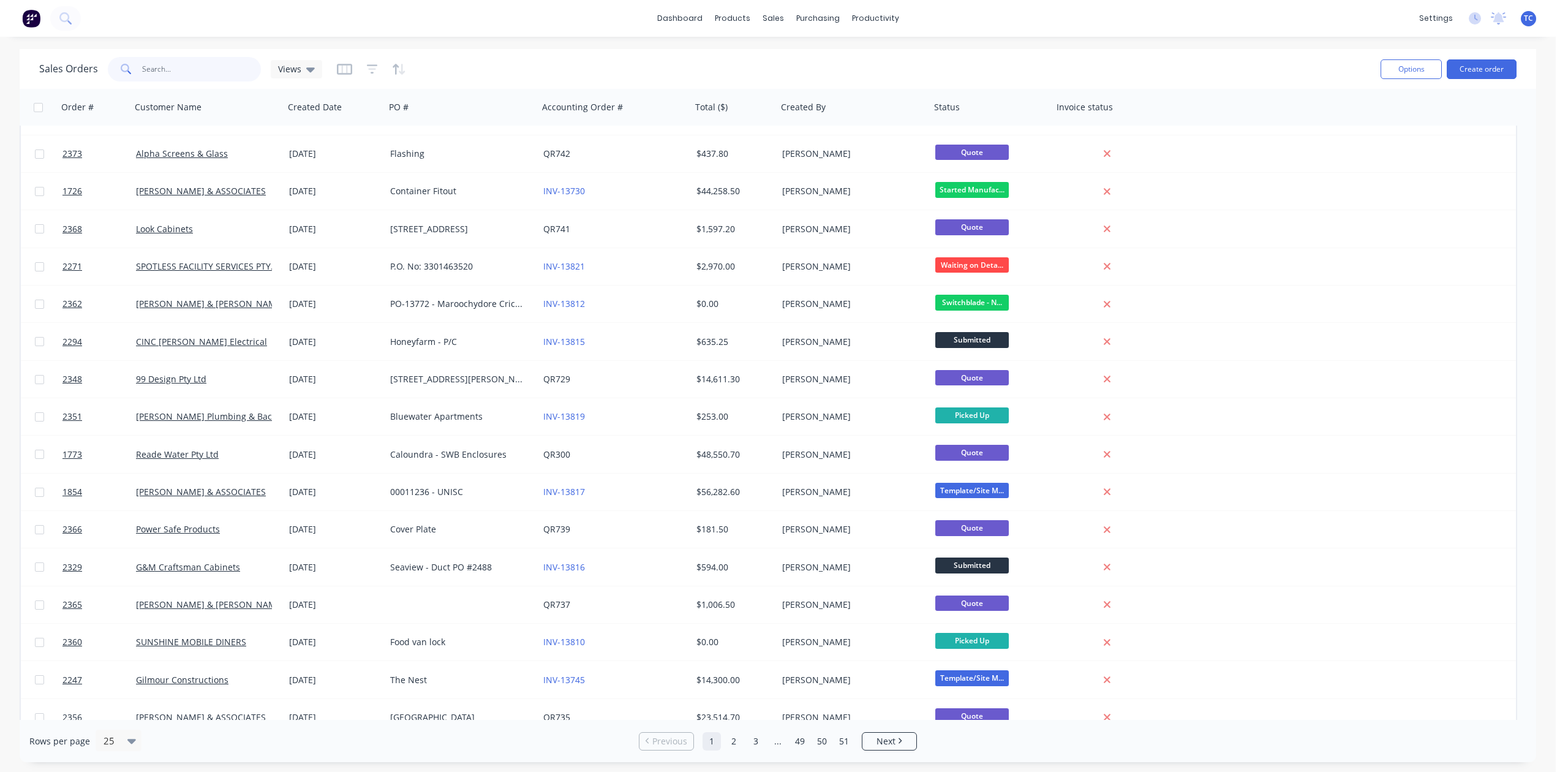
scroll to position [344, 0]
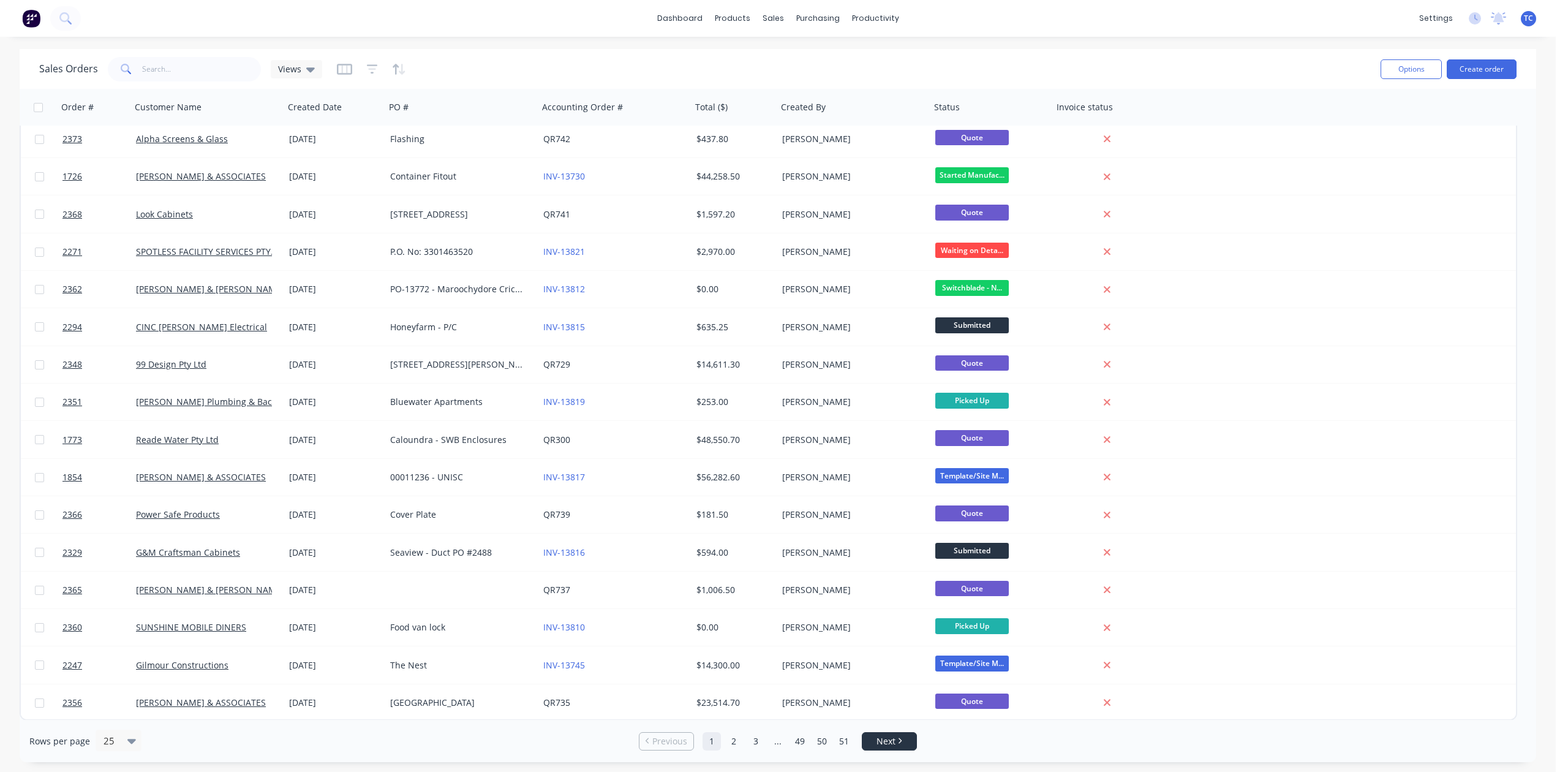
click at [888, 743] on span "Next" at bounding box center [886, 741] width 19 height 12
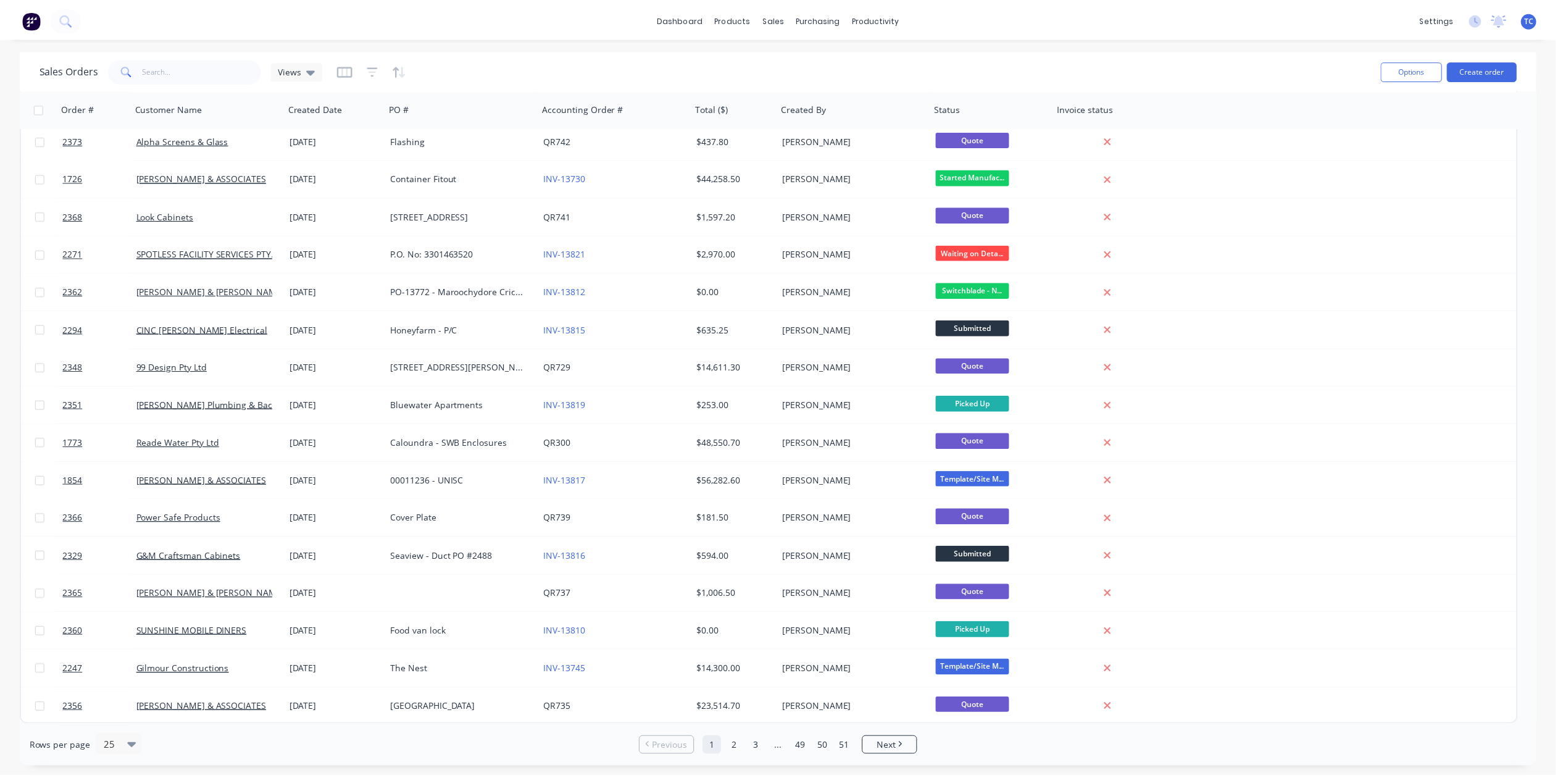
scroll to position [0, 0]
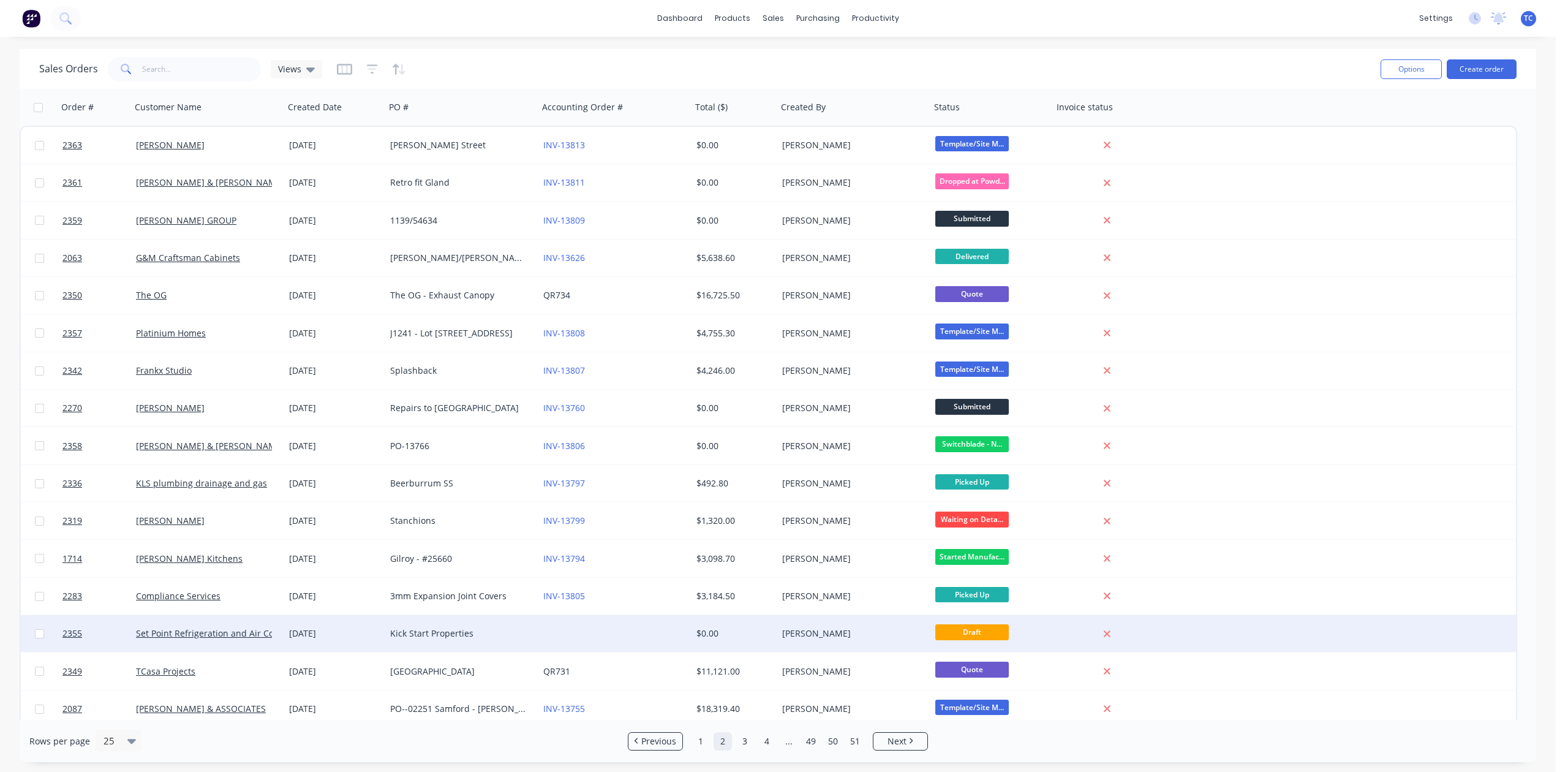
click at [946, 634] on span "Draft" at bounding box center [972, 632] width 74 height 15
click at [964, 628] on span "Draft" at bounding box center [972, 632] width 74 height 15
click at [961, 627] on span "Draft" at bounding box center [972, 632] width 74 height 15
click at [423, 630] on div "Kick Start Properties" at bounding box center [458, 633] width 136 height 12
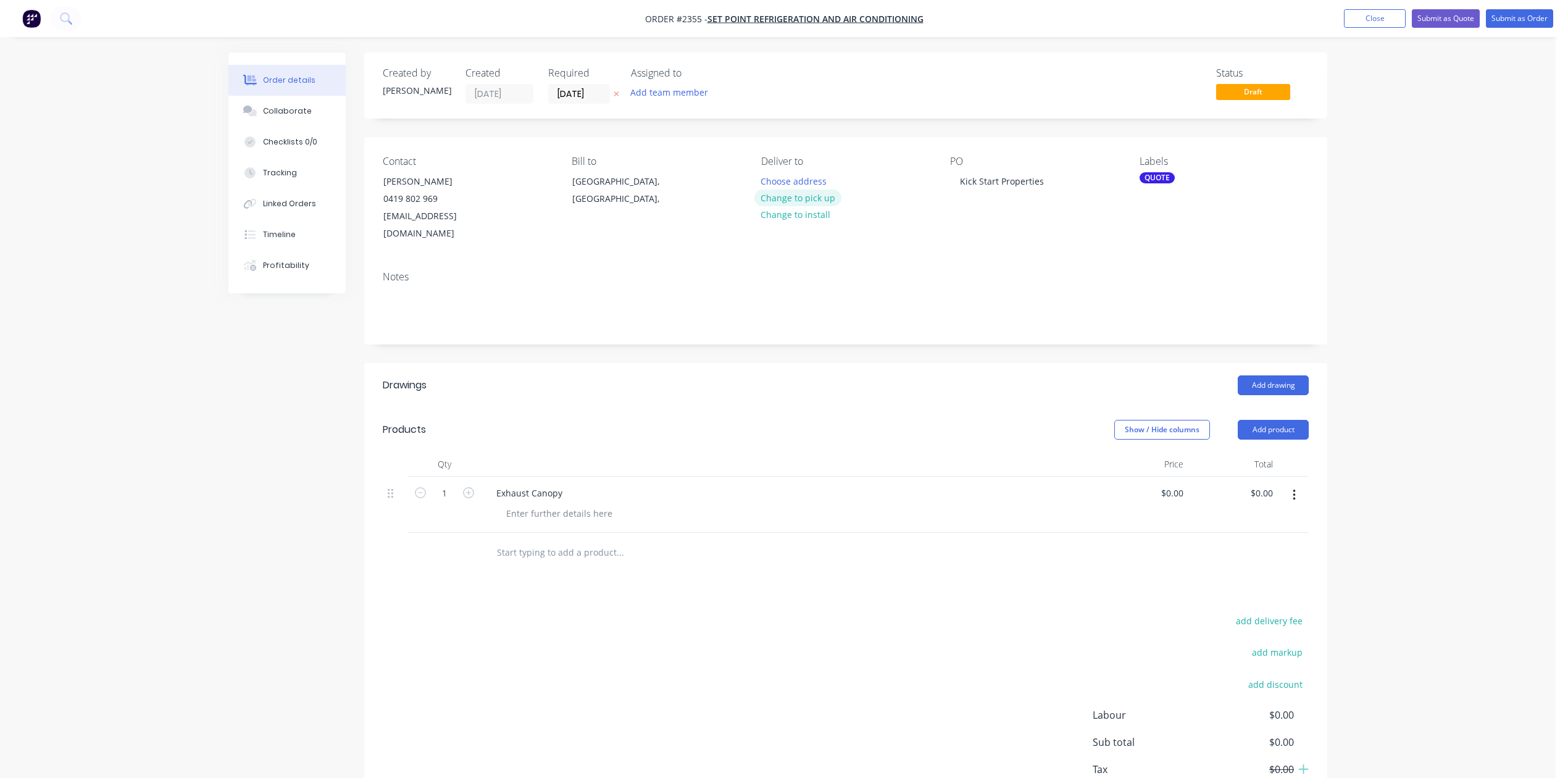
click at [795, 206] on button "Change to pick up" at bounding box center [798, 197] width 88 height 16
click at [608, 502] on div "Exhaust Canopy" at bounding box center [790, 492] width 608 height 18
click at [572, 502] on div "Exhaust Canopy" at bounding box center [529, 492] width 86 height 18
click at [1169, 502] on div "0 0" at bounding box center [1178, 492] width 19 height 18
type input "$14,666.00"
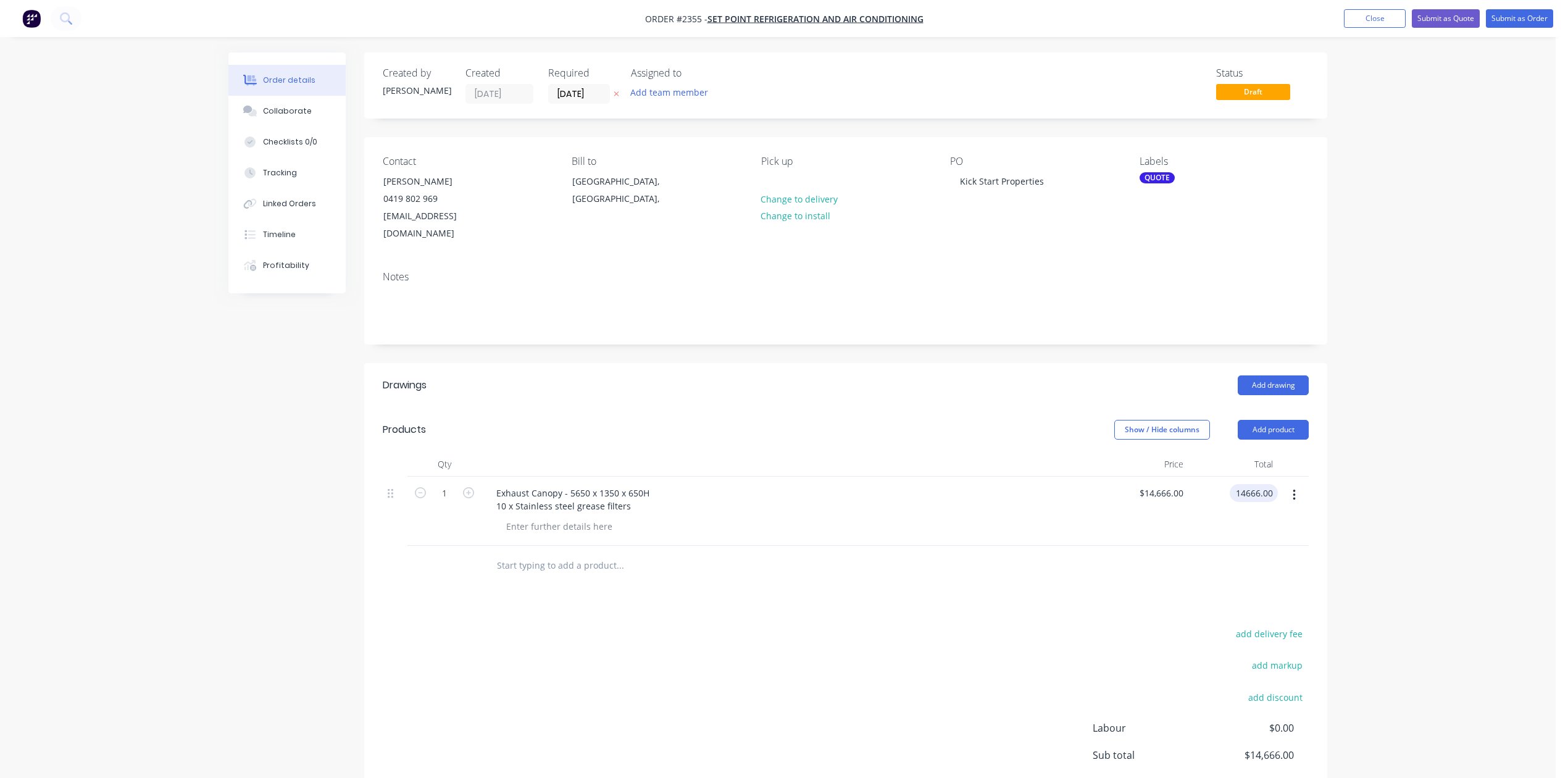
type input "$14,666.00"
click at [642, 578] on input "text" at bounding box center [619, 565] width 247 height 25
type input "S"
click at [505, 515] on div "Exhaust Canopy - 5650 x 1350 x 650H 10 x Stainless steel grease filters" at bounding box center [573, 499] width 173 height 31
click at [508, 578] on input "Exhaust Canopy -" at bounding box center [619, 565] width 247 height 25
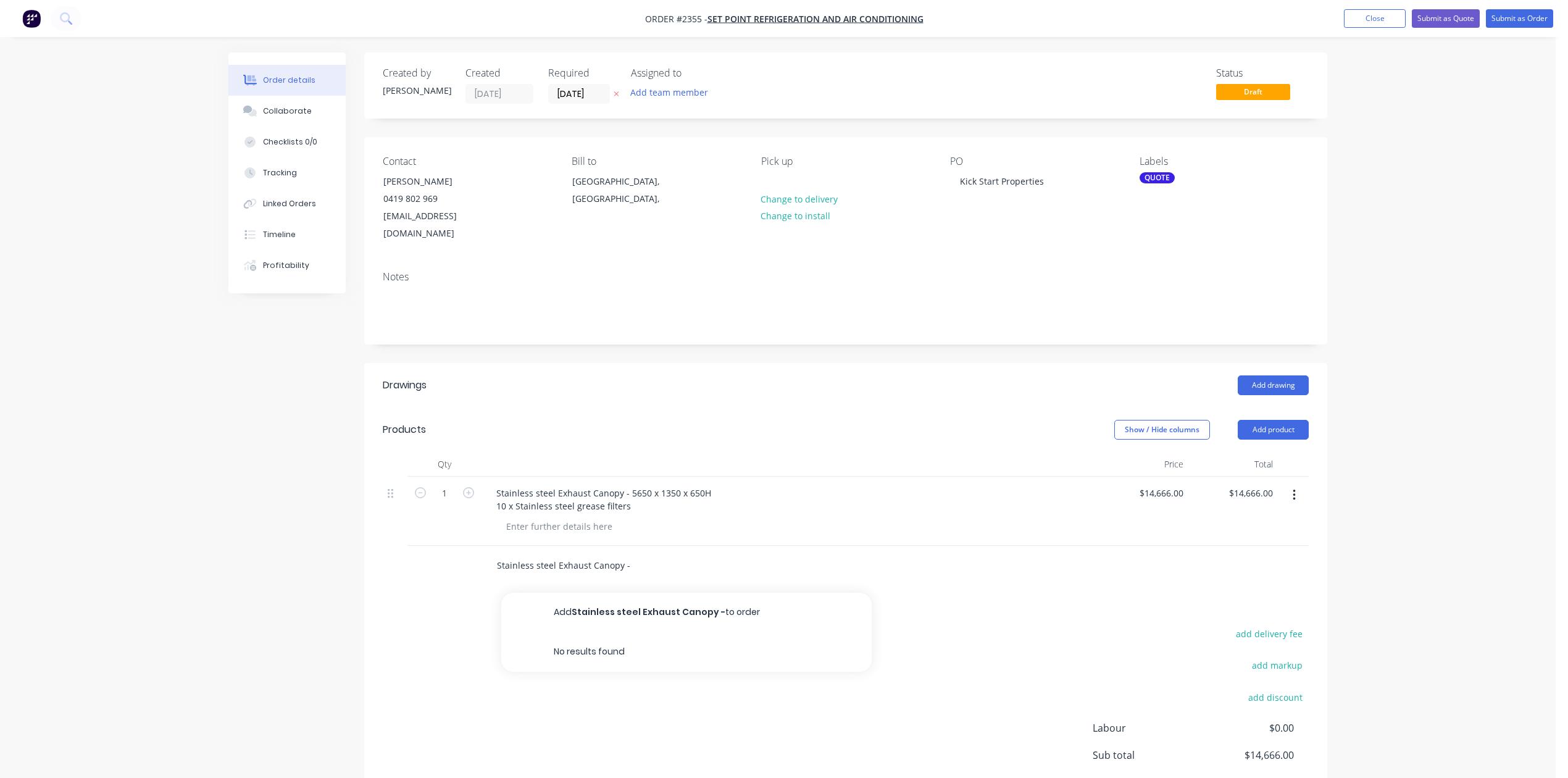
click at [588, 578] on input "Stainless steel Exhaust Canopy -" at bounding box center [619, 565] width 247 height 25
click at [635, 578] on input "Stainless steel exhaust Canopy -" at bounding box center [619, 565] width 247 height 25
click at [588, 515] on div "Stainless steel Exhaust Canopy - 5650 x 1350 x 650H 10 x Stainless steel grease…" at bounding box center [604, 499] width 234 height 31
click at [631, 515] on div "Stainless steel exhaust Canopy - 5650 x 1350 x 650H 10 x Stainless steel grease…" at bounding box center [604, 499] width 234 height 31
click at [678, 515] on div "Stainless steel exhaust canopy - 5650 x 1350 x 650H 10 x Stainless steel grease…" at bounding box center [603, 499] width 233 height 31
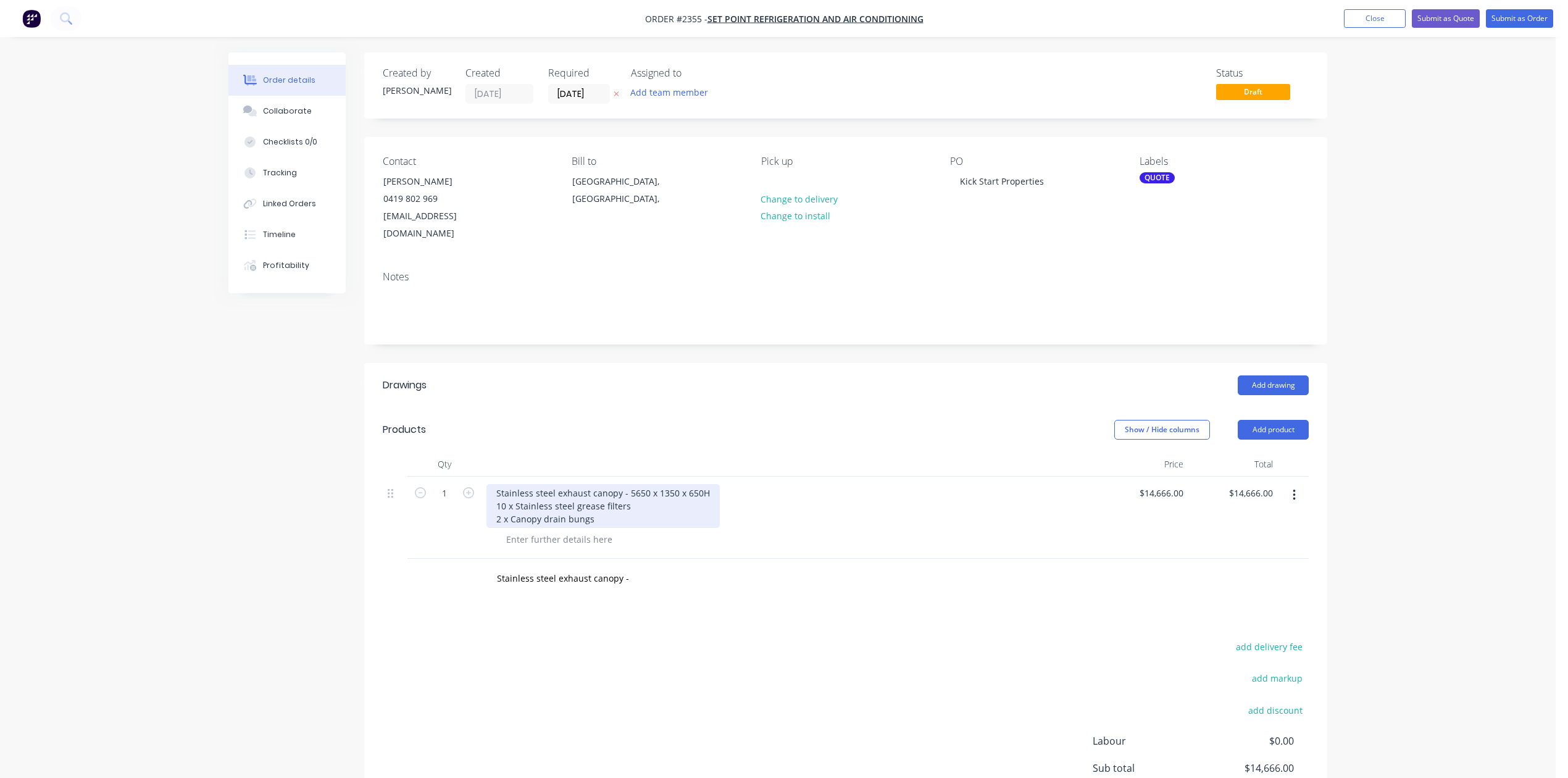
click at [631, 528] on div "Stainless steel exhaust canopy - 5650 x 1350 x 650H 10 x Stainless steel grease…" at bounding box center [603, 506] width 233 height 44
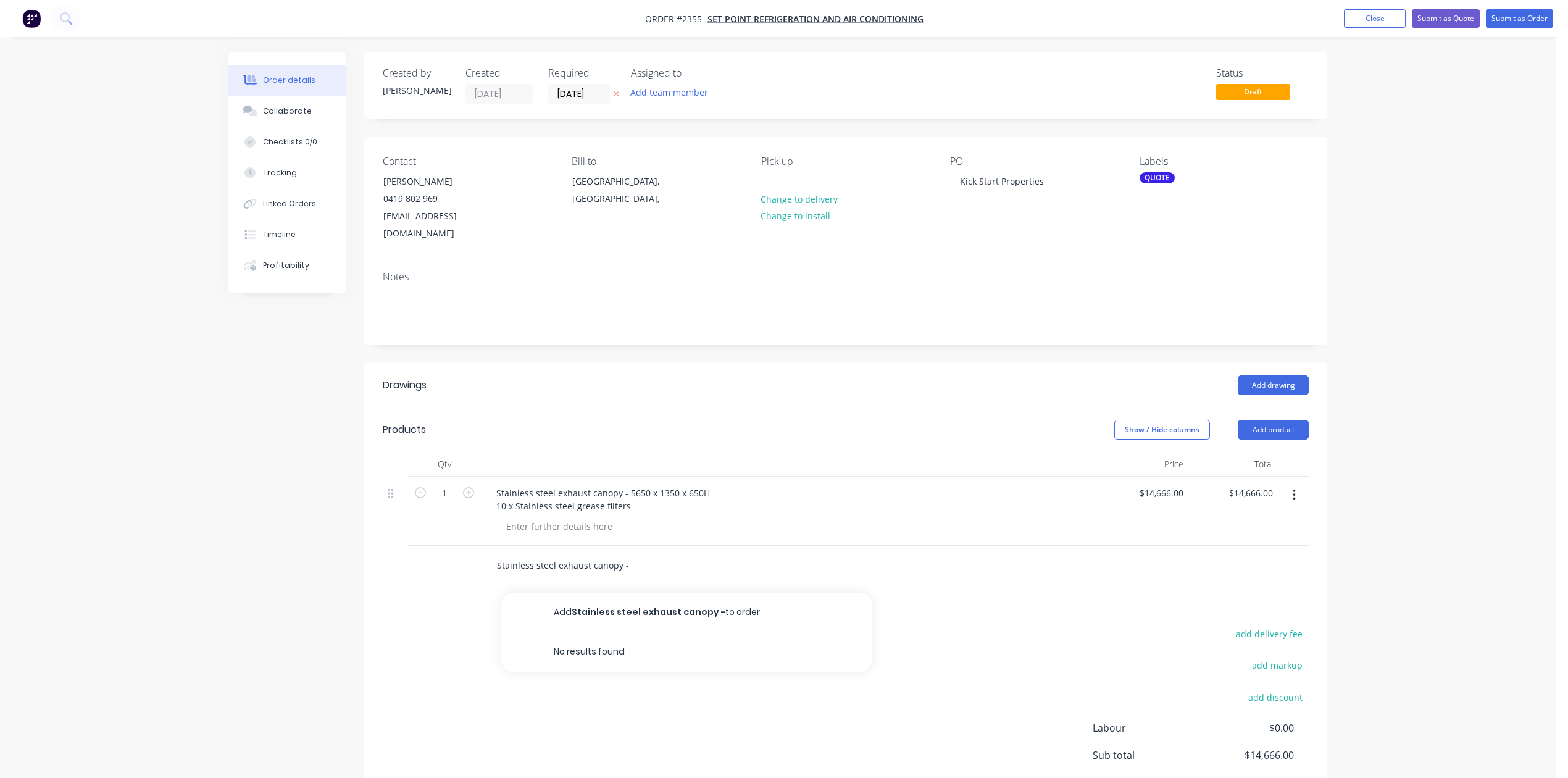
click at [682, 586] on div "Stainless steel exhaust canopy - Add Stainless steel exhaust canopy - to order …" at bounding box center [704, 565] width 444 height 40
click at [679, 578] on input "Stainless steel exhaust canopy - 2000 x 1650 x 650H" at bounding box center [619, 565] width 247 height 25
type input "Stainless steel exhaust canopy - 2000 x 1650 x 650H"
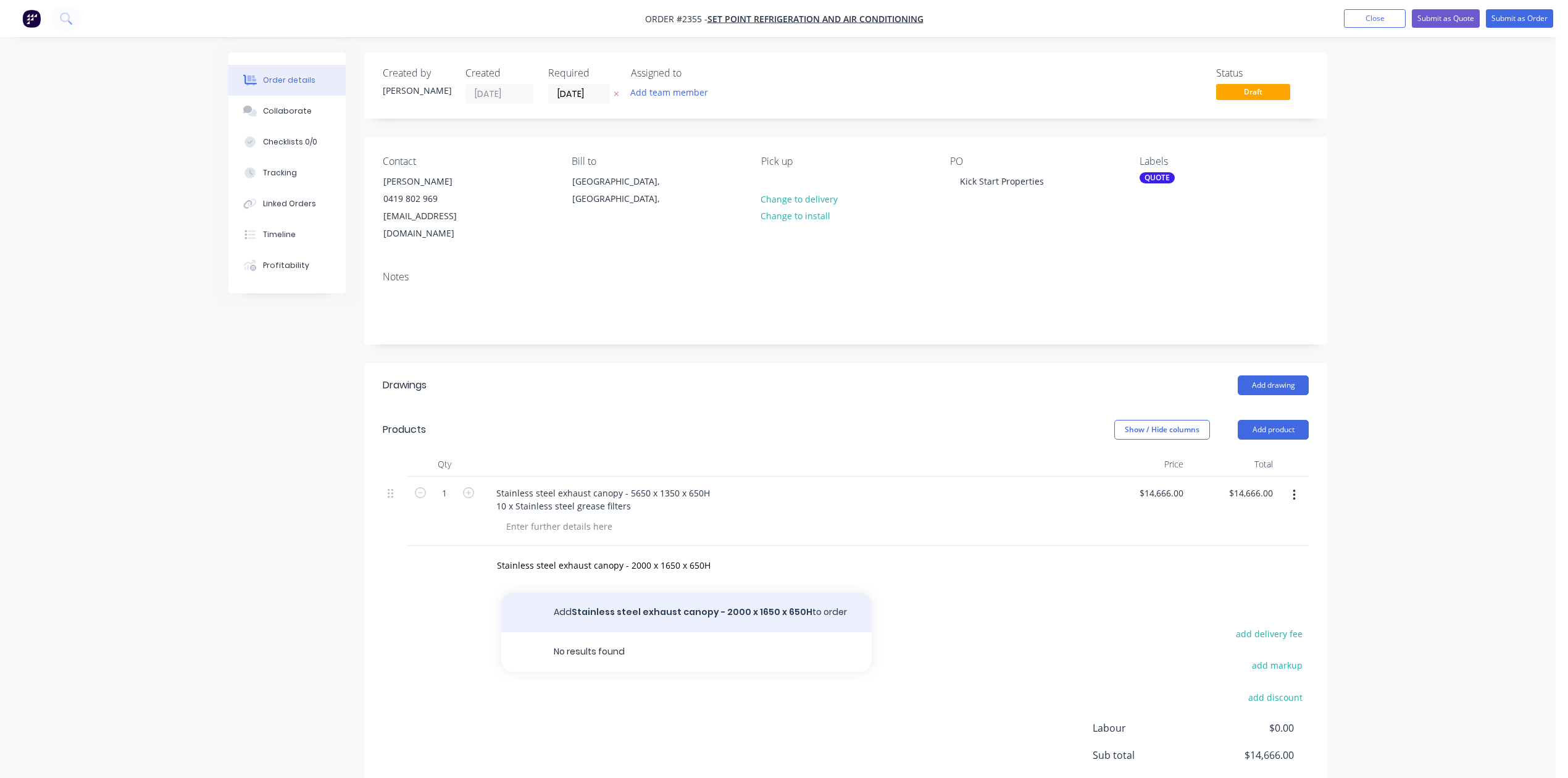
click at [679, 632] on button "Add Stainless steel exhaust canopy - 2000 x 1650 x 650H to order" at bounding box center [687, 612] width 371 height 39
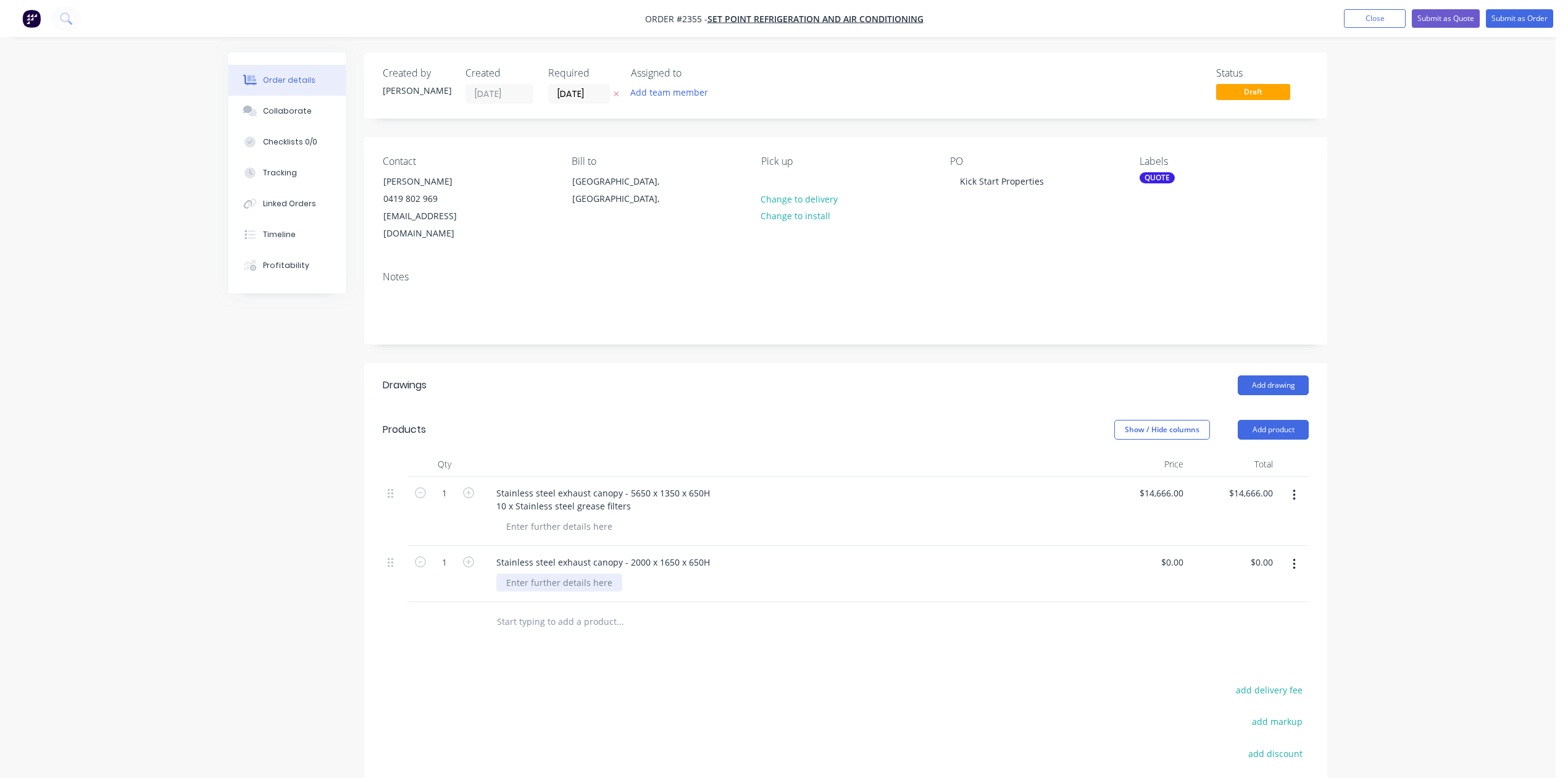
click at [621, 591] on div at bounding box center [559, 582] width 126 height 18
type input "$7,051.00"
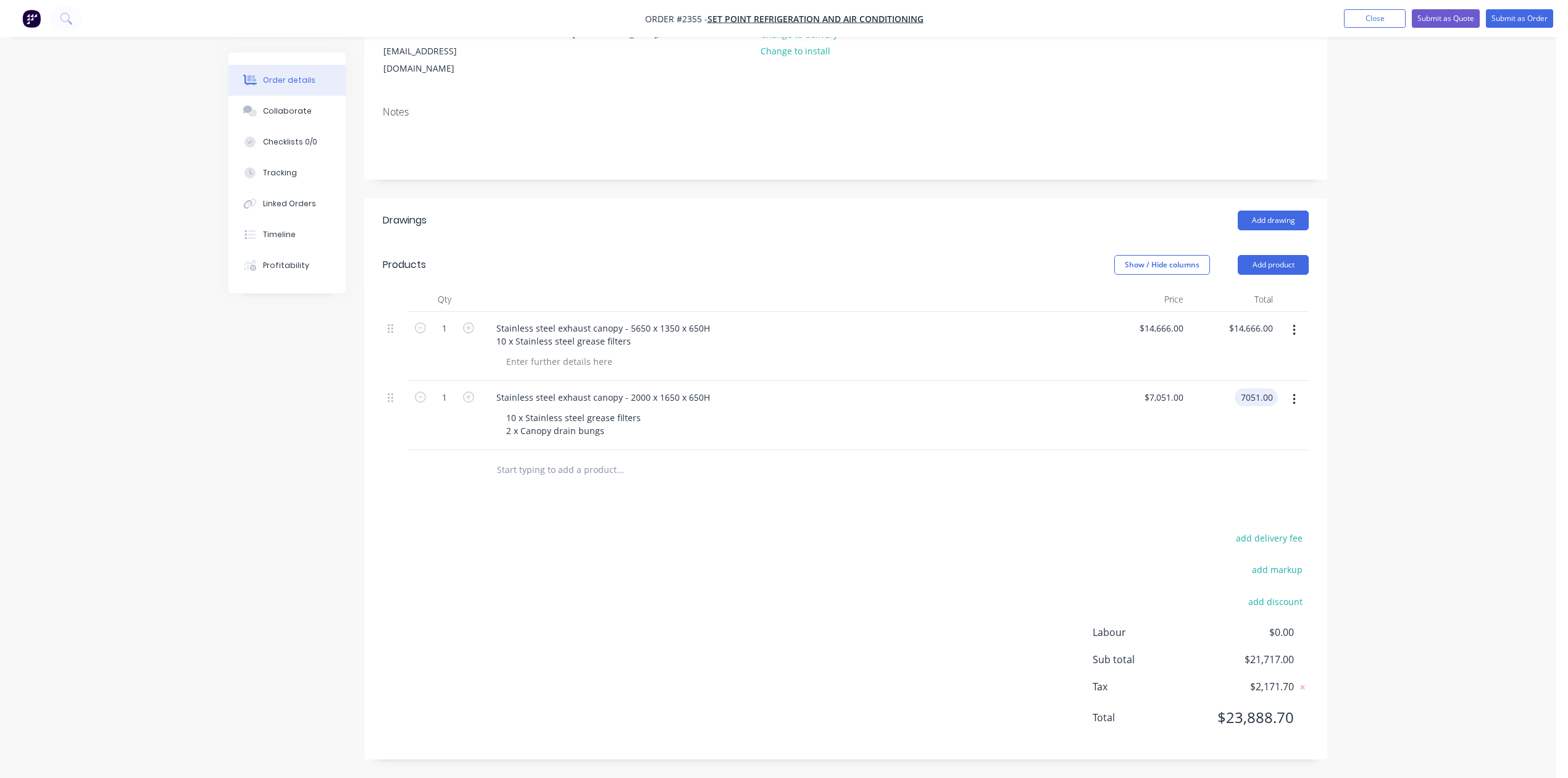
scroll to position [329, 0]
type input "$7,051.00"
click at [542, 457] on input "text" at bounding box center [619, 470] width 247 height 25
